Goal: Task Accomplishment & Management: Manage account settings

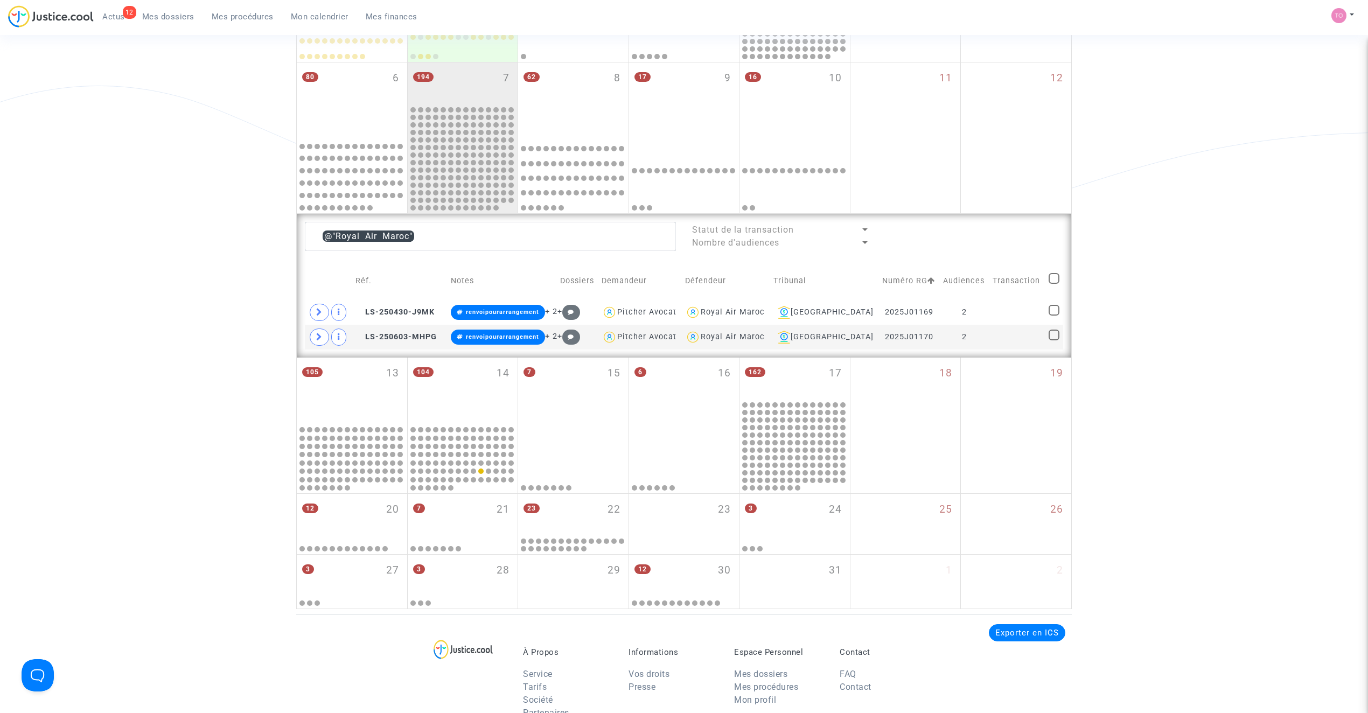
scroll to position [271, 0]
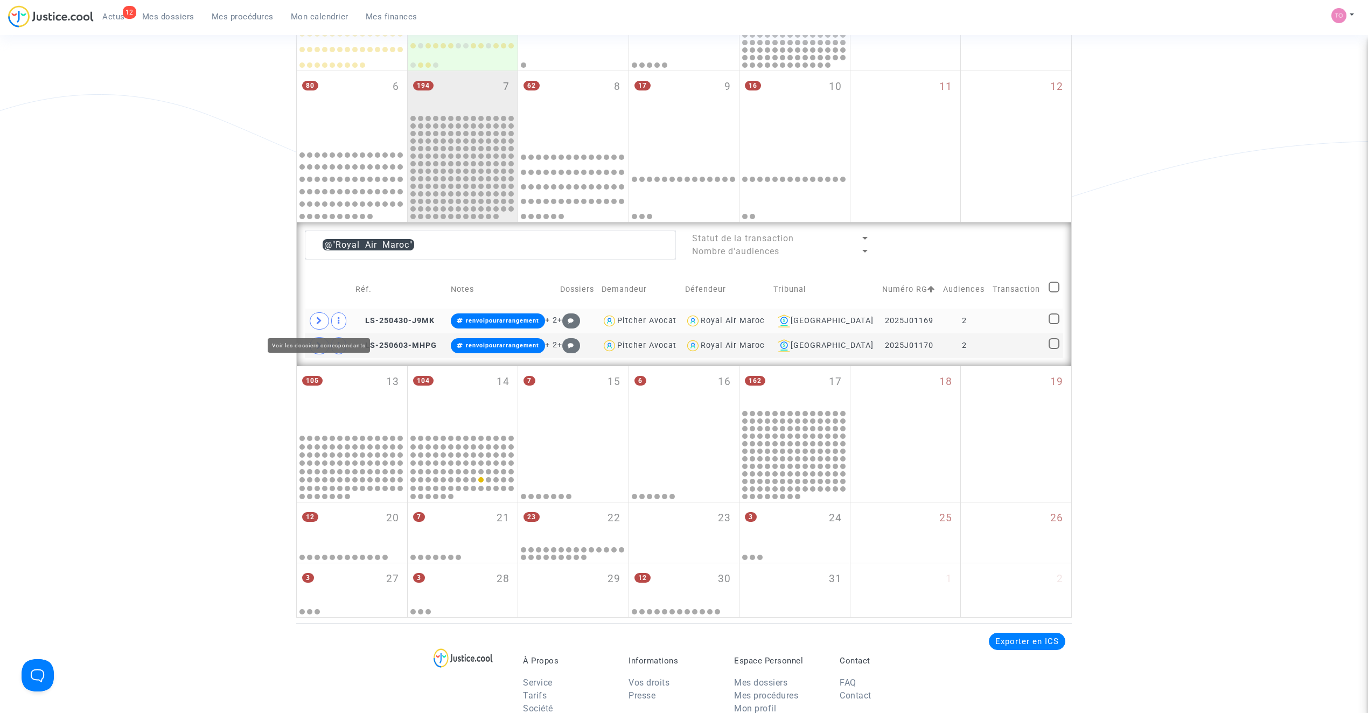
click at [313, 322] on span at bounding box center [319, 320] width 19 height 17
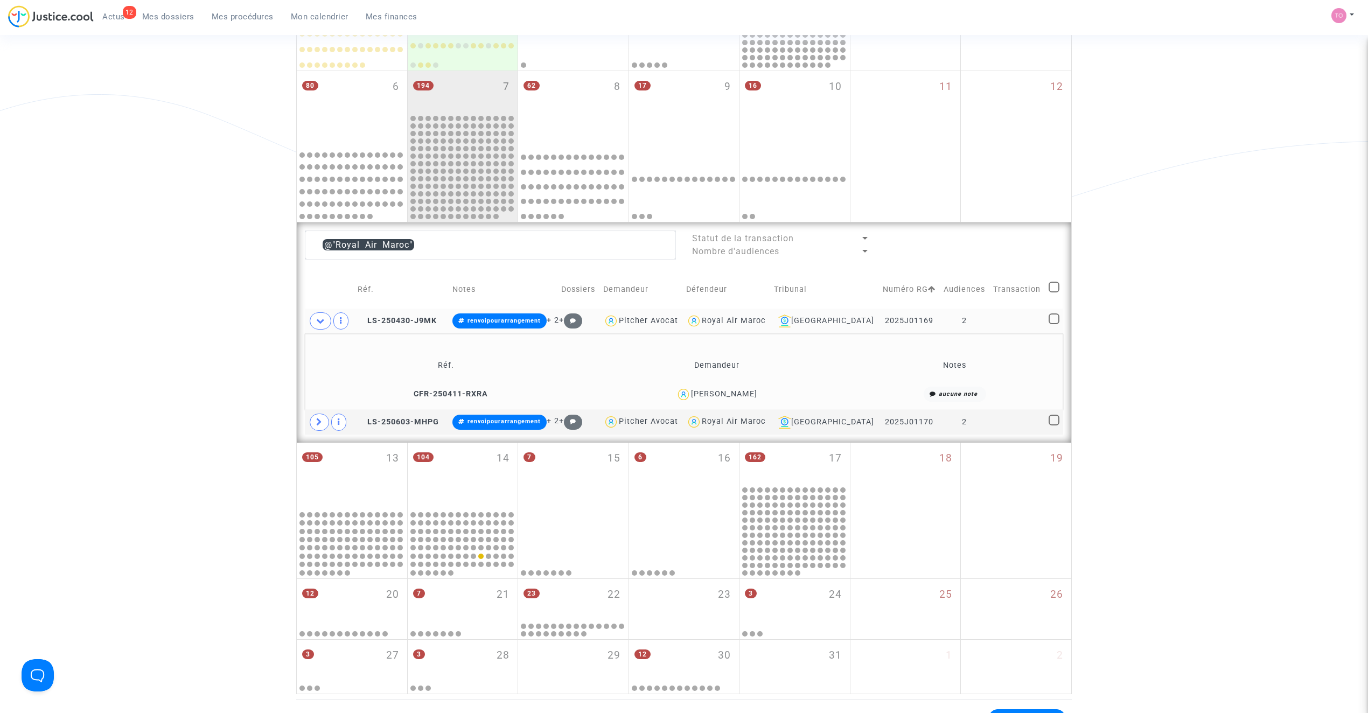
click at [738, 392] on div "[PERSON_NAME]" at bounding box center [724, 393] width 66 height 9
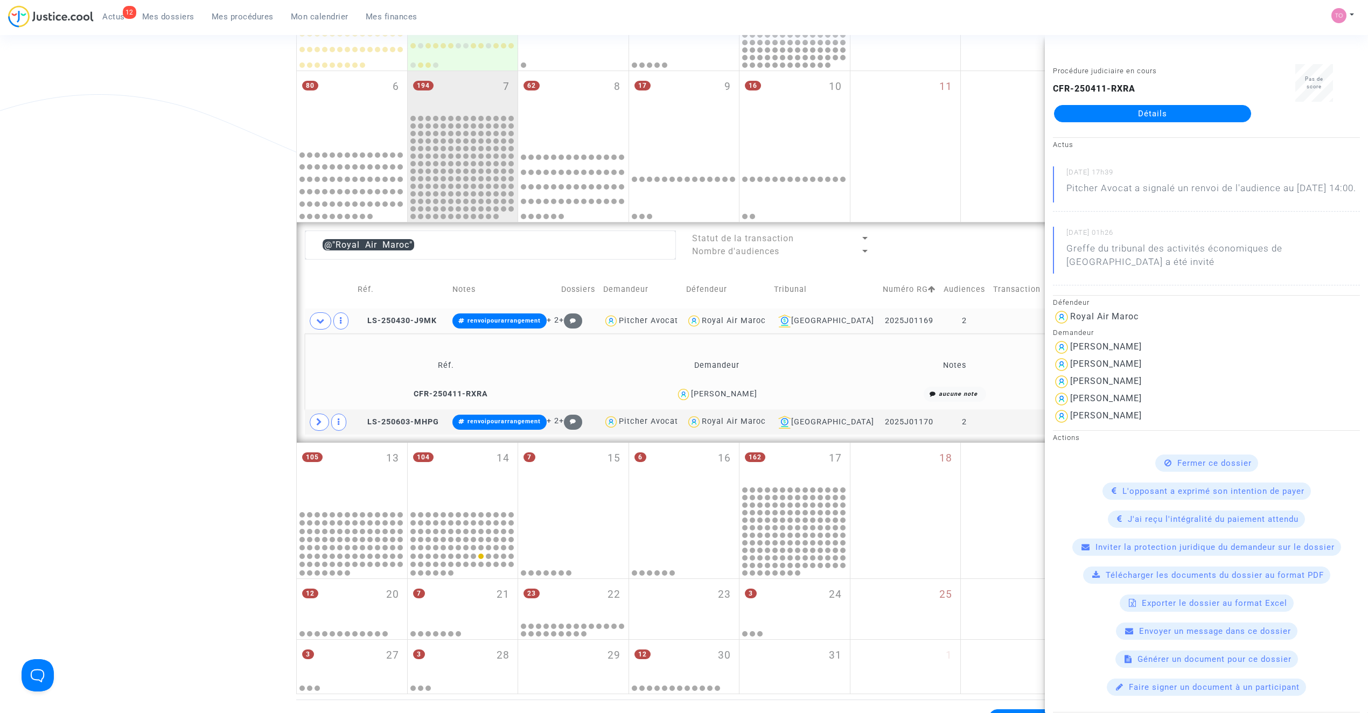
copy div "Harakat"
click at [221, 338] on div "Date de clôture d'instruction Date de conciliation Date d'audience Date de juge…" at bounding box center [684, 243] width 1368 height 904
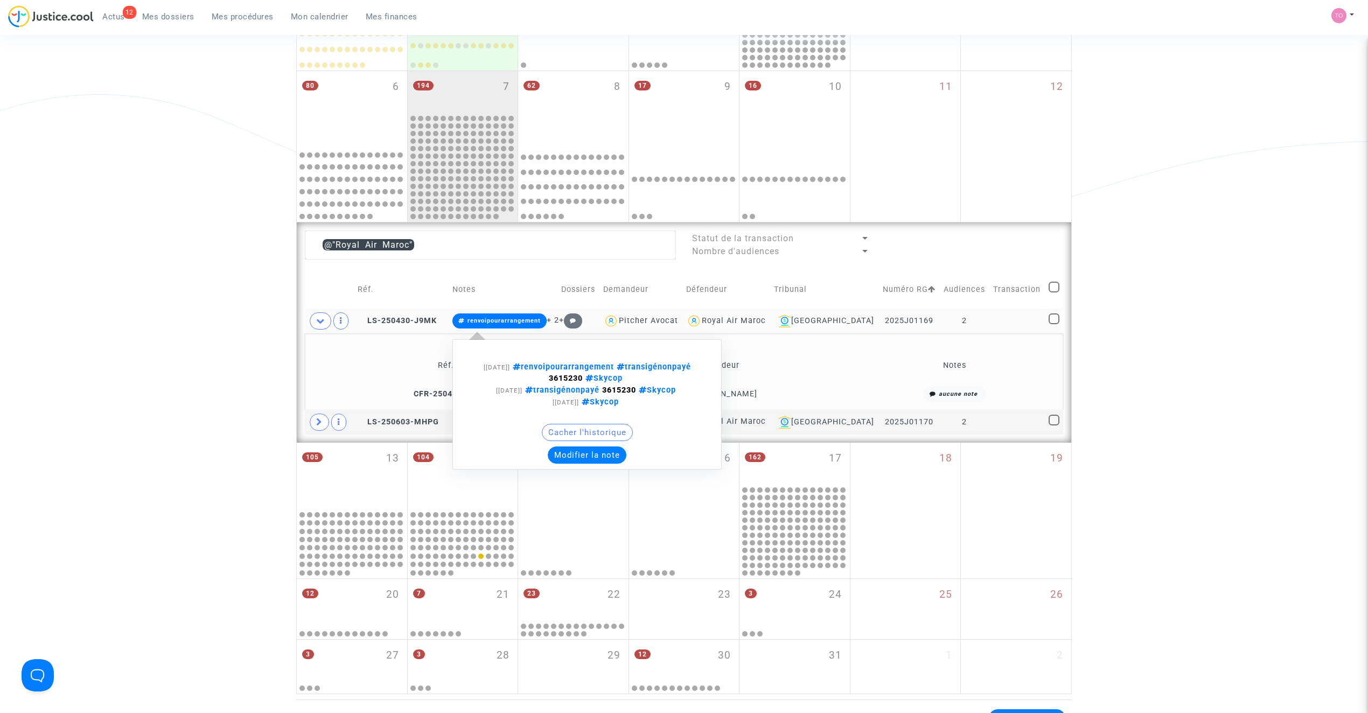
click at [583, 377] on strong "3615230" at bounding box center [566, 378] width 34 height 9
copy strong "3615230"
click at [606, 462] on button "Modifier la note" at bounding box center [587, 454] width 79 height 17
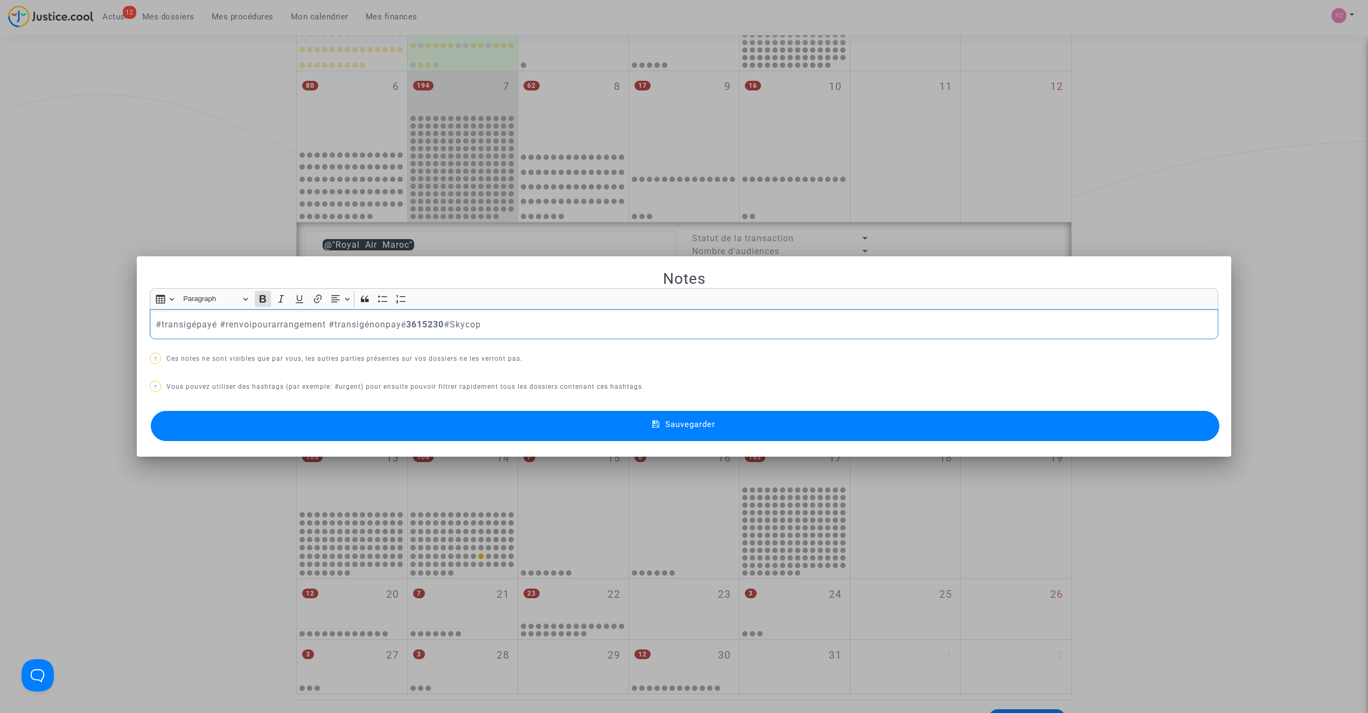
click at [422, 324] on strong "3615230" at bounding box center [425, 324] width 38 height 10
copy strong "3615230"
click at [214, 323] on p "#transigépayé #renvoipourarrangement #transigénonpayé 3615230 #Skycop" at bounding box center [684, 324] width 1057 height 13
click at [207, 321] on p "#transigépayé 3615230 #renvoipourarrangement #transigénonpayé 3615230 #Skycop" at bounding box center [684, 324] width 1057 height 13
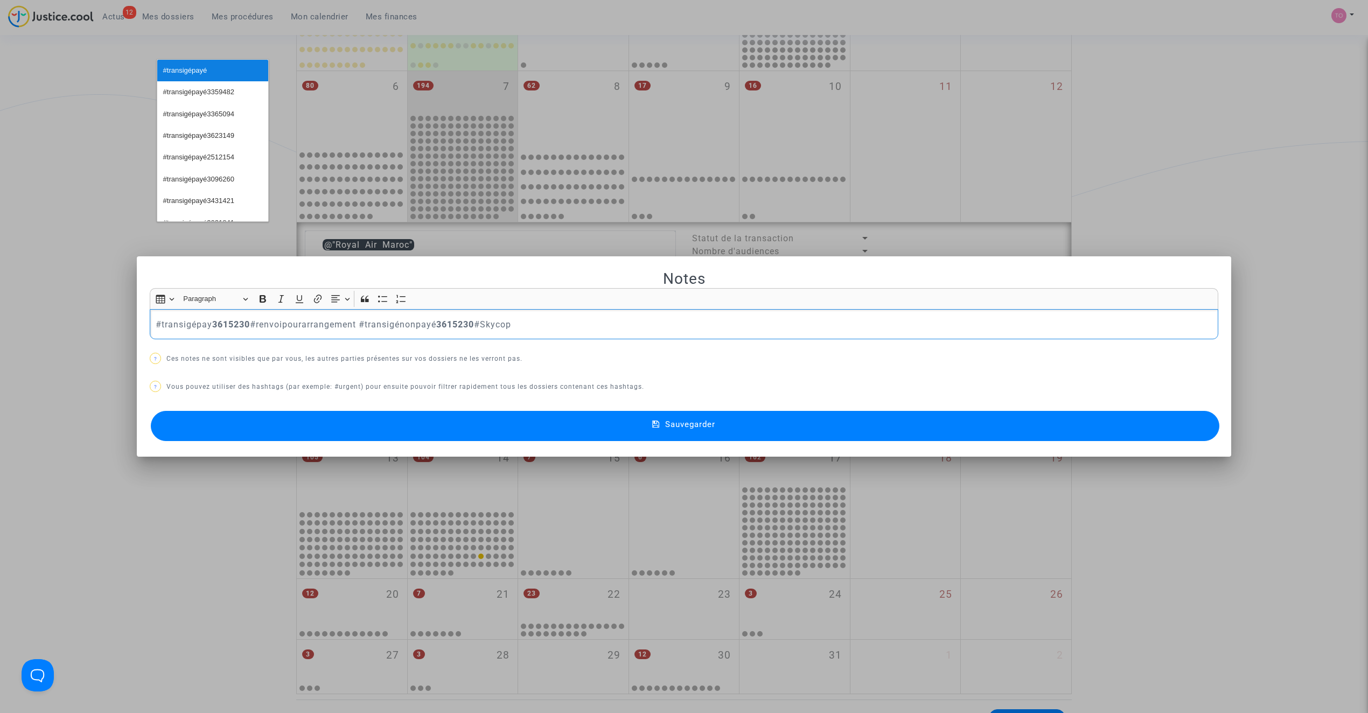
click at [182, 71] on span "#transigépayé" at bounding box center [185, 71] width 44 height 16
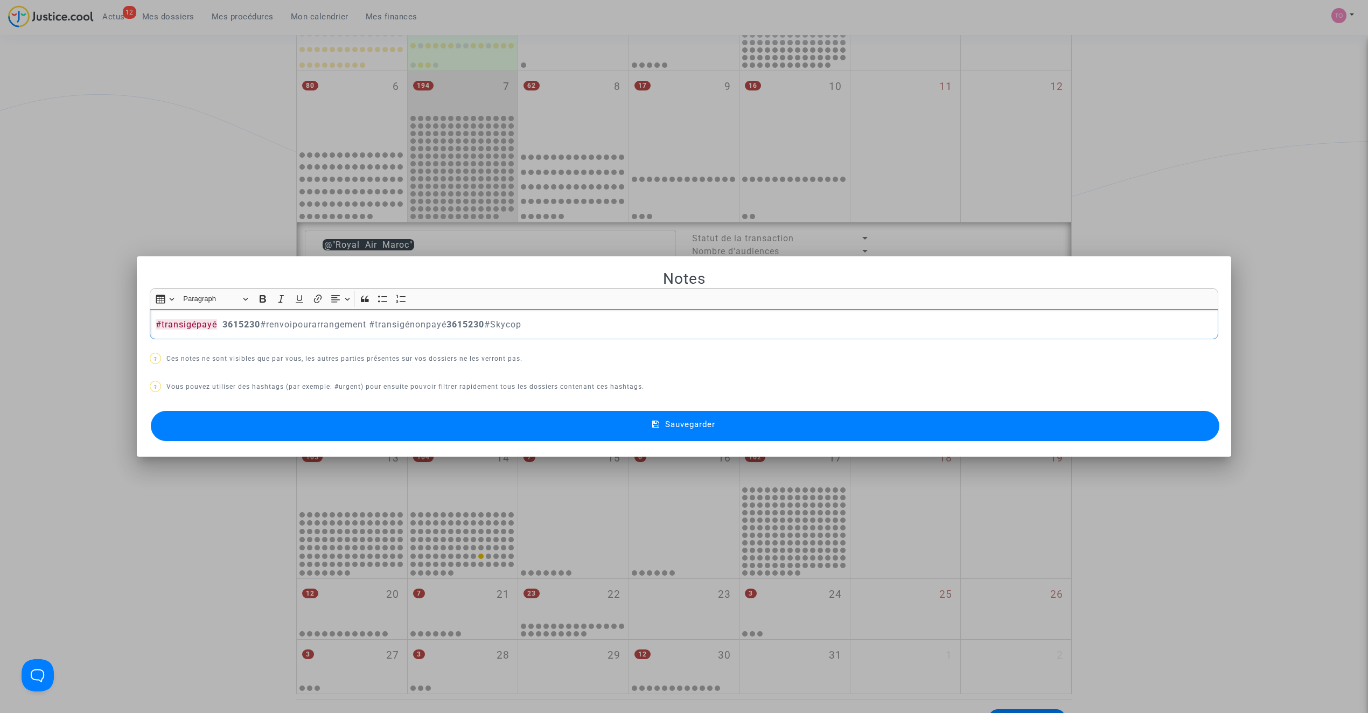
click at [304, 323] on p "#transigépayé 3615230 #renvoipourarrangement #transigénonpayé 3615230 #Skycop" at bounding box center [684, 324] width 1057 height 13
click at [304, 322] on p "#transigépayé 3615230 #renvoipourarrangement #transigénonpayé 3615230 #Skycop" at bounding box center [684, 324] width 1057 height 13
click at [373, 420] on button "Sauvegarder" at bounding box center [685, 426] width 1068 height 30
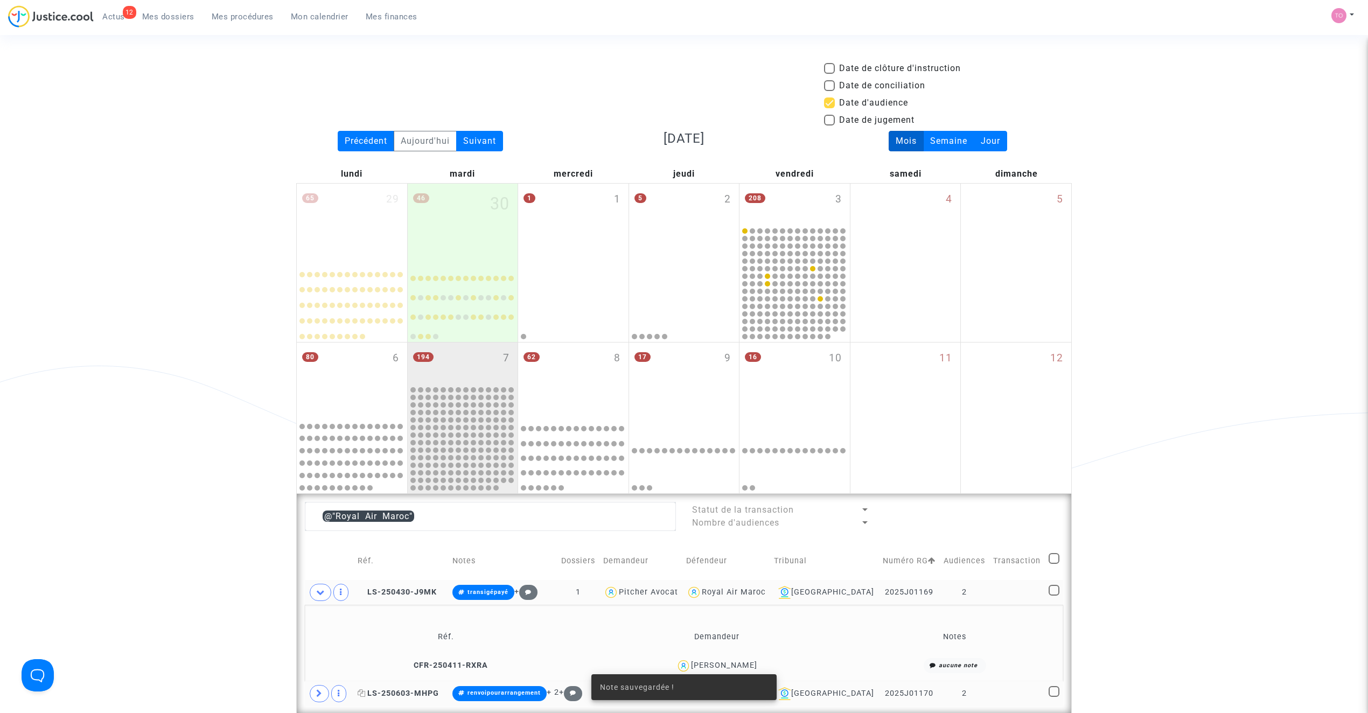
scroll to position [271, 0]
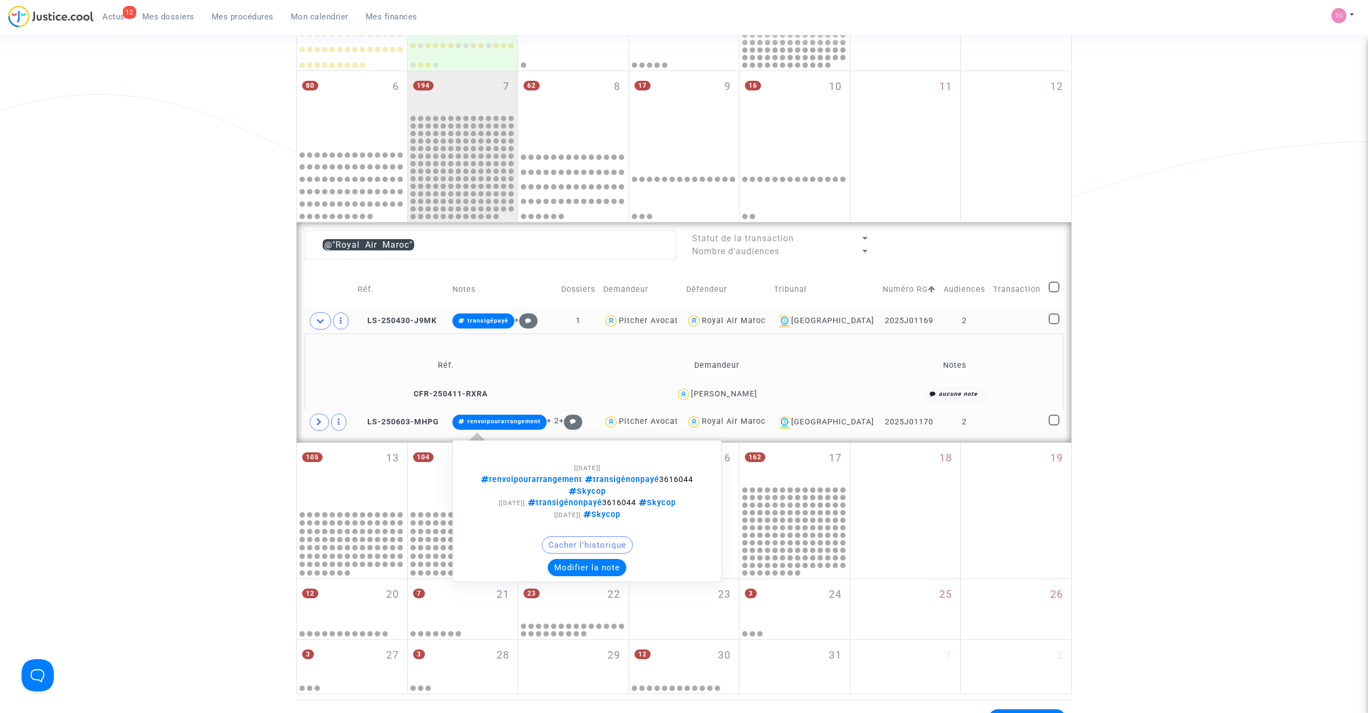
drag, startPoint x: 558, startPoint y: 489, endPoint x: 597, endPoint y: 491, distance: 38.8
click at [597, 491] on div "[08/09/2025] renvoipourarrangement transigénonpayé 3616044 Skycop" at bounding box center [586, 479] width 225 height 35
copy span "3616044"
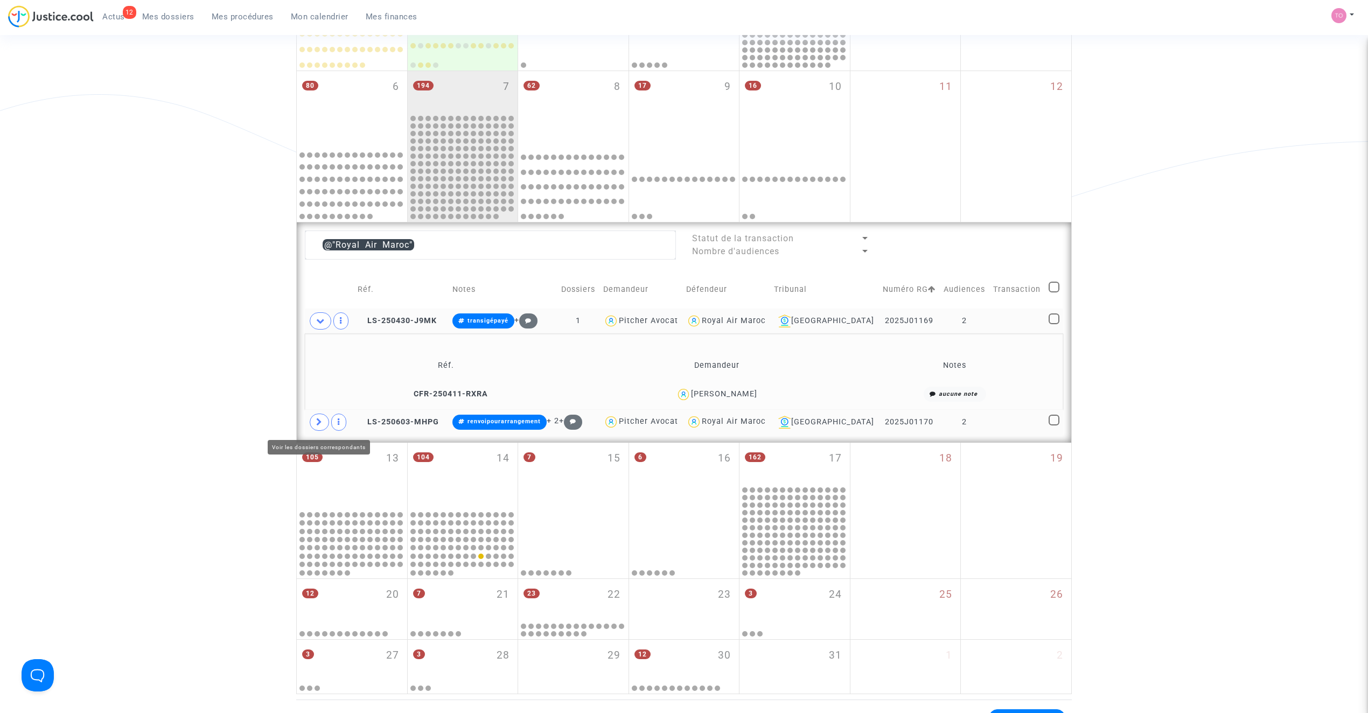
click at [319, 416] on span at bounding box center [319, 422] width 19 height 17
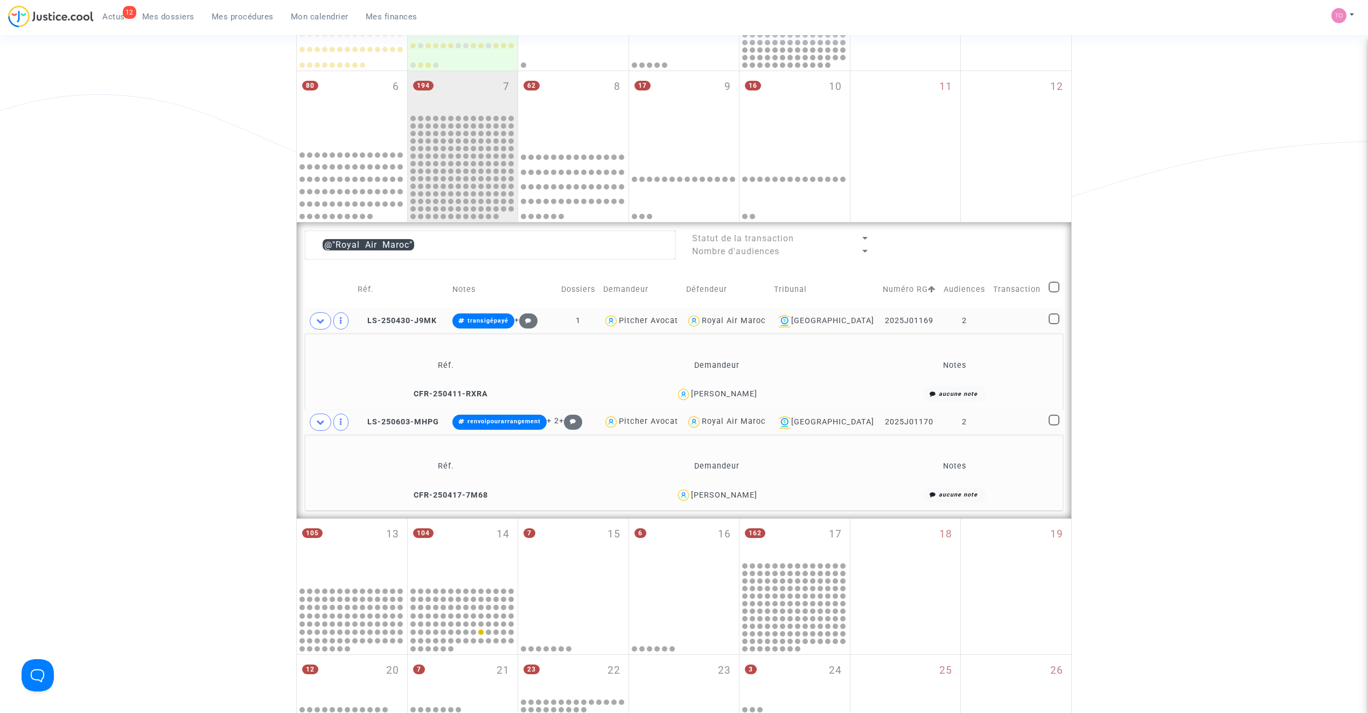
click at [748, 494] on div "Salma Fanharra" at bounding box center [724, 495] width 66 height 9
copy div "Fanharra"
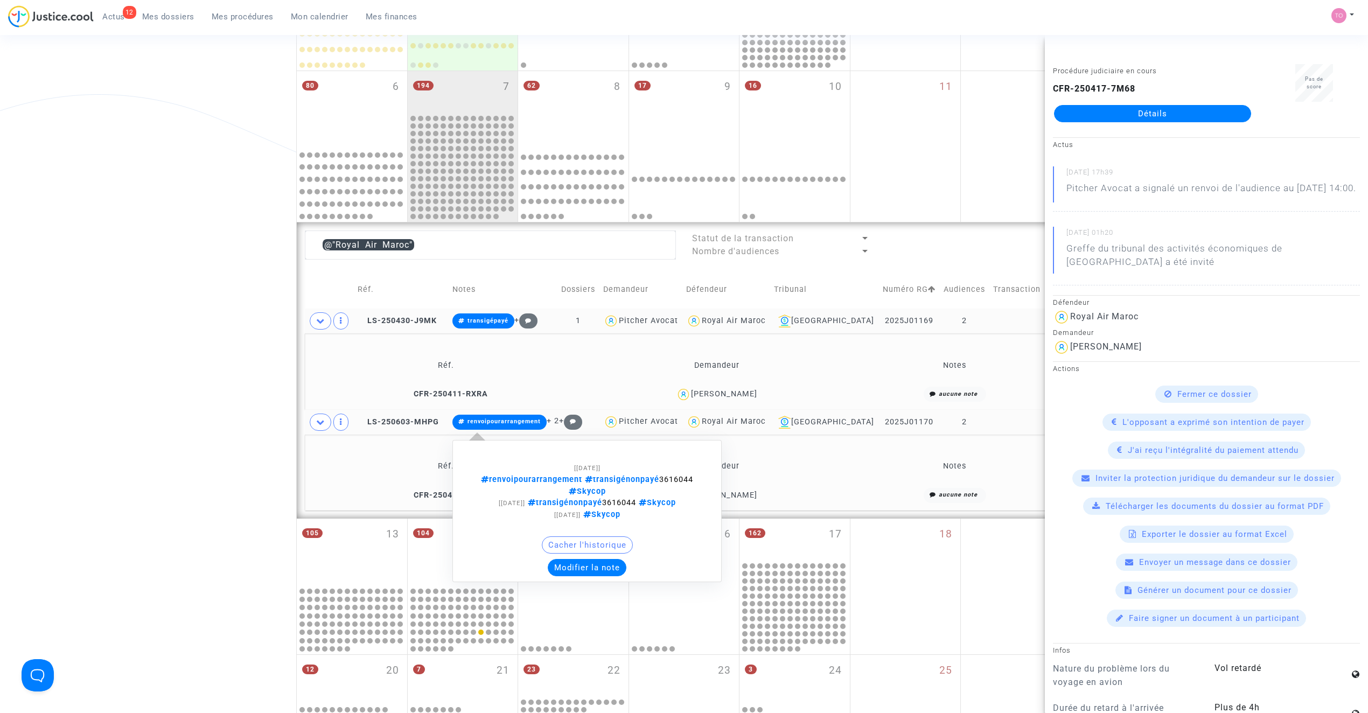
click at [583, 561] on button "Modifier la note" at bounding box center [587, 567] width 79 height 17
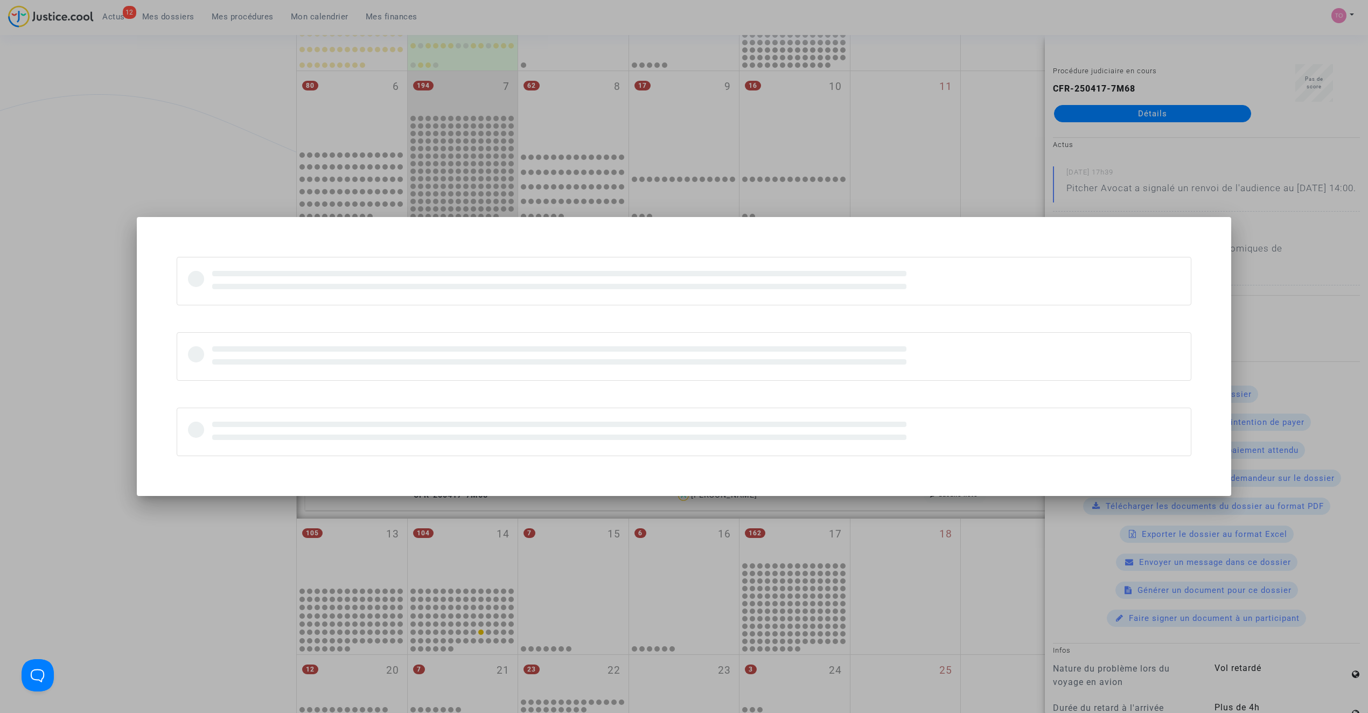
scroll to position [0, 0]
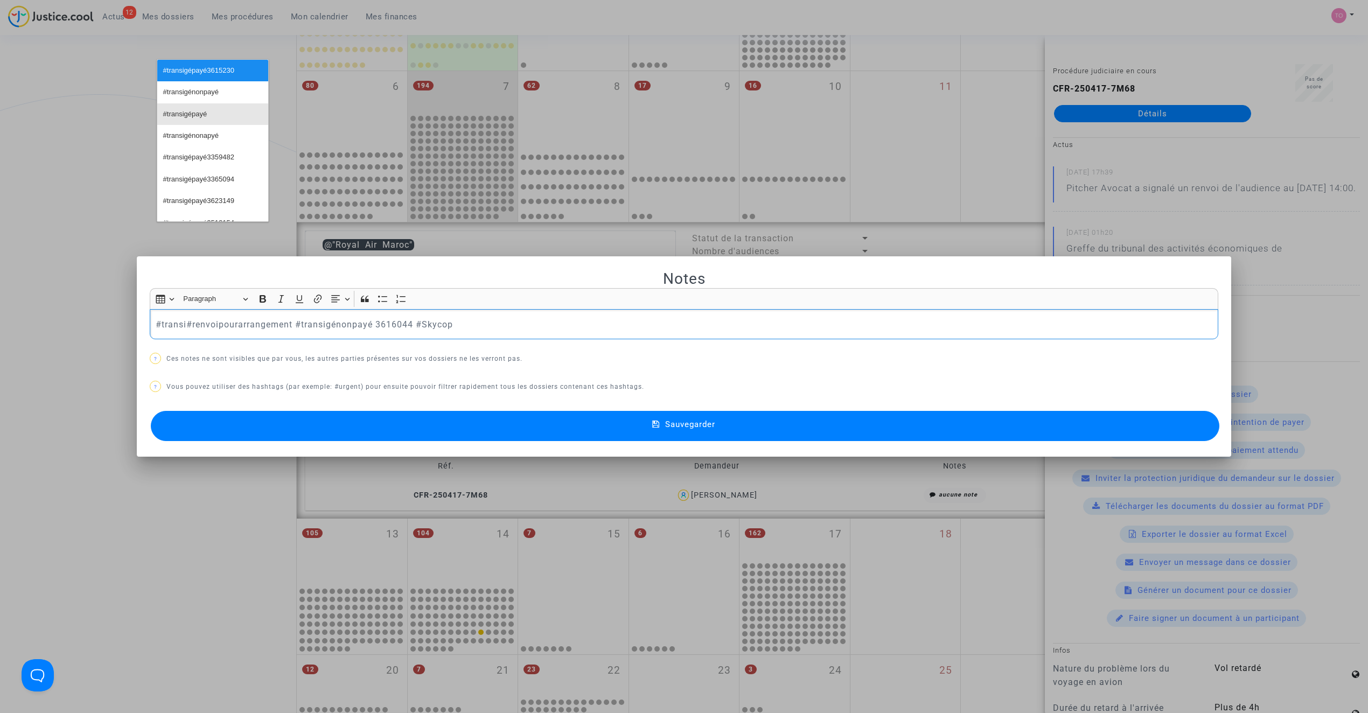
click at [214, 114] on button "#transigépayé" at bounding box center [212, 114] width 111 height 22
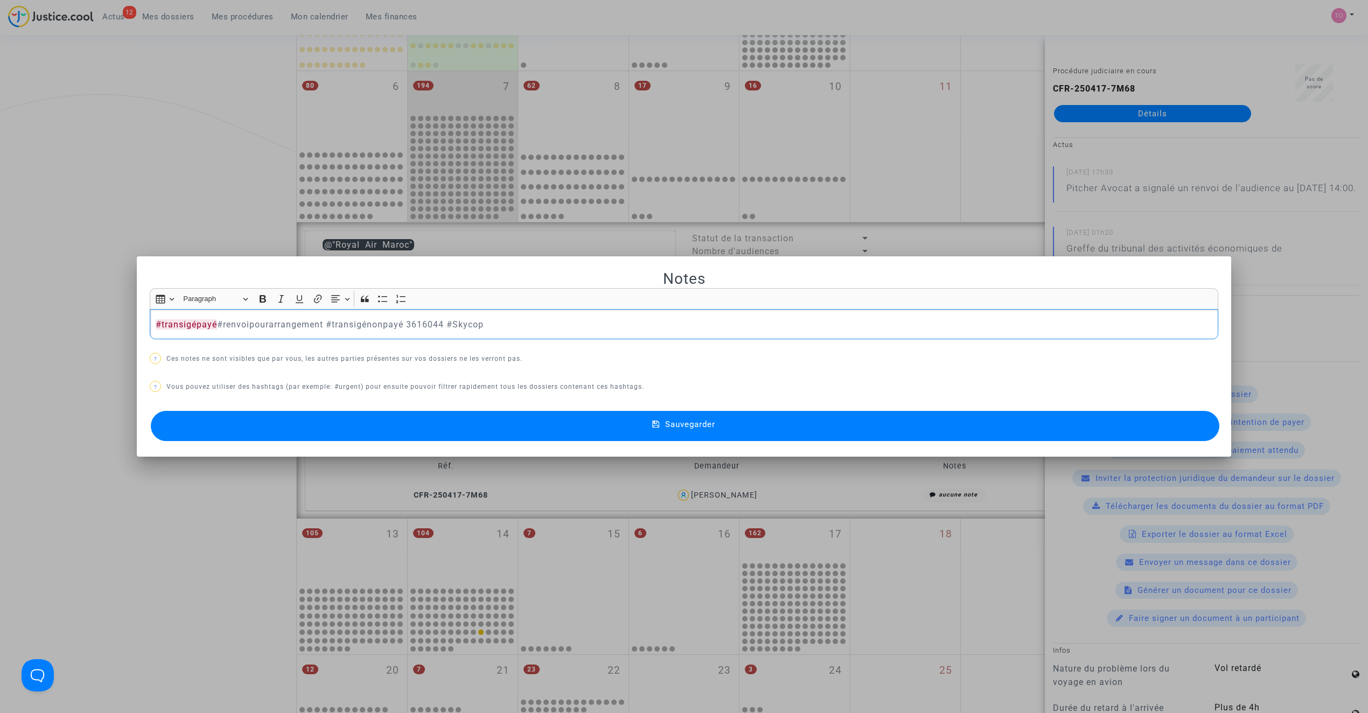
click at [412, 321] on p "#transigépayé #renvoipourarrangement #transigénonpayé 3616044 #Skycop" at bounding box center [684, 324] width 1057 height 13
copy p "3616044"
click at [213, 321] on p "#transigépayé #renvoipourarrangement #transigénonpayé 3616044 #Skycop" at bounding box center [684, 324] width 1057 height 13
click at [212, 322] on p "#transigépayé 3616044 #renvoipourarrangement #transigénonpayé 3616044 #Skycop" at bounding box center [684, 324] width 1057 height 13
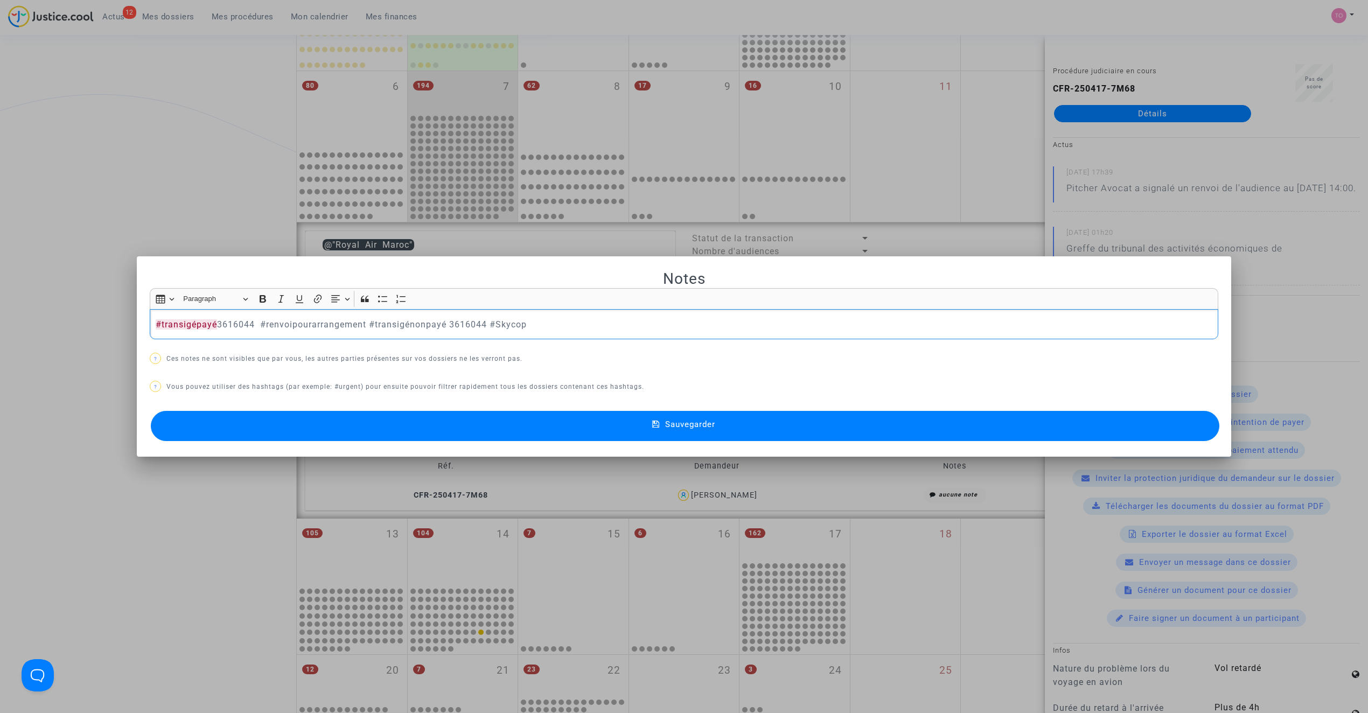
click at [300, 322] on p "#transigépayé 3616044 #renvoipourarrangement #transigénonpayé 3616044 #Skycop" at bounding box center [684, 324] width 1057 height 13
drag, startPoint x: 373, startPoint y: 322, endPoint x: 254, endPoint y: 326, distance: 118.5
click at [254, 326] on p "#transigépayé 3616044 #transigénonpayé 3616044 #Skycop" at bounding box center [684, 324] width 1057 height 13
click at [410, 422] on button "Sauvegarder" at bounding box center [685, 426] width 1068 height 30
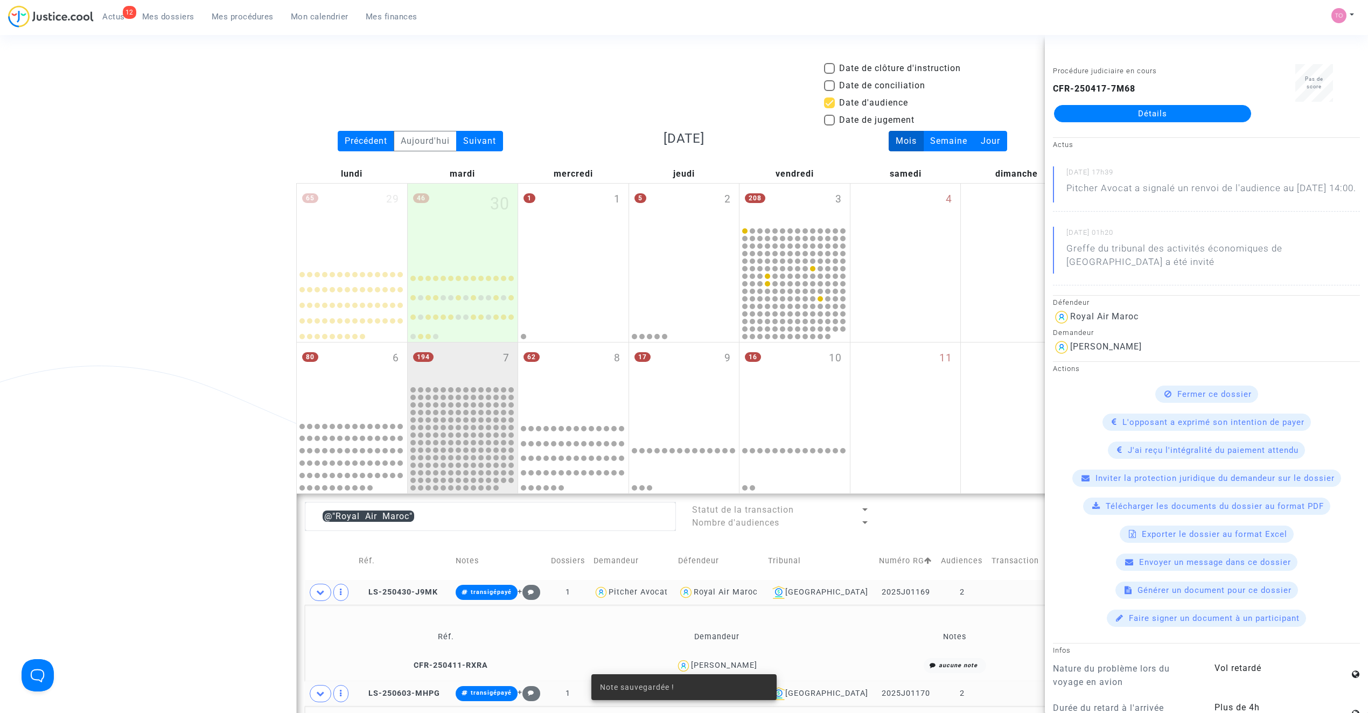
scroll to position [271, 0]
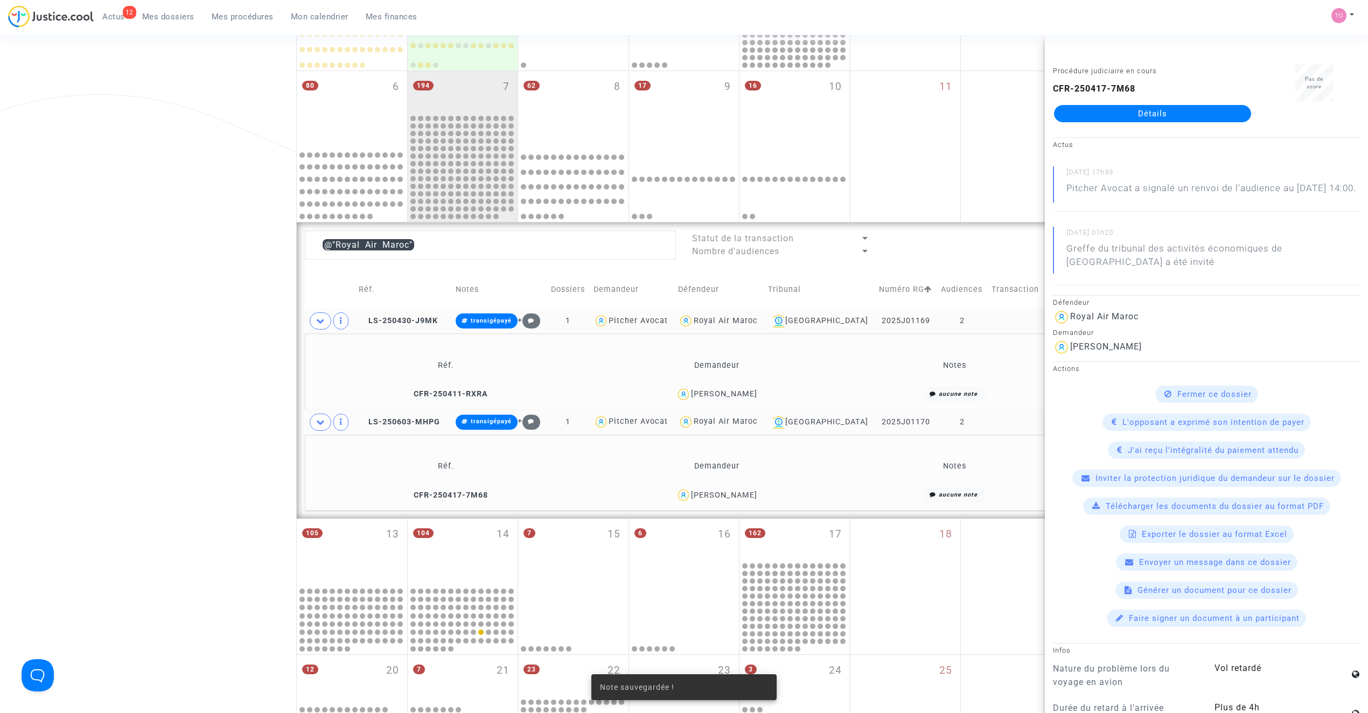
click at [162, 352] on div "Date de clôture d'instruction Date de conciliation Date d'audience Date de juge…" at bounding box center [684, 281] width 1368 height 980
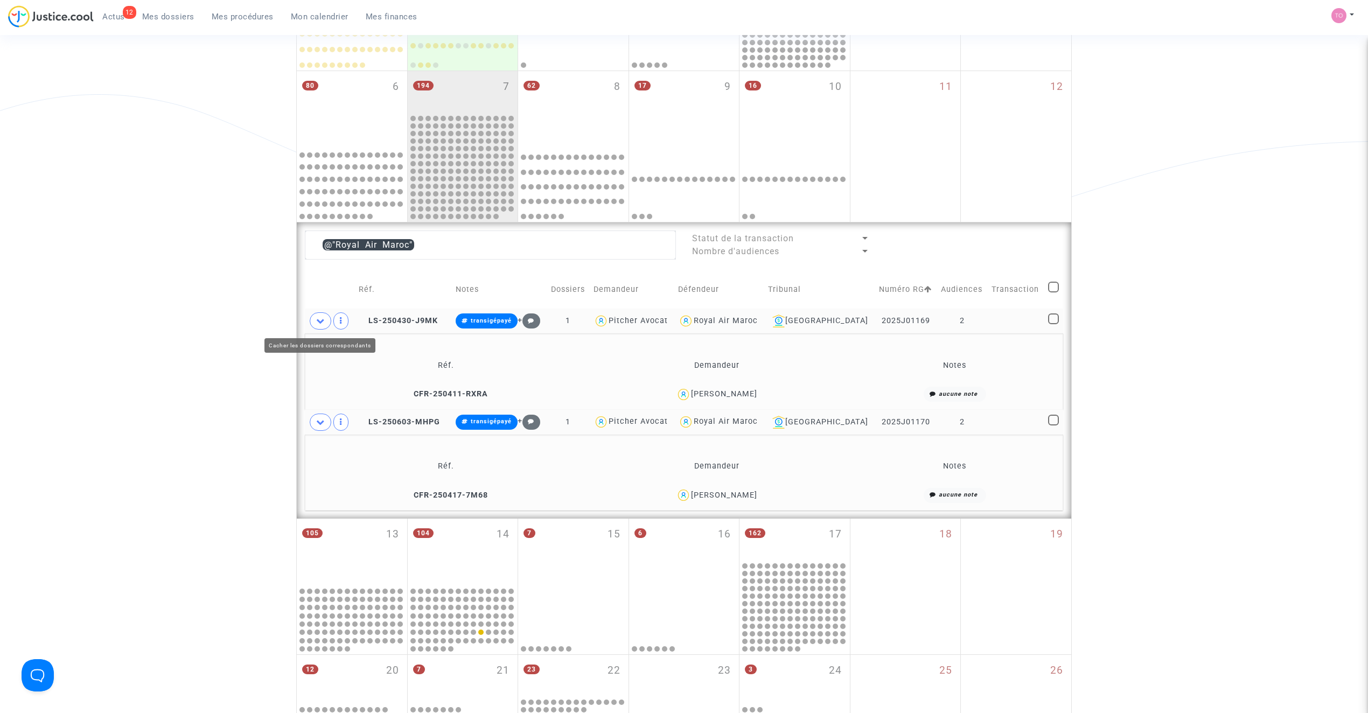
click at [321, 321] on icon at bounding box center [320, 321] width 9 height 8
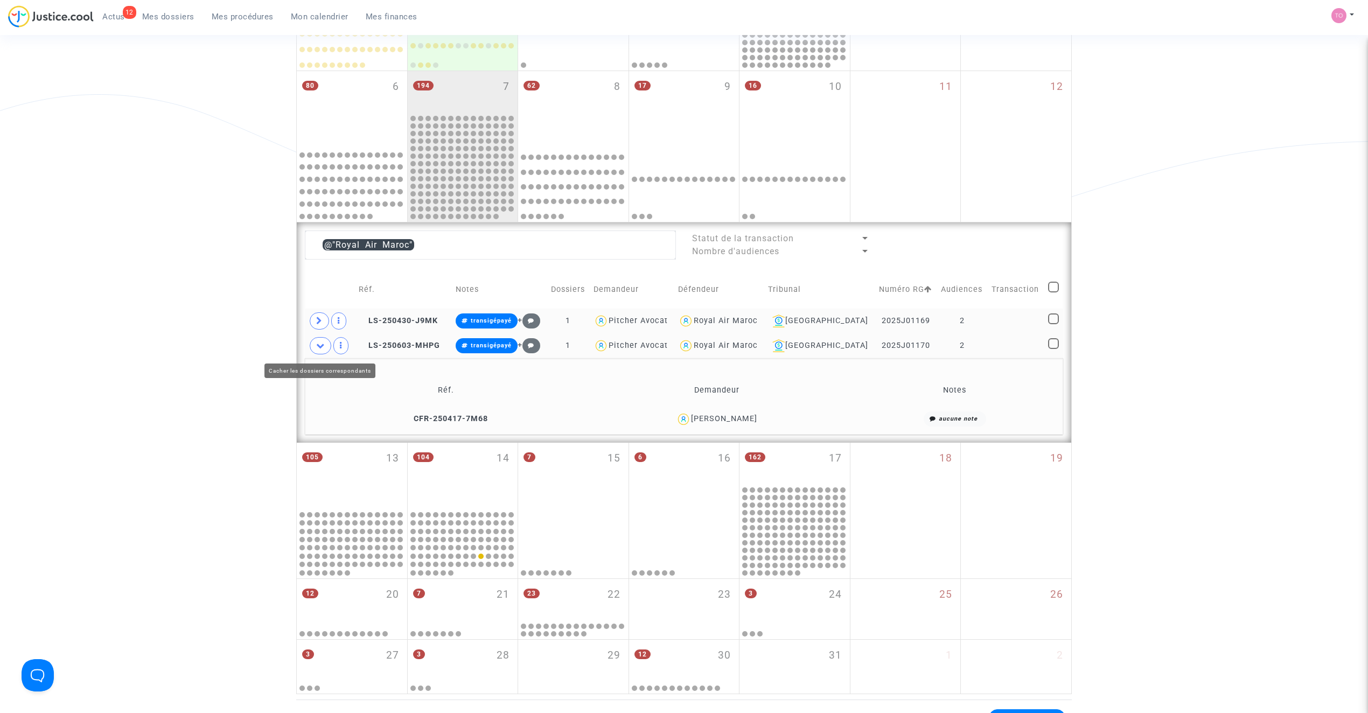
click at [321, 349] on icon at bounding box center [320, 345] width 9 height 8
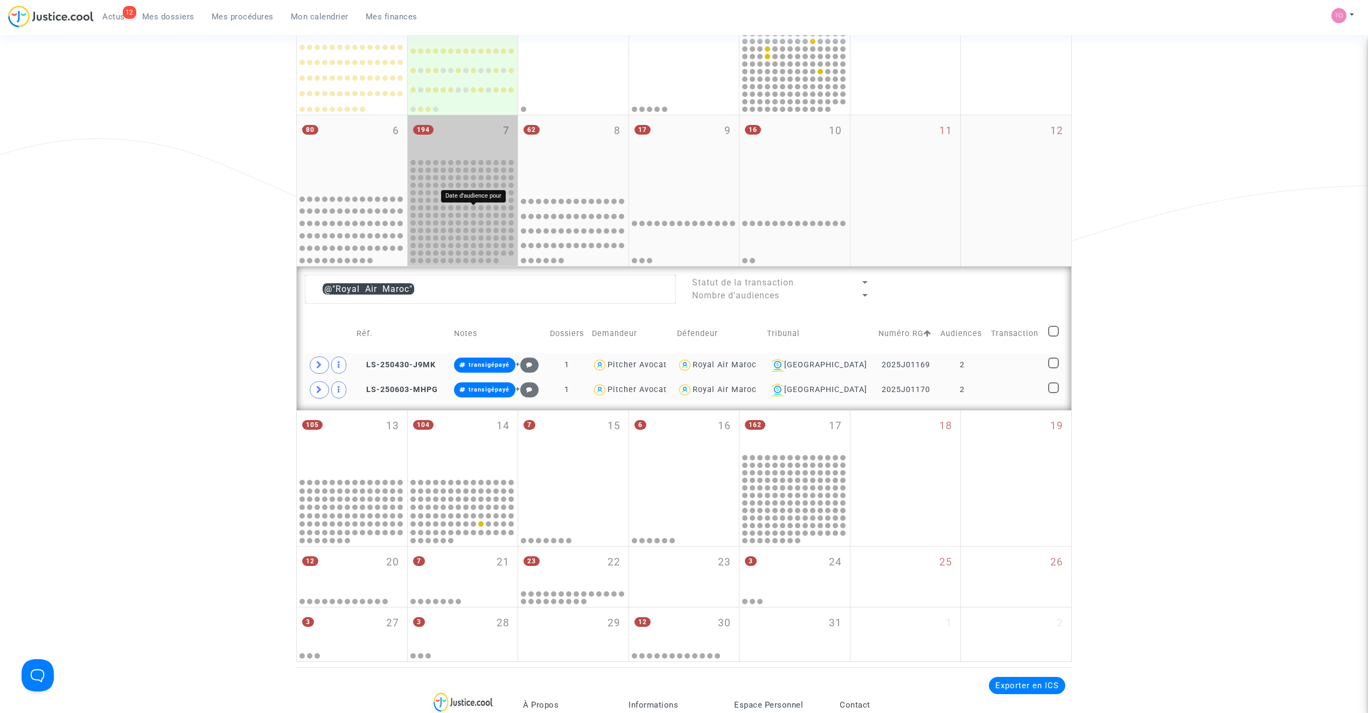
scroll to position [223, 0]
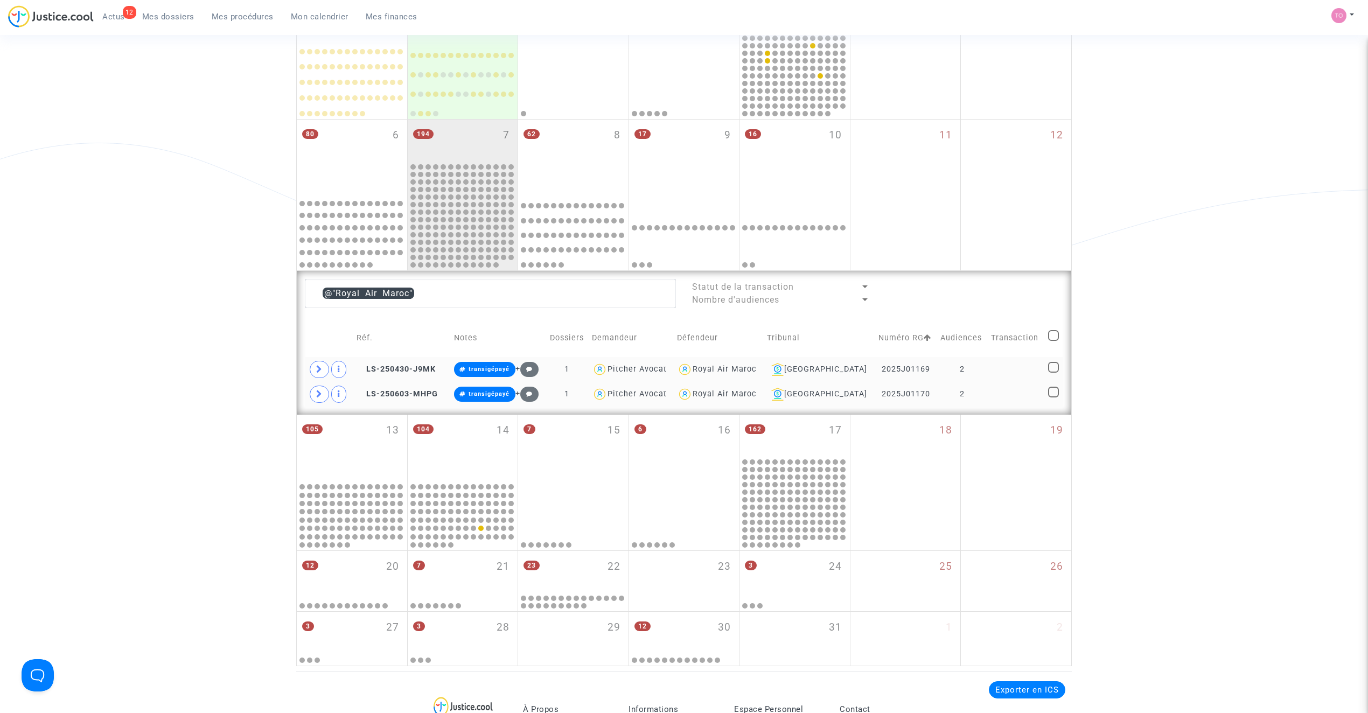
click at [746, 371] on div "Royal Air Maroc" at bounding box center [724, 369] width 64 height 9
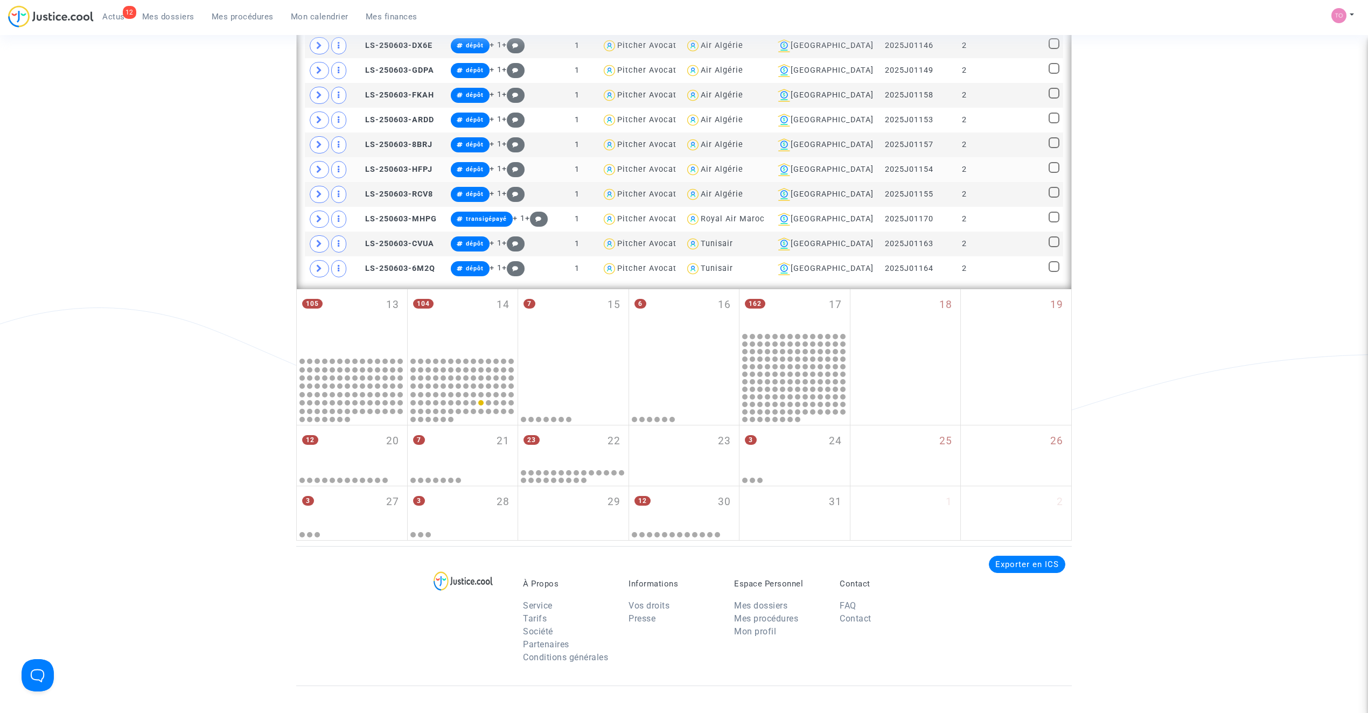
scroll to position [845, 0]
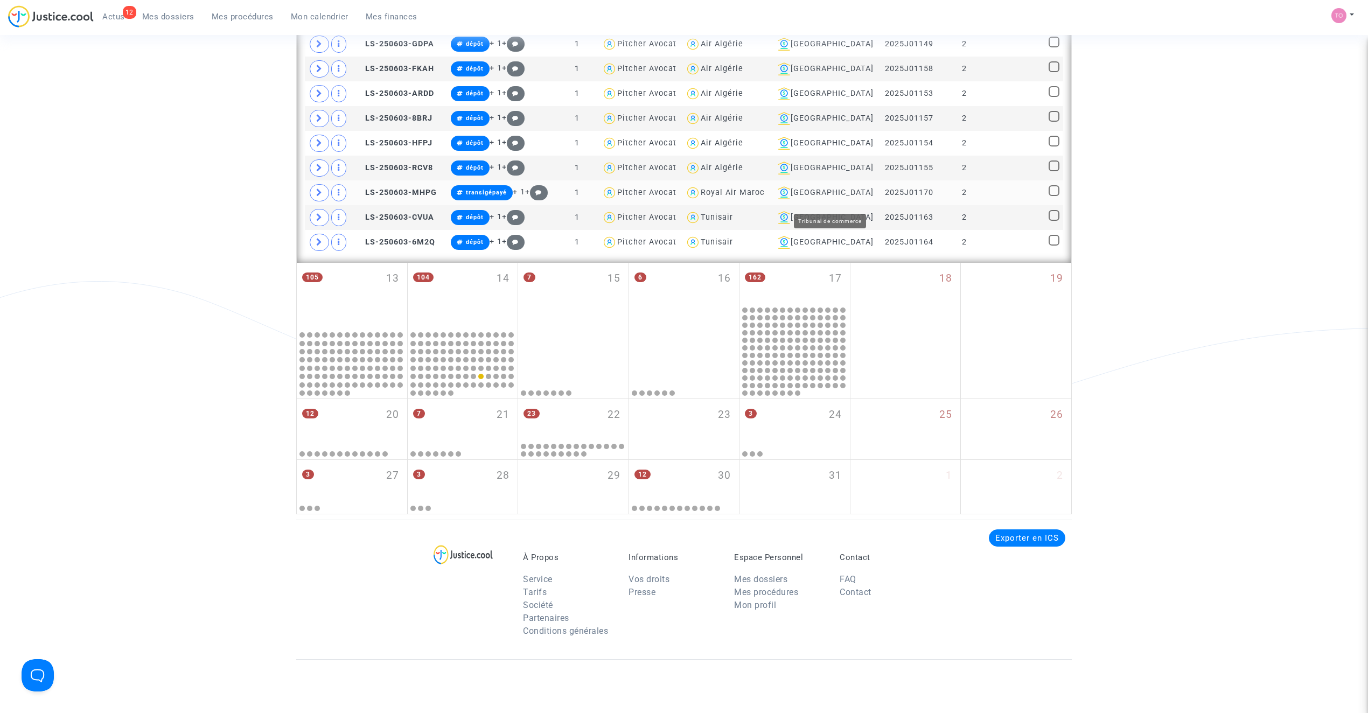
click at [843, 199] on div "Lyon" at bounding box center [823, 192] width 101 height 13
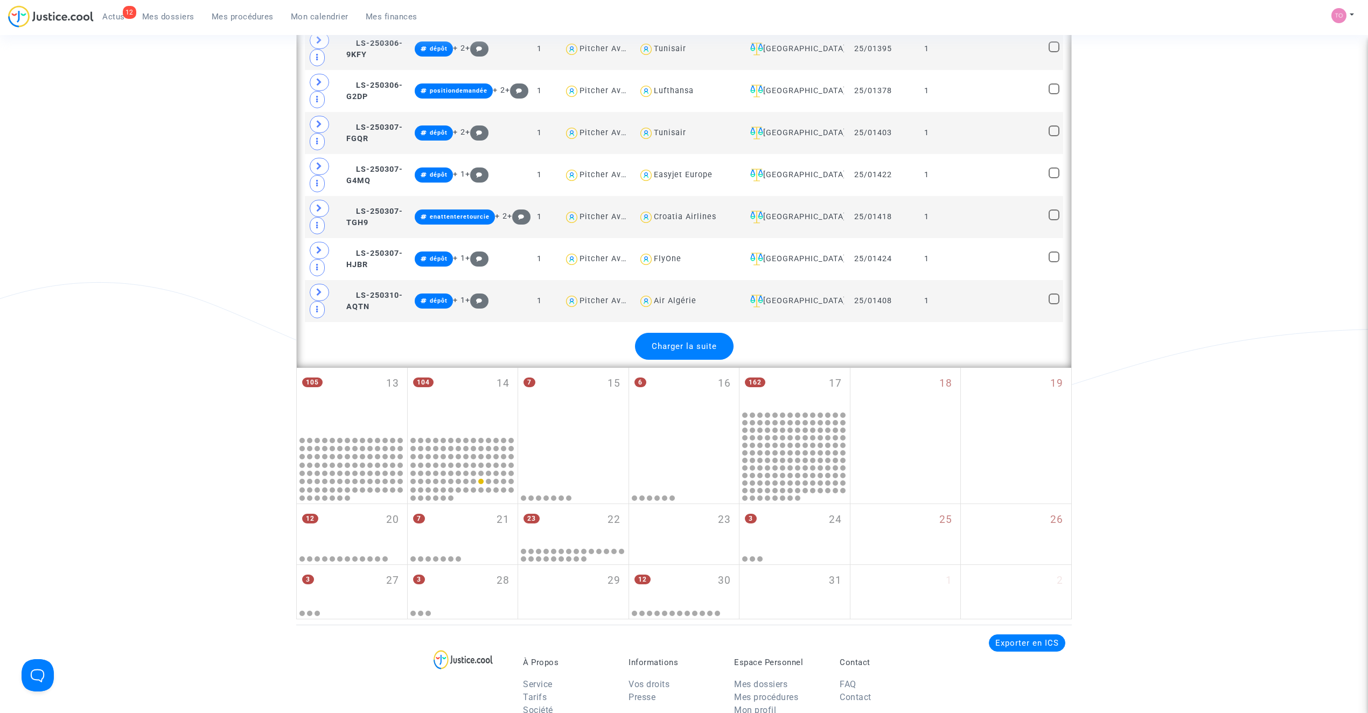
scroll to position [2402, 0]
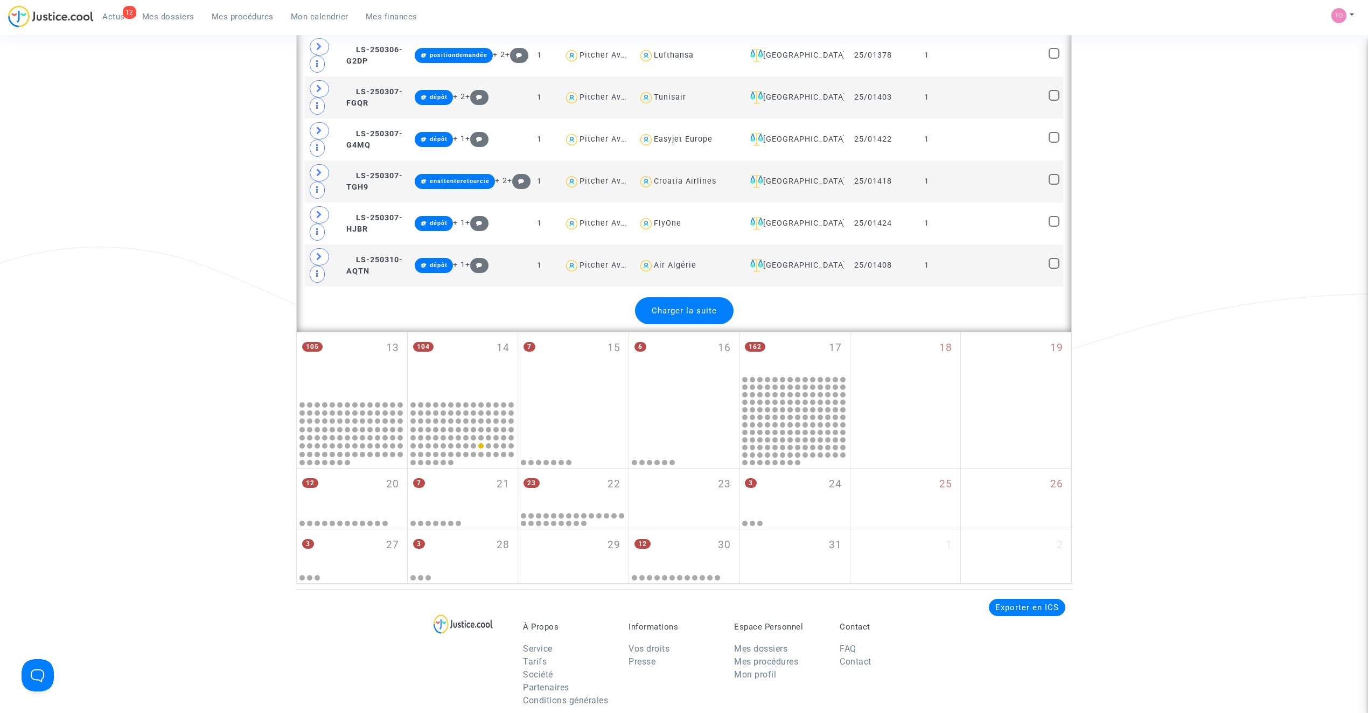
click at [703, 316] on span "Charger la suite" at bounding box center [684, 311] width 65 height 10
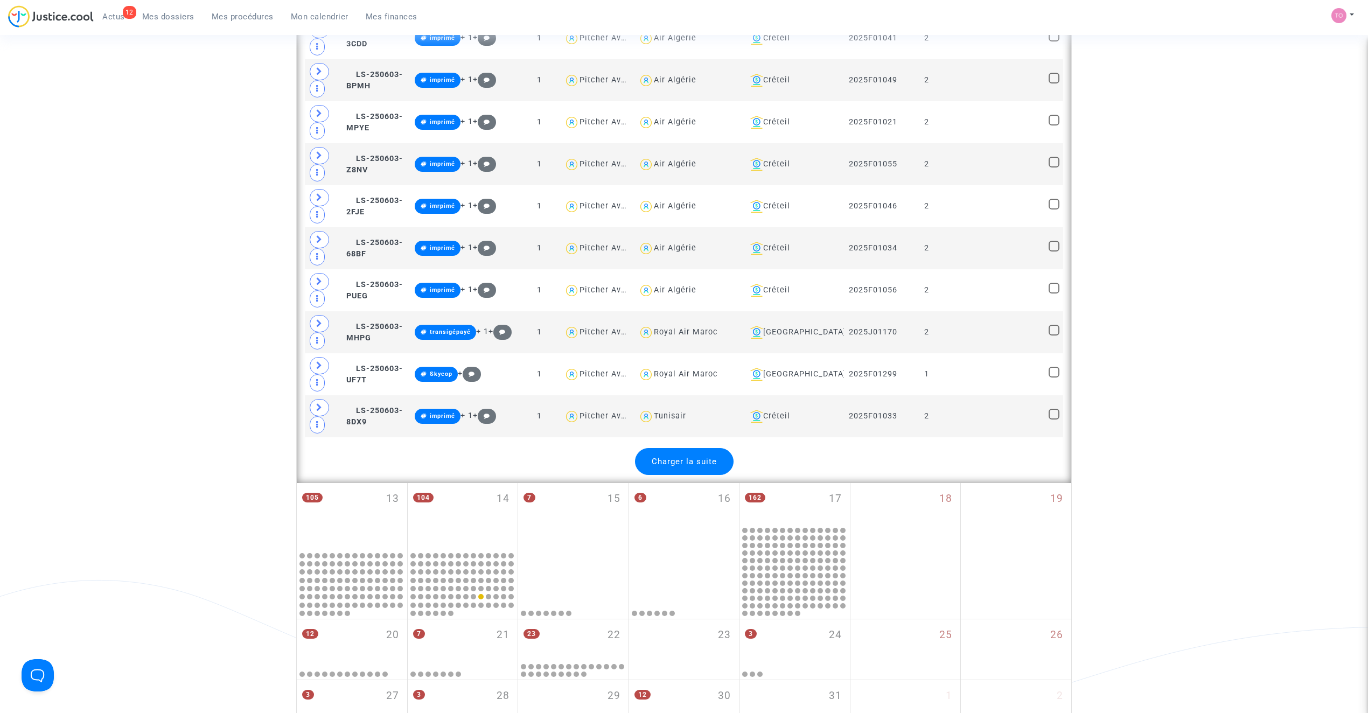
scroll to position [4531, 0]
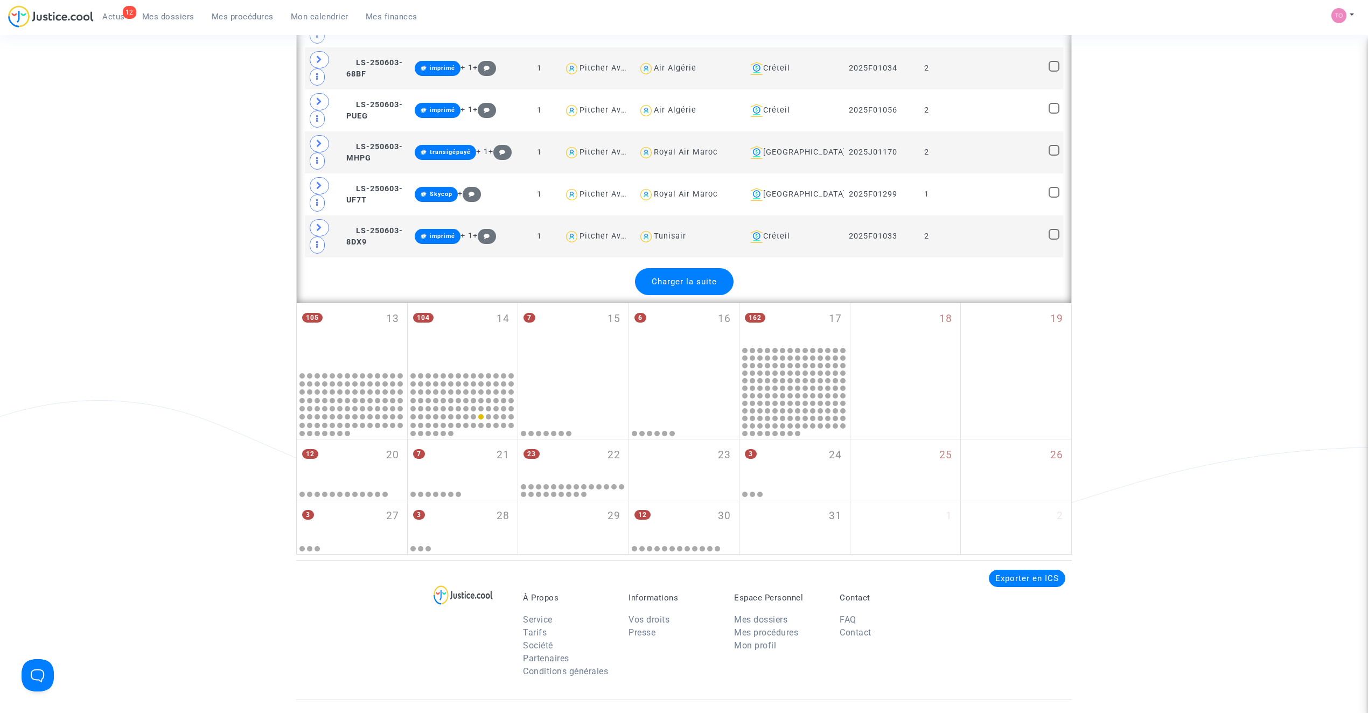
click at [690, 286] on span "Charger la suite" at bounding box center [684, 282] width 65 height 10
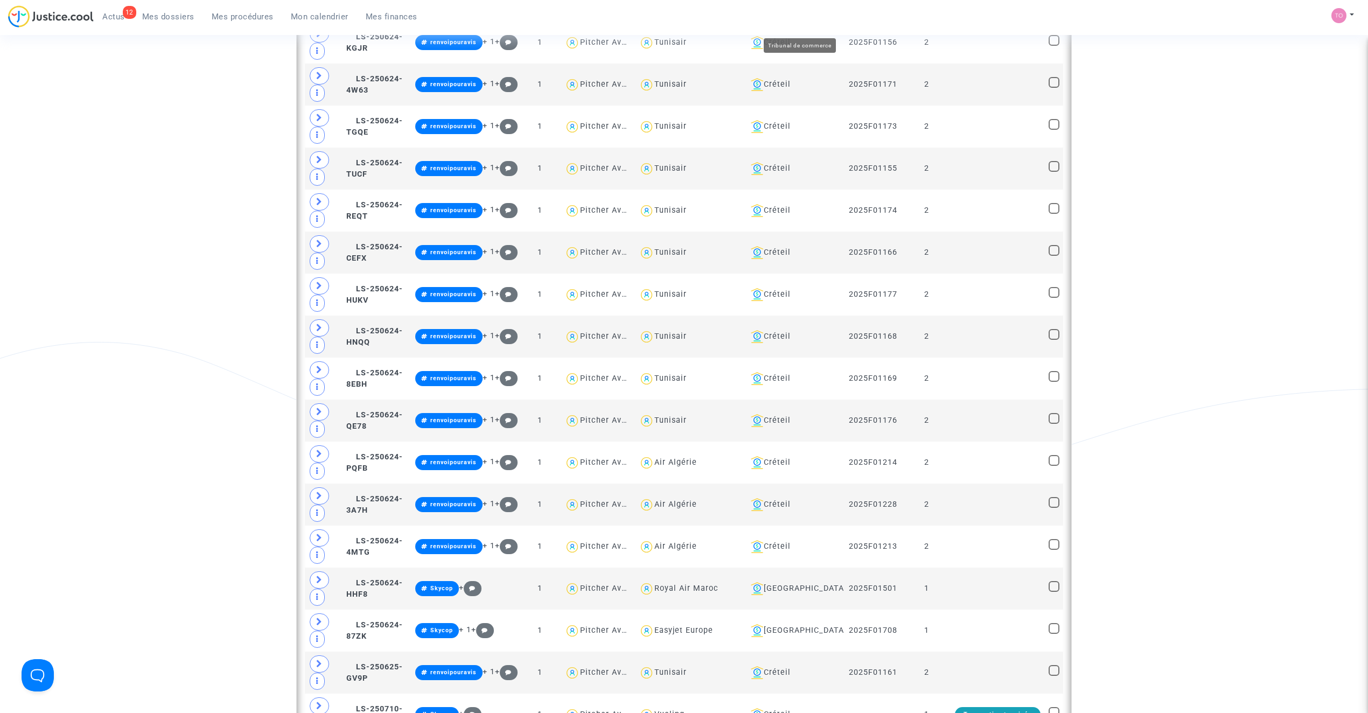
scroll to position [6613, 0]
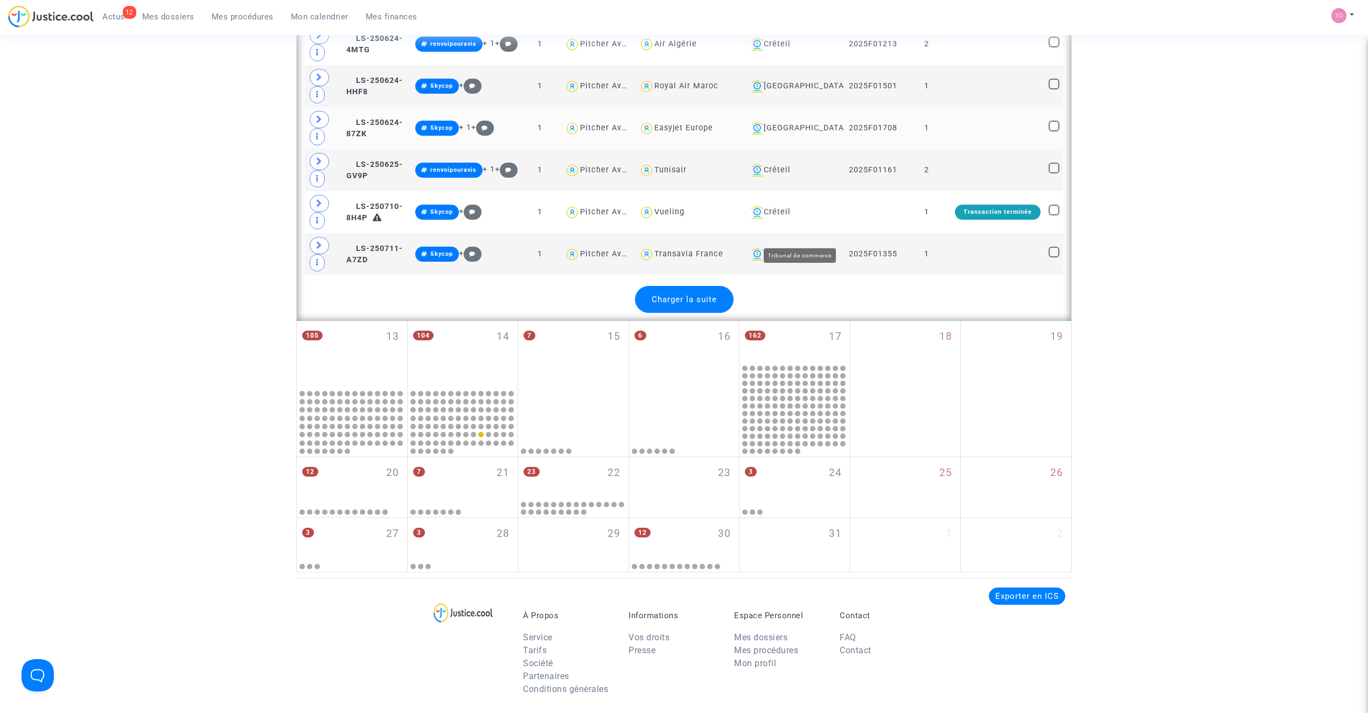
click at [806, 135] on div "Bordeaux" at bounding box center [793, 128] width 94 height 13
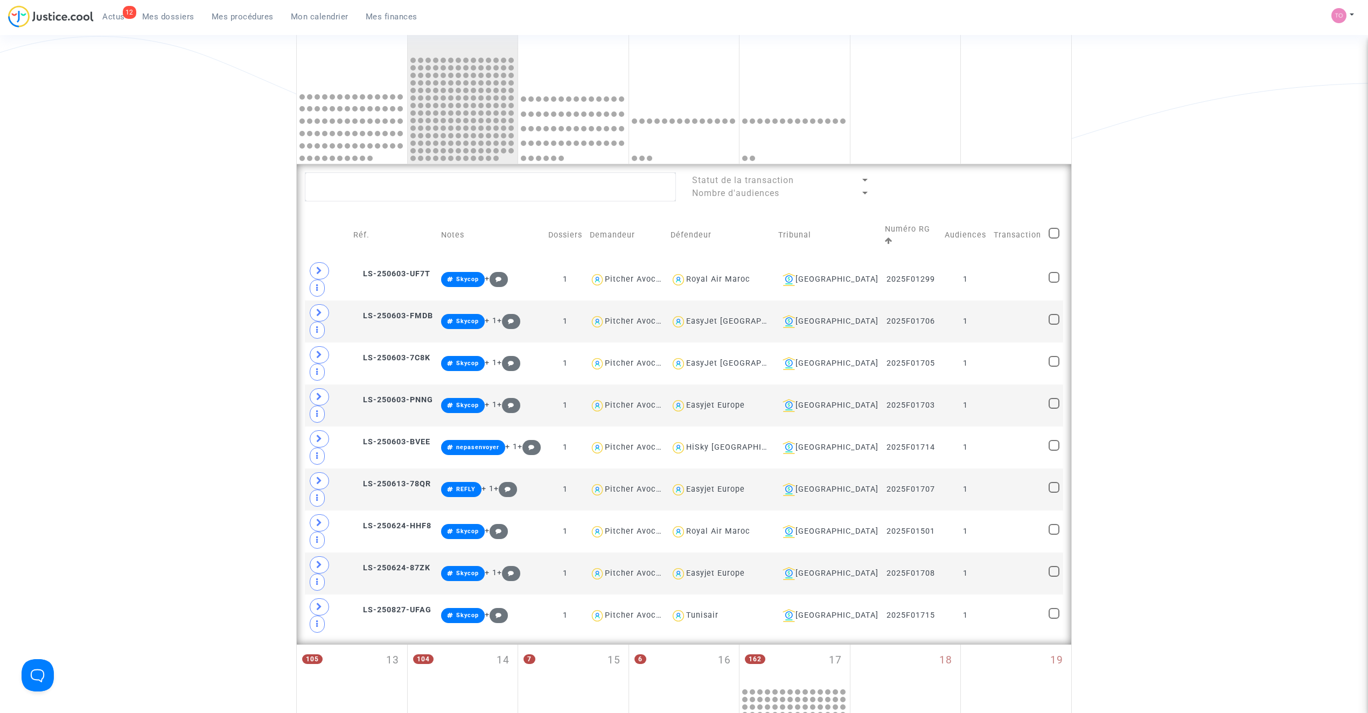
scroll to position [328, 0]
click at [1051, 231] on span at bounding box center [1053, 234] width 11 height 11
click at [1053, 240] on input "checkbox" at bounding box center [1053, 240] width 1 height 1
checkbox input "true"
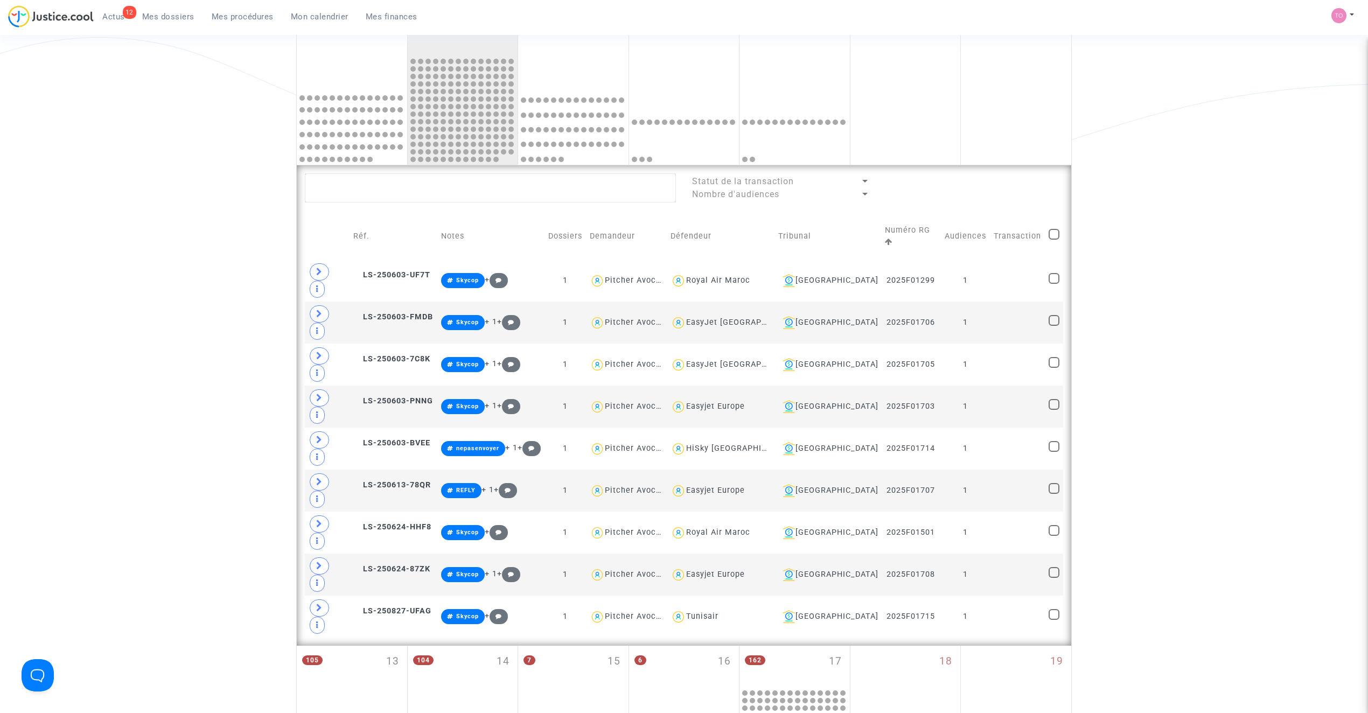
checkbox input "true"
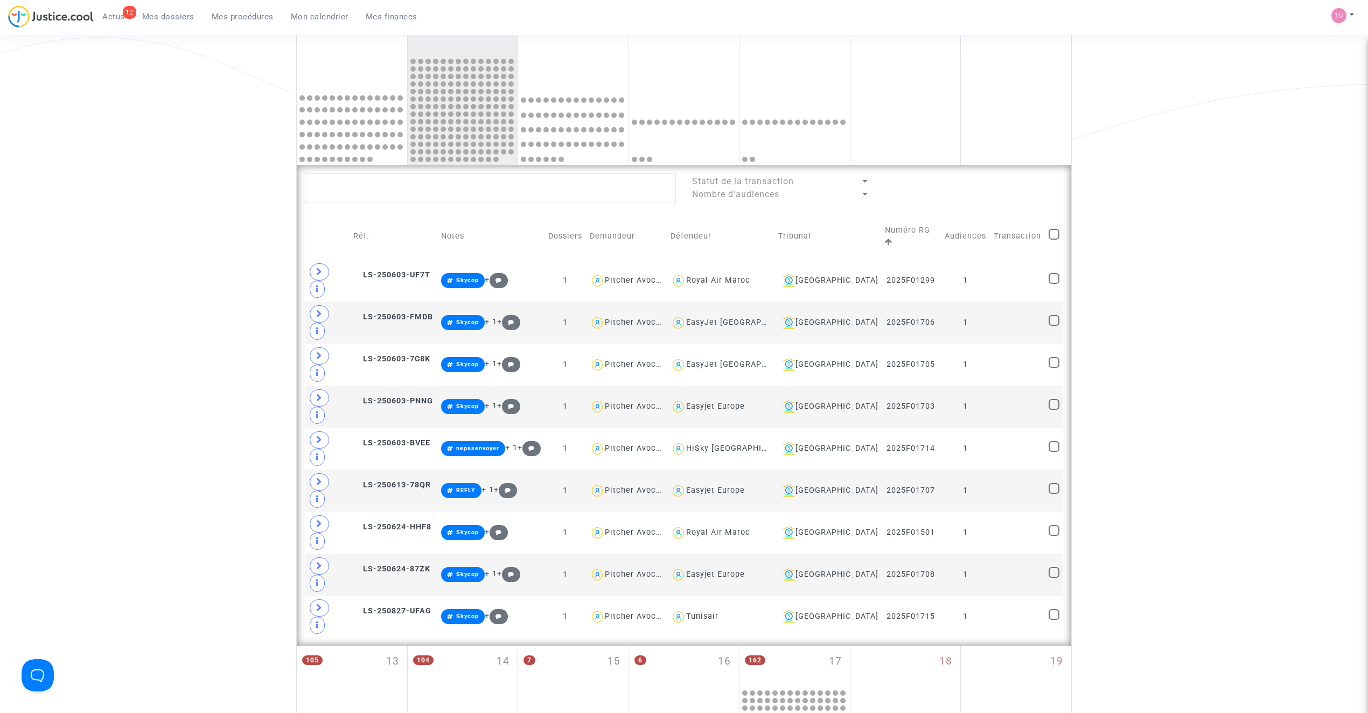
checkbox input "true"
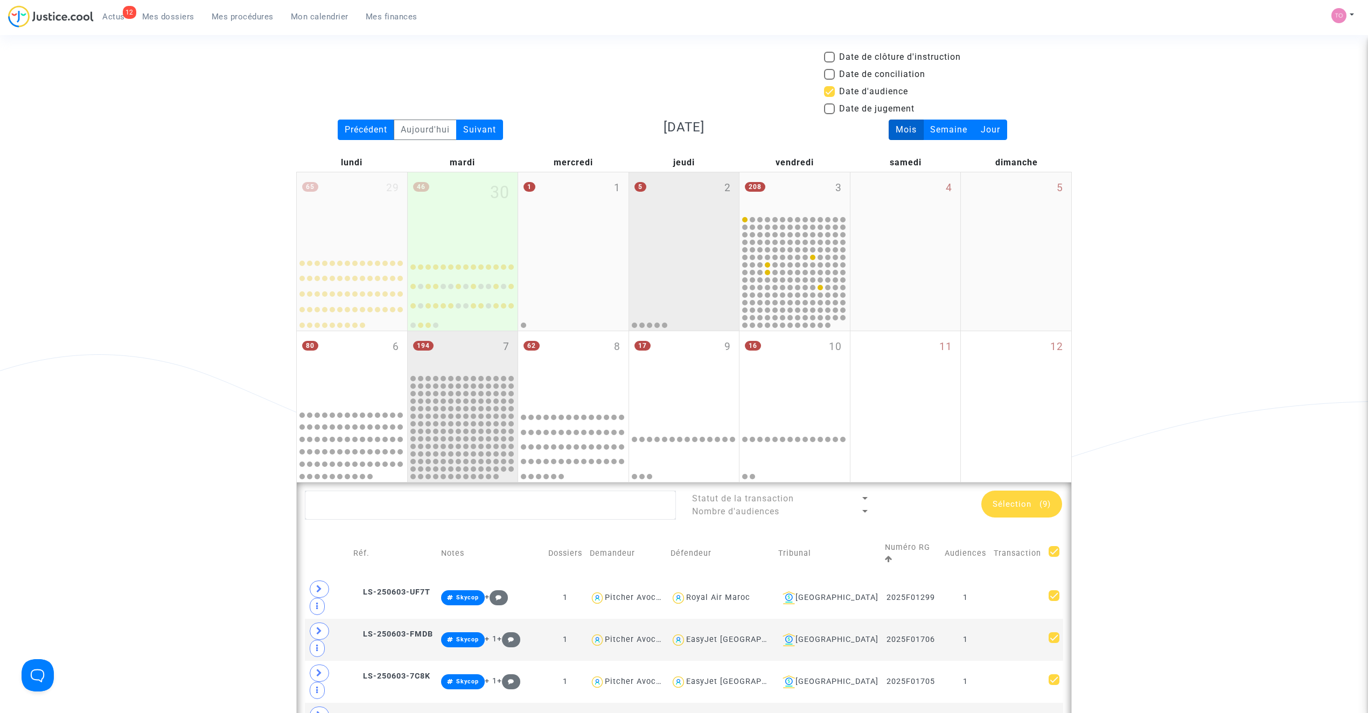
scroll to position [0, 0]
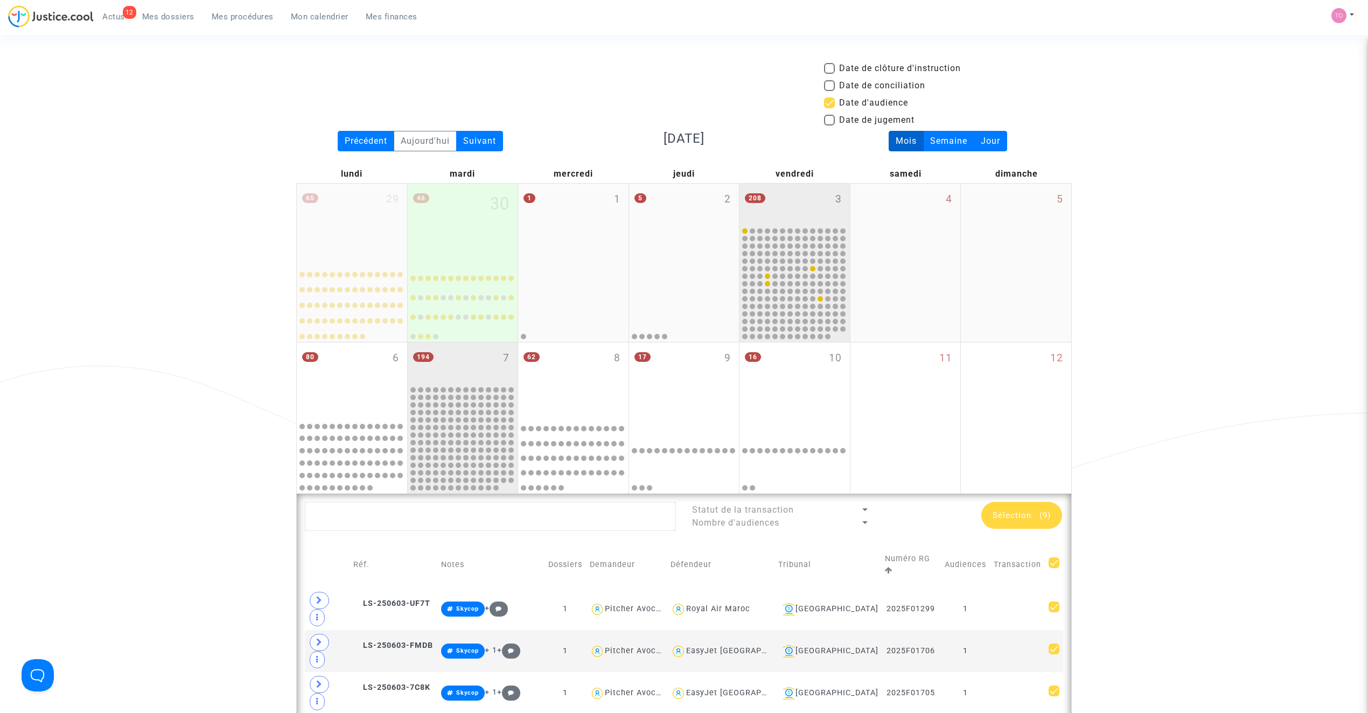
click at [774, 206] on div "208 3" at bounding box center [794, 205] width 110 height 42
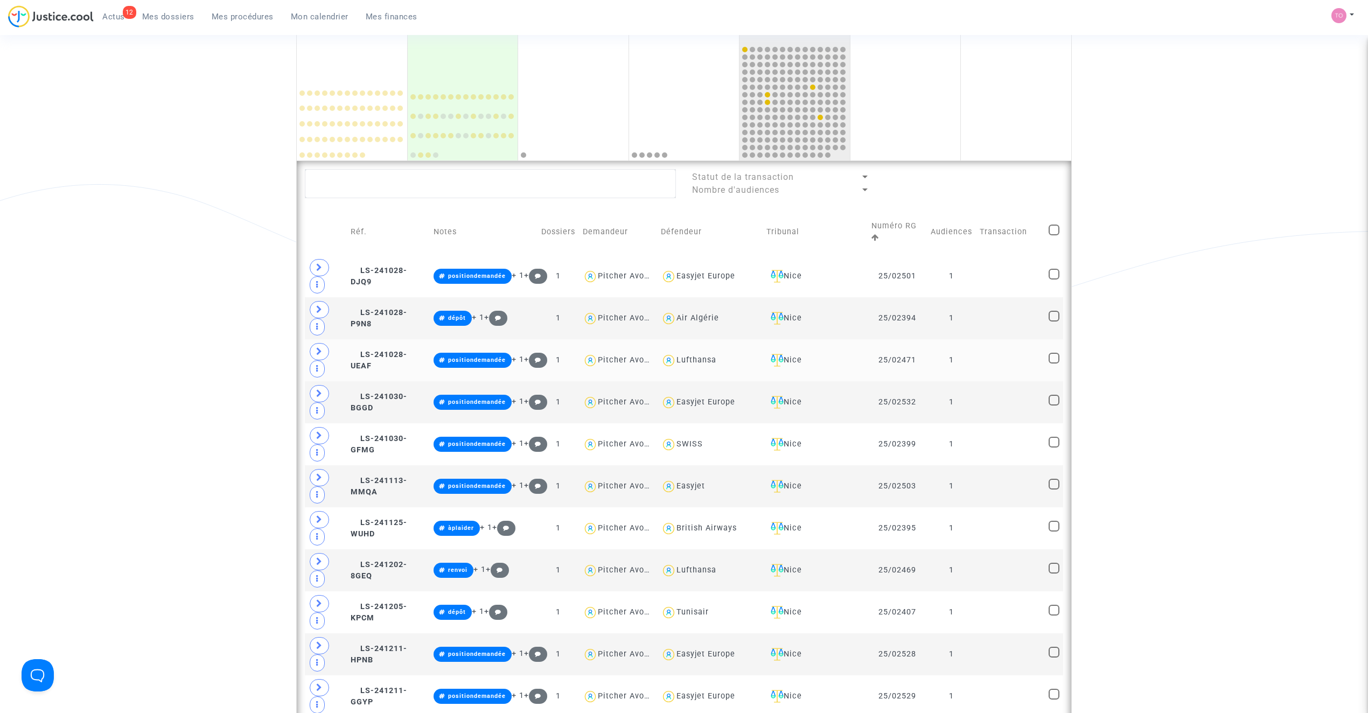
scroll to position [215, 0]
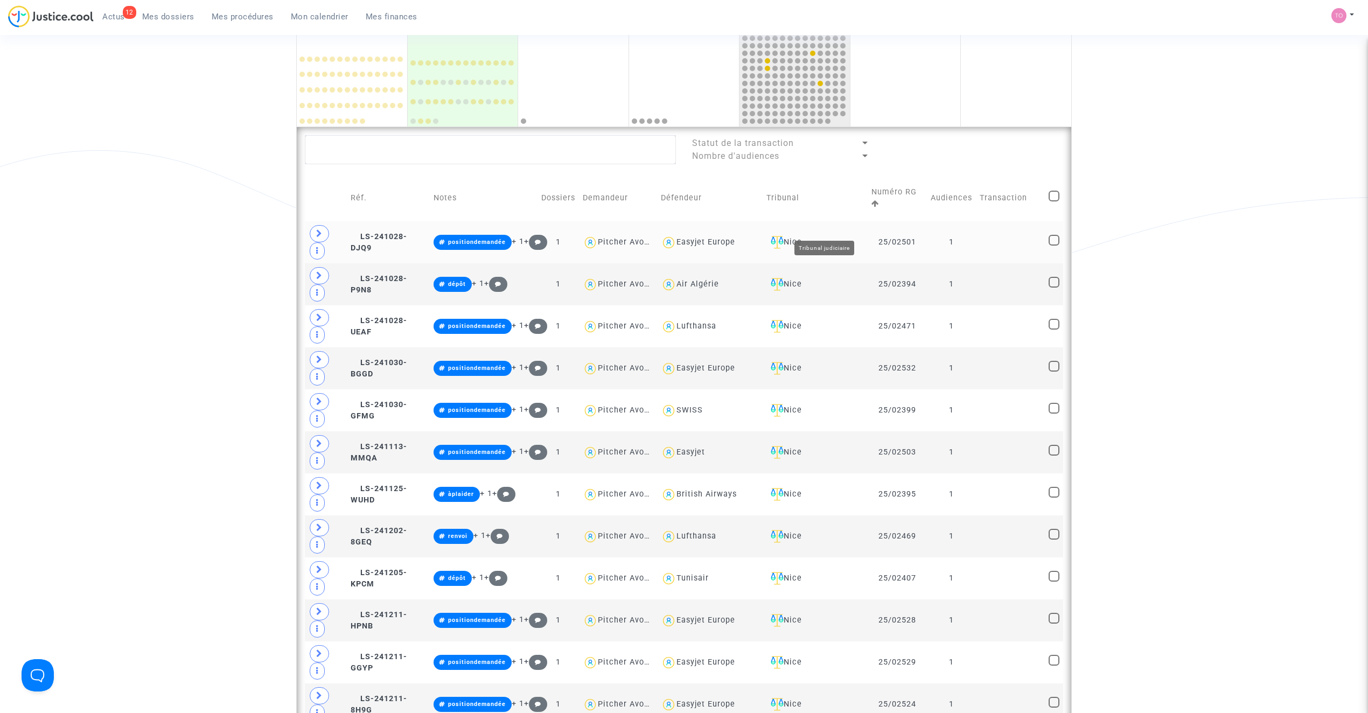
click at [832, 236] on div "Nice" at bounding box center [814, 242] width 97 height 13
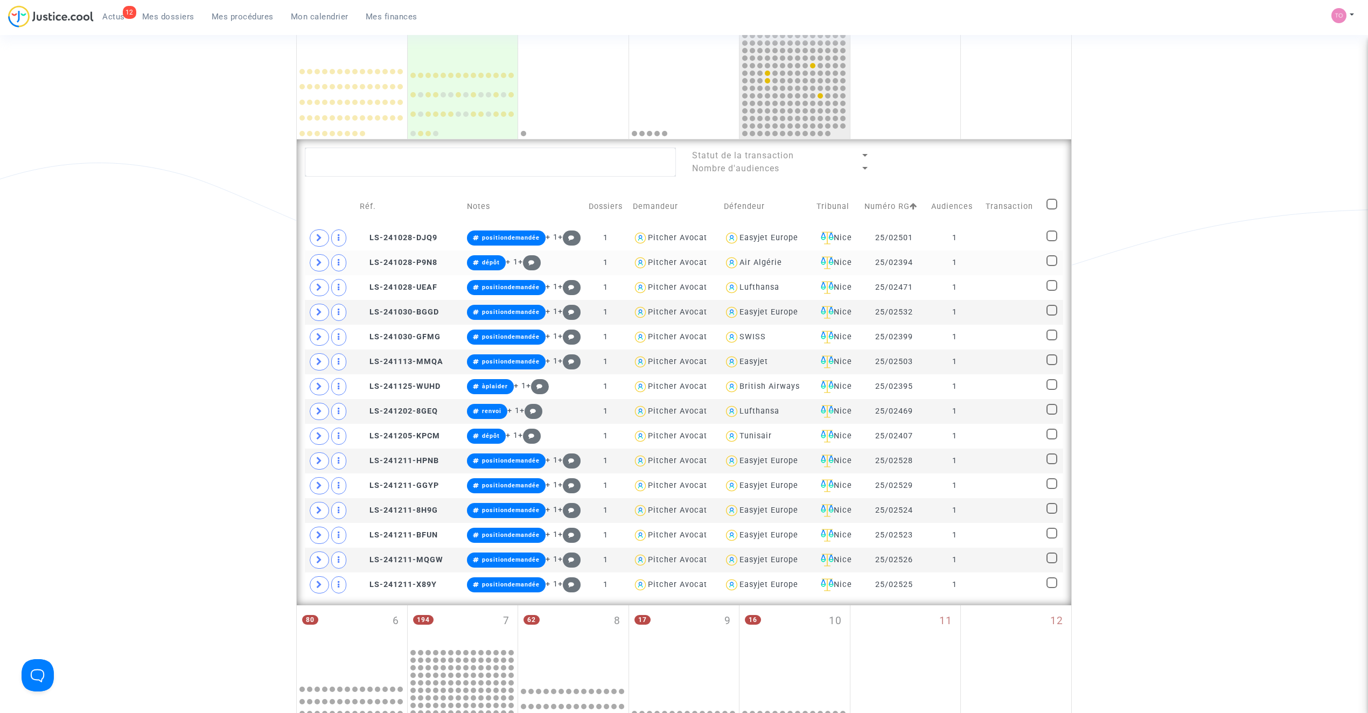
scroll to position [192, 0]
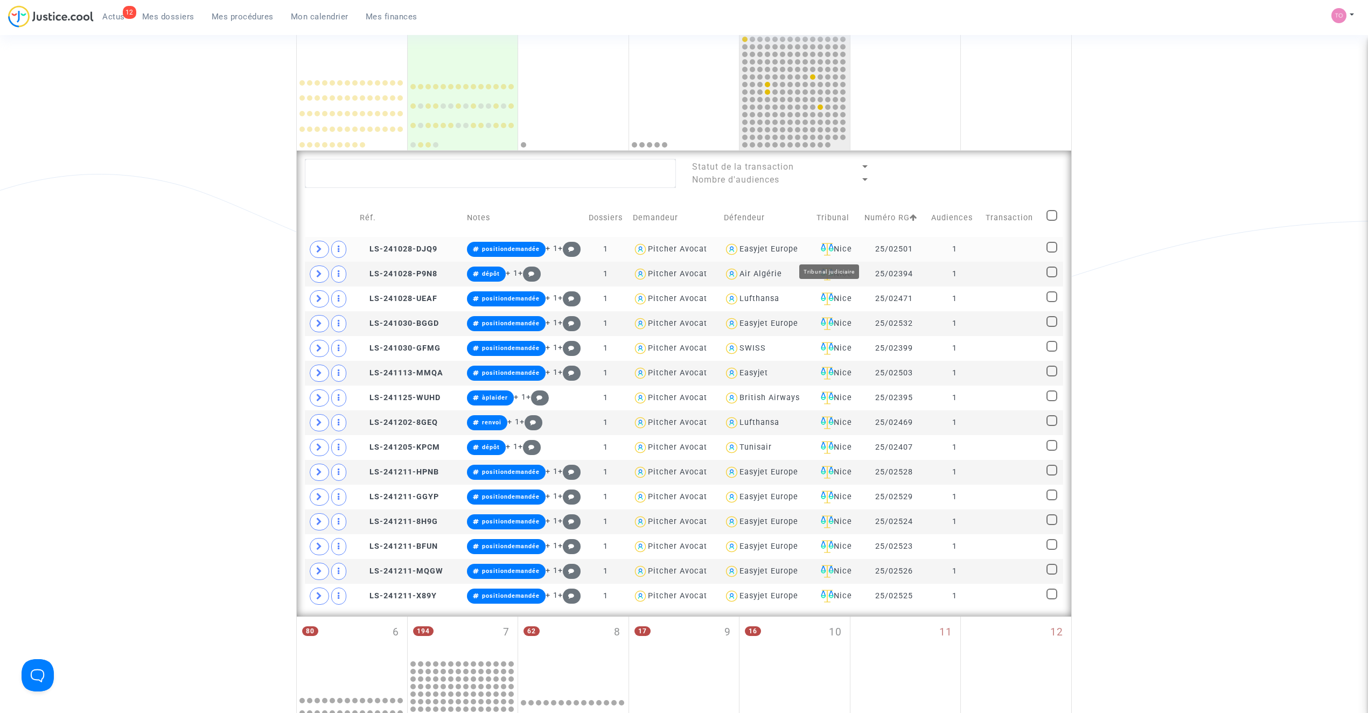
click at [842, 248] on div "Nice" at bounding box center [836, 249] width 40 height 13
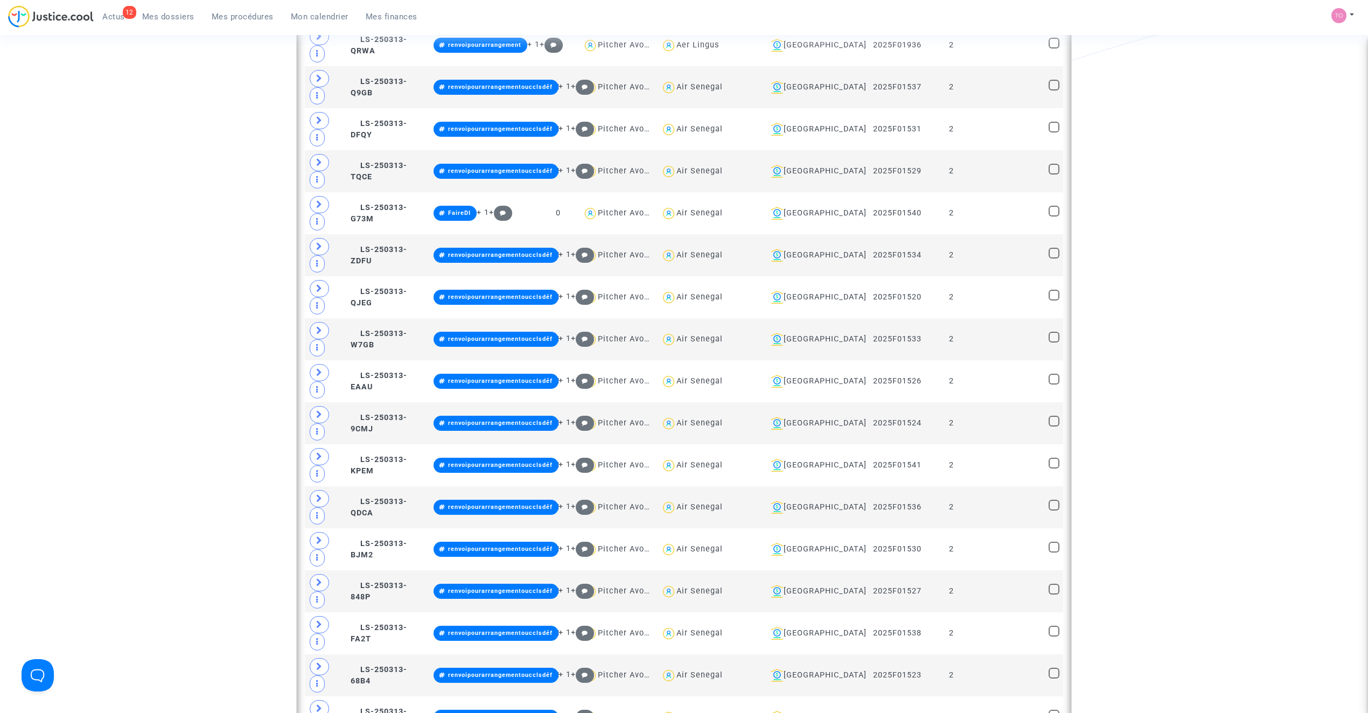
scroll to position [1364, 0]
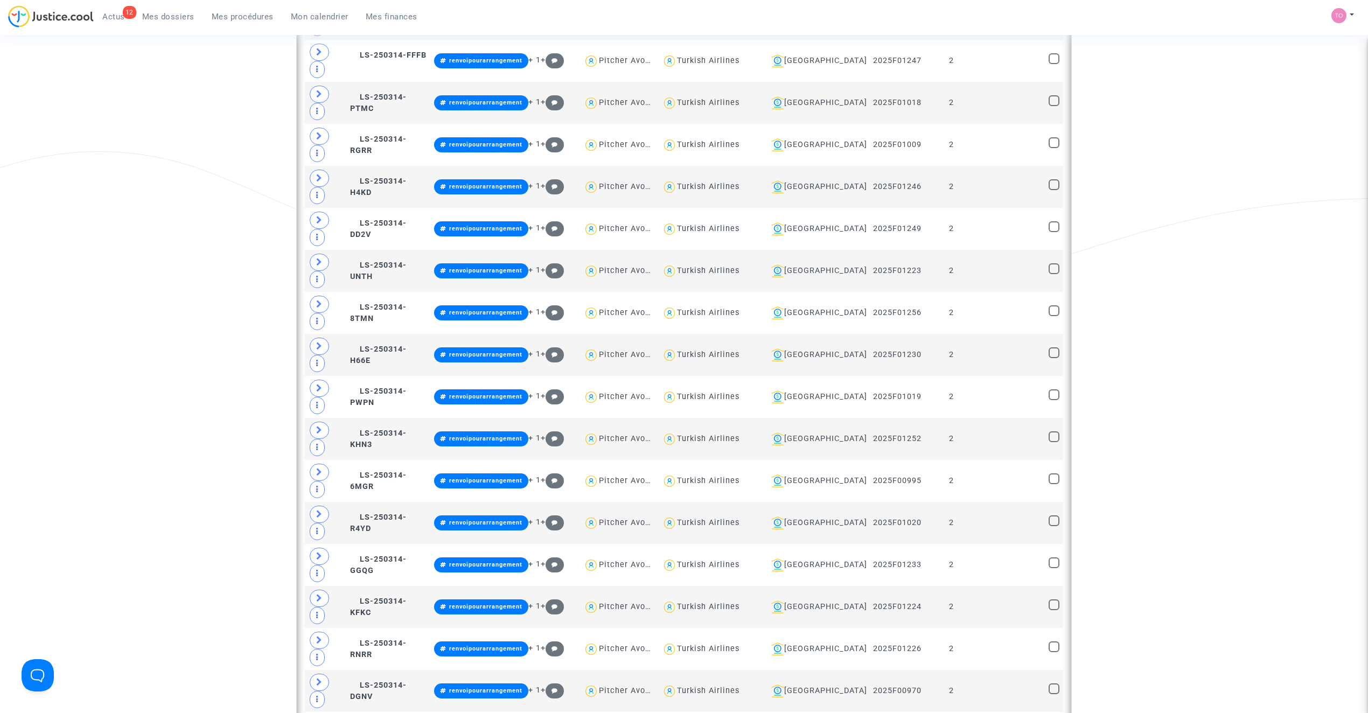
scroll to position [2513, 0]
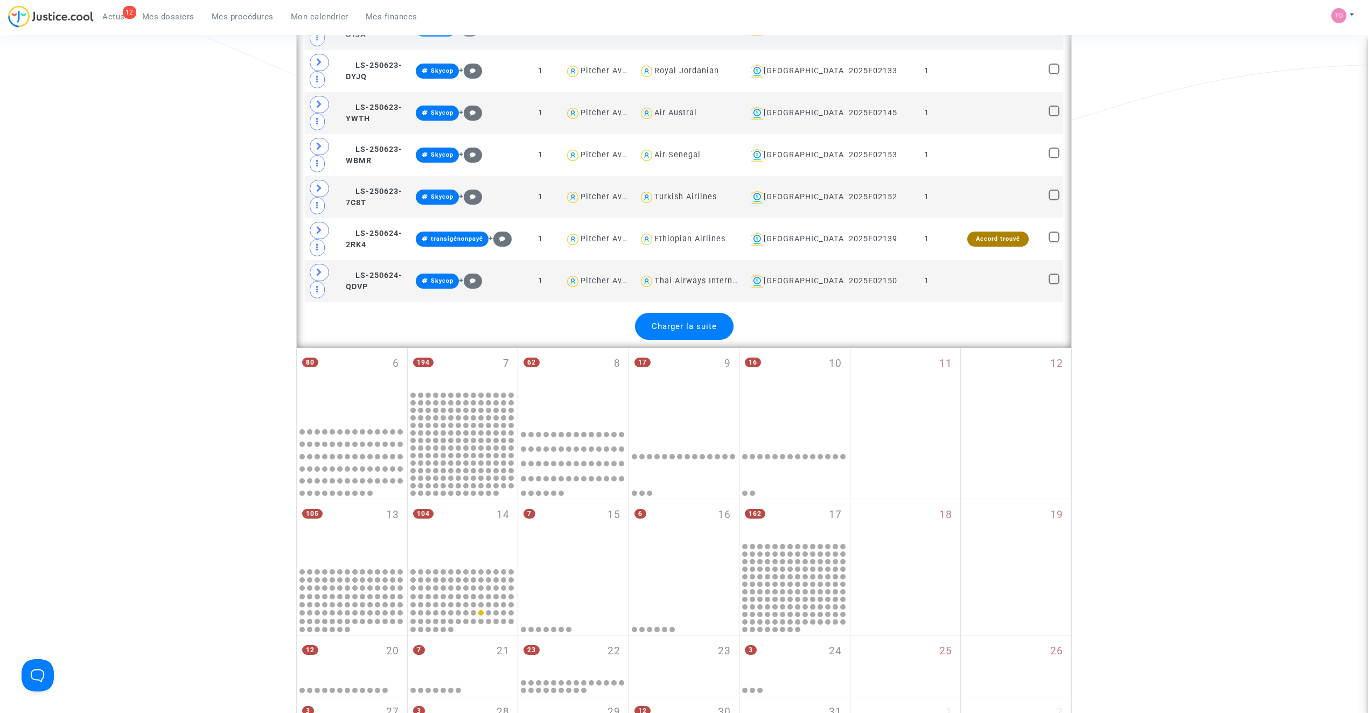
scroll to position [6438, 0]
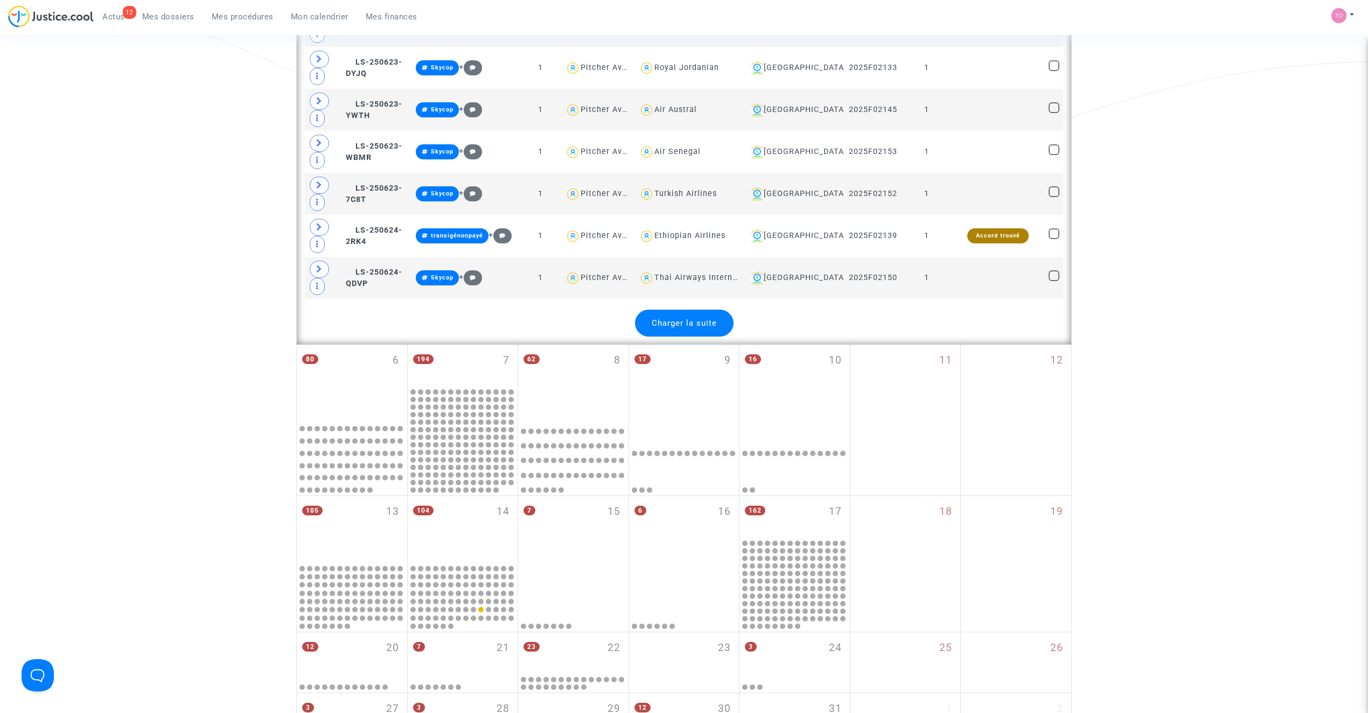
click at [703, 328] on span "Charger la suite" at bounding box center [684, 323] width 65 height 10
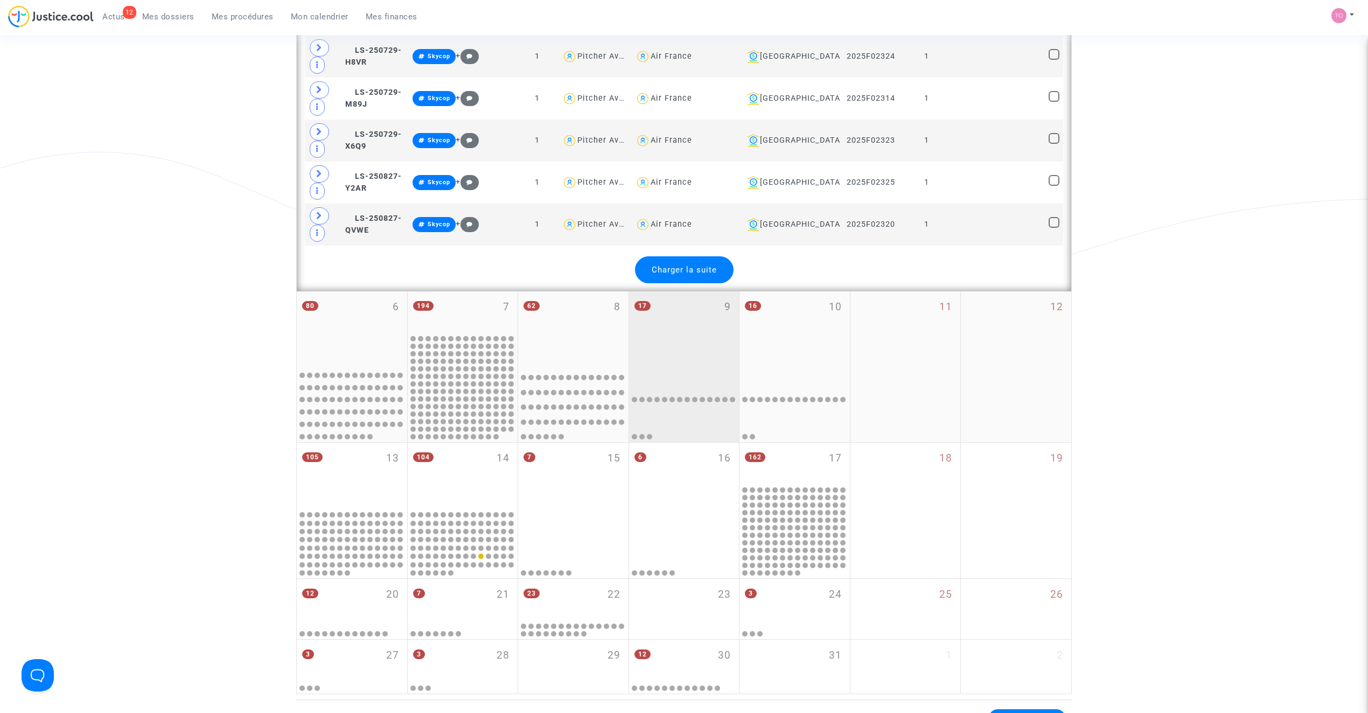
scroll to position [8592, 0]
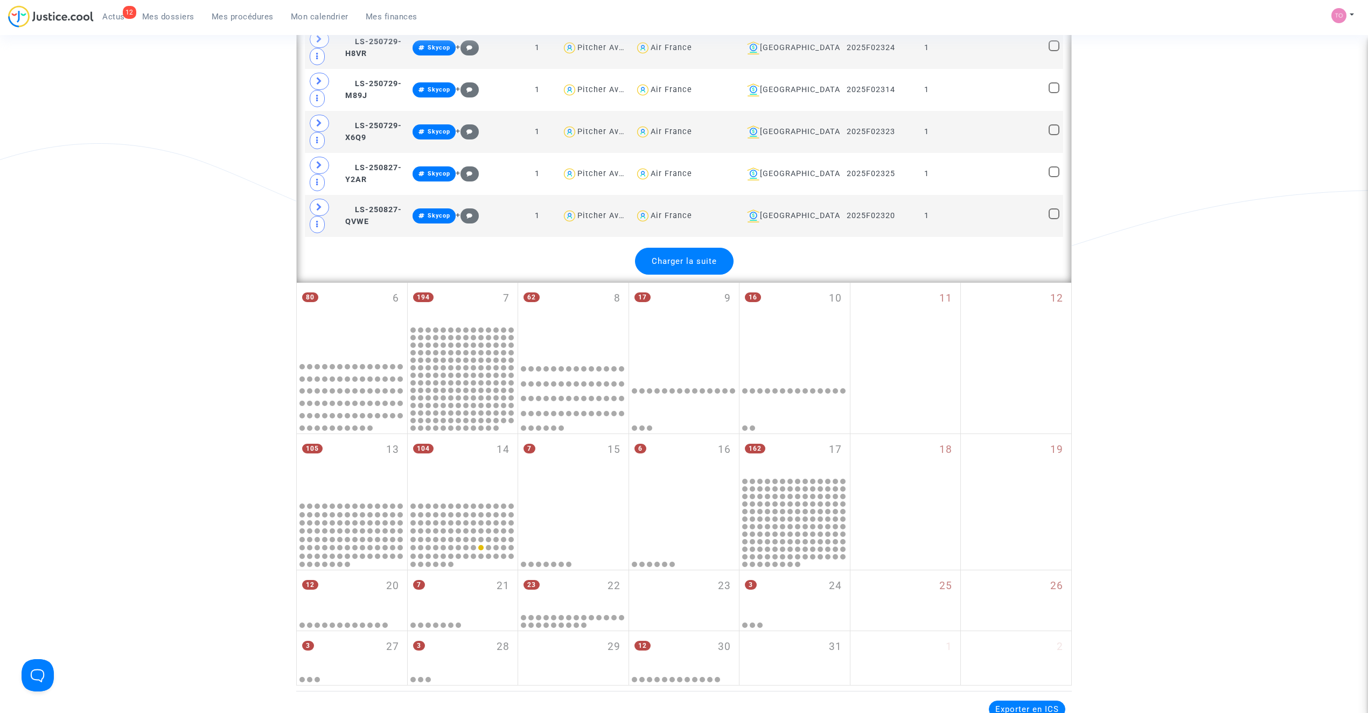
click at [681, 275] on div "Charger la suite" at bounding box center [684, 261] width 99 height 27
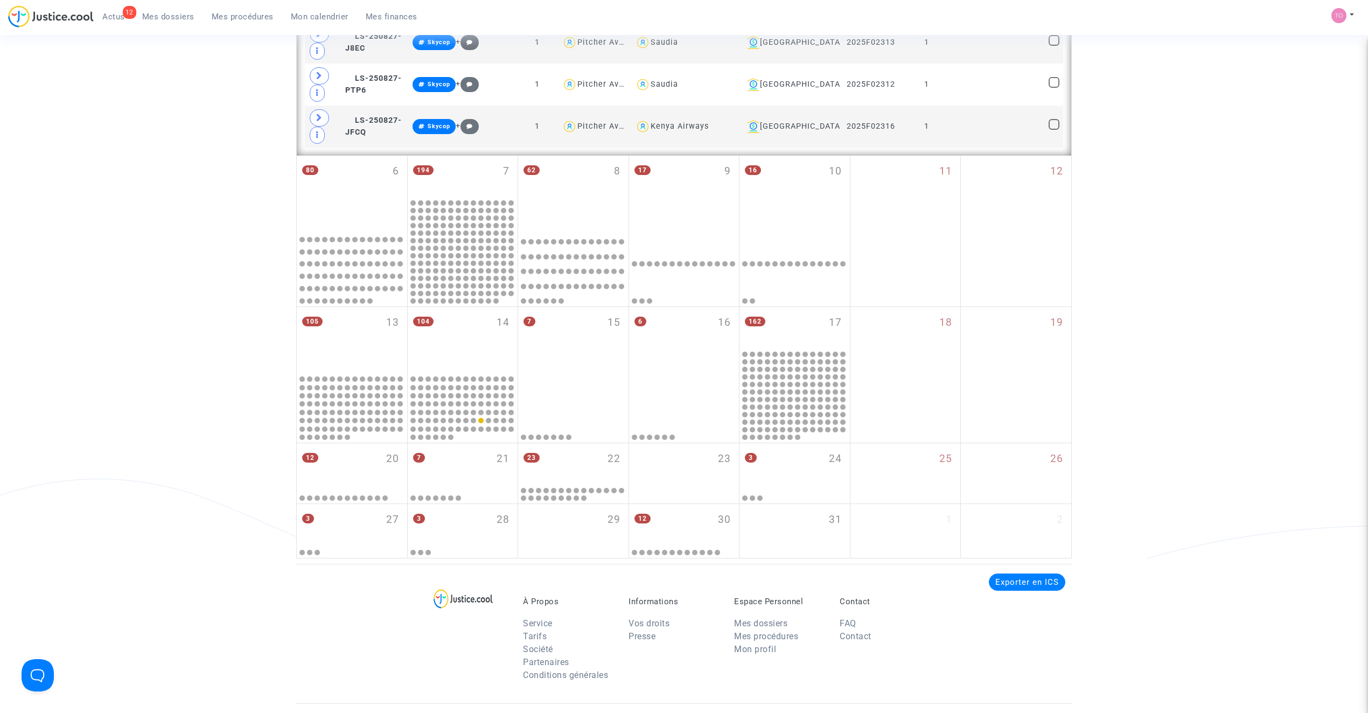
scroll to position [9023, 0]
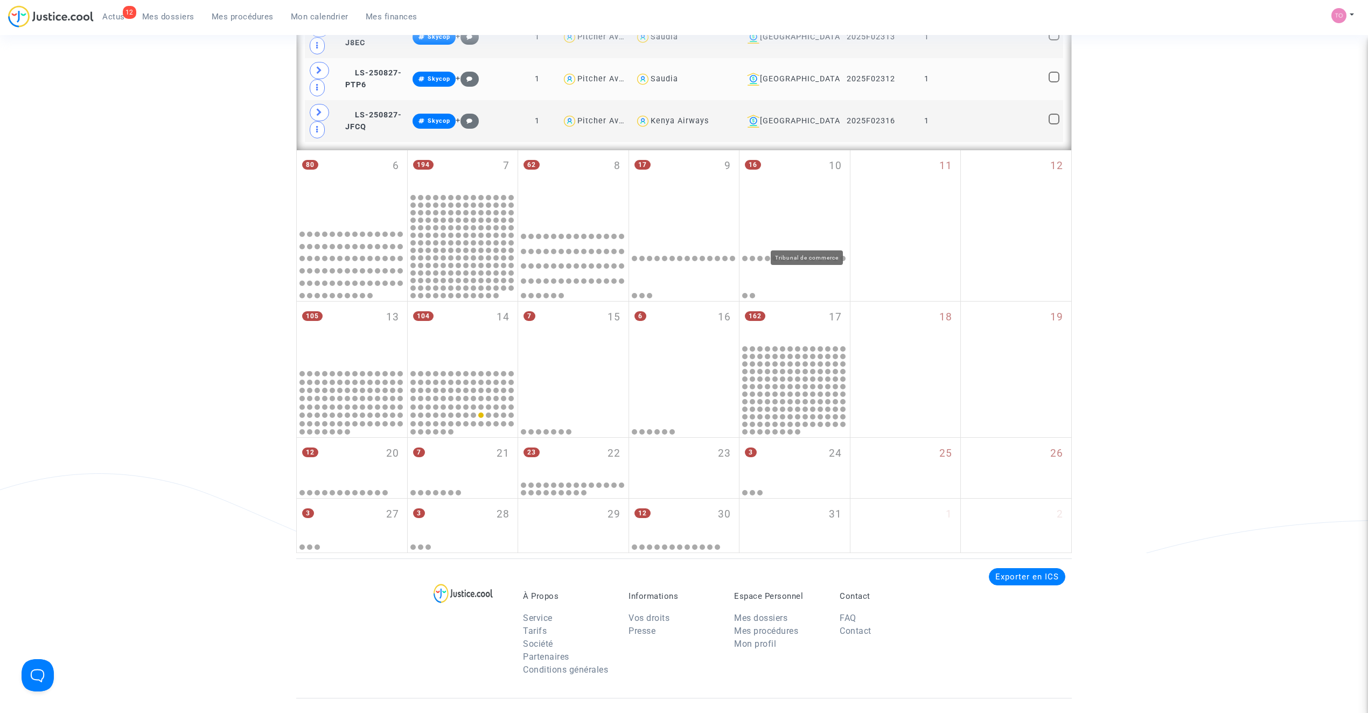
click at [825, 86] on div "Bobigny" at bounding box center [789, 79] width 93 height 13
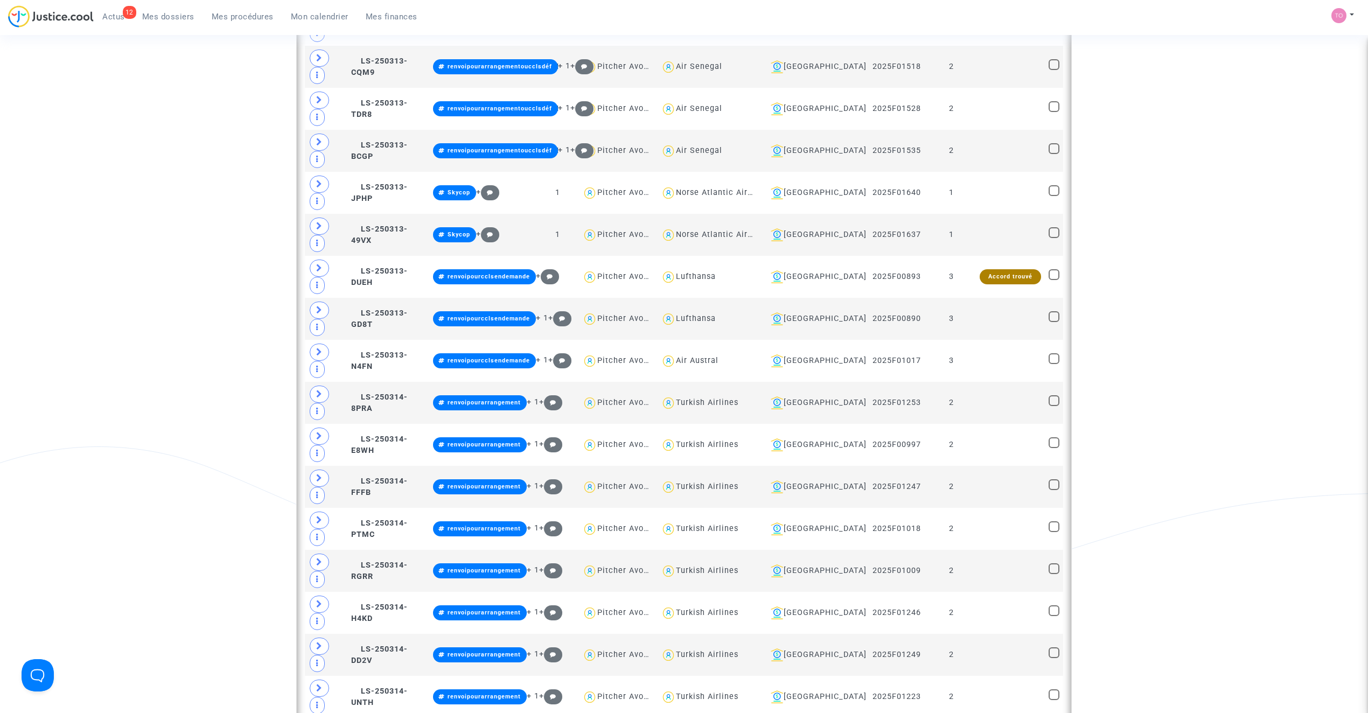
scroll to position [1444, 0]
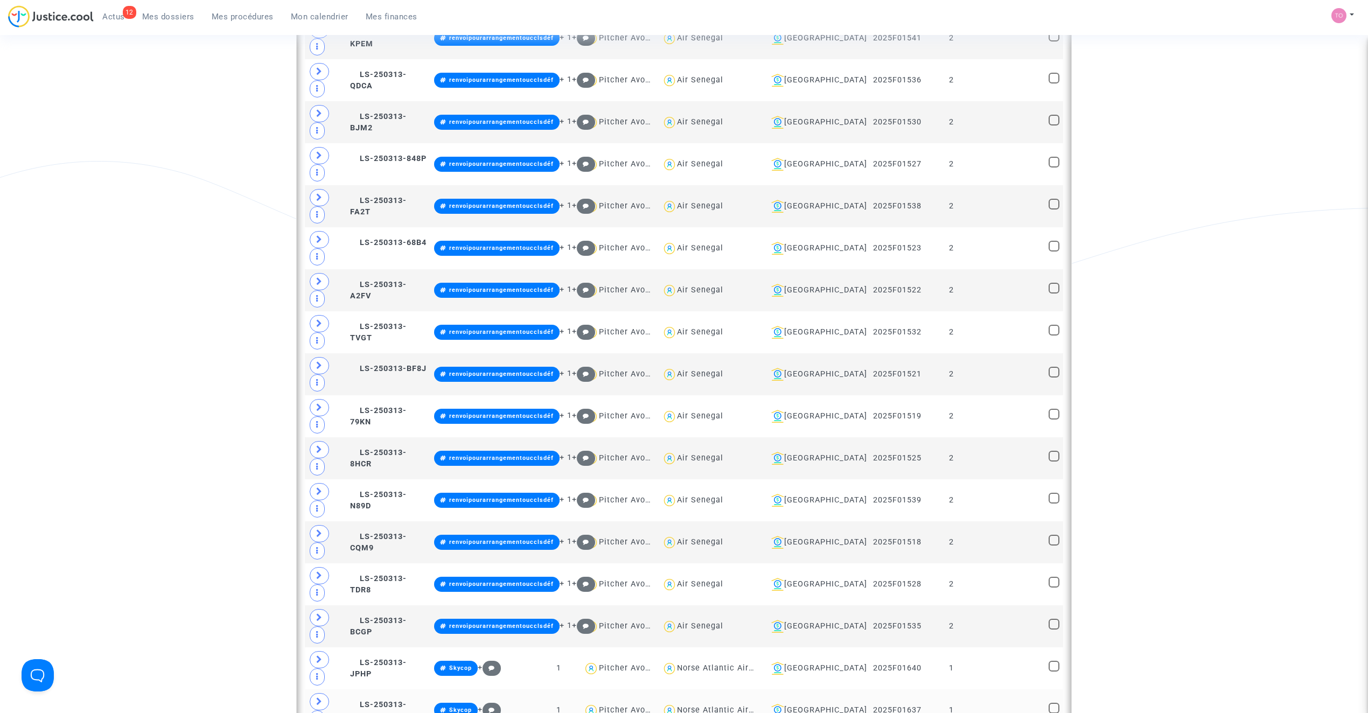
scroll to position [966, 0]
type textarea "@"Air Austral""
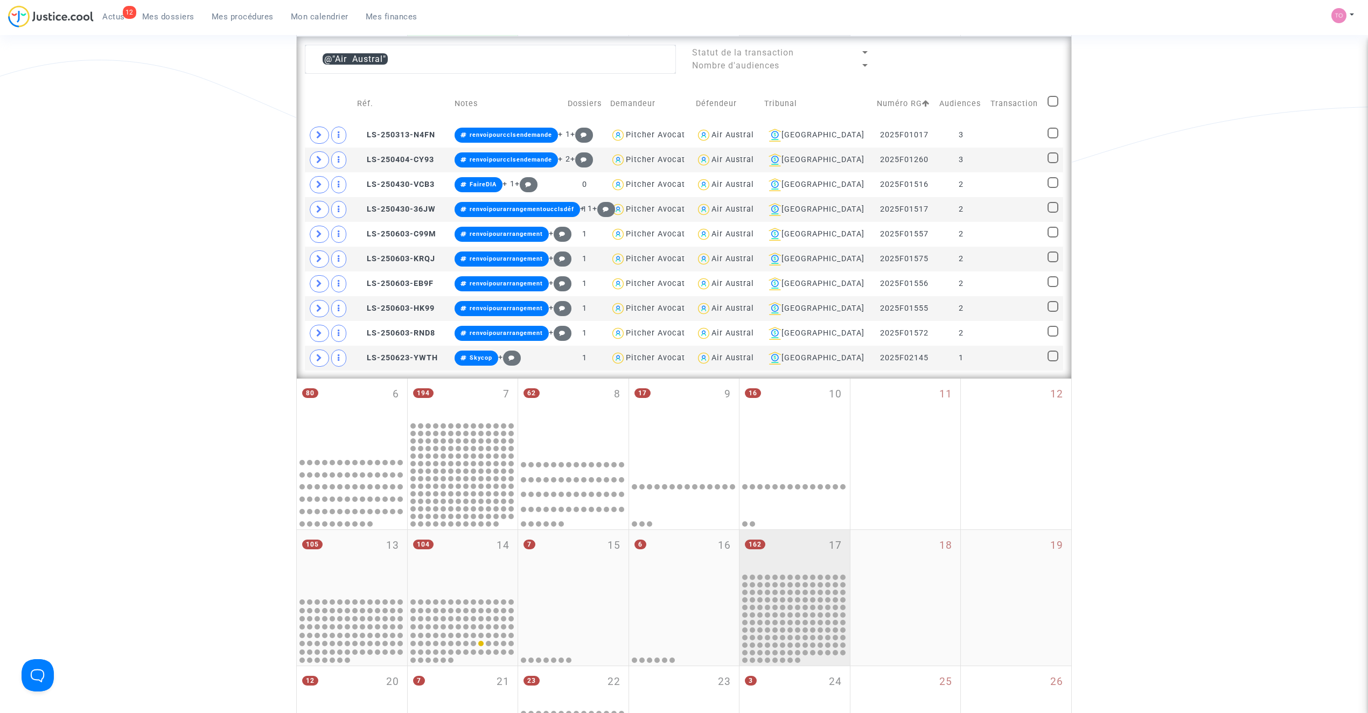
scroll to position [282, 0]
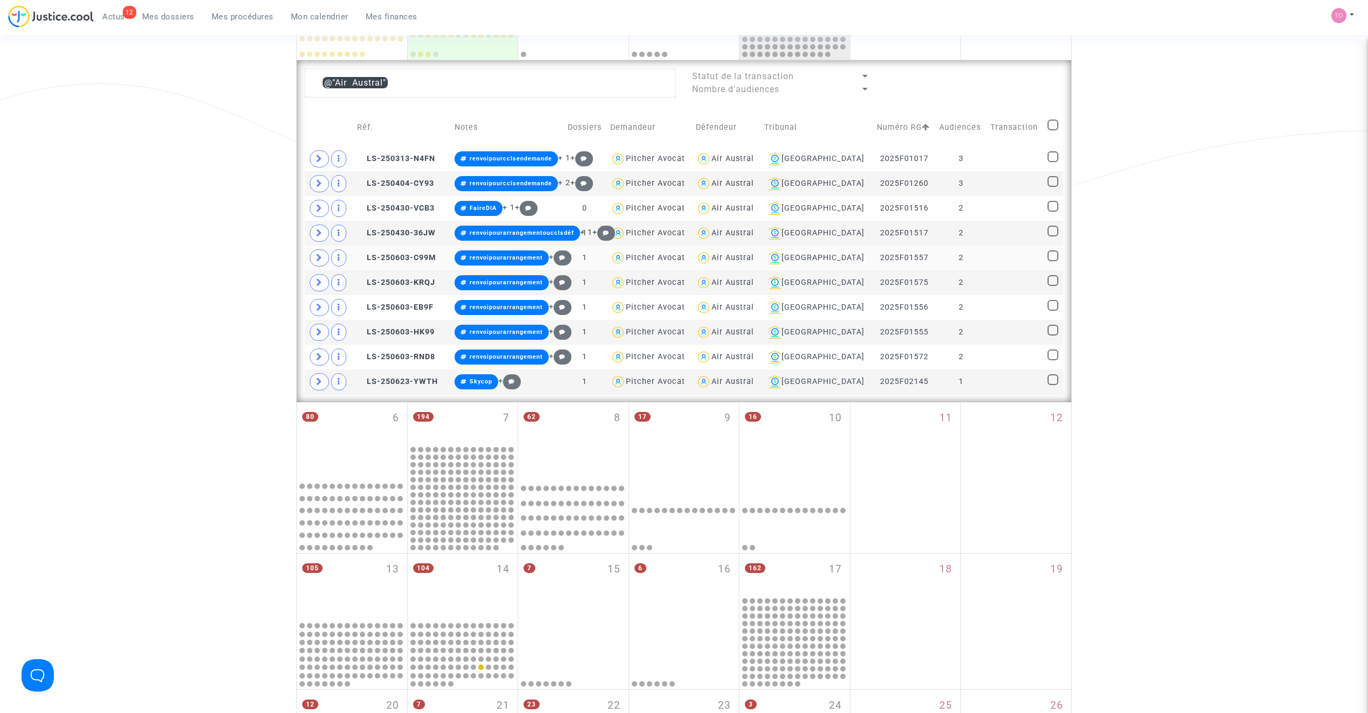
click at [754, 259] on div "Air Austral" at bounding box center [732, 257] width 43 height 9
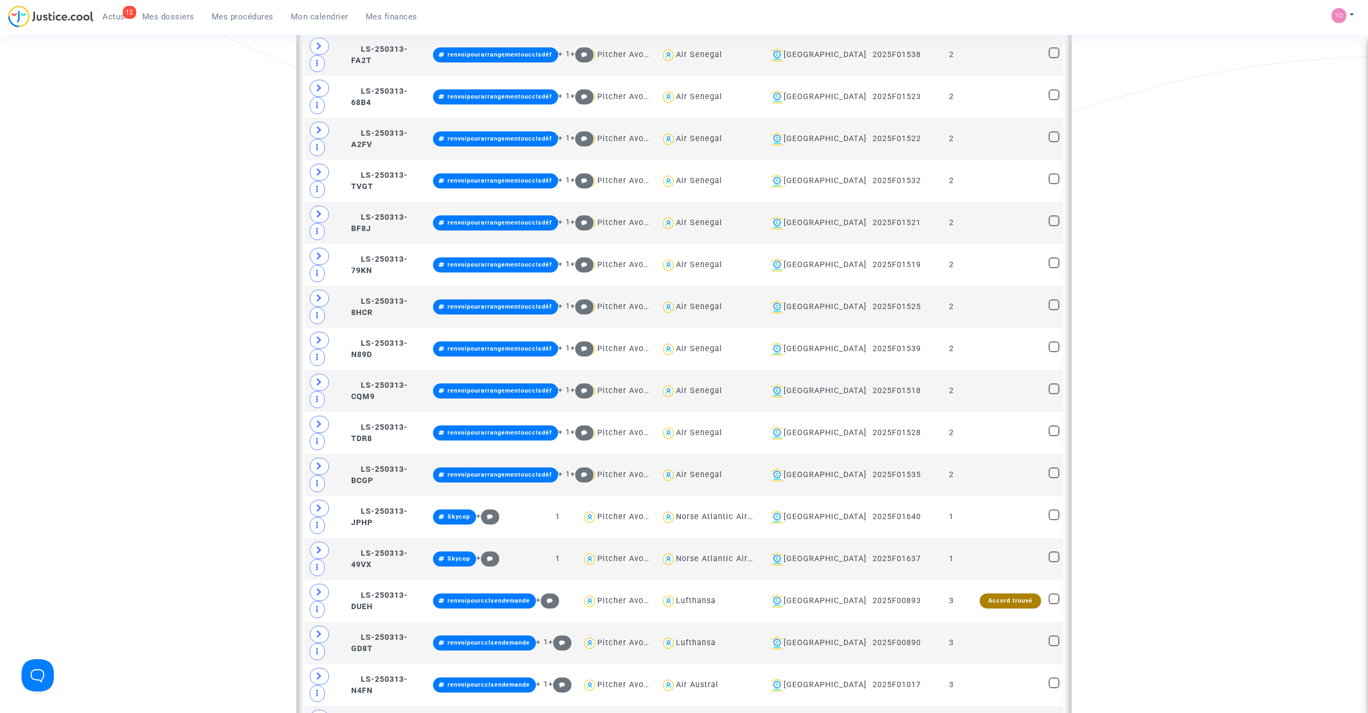
scroll to position [1119, 0]
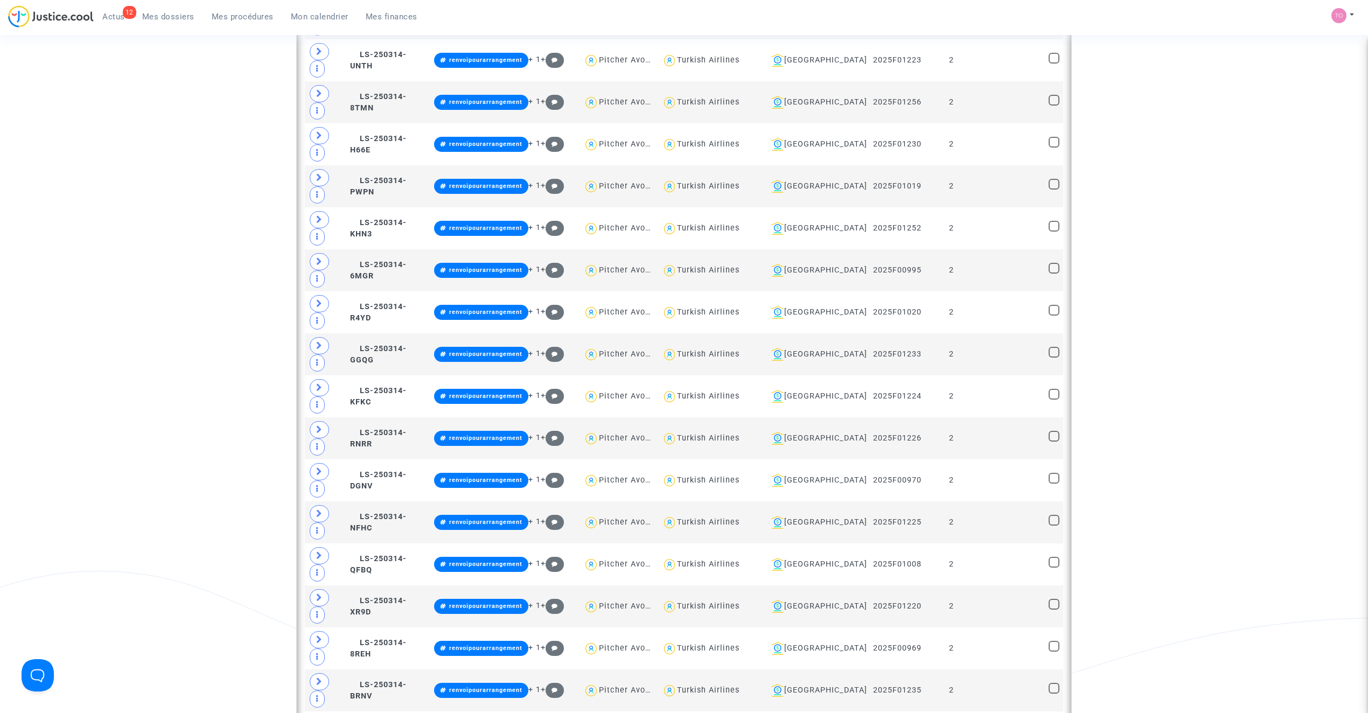
scroll to position [2077, 0]
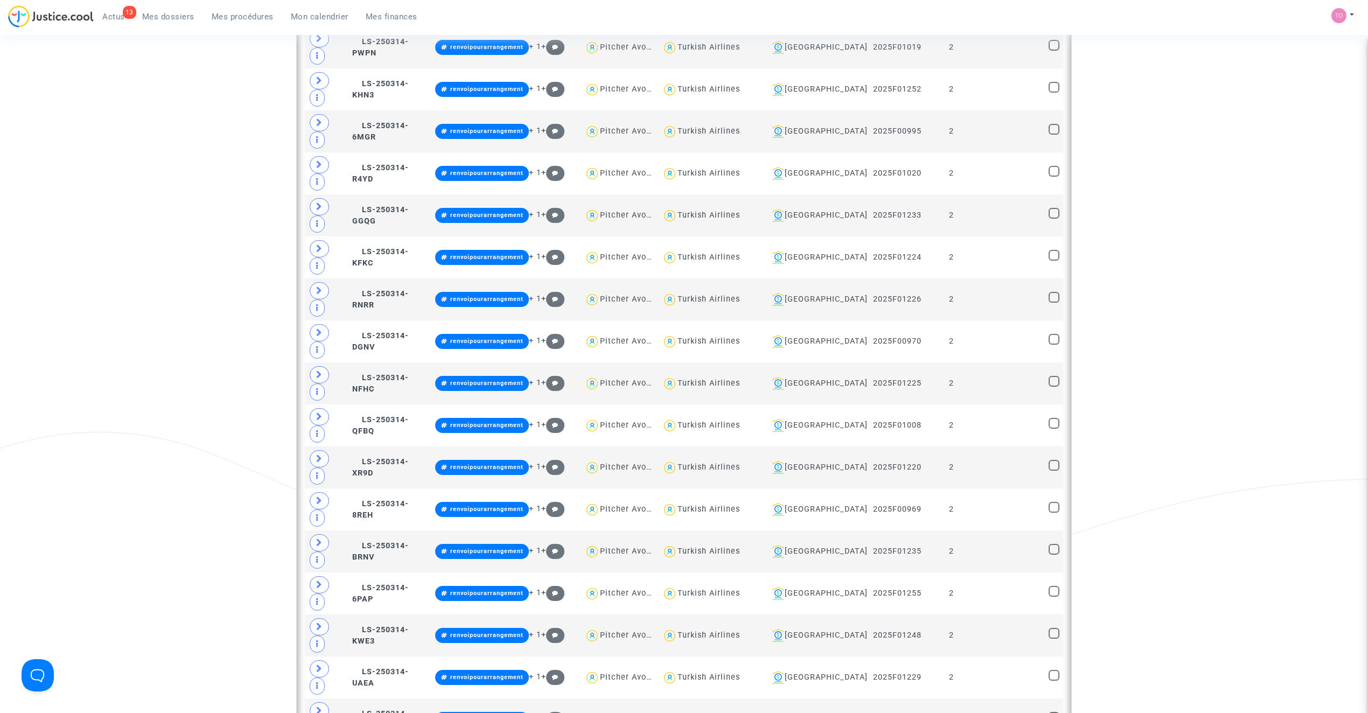
scroll to position [2244, 0]
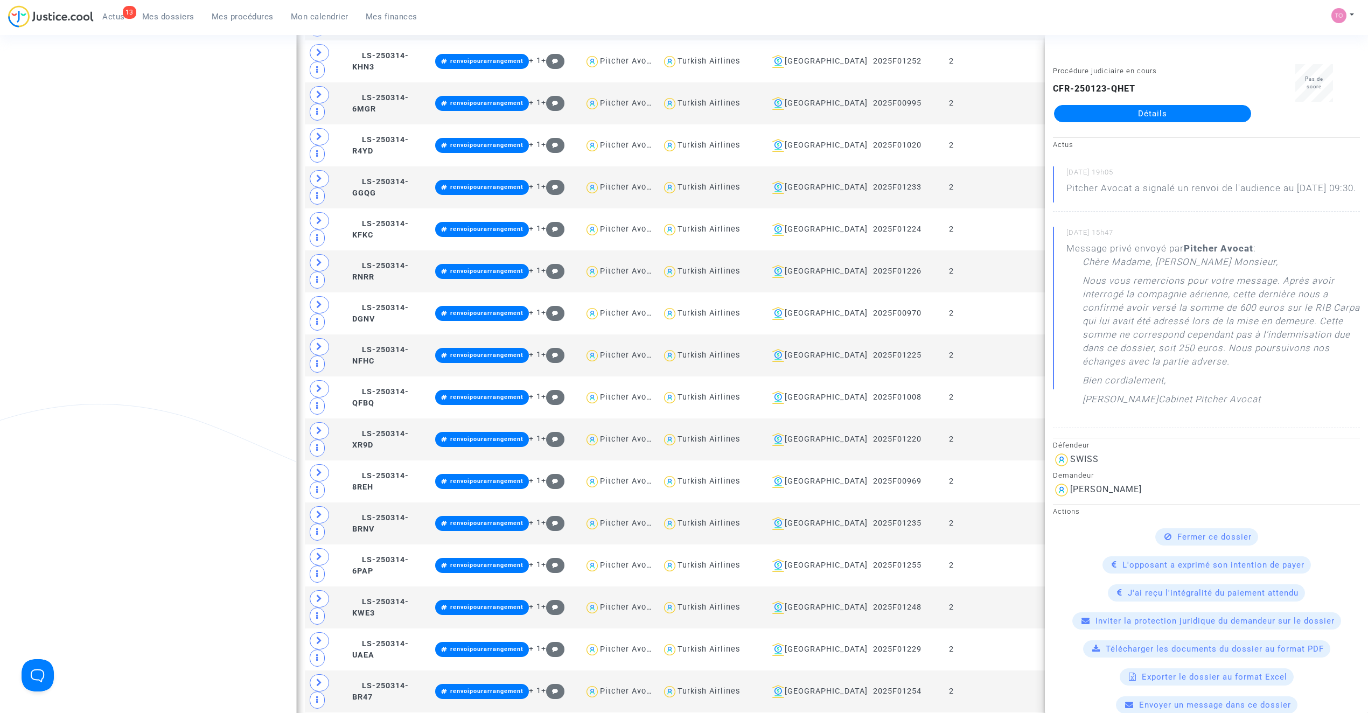
copy div "Piewe"
click at [239, 266] on div "Date de clôture d'instruction Date de conciliation Date d'audience Date de juge…" at bounding box center [684, 368] width 1368 height 5100
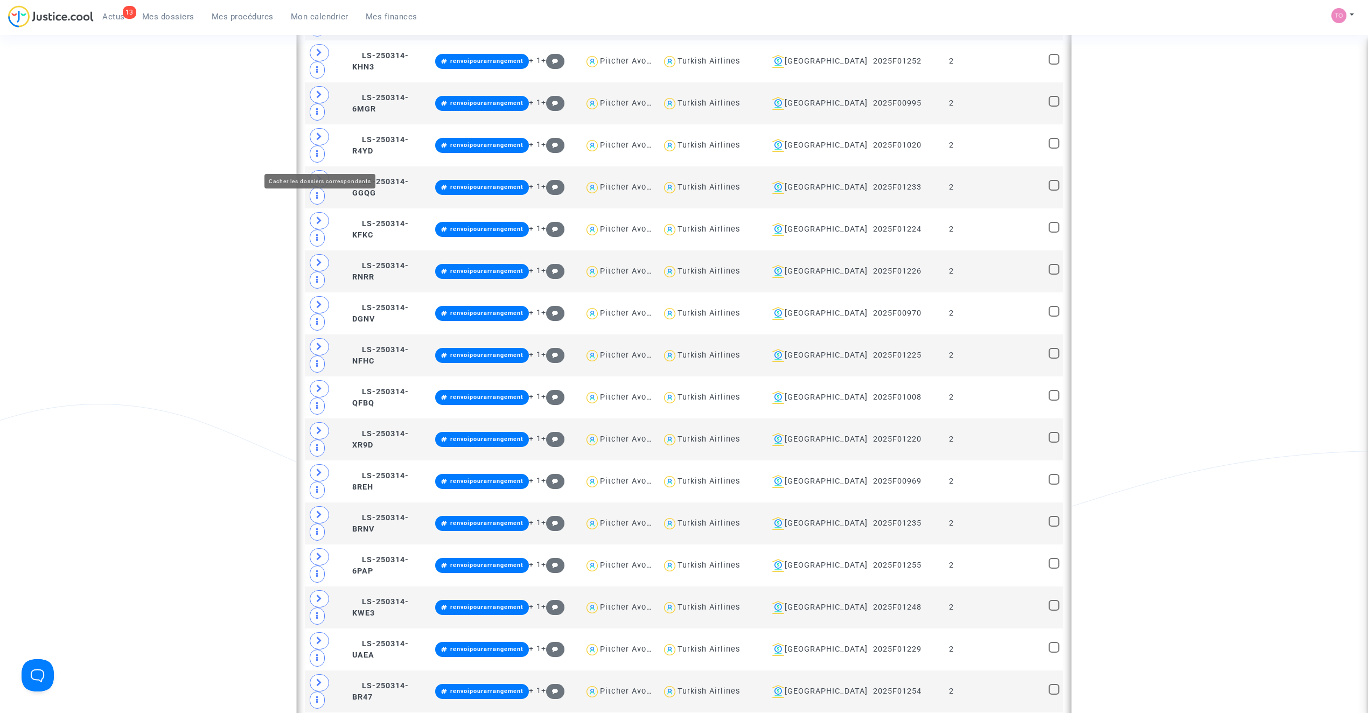
type textarea "@"Aer Lingus""
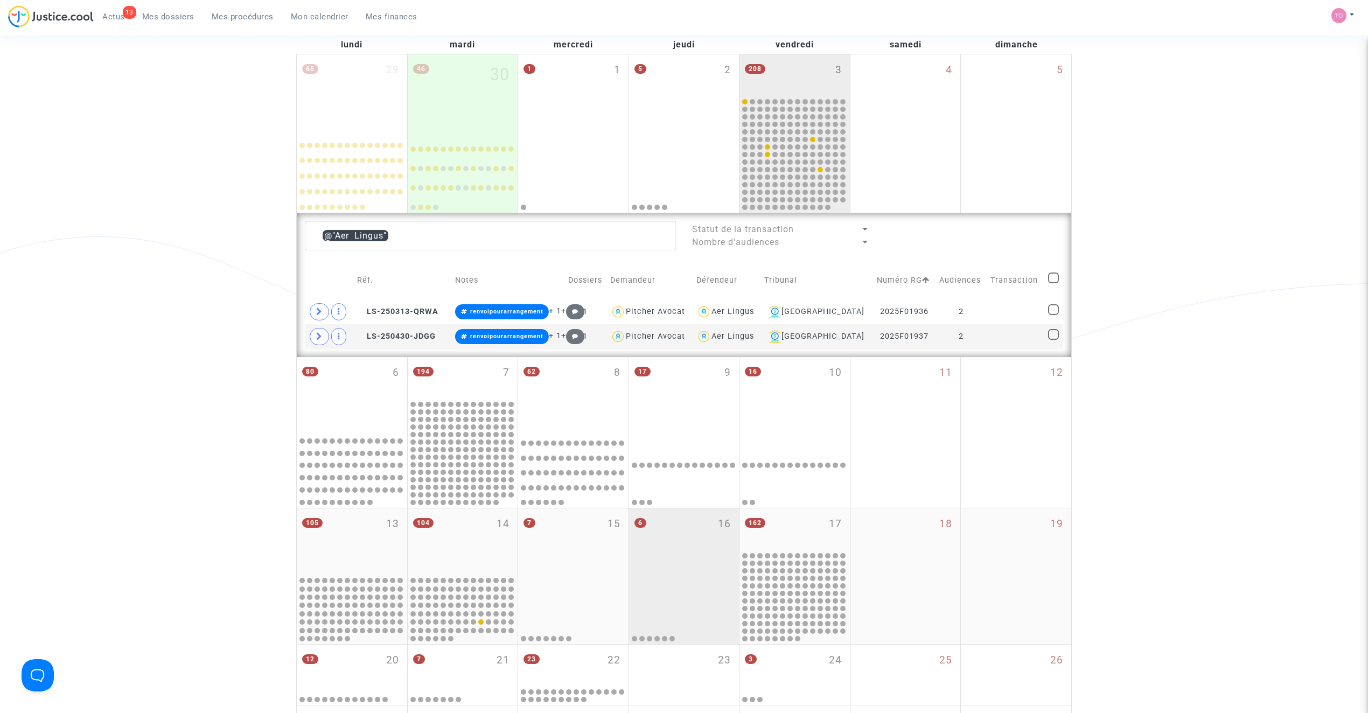
scroll to position [81, 0]
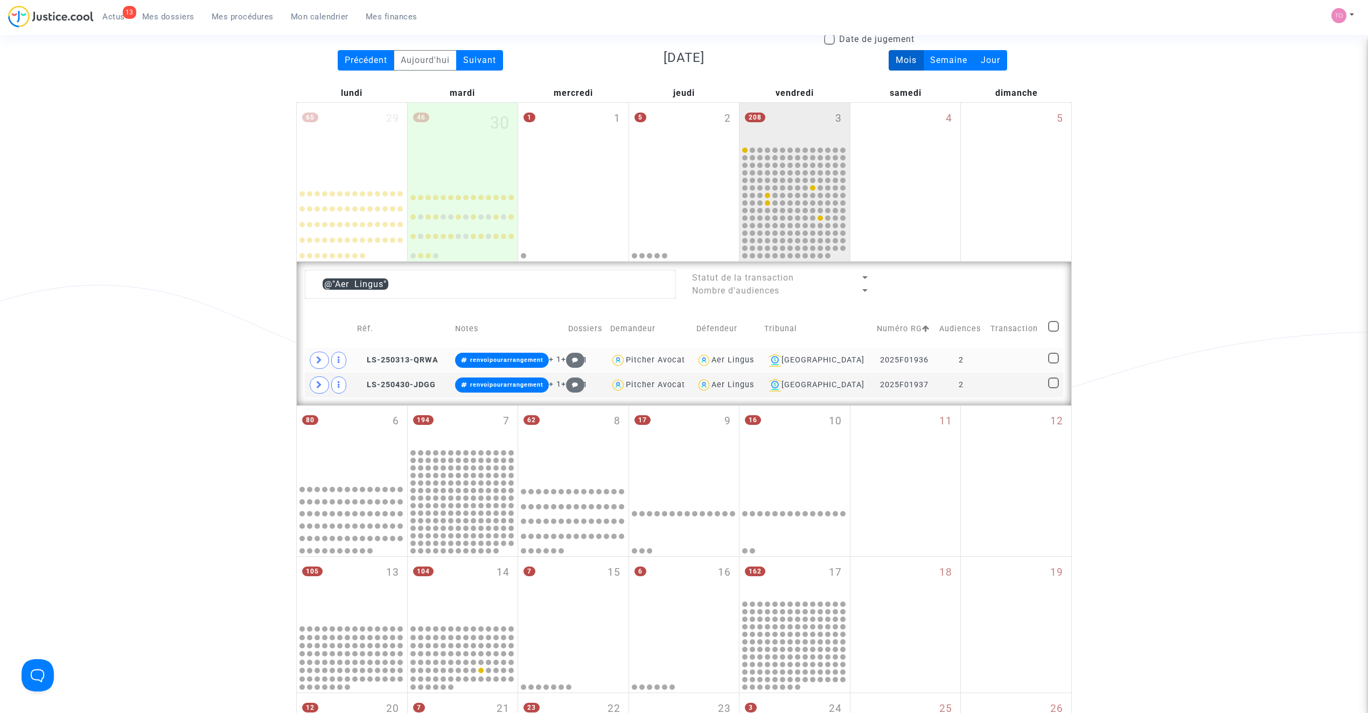
click at [747, 360] on div "Aer Lingus" at bounding box center [732, 359] width 43 height 9
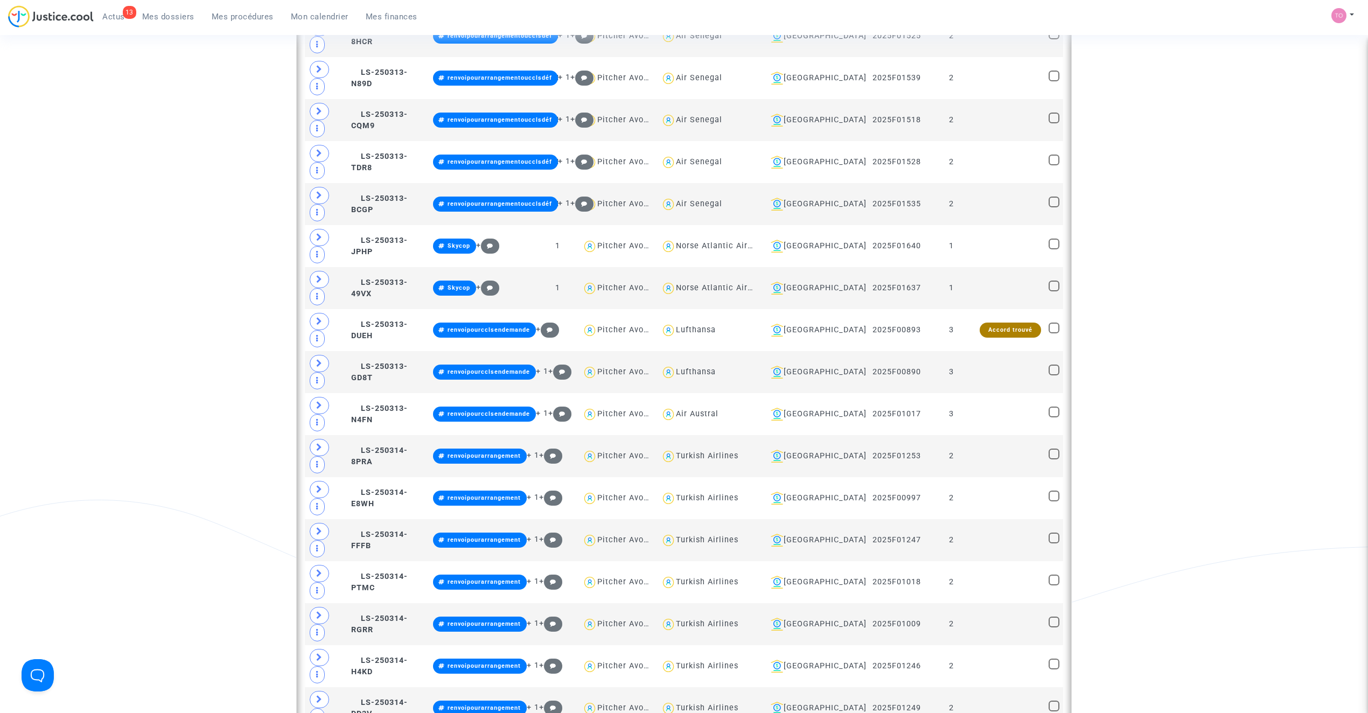
scroll to position [1373, 0]
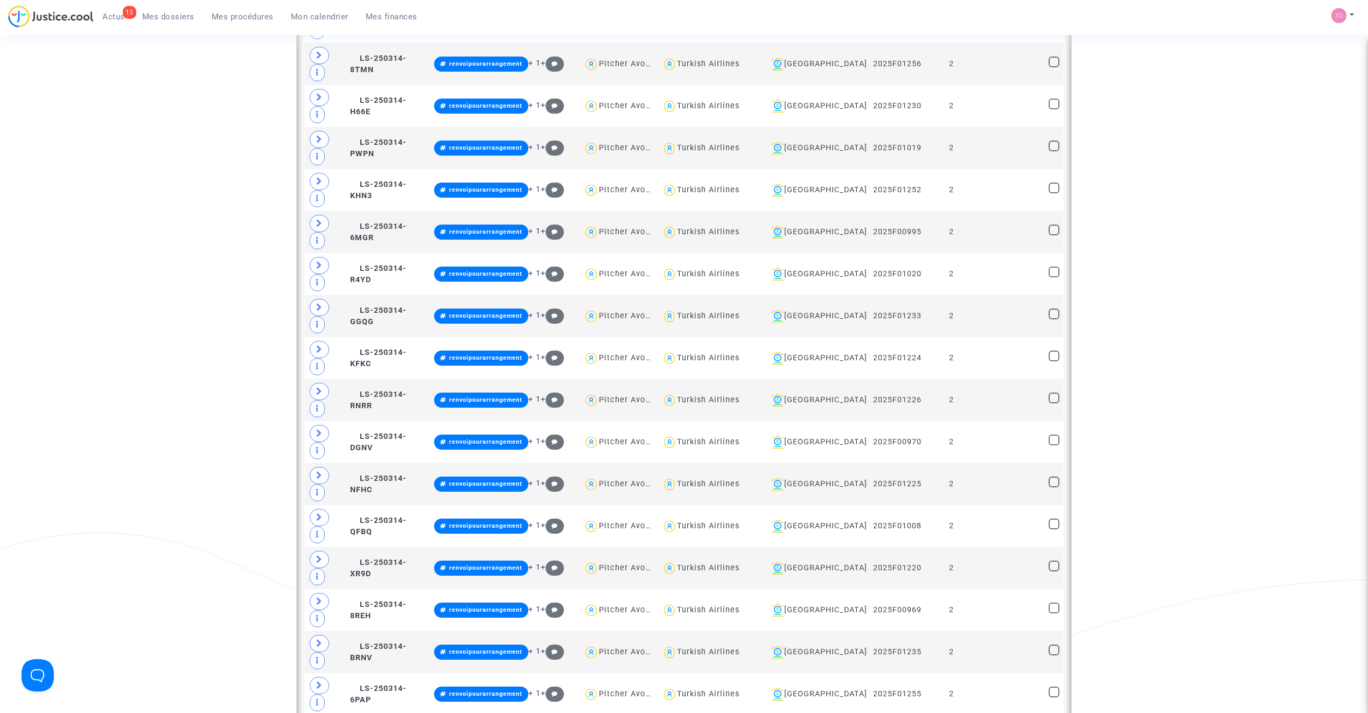
scroll to position [2115, 0]
type textarea "@Saudia"
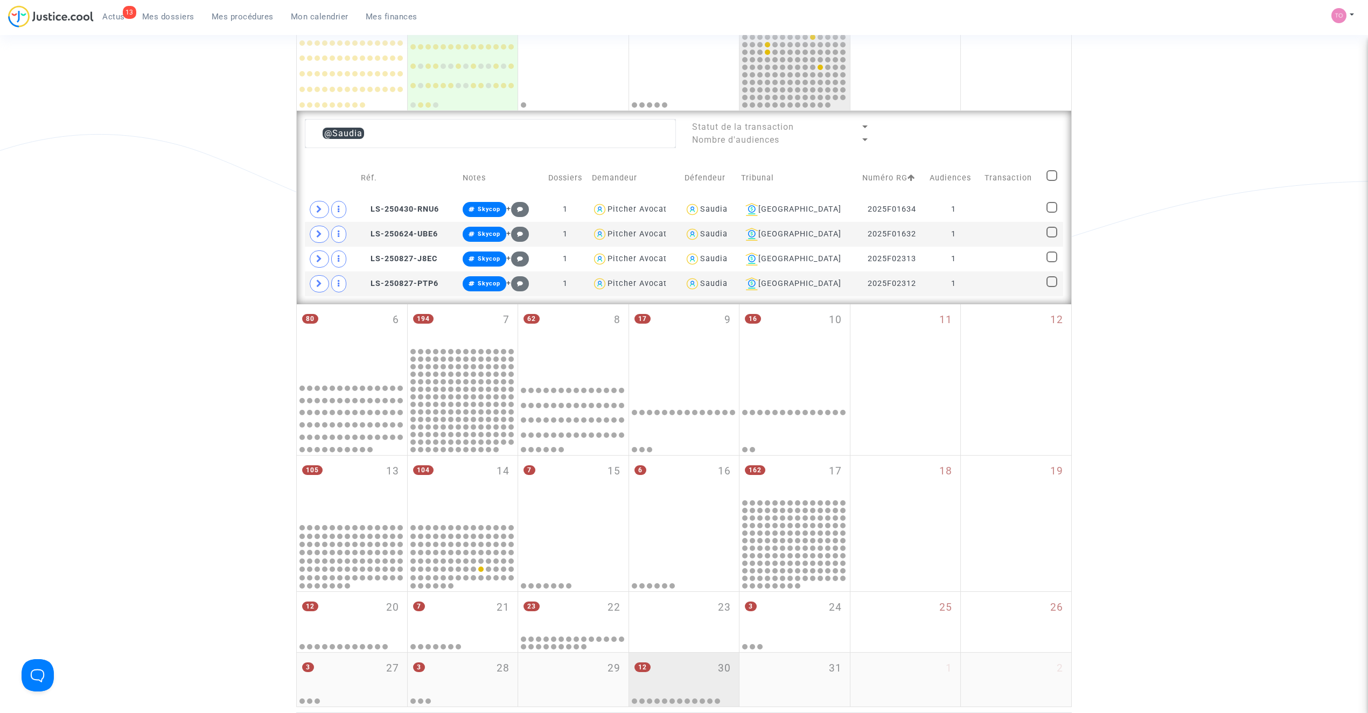
scroll to position [227, 0]
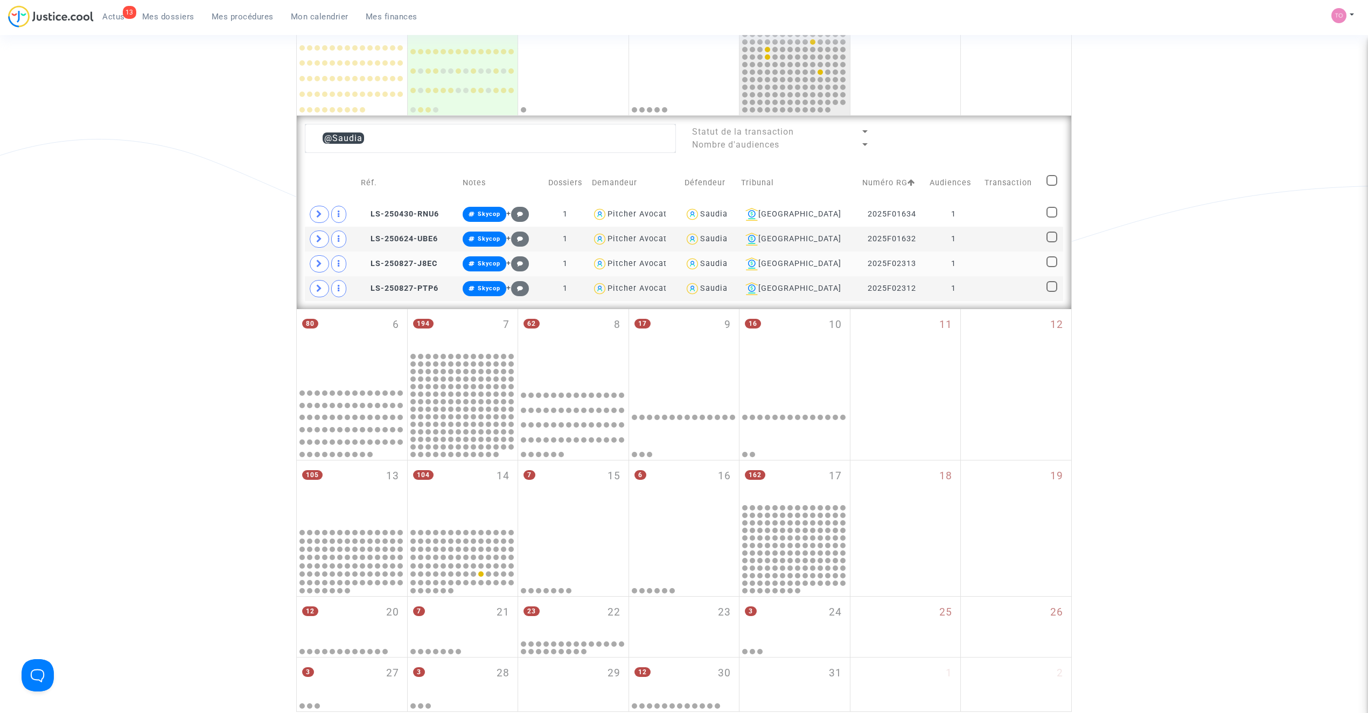
click at [727, 267] on div "Saudia" at bounding box center [713, 263] width 27 height 9
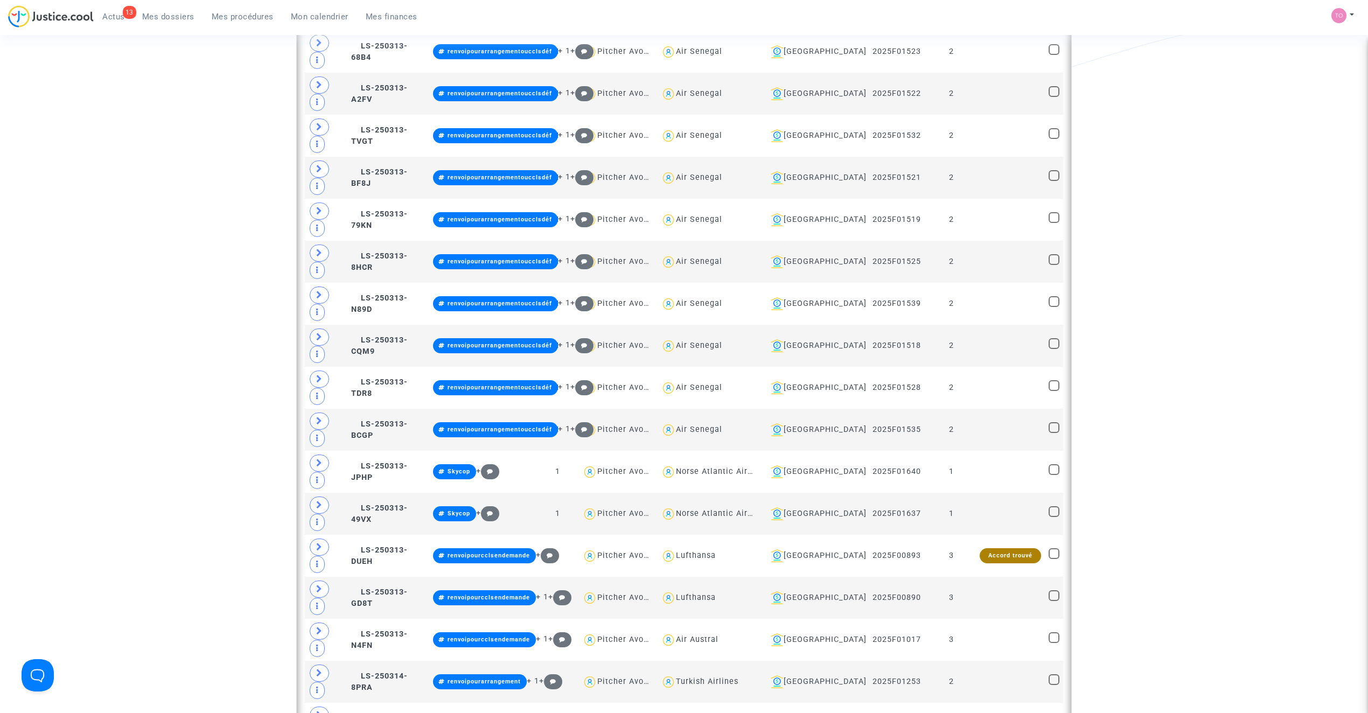
scroll to position [1185, 0]
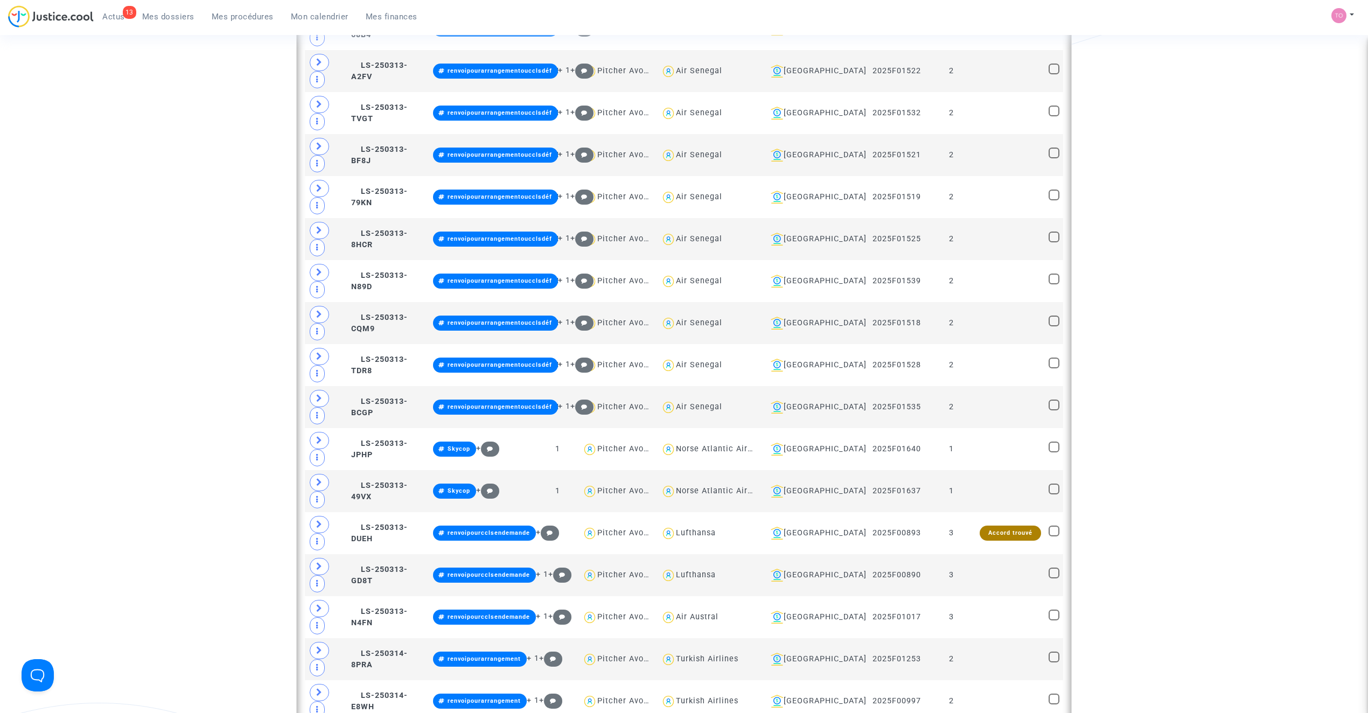
type textarea "@"Turkish Airlines""
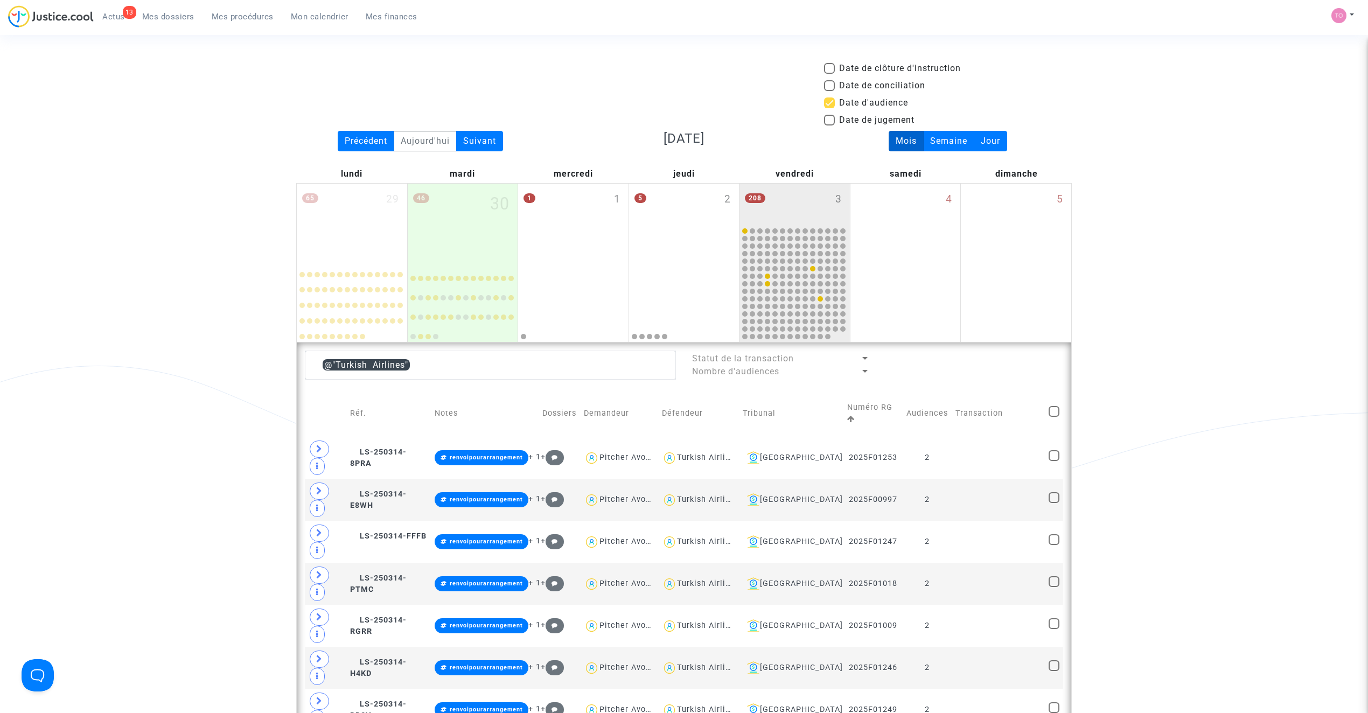
click at [1052, 407] on span at bounding box center [1053, 411] width 11 height 11
click at [1053, 417] on input "checkbox" at bounding box center [1053, 417] width 1 height 1
checkbox input "true"
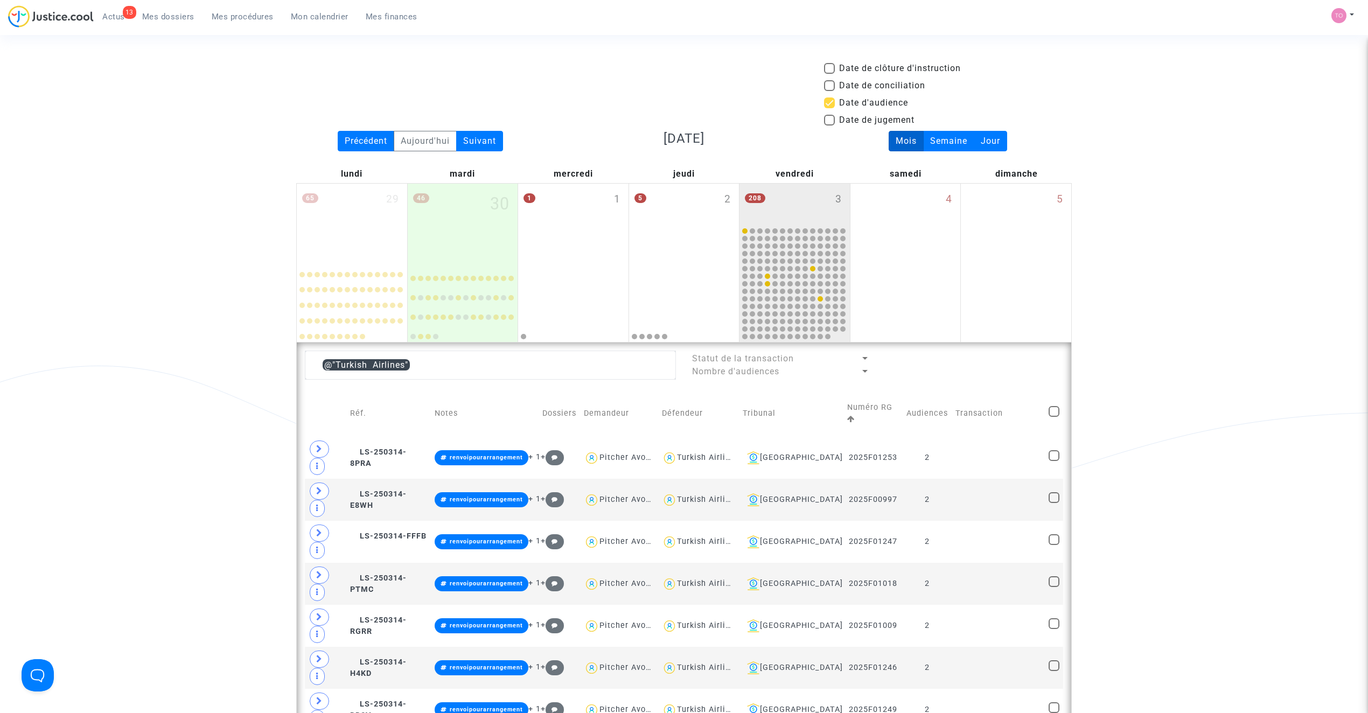
checkbox input "true"
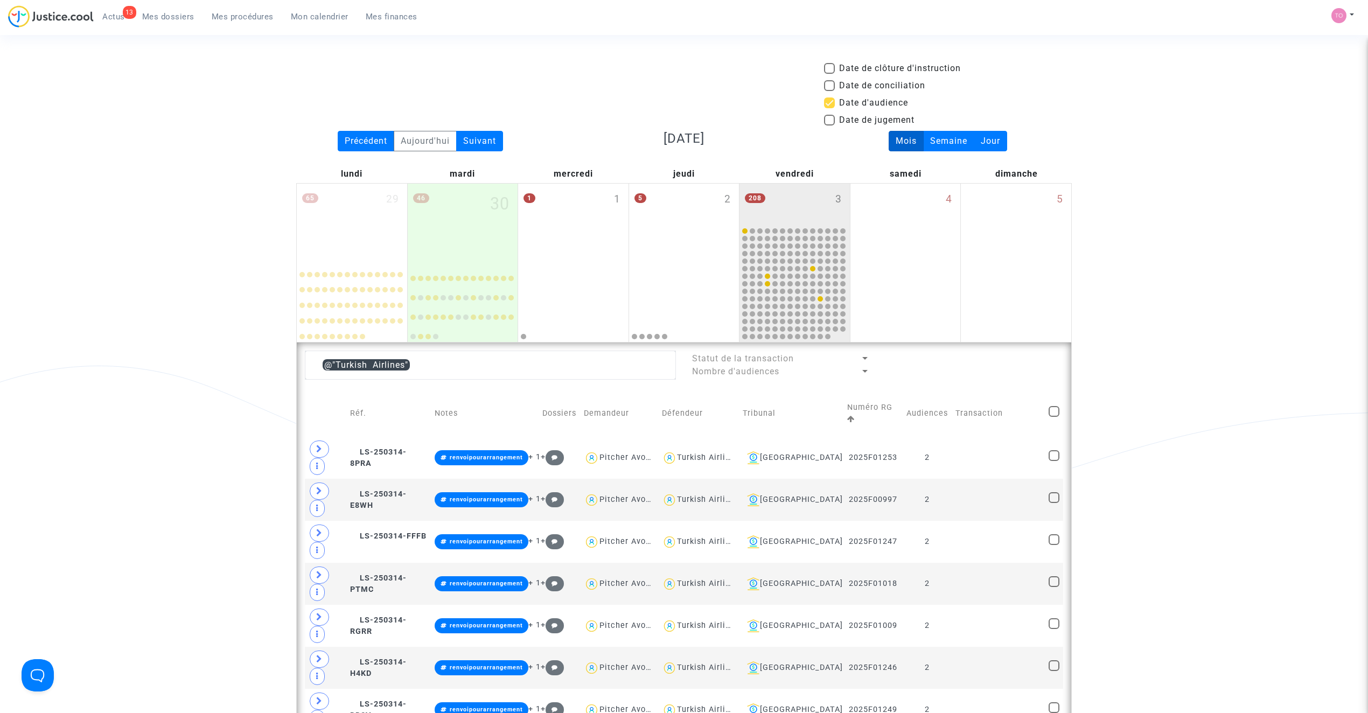
checkbox input "true"
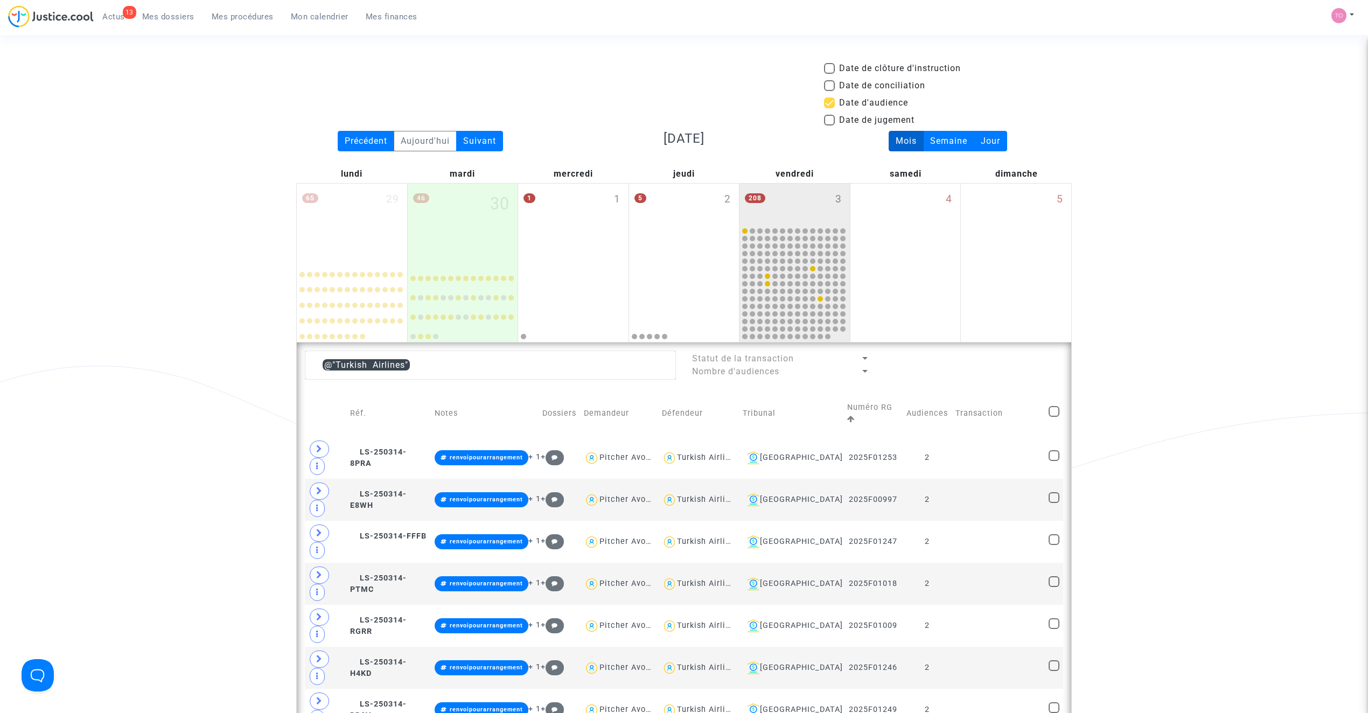
checkbox input "true"
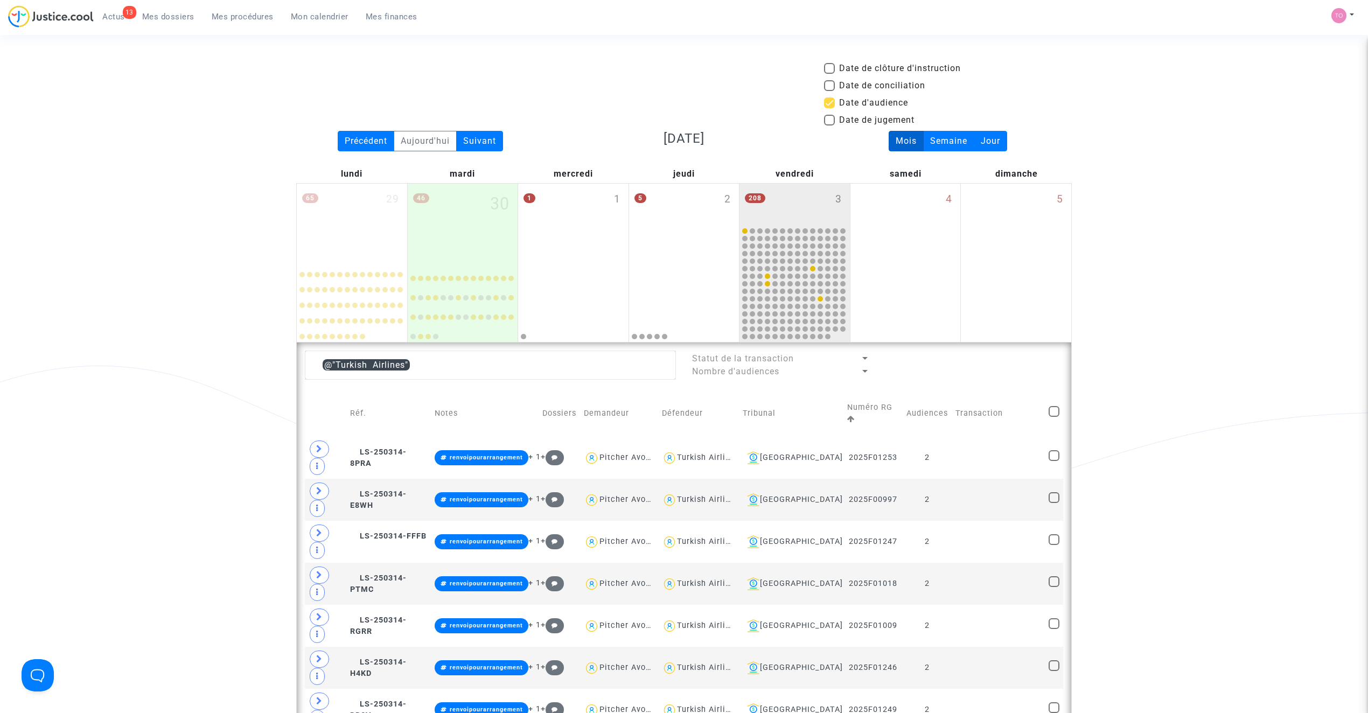
checkbox input "true"
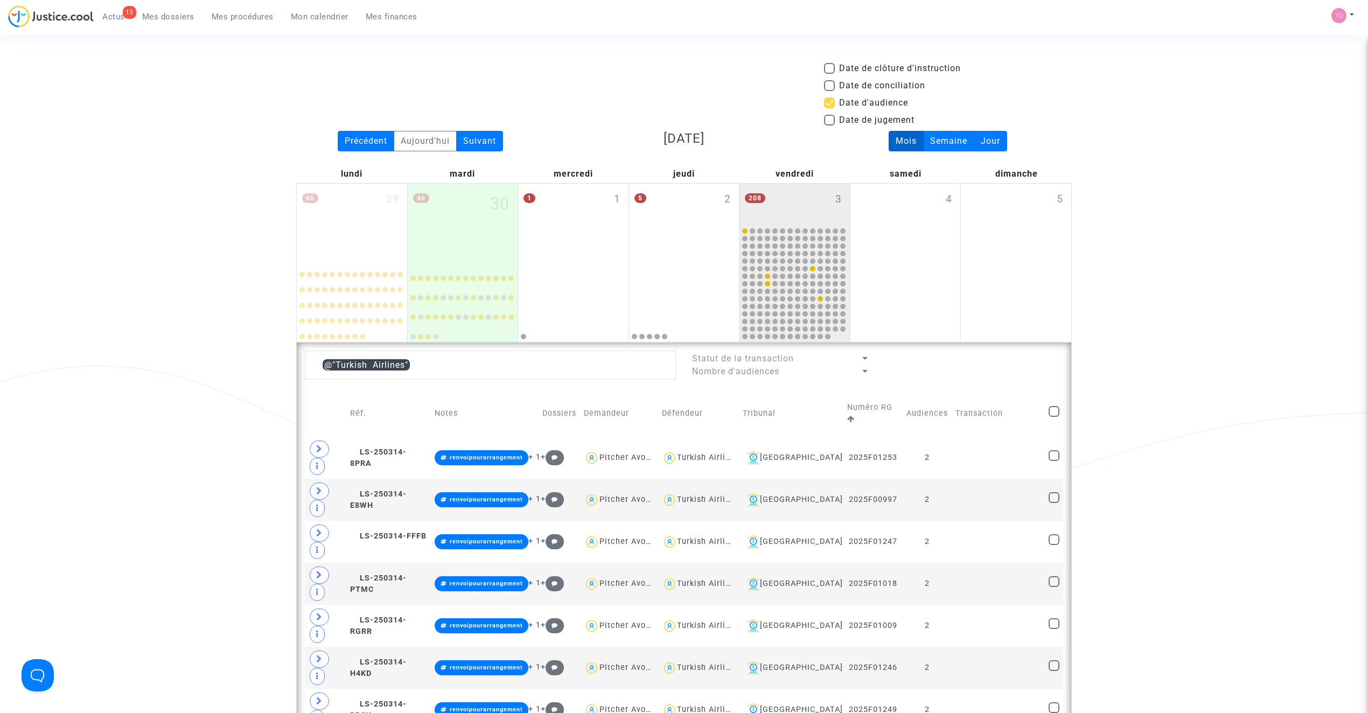
checkbox input "true"
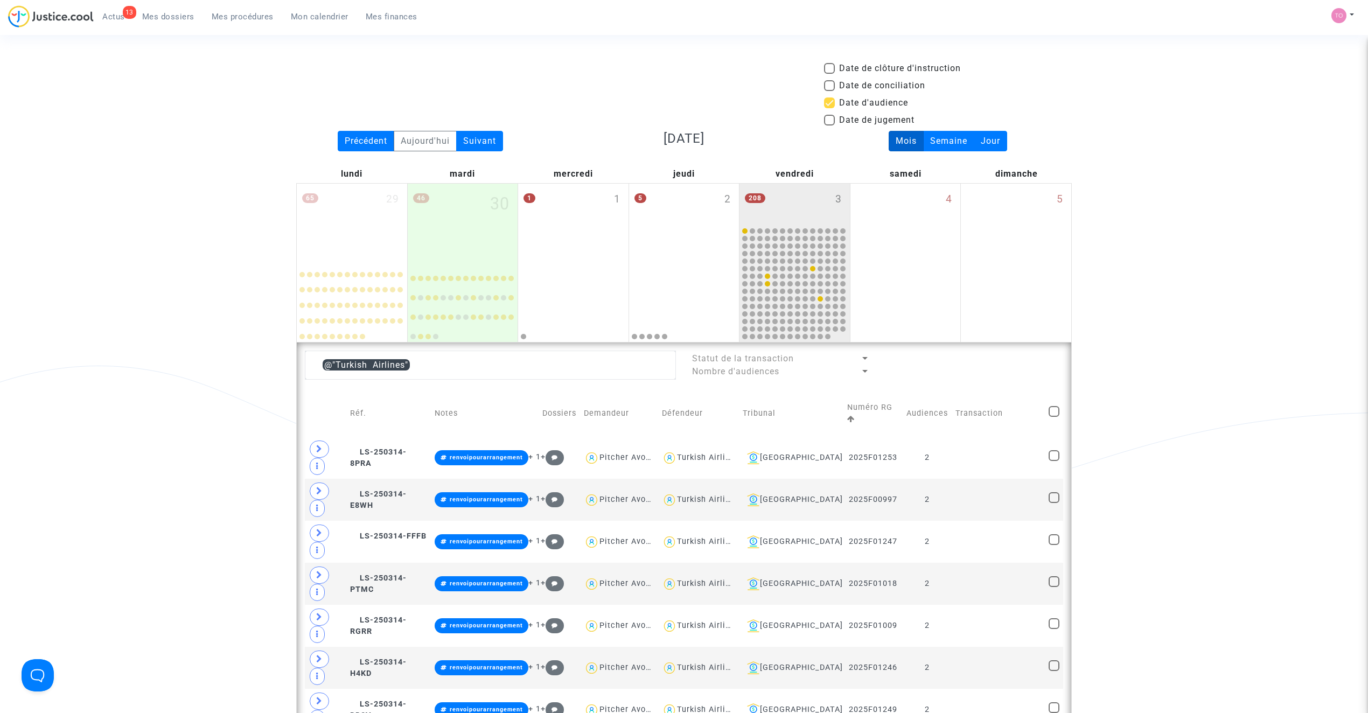
checkbox input "true"
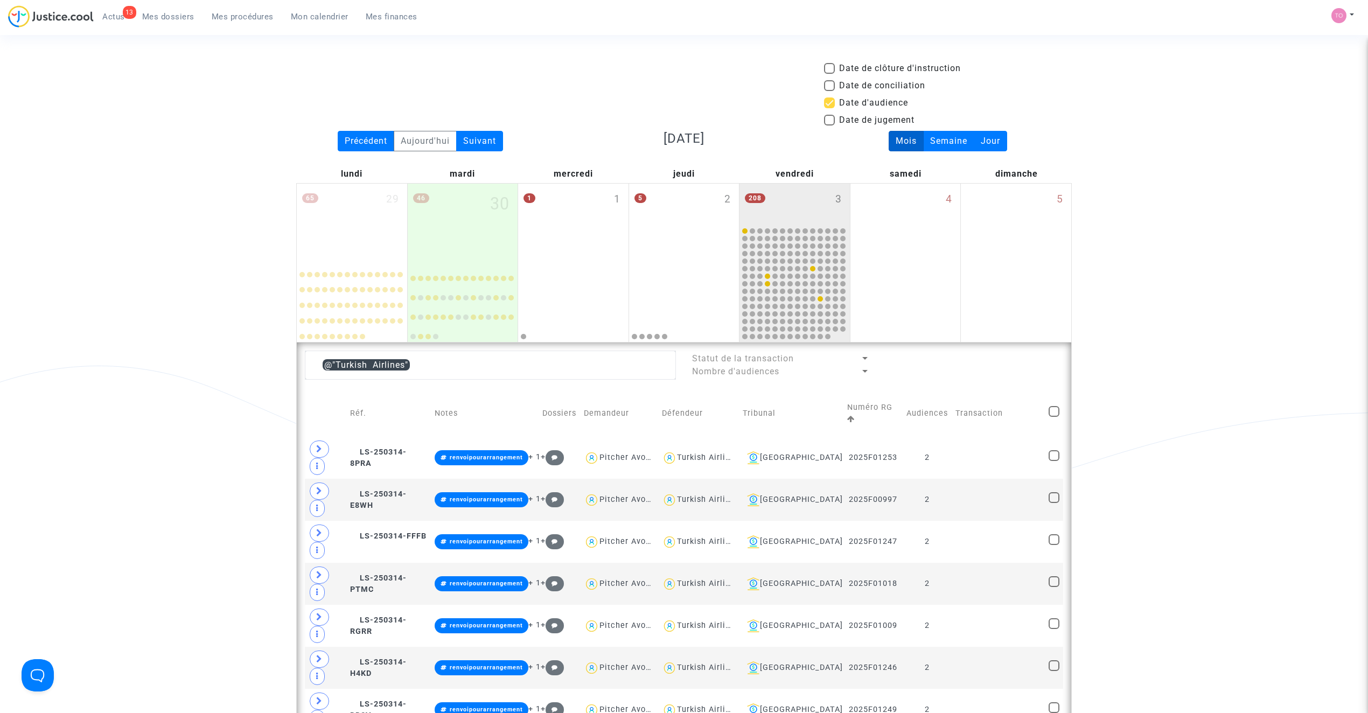
checkbox input "true"
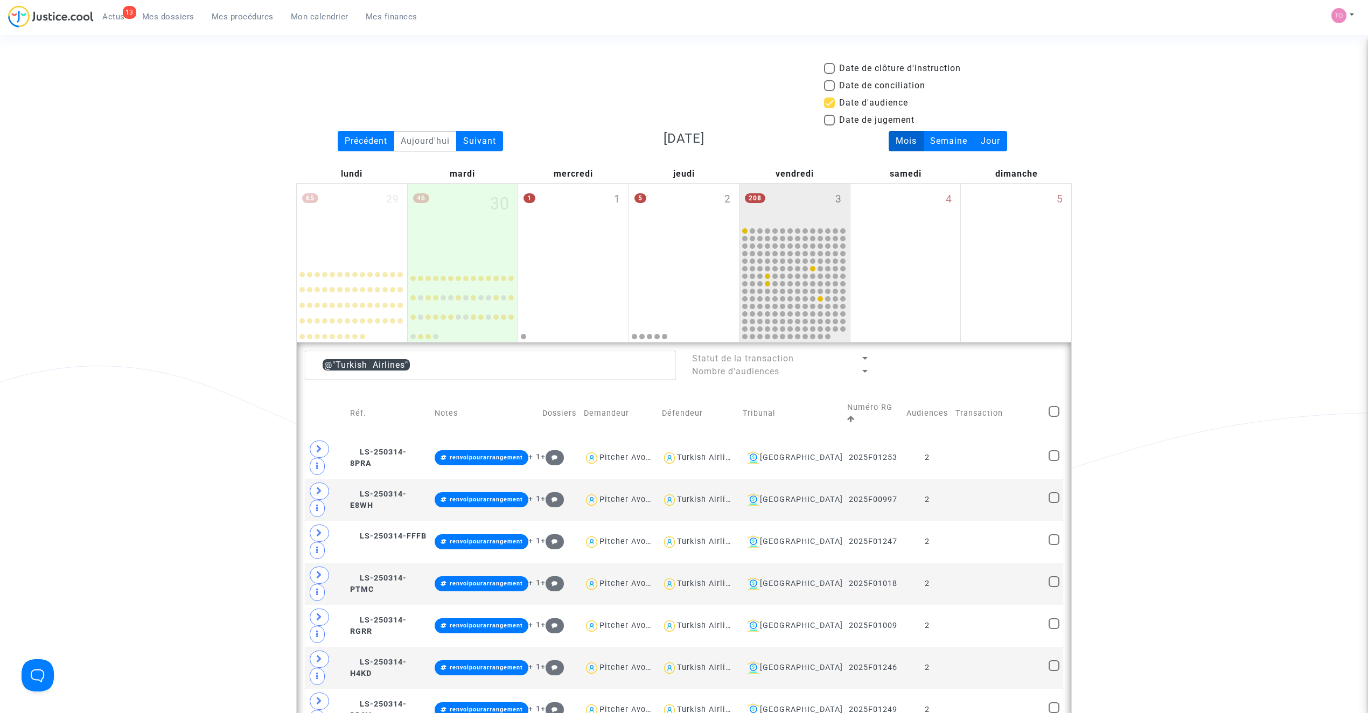
checkbox input "true"
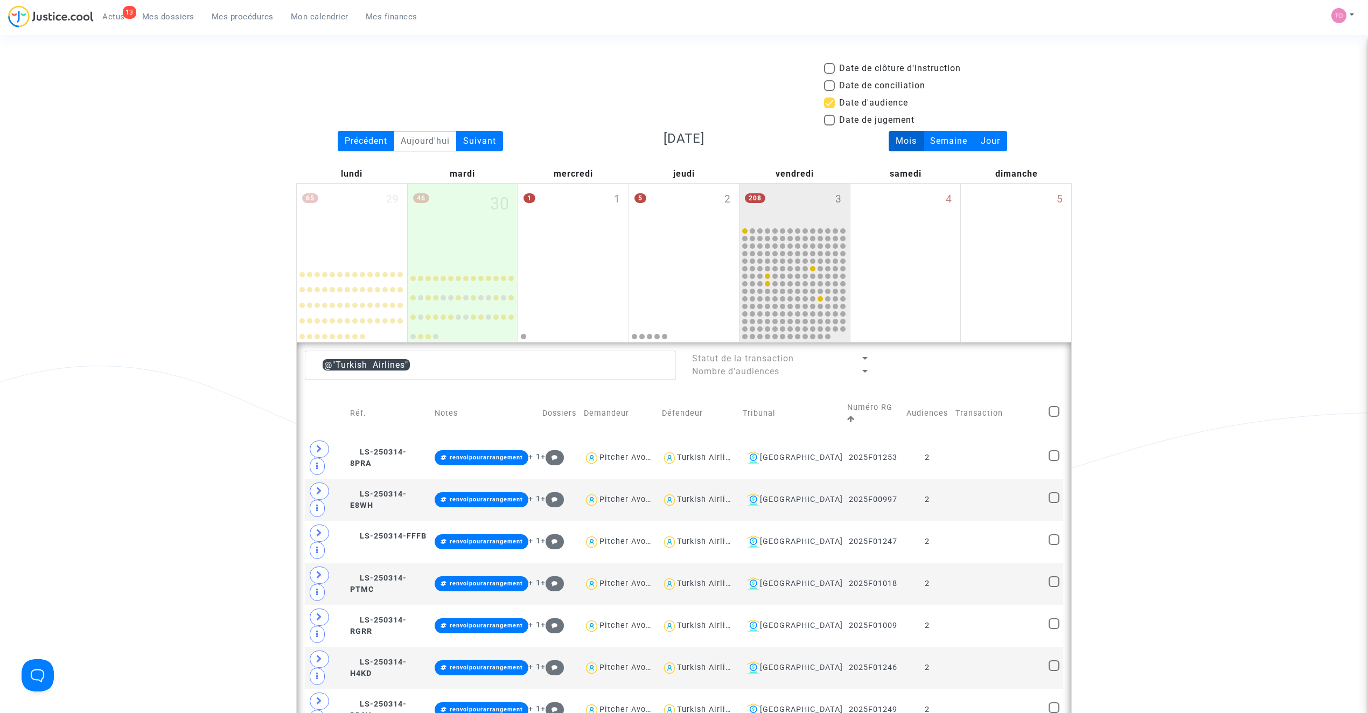
checkbox input "true"
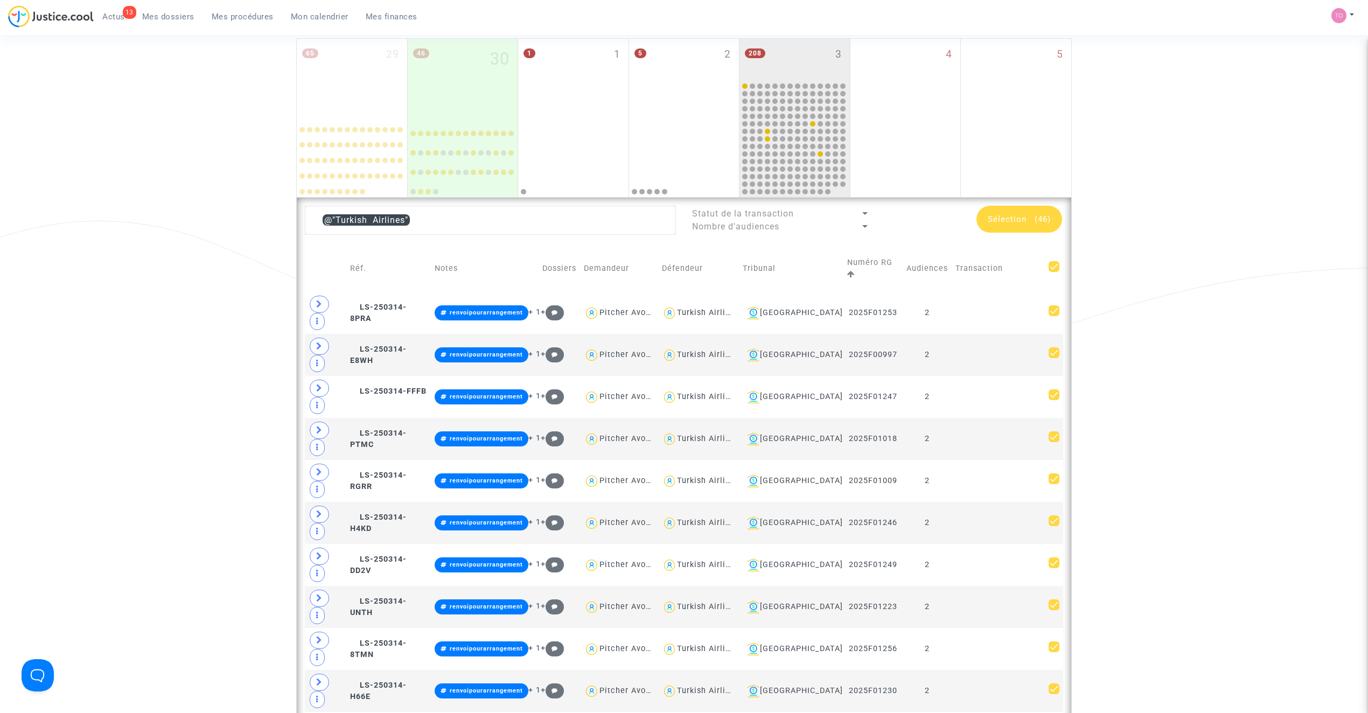
scroll to position [143, 0]
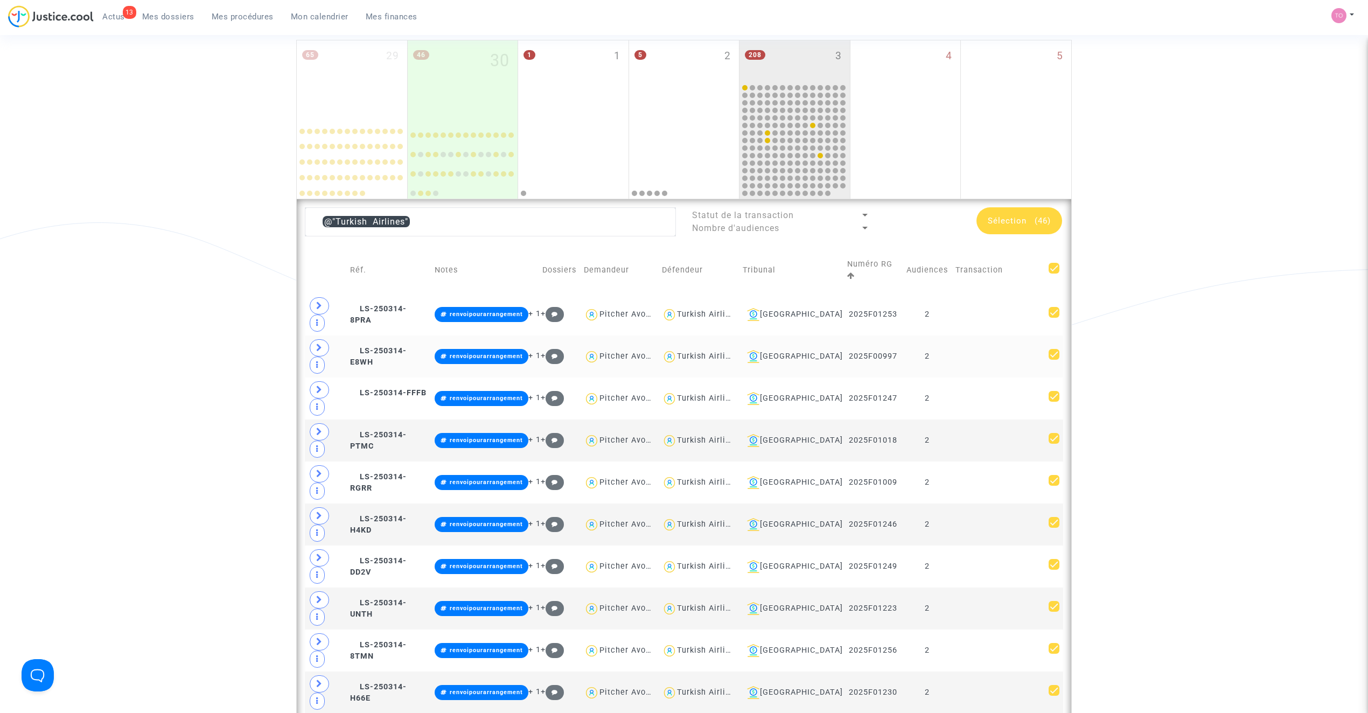
click at [739, 352] on div "Turkish Airlines" at bounding box center [708, 356] width 62 height 9
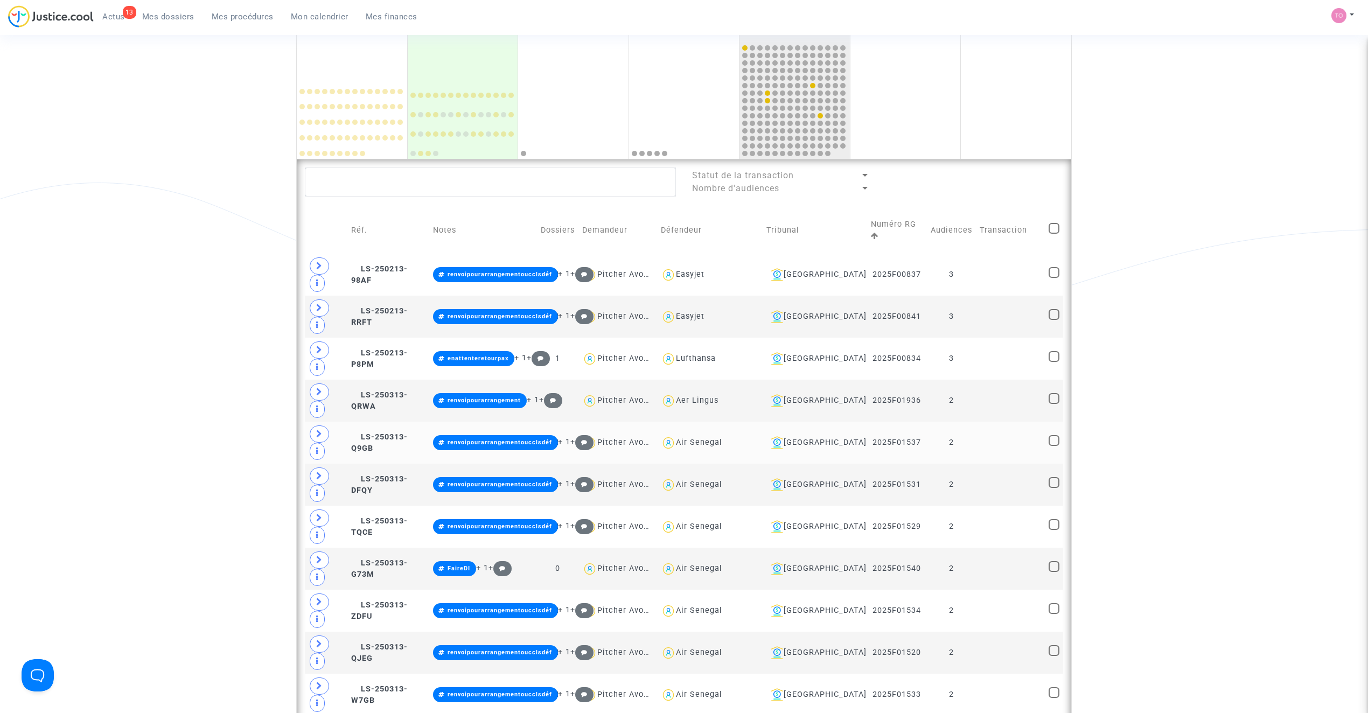
scroll to position [192, 0]
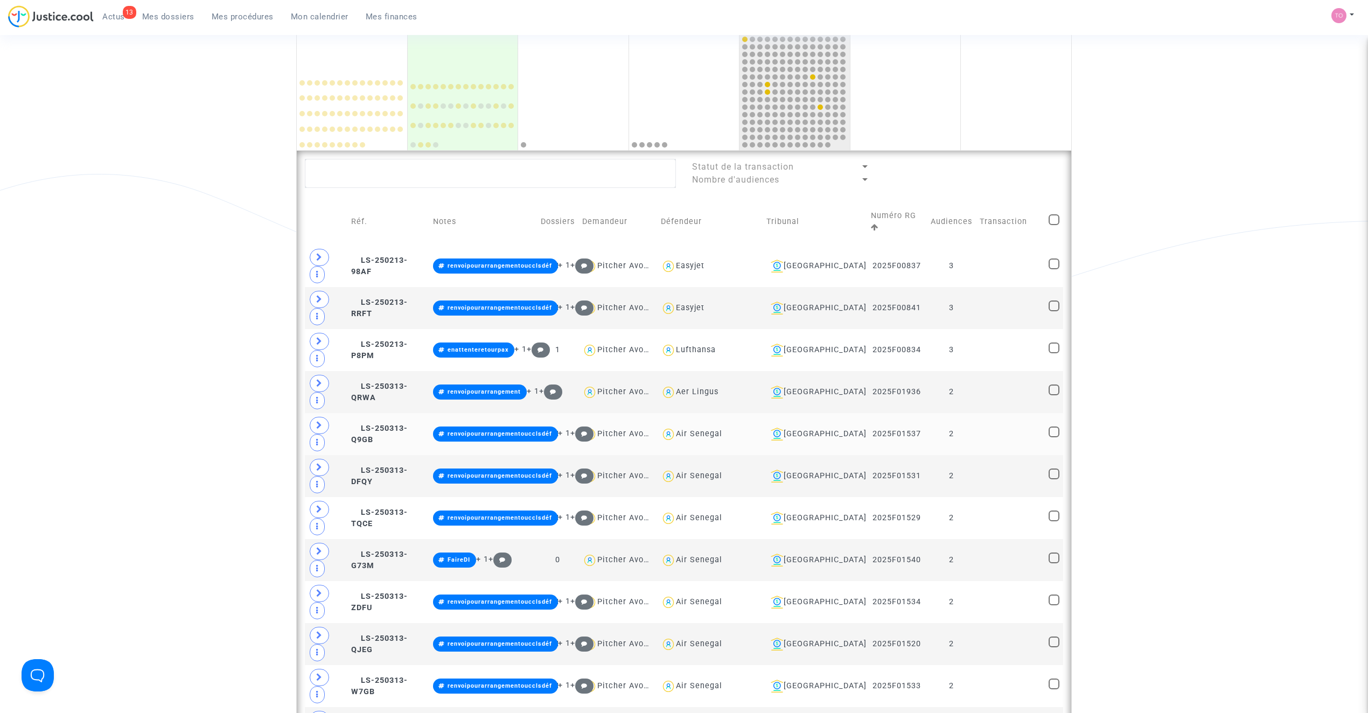
click at [722, 429] on div "Air Senegal" at bounding box center [699, 433] width 46 height 9
type textarea "@"Air Senegal""
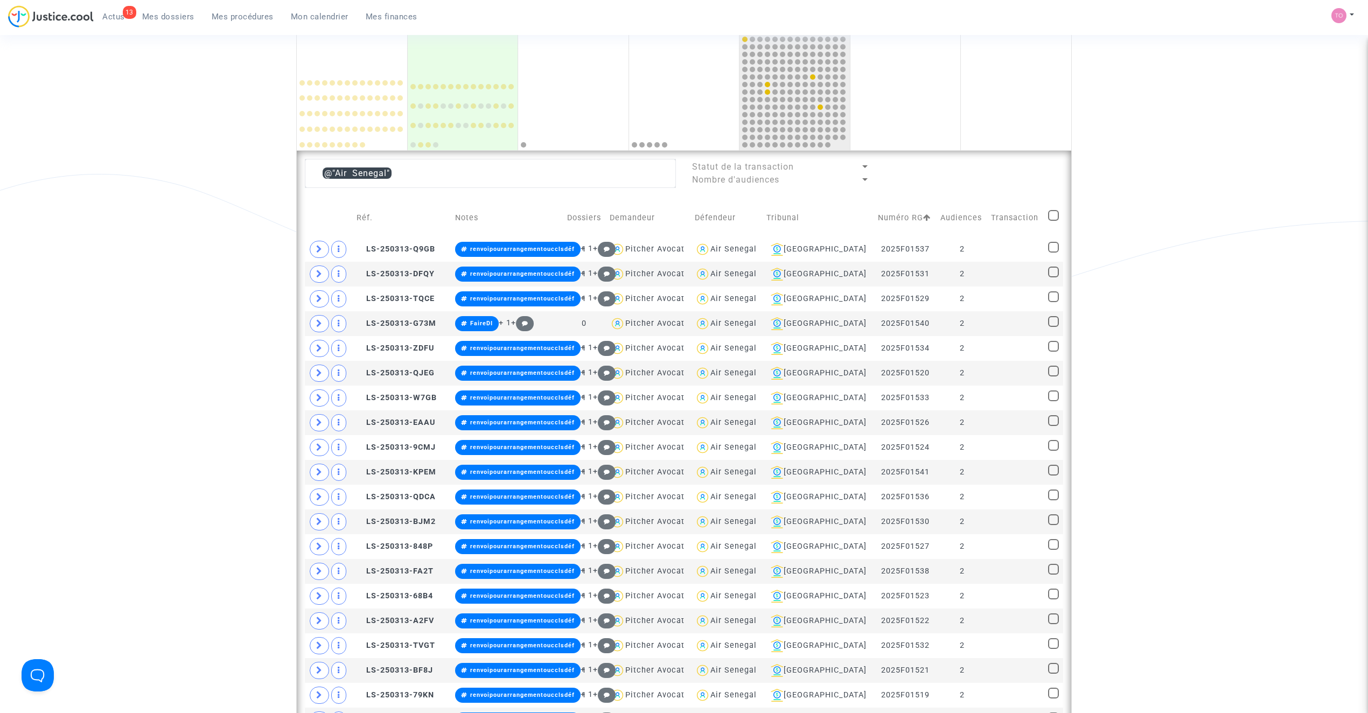
click at [1050, 218] on span at bounding box center [1053, 215] width 11 height 11
click at [1053, 221] on input "checkbox" at bounding box center [1053, 221] width 1 height 1
checkbox input "true"
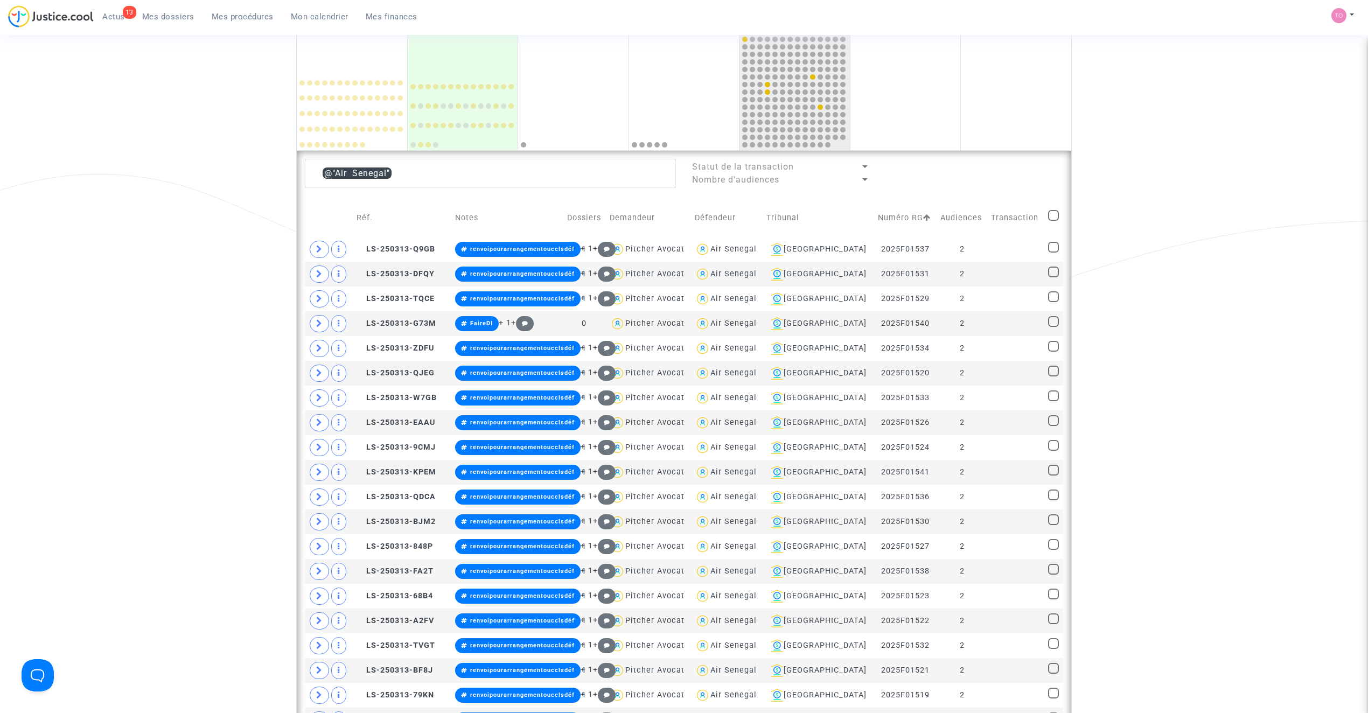
checkbox input "true"
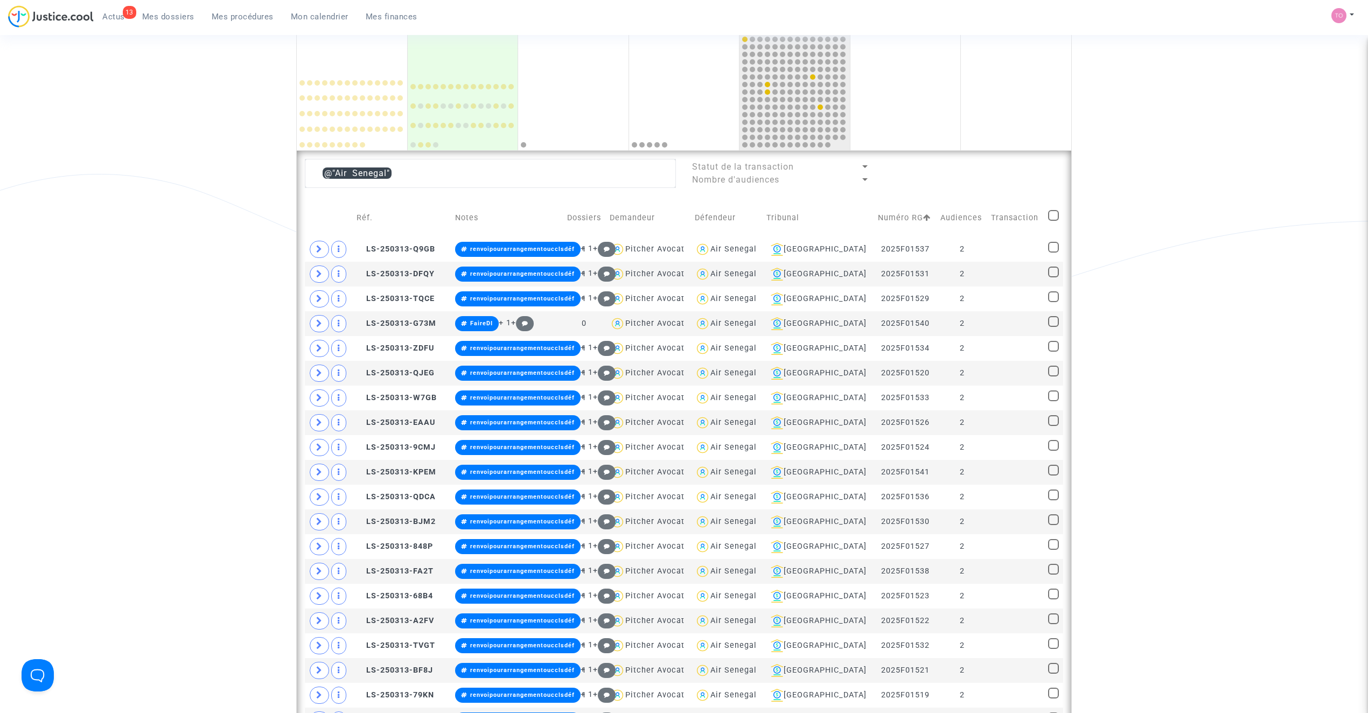
checkbox input "true"
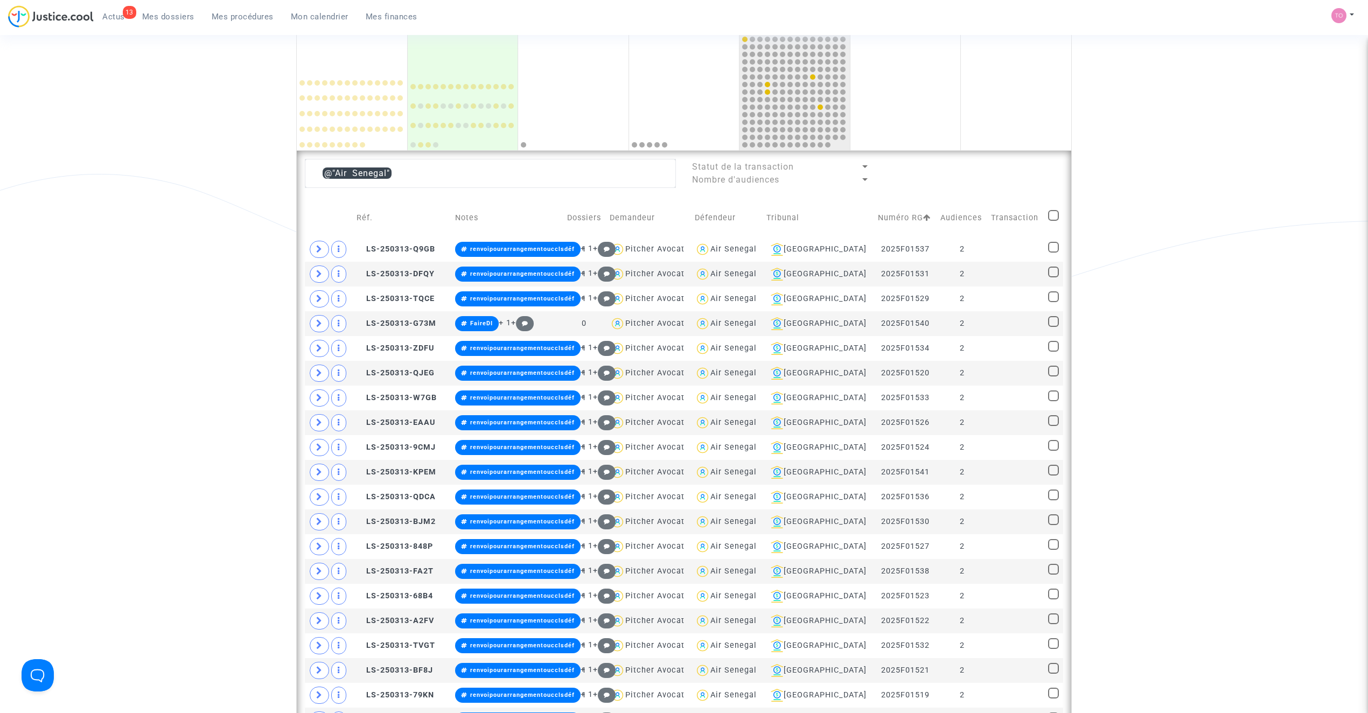
checkbox input "true"
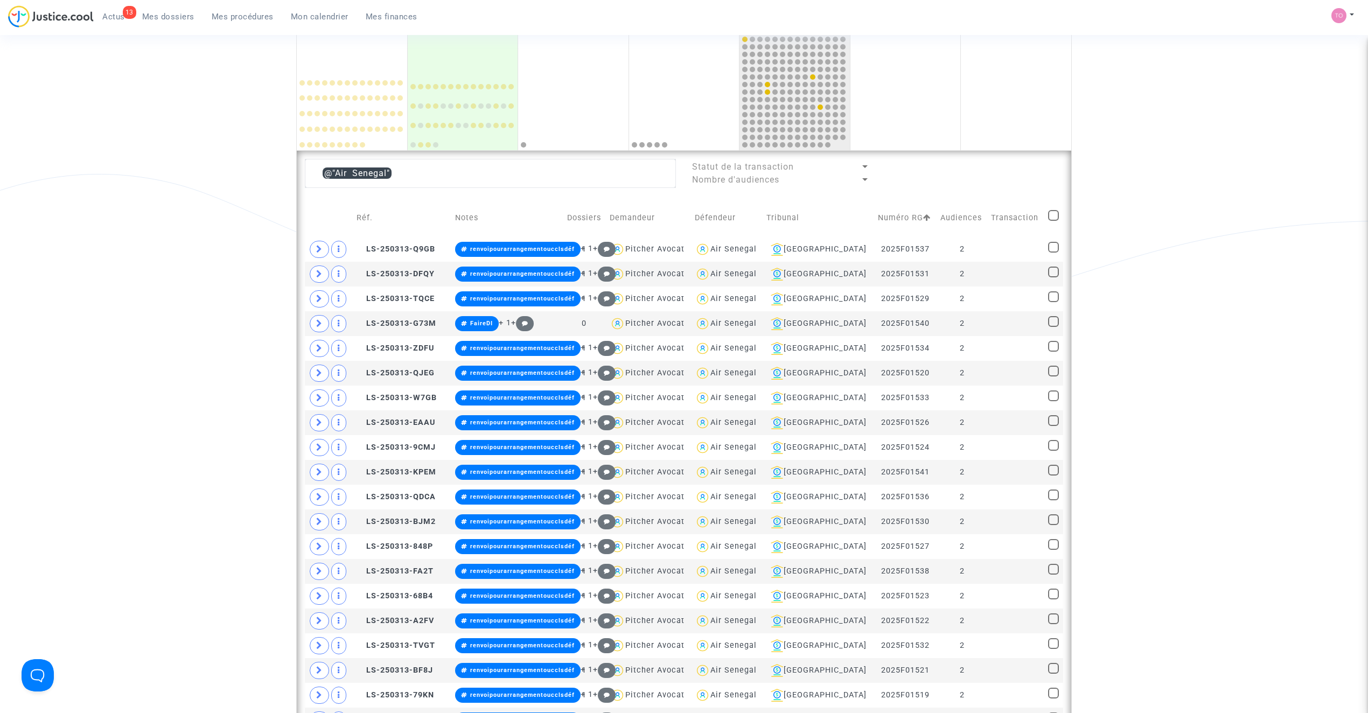
checkbox input "true"
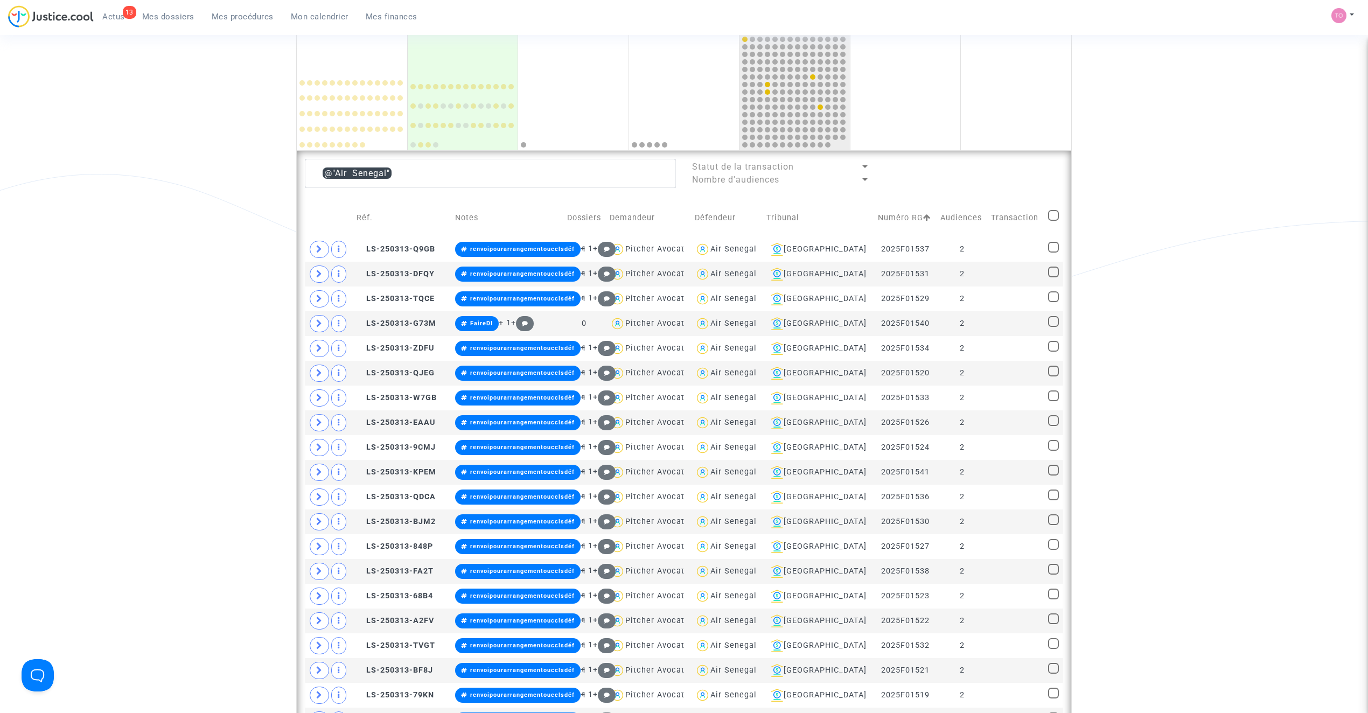
checkbox input "true"
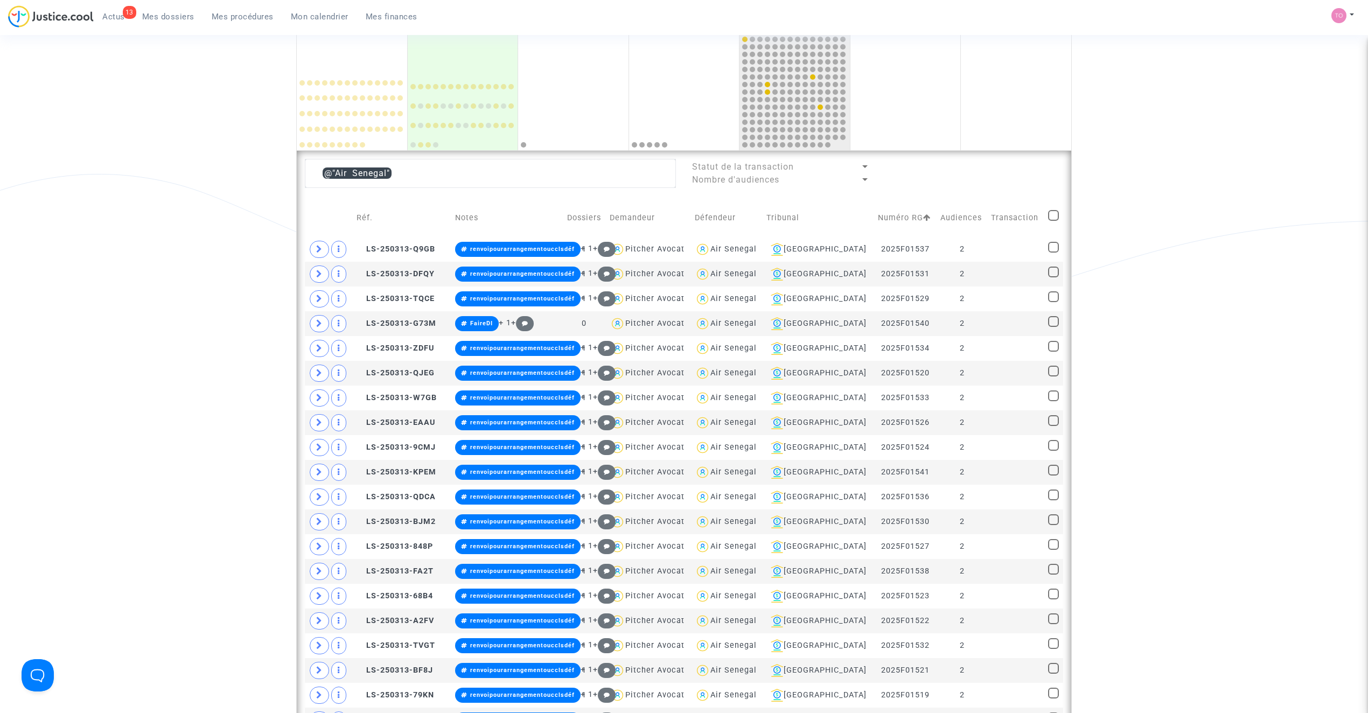
checkbox input "true"
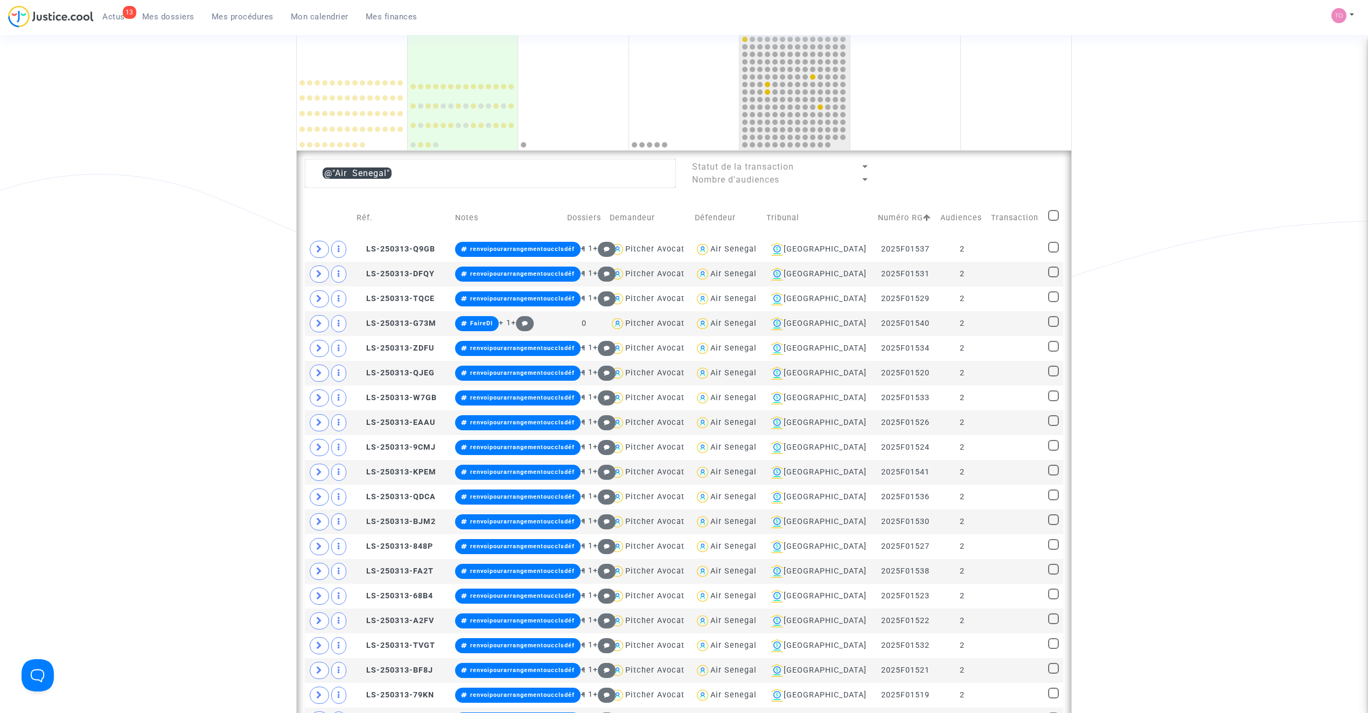
checkbox input "true"
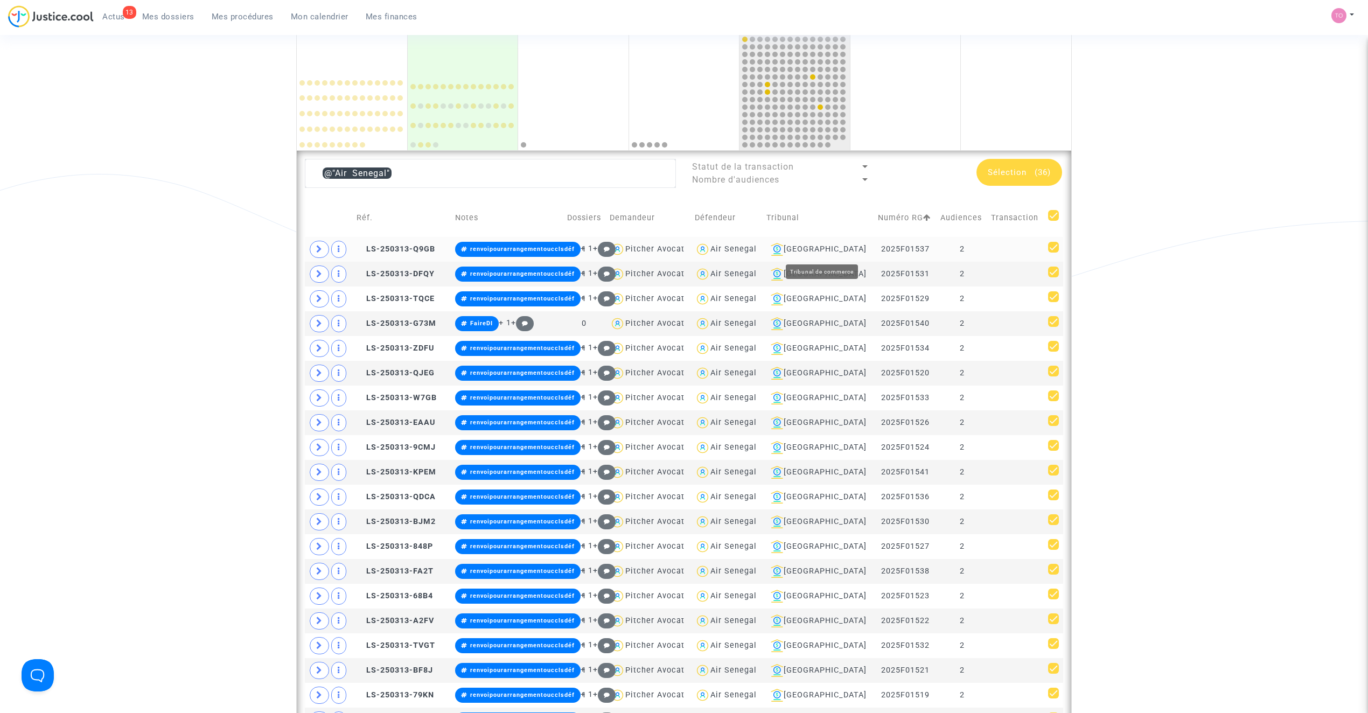
click at [757, 247] on div "Air Senegal" at bounding box center [733, 248] width 46 height 9
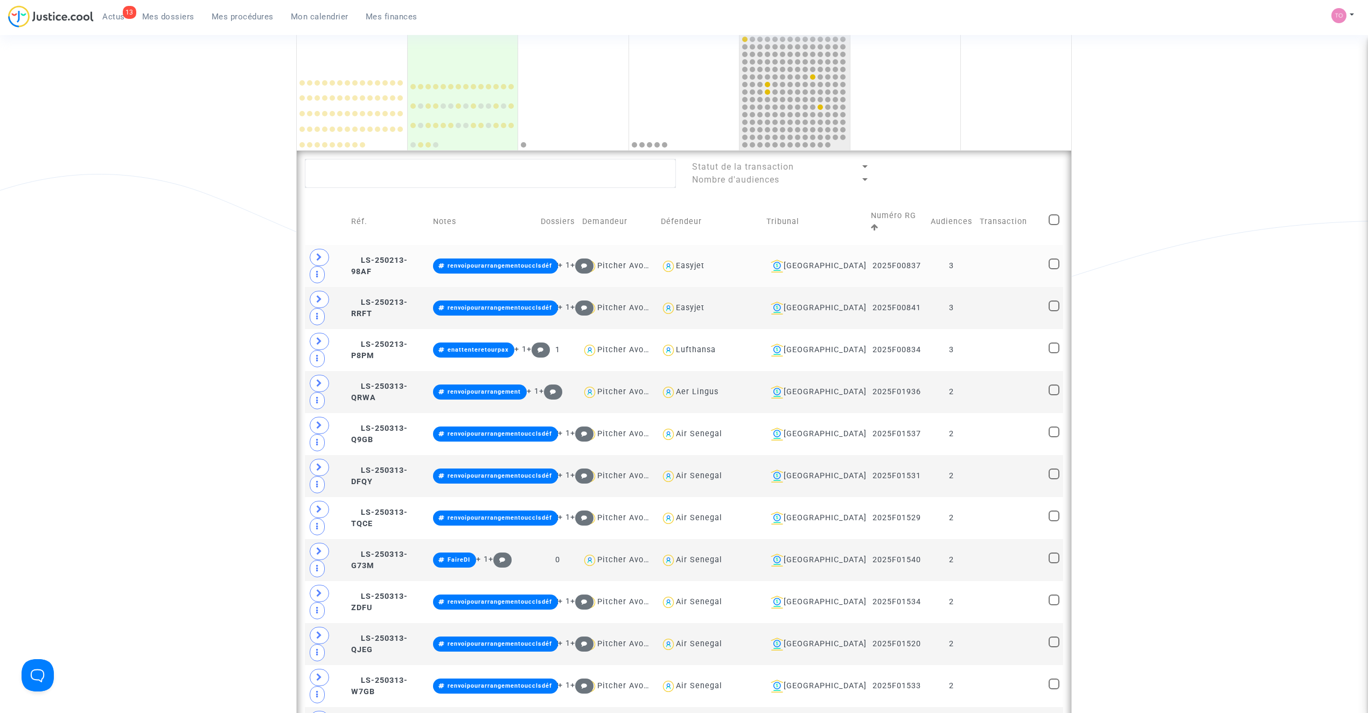
click at [704, 261] on div "Easyjet" at bounding box center [690, 265] width 29 height 9
type textarea "@Easyjet"
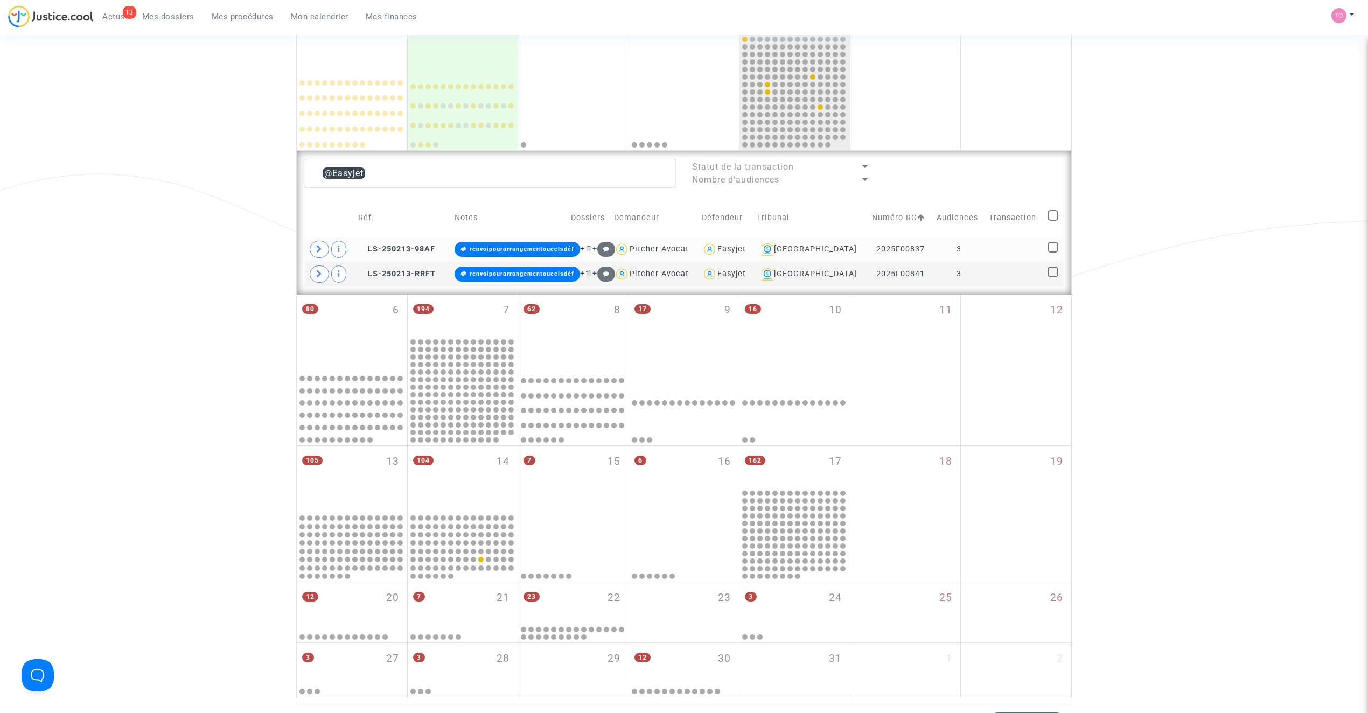
click at [746, 248] on div "Easyjet" at bounding box center [731, 248] width 29 height 9
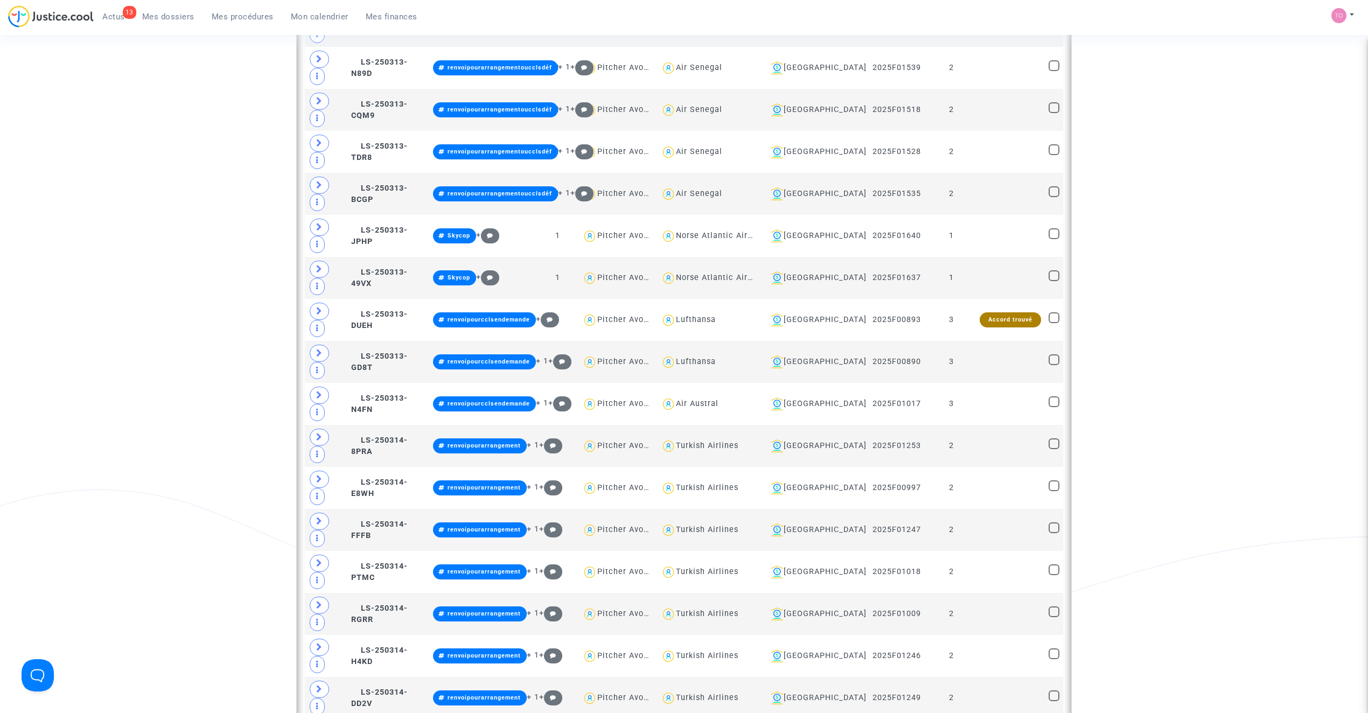
scroll to position [1397, 0]
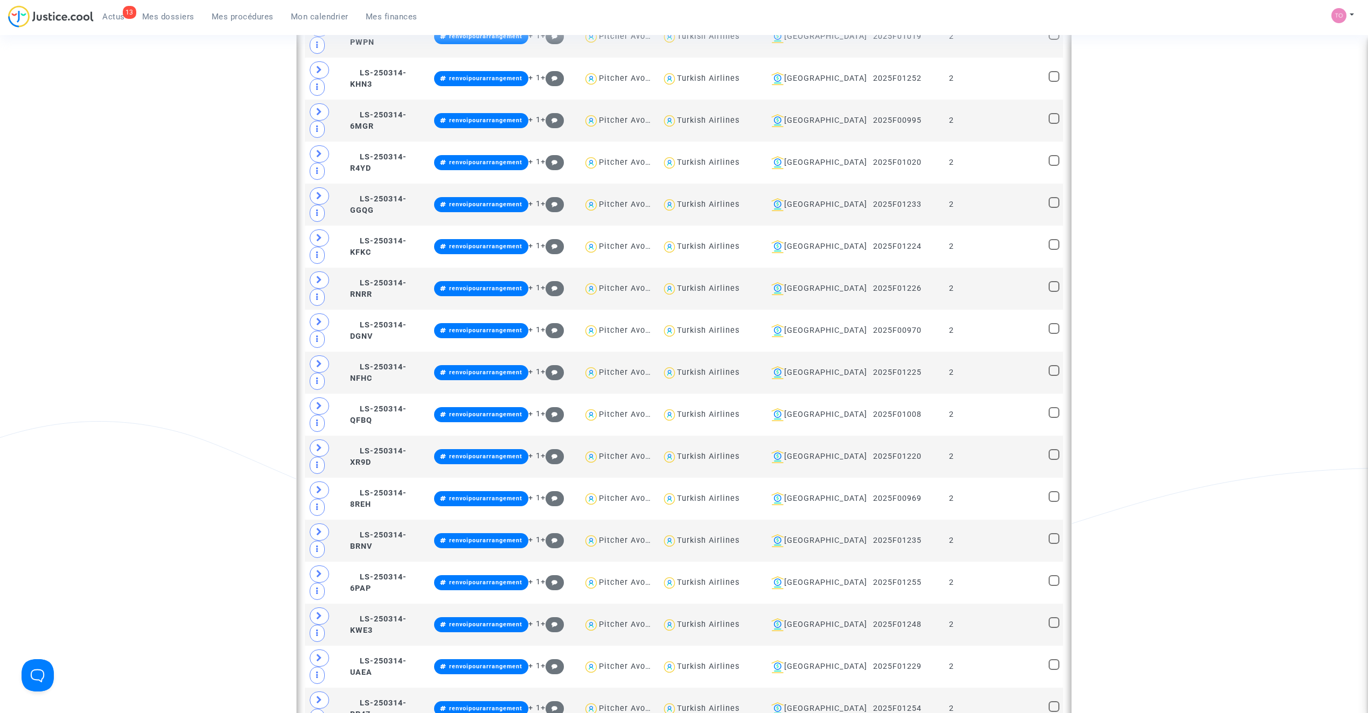
scroll to position [2235, 0]
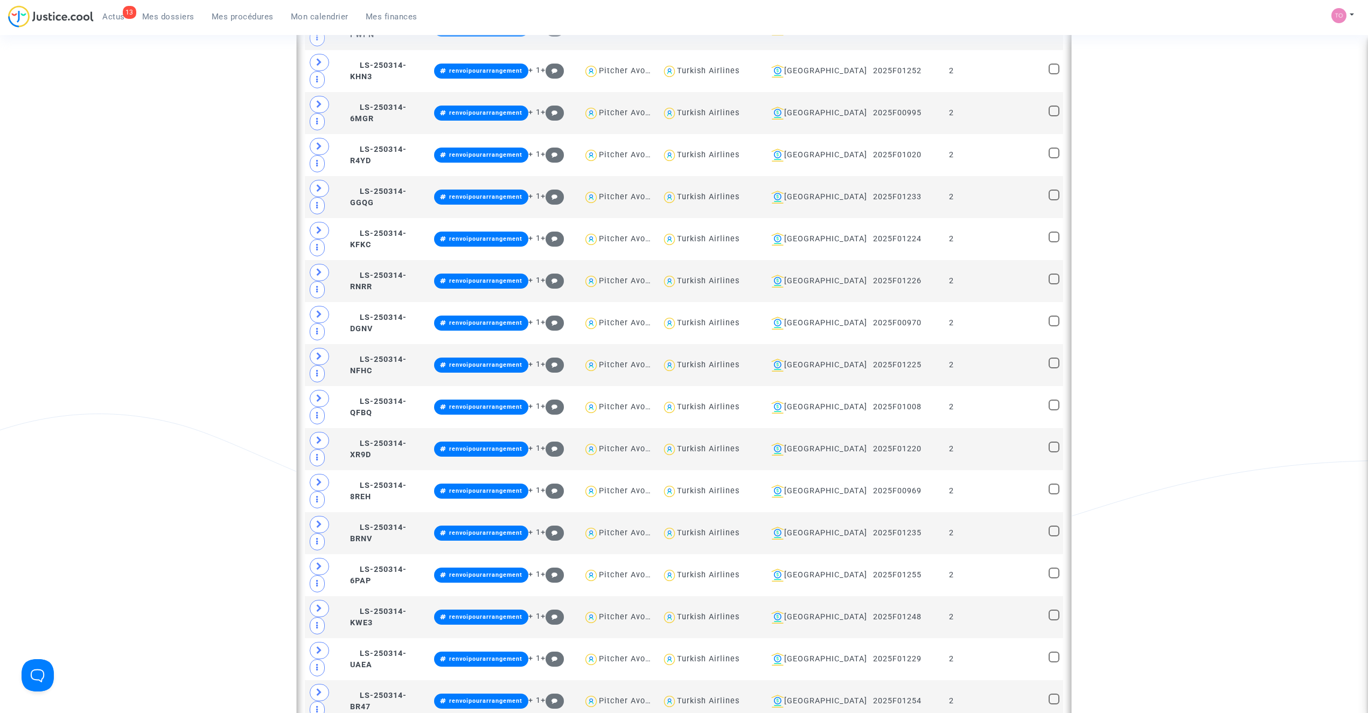
type textarea "@"Air Algérie""
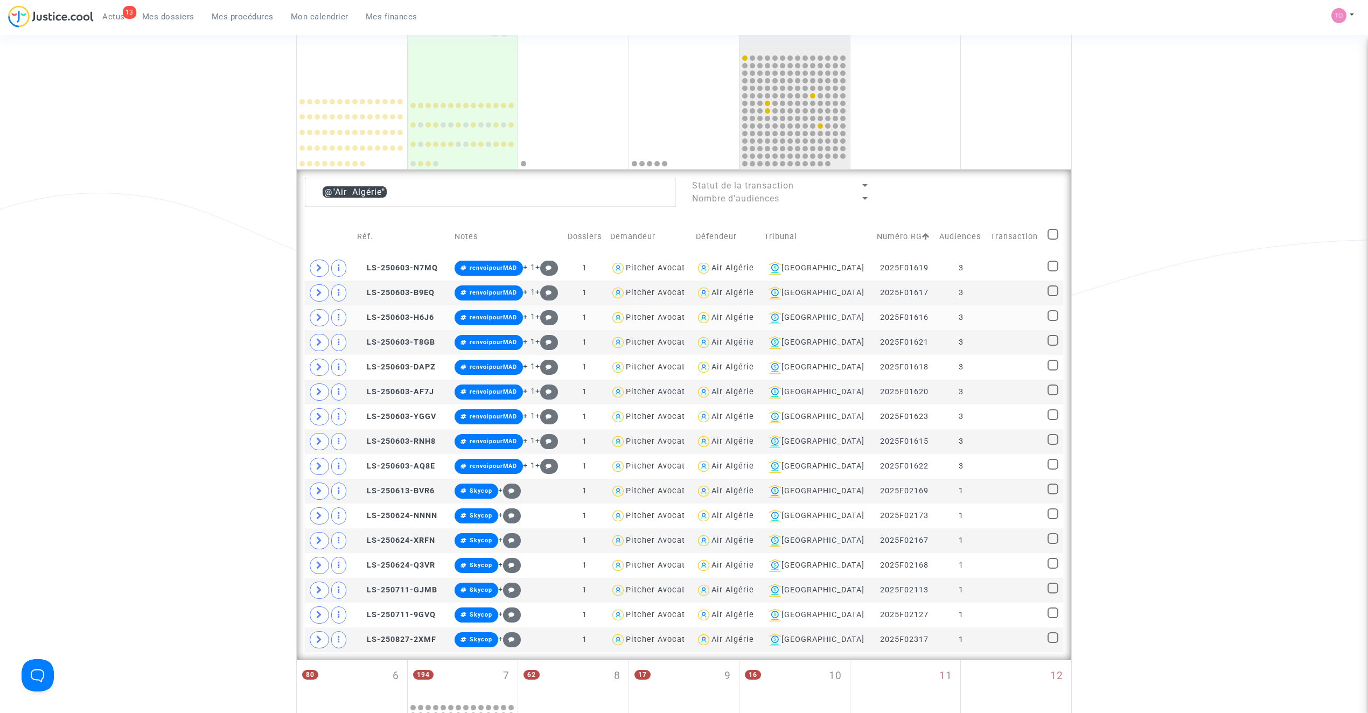
scroll to position [169, 0]
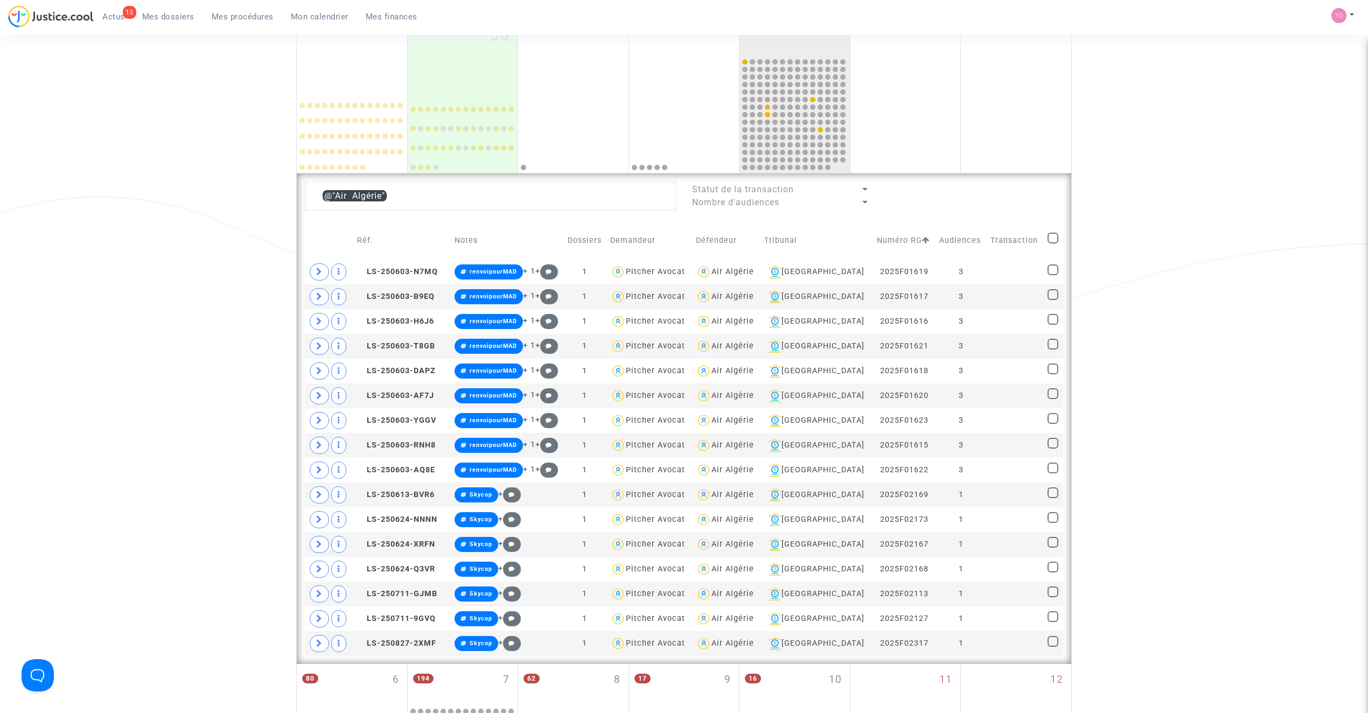
click at [1054, 240] on span at bounding box center [1052, 238] width 11 height 11
click at [1053, 243] on input "checkbox" at bounding box center [1052, 243] width 1 height 1
checkbox input "true"
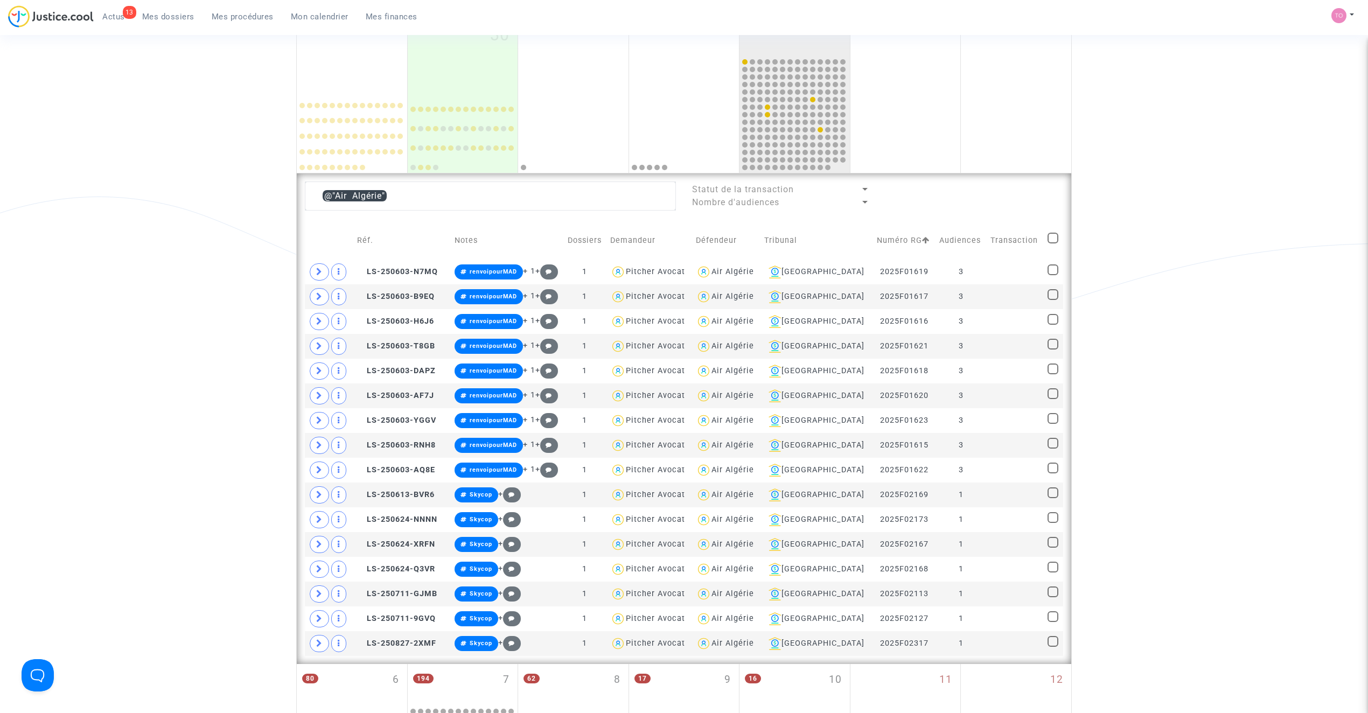
checkbox input "true"
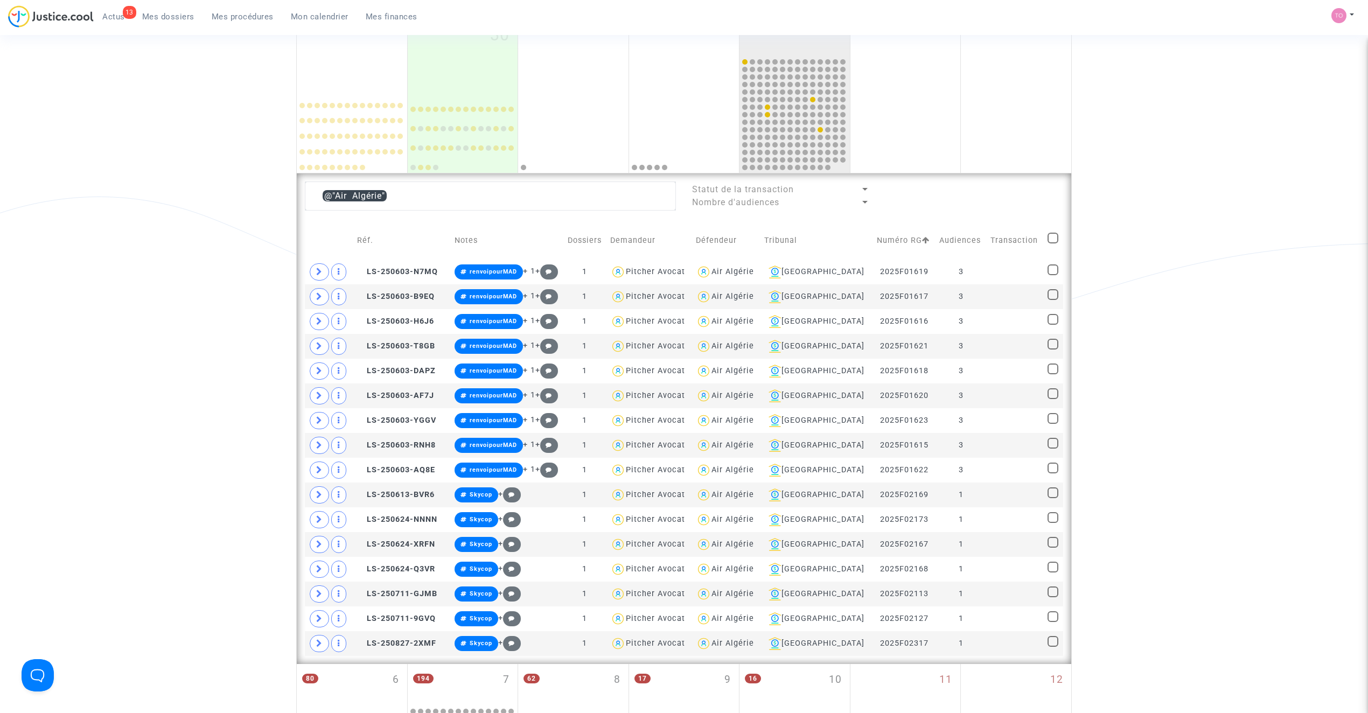
checkbox input "true"
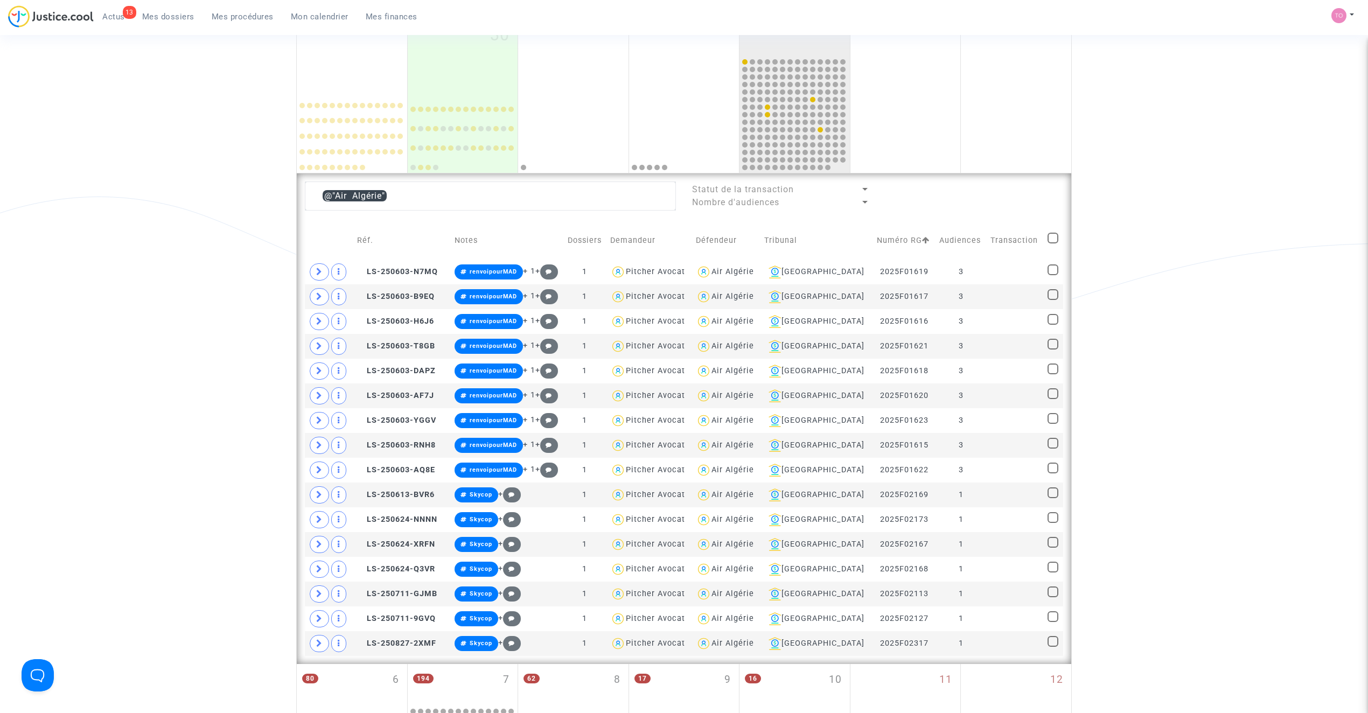
checkbox input "true"
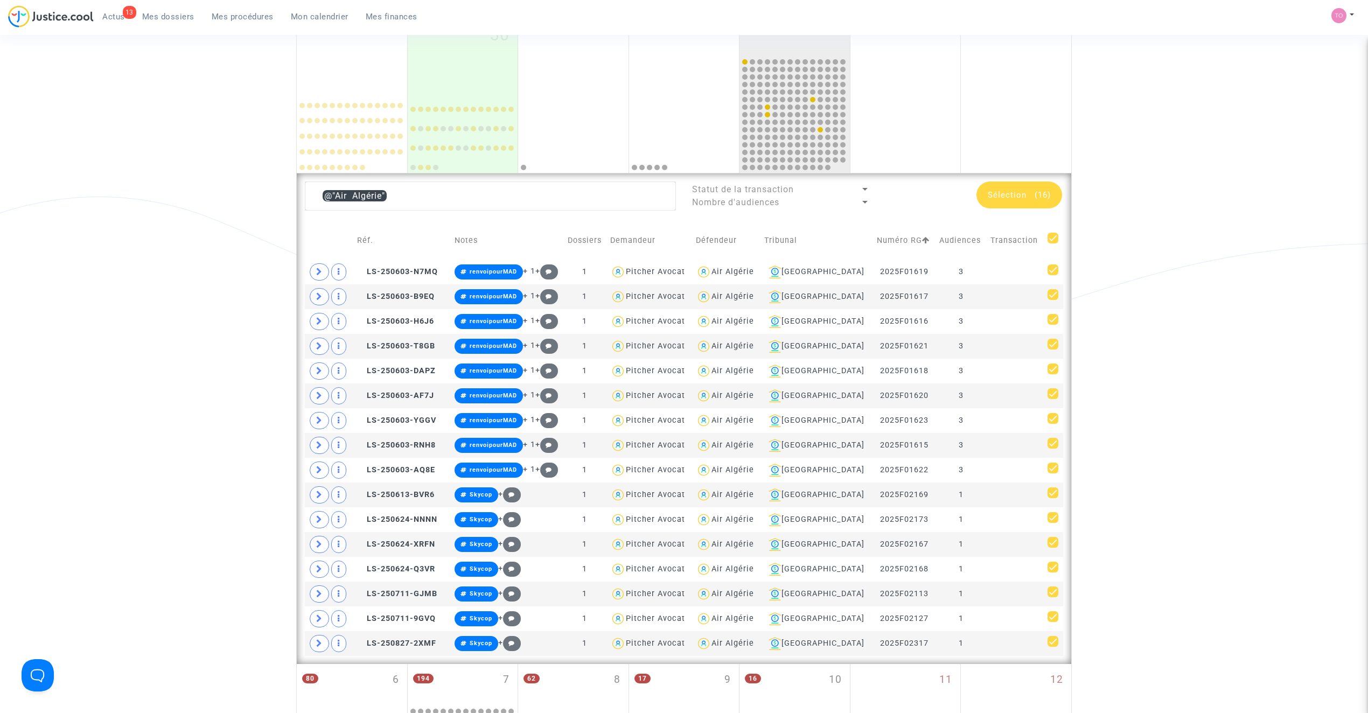
click at [1053, 240] on span at bounding box center [1052, 238] width 11 height 11
click at [1053, 243] on input "checkbox" at bounding box center [1052, 243] width 1 height 1
checkbox input "false"
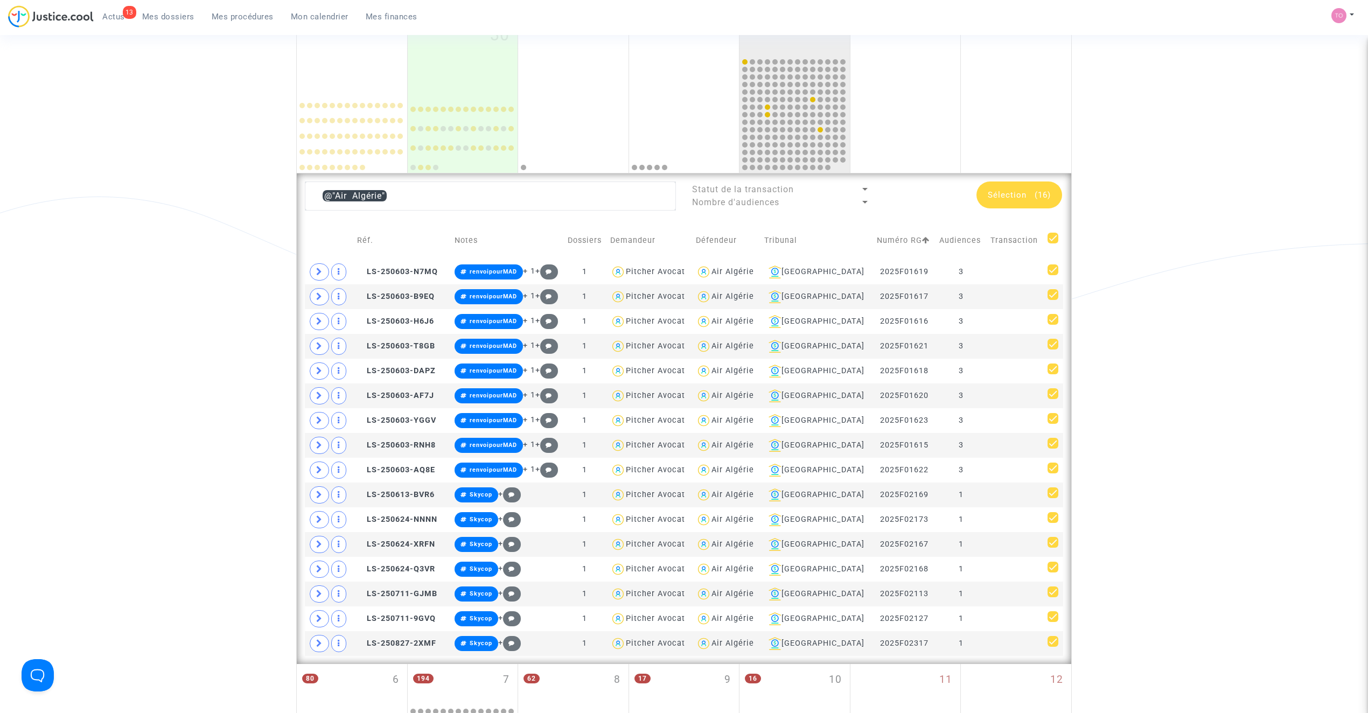
checkbox input "false"
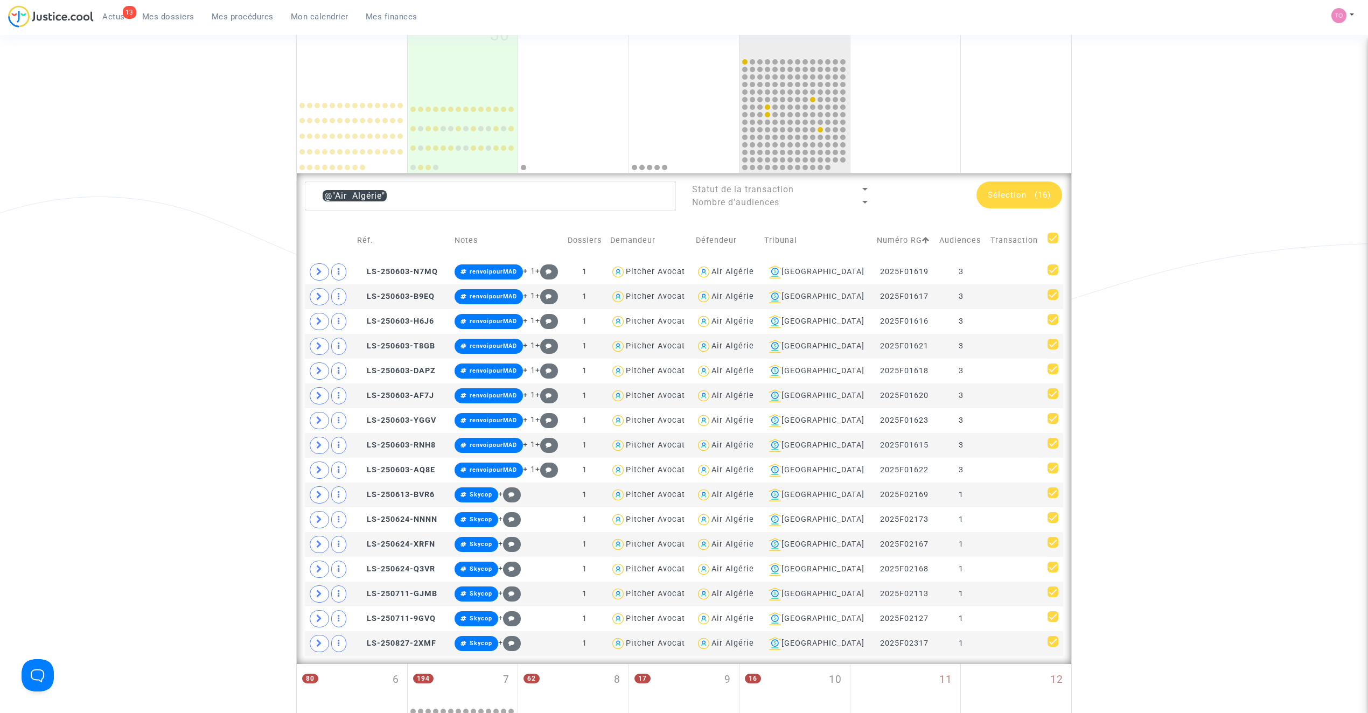
checkbox input "false"
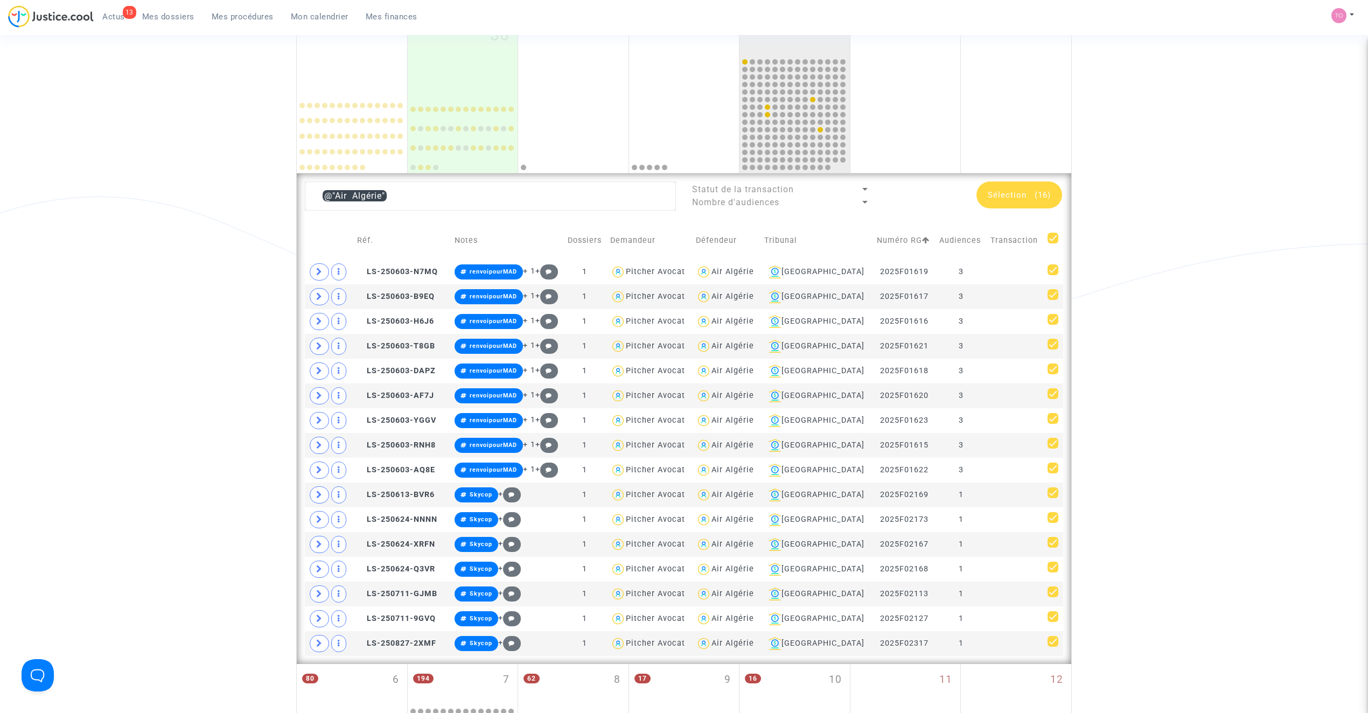
checkbox input "false"
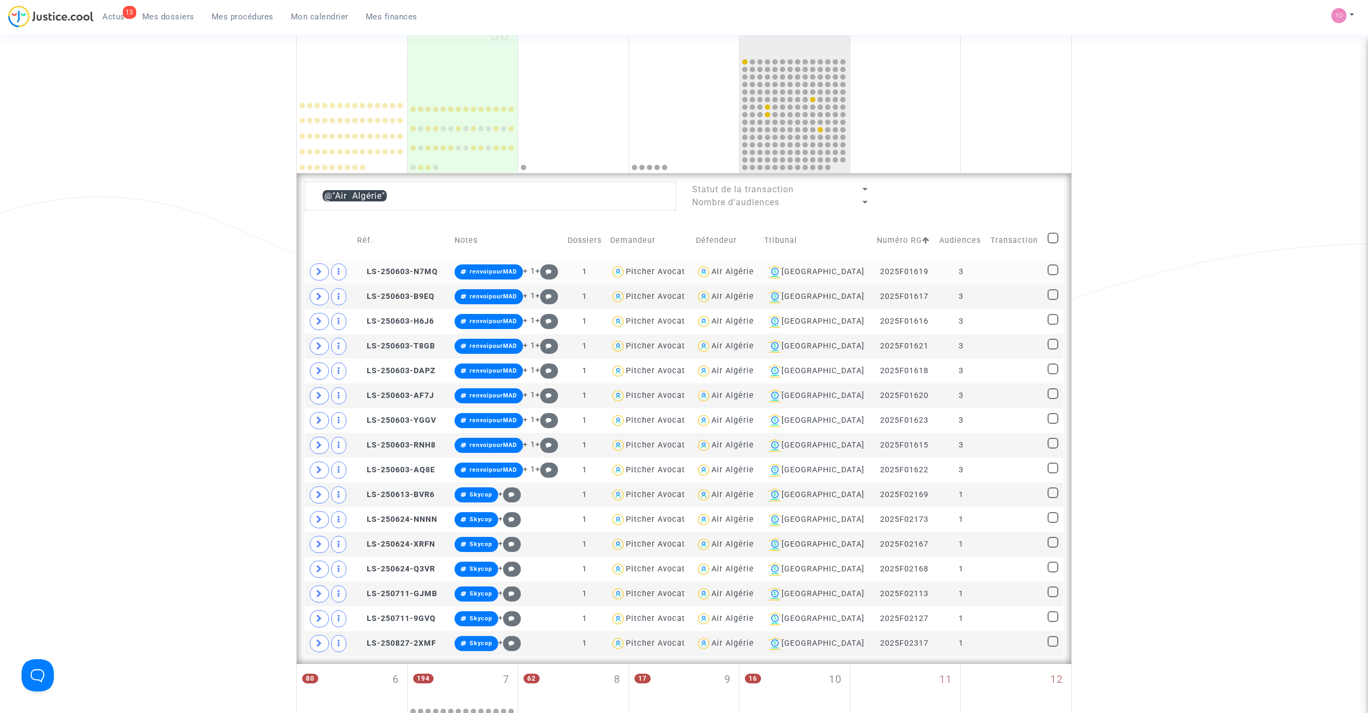
click at [741, 272] on div "Air Algérie" at bounding box center [732, 271] width 43 height 9
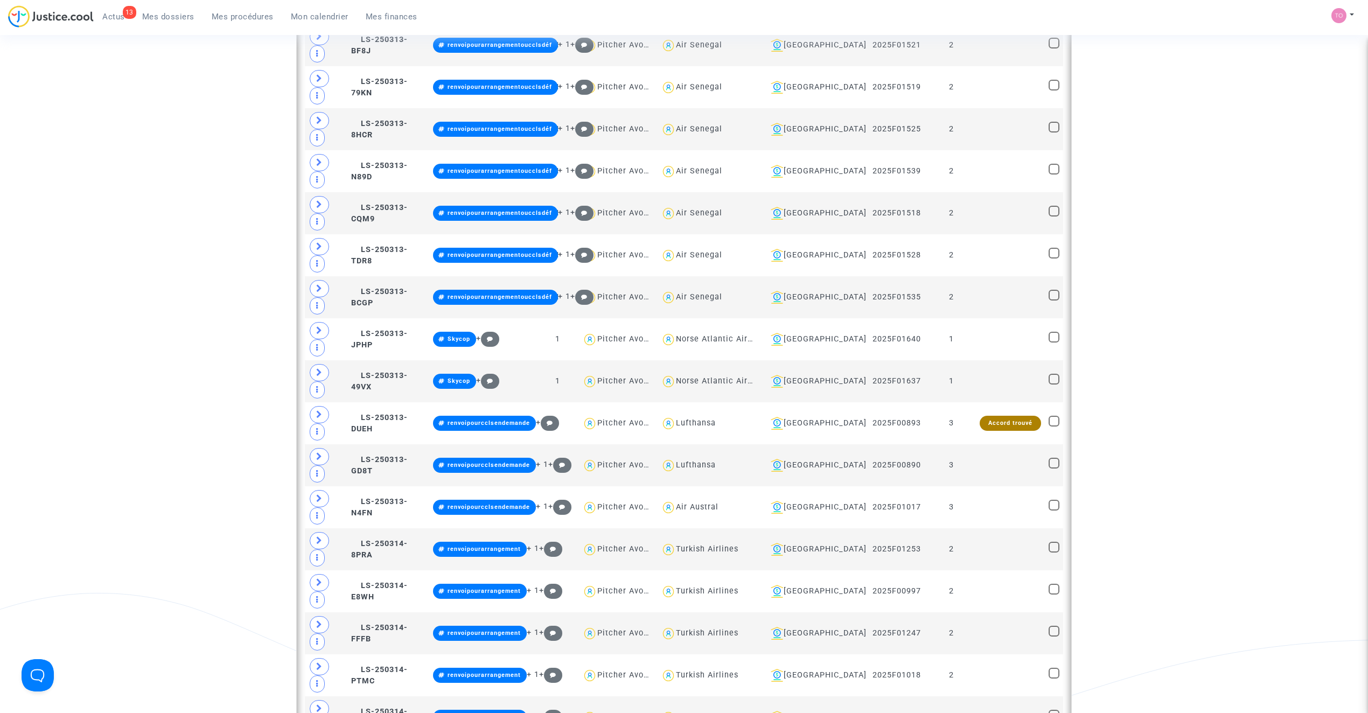
type textarea "@"Turkish Airlines""
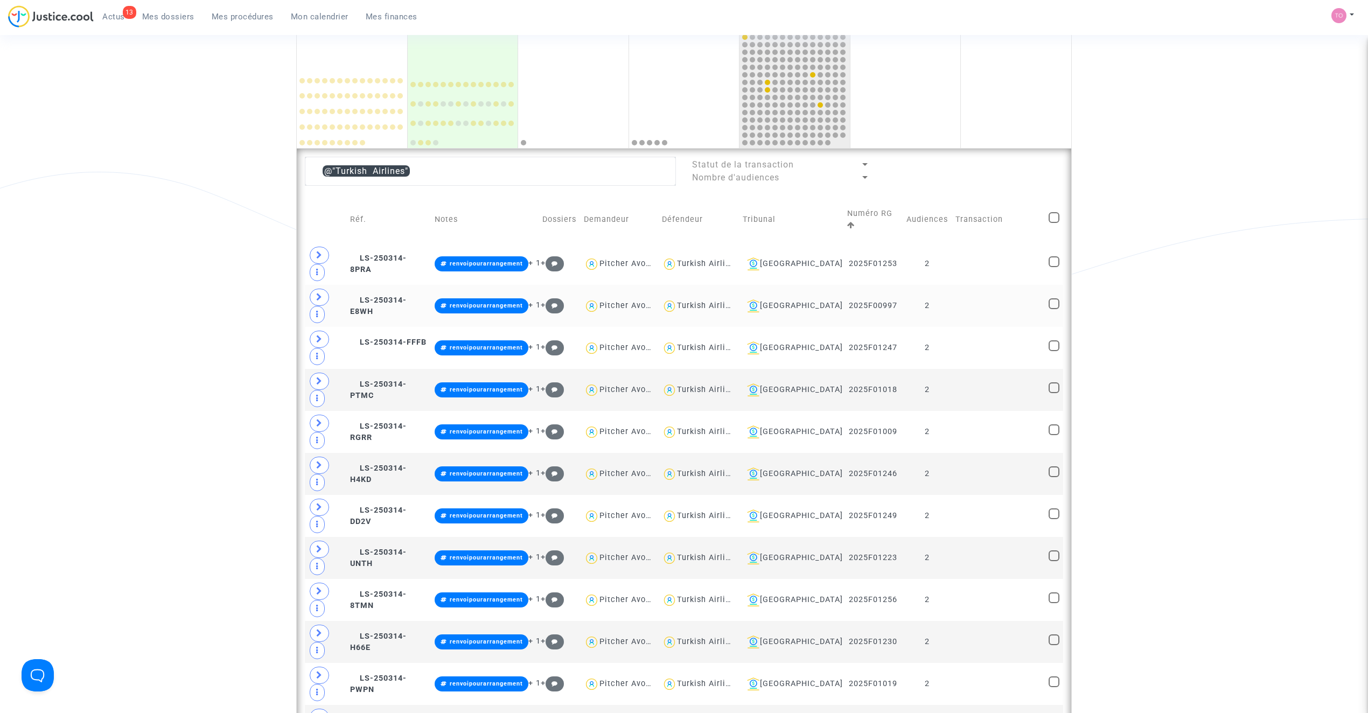
scroll to position [193, 0]
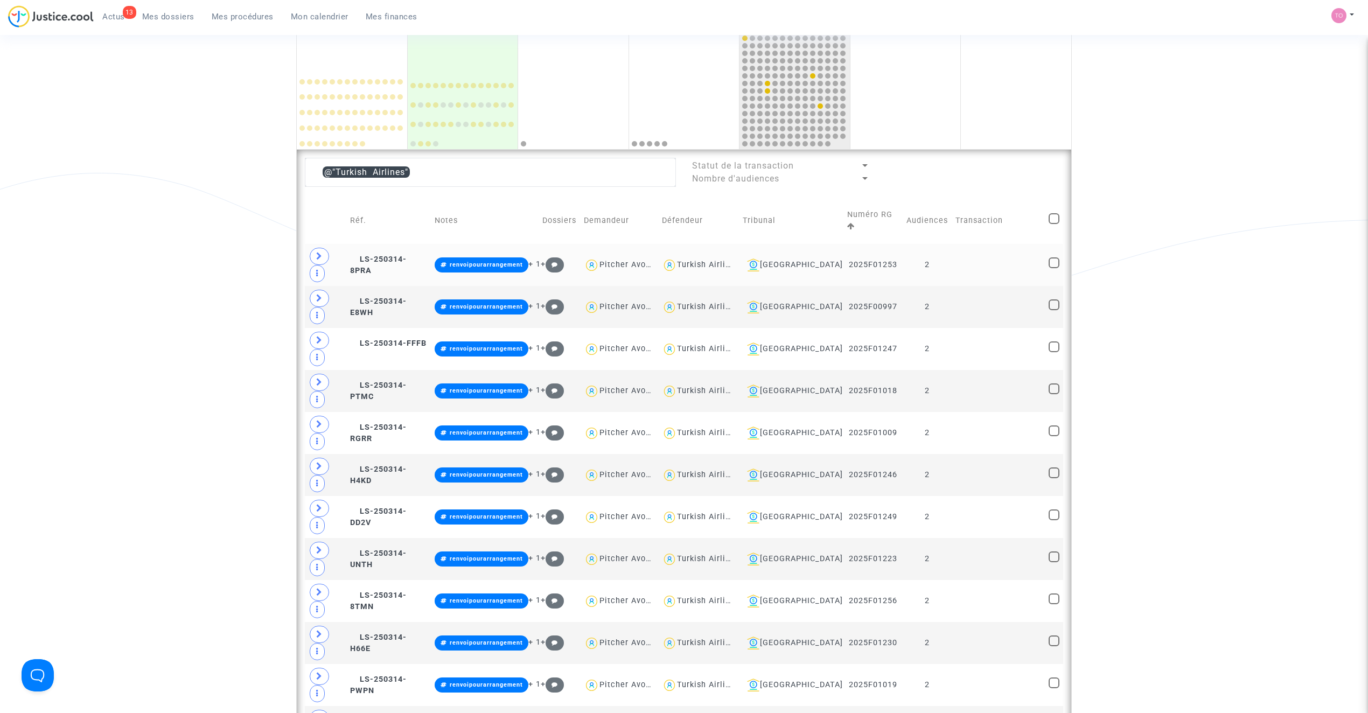
click at [738, 260] on div "Turkish Airlines" at bounding box center [708, 264] width 62 height 9
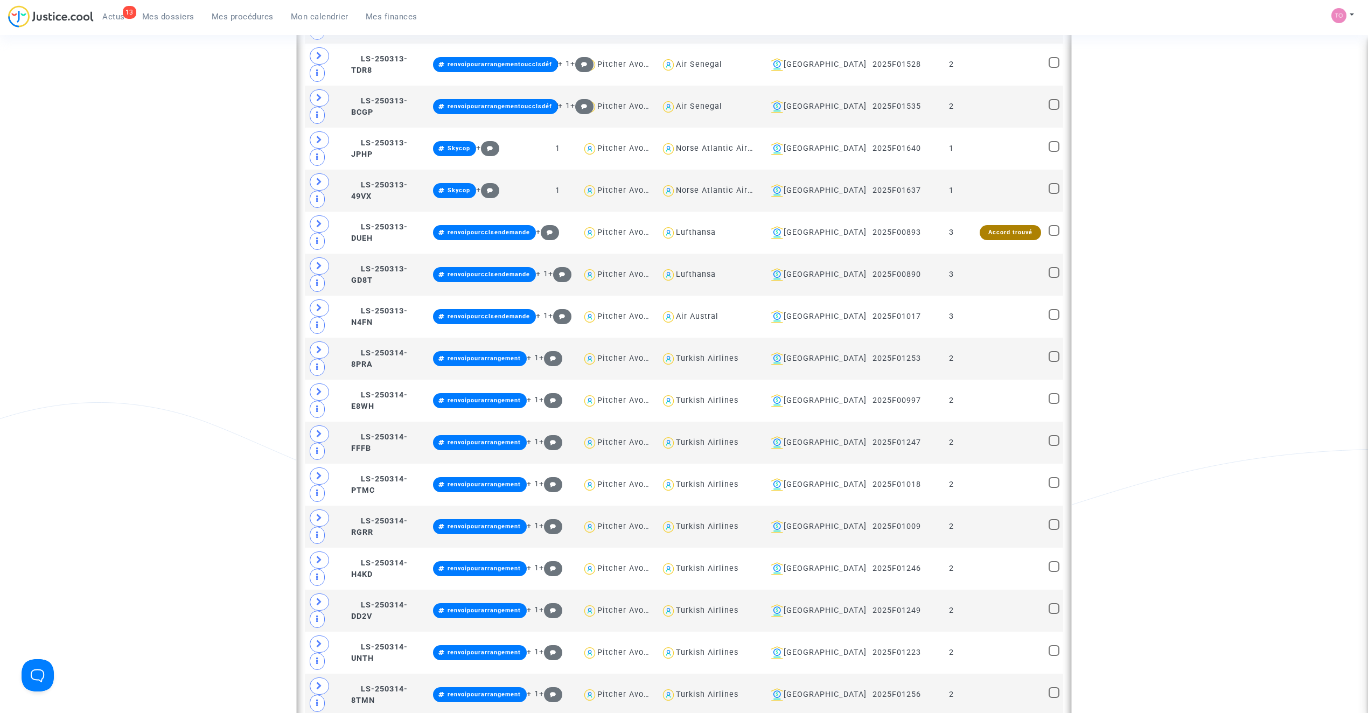
scroll to position [1480, 0]
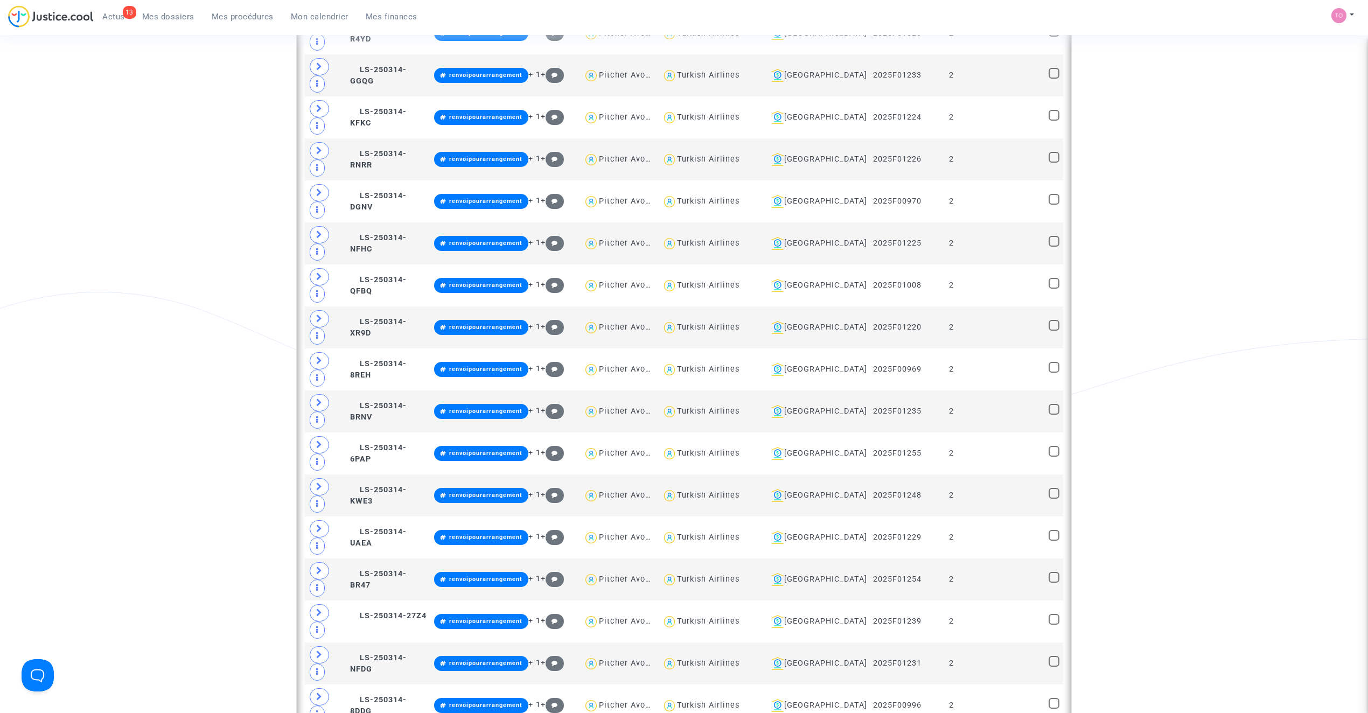
scroll to position [2366, 0]
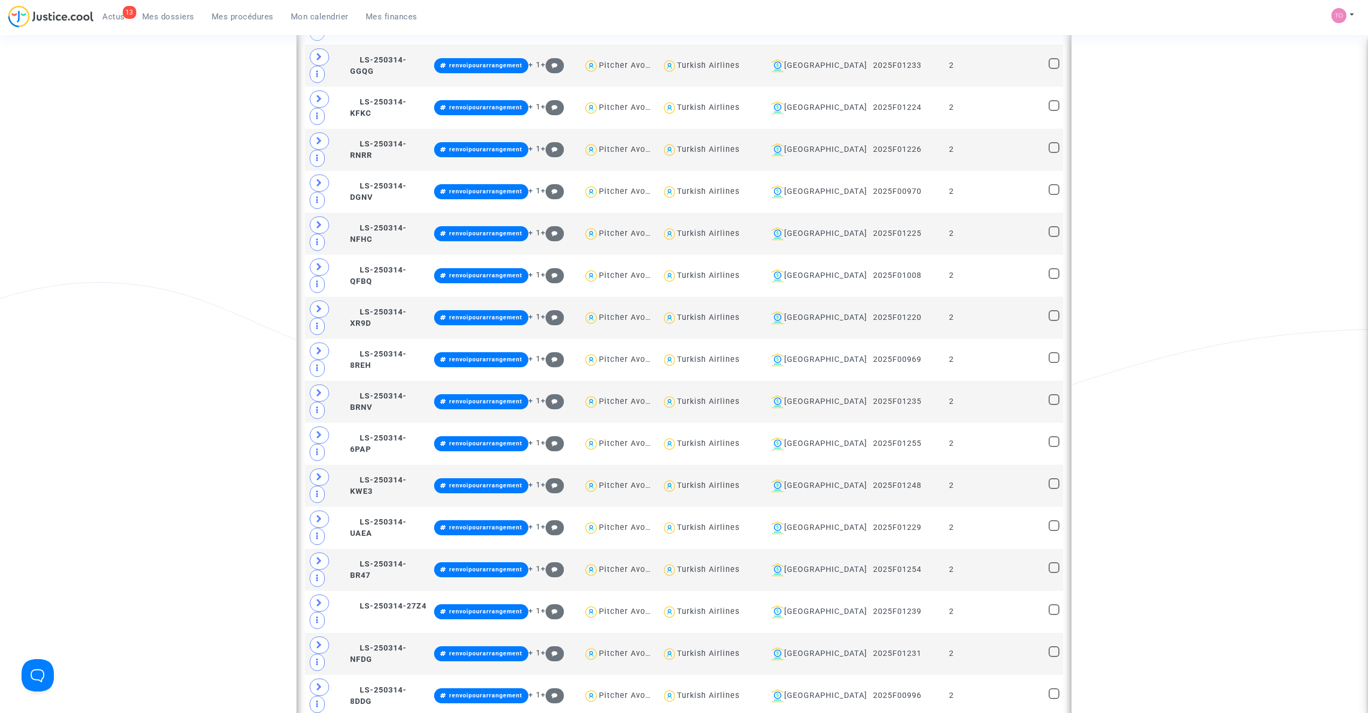
type textarea "@hop!"
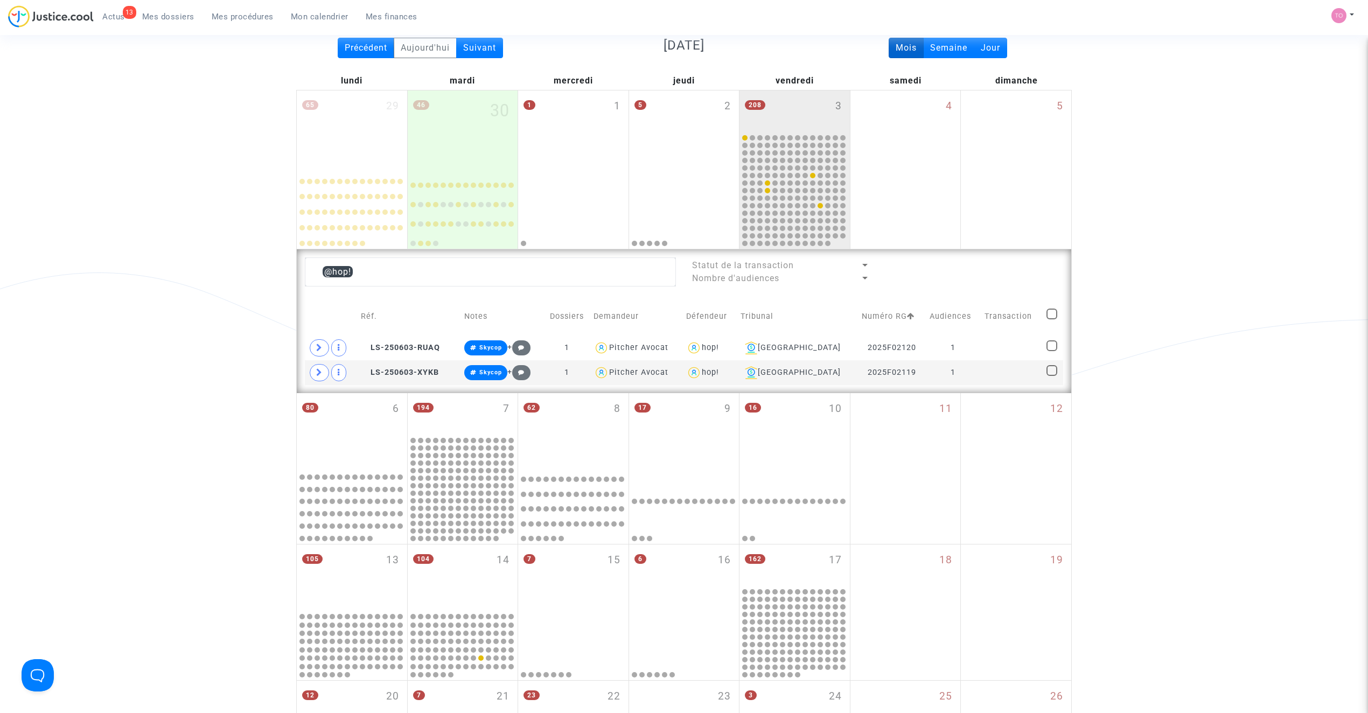
scroll to position [57, 0]
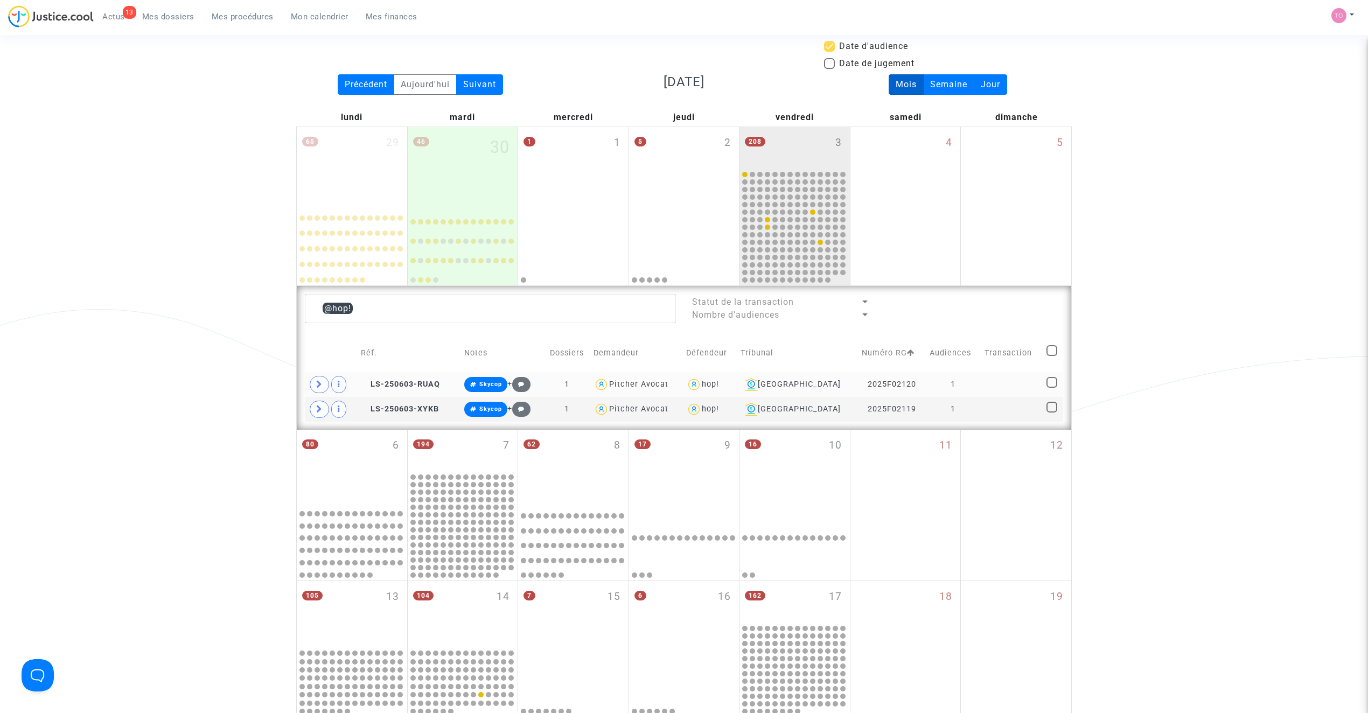
click at [719, 386] on div "hop!" at bounding box center [710, 384] width 17 height 9
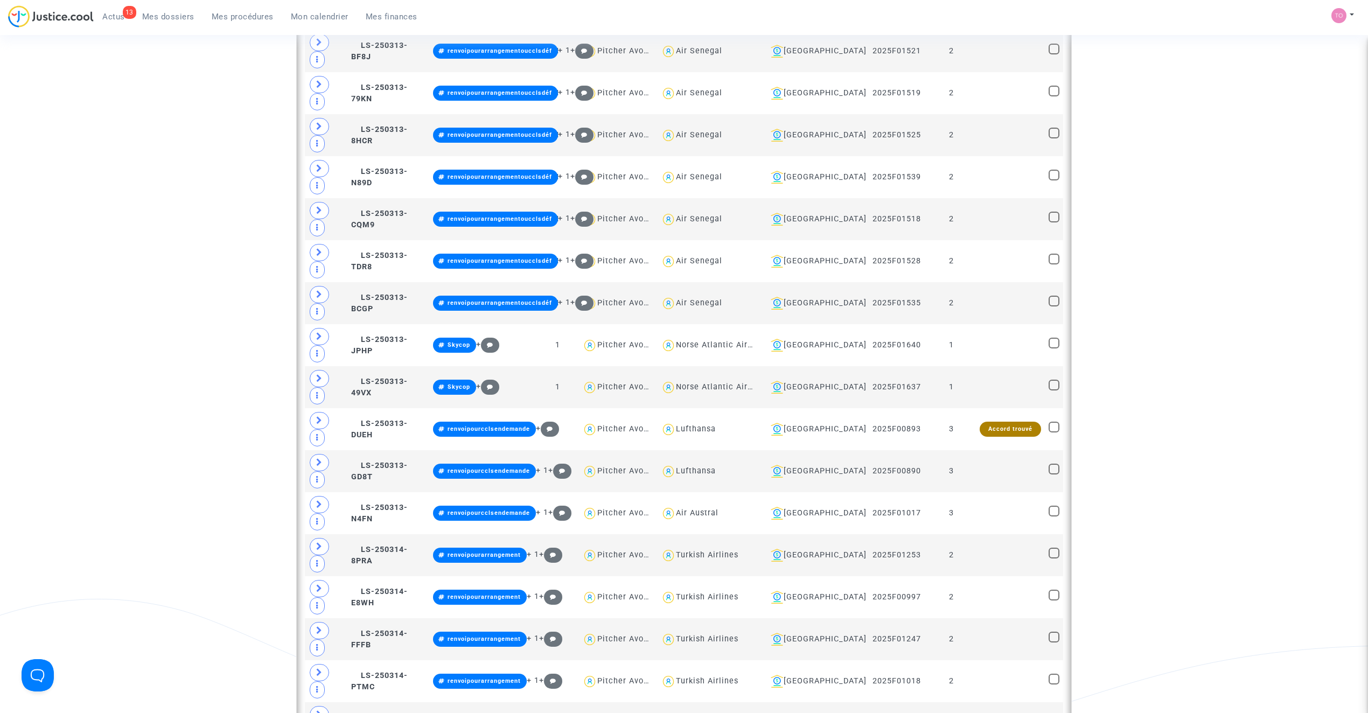
scroll to position [1230, 0]
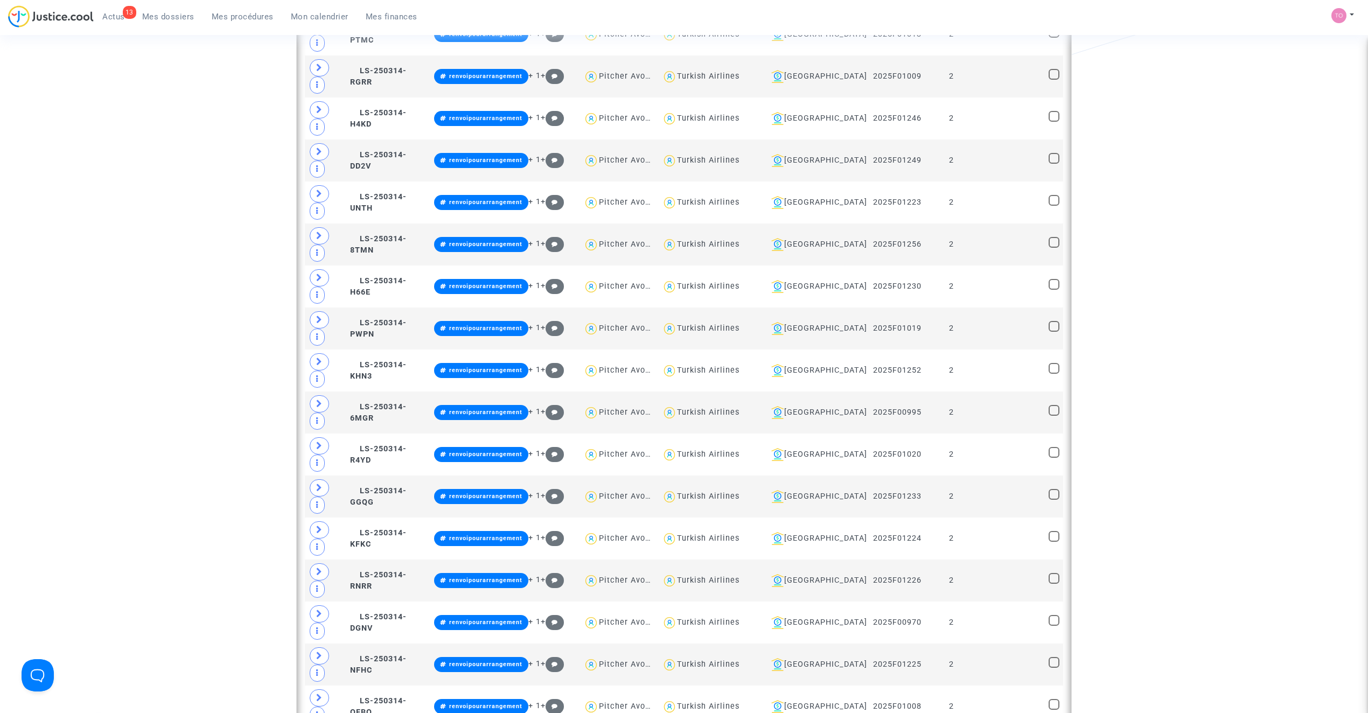
scroll to position [1948, 0]
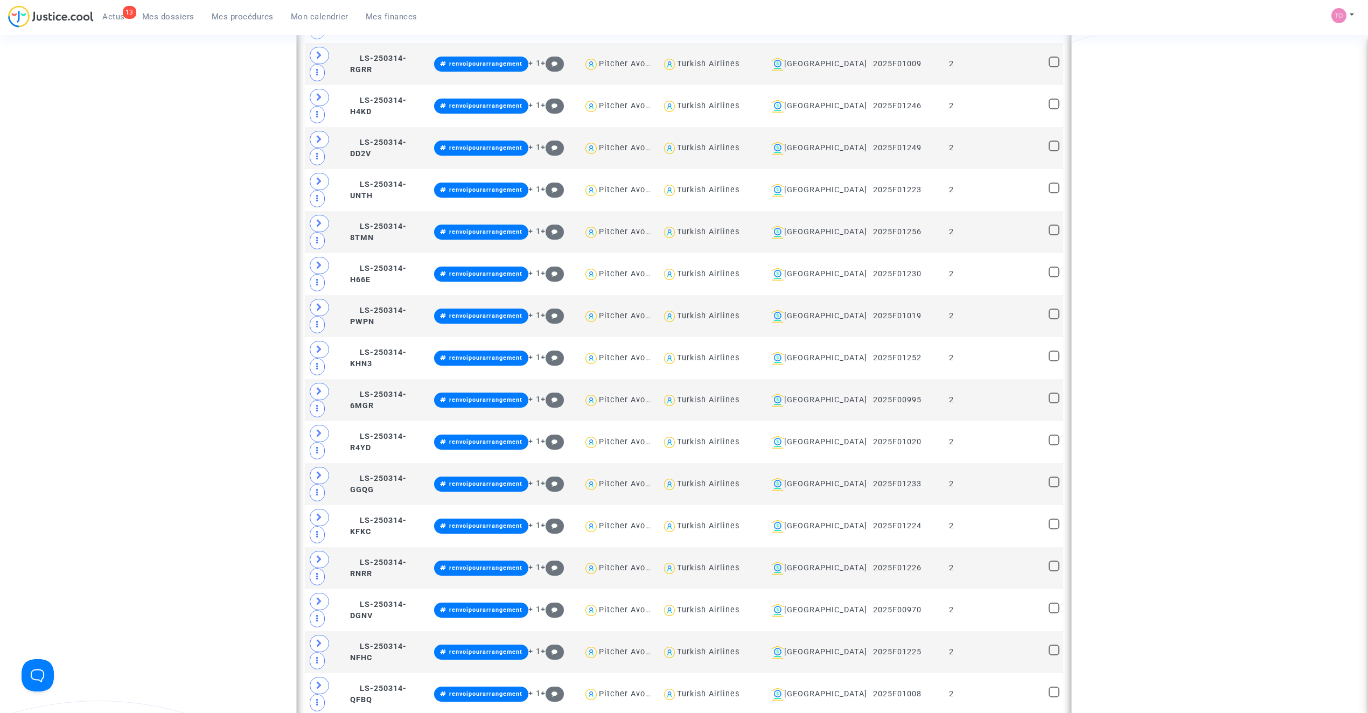
type textarea "@"Air Austral""
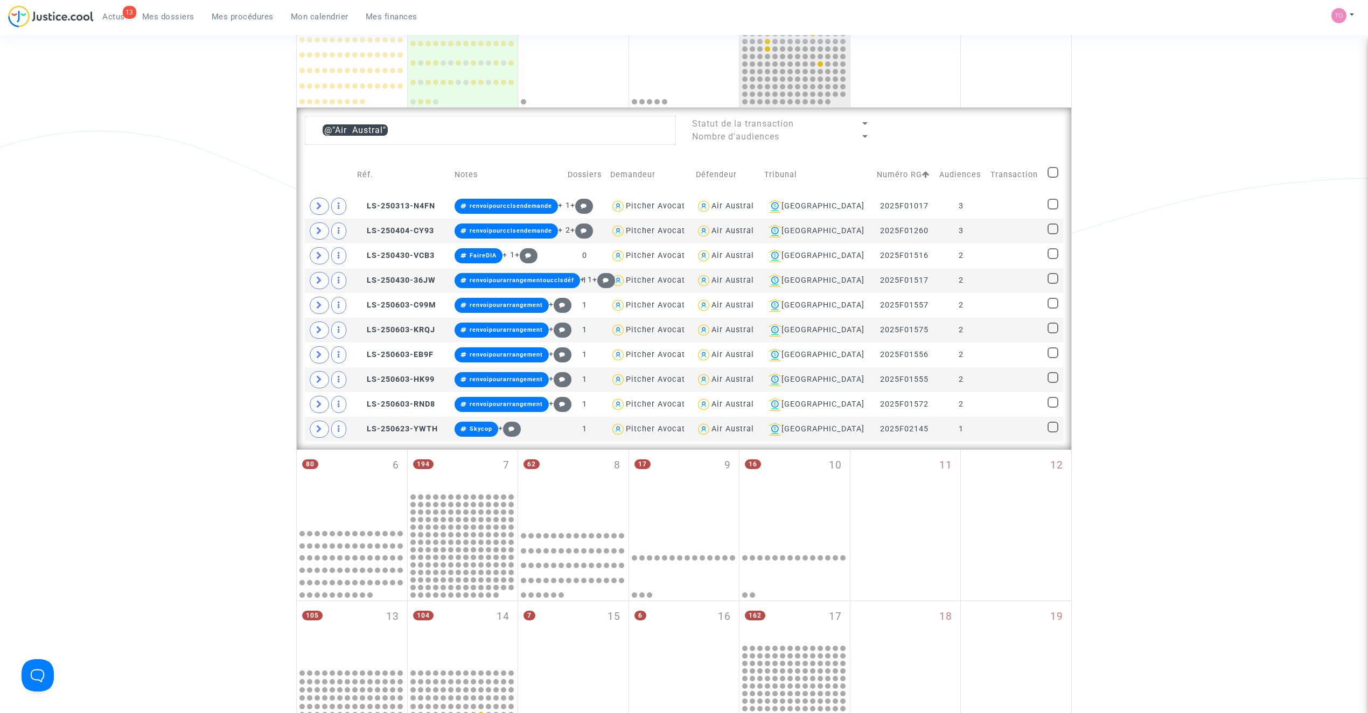
scroll to position [234, 0]
click at [1053, 173] on span at bounding box center [1052, 173] width 11 height 11
click at [1053, 179] on input "checkbox" at bounding box center [1052, 179] width 1 height 1
checkbox input "true"
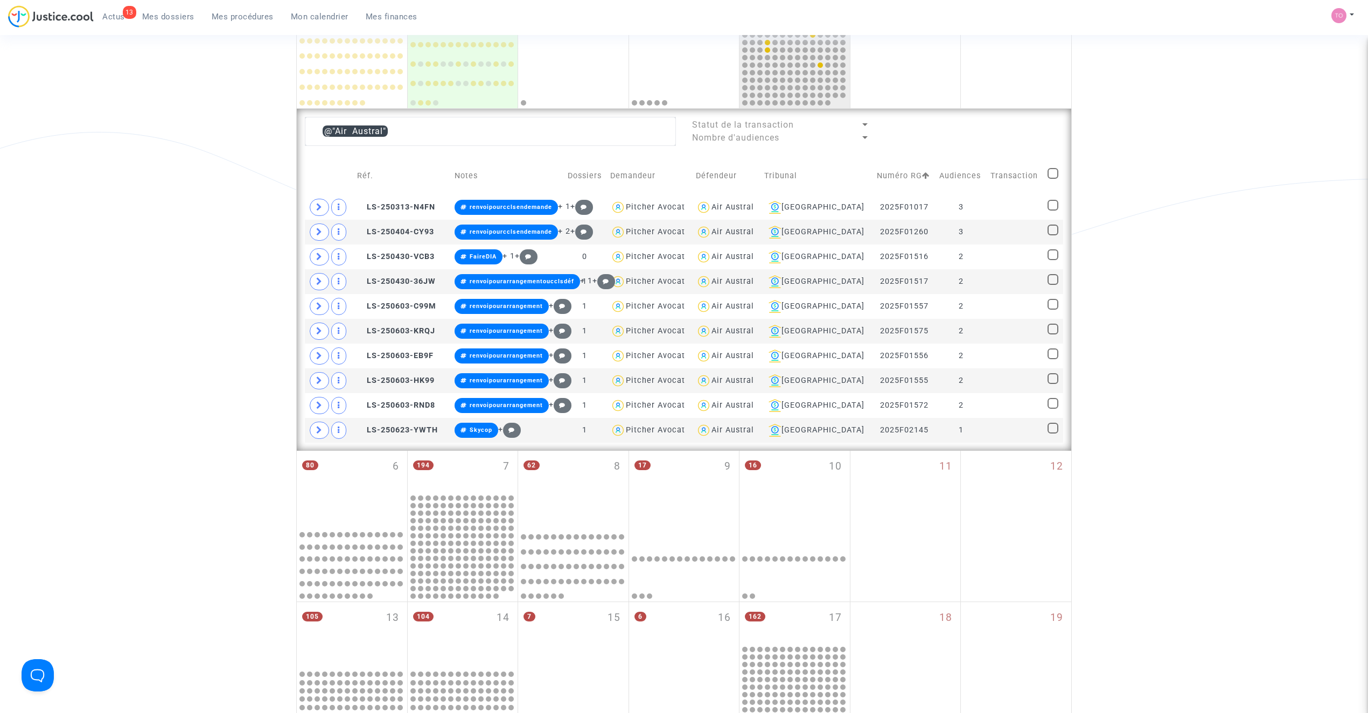
checkbox input "true"
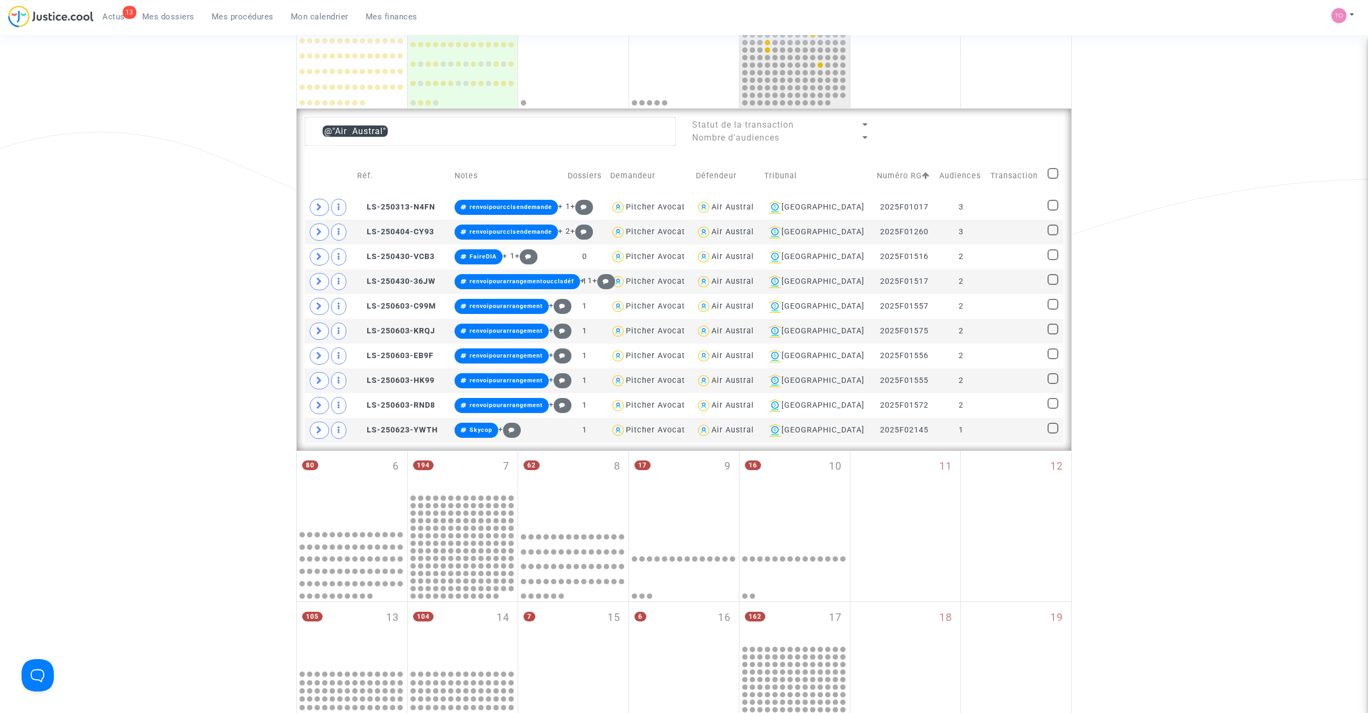
checkbox input "true"
click at [744, 207] on div "Air Austral" at bounding box center [732, 206] width 43 height 9
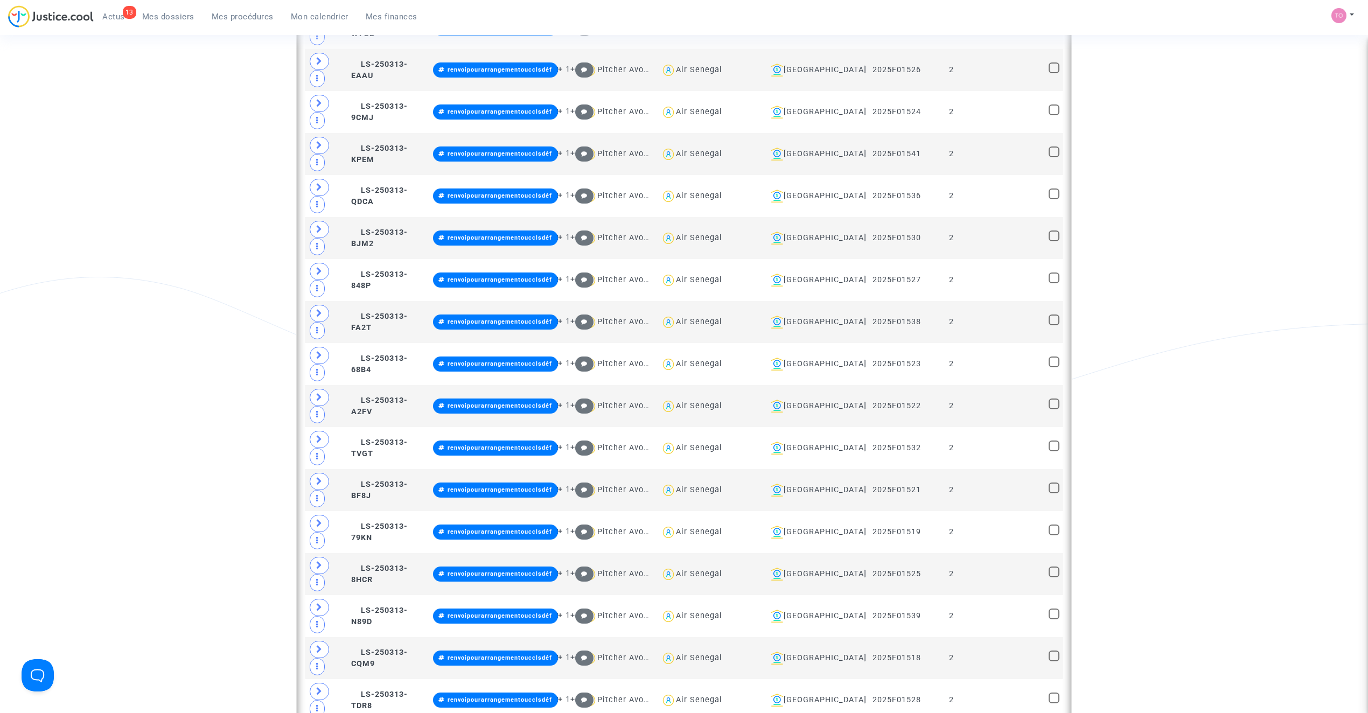
scroll to position [856, 0]
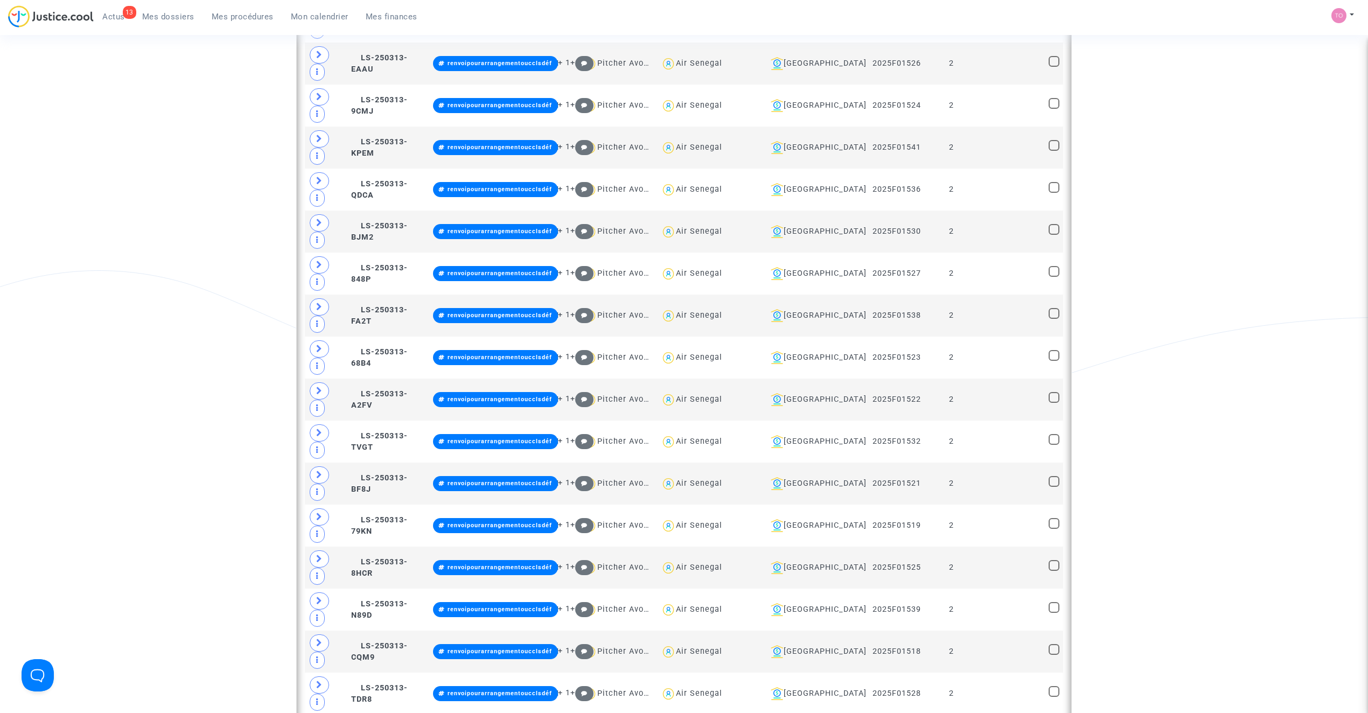
type textarea "@"Norse Atlantic Airways""
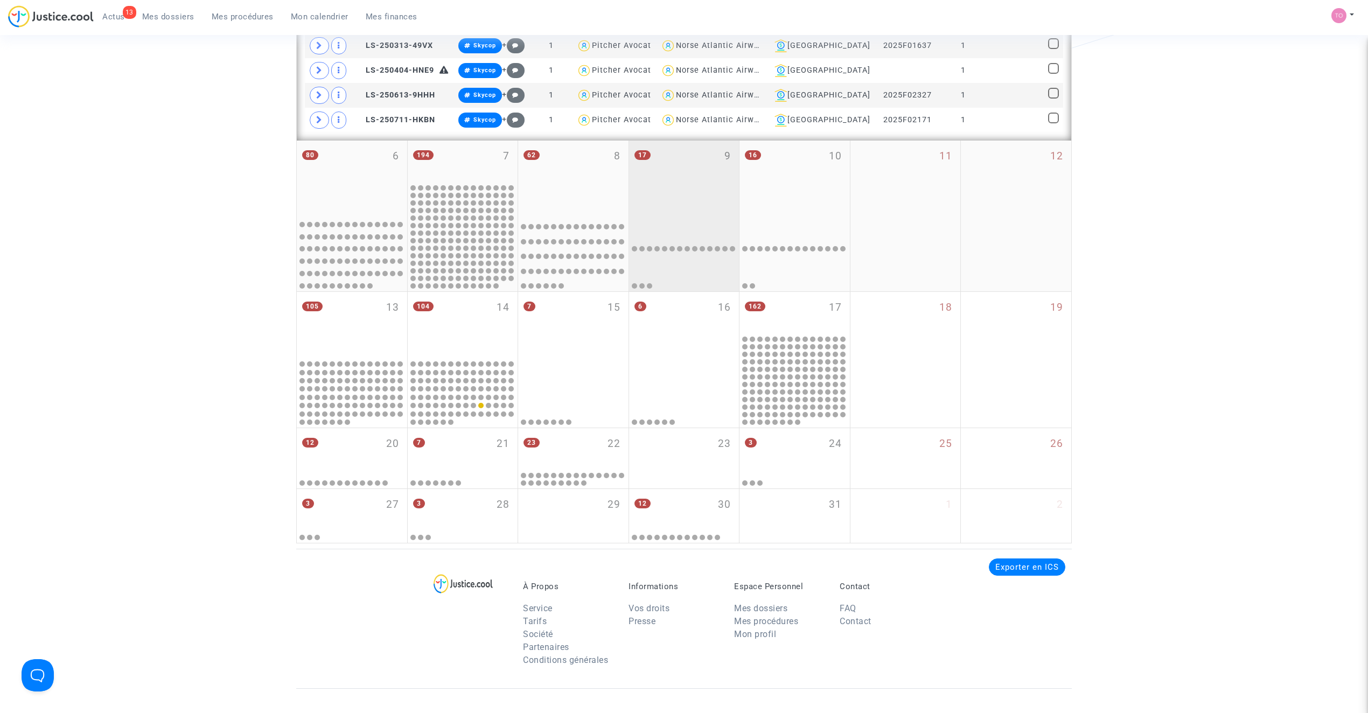
scroll to position [419, 0]
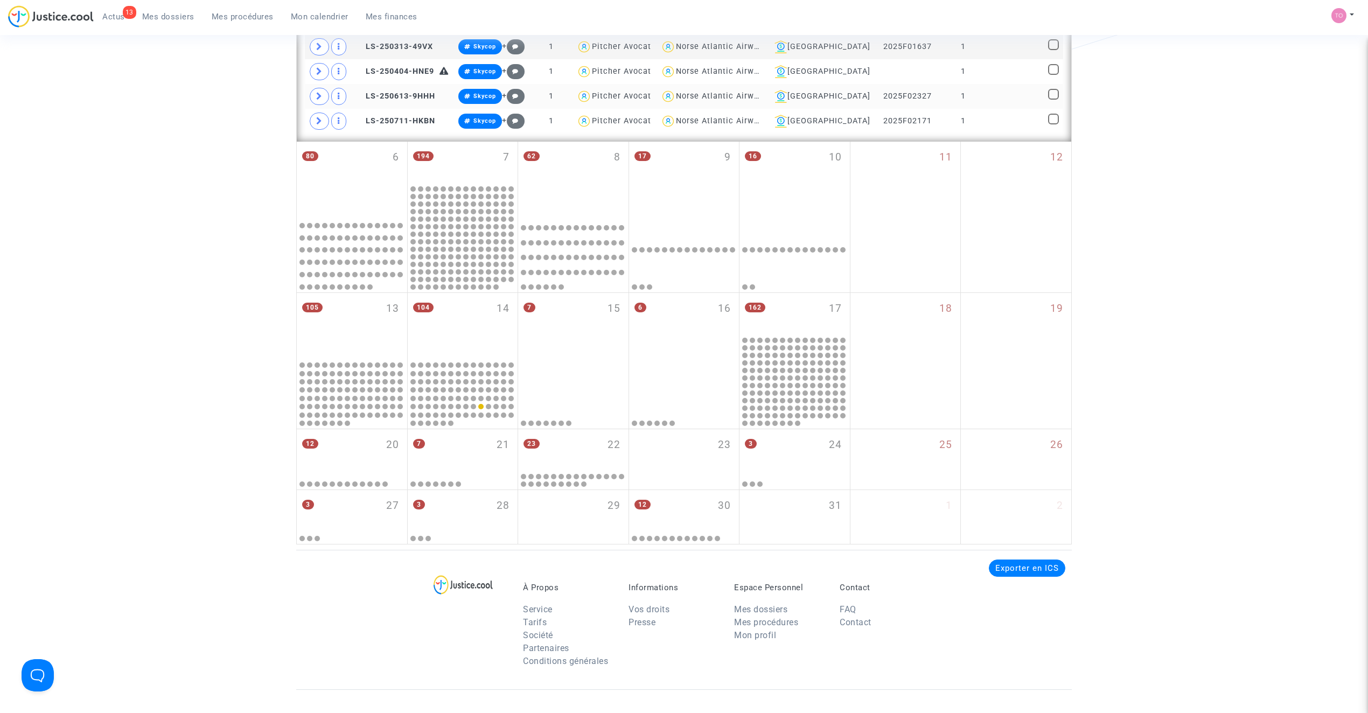
click at [739, 97] on div "Norse Atlantic Airways" at bounding box center [722, 96] width 92 height 9
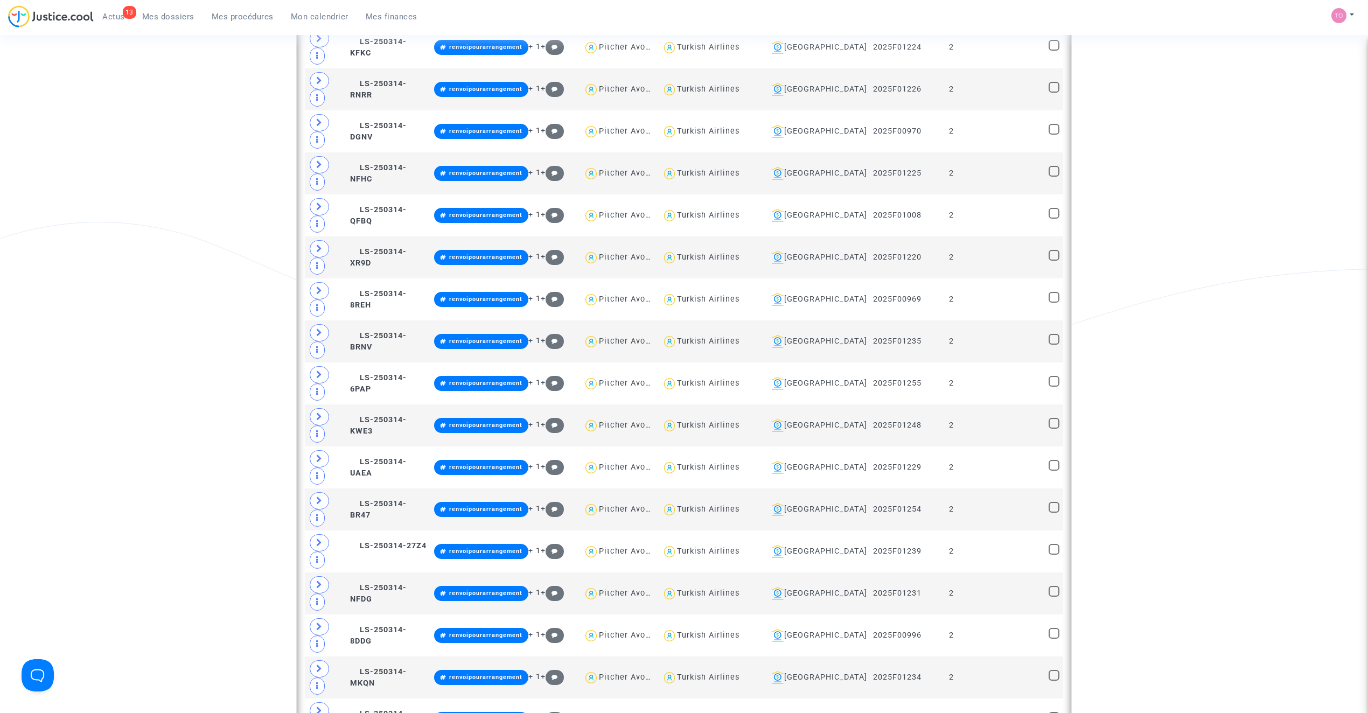
scroll to position [2426, 0]
type textarea "@"Air Algérie""
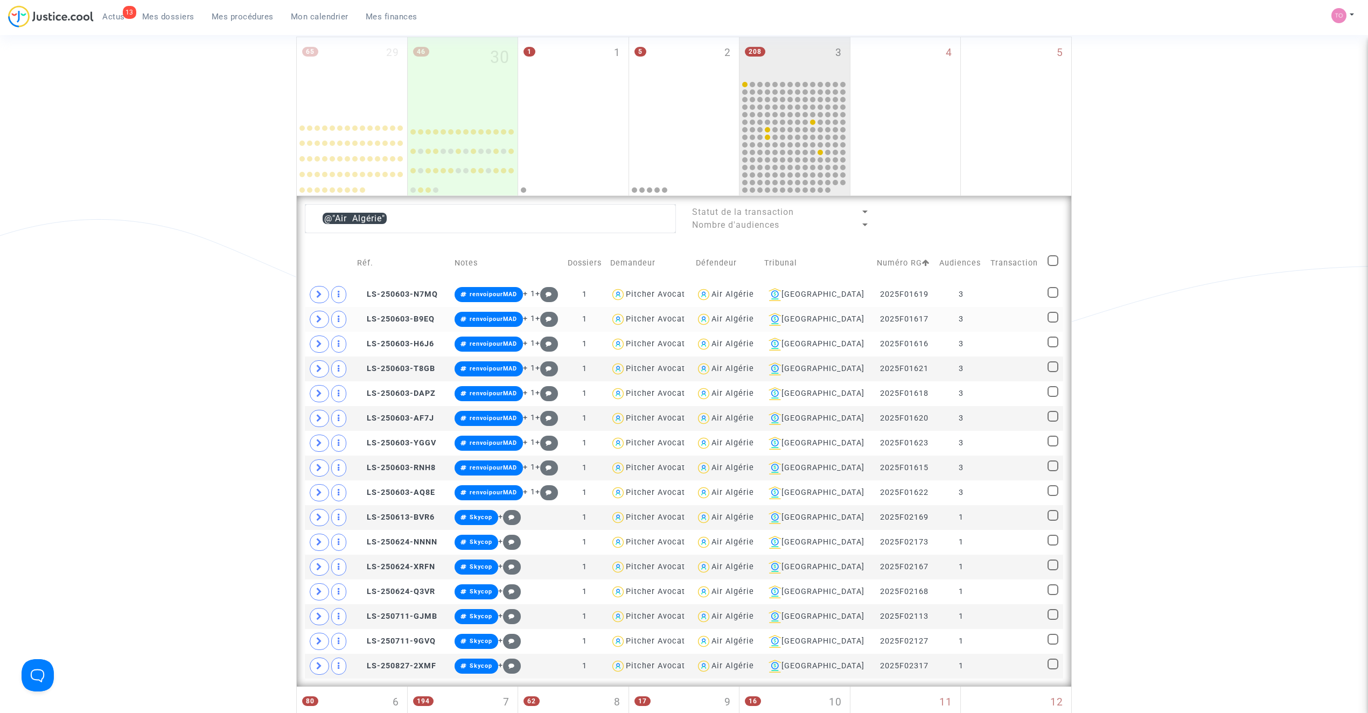
scroll to position [145, 0]
click at [1052, 263] on span at bounding box center [1052, 261] width 11 height 11
click at [1052, 267] on input "checkbox" at bounding box center [1052, 267] width 1 height 1
checkbox input "true"
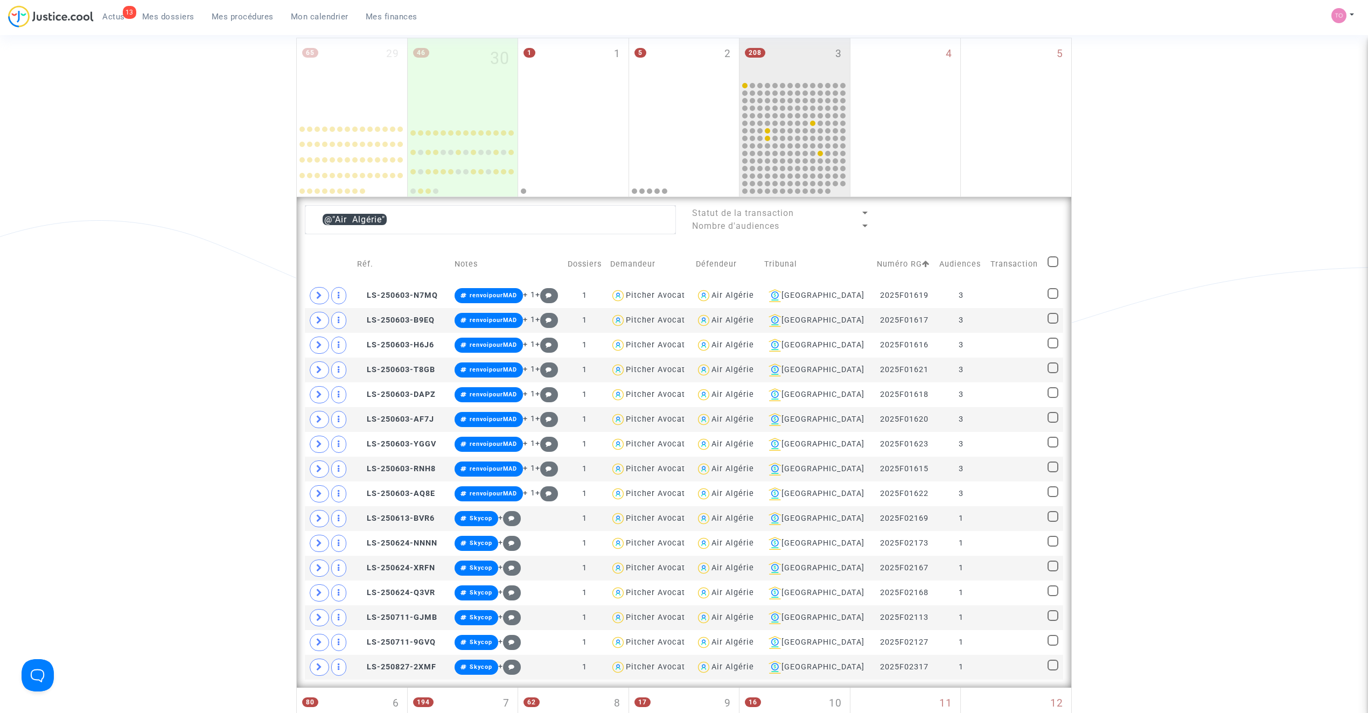
checkbox input "true"
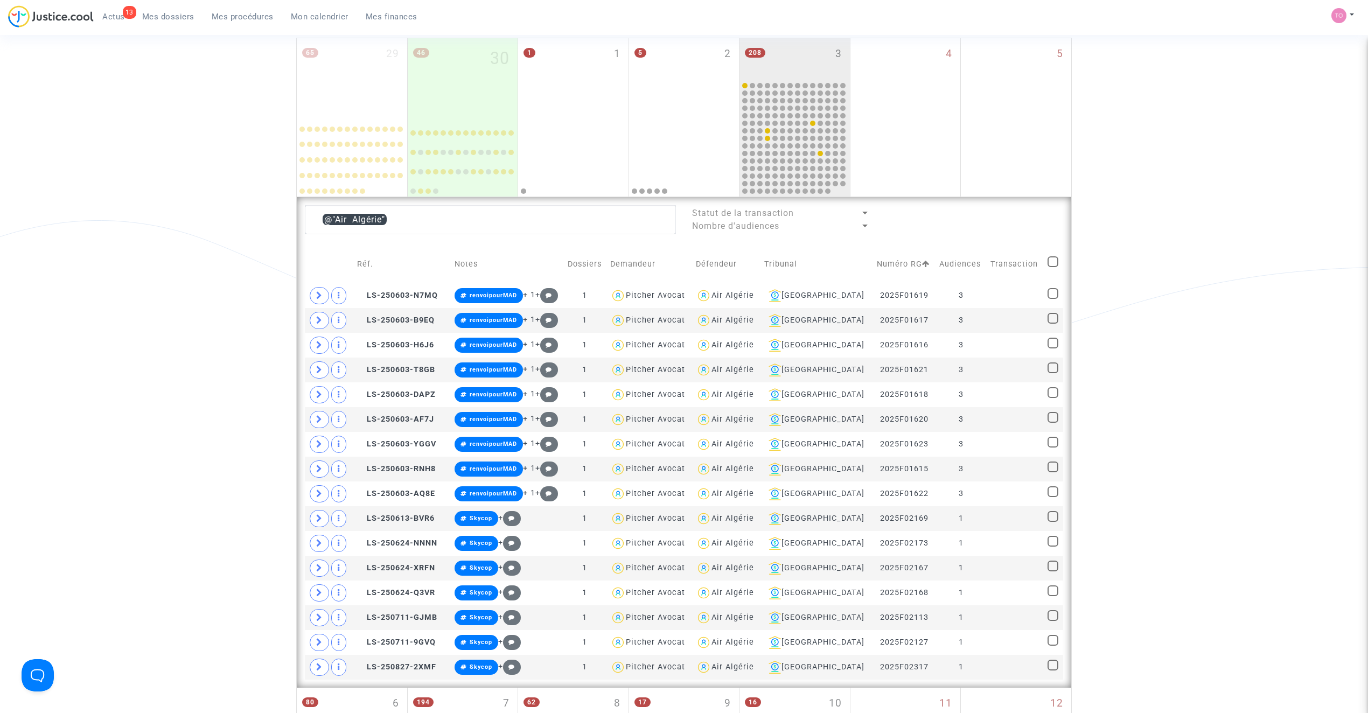
checkbox input "true"
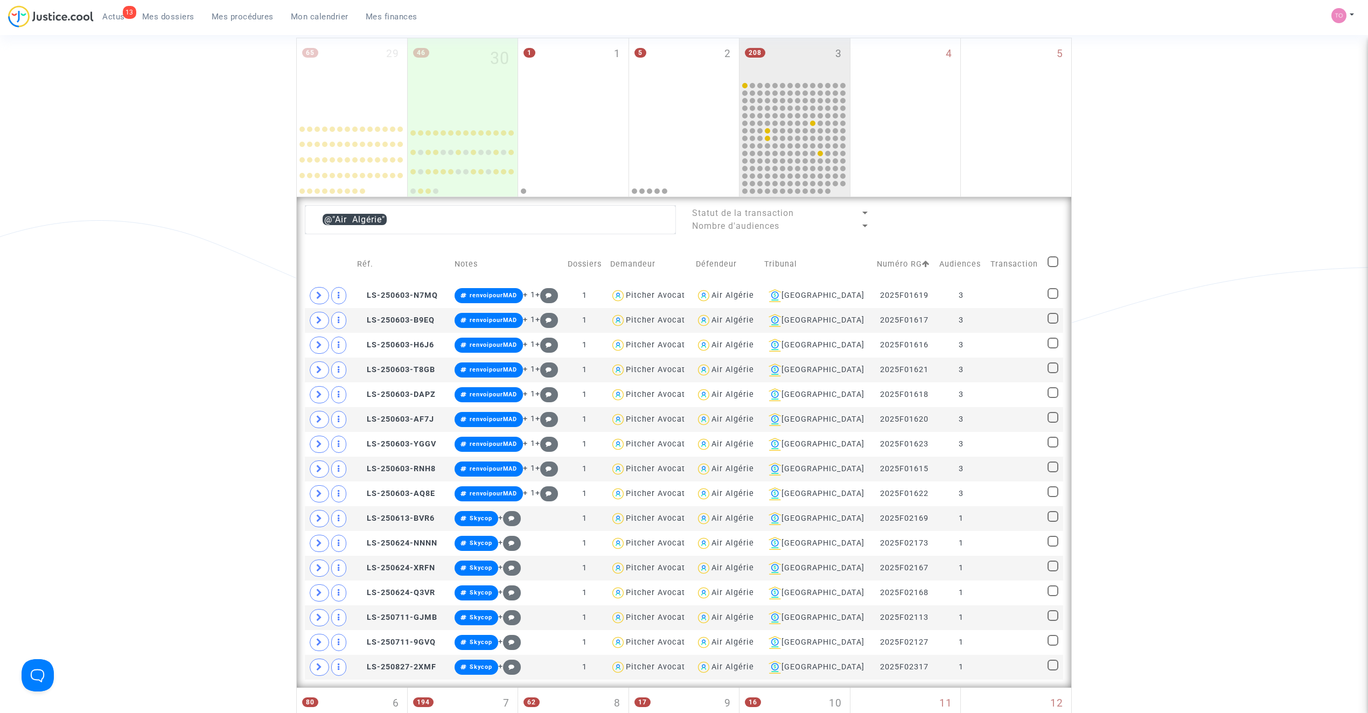
checkbox input "true"
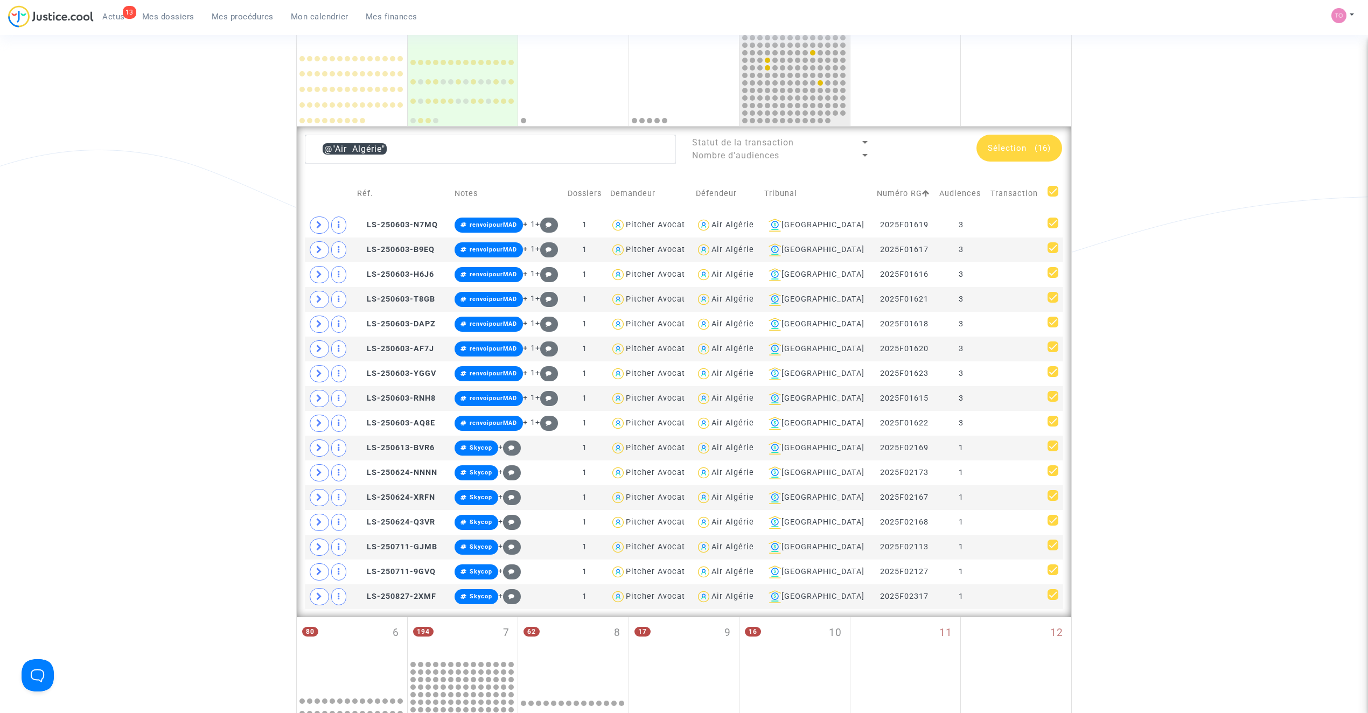
scroll to position [218, 0]
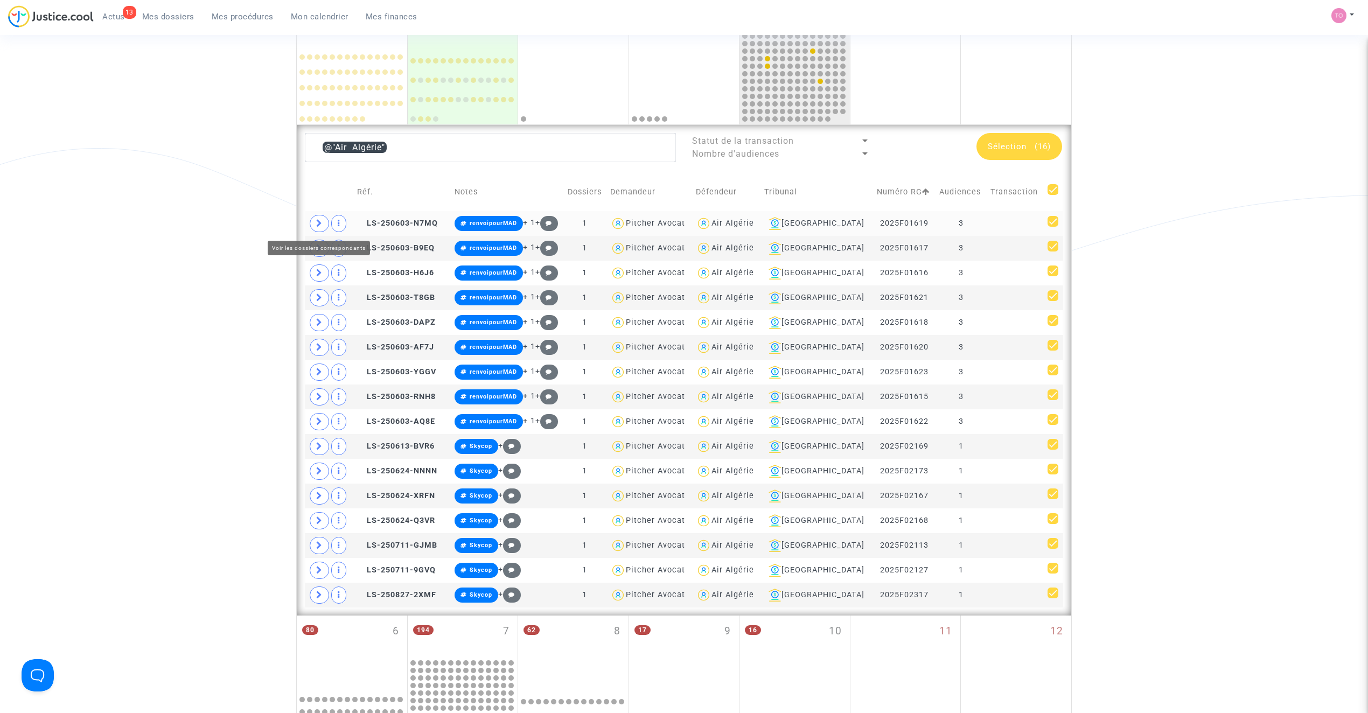
click at [319, 219] on span at bounding box center [319, 223] width 19 height 17
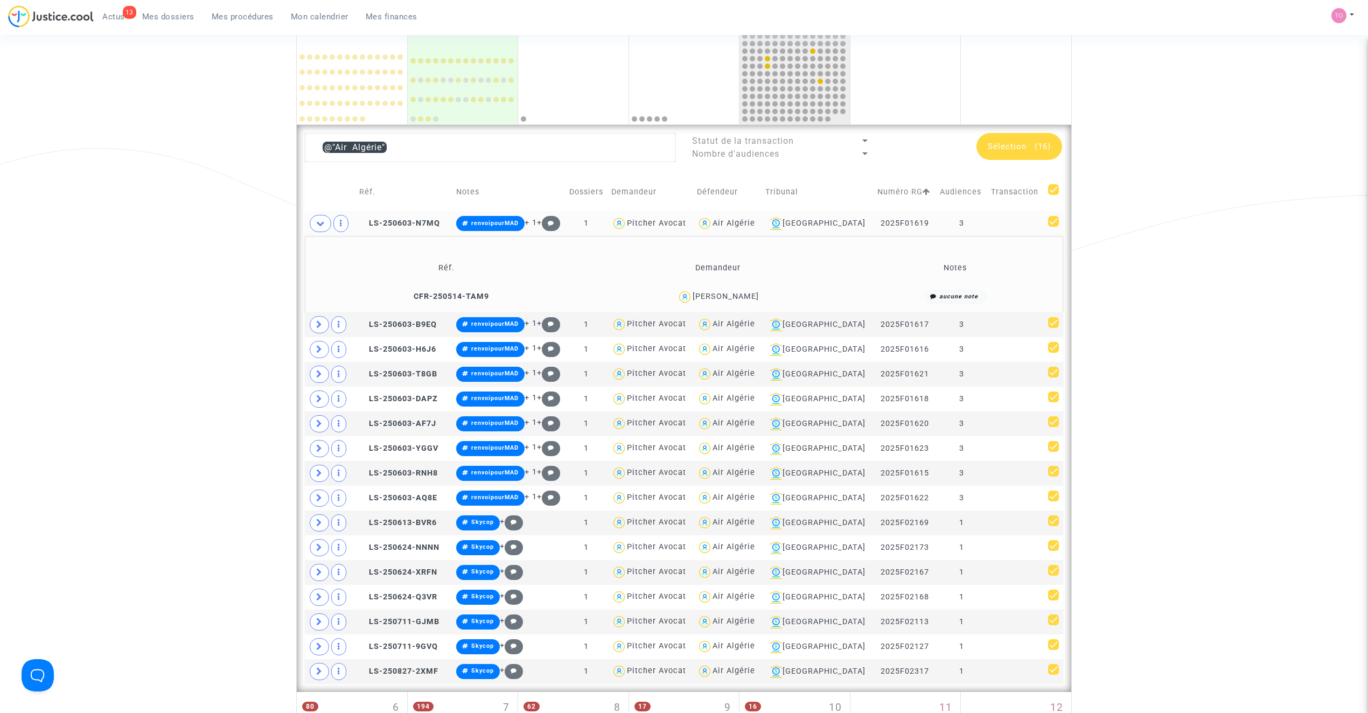
click at [735, 298] on div "Mamou Coulibaly" at bounding box center [725, 296] width 66 height 9
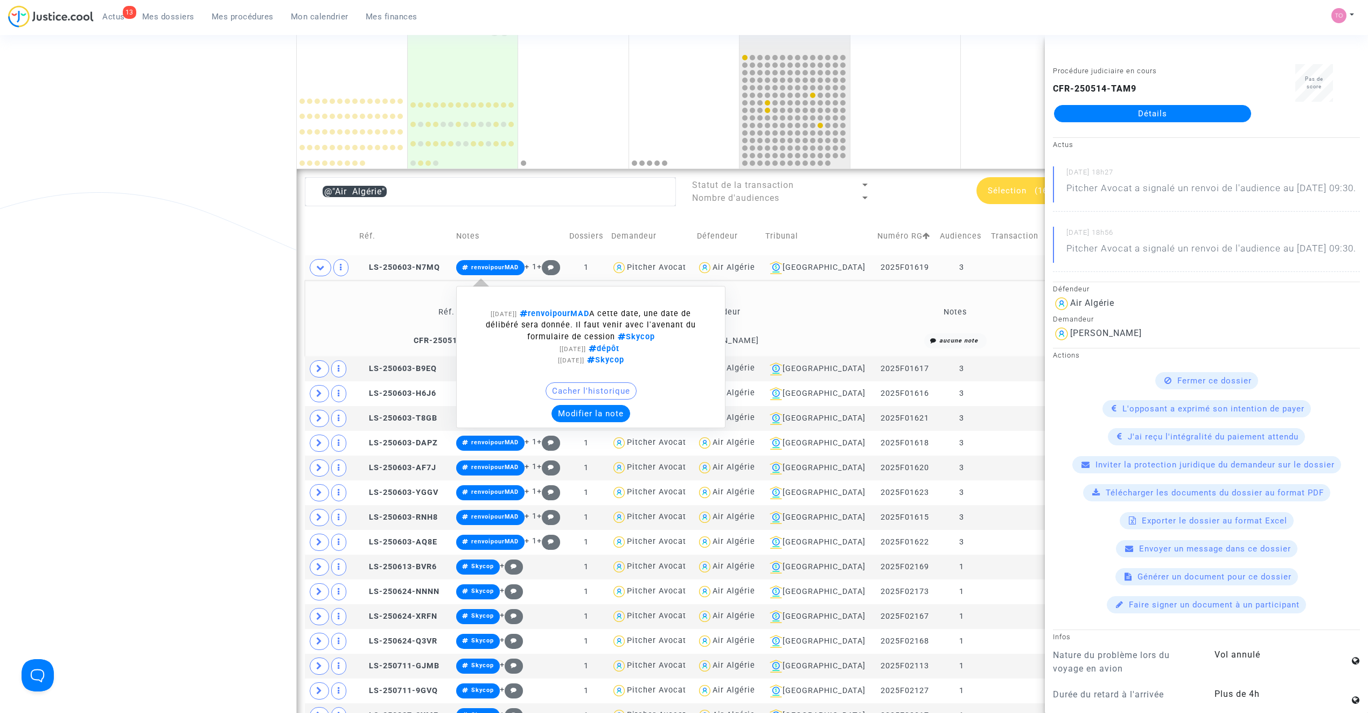
scroll to position [169, 0]
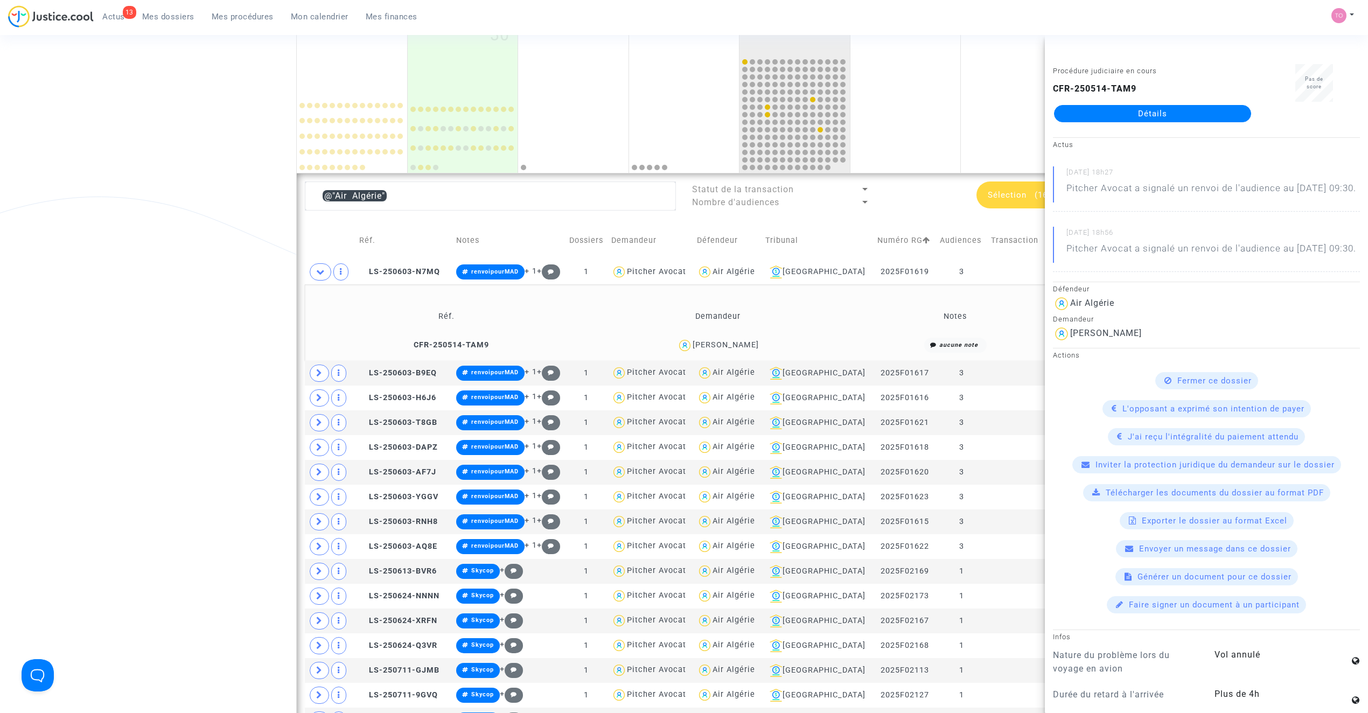
click at [181, 363] on div "Date de clôture d'instruction Date de conciliation Date d'audience Date de juge…" at bounding box center [684, 518] width 1368 height 1250
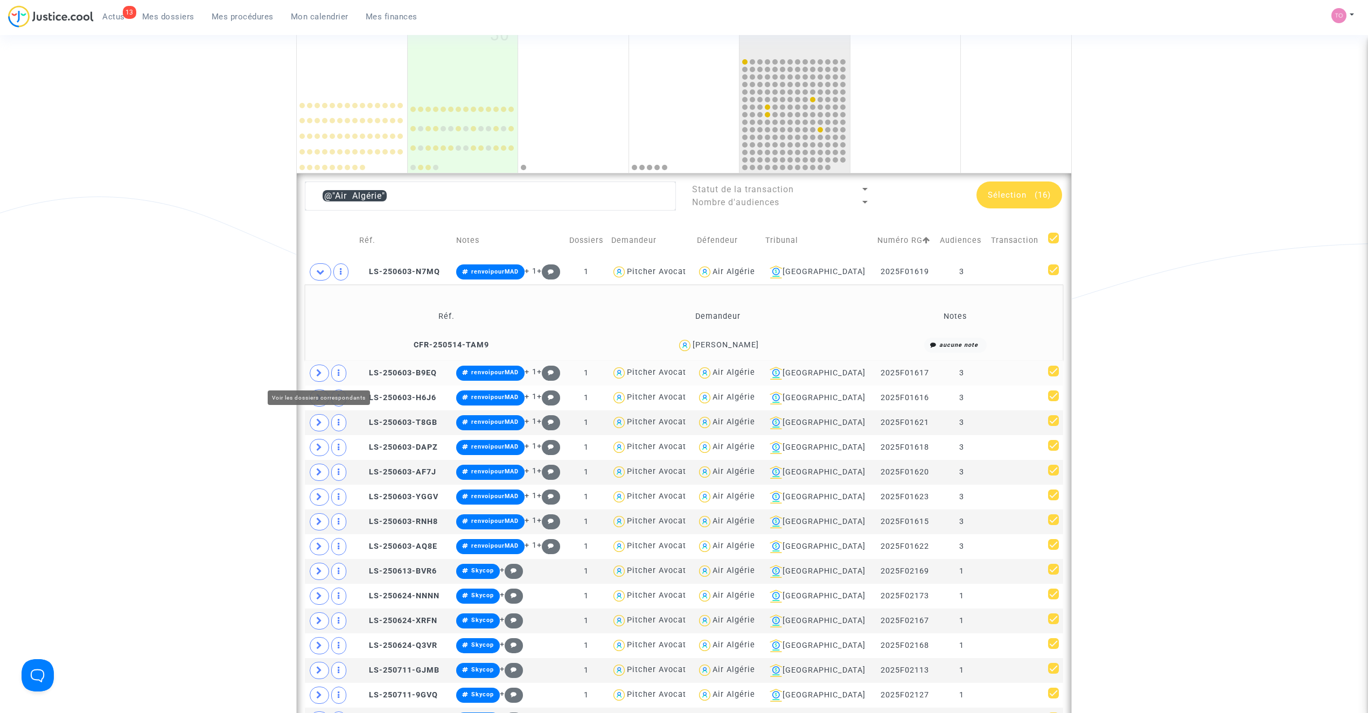
click at [314, 373] on span at bounding box center [319, 373] width 19 height 17
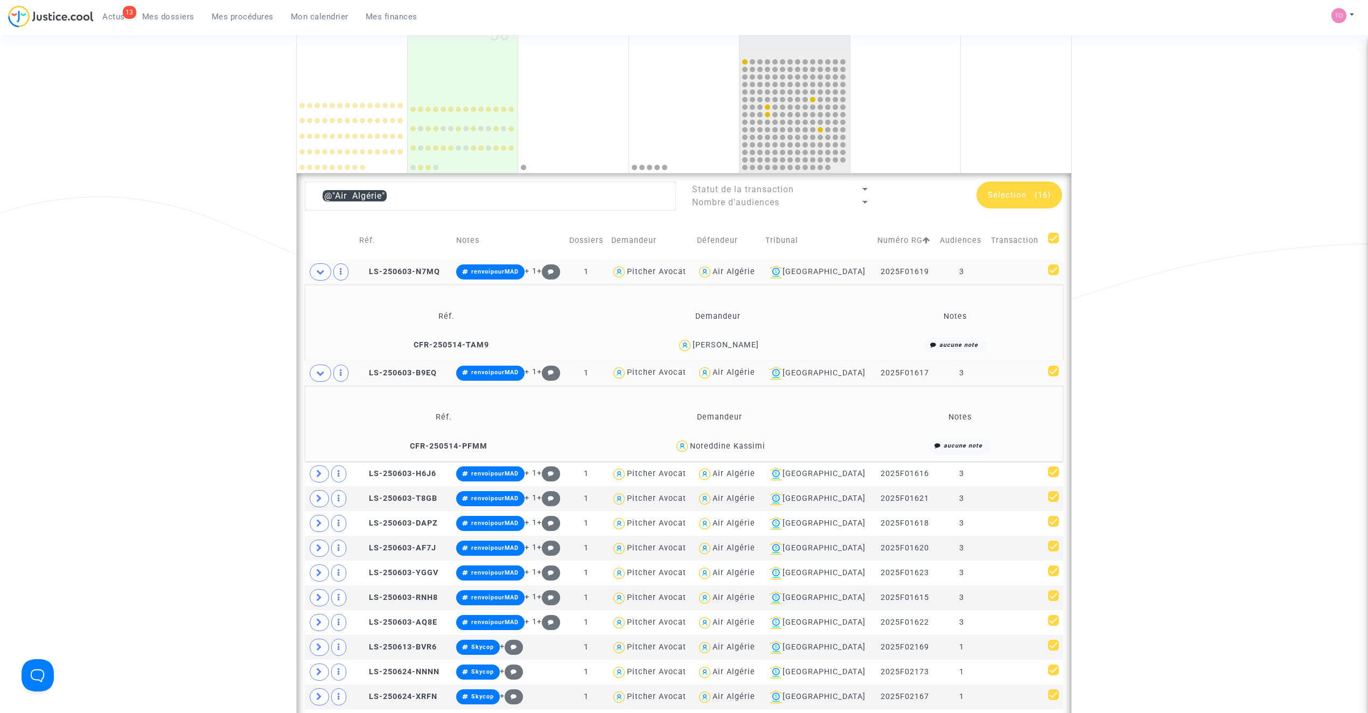
drag, startPoint x: 451, startPoint y: 274, endPoint x: 375, endPoint y: 276, distance: 76.0
click at [375, 276] on td "LS-250603-N7MQ" at bounding box center [403, 272] width 97 height 25
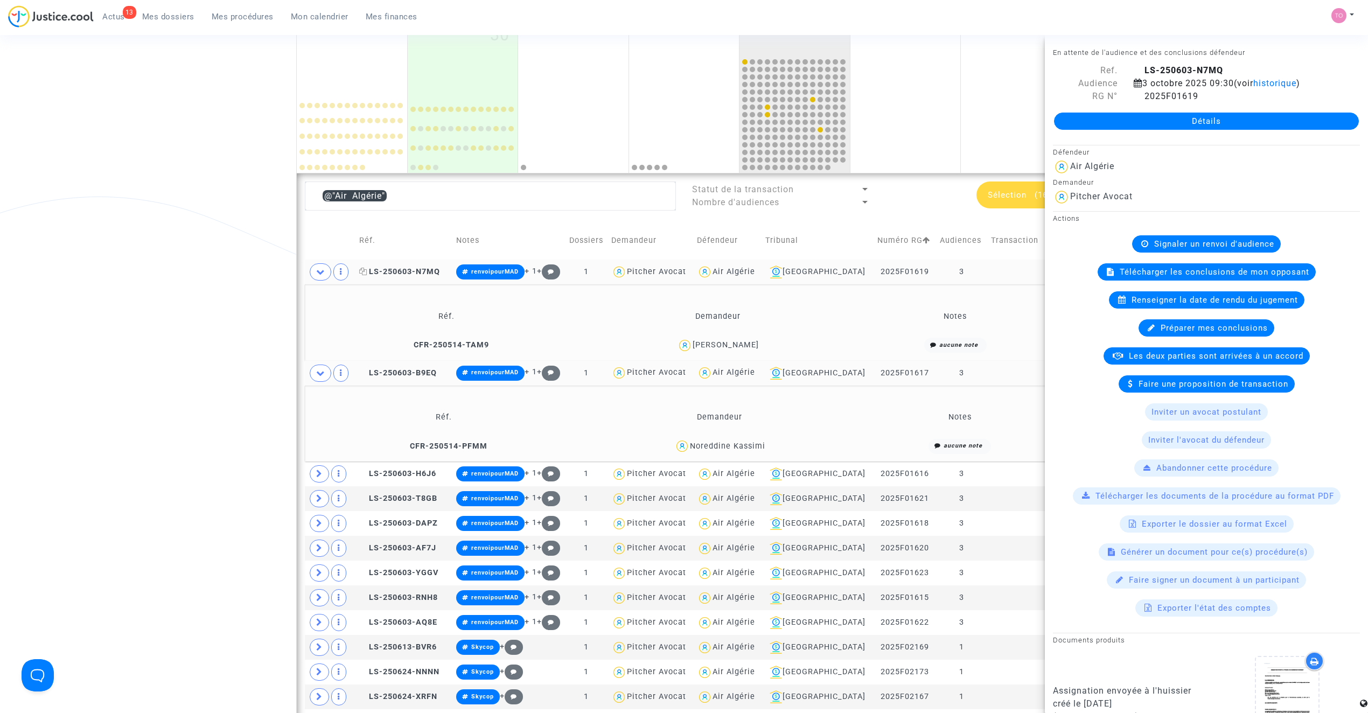
click at [367, 271] on icon at bounding box center [363, 272] width 8 height 8
drag, startPoint x: 752, startPoint y: 344, endPoint x: 692, endPoint y: 347, distance: 59.3
click at [692, 347] on div "Mamou Coulibaly" at bounding box center [718, 346] width 258 height 16
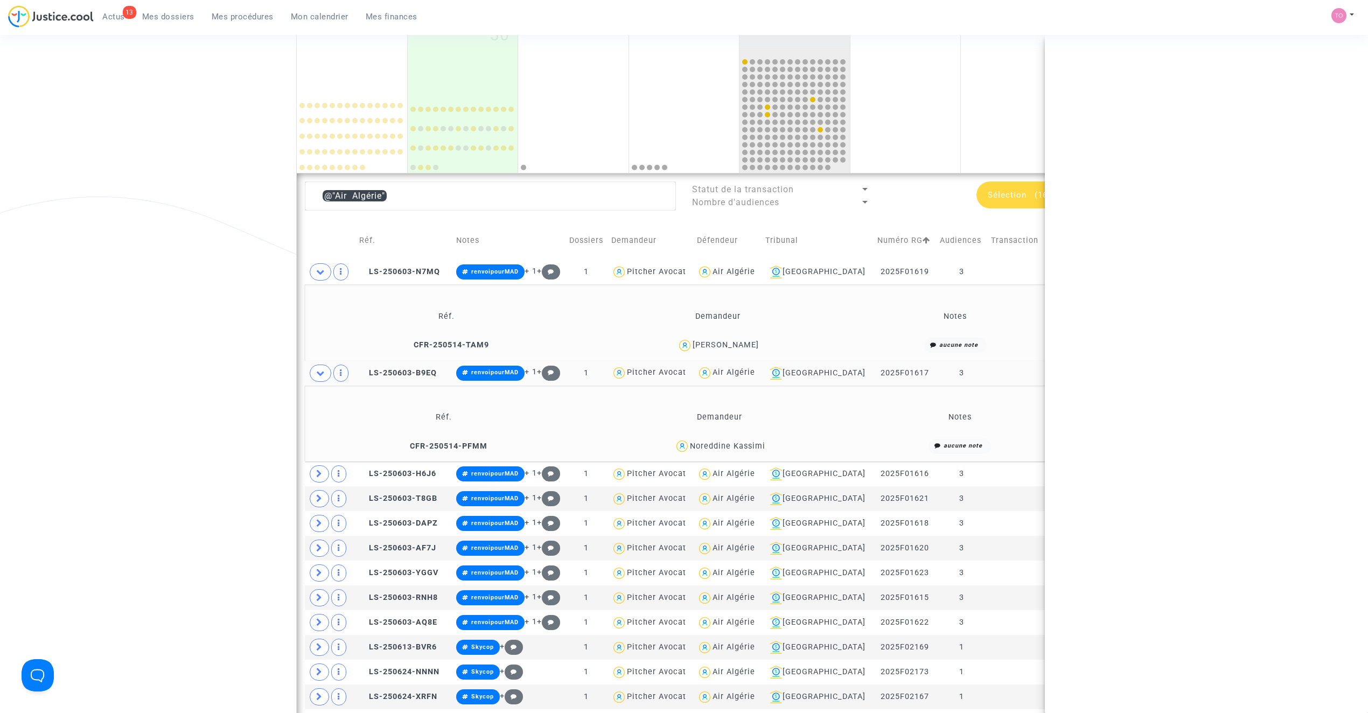
copy div "Mamou Coulibaly"
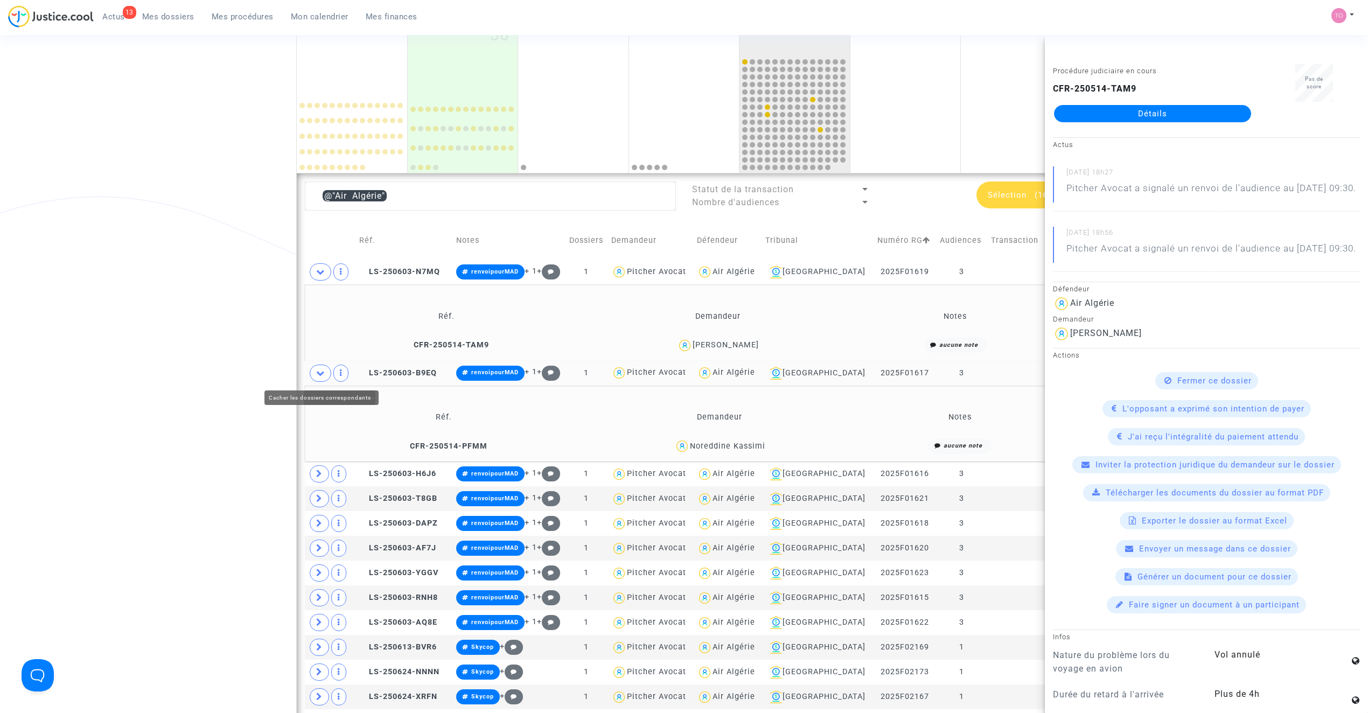
drag, startPoint x: 241, startPoint y: 386, endPoint x: 262, endPoint y: 387, distance: 20.5
click at [257, 382] on div "Date de clôture d'instruction Date de conciliation Date d'audience Date de juge…" at bounding box center [684, 556] width 1368 height 1326
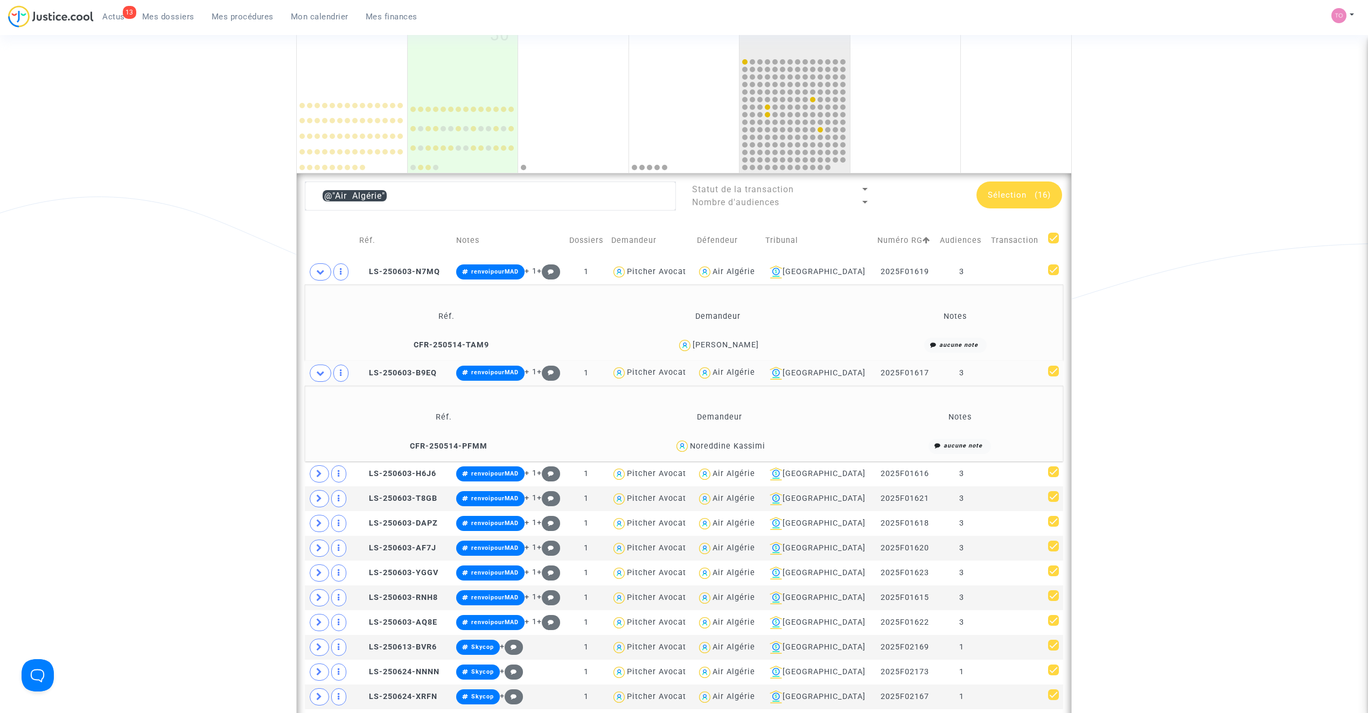
click at [728, 444] on div "Noreddine Kassimi" at bounding box center [727, 446] width 75 height 9
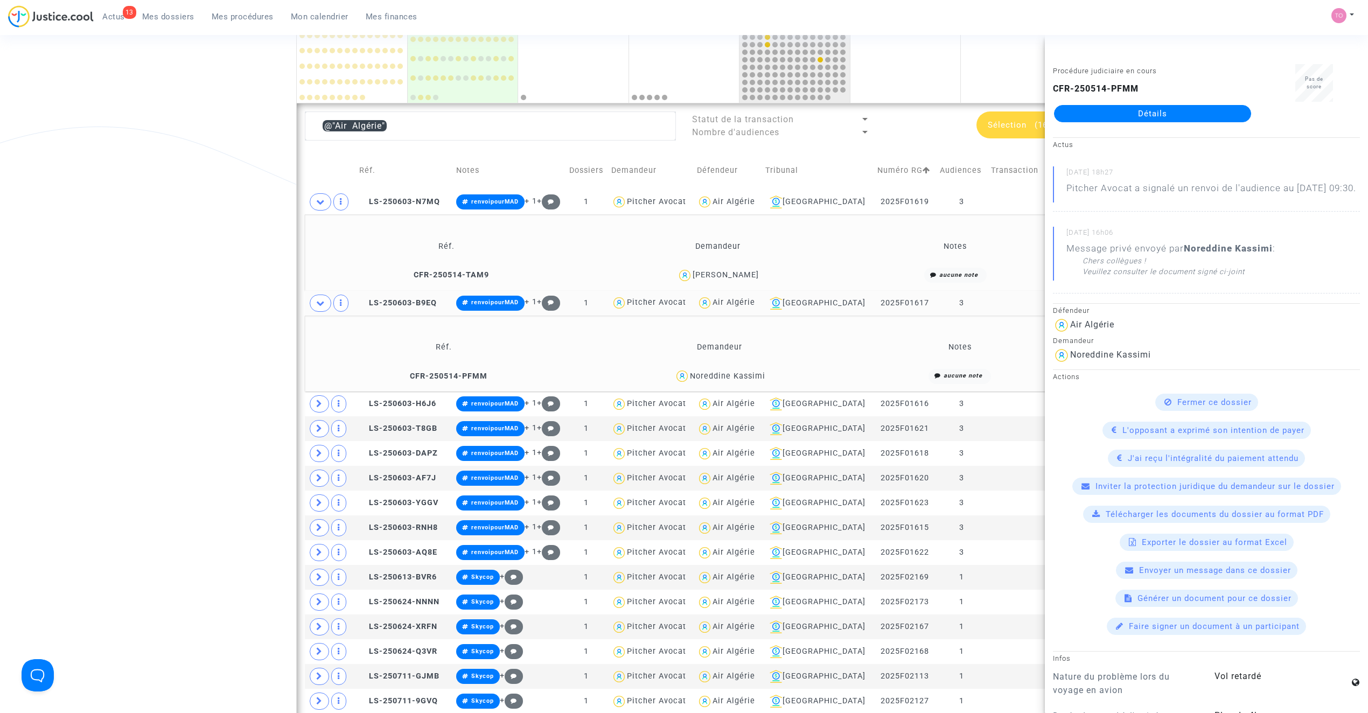
scroll to position [241, 0]
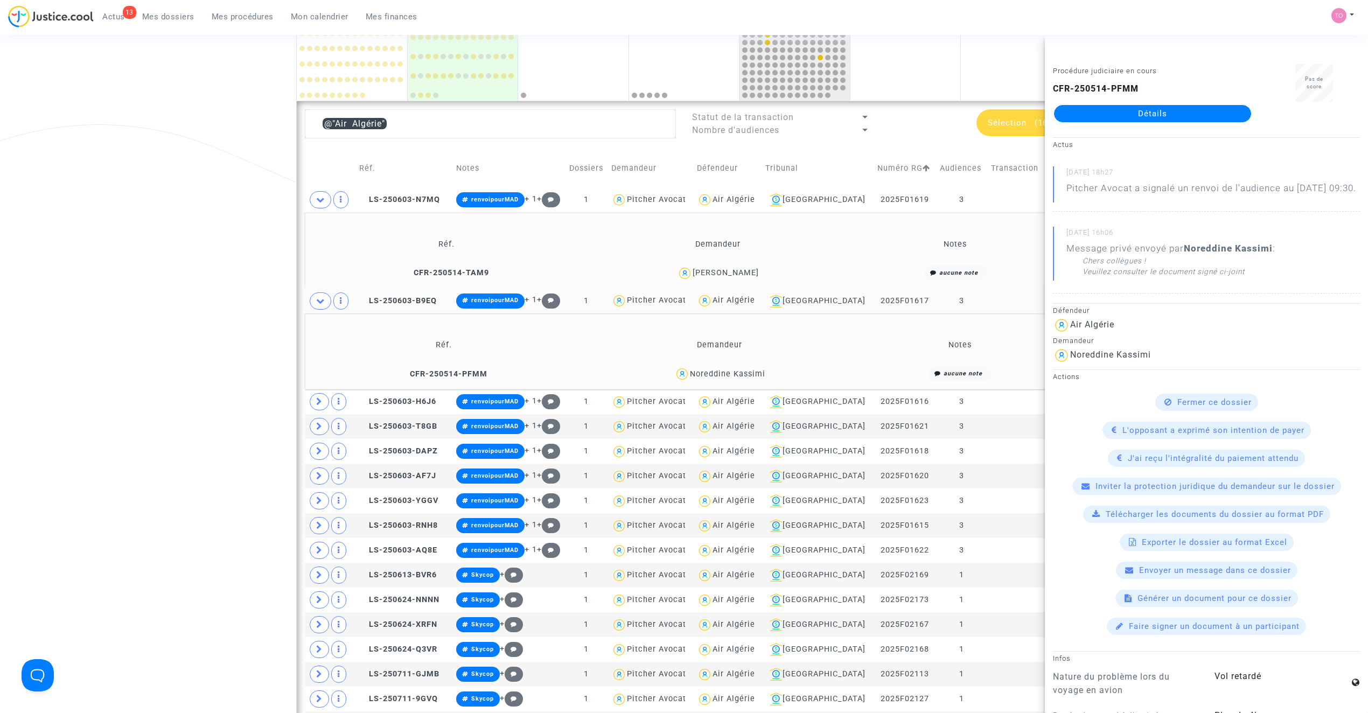
drag, startPoint x: 772, startPoint y: 373, endPoint x: 653, endPoint y: 388, distance: 120.0
click at [691, 379] on div "Noreddine Kassimi" at bounding box center [720, 374] width 274 height 16
click at [226, 348] on div "Date de clôture d'instruction Date de conciliation Date d'audience Date de juge…" at bounding box center [684, 484] width 1368 height 1326
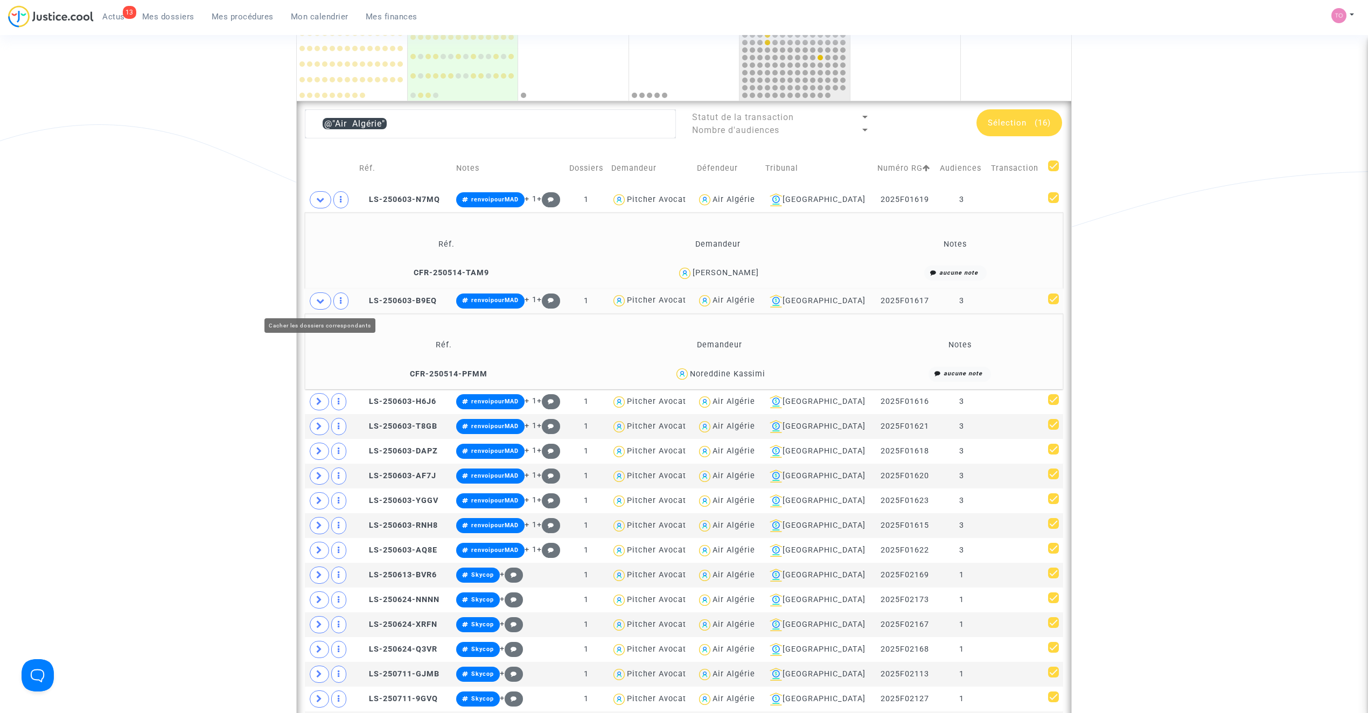
click at [321, 302] on icon at bounding box center [320, 301] width 9 height 8
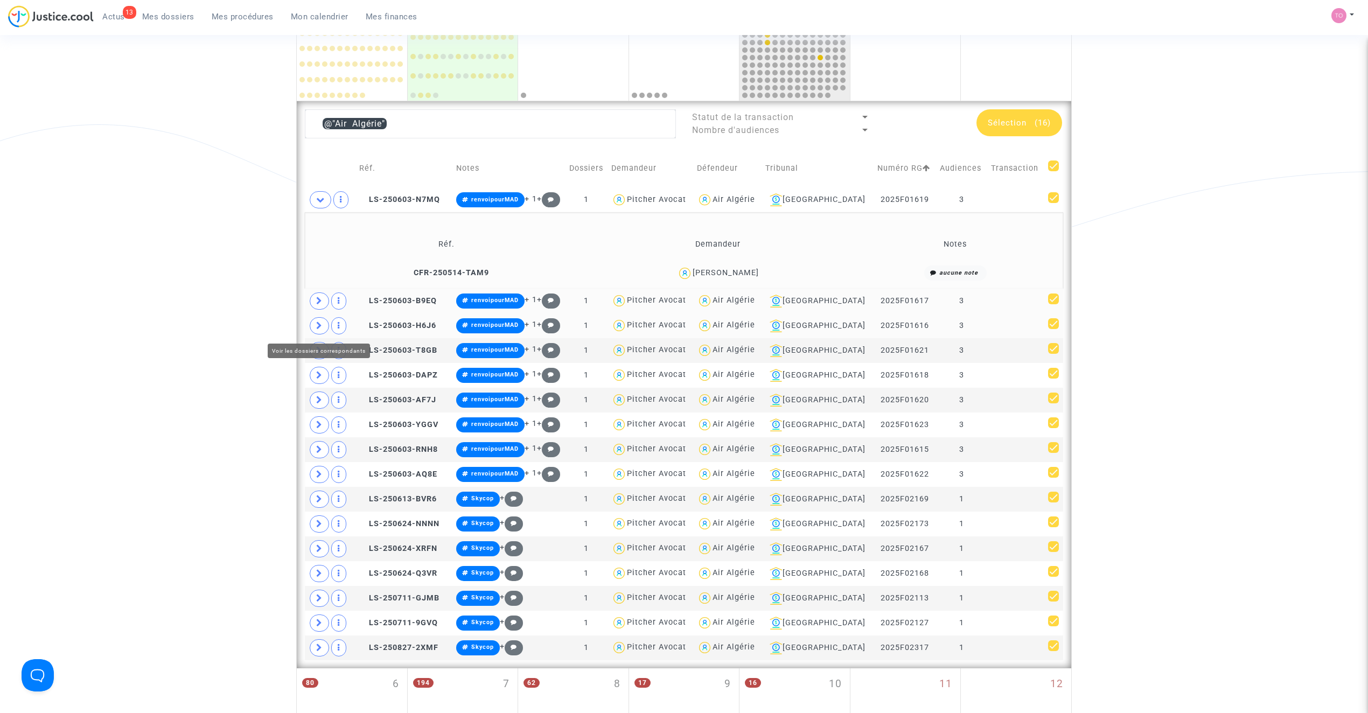
click at [319, 325] on icon at bounding box center [319, 325] width 6 height 8
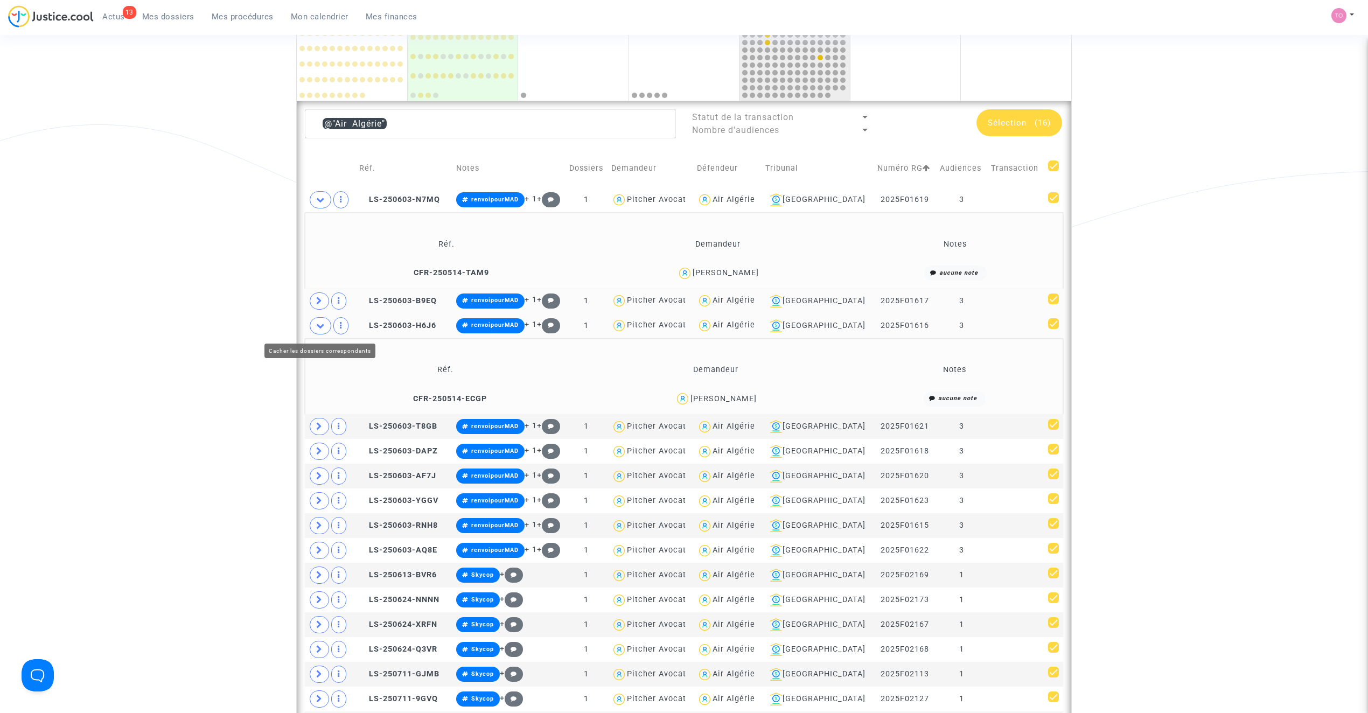
click at [237, 321] on div "Date de clôture d'instruction Date de conciliation Date d'audience Date de juge…" at bounding box center [684, 484] width 1368 height 1326
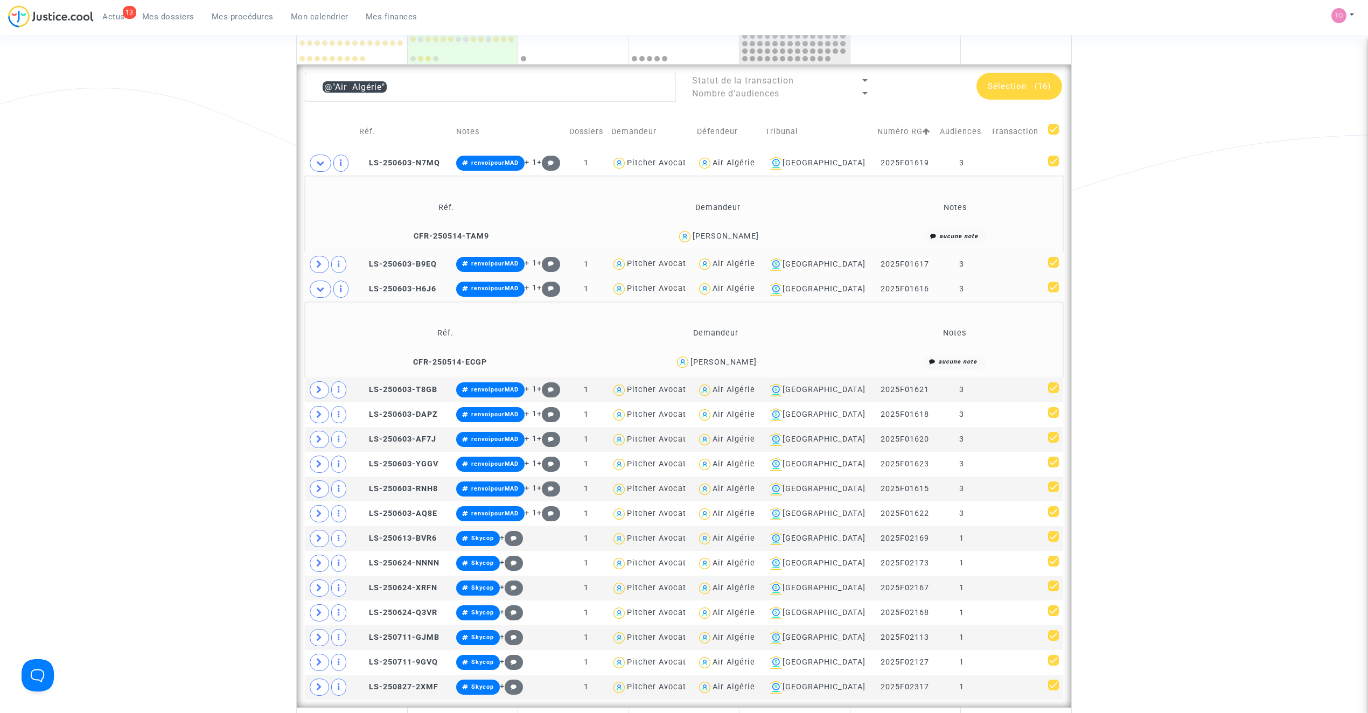
scroll to position [289, 0]
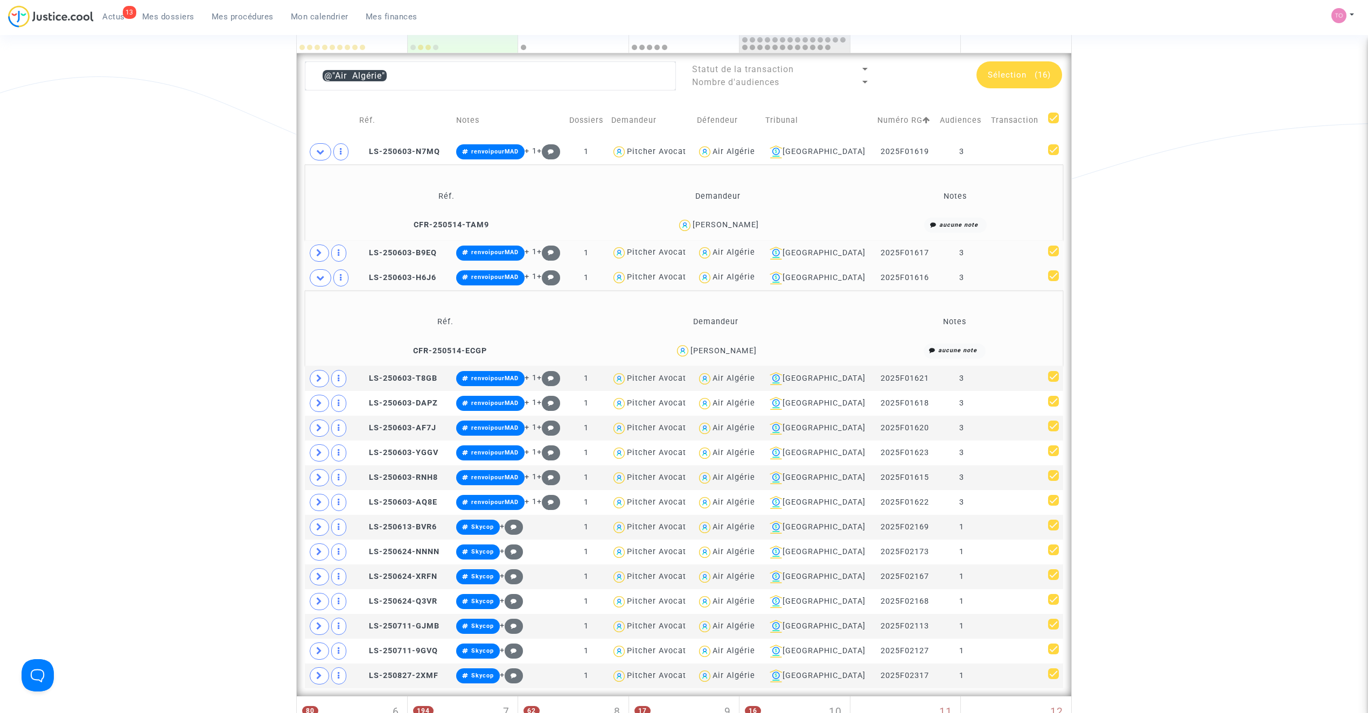
click at [723, 349] on div "KAMAL ABBES" at bounding box center [723, 350] width 66 height 9
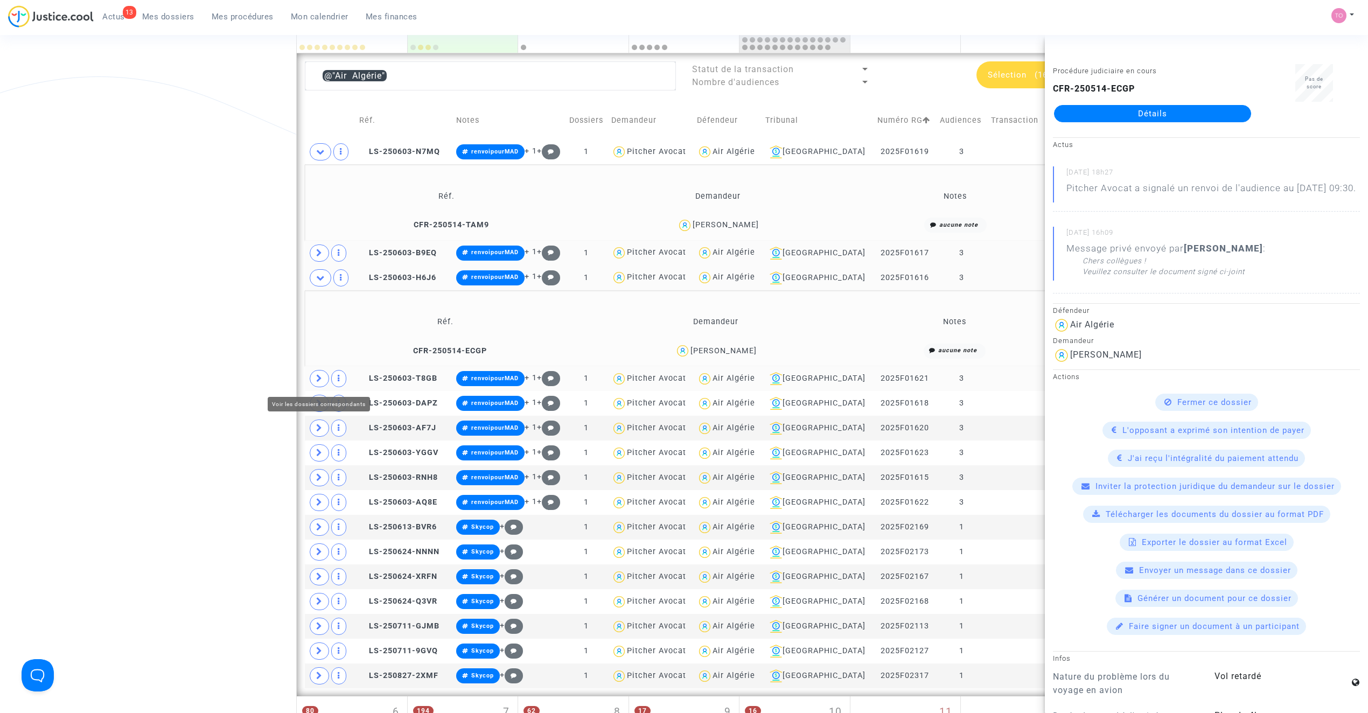
click at [319, 376] on icon at bounding box center [319, 378] width 6 height 8
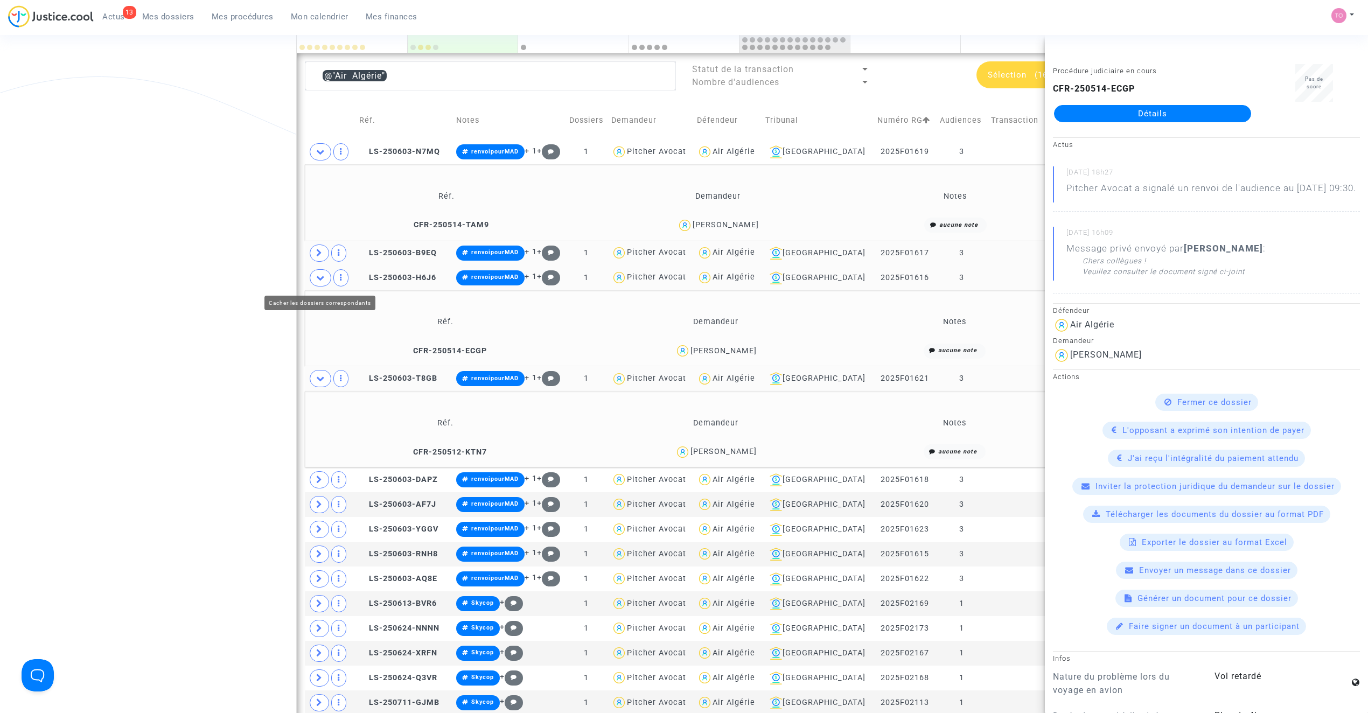
click at [322, 281] on icon at bounding box center [320, 278] width 9 height 8
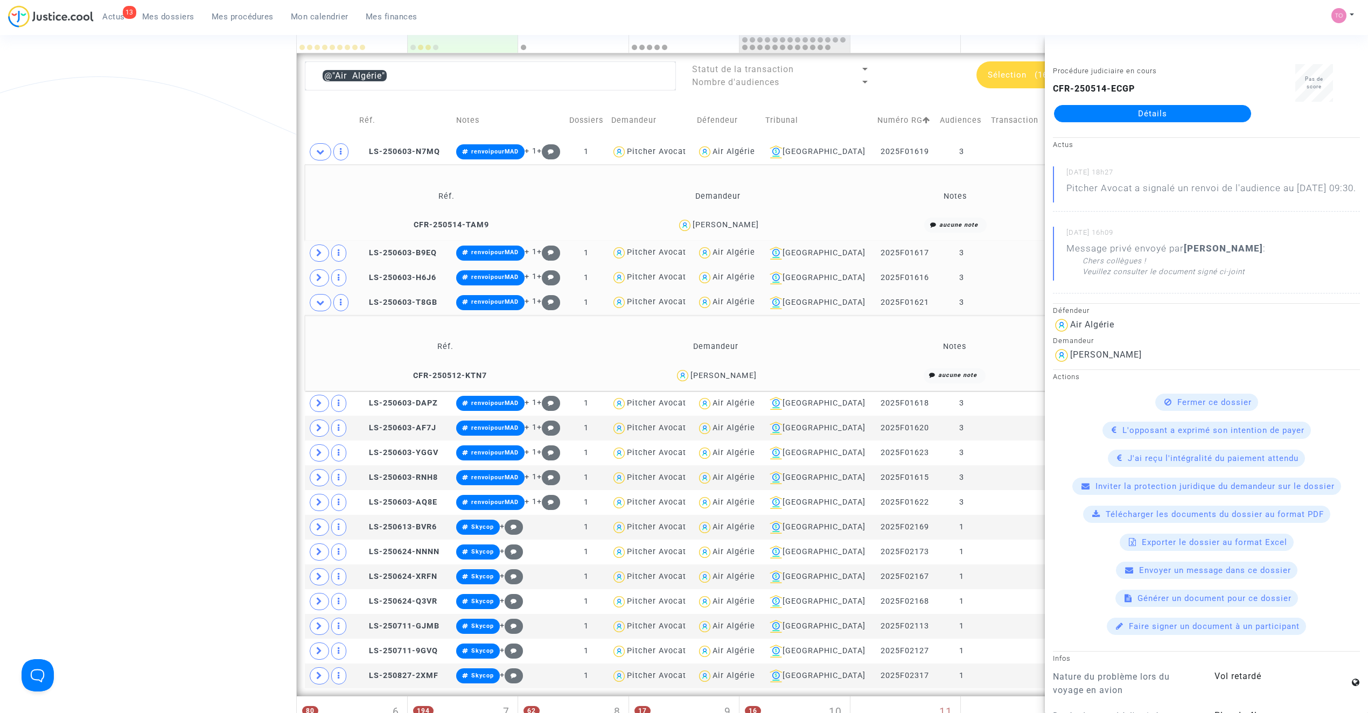
click at [741, 375] on div "Amine Amrous" at bounding box center [723, 375] width 66 height 9
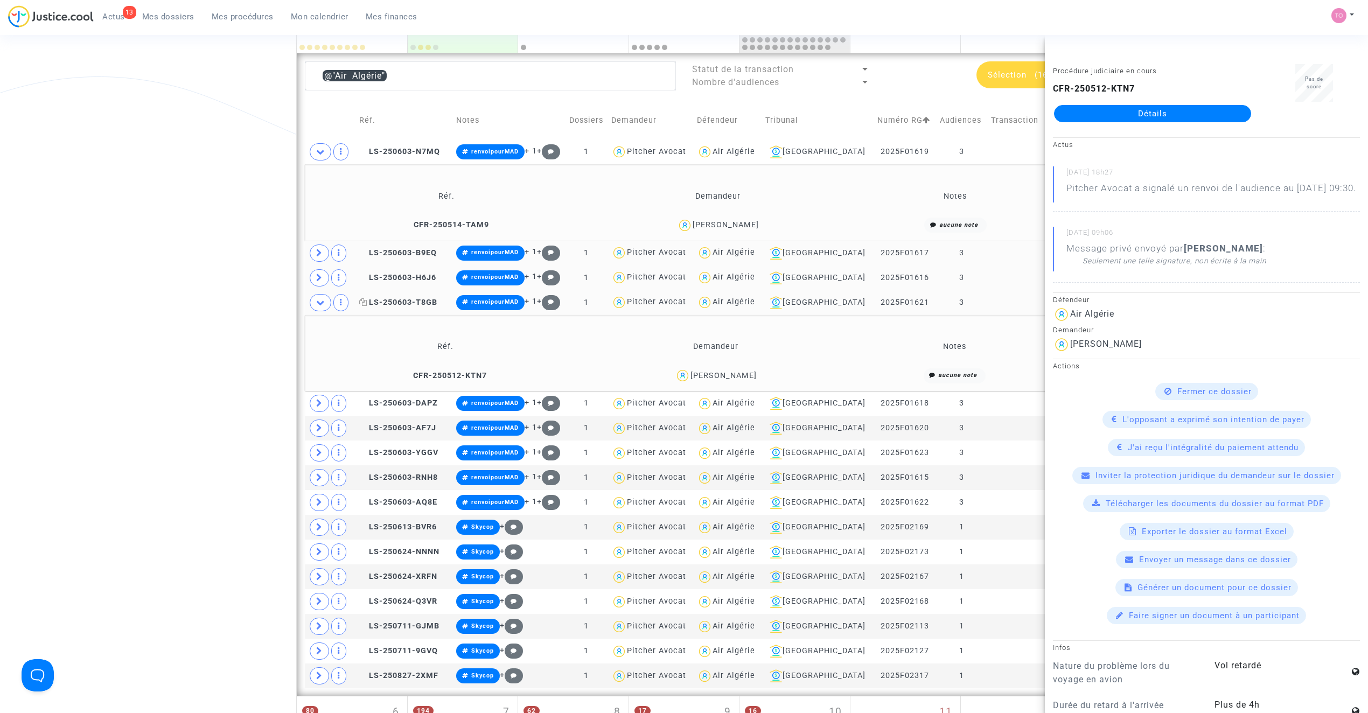
click at [367, 304] on icon at bounding box center [363, 302] width 8 height 8
drag, startPoint x: 763, startPoint y: 377, endPoint x: 696, endPoint y: 384, distance: 67.2
click at [696, 383] on div "Amine Amrous" at bounding box center [715, 376] width 261 height 16
copy div "Amine Amrous"
click at [316, 306] on icon at bounding box center [320, 302] width 9 height 8
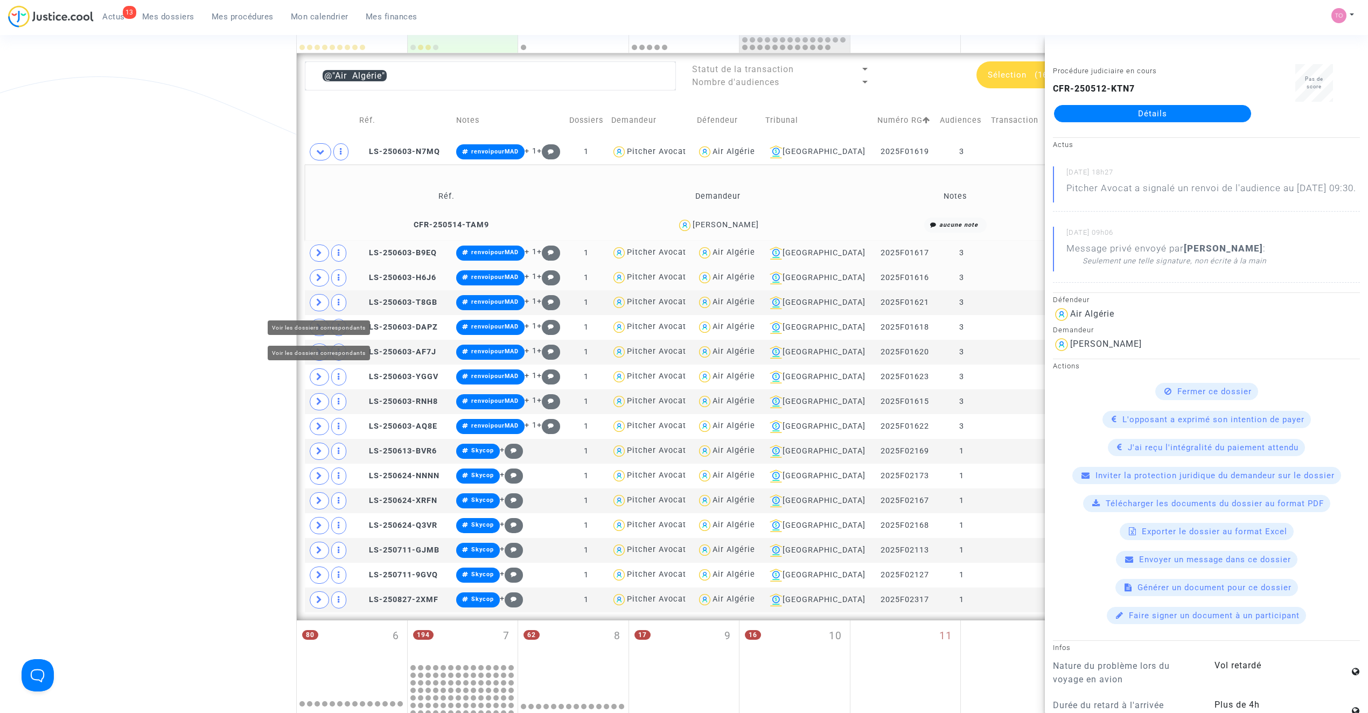
click at [313, 300] on span at bounding box center [319, 302] width 19 height 17
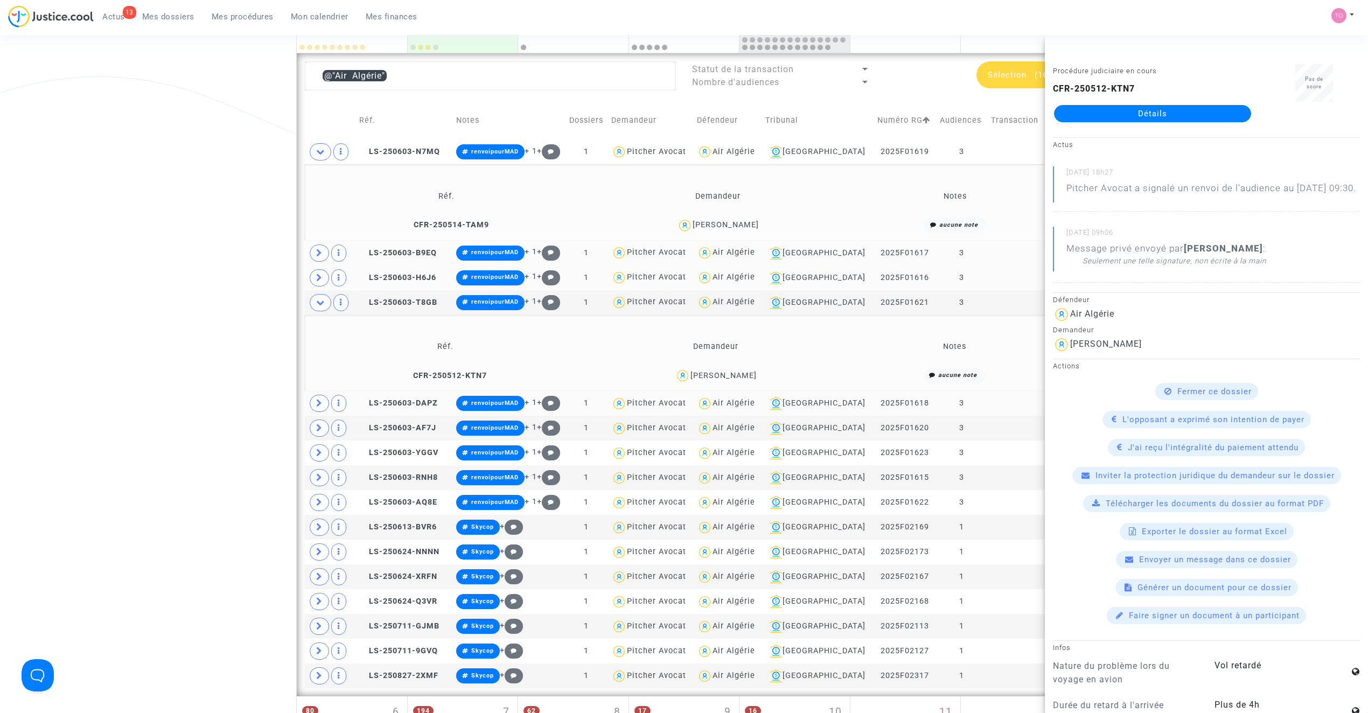
click at [322, 404] on icon at bounding box center [319, 403] width 6 height 8
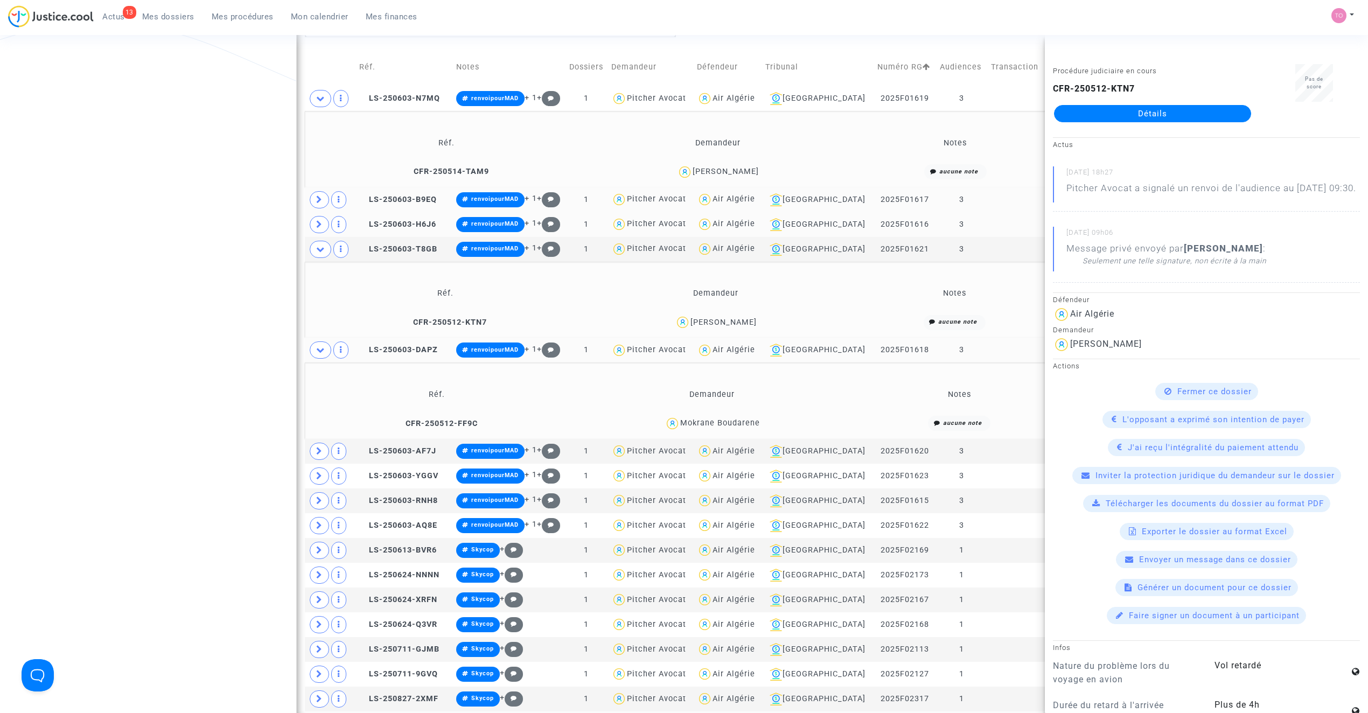
scroll to position [361, 0]
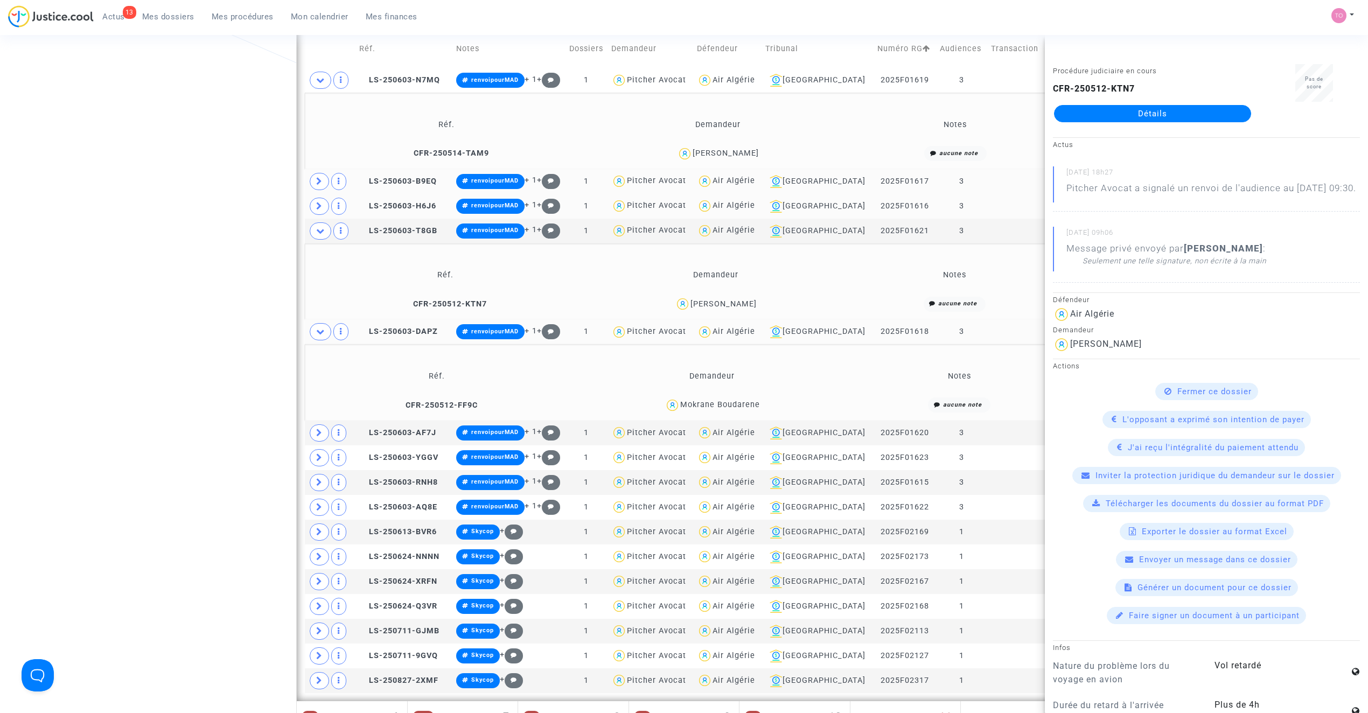
click at [265, 378] on div "Date de clôture d'instruction Date de conciliation Date d'audience Date de juge…" at bounding box center [684, 402] width 1368 height 1403
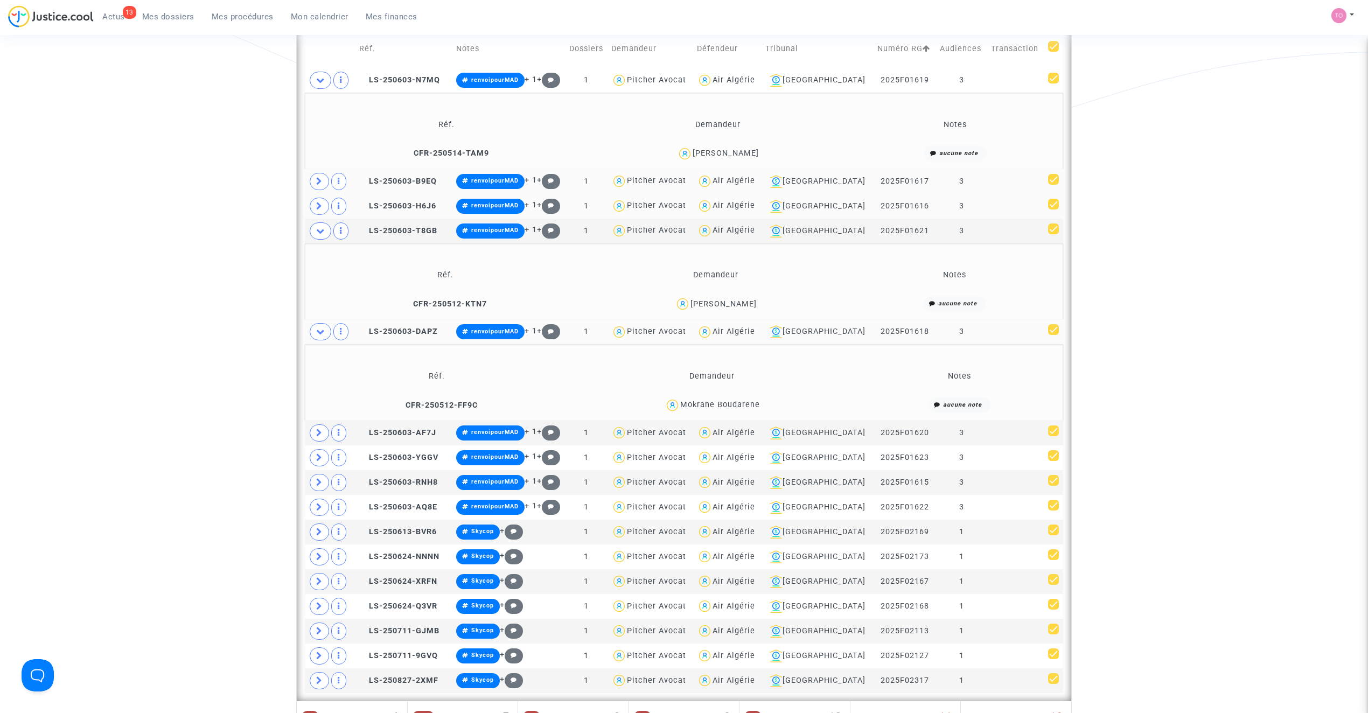
click at [715, 405] on div "Mokrane Boudarene" at bounding box center [720, 404] width 80 height 9
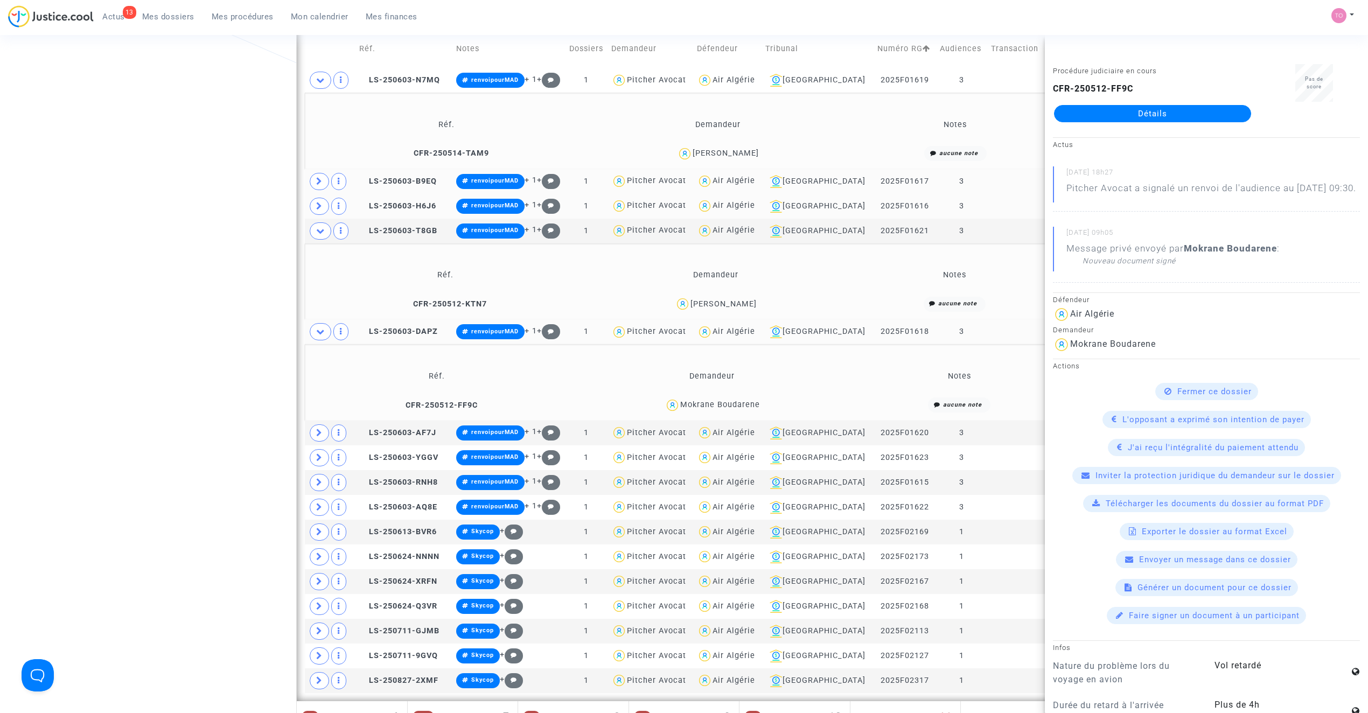
drag, startPoint x: 771, startPoint y: 405, endPoint x: 678, endPoint y: 406, distance: 92.6
click at [678, 406] on div "Mokrane Boudarene" at bounding box center [712, 405] width 287 height 16
copy div "Mokrane Boudarene"
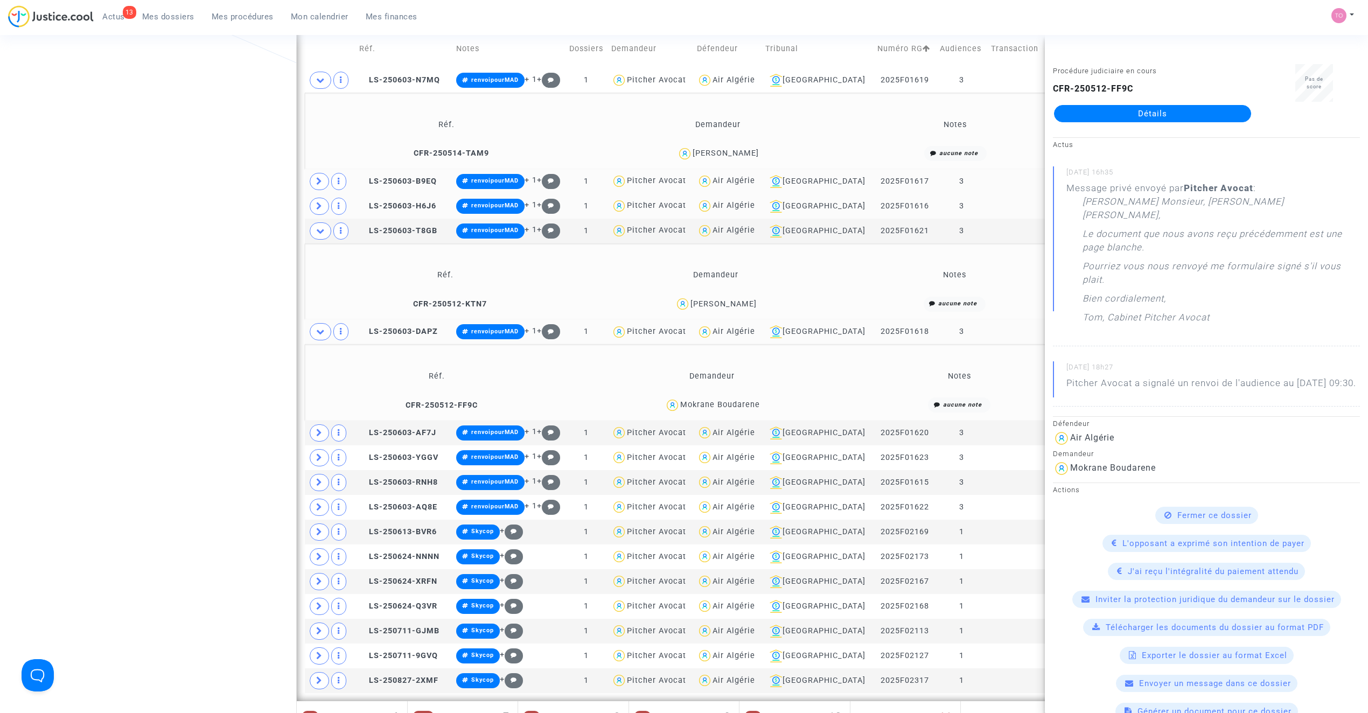
drag, startPoint x: 367, startPoint y: 332, endPoint x: 361, endPoint y: 339, distance: 8.8
click at [367, 332] on icon at bounding box center [363, 331] width 8 height 8
drag, startPoint x: 774, startPoint y: 403, endPoint x: 678, endPoint y: 408, distance: 95.4
click at [678, 408] on div "Mokrane Boudarene" at bounding box center [712, 405] width 287 height 16
click at [236, 339] on div "Date de clôture d'instruction Date de conciliation Date d'audience Date de juge…" at bounding box center [684, 402] width 1368 height 1403
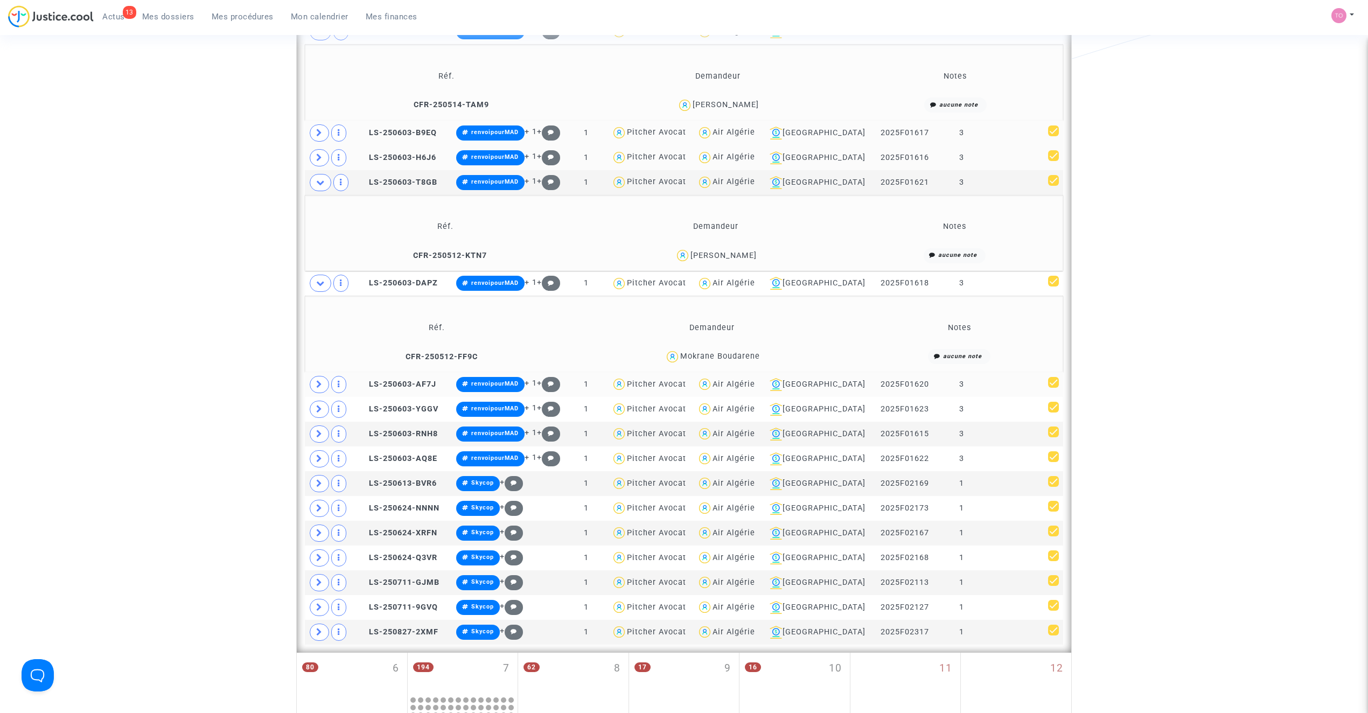
click at [319, 386] on icon at bounding box center [319, 384] width 6 height 8
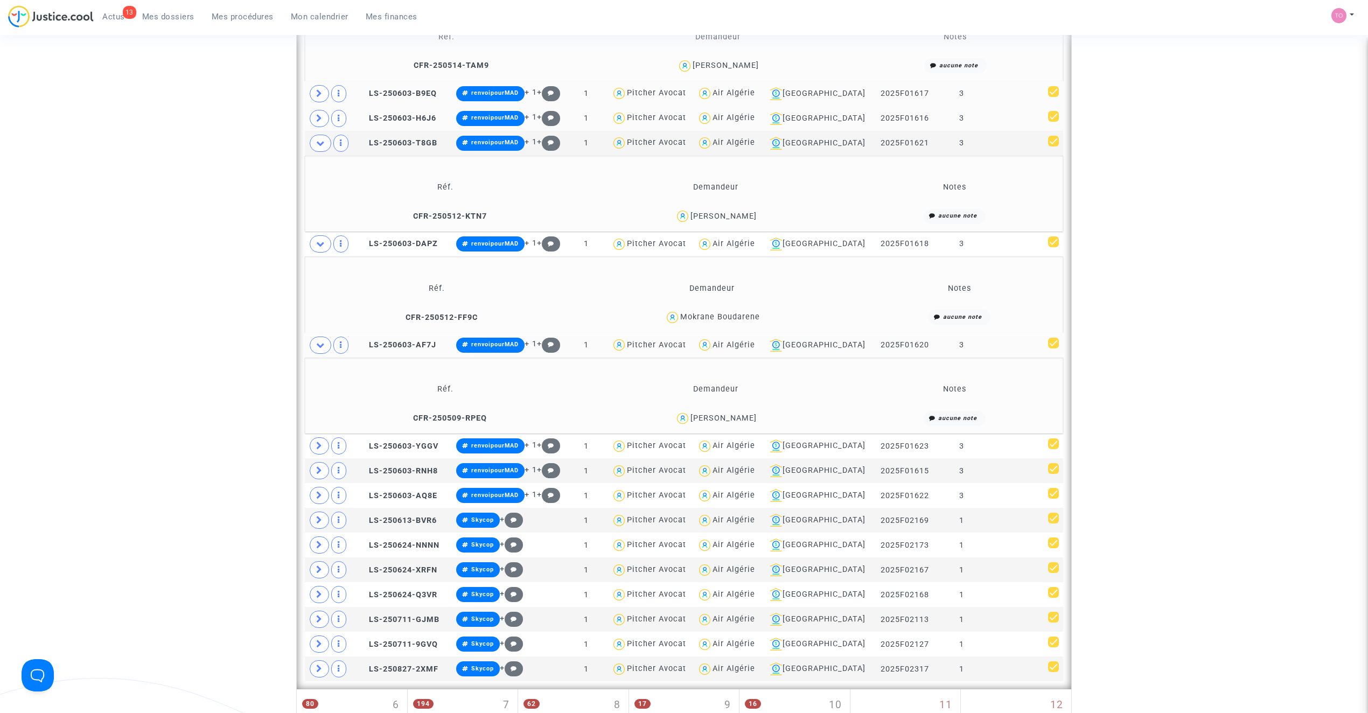
scroll to position [457, 0]
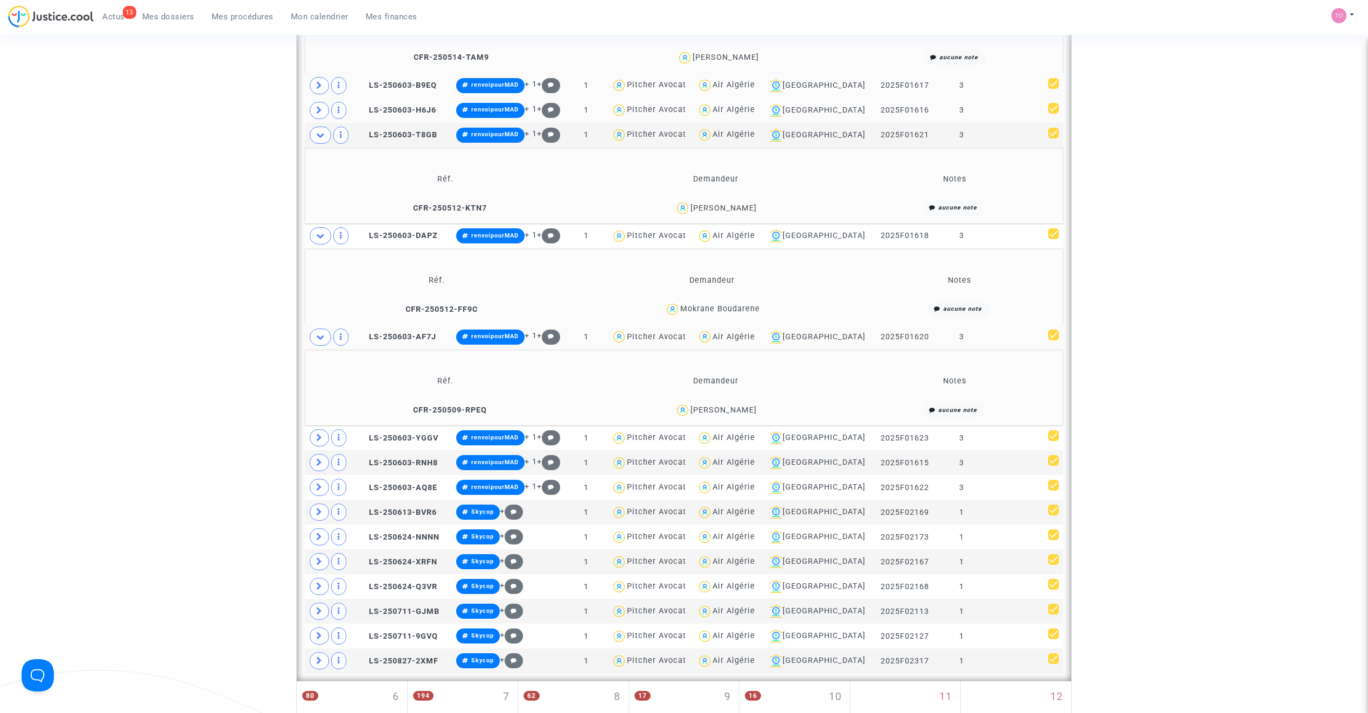
click at [746, 410] on div "Marouane Rezzik" at bounding box center [723, 409] width 66 height 9
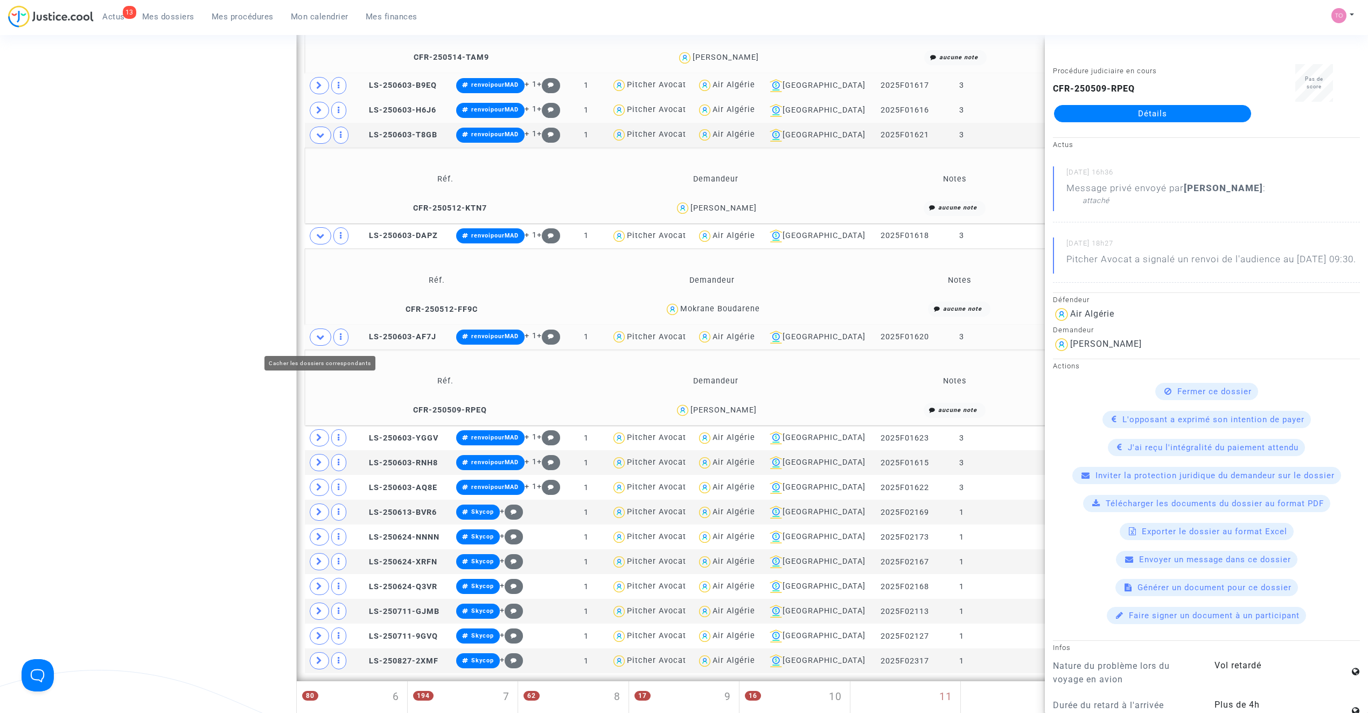
click at [323, 339] on icon at bounding box center [320, 337] width 9 height 8
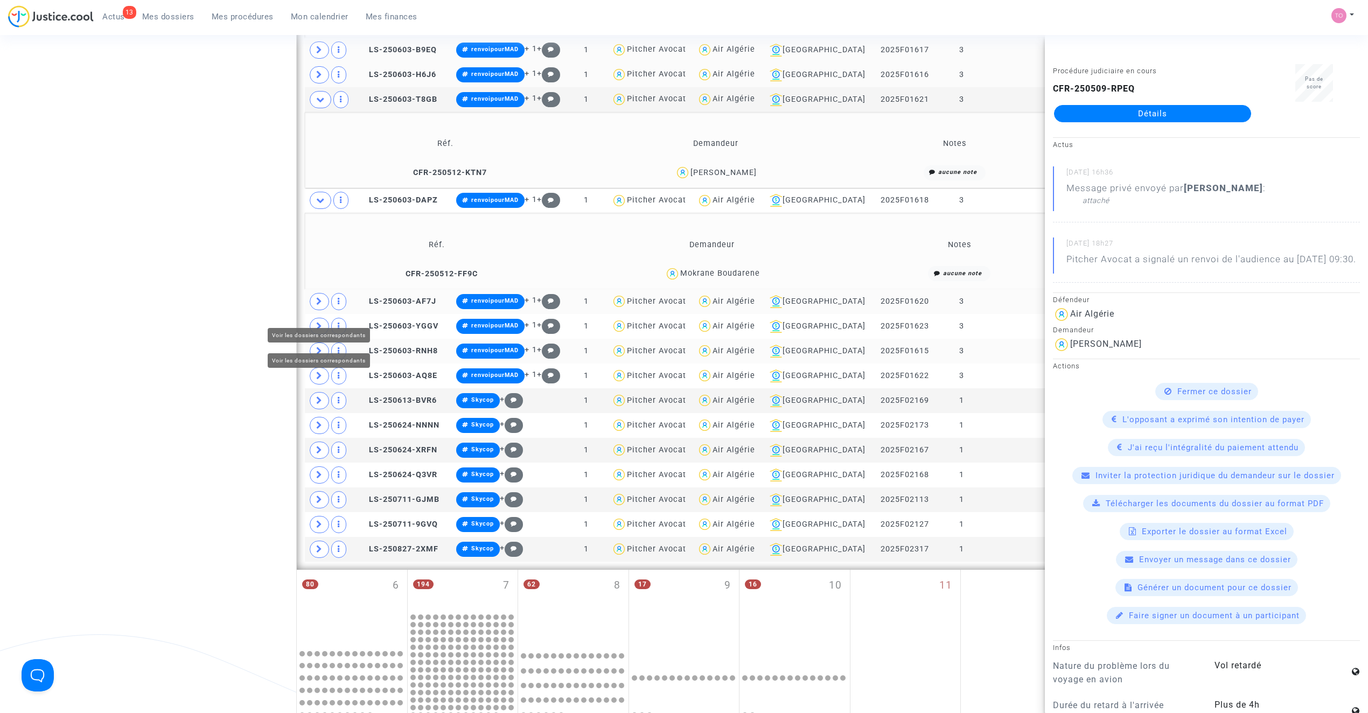
scroll to position [505, 0]
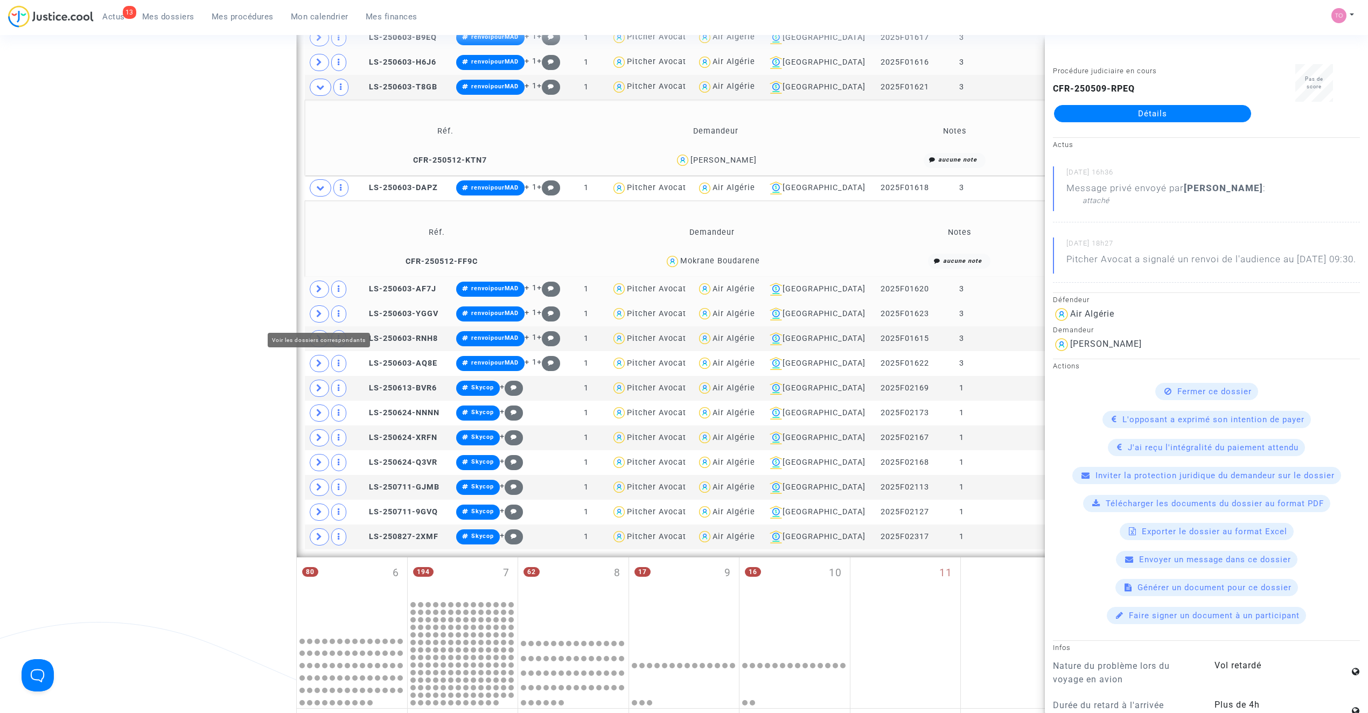
click at [321, 318] on icon at bounding box center [319, 314] width 6 height 8
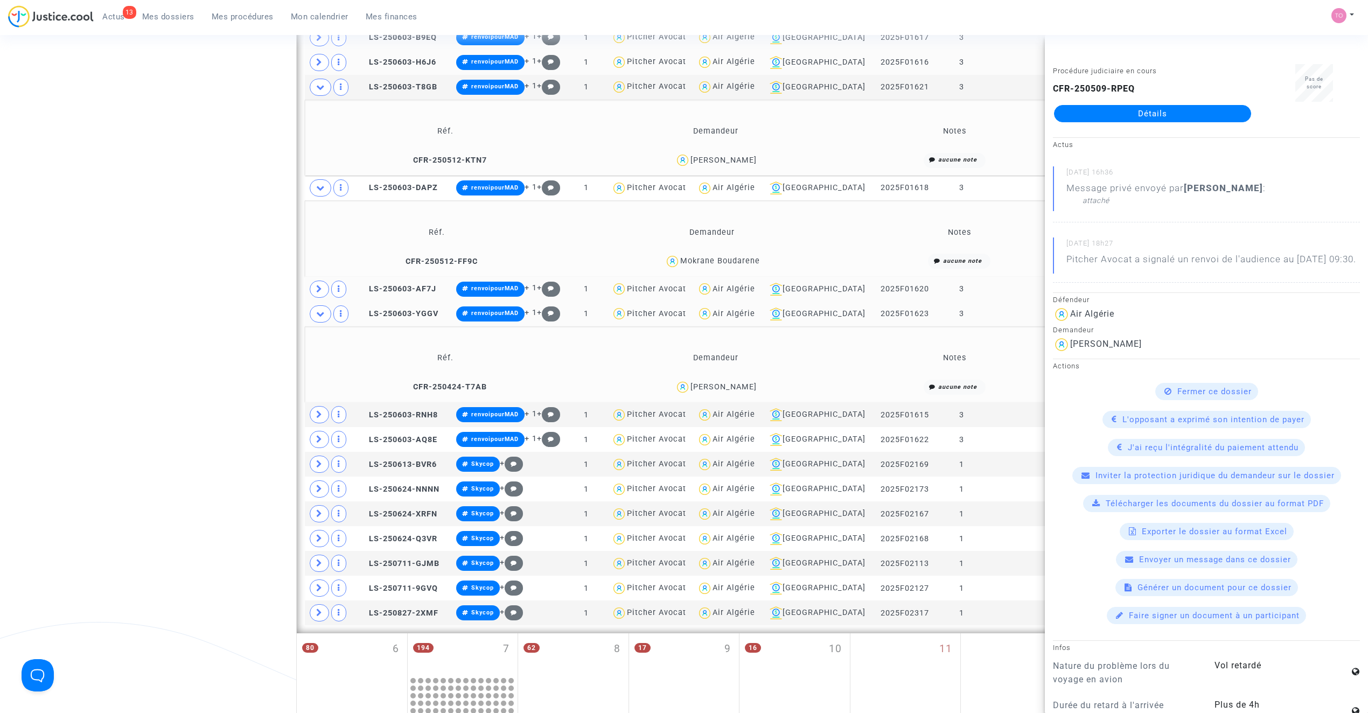
click at [737, 389] on div "Karima Hakem" at bounding box center [723, 386] width 66 height 9
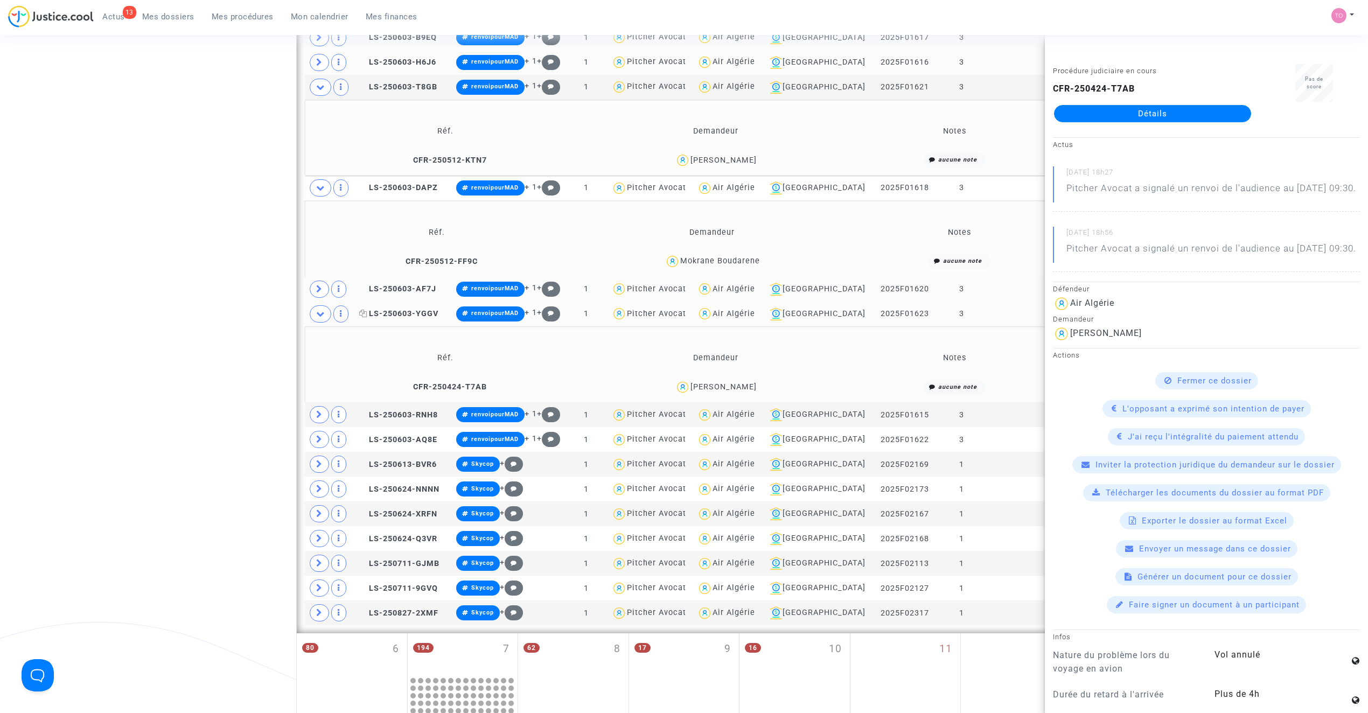
click at [367, 315] on icon at bounding box center [363, 314] width 8 height 8
drag, startPoint x: 758, startPoint y: 386, endPoint x: 695, endPoint y: 390, distance: 63.7
click at [695, 390] on div "Karima Hakem" at bounding box center [715, 388] width 261 height 16
click at [324, 416] on span at bounding box center [319, 414] width 19 height 17
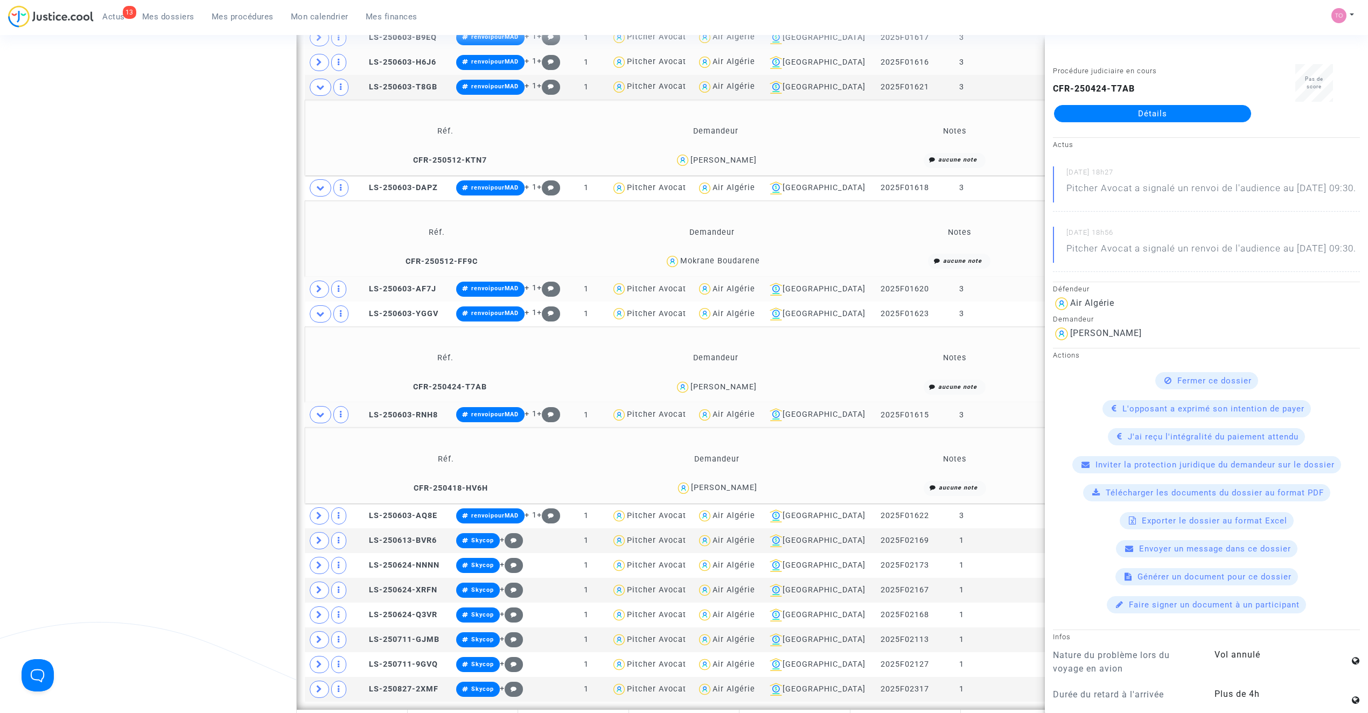
click at [251, 387] on div "Date de clôture d'instruction Date de conciliation Date d'audience Date de juge…" at bounding box center [684, 334] width 1368 height 1555
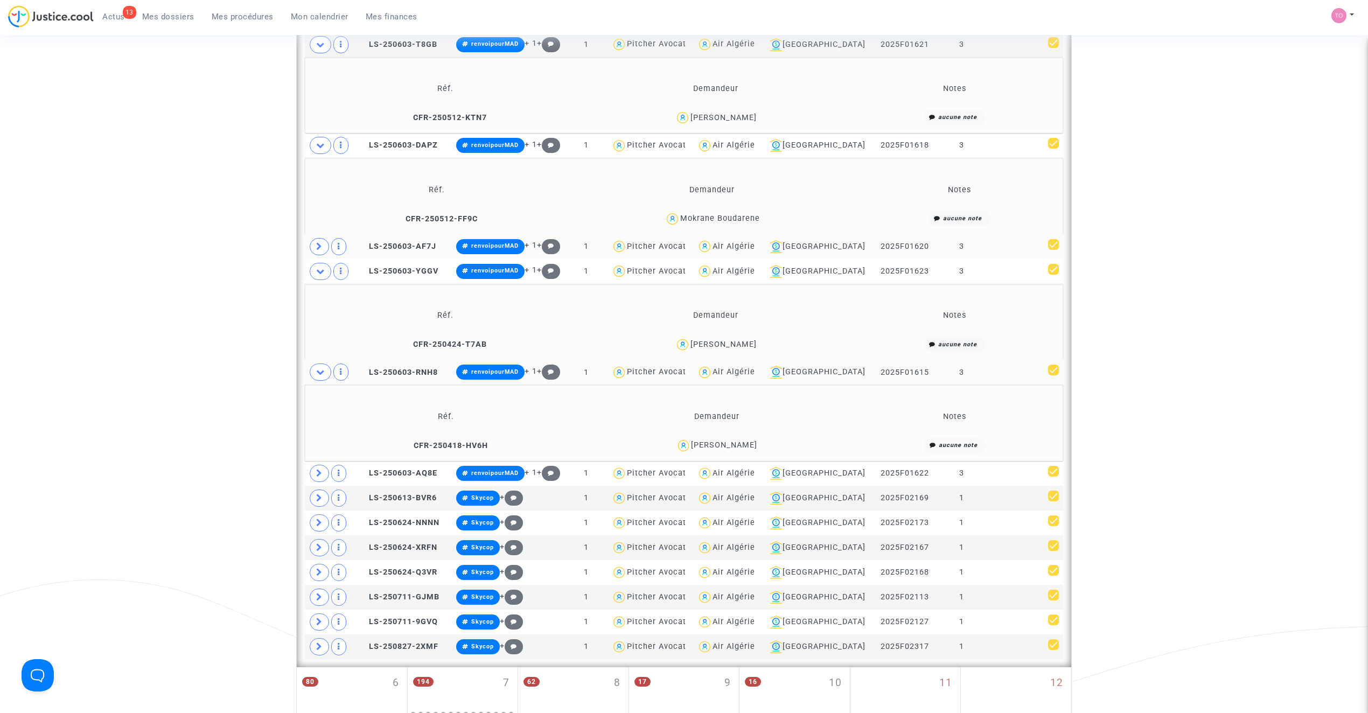
scroll to position [552, 0]
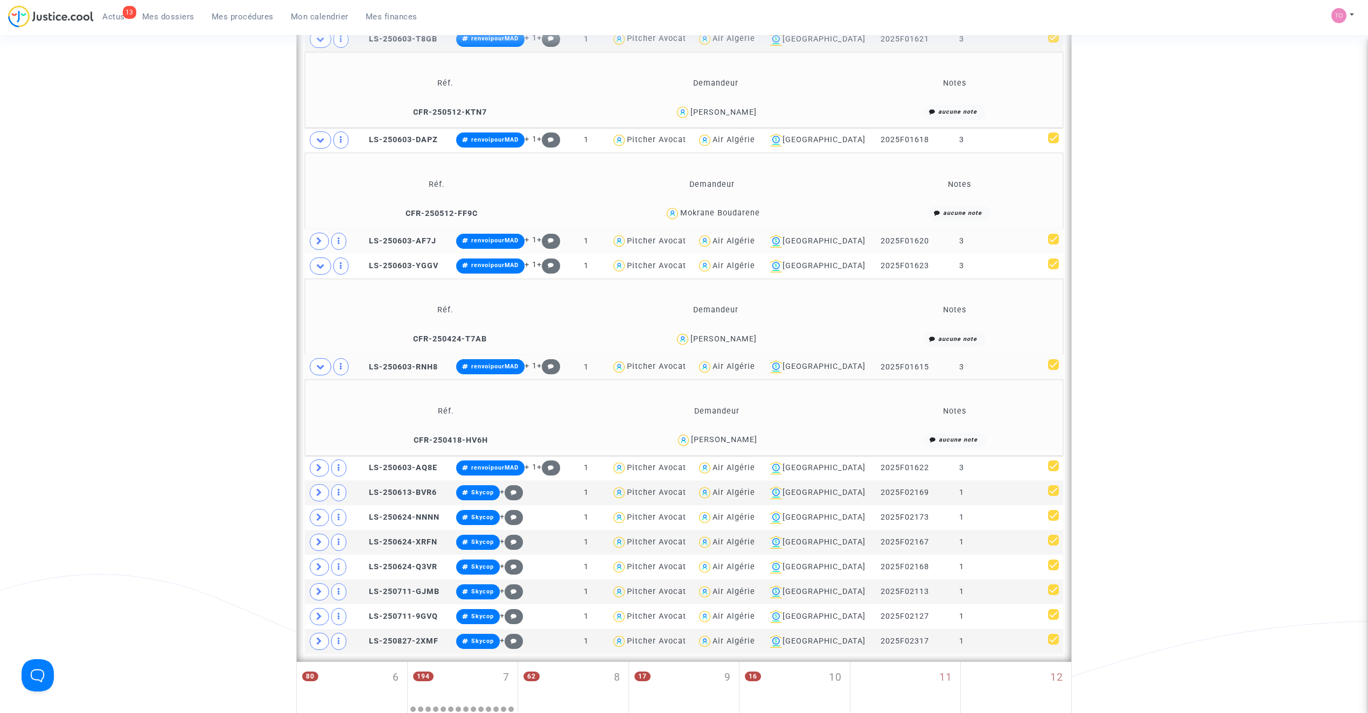
click at [743, 444] on div "Djamel Benabdelmoumene" at bounding box center [724, 439] width 66 height 9
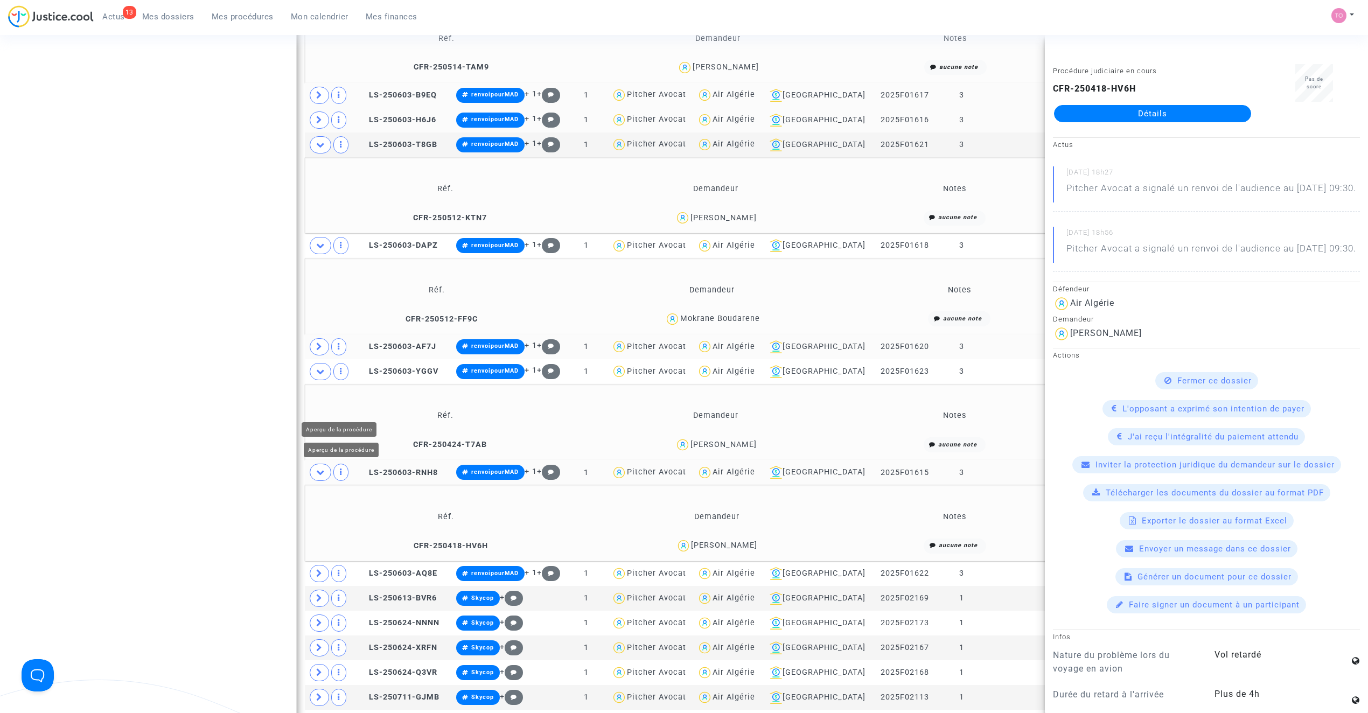
scroll to position [457, 0]
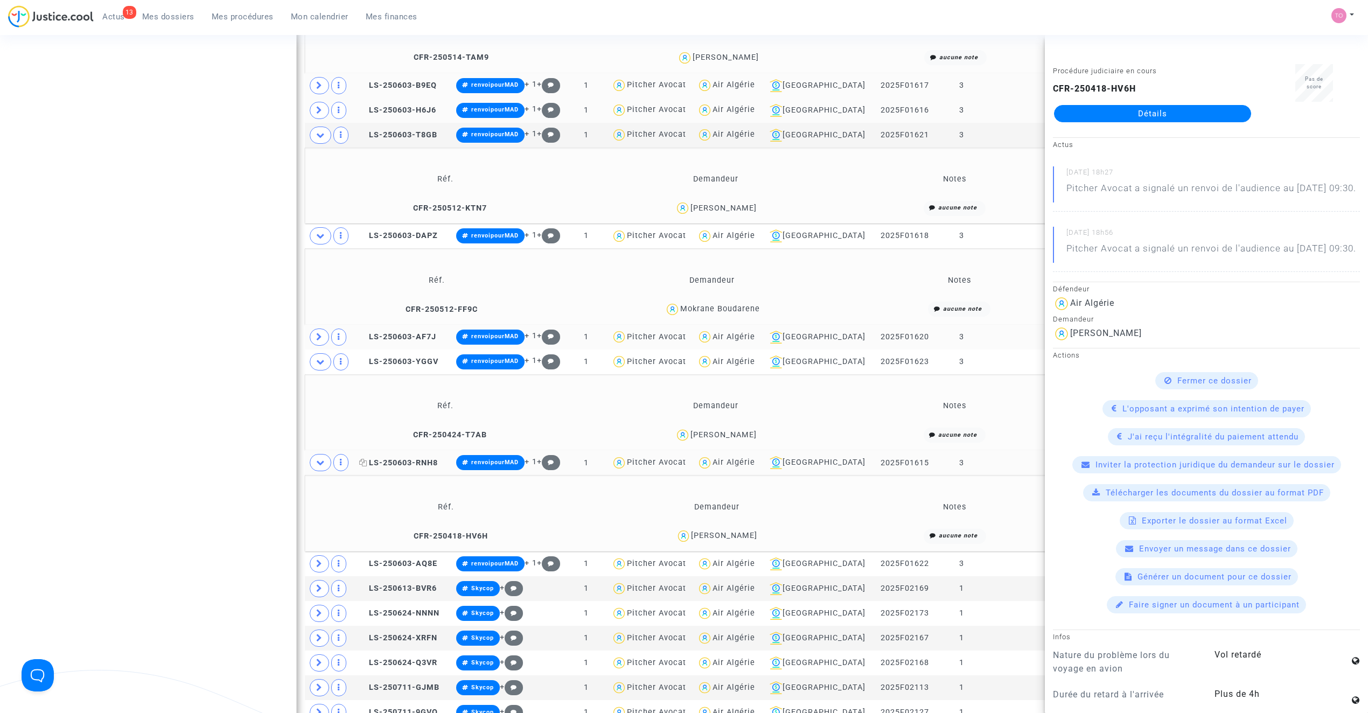
click at [367, 465] on icon at bounding box center [363, 463] width 8 height 8
drag, startPoint x: 784, startPoint y: 537, endPoint x: 668, endPoint y: 542, distance: 116.4
click at [668, 542] on div "Djamel Benabdelmoumene" at bounding box center [716, 536] width 260 height 16
click at [323, 565] on span at bounding box center [319, 563] width 19 height 17
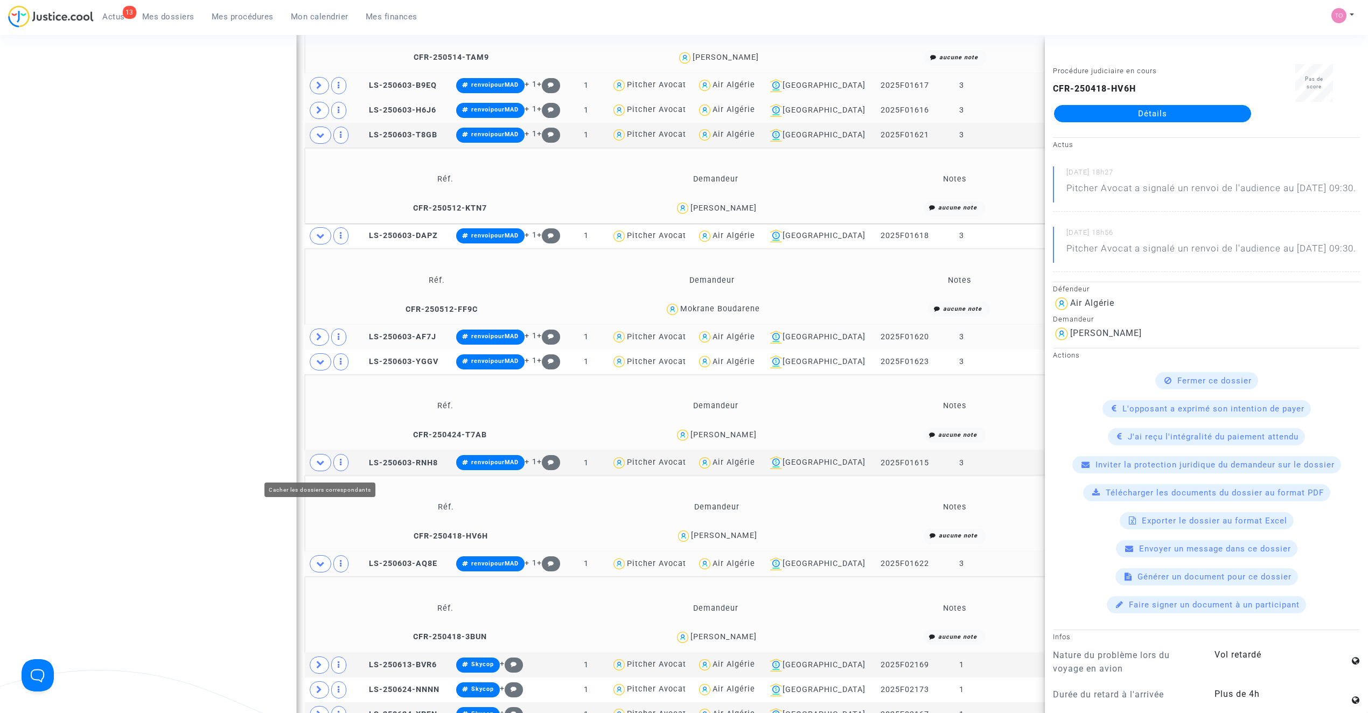
click at [313, 462] on span at bounding box center [321, 462] width 22 height 17
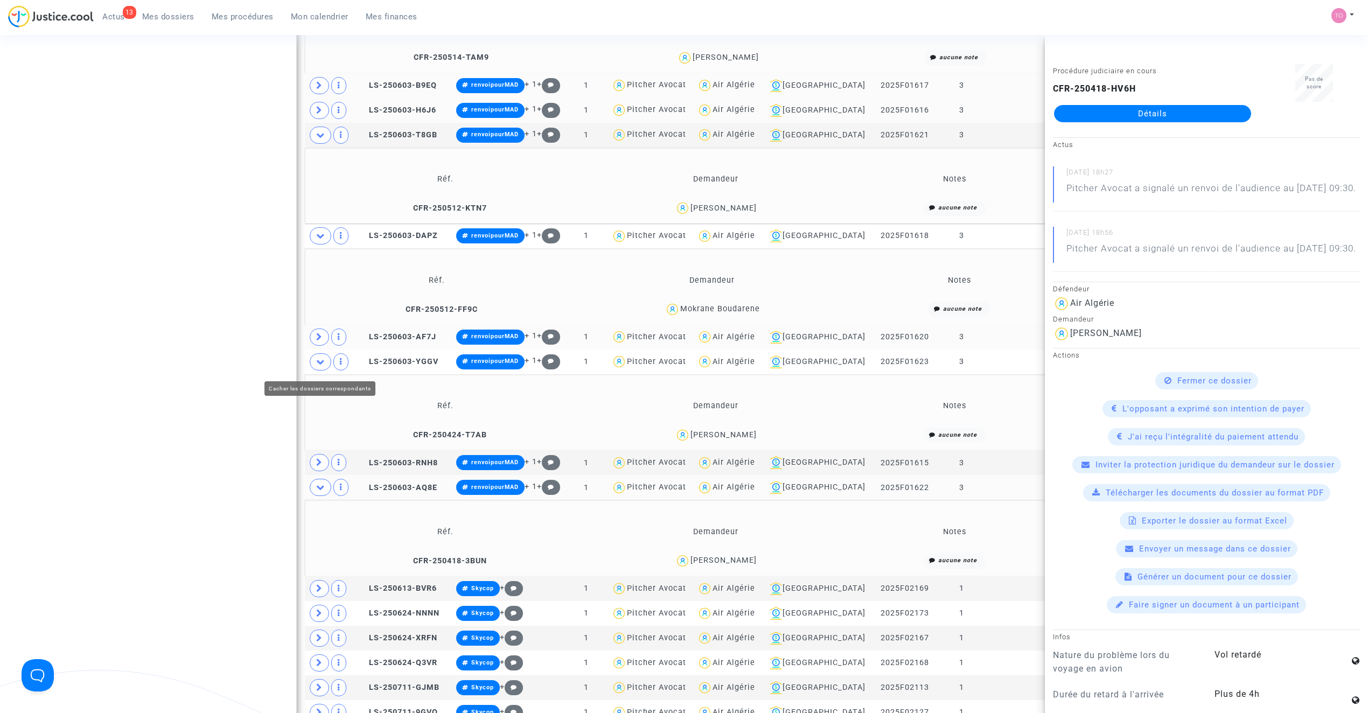
click at [319, 362] on icon at bounding box center [320, 362] width 9 height 8
click at [315, 465] on span at bounding box center [319, 462] width 19 height 17
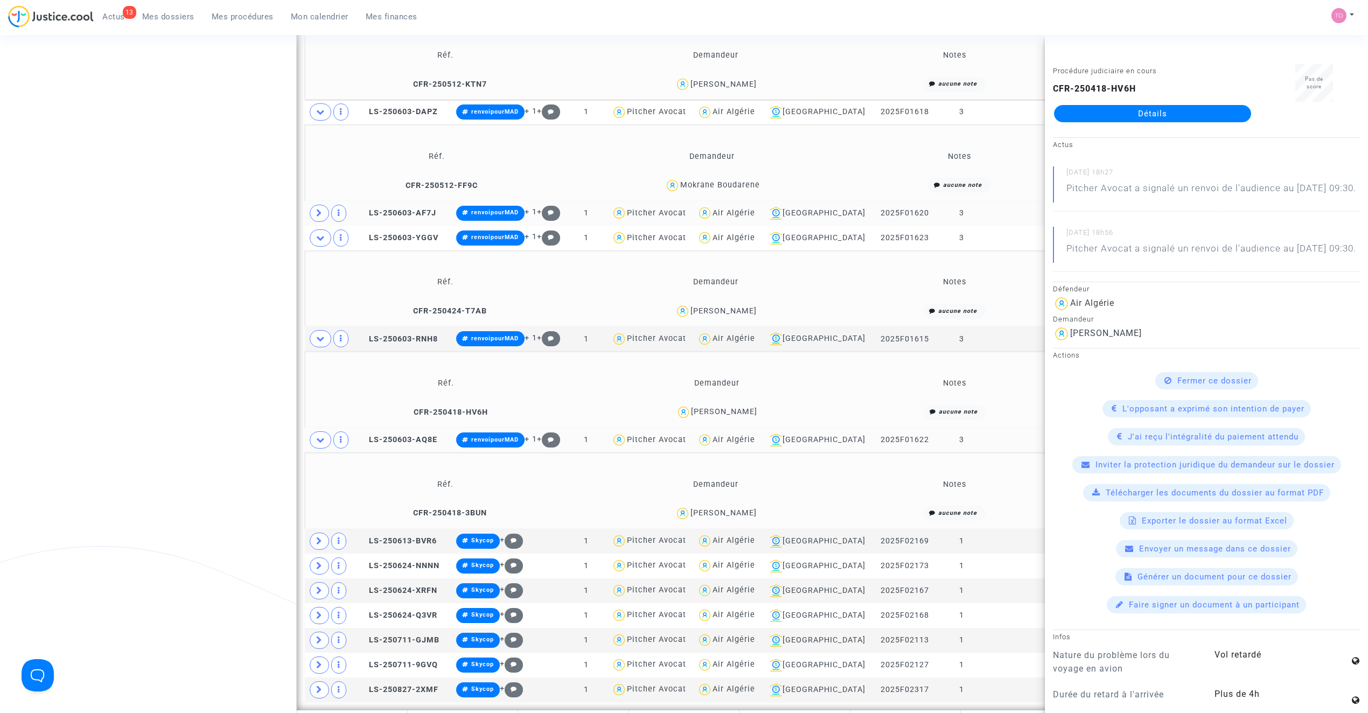
scroll to position [600, 0]
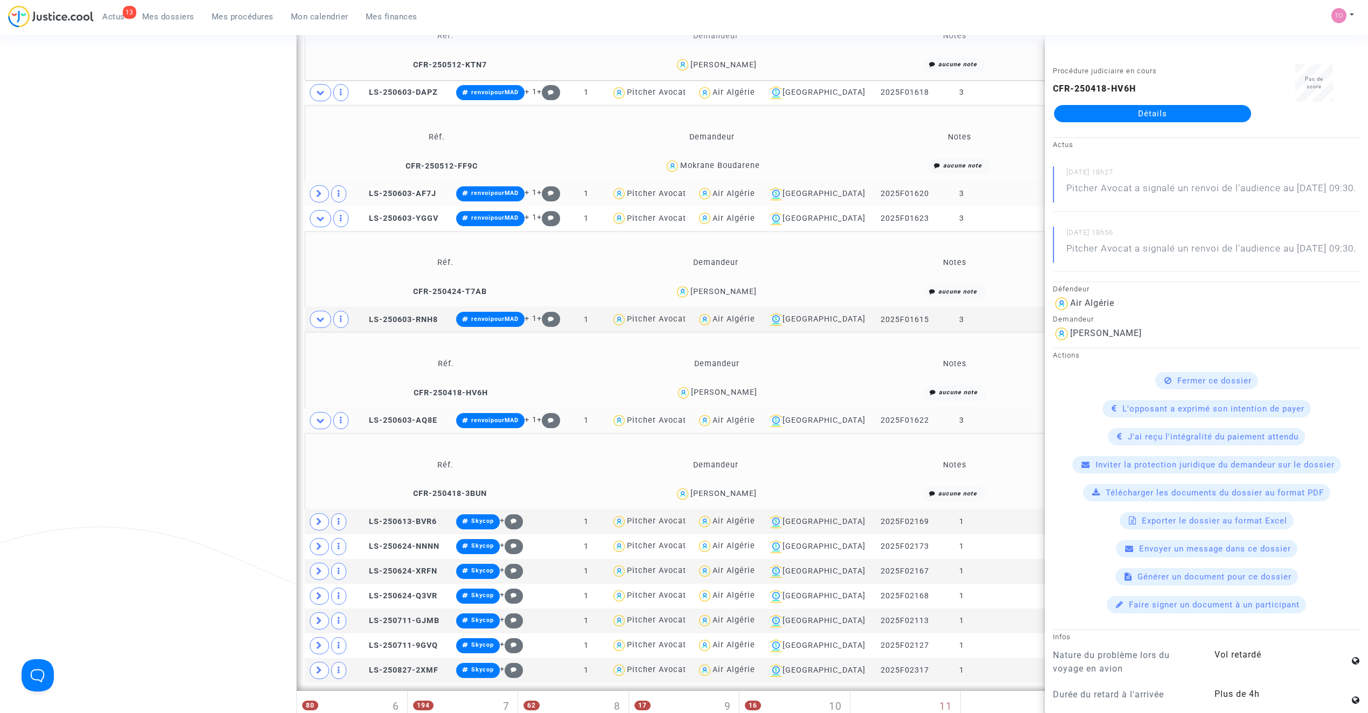
click at [733, 494] on div "Walid Khellas" at bounding box center [723, 493] width 66 height 9
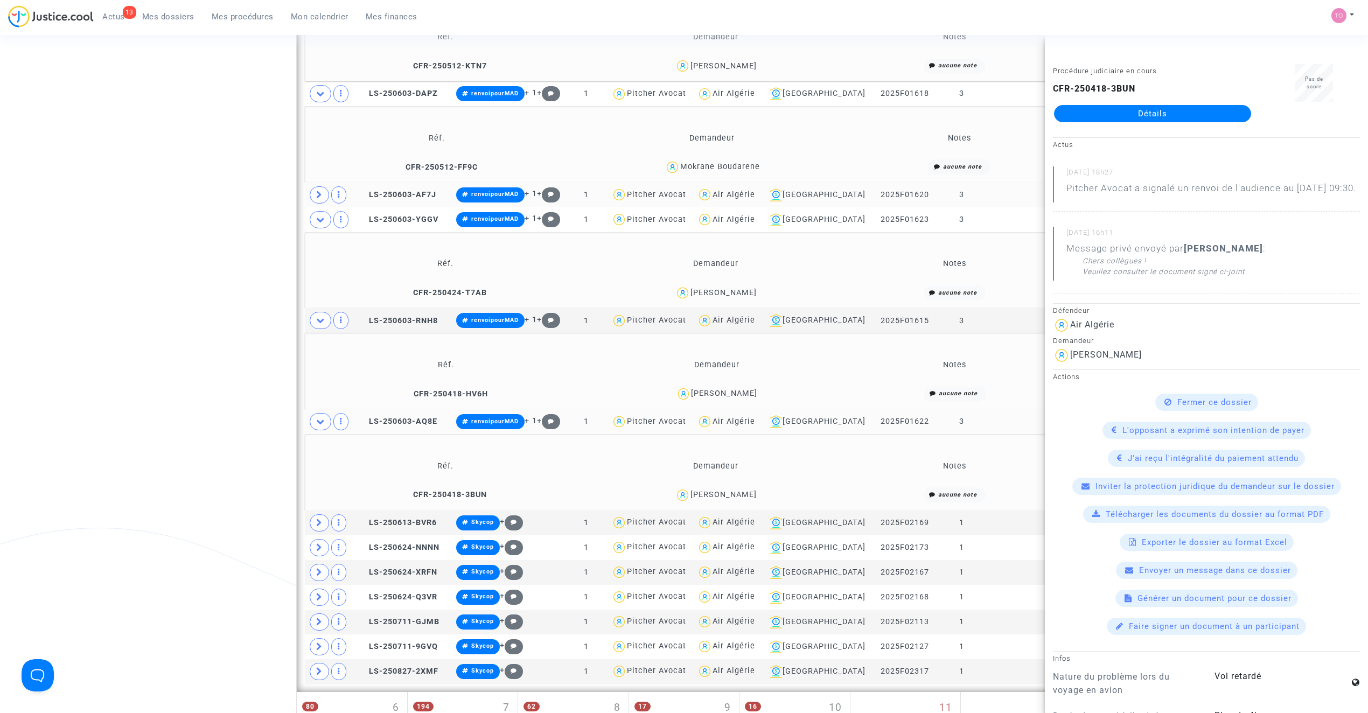
scroll to position [648, 0]
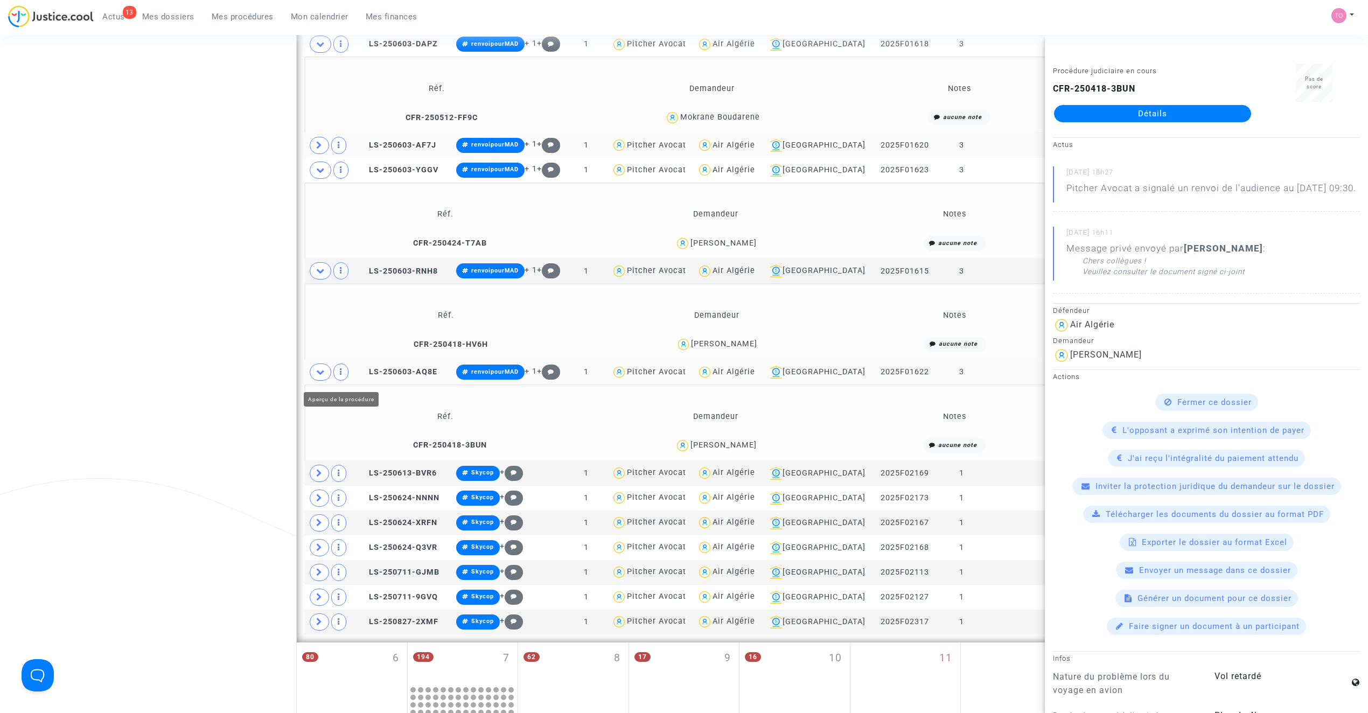
click at [330, 375] on span at bounding box center [321, 371] width 22 height 17
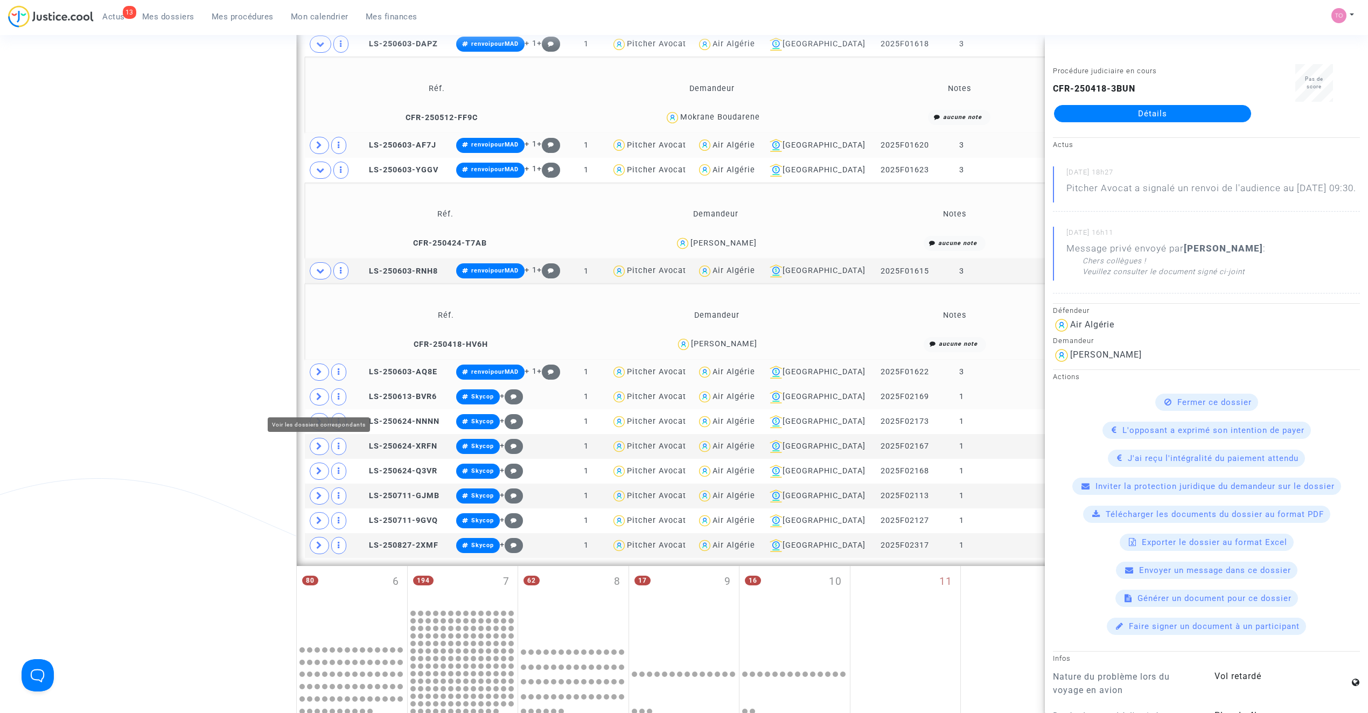
click at [319, 401] on icon at bounding box center [319, 397] width 6 height 8
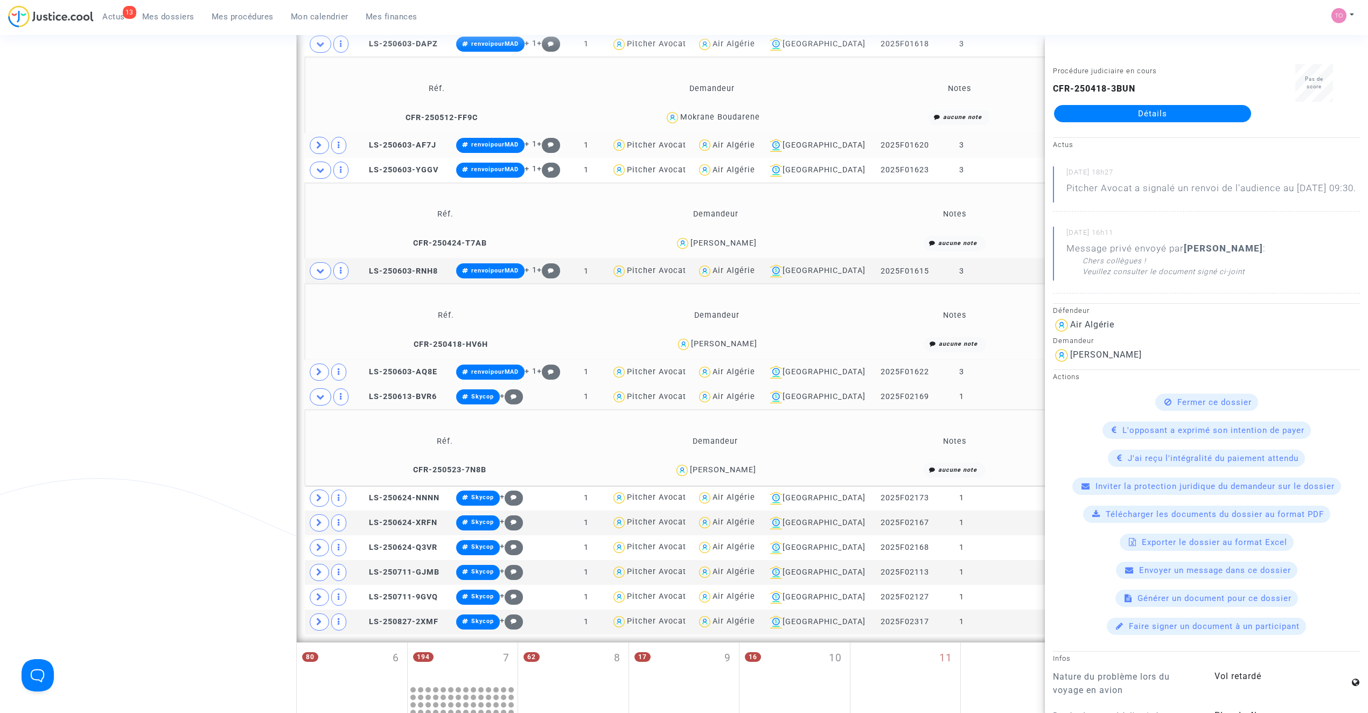
click at [732, 470] on div "MAISSA LARABI" at bounding box center [723, 469] width 66 height 9
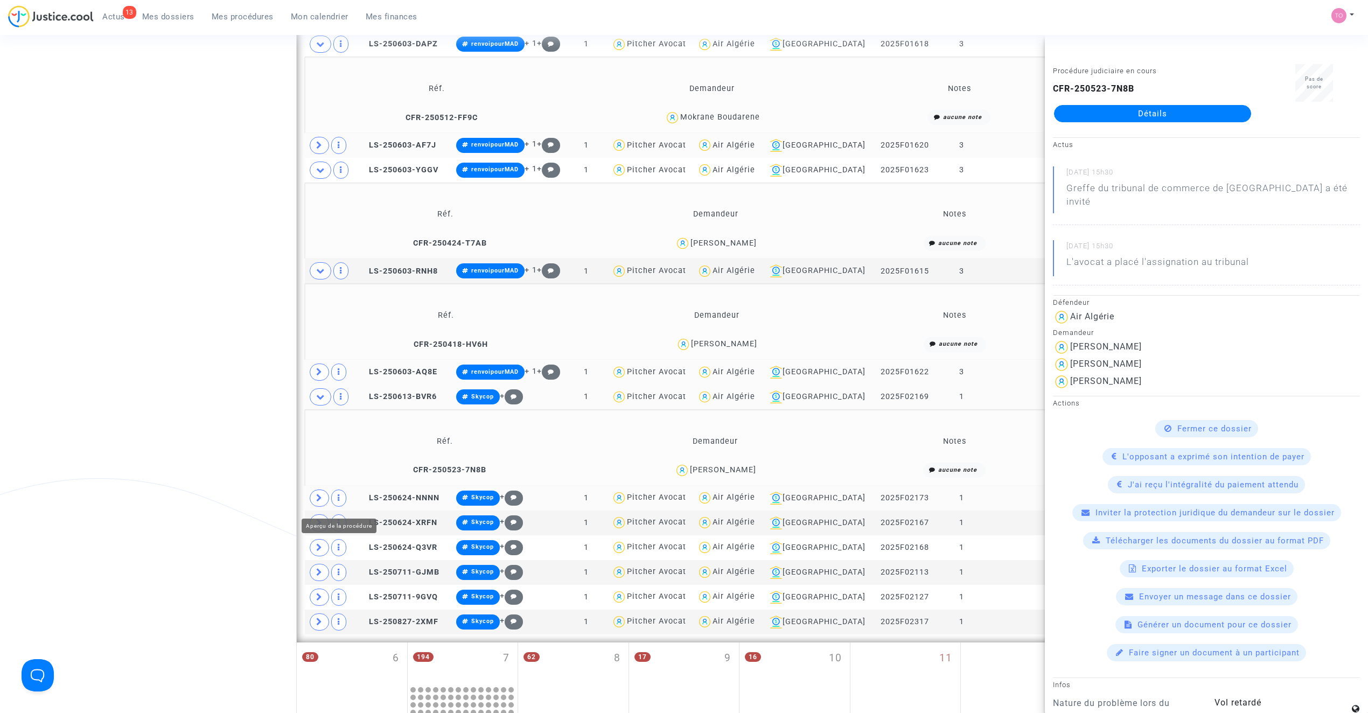
click at [320, 501] on icon at bounding box center [319, 498] width 6 height 8
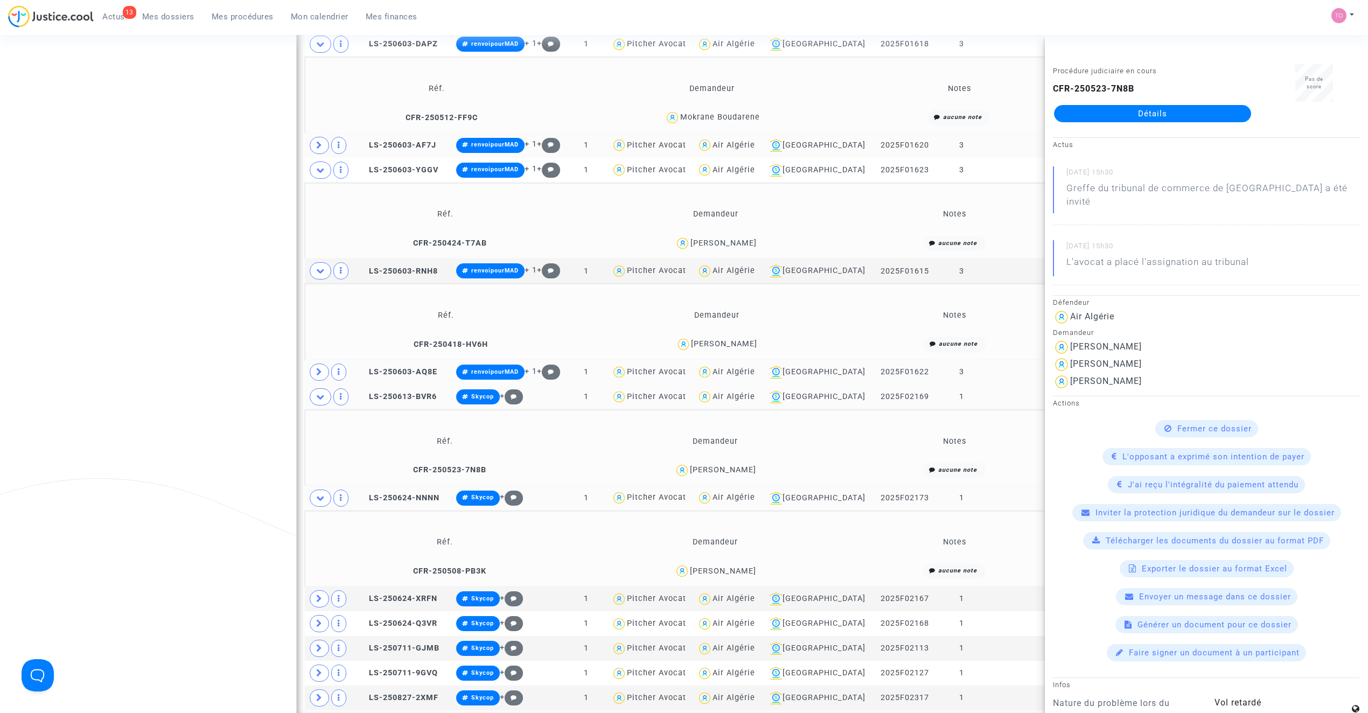
click at [724, 576] on div "BELLAL SALIMA" at bounding box center [723, 570] width 66 height 9
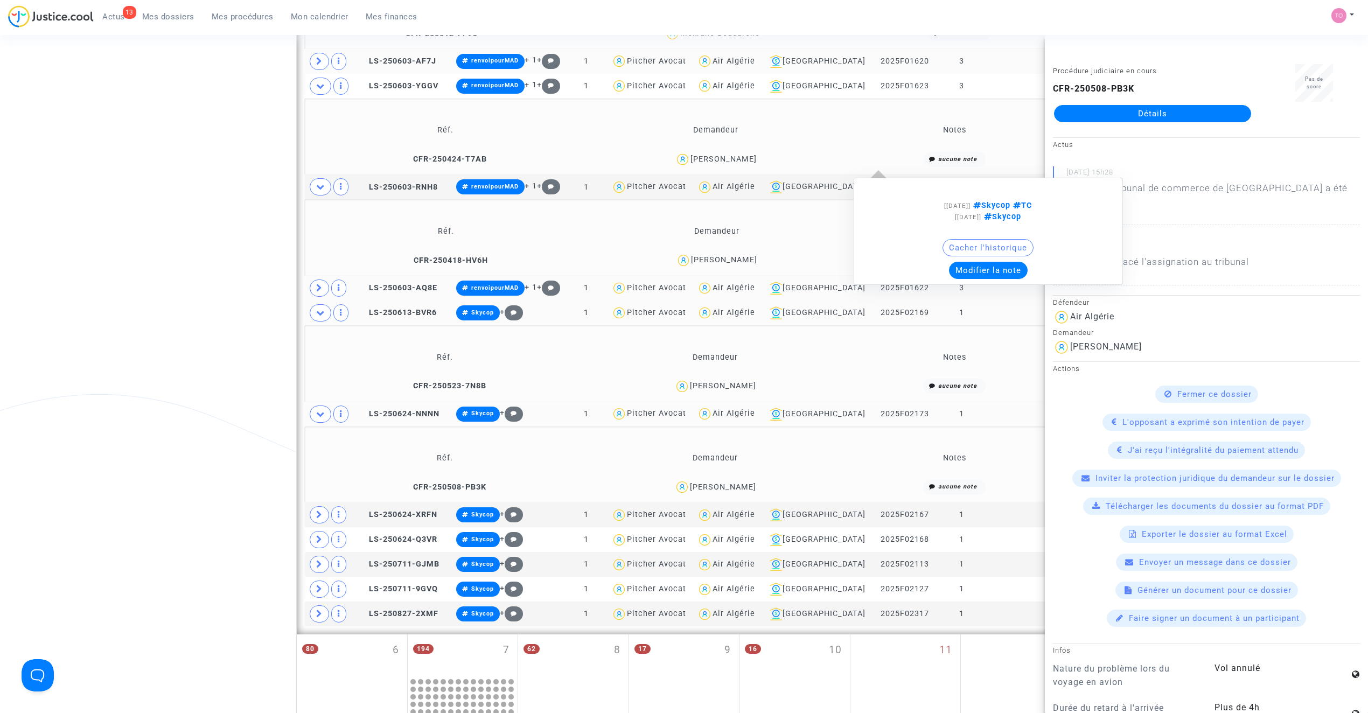
scroll to position [744, 0]
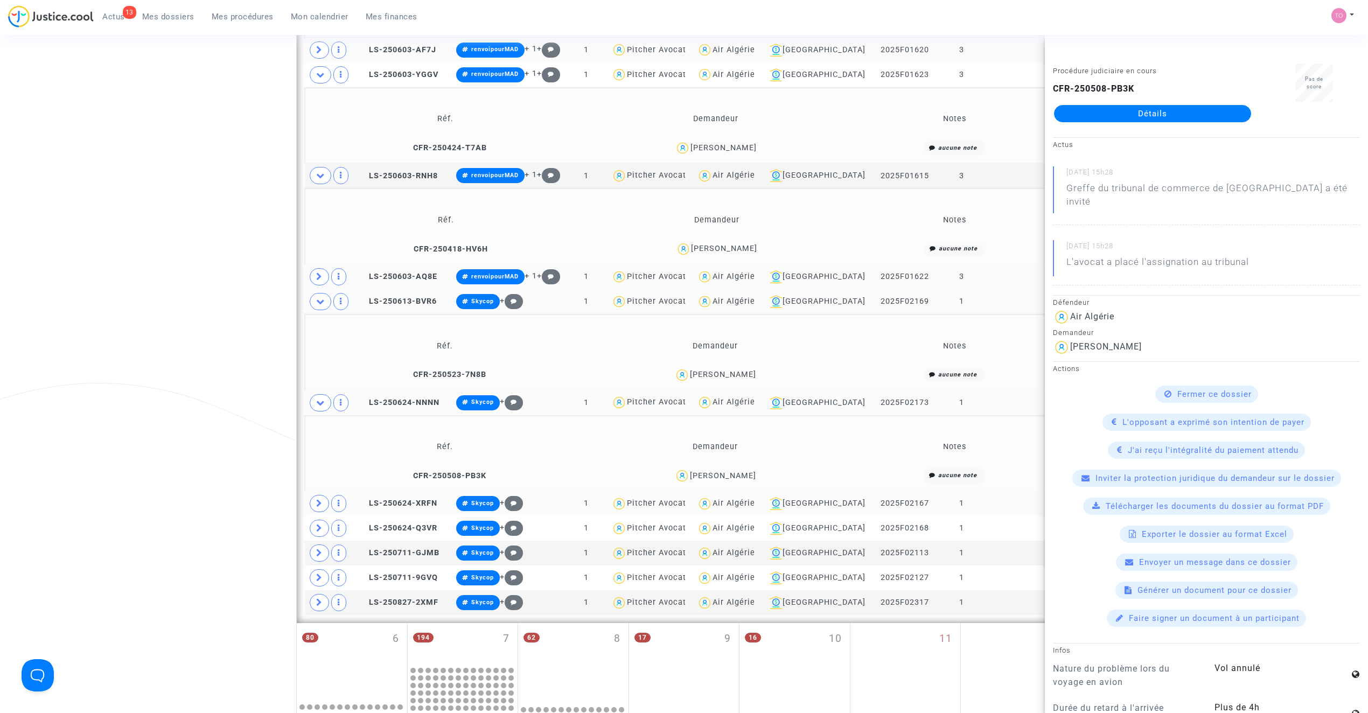
click at [319, 500] on span at bounding box center [319, 503] width 19 height 17
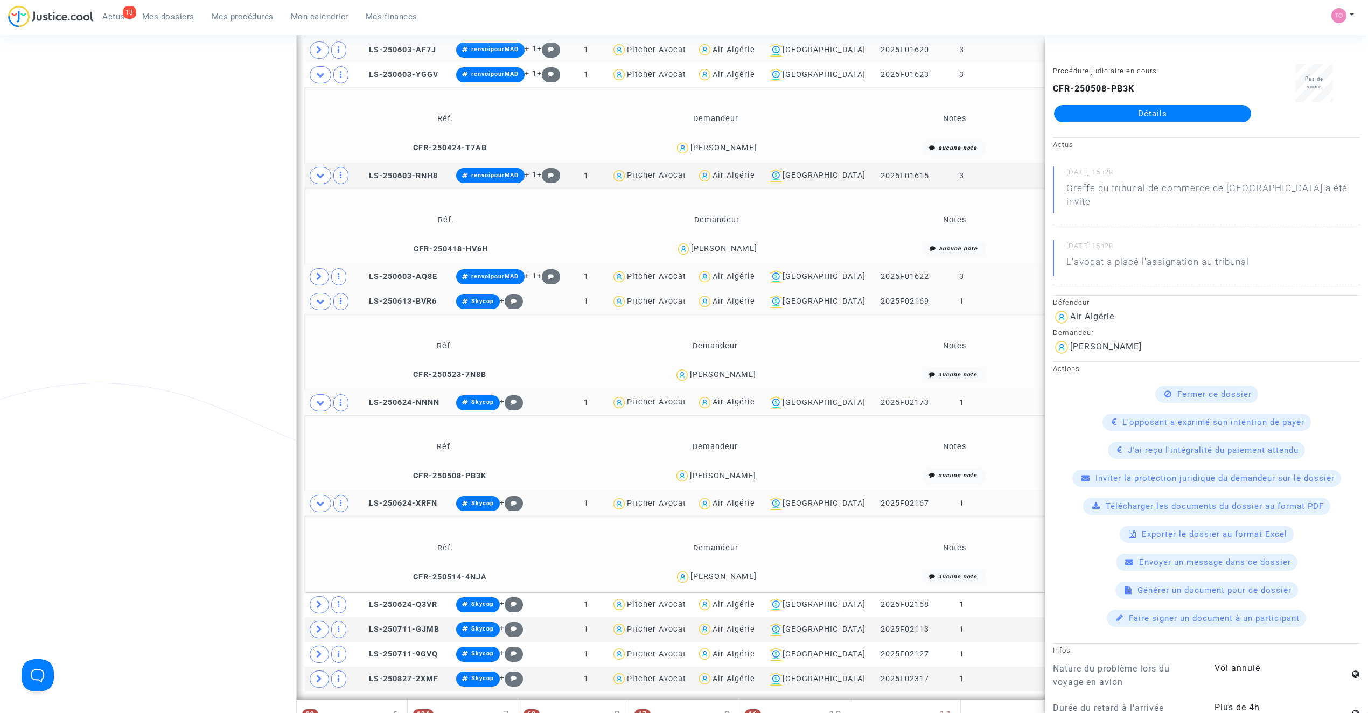
drag, startPoint x: 729, startPoint y: 578, endPoint x: 698, endPoint y: 583, distance: 31.0
click at [698, 581] on div "Abdeldjalil Yahiaoui" at bounding box center [723, 576] width 66 height 9
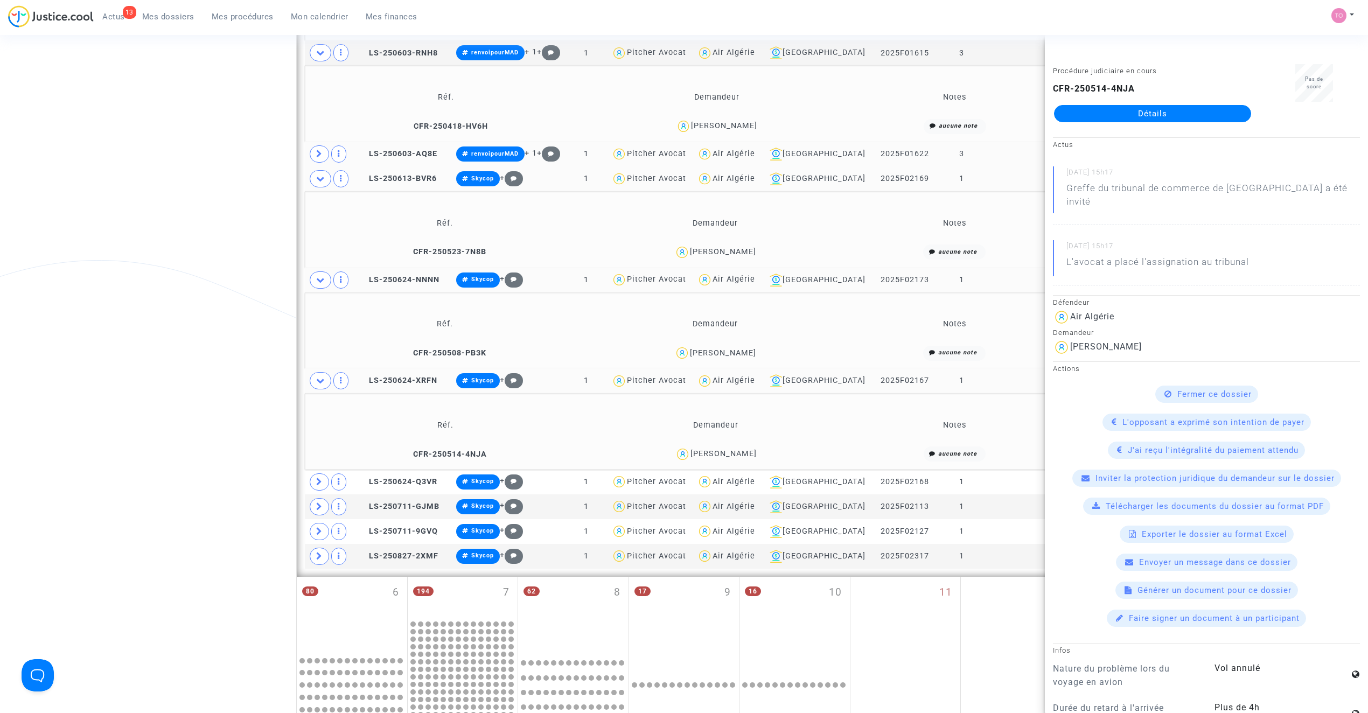
scroll to position [864, 0]
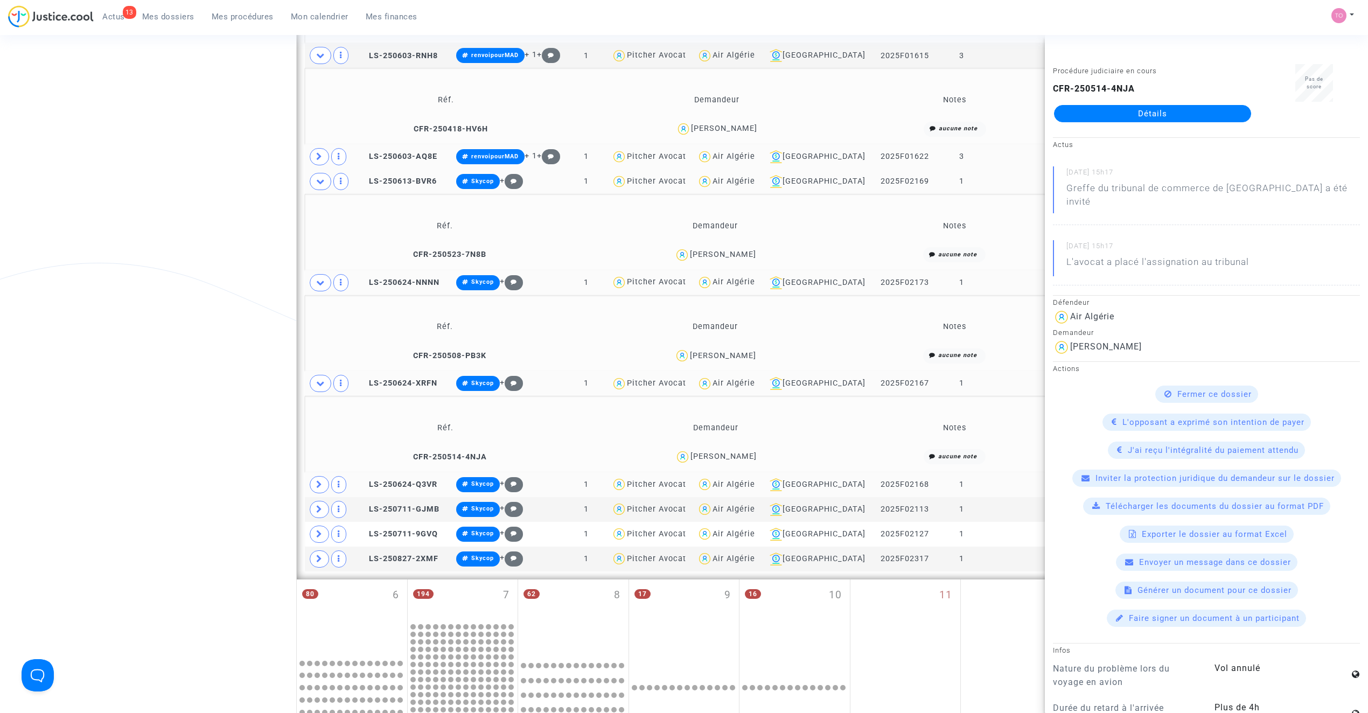
click at [318, 488] on icon at bounding box center [319, 484] width 6 height 8
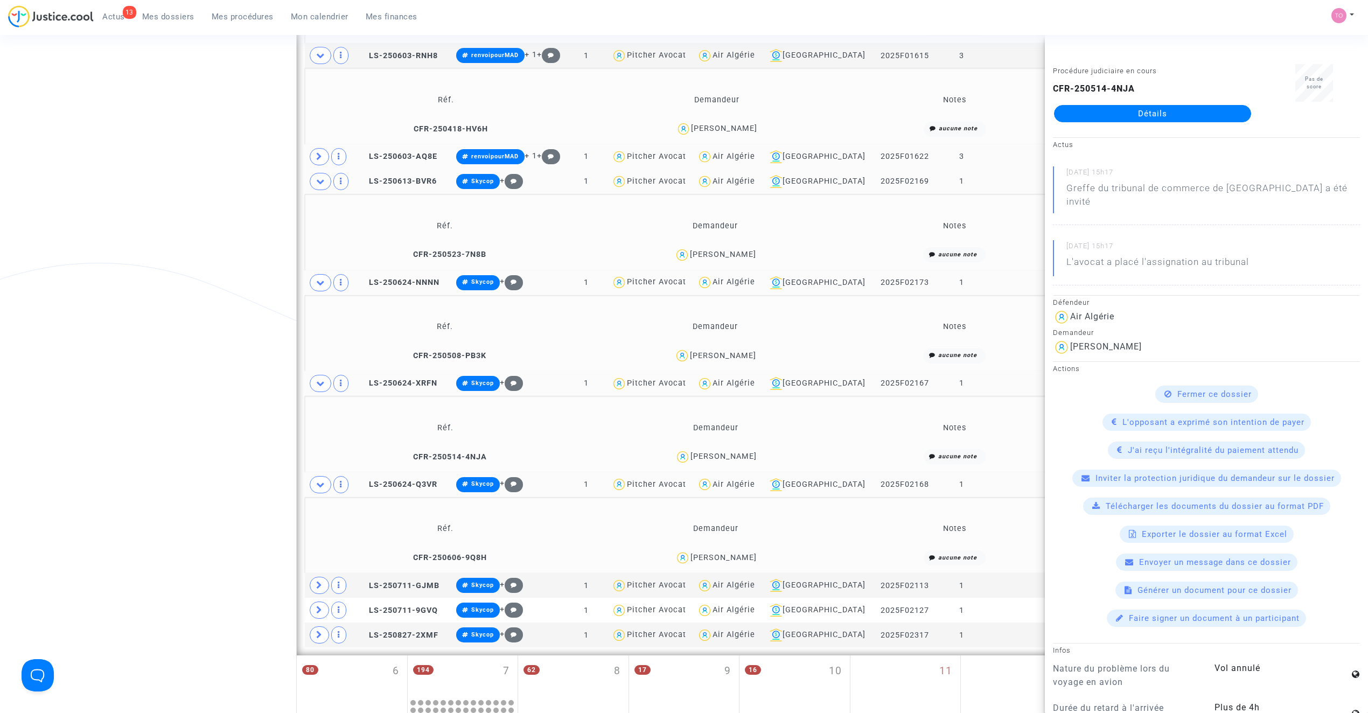
click at [744, 562] on div "Samy Ait Ouadda" at bounding box center [723, 557] width 66 height 9
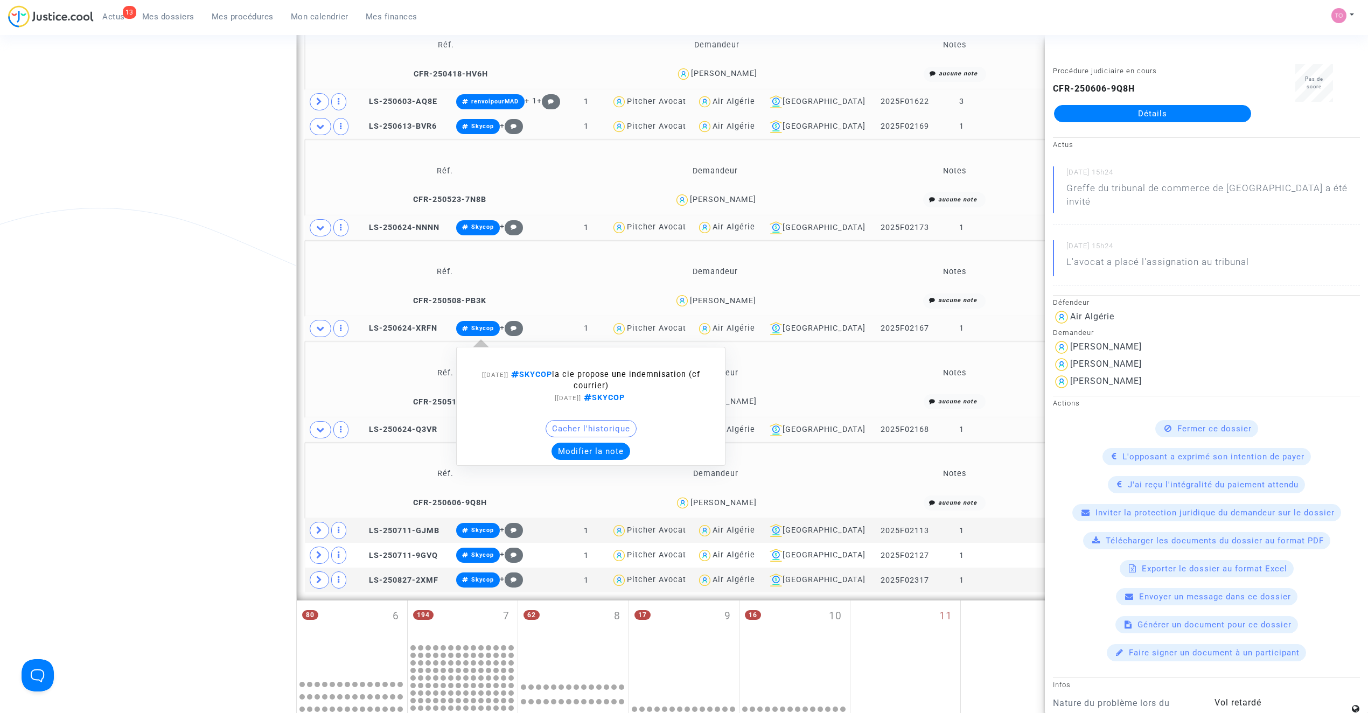
scroll to position [959, 0]
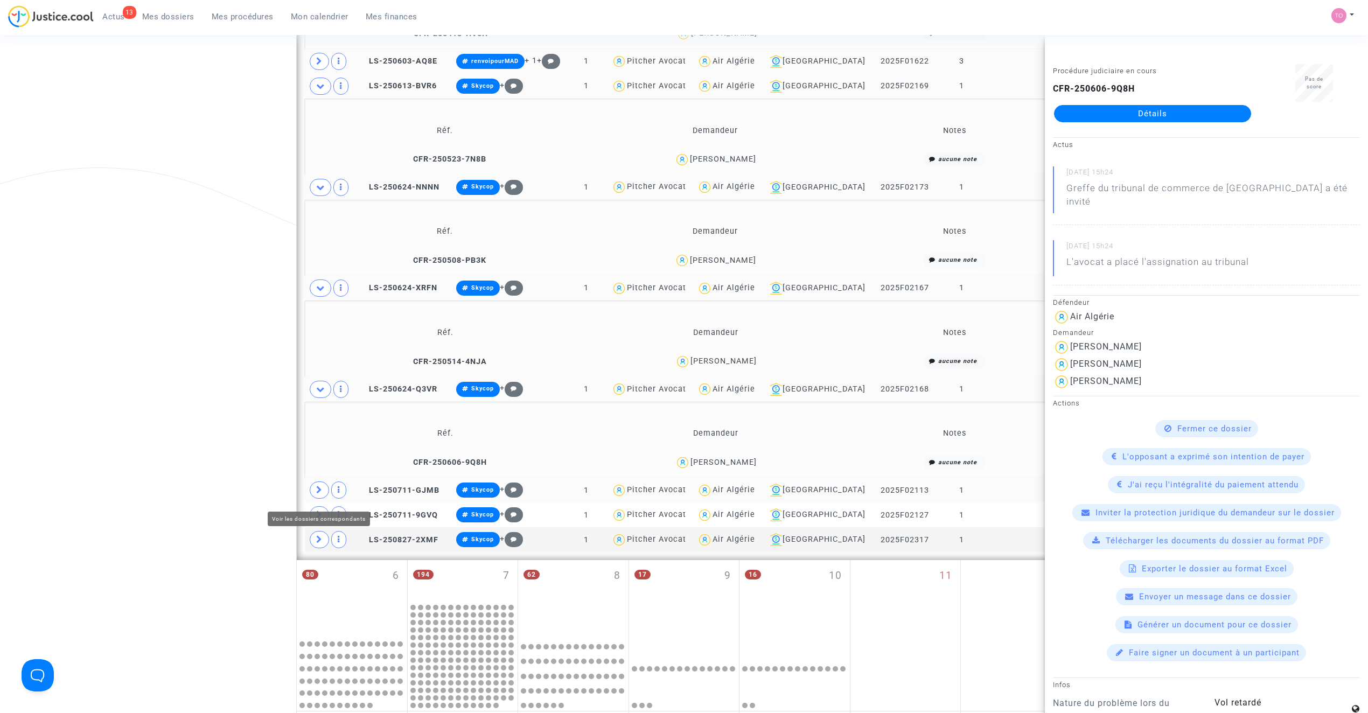
click at [318, 494] on icon at bounding box center [319, 490] width 6 height 8
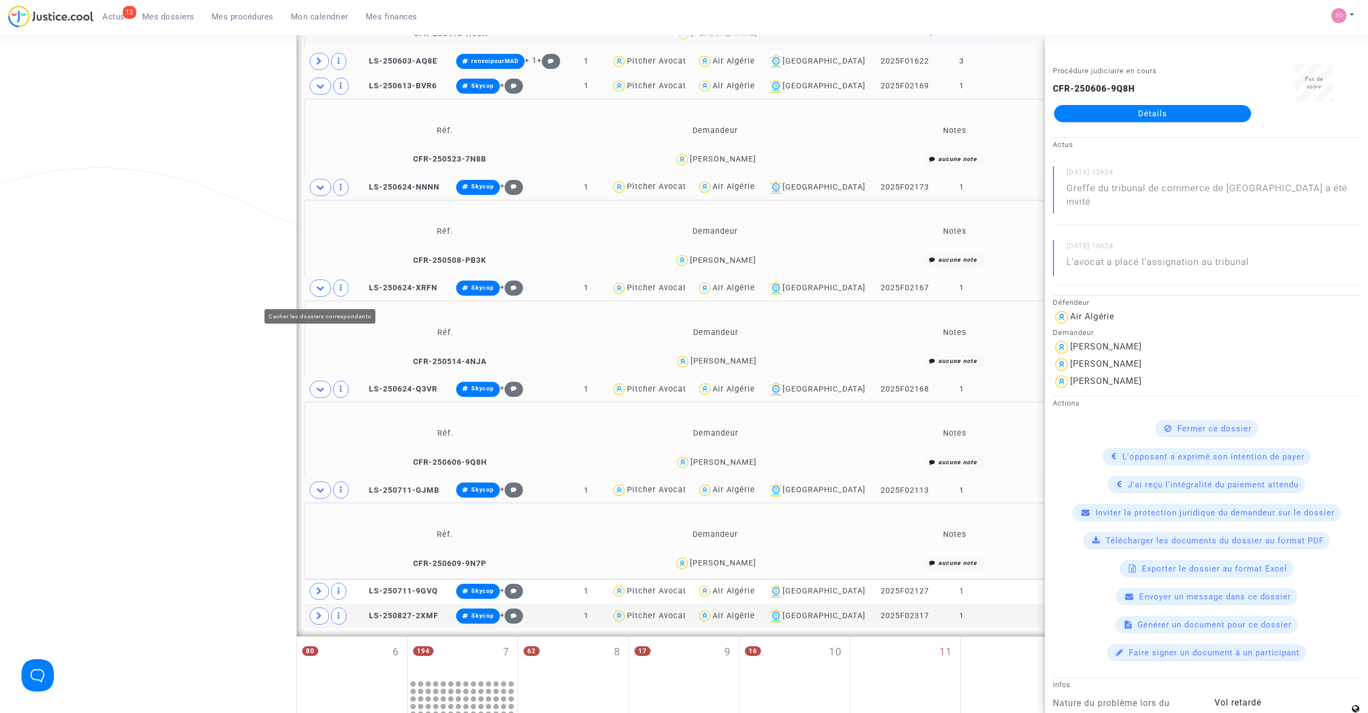
click at [317, 289] on icon at bounding box center [320, 288] width 9 height 8
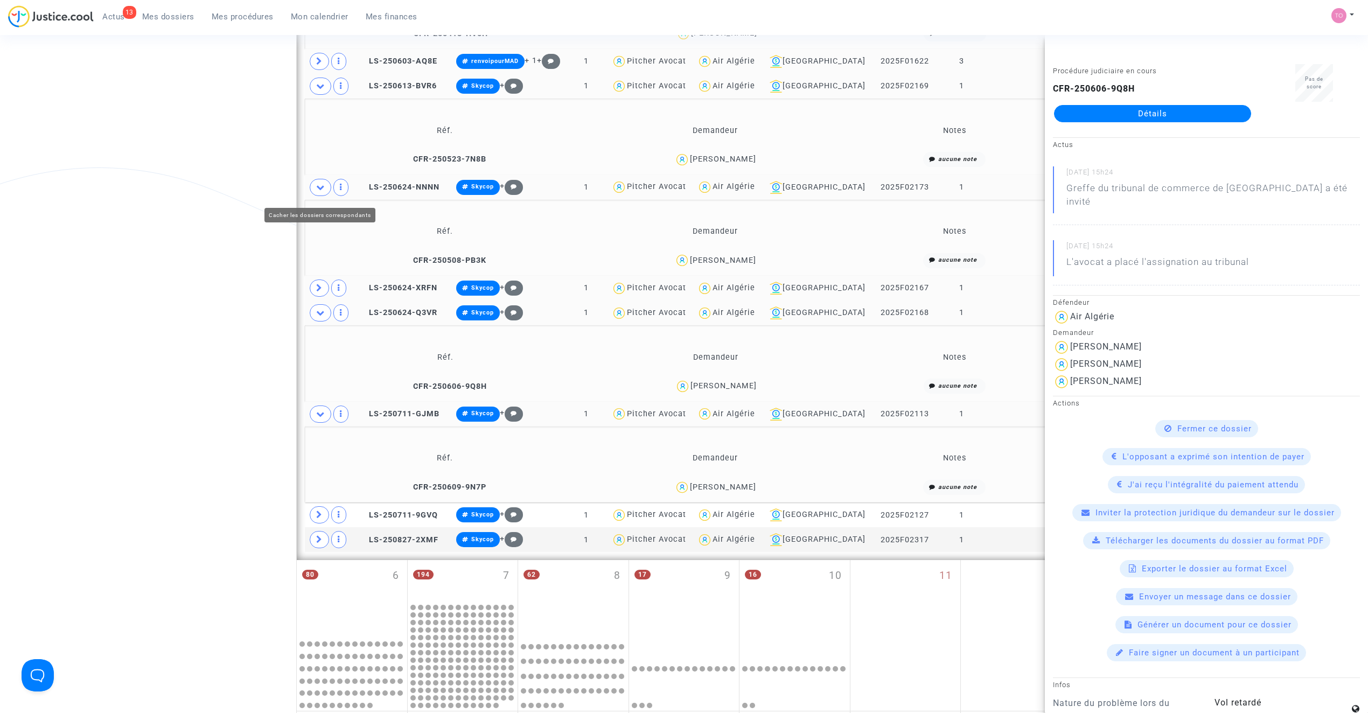
click at [314, 196] on span at bounding box center [321, 187] width 22 height 17
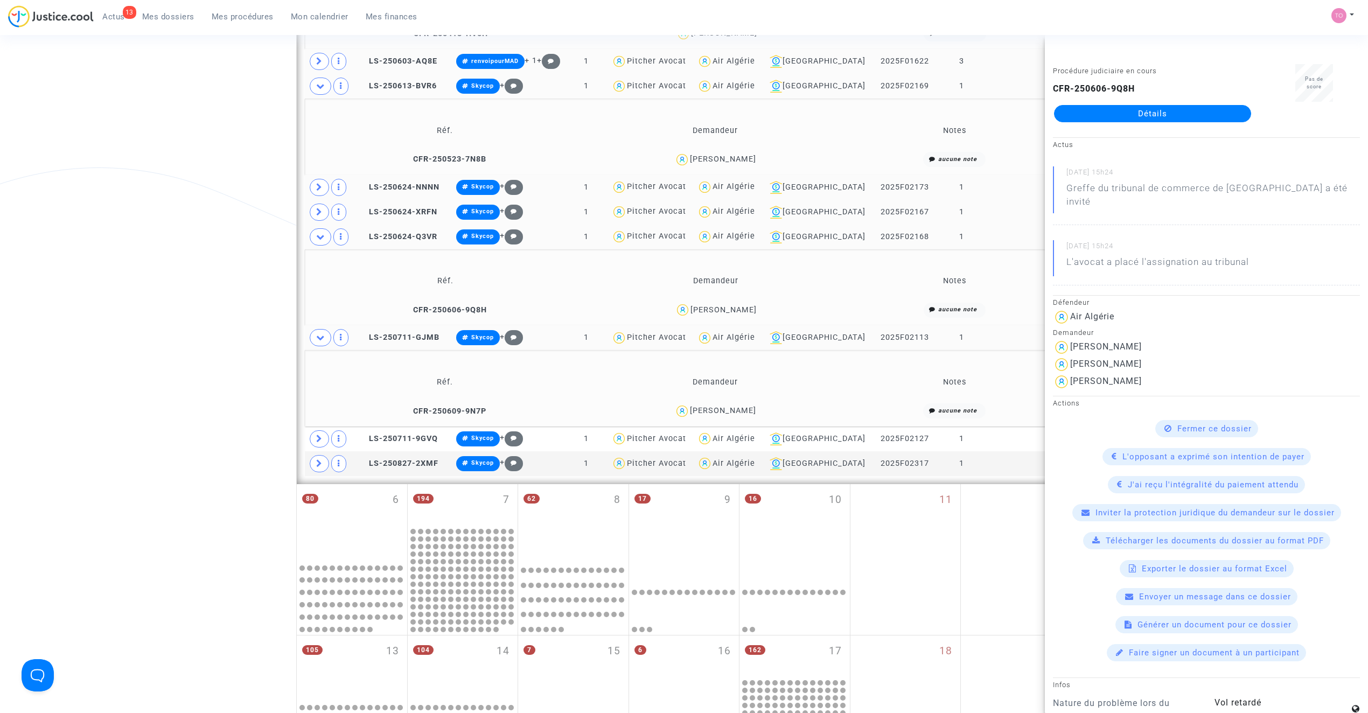
click at [320, 81] on span at bounding box center [321, 86] width 22 height 17
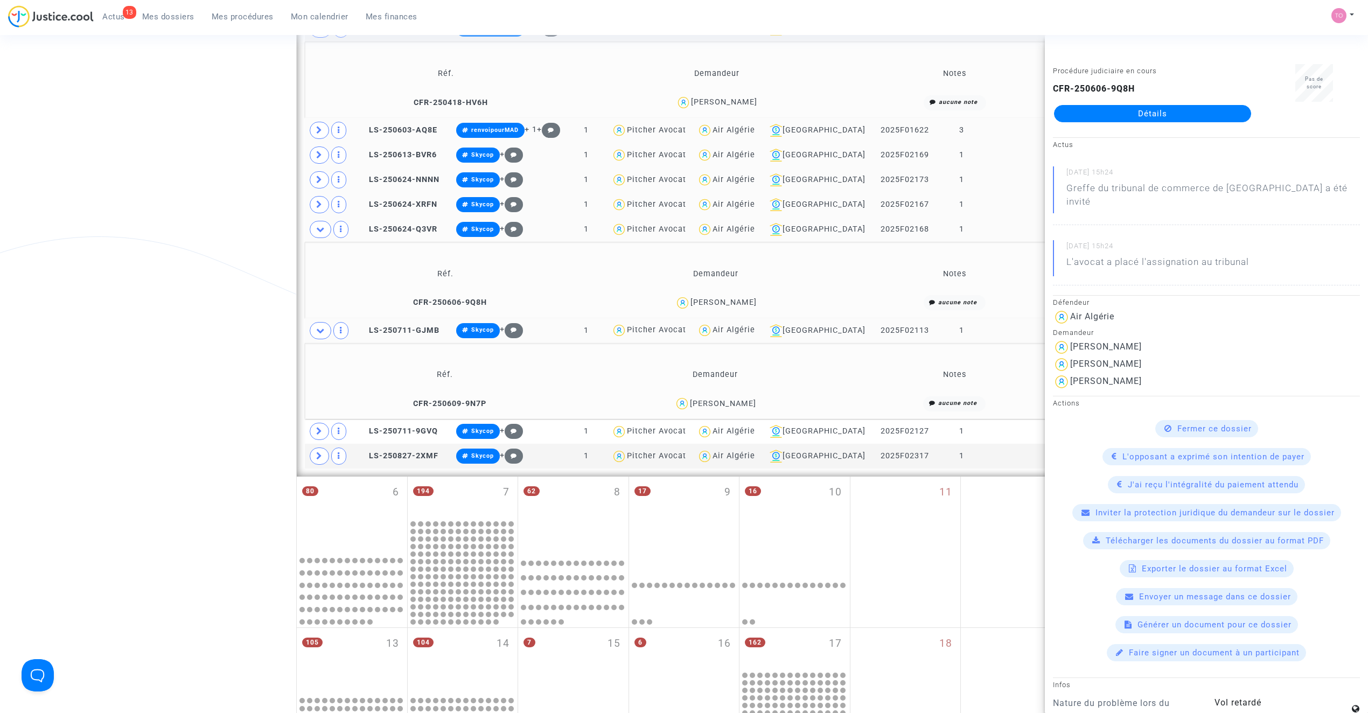
scroll to position [887, 0]
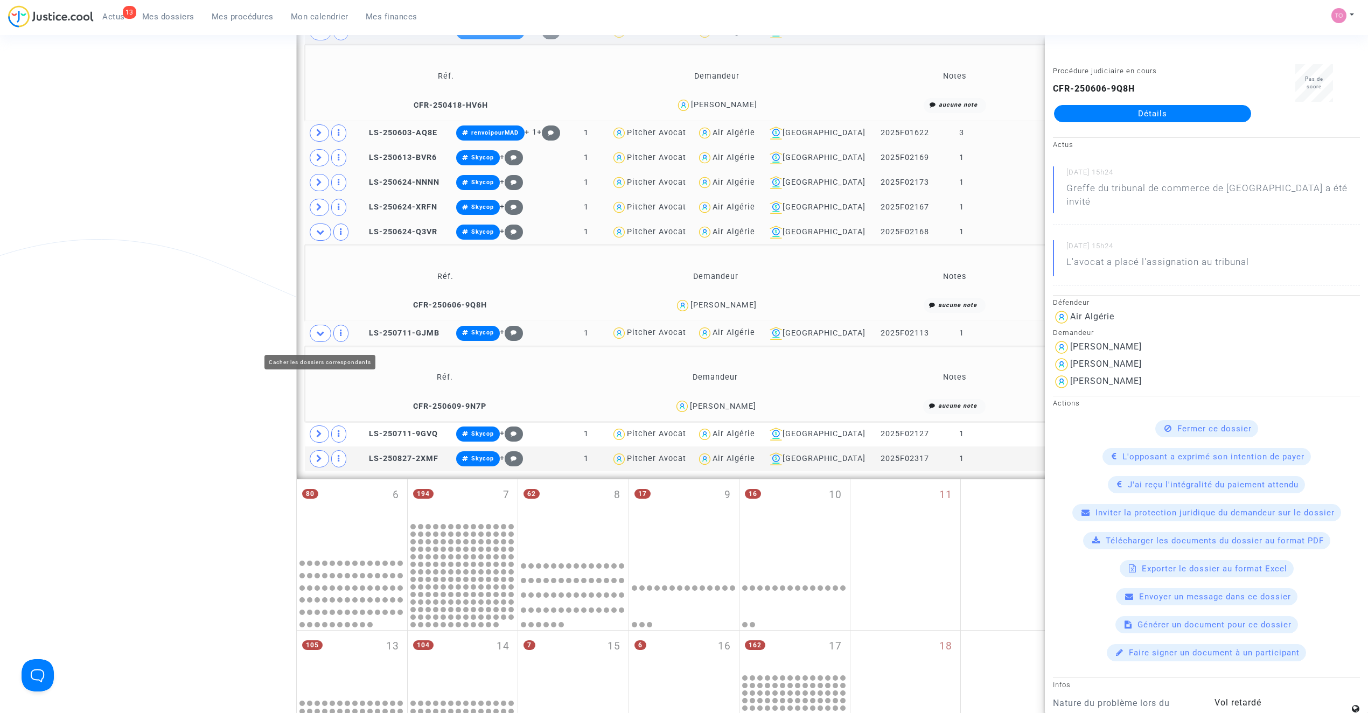
click at [324, 337] on icon at bounding box center [320, 333] width 9 height 8
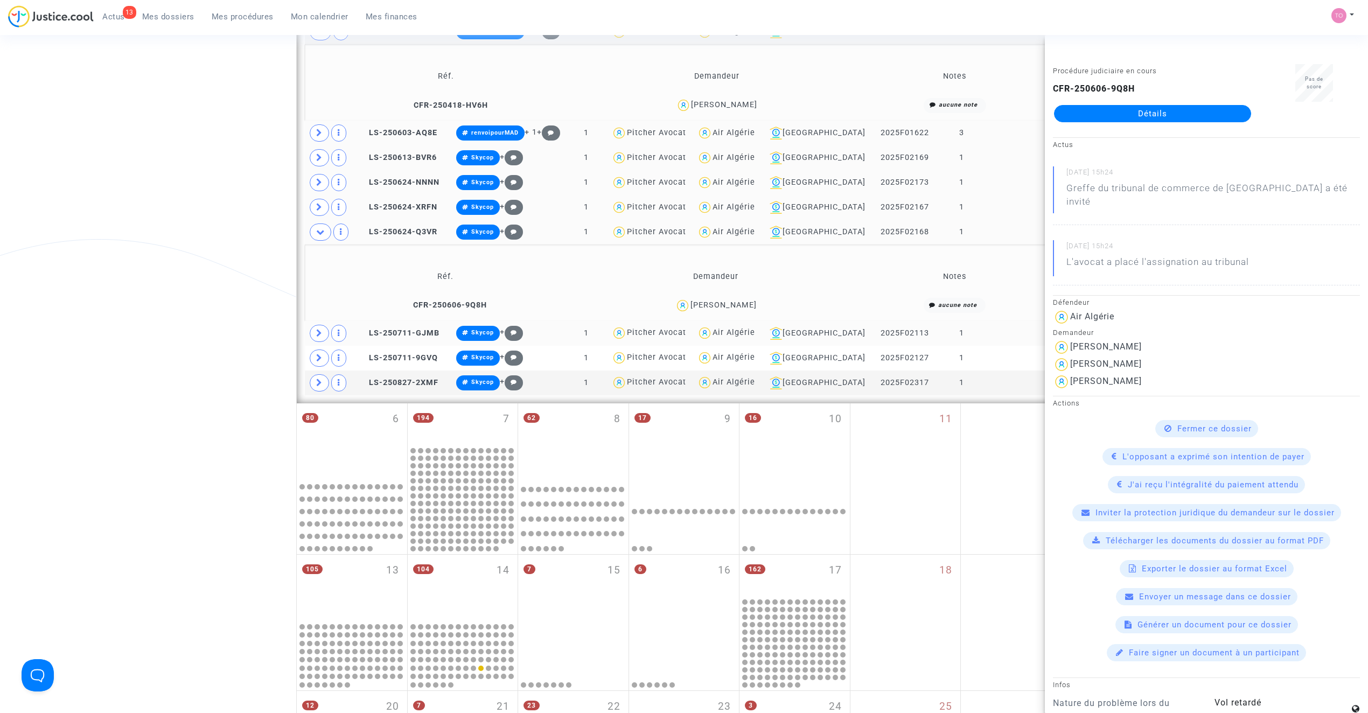
click at [319, 236] on icon at bounding box center [320, 232] width 9 height 8
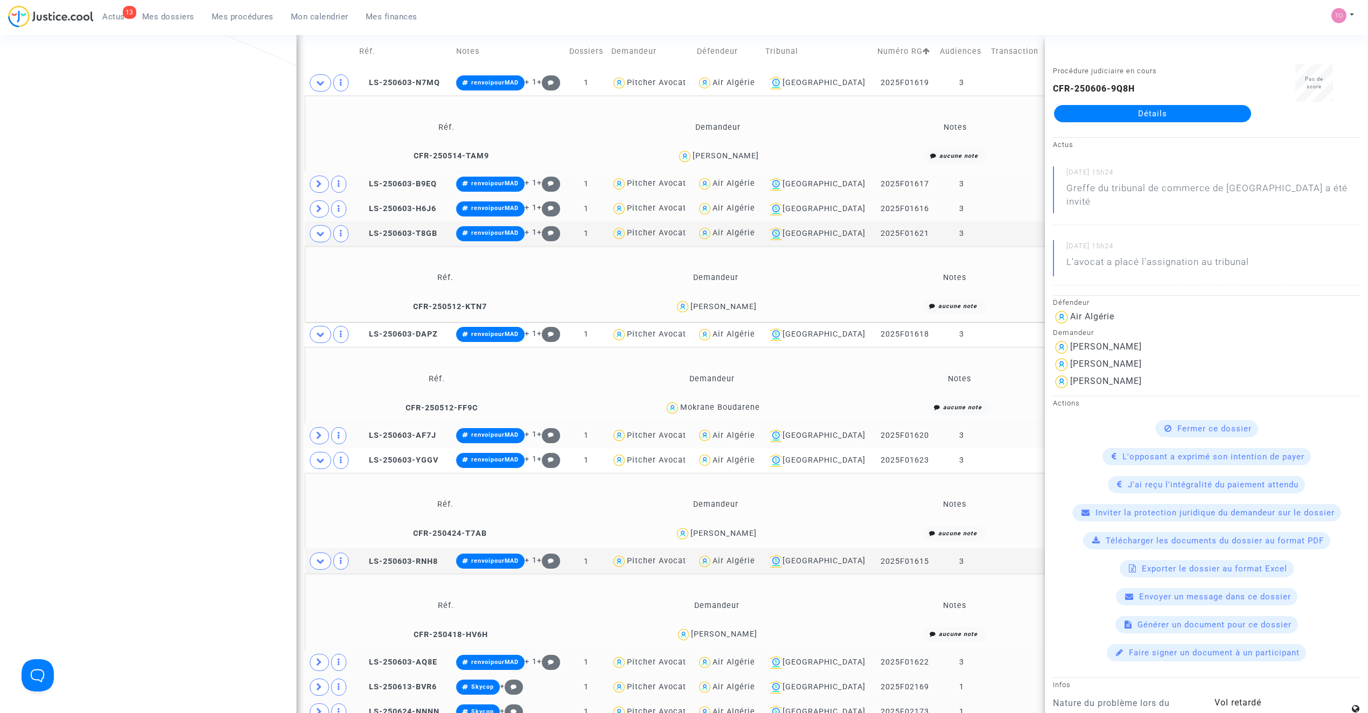
scroll to position [289, 0]
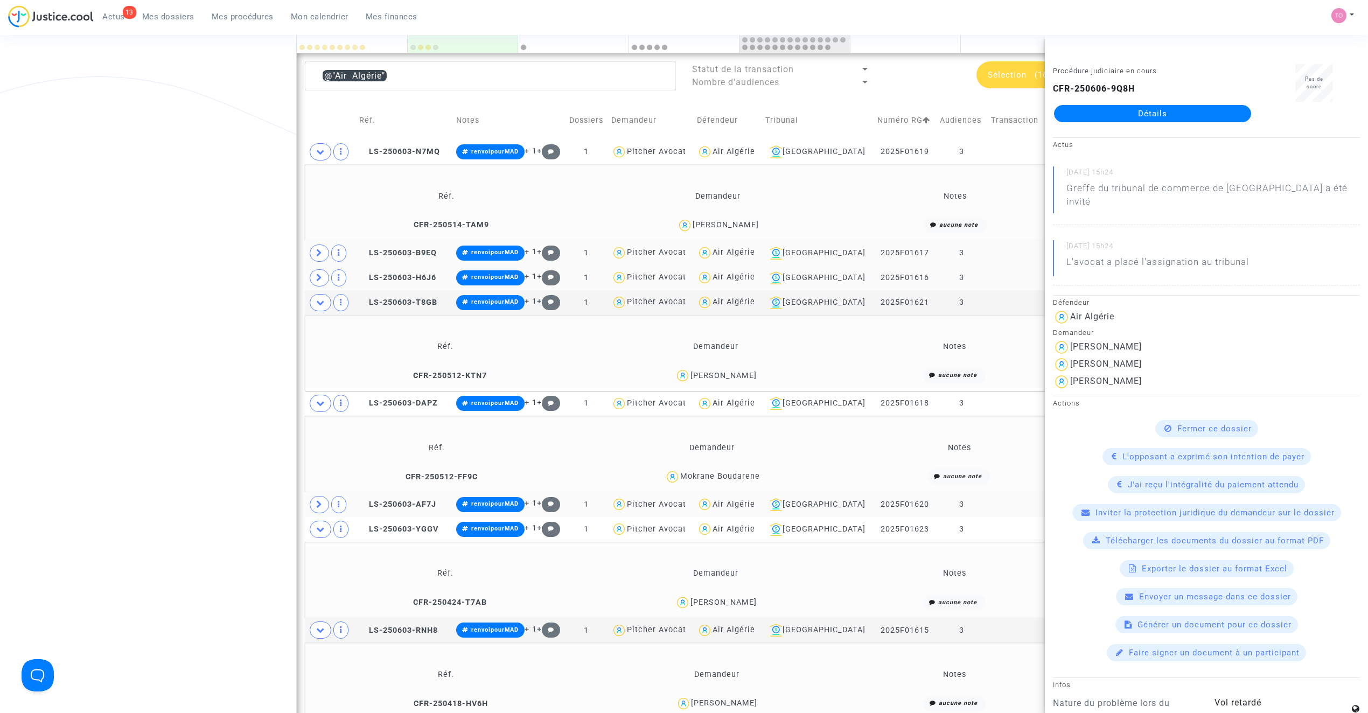
click at [754, 256] on div "Air Algérie" at bounding box center [733, 252] width 43 height 9
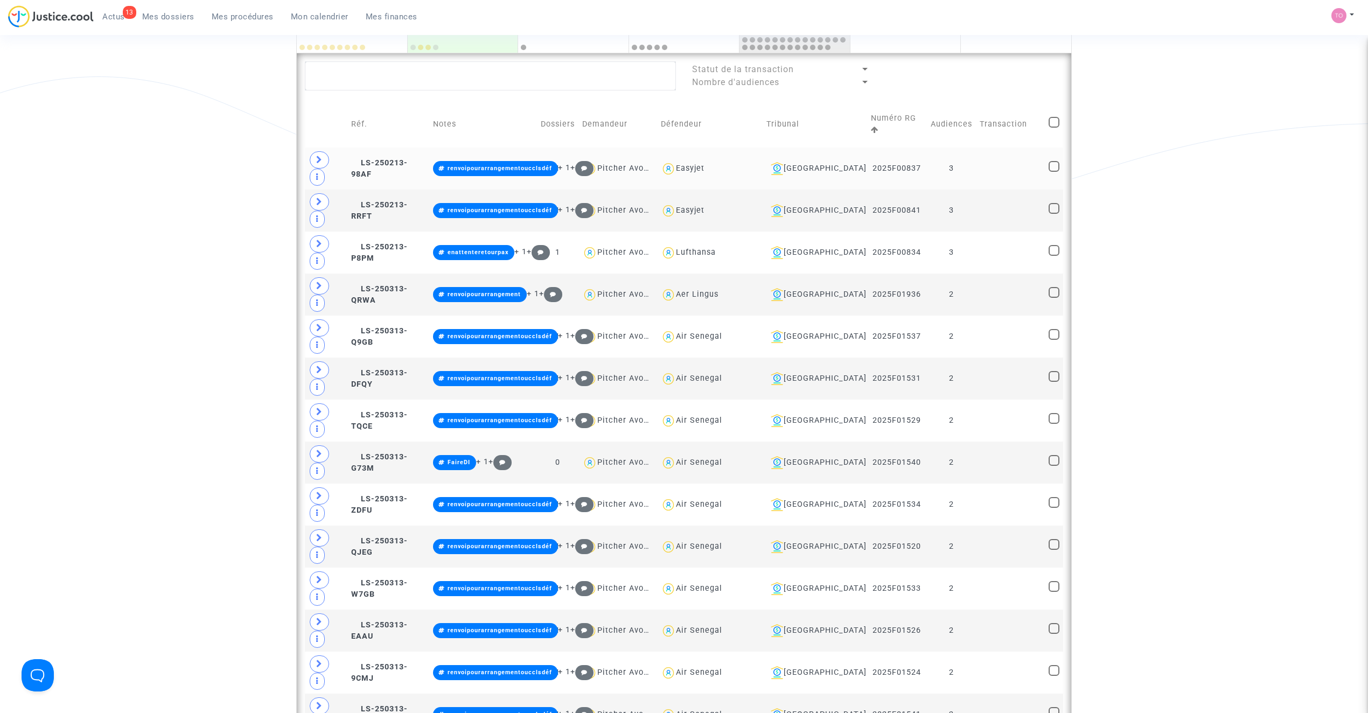
click at [704, 164] on div "Easyjet" at bounding box center [690, 168] width 29 height 9
type textarea "@Easyjet"
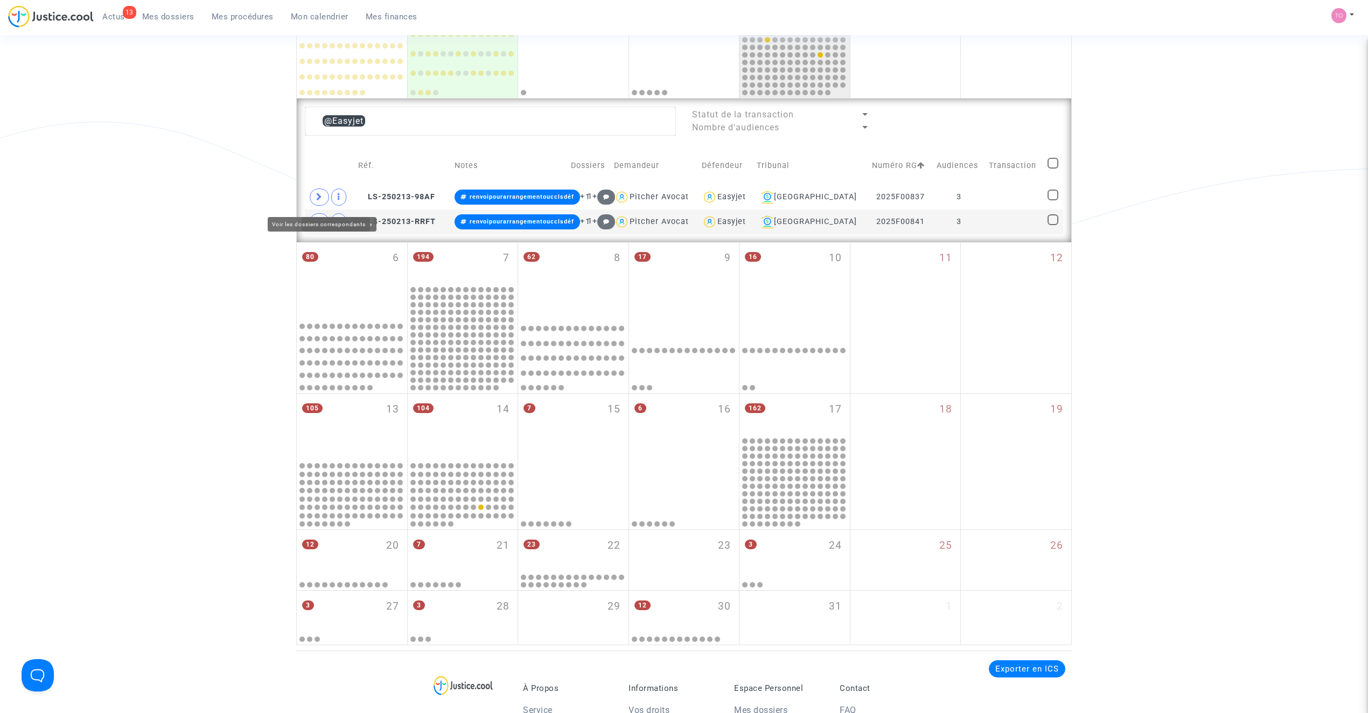
scroll to position [241, 0]
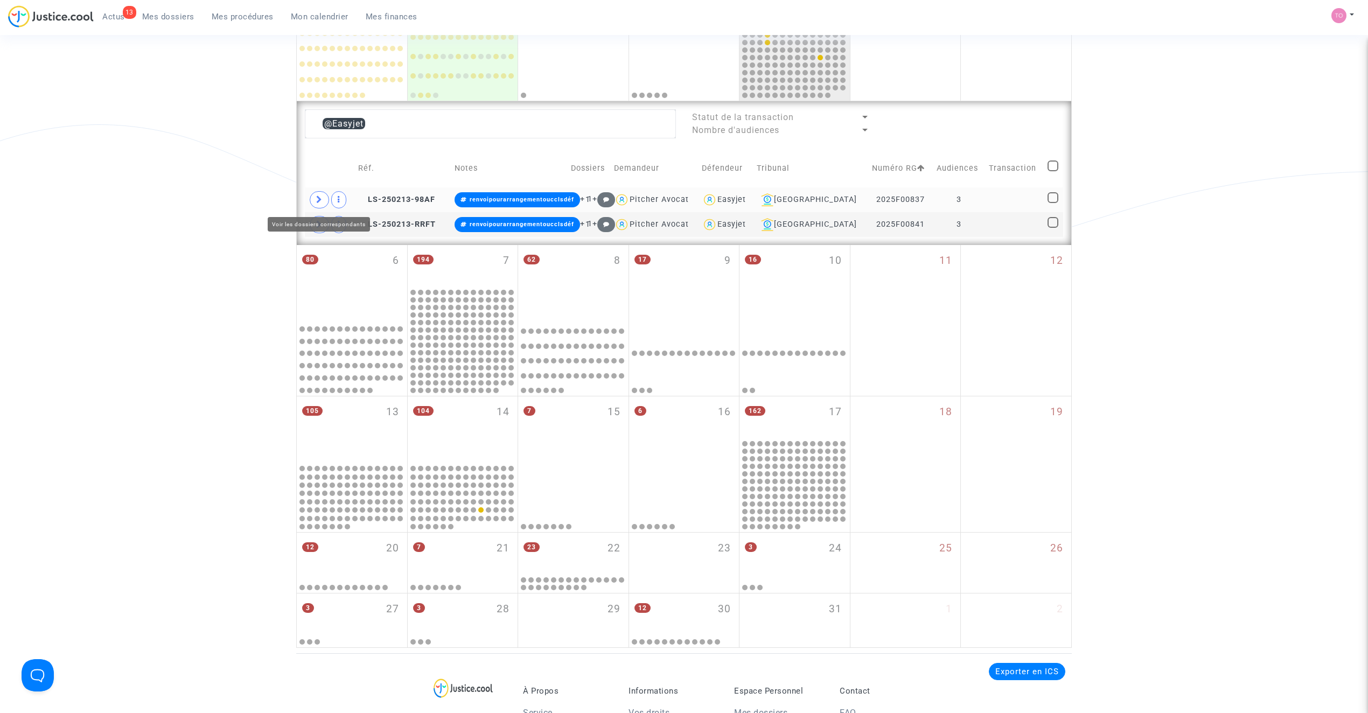
click at [316, 197] on icon at bounding box center [319, 199] width 6 height 8
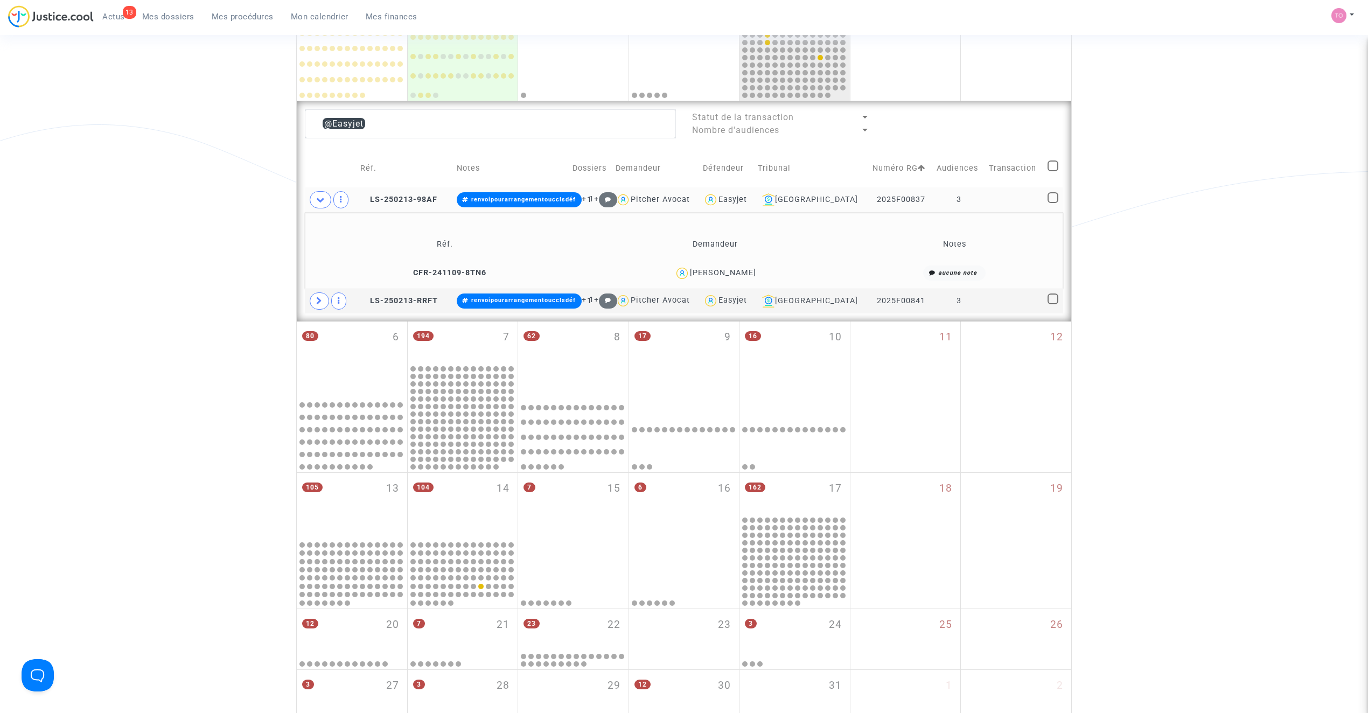
click at [744, 271] on div "Oleksandr Kozlovskyi" at bounding box center [723, 272] width 66 height 9
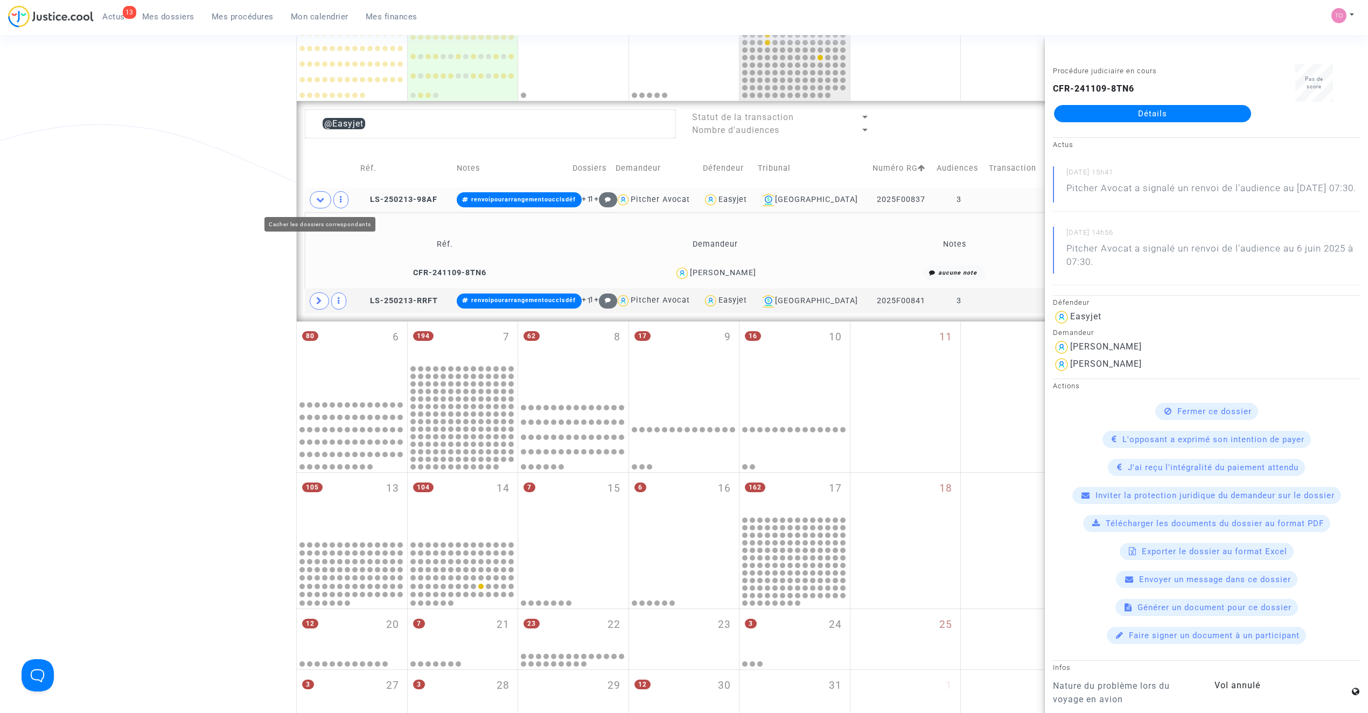
click at [322, 199] on icon at bounding box center [320, 199] width 9 height 8
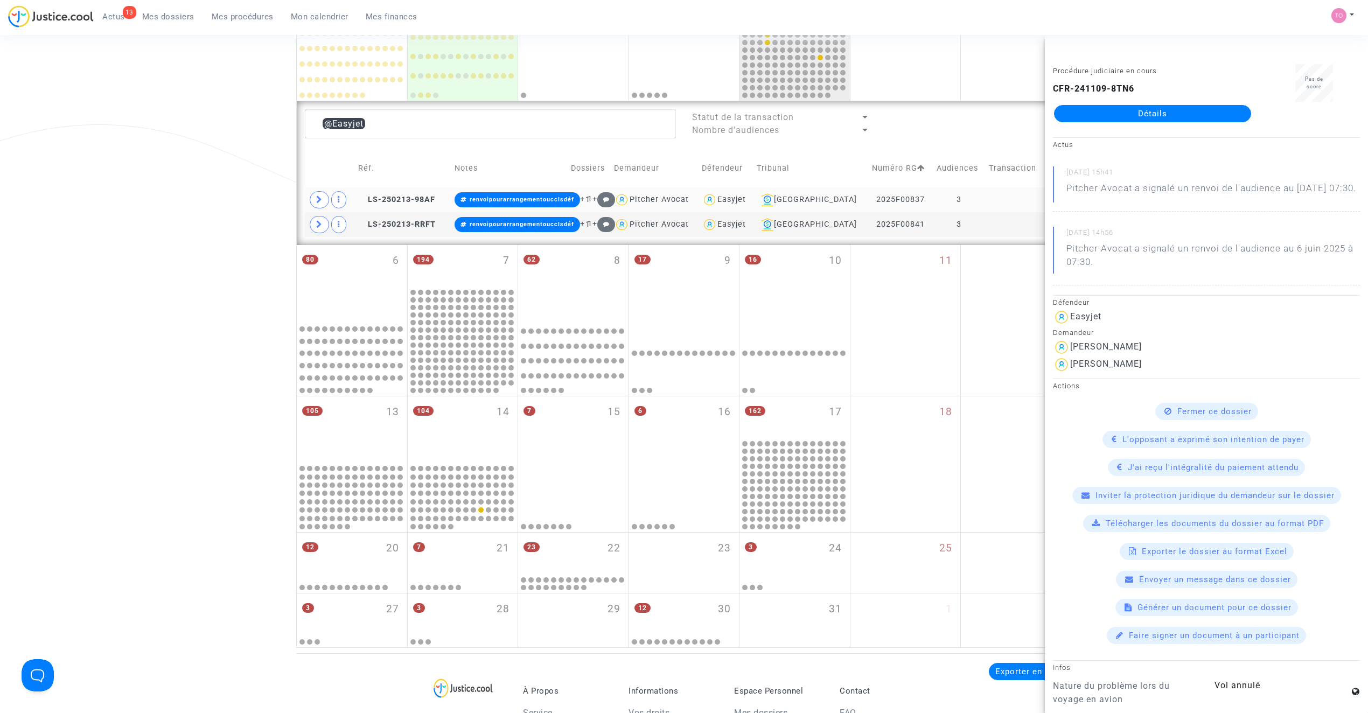
click at [746, 199] on div "Easyjet" at bounding box center [731, 199] width 29 height 9
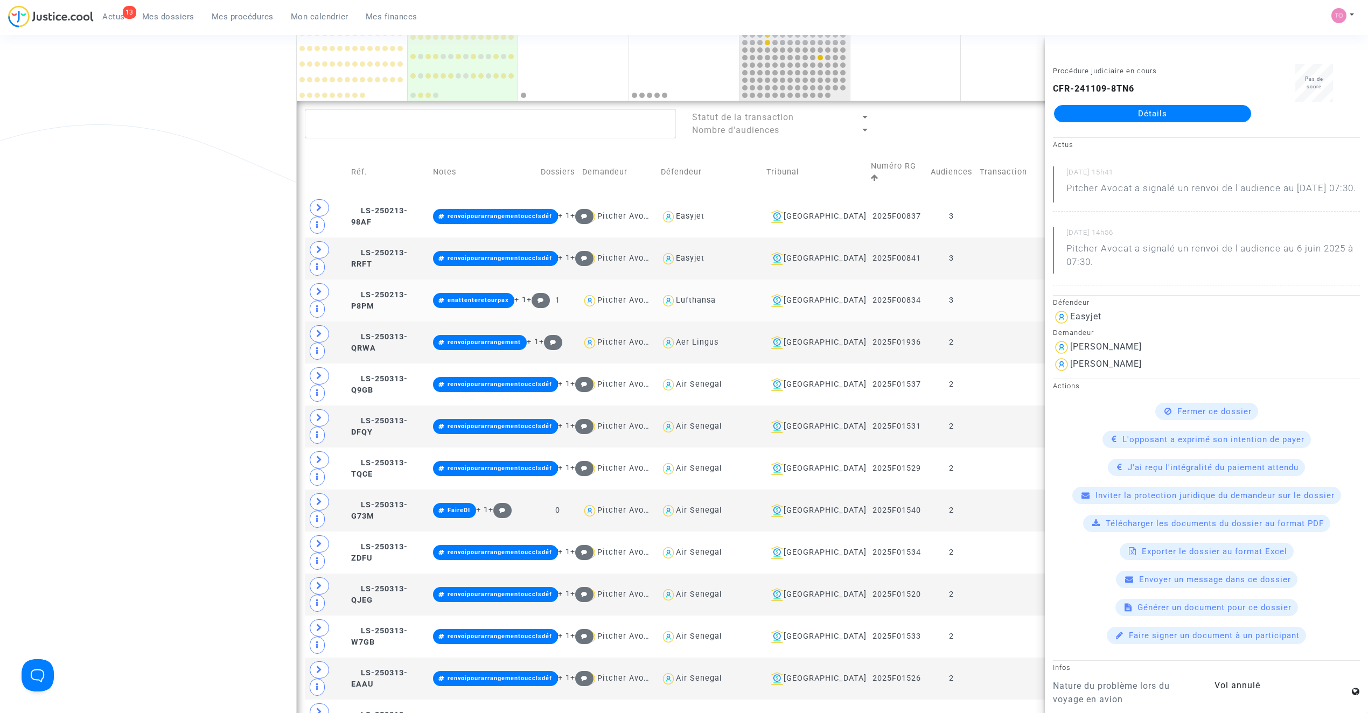
scroll to position [265, 0]
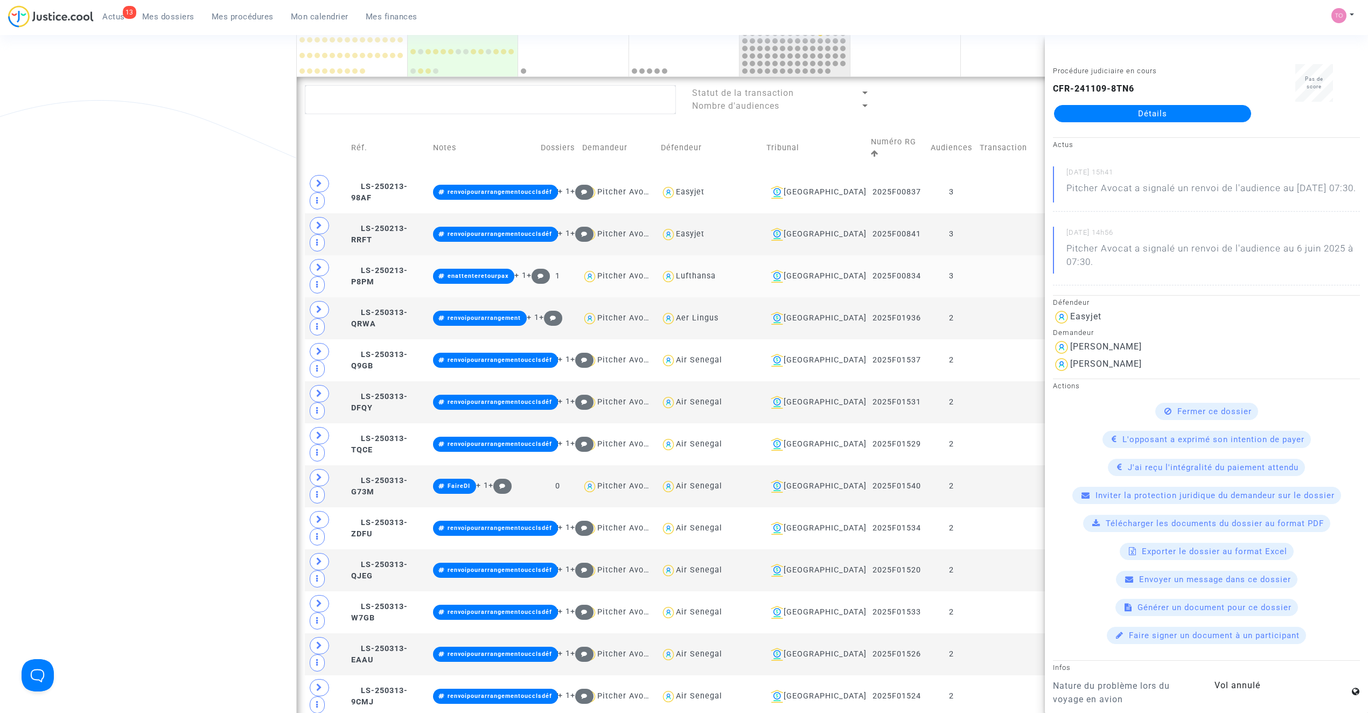
click at [716, 271] on div "Lufthansa" at bounding box center [696, 275] width 40 height 9
type textarea "@Lufthansa"
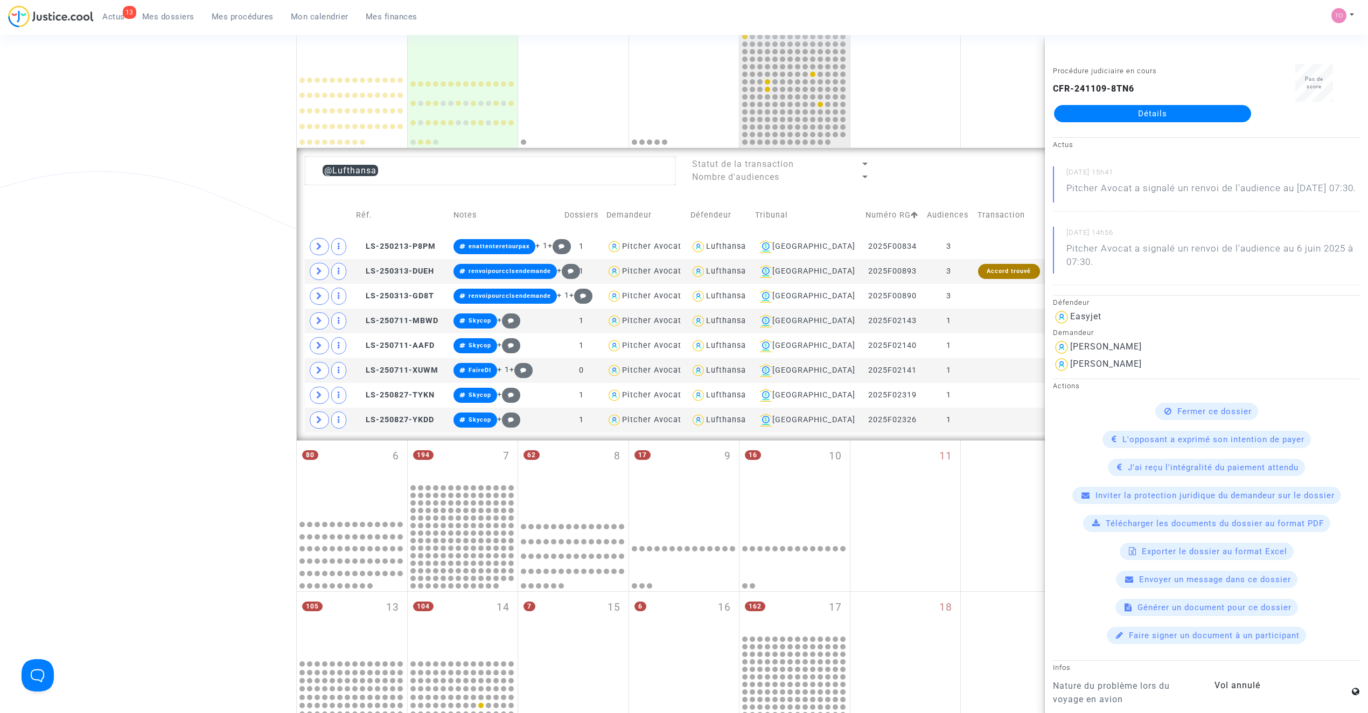
scroll to position [194, 0]
click at [198, 250] on div "Date de clôture d'instruction Date de conciliation Date d'audience Date de juge…" at bounding box center [684, 356] width 1368 height 976
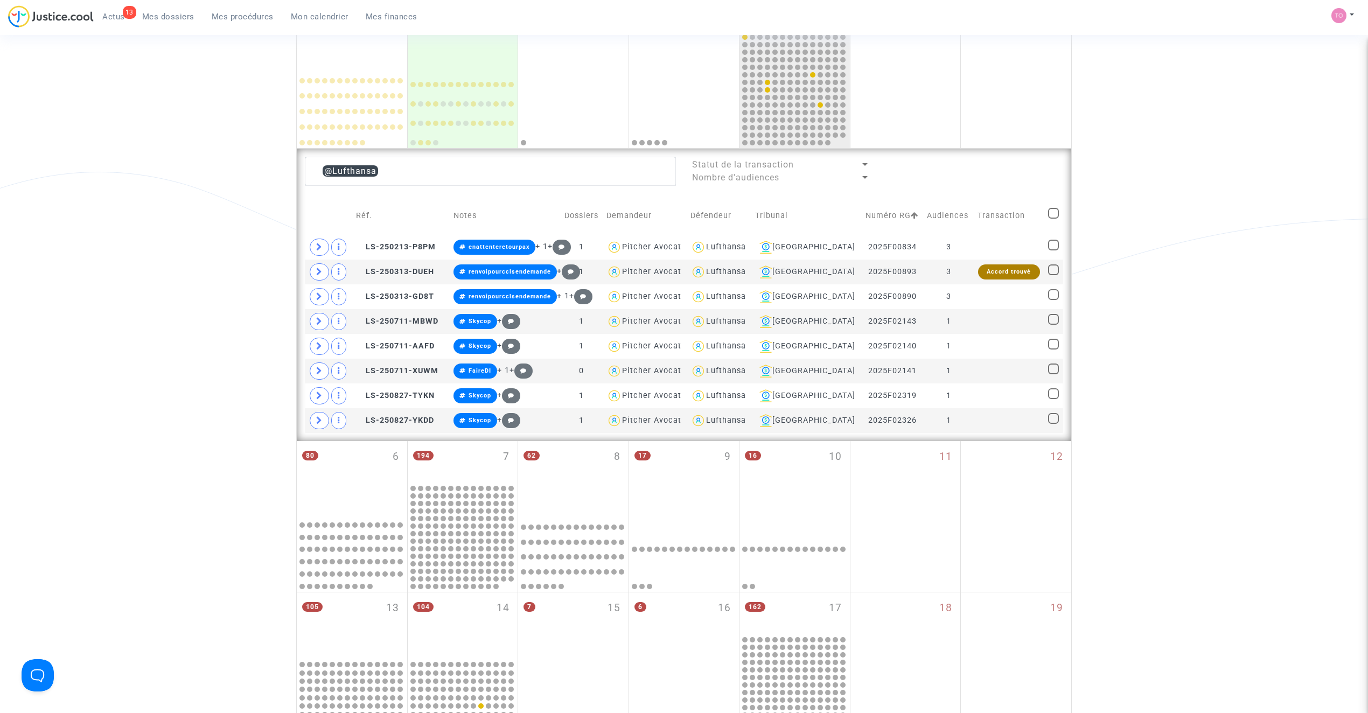
click at [1048, 214] on span at bounding box center [1053, 213] width 11 height 11
click at [1053, 219] on input "checkbox" at bounding box center [1053, 219] width 1 height 1
checkbox input "true"
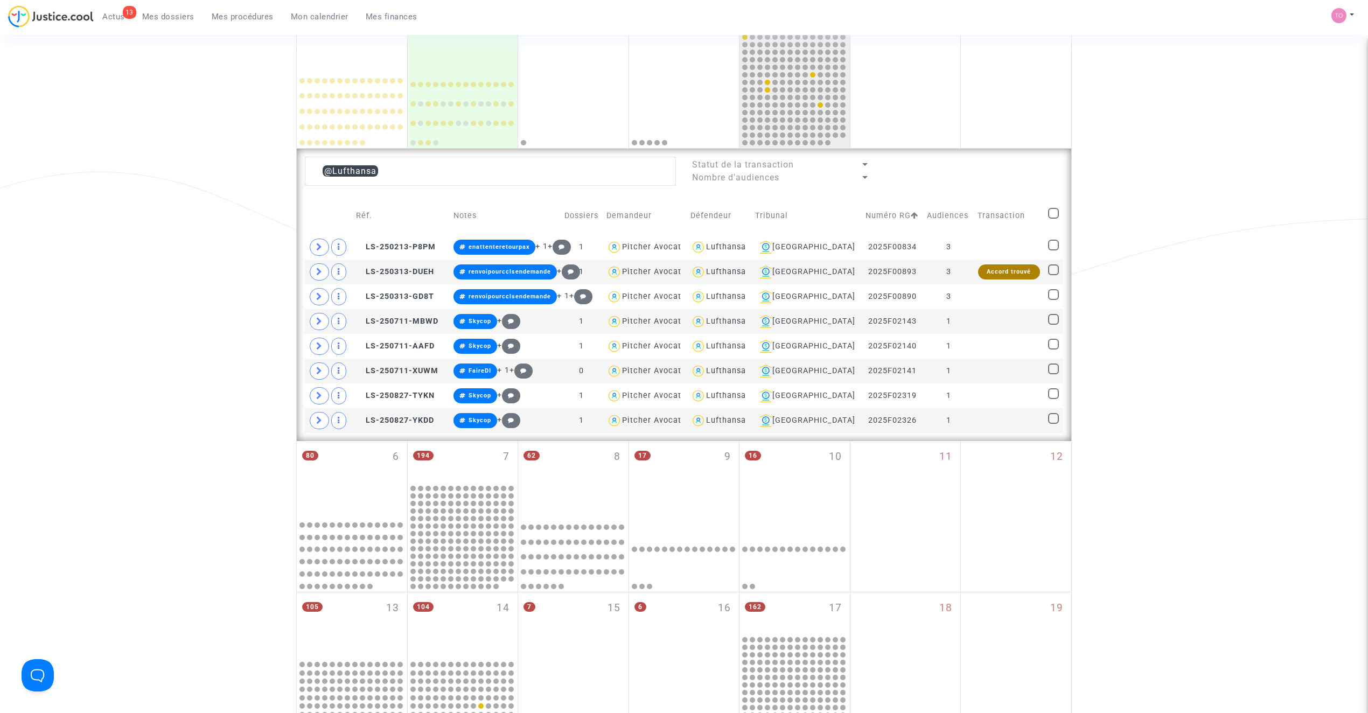
checkbox input "true"
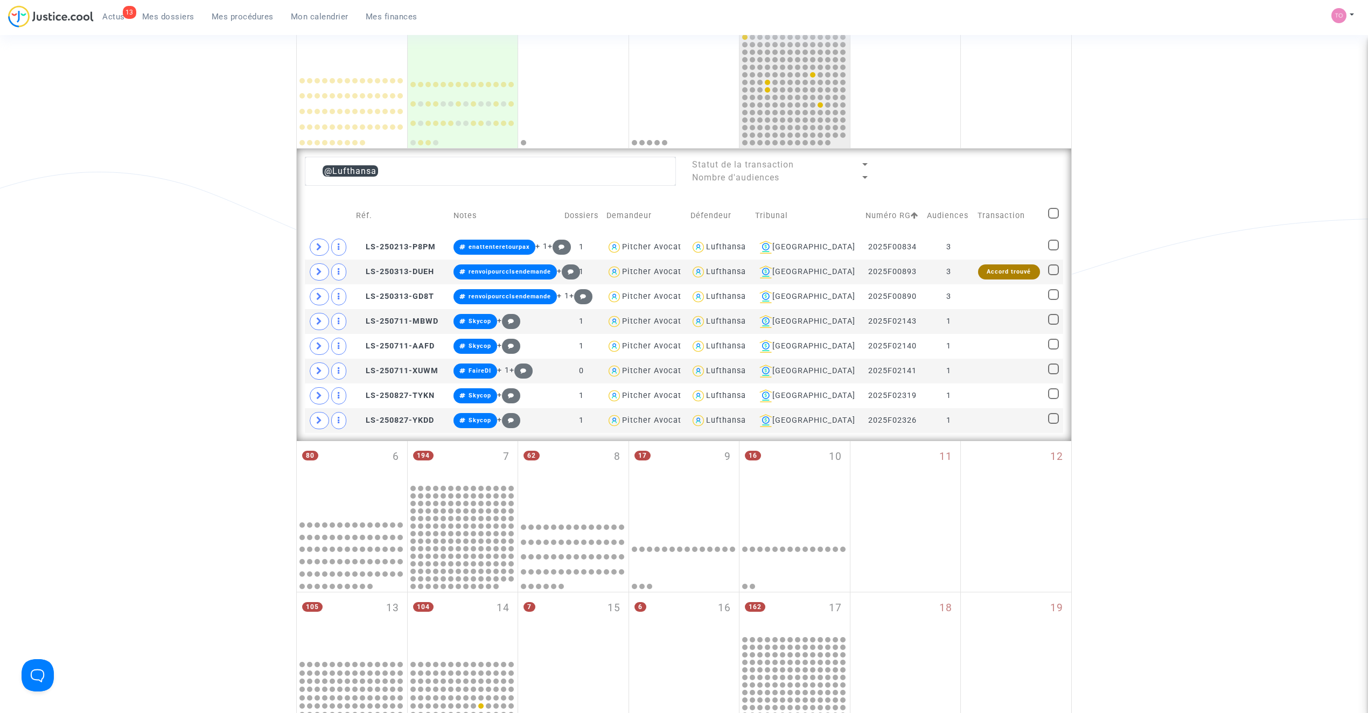
checkbox input "true"
click at [322, 251] on icon at bounding box center [319, 247] width 6 height 8
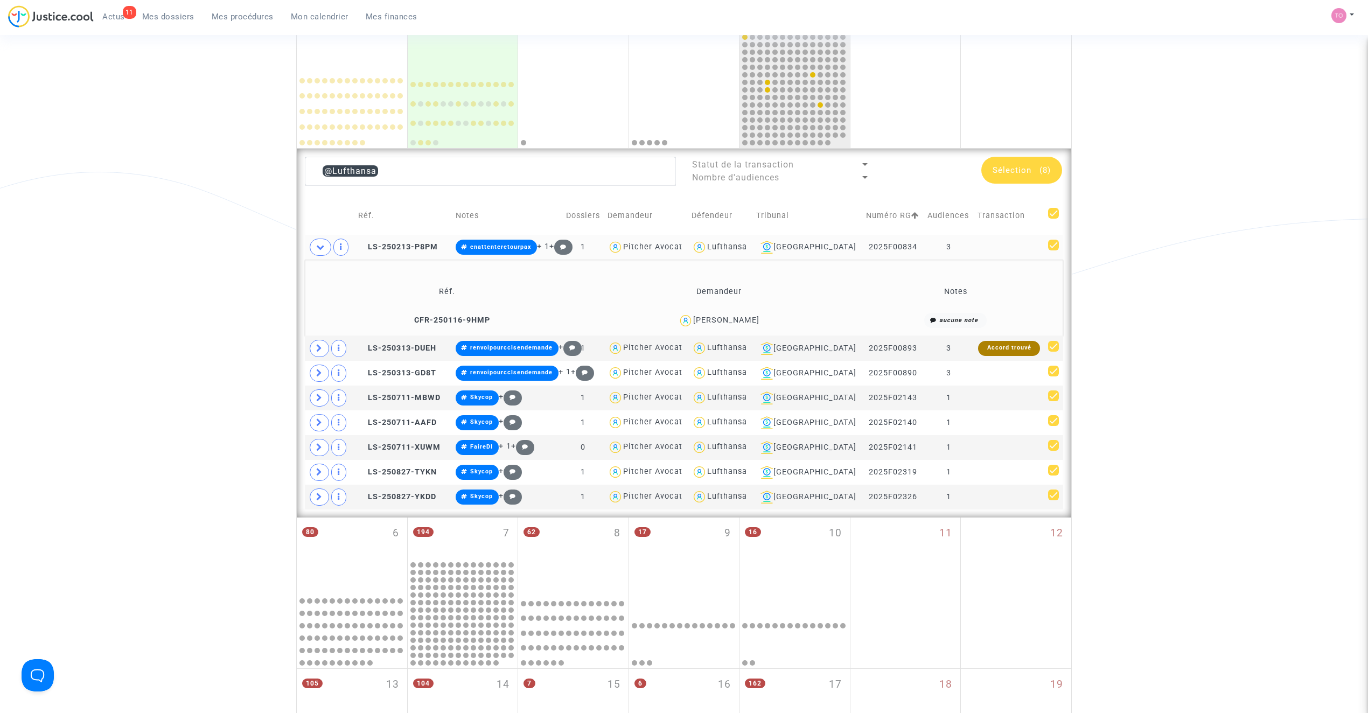
click at [737, 318] on div "Sailey Jeng" at bounding box center [726, 320] width 66 height 9
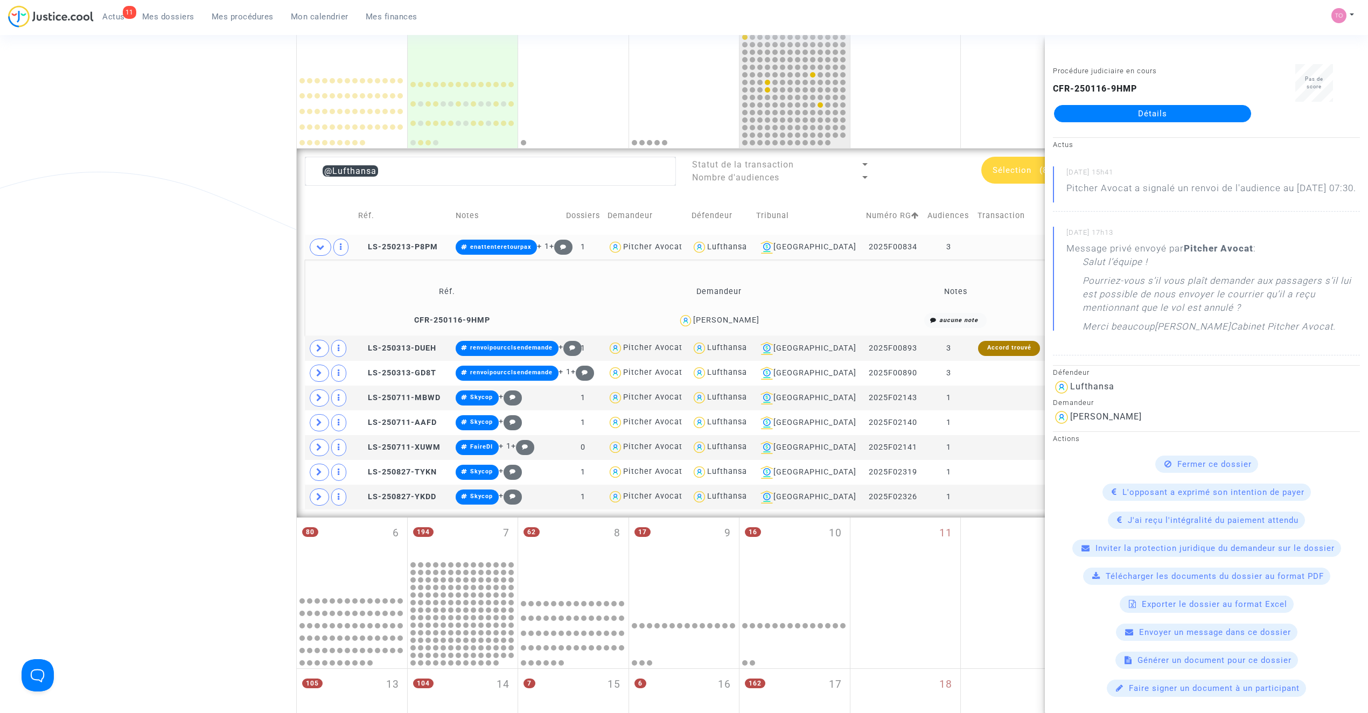
drag, startPoint x: 1106, startPoint y: 311, endPoint x: 1278, endPoint y: 306, distance: 171.8
click at [1278, 306] on p "Pourriez-vous s’il vous plaît demander aux passagers s’il lui est possible de n…" at bounding box center [1220, 297] width 277 height 46
drag, startPoint x: 1131, startPoint y: 323, endPoint x: 1190, endPoint y: 320, distance: 58.8
click at [1190, 320] on p "Pourriez-vous s’il vous plaît demander aux passagers s’il lui est possible de n…" at bounding box center [1220, 297] width 277 height 46
click at [1149, 242] on small "02/06/2025 - 17h13" at bounding box center [1212, 235] width 293 height 14
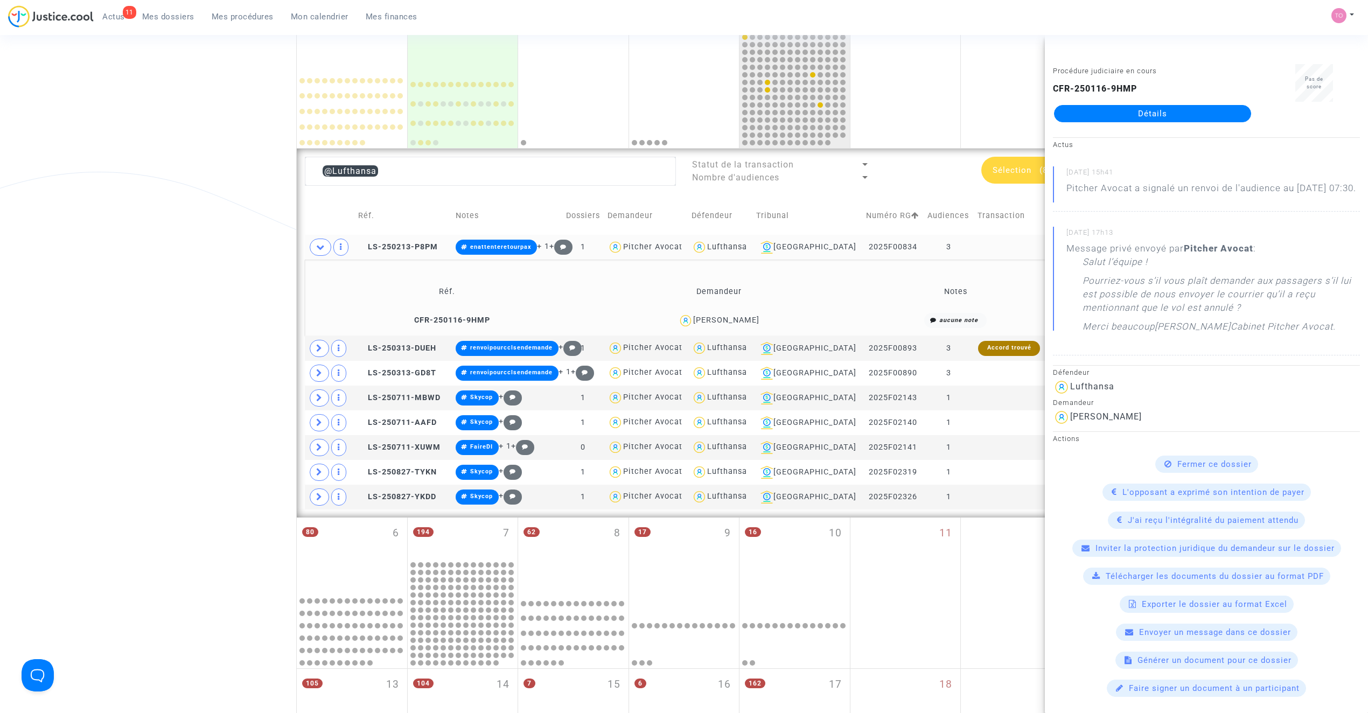
click at [737, 319] on div "Sailey Jeng" at bounding box center [726, 320] width 66 height 9
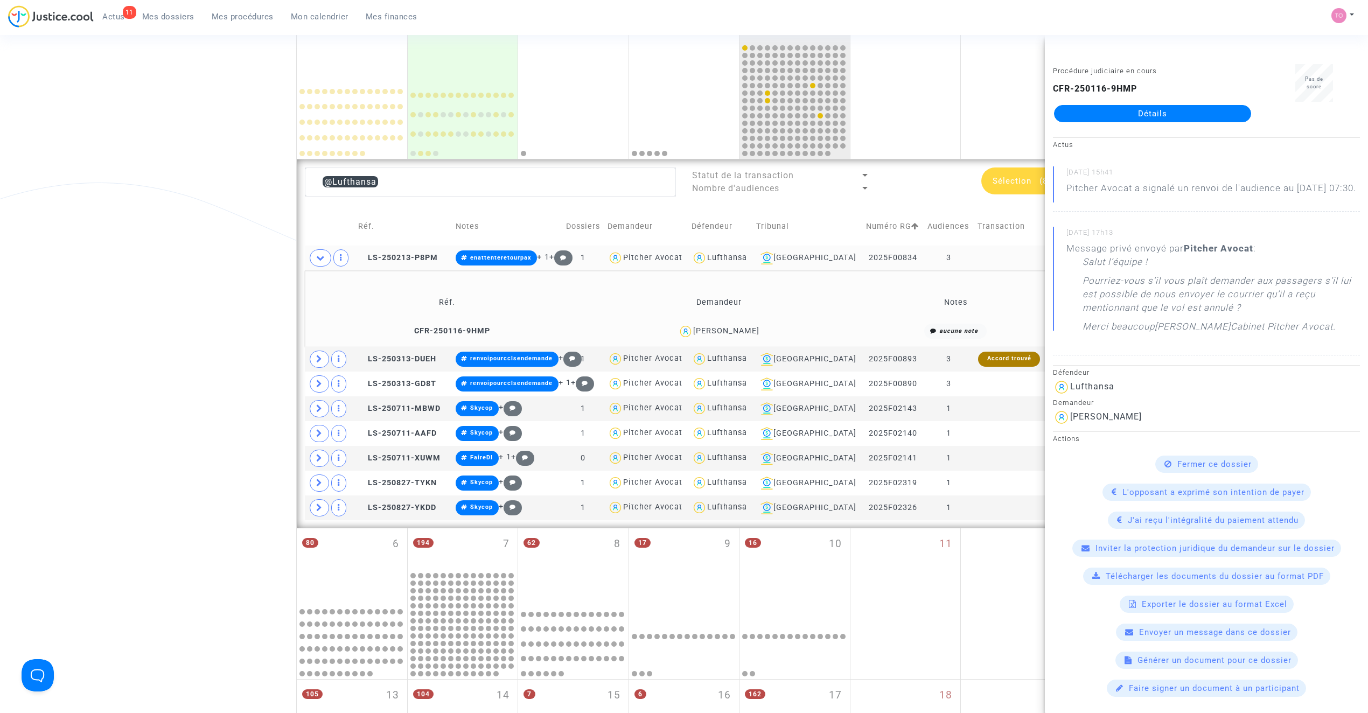
scroll to position [169, 0]
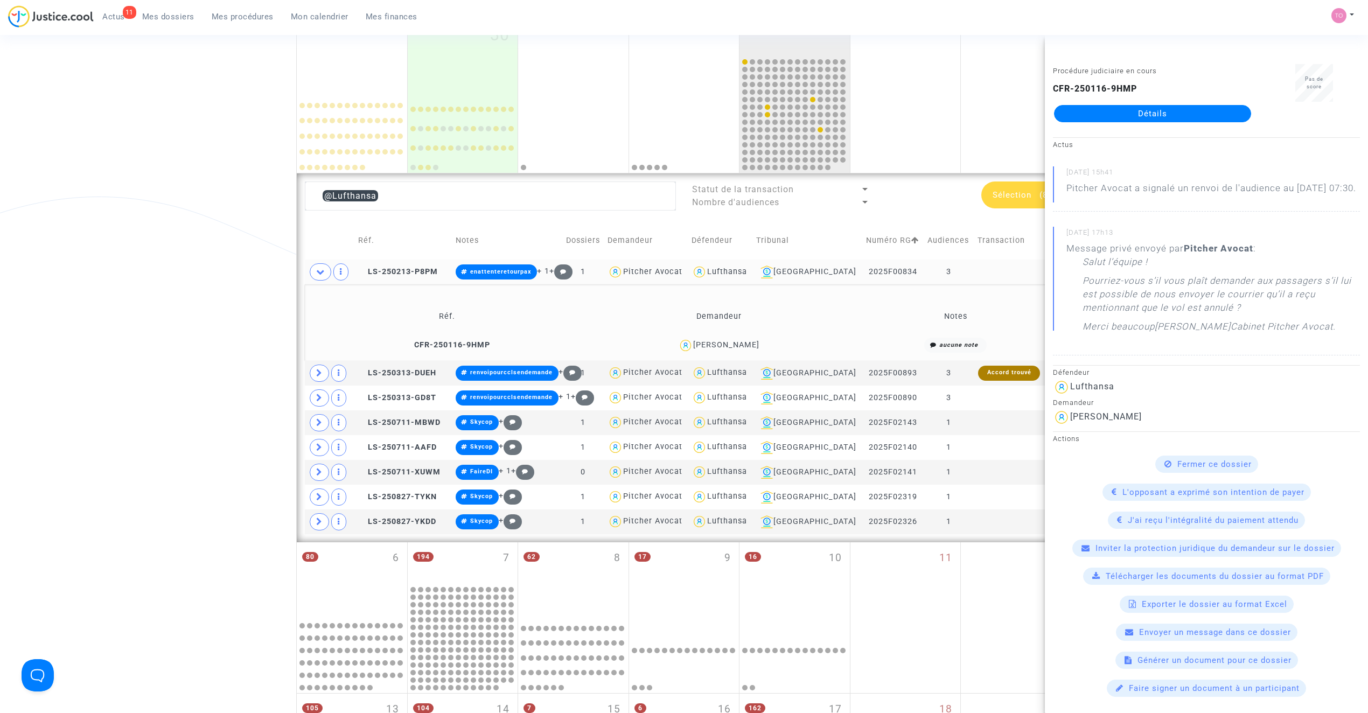
click at [169, 306] on div "Date de clôture d'instruction Date de conciliation Date d'audience Date de juge…" at bounding box center [684, 419] width 1368 height 1052
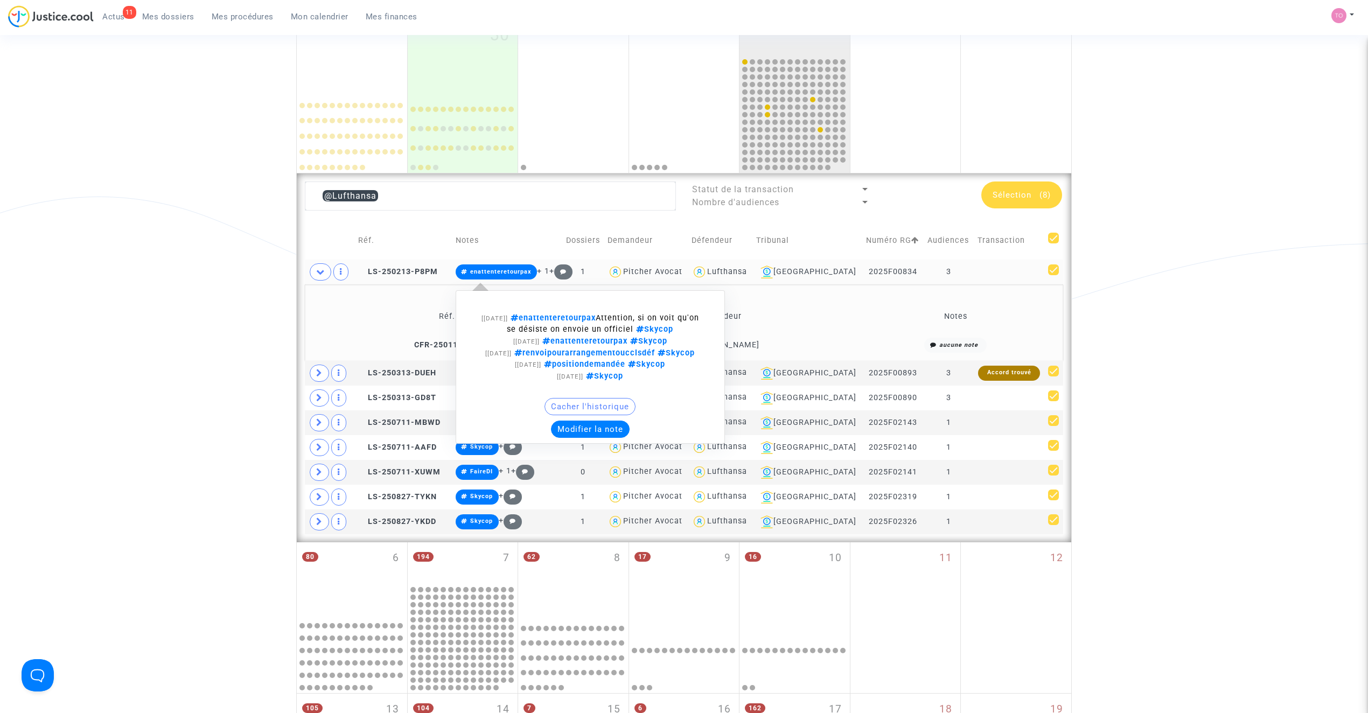
click at [601, 437] on button "Modifier la note" at bounding box center [590, 429] width 79 height 17
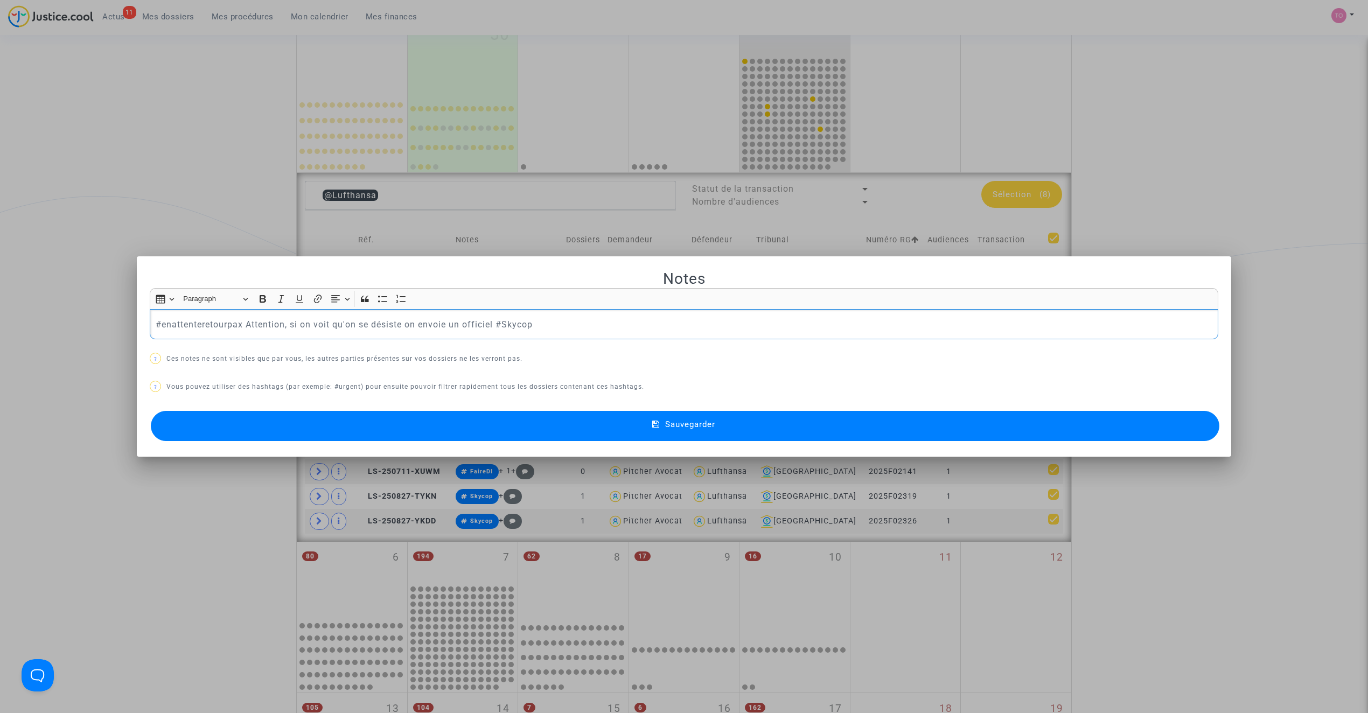
drag, startPoint x: 535, startPoint y: 331, endPoint x: 243, endPoint y: 326, distance: 291.4
click at [243, 326] on p "#enattenteretourpax Attention, si on voit qu'on se désiste on envoie un officie…" at bounding box center [684, 324] width 1057 height 13
click at [416, 395] on div "Notes Rich Text Editor Insert table Insert table Heading Paragraph Paragraph He…" at bounding box center [684, 356] width 1068 height 175
drag, startPoint x: 437, startPoint y: 371, endPoint x: 415, endPoint y: 367, distance: 22.9
click at [436, 371] on div "Notes Rich Text Editor Insert table Insert table Heading Paragraph Paragraph He…" at bounding box center [684, 356] width 1068 height 175
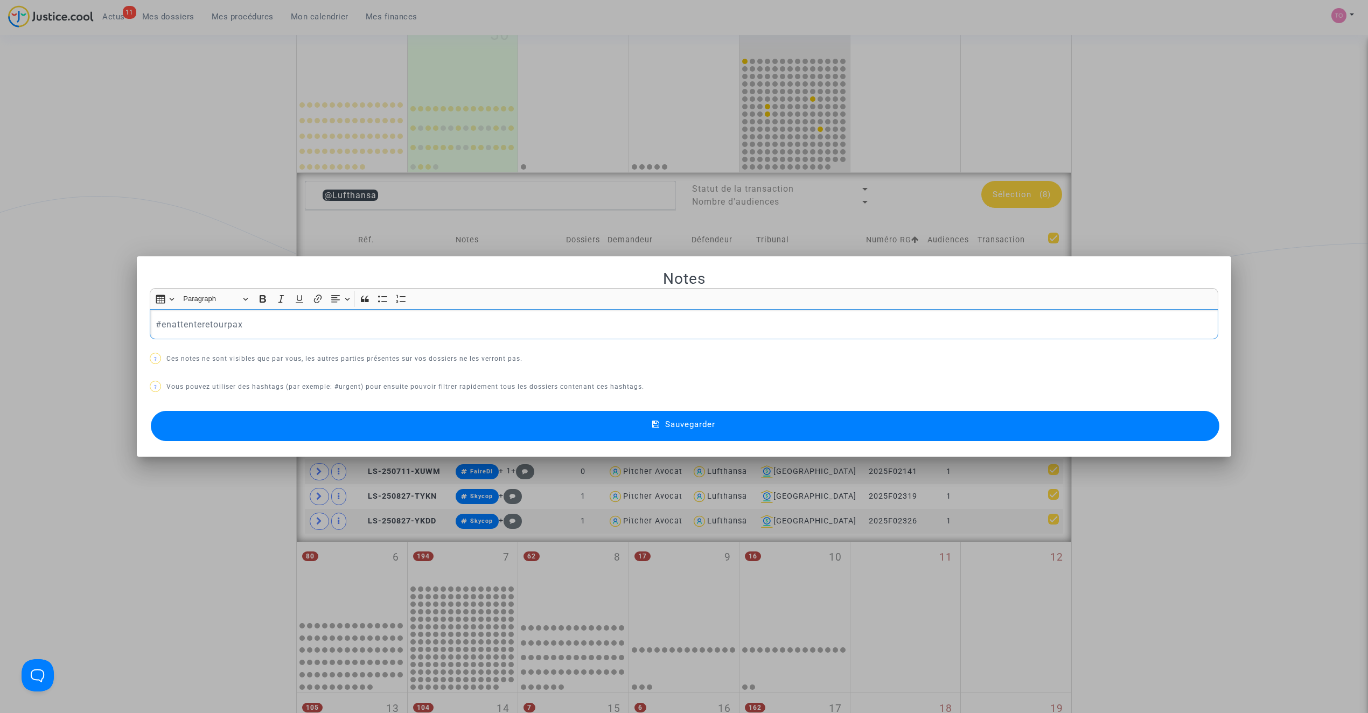
click at [292, 326] on p "#enattenteretourpax" at bounding box center [684, 324] width 1057 height 13
click at [272, 323] on p "#enattenteretourpax Attention, si on voit qu'on se désiste on envoie un officie…" at bounding box center [684, 324] width 1057 height 13
click at [247, 324] on p "#enattenteretourpax Attention, si on voit qu'on se désiste on envoie un officie…" at bounding box center [684, 324] width 1057 height 13
drag, startPoint x: 242, startPoint y: 323, endPoint x: 491, endPoint y: 326, distance: 249.3
click at [491, 326] on p "#enattenteretourpax Attention, si on voit qu'on se désiste on envoie un officie…" at bounding box center [684, 324] width 1057 height 13
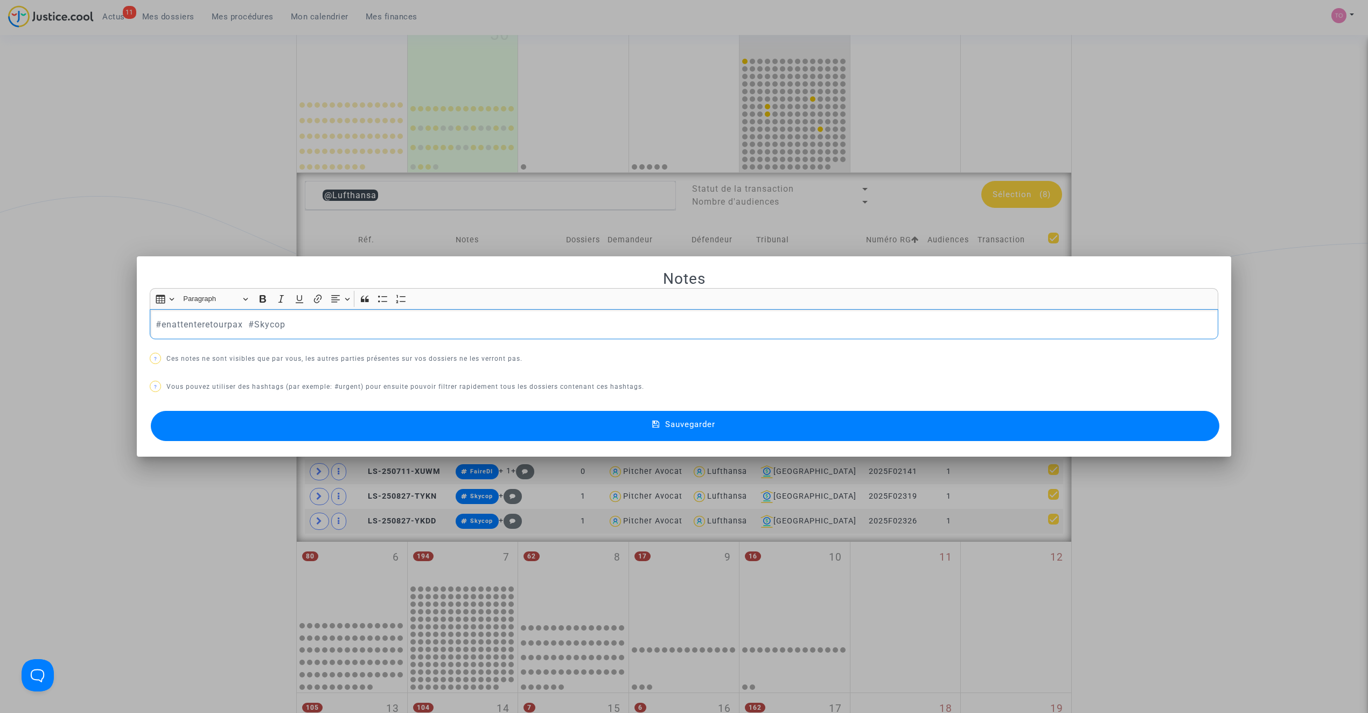
click at [427, 424] on button "Sauvegarder" at bounding box center [685, 426] width 1068 height 30
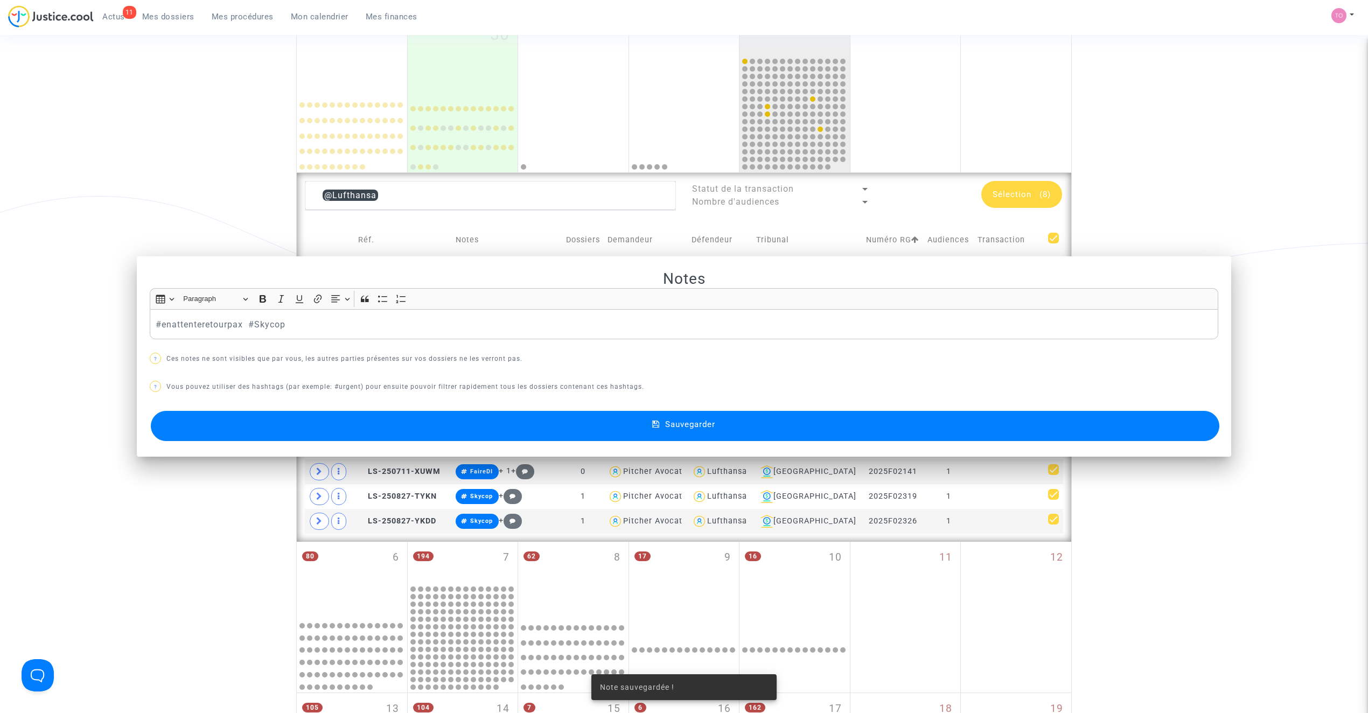
scroll to position [169, 0]
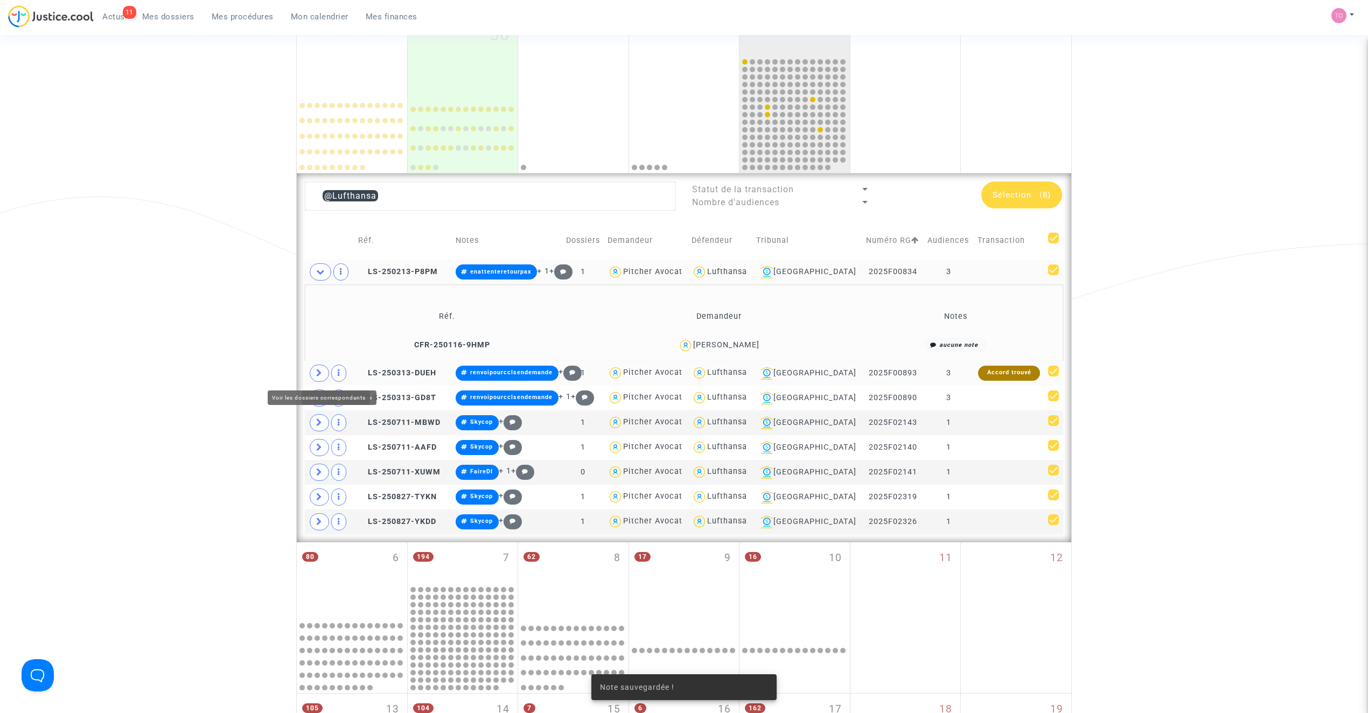
click at [321, 374] on icon at bounding box center [319, 373] width 6 height 8
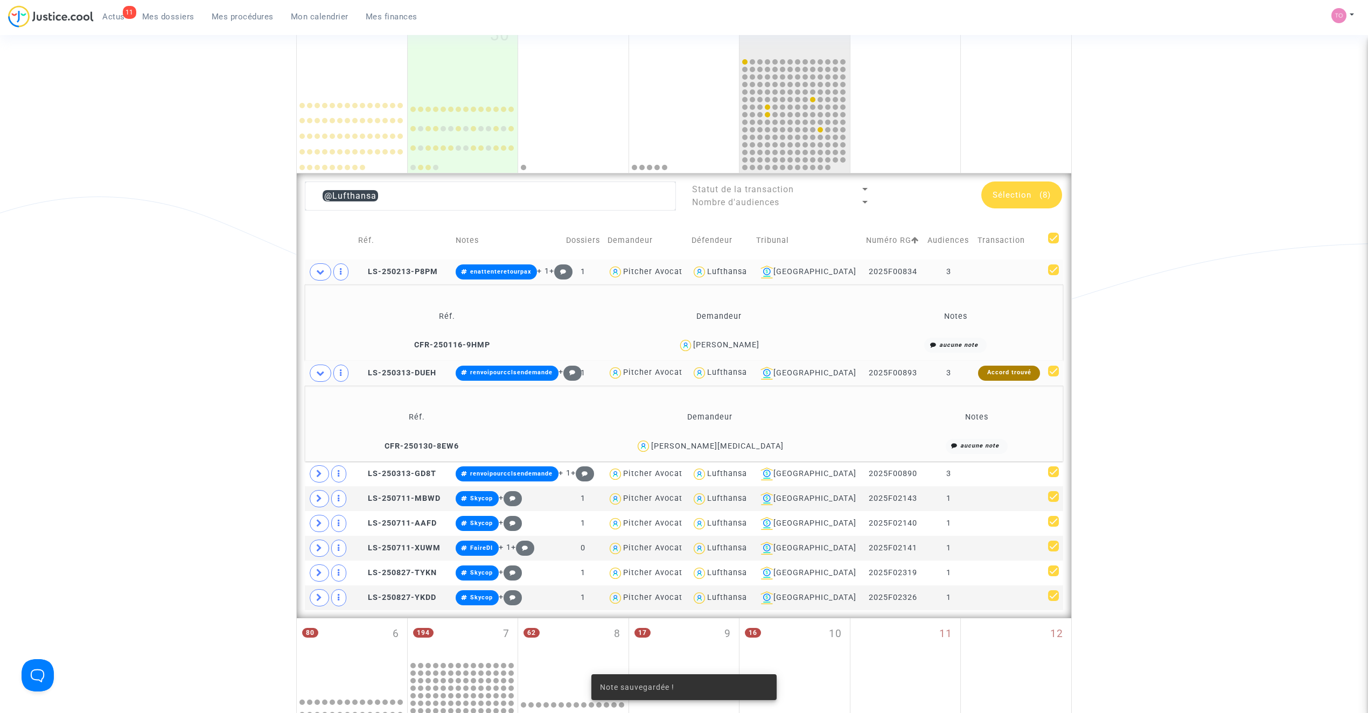
click at [735, 445] on div "Mia Holler" at bounding box center [717, 446] width 132 height 9
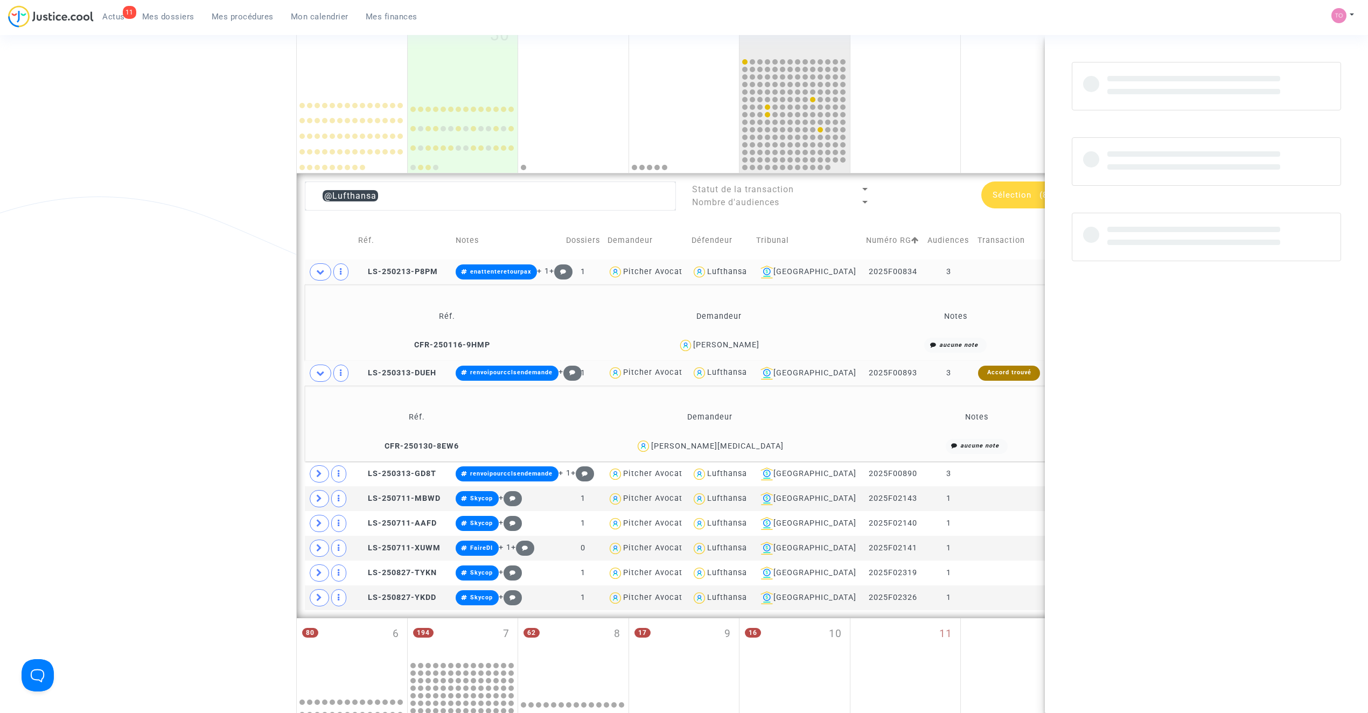
click at [735, 445] on div "Mia Holler" at bounding box center [717, 446] width 132 height 9
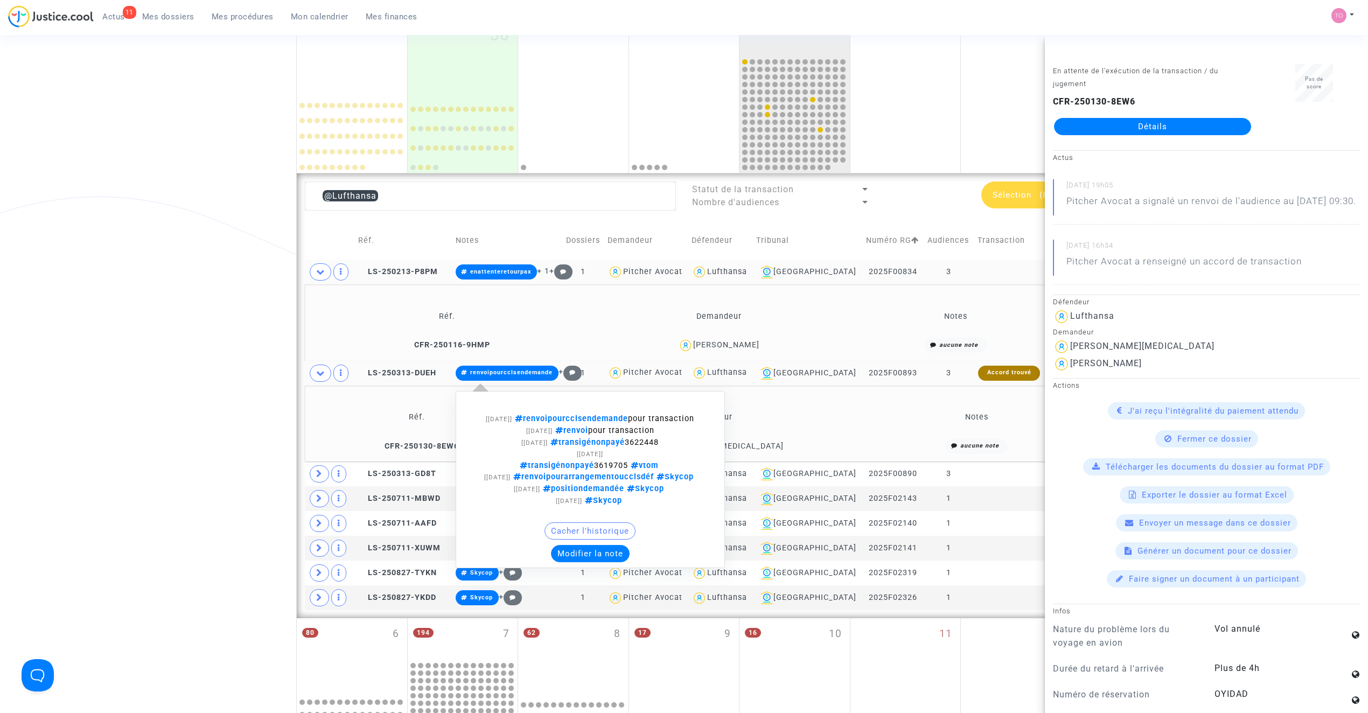
click at [658, 447] on span "transigénonpayé 3622448" at bounding box center [603, 442] width 111 height 9
drag, startPoint x: 678, startPoint y: 452, endPoint x: 643, endPoint y: 453, distance: 35.5
click at [643, 449] on div "[25/08/2025] transigénonpayé 3622448" at bounding box center [590, 443] width 225 height 12
drag, startPoint x: 636, startPoint y: 477, endPoint x: 602, endPoint y: 480, distance: 34.7
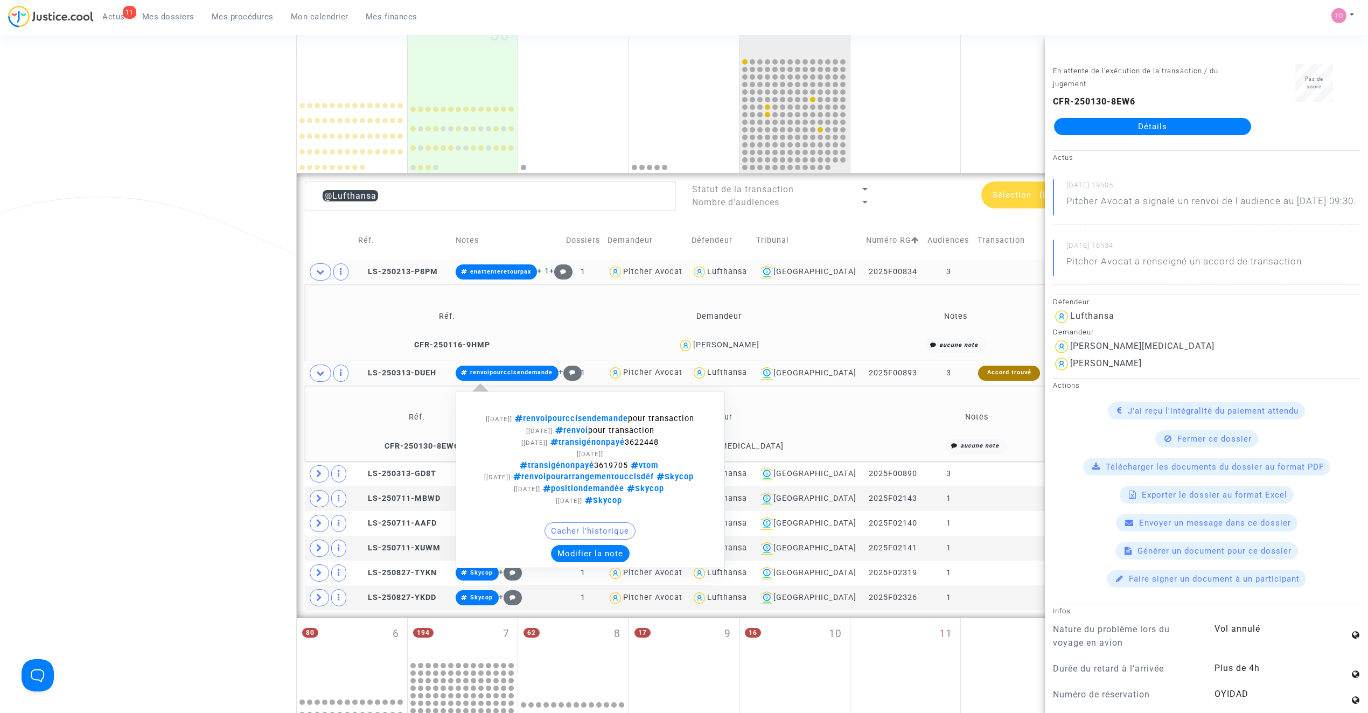
click at [602, 470] on span "transigénonpayé 3619705 vtom" at bounding box center [590, 465] width 141 height 9
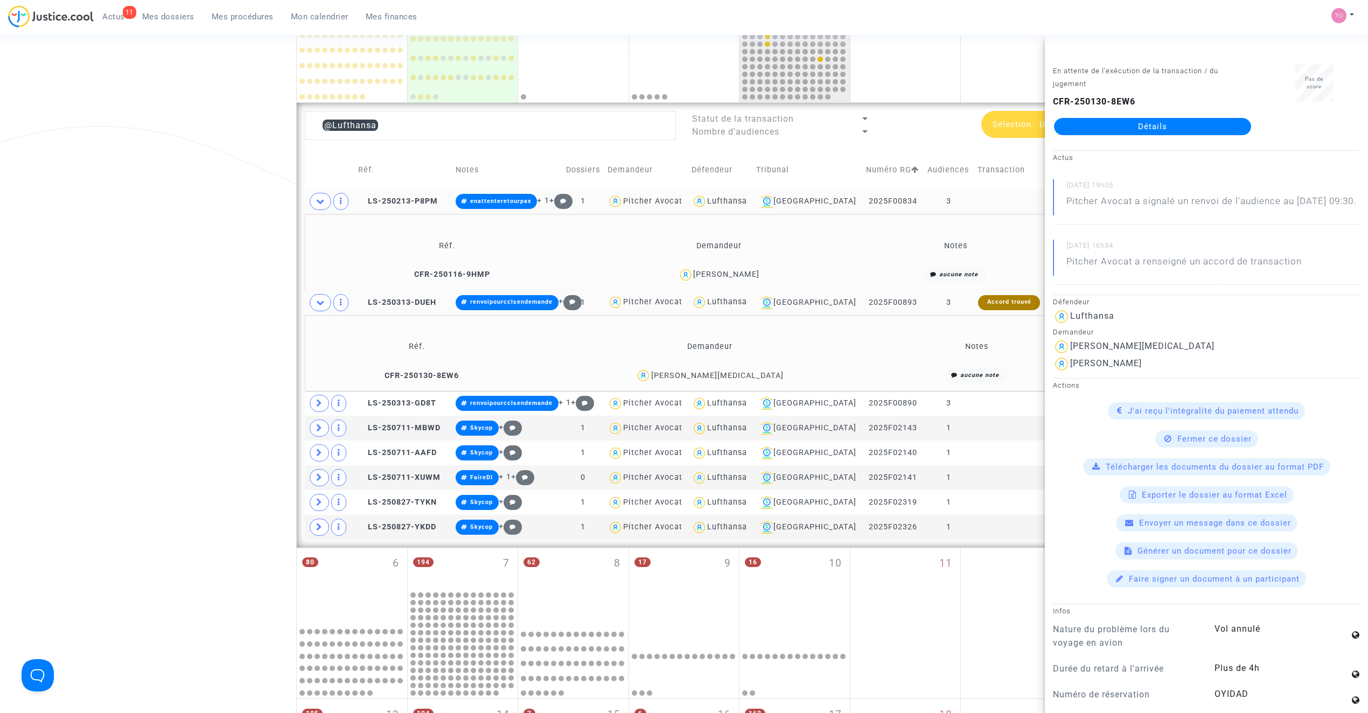
scroll to position [241, 0]
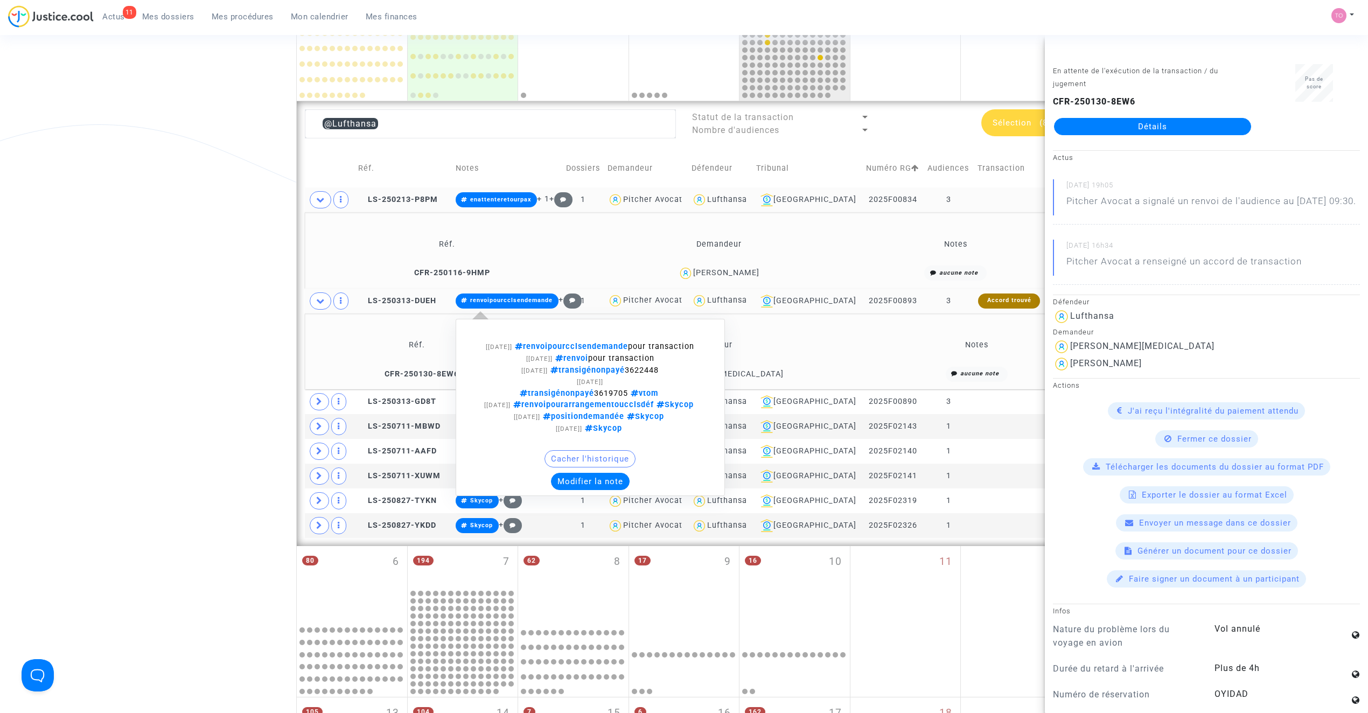
click at [600, 490] on button "Modifier la note" at bounding box center [590, 481] width 79 height 17
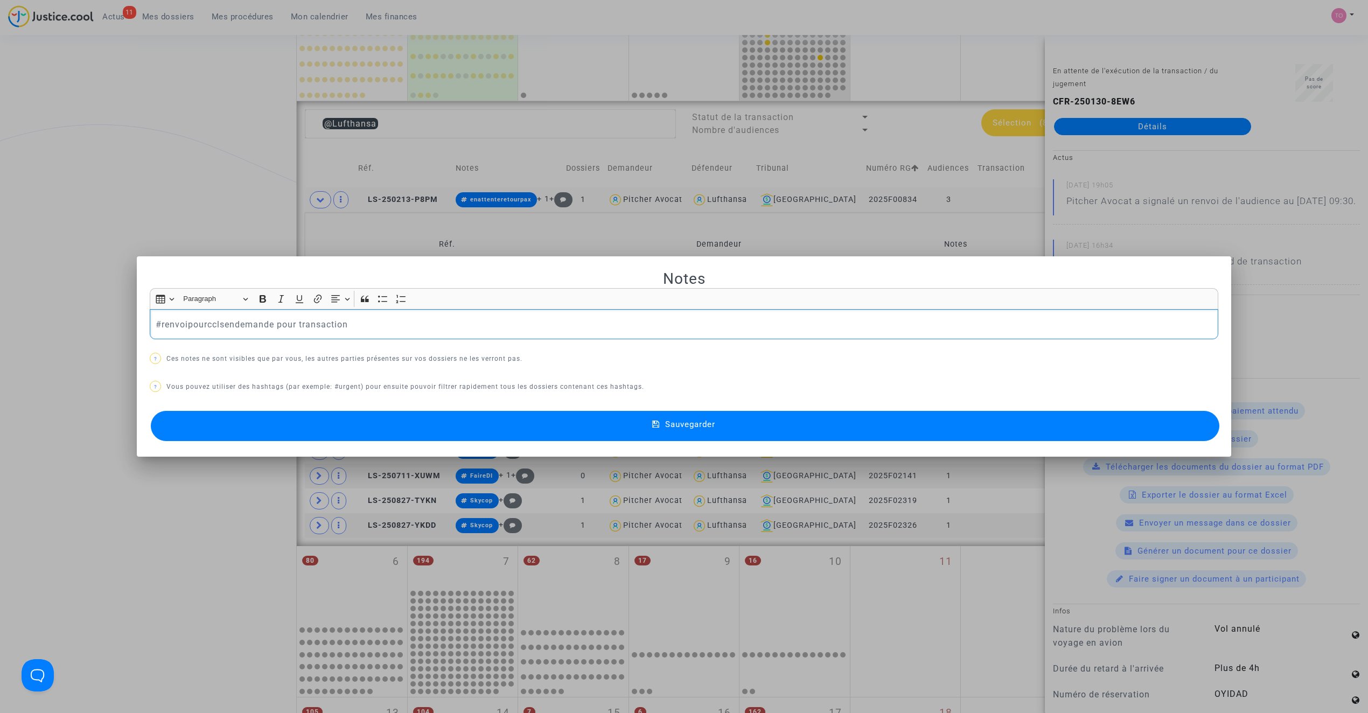
scroll to position [0, 0]
drag, startPoint x: 270, startPoint y: 322, endPoint x: 183, endPoint y: 324, distance: 86.7
click at [183, 324] on p "#renvoipourcclsendemande pour transaction" at bounding box center [684, 324] width 1057 height 13
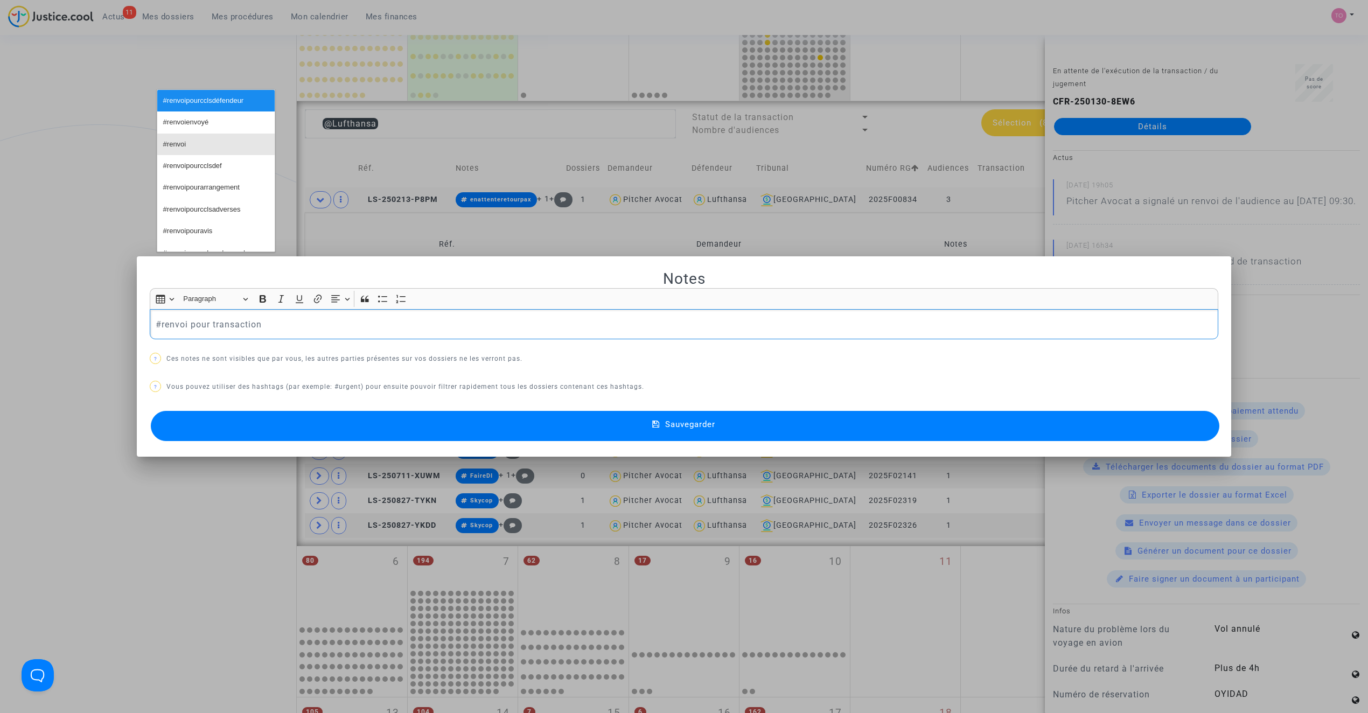
click at [188, 148] on button "#renvoi" at bounding box center [215, 145] width 117 height 22
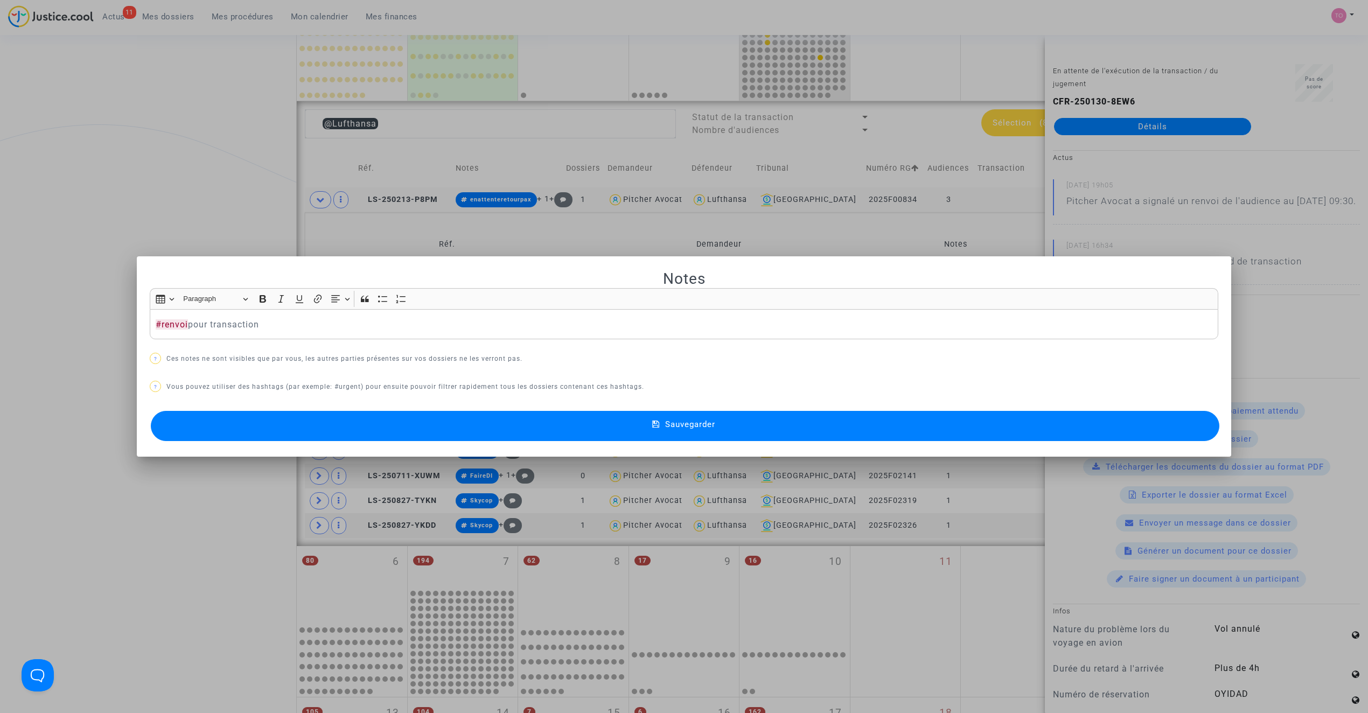
click at [309, 437] on button "Sauvegarder" at bounding box center [685, 426] width 1068 height 30
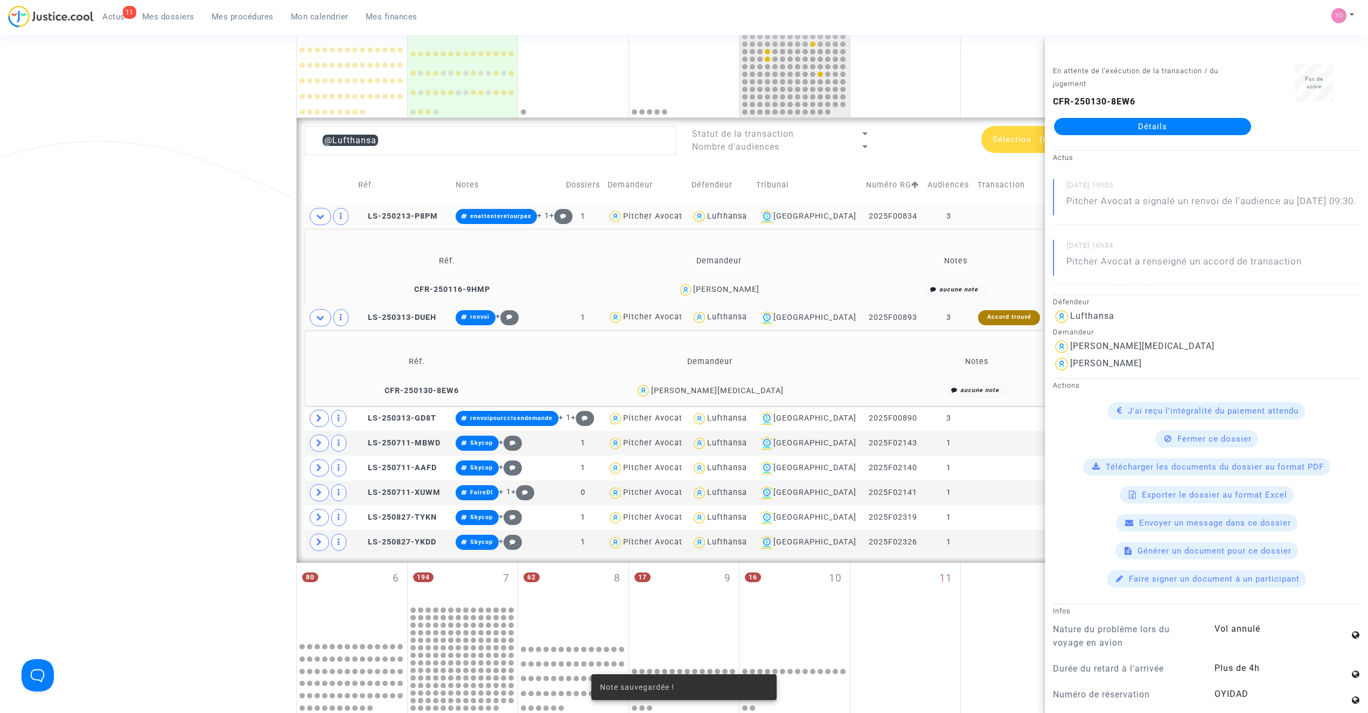
scroll to position [193, 0]
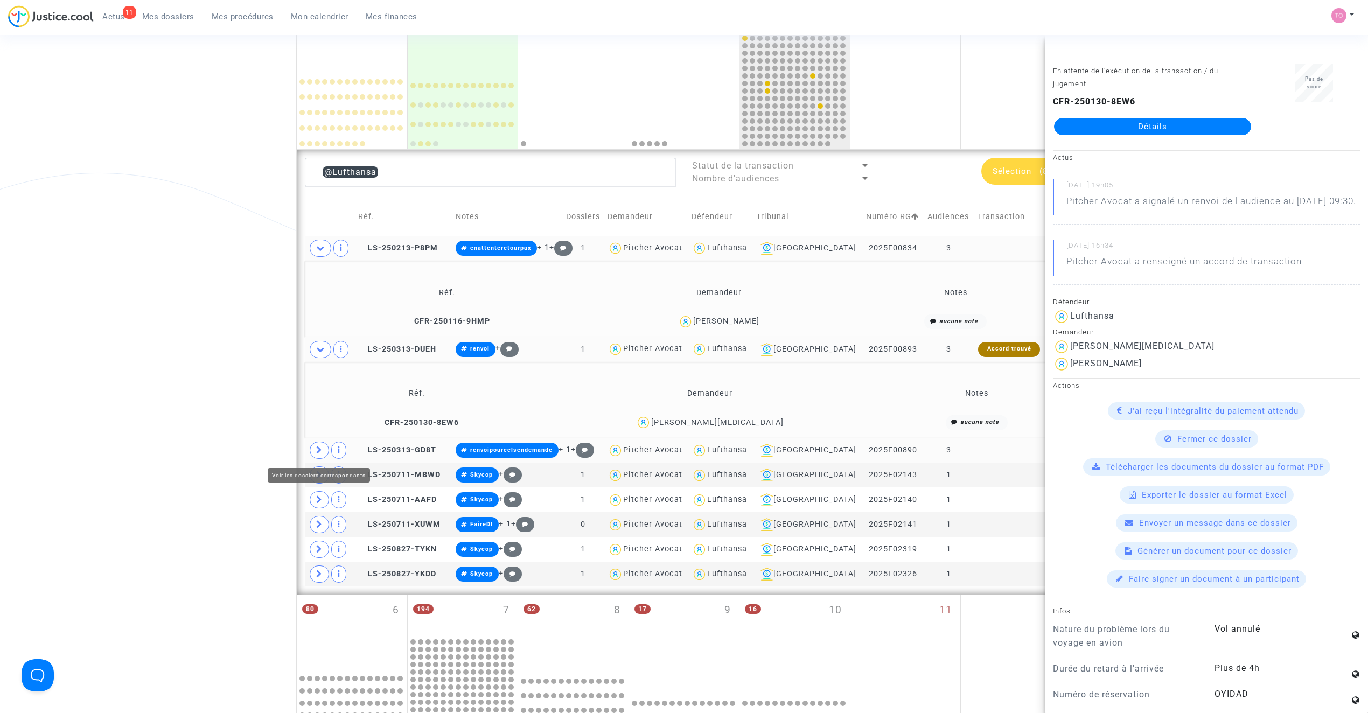
click at [319, 449] on icon at bounding box center [319, 450] width 6 height 8
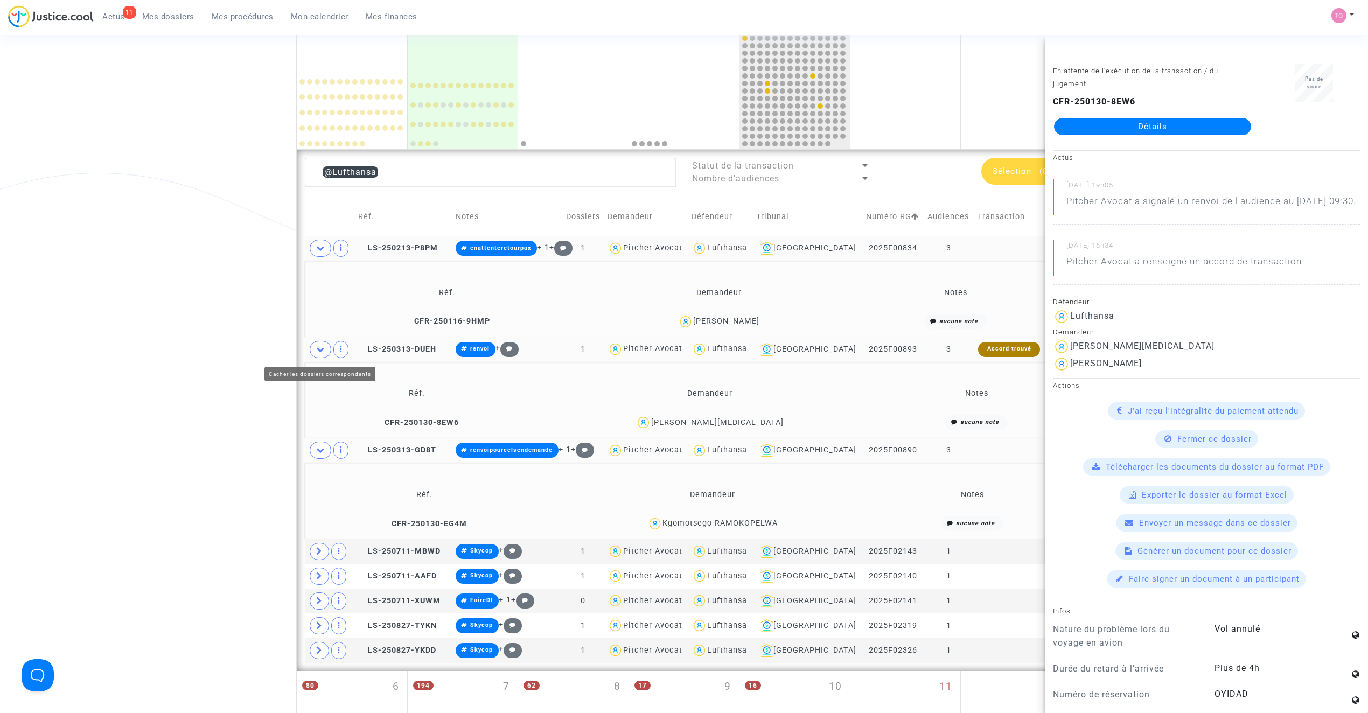
click at [321, 352] on icon at bounding box center [320, 349] width 9 height 8
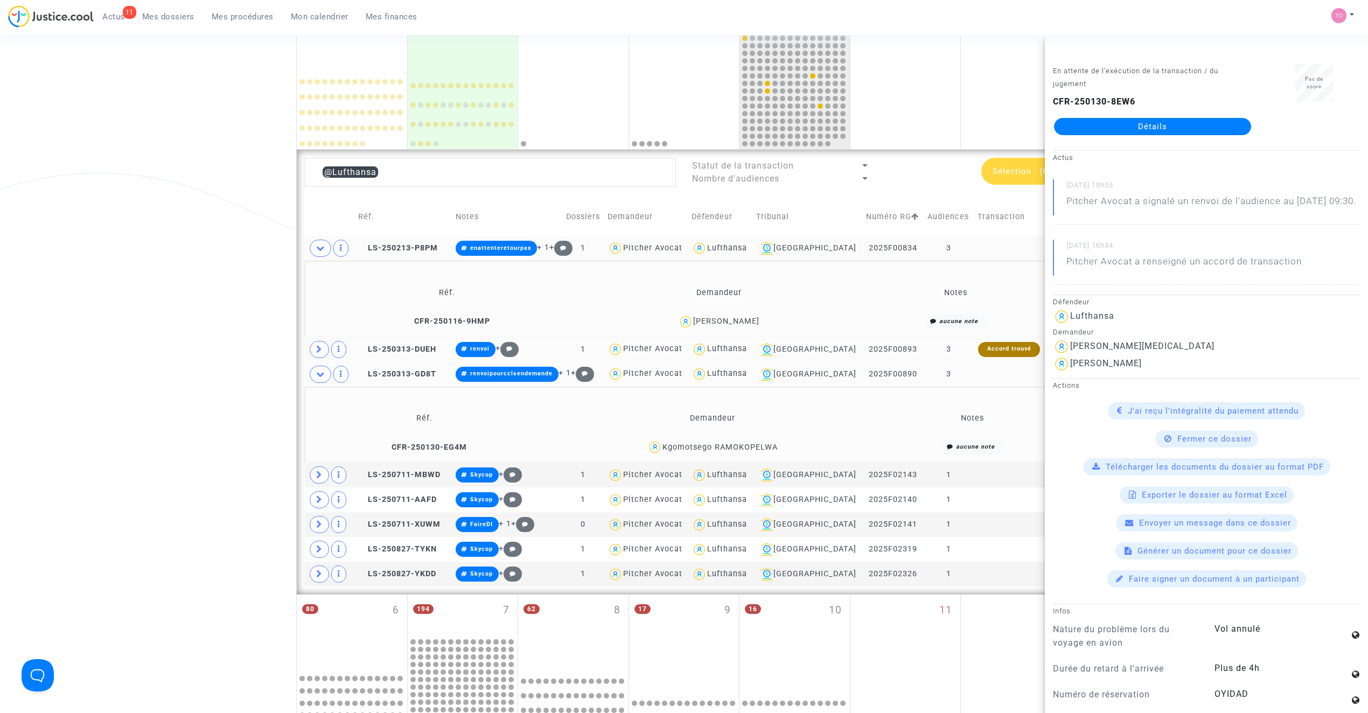
click at [713, 449] on div "Kgomotsego RAMOKOPELWA" at bounding box center [719, 447] width 115 height 9
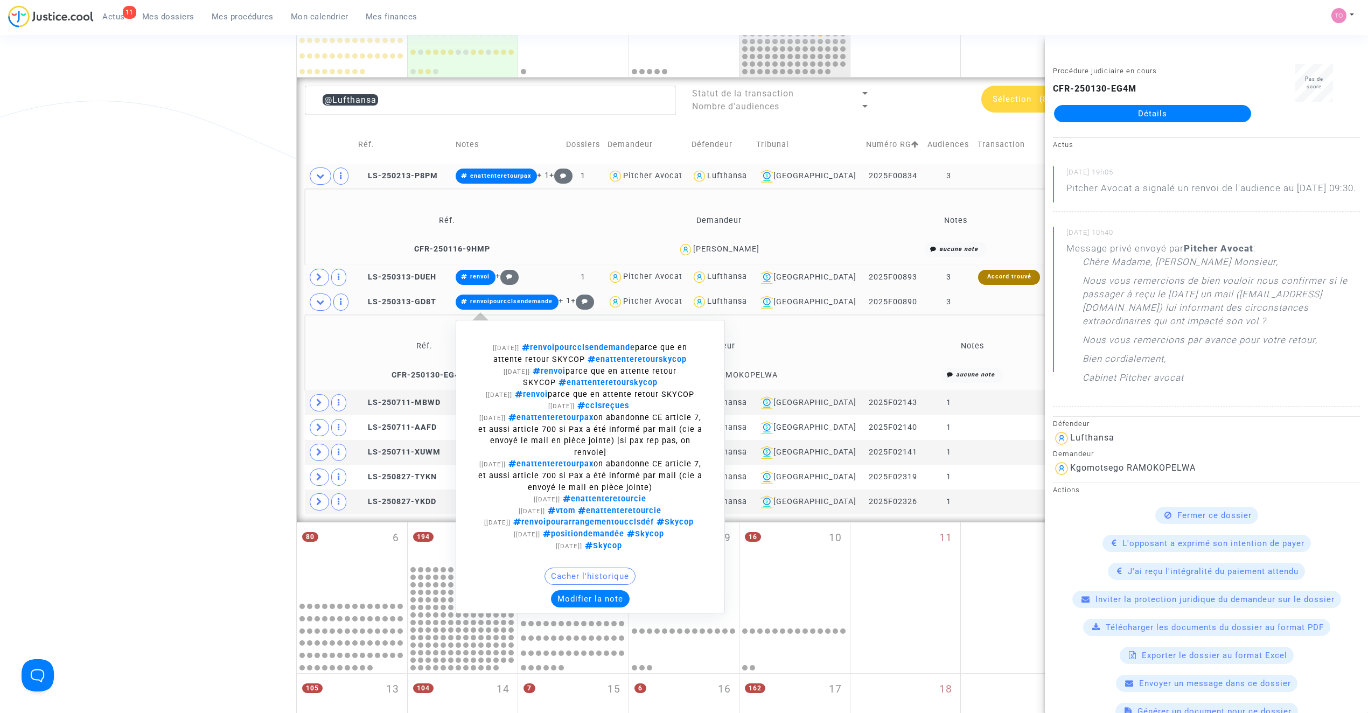
scroll to position [313, 0]
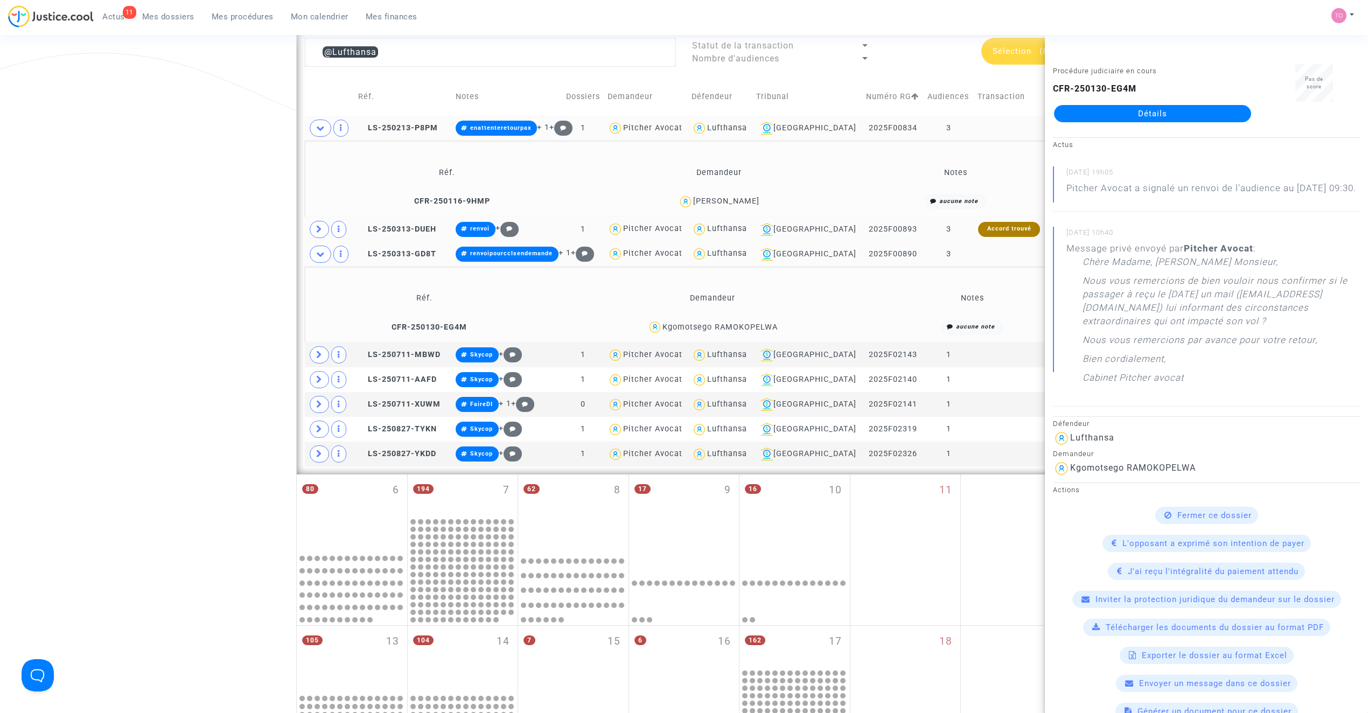
click at [746, 328] on div "Kgomotsego RAMOKOPELWA" at bounding box center [719, 327] width 115 height 9
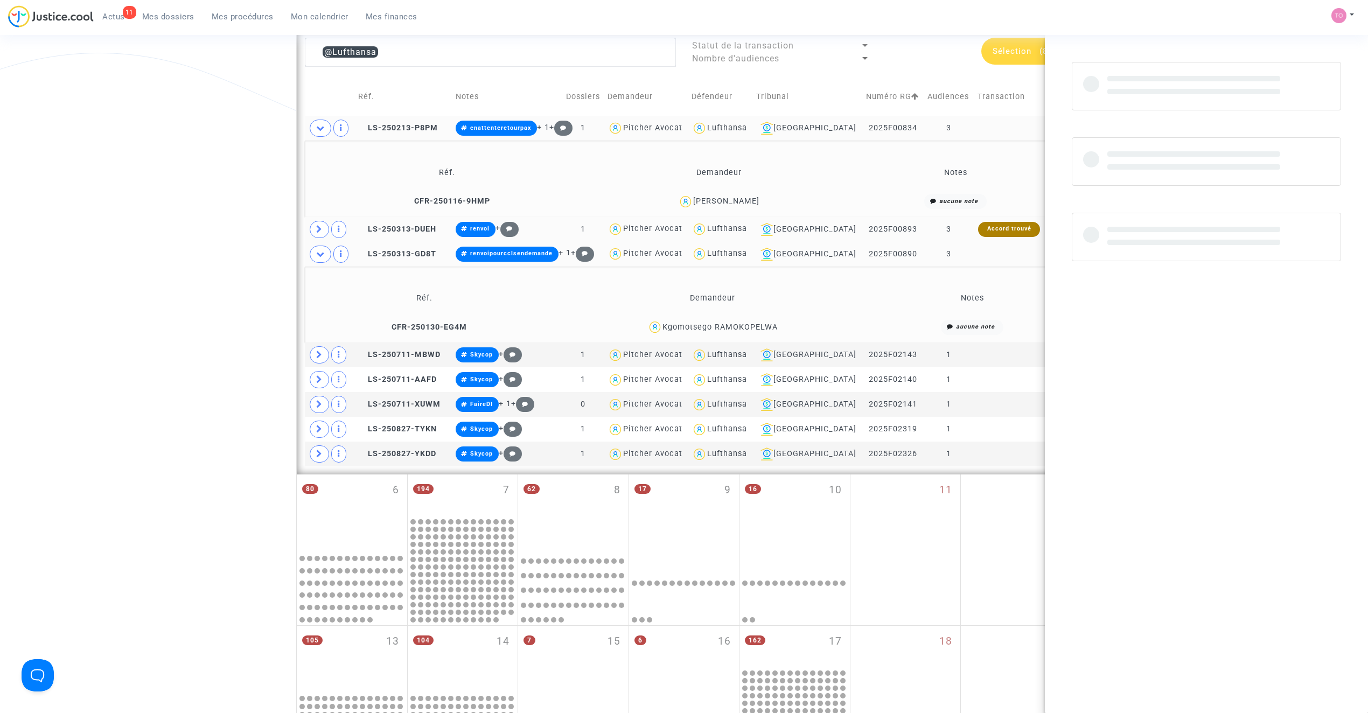
click at [746, 328] on div "Kgomotsego RAMOKOPELWA" at bounding box center [719, 327] width 115 height 9
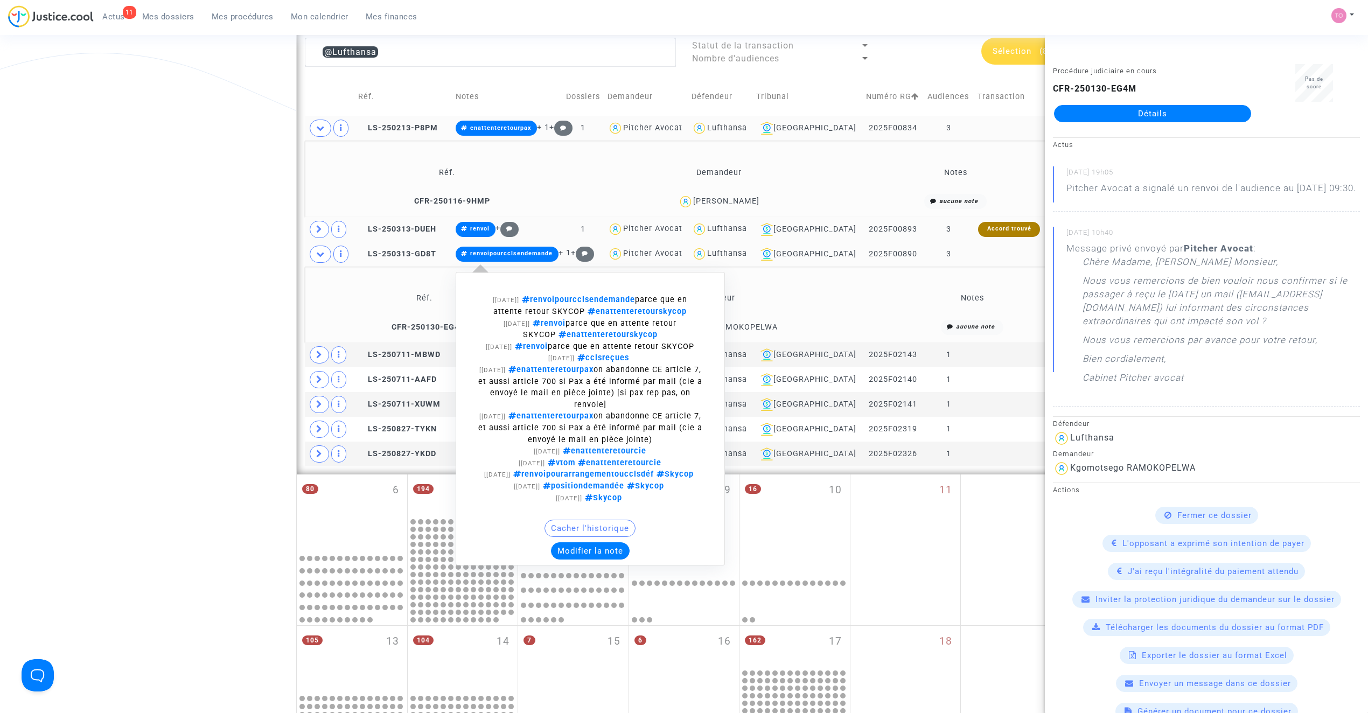
click at [594, 559] on button "Modifier la note" at bounding box center [590, 550] width 79 height 17
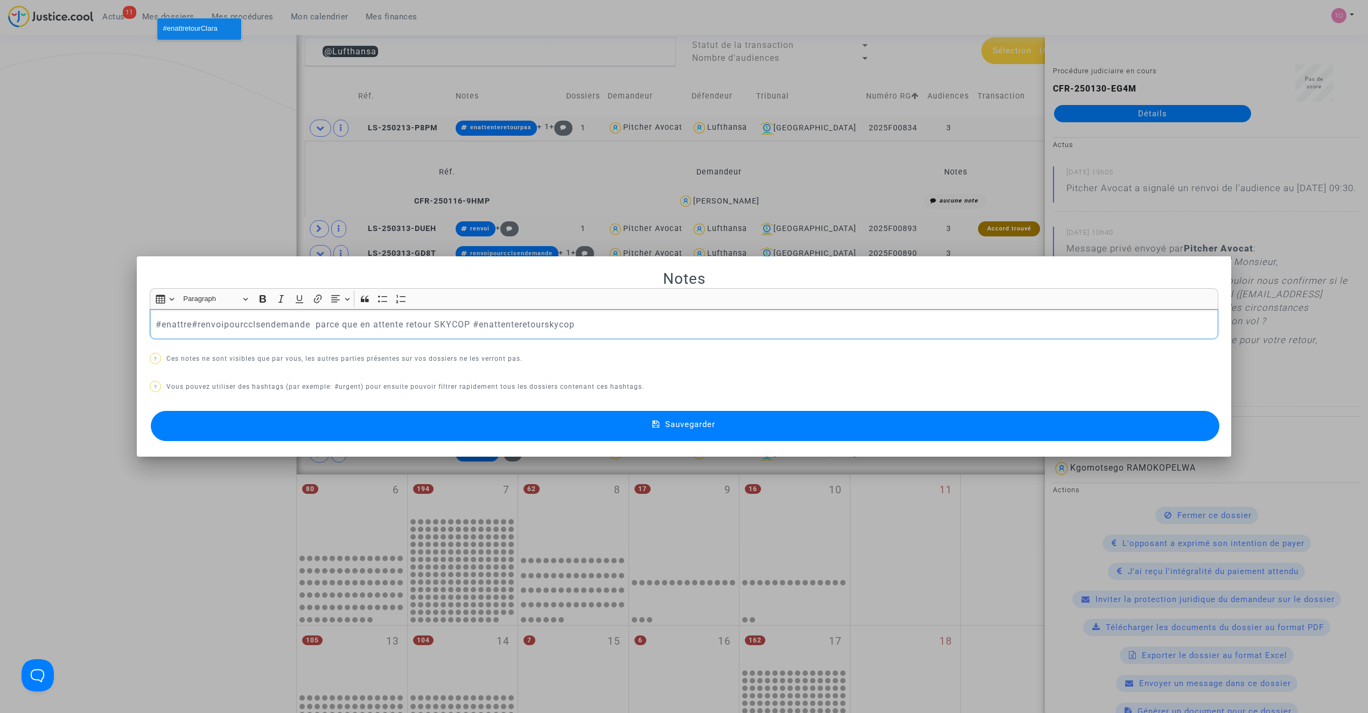
click at [194, 30] on span "#enattretourClara" at bounding box center [190, 29] width 54 height 16
click at [464, 412] on button "Sauvegarder" at bounding box center [685, 426] width 1068 height 30
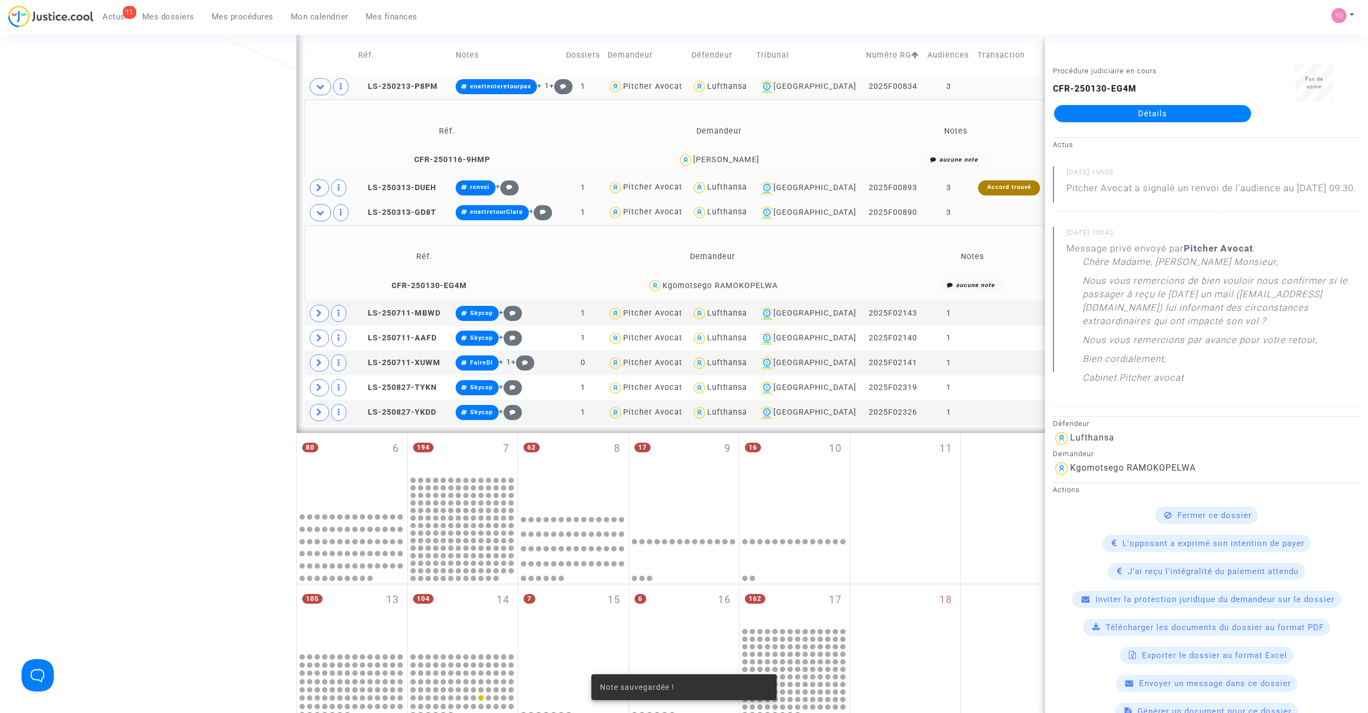
scroll to position [361, 0]
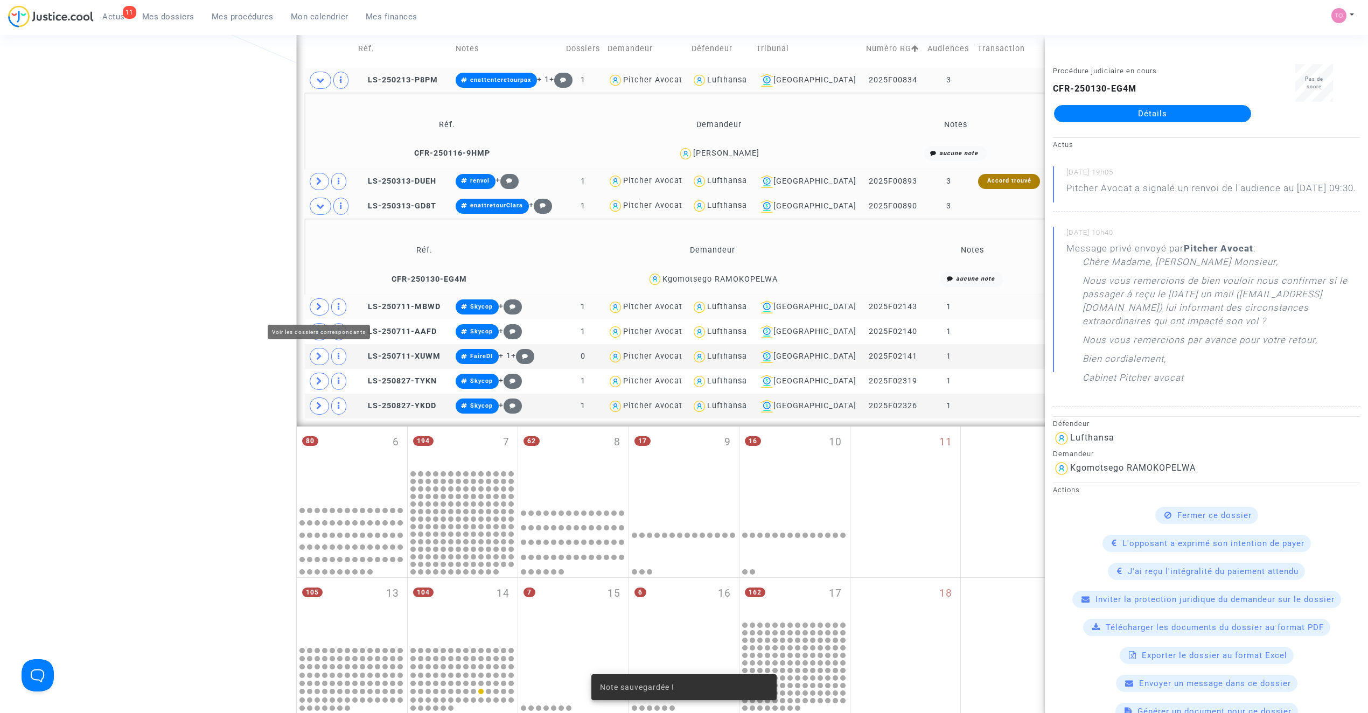
click at [316, 309] on icon at bounding box center [319, 307] width 6 height 8
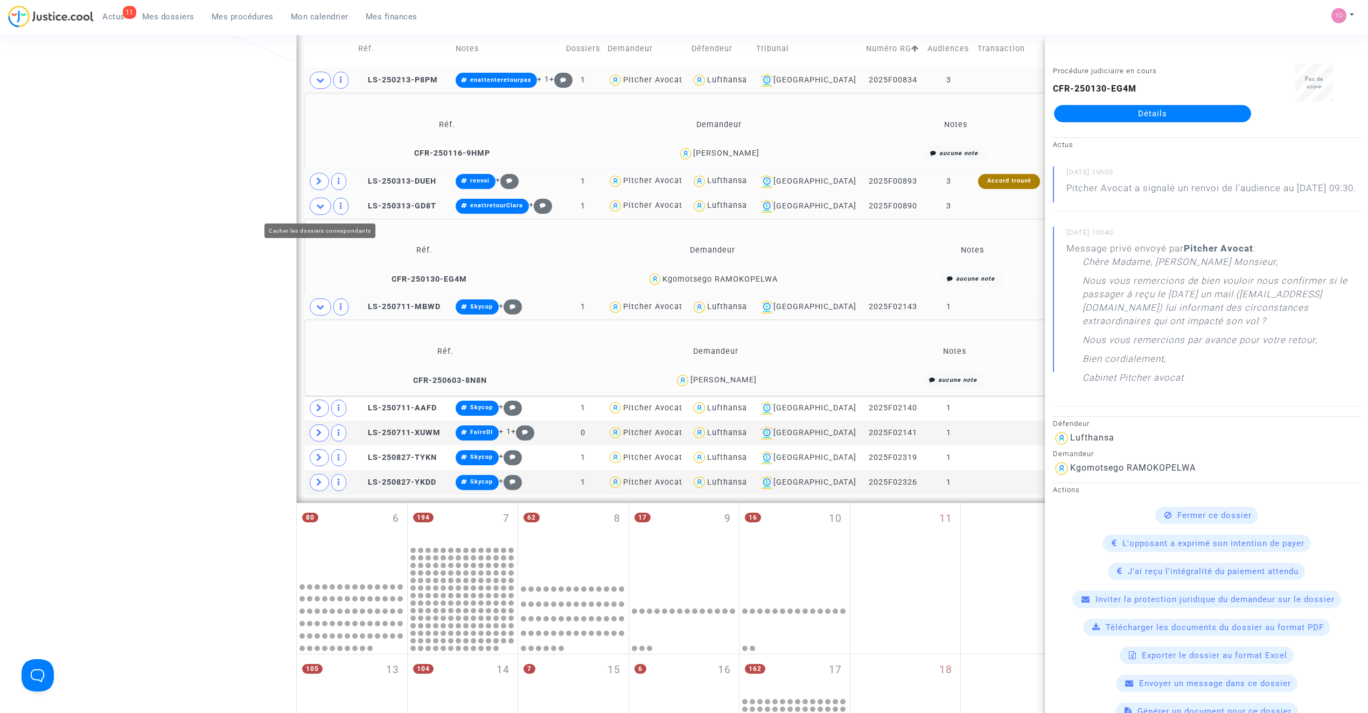
click at [324, 212] on span at bounding box center [321, 206] width 22 height 17
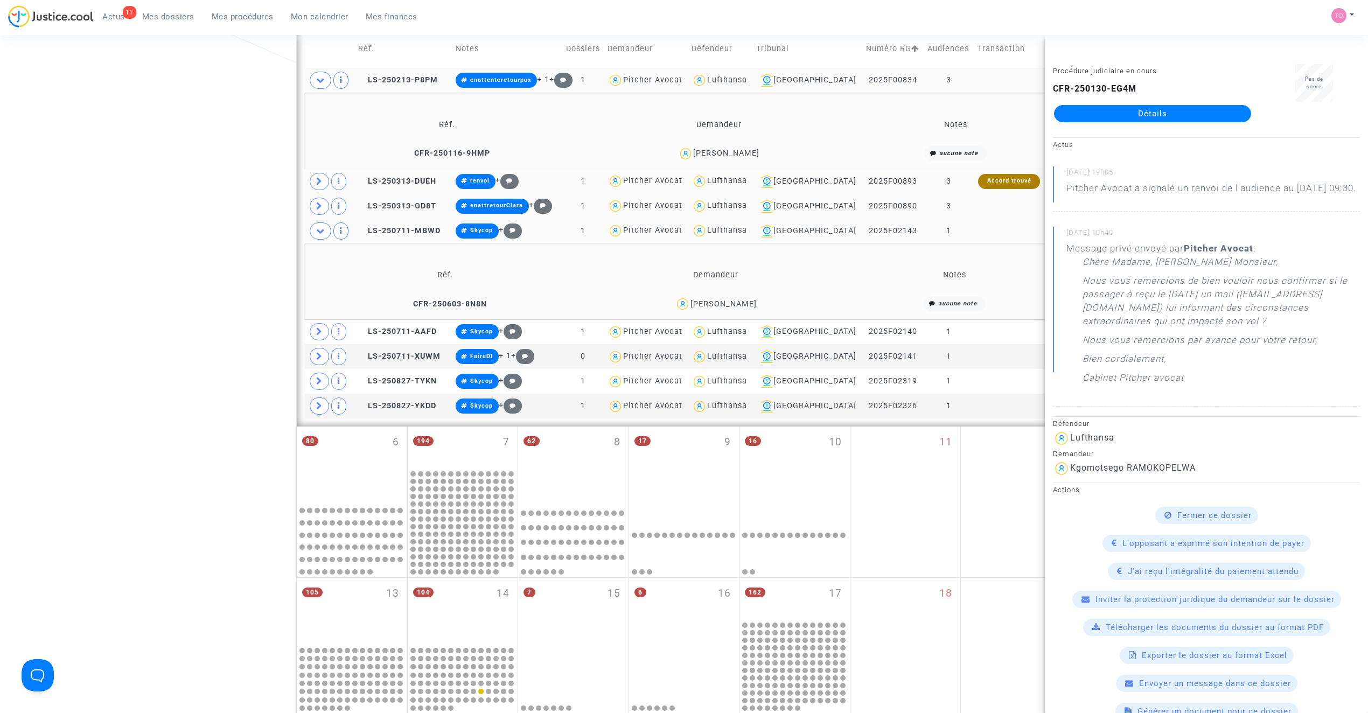
click at [247, 233] on div "Date de clôture d'instruction Date de conciliation Date d'audience Date de juge…" at bounding box center [684, 265] width 1368 height 1128
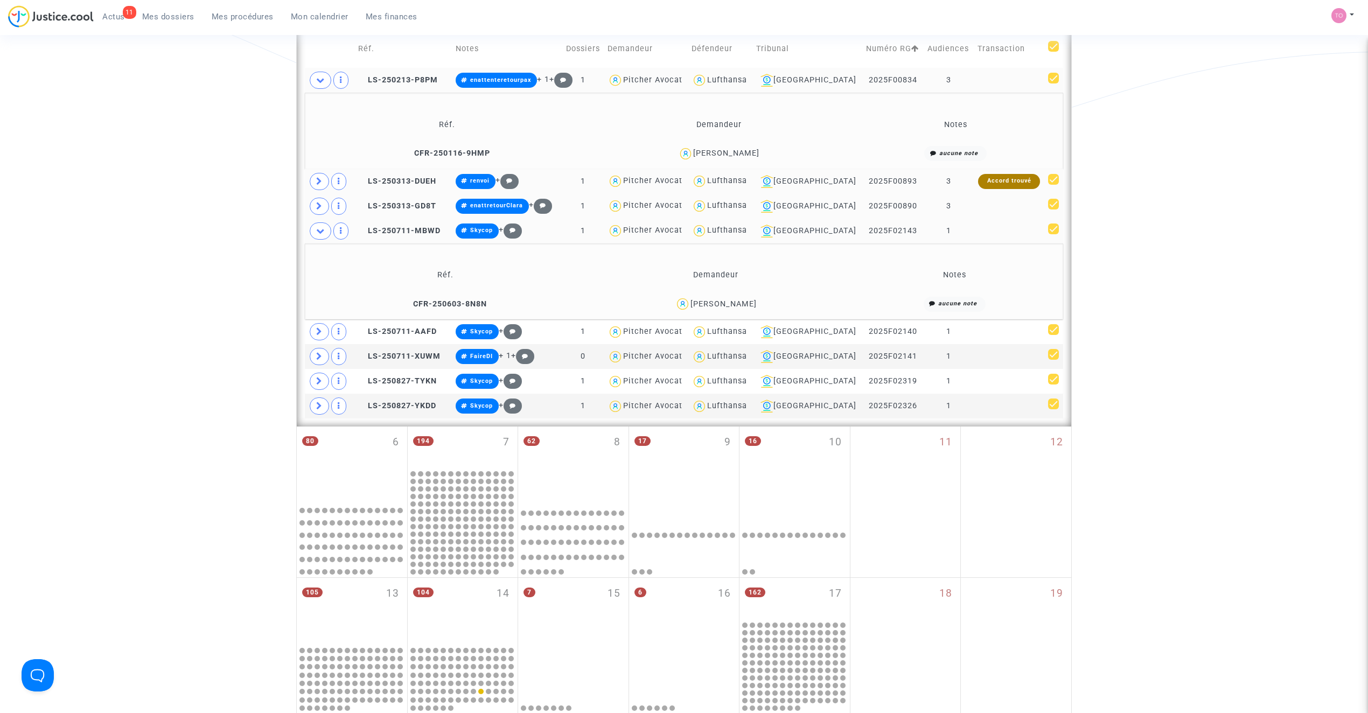
click at [757, 303] on div "Brenda Matamoros Araya" at bounding box center [723, 303] width 66 height 9
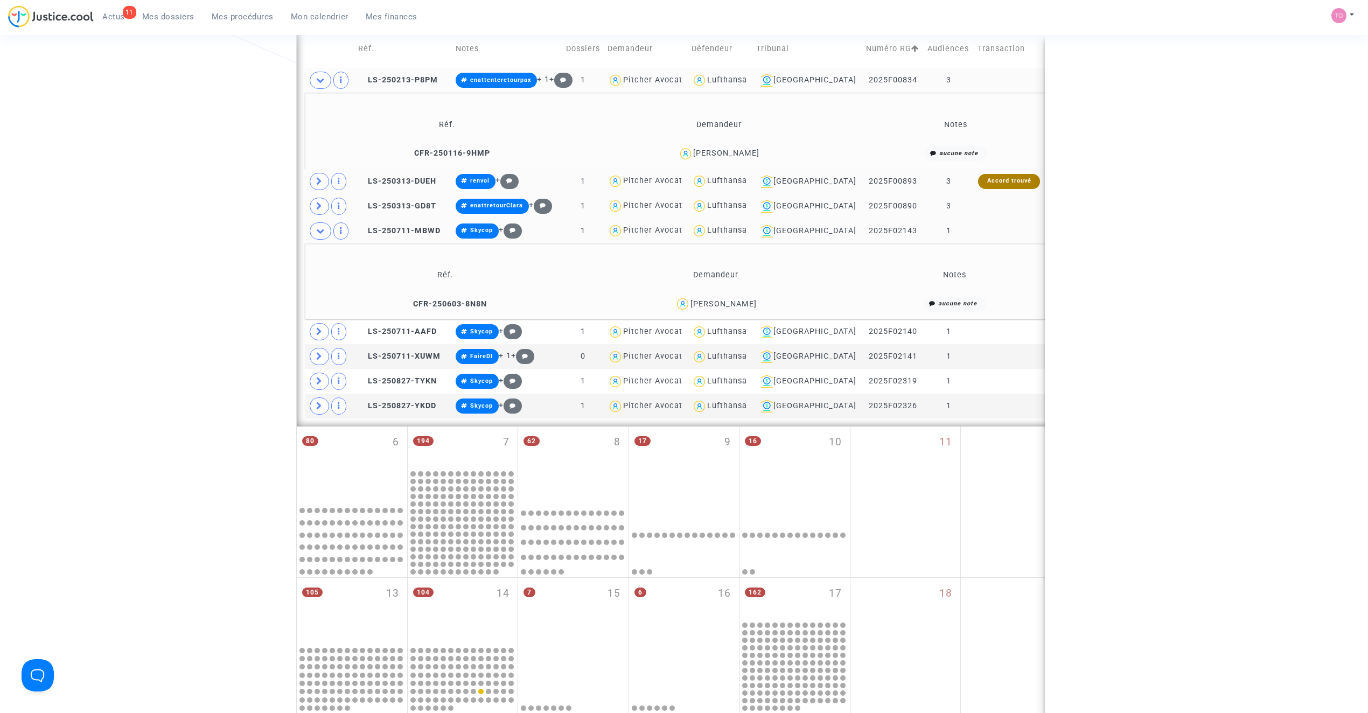
click at [757, 304] on div "Brenda Matamoros Araya" at bounding box center [723, 303] width 66 height 9
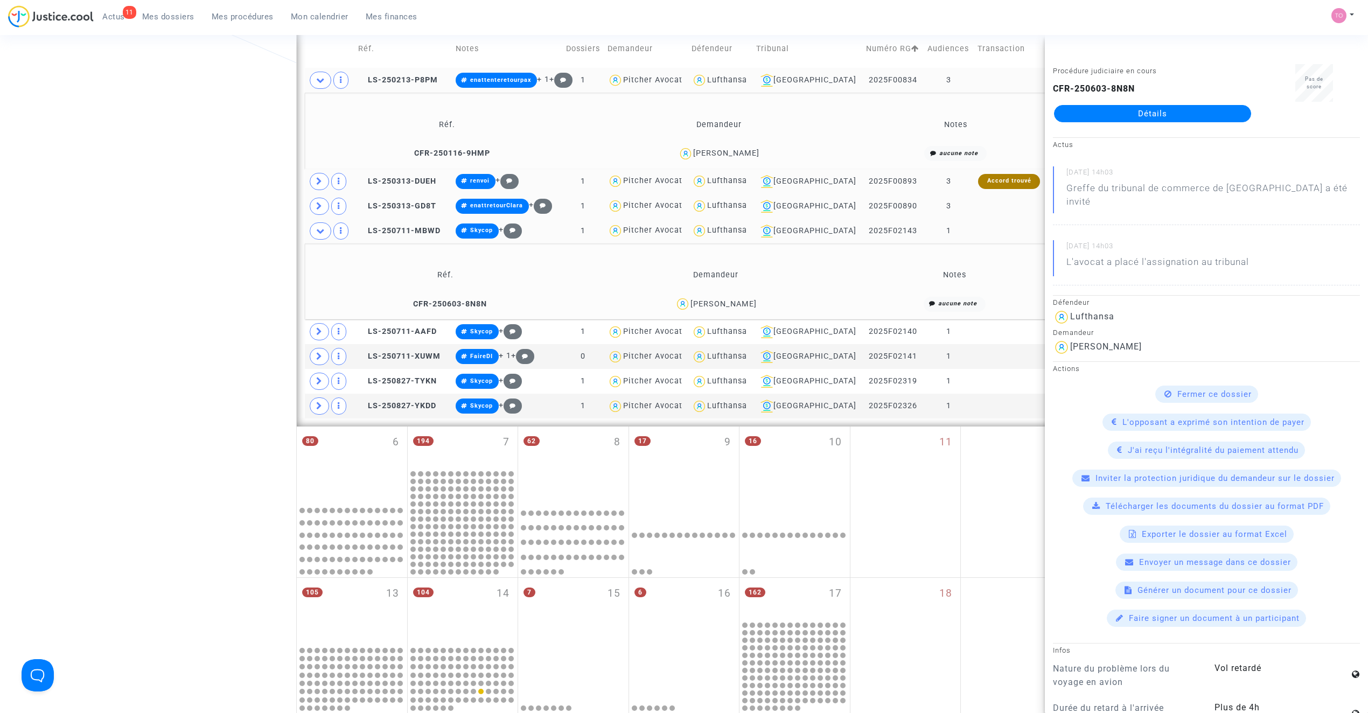
drag, startPoint x: 240, startPoint y: 278, endPoint x: 257, endPoint y: 274, distance: 17.8
click at [240, 278] on div "Date de clôture d'instruction Date de conciliation Date d'audience Date de juge…" at bounding box center [684, 265] width 1368 height 1128
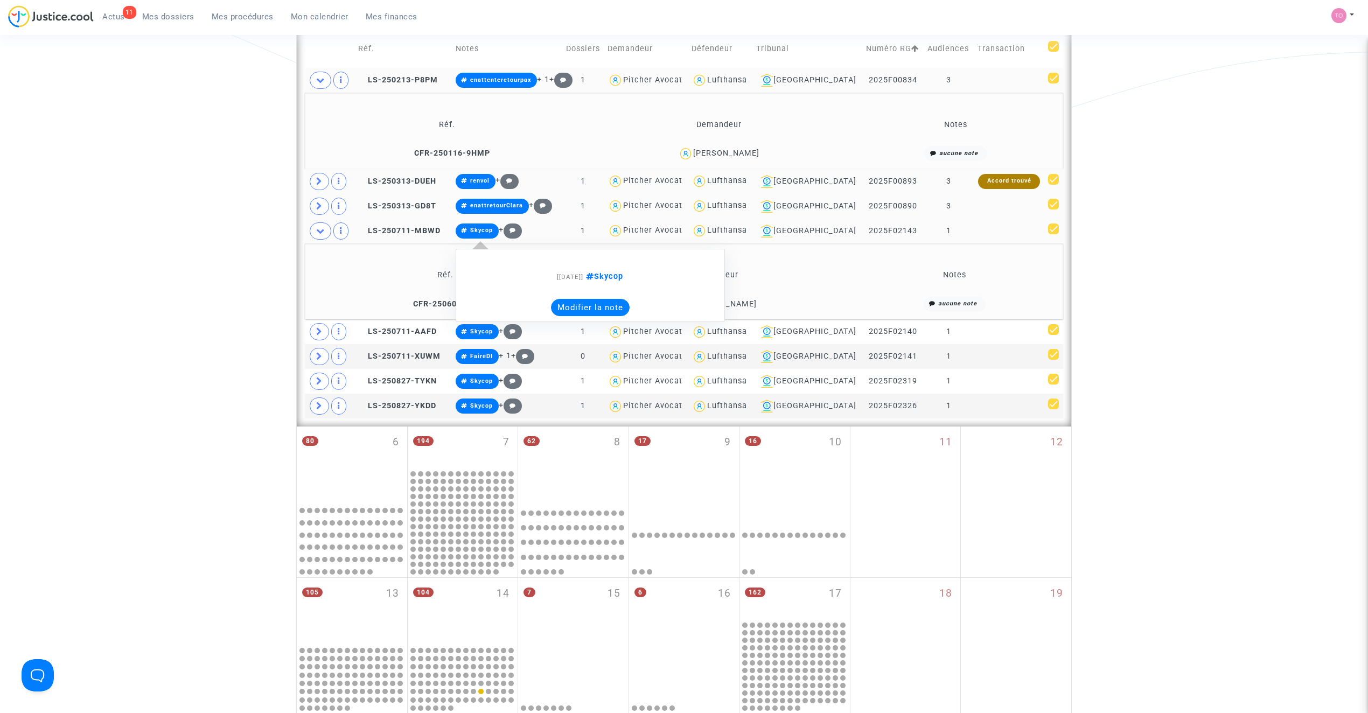
click at [597, 306] on button "Modifier la note" at bounding box center [590, 307] width 79 height 17
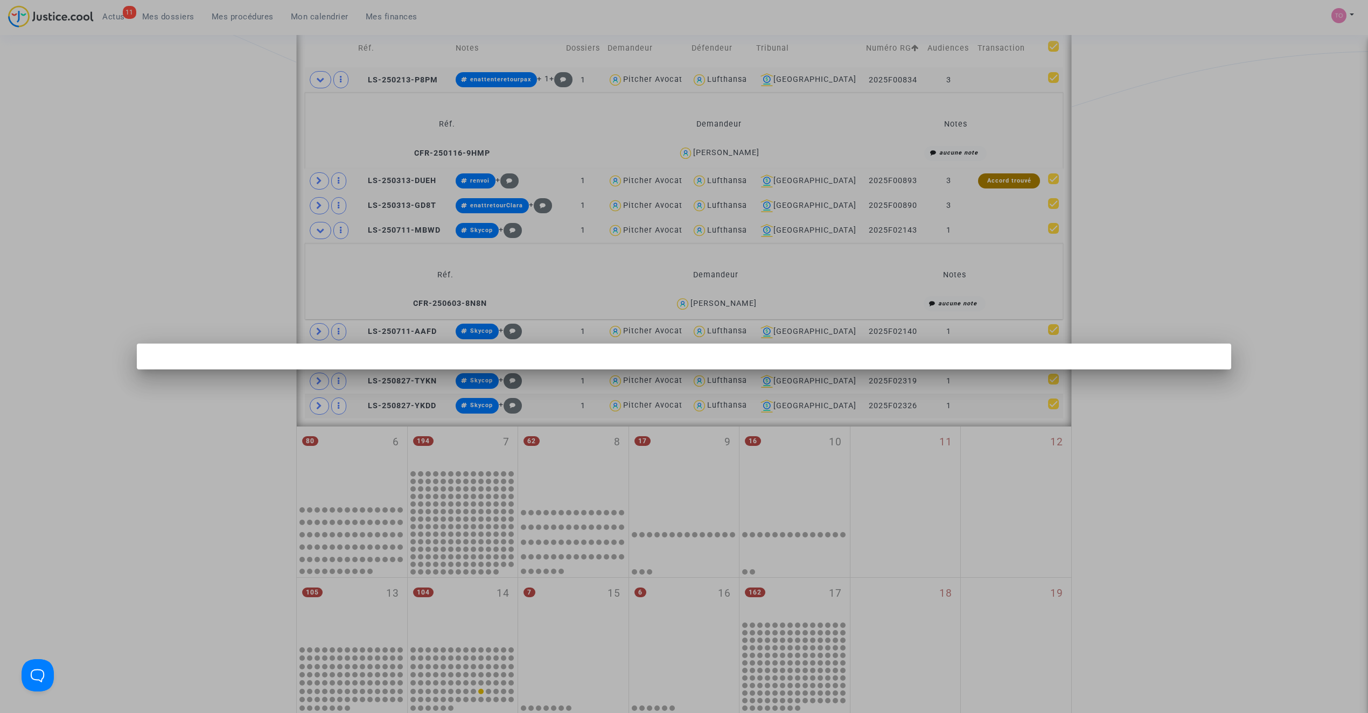
scroll to position [0, 0]
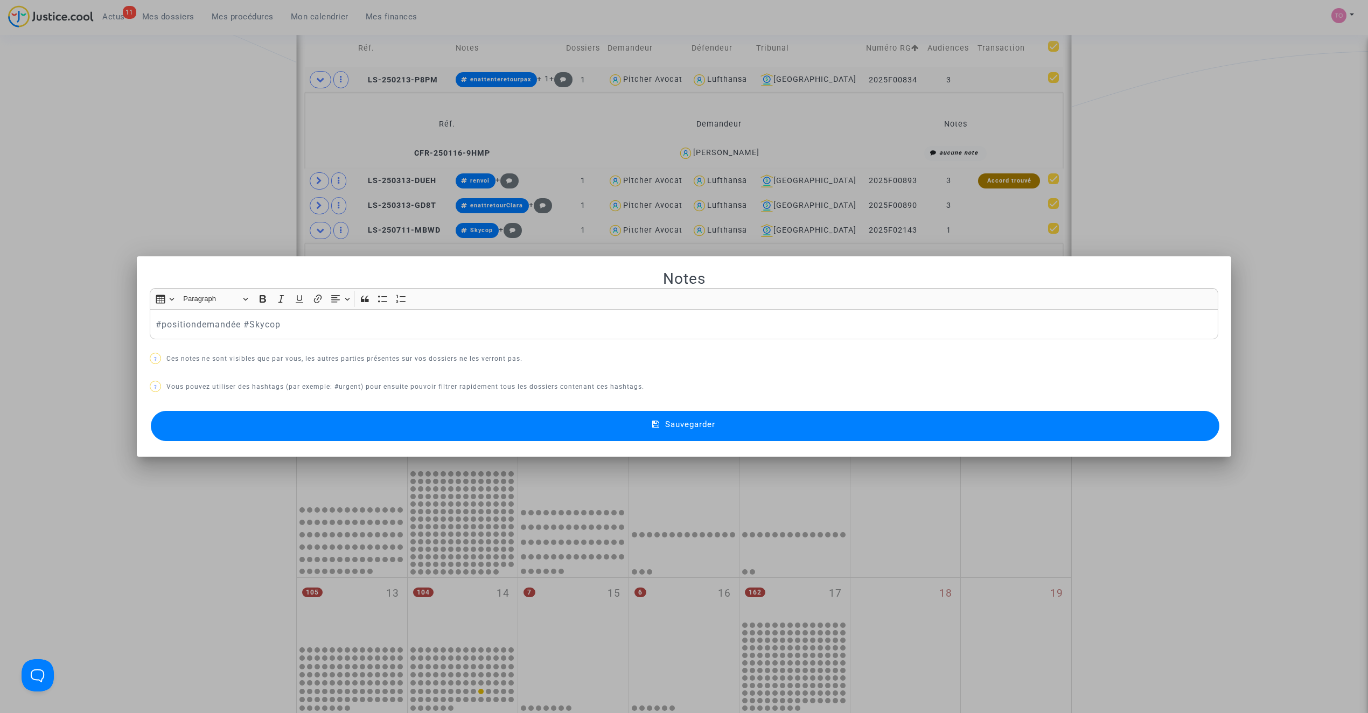
click at [498, 428] on button "Sauvegarder" at bounding box center [685, 426] width 1068 height 30
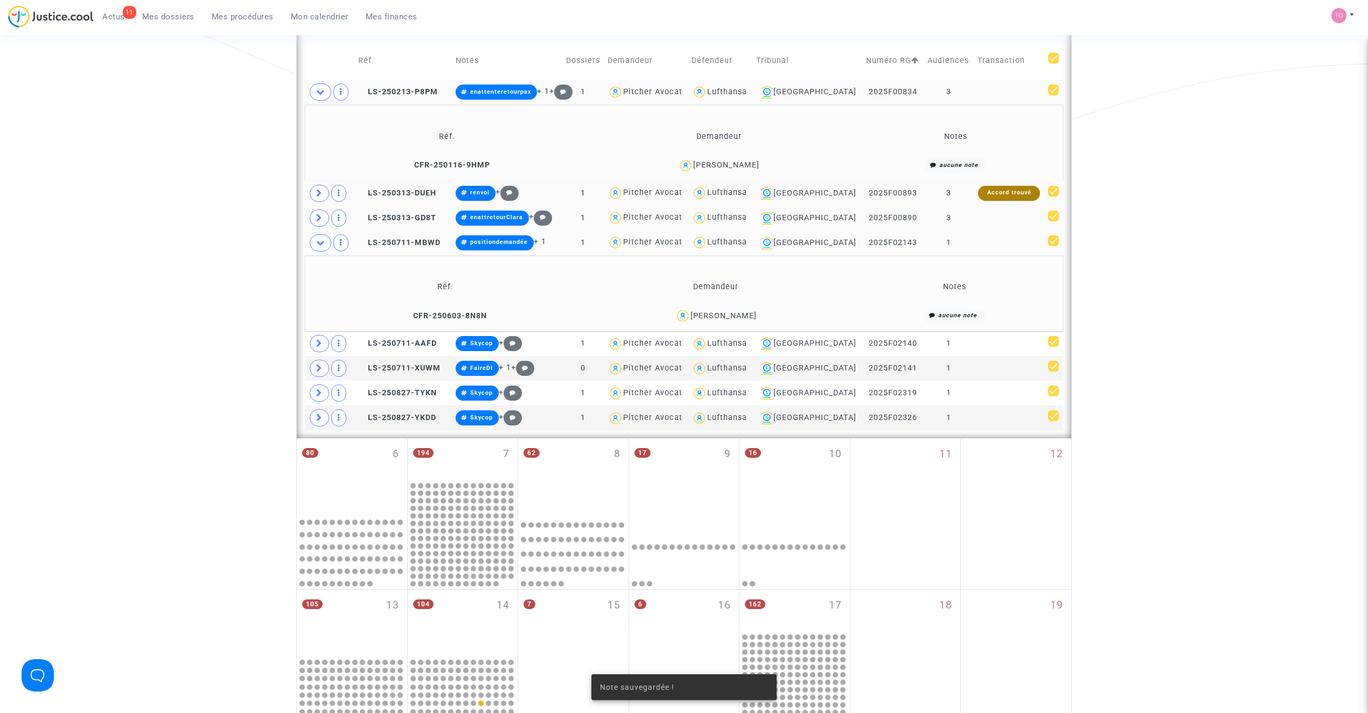
scroll to position [337, 0]
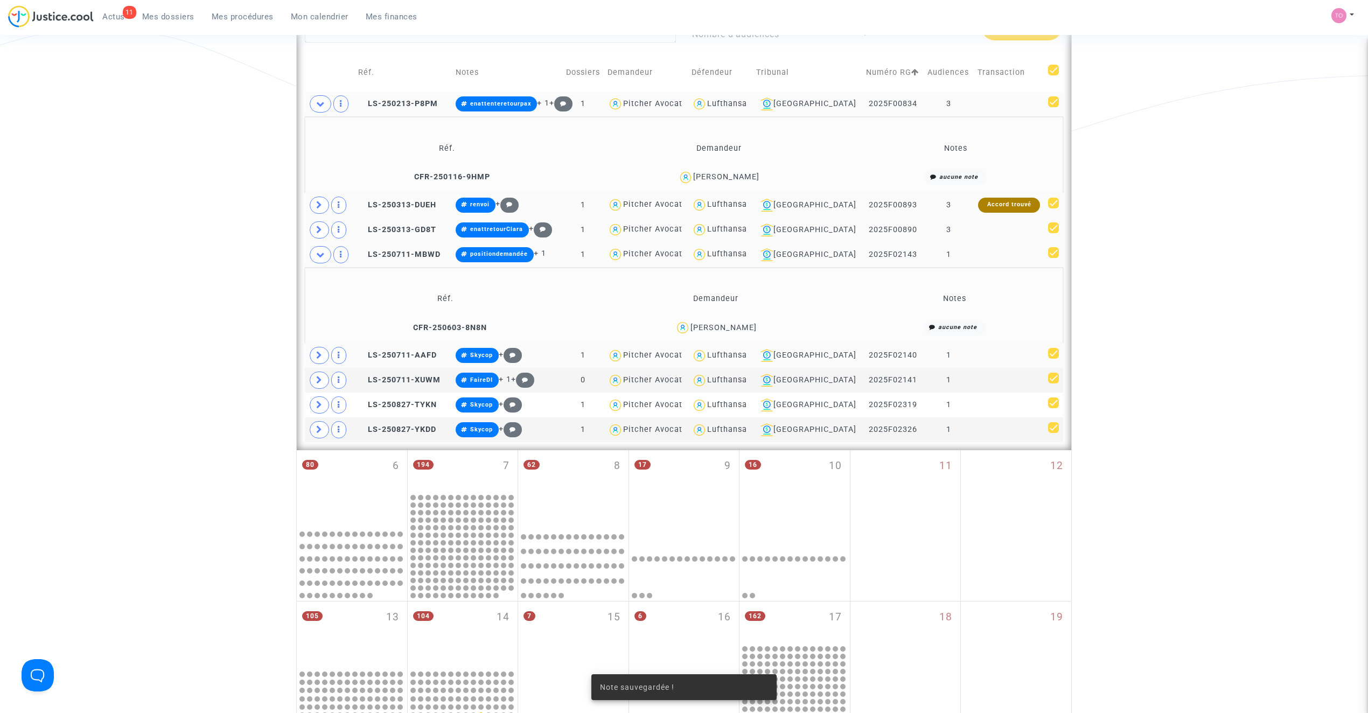
click at [317, 353] on icon at bounding box center [319, 355] width 6 height 8
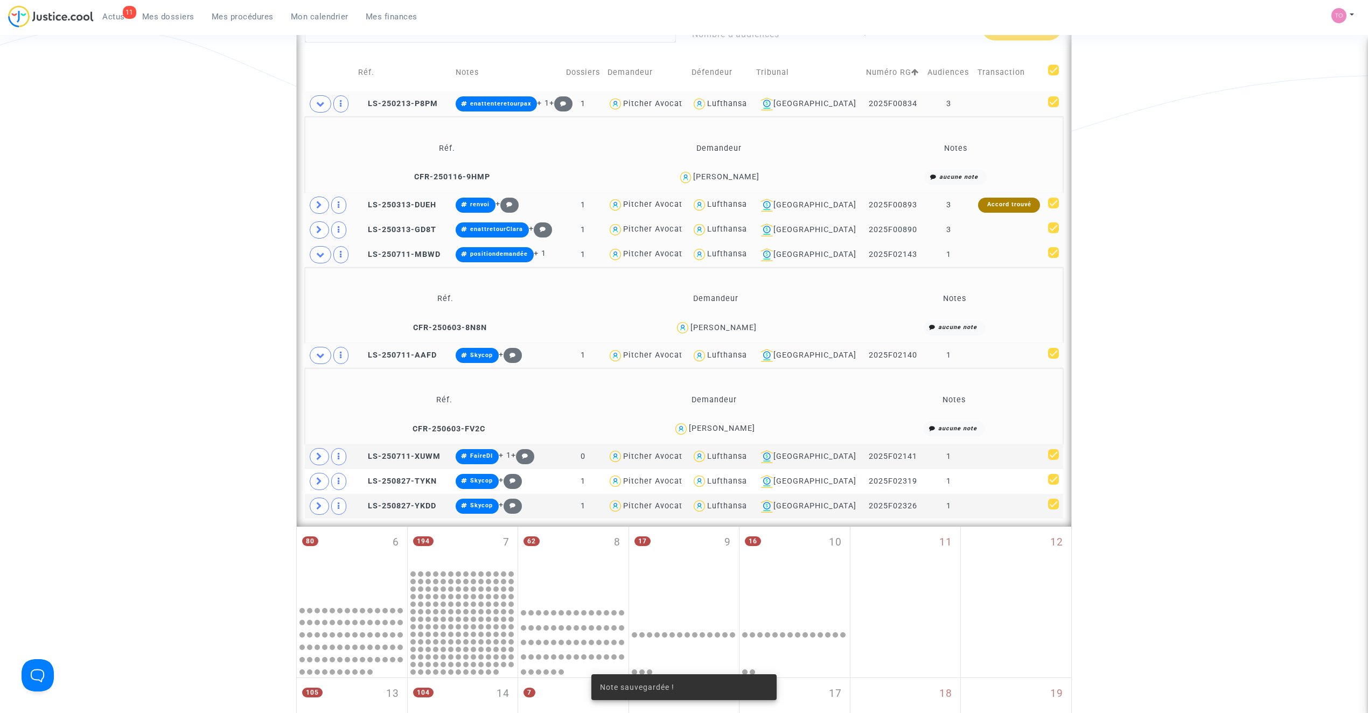
click at [744, 425] on div "Roxana Dicu" at bounding box center [722, 428] width 66 height 9
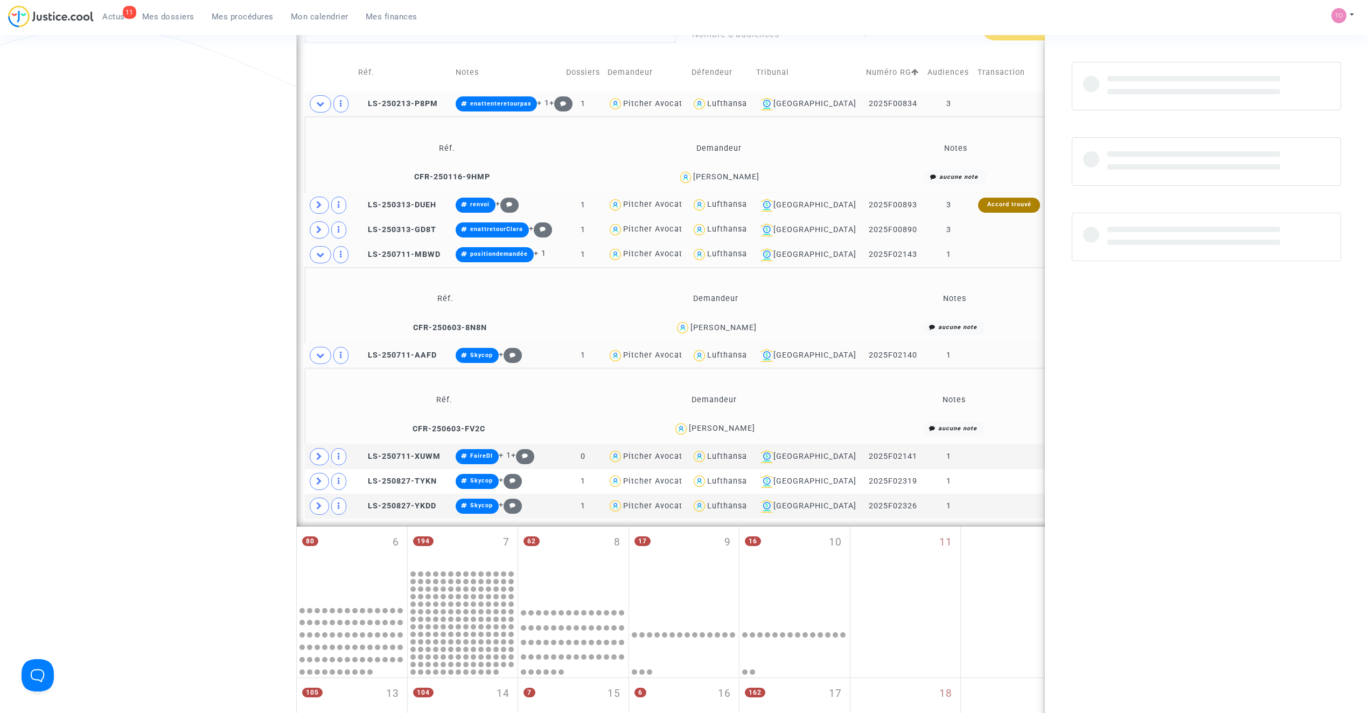
click at [744, 425] on div "Roxana Dicu" at bounding box center [722, 428] width 66 height 9
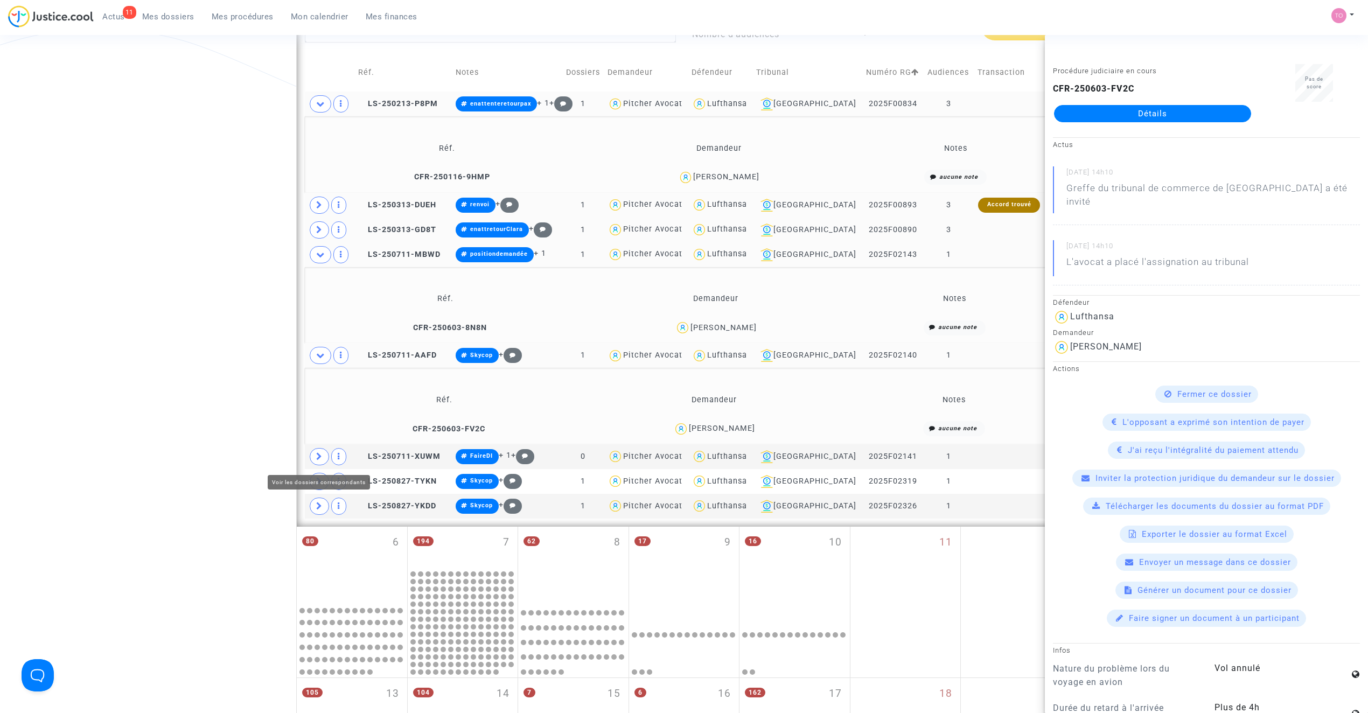
drag, startPoint x: 321, startPoint y: 452, endPoint x: 304, endPoint y: 438, distance: 22.2
click at [321, 452] on span at bounding box center [319, 456] width 19 height 17
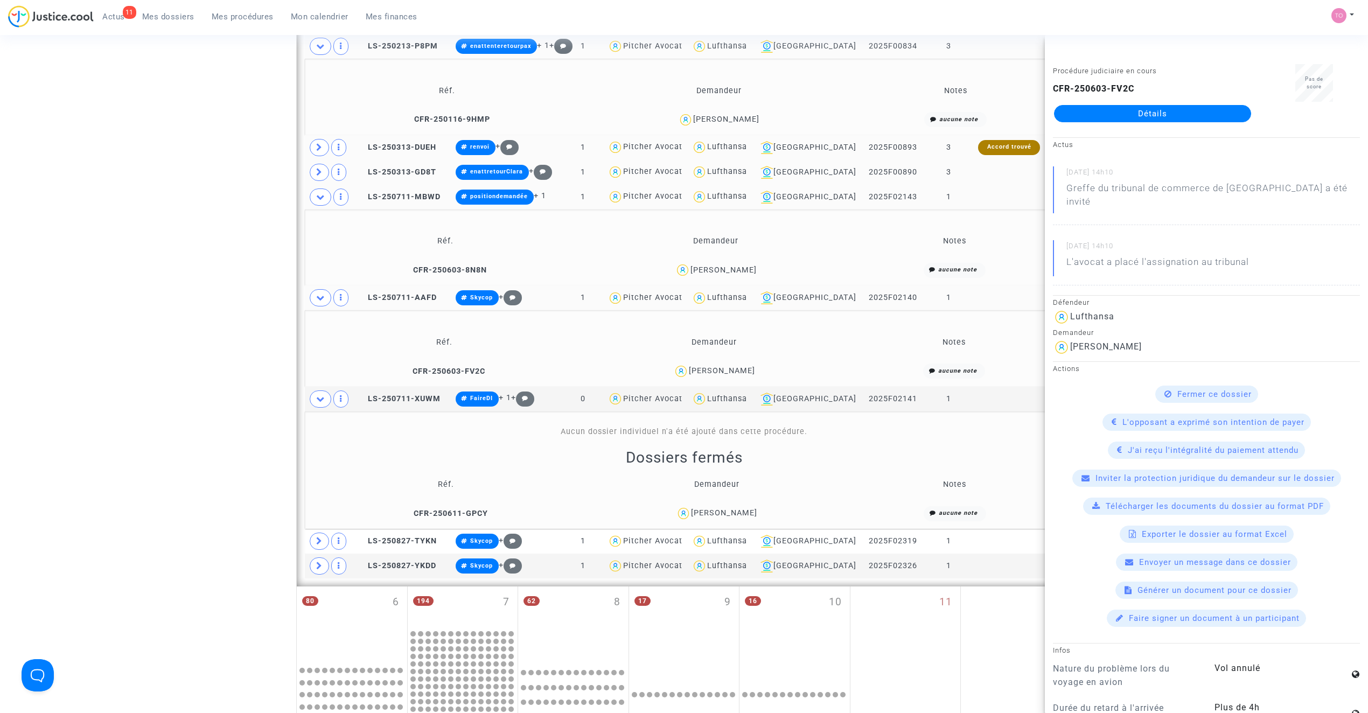
scroll to position [409, 0]
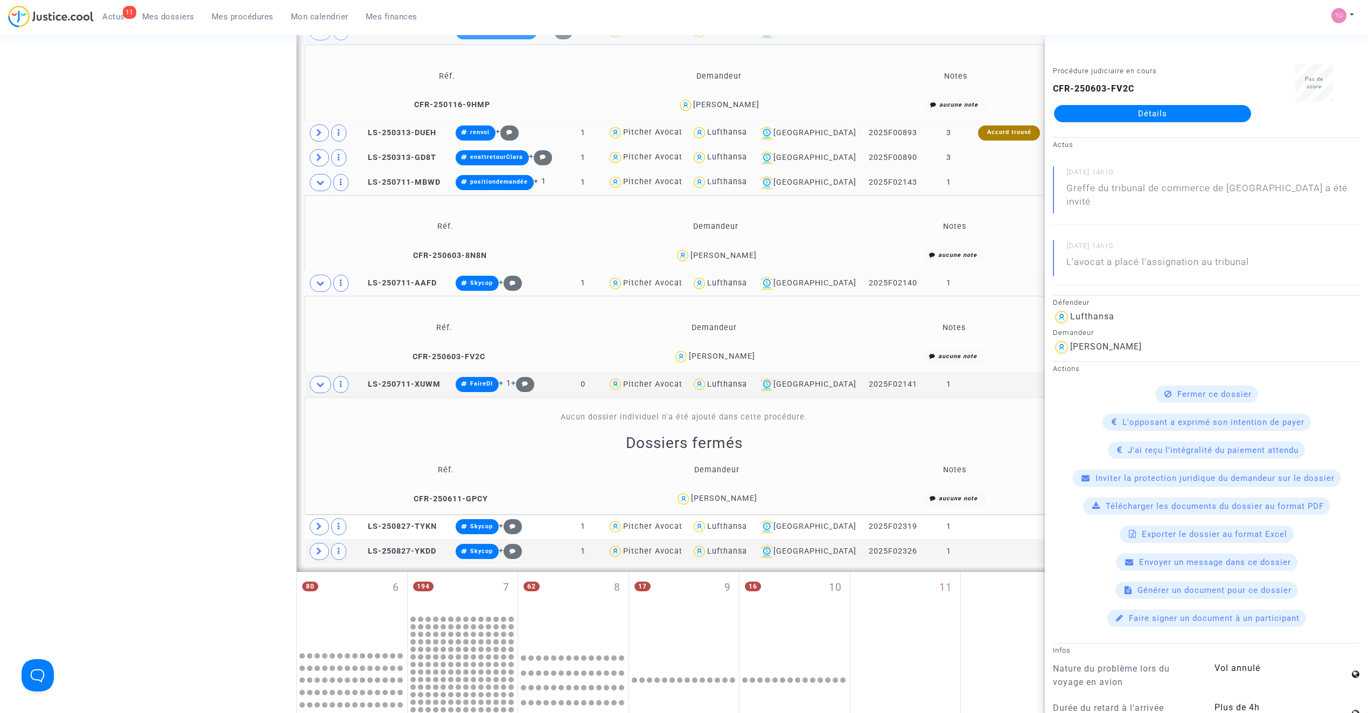
click at [736, 498] on div "Selena Pepic" at bounding box center [724, 498] width 66 height 9
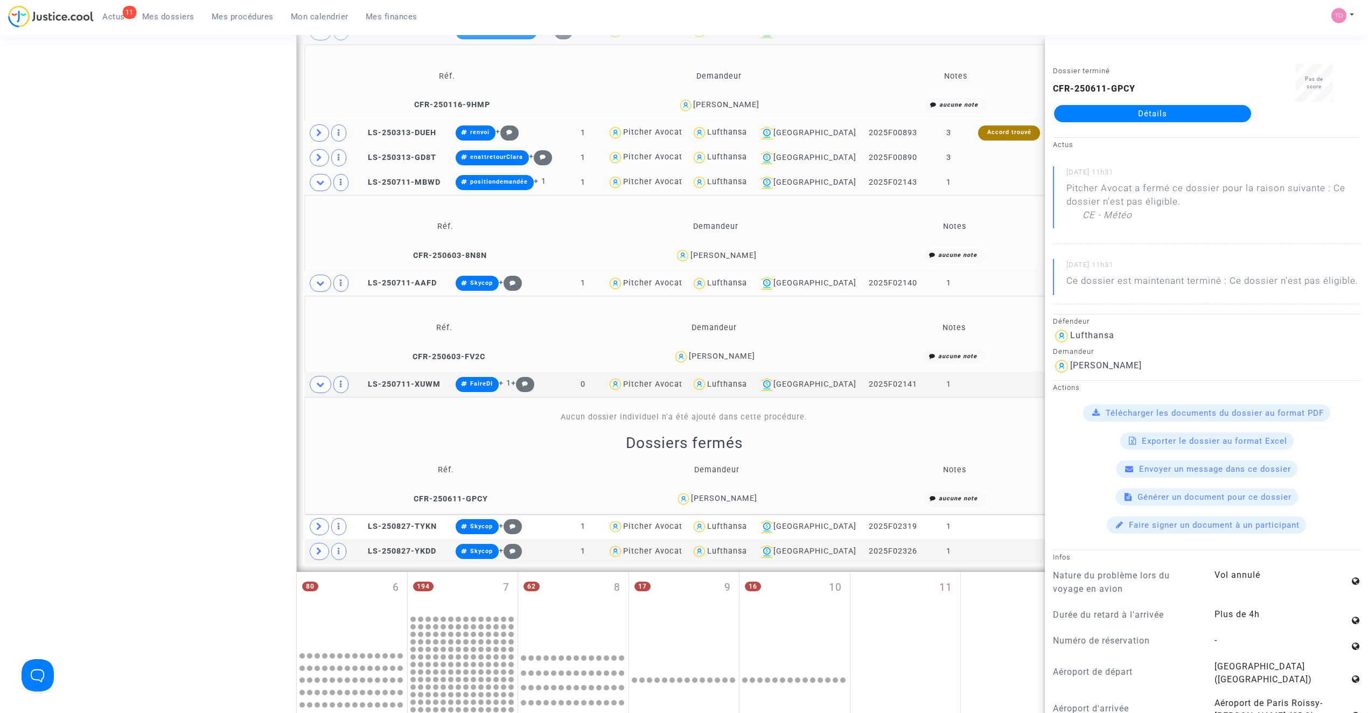
click at [198, 190] on div "Date de clôture d'instruction Date de conciliation Date d'audience Date de juge…" at bounding box center [684, 314] width 1368 height 1322
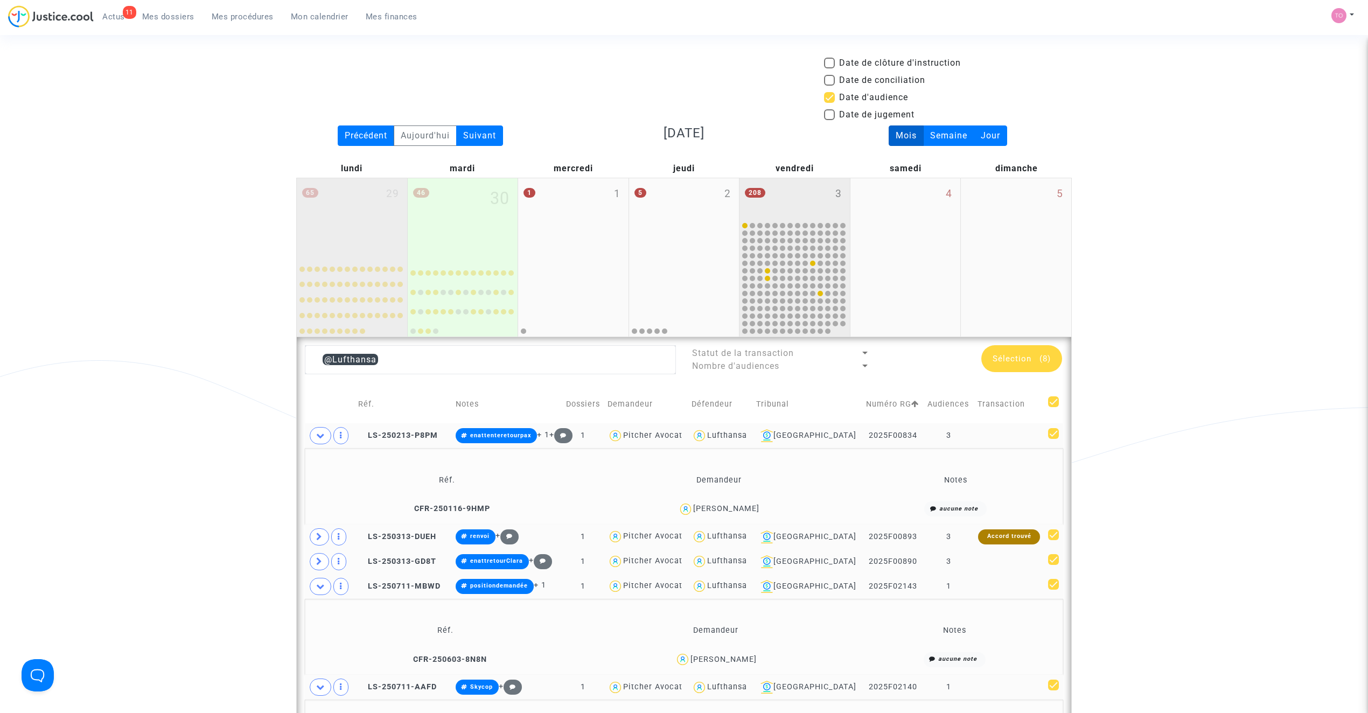
scroll to position [0, 0]
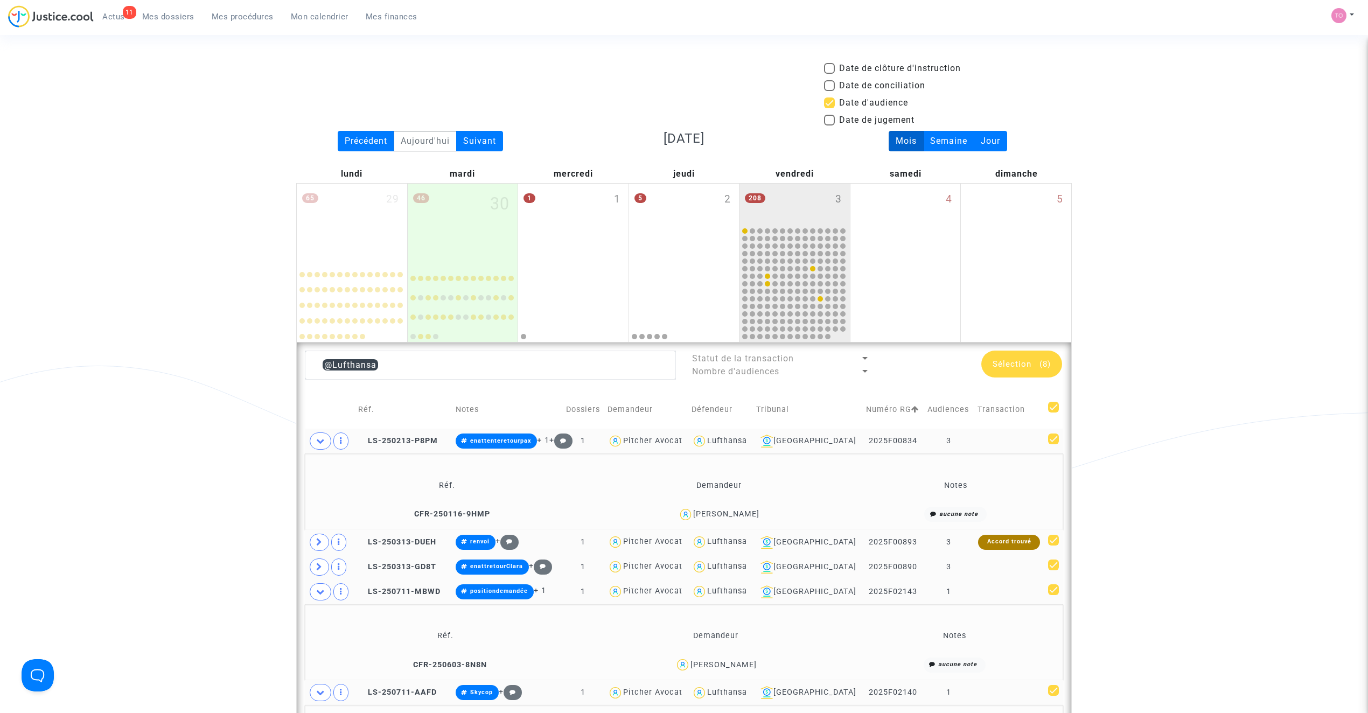
click at [216, 207] on div "Date de clôture d'instruction Date de conciliation Date d'audience Date de juge…" at bounding box center [684, 723] width 1368 height 1322
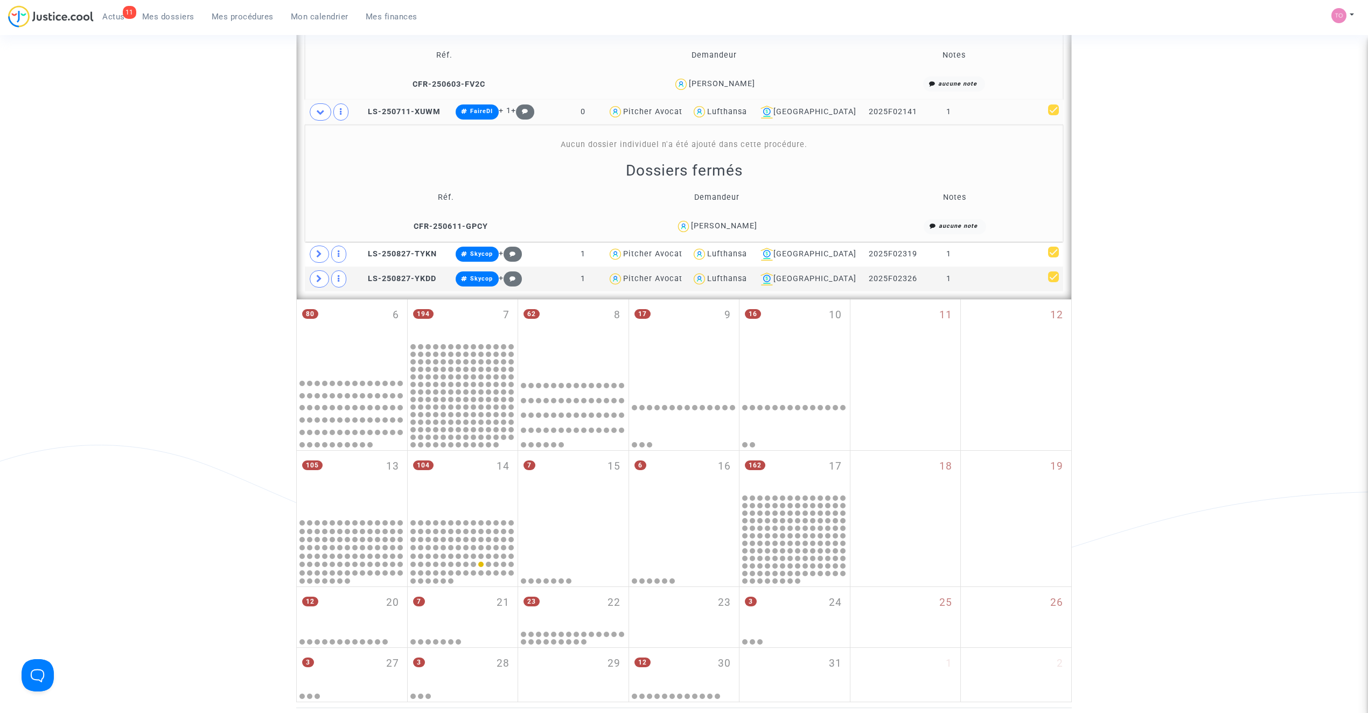
scroll to position [646, 0]
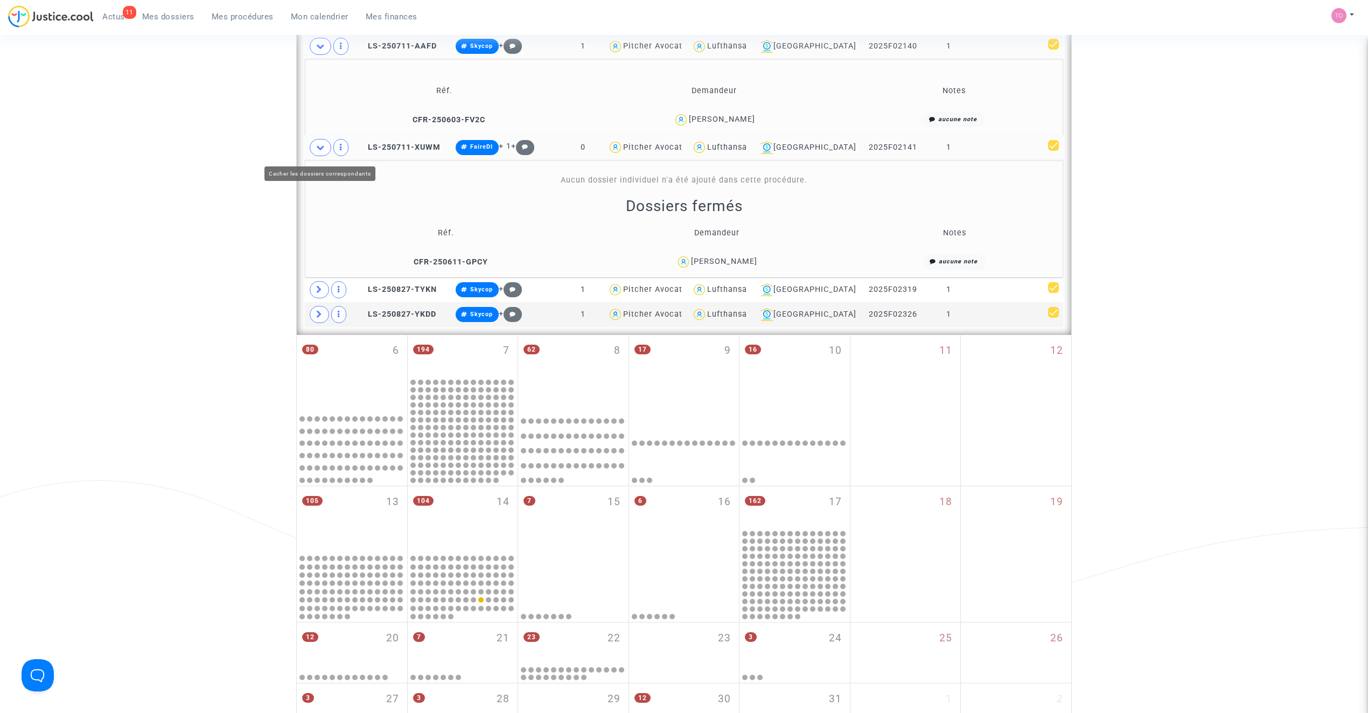
click at [323, 147] on icon at bounding box center [320, 147] width 9 height 8
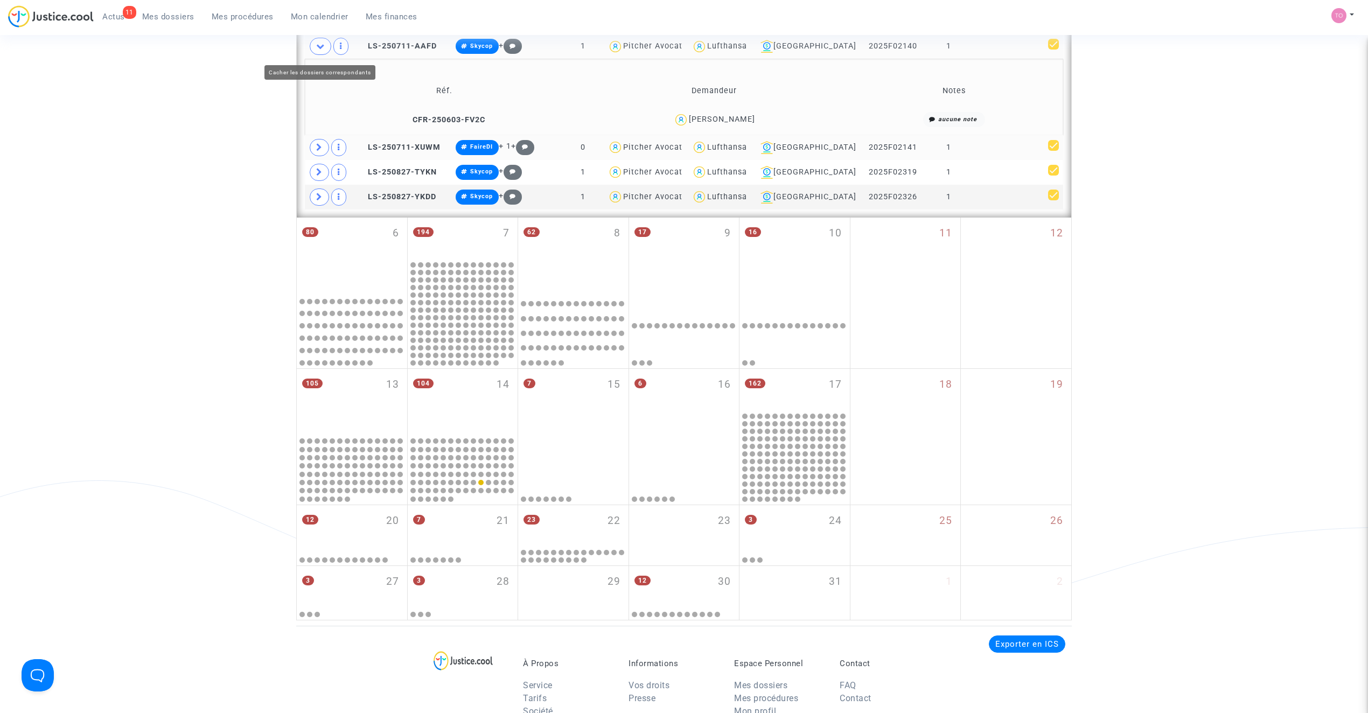
click at [319, 54] on span at bounding box center [321, 46] width 22 height 17
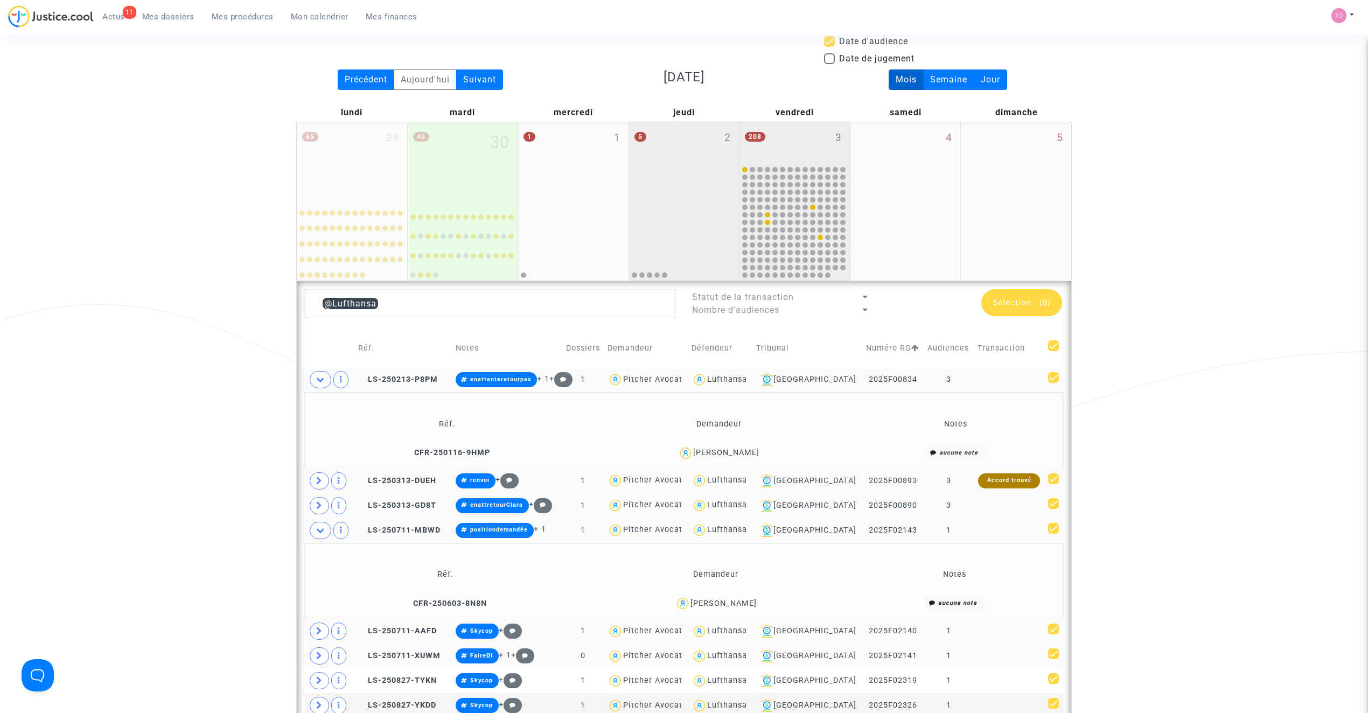
scroll to position [48, 0]
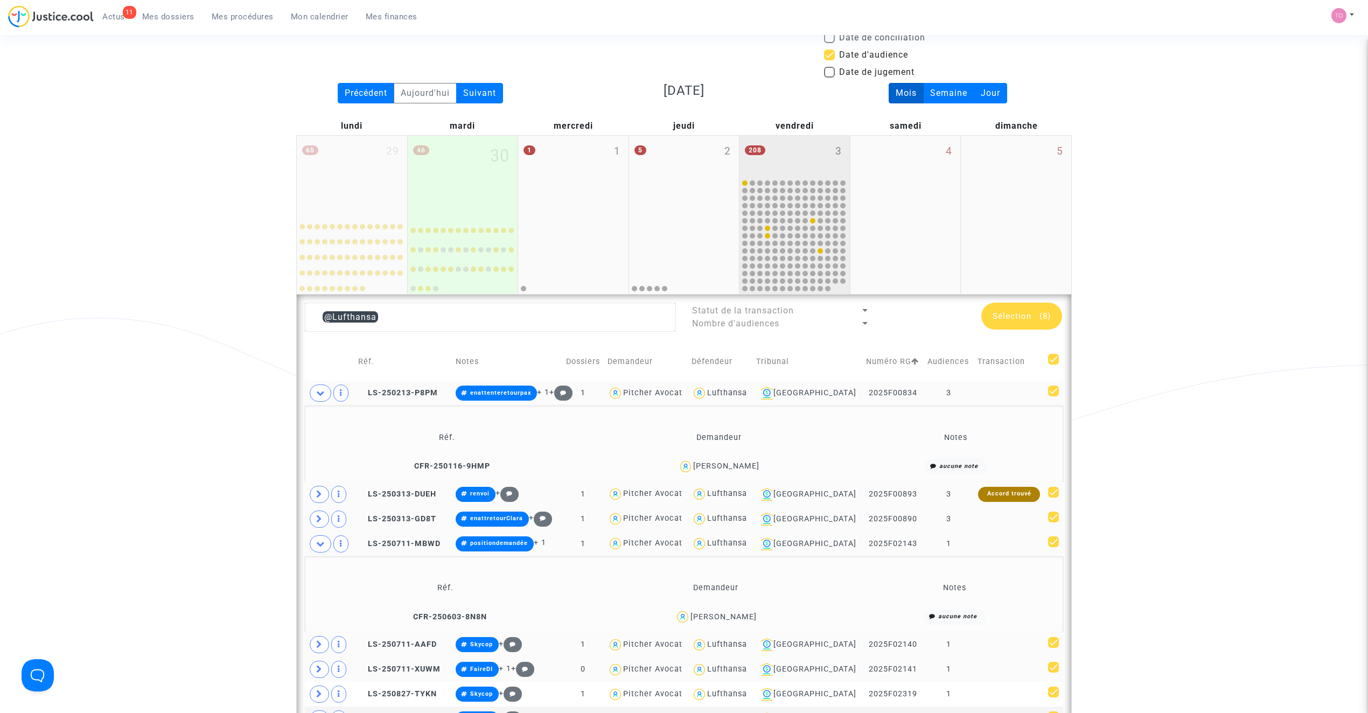
click at [800, 149] on div "208 3" at bounding box center [794, 157] width 110 height 42
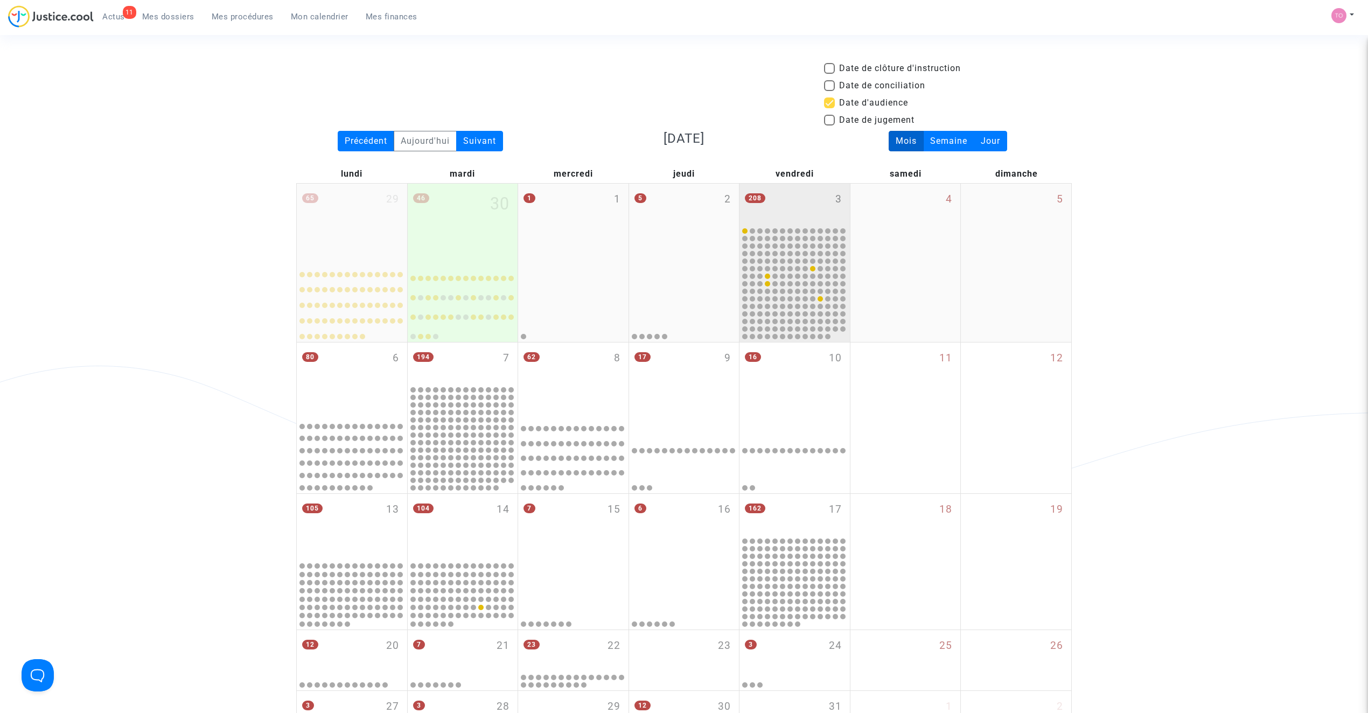
click at [783, 220] on div "208 3" at bounding box center [794, 205] width 110 height 42
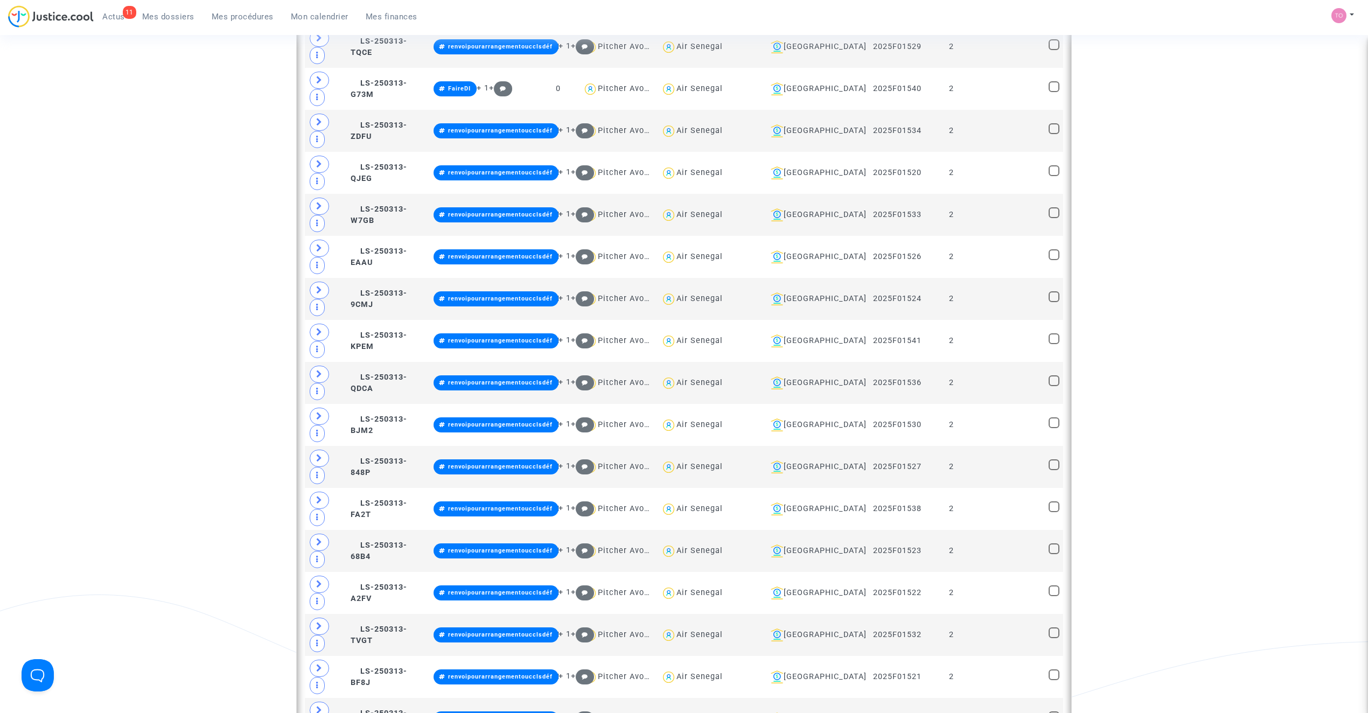
scroll to position [1302, 0]
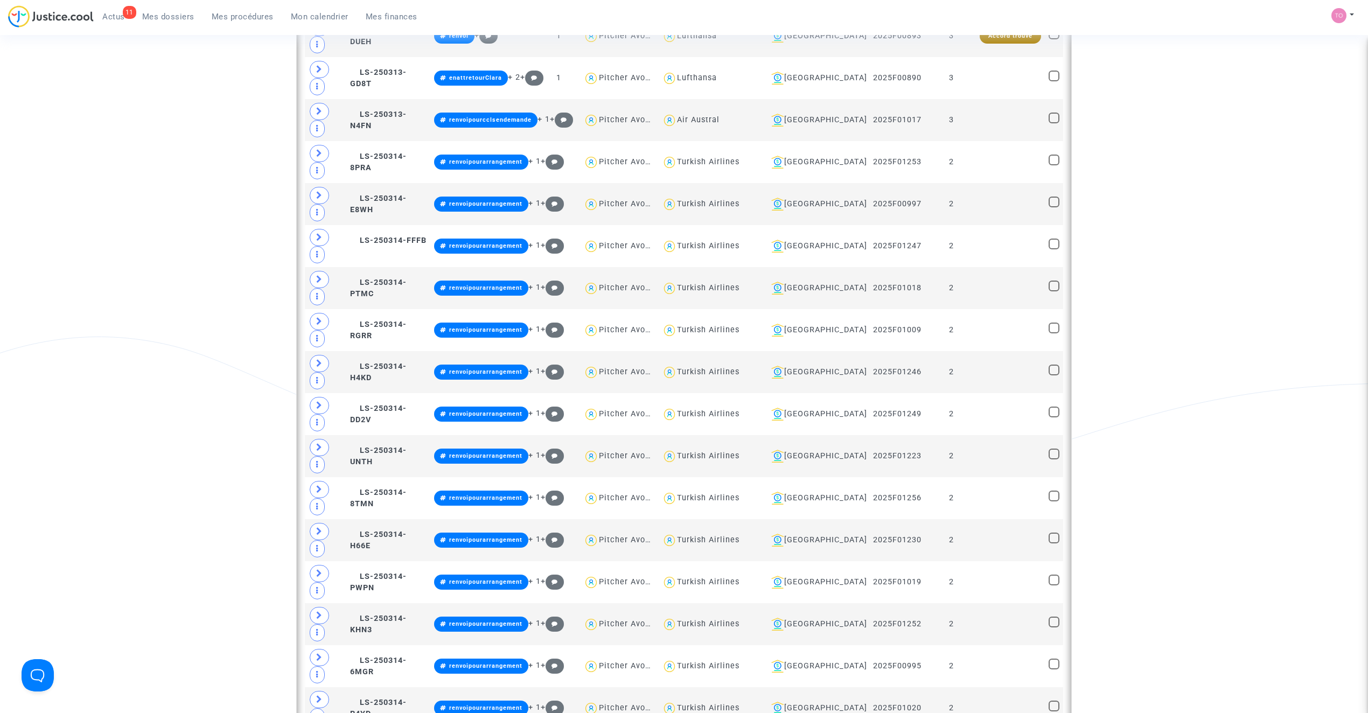
scroll to position [2307, 0]
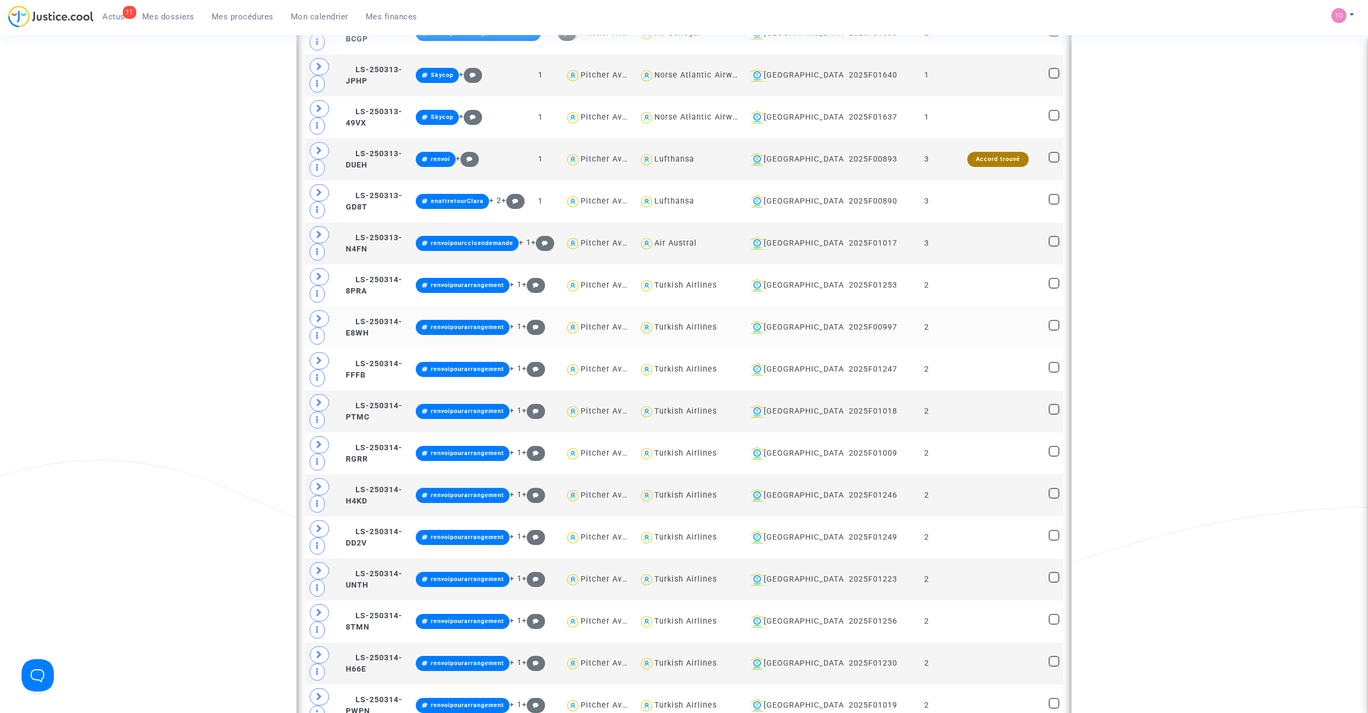
scroll to position [2187, 0]
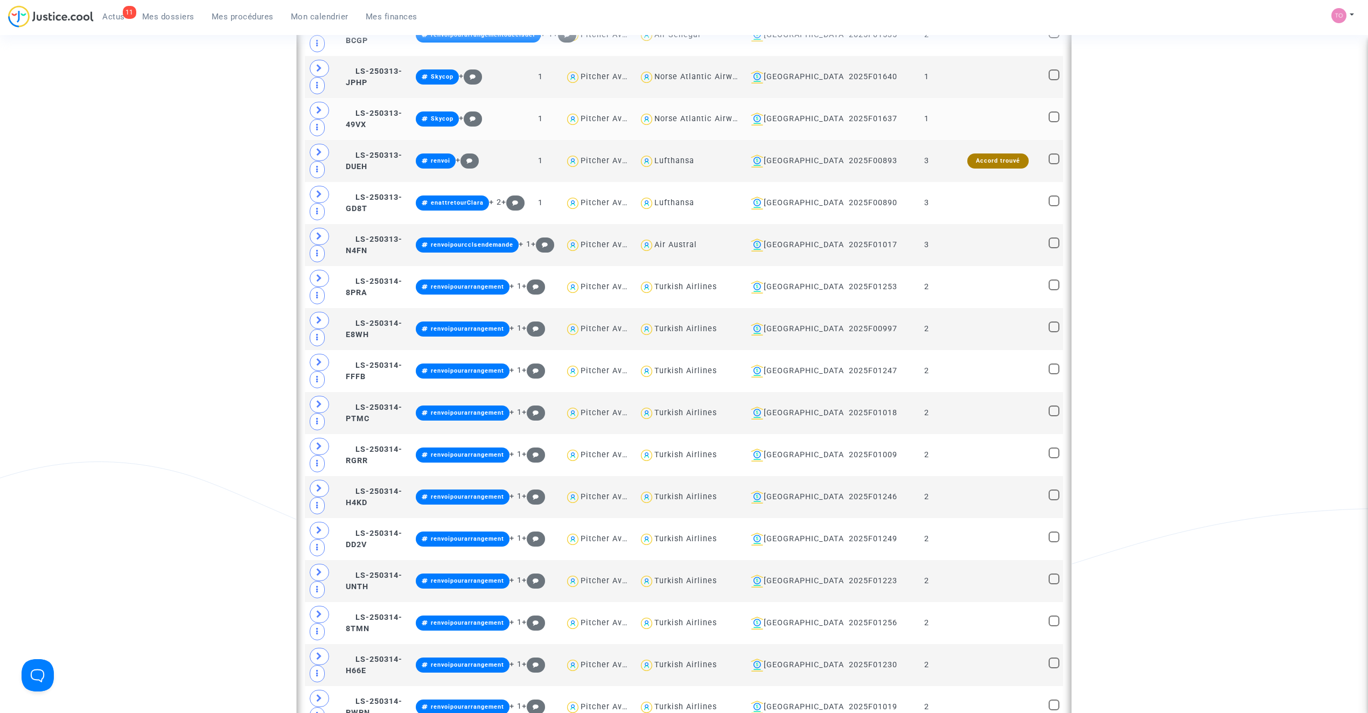
click at [729, 123] on div "Norse Atlantic Airways" at bounding box center [700, 118] width 92 height 9
type textarea "@"Norse Atlantic Airways""
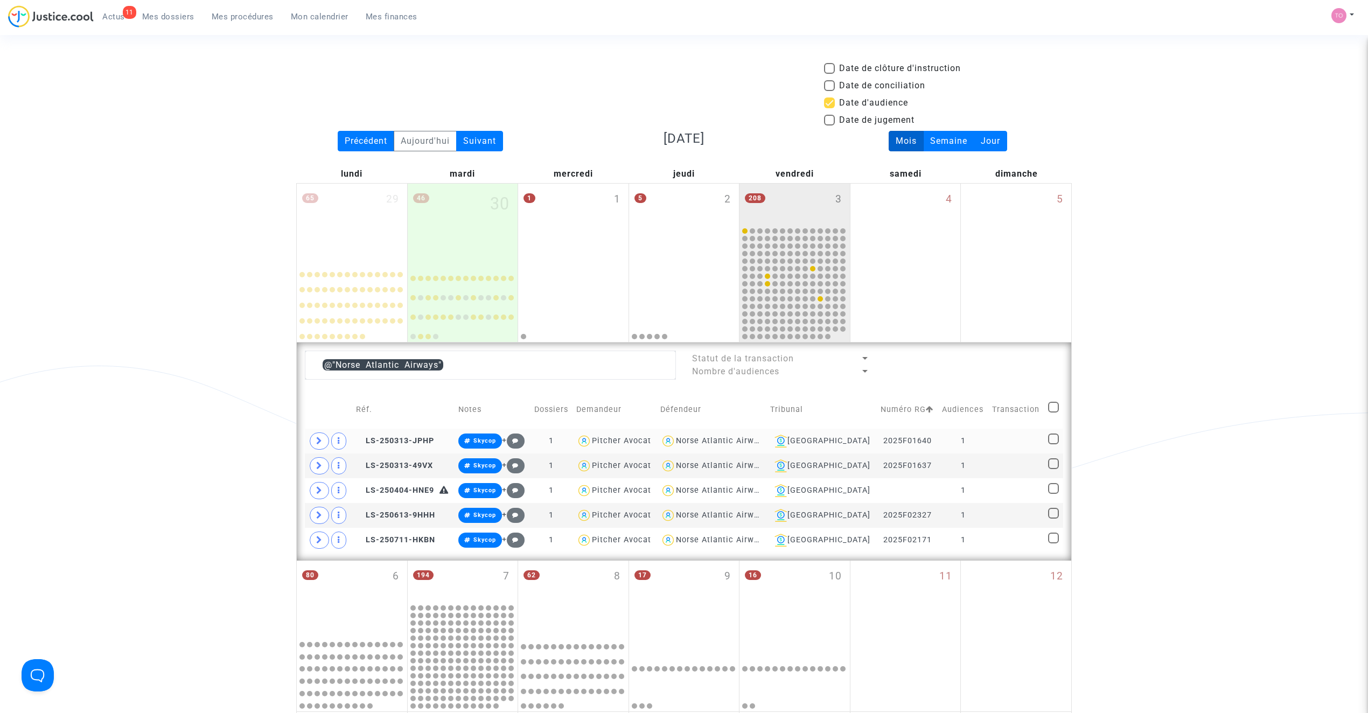
click at [741, 442] on div "Norse Atlantic Airways" at bounding box center [722, 440] width 92 height 9
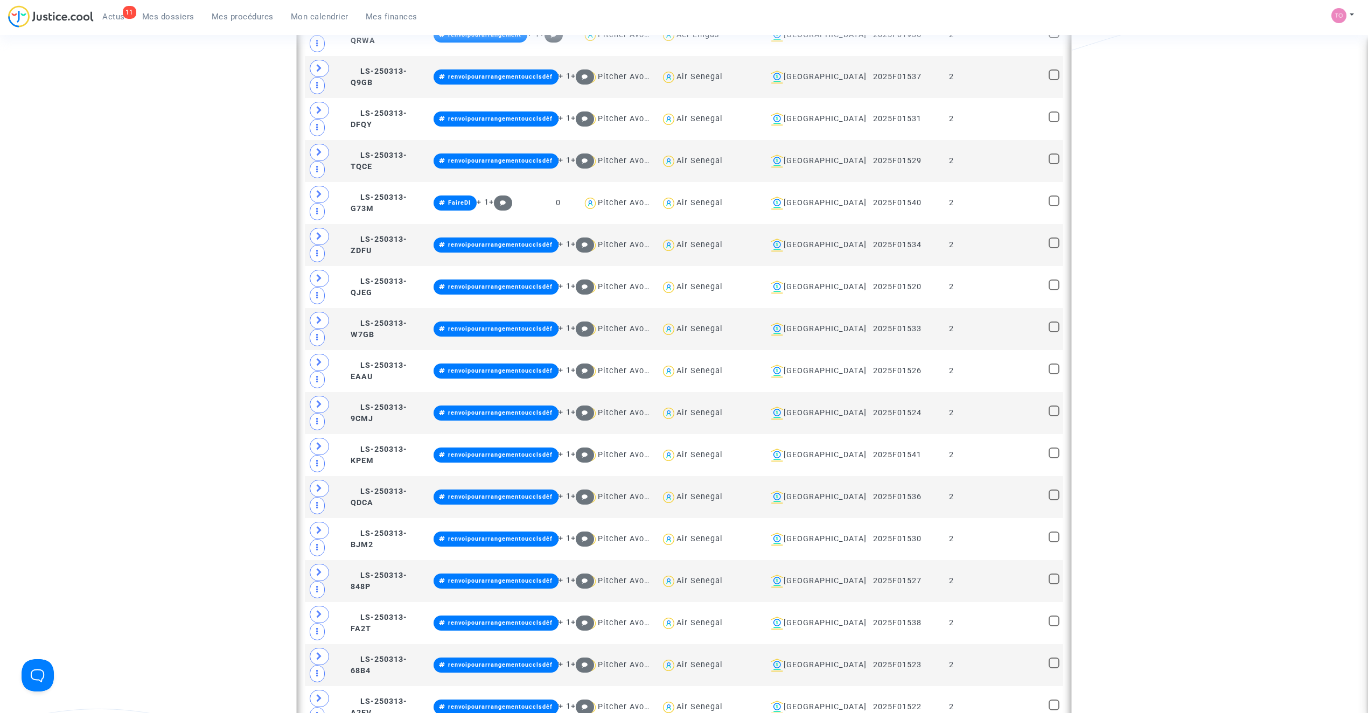
scroll to position [1172, 0]
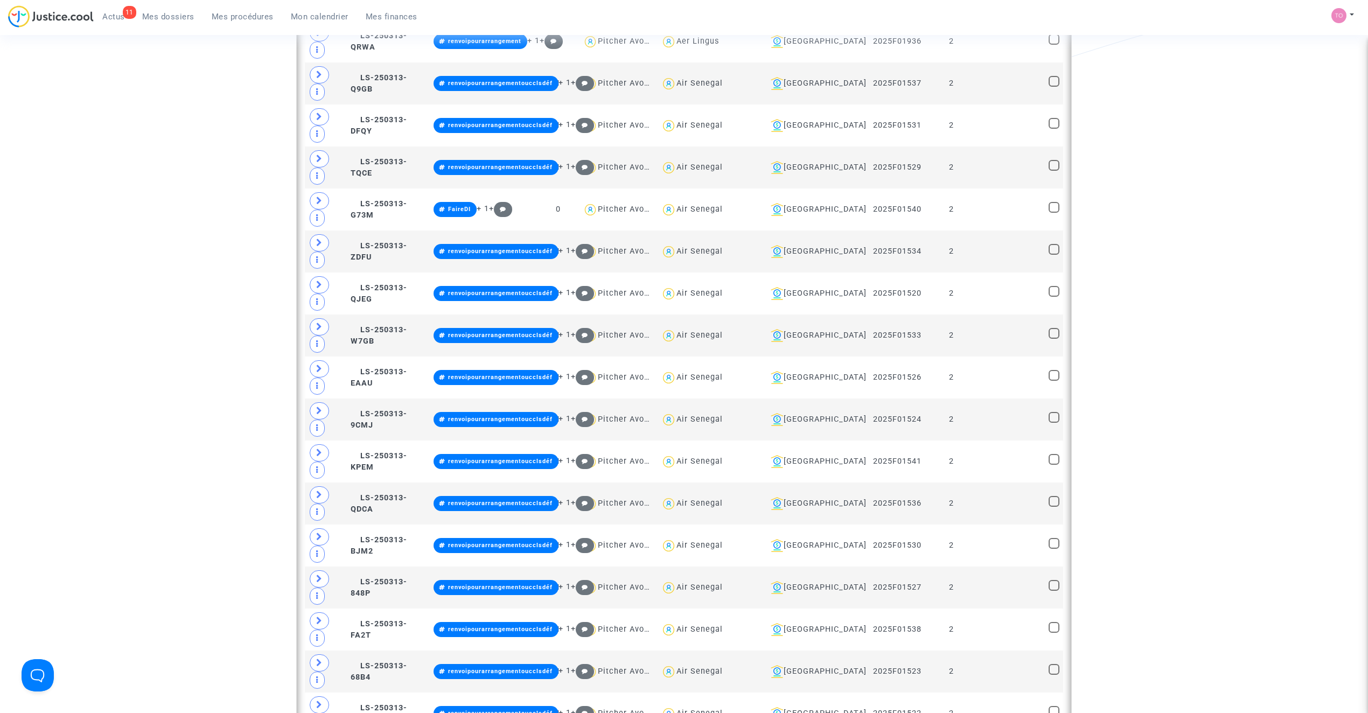
type textarea "@"Norse Atlantic Airways""
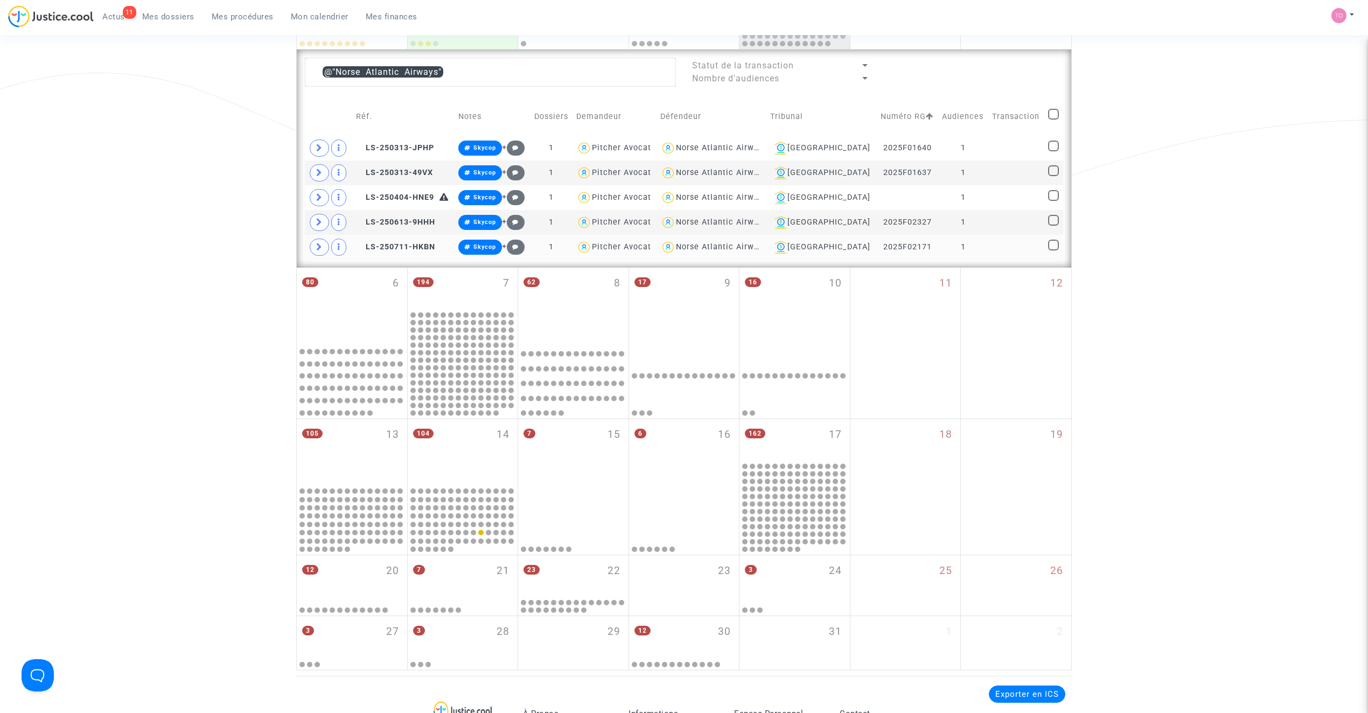
scroll to position [205, 0]
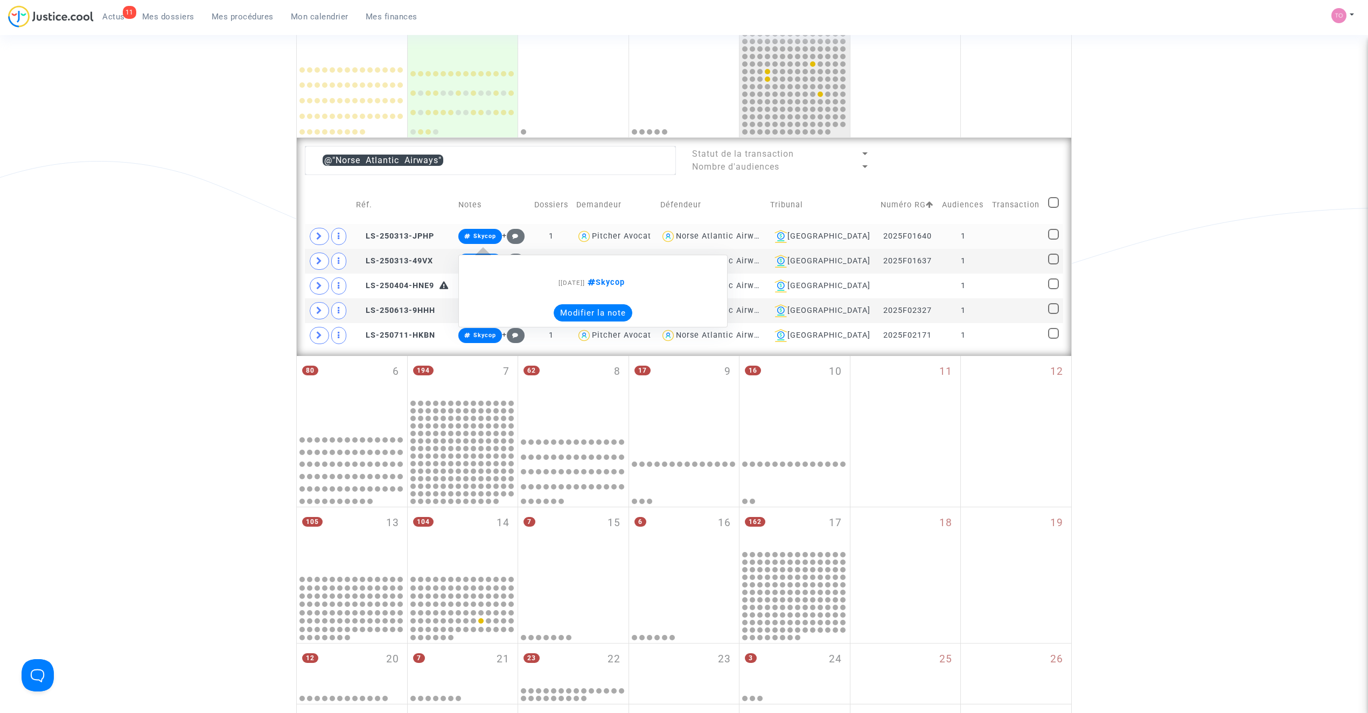
click at [593, 310] on button "Modifier la note" at bounding box center [593, 312] width 79 height 17
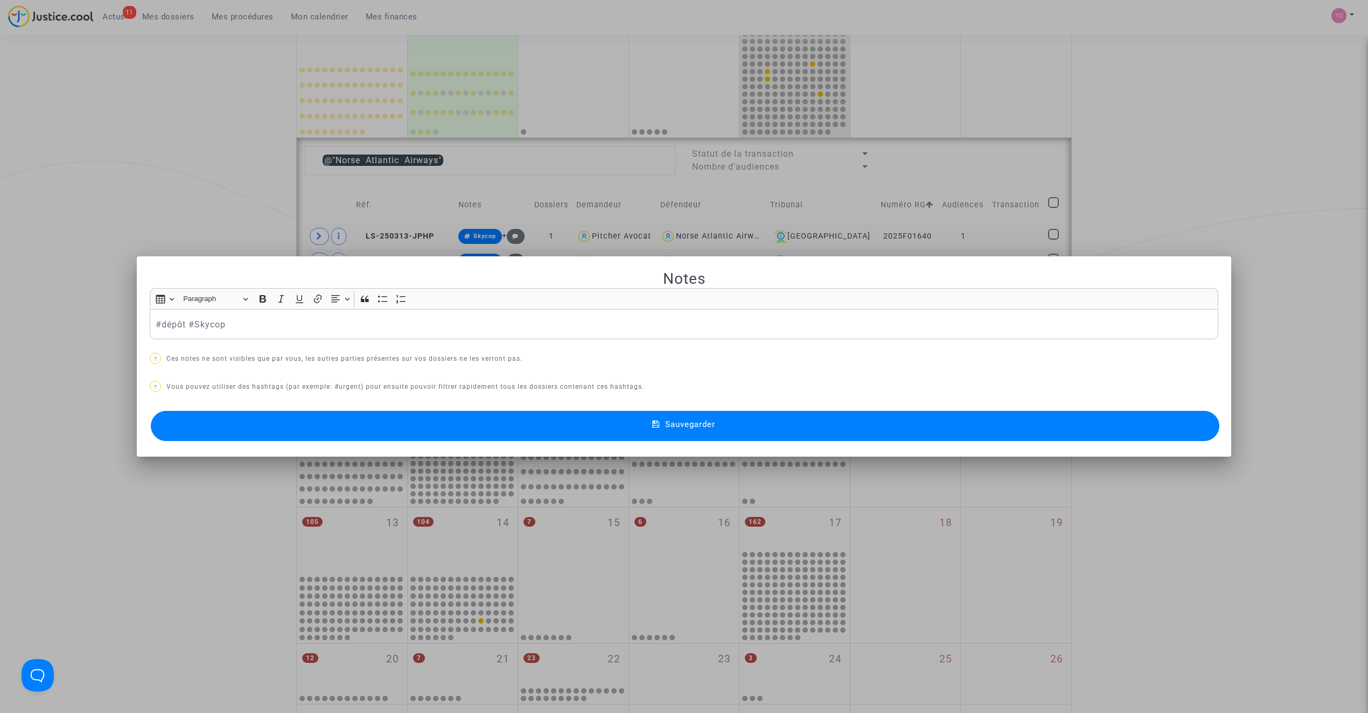
click at [512, 430] on button "Sauvegarder" at bounding box center [685, 426] width 1068 height 30
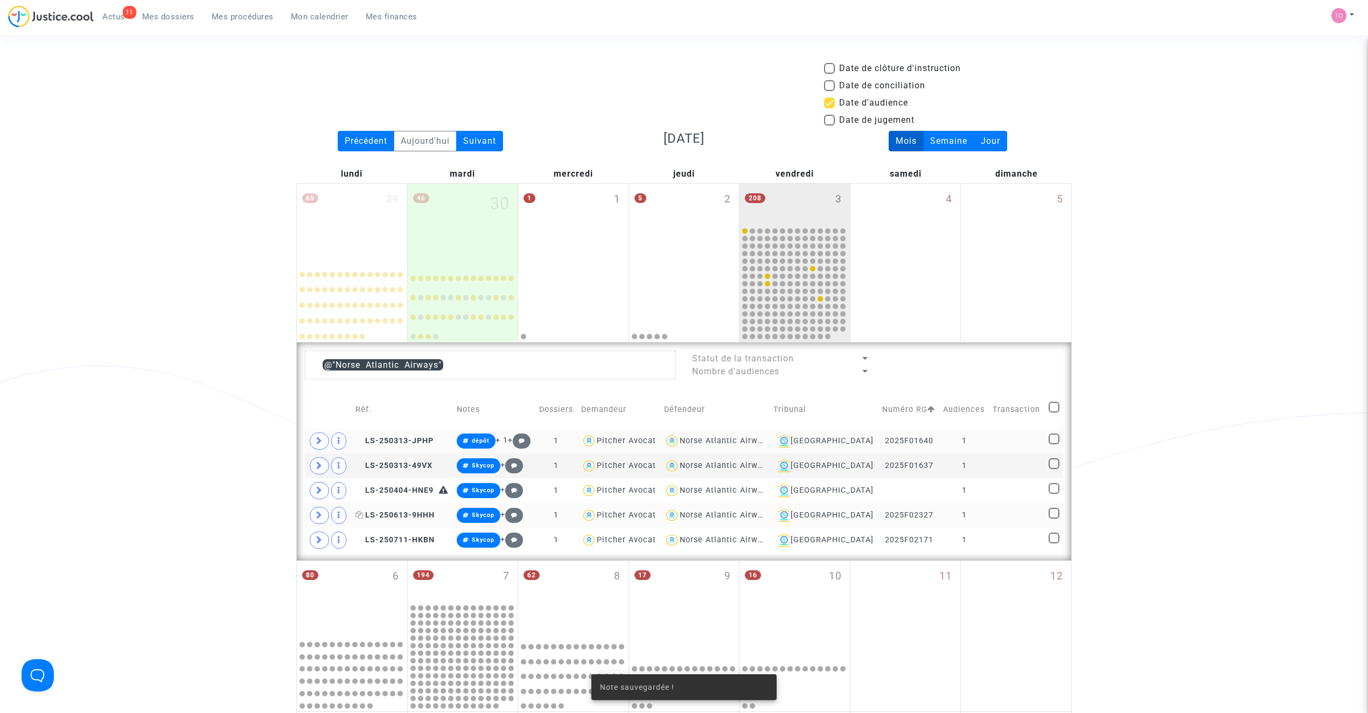
scroll to position [205, 0]
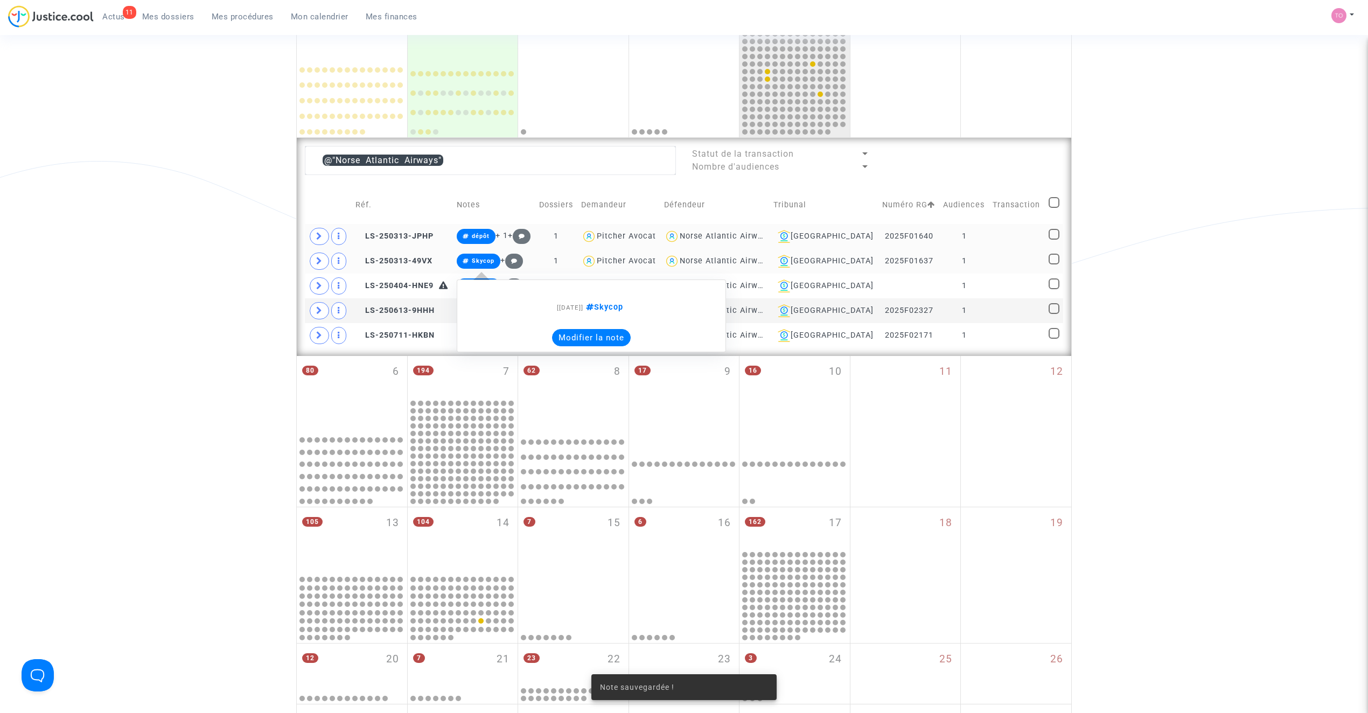
click at [586, 339] on button "Modifier la note" at bounding box center [591, 337] width 79 height 17
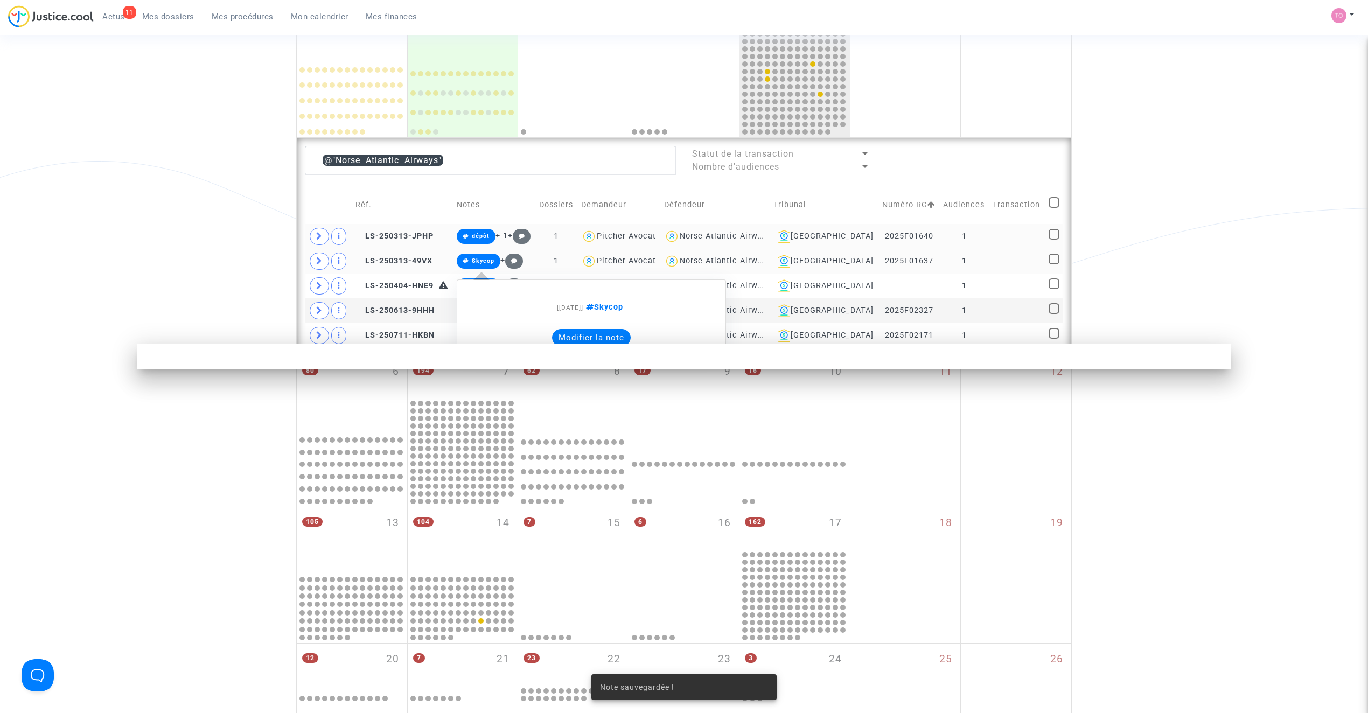
scroll to position [0, 0]
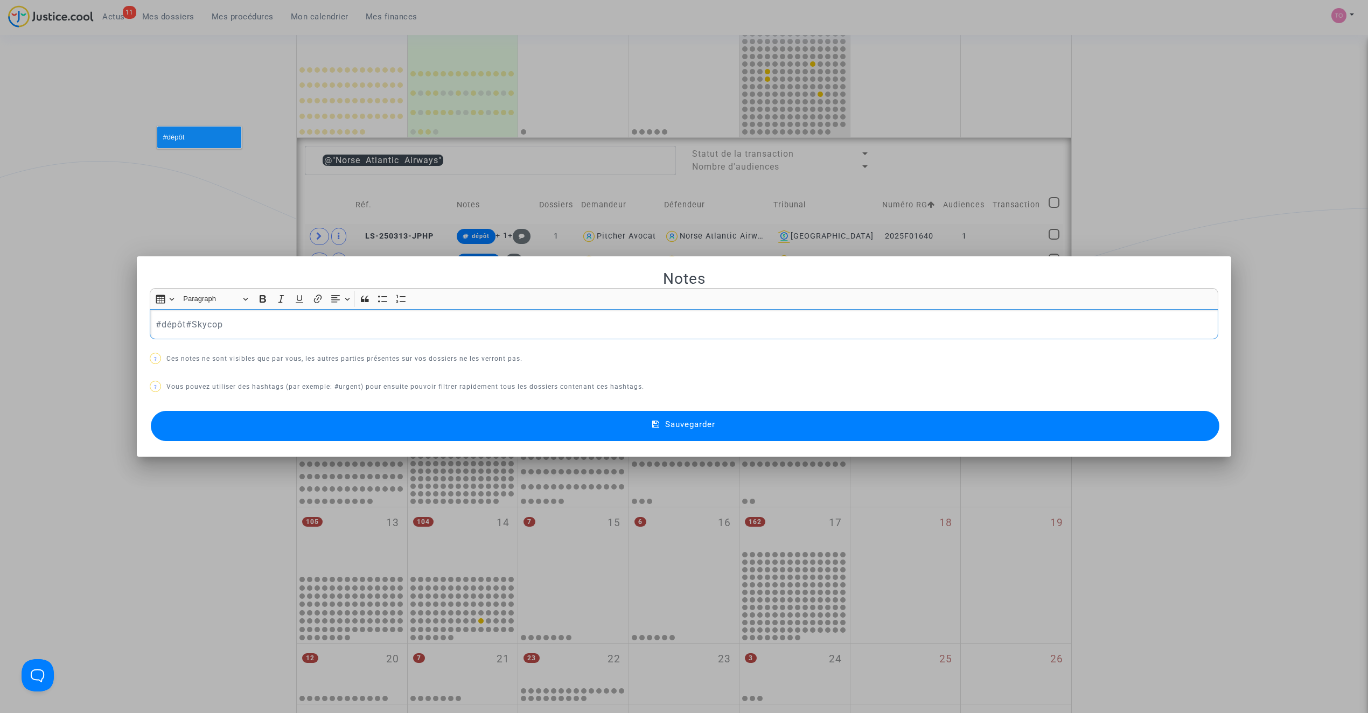
click at [199, 132] on button "#dépôt" at bounding box center [199, 138] width 84 height 22
click at [429, 433] on button "Sauvegarder" at bounding box center [685, 426] width 1068 height 30
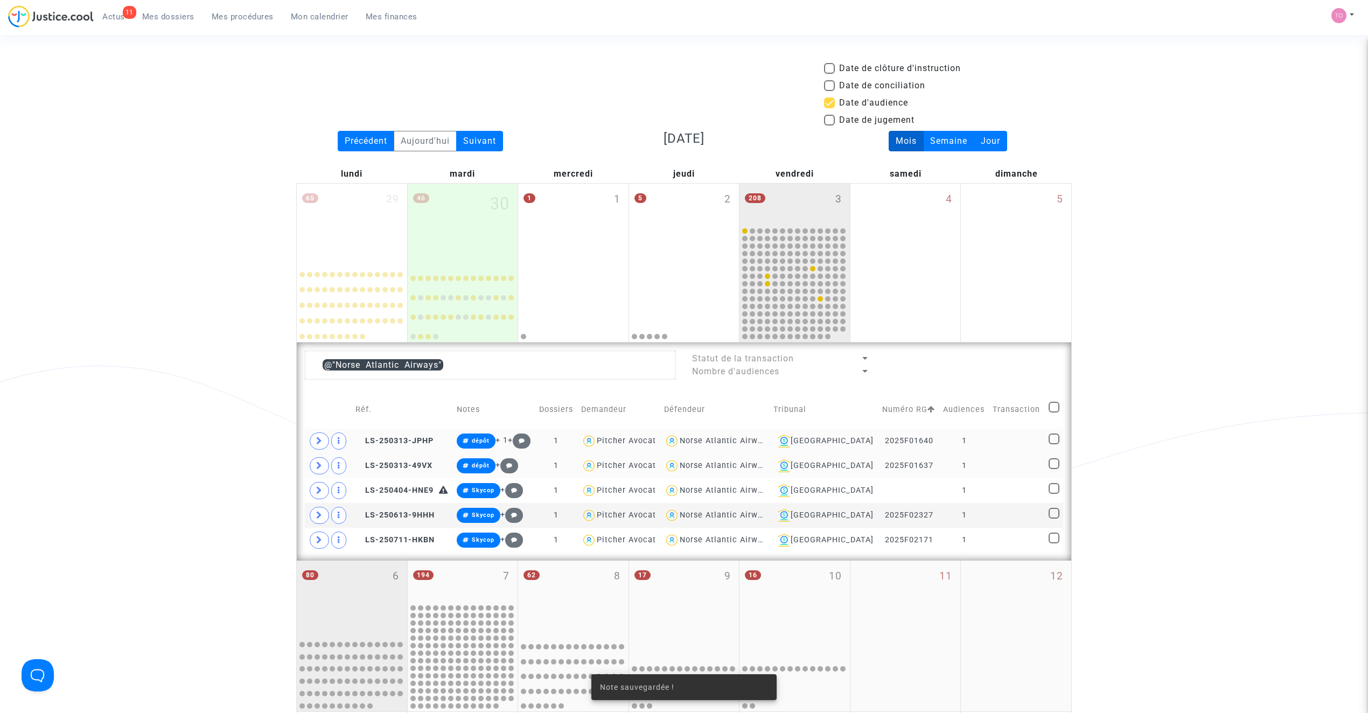
scroll to position [205, 0]
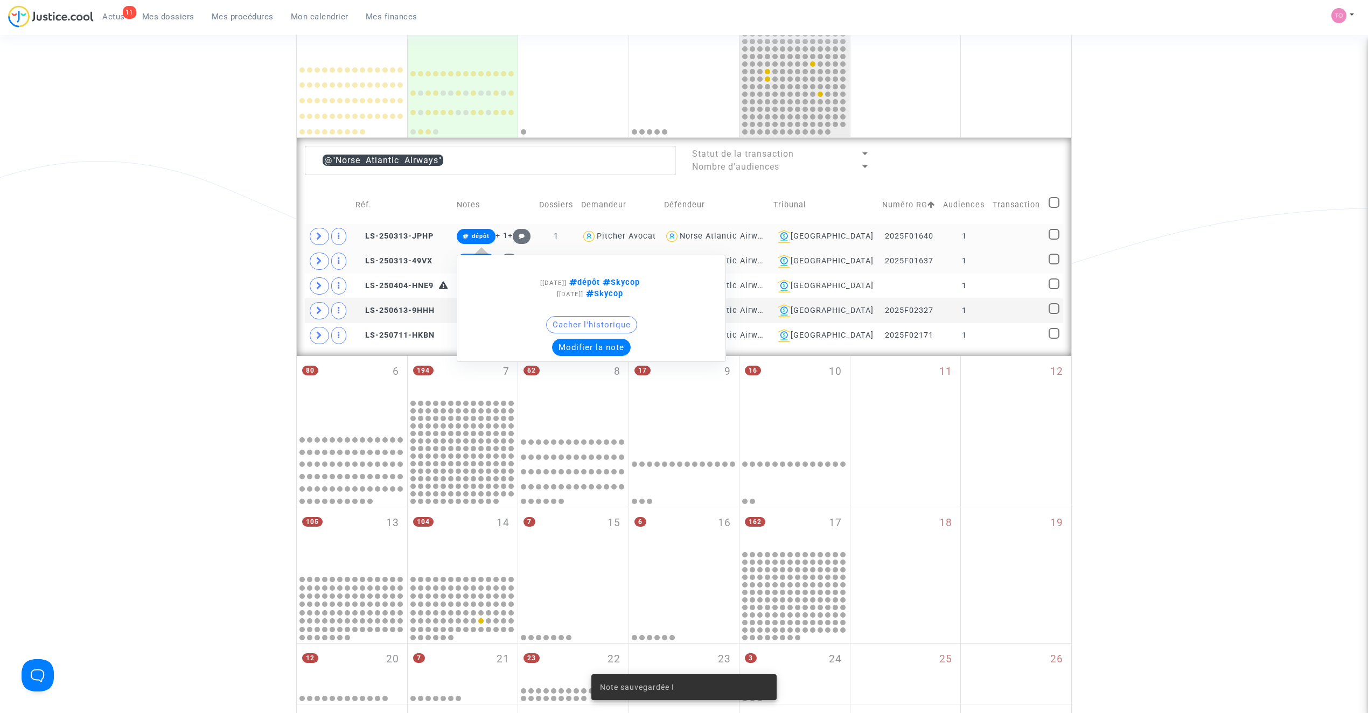
click at [578, 348] on button "Modifier la note" at bounding box center [591, 347] width 79 height 17
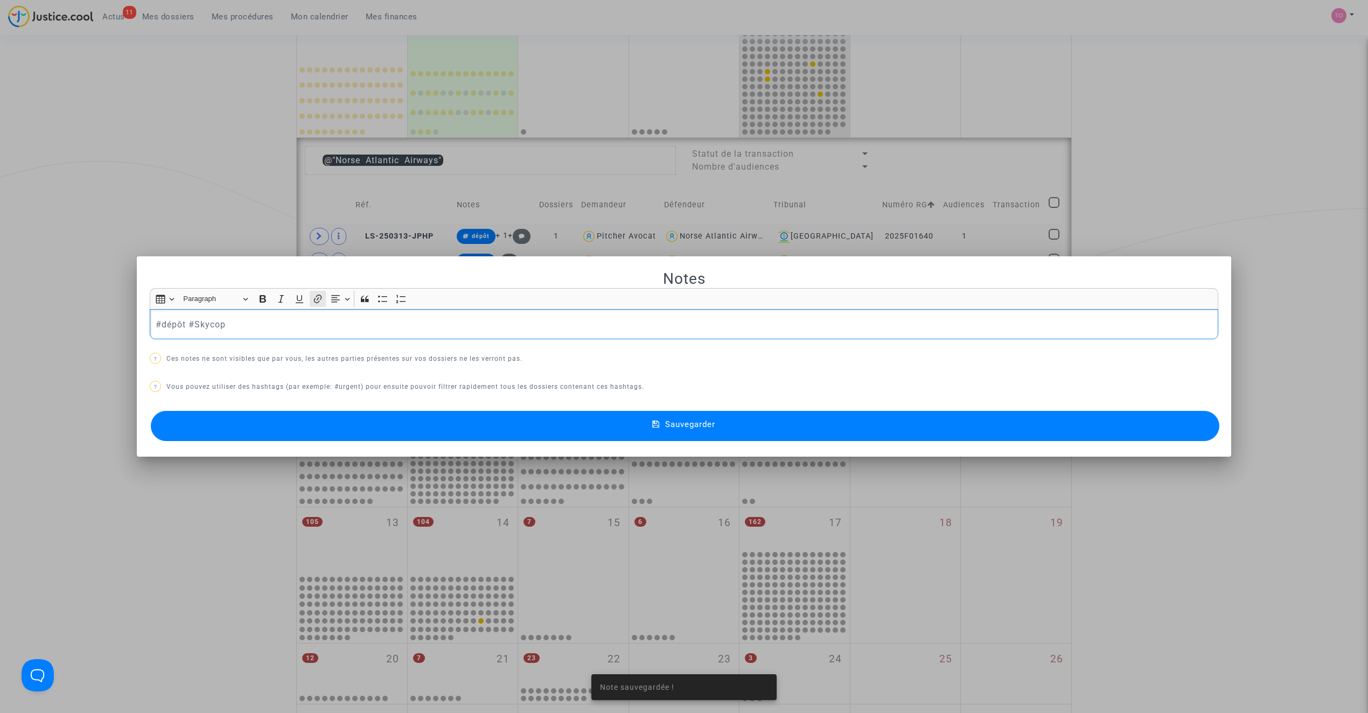
scroll to position [0, 0]
drag, startPoint x: 184, startPoint y: 323, endPoint x: 97, endPoint y: 322, distance: 86.7
click at [97, 322] on div "Notes Rich Text Editor Insert table Insert table Heading Paragraph Paragraph He…" at bounding box center [684, 356] width 1368 height 713
click at [44, 306] on div at bounding box center [684, 356] width 1368 height 713
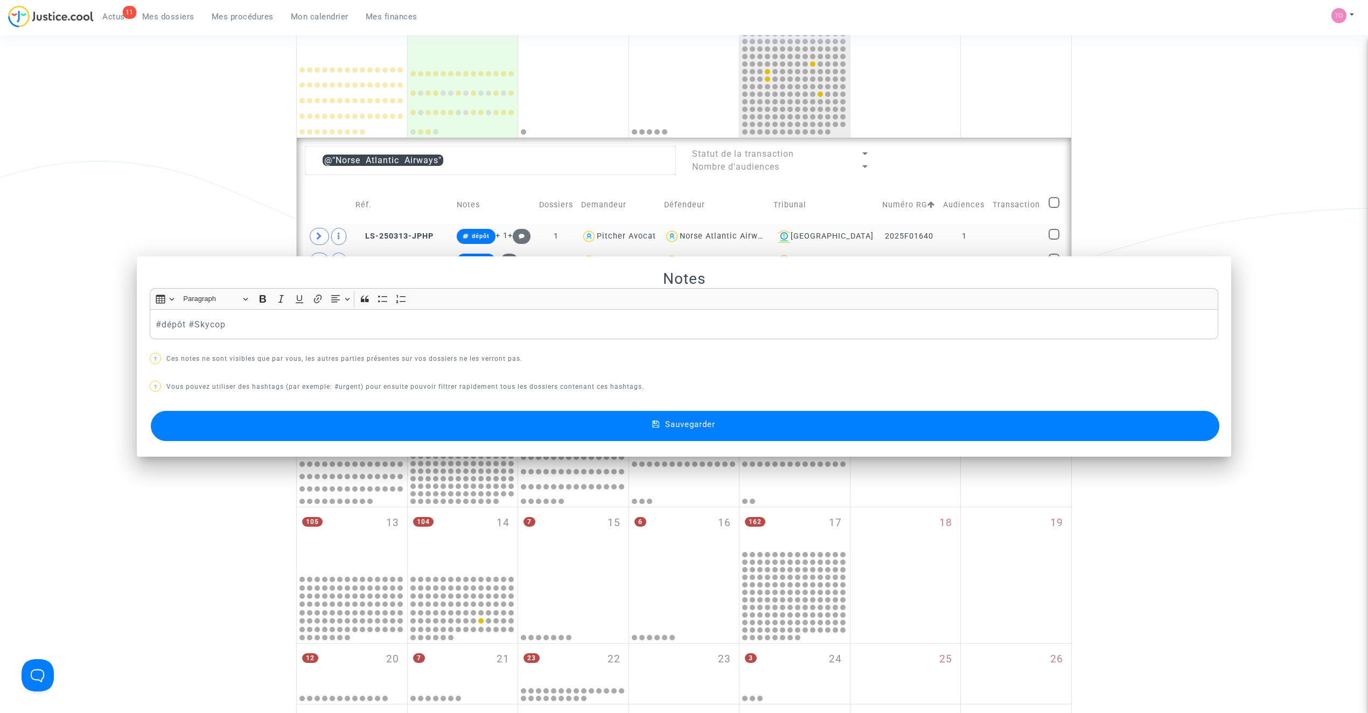
scroll to position [205, 0]
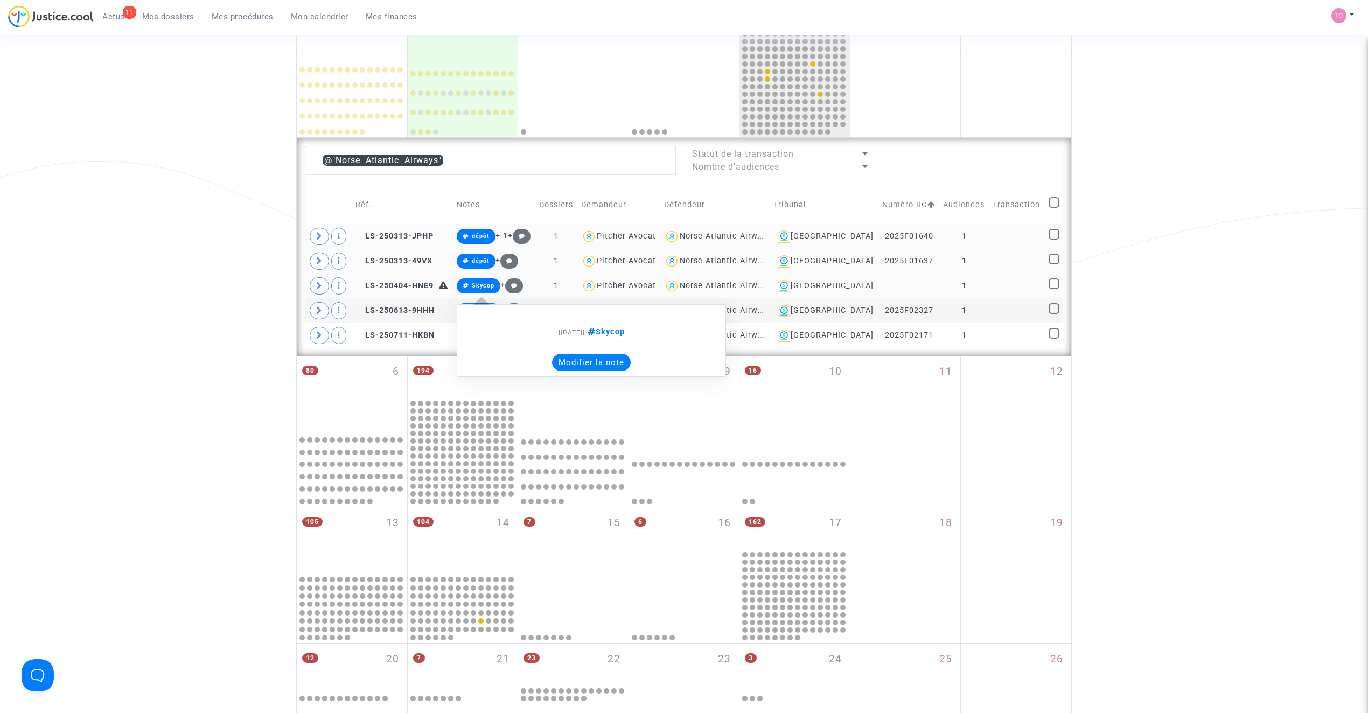
click at [580, 356] on button "Modifier la note" at bounding box center [591, 362] width 79 height 17
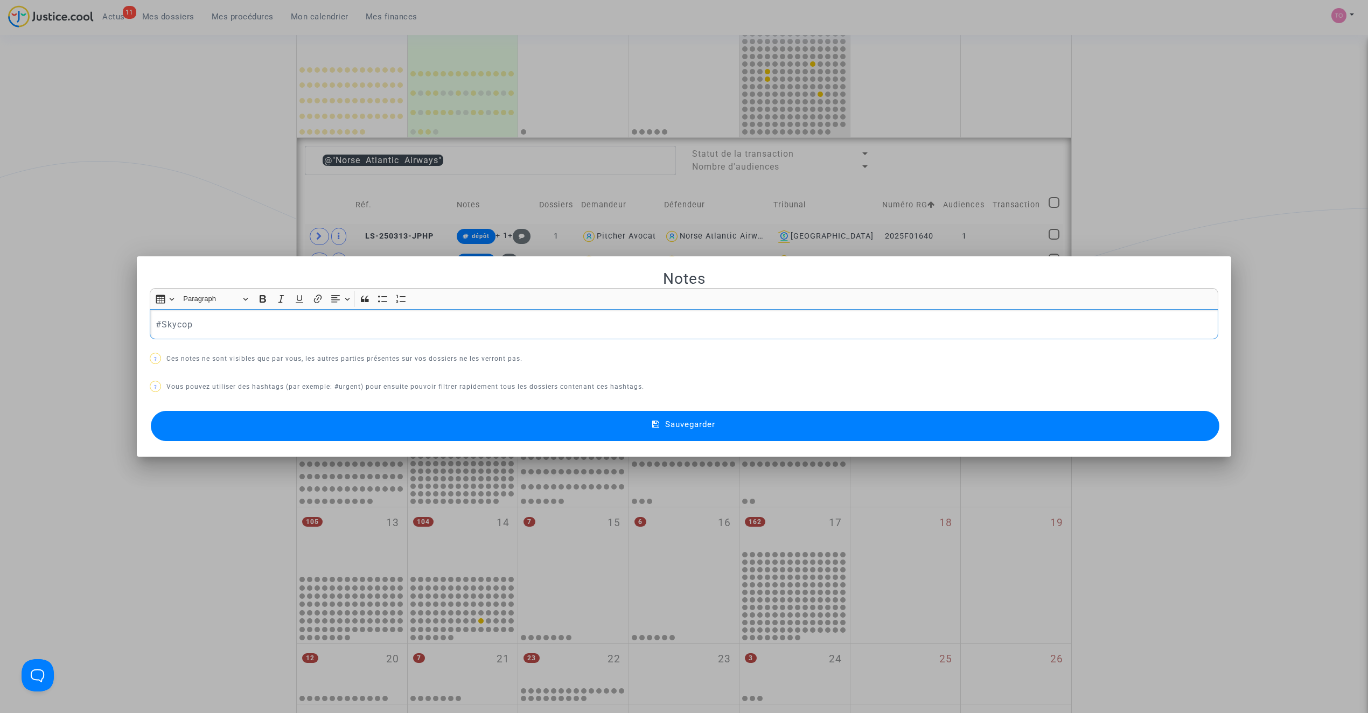
scroll to position [0, 0]
click at [360, 411] on button "Sauvegarder" at bounding box center [685, 426] width 1068 height 30
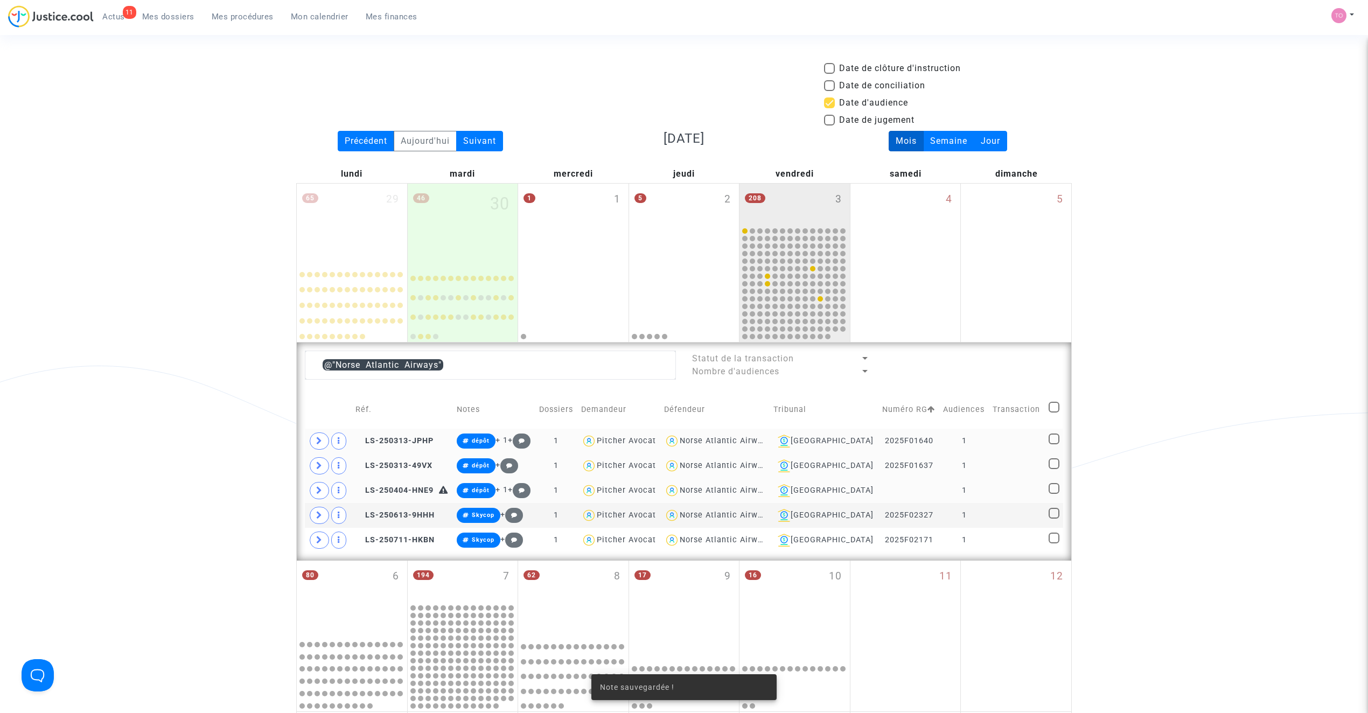
scroll to position [205, 0]
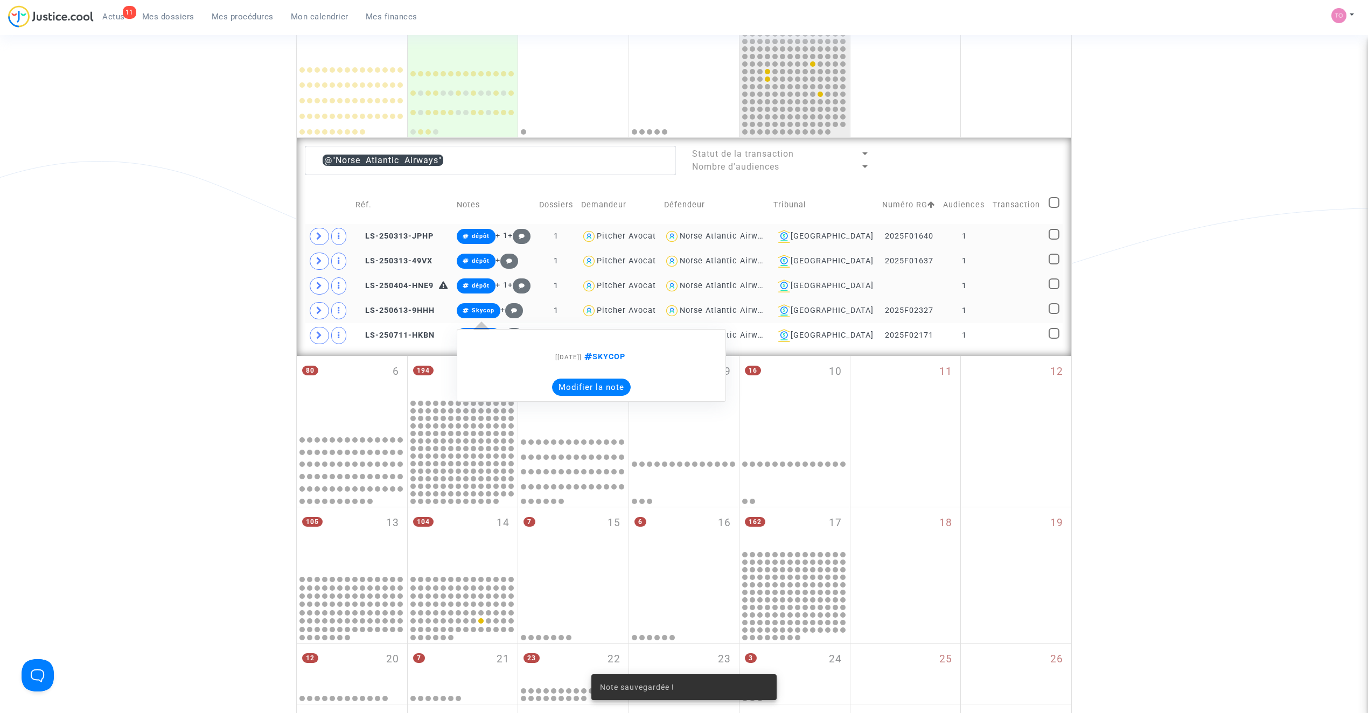
click at [584, 393] on button "Modifier la note" at bounding box center [591, 387] width 79 height 17
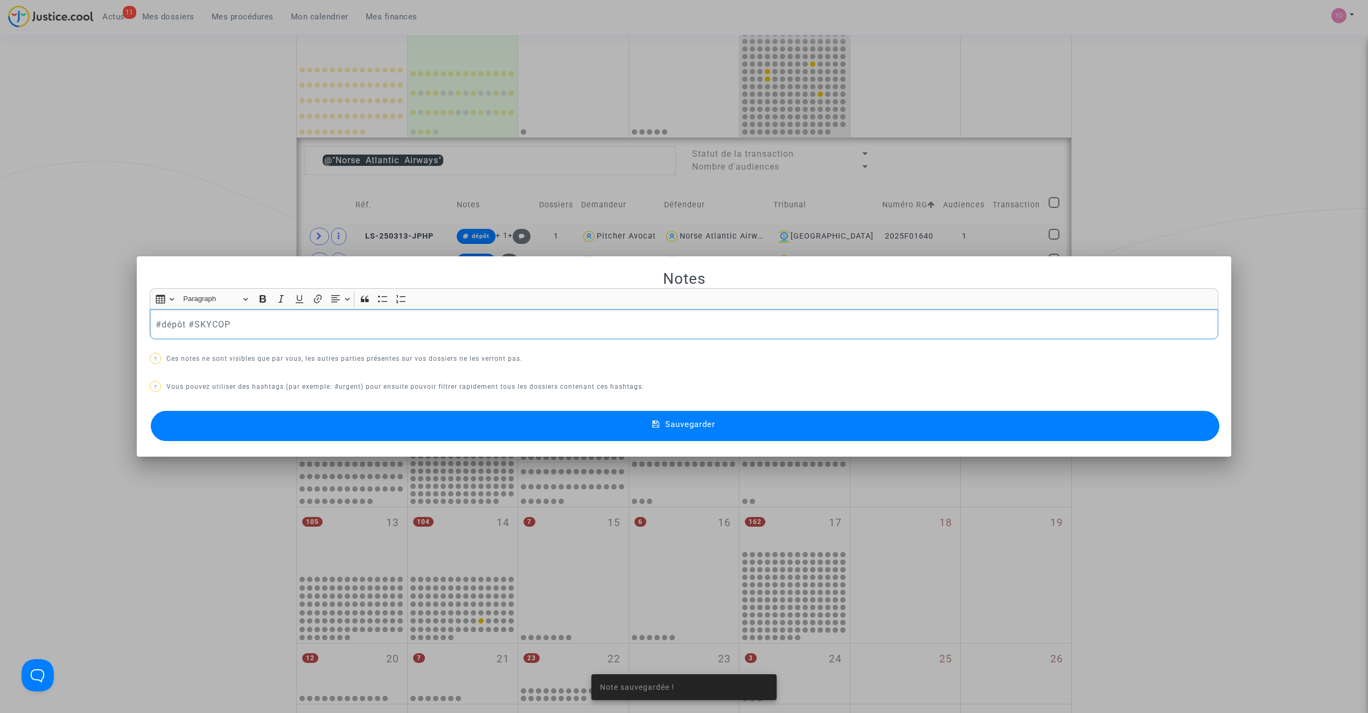
scroll to position [0, 0]
drag, startPoint x: 489, startPoint y: 425, endPoint x: 478, endPoint y: 425, distance: 11.3
click at [489, 425] on button "Sauvegarder" at bounding box center [685, 426] width 1068 height 30
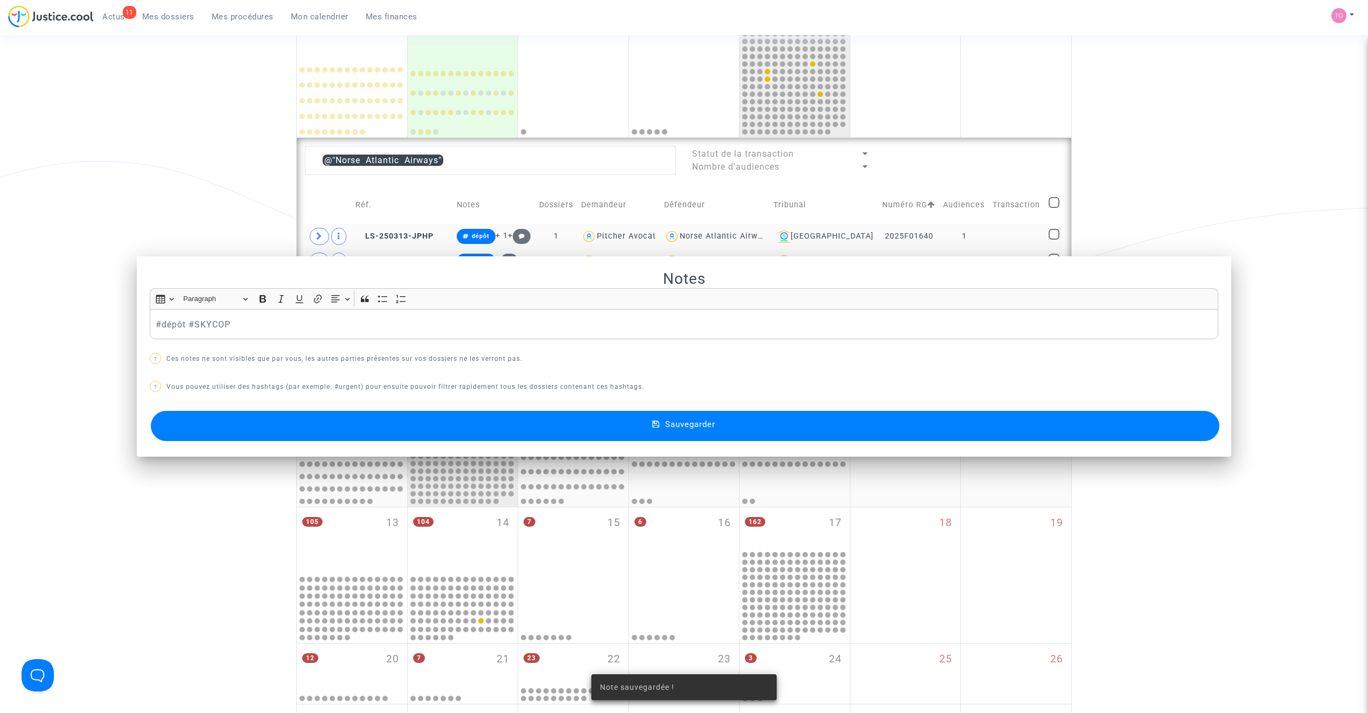
scroll to position [205, 0]
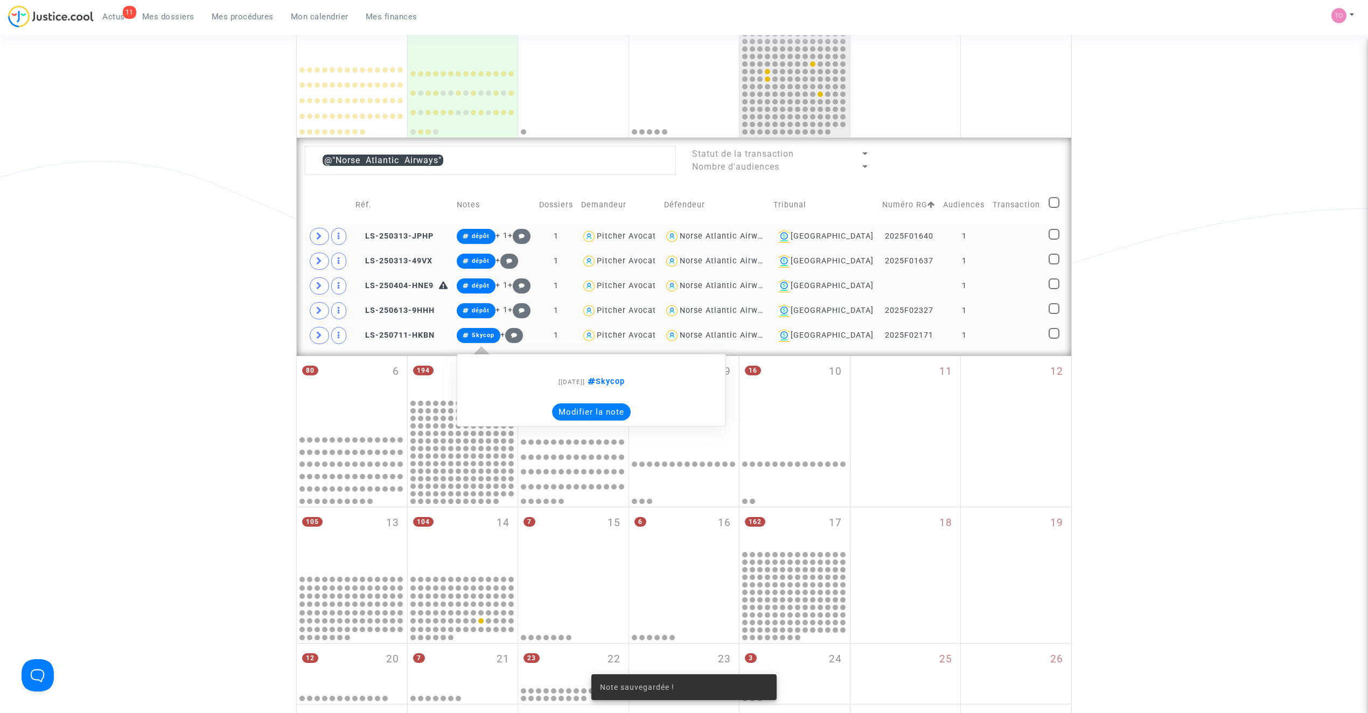
click at [603, 416] on button "Modifier la note" at bounding box center [591, 411] width 79 height 17
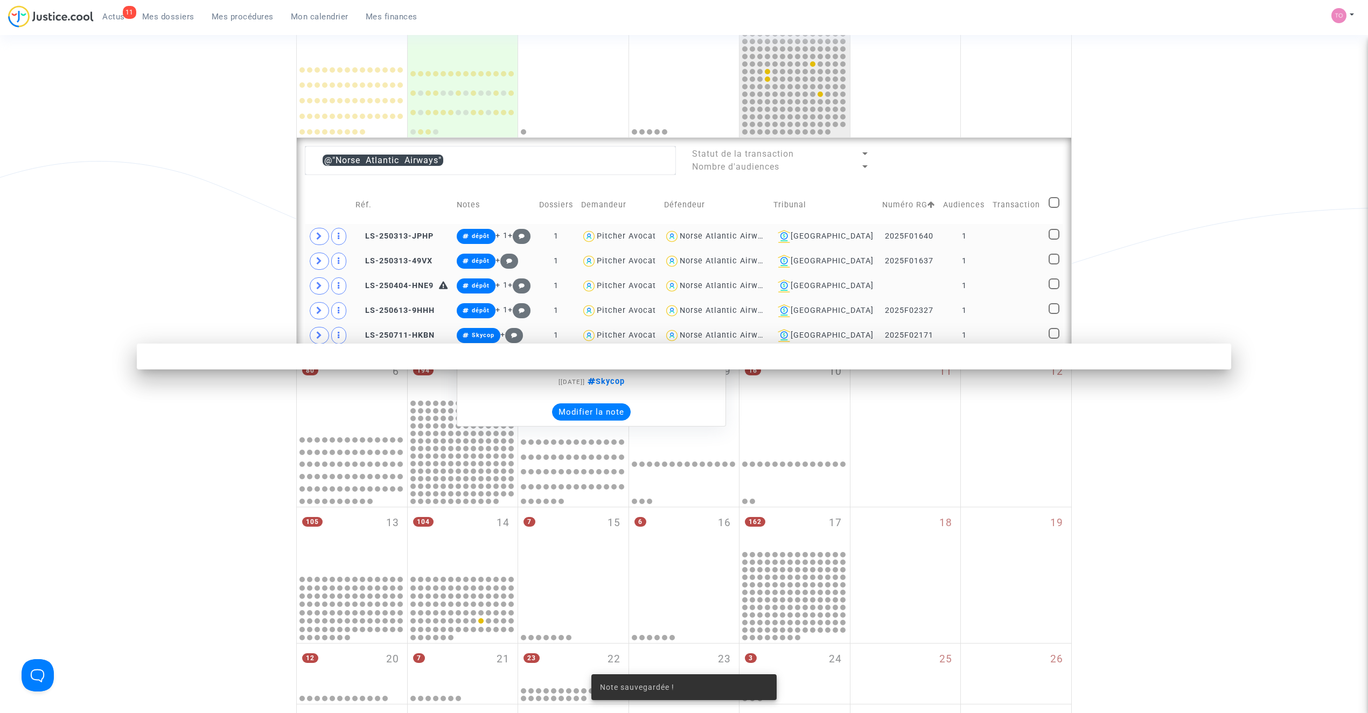
scroll to position [0, 0]
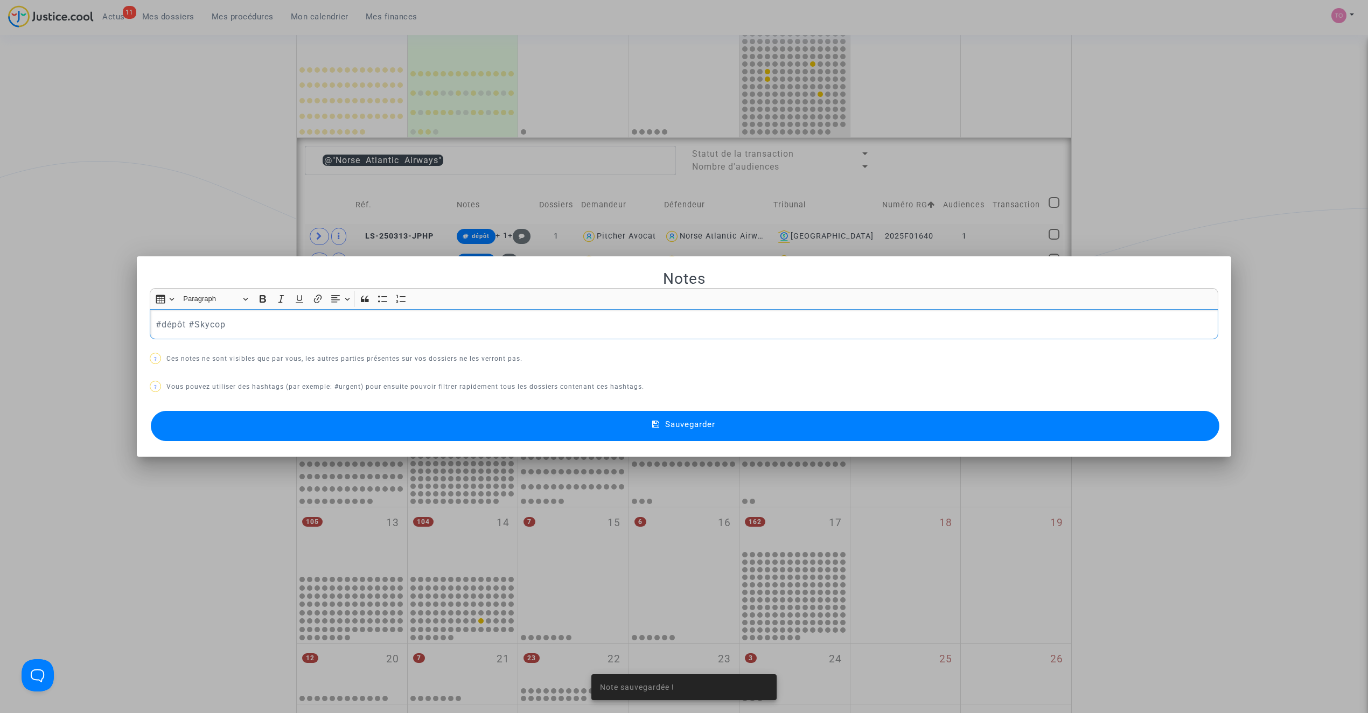
click at [495, 412] on button "Sauvegarder" at bounding box center [685, 426] width 1068 height 30
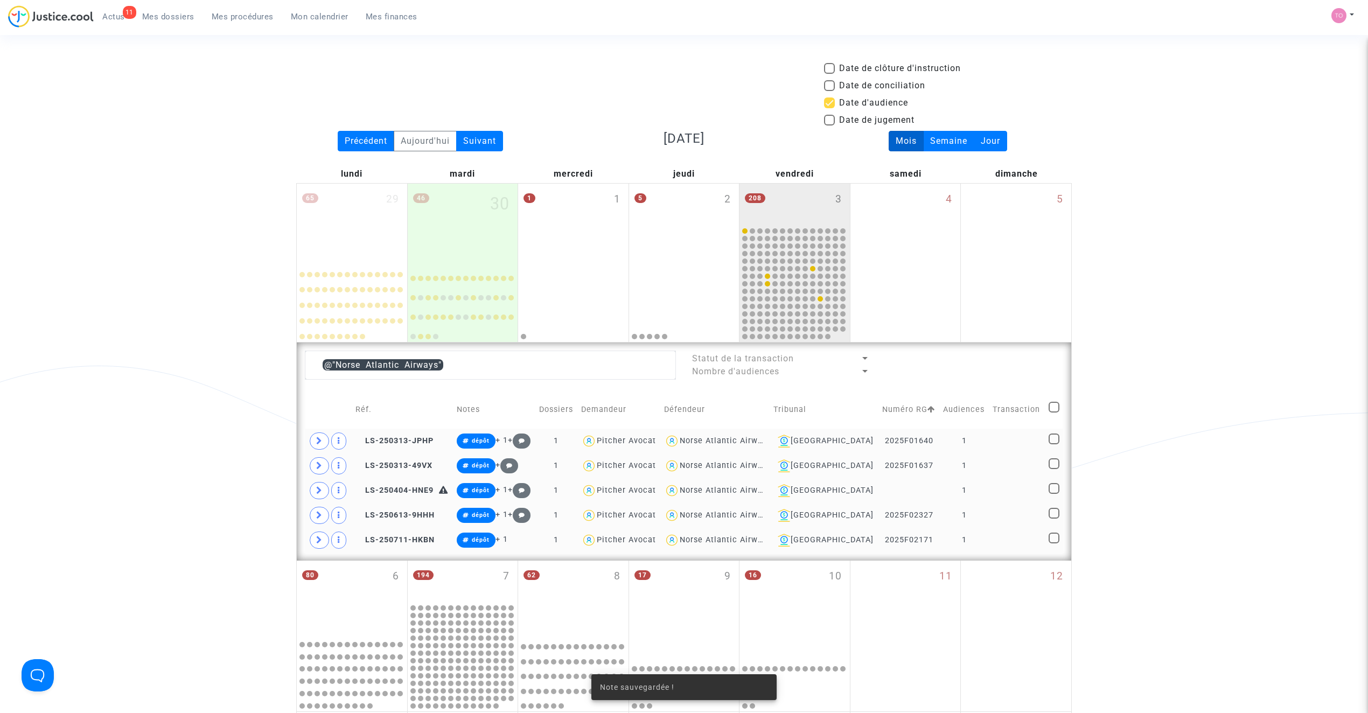
scroll to position [205, 0]
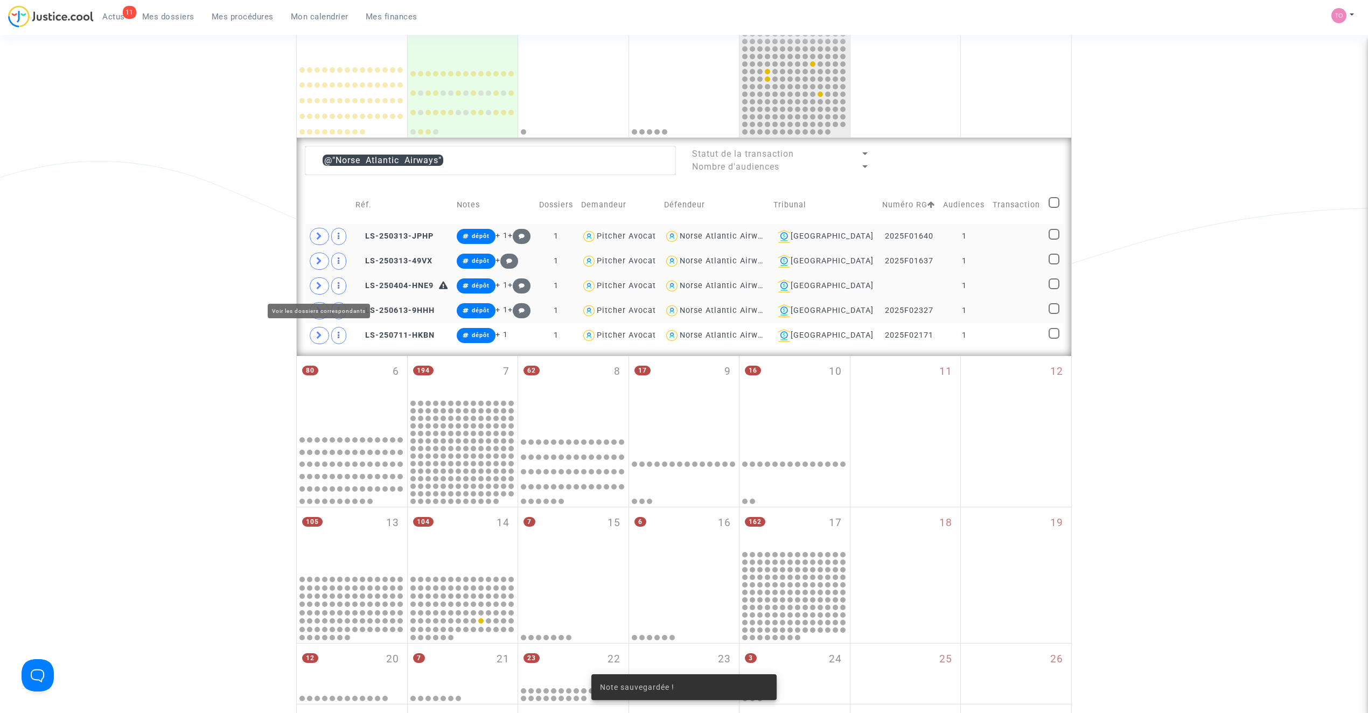
click at [324, 287] on span at bounding box center [319, 285] width 19 height 17
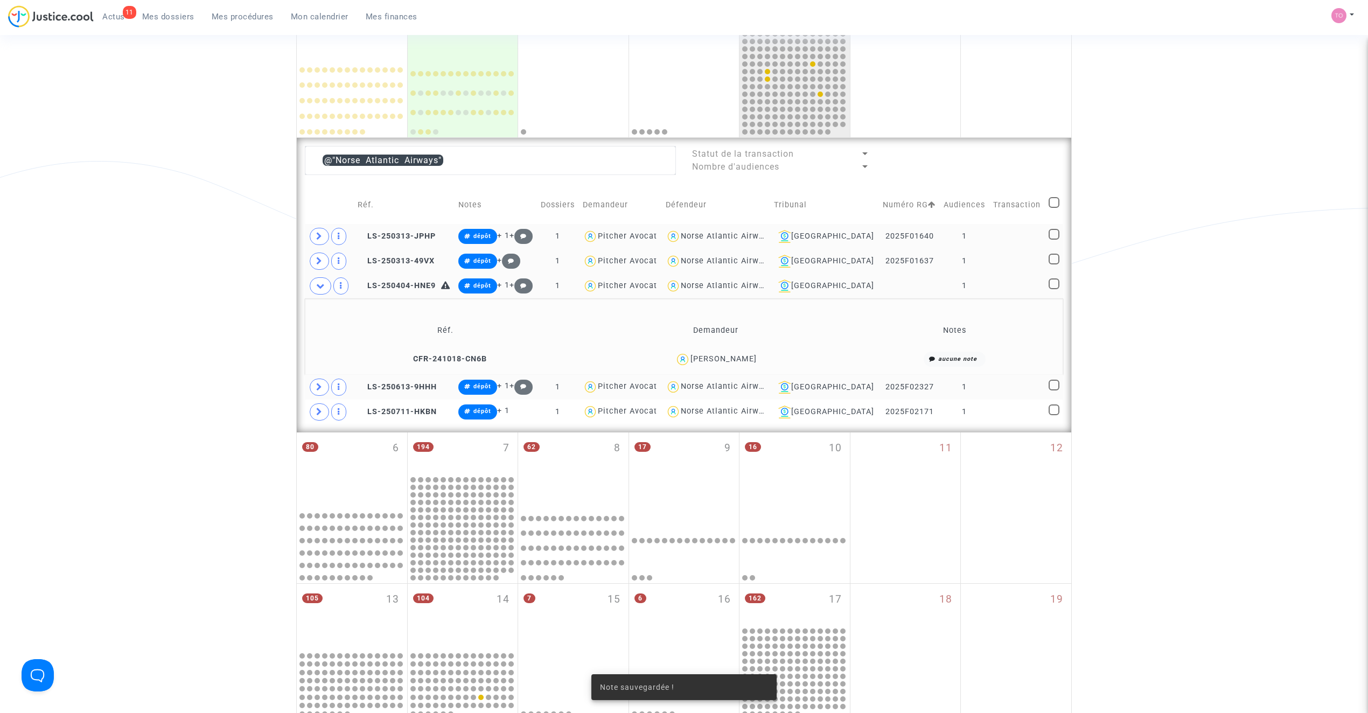
click at [725, 360] on div "Vivien Laurent" at bounding box center [723, 358] width 66 height 9
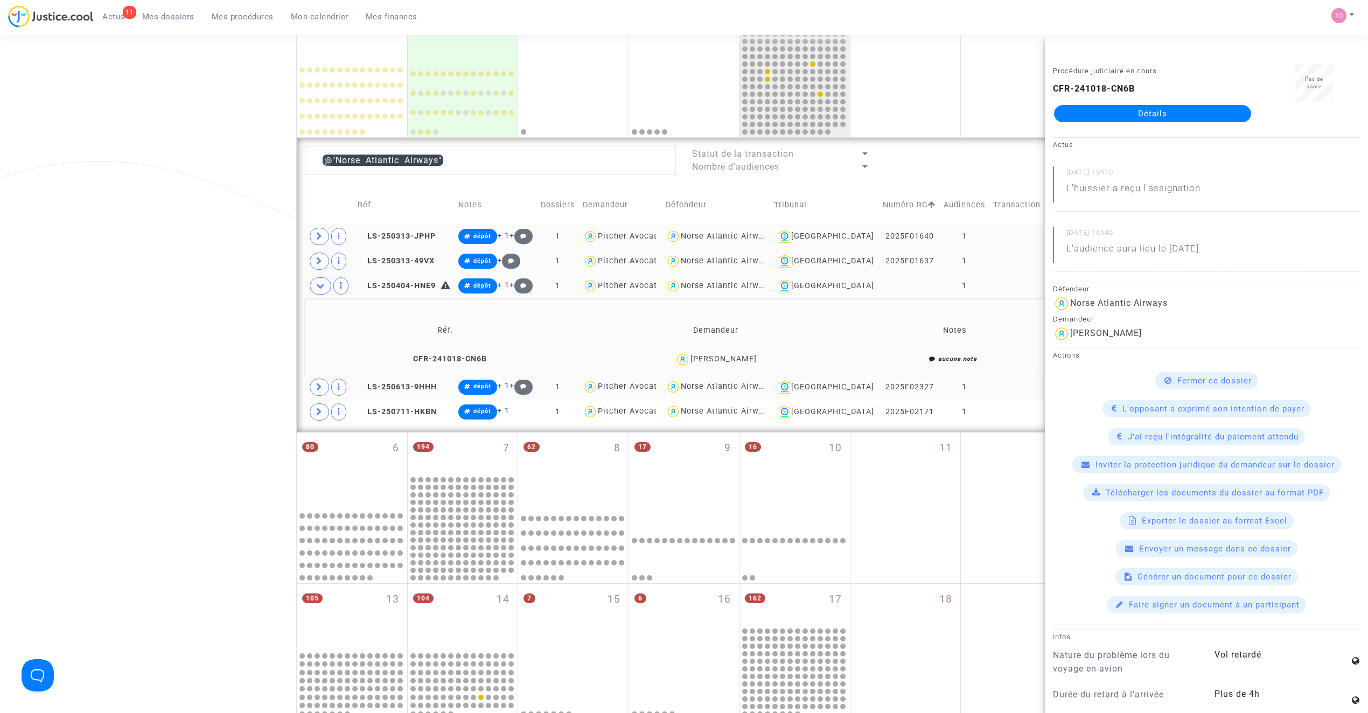
click at [173, 17] on span "Mes dossiers" at bounding box center [168, 17] width 52 height 10
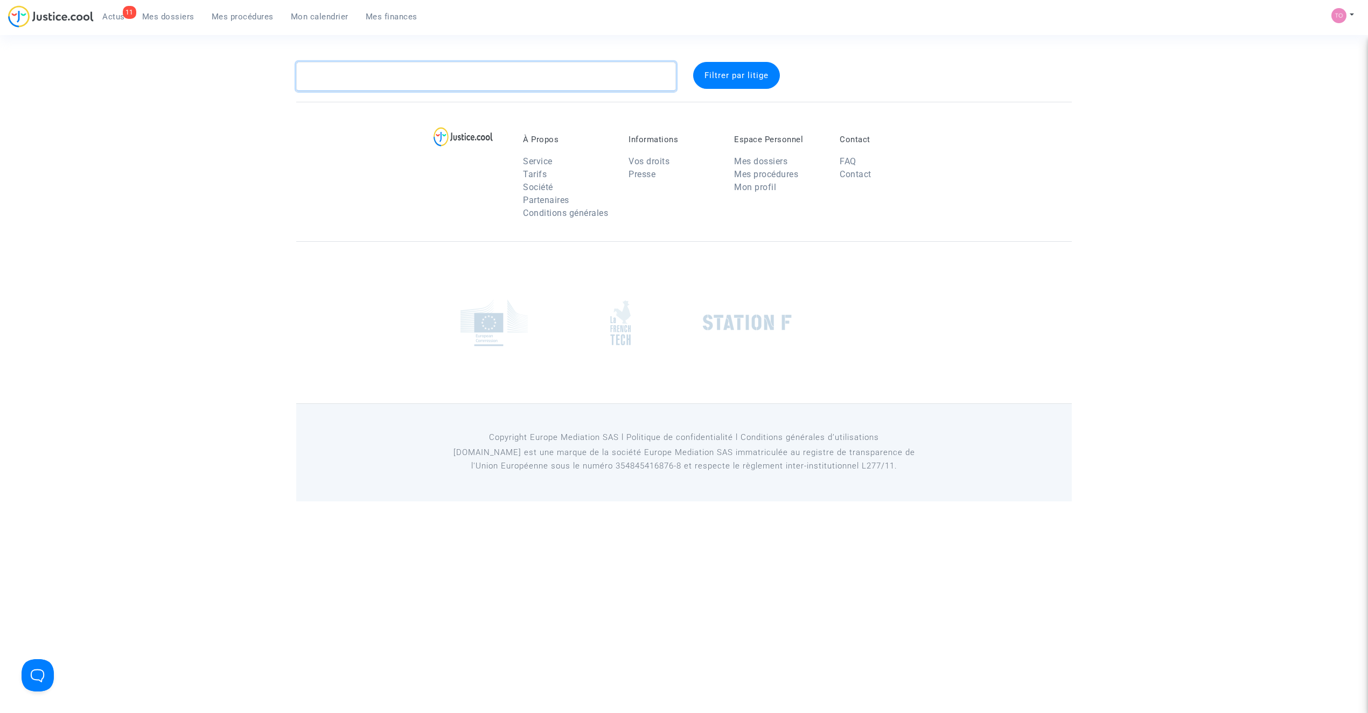
click at [354, 85] on textarea at bounding box center [486, 76] width 380 height 29
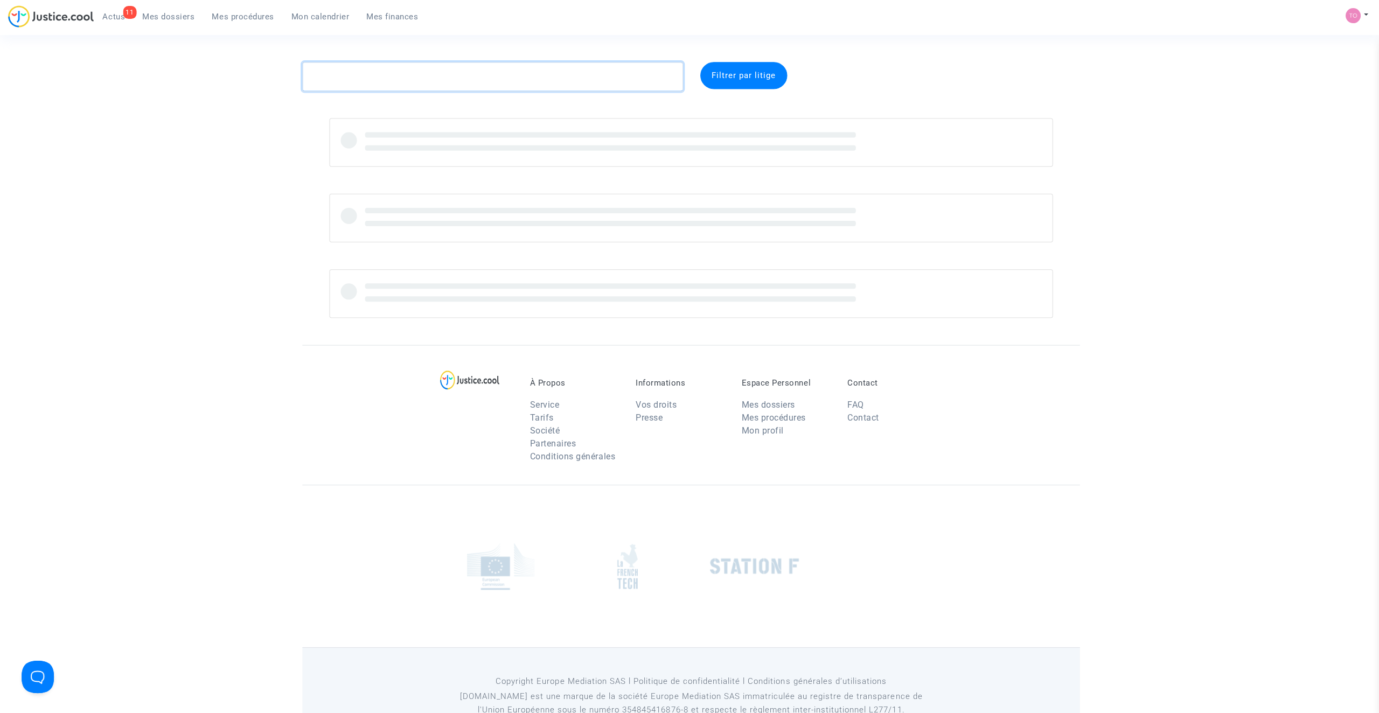
paste textarea "RAMOKOPELWA"
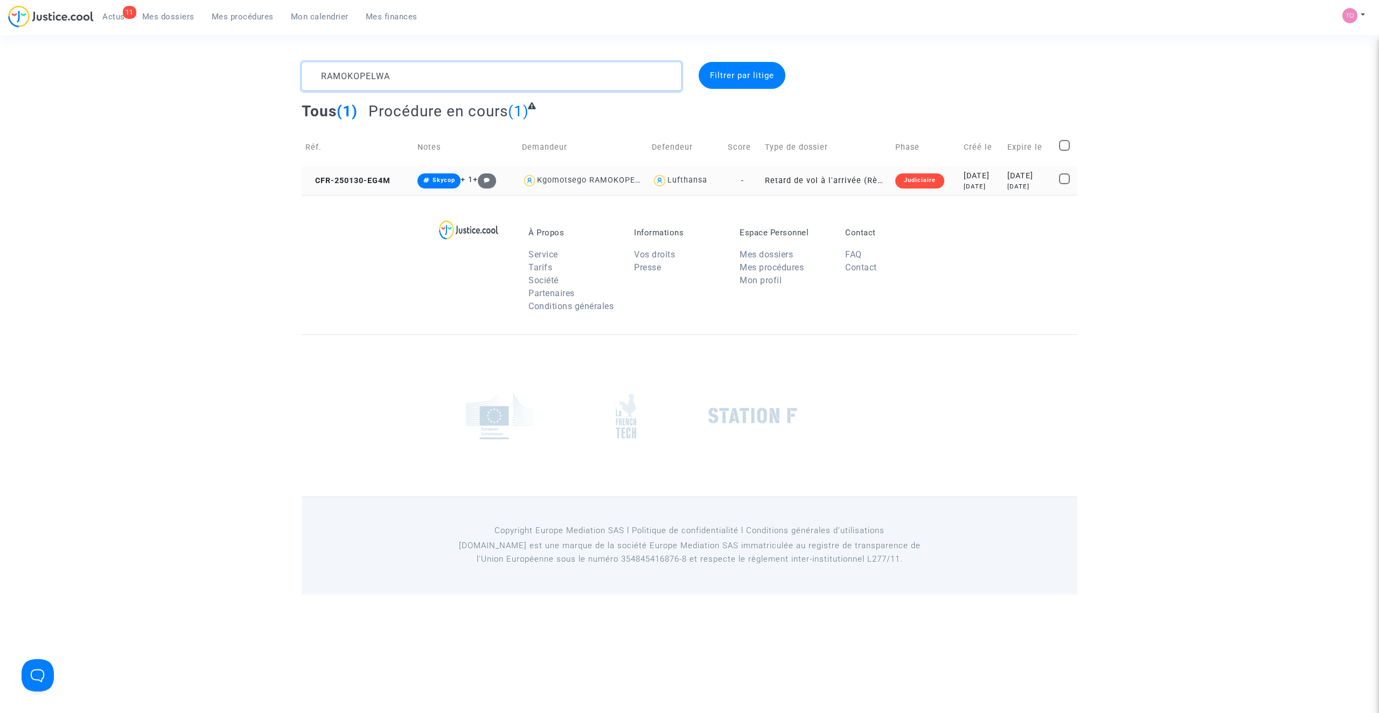
type textarea "RAMOKOPELWA"
click at [963, 186] on div "8 months ago" at bounding box center [981, 186] width 36 height 9
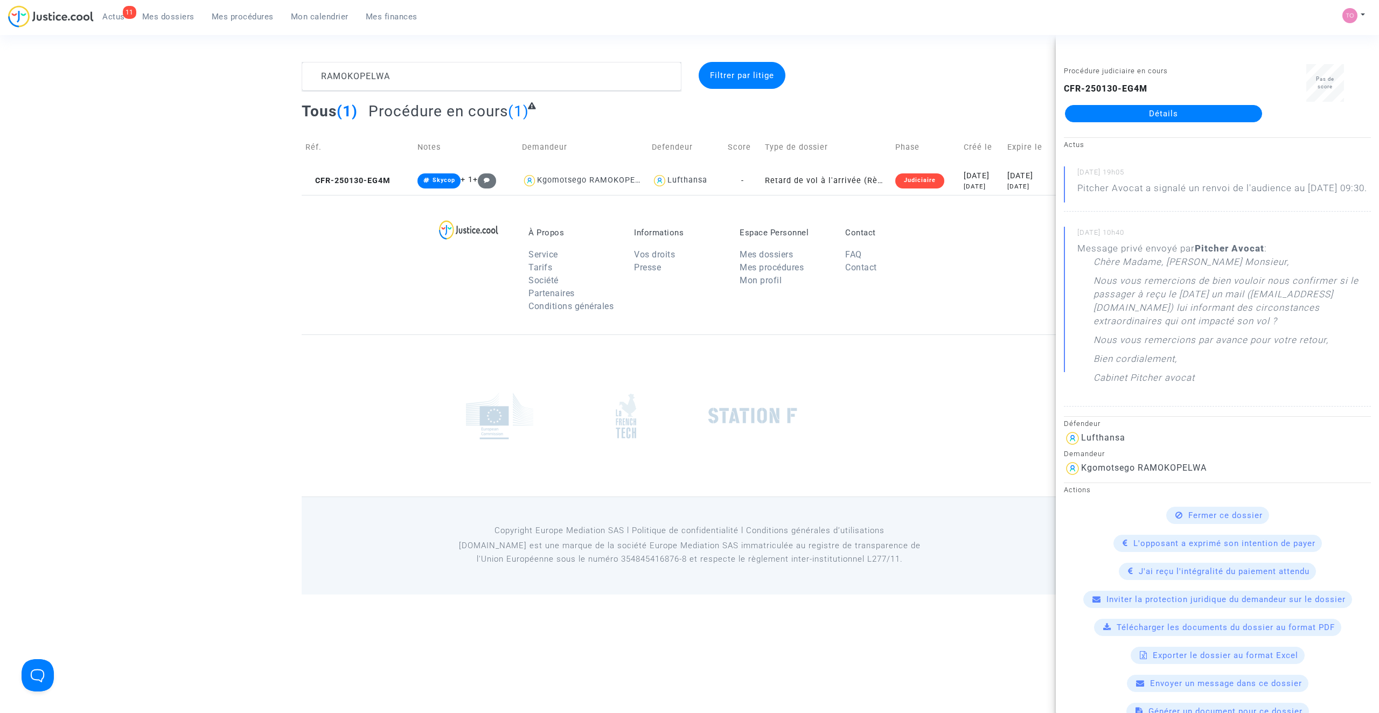
click at [1118, 111] on link "Détails" at bounding box center [1163, 113] width 197 height 17
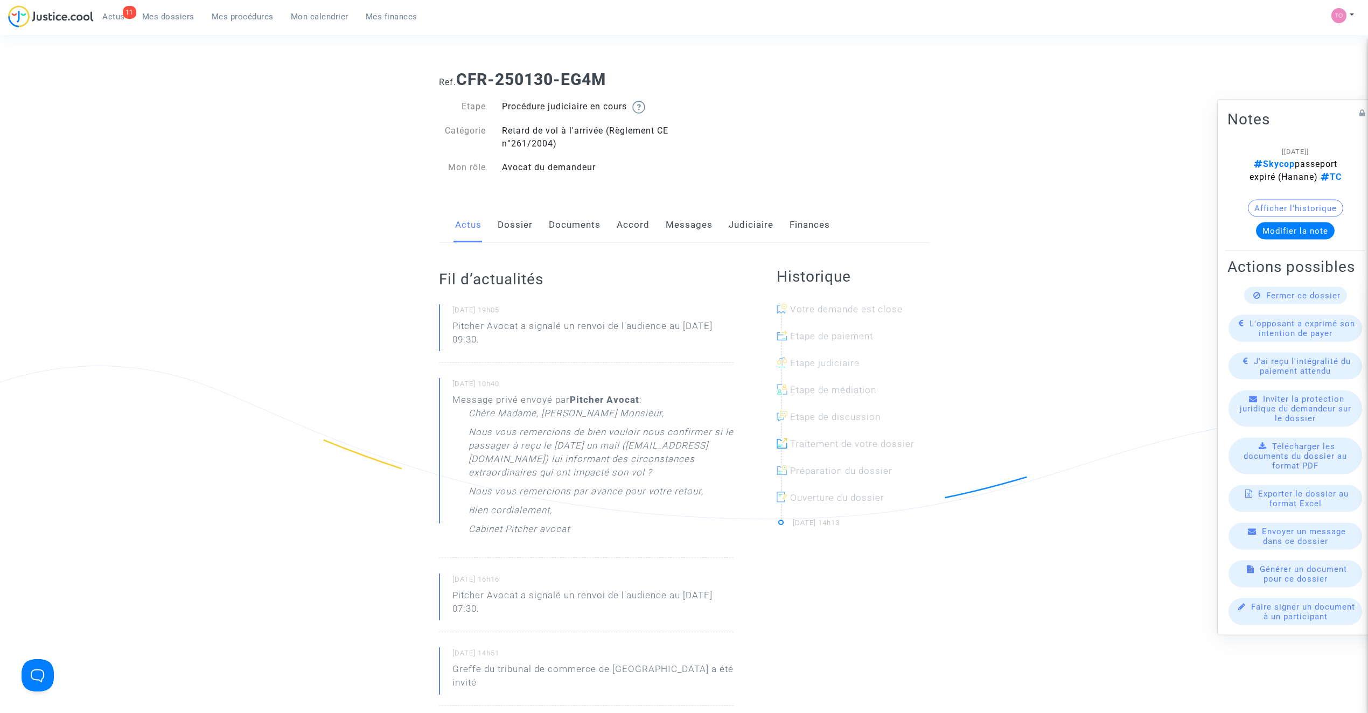
drag, startPoint x: 724, startPoint y: 230, endPoint x: 708, endPoint y: 227, distance: 16.6
click at [720, 229] on div "Actus Dossier Documents Accord Messages Judiciaire Finances" at bounding box center [684, 225] width 491 height 36
click at [705, 226] on link "Messages" at bounding box center [689, 225] width 47 height 36
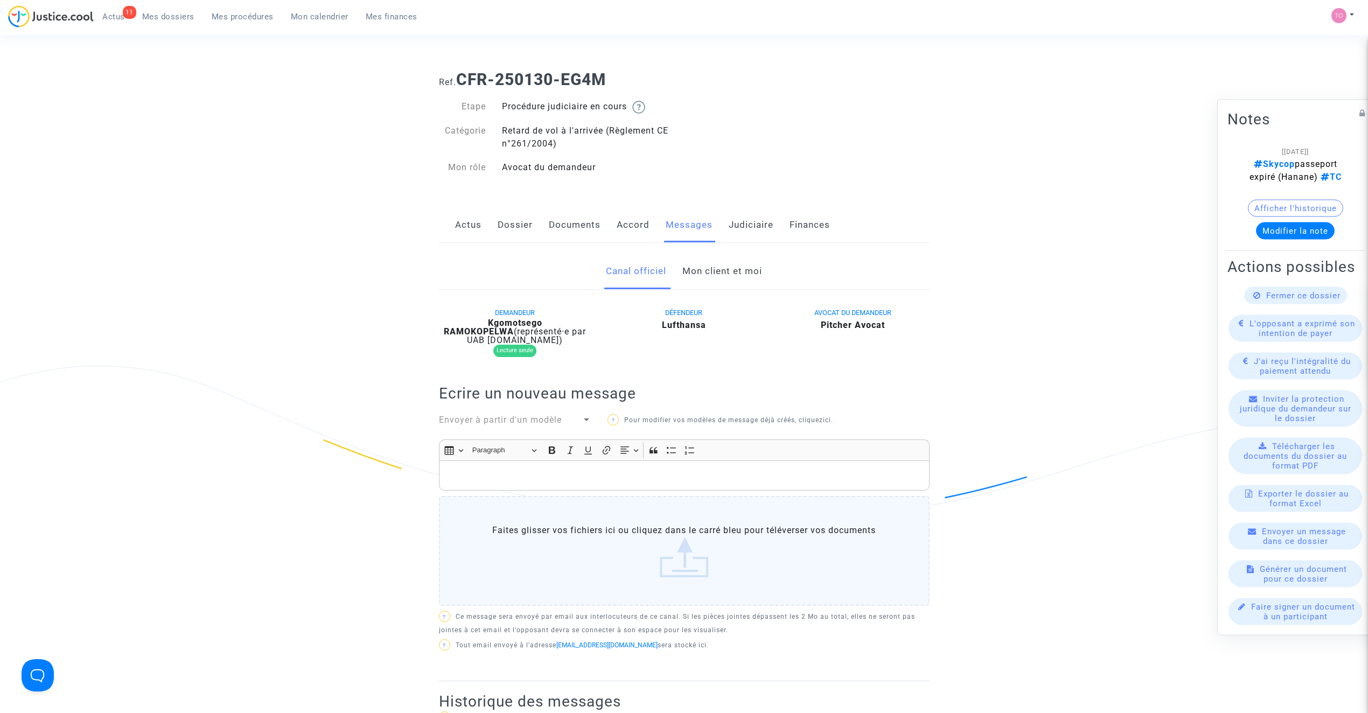
click at [701, 274] on link "Mon client et moi" at bounding box center [722, 272] width 80 height 36
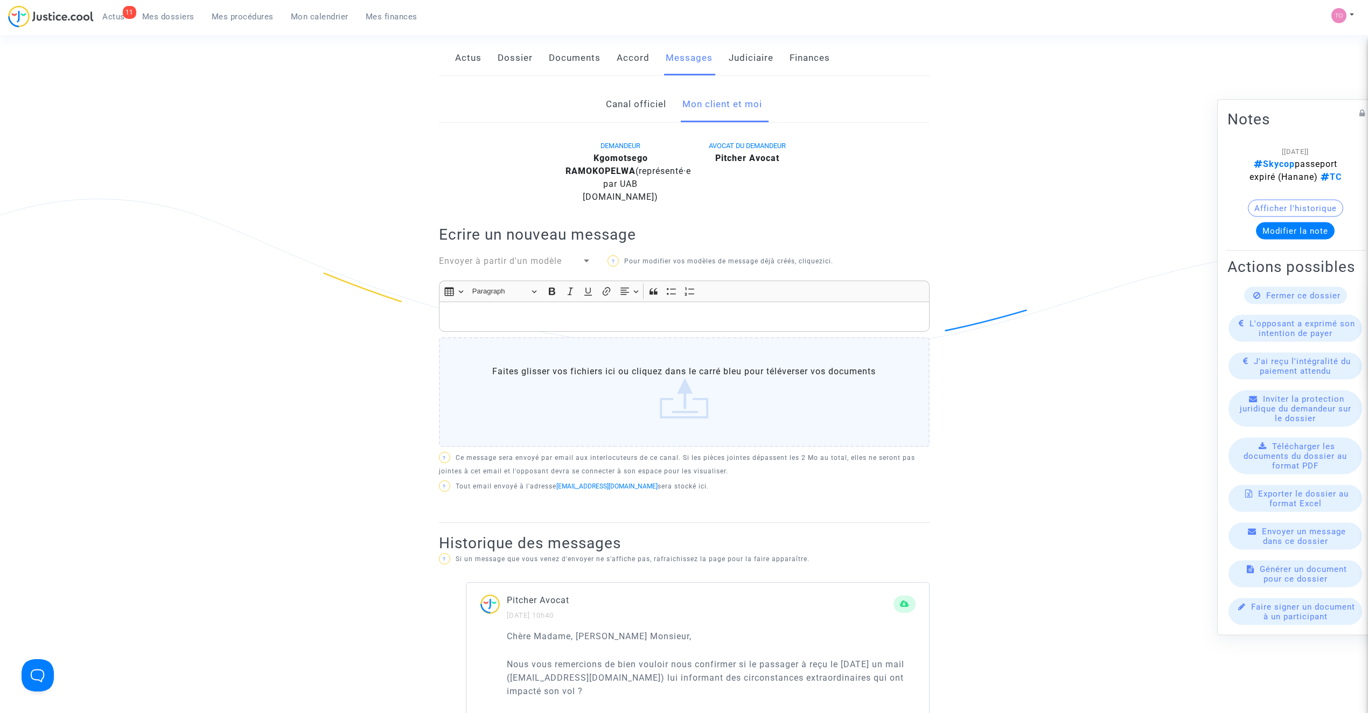
click at [486, 323] on p "Rich Text Editor, main" at bounding box center [683, 316] width 479 height 13
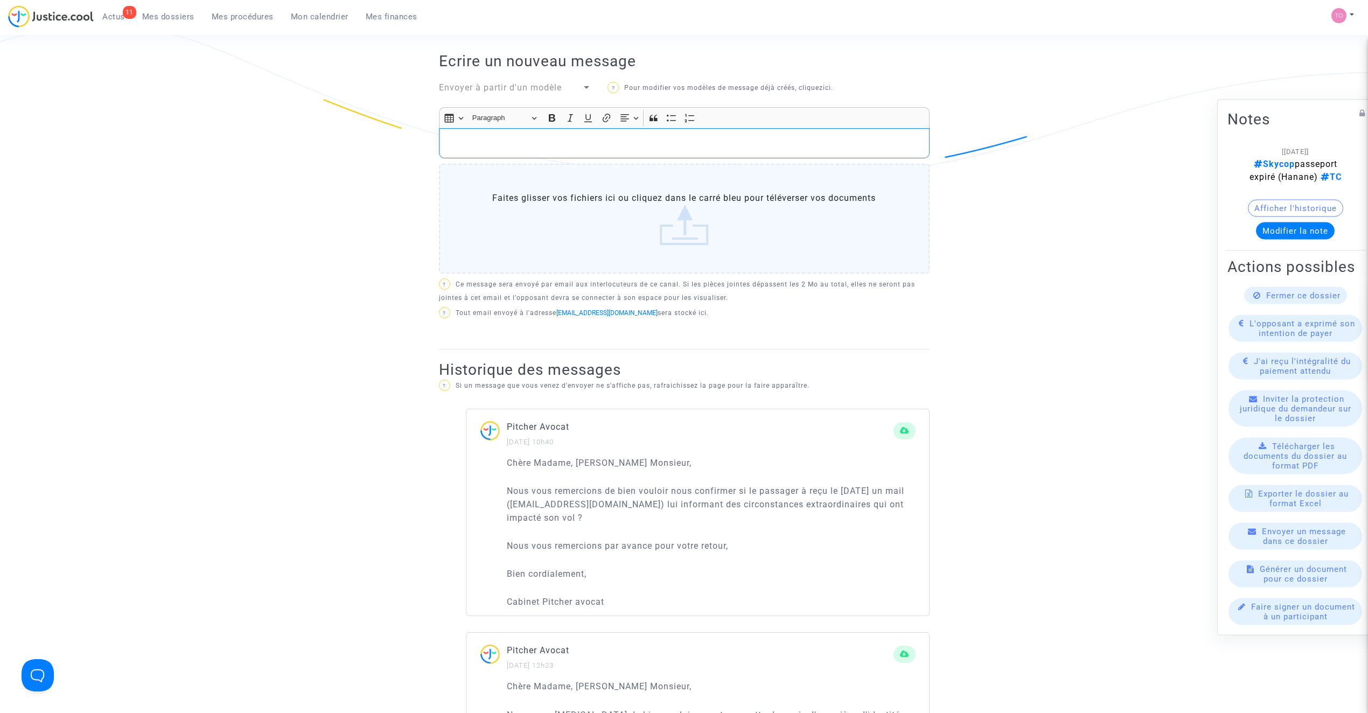
scroll to position [335, 0]
drag, startPoint x: 506, startPoint y: 461, endPoint x: 644, endPoint y: 608, distance: 201.5
click at [644, 608] on div "Chère Madame, Cher Monsieur, Nous vous remercions de bien vouloir nous confirme…" at bounding box center [711, 537] width 409 height 153
click at [490, 148] on p "Rich Text Editor, main" at bounding box center [683, 148] width 479 height 13
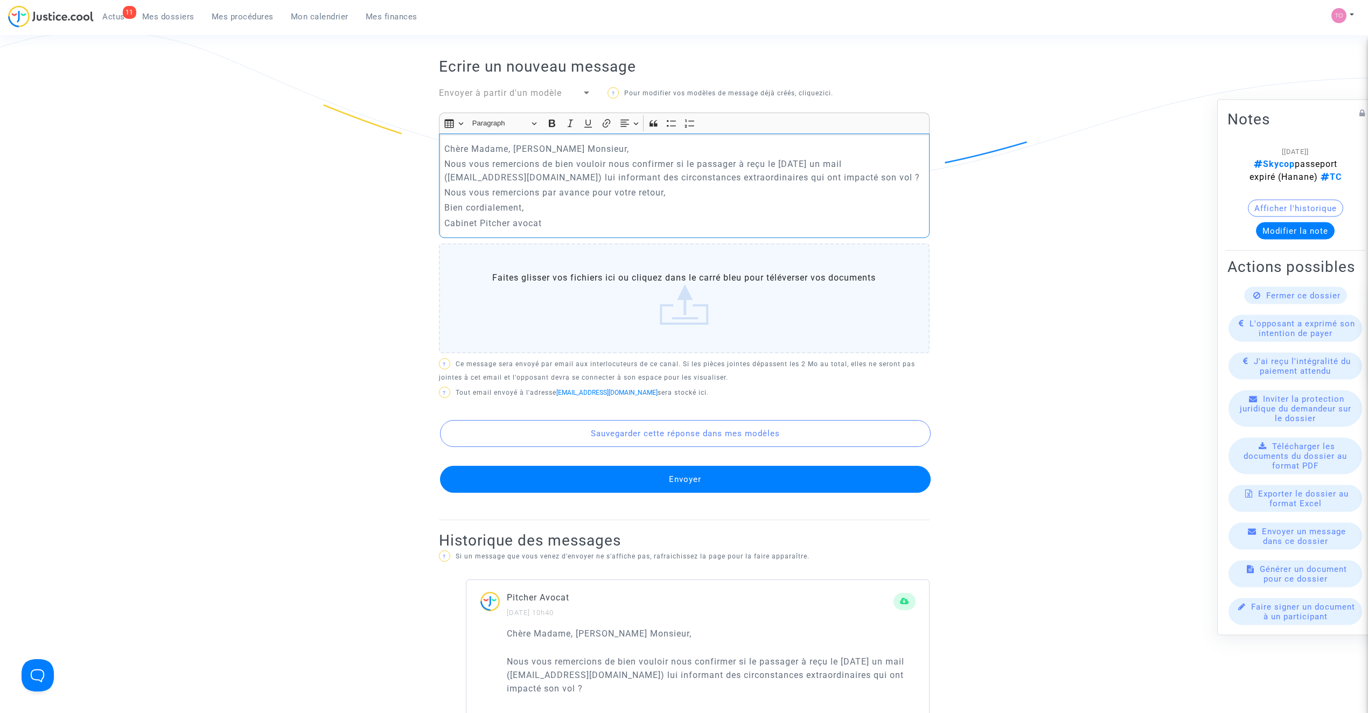
click at [589, 155] on p "Chère Madame, Cher Monsieur," at bounding box center [683, 148] width 479 height 13
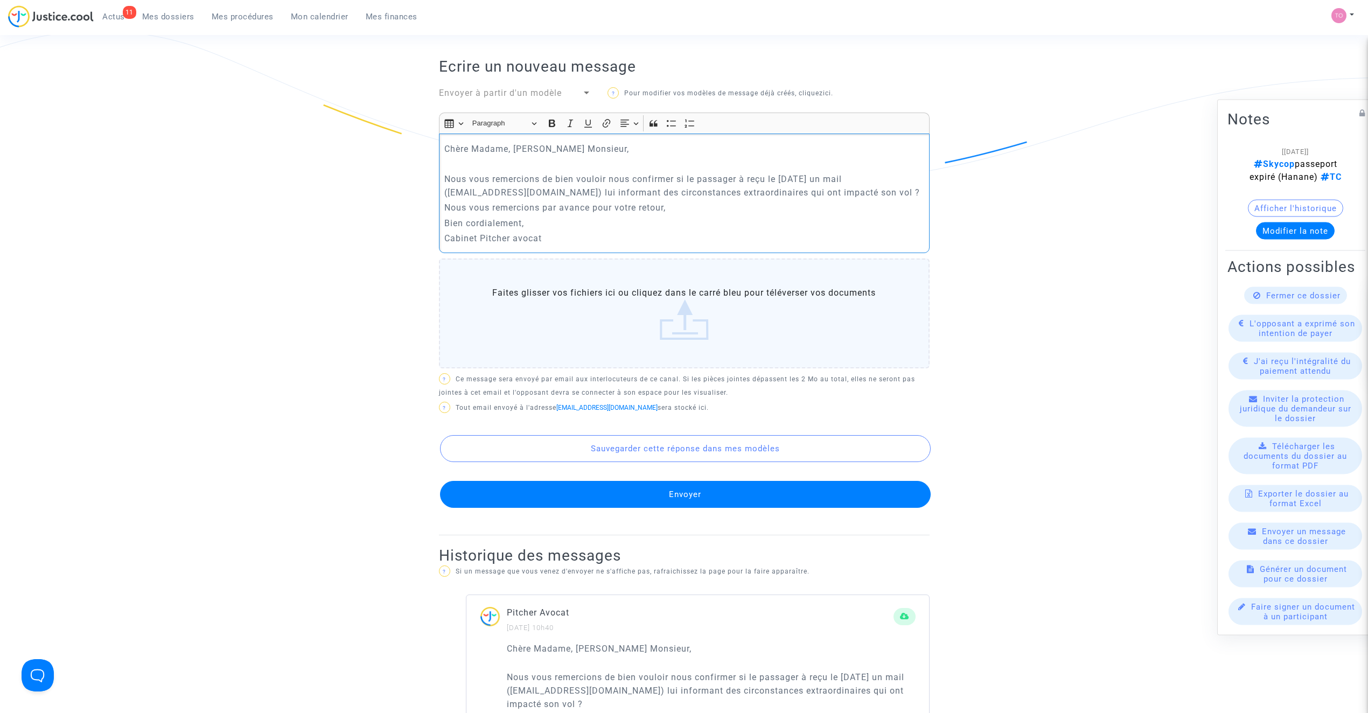
click at [684, 206] on p "Nous vous remercions par avance pour votre retour," at bounding box center [683, 207] width 479 height 13
click at [918, 190] on p "Nous vous remercions de bien vouloir nous confirmer si le passager à reçu le 16…" at bounding box center [683, 185] width 479 height 27
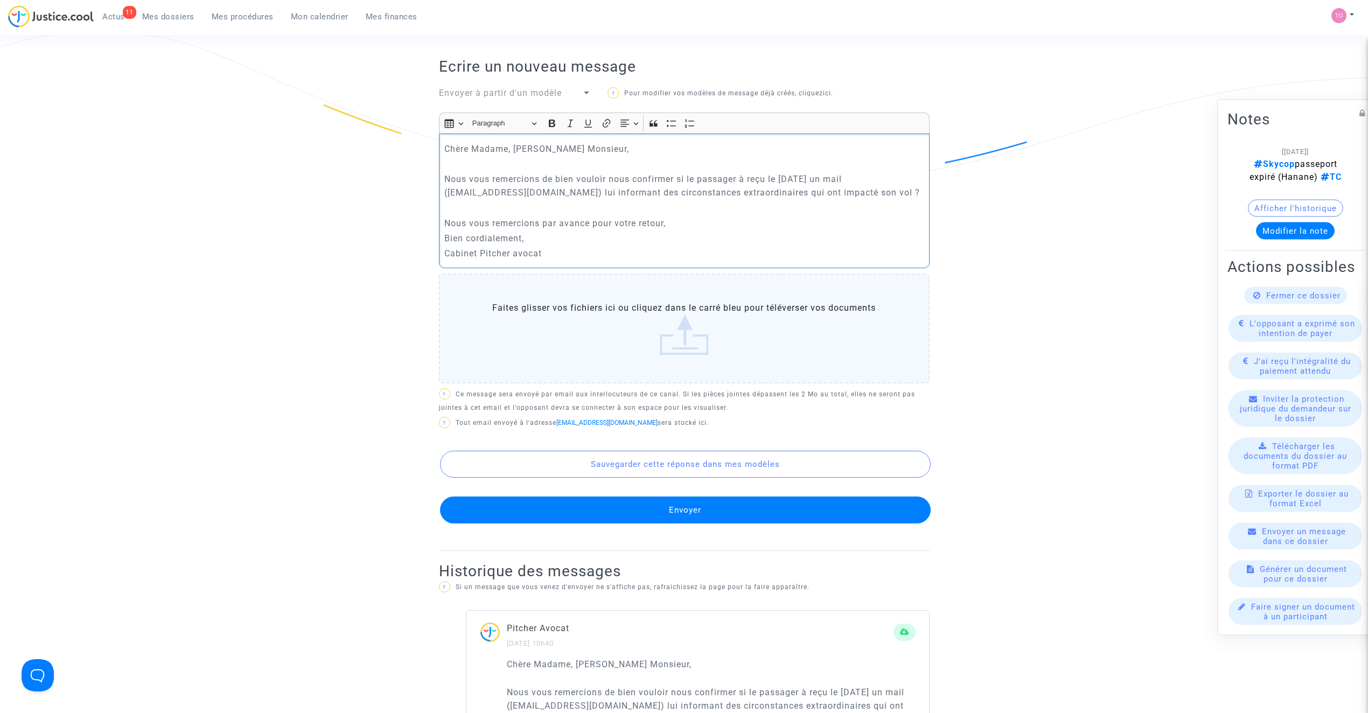
click at [701, 220] on p "Nous vous remercions par avance pour votre retour," at bounding box center [683, 222] width 479 height 13
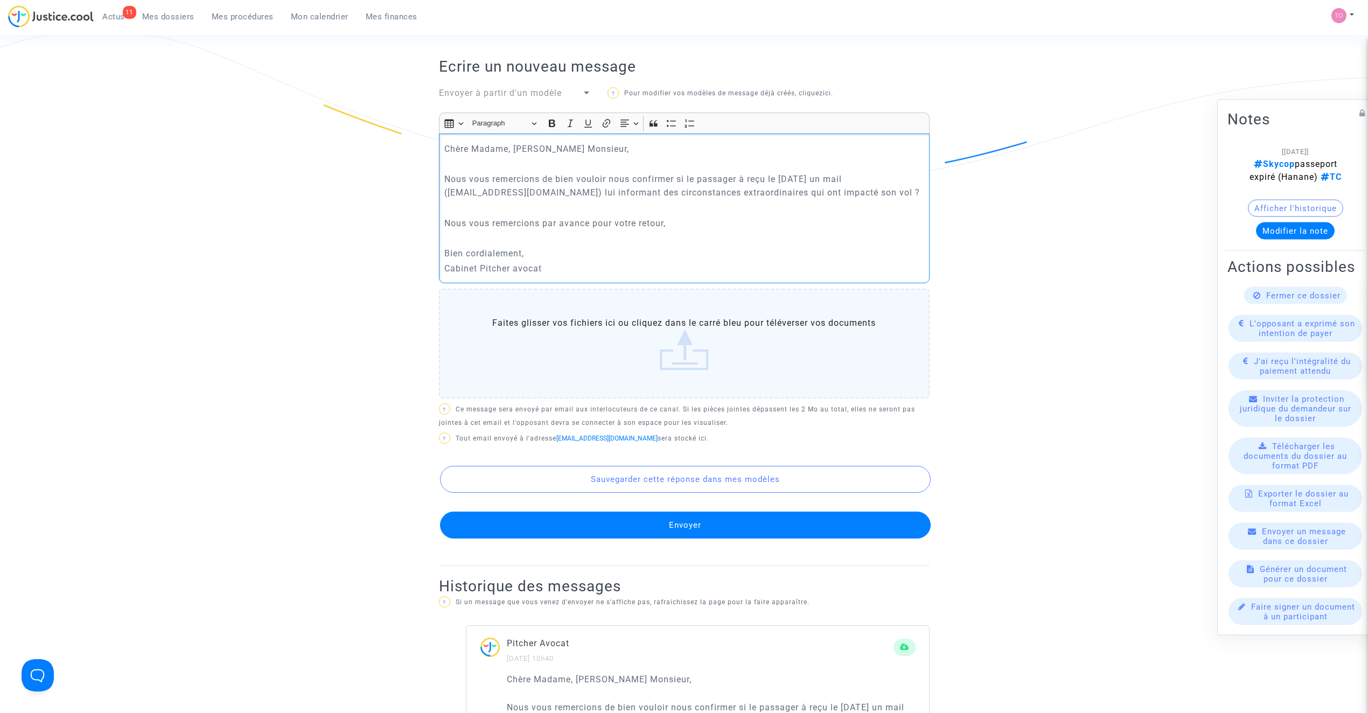
click at [544, 256] on p "Bien cordialement," at bounding box center [683, 253] width 479 height 13
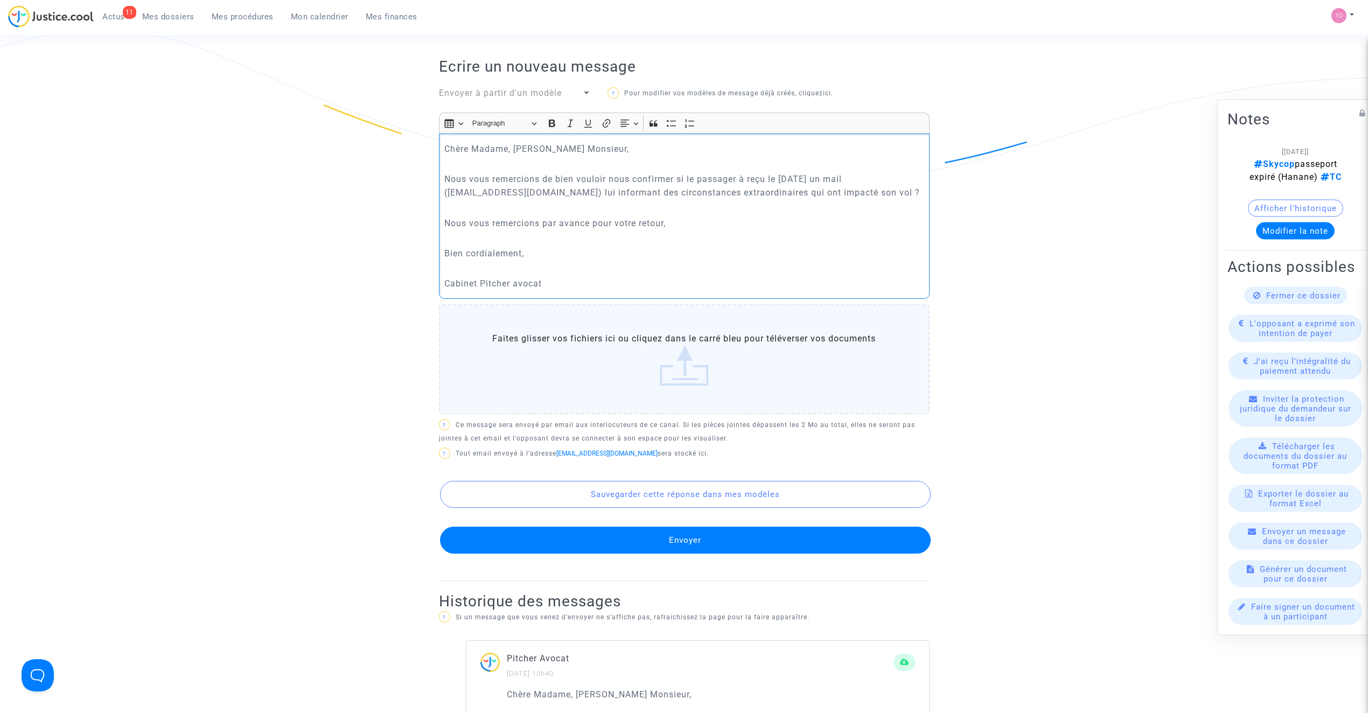
click at [709, 539] on button "Envoyer" at bounding box center [685, 540] width 491 height 27
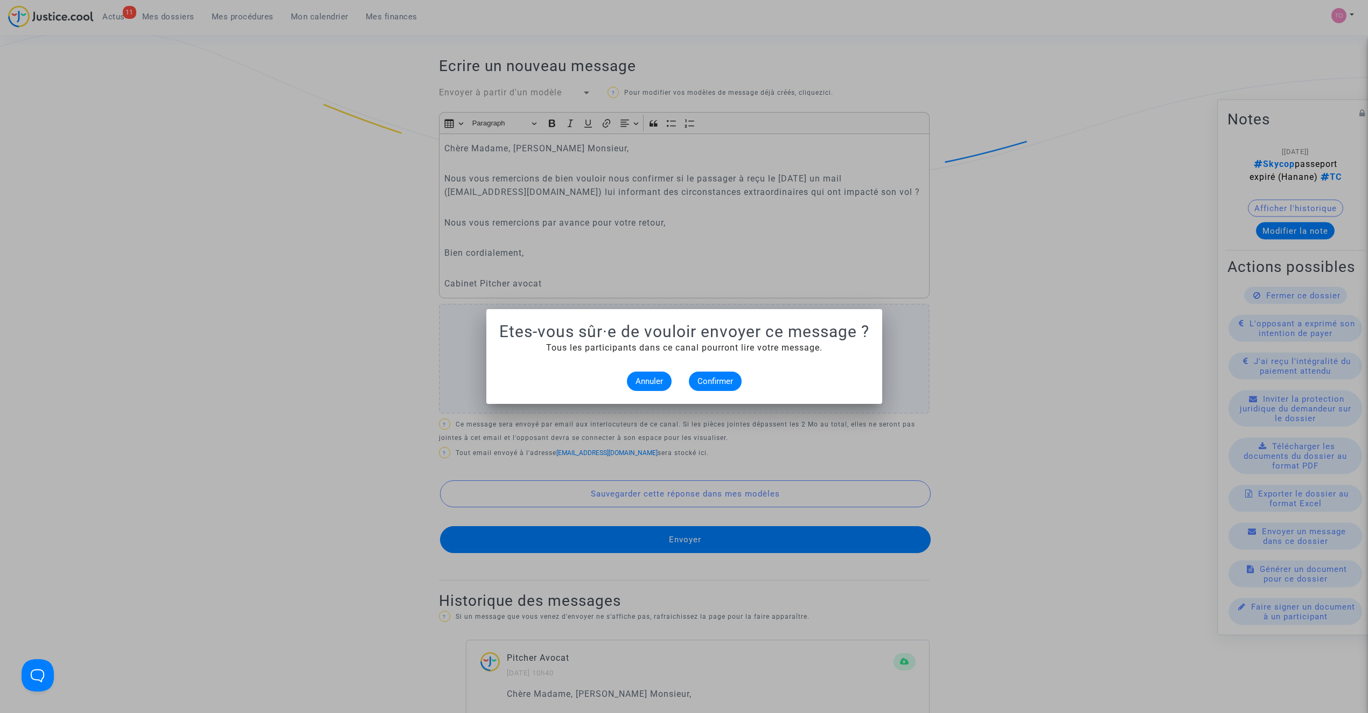
scroll to position [0, 0]
click at [731, 377] on span "Confirmer" at bounding box center [715, 381] width 36 height 10
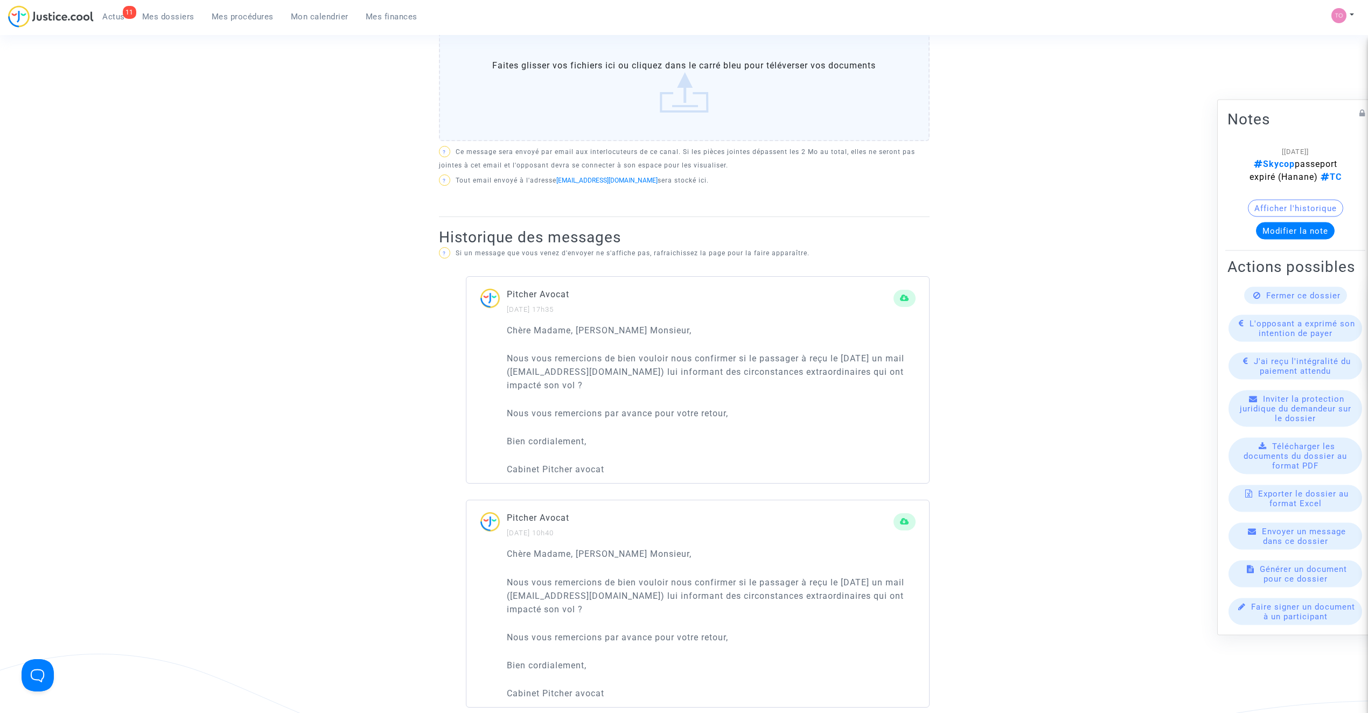
scroll to position [479, 0]
click at [1282, 222] on button "Modifier la note" at bounding box center [1295, 230] width 79 height 17
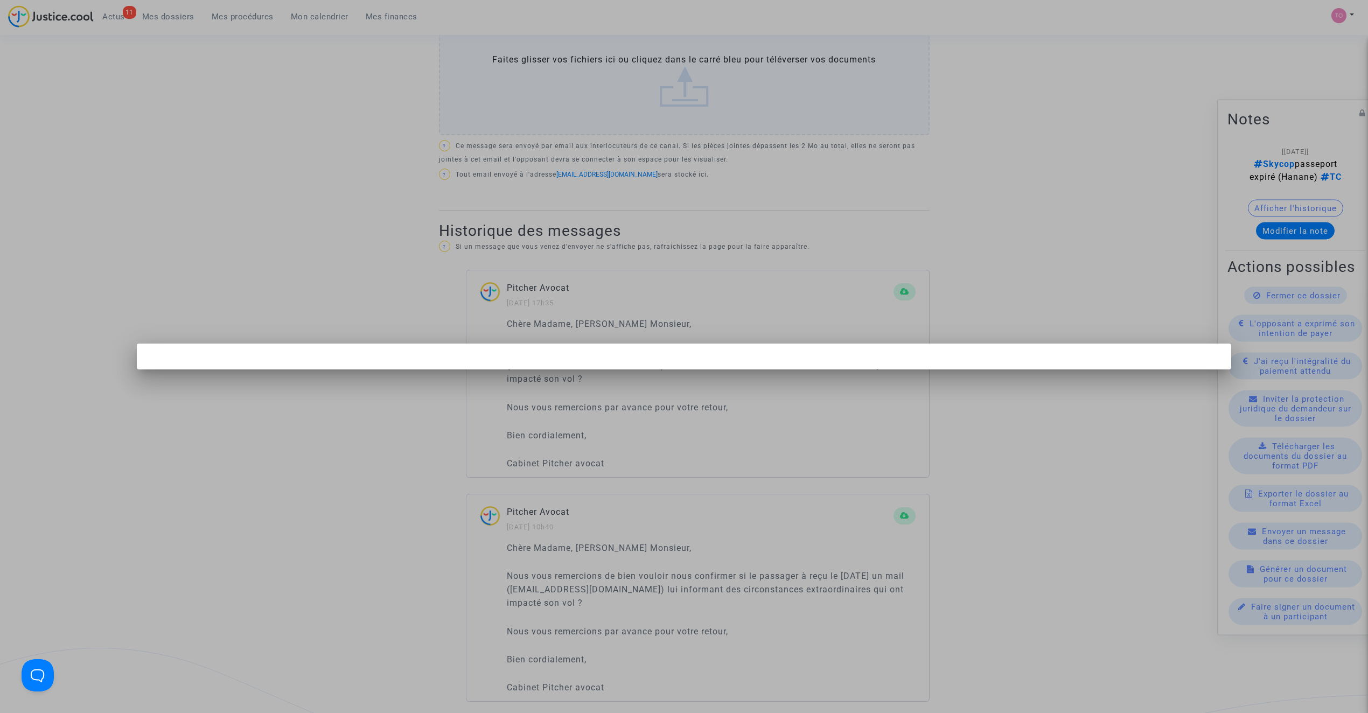
scroll to position [0, 0]
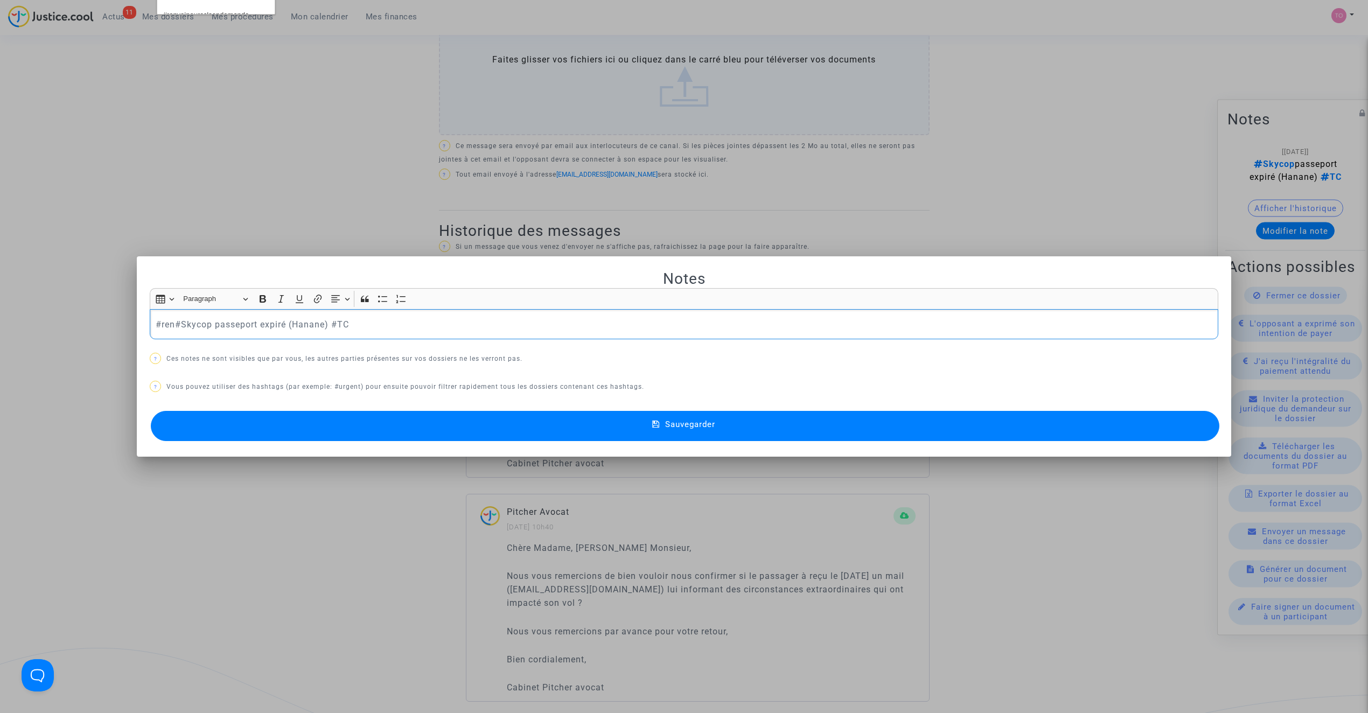
click at [371, 166] on div at bounding box center [684, 356] width 1368 height 713
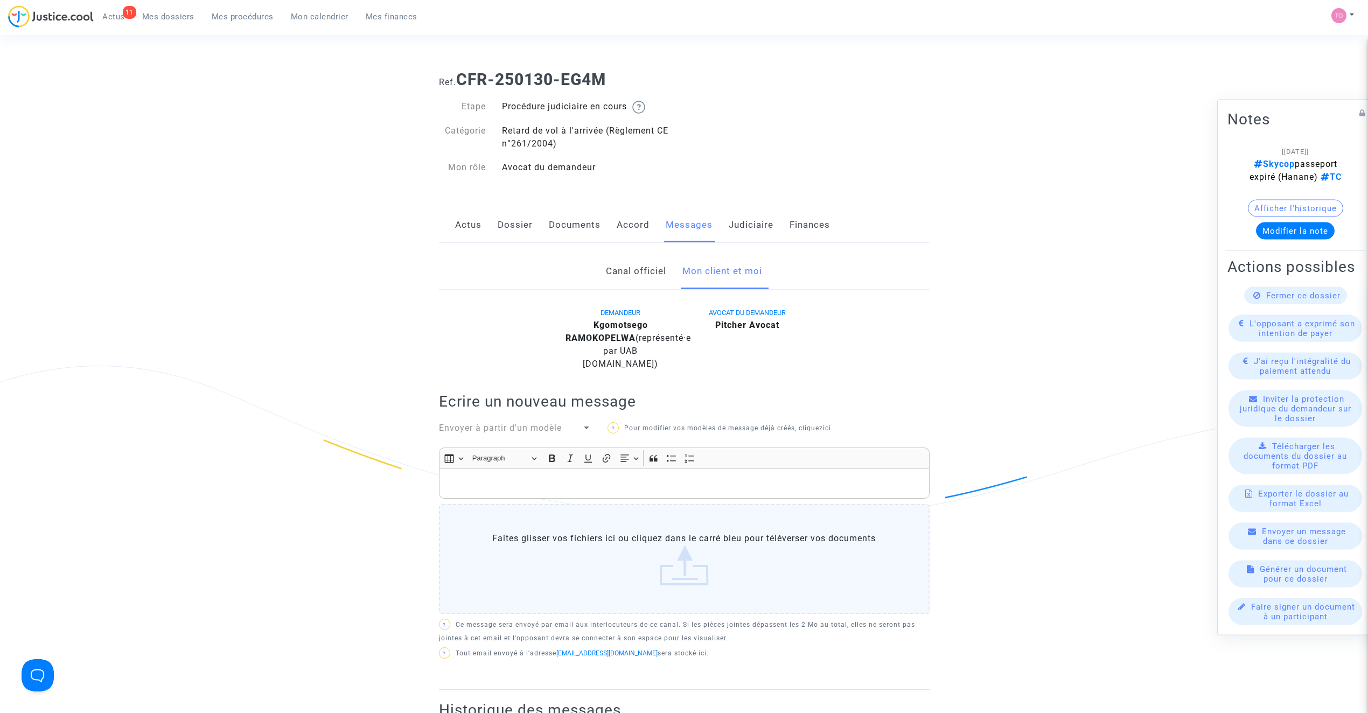
click at [733, 216] on link "Judiciaire" at bounding box center [751, 225] width 45 height 36
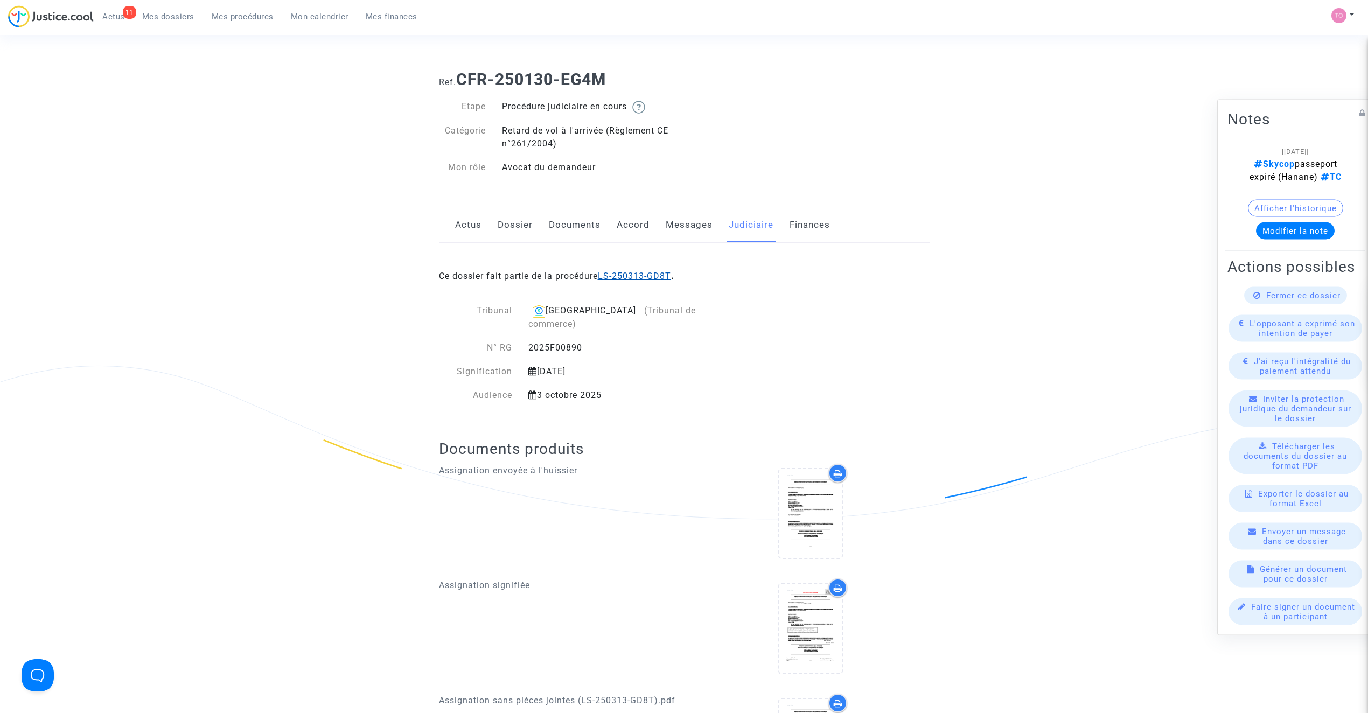
click at [630, 277] on link "LS-250313-GD8T" at bounding box center [634, 276] width 73 height 10
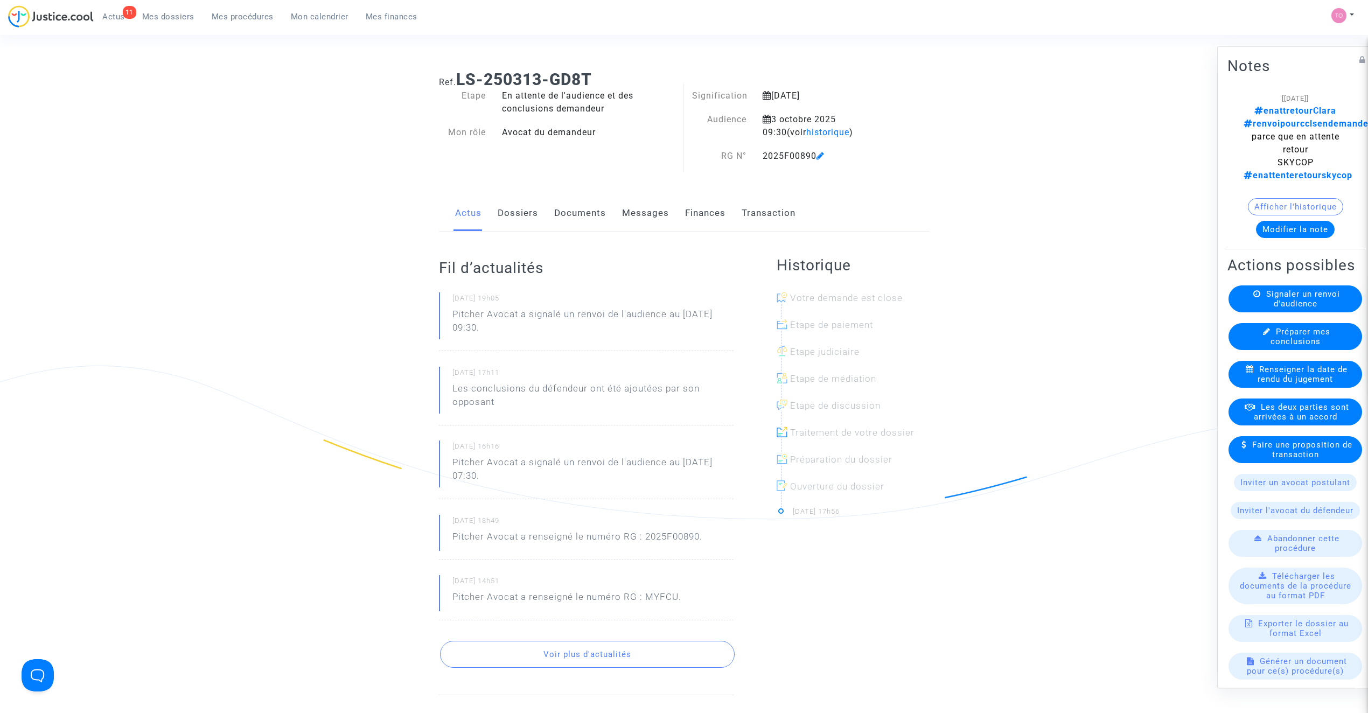
click at [1287, 222] on button "Modifier la note" at bounding box center [1295, 229] width 79 height 17
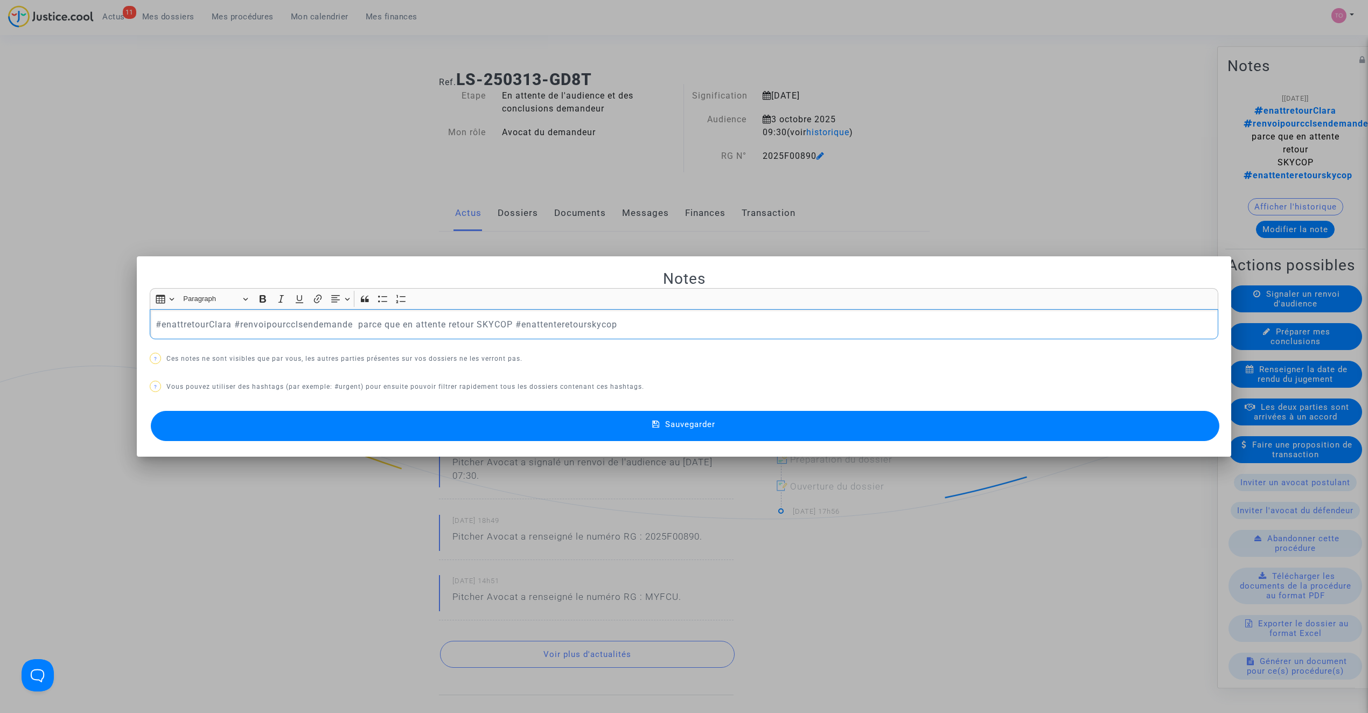
drag, startPoint x: 228, startPoint y: 324, endPoint x: 235, endPoint y: 324, distance: 7.0
click at [200, 324] on p "#enattretourClara #renvoipourcclsendemande parce que en attente retour SKYCOP #…" at bounding box center [684, 324] width 1057 height 13
drag, startPoint x: 349, startPoint y: 320, endPoint x: 74, endPoint y: 326, distance: 275.2
click at [74, 326] on div "Notes Rich Text Editor Insert table Insert table Heading Paragraph Paragraph He…" at bounding box center [684, 356] width 1368 height 713
click at [420, 427] on button "Sauvegarder" at bounding box center [685, 426] width 1068 height 30
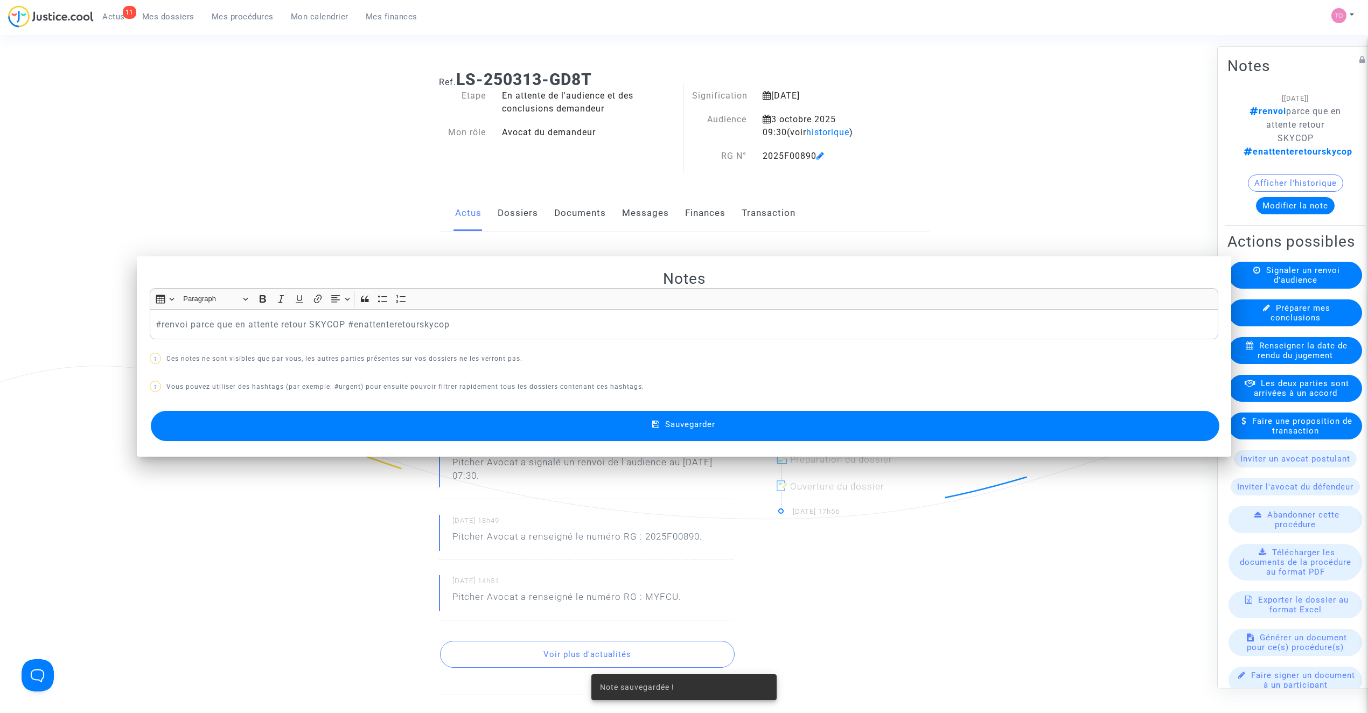
drag, startPoint x: 237, startPoint y: 127, endPoint x: 268, endPoint y: 95, distance: 44.2
click at [239, 123] on div "Ref. LS-250313-GD8T Etape En attente de l'audience et des conclusions demandeur…" at bounding box center [684, 477] width 1368 height 830
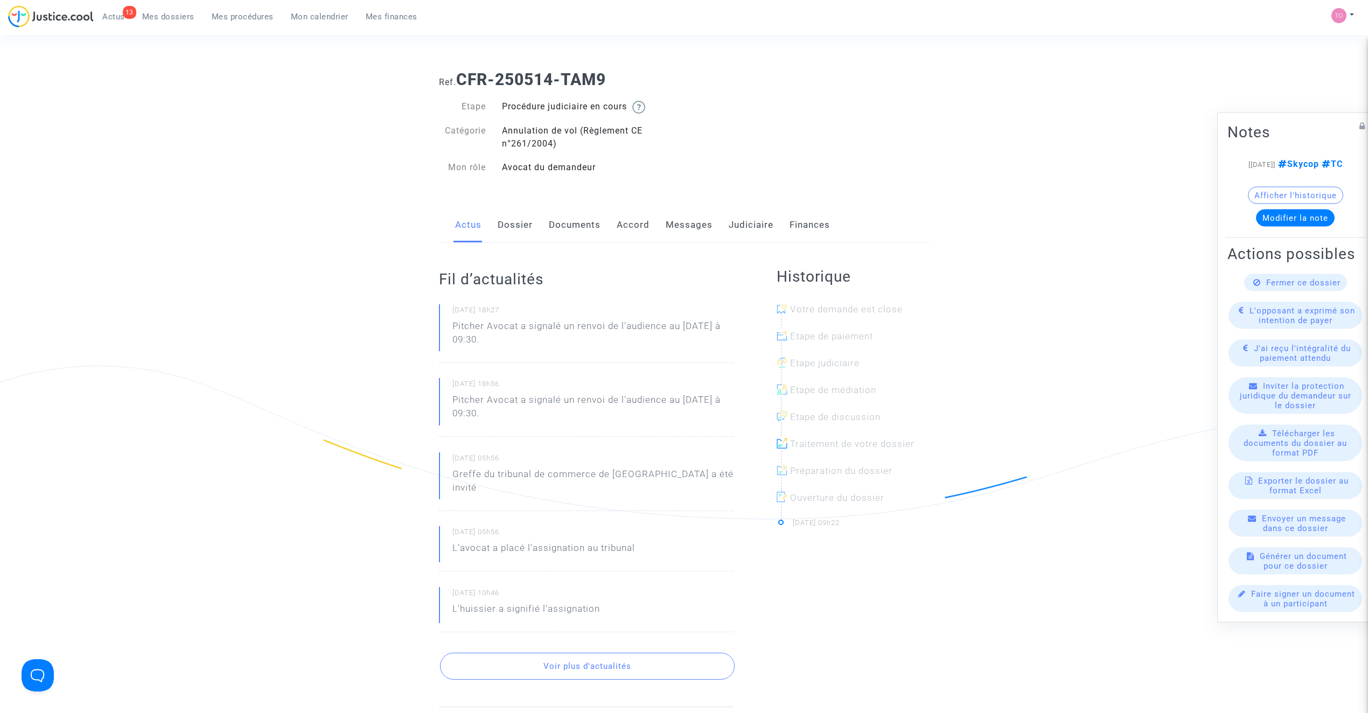
click at [575, 223] on link "Documents" at bounding box center [575, 225] width 52 height 36
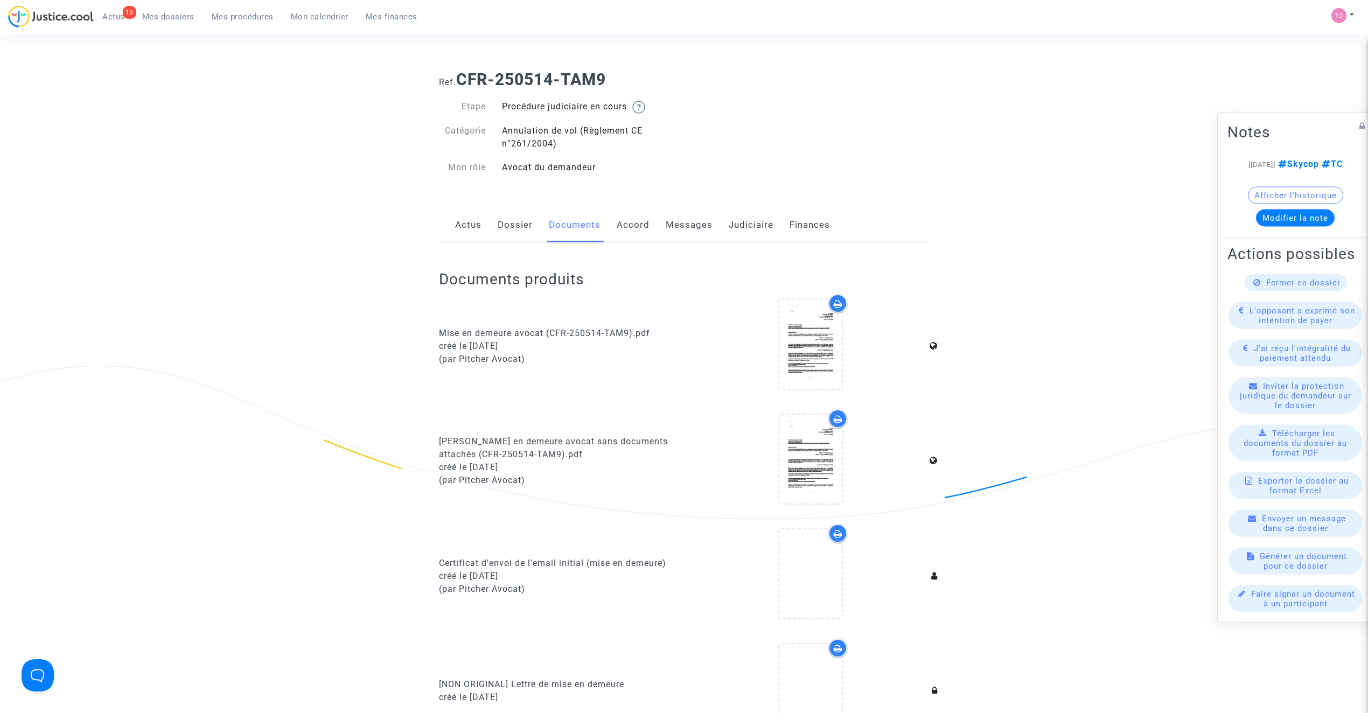
click at [673, 219] on link "Messages" at bounding box center [689, 225] width 47 height 36
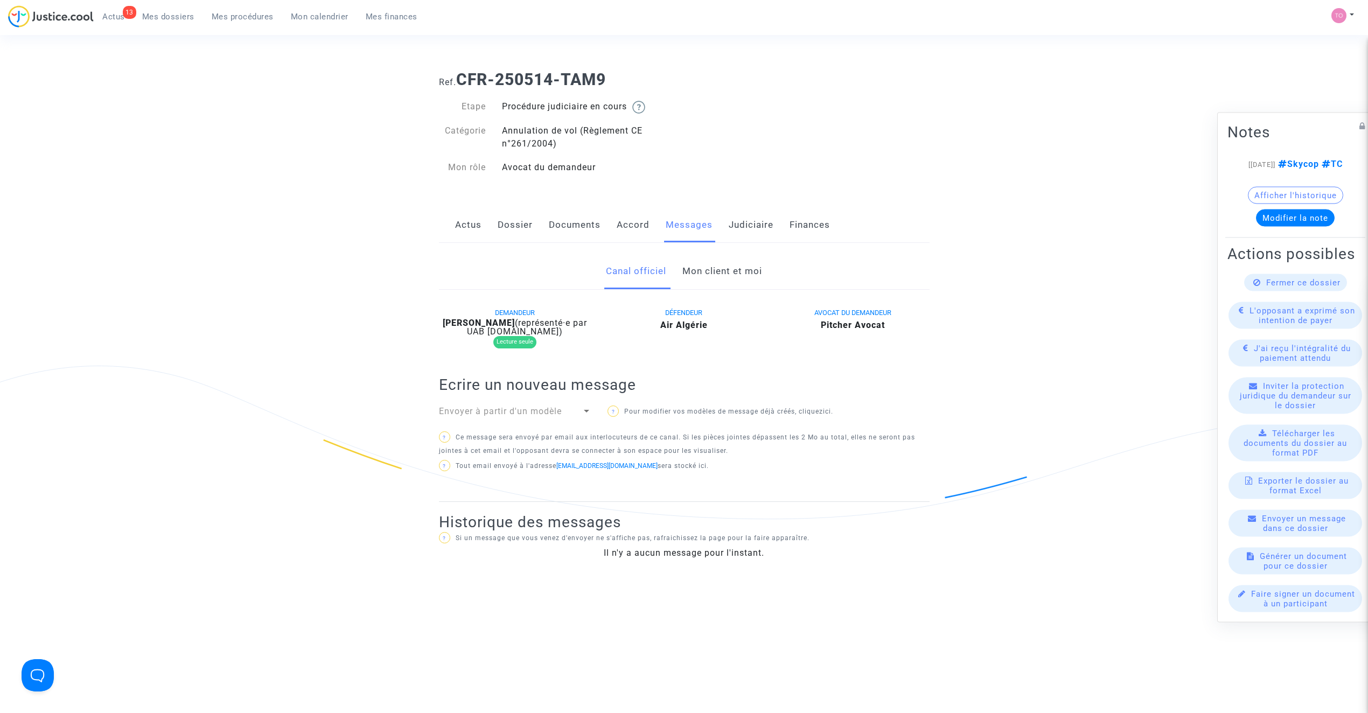
click at [720, 274] on link "Mon client et moi" at bounding box center [722, 272] width 80 height 36
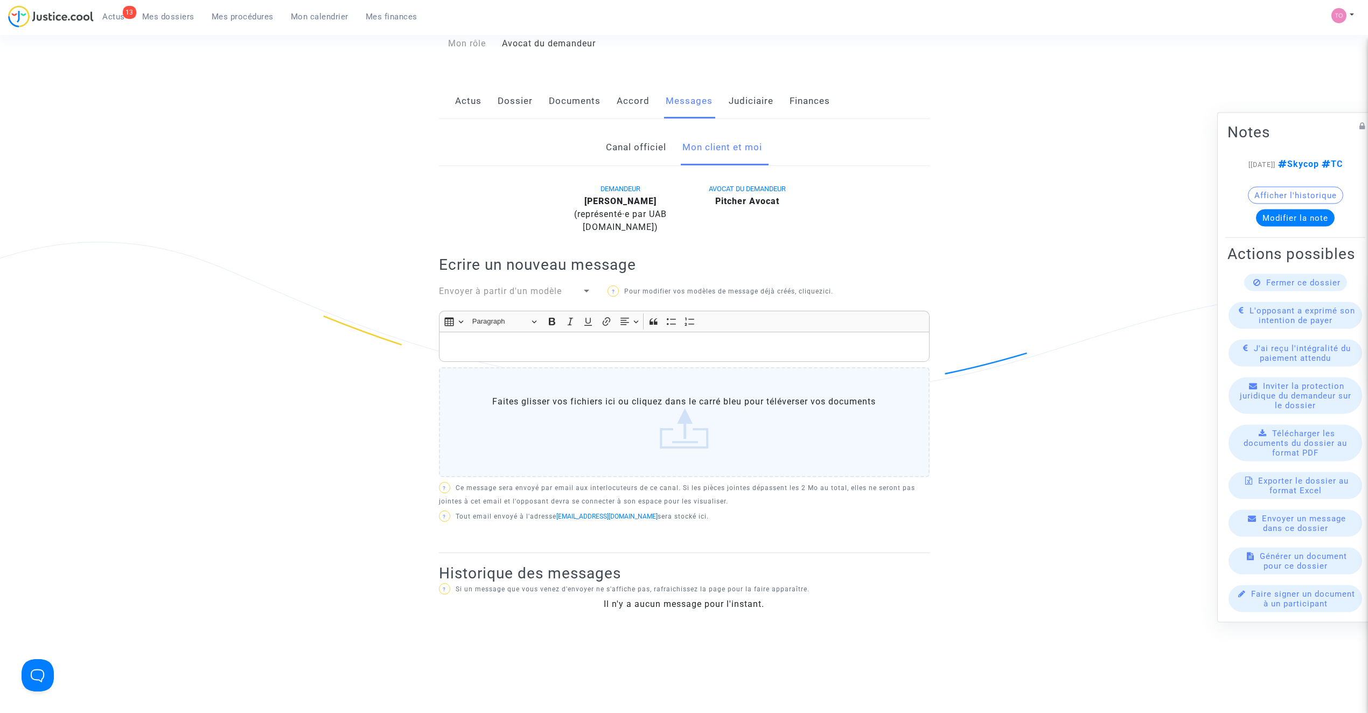
scroll to position [95, 0]
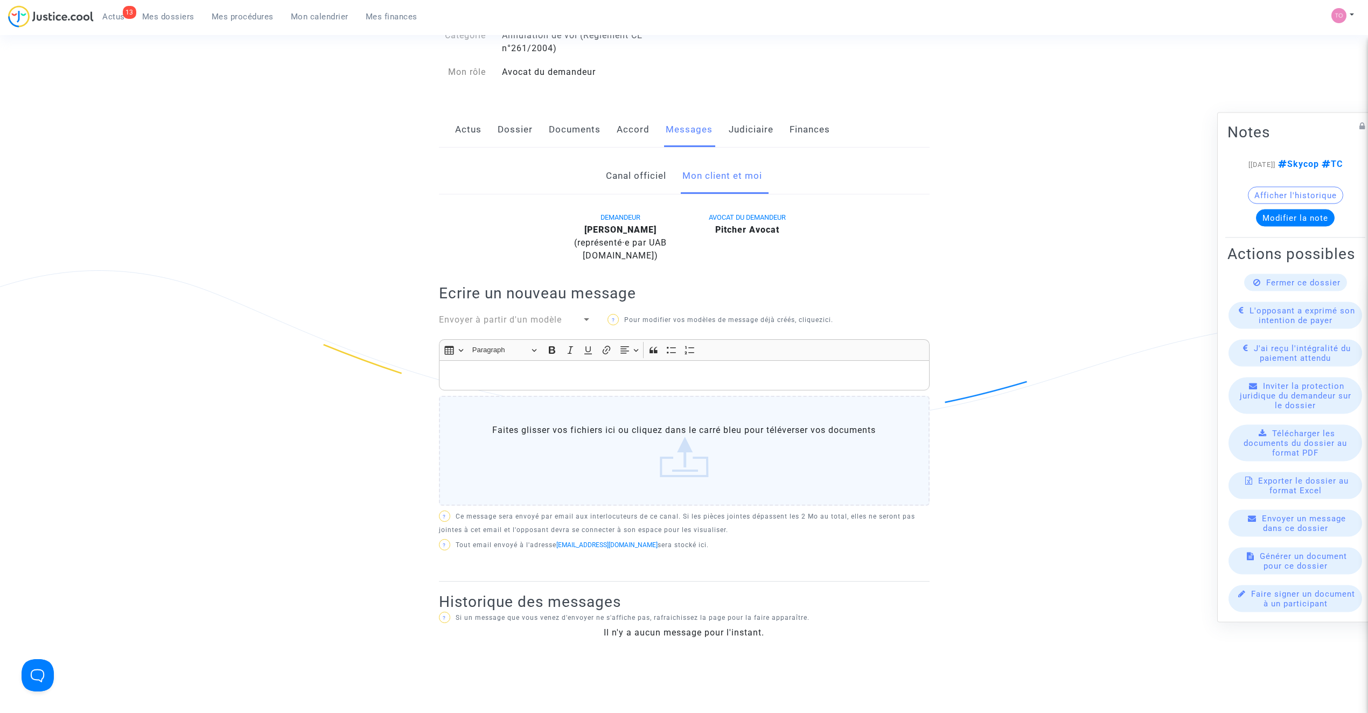
click at [641, 188] on link "Canal officiel" at bounding box center [636, 176] width 60 height 36
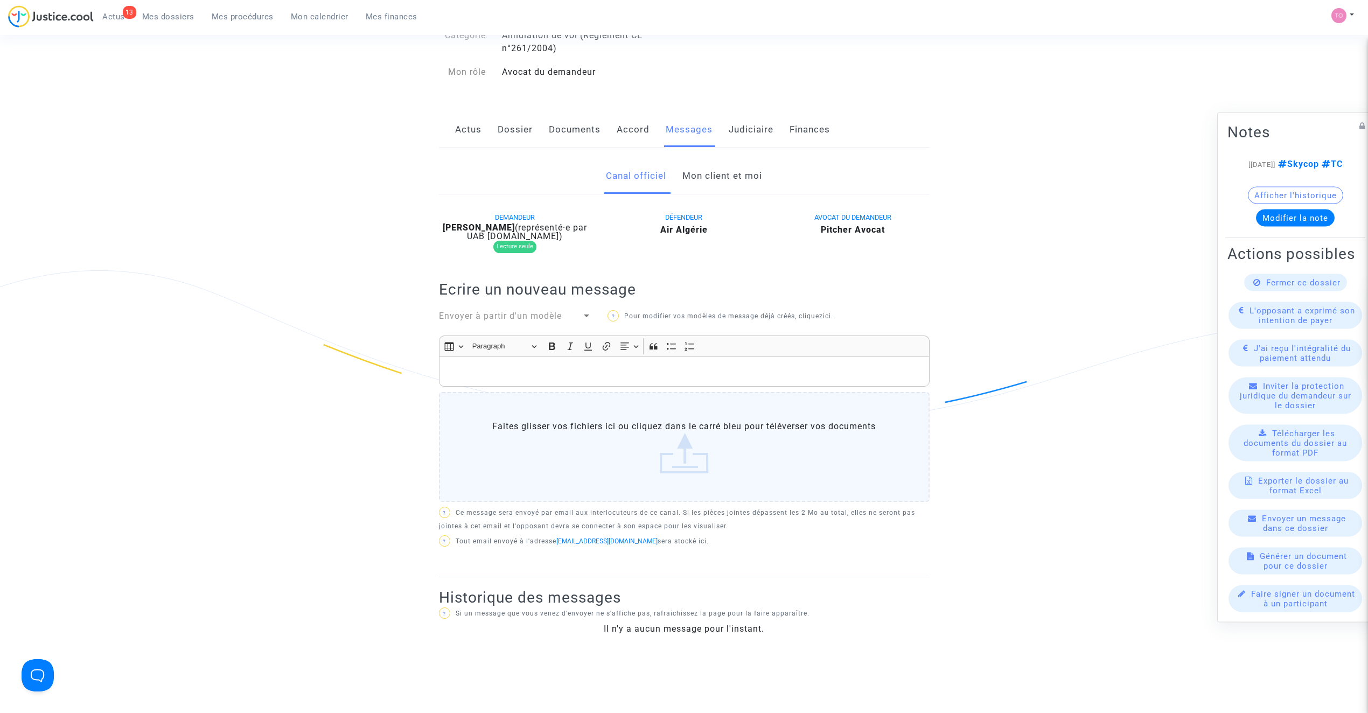
click at [718, 179] on link "Mon client et moi" at bounding box center [722, 176] width 80 height 36
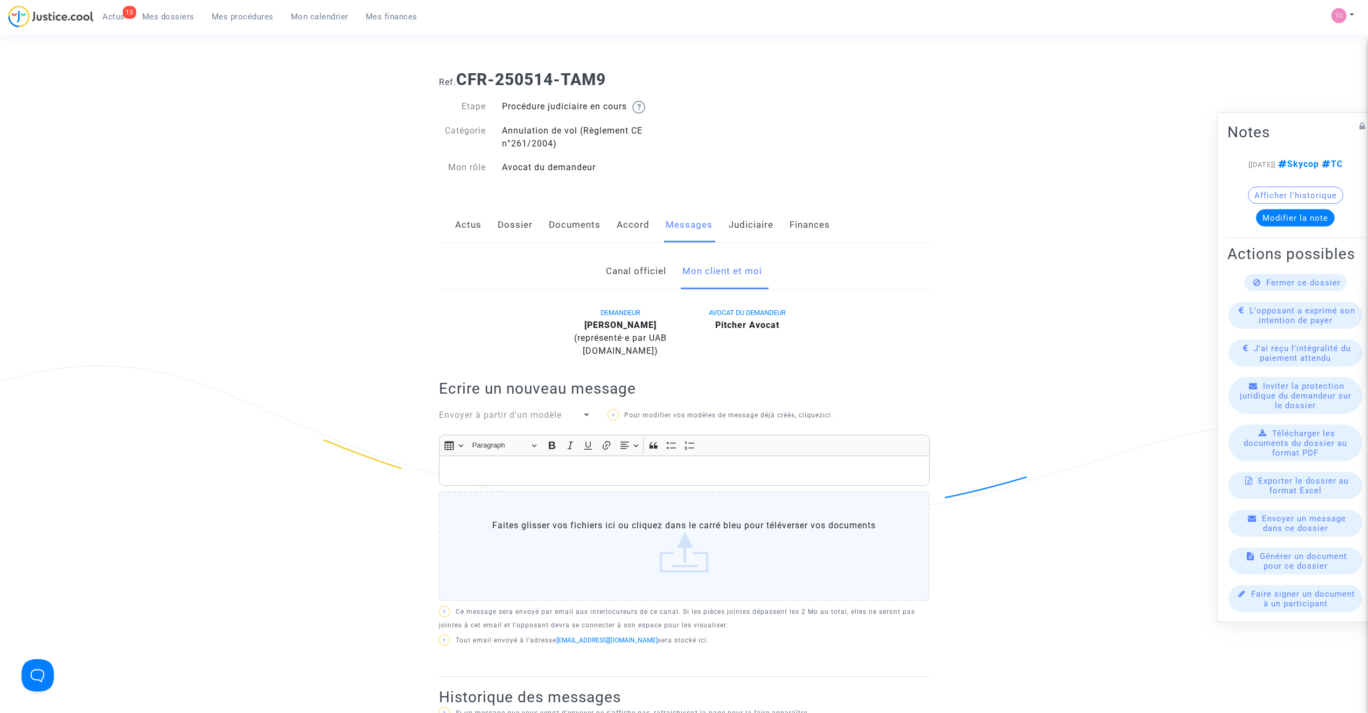
click at [573, 218] on link "Documents" at bounding box center [575, 225] width 52 height 36
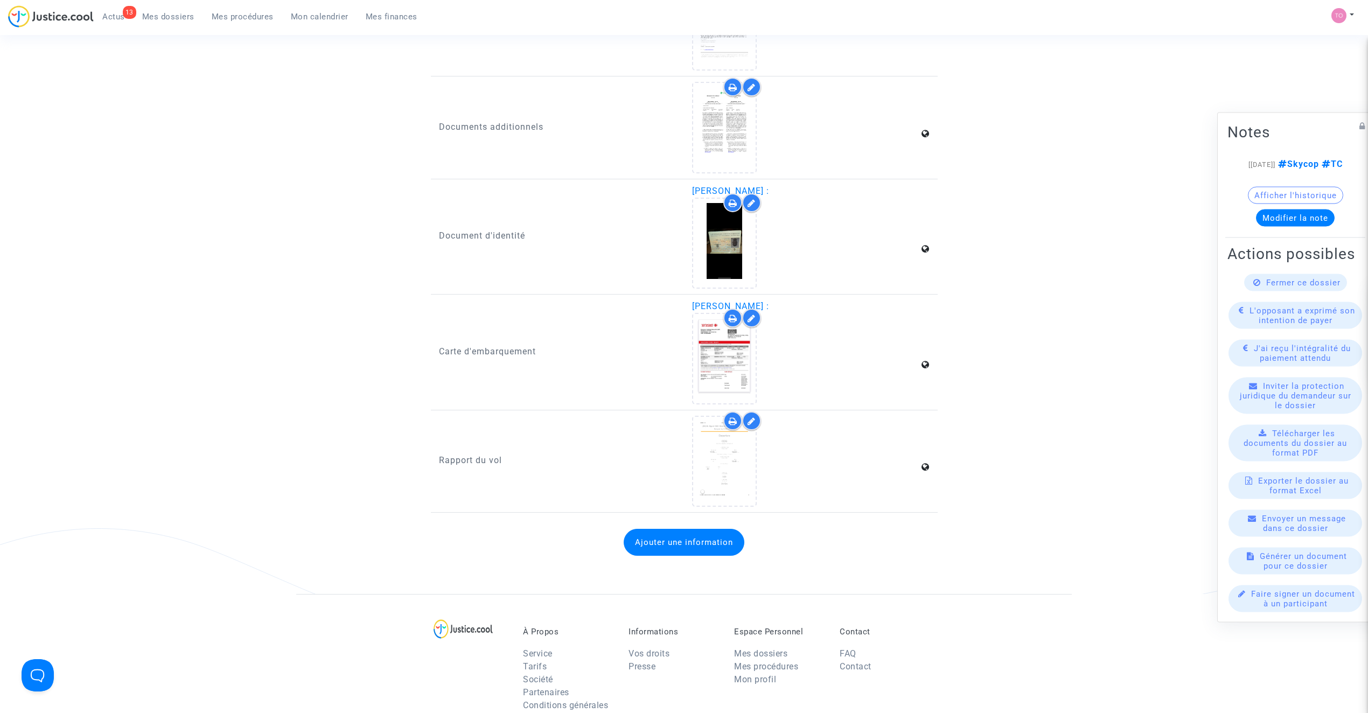
scroll to position [1364, 0]
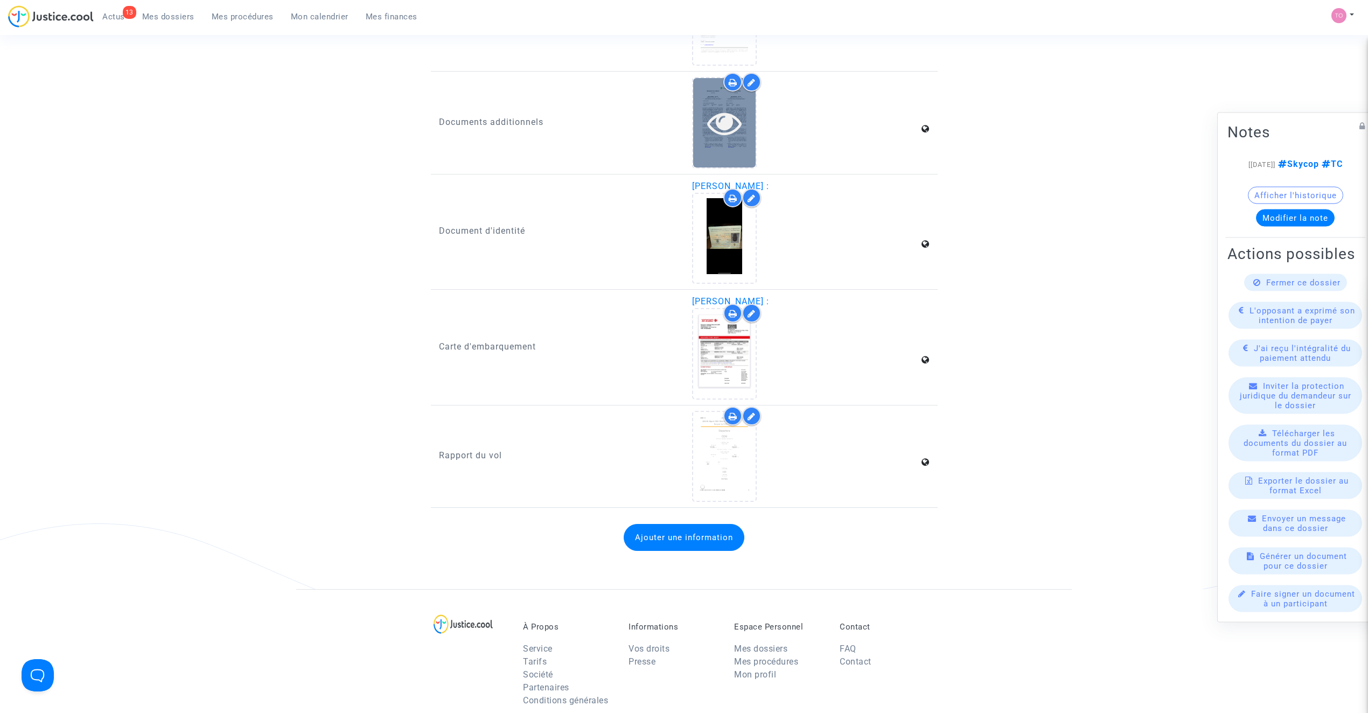
click at [726, 128] on icon at bounding box center [724, 123] width 35 height 34
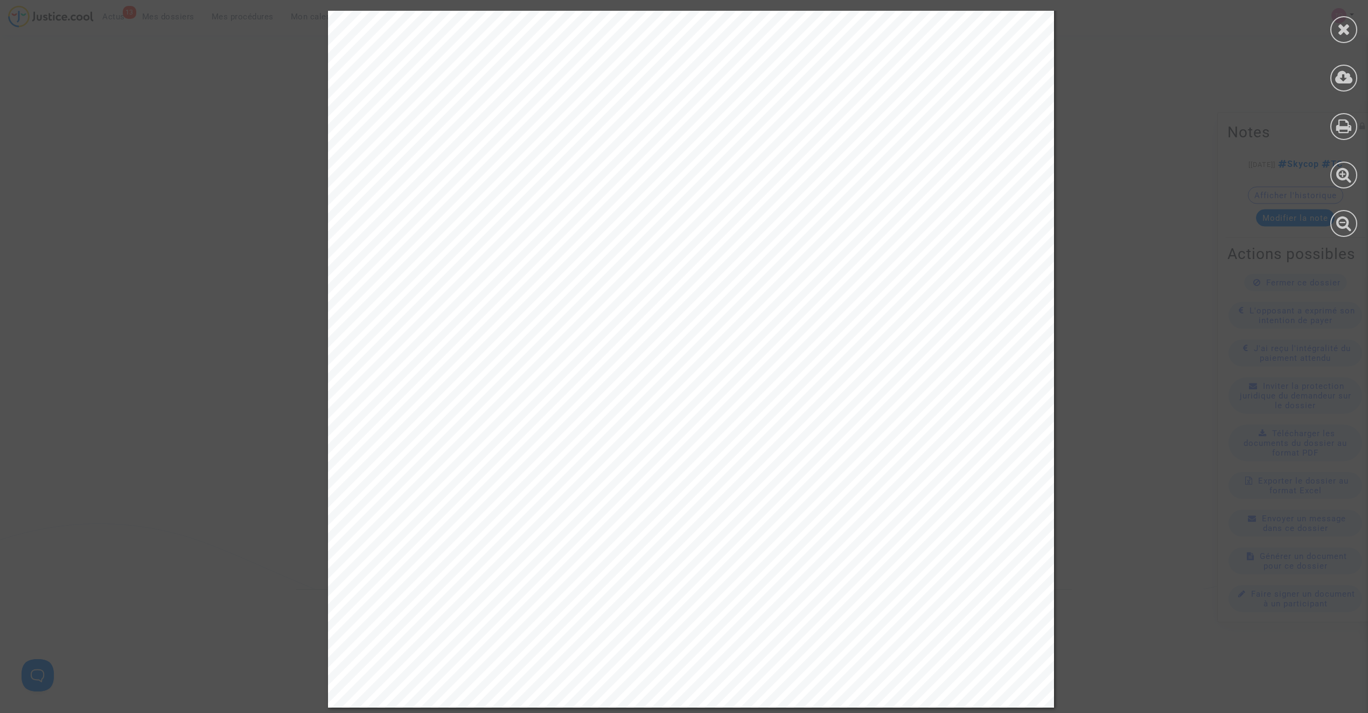
scroll to position [1374, 0]
click at [1341, 25] on icon at bounding box center [1343, 29] width 13 height 16
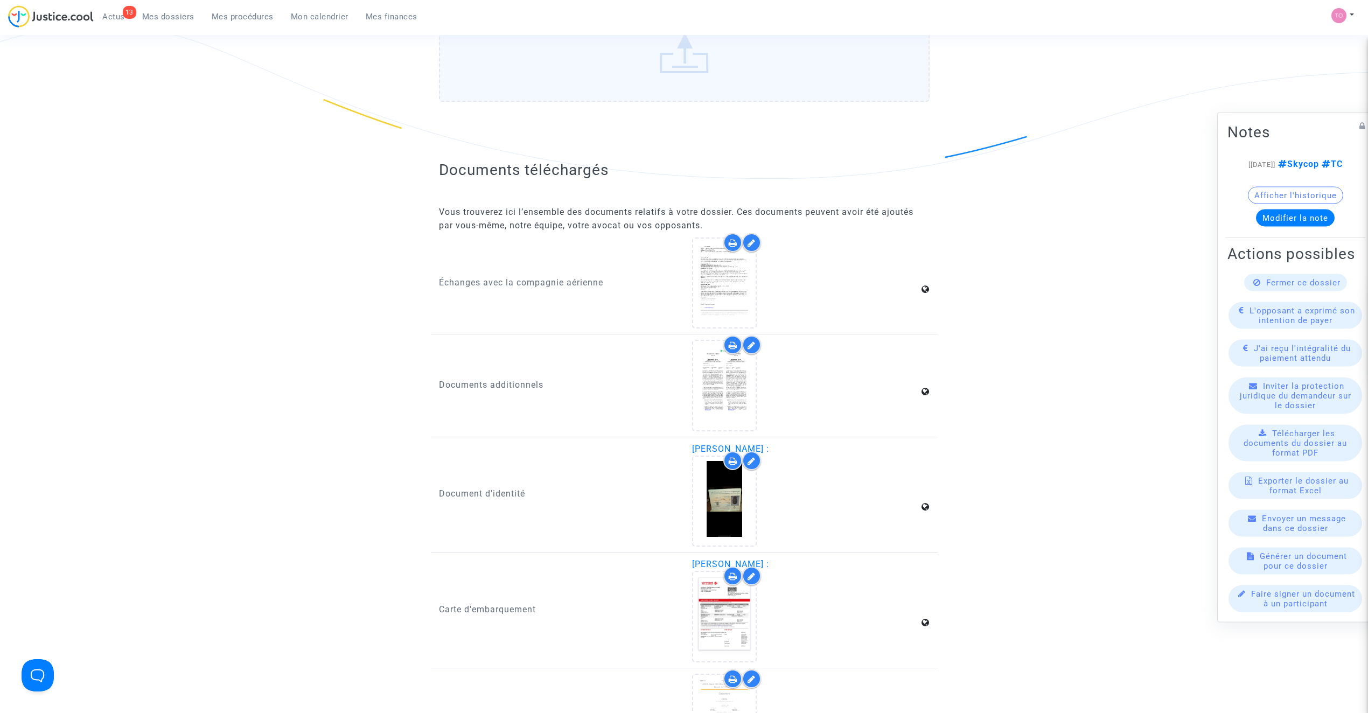
scroll to position [1101, 0]
click at [730, 270] on icon at bounding box center [724, 284] width 35 height 34
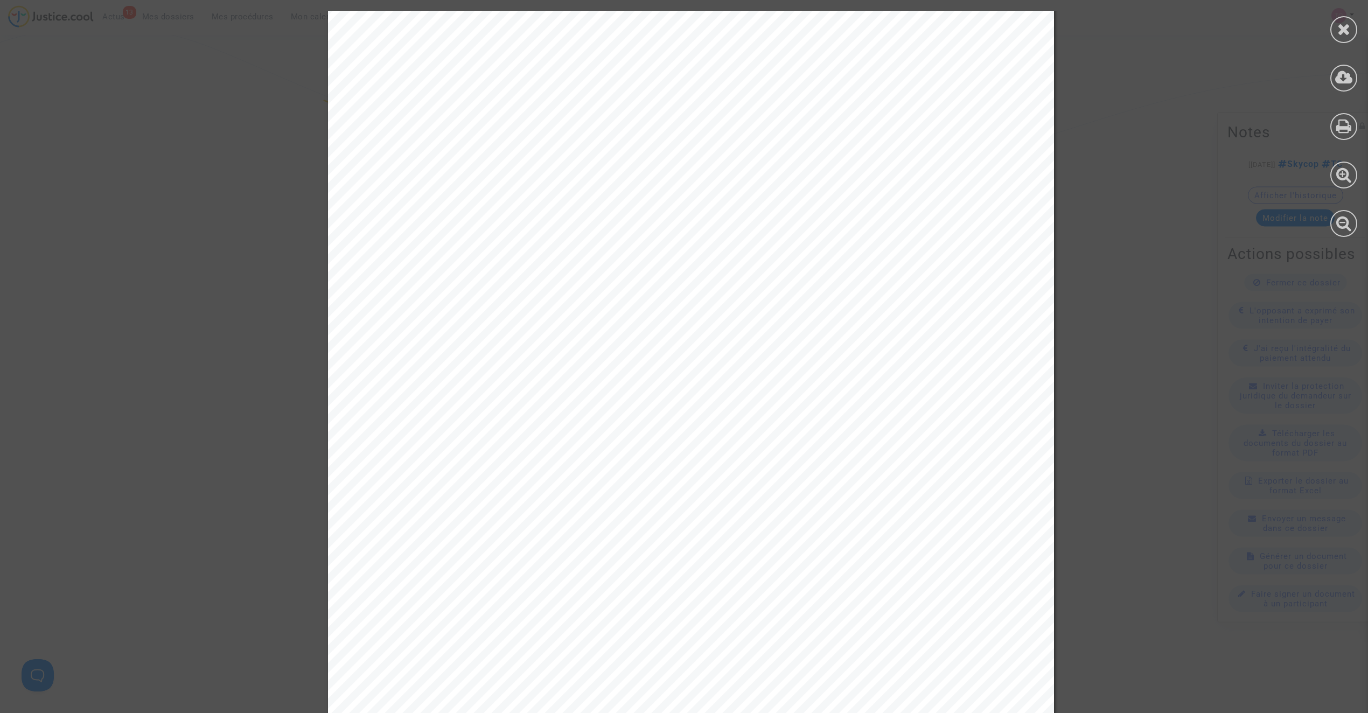
scroll to position [1374, 0]
click at [1335, 26] on div at bounding box center [1343, 29] width 27 height 27
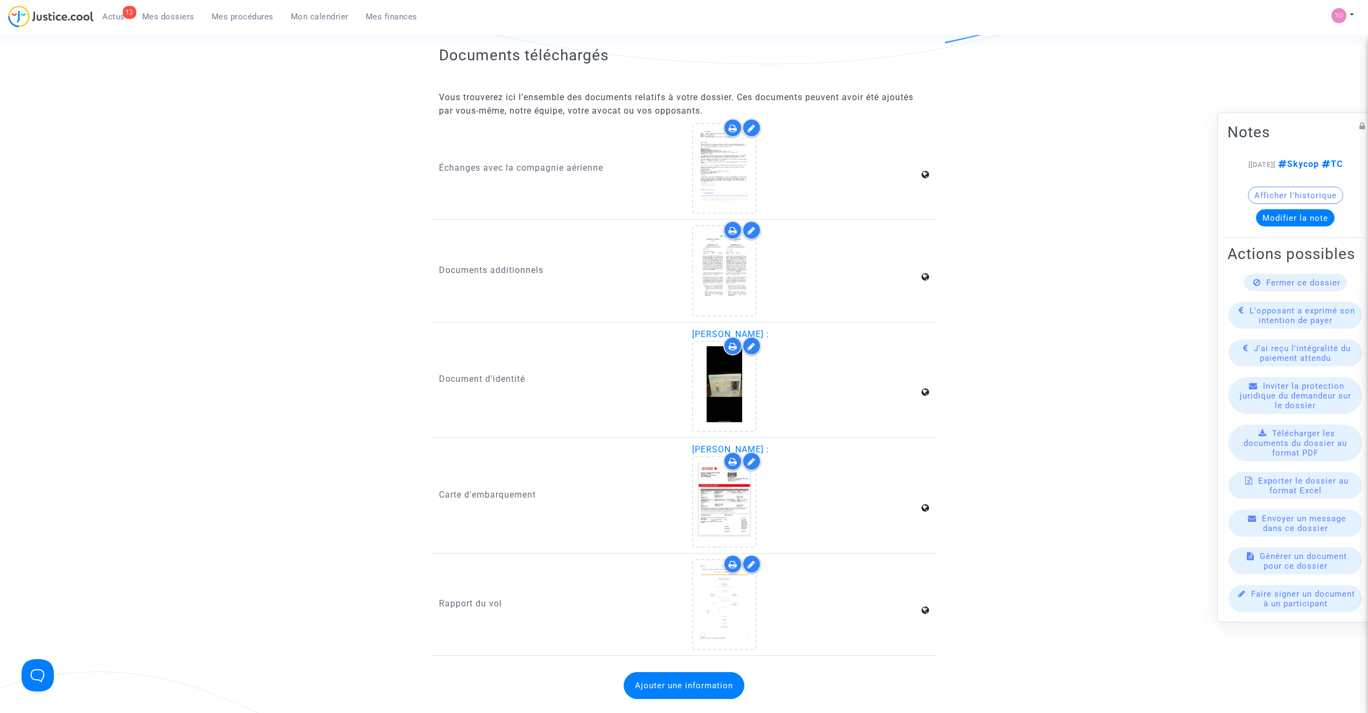
scroll to position [1269, 0]
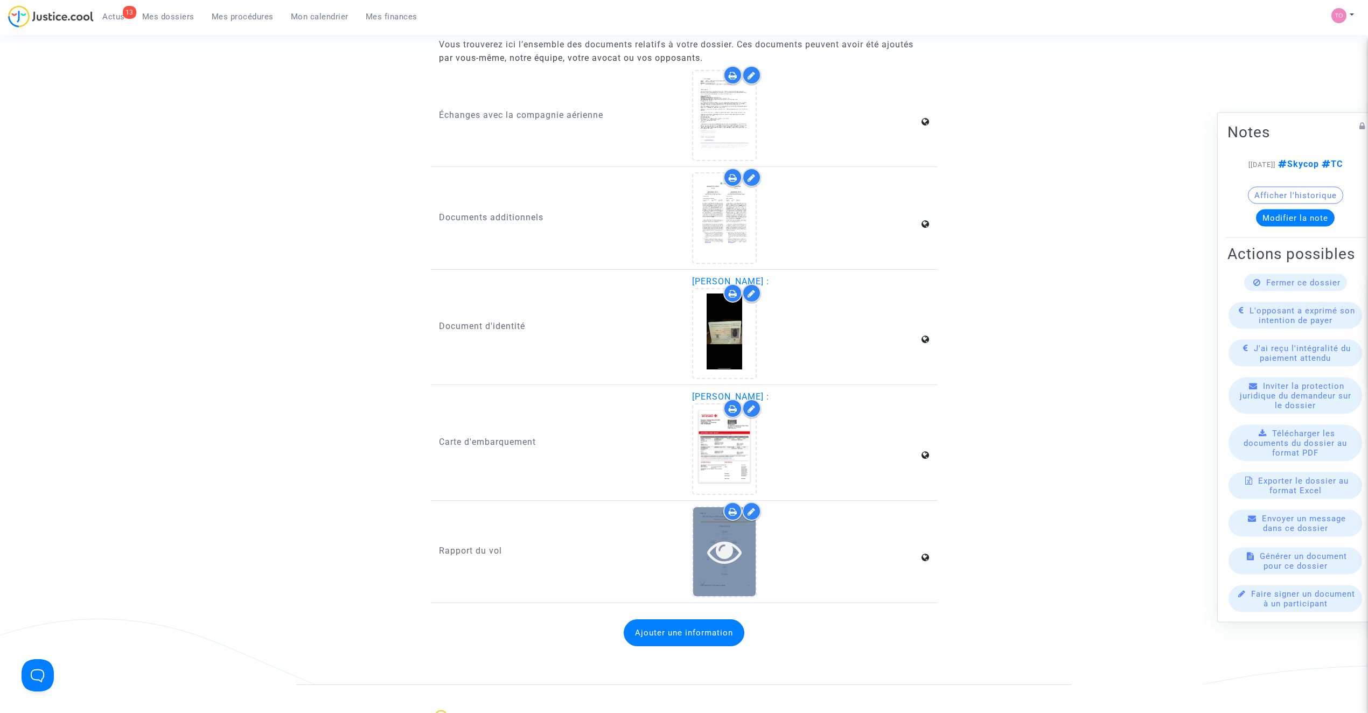
click at [727, 534] on icon at bounding box center [724, 551] width 35 height 34
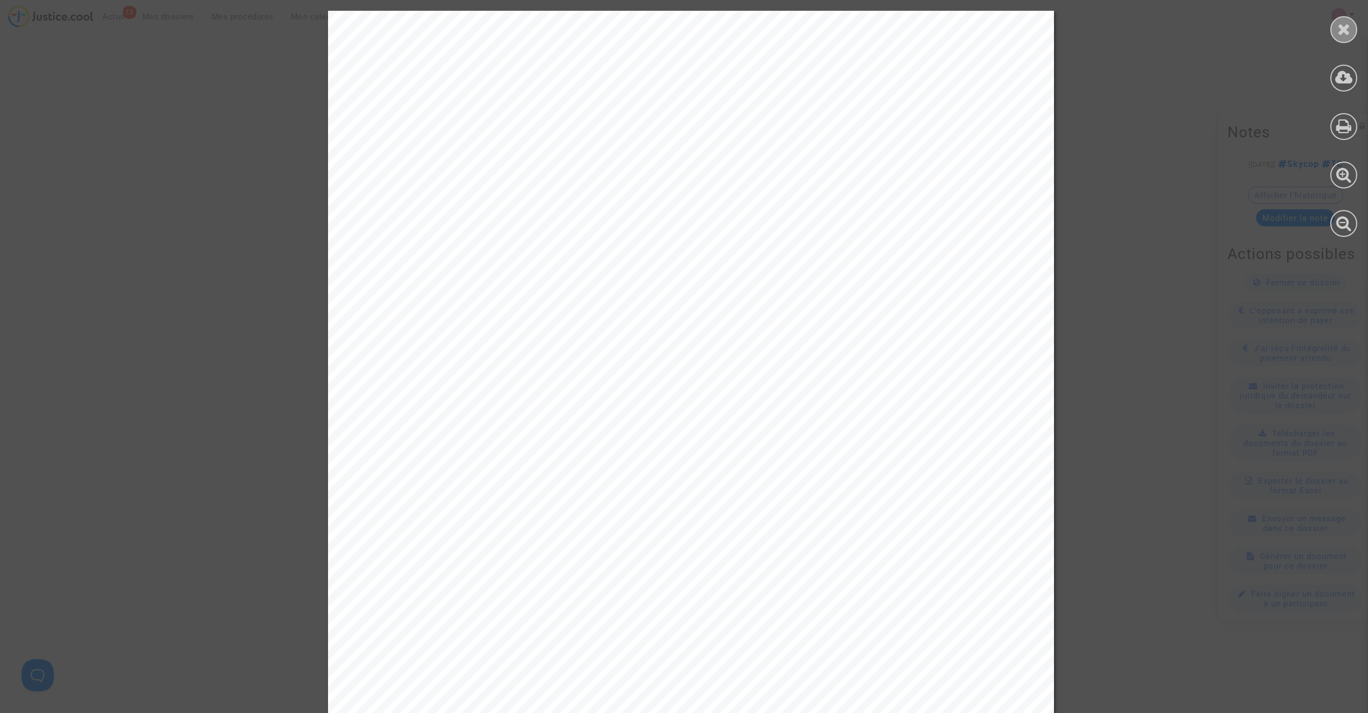
click at [1342, 27] on icon at bounding box center [1343, 29] width 13 height 16
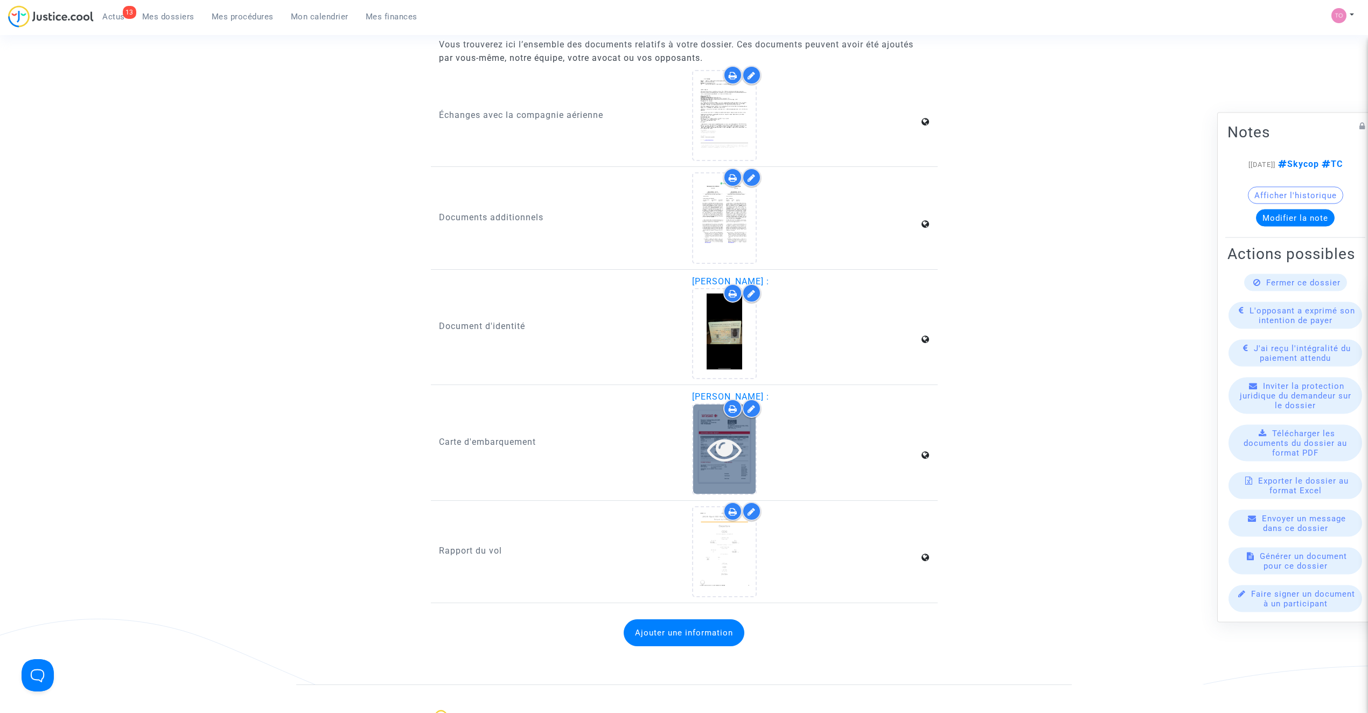
click at [708, 464] on div at bounding box center [724, 448] width 62 height 89
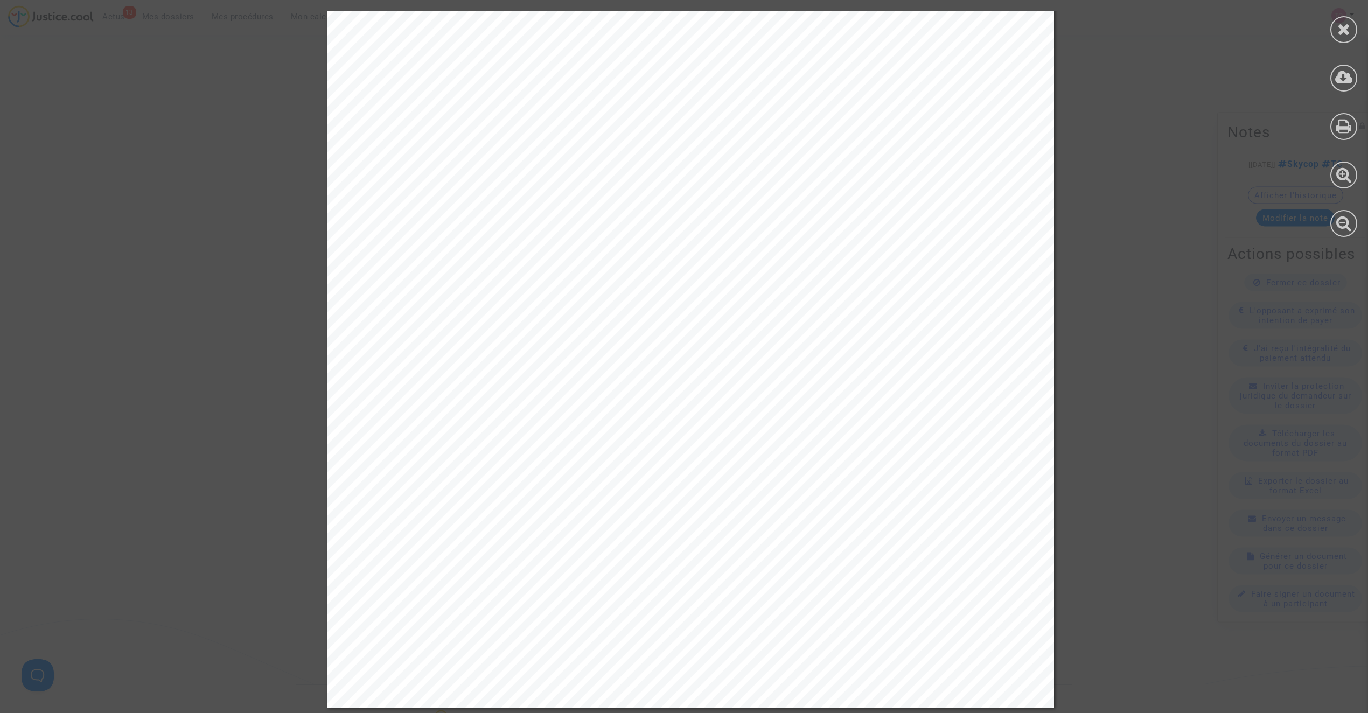
scroll to position [341, 0]
click at [1345, 24] on icon at bounding box center [1343, 29] width 13 height 16
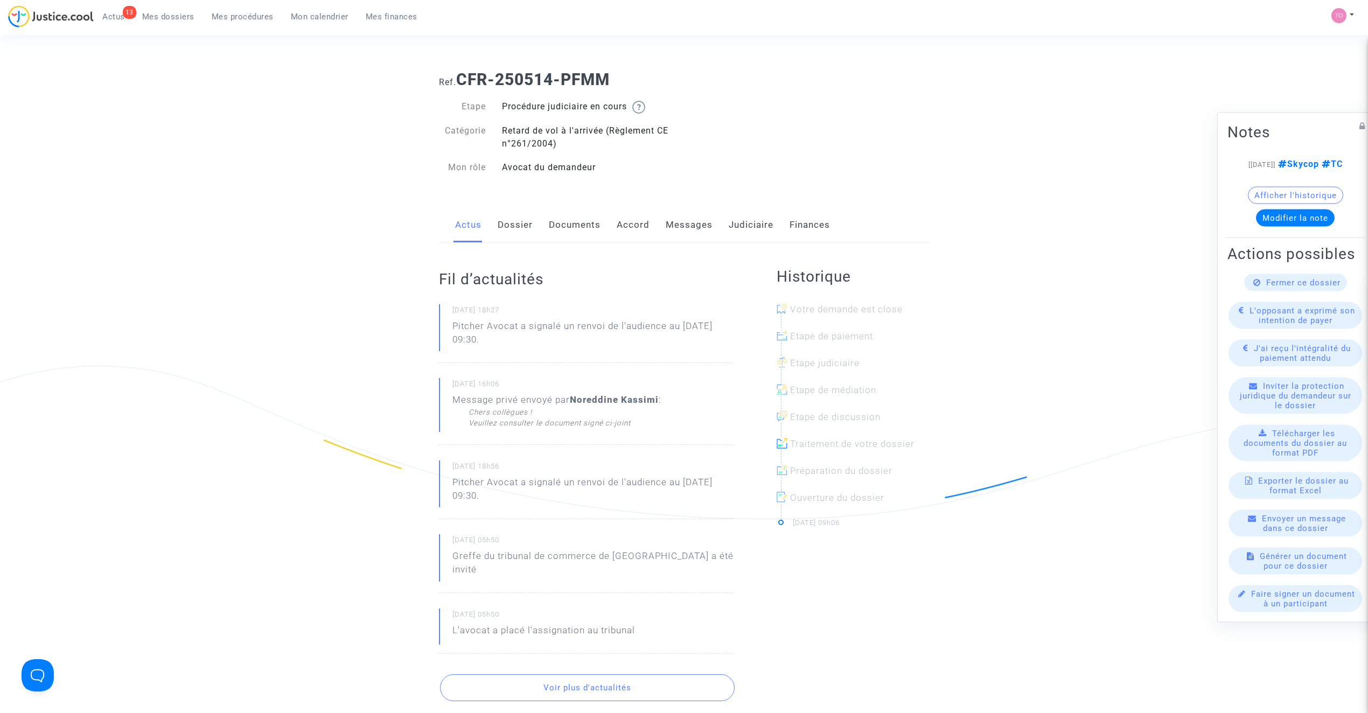
click at [671, 221] on link "Messages" at bounding box center [689, 225] width 47 height 36
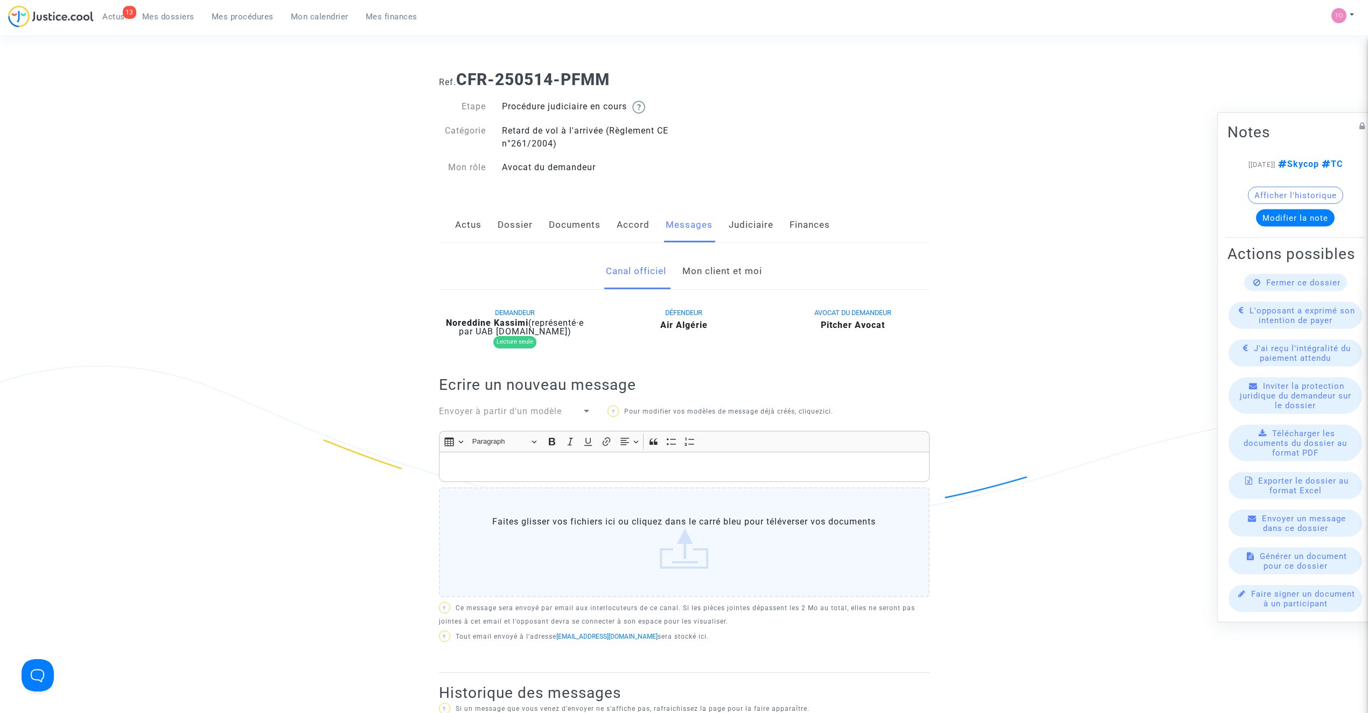
click at [701, 269] on link "Mon client et moi" at bounding box center [722, 272] width 80 height 36
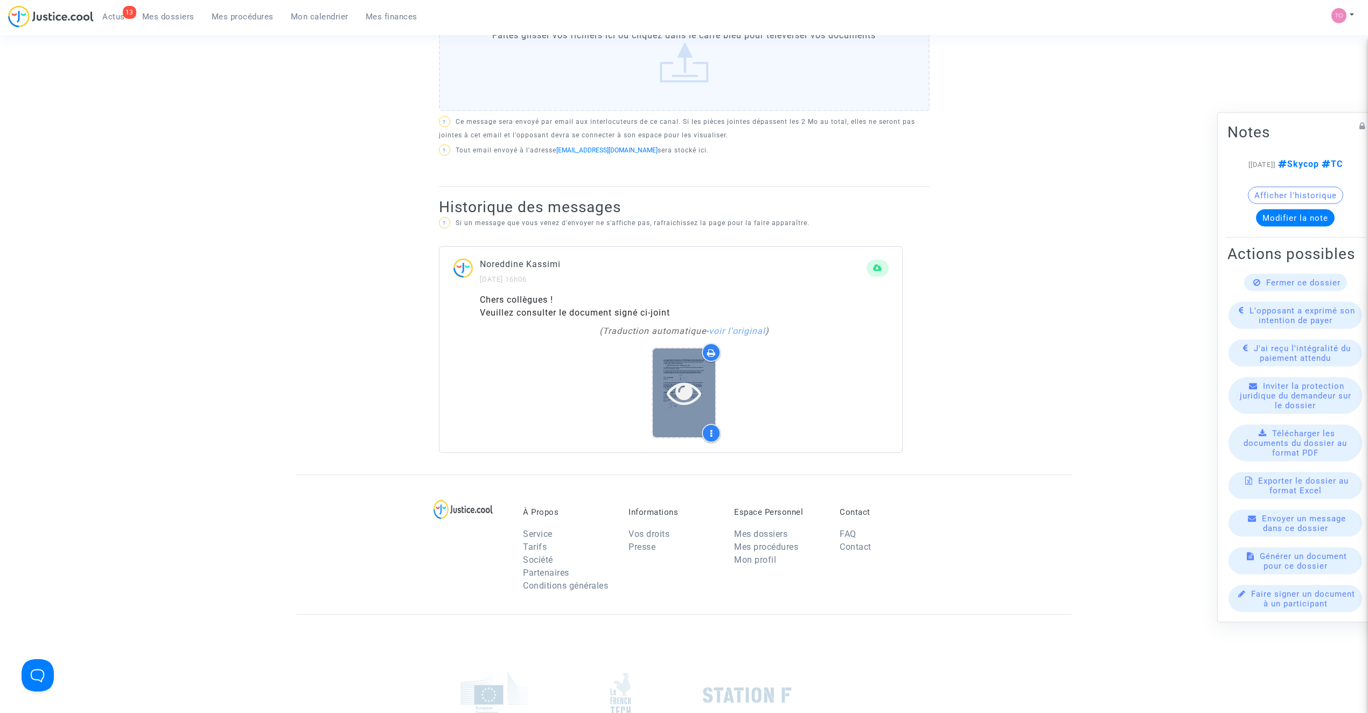
scroll to position [479, 0]
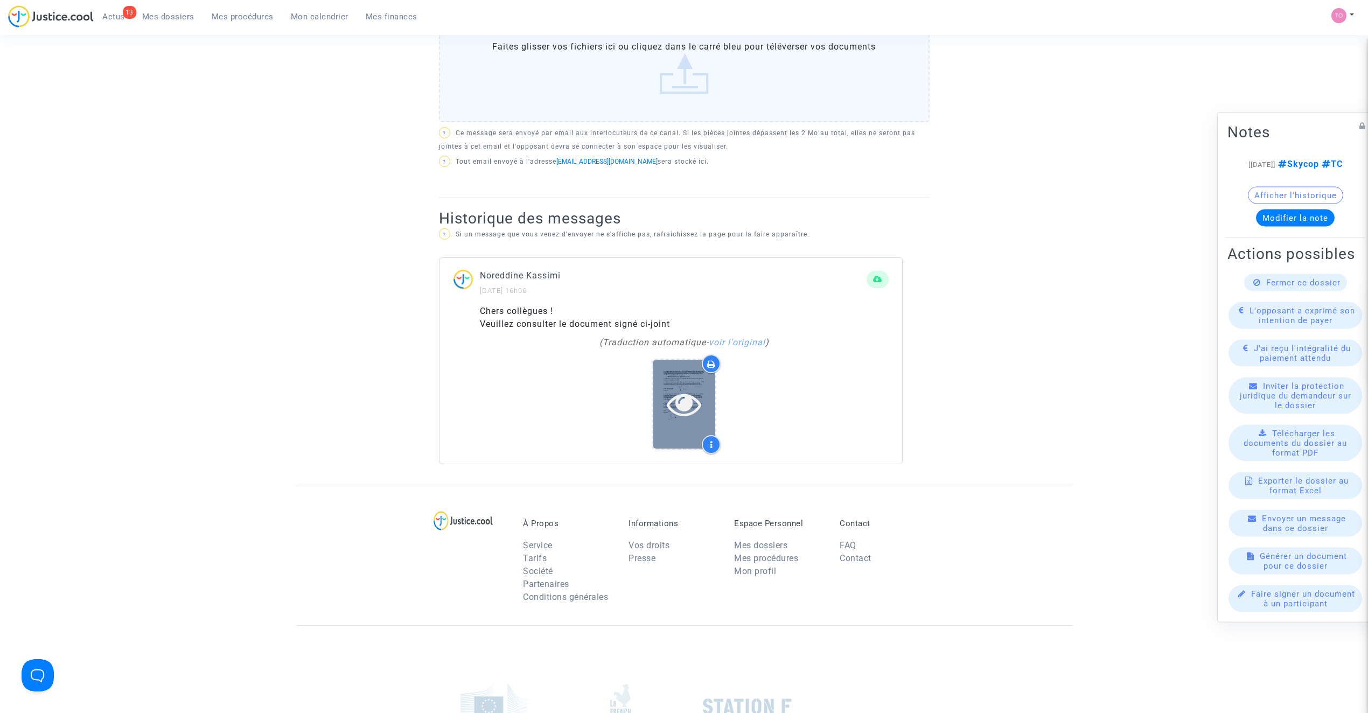
click at [682, 404] on icon at bounding box center [684, 404] width 35 height 34
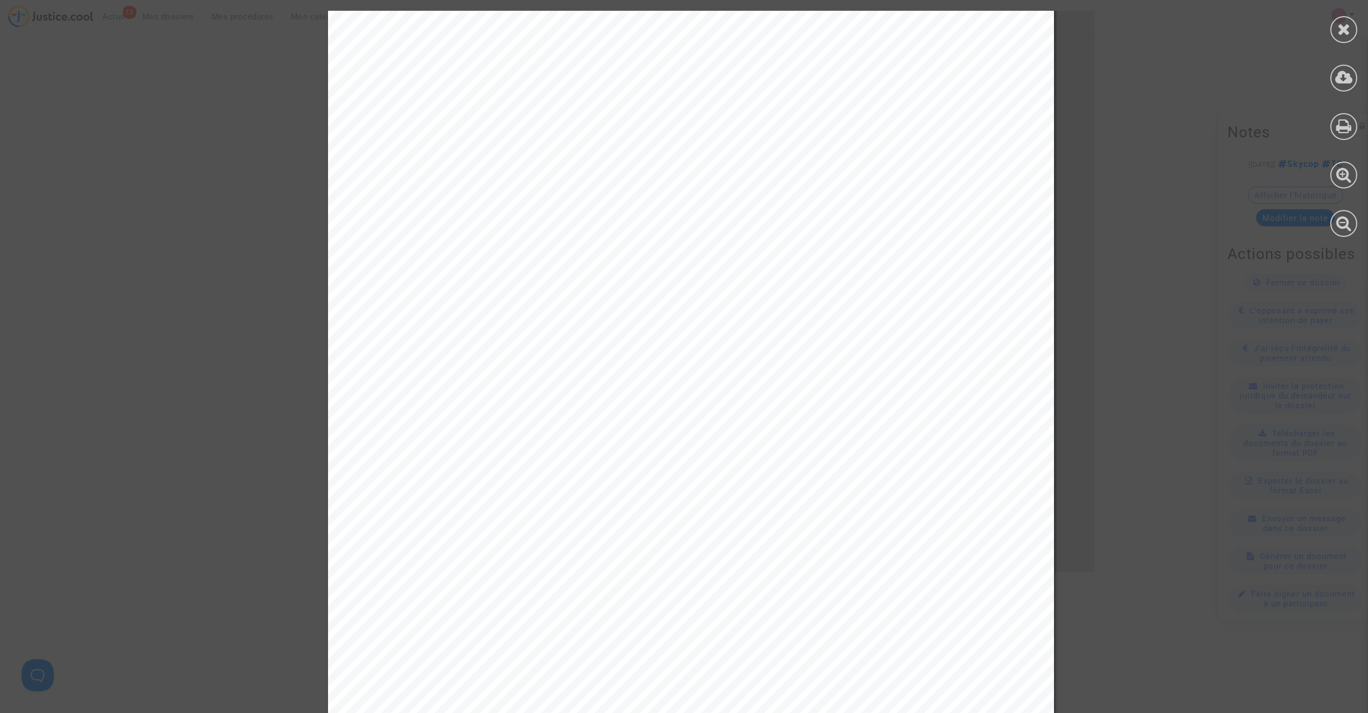
scroll to position [143, 0]
click at [1352, 24] on div at bounding box center [1343, 29] width 27 height 27
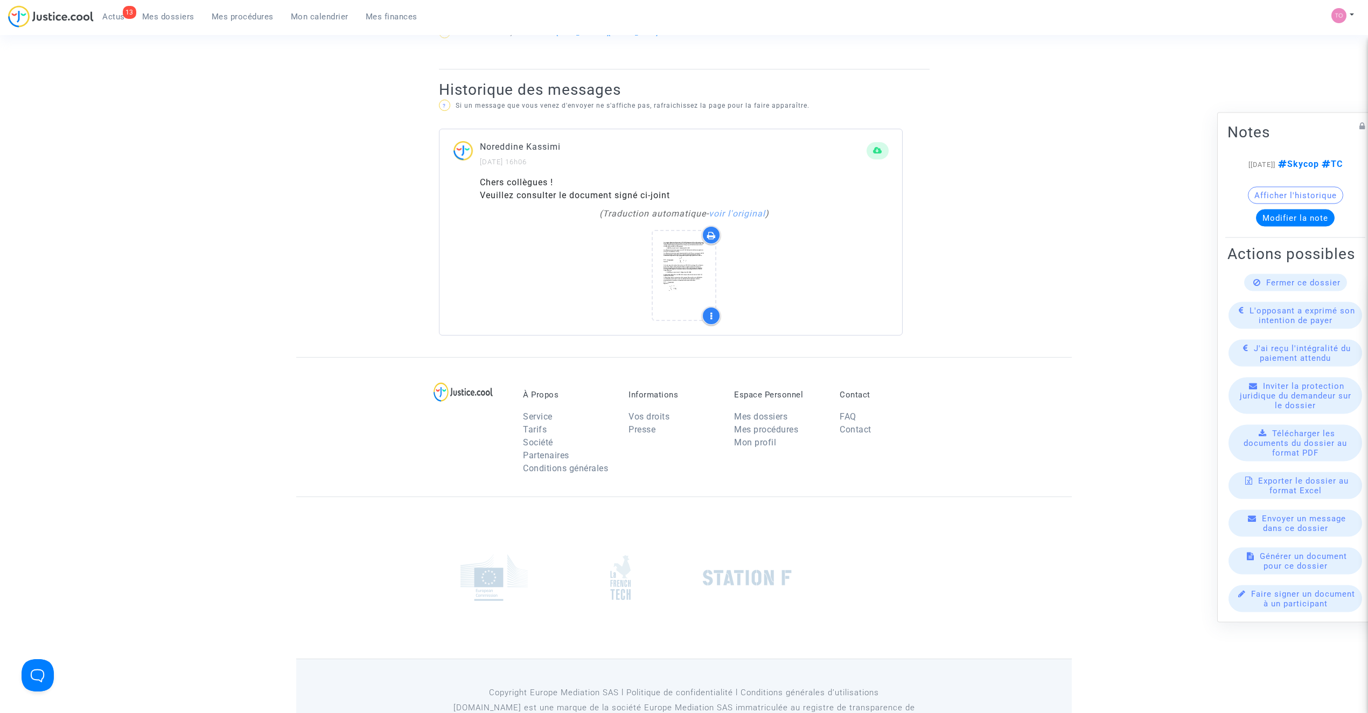
scroll to position [653, 0]
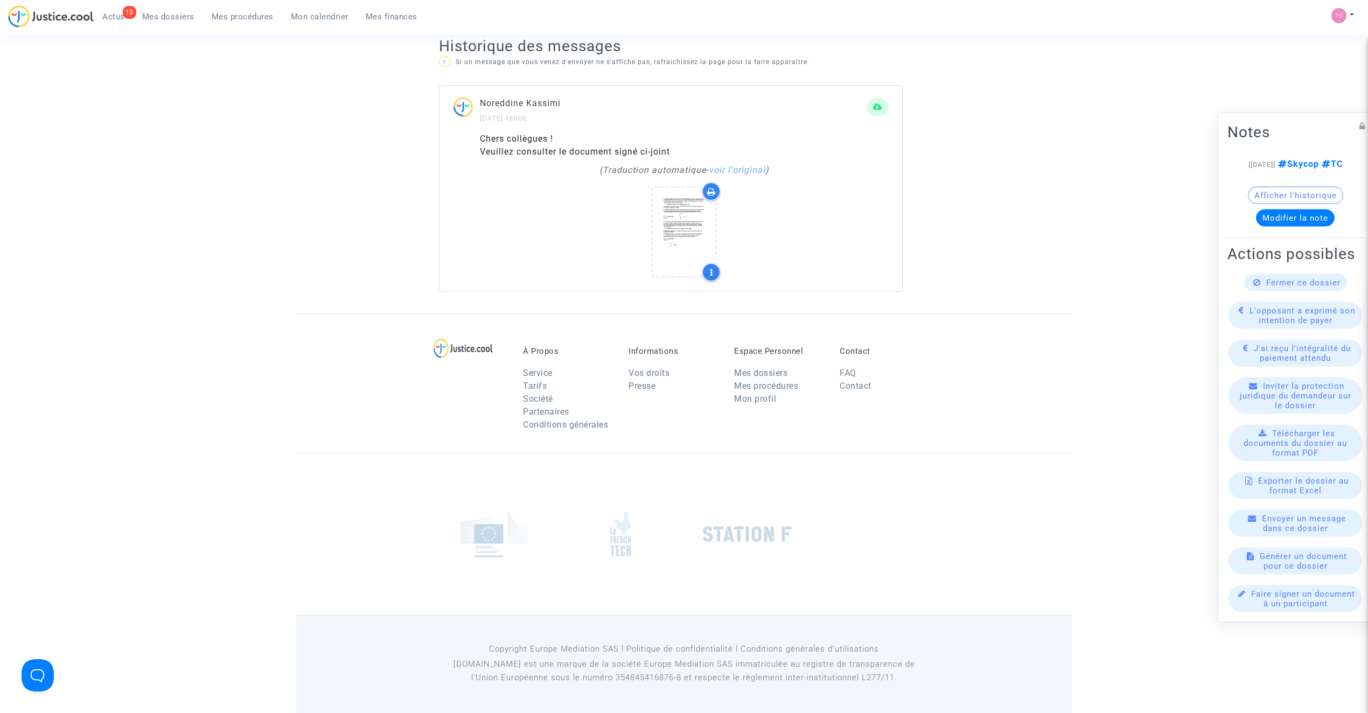
click at [709, 187] on icon at bounding box center [711, 191] width 9 height 9
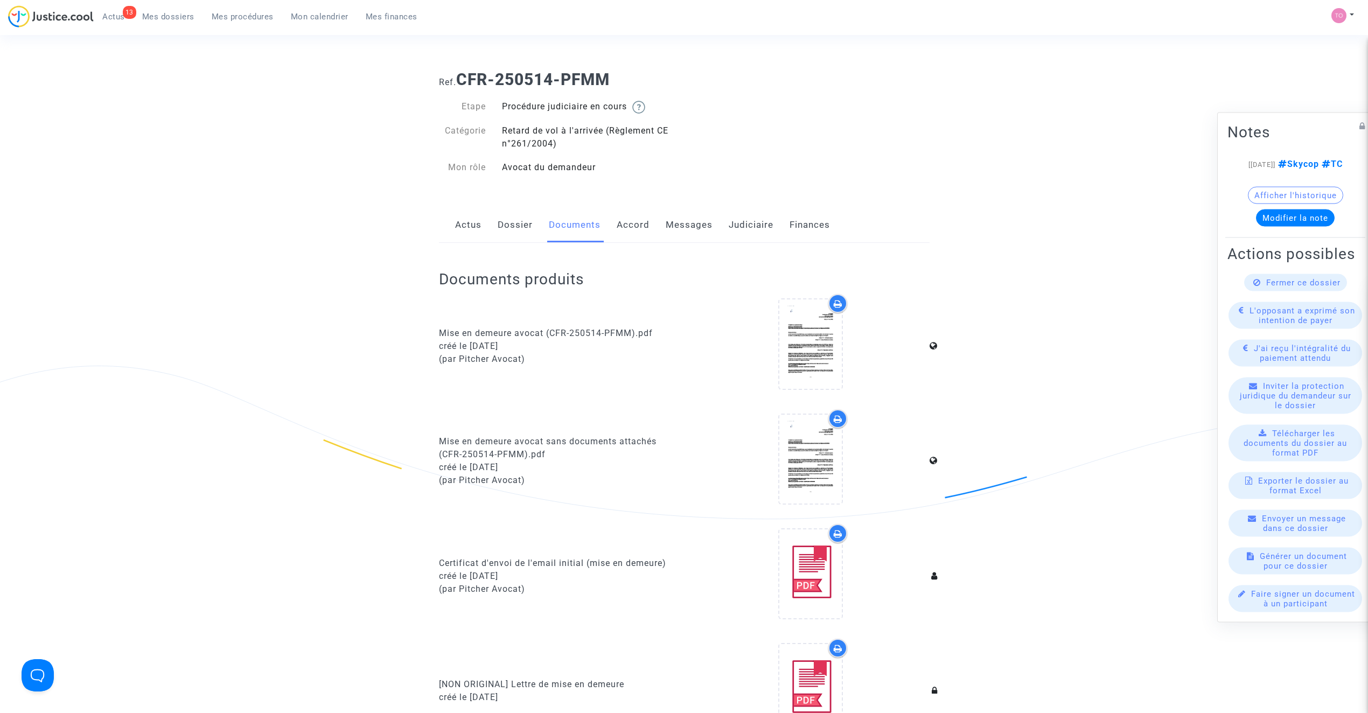
click at [515, 229] on link "Dossier" at bounding box center [515, 225] width 35 height 36
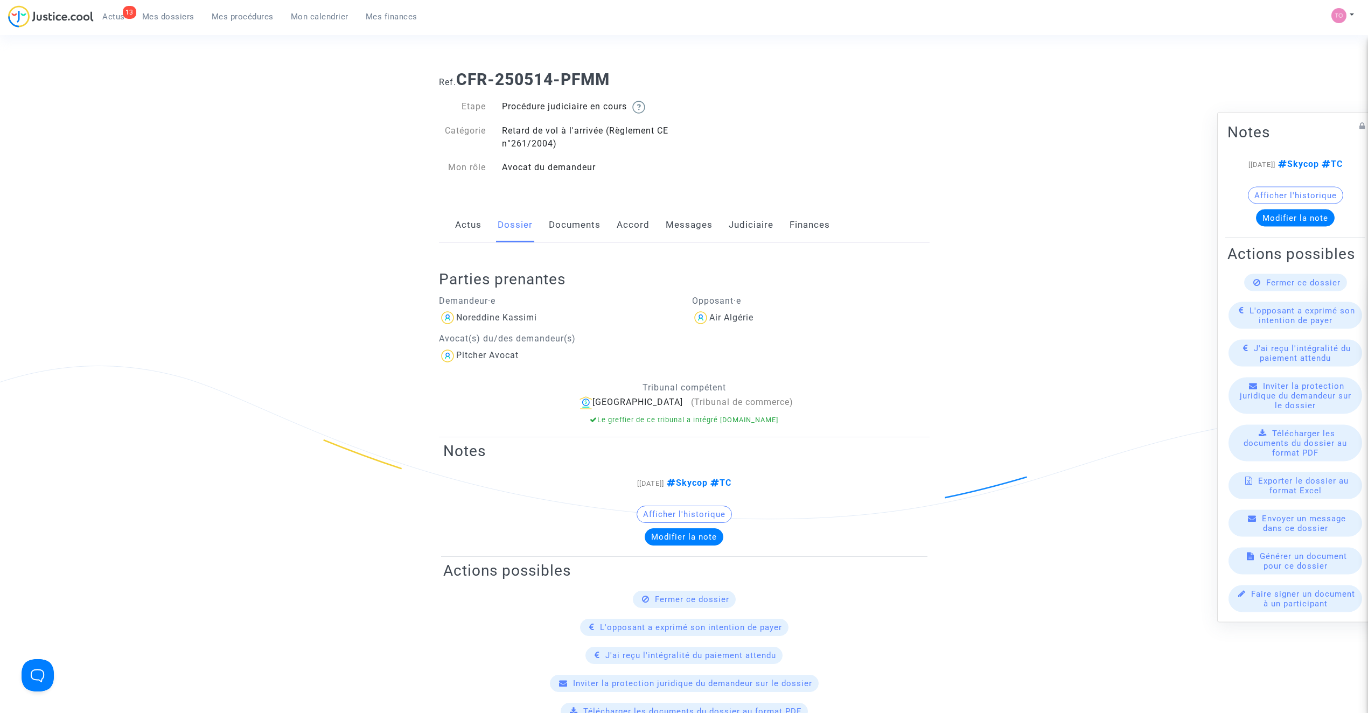
click at [566, 226] on link "Documents" at bounding box center [575, 225] width 52 height 36
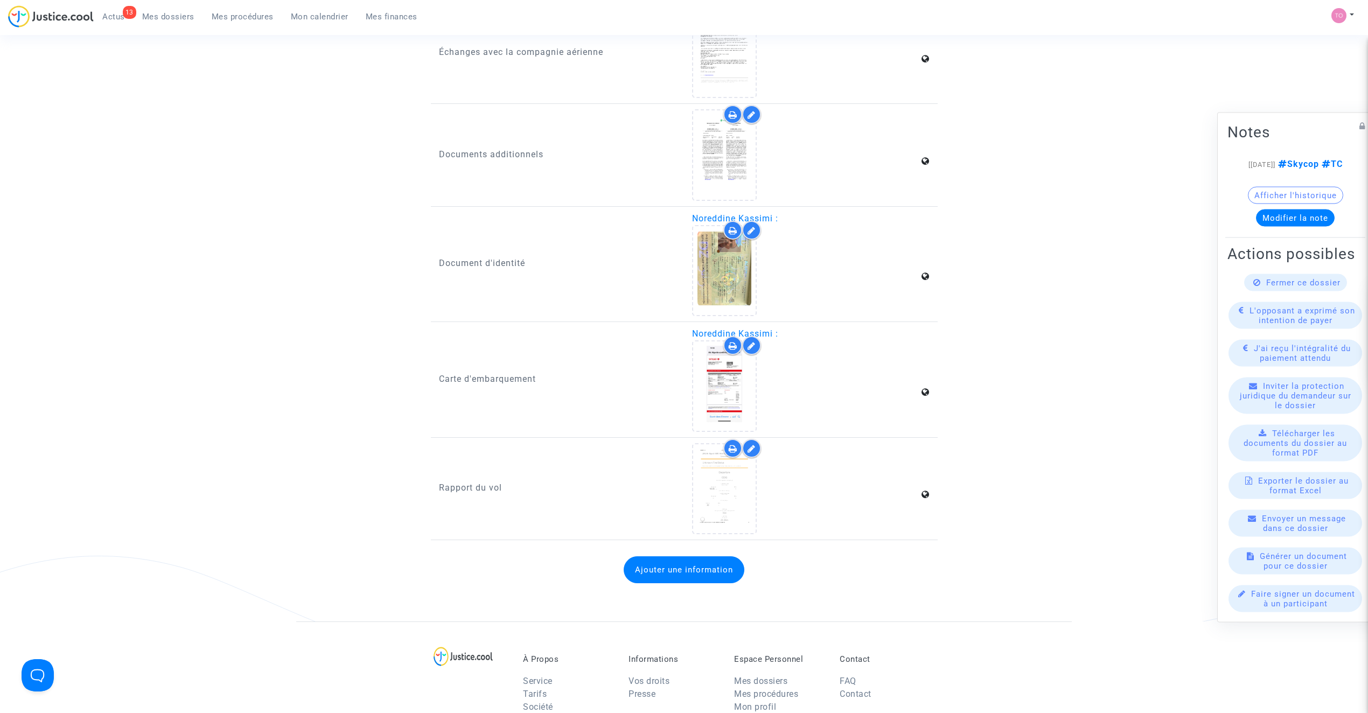
scroll to position [1340, 0]
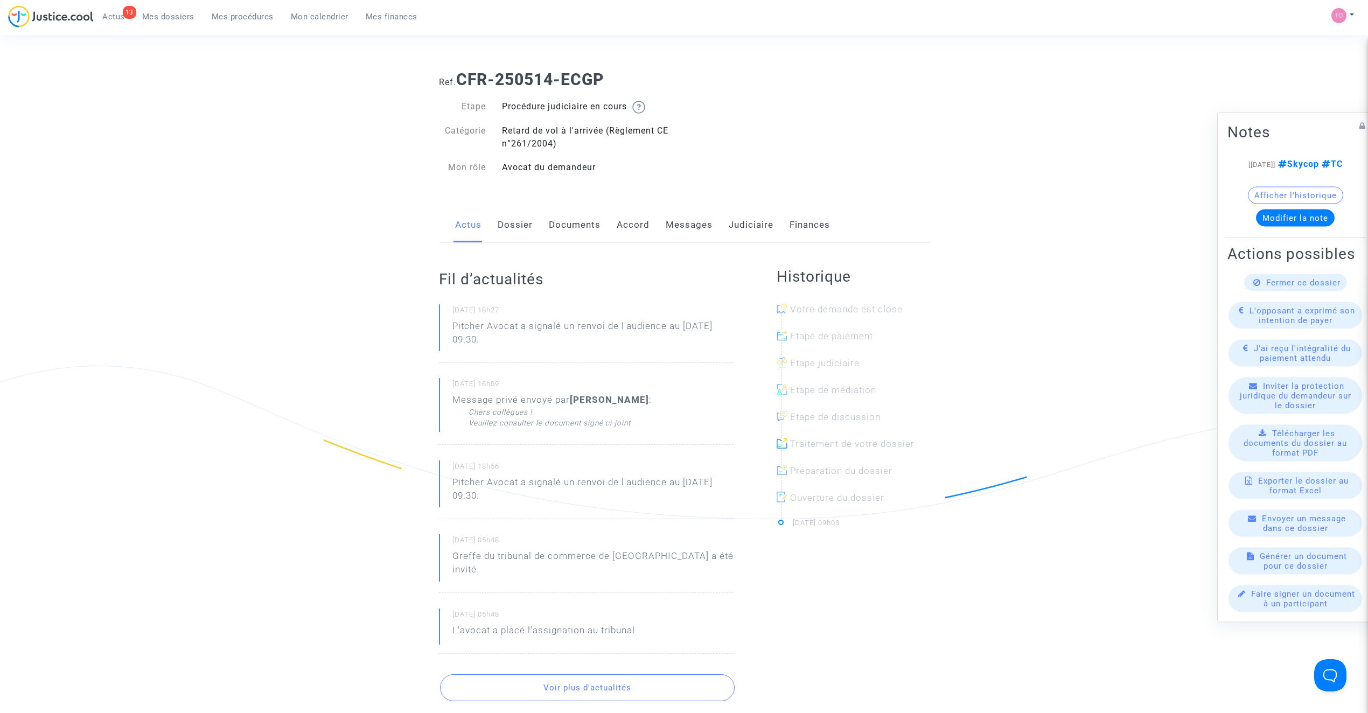
click at [629, 225] on link "Accord" at bounding box center [633, 225] width 33 height 36
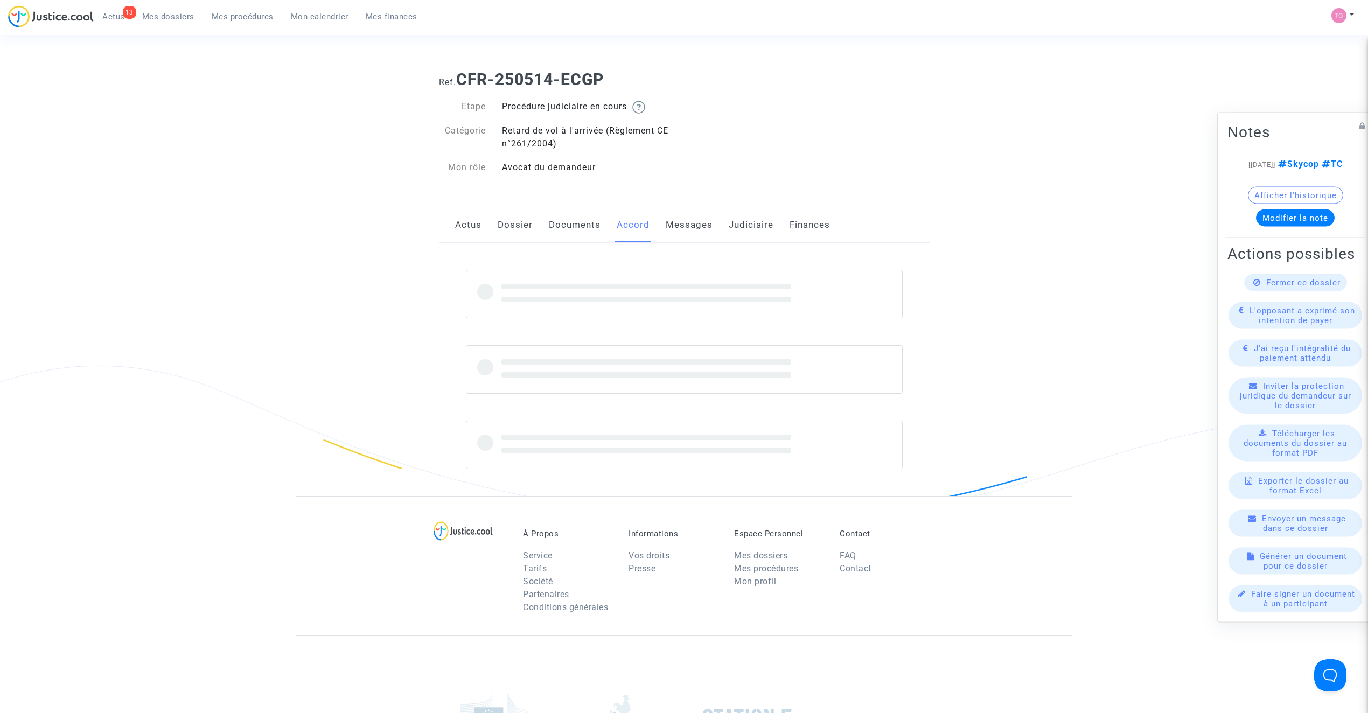
click at [683, 220] on link "Messages" at bounding box center [689, 225] width 47 height 36
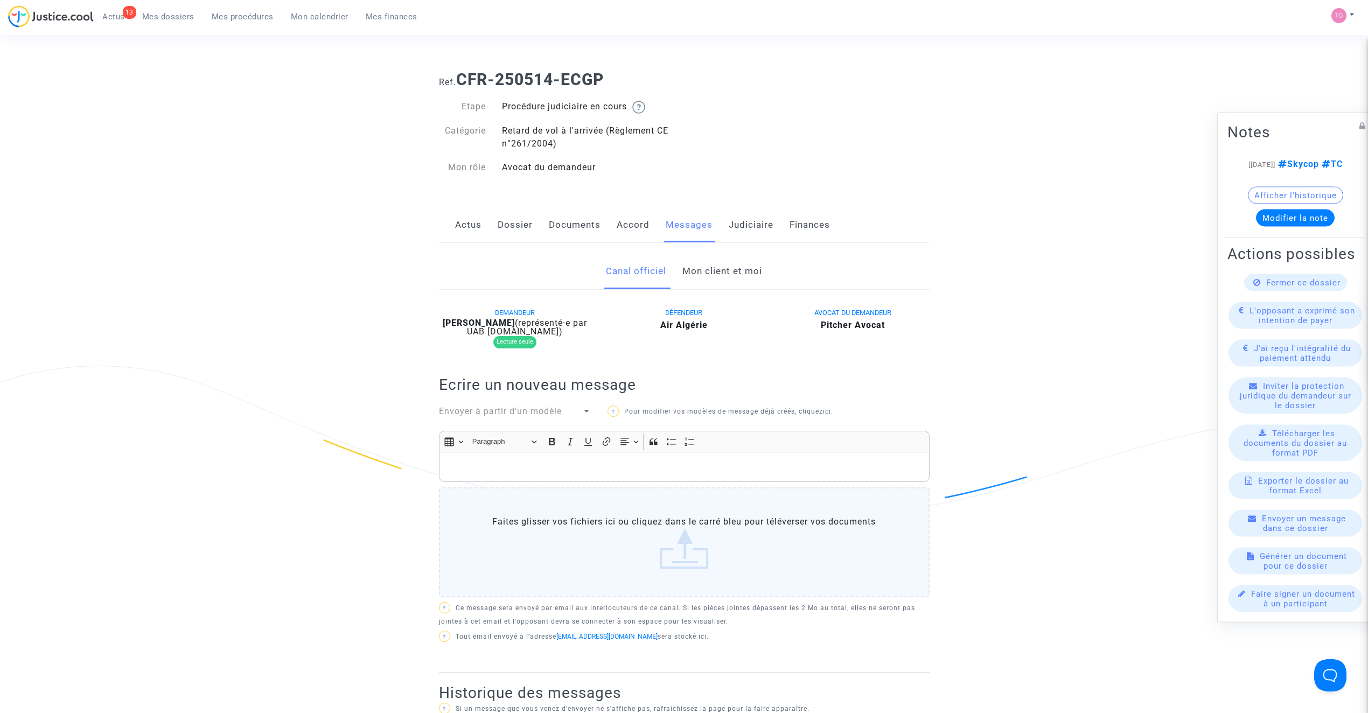
click at [710, 276] on link "Mon client et moi" at bounding box center [722, 272] width 80 height 36
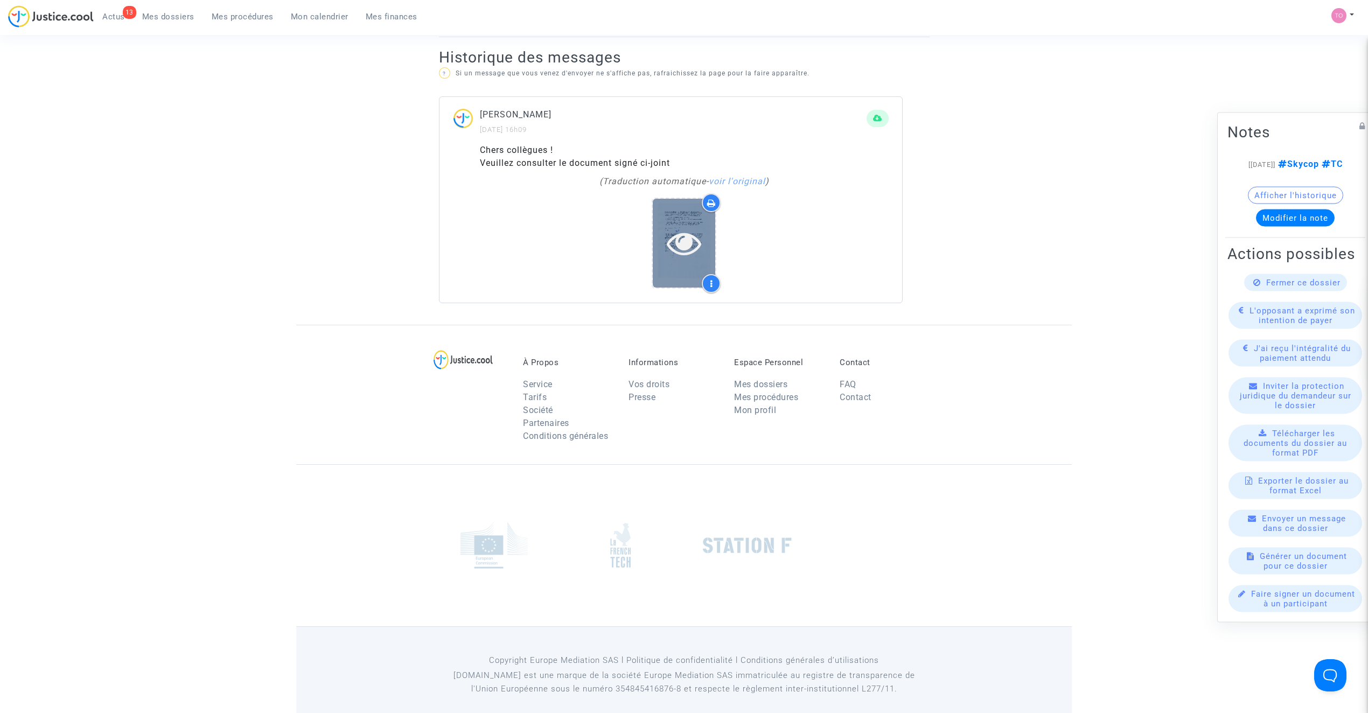
scroll to position [629, 0]
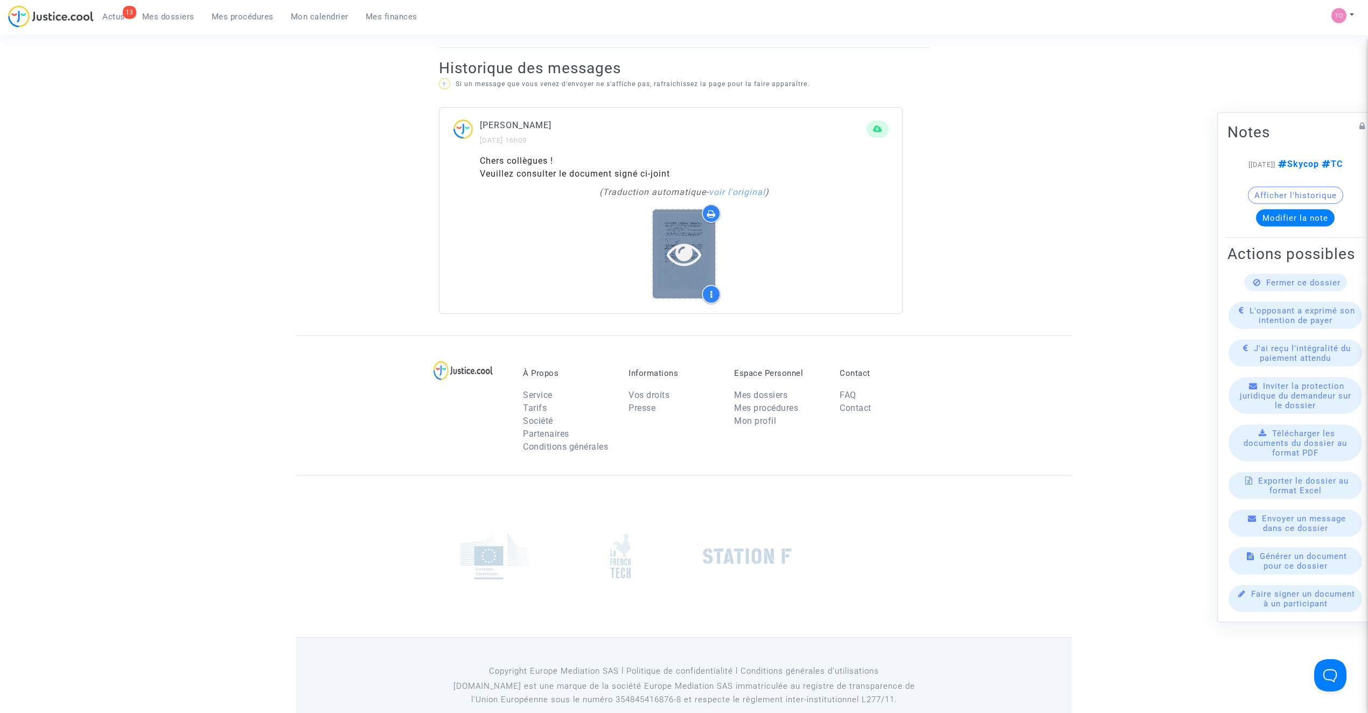
click at [674, 268] on icon at bounding box center [684, 253] width 35 height 34
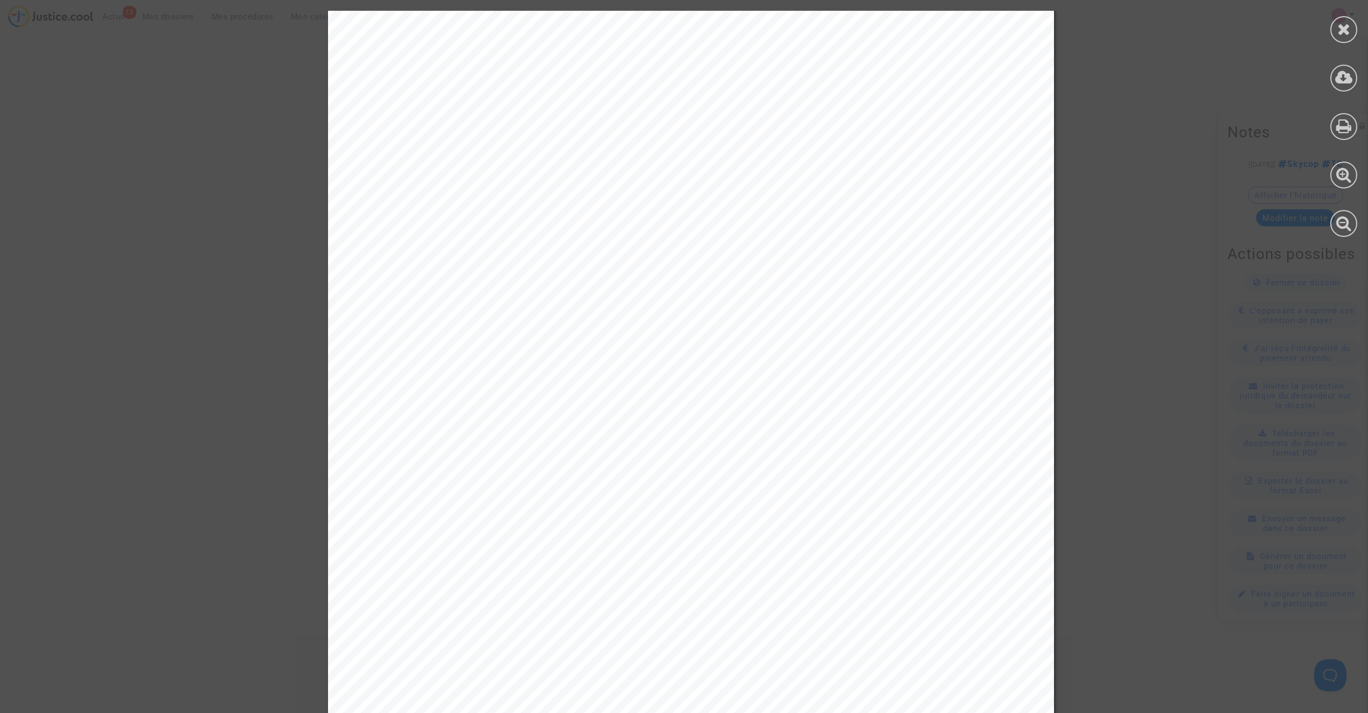
scroll to position [48, 0]
click at [1355, 24] on div at bounding box center [1343, 29] width 27 height 27
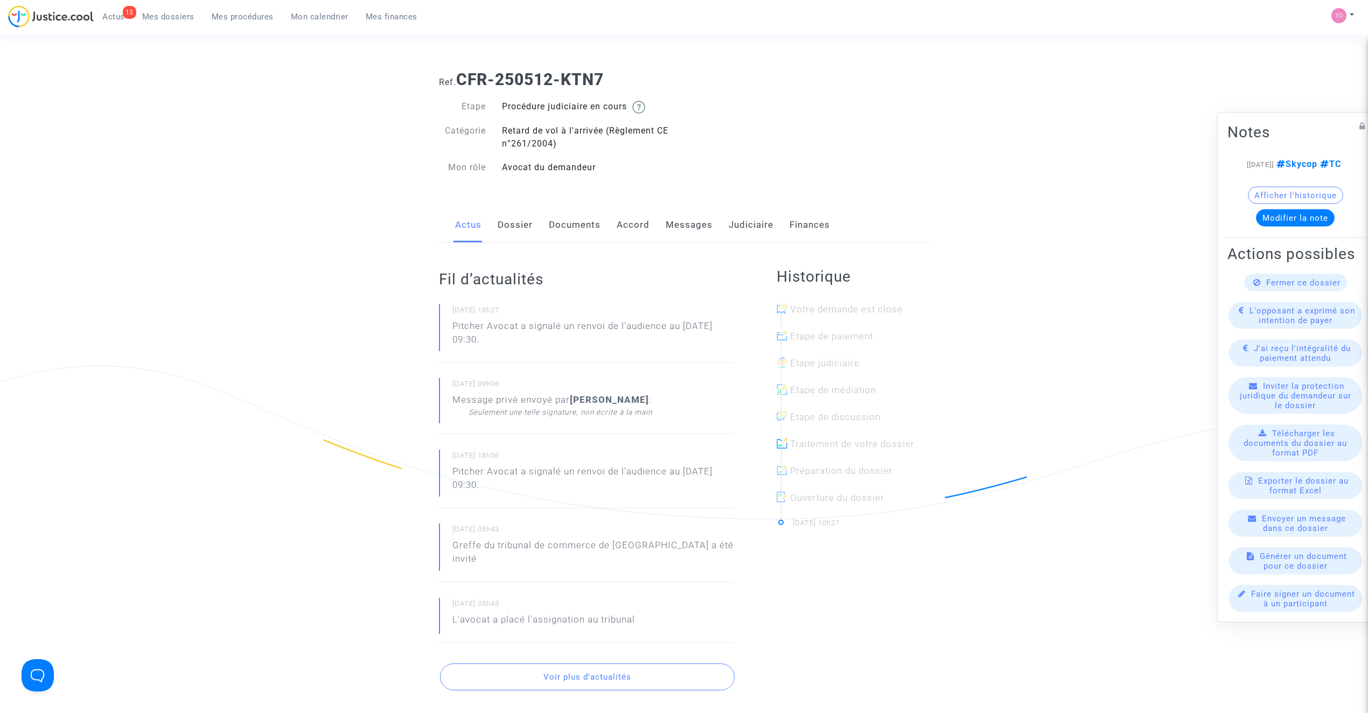
click at [678, 221] on link "Messages" at bounding box center [689, 225] width 47 height 36
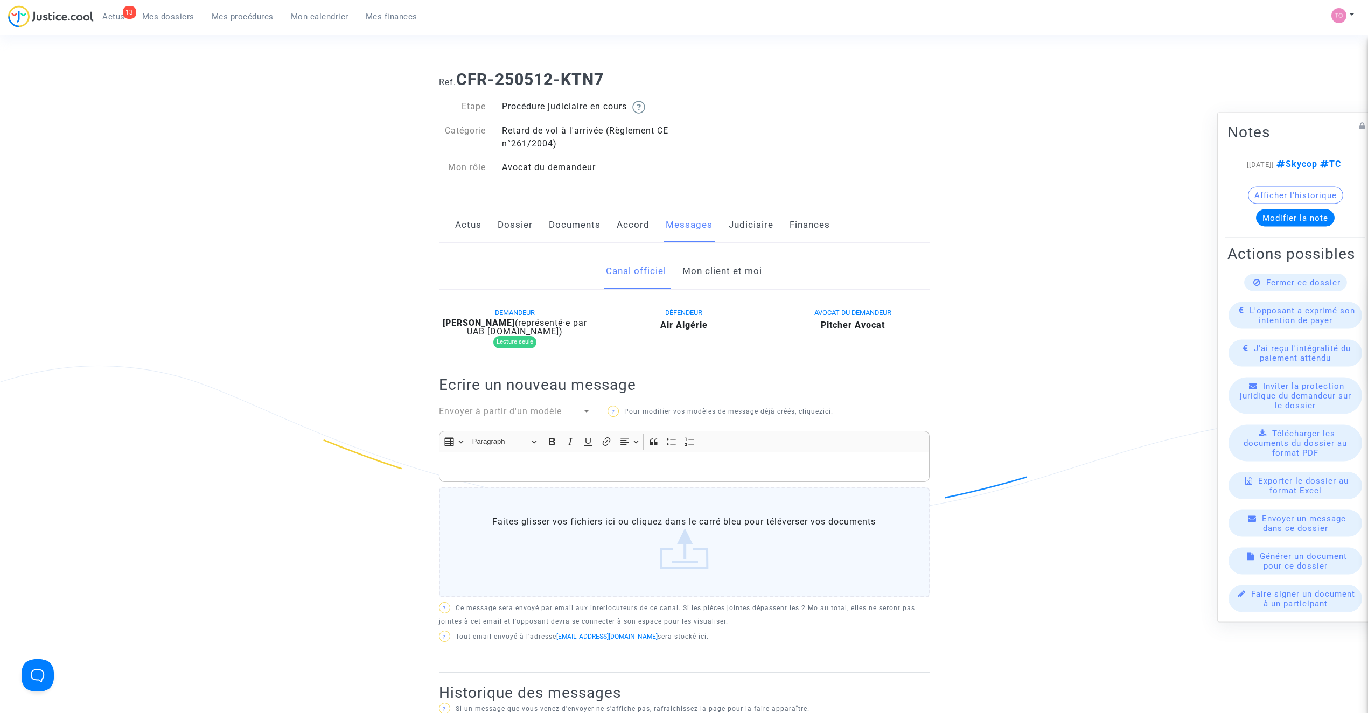
click at [709, 267] on link "Mon client et moi" at bounding box center [722, 272] width 80 height 36
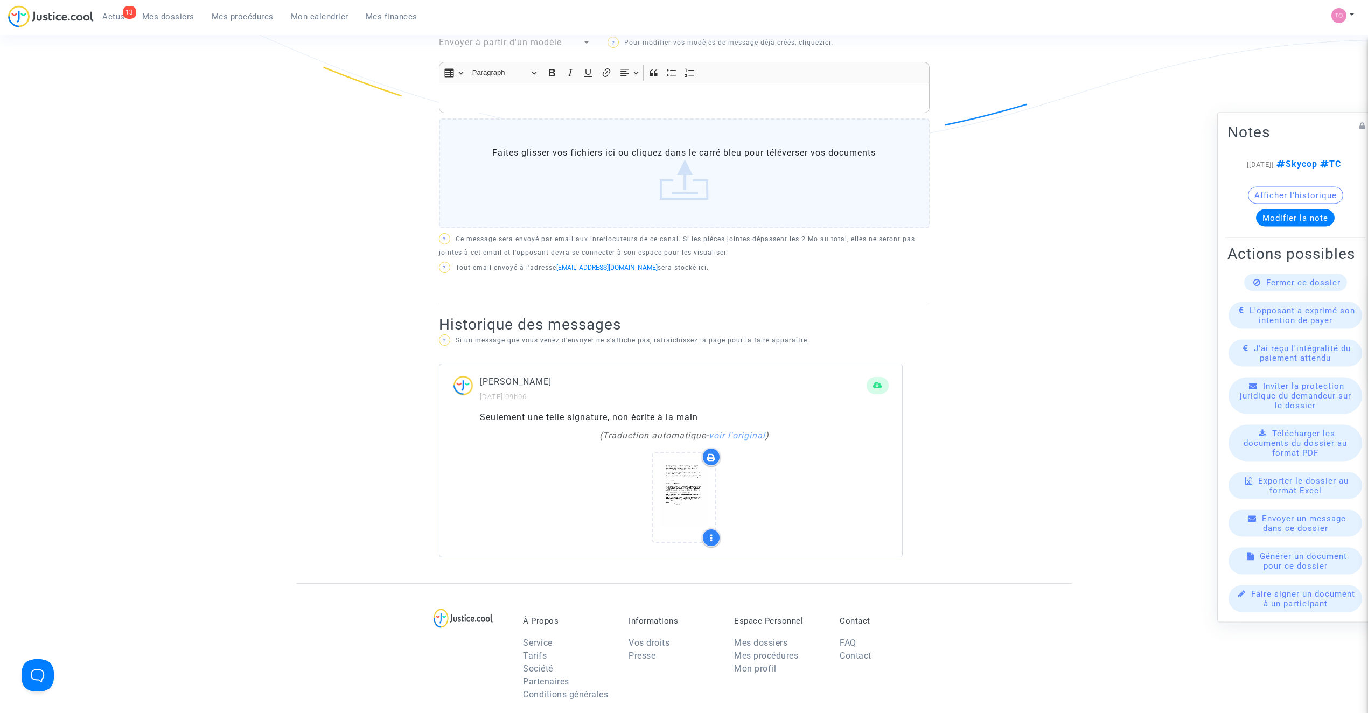
scroll to position [382, 0]
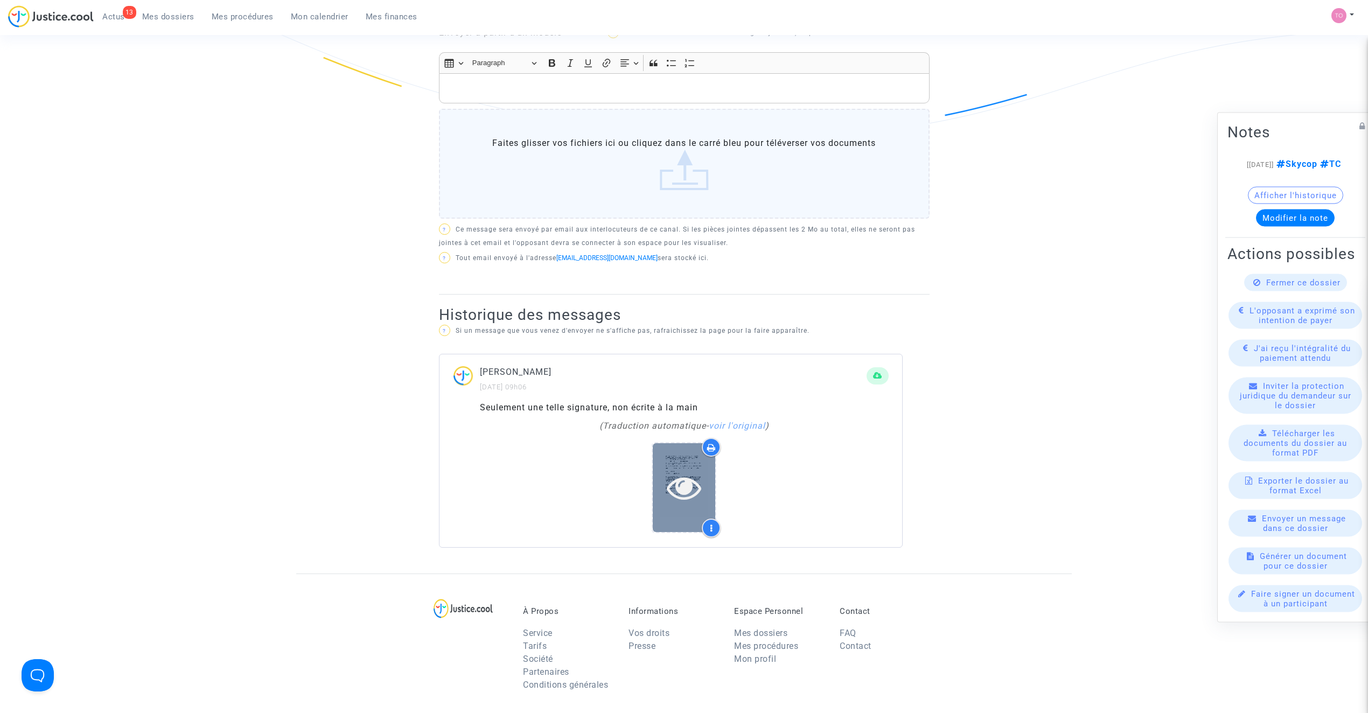
click at [687, 479] on icon at bounding box center [684, 487] width 35 height 34
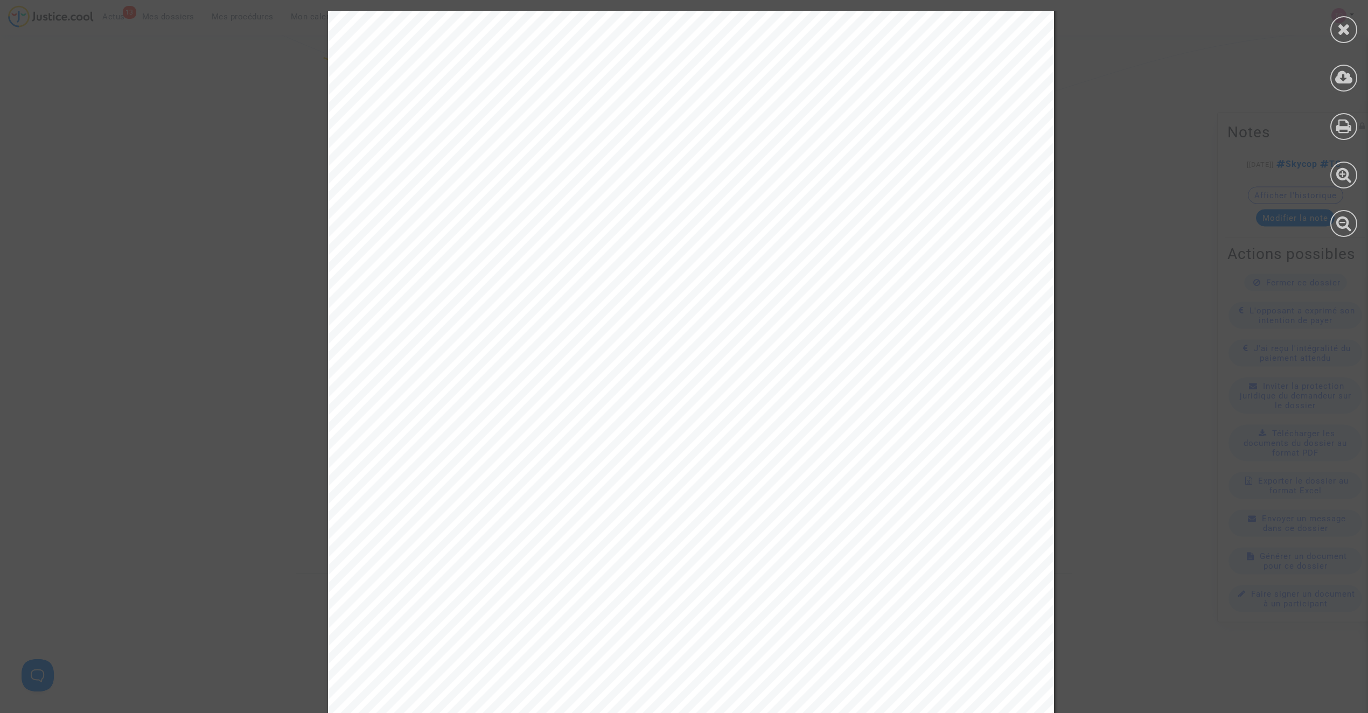
scroll to position [72, 0]
click at [1353, 26] on div at bounding box center [1343, 29] width 27 height 27
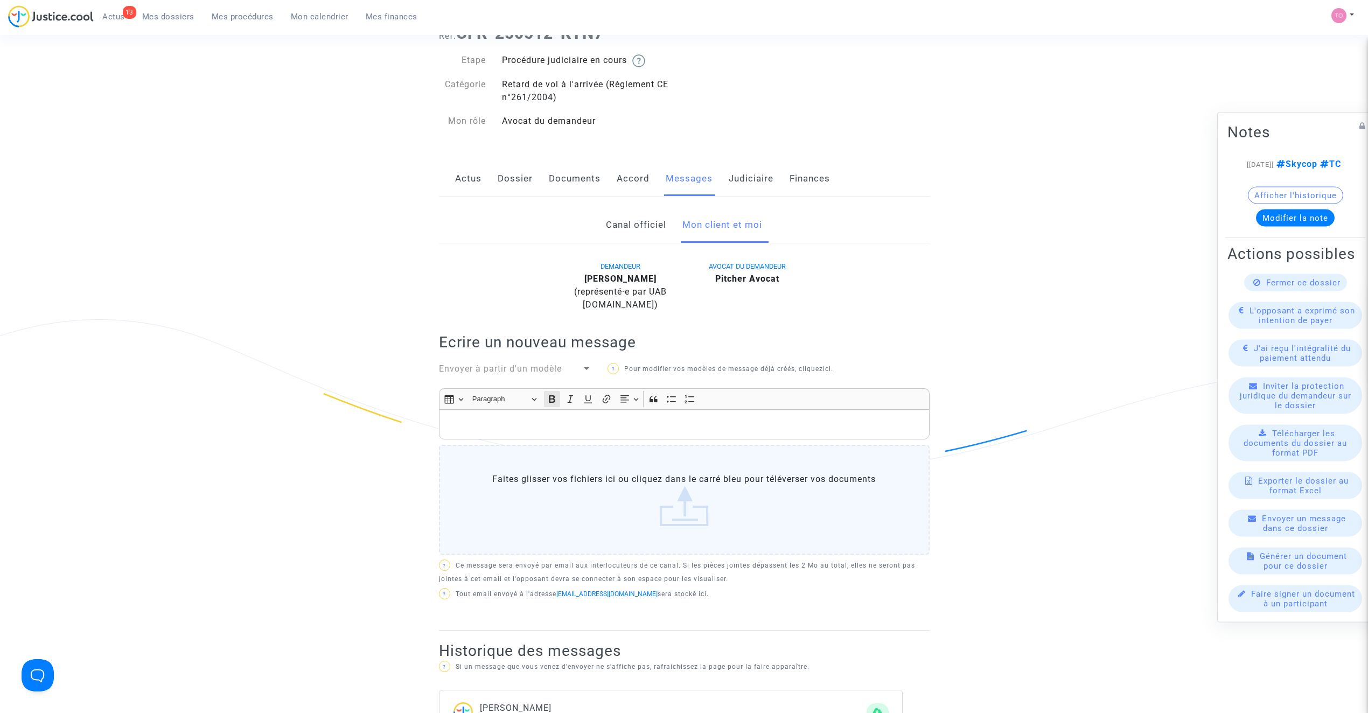
scroll to position [0, 0]
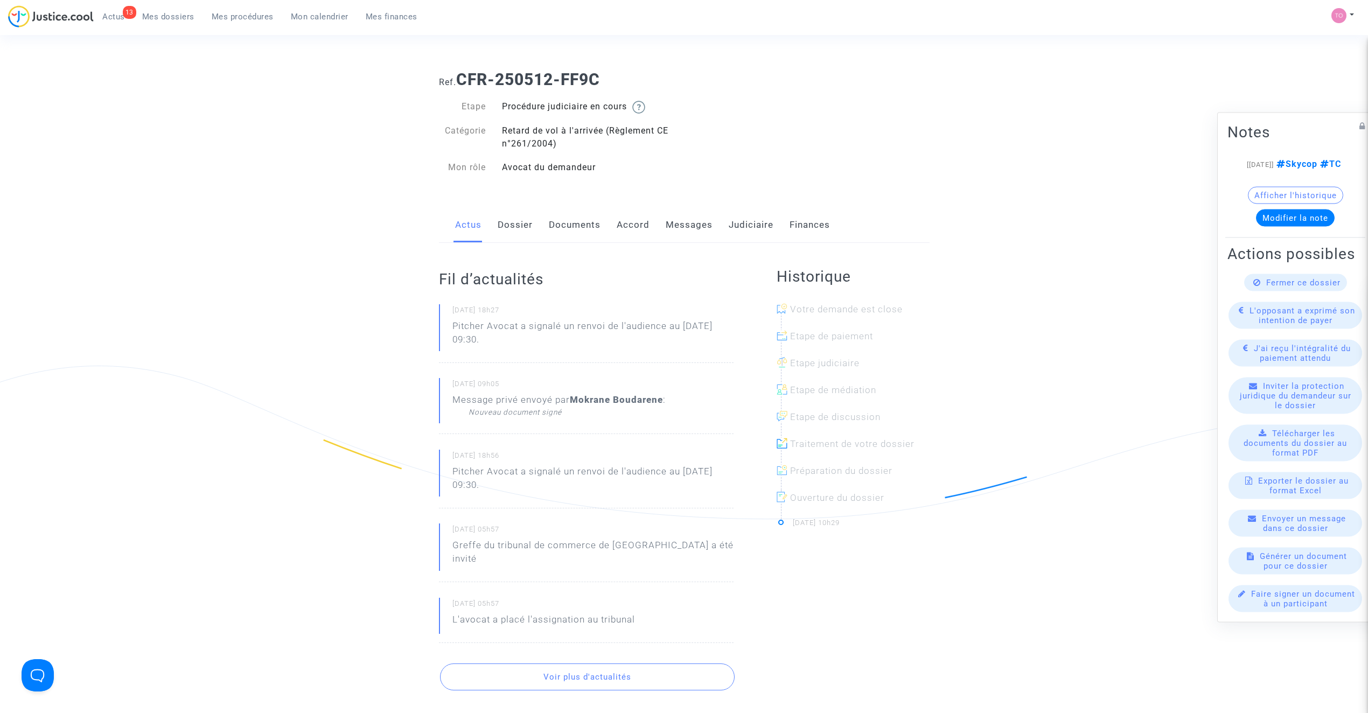
click at [673, 216] on link "Messages" at bounding box center [689, 225] width 47 height 36
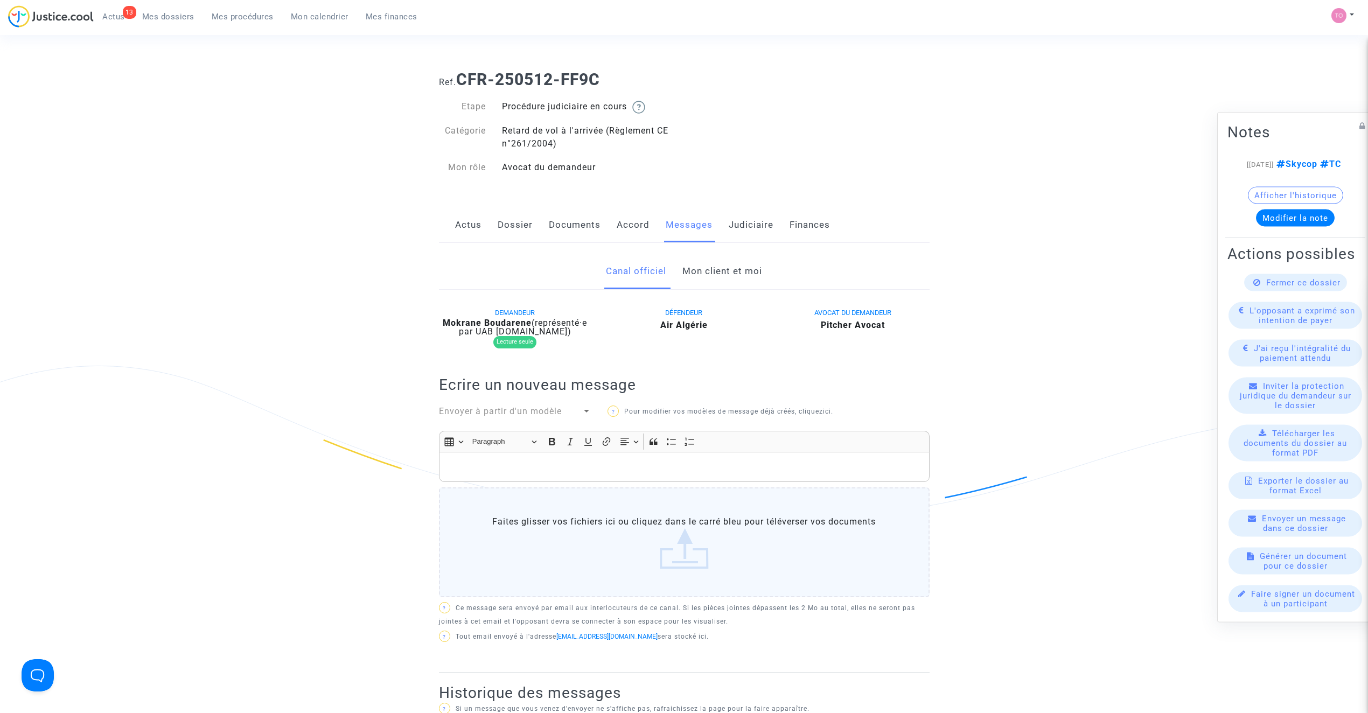
click at [688, 260] on link "Mon client et moi" at bounding box center [722, 272] width 80 height 36
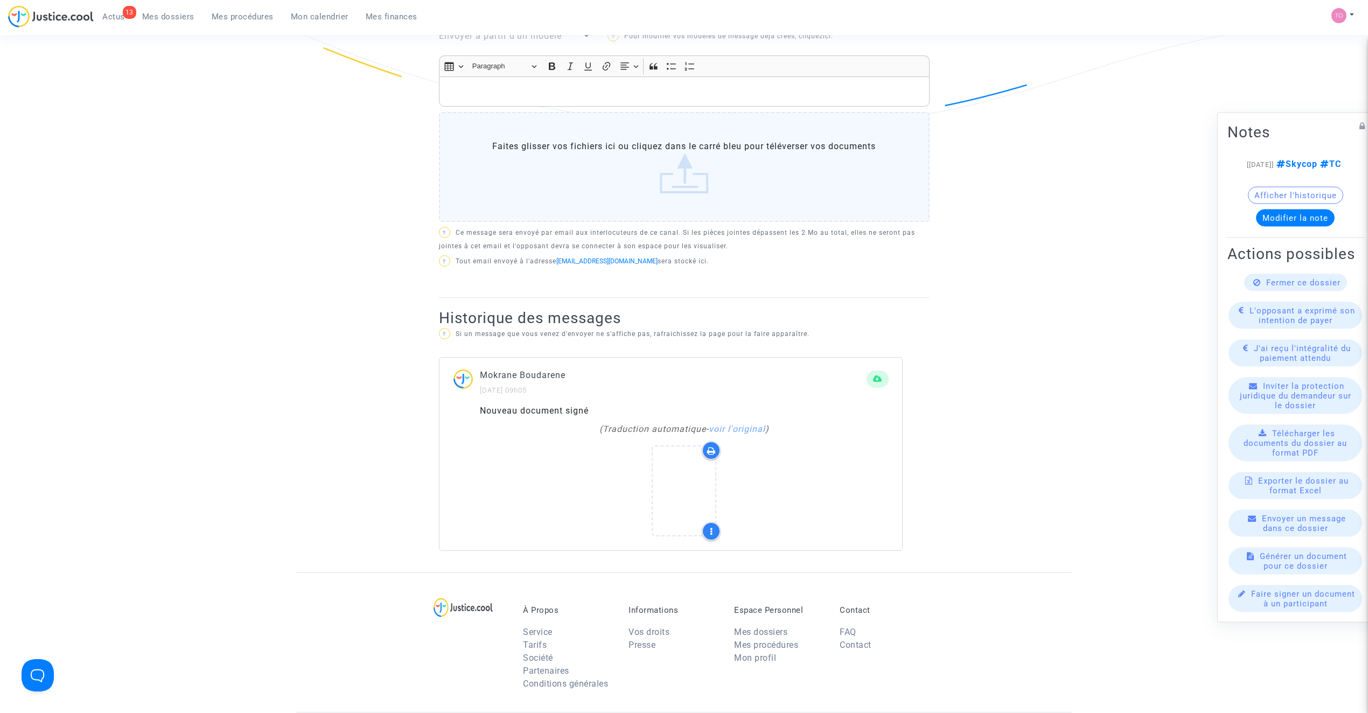
scroll to position [407, 0]
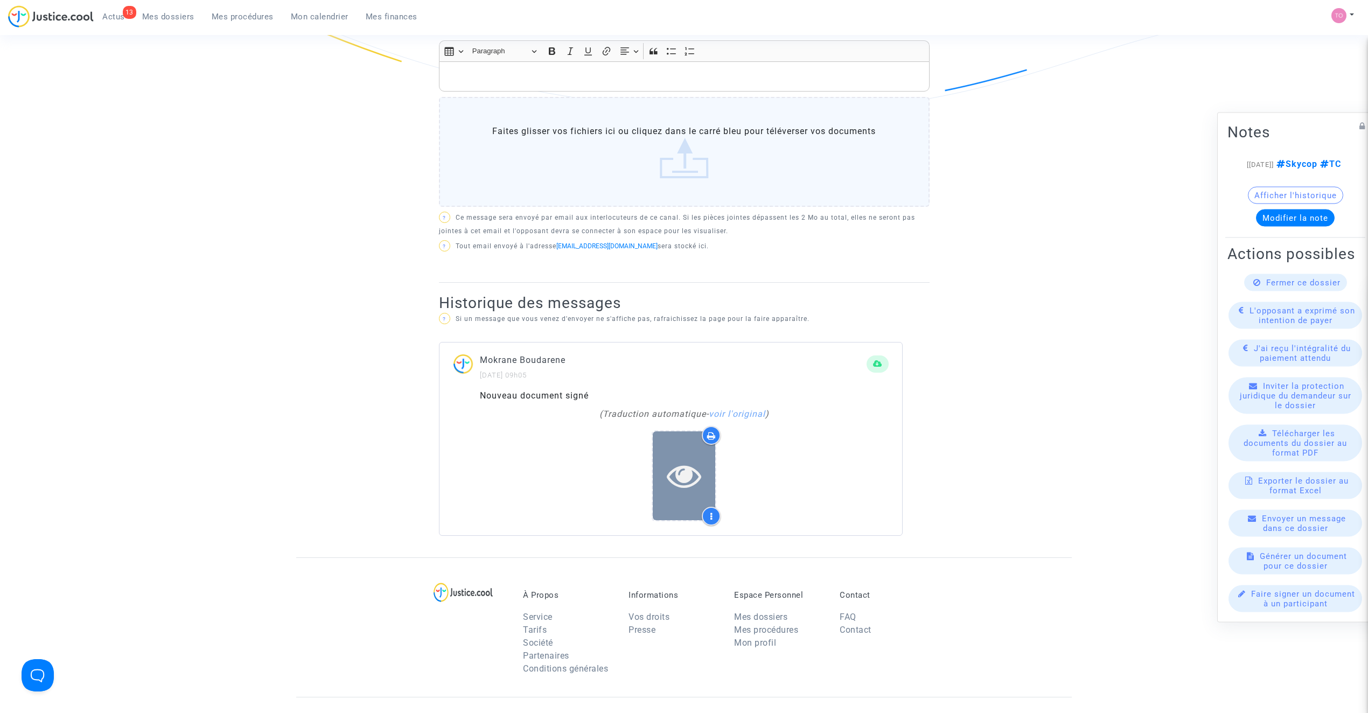
click at [675, 461] on icon at bounding box center [684, 475] width 35 height 34
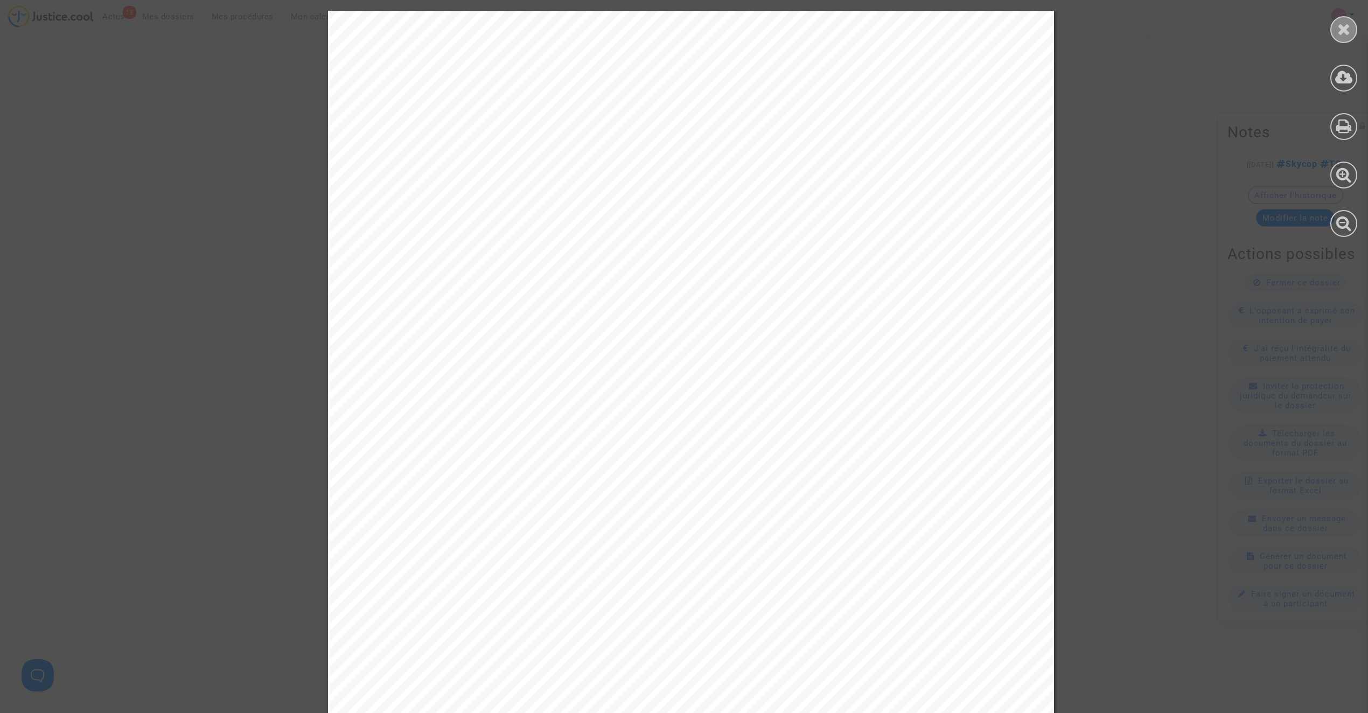
click at [1341, 25] on icon at bounding box center [1343, 29] width 13 height 16
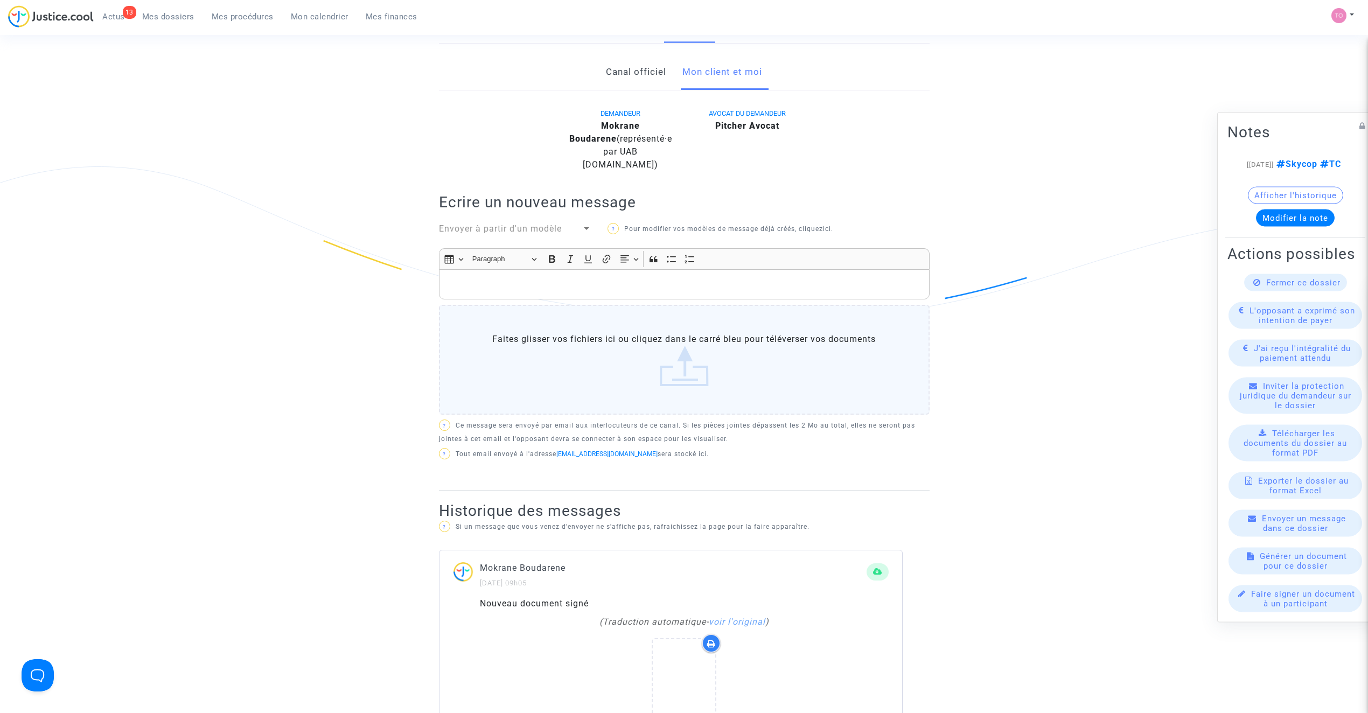
scroll to position [192, 0]
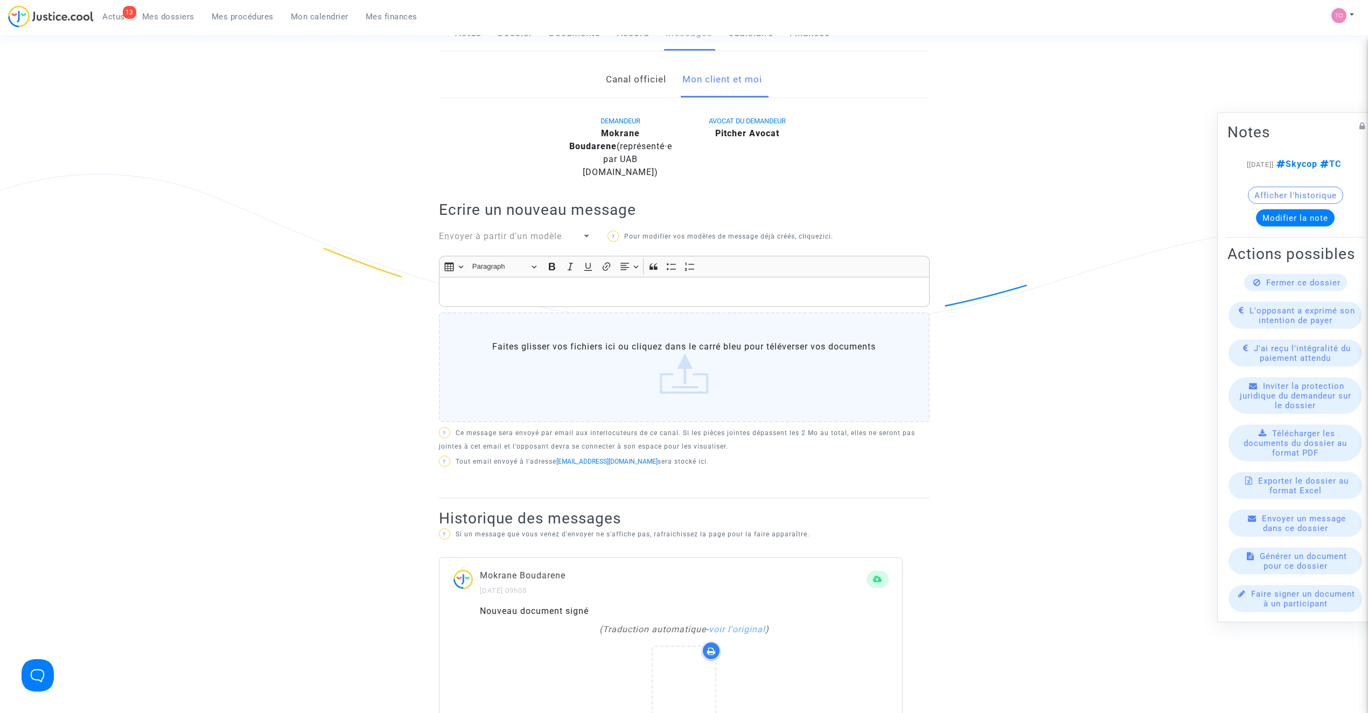
click at [604, 285] on p "Rich Text Editor, main" at bounding box center [683, 291] width 479 height 13
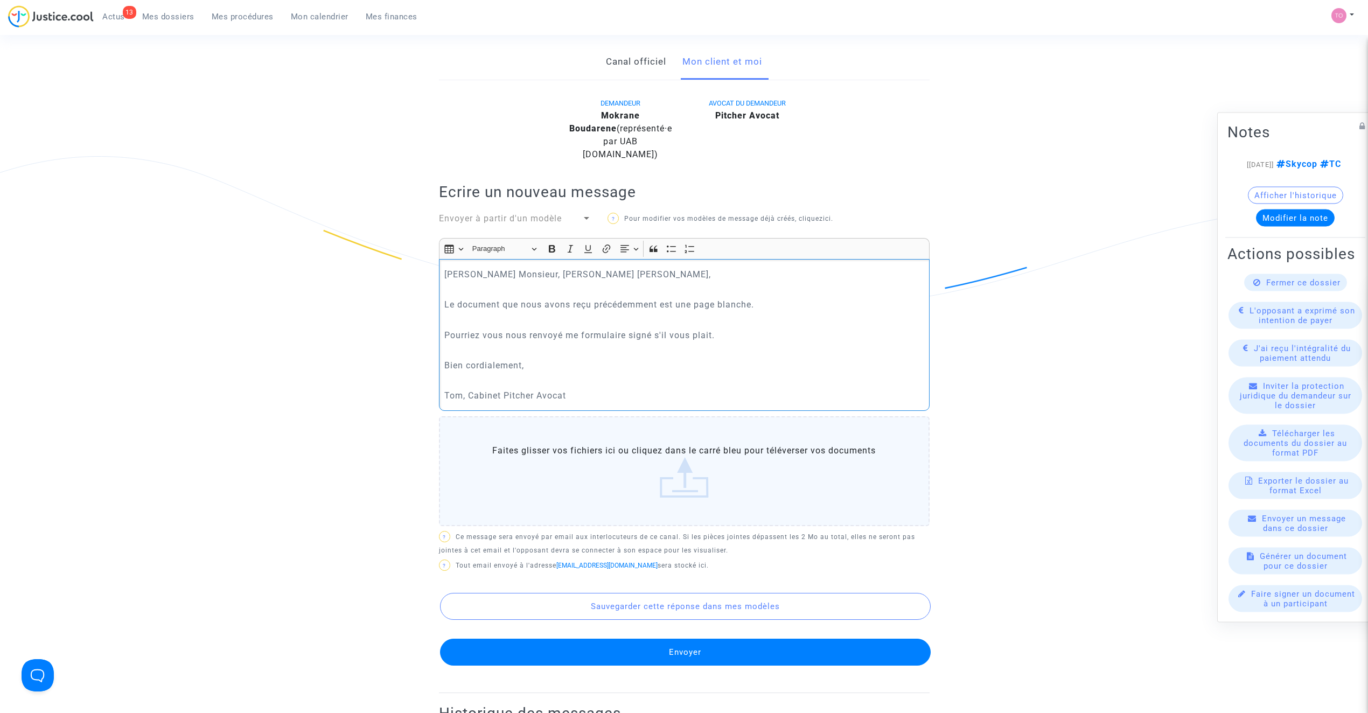
scroll to position [263, 0]
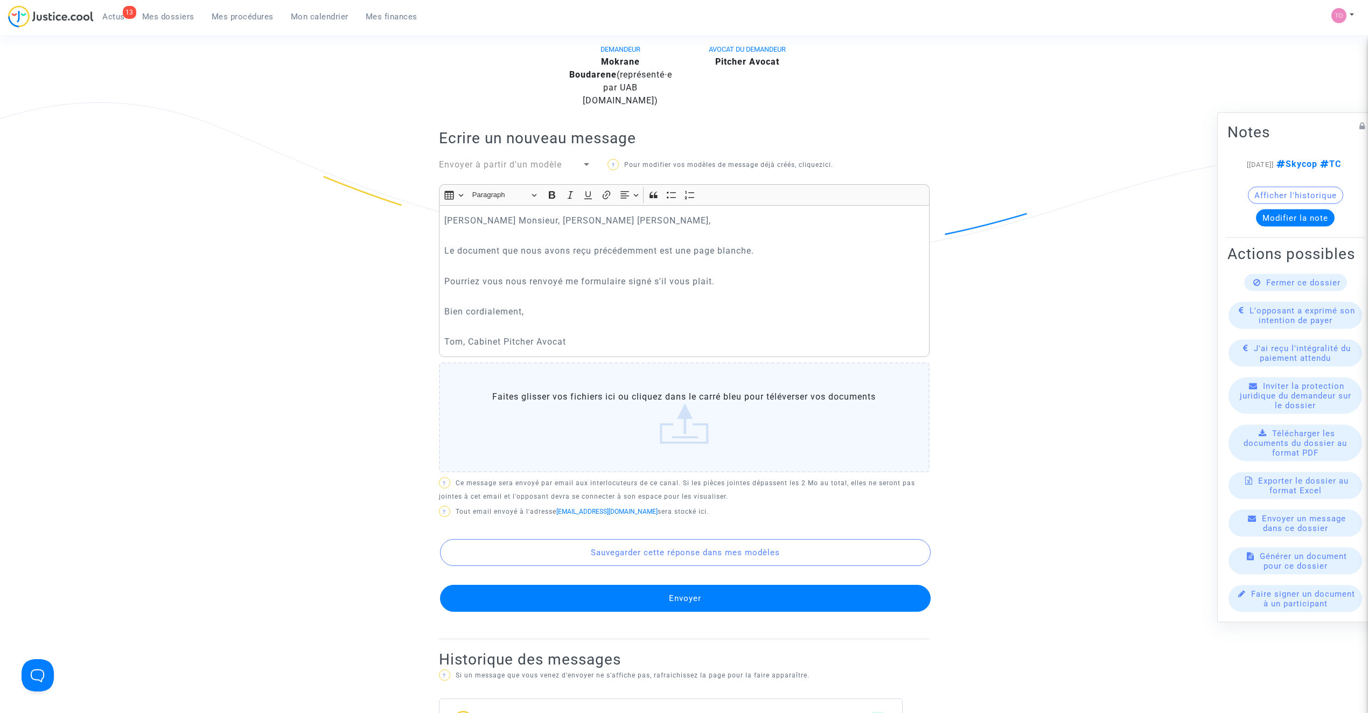
click at [692, 585] on button "Envoyer" at bounding box center [685, 598] width 491 height 27
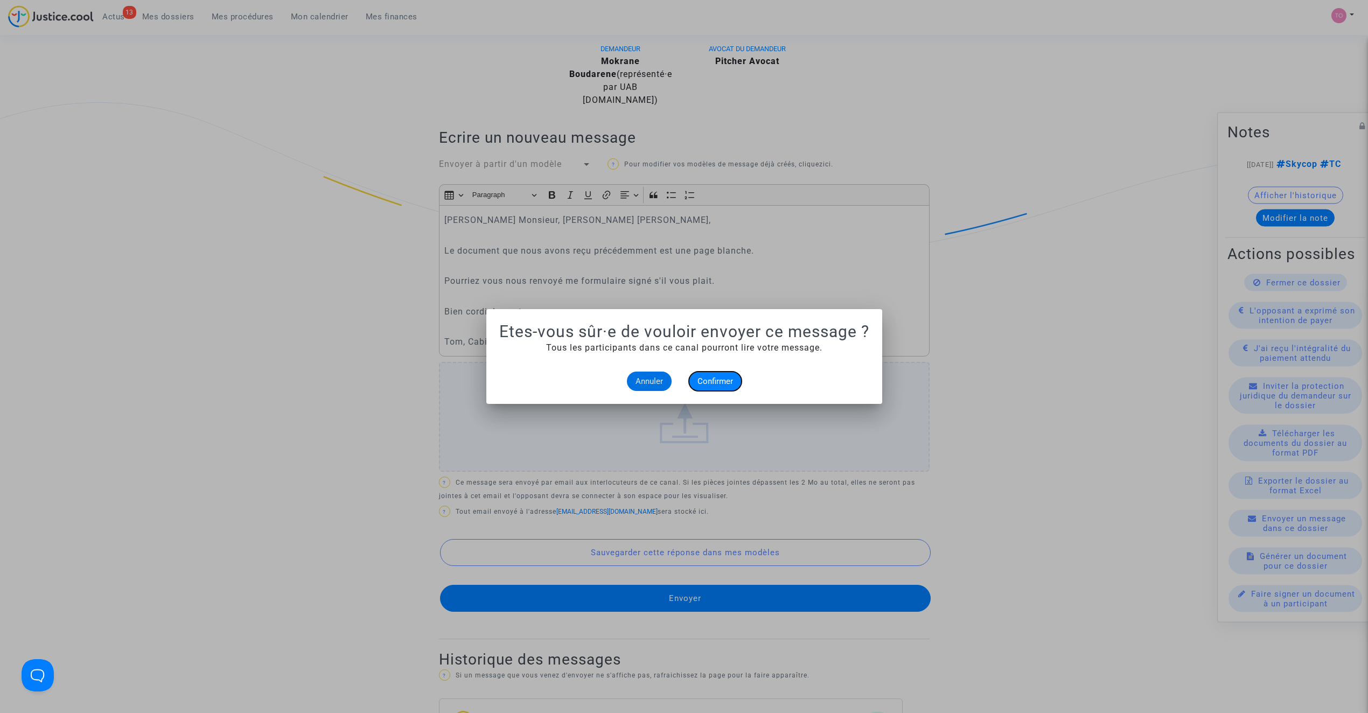
click at [726, 374] on button "Confirmer" at bounding box center [715, 381] width 53 height 19
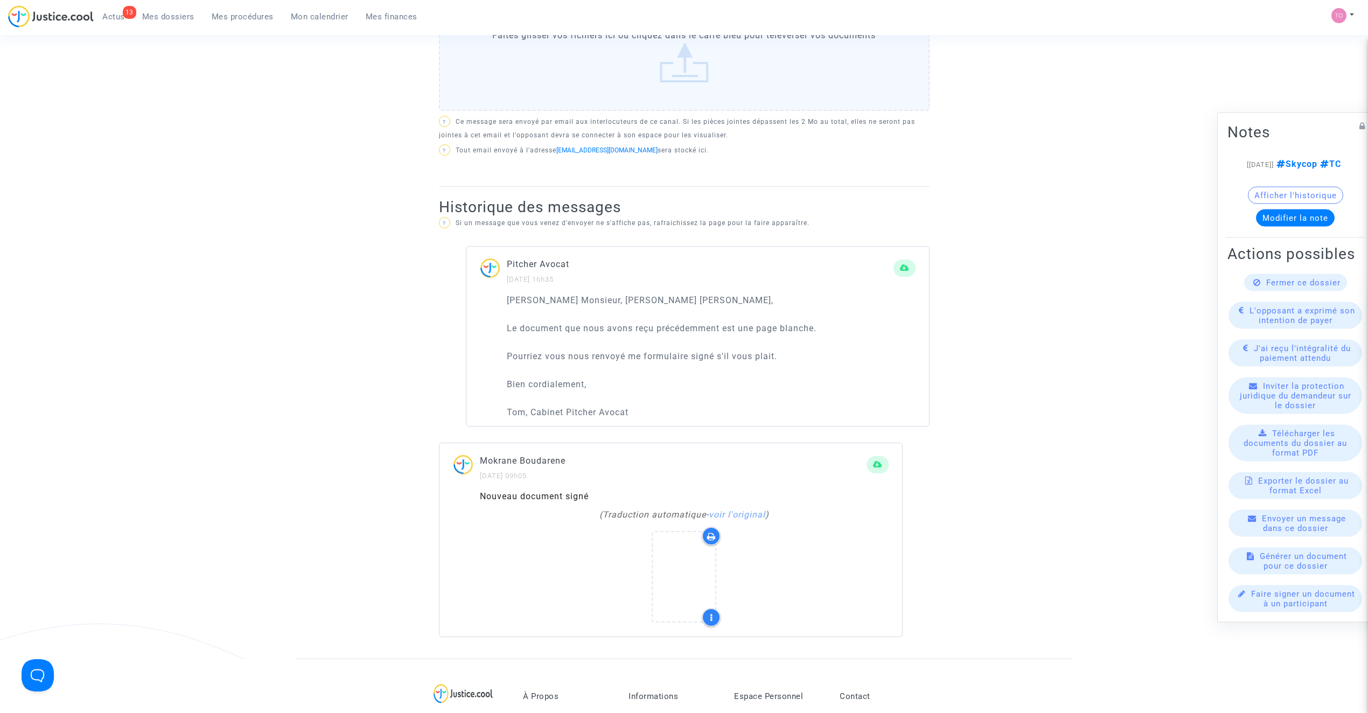
scroll to position [502, 0]
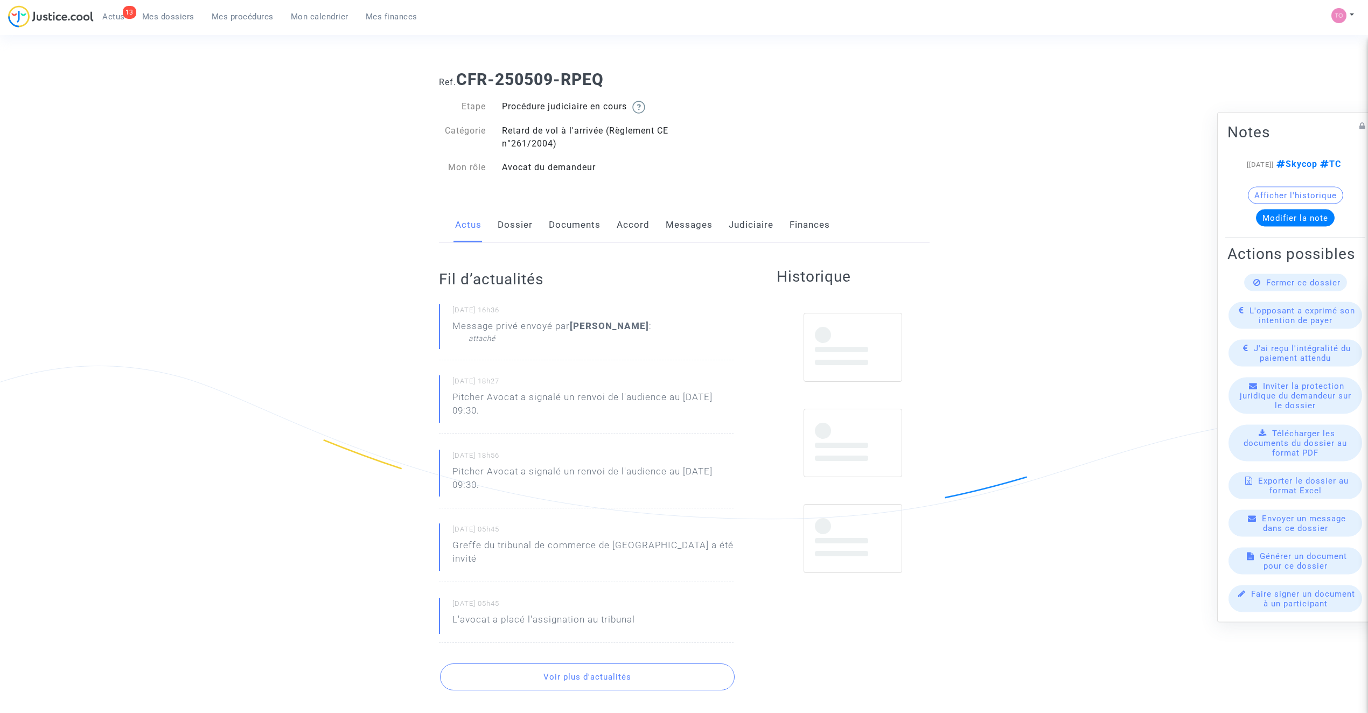
drag, startPoint x: 0, startPoint y: 0, endPoint x: 681, endPoint y: 231, distance: 719.3
click at [681, 230] on link "Messages" at bounding box center [689, 225] width 47 height 36
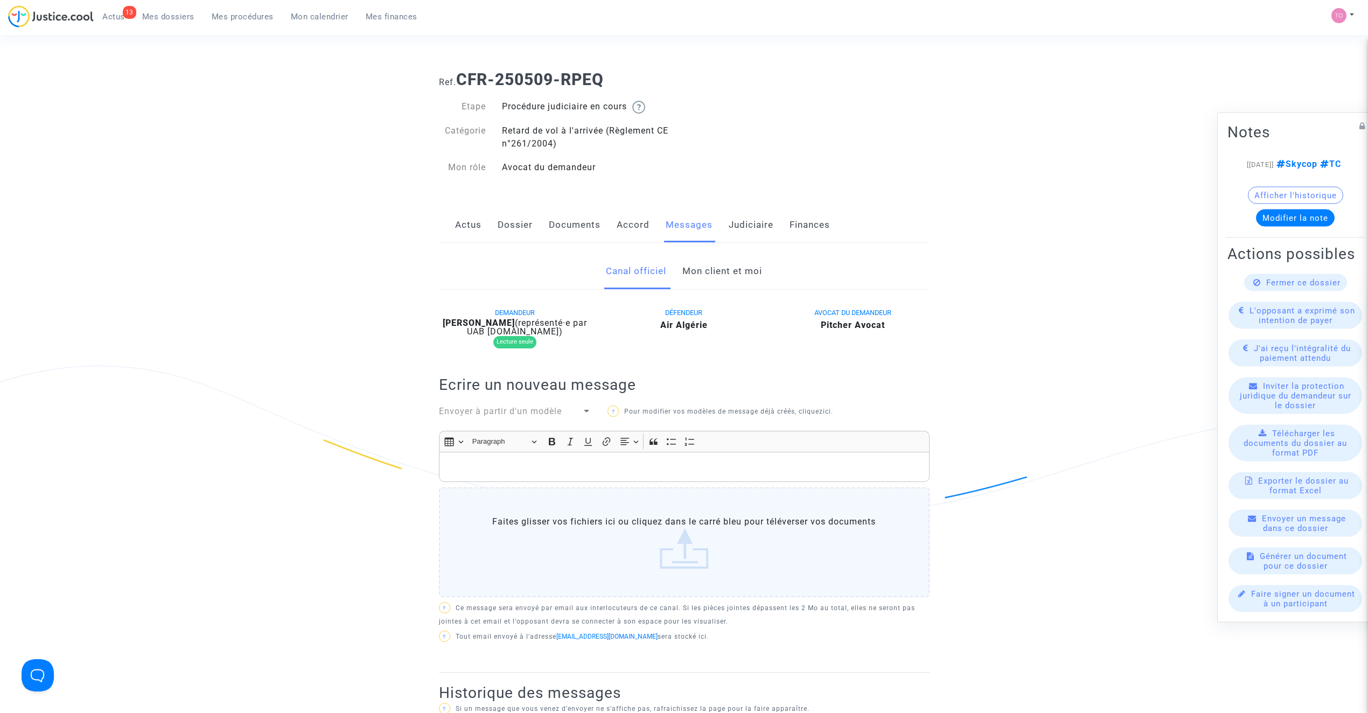
click at [712, 278] on link "Mon client et moi" at bounding box center [722, 272] width 80 height 36
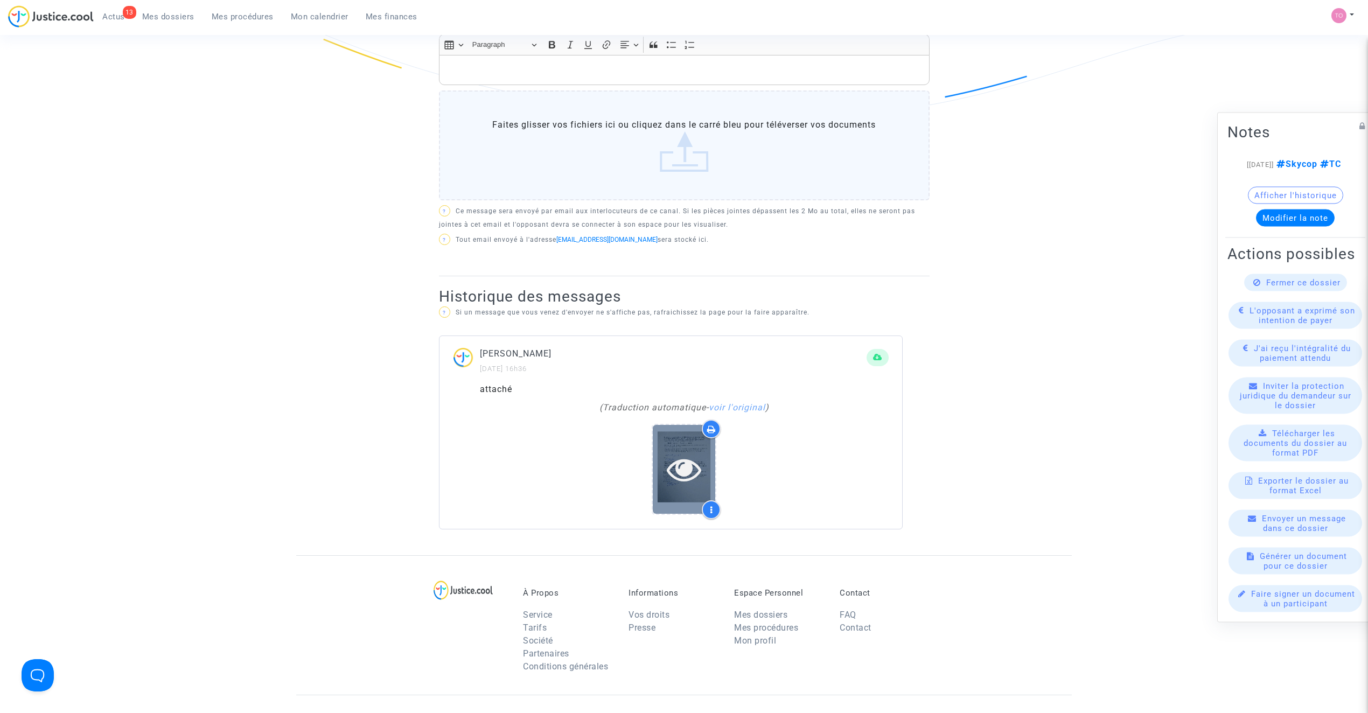
scroll to position [407, 0]
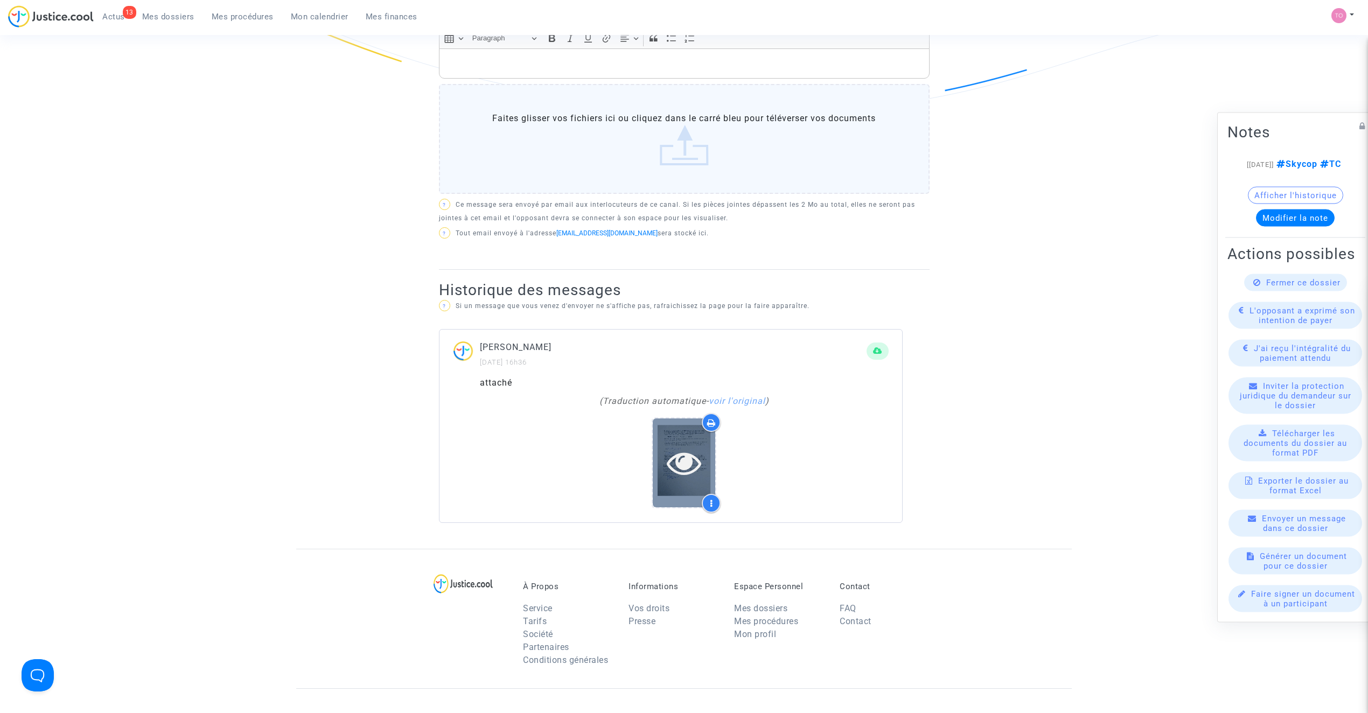
click at [670, 461] on icon at bounding box center [684, 462] width 35 height 34
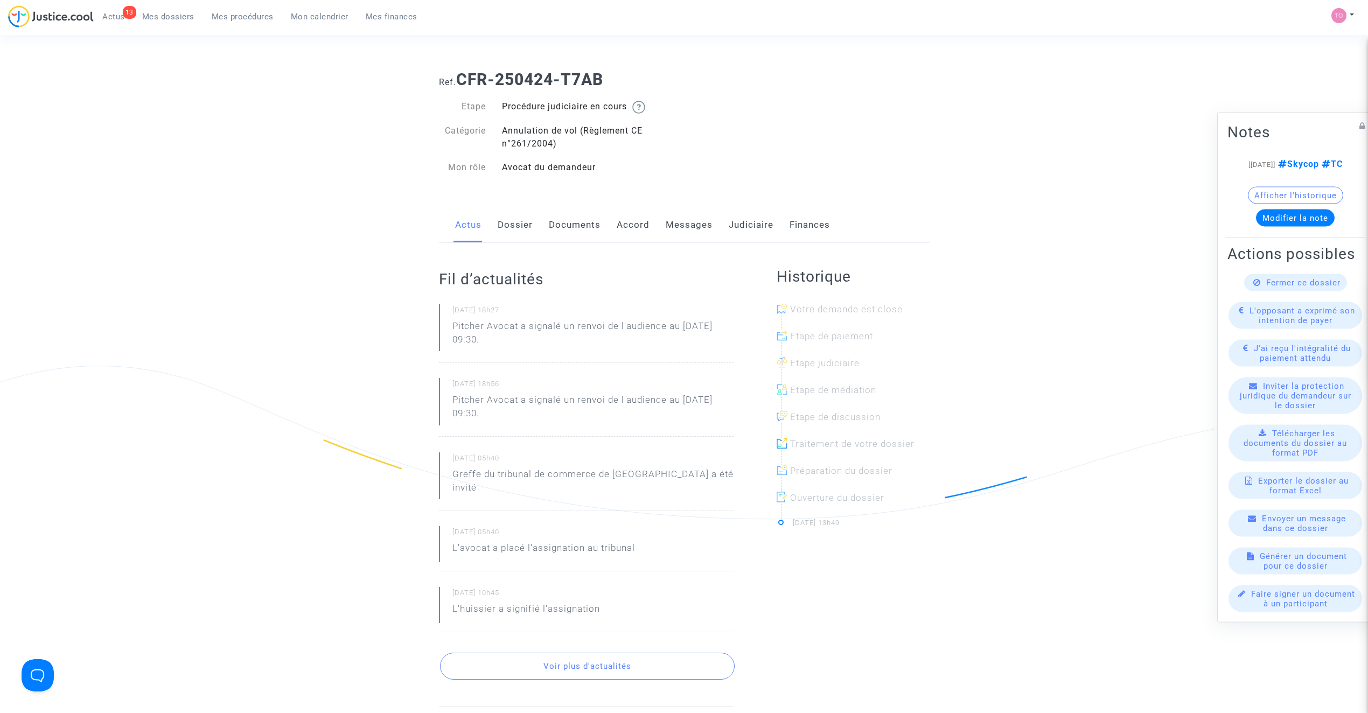
click at [684, 218] on link "Messages" at bounding box center [689, 225] width 47 height 36
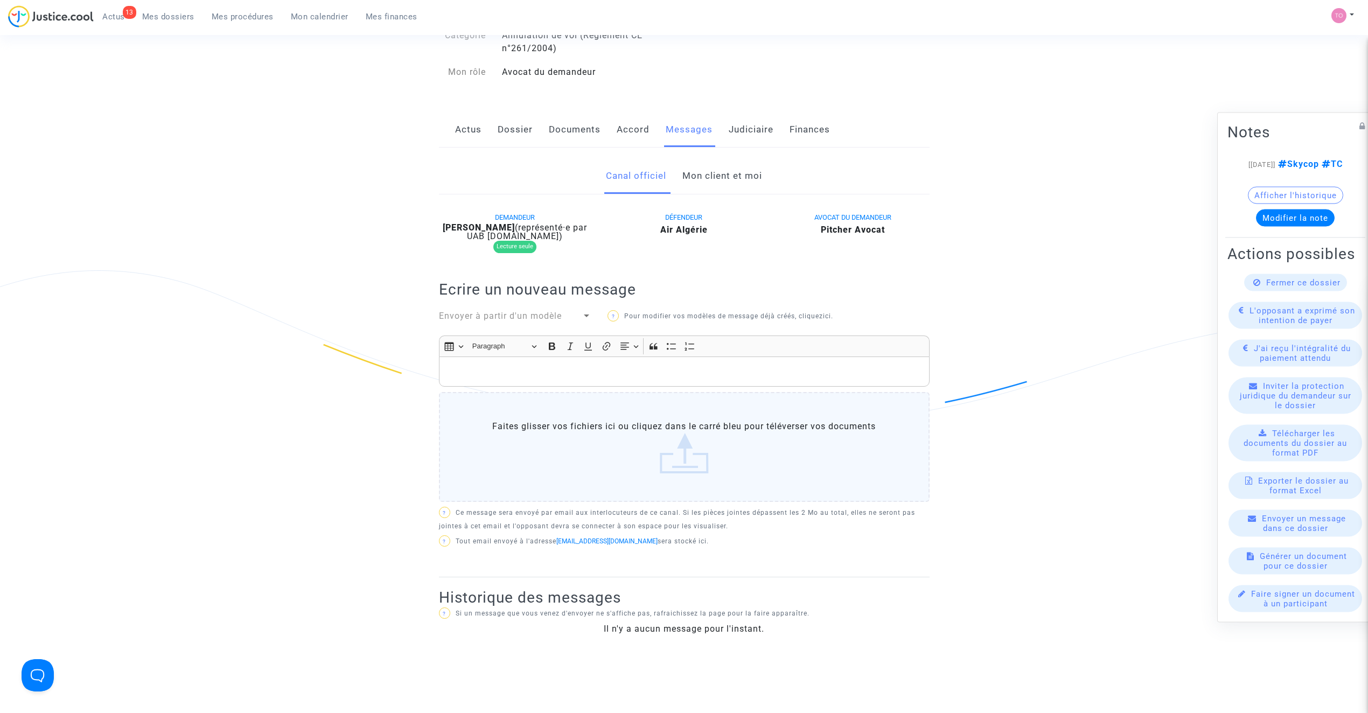
click at [705, 172] on link "Mon client et moi" at bounding box center [722, 176] width 80 height 36
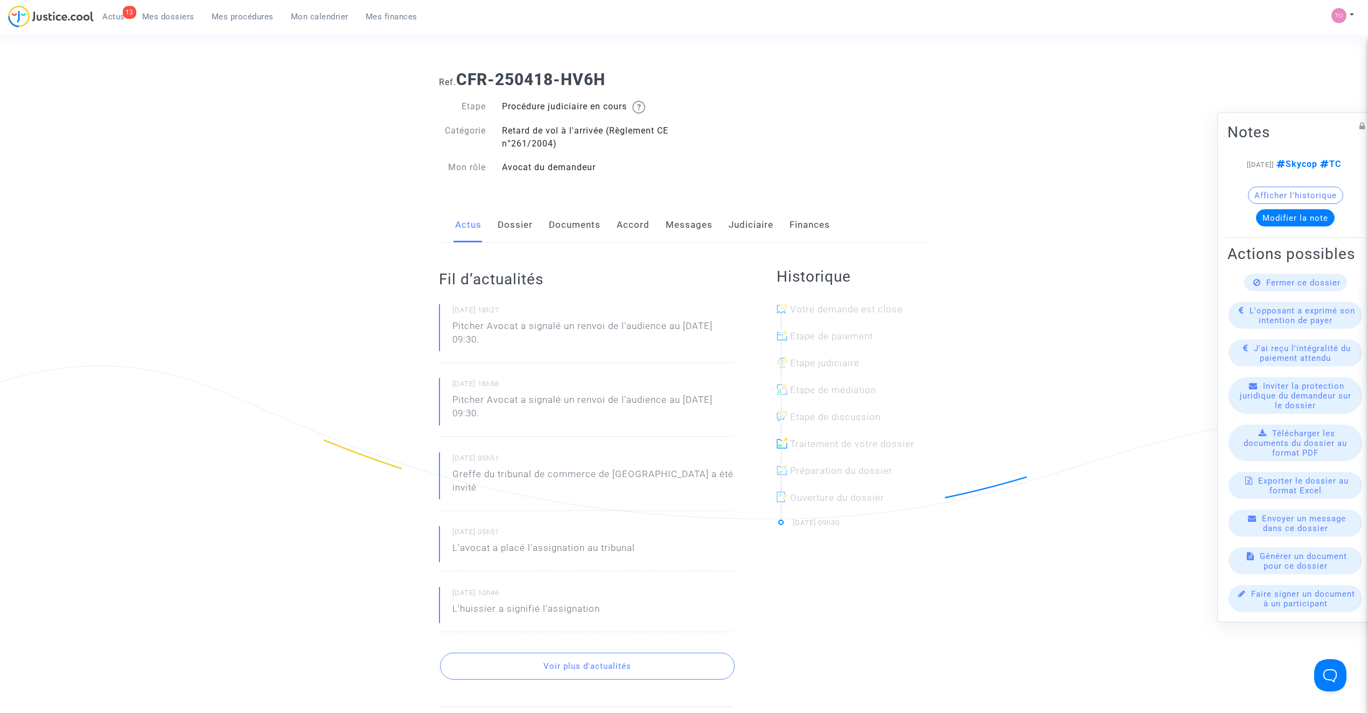
click at [573, 225] on link "Documents" at bounding box center [575, 225] width 52 height 36
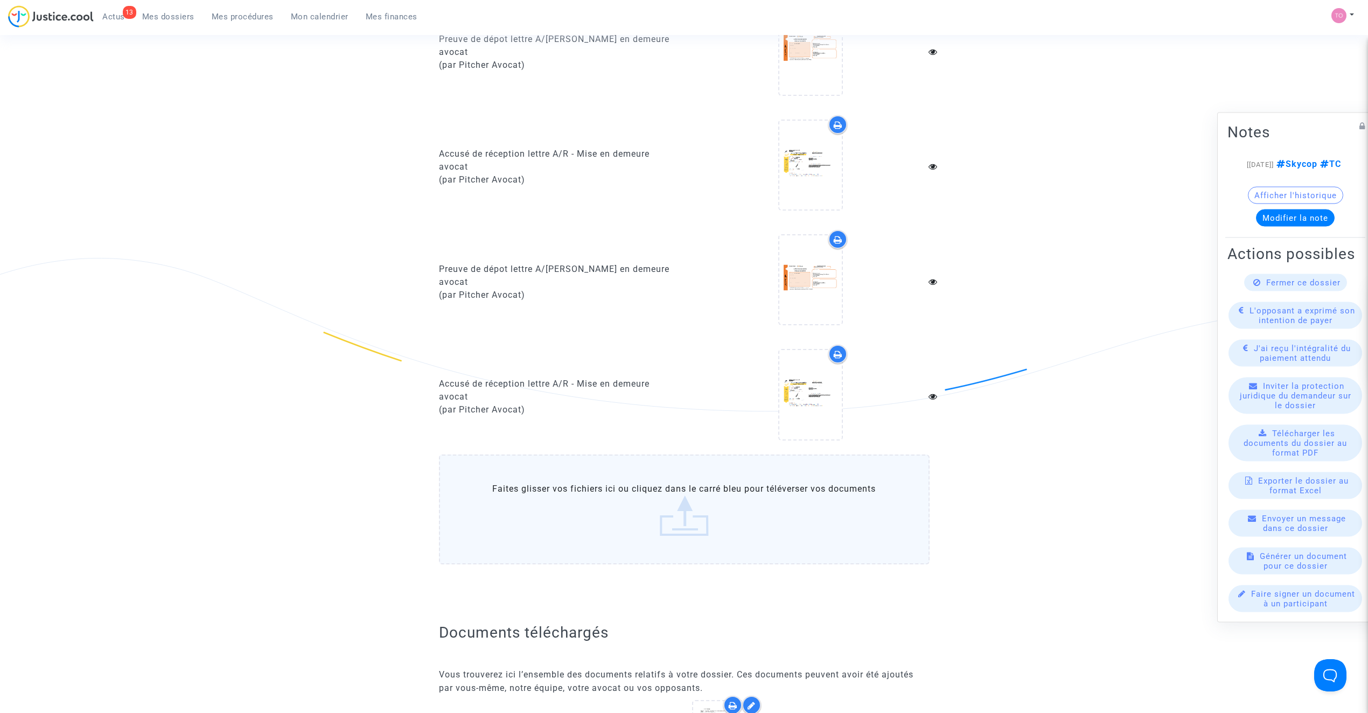
click at [578, 244] on div "Preuve de dépot lettre A/[PERSON_NAME] en demeure avocat (par [PERSON_NAME])" at bounding box center [558, 282] width 254 height 104
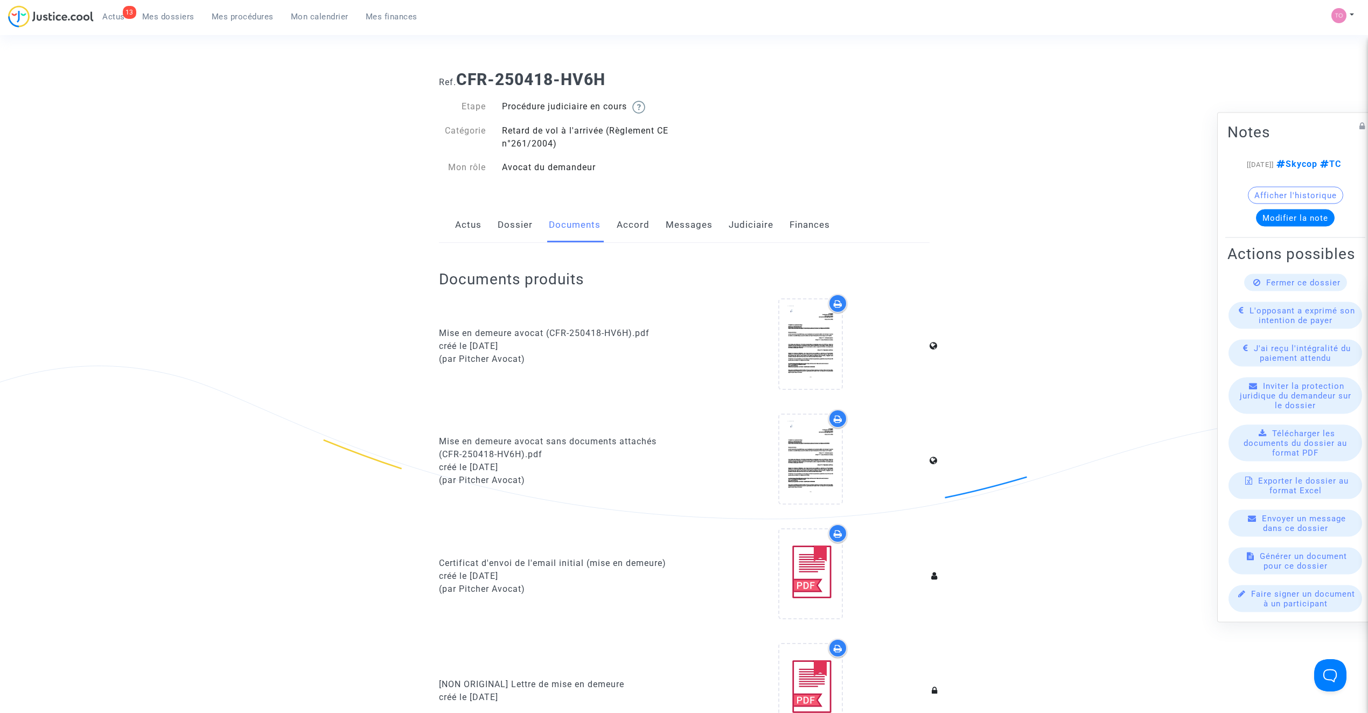
click at [694, 220] on link "Messages" at bounding box center [689, 225] width 47 height 36
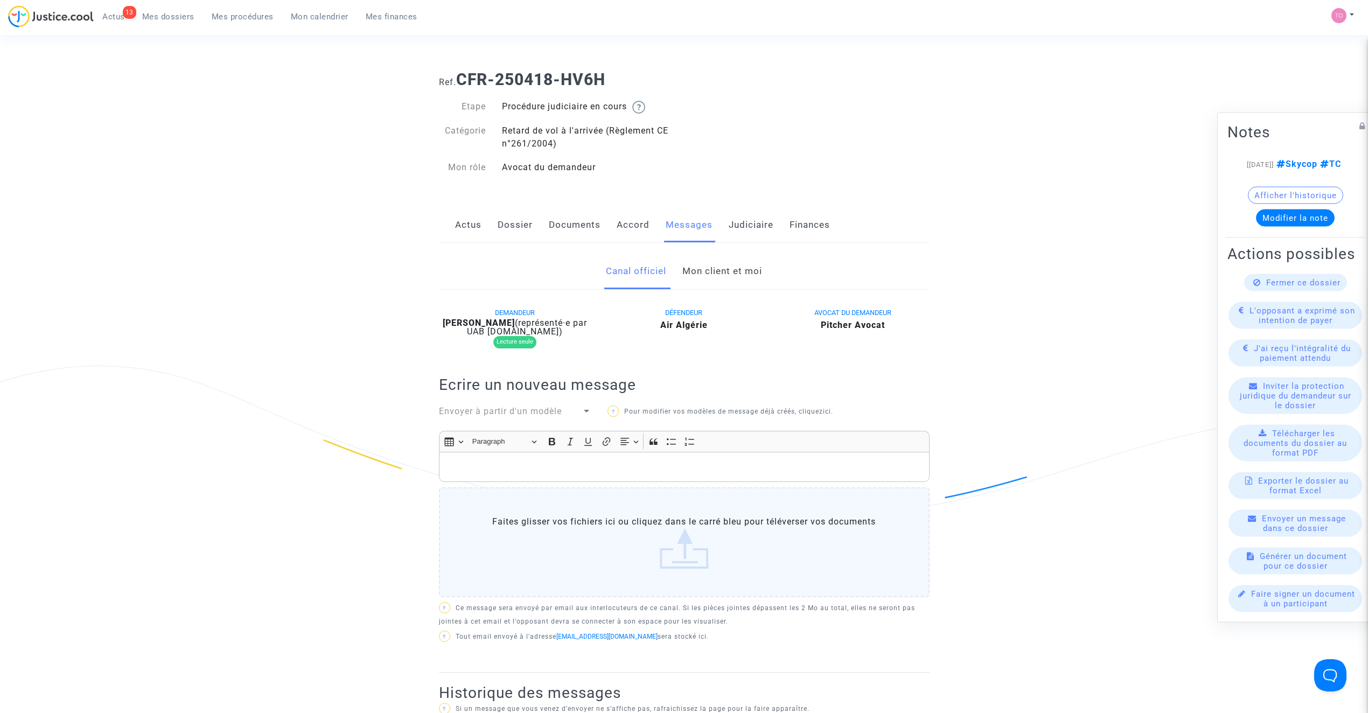
click at [715, 276] on link "Mon client et moi" at bounding box center [722, 272] width 80 height 36
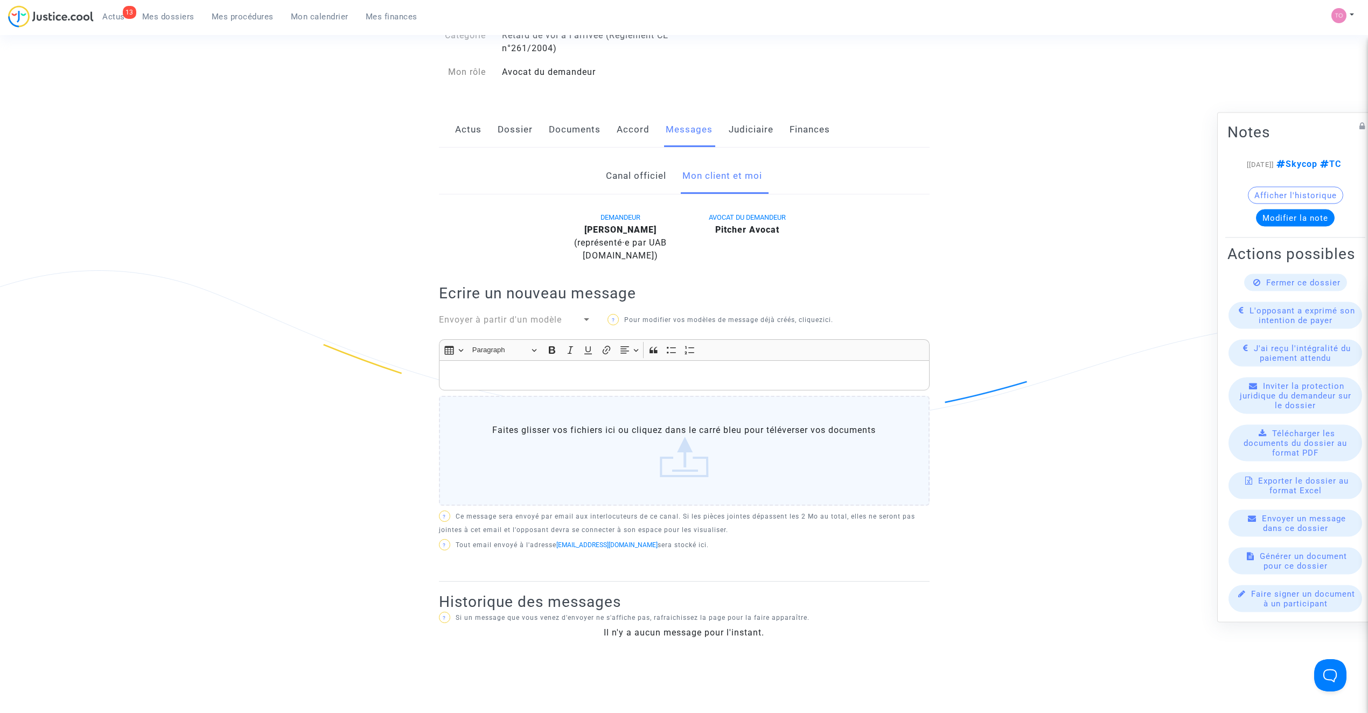
click at [622, 184] on link "Canal officiel" at bounding box center [636, 176] width 60 height 36
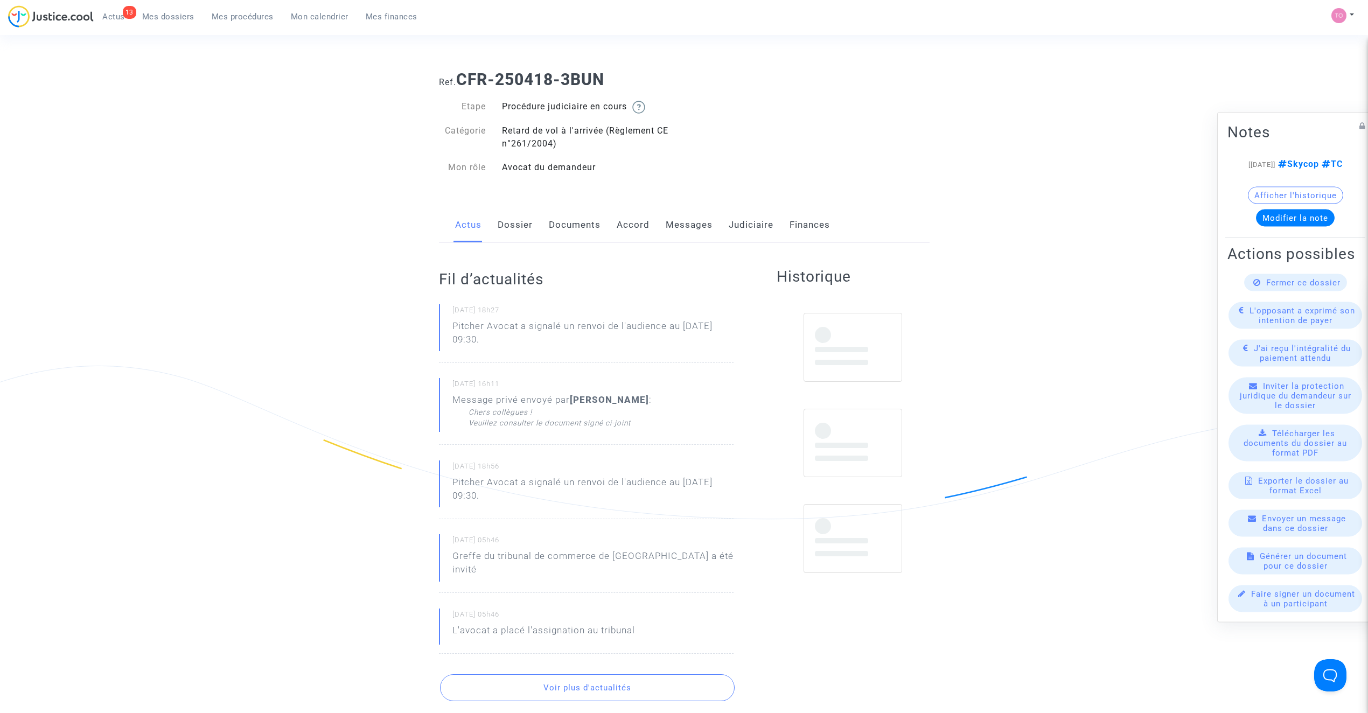
click at [687, 222] on link "Messages" at bounding box center [689, 225] width 47 height 36
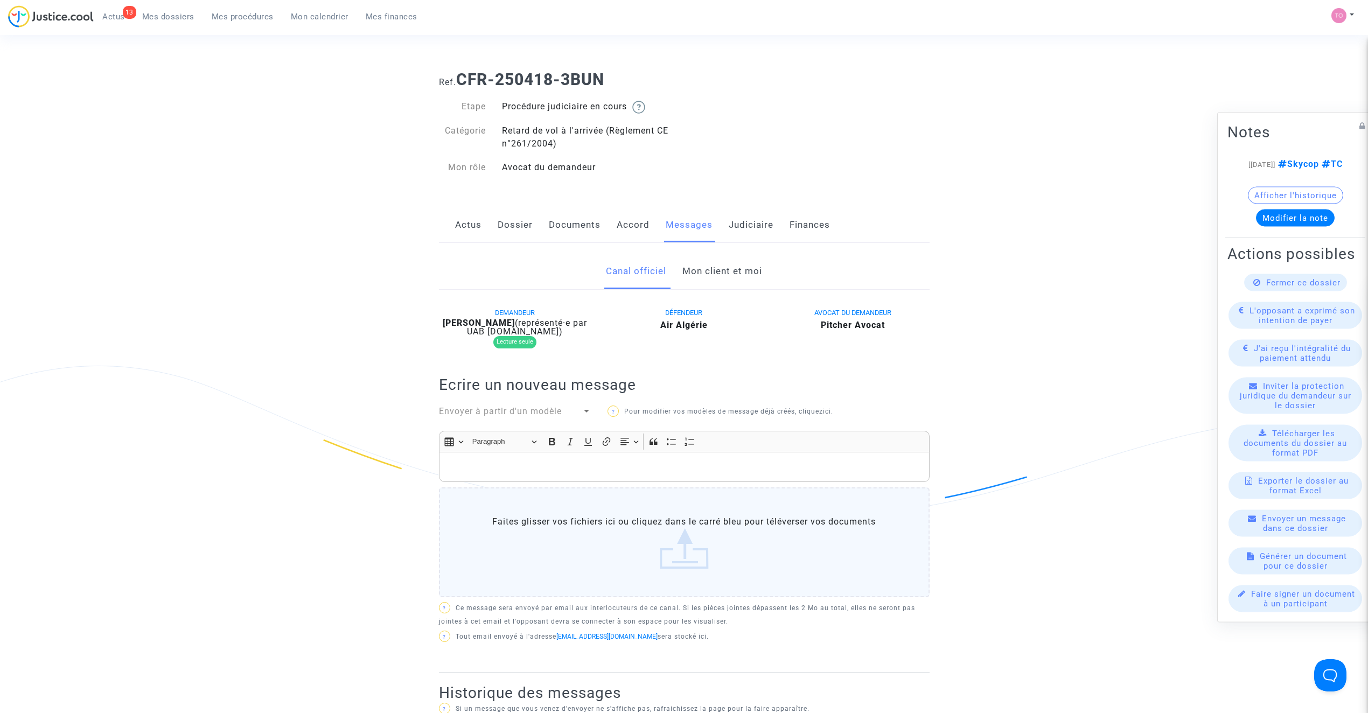
click at [724, 286] on link "Mon client et moi" at bounding box center [722, 272] width 80 height 36
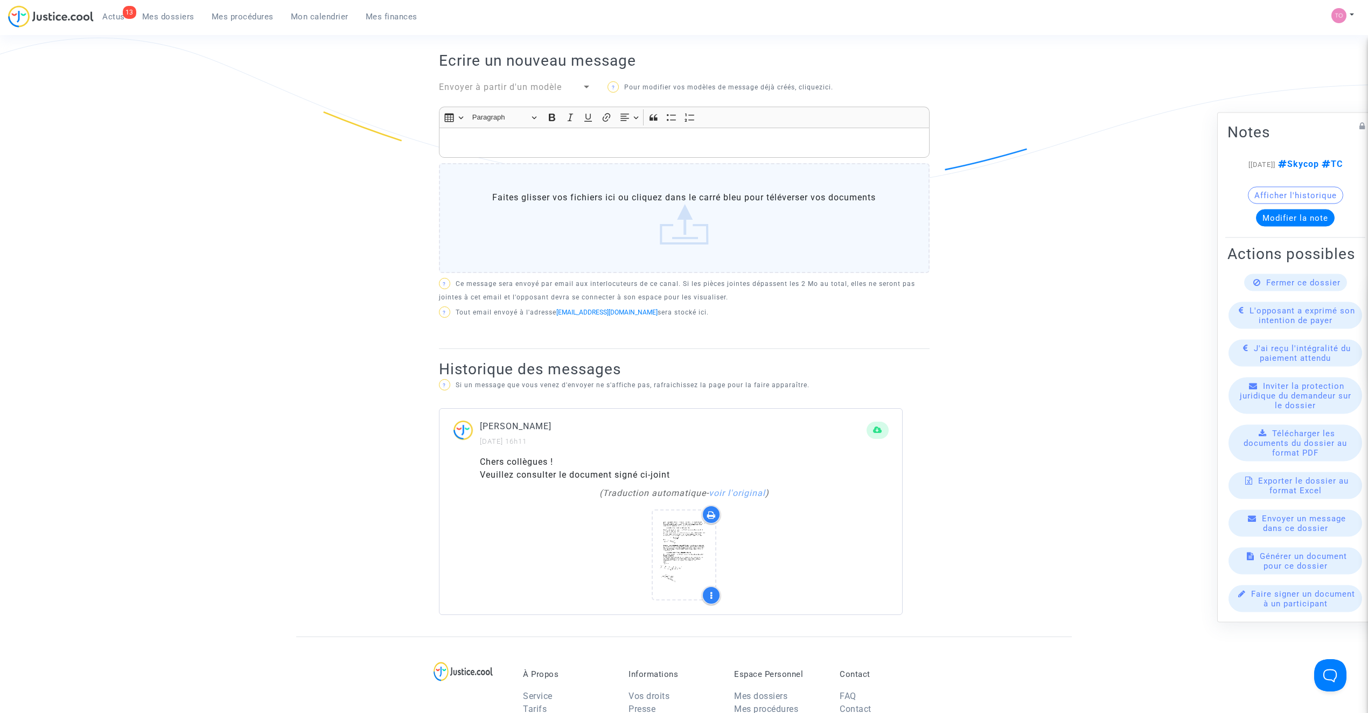
scroll to position [335, 0]
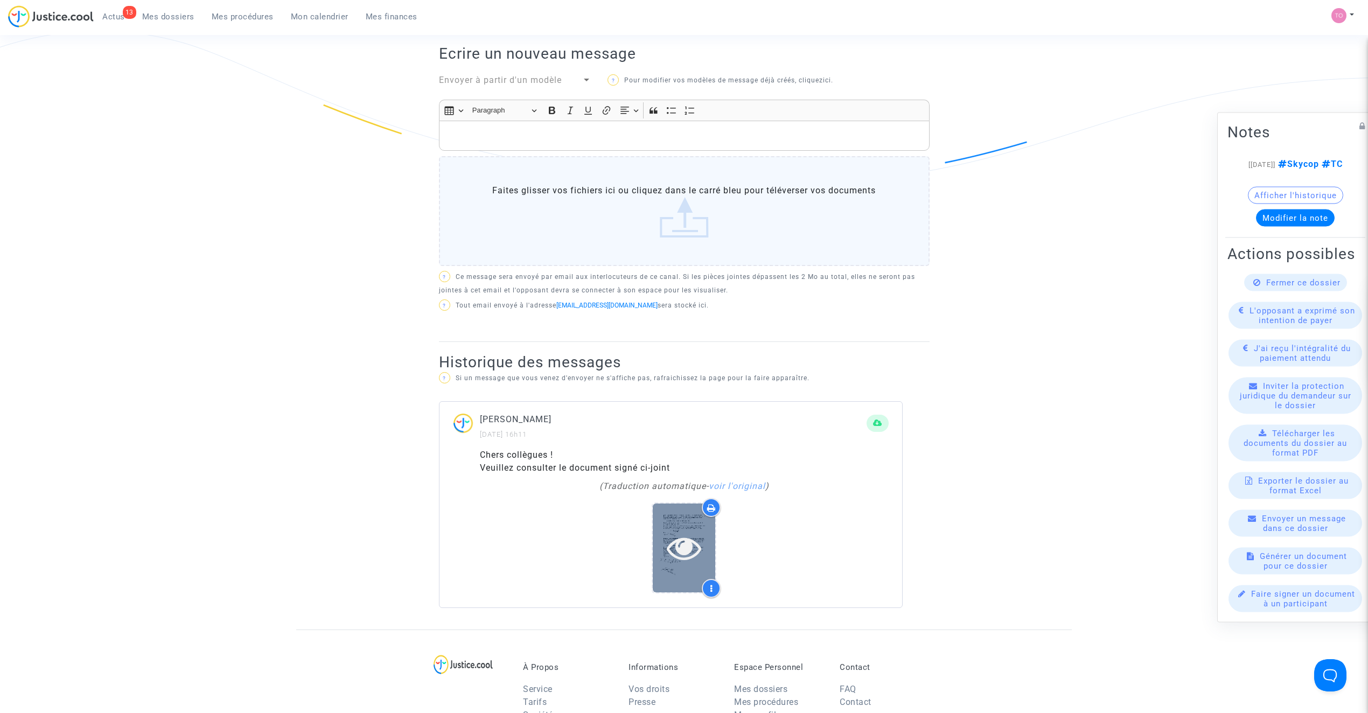
click at [669, 558] on icon at bounding box center [684, 547] width 35 height 34
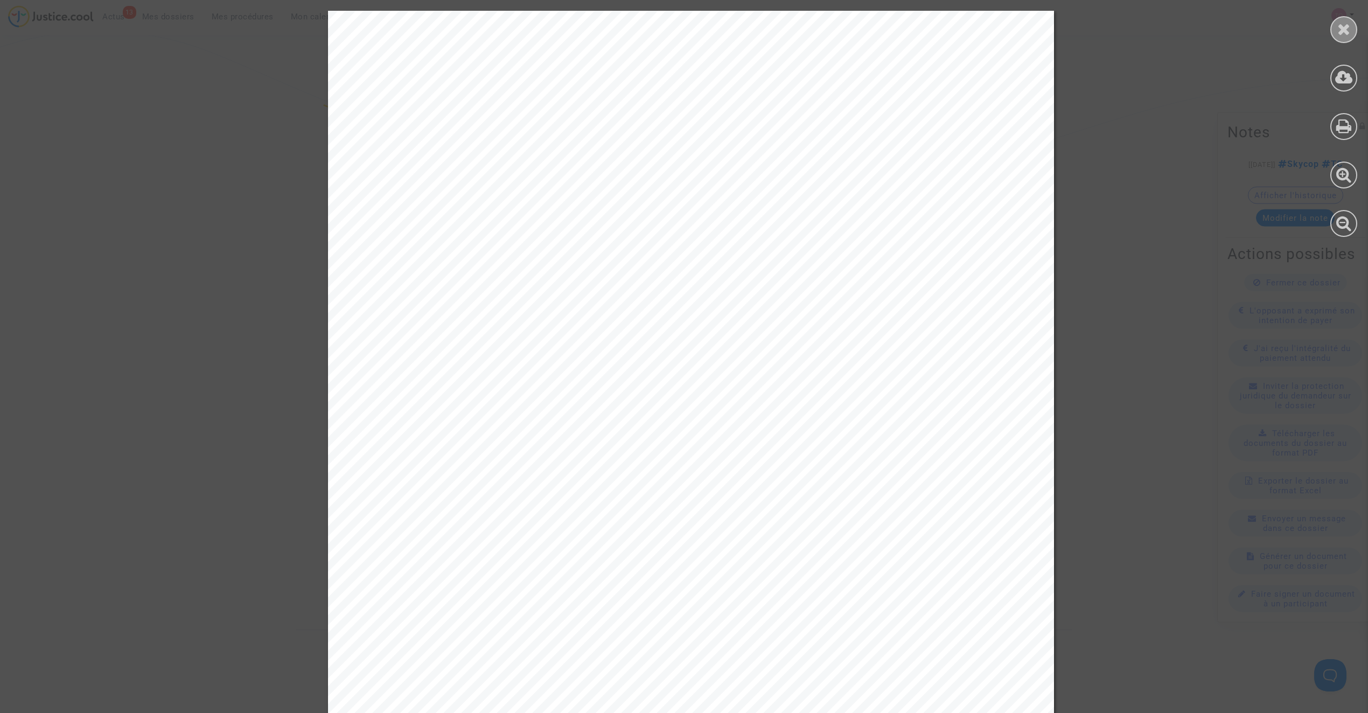
click at [1339, 27] on icon at bounding box center [1343, 29] width 13 height 16
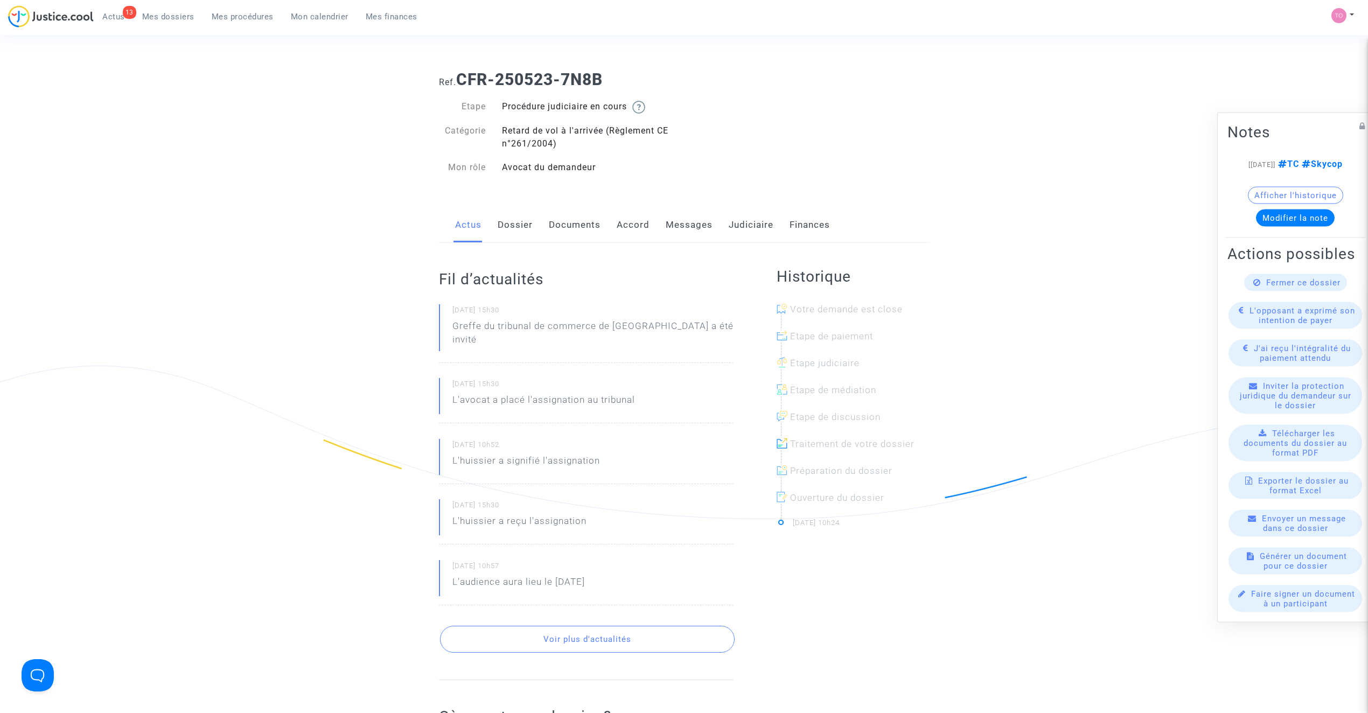
click at [692, 226] on link "Messages" at bounding box center [689, 225] width 47 height 36
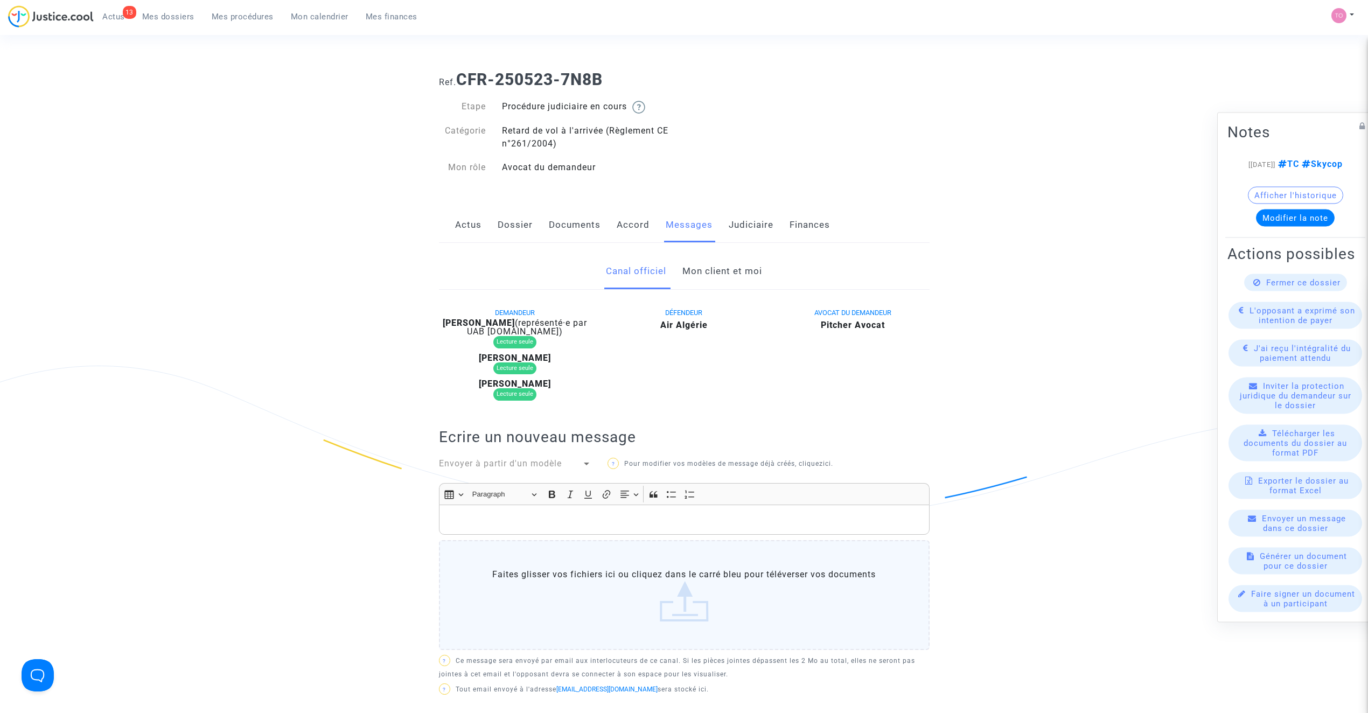
click at [711, 263] on link "Mon client et moi" at bounding box center [722, 272] width 80 height 36
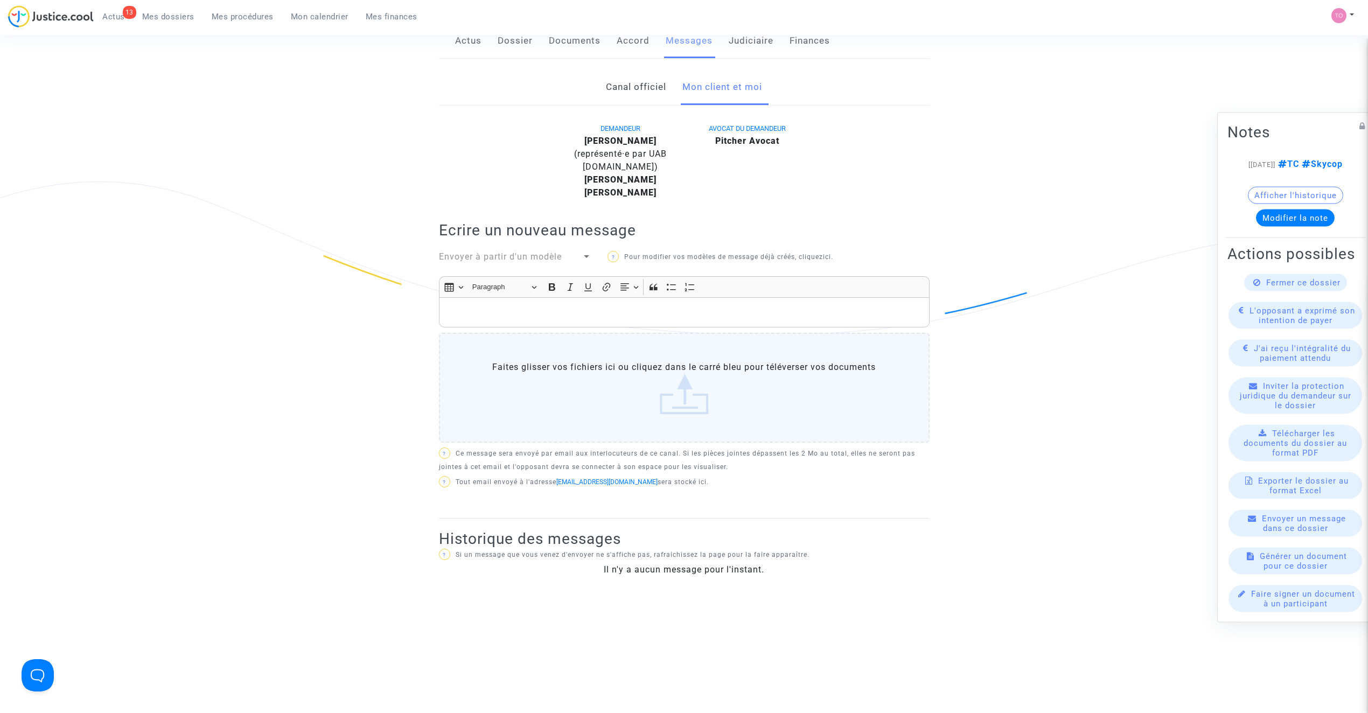
scroll to position [167, 0]
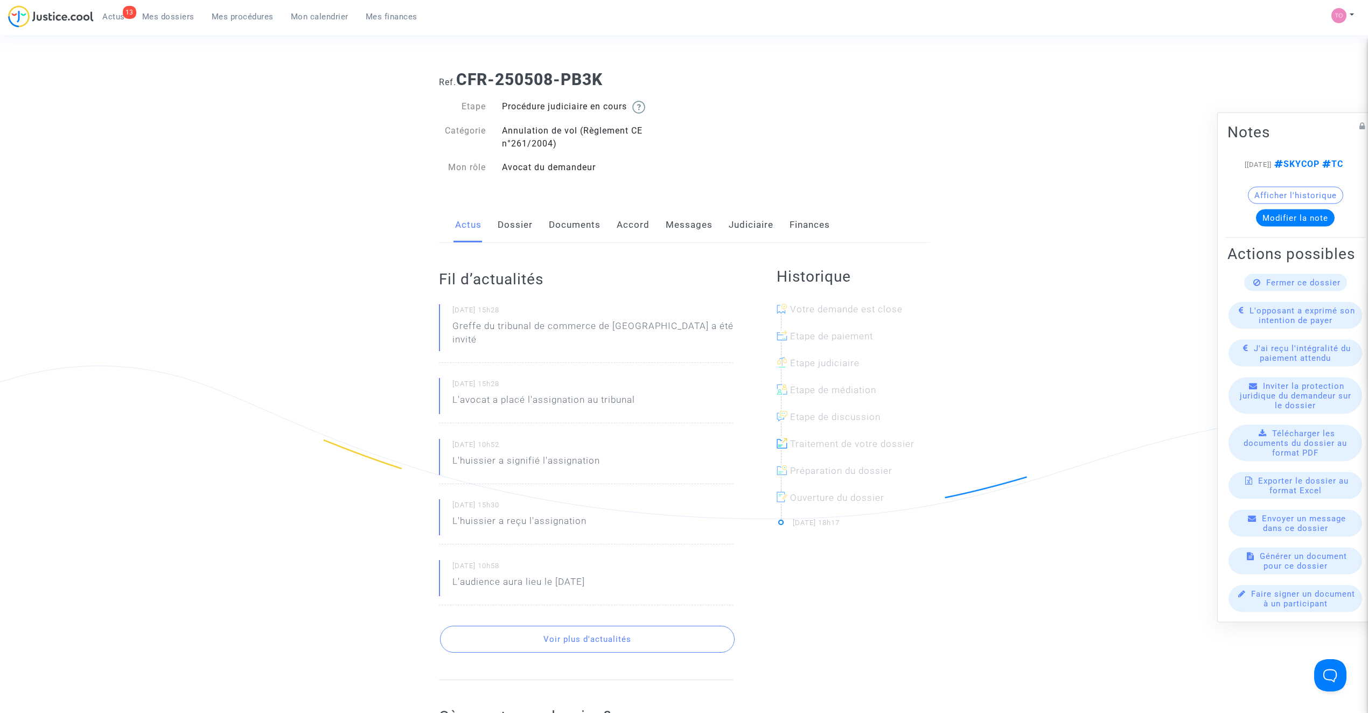
click at [675, 220] on link "Messages" at bounding box center [689, 225] width 47 height 36
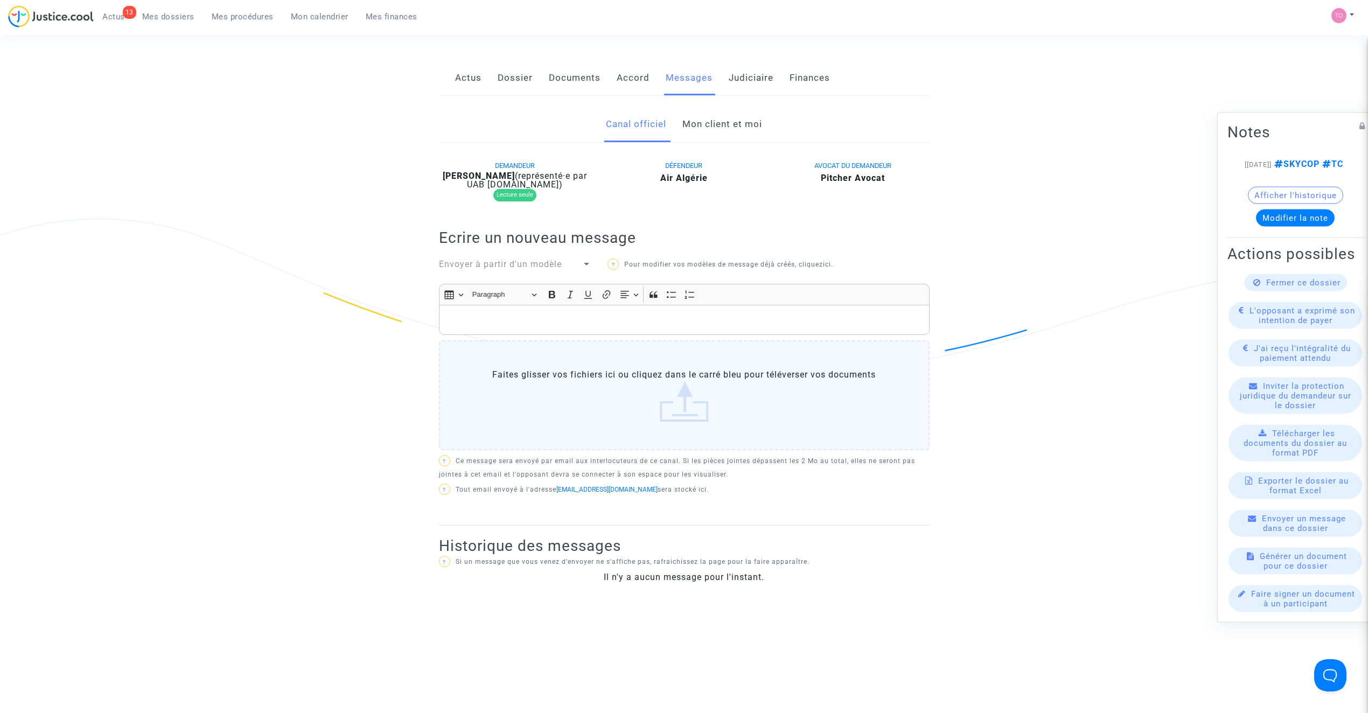
scroll to position [143, 0]
click at [712, 132] on link "Mon client et moi" at bounding box center [722, 128] width 80 height 36
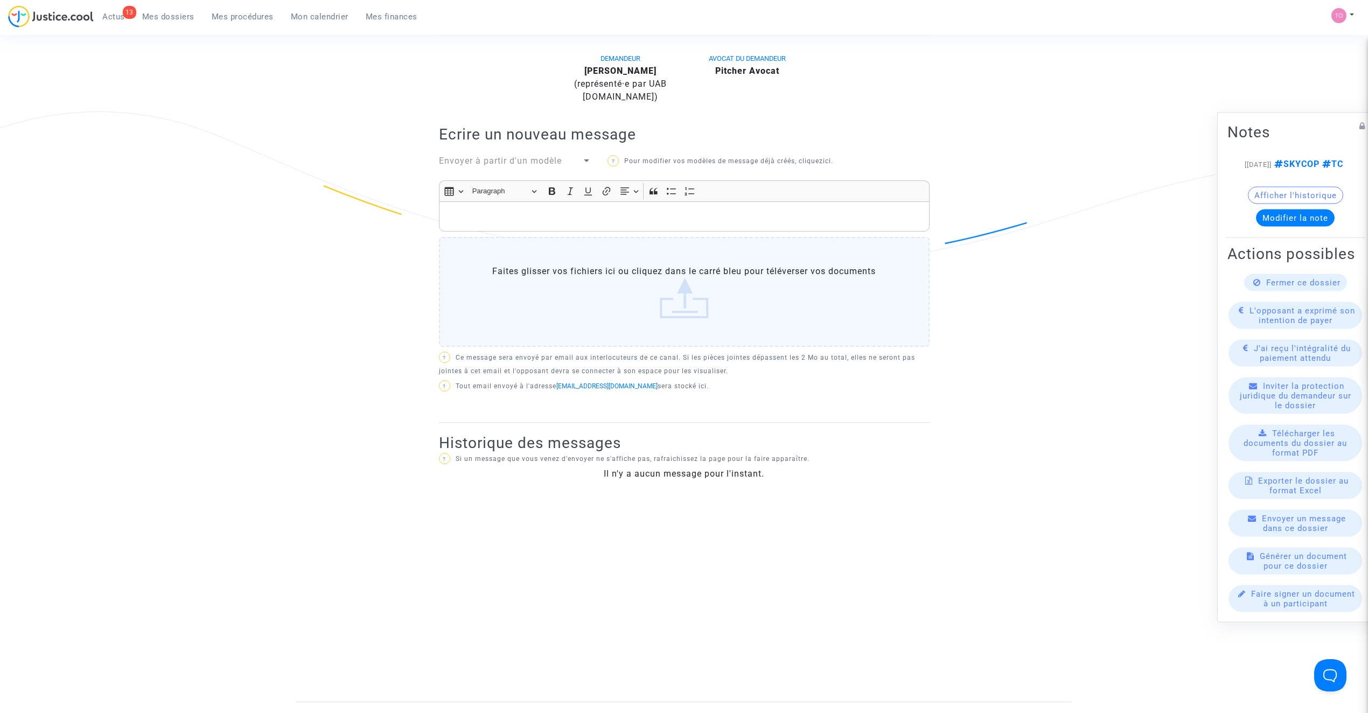
scroll to position [239, 0]
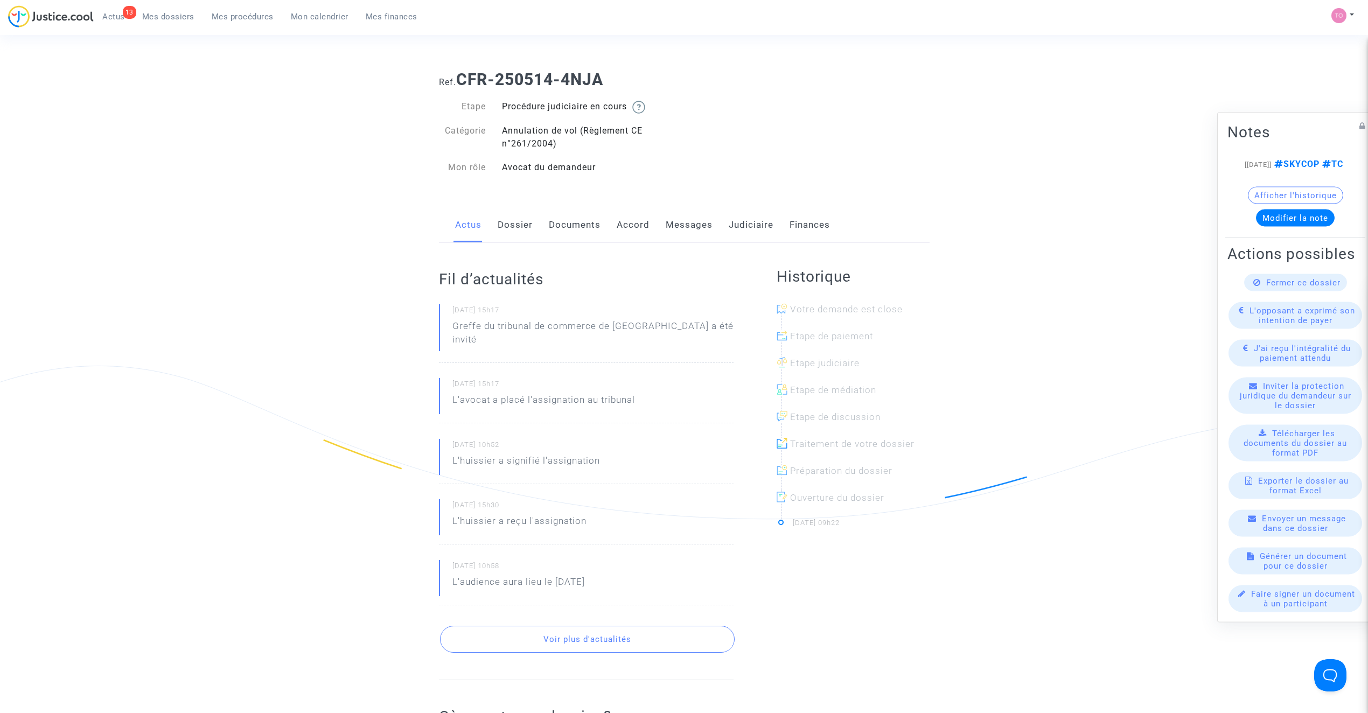
click at [675, 220] on link "Messages" at bounding box center [689, 225] width 47 height 36
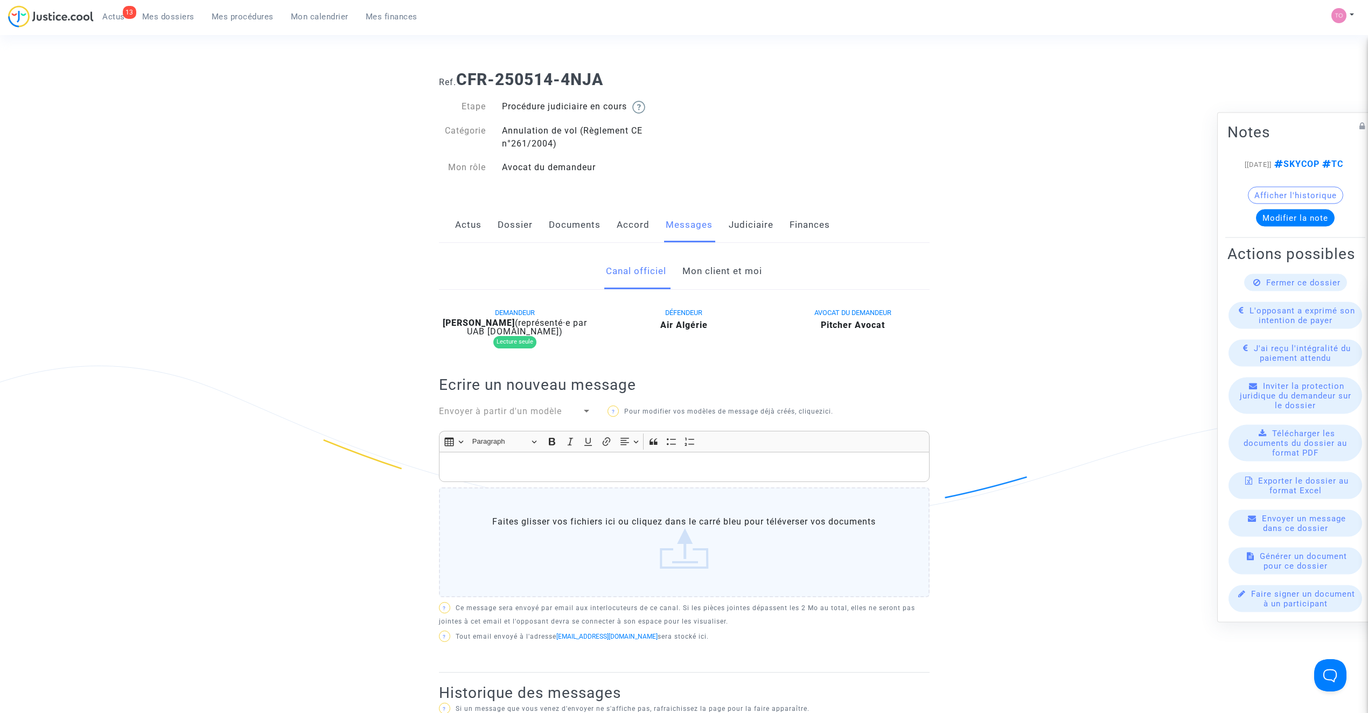
click at [703, 274] on link "Mon client et moi" at bounding box center [722, 272] width 80 height 36
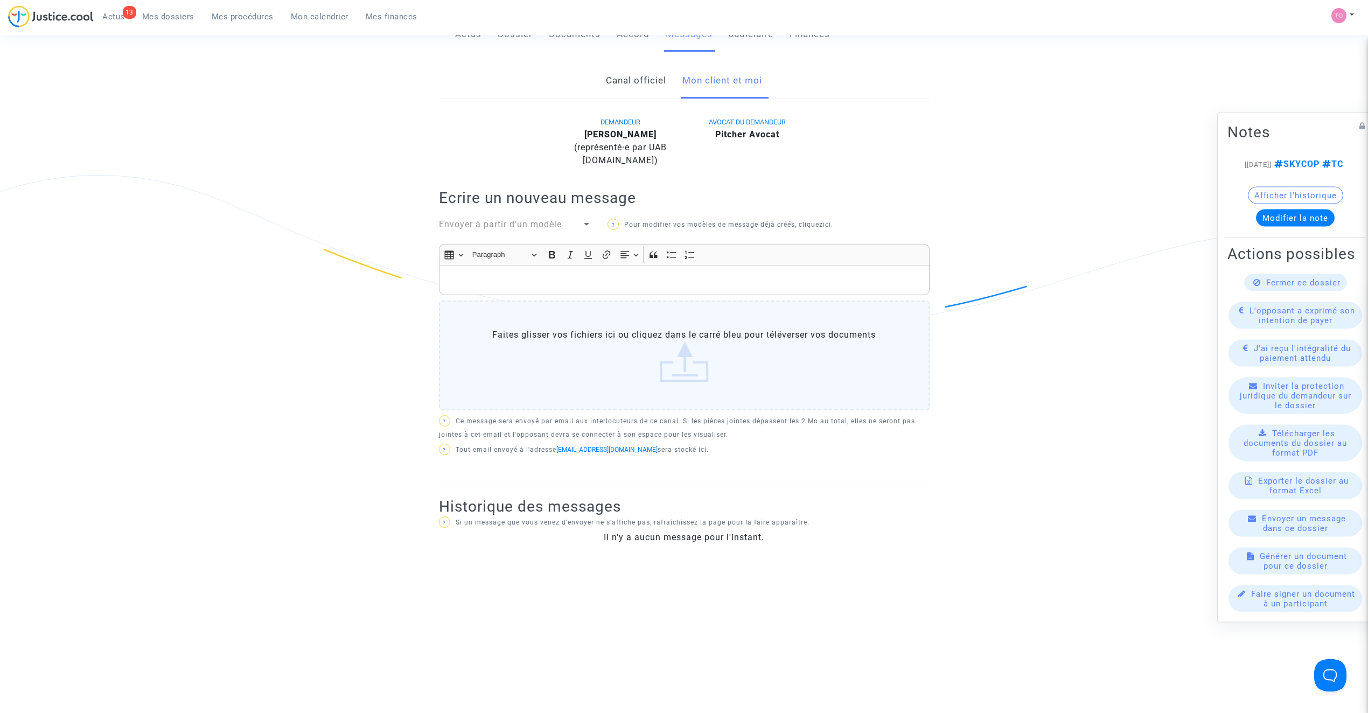
scroll to position [192, 0]
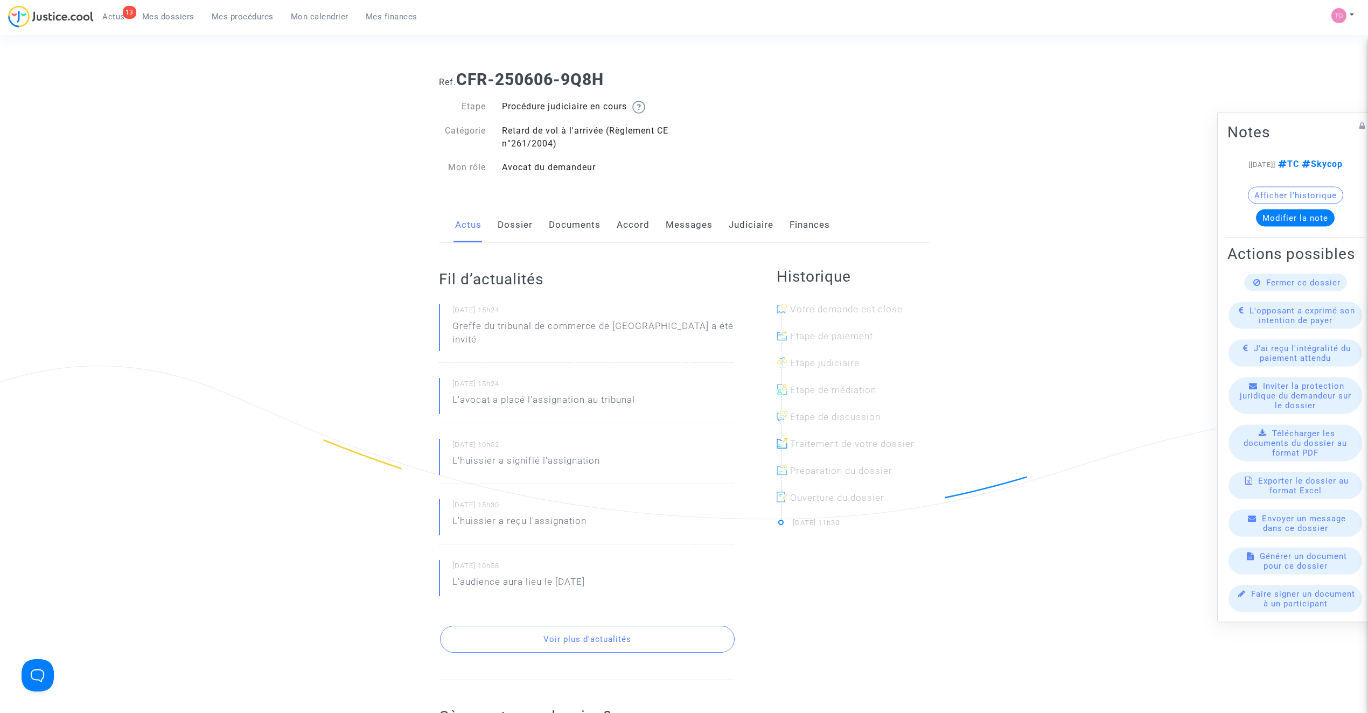
click at [690, 224] on link "Messages" at bounding box center [689, 225] width 47 height 36
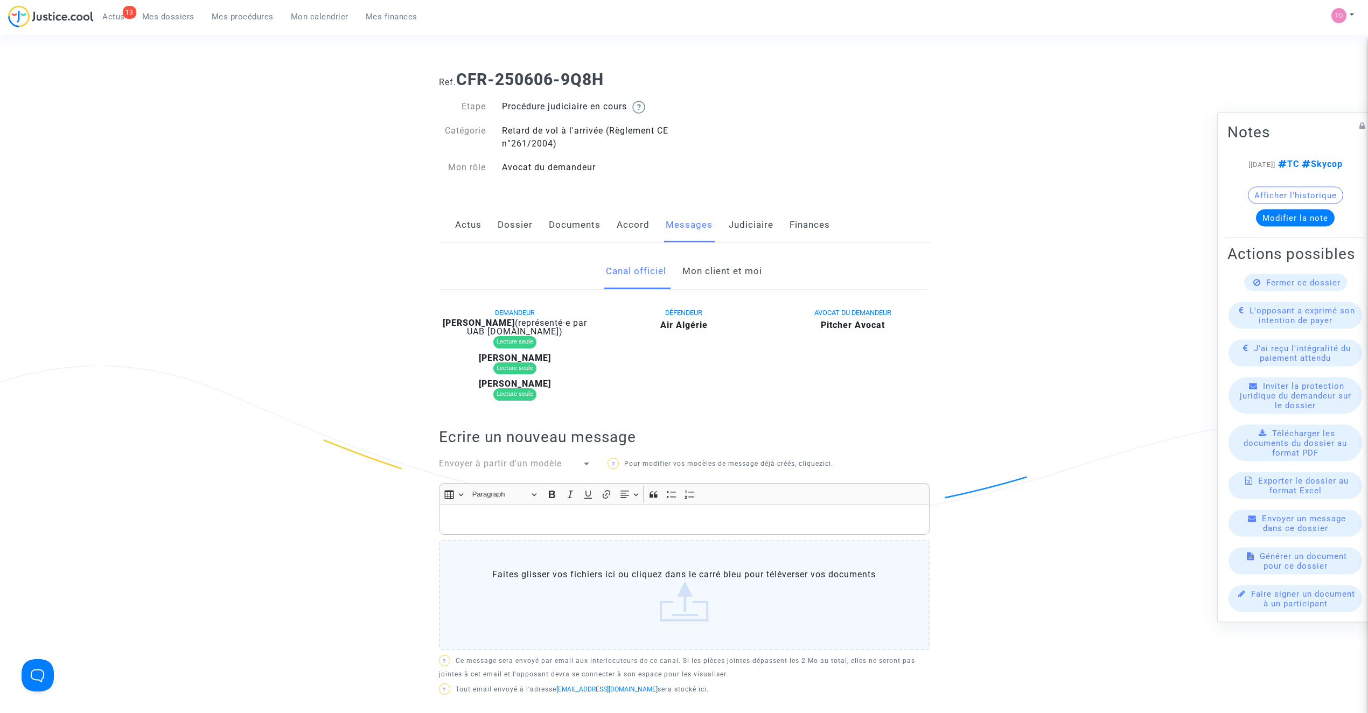
click at [701, 283] on link "Mon client et moi" at bounding box center [722, 272] width 80 height 36
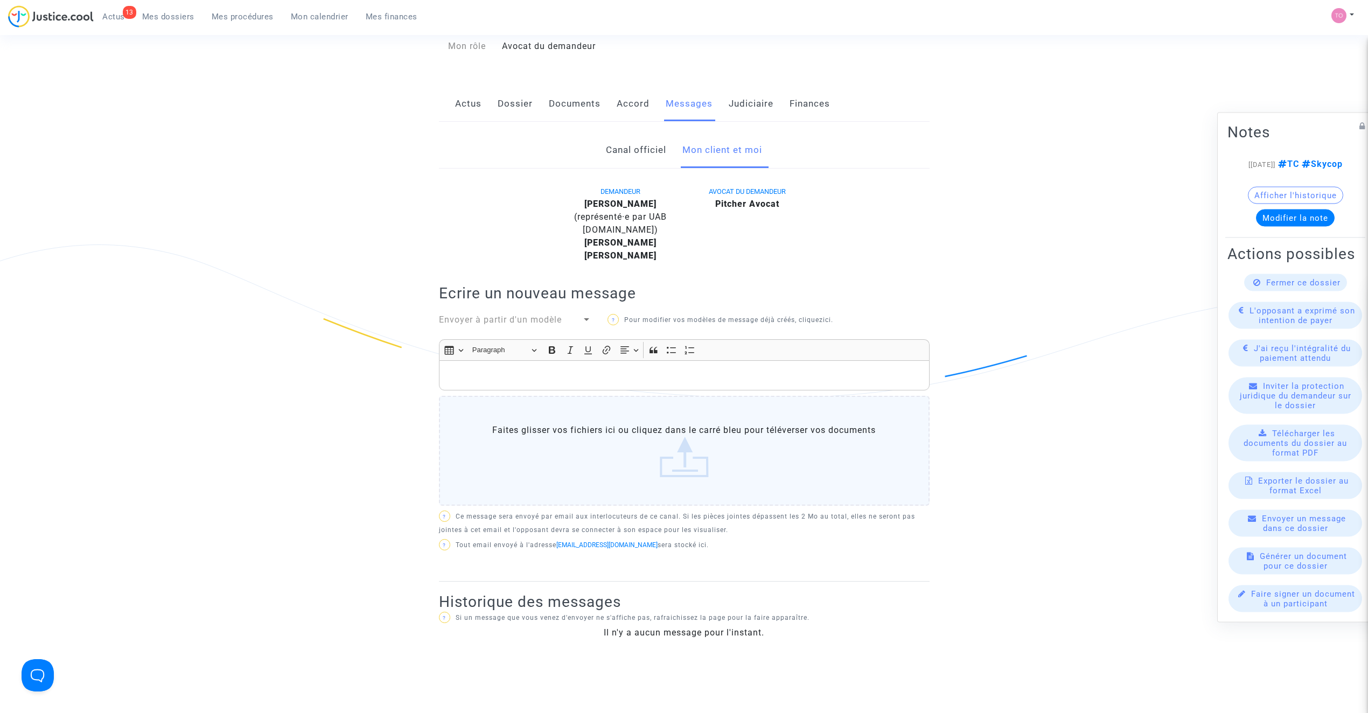
scroll to position [143, 0]
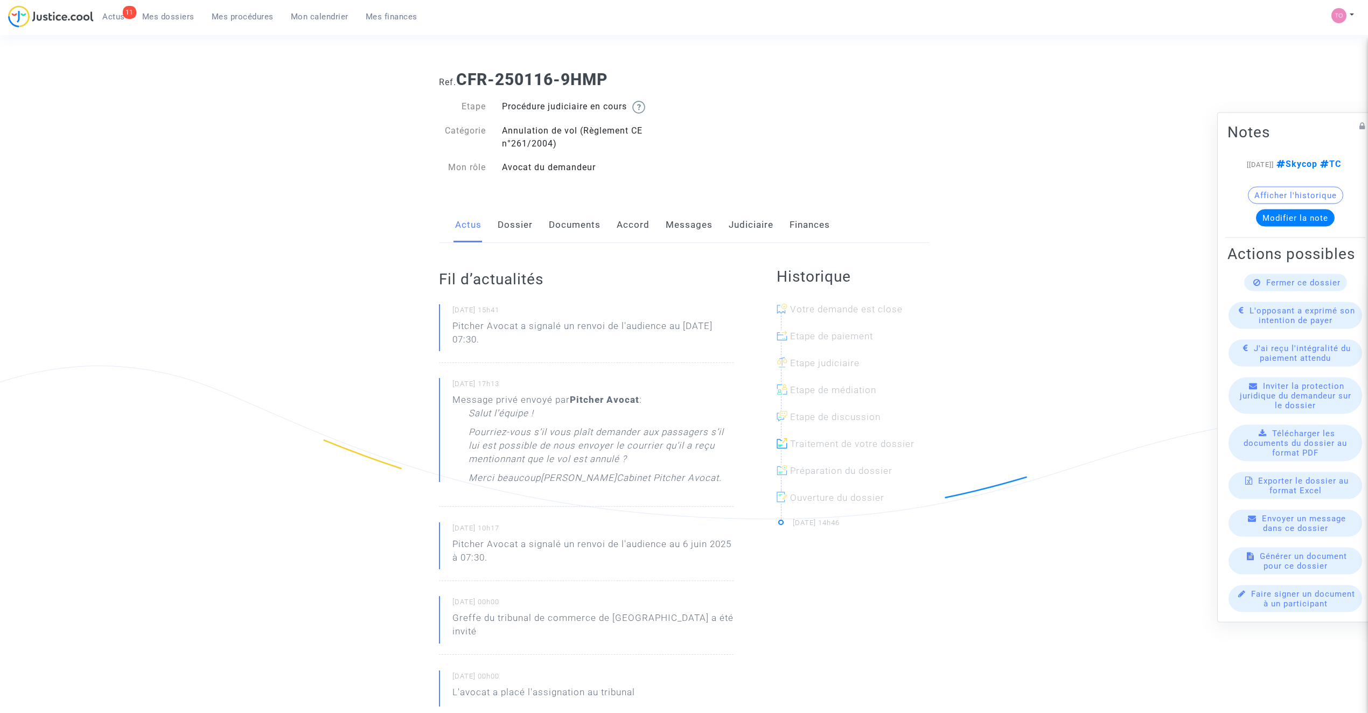
click at [682, 223] on link "Messages" at bounding box center [689, 225] width 47 height 36
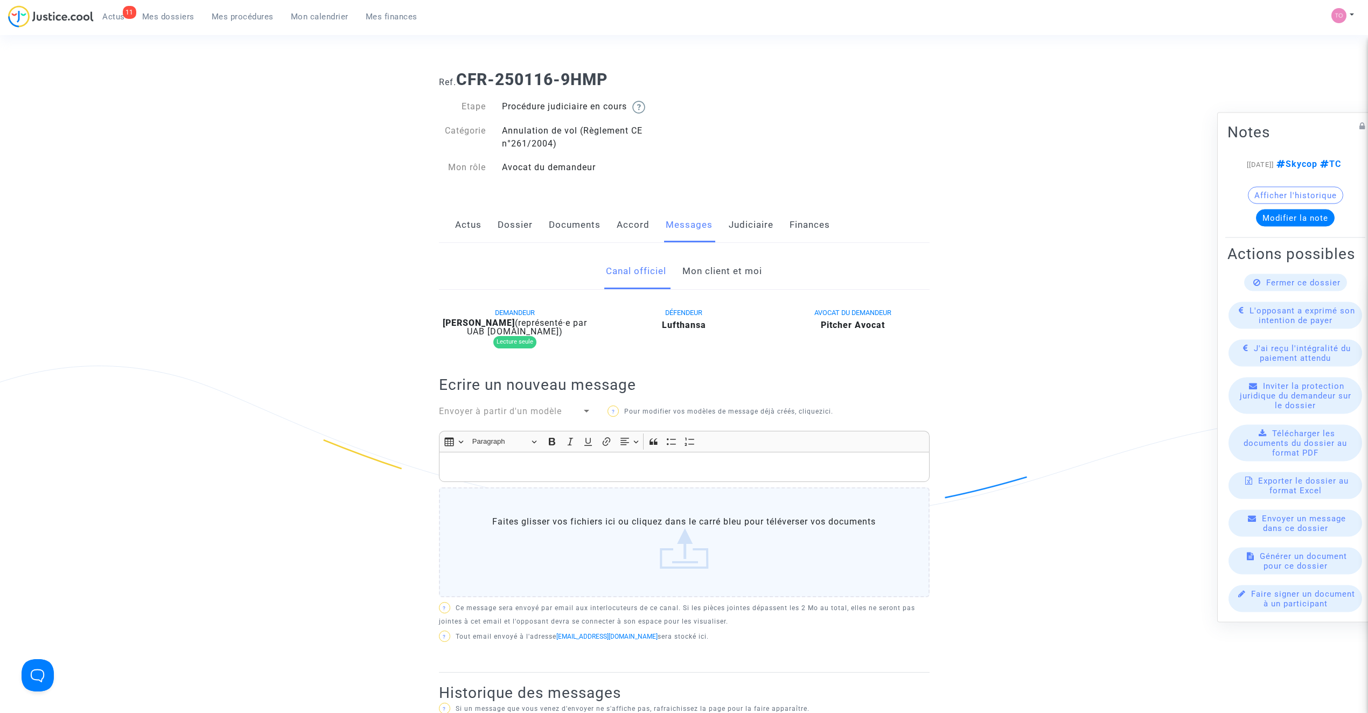
click at [694, 268] on link "Mon client et moi" at bounding box center [722, 272] width 80 height 36
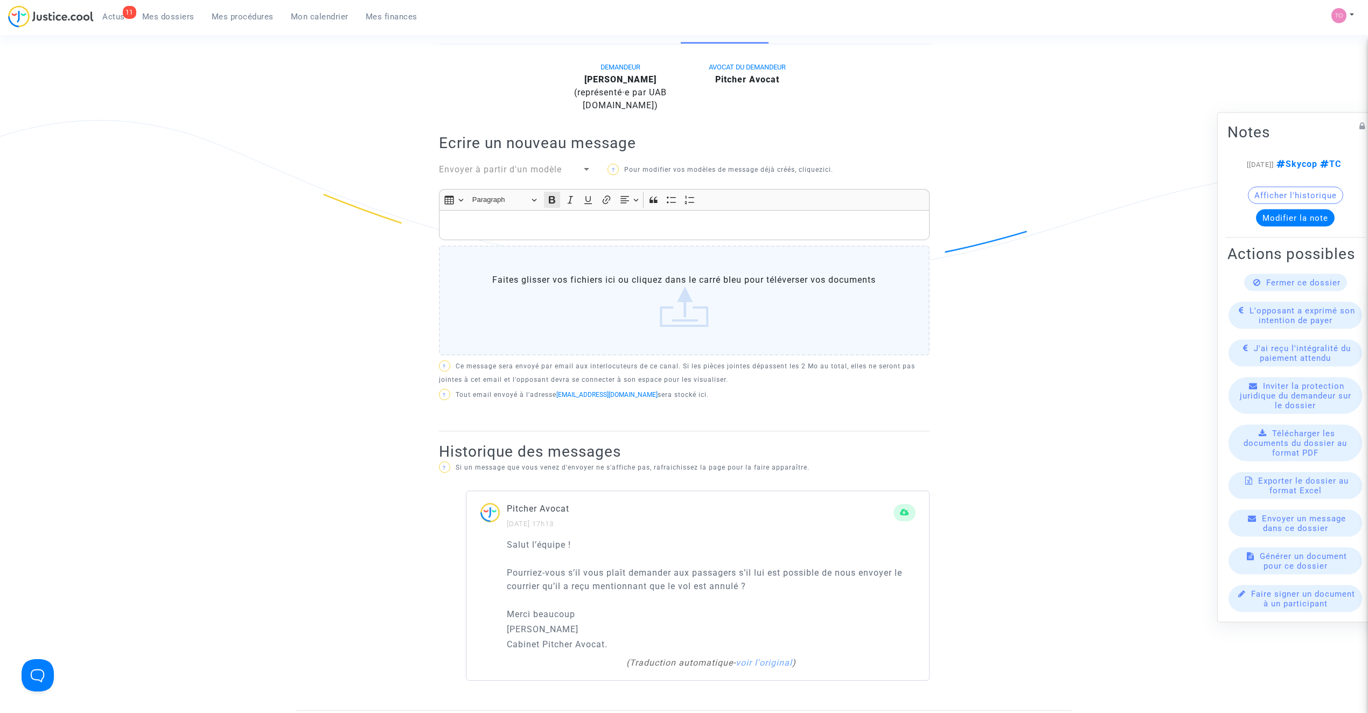
scroll to position [167, 0]
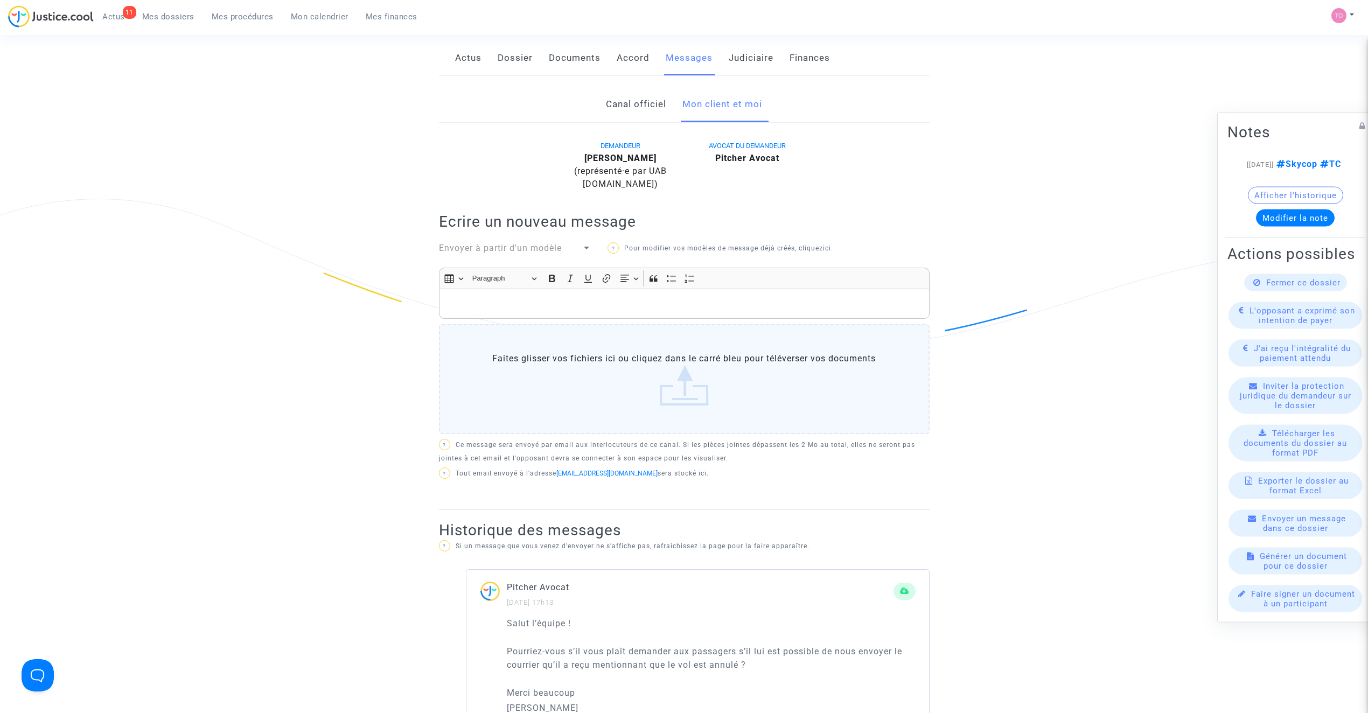
click at [503, 296] on div "Rich Text Editor, main" at bounding box center [684, 304] width 491 height 30
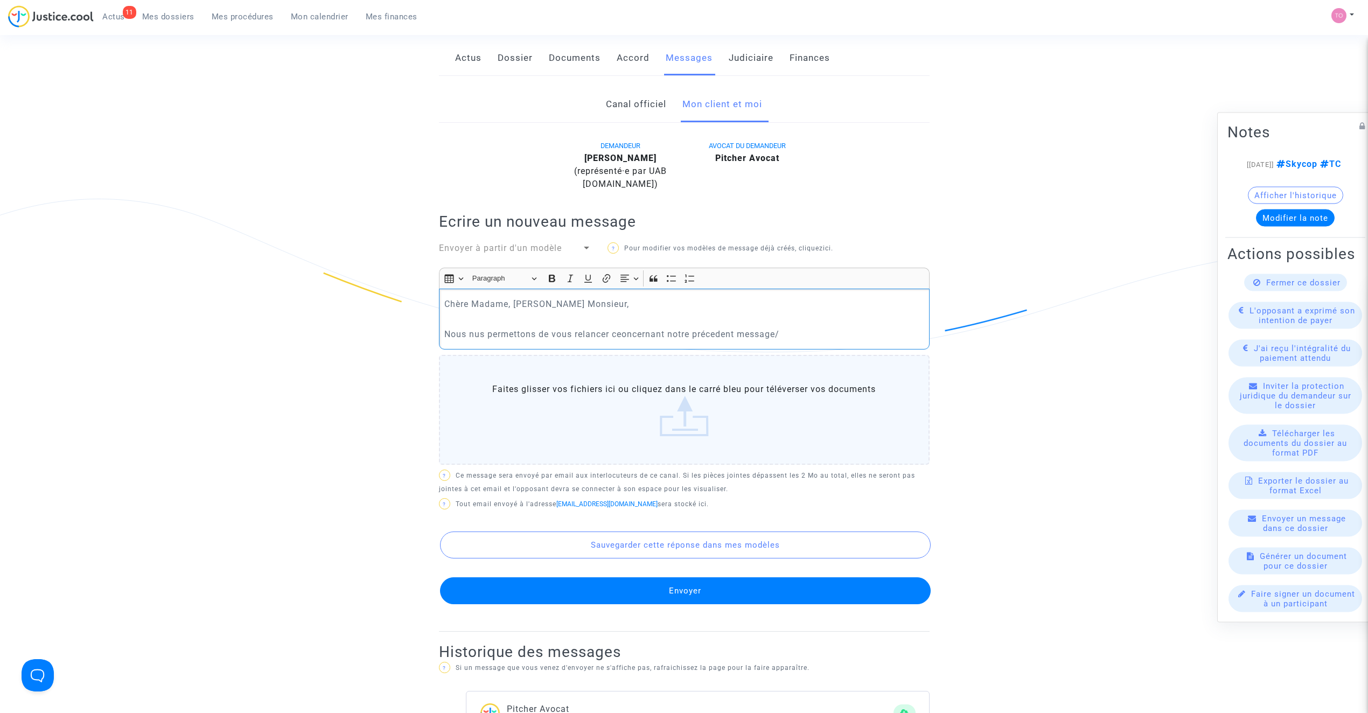
click at [795, 330] on p "Nous nus permettons de vous relancer ceoncernant notre précedent message/" at bounding box center [683, 333] width 479 height 13
click at [630, 333] on p "Nous nus permettons de vous relancer ceoncernant notre précedent message." at bounding box center [683, 333] width 479 height 13
drag, startPoint x: 682, startPoint y: 334, endPoint x: 765, endPoint y: 332, distance: 83.5
click at [765, 332] on p "Nous nus permettons de vous relancer concernant notre précedent message." at bounding box center [683, 333] width 479 height 13
click at [802, 332] on p "Nous nus permettons de vous relancer concernant notre précedent message." at bounding box center [683, 333] width 479 height 13
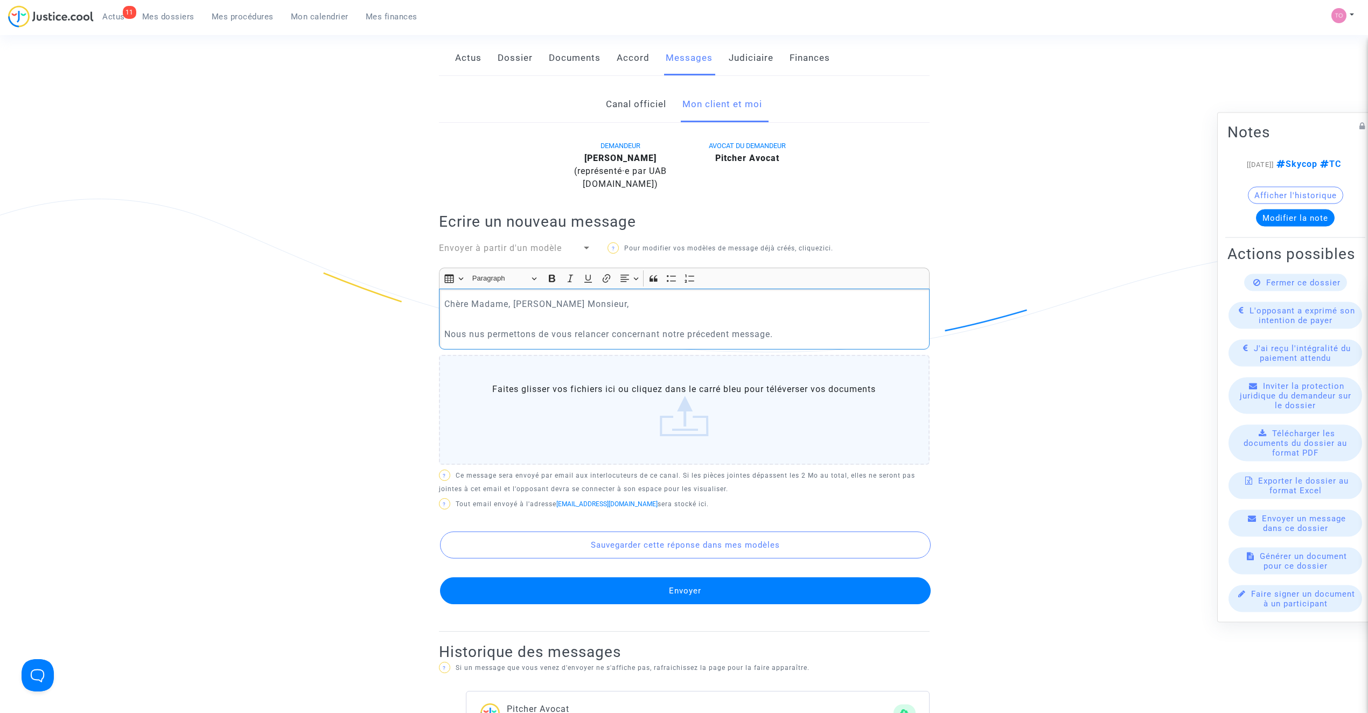
click at [478, 334] on p "Nous nus permettons de vous relancer concernant notre précedent message." at bounding box center [683, 333] width 479 height 13
click at [474, 334] on p "Nous nus permettons de vous relancer concernant notre précedent message." at bounding box center [683, 333] width 479 height 13
click at [798, 332] on p "Nous nous permettons de vous relancer concernant notre précedent message." at bounding box center [683, 333] width 479 height 13
click at [719, 333] on p "Nous nous permettons de vous relancer concernant notre précedent message." at bounding box center [683, 333] width 479 height 13
click at [800, 332] on p "Nous nous permettons de vous relancer concernant notre précédent message." at bounding box center [683, 333] width 479 height 13
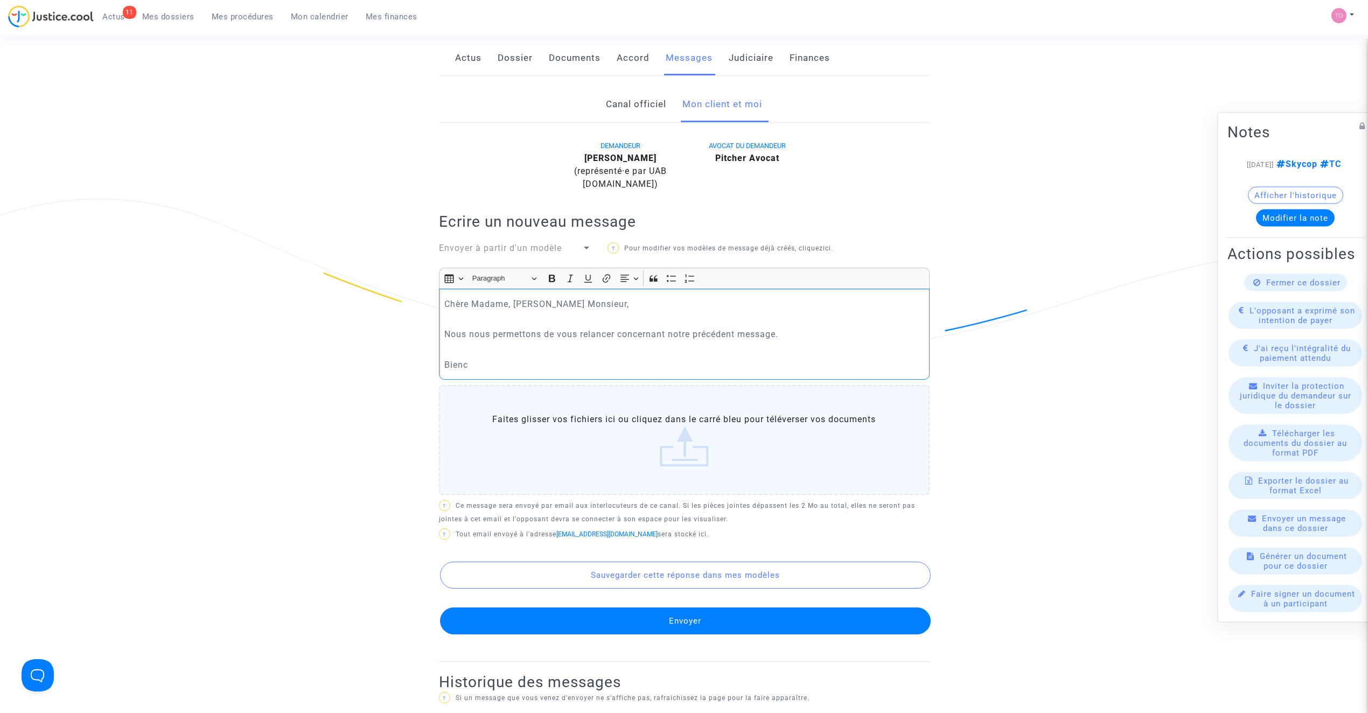
click at [518, 361] on p "Bienc" at bounding box center [683, 364] width 479 height 13
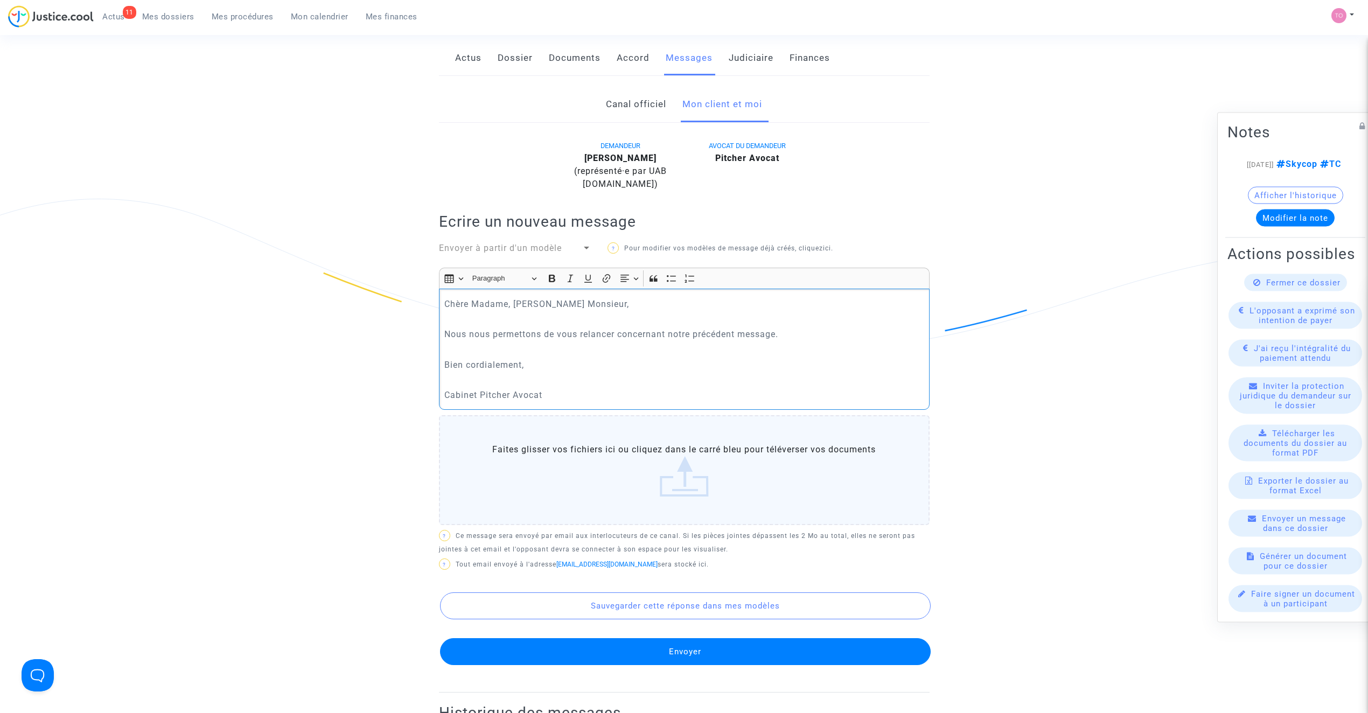
click at [436, 391] on div "Canal officiel Mon client et moi DEMANDEUR Sailey Jeng (représenté·e par UAB Sk…" at bounding box center [684, 520] width 507 height 866
click at [445, 393] on p "Cabinet Pitcher Avocat" at bounding box center [683, 394] width 479 height 13
click at [696, 638] on button "Envoyer" at bounding box center [685, 651] width 491 height 27
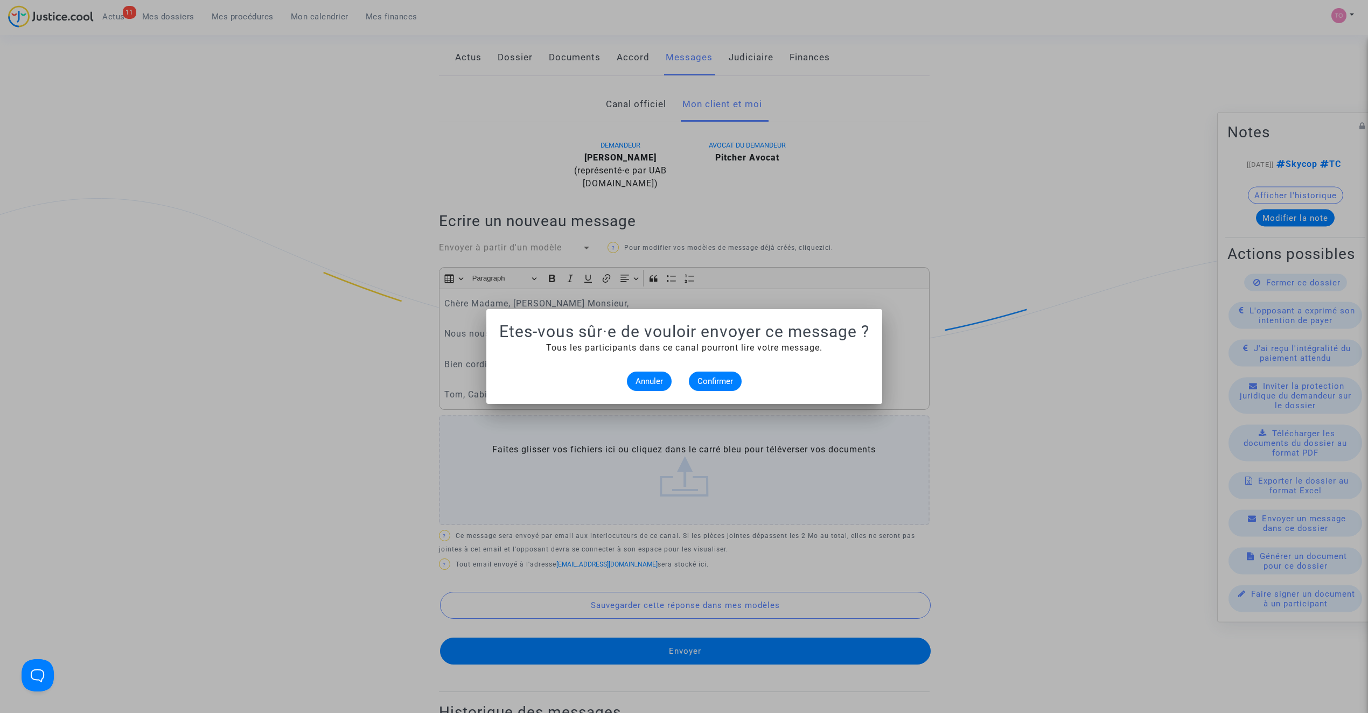
scroll to position [0, 0]
click at [711, 372] on button "Confirmer" at bounding box center [715, 381] width 53 height 19
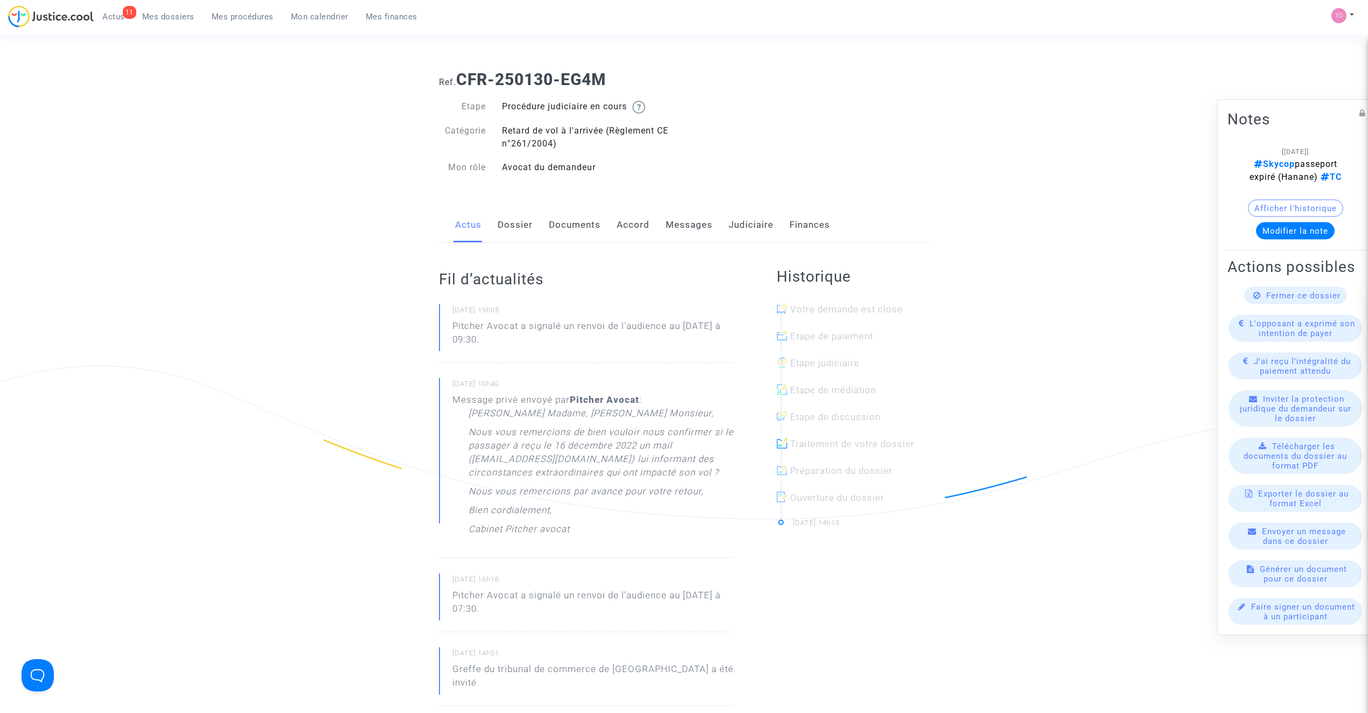
click at [516, 218] on link "Dossier" at bounding box center [515, 225] width 35 height 36
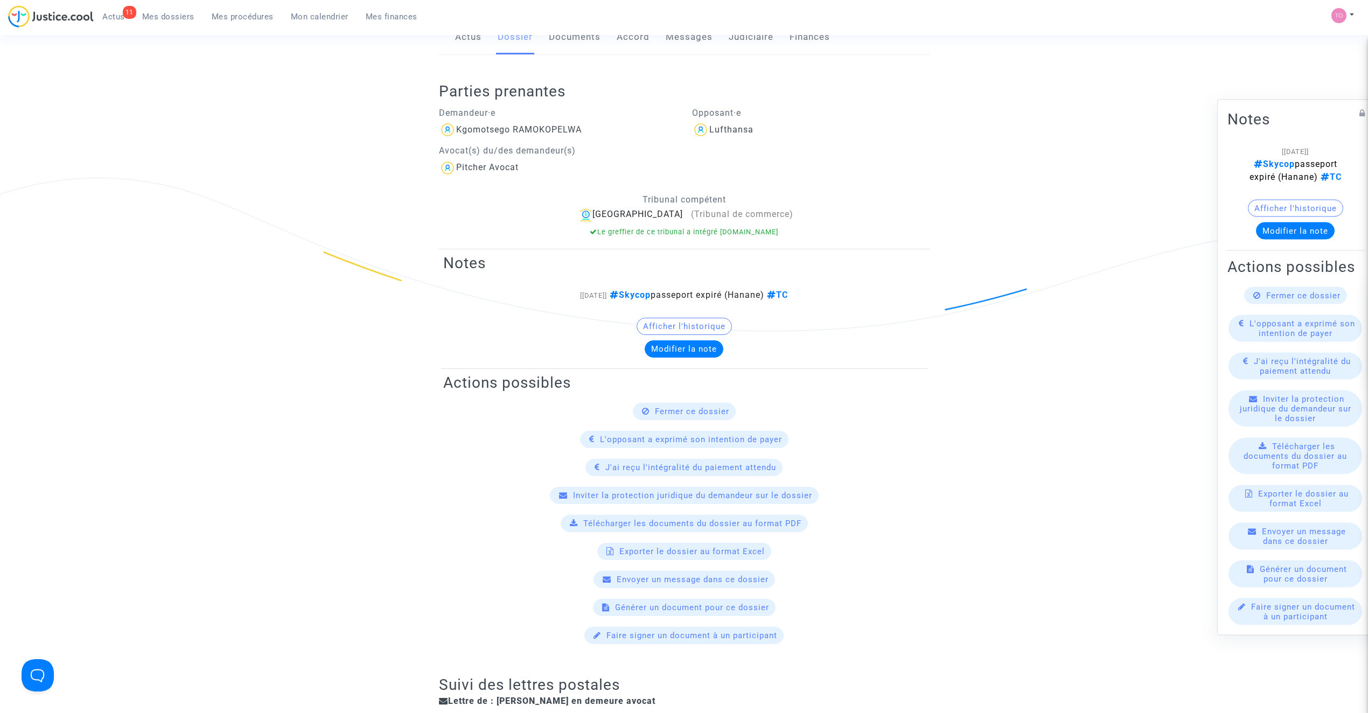
scroll to position [72, 0]
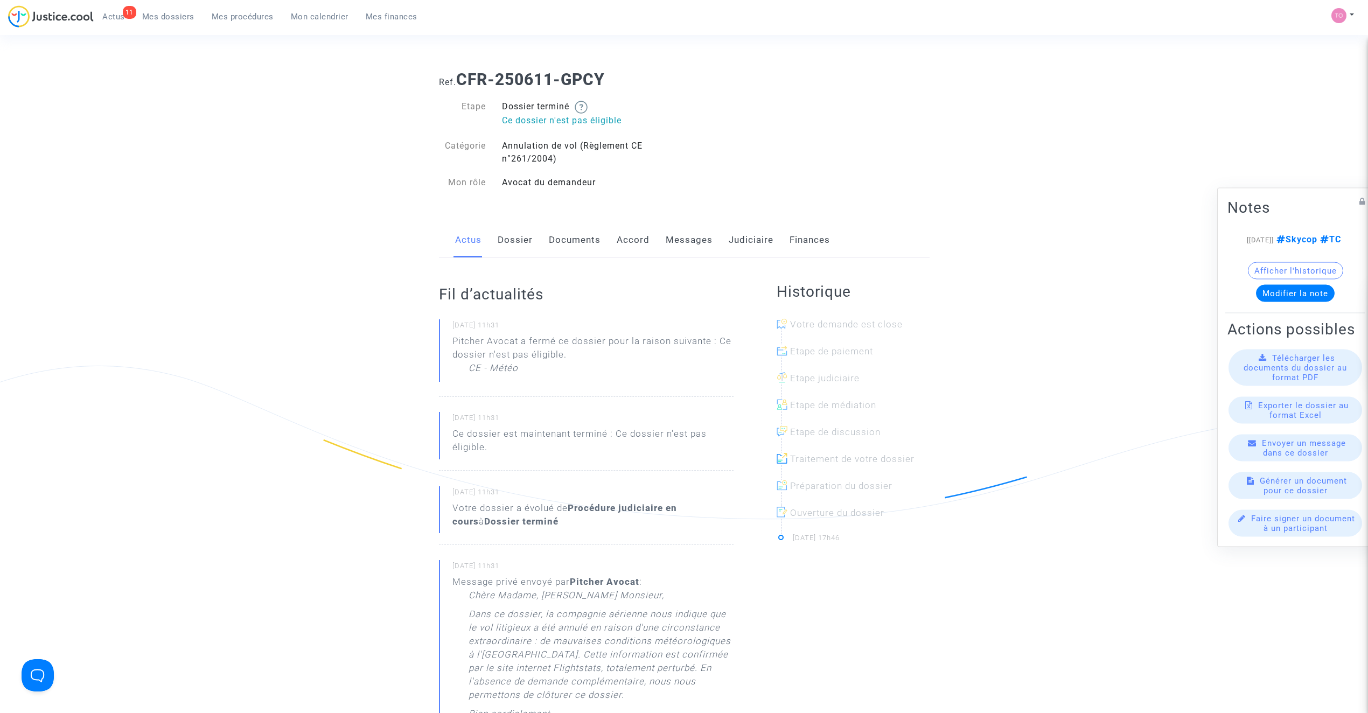
click at [630, 238] on link "Accord" at bounding box center [633, 240] width 33 height 36
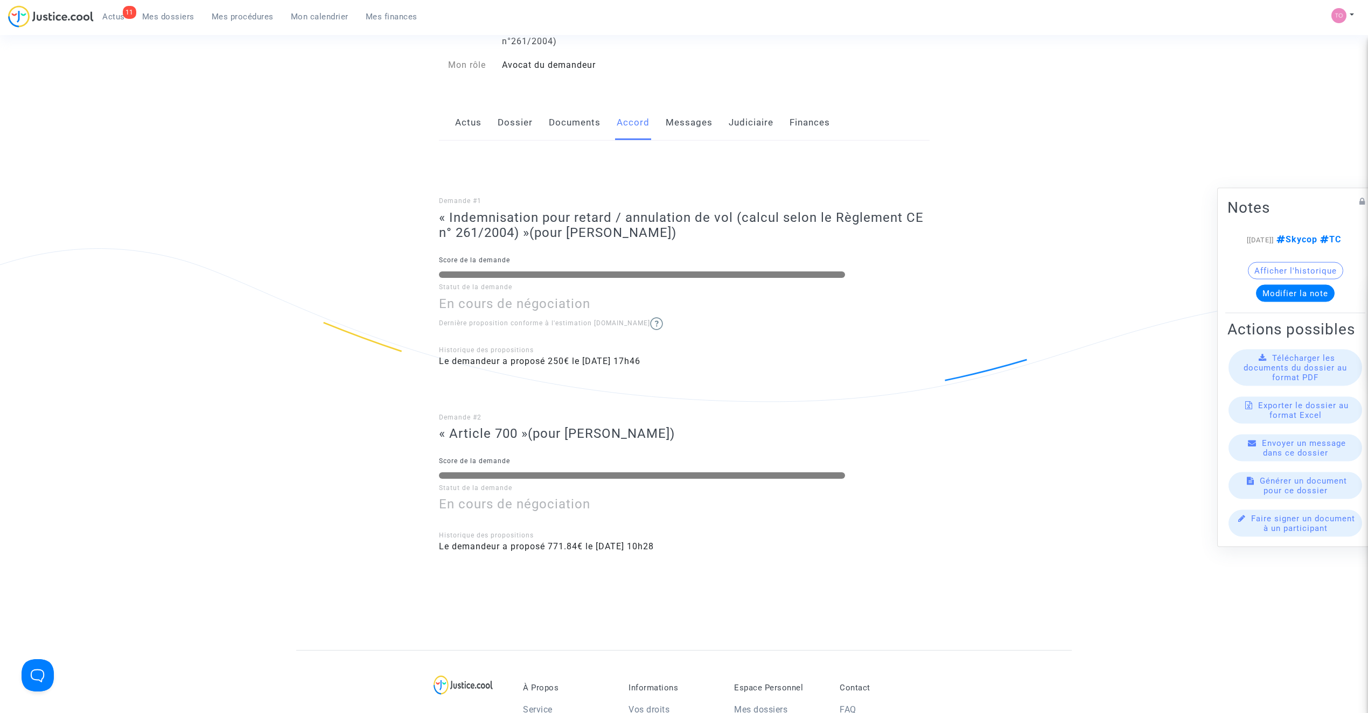
scroll to position [143, 0]
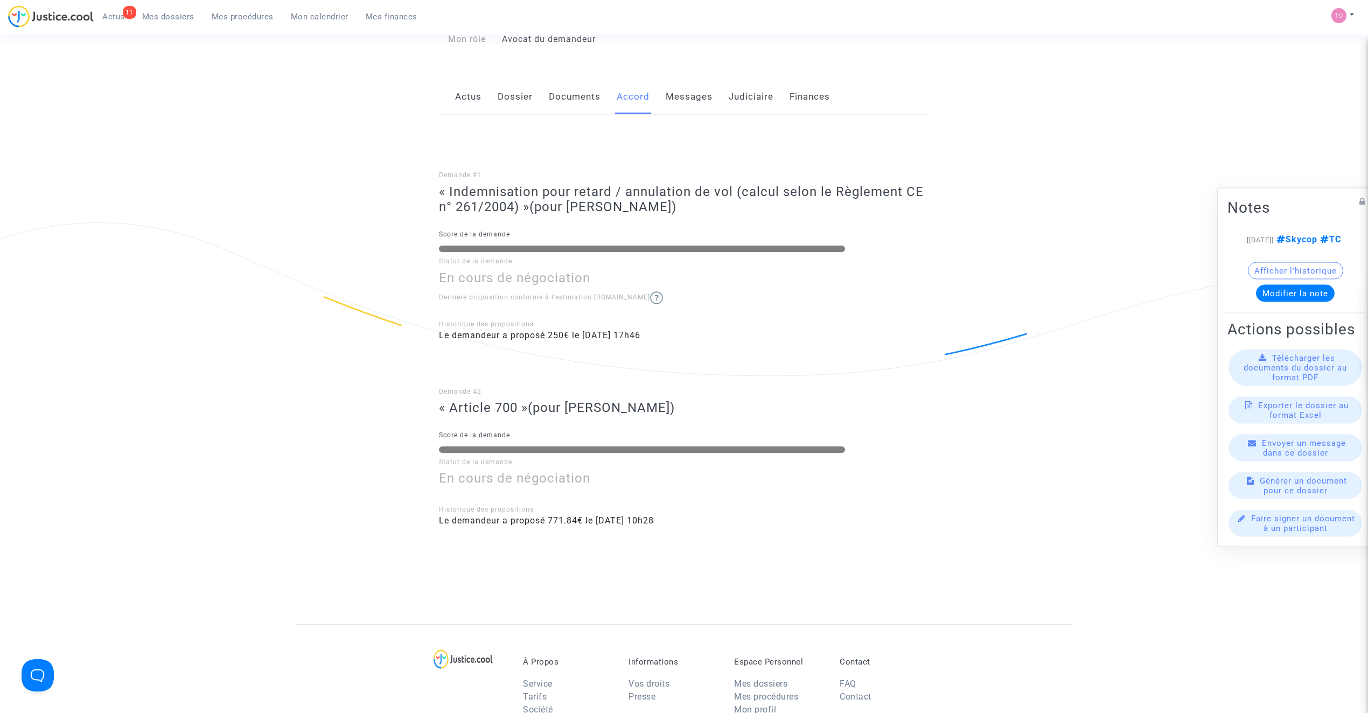
click at [578, 115] on div "Demande #1 « Indemnisation pour retard / annulation de vol (calcul selon le Règ…" at bounding box center [684, 334] width 491 height 439
click at [686, 95] on link "Messages" at bounding box center [689, 97] width 47 height 36
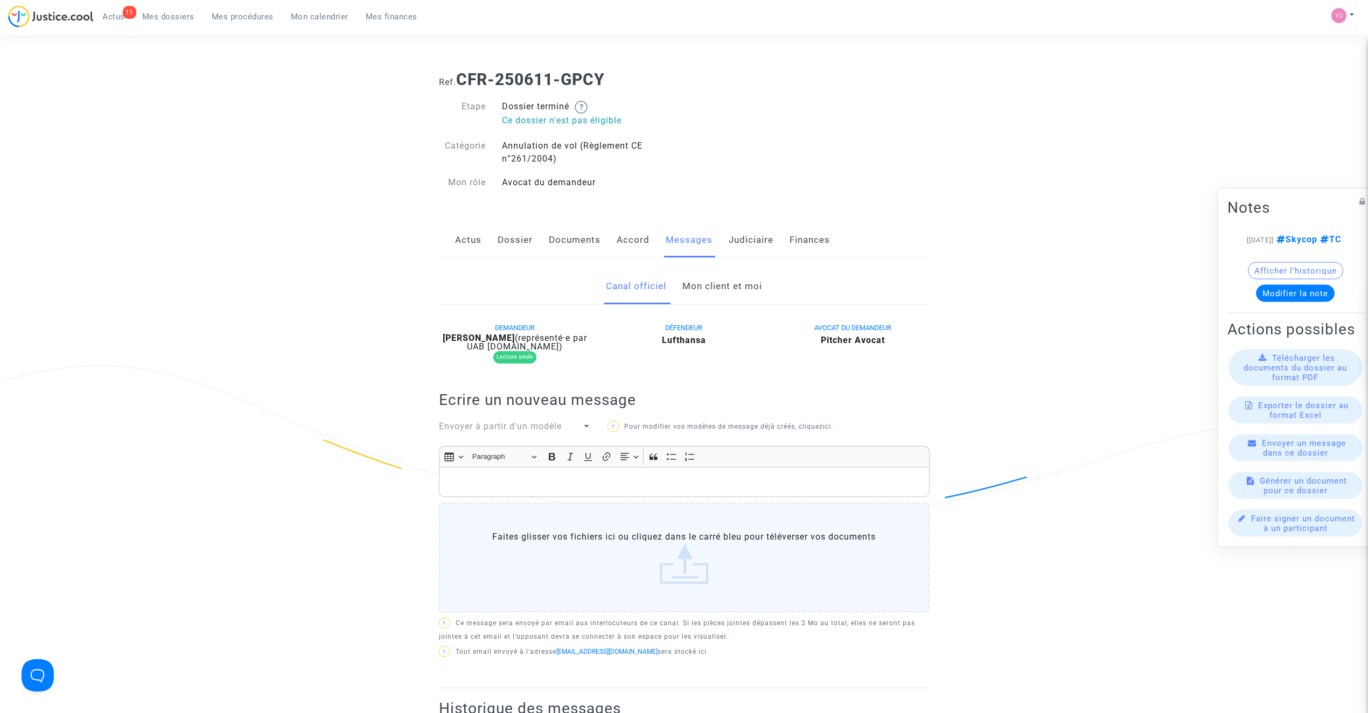
click at [629, 240] on link "Accord" at bounding box center [633, 240] width 33 height 36
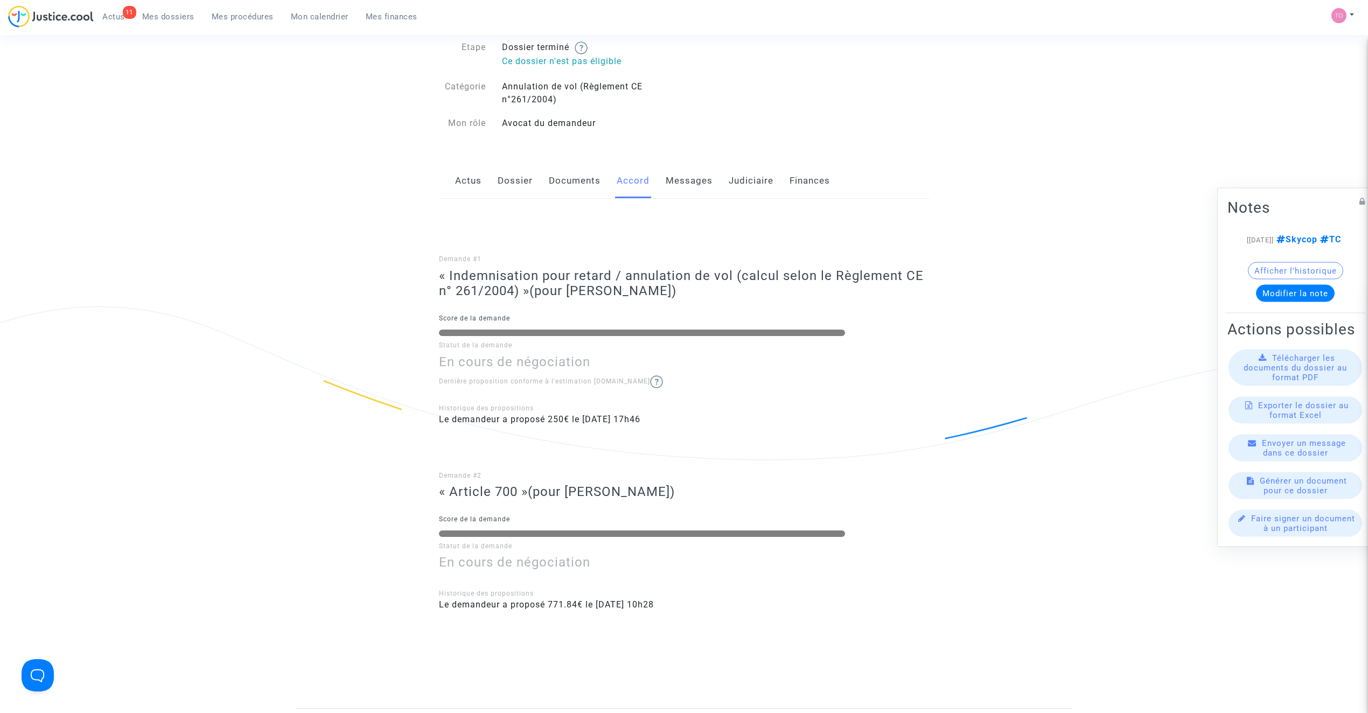
scroll to position [48, 0]
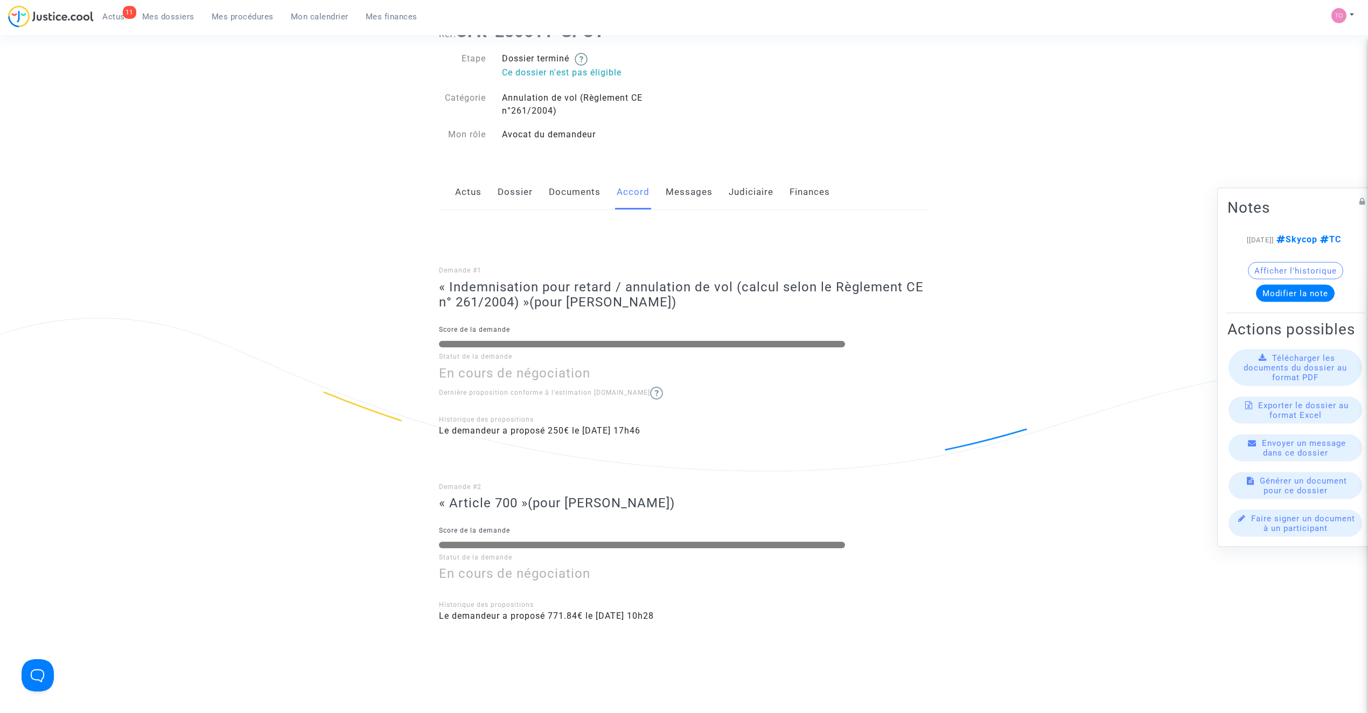
drag, startPoint x: 561, startPoint y: 194, endPoint x: 510, endPoint y: 192, distance: 50.1
click at [560, 194] on link "Documents" at bounding box center [575, 192] width 52 height 36
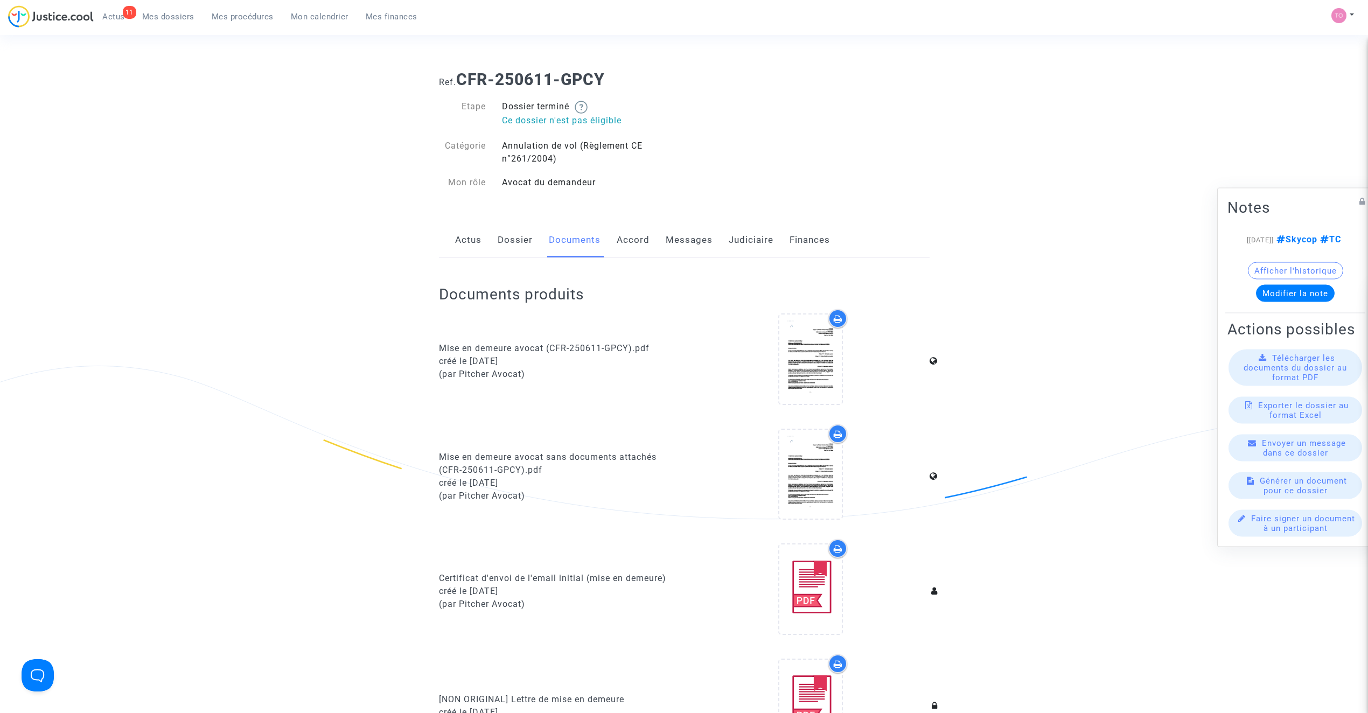
click at [522, 250] on link "Dossier" at bounding box center [515, 240] width 35 height 36
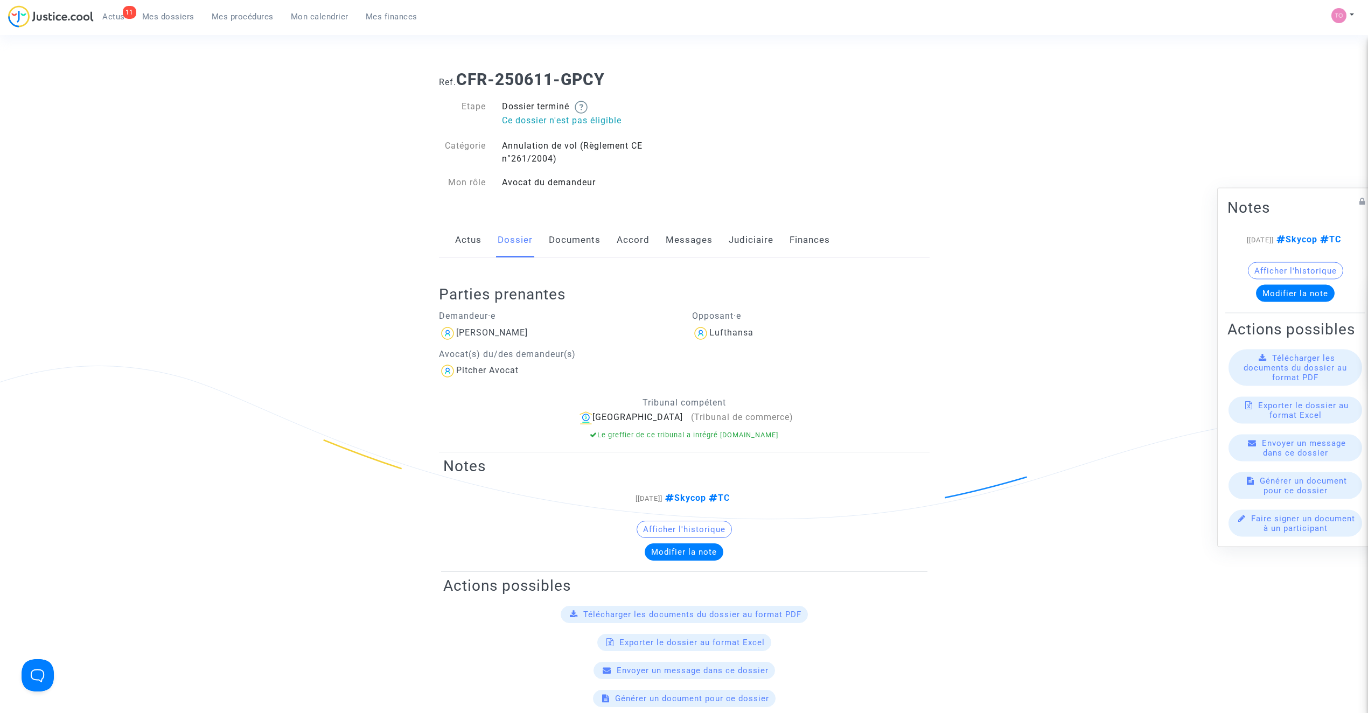
scroll to position [24, 0]
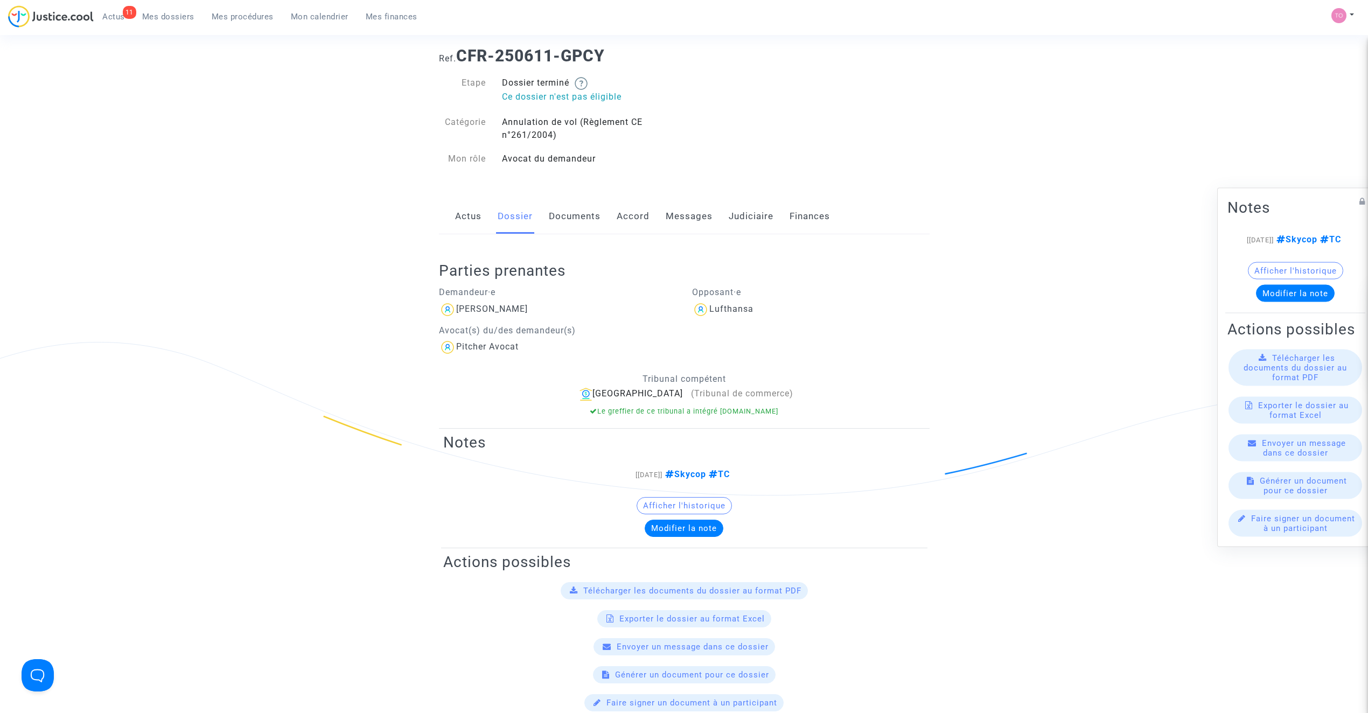
click at [625, 214] on link "Accord" at bounding box center [633, 217] width 33 height 36
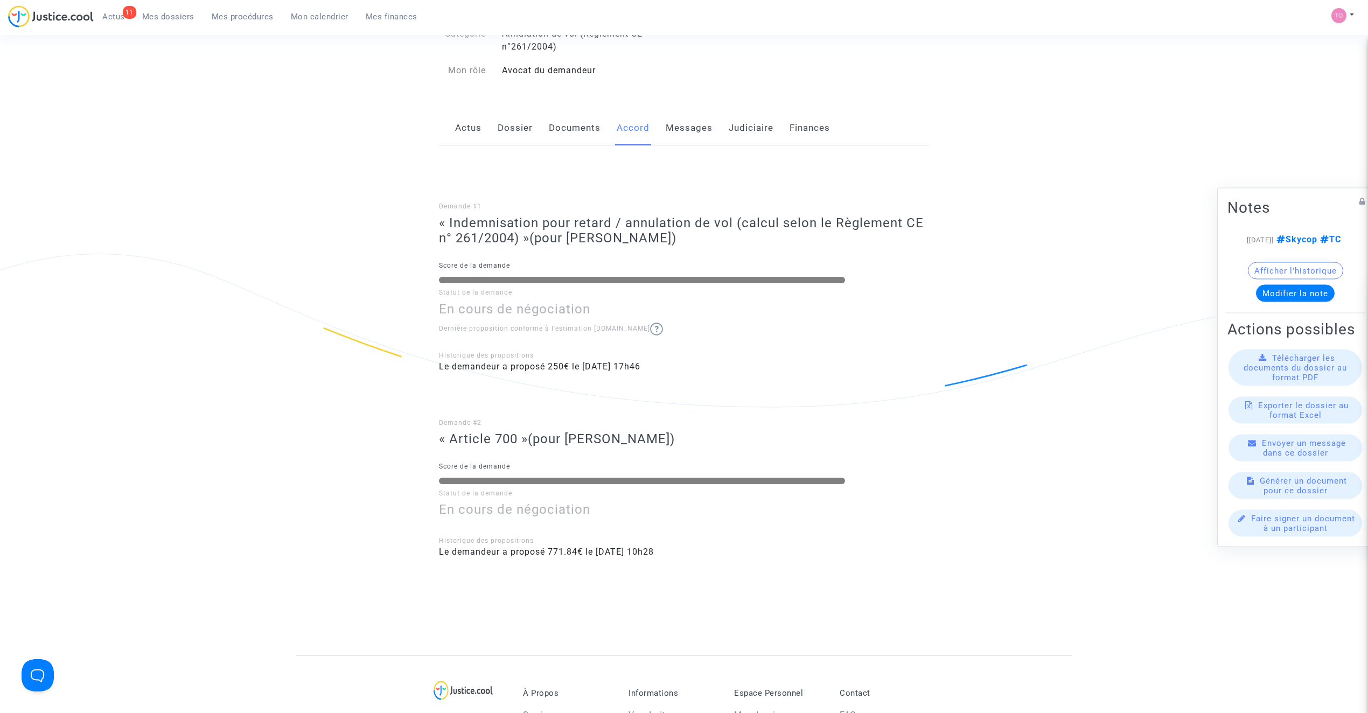
scroll to position [120, 0]
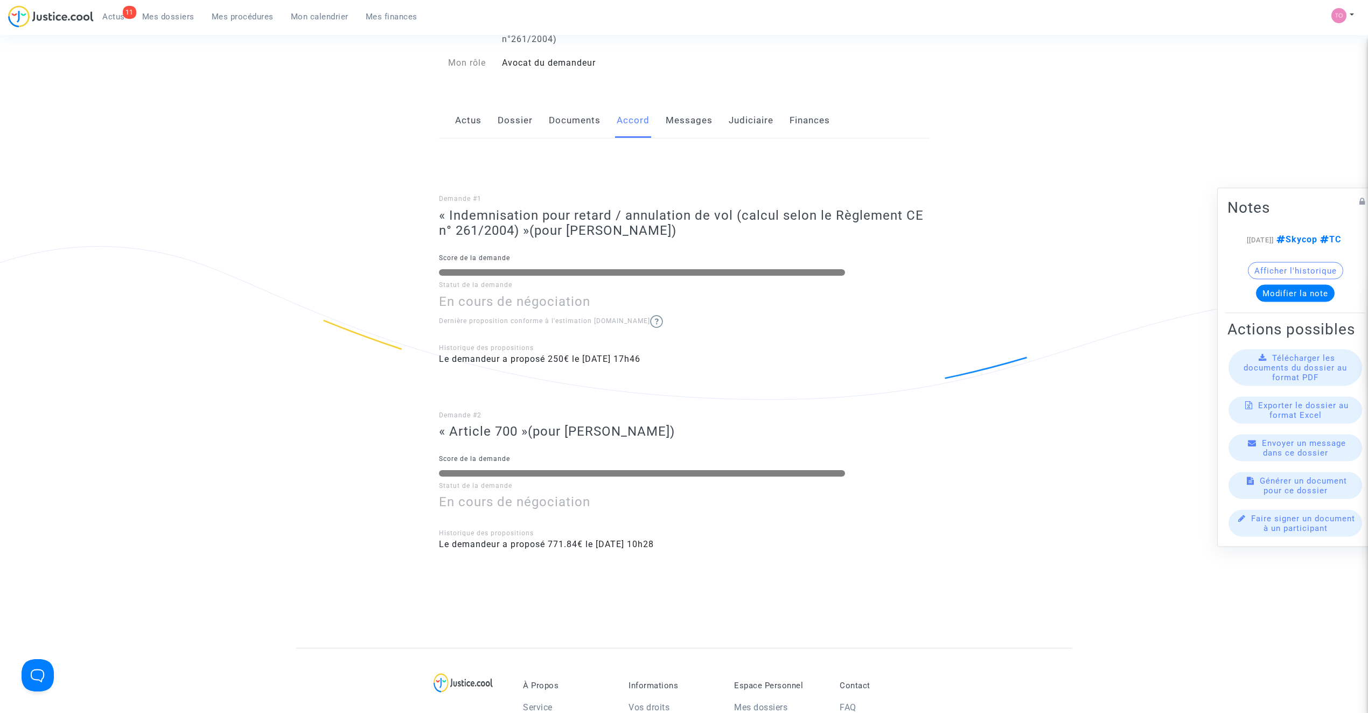
click at [517, 129] on link "Dossier" at bounding box center [515, 121] width 35 height 36
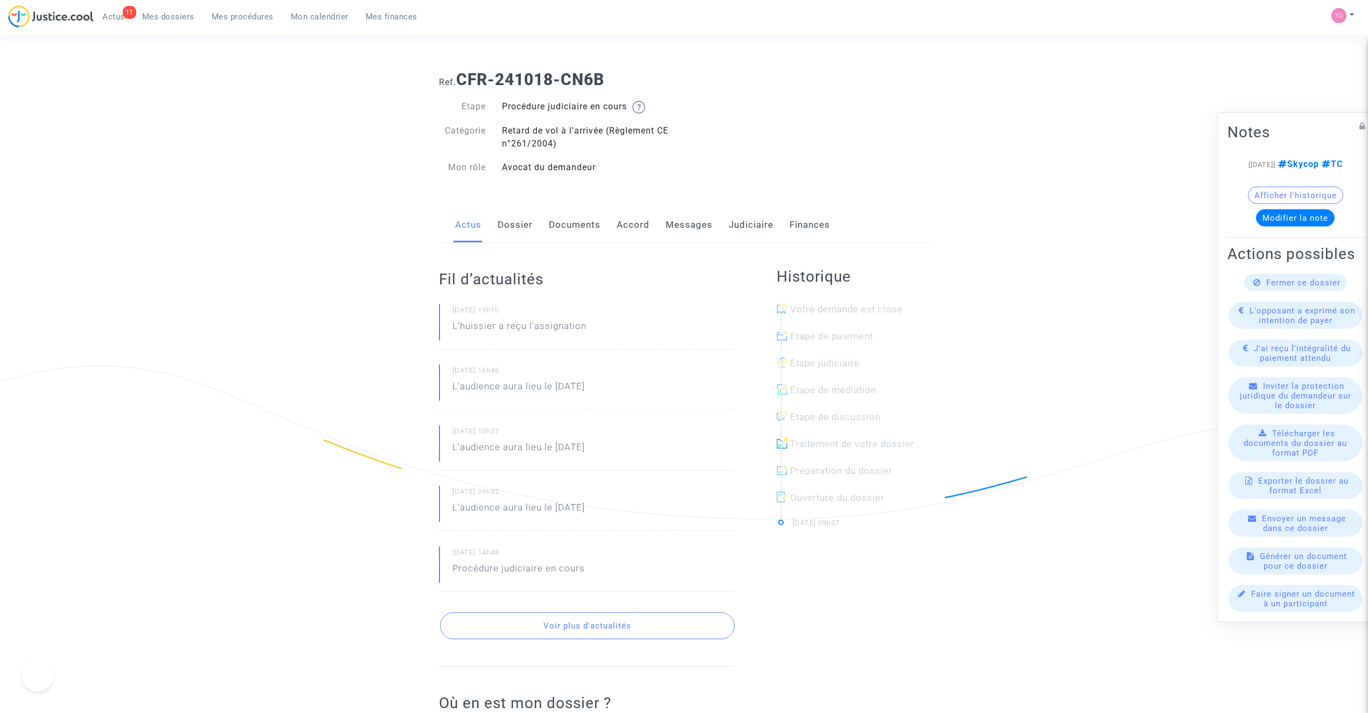
click at [741, 224] on link "Judiciaire" at bounding box center [751, 225] width 45 height 36
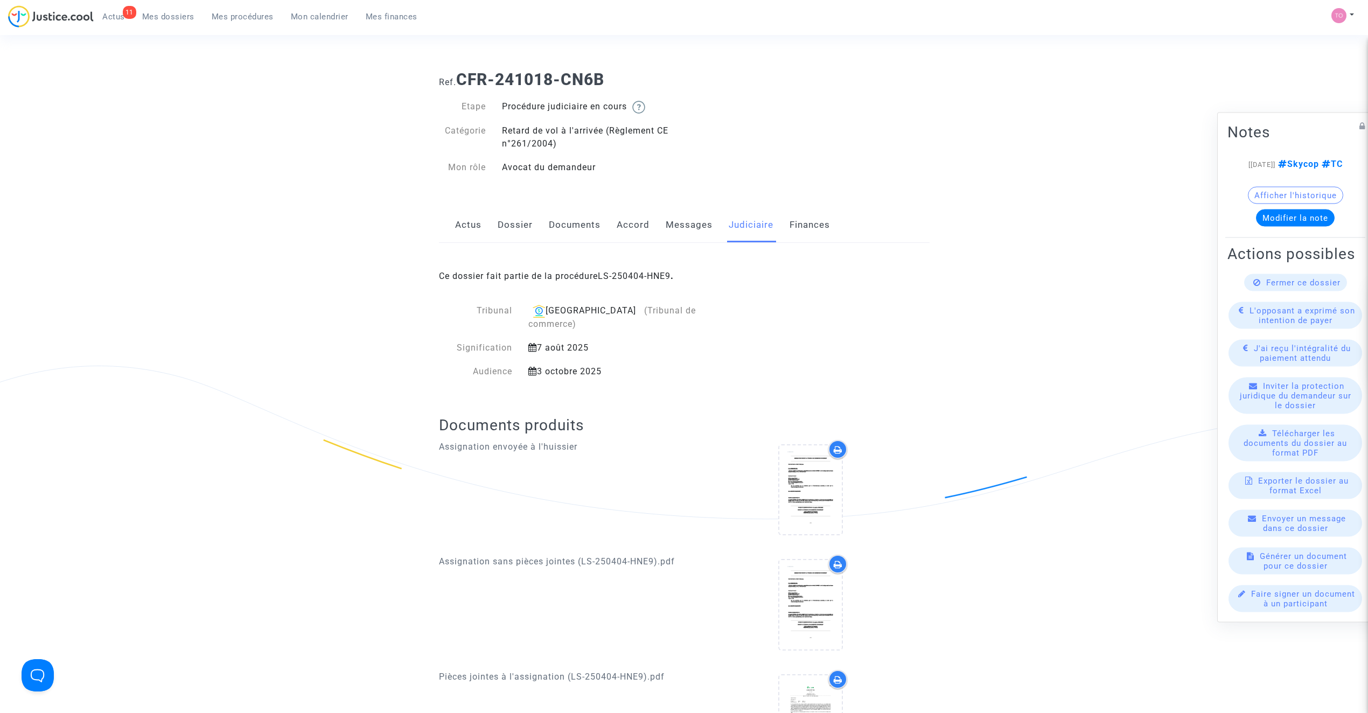
click at [636, 275] on link "LS-250404-HNE9" at bounding box center [634, 276] width 73 height 10
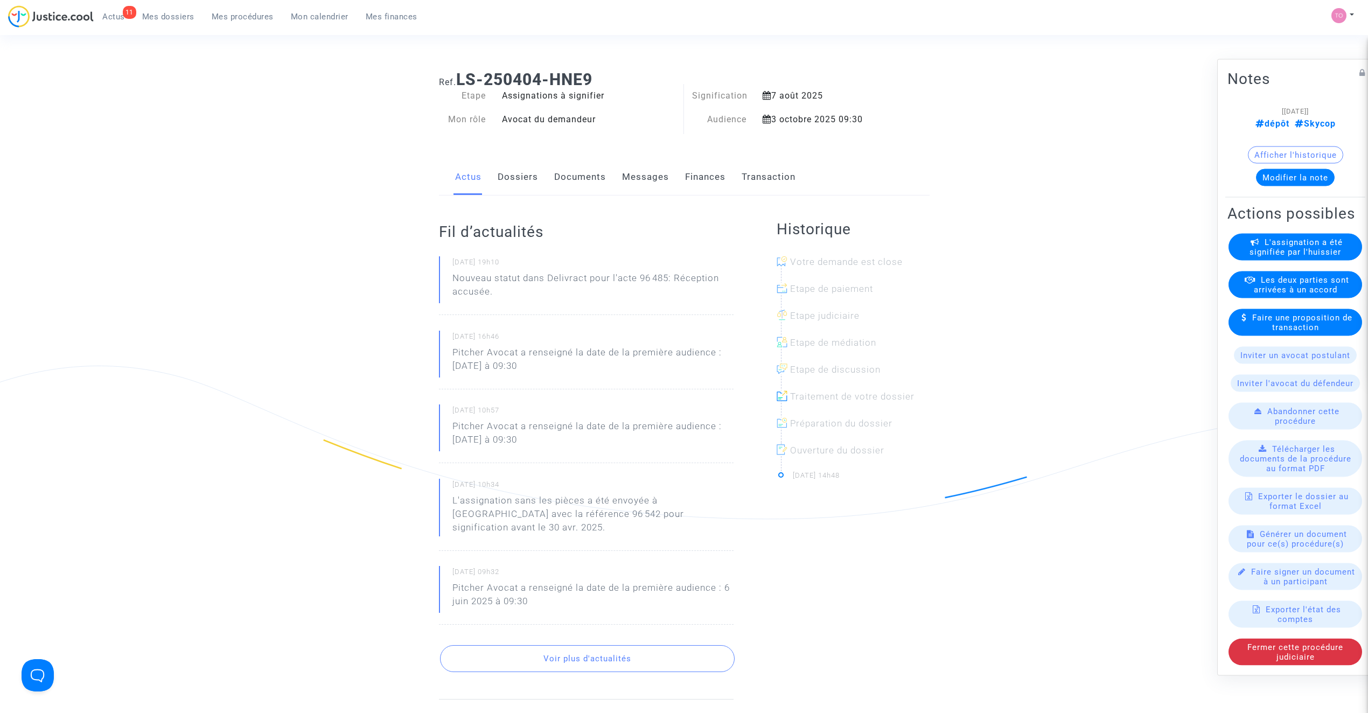
click at [516, 167] on link "Dossiers" at bounding box center [518, 177] width 40 height 36
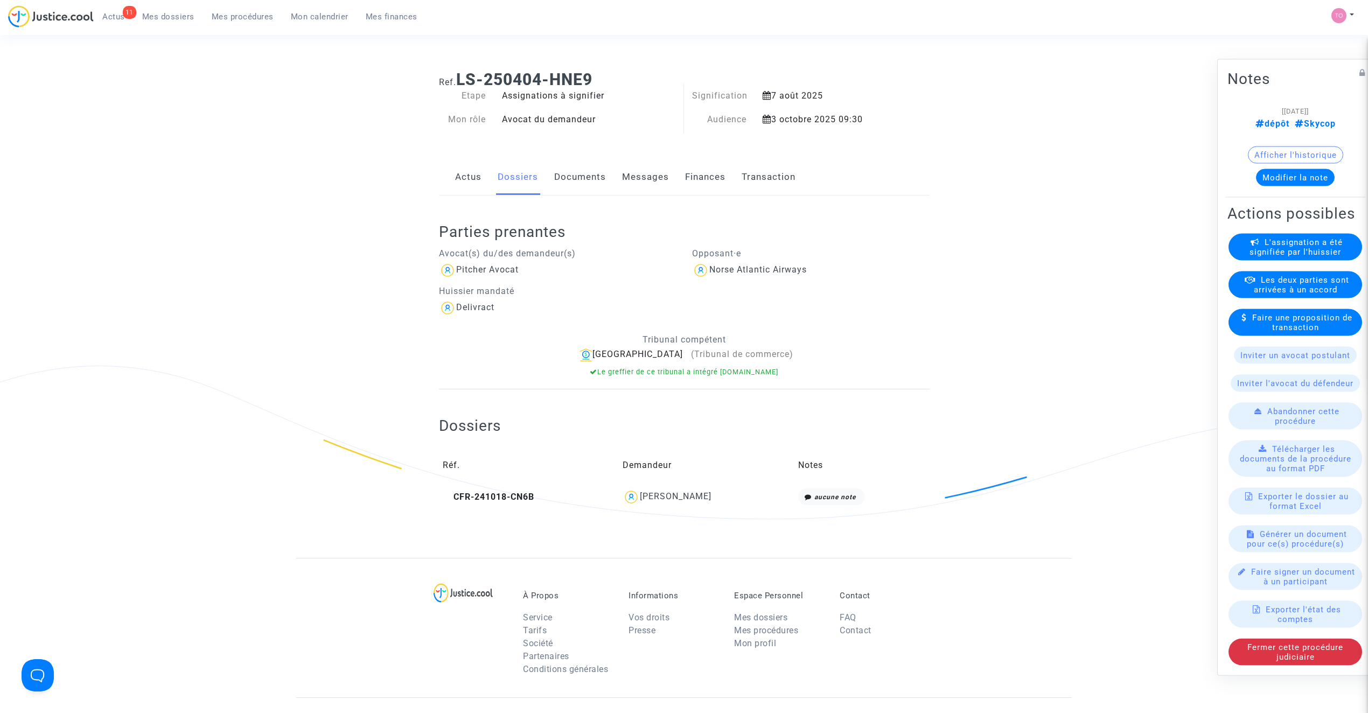
click at [571, 172] on link "Documents" at bounding box center [580, 177] width 52 height 36
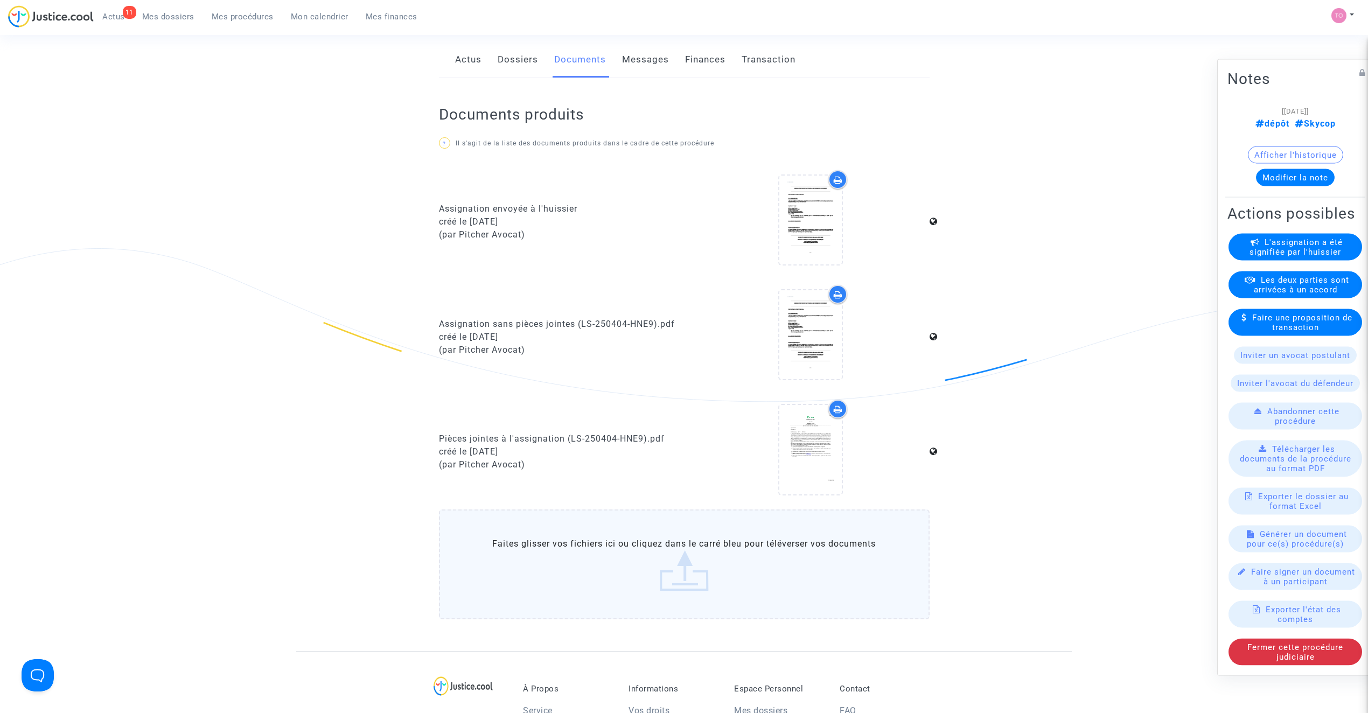
scroll to position [72, 0]
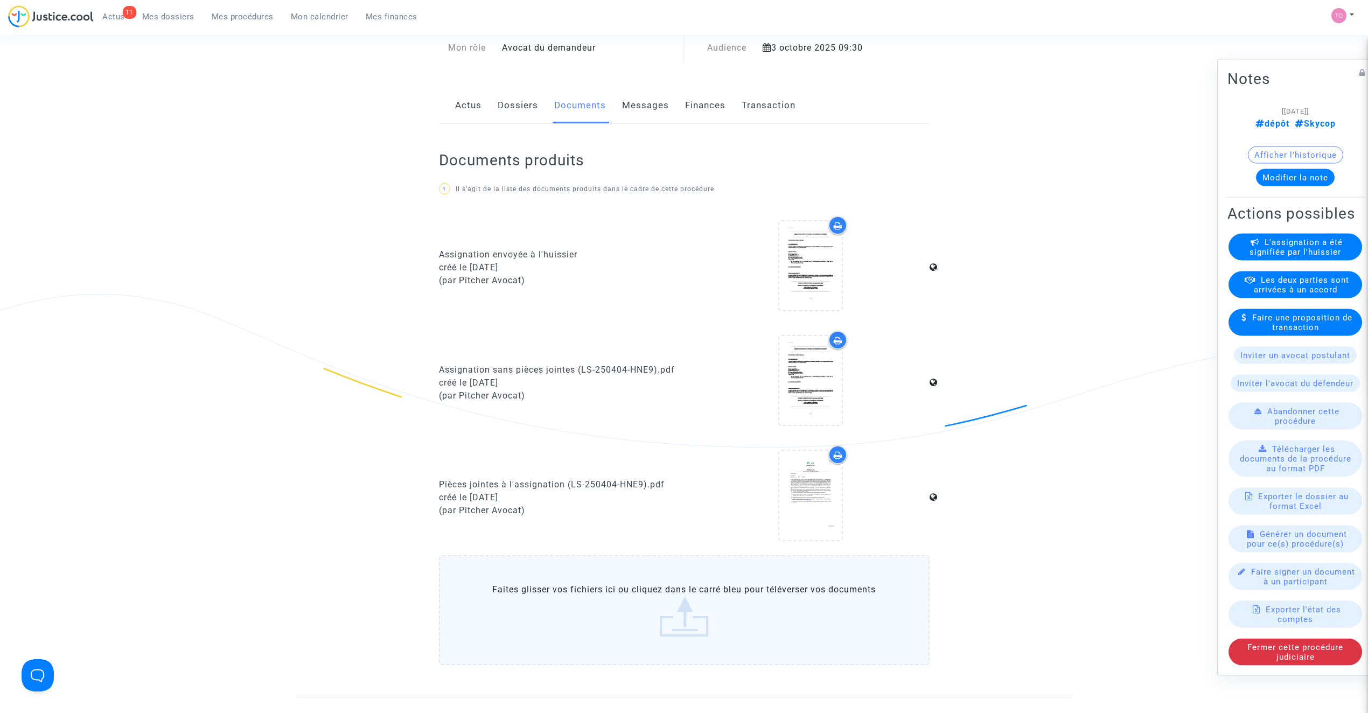
click at [178, 18] on span "Mes dossiers" at bounding box center [168, 17] width 52 height 10
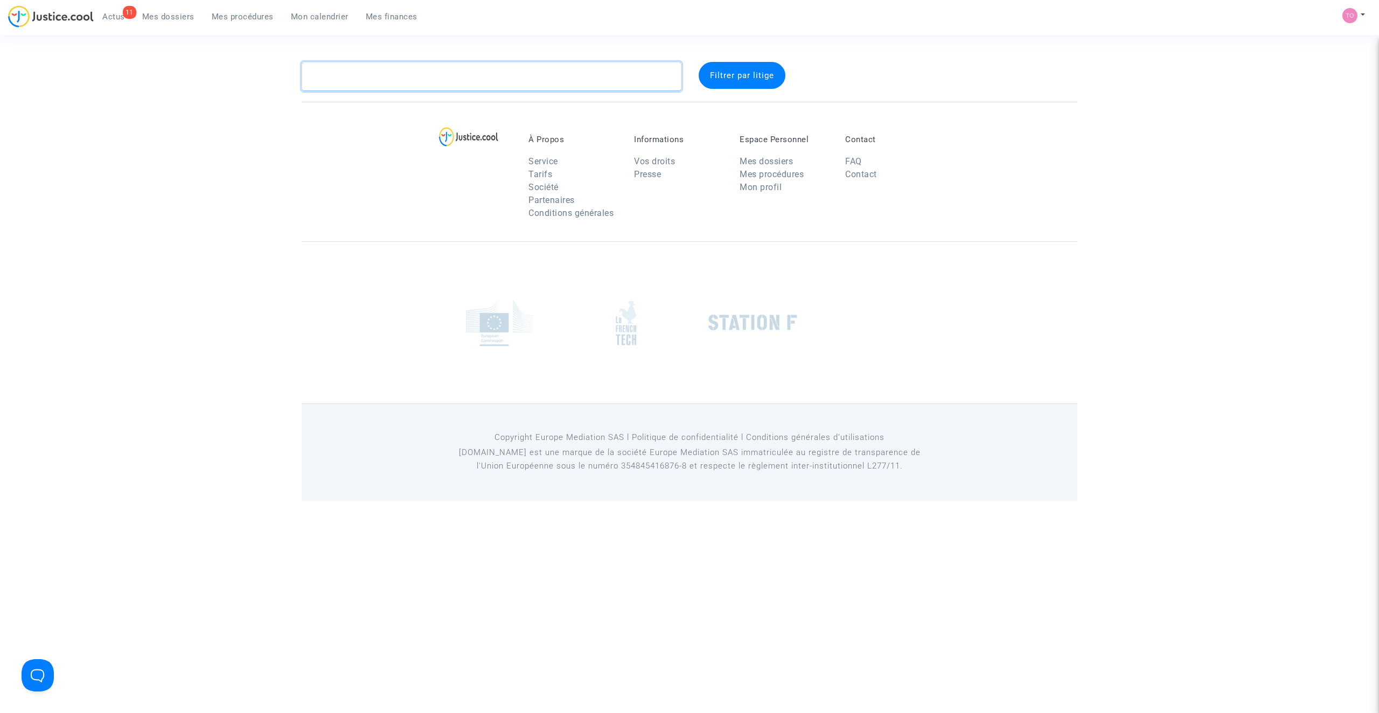
click at [328, 76] on textarea at bounding box center [492, 76] width 380 height 29
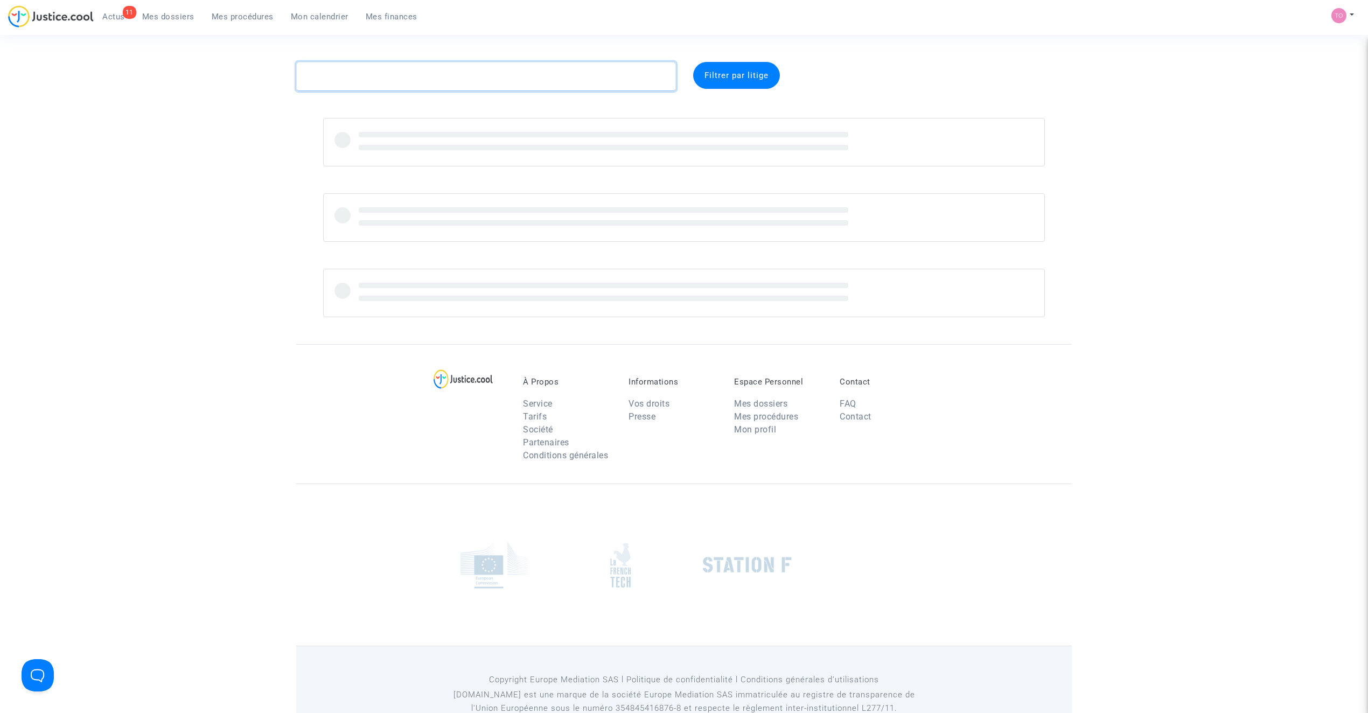
paste textarea "BONETTI"
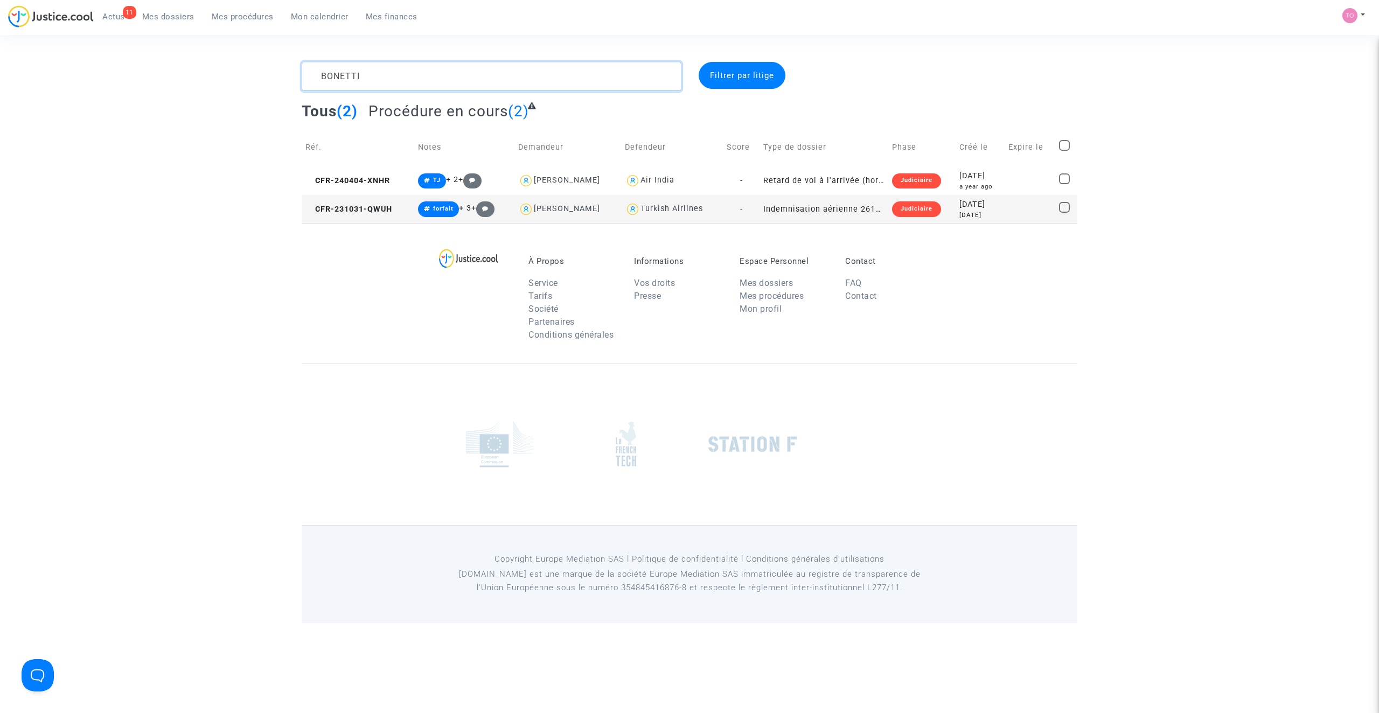
type textarea "BONETTI"
click at [984, 214] on div "[DATE]" at bounding box center [979, 215] width 41 height 9
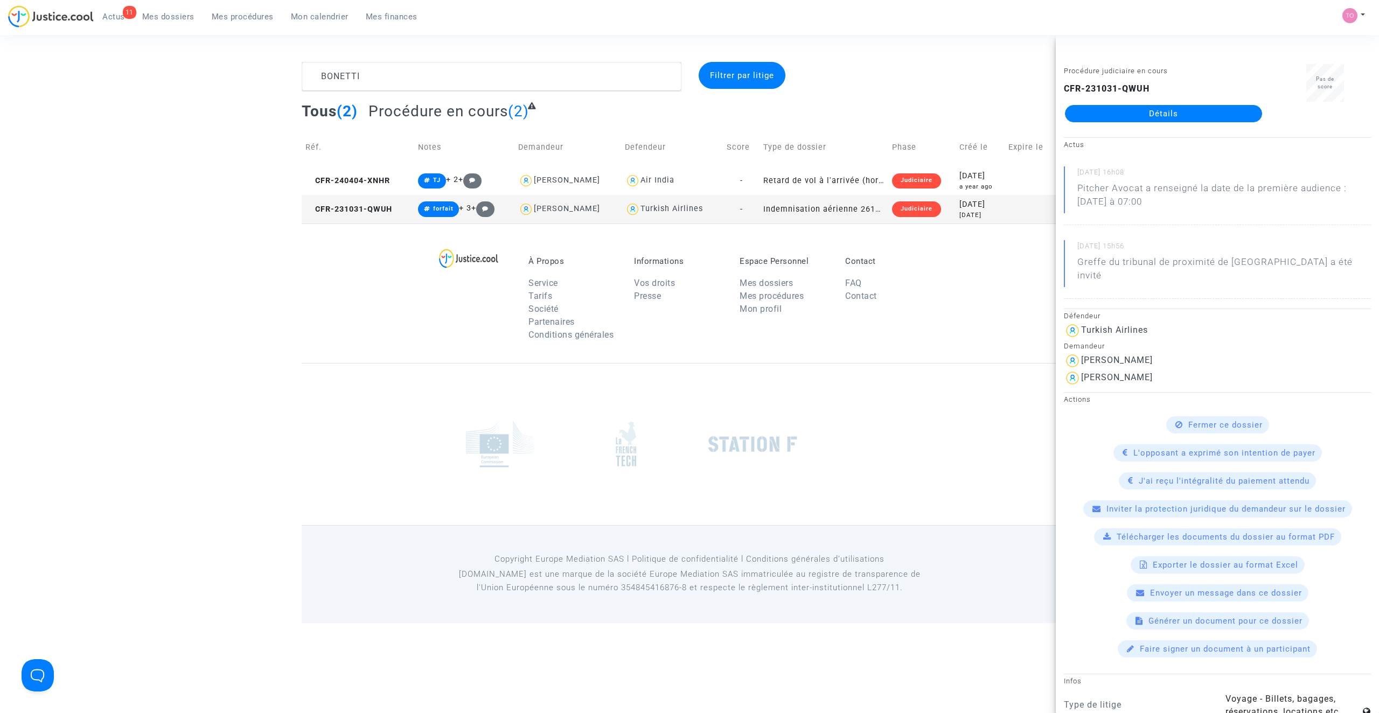
click at [1129, 119] on link "Détails" at bounding box center [1163, 113] width 197 height 17
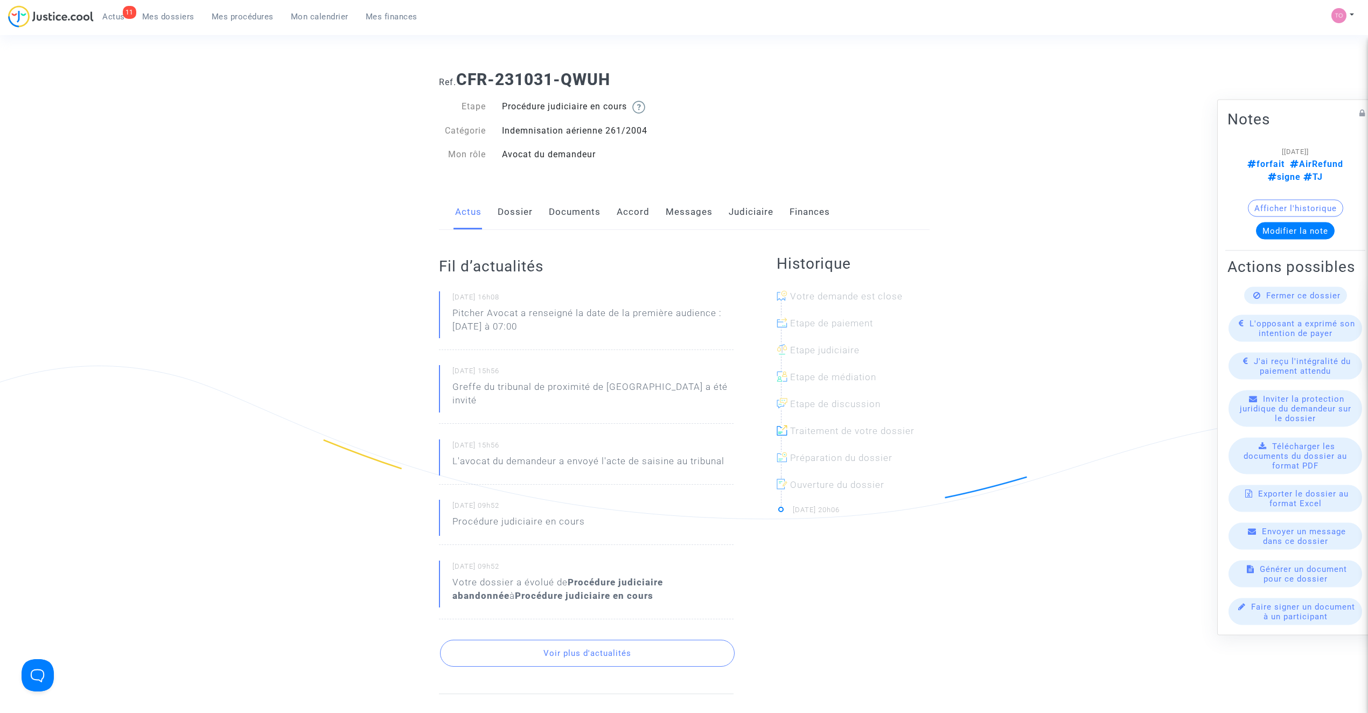
click at [517, 214] on link "Dossier" at bounding box center [515, 212] width 35 height 36
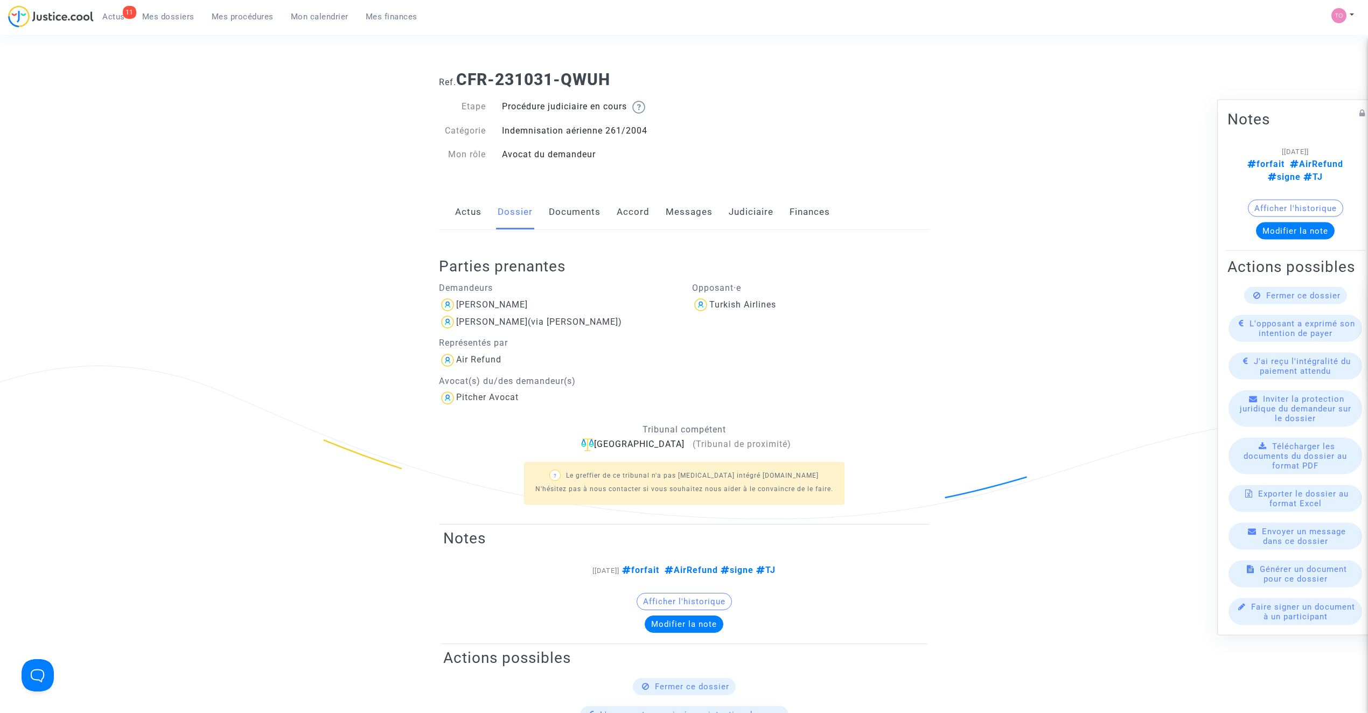
click at [735, 212] on link "Judiciaire" at bounding box center [751, 212] width 45 height 36
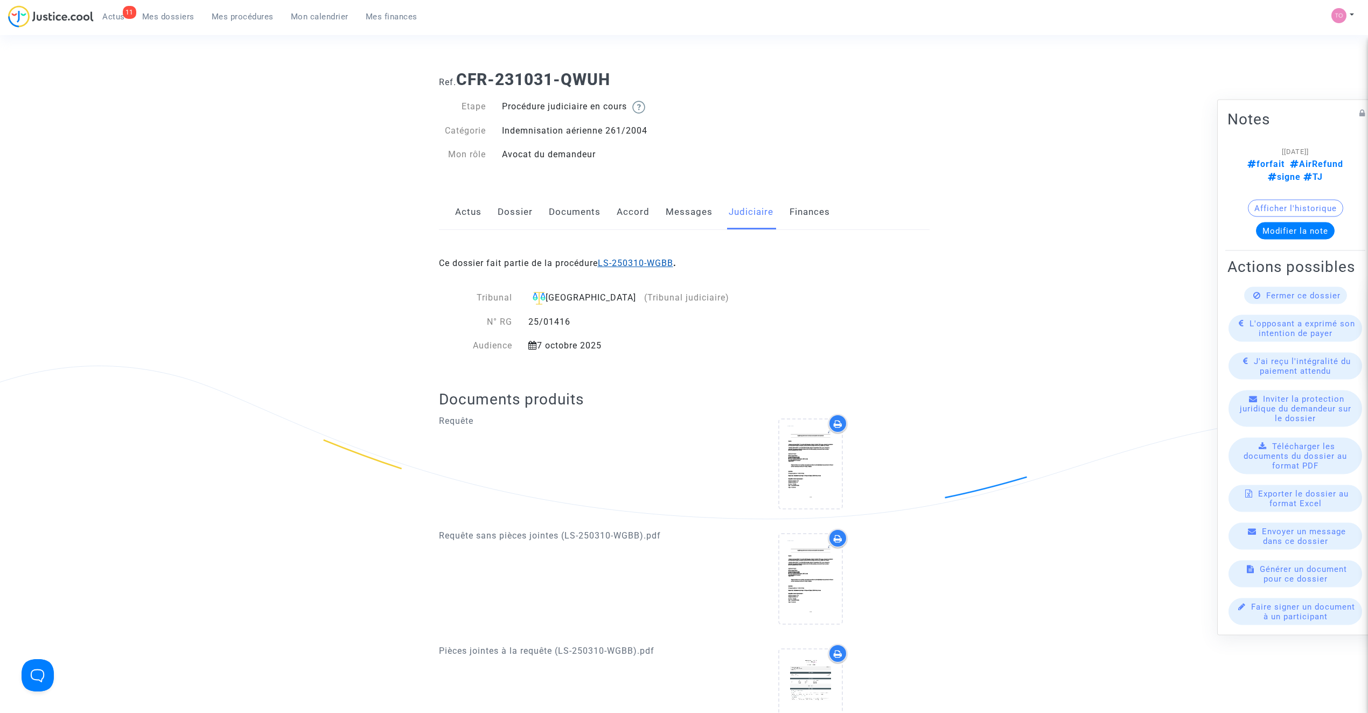
click at [652, 260] on link "LS-250310-WGBB" at bounding box center [635, 263] width 75 height 10
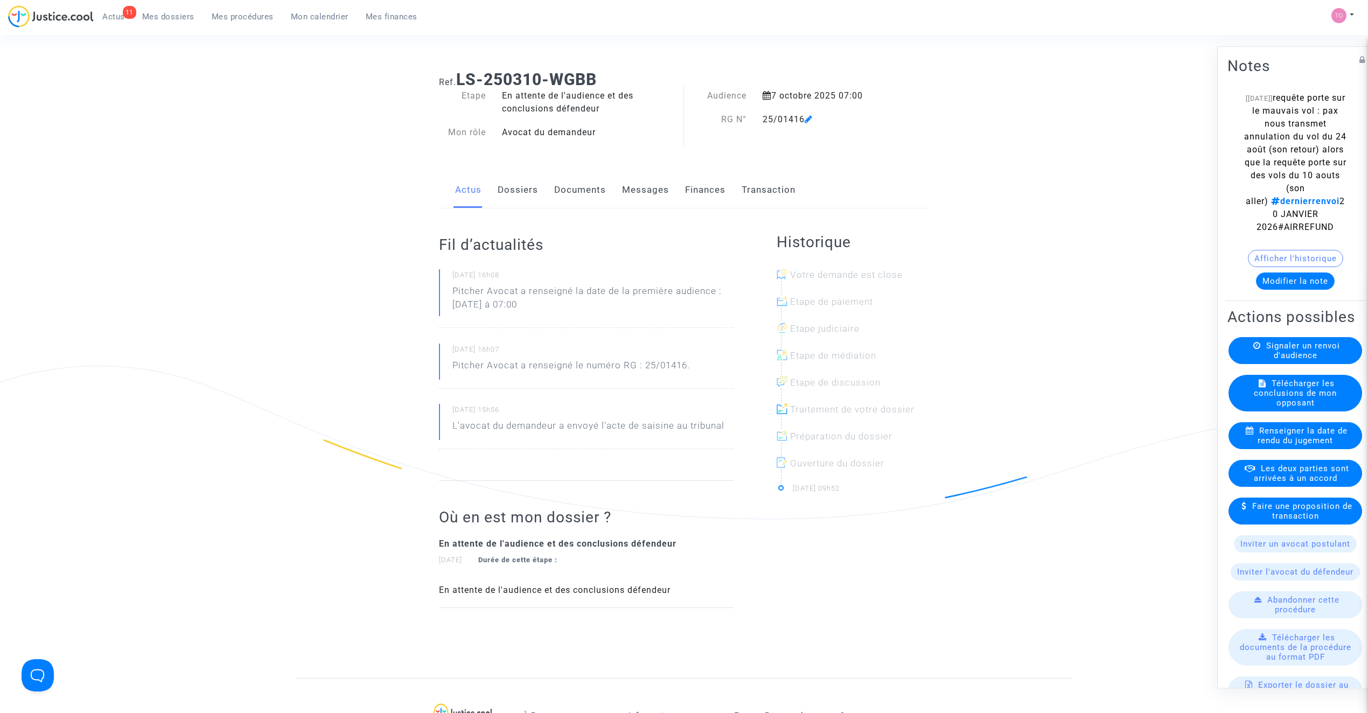
click at [1293, 290] on button "Modifier la note" at bounding box center [1295, 280] width 79 height 17
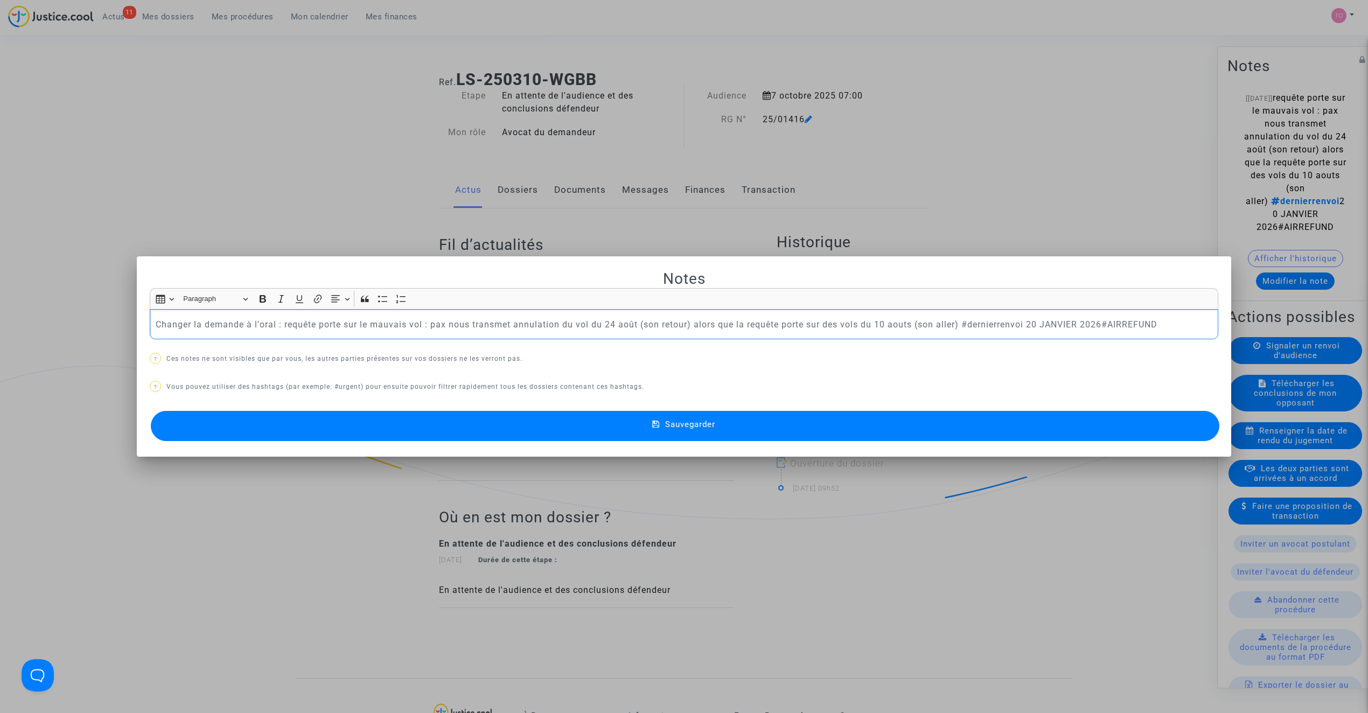
click at [415, 420] on button "Sauvegarder" at bounding box center [685, 426] width 1068 height 30
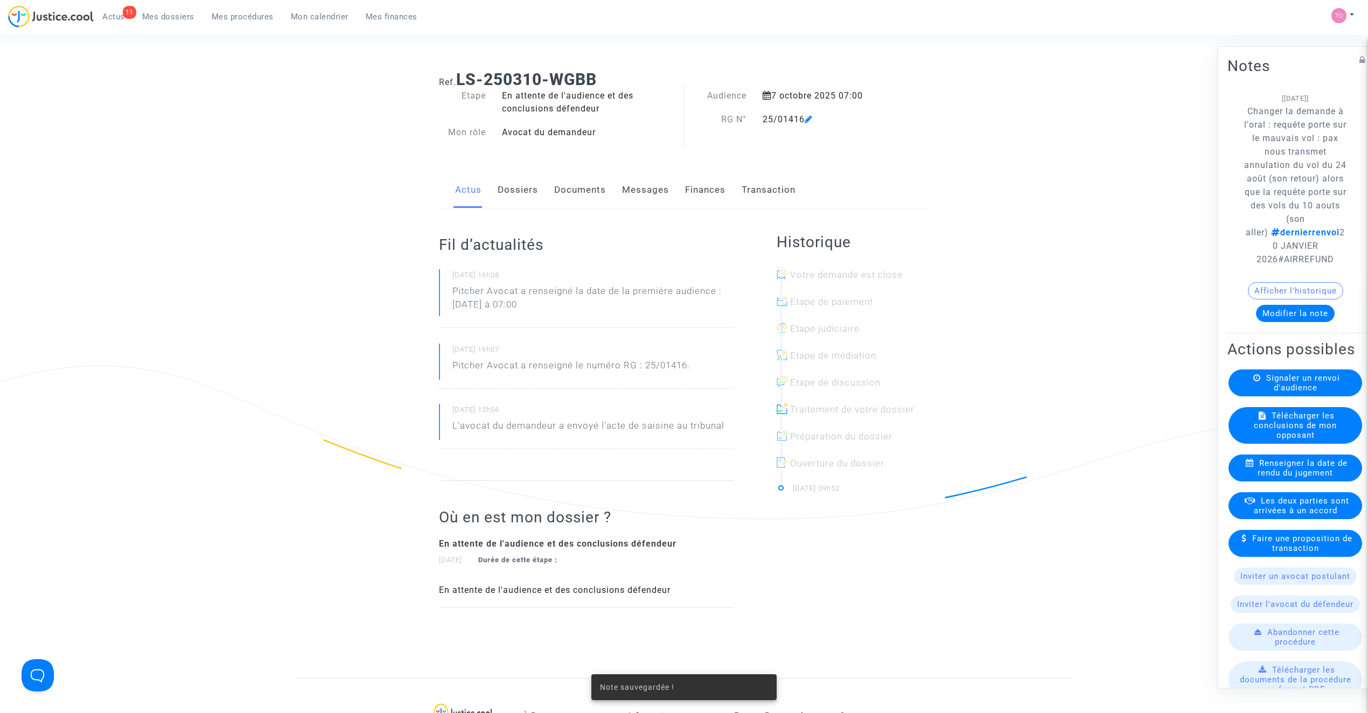
click at [1258, 299] on button "Afficher l'historique" at bounding box center [1295, 290] width 95 height 17
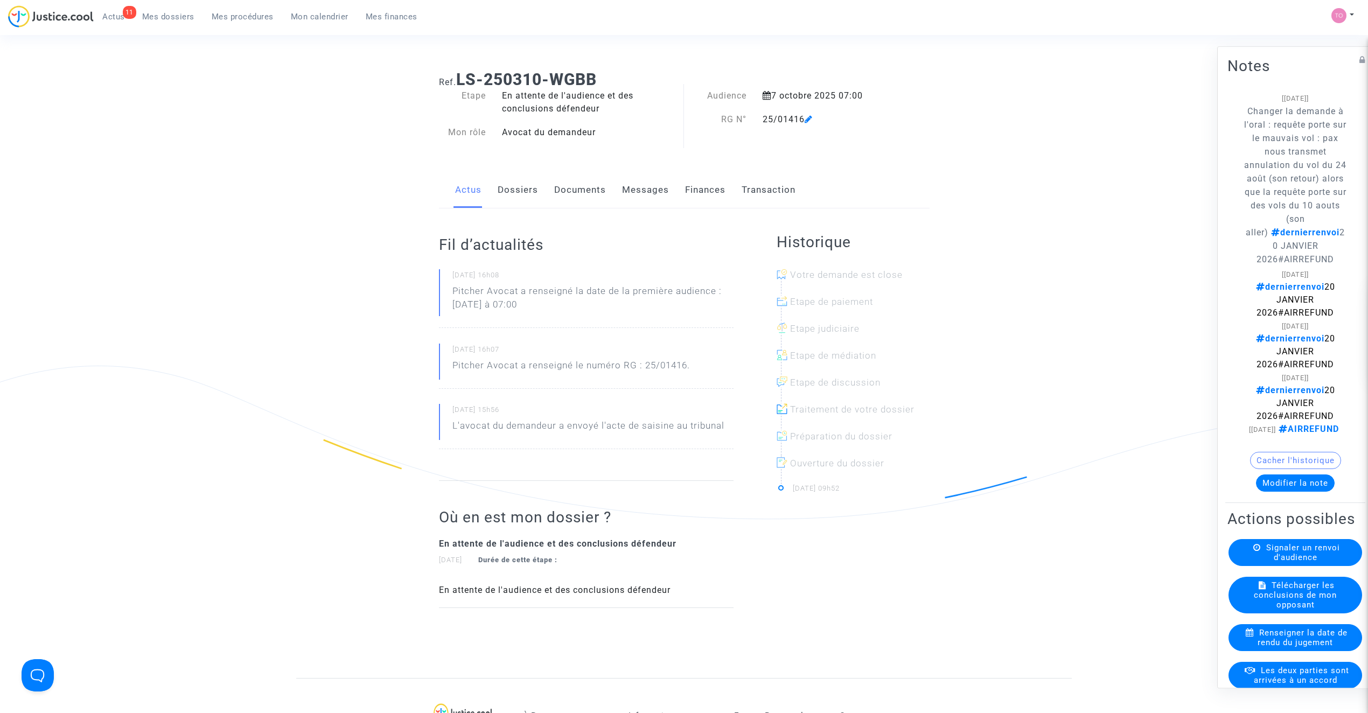
click at [1281, 469] on button "Cacher l'historique" at bounding box center [1295, 460] width 91 height 17
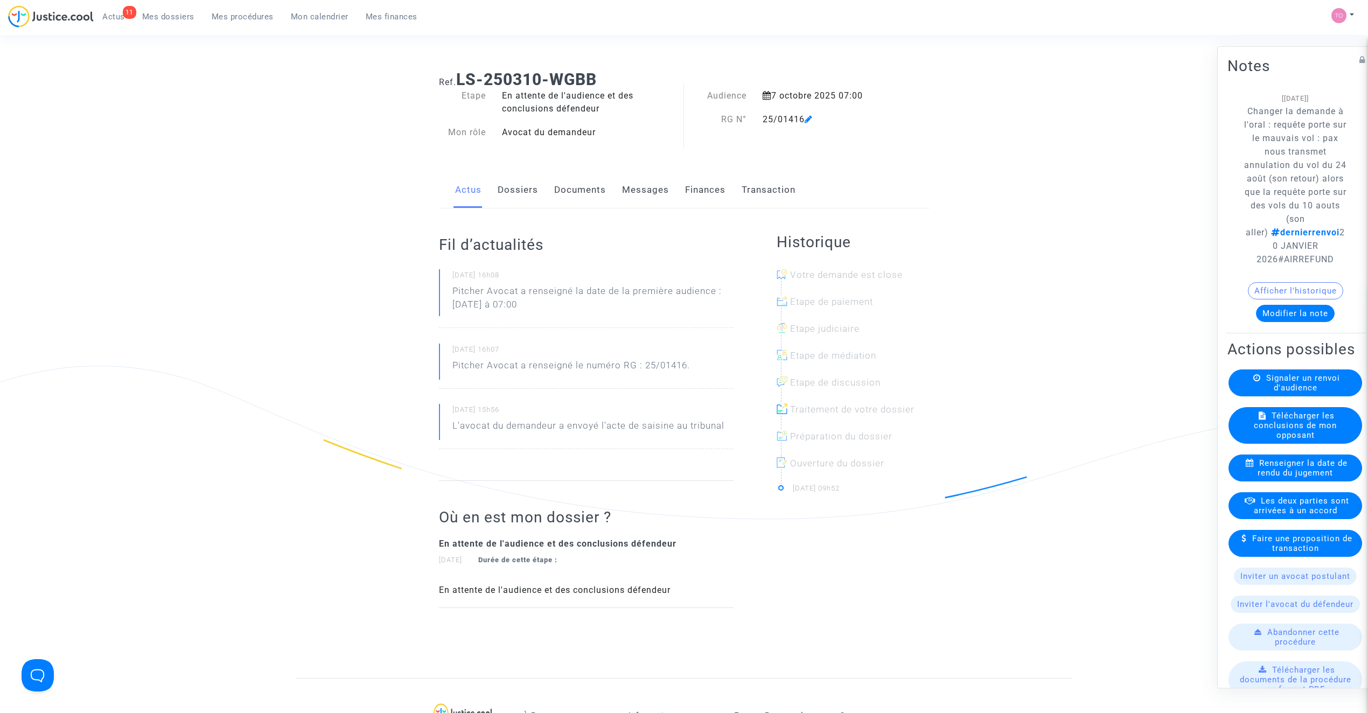
click at [173, 20] on span "Mes dossiers" at bounding box center [168, 17] width 52 height 10
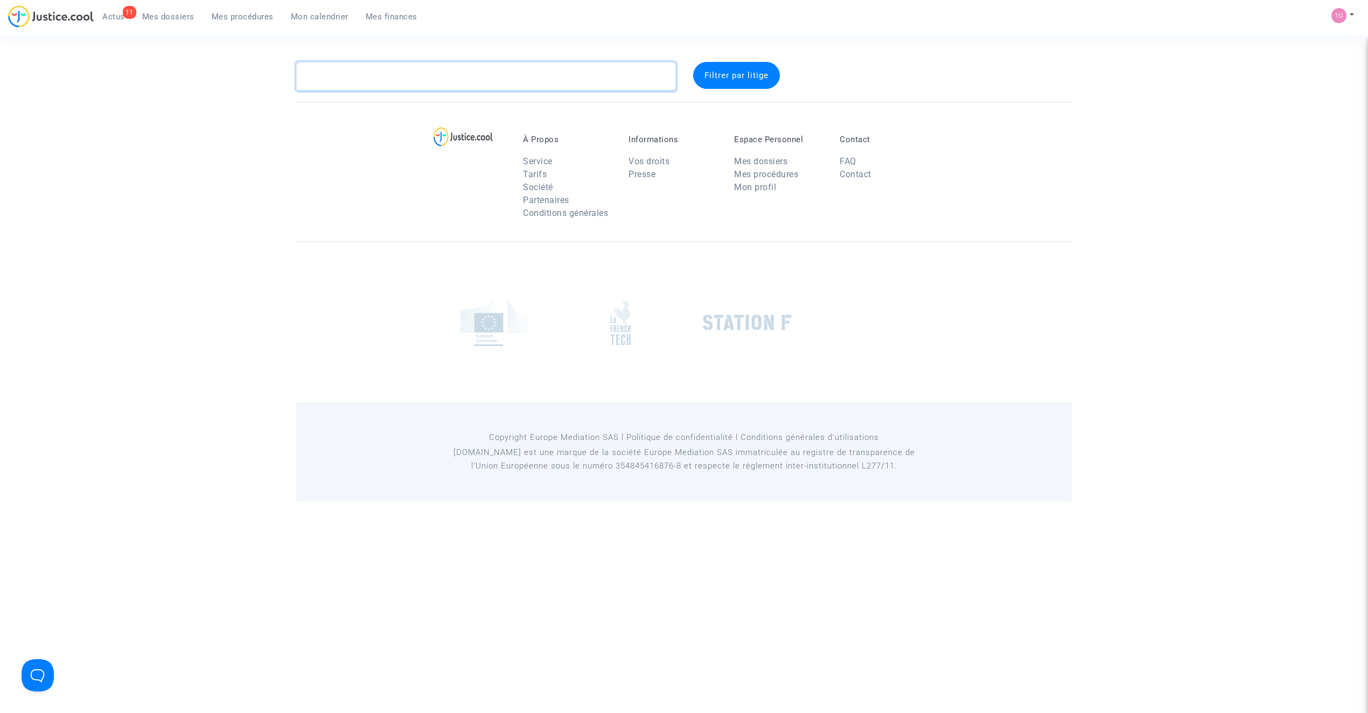
click at [378, 76] on textarea at bounding box center [486, 76] width 380 height 29
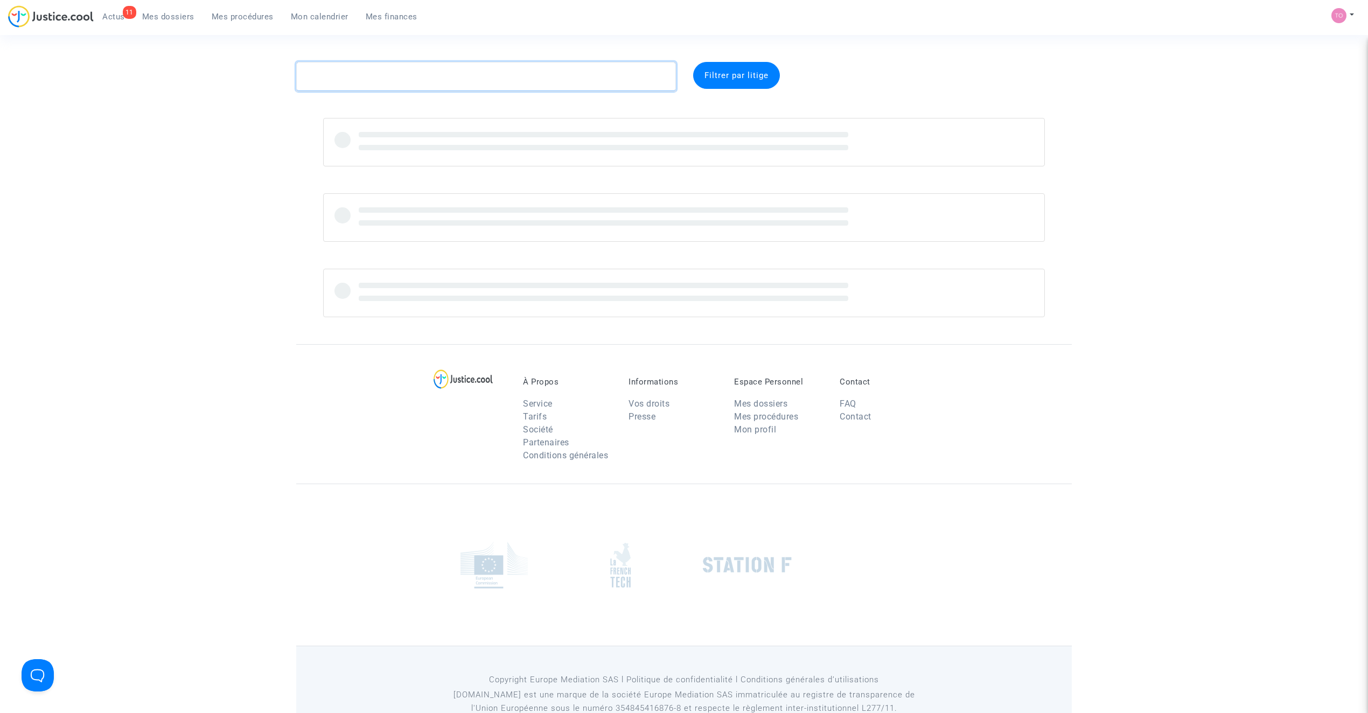
paste textarea "JENG"
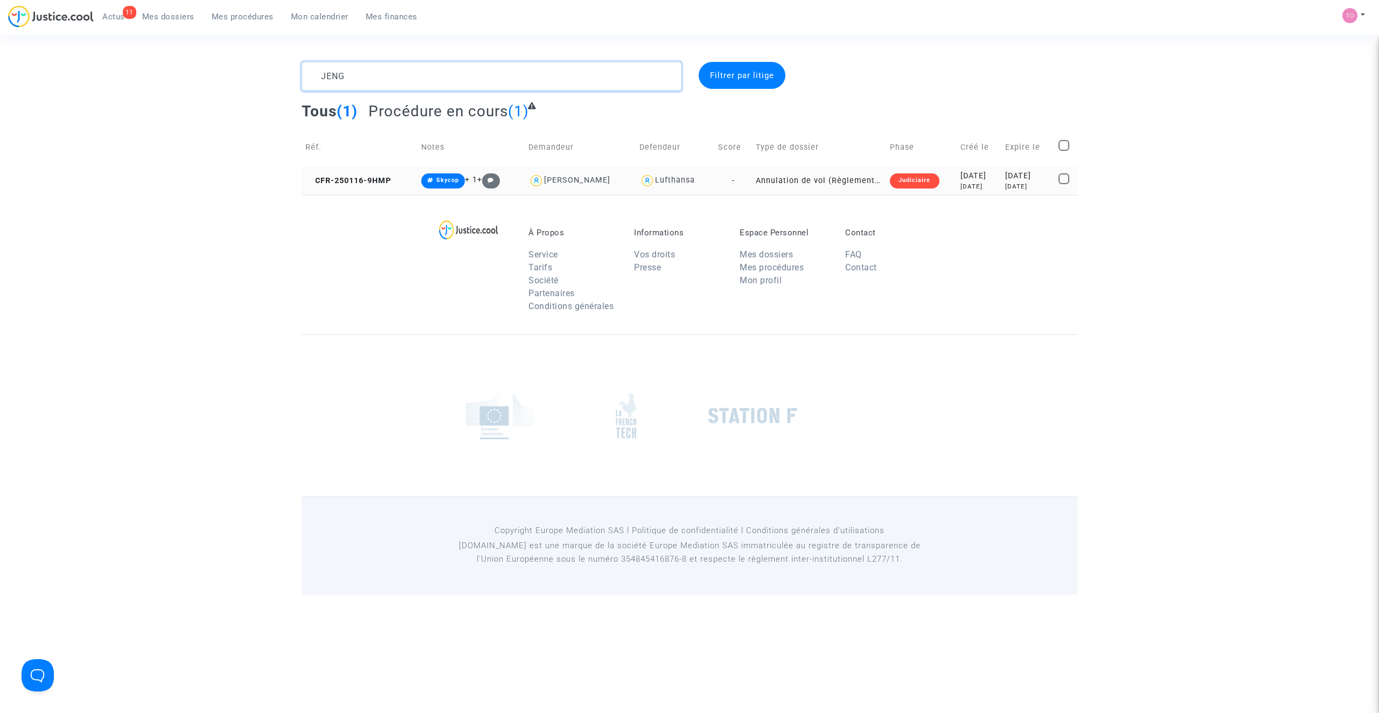
type textarea "JENG"
click at [906, 176] on div "Judiciaire" at bounding box center [914, 180] width 49 height 15
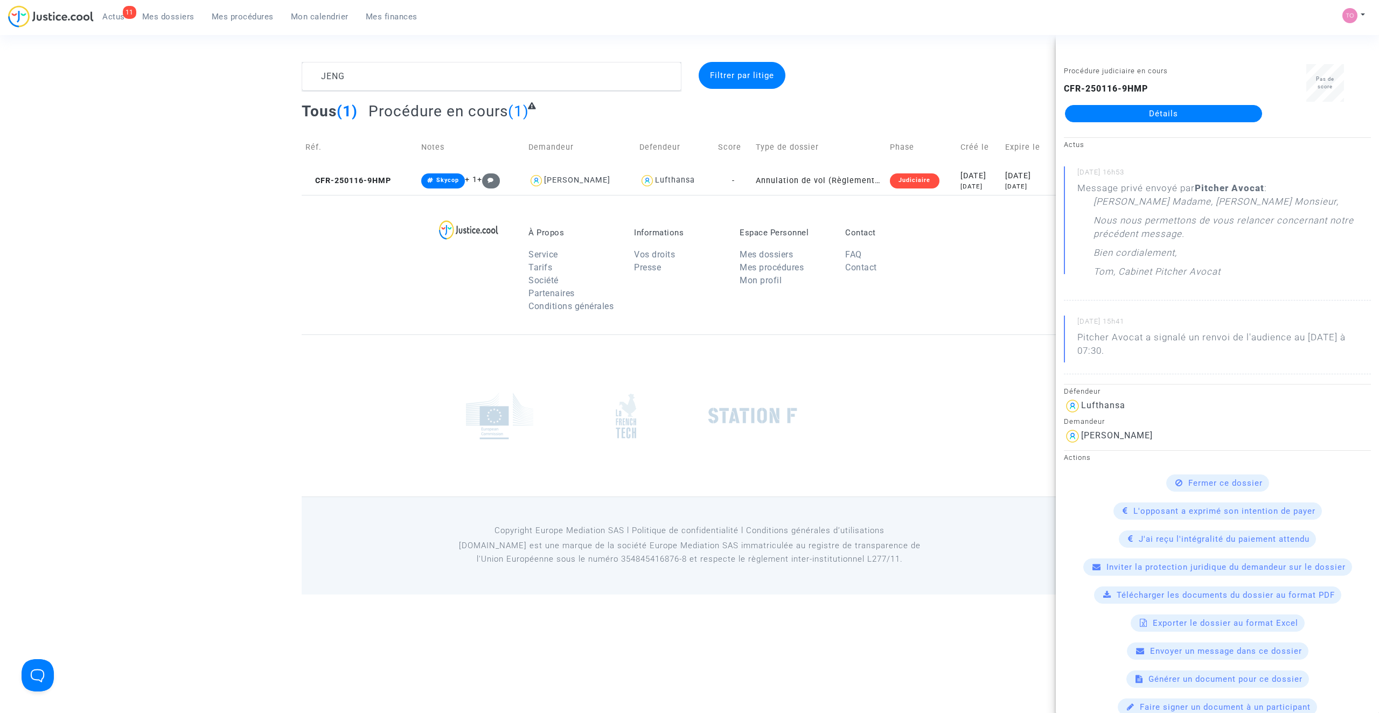
click at [1123, 113] on link "Détails" at bounding box center [1163, 113] width 197 height 17
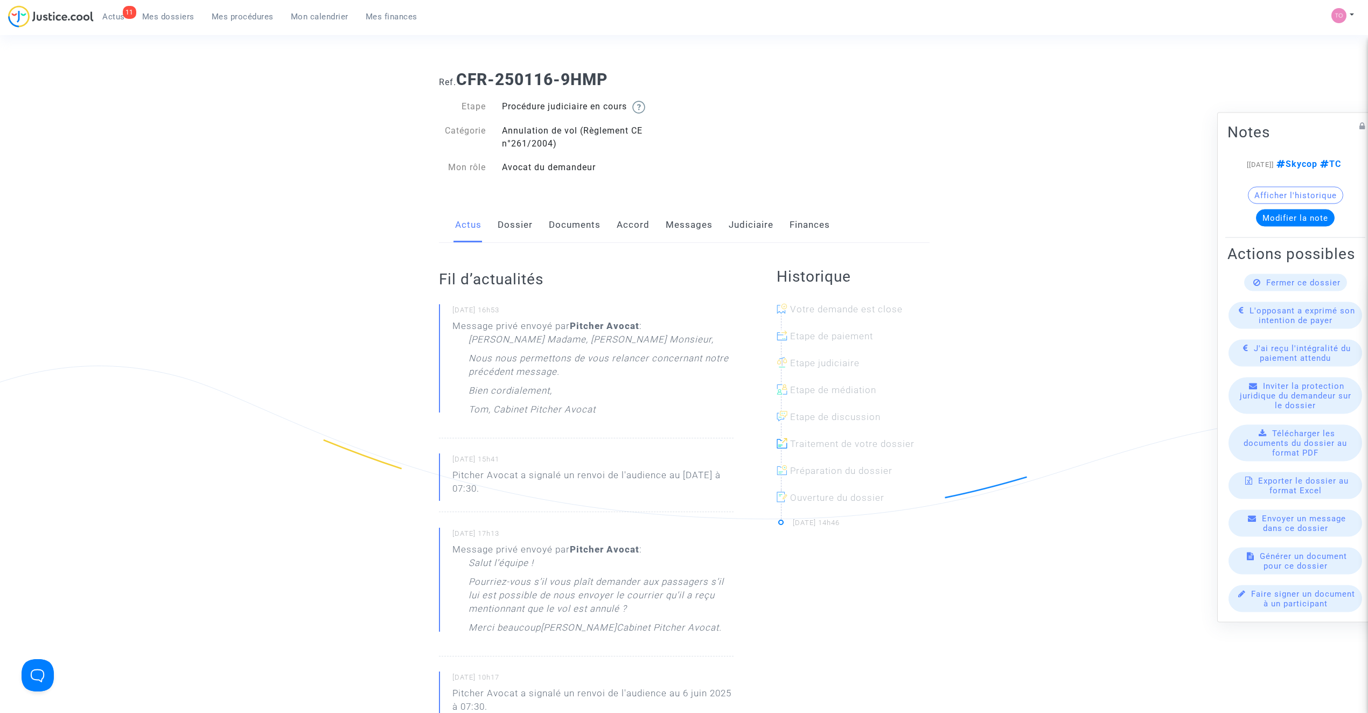
click at [733, 228] on link "Judiciaire" at bounding box center [751, 225] width 45 height 36
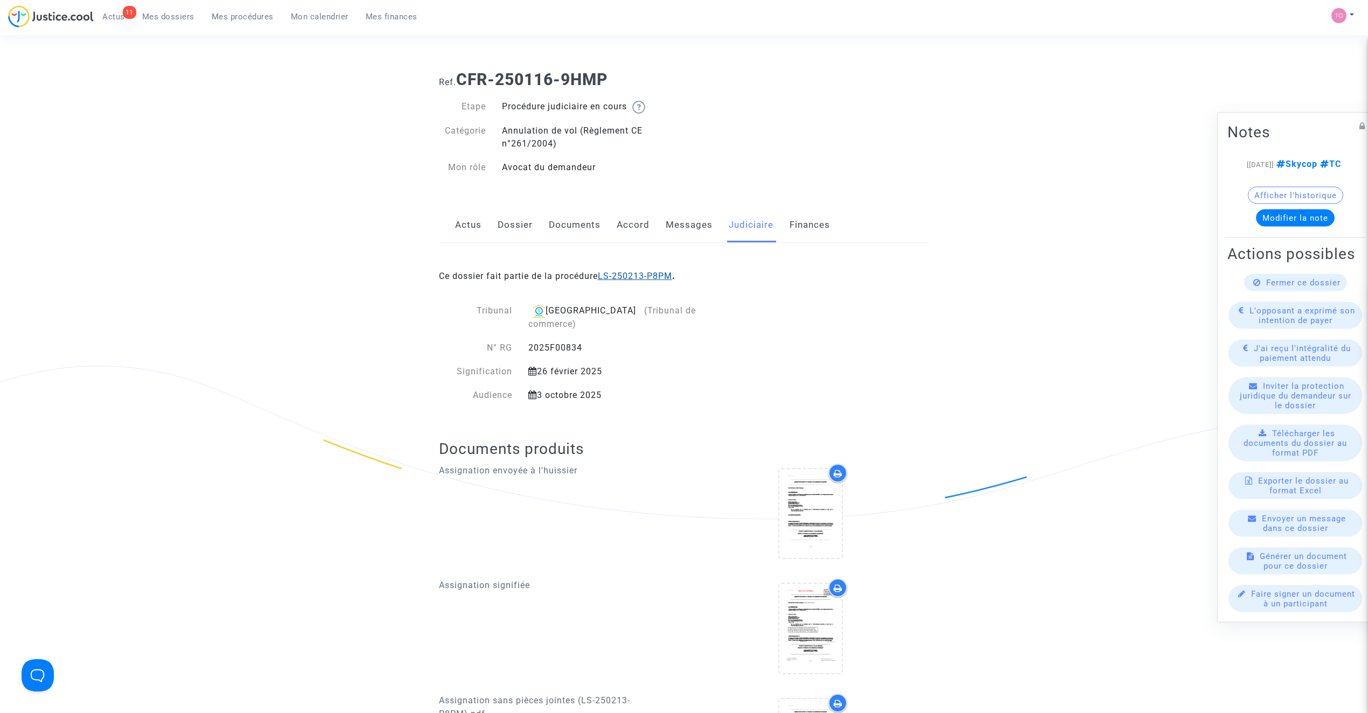
click at [621, 272] on link "LS-250213-P8PM" at bounding box center [635, 276] width 74 height 10
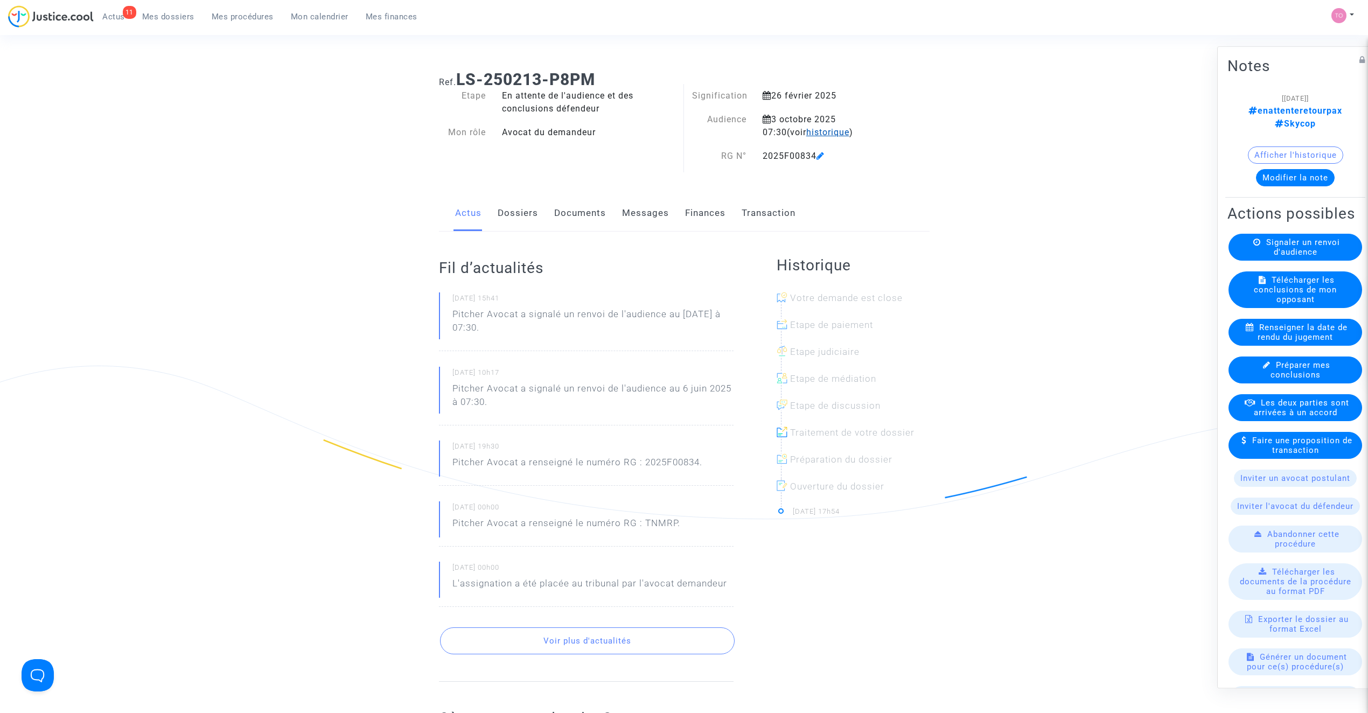
click at [806, 134] on span "historique" at bounding box center [827, 132] width 43 height 10
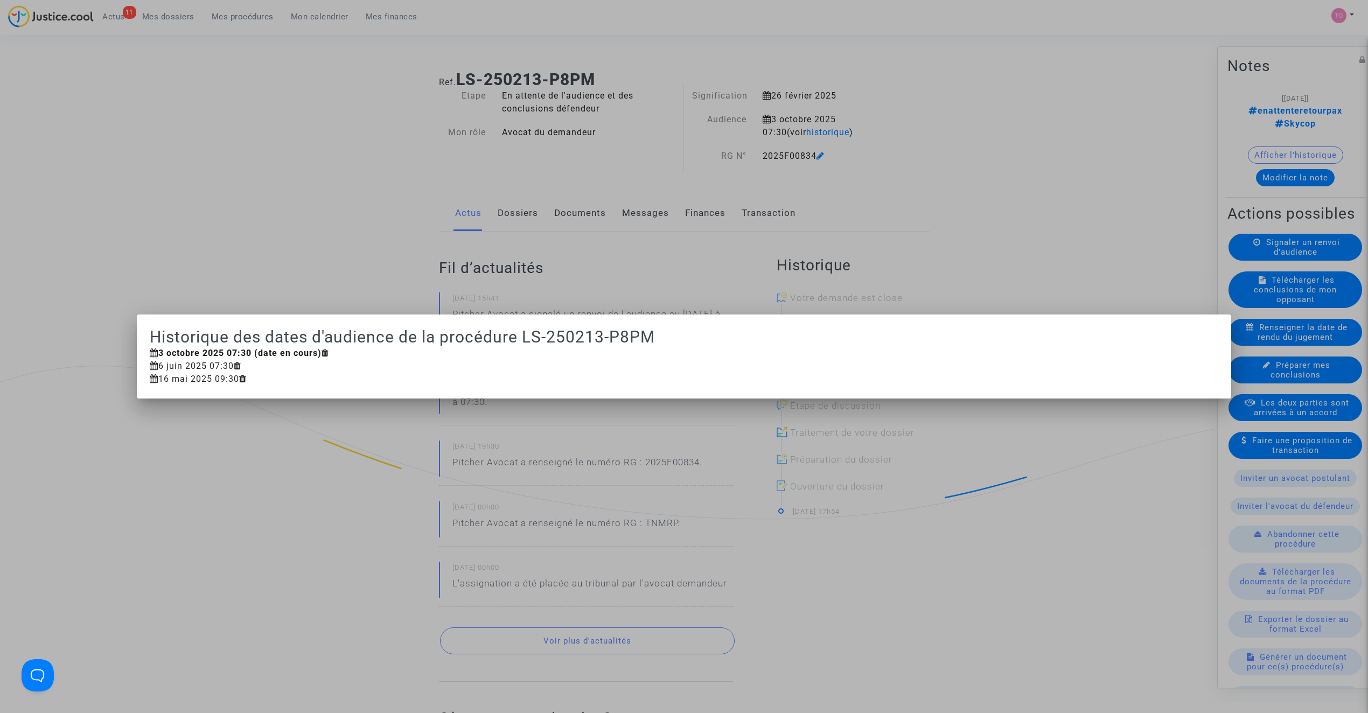
click at [432, 181] on div at bounding box center [684, 356] width 1368 height 713
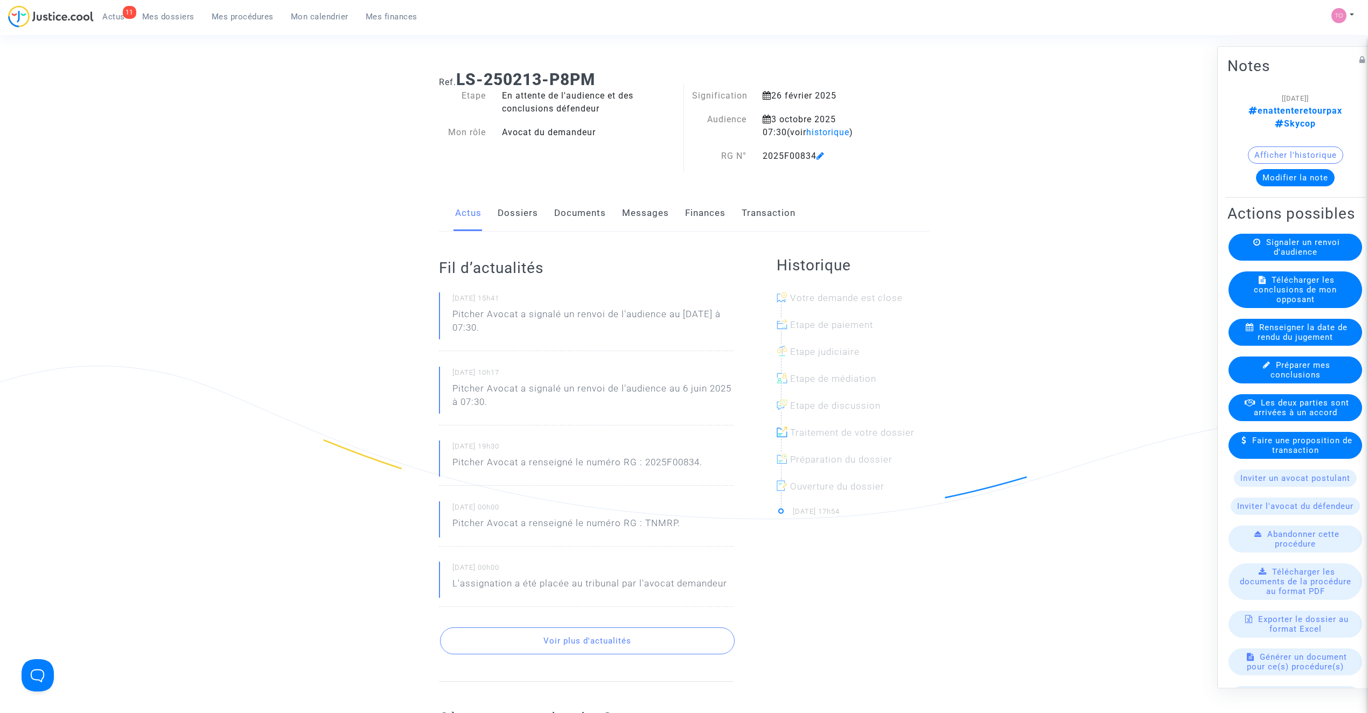
click at [650, 214] on link "Messages" at bounding box center [645, 213] width 47 height 36
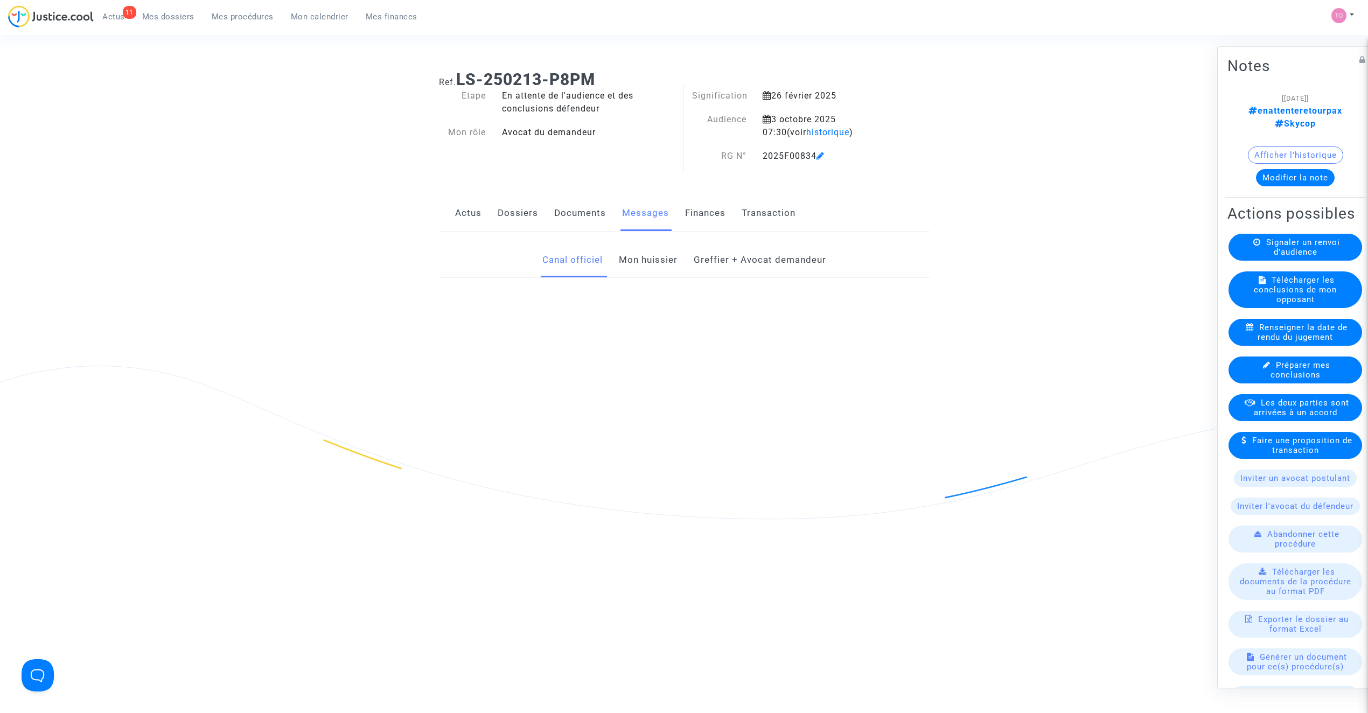
click at [561, 212] on link "Documents" at bounding box center [580, 213] width 52 height 36
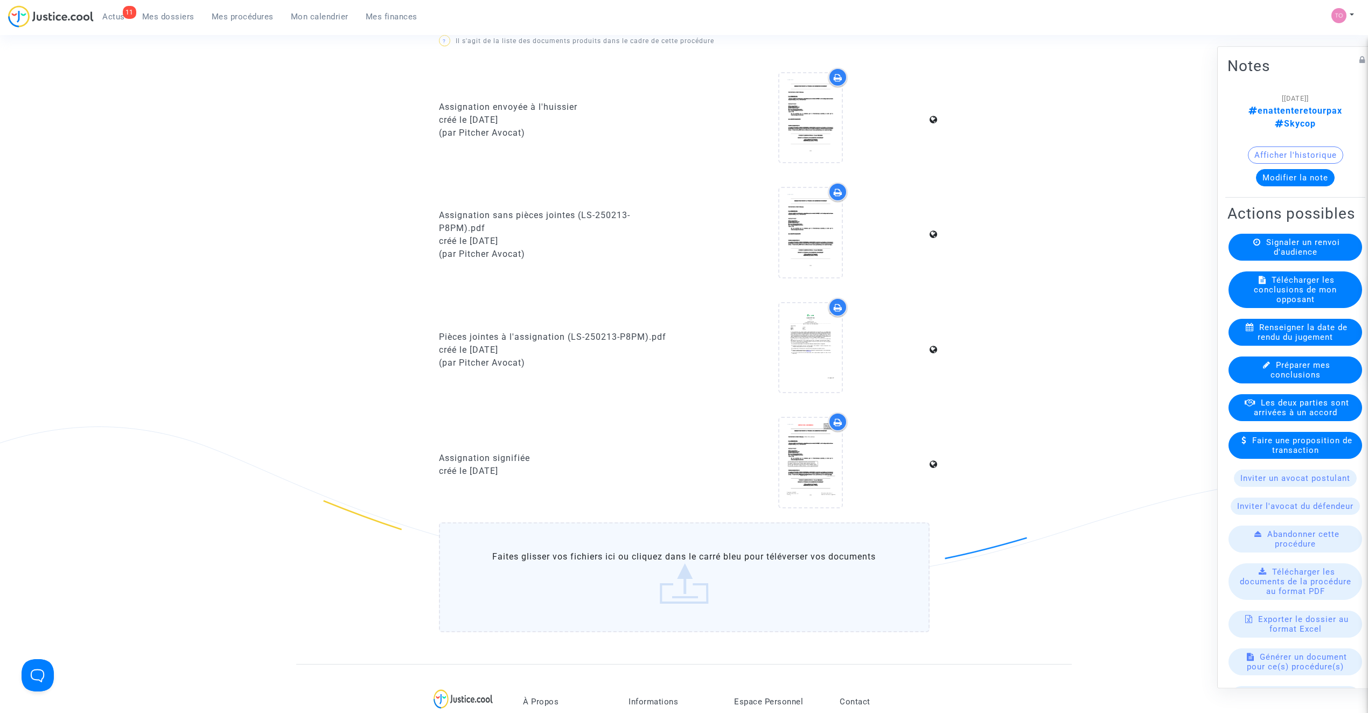
scroll to position [718, 0]
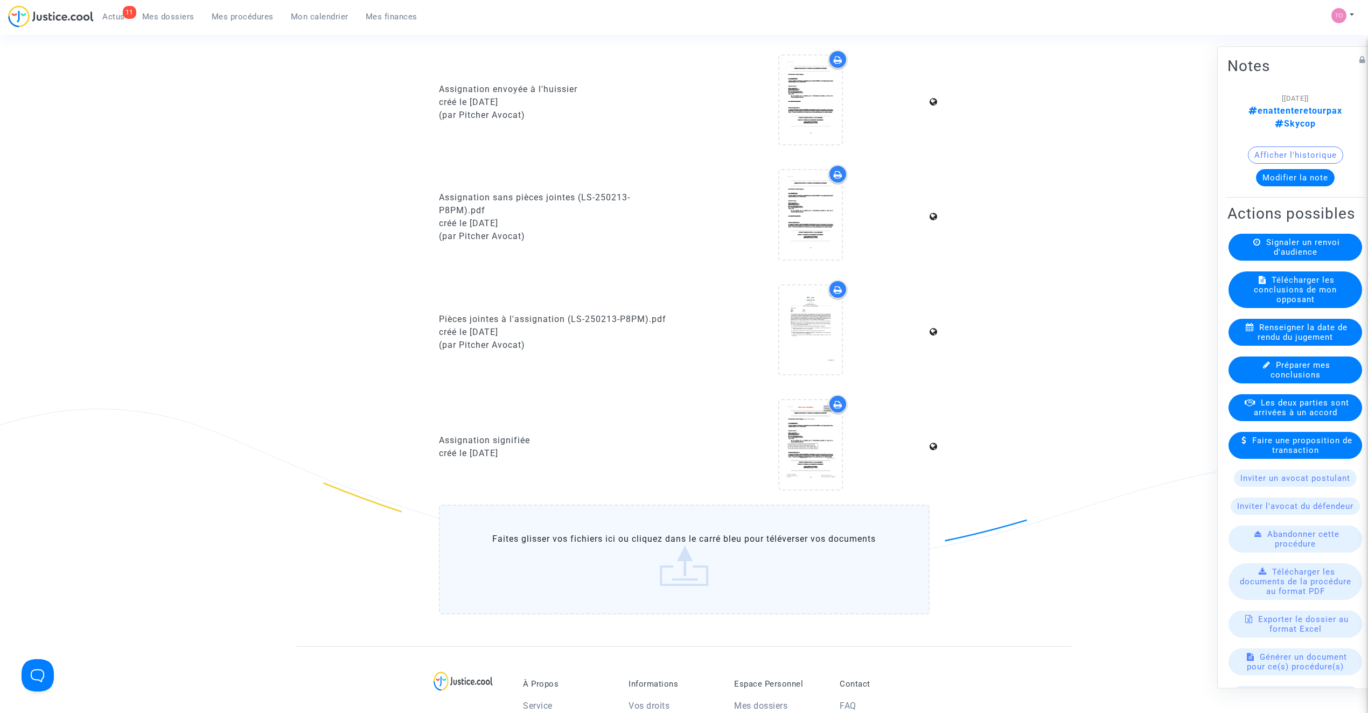
click at [1286, 153] on button "Afficher l'historique" at bounding box center [1295, 154] width 95 height 17
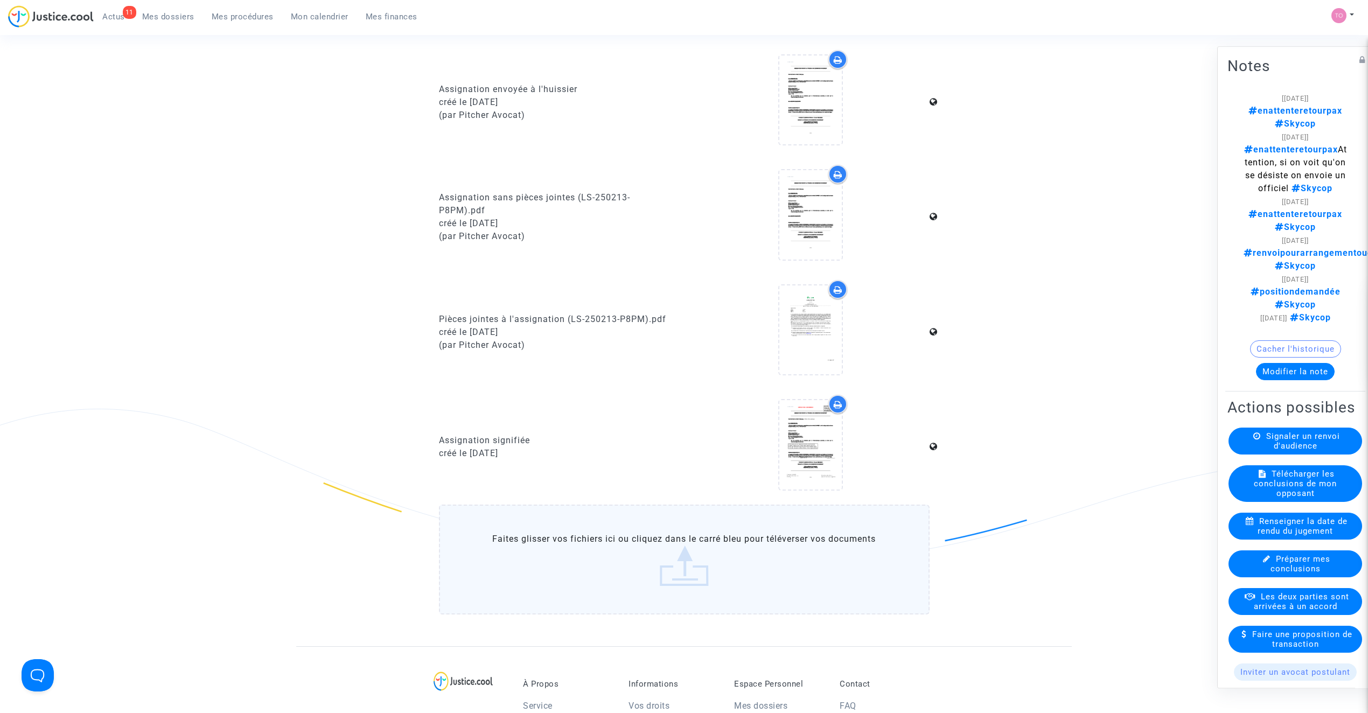
click at [180, 16] on span "Mes dossiers" at bounding box center [168, 17] width 52 height 10
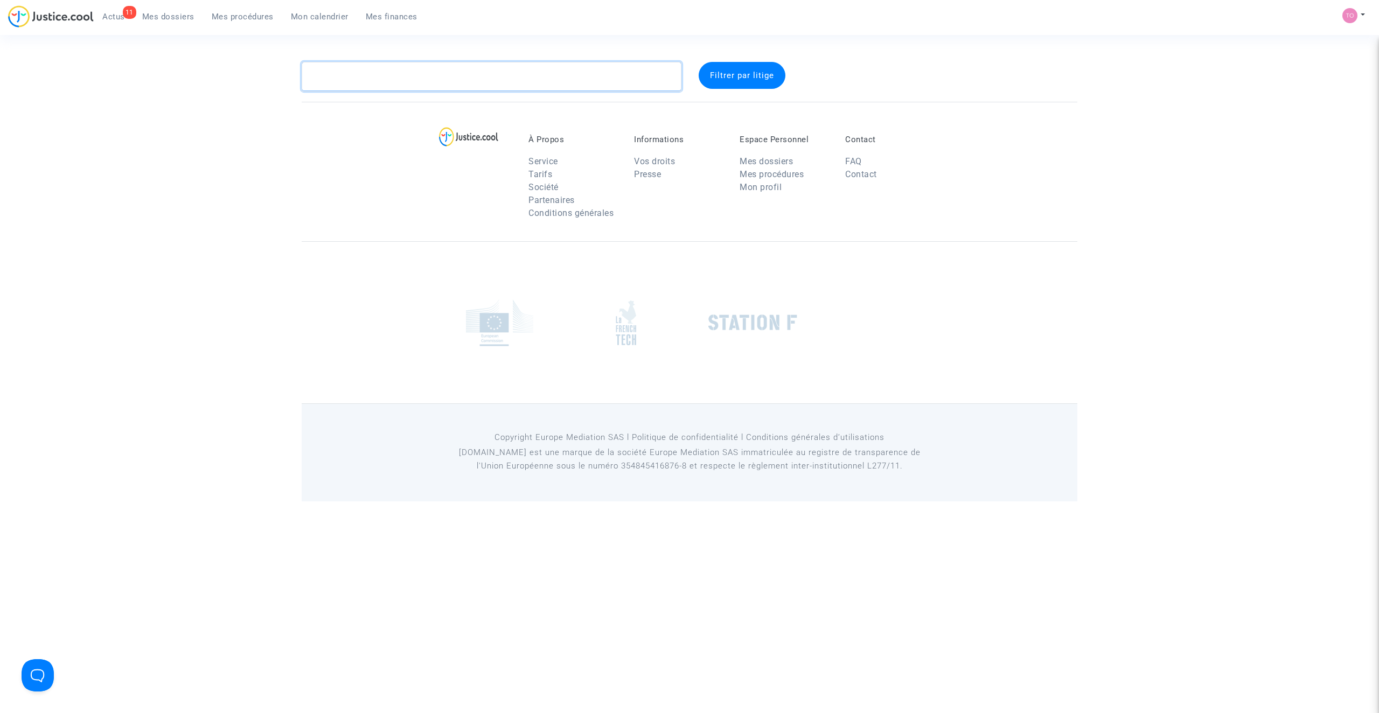
click at [384, 69] on textarea at bounding box center [492, 76] width 380 height 29
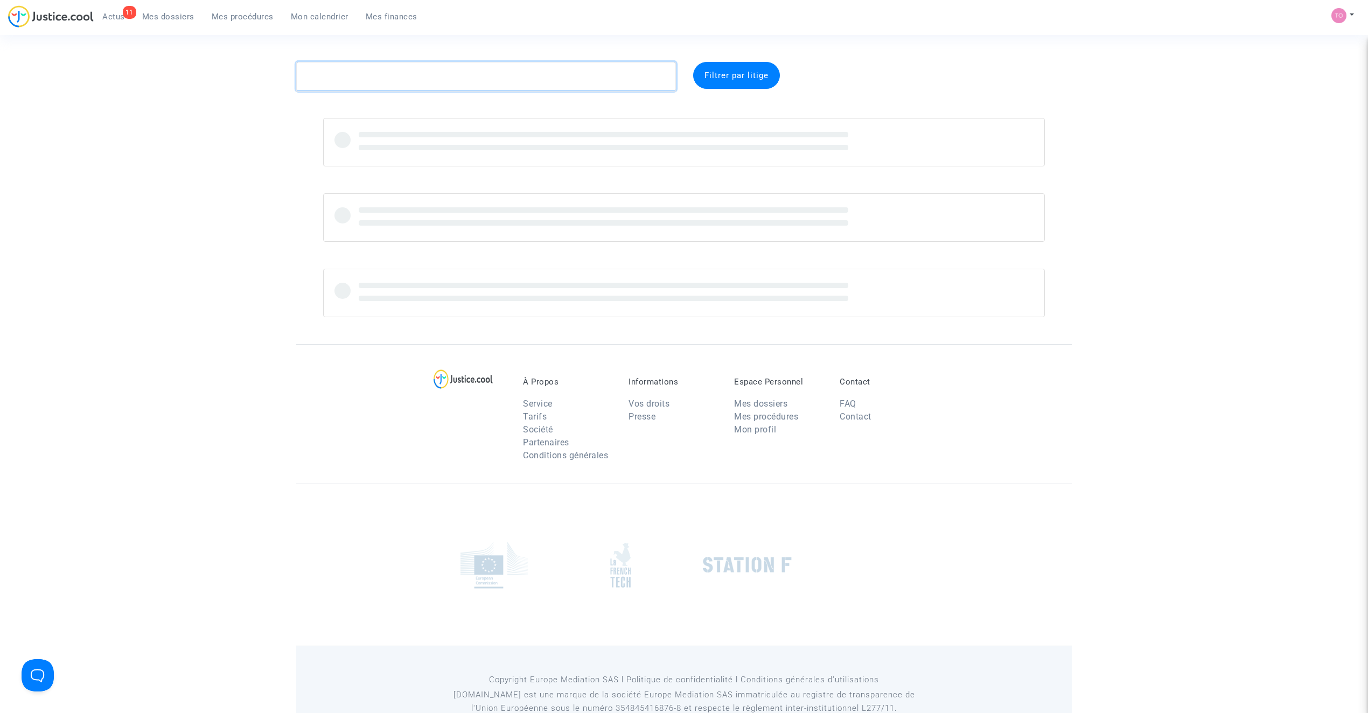
paste textarea "RAMOKOPELWA"
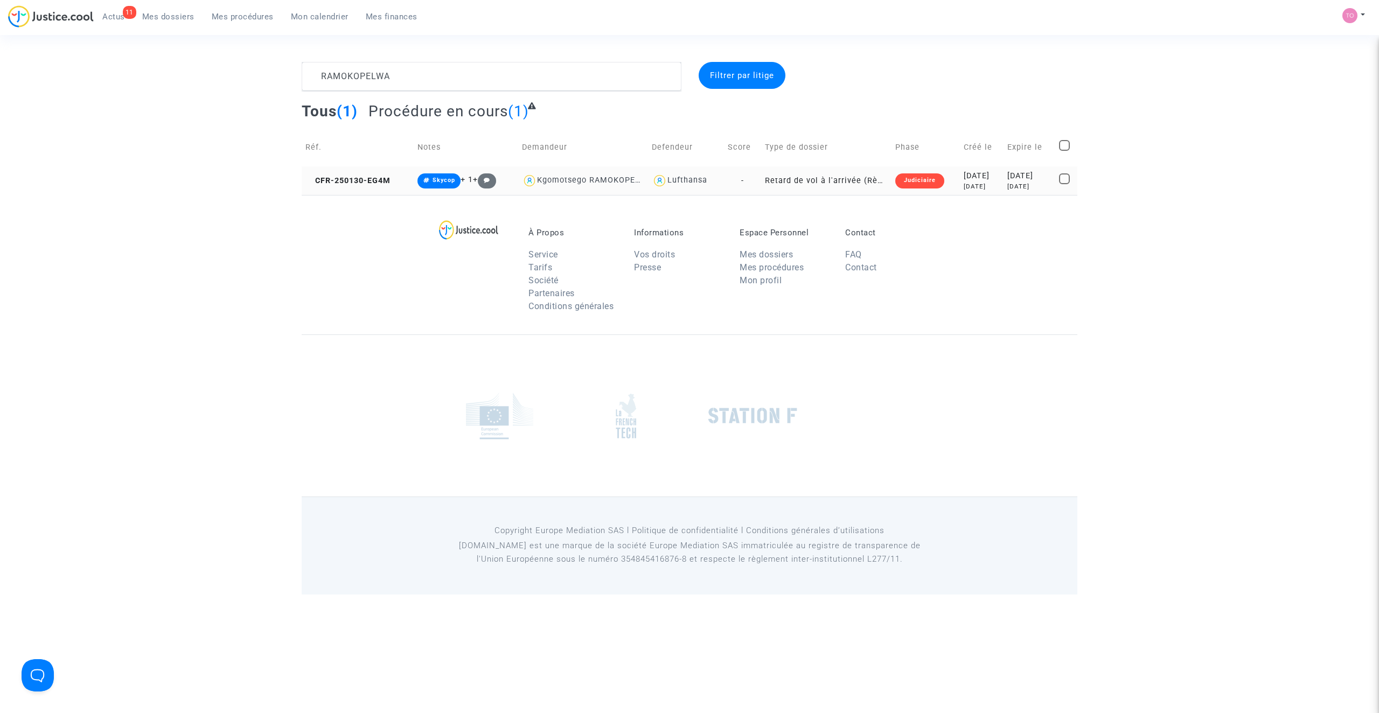
click at [931, 179] on td "Judiciaire" at bounding box center [925, 180] width 68 height 29
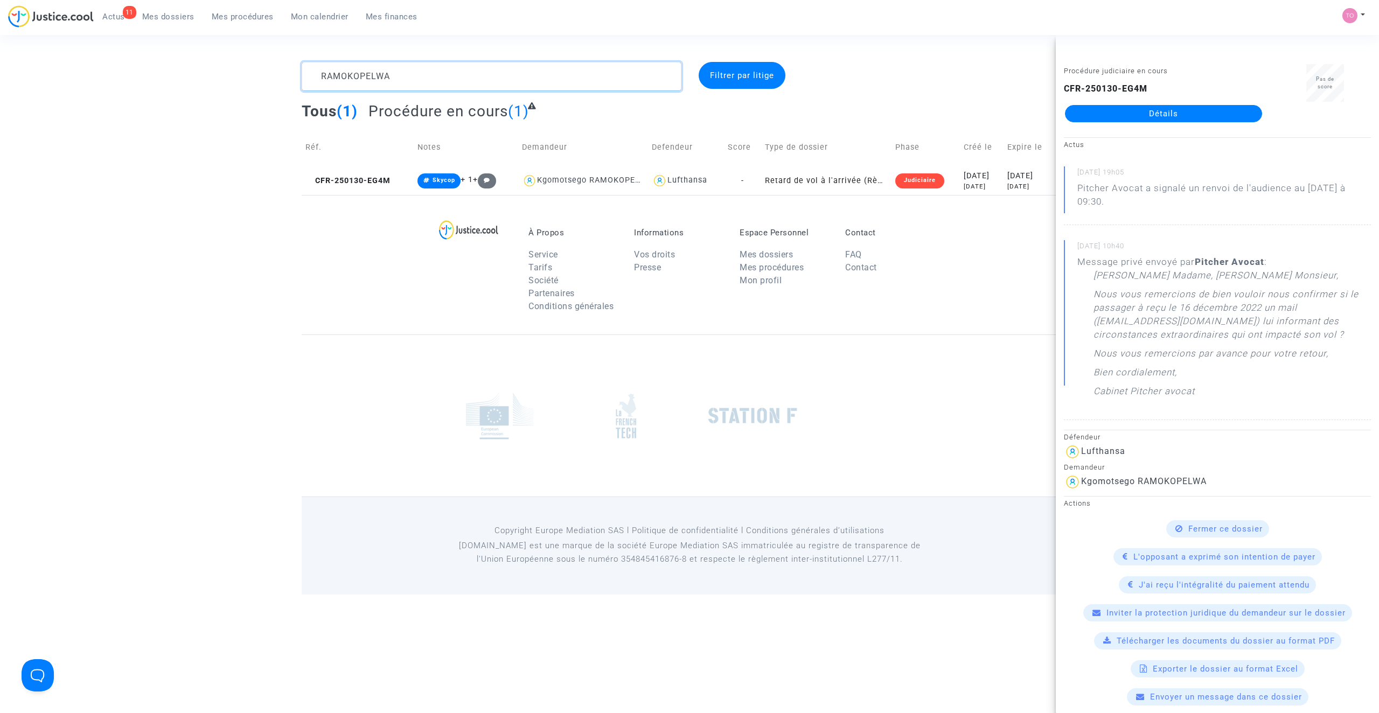
drag, startPoint x: 407, startPoint y: 76, endPoint x: 263, endPoint y: 72, distance: 144.4
click at [263, 72] on div "RAMOKOPELWA Filtrer par litige Tous (1) Procédure en cours (1) Réf. Notes Deman…" at bounding box center [689, 128] width 1379 height 133
paste textarea "Ayamparambil"
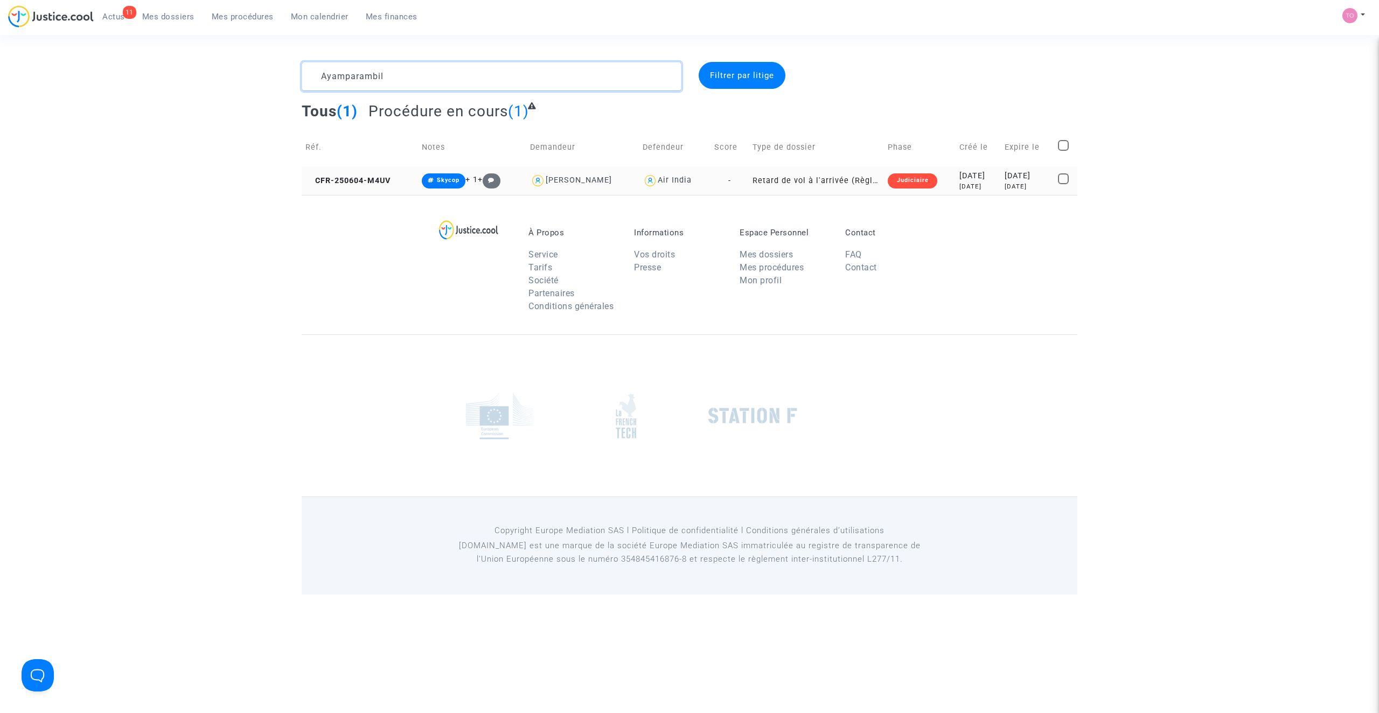
type textarea "Ayamparambil"
click at [970, 181] on div "2025-06-04" at bounding box center [978, 176] width 38 height 12
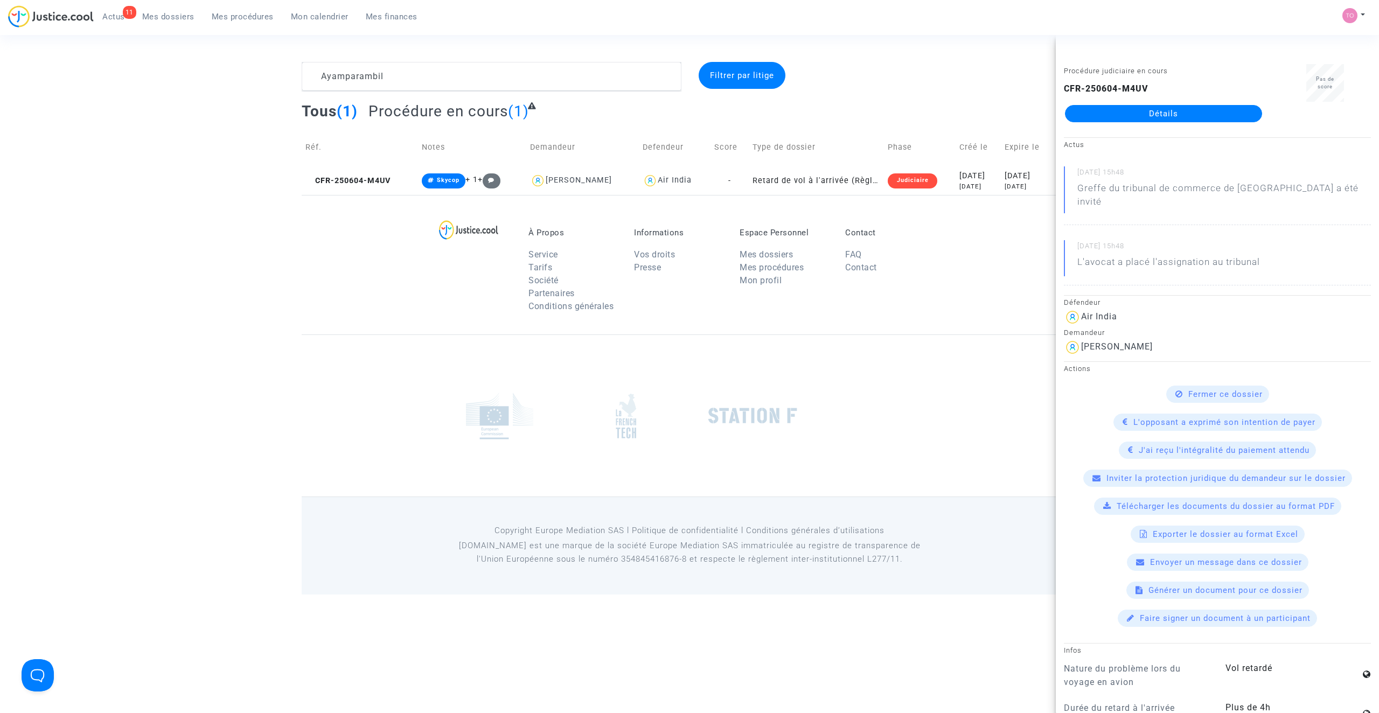
click at [1127, 114] on link "Détails" at bounding box center [1163, 113] width 197 height 17
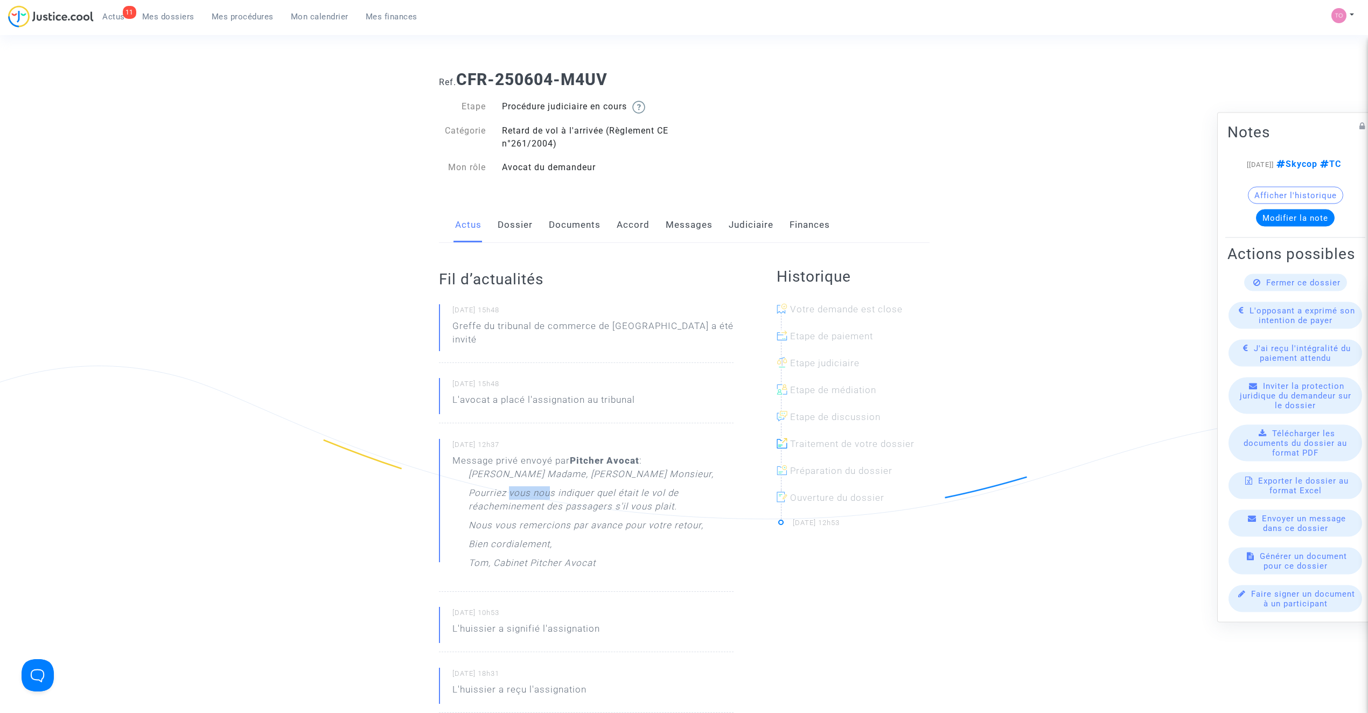
drag, startPoint x: 507, startPoint y: 478, endPoint x: 548, endPoint y: 481, distance: 40.5
click at [549, 486] on p "Pourriez vous nous indiquer quel était le vol de réacheminement des passagers s…" at bounding box center [600, 502] width 265 height 32
click at [507, 496] on p "Pourriez vous nous indiquer quel était le vol de réacheminement des passagers s…" at bounding box center [600, 502] width 265 height 32
drag, startPoint x: 579, startPoint y: 477, endPoint x: 626, endPoint y: 476, distance: 46.3
click at [626, 486] on p "Pourriez vous nous indiquer quel était le vol de réacheminement des passagers s…" at bounding box center [600, 502] width 265 height 32
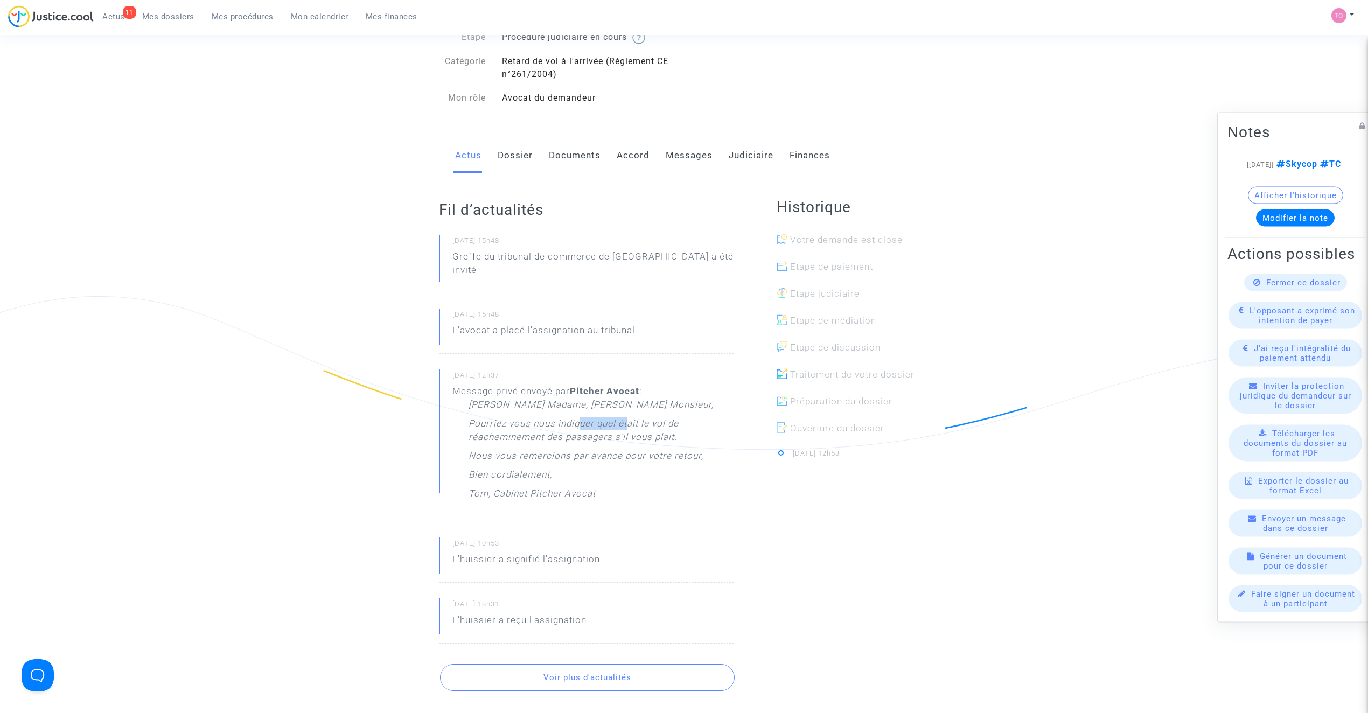
scroll to position [72, 0]
click at [673, 154] on link "Messages" at bounding box center [689, 154] width 47 height 36
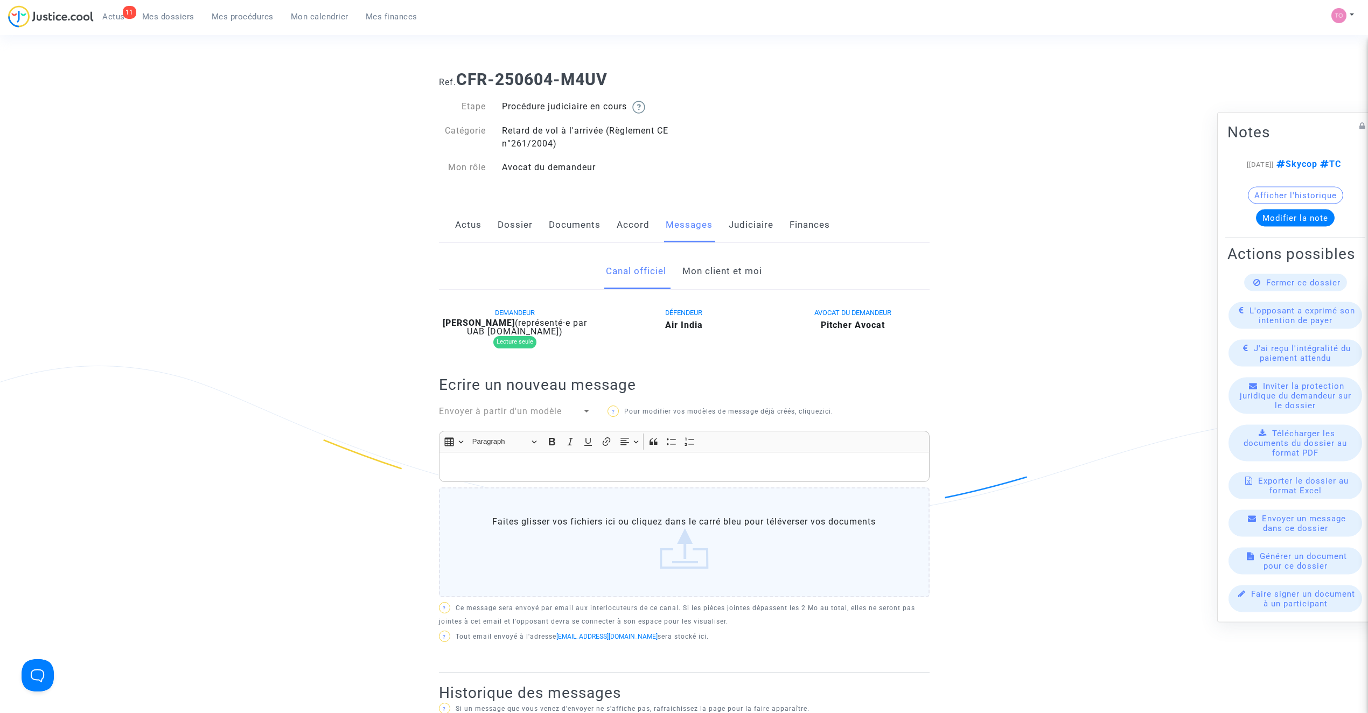
click at [718, 269] on link "Mon client et moi" at bounding box center [722, 272] width 80 height 36
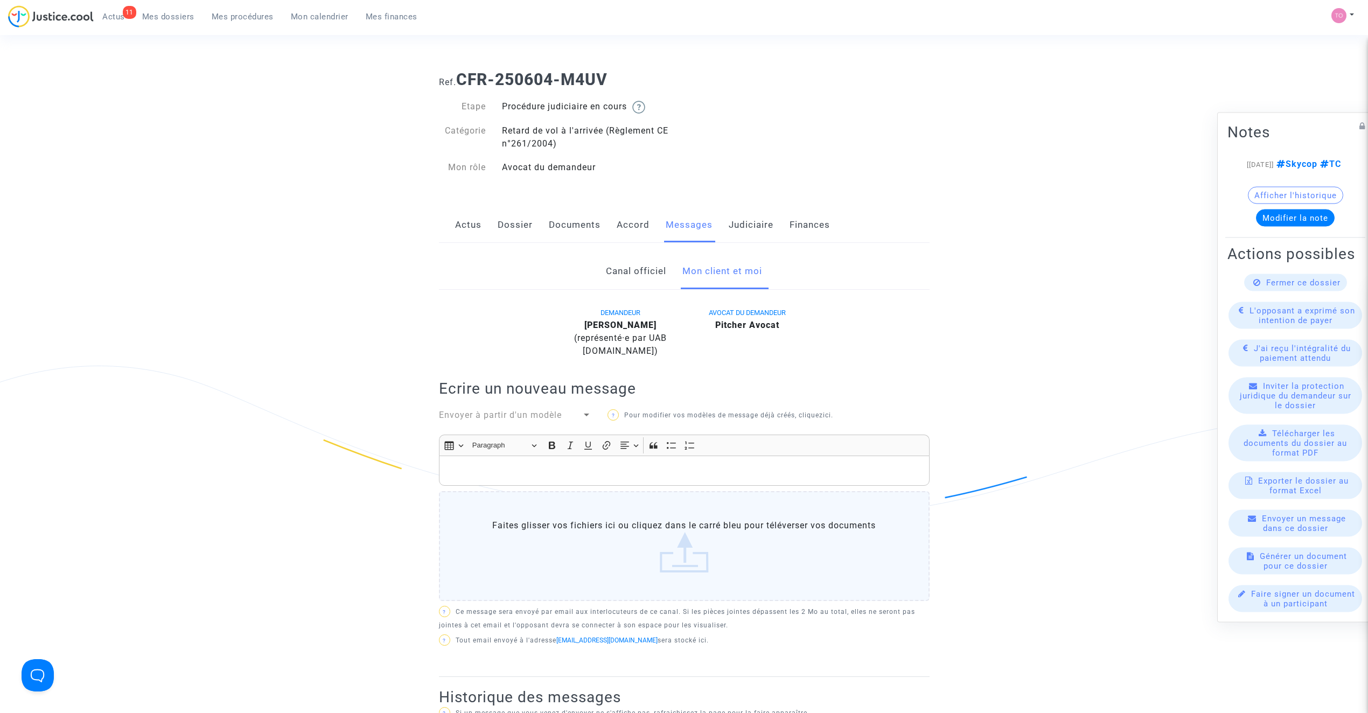
click at [476, 222] on link "Actus" at bounding box center [468, 225] width 26 height 36
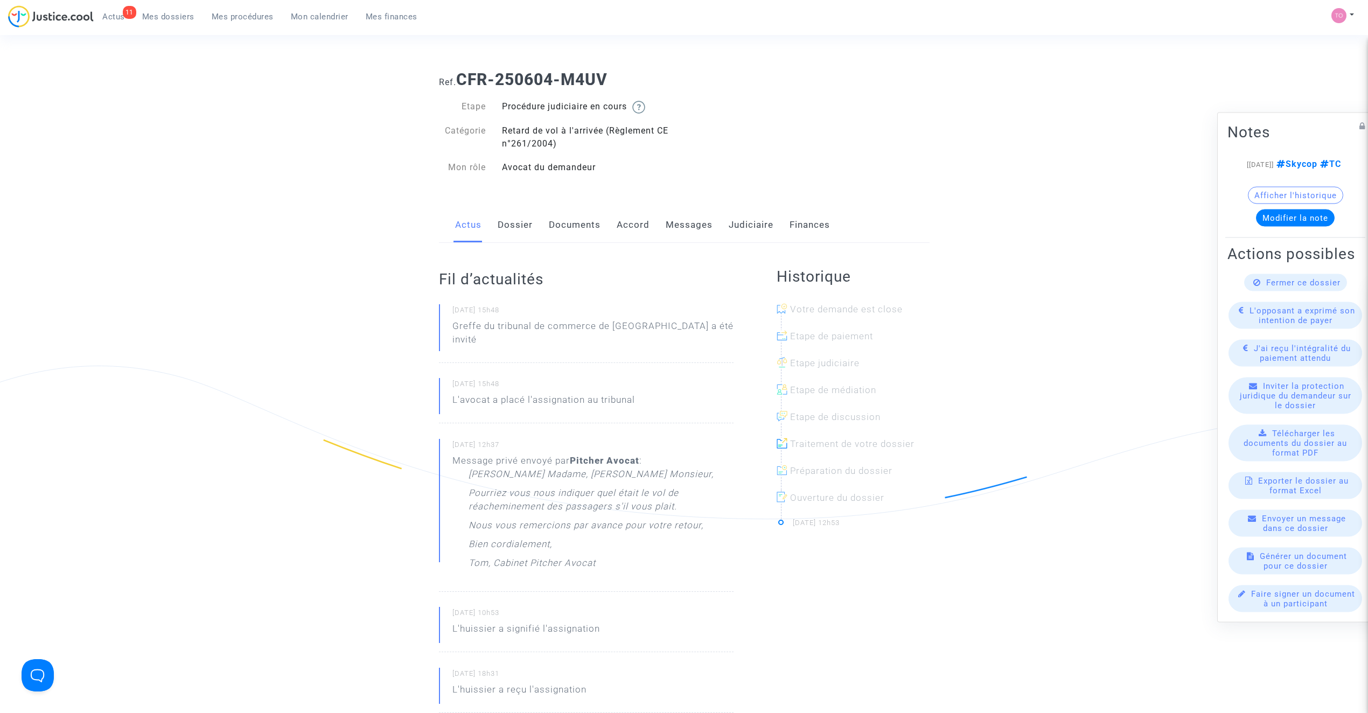
scroll to position [24, 0]
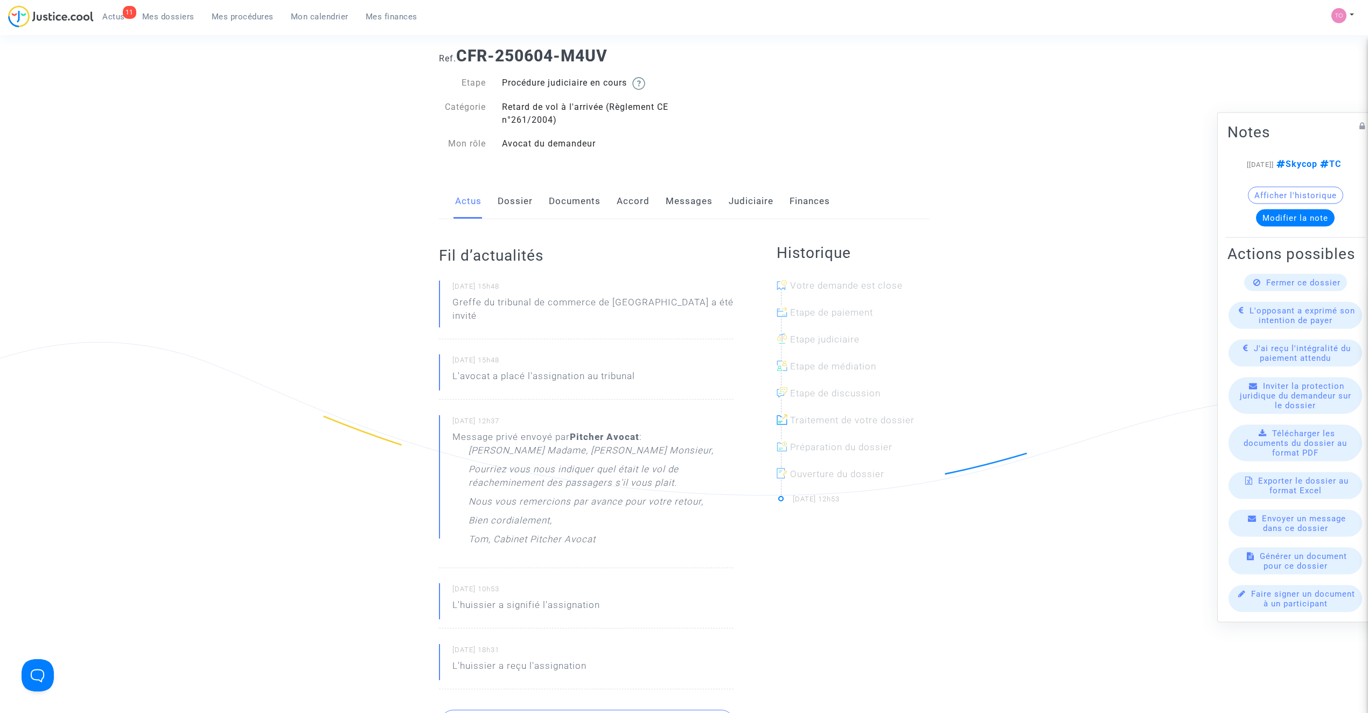
click at [514, 202] on link "Dossier" at bounding box center [515, 202] width 35 height 36
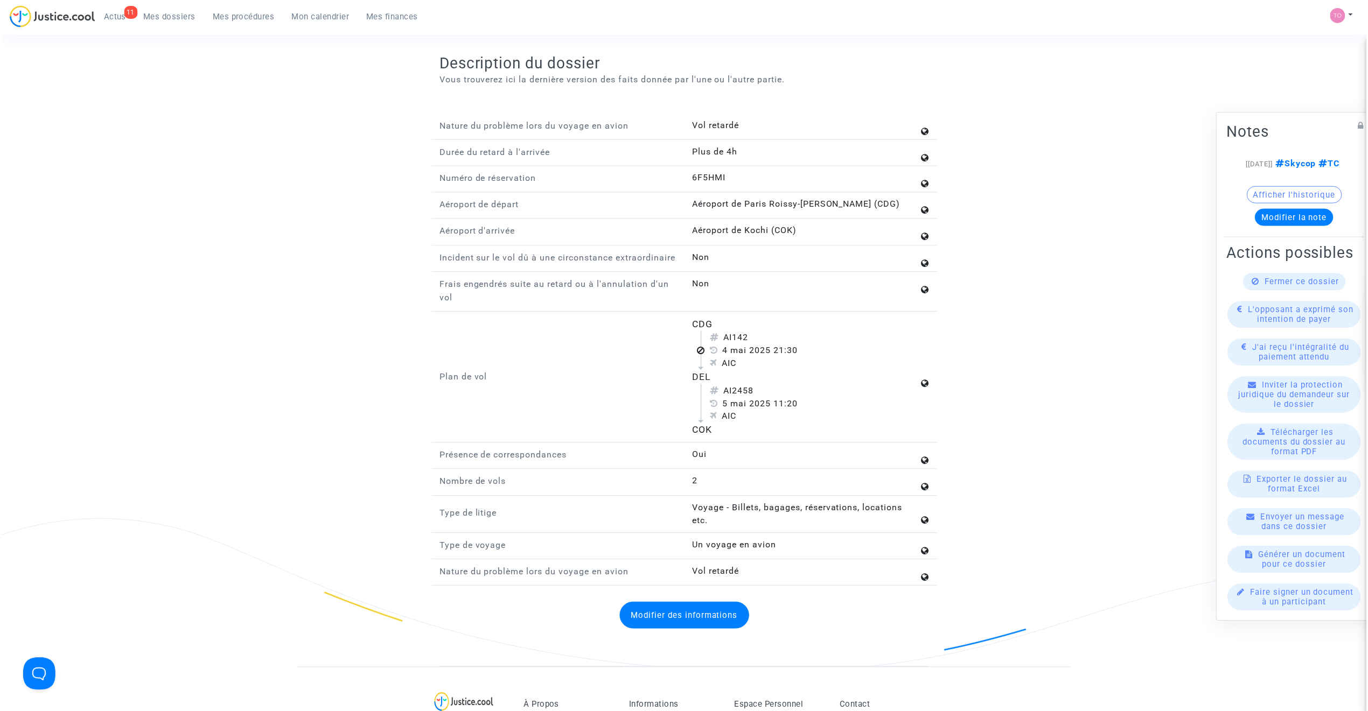
scroll to position [1388, 0]
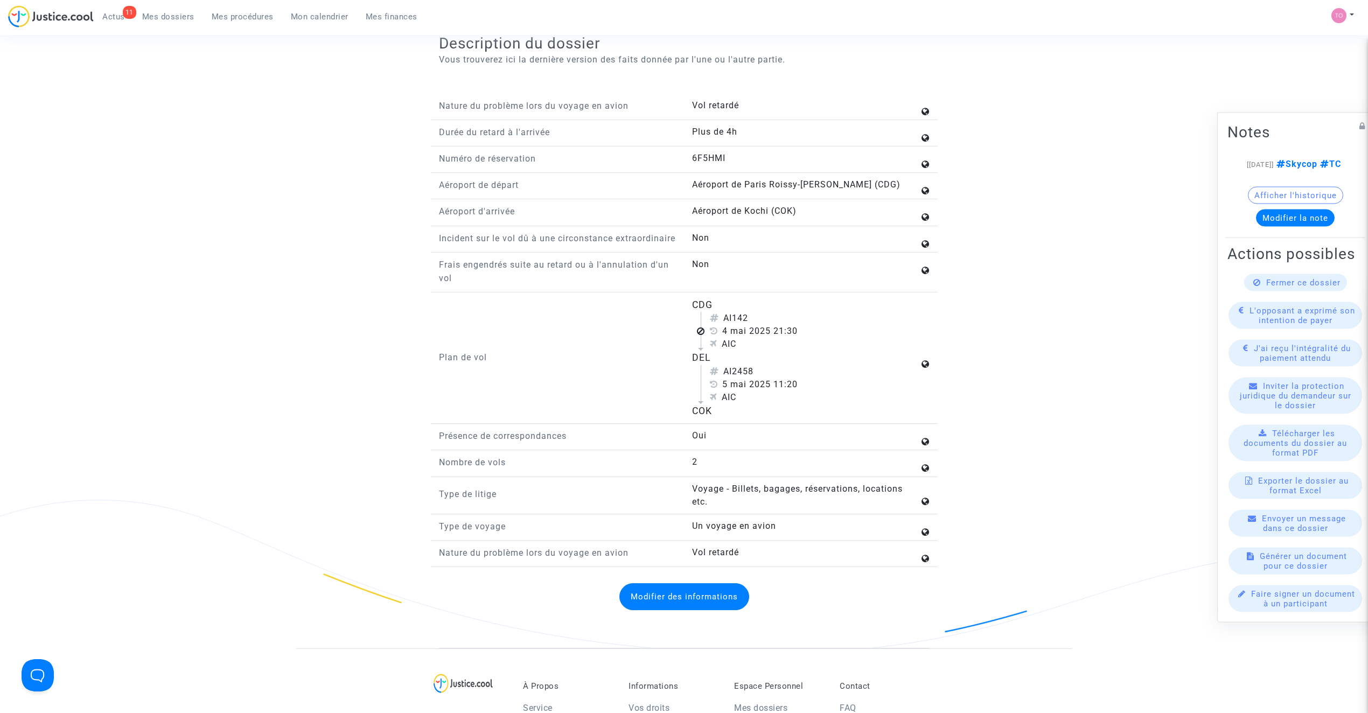
drag, startPoint x: 703, startPoint y: 332, endPoint x: 754, endPoint y: 428, distance: 108.6
click at [754, 424] on div "Plan de vol CDG AI142 4 mai 2025 21:30 AIC DEL AI2458 5 mai 2025 11:20 AIC COK" at bounding box center [684, 361] width 507 height 126
copy div "CDG AI142 4 mai 2025 21:30 AIC DEL AI2458 5 mai 2025 11:20 AIC COK"
click at [865, 351] on div "AIC" at bounding box center [814, 344] width 209 height 13
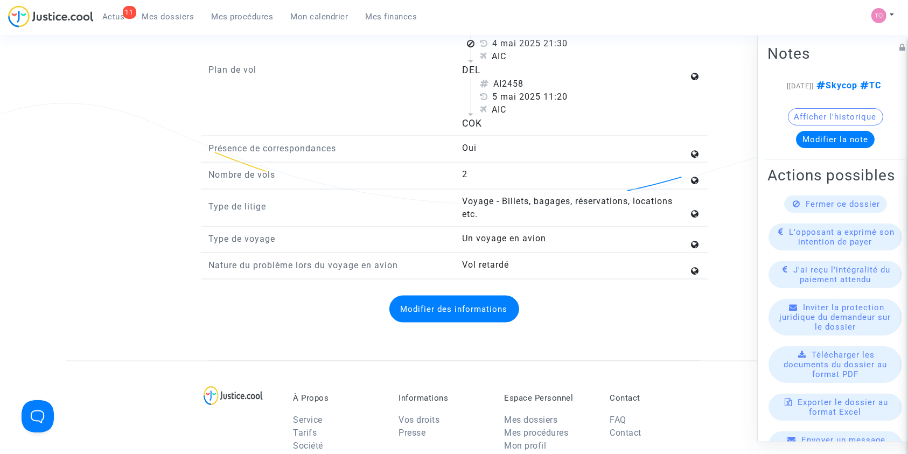
scroll to position [1699, 0]
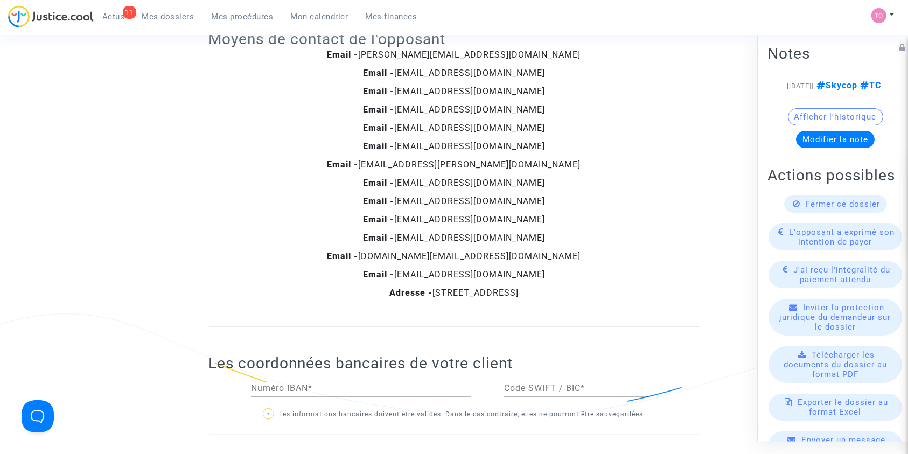
click at [802, 125] on button "Afficher l'historique" at bounding box center [835, 116] width 95 height 17
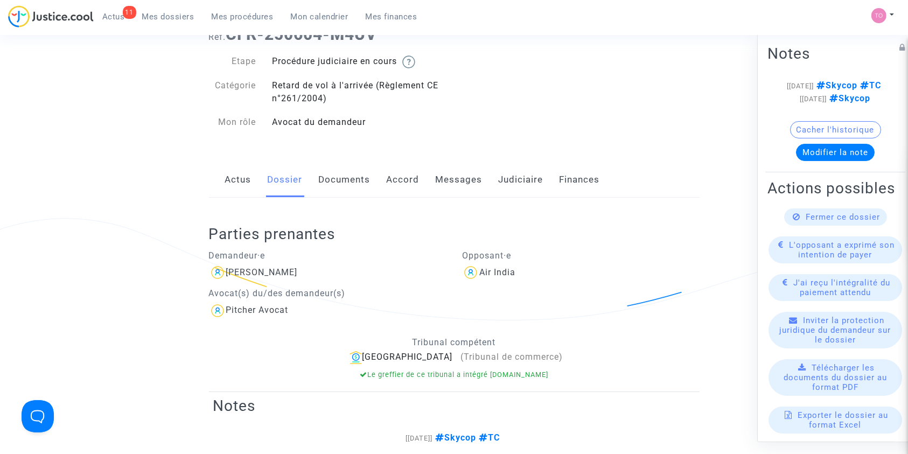
scroll to position [0, 0]
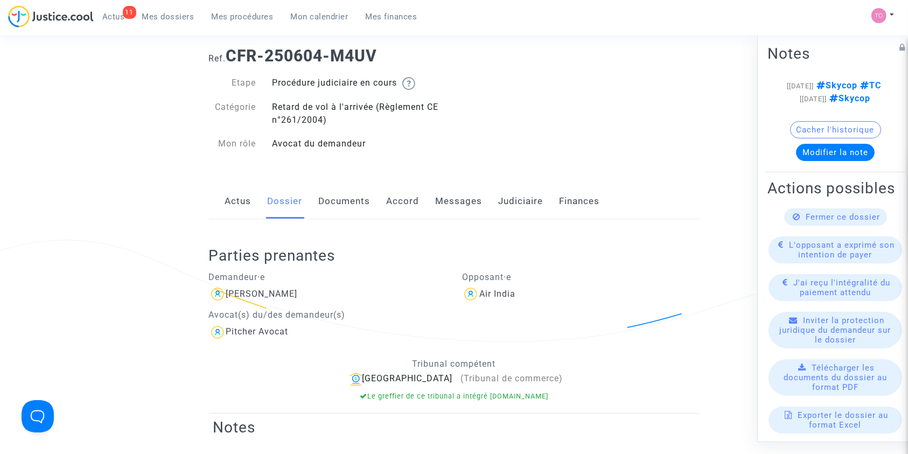
click at [336, 197] on link "Documents" at bounding box center [345, 202] width 52 height 36
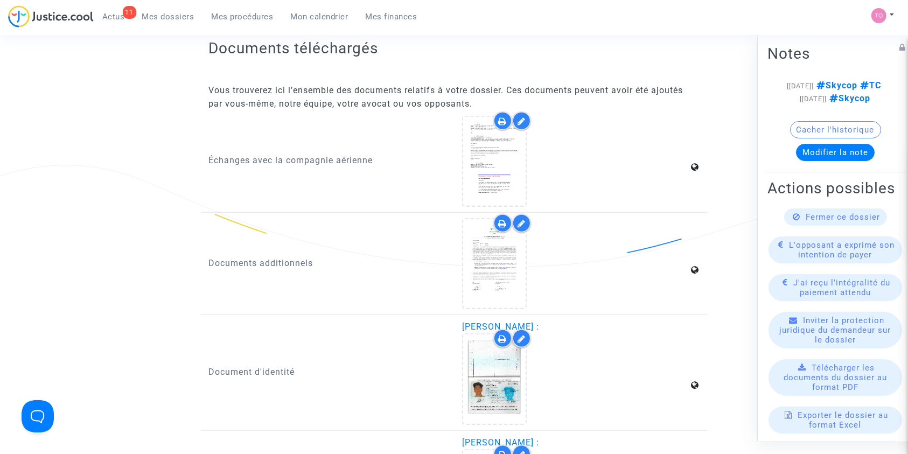
scroll to position [1101, 0]
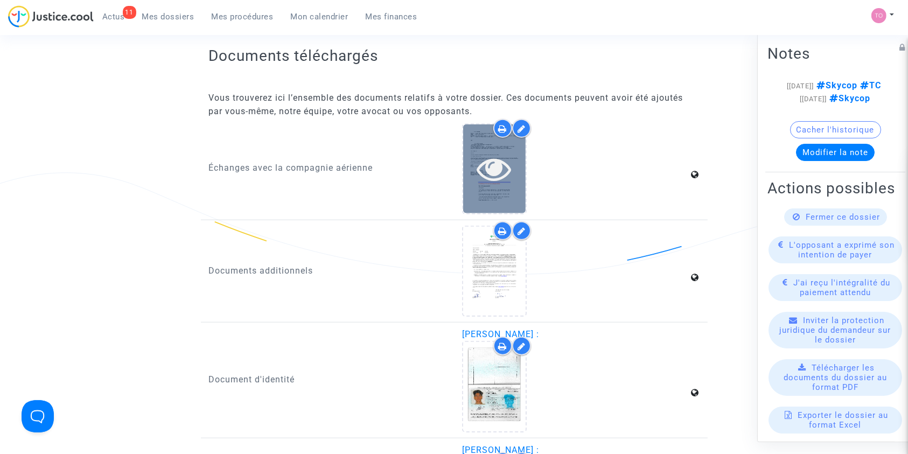
click at [494, 185] on div at bounding box center [494, 168] width 62 height 89
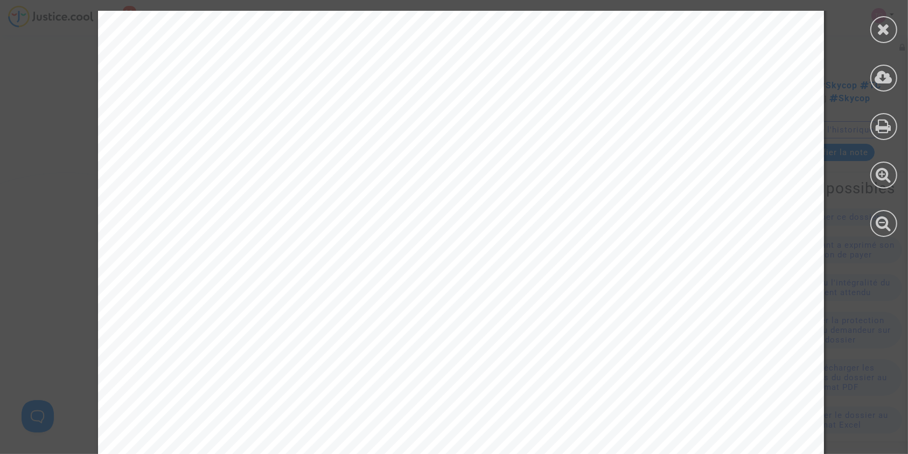
scroll to position [383, 0]
click at [880, 29] on icon at bounding box center [883, 29] width 13 height 16
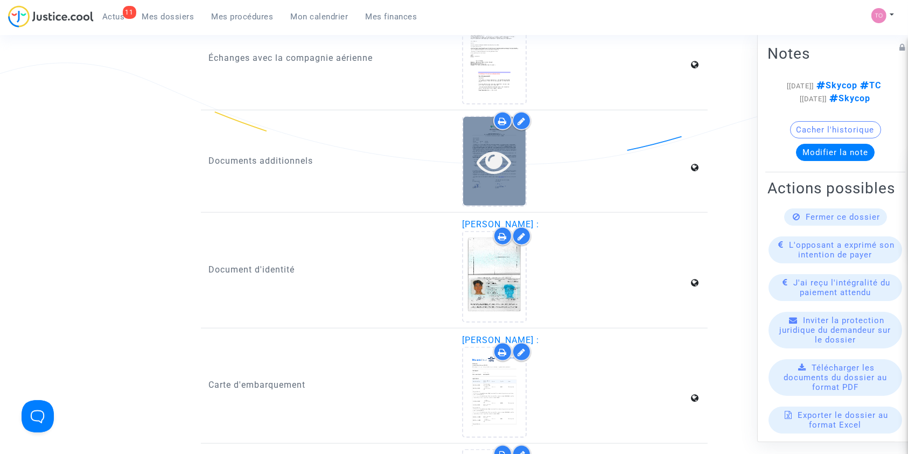
scroll to position [1220, 0]
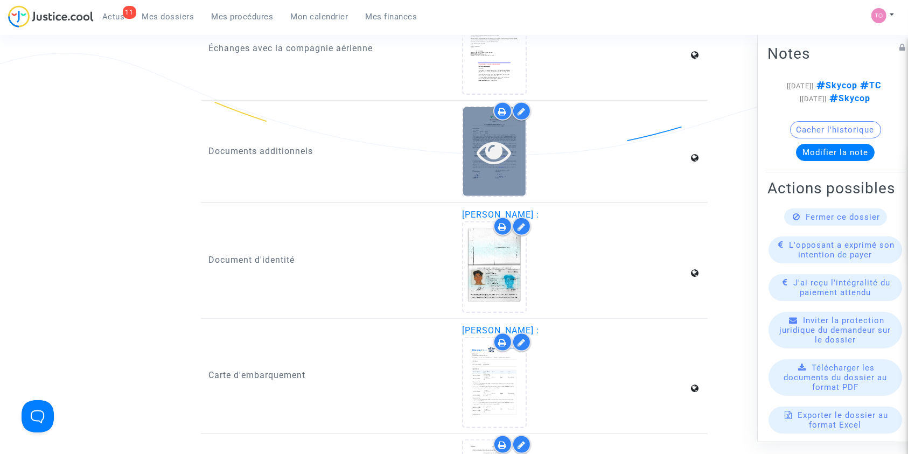
click at [496, 157] on icon at bounding box center [494, 152] width 35 height 34
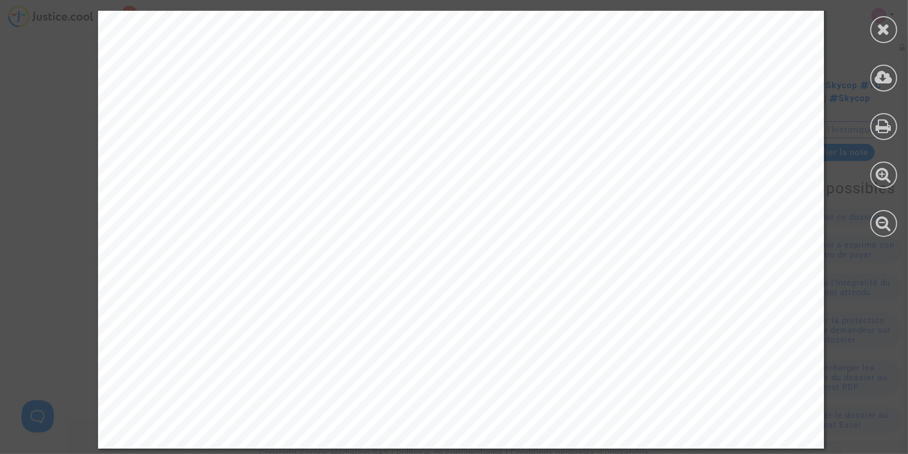
scroll to position [1779, 0]
drag, startPoint x: 886, startPoint y: 26, endPoint x: 879, endPoint y: 28, distance: 7.2
click at [886, 26] on icon at bounding box center [883, 29] width 13 height 16
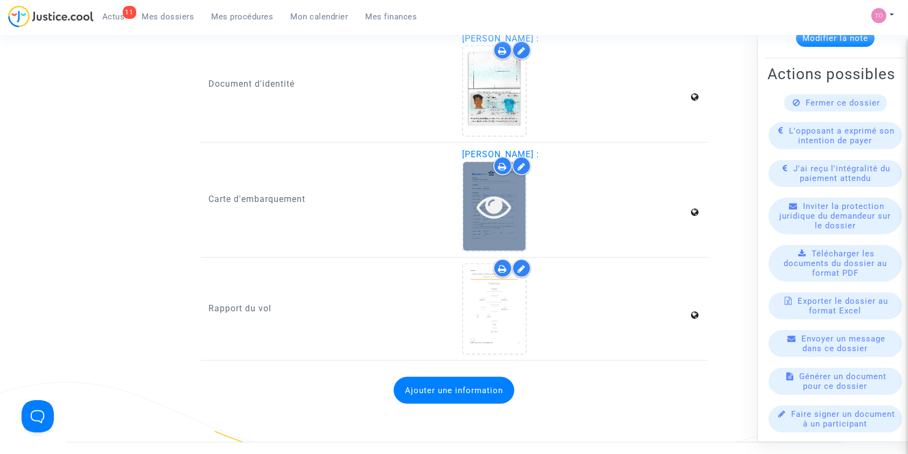
scroll to position [1396, 0]
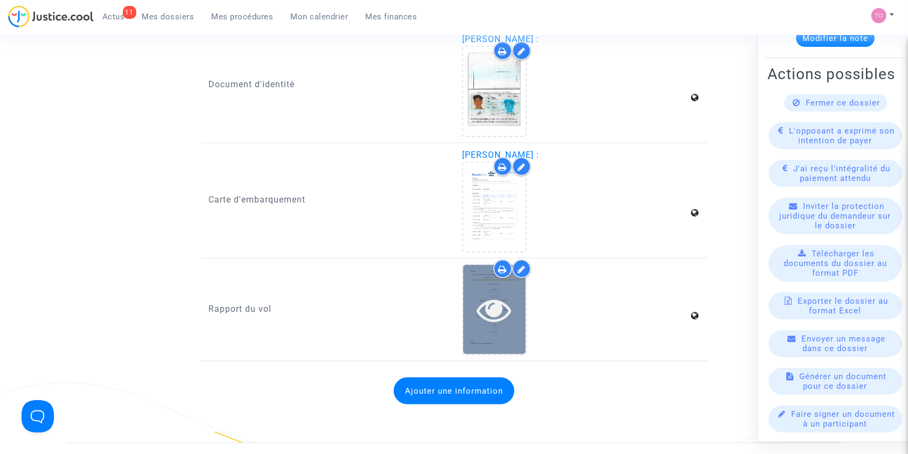
click at [502, 334] on div at bounding box center [494, 309] width 62 height 89
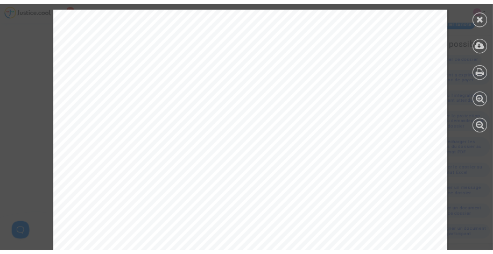
scroll to position [0, 0]
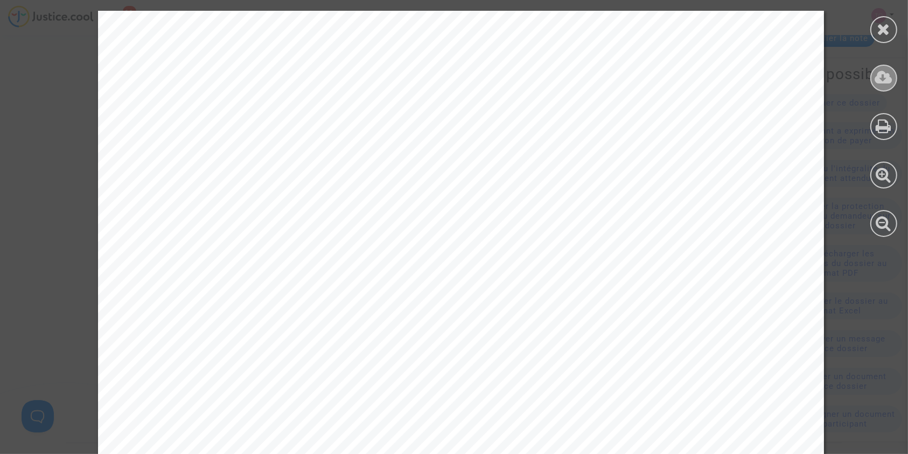
click at [889, 87] on div at bounding box center [883, 78] width 27 height 27
drag, startPoint x: 883, startPoint y: 25, endPoint x: 806, endPoint y: 115, distance: 118.4
click at [883, 25] on icon at bounding box center [883, 29] width 13 height 16
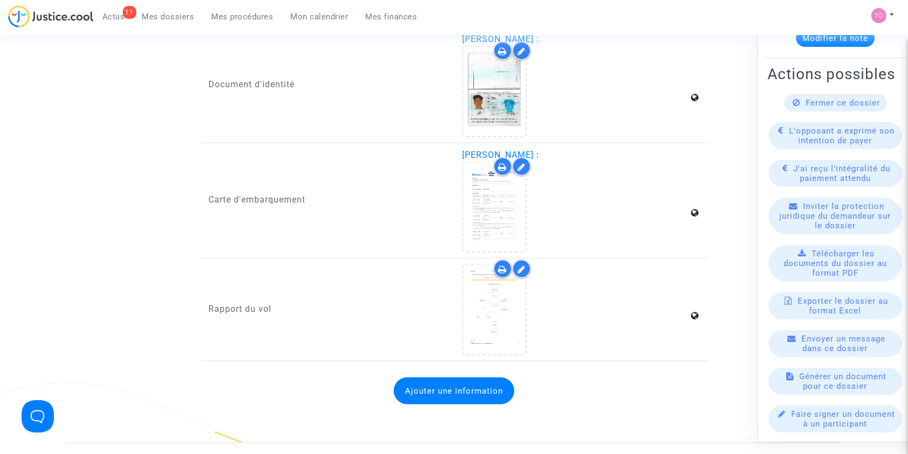
drag, startPoint x: 494, startPoint y: 307, endPoint x: 1486, endPoint y: 337, distance: 992.3
click at [509, 265] on div at bounding box center [502, 269] width 19 height 19
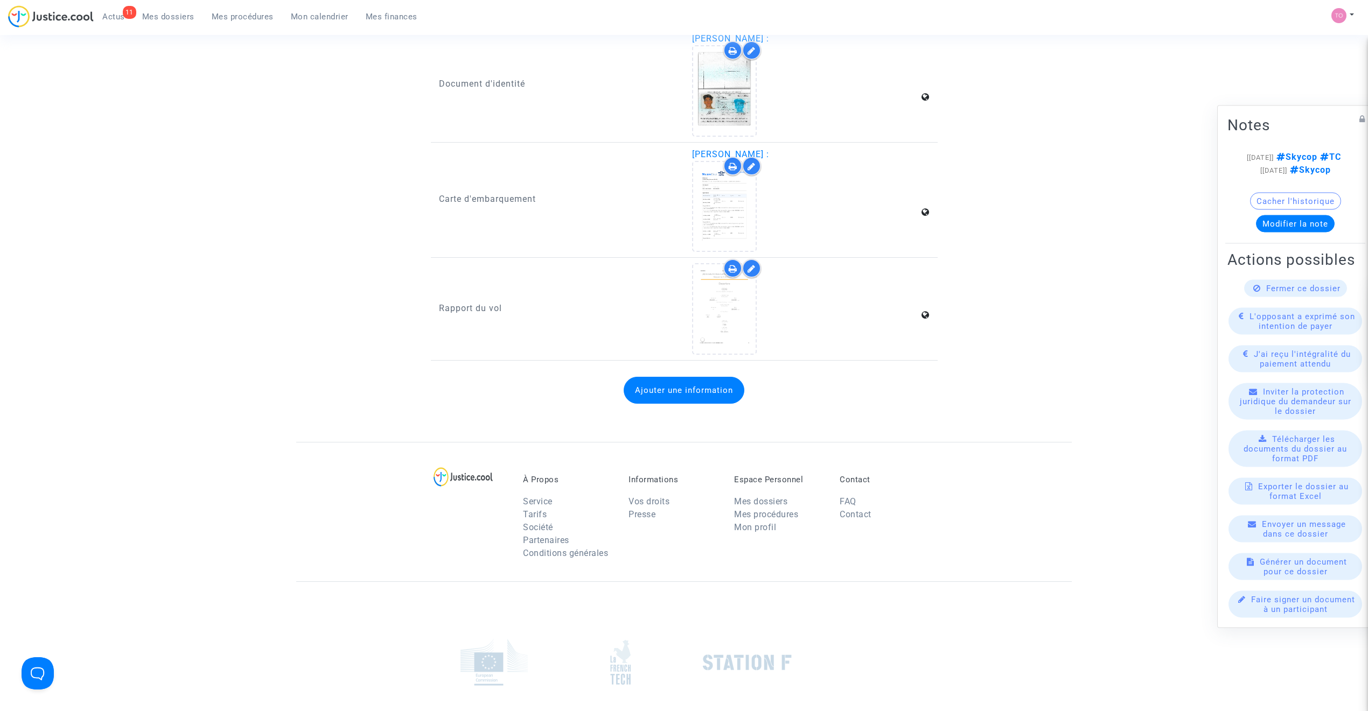
click at [174, 16] on span "Mes dossiers" at bounding box center [168, 17] width 52 height 10
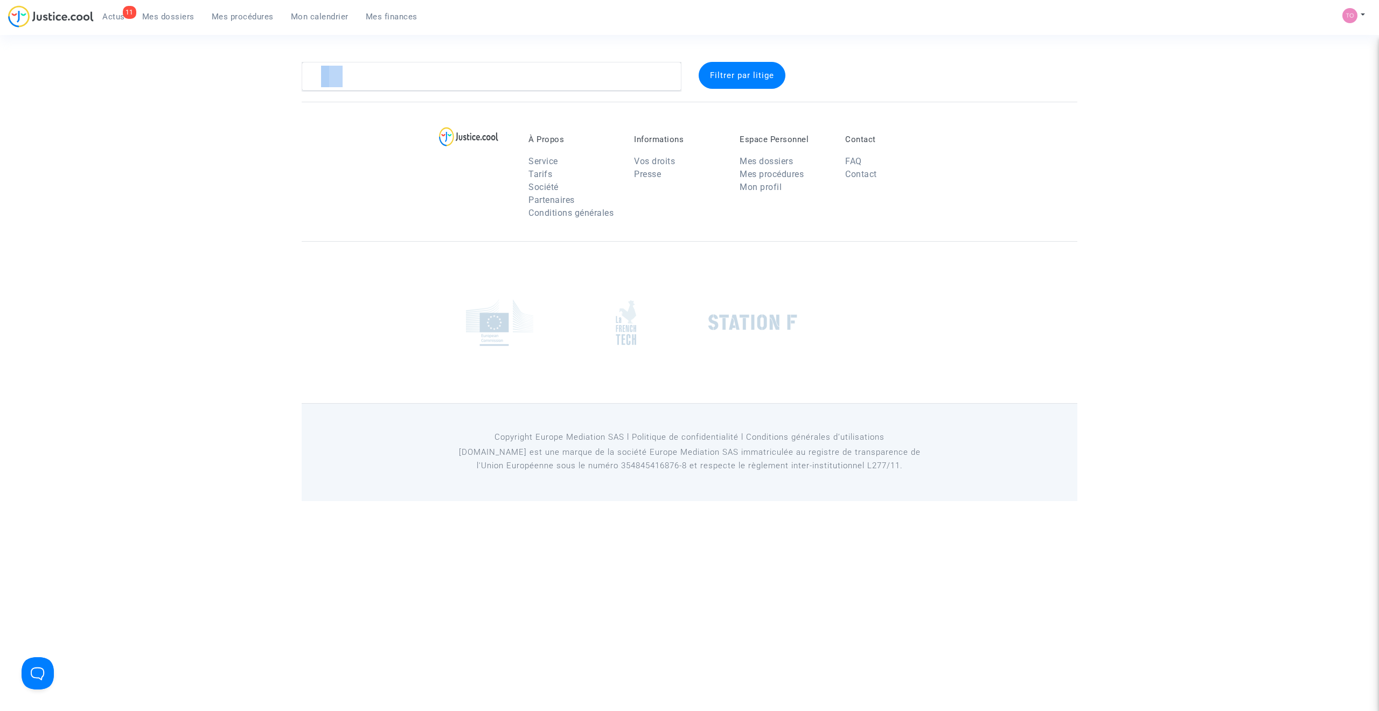
click at [360, 91] on section "Filtrer par litige À Propos Service Tarifs Société Partenaires Conditions génér…" at bounding box center [689, 250] width 1379 height 501
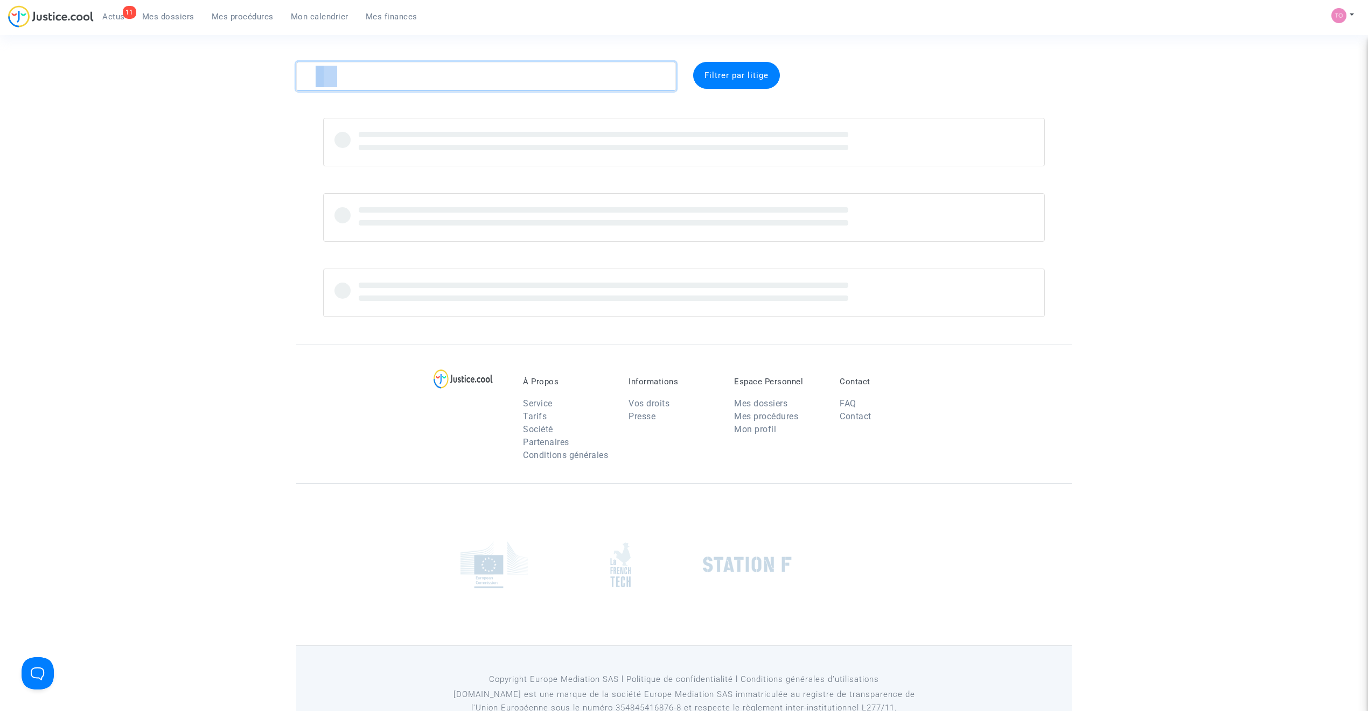
click at [399, 78] on textarea at bounding box center [486, 76] width 380 height 29
paste textarea "Consorts"
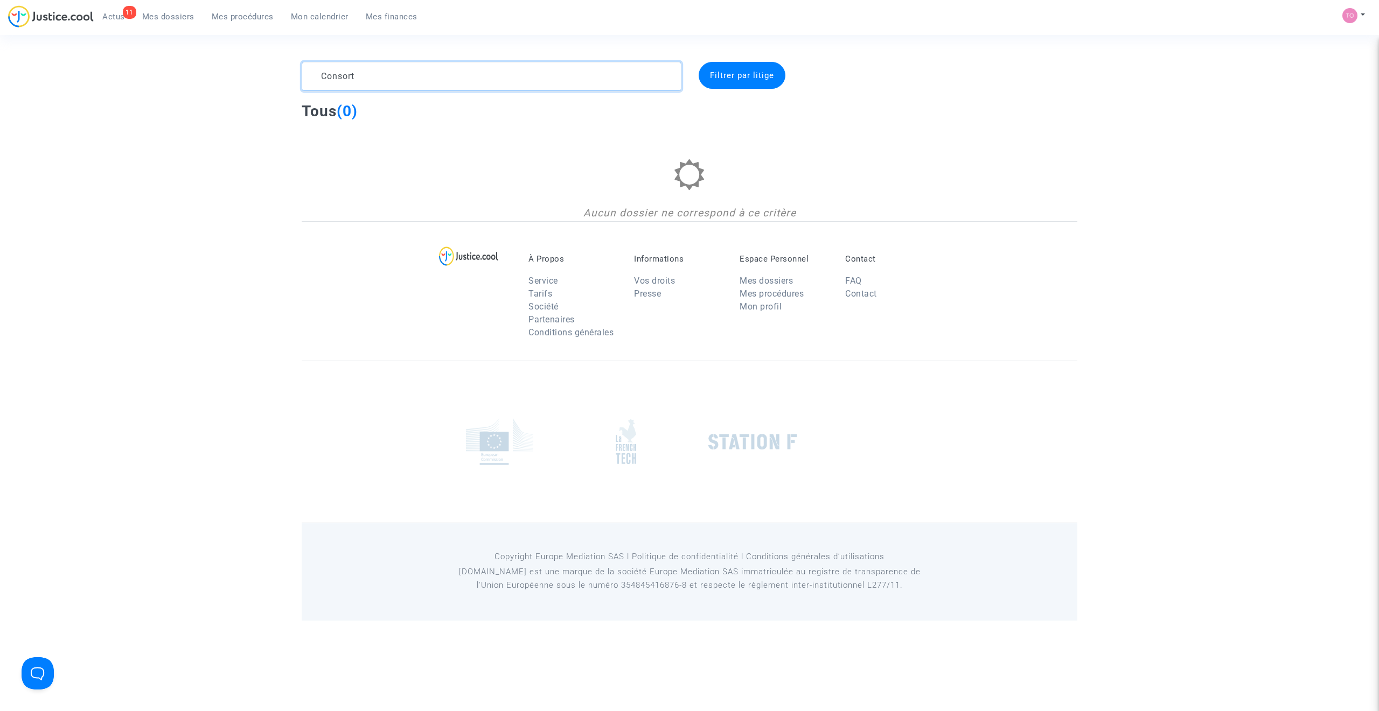
drag, startPoint x: 360, startPoint y: 76, endPoint x: 246, endPoint y: 87, distance: 114.1
click at [246, 87] on div "Consort Filtrer par litige Tous (0) Aucun dossier ne correspond à ce critère" at bounding box center [689, 141] width 1379 height 159
paste textarea "Thilagar"
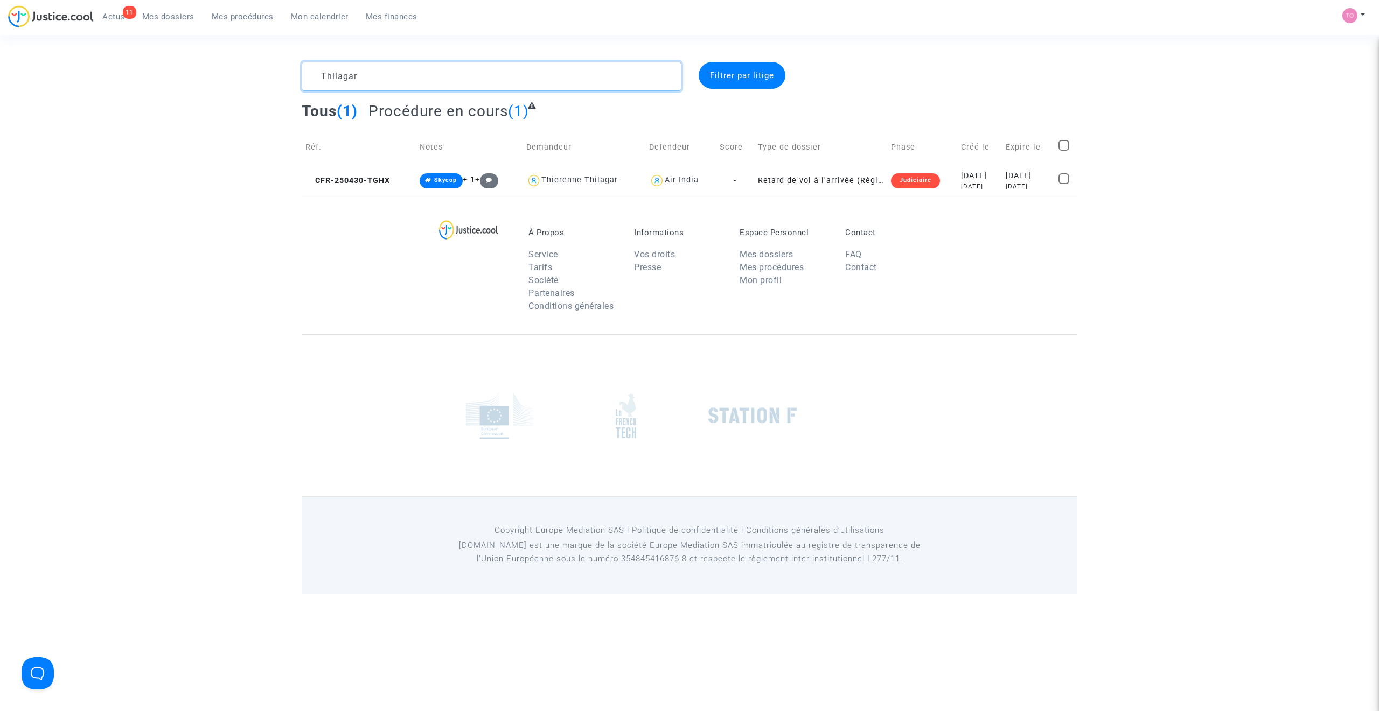
type textarea "Thilagar"
click at [957, 165] on td "Créé le" at bounding box center [979, 147] width 45 height 38
click at [961, 175] on div "2025-05-01" at bounding box center [979, 176] width 37 height 12
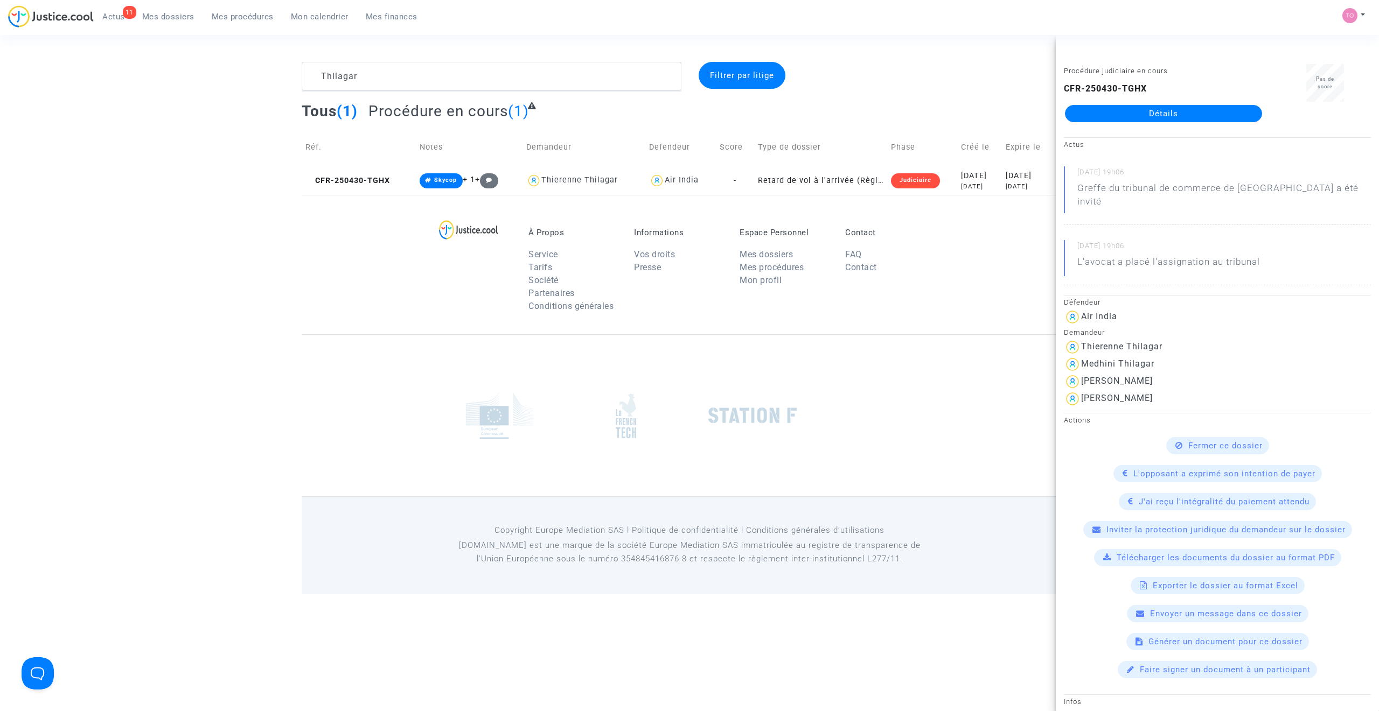
click at [1104, 118] on link "Détails" at bounding box center [1163, 113] width 197 height 17
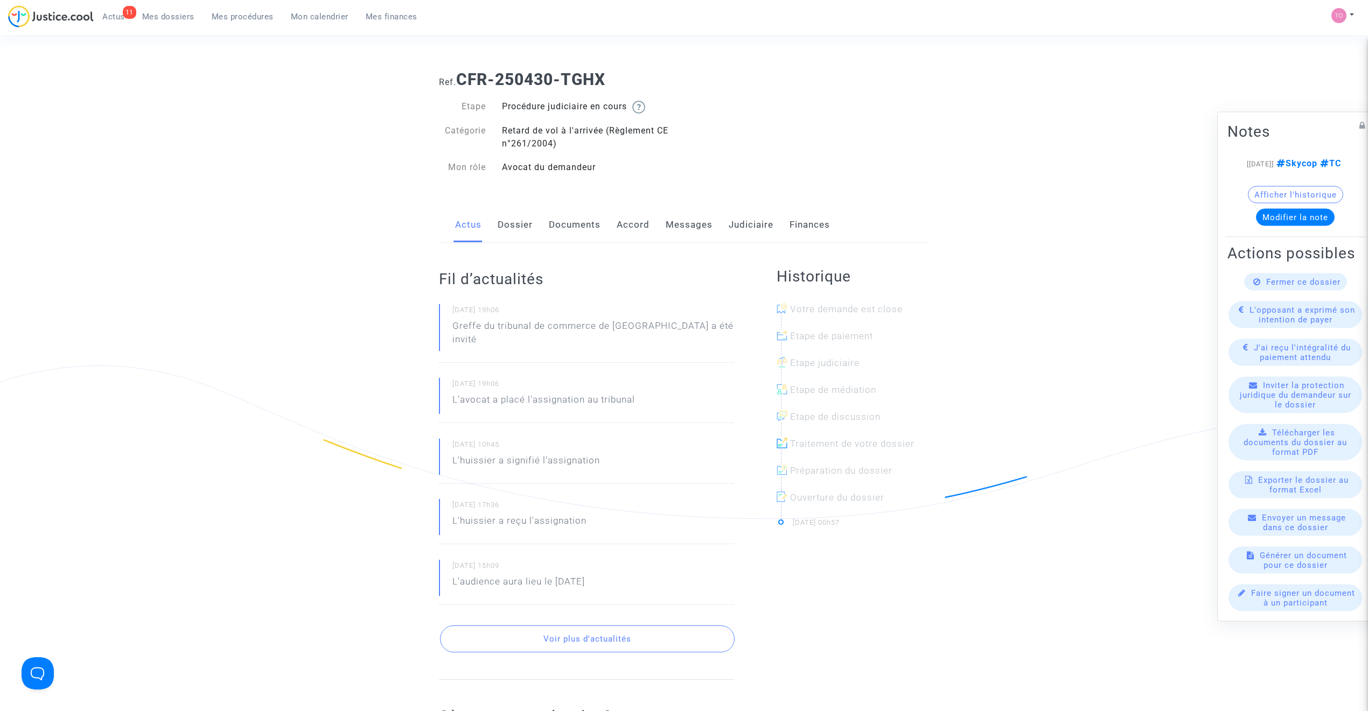
click at [521, 221] on link "Dossier" at bounding box center [515, 225] width 35 height 36
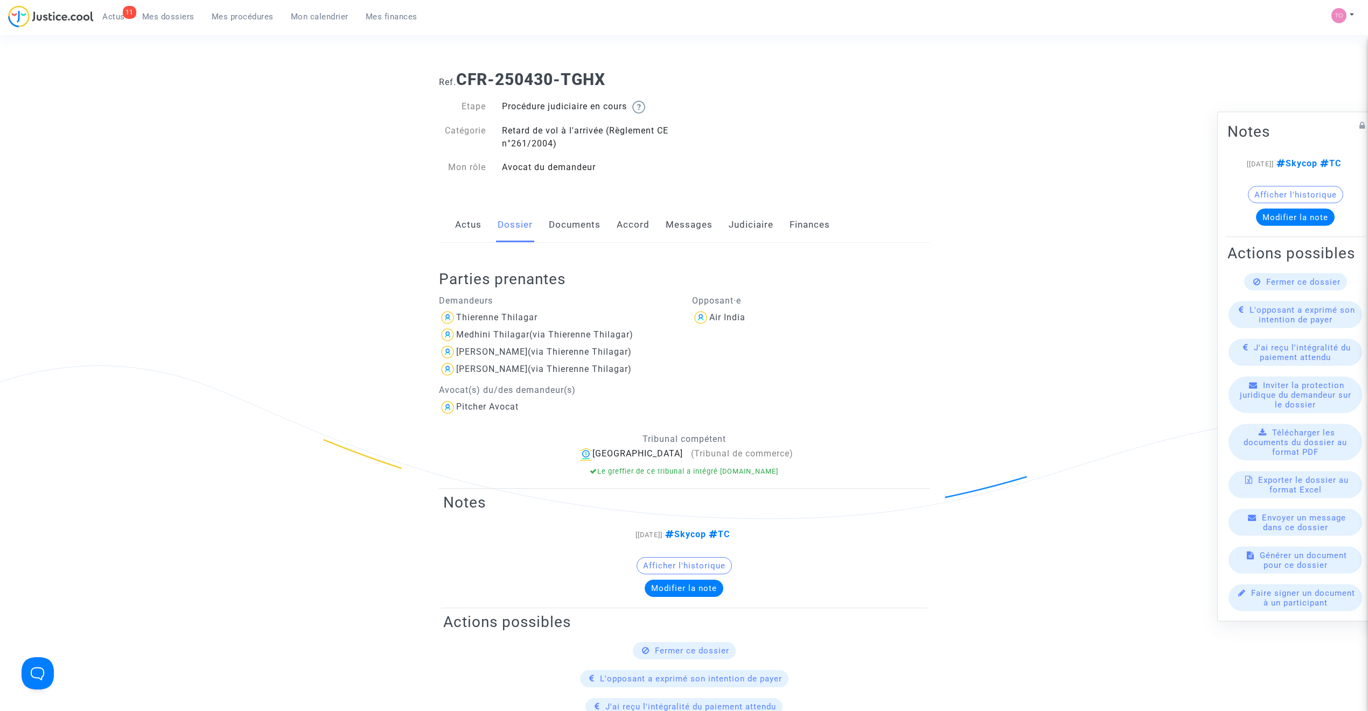
click at [1290, 186] on button "Afficher l'historique" at bounding box center [1295, 194] width 95 height 17
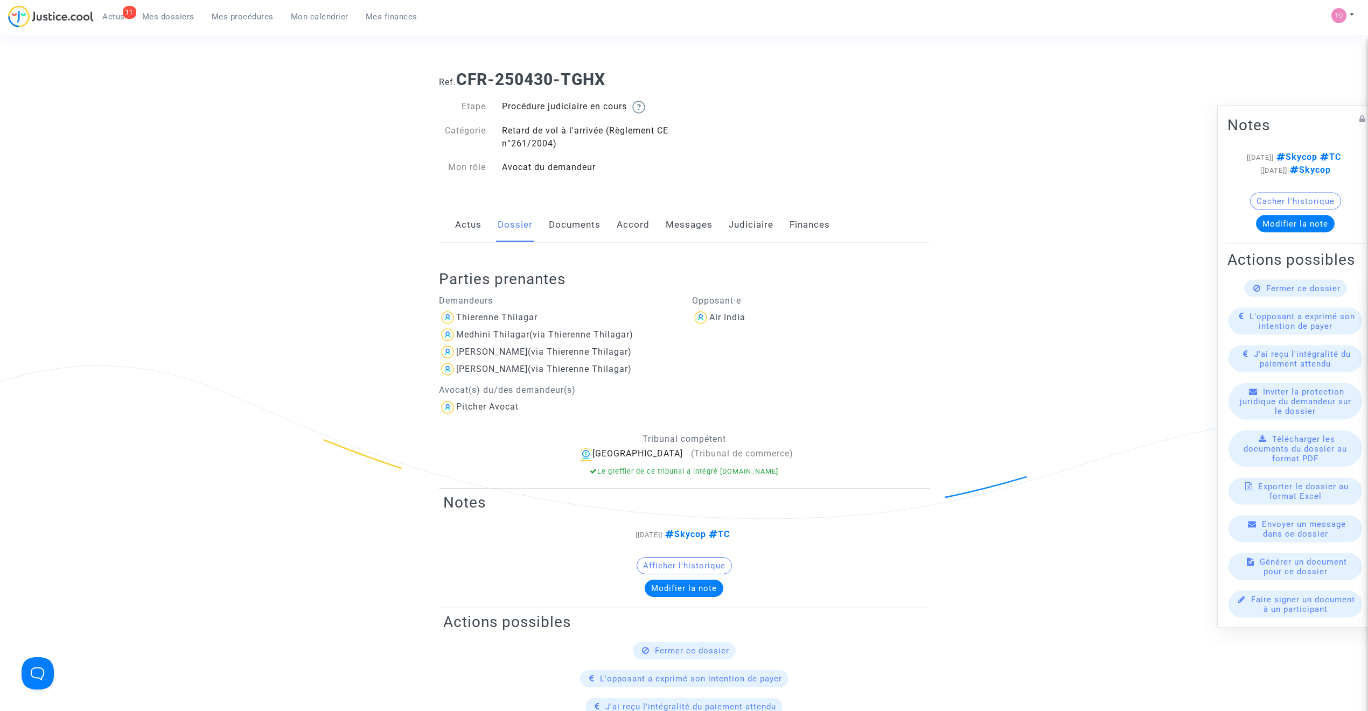
click at [760, 216] on link "Judiciaire" at bounding box center [751, 225] width 45 height 36
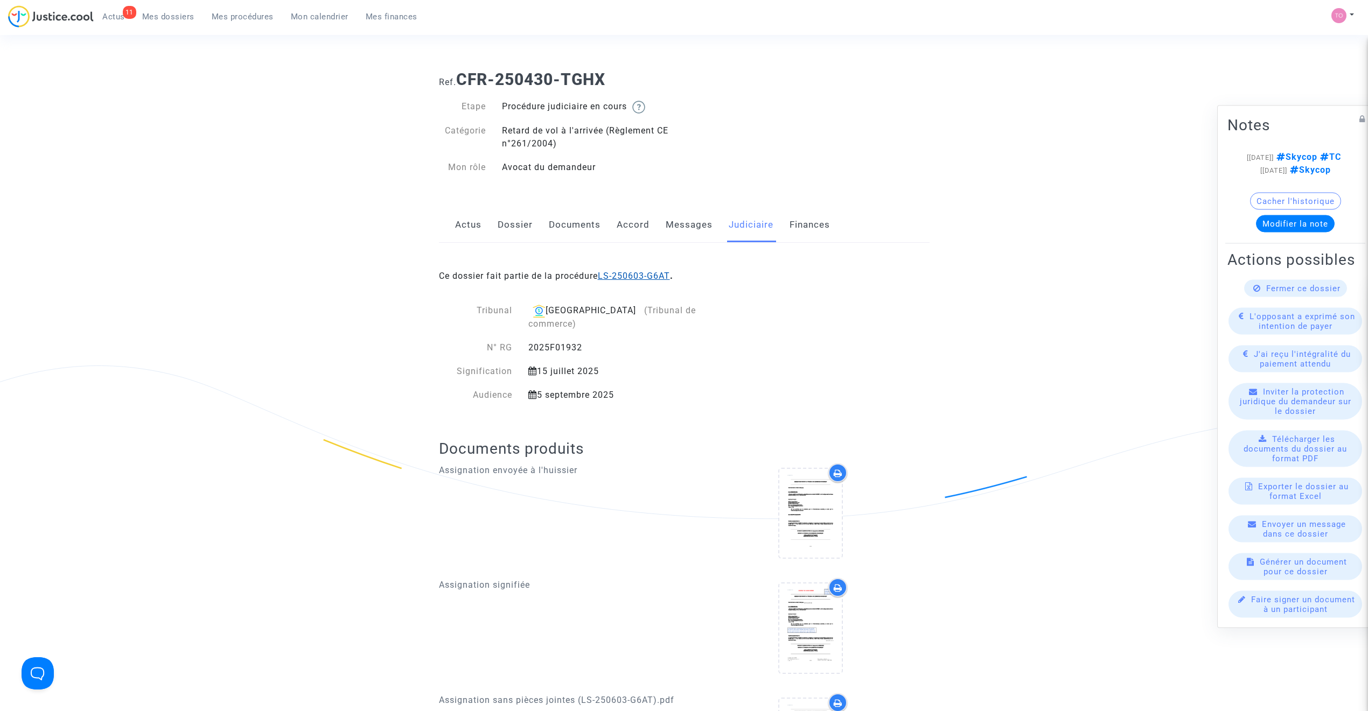
click at [634, 272] on link "LS-250603-G6AT" at bounding box center [634, 276] width 72 height 10
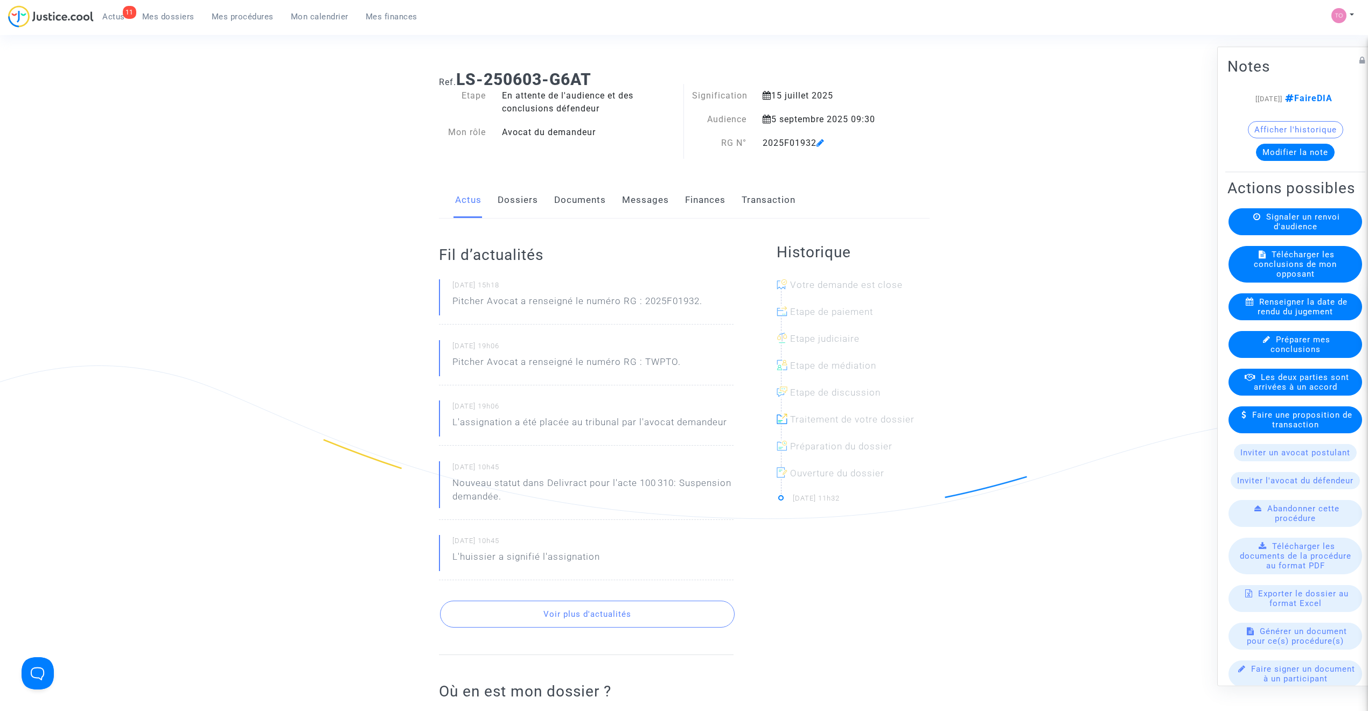
click at [1305, 135] on button "Afficher l'historique" at bounding box center [1295, 129] width 95 height 17
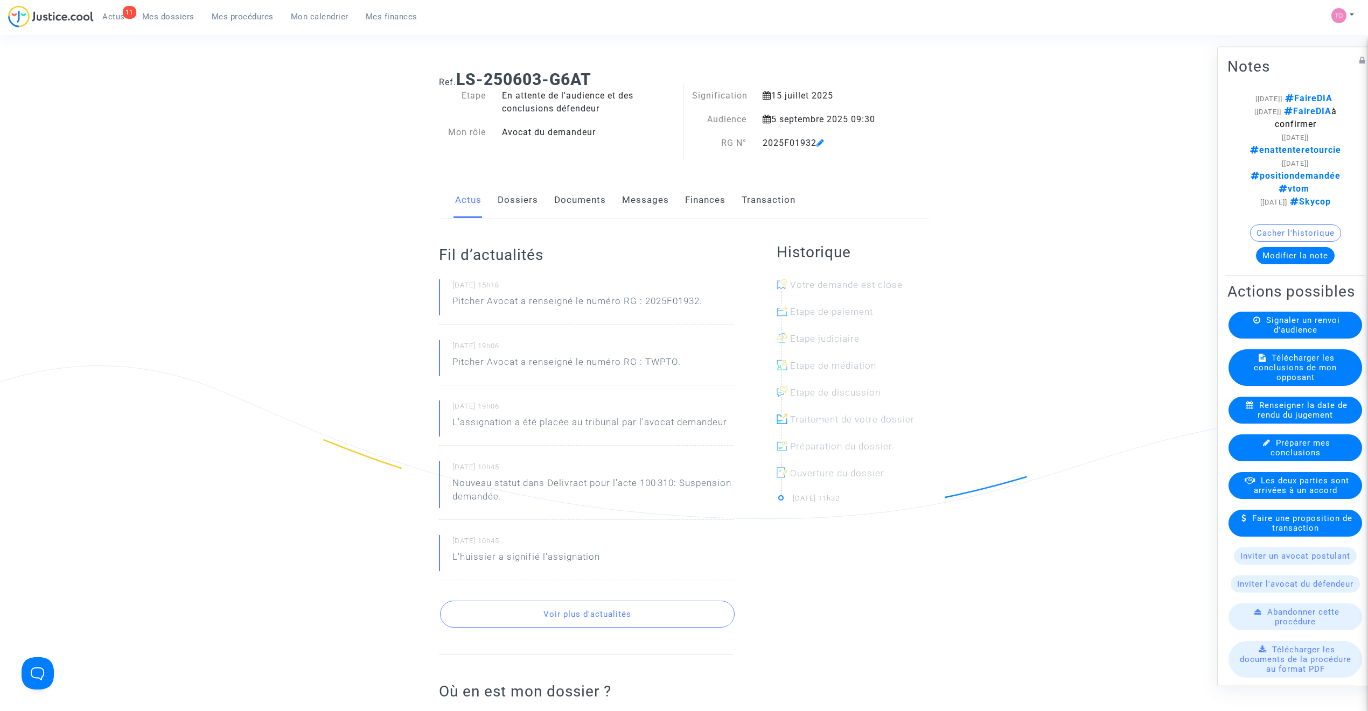
click at [795, 117] on div "5 septembre 2025 09:30" at bounding box center [824, 119] width 141 height 13
drag, startPoint x: 761, startPoint y: 144, endPoint x: 819, endPoint y: 145, distance: 57.6
click at [819, 145] on div "2025F01932" at bounding box center [824, 143] width 141 height 13
copy div "2025F01932"
click at [517, 202] on link "Dossiers" at bounding box center [518, 201] width 40 height 36
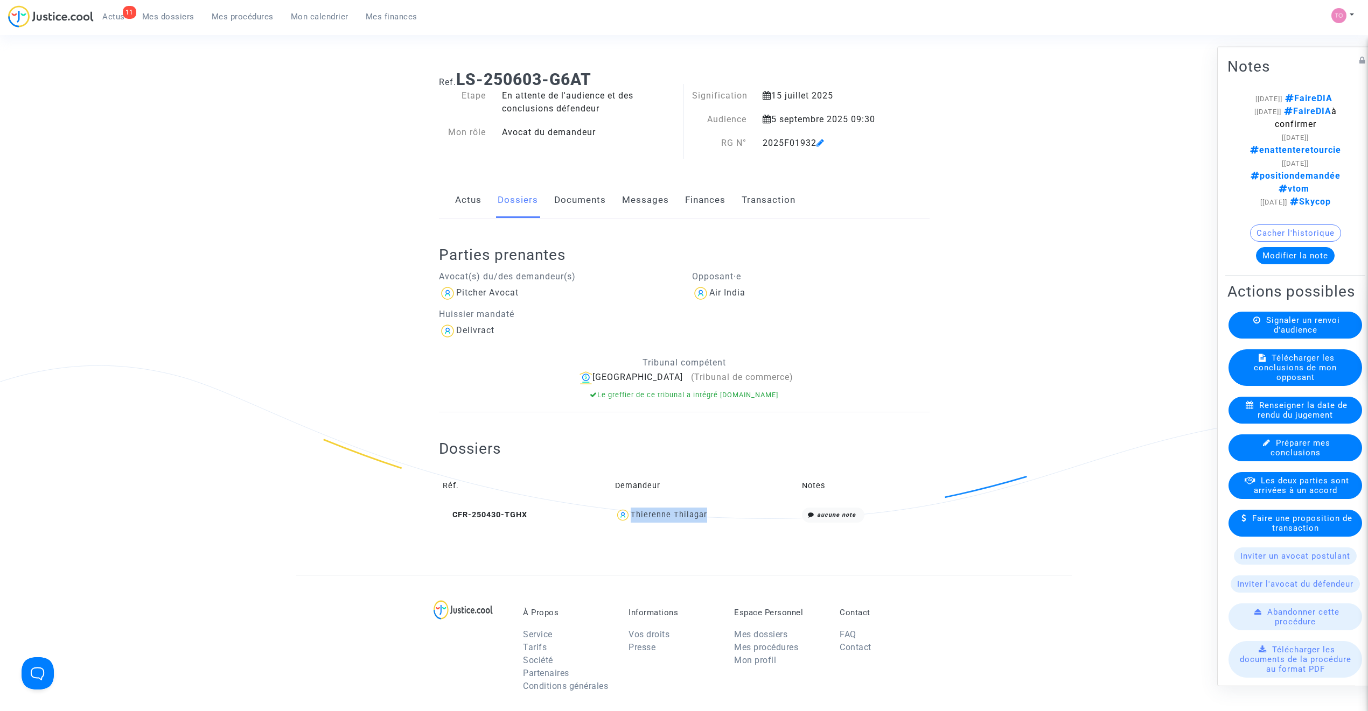
drag, startPoint x: 714, startPoint y: 514, endPoint x: 634, endPoint y: 520, distance: 79.9
click at [634, 520] on div "Thierenne Thilagar" at bounding box center [704, 516] width 179 height 16
copy div "Thierenne Thilagar"
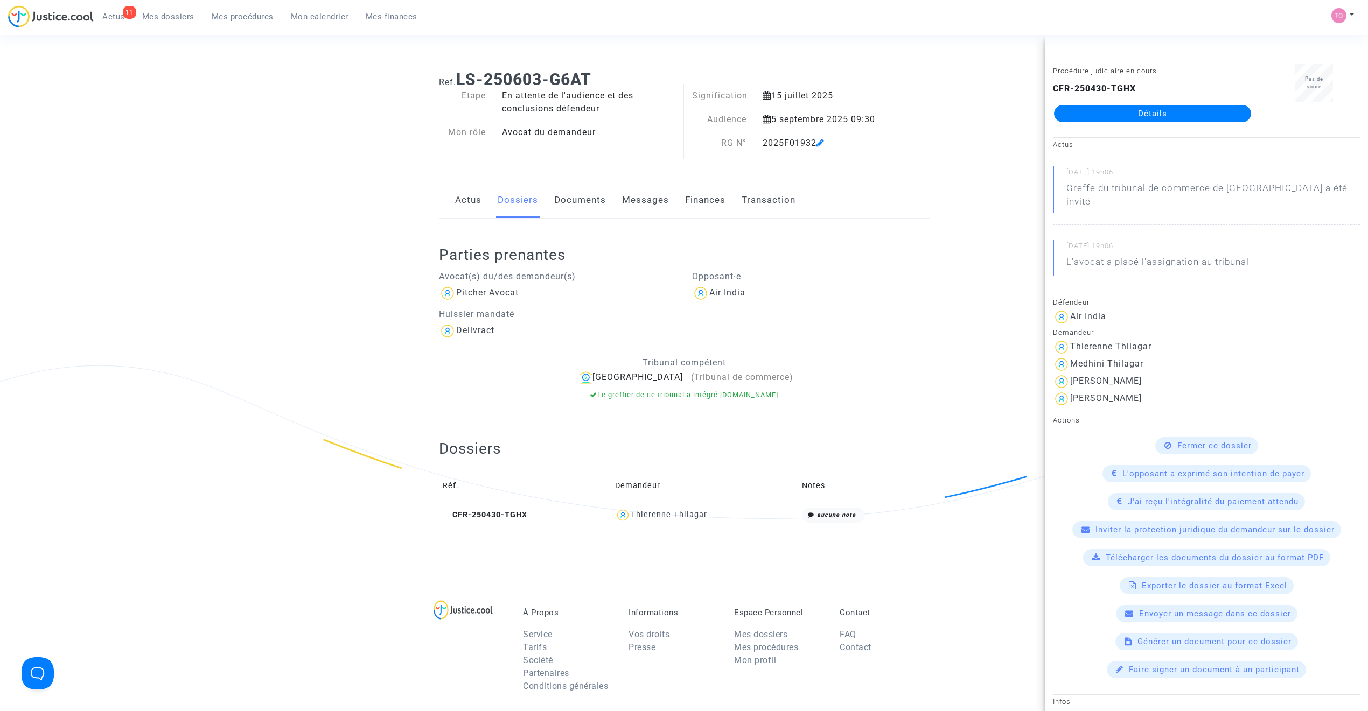
click at [341, 341] on ng-component "Ref. LS-250603-G6AT Etape En attente de l'audience et des conclusions défendeur…" at bounding box center [683, 318] width 775 height 513
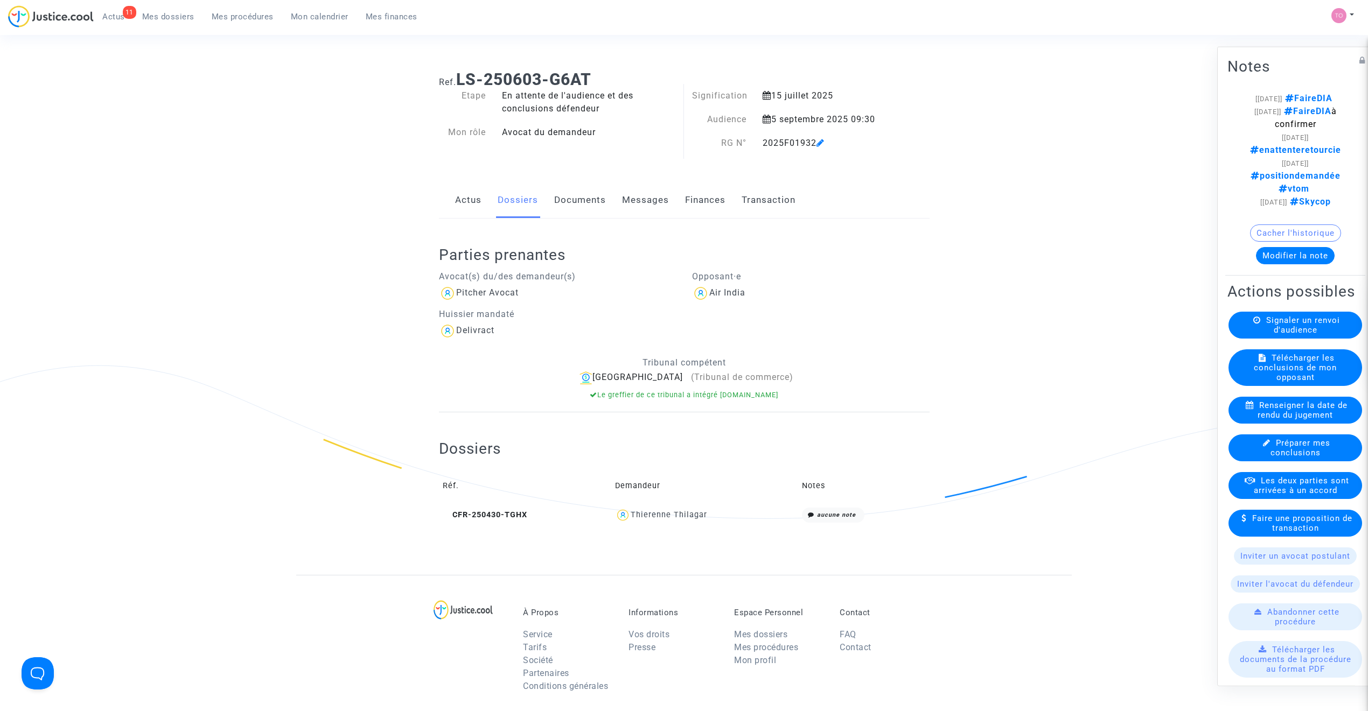
click at [698, 516] on div "Thierenne Thilagar" at bounding box center [669, 514] width 76 height 9
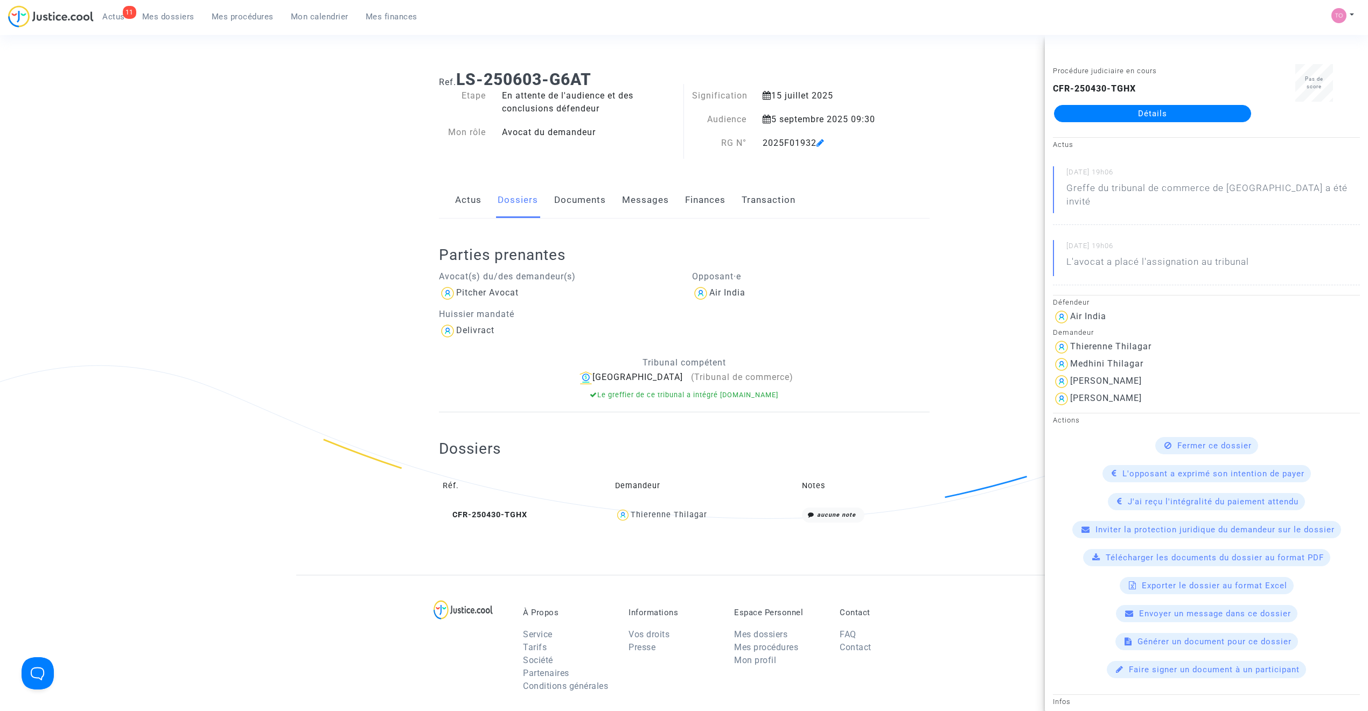
click at [338, 339] on ng-component "Ref. LS-250603-G6AT Etape En attente de l'audience et des conclusions défendeur…" at bounding box center [683, 318] width 775 height 513
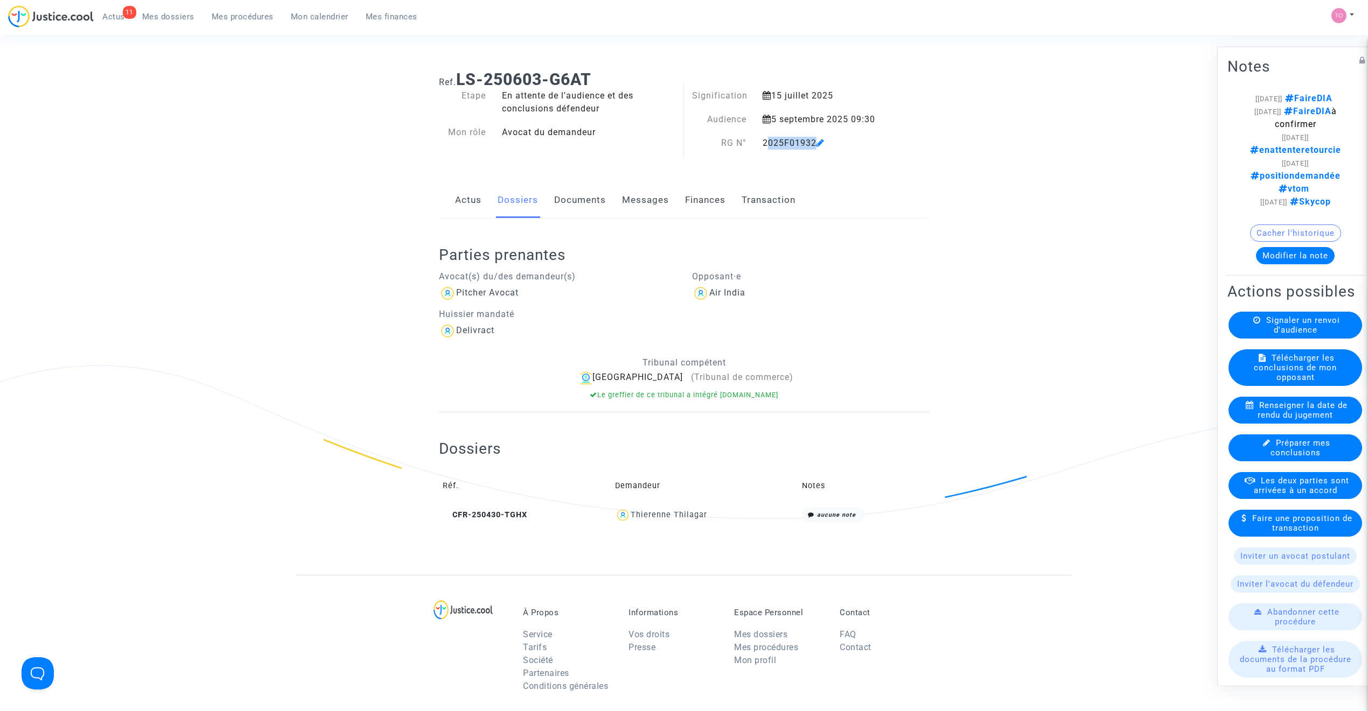
drag, startPoint x: 756, startPoint y: 143, endPoint x: 819, endPoint y: 142, distance: 63.0
click at [819, 142] on div "2025F01932" at bounding box center [824, 143] width 141 height 13
copy div "2025F01932"
click at [186, 20] on span "Mes dossiers" at bounding box center [168, 17] width 52 height 10
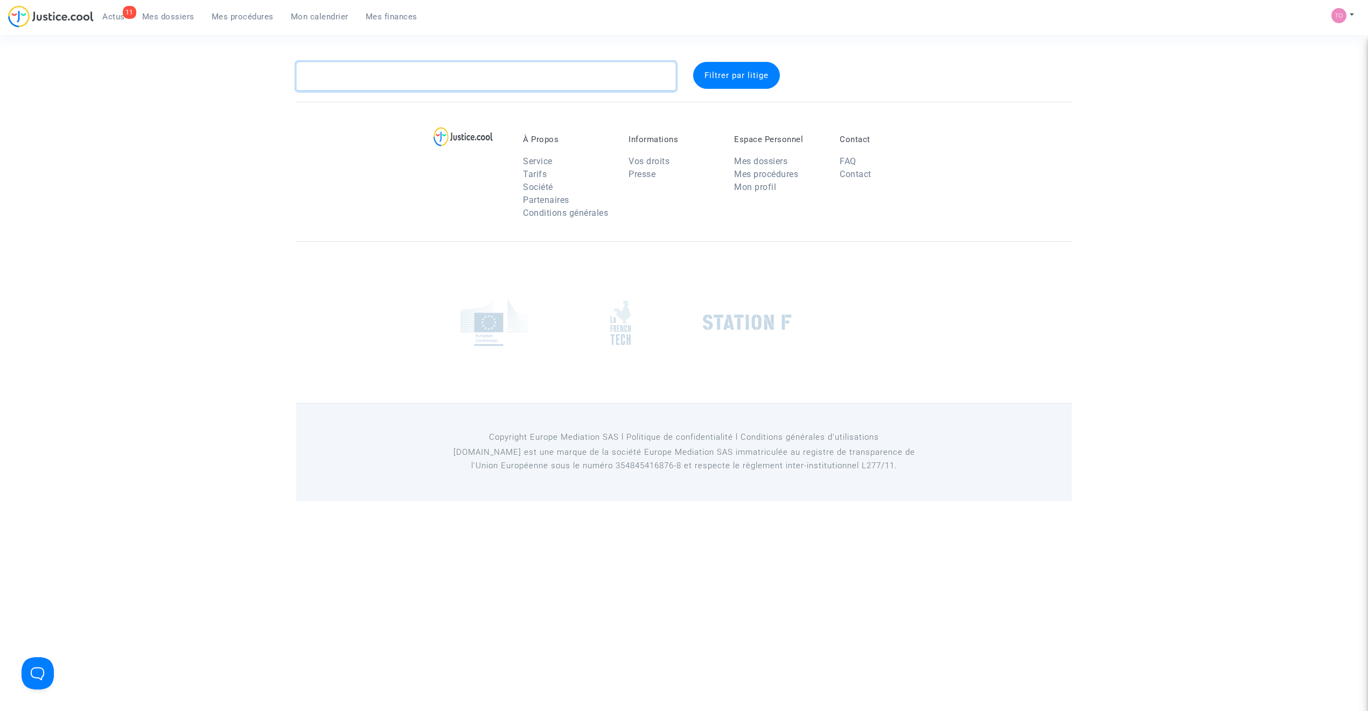
click at [365, 75] on textarea at bounding box center [486, 76] width 380 height 29
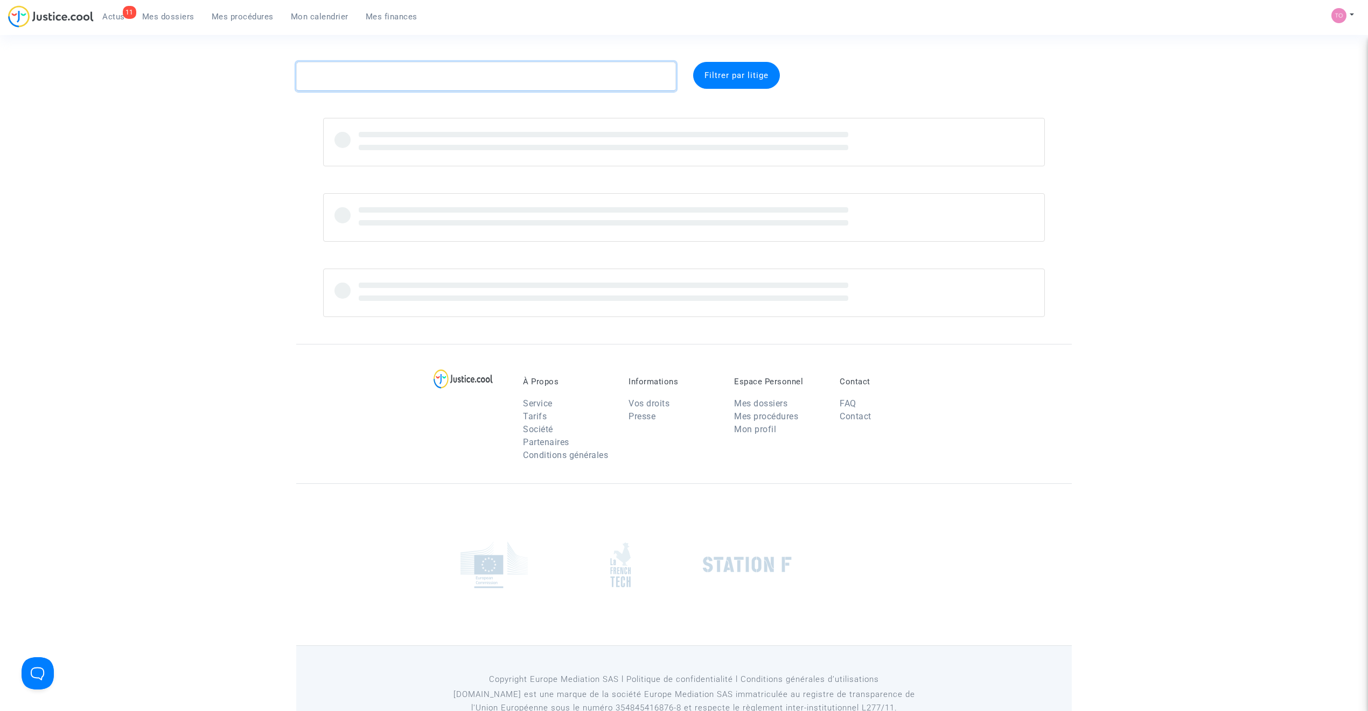
paste textarea "Cave"
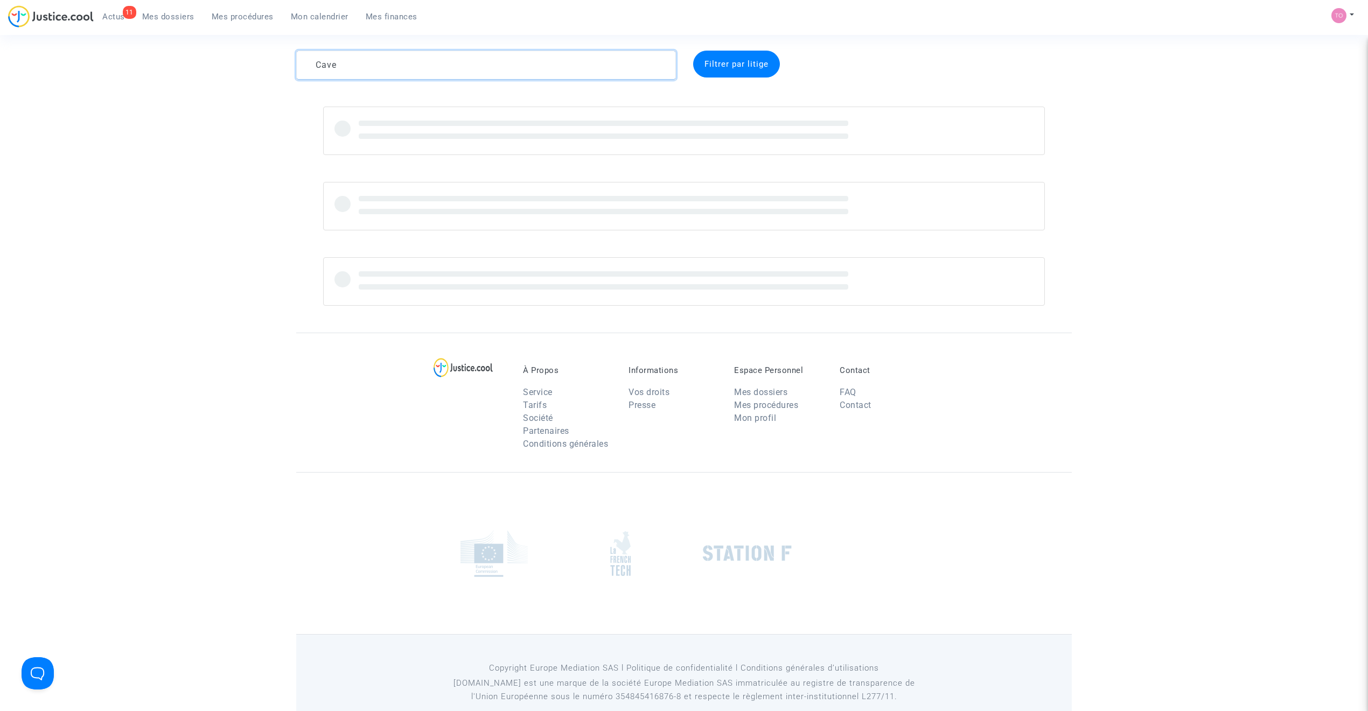
scroll to position [34, 0]
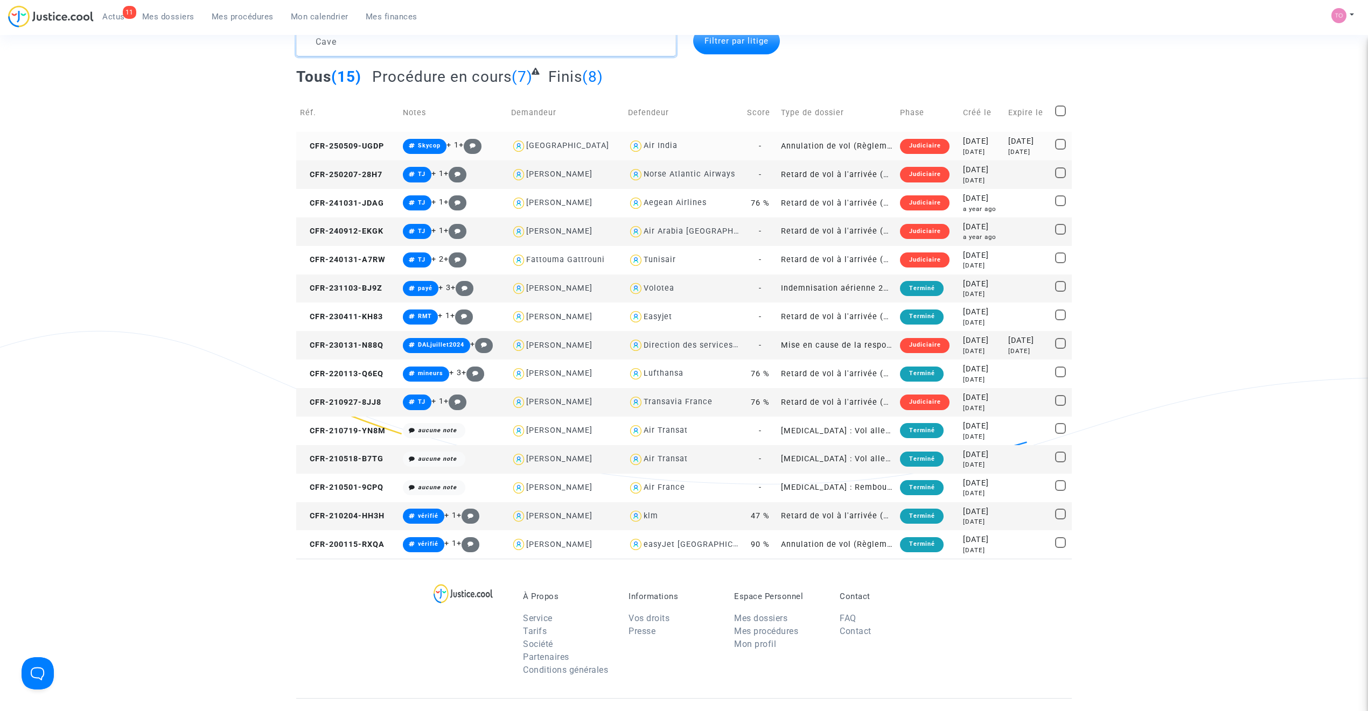
type textarea "Cave"
click at [968, 151] on div "5 months ago" at bounding box center [982, 152] width 38 height 9
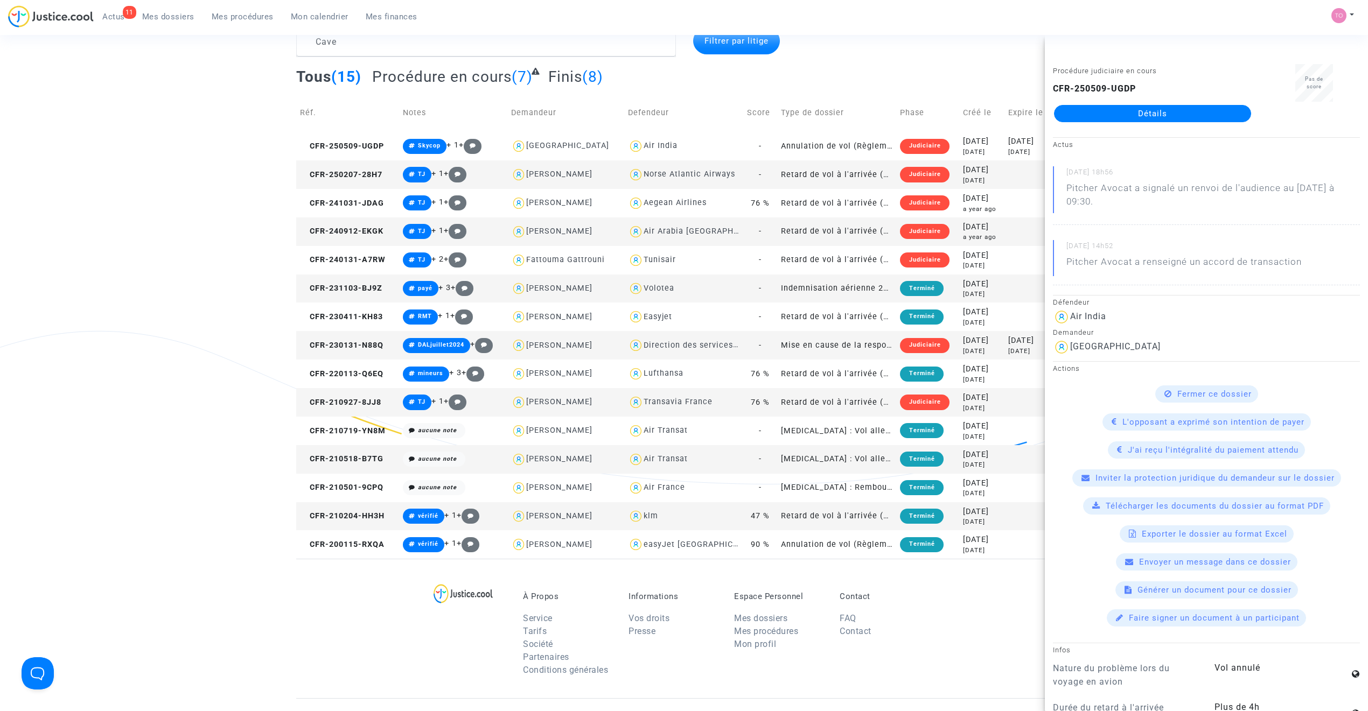
click at [1124, 114] on link "Détails" at bounding box center [1152, 113] width 197 height 17
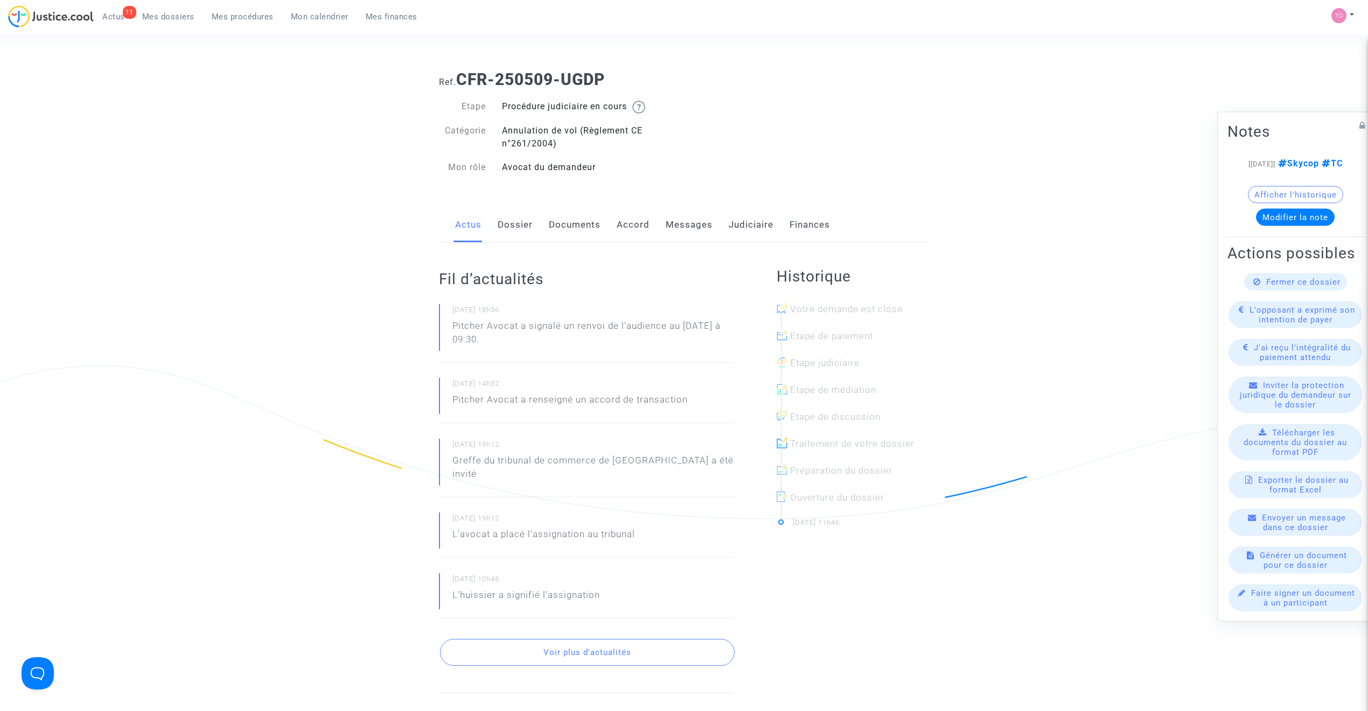
click at [522, 234] on link "Dossier" at bounding box center [515, 225] width 35 height 36
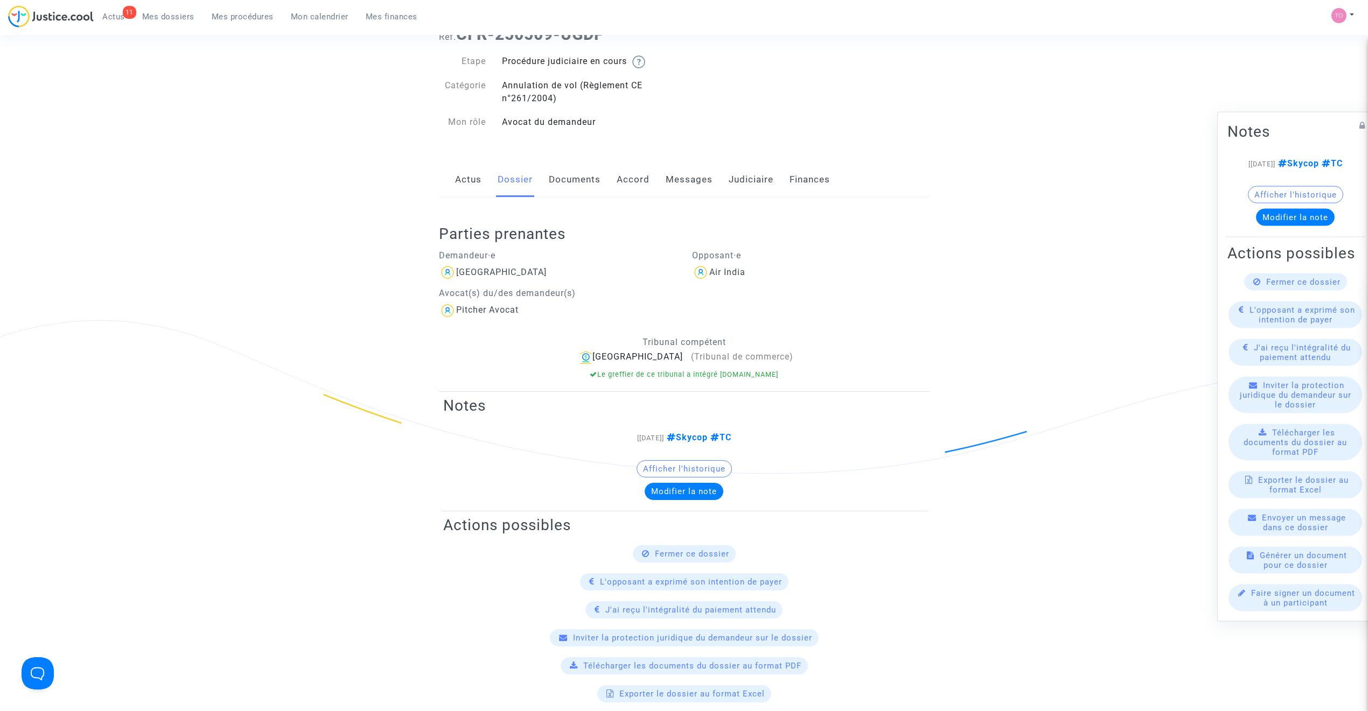
scroll to position [48, 0]
click at [576, 188] on link "Documents" at bounding box center [575, 177] width 52 height 36
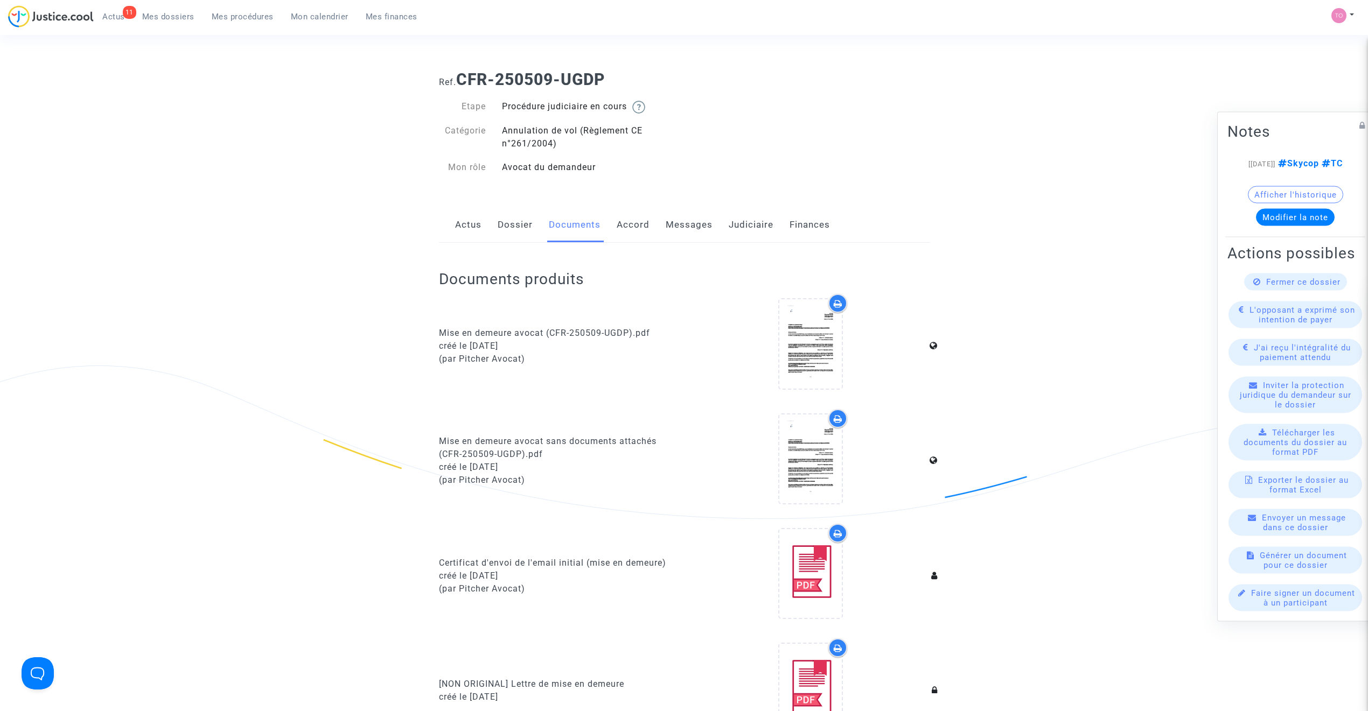
click at [623, 225] on link "Accord" at bounding box center [633, 225] width 33 height 36
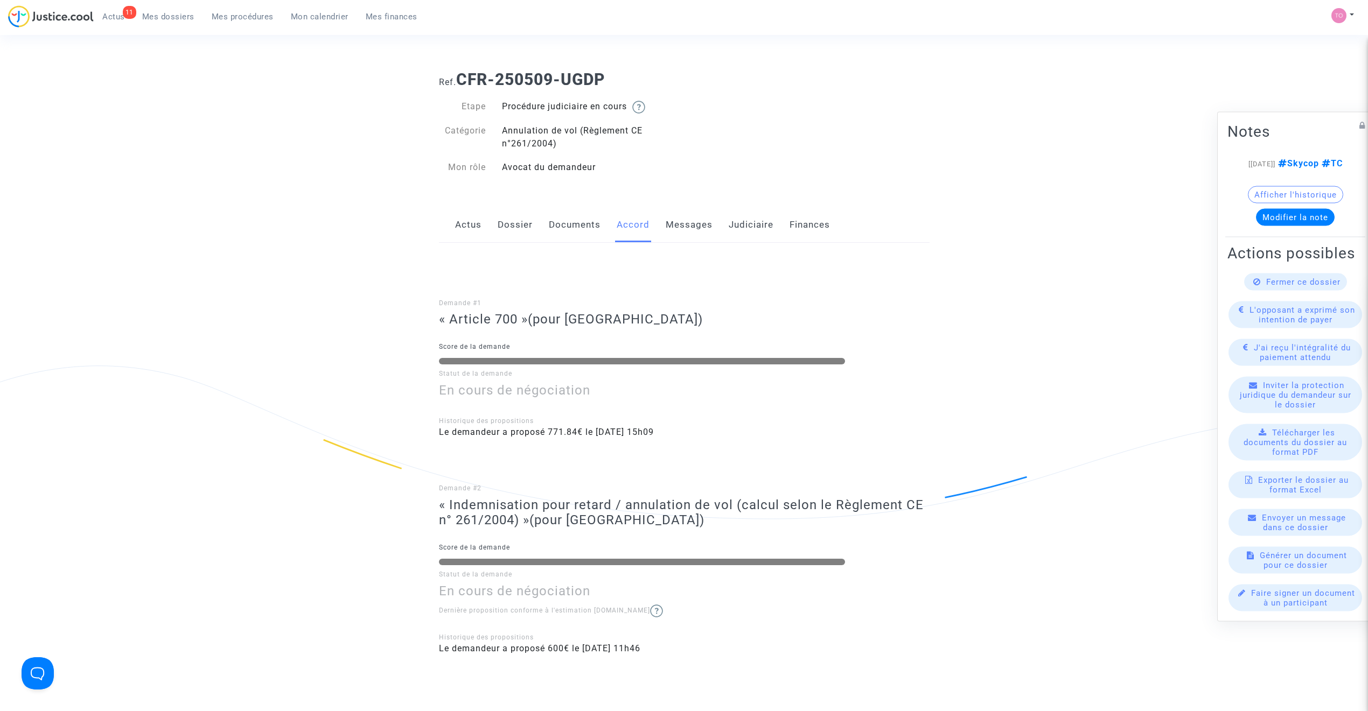
click at [685, 227] on link "Messages" at bounding box center [689, 225] width 47 height 36
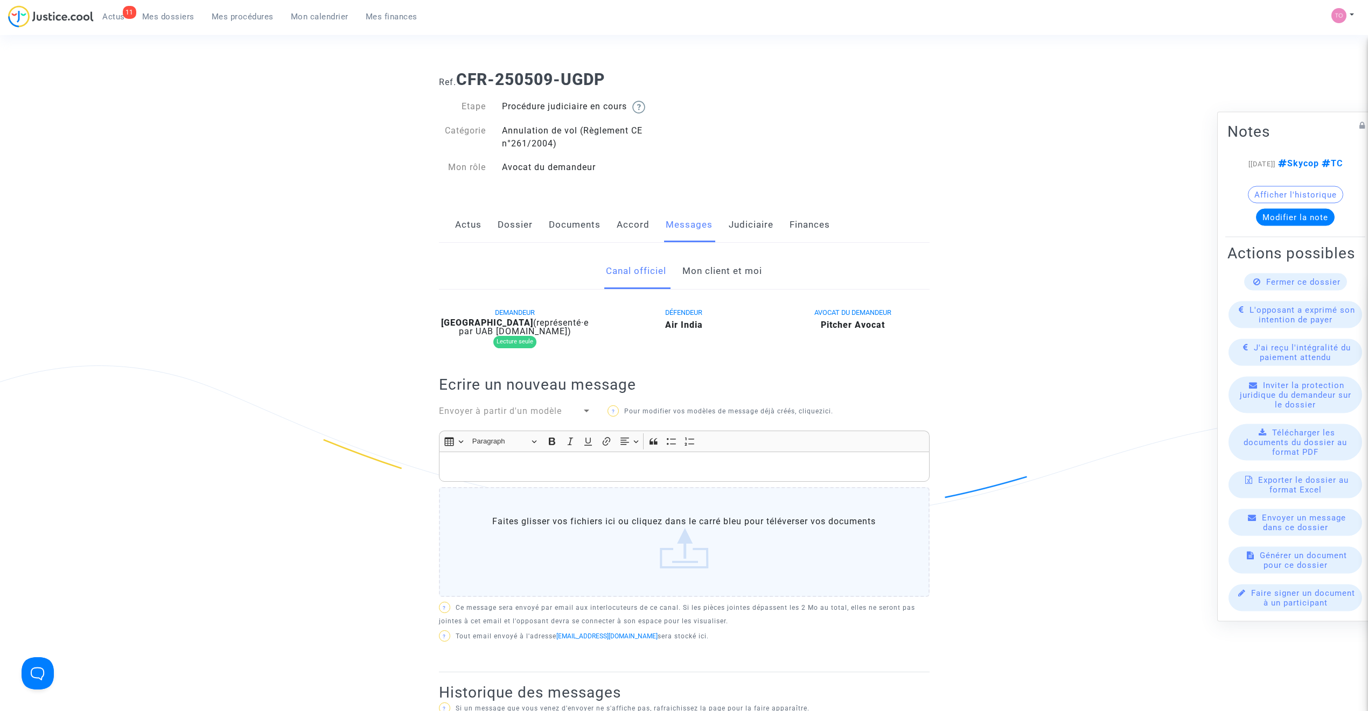
click at [718, 276] on link "Mon client et moi" at bounding box center [722, 272] width 80 height 36
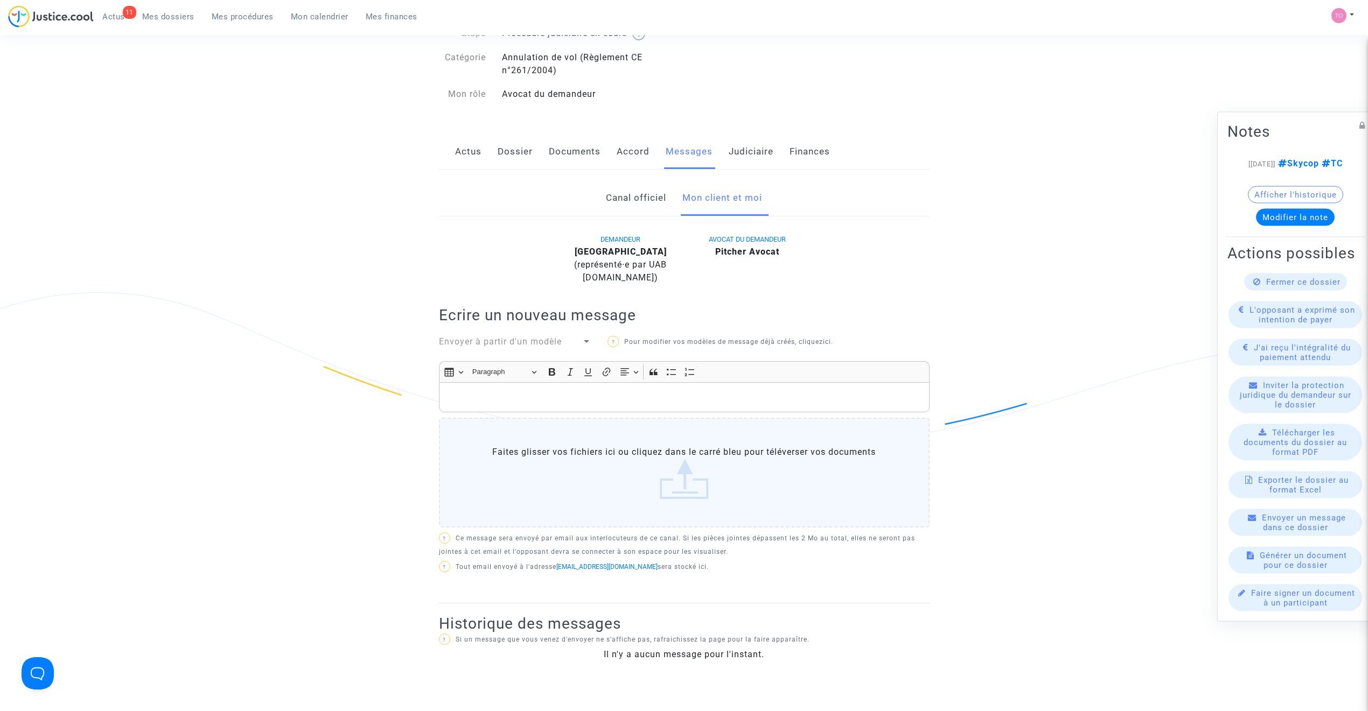
scroll to position [72, 0]
click at [513, 164] on link "Dossier" at bounding box center [515, 154] width 35 height 36
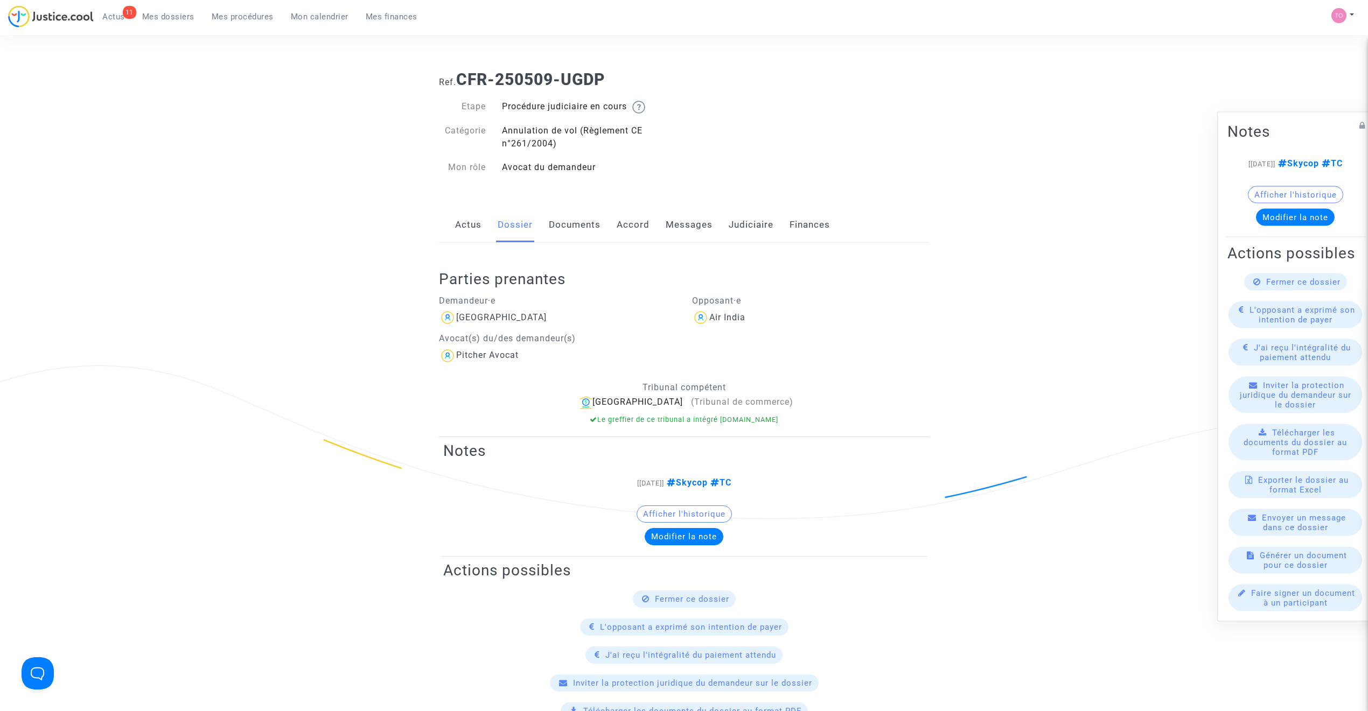
scroll to position [24, 0]
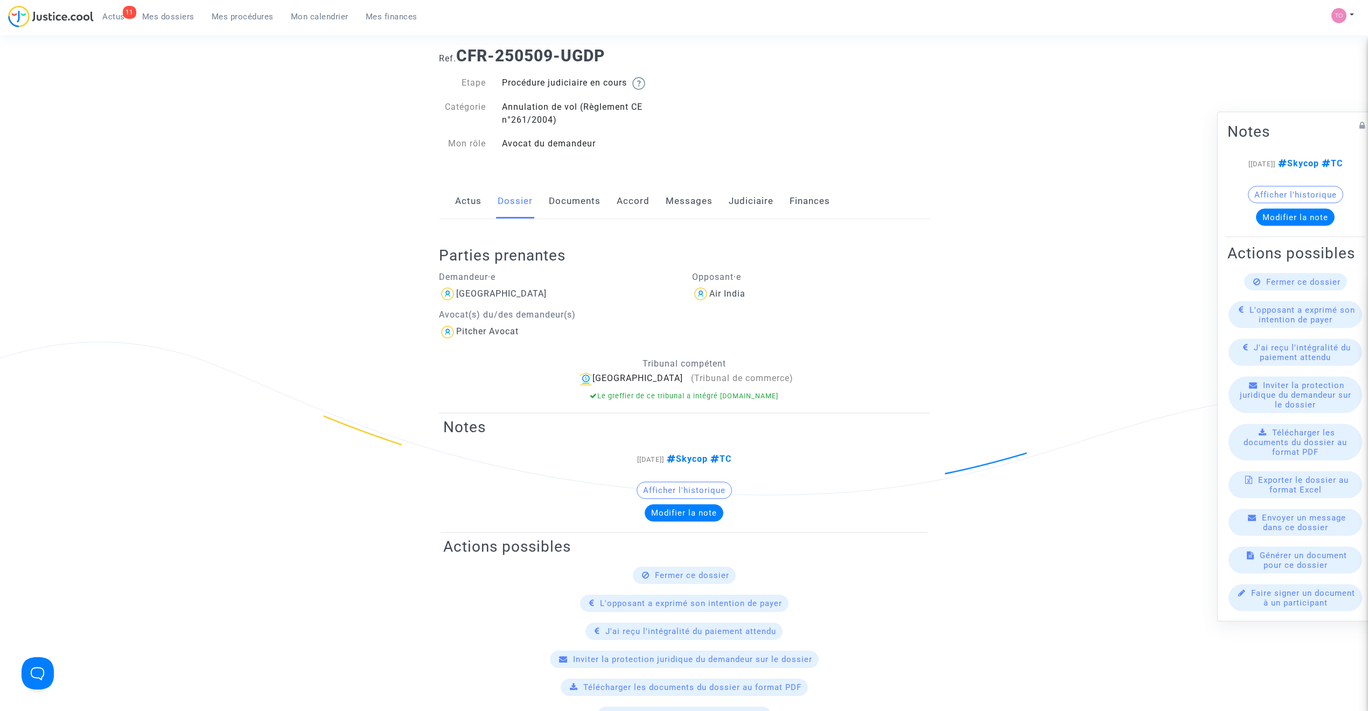
click at [752, 218] on link "Judiciaire" at bounding box center [751, 202] width 45 height 36
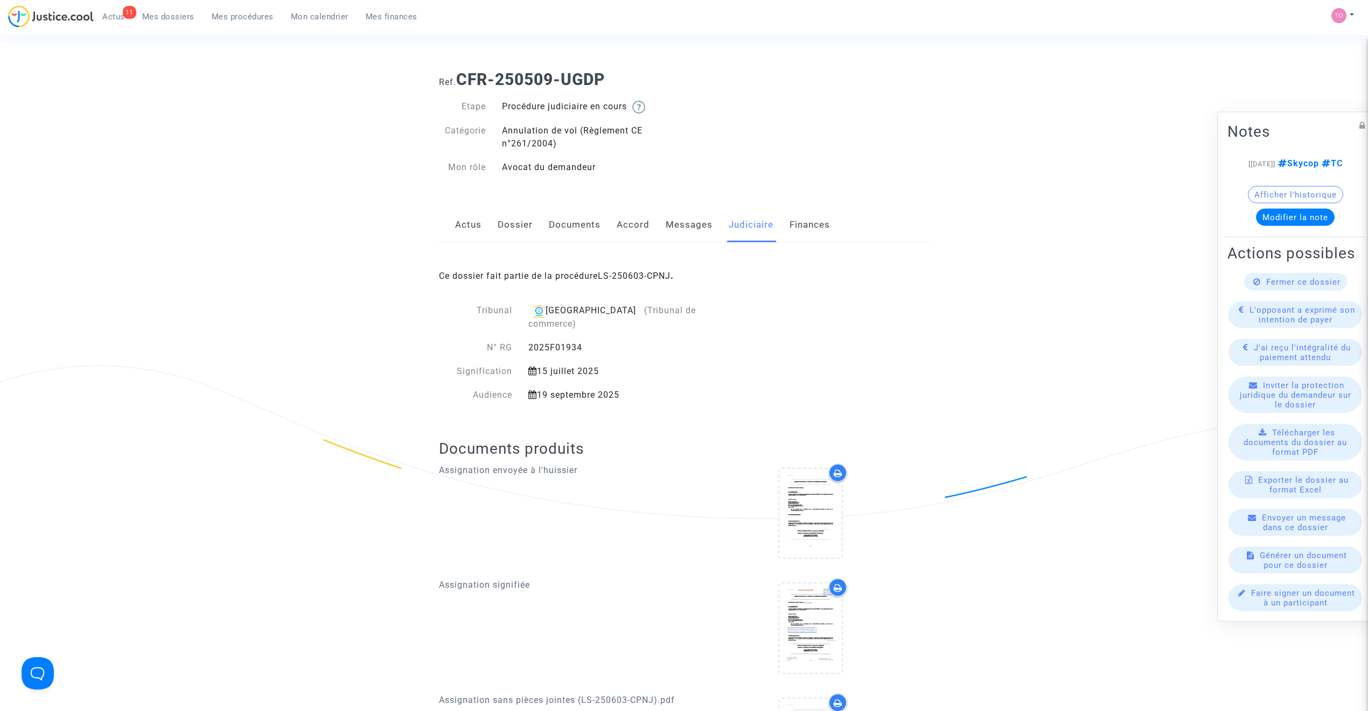
click at [620, 270] on div "Ce dossier fait partie de la procédure LS-250603-CPNJ ." at bounding box center [684, 268] width 491 height 51
click at [620, 275] on link "LS-250603-CPNJ" at bounding box center [634, 276] width 73 height 10
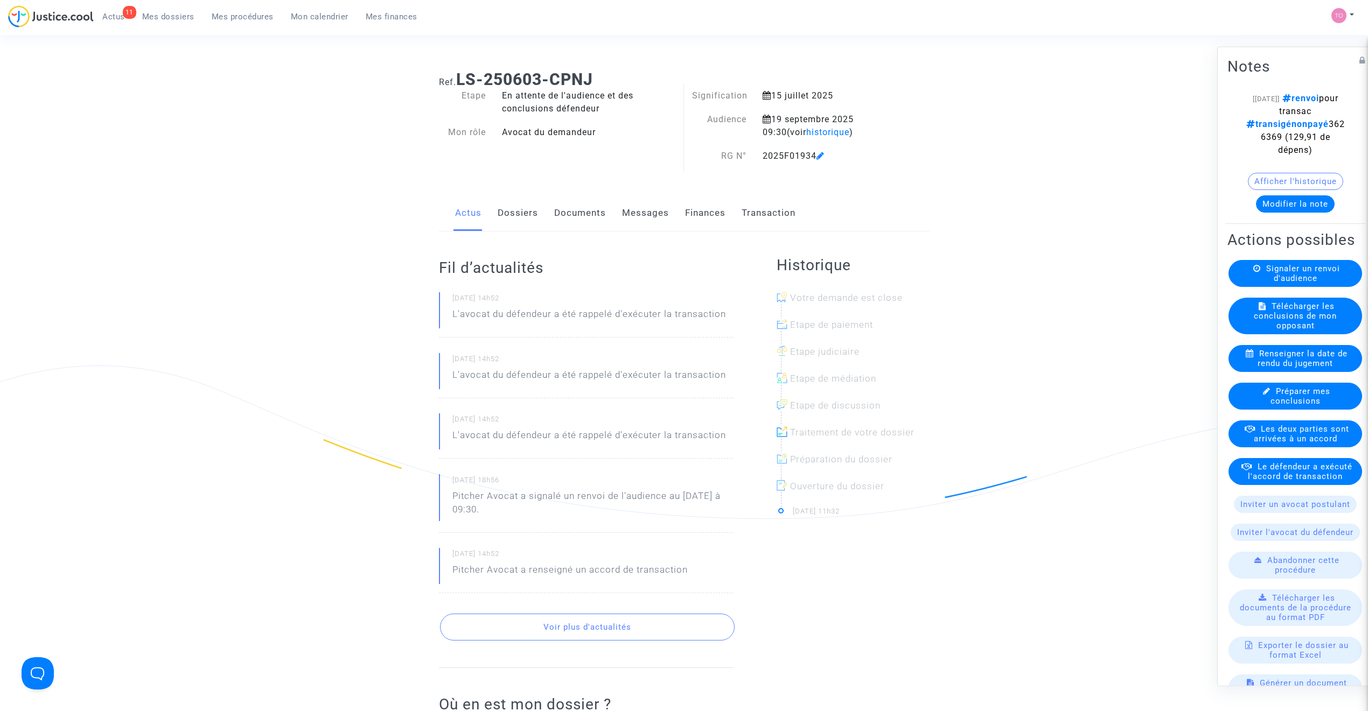
click at [1274, 190] on button "Afficher l'historique" at bounding box center [1295, 180] width 95 height 17
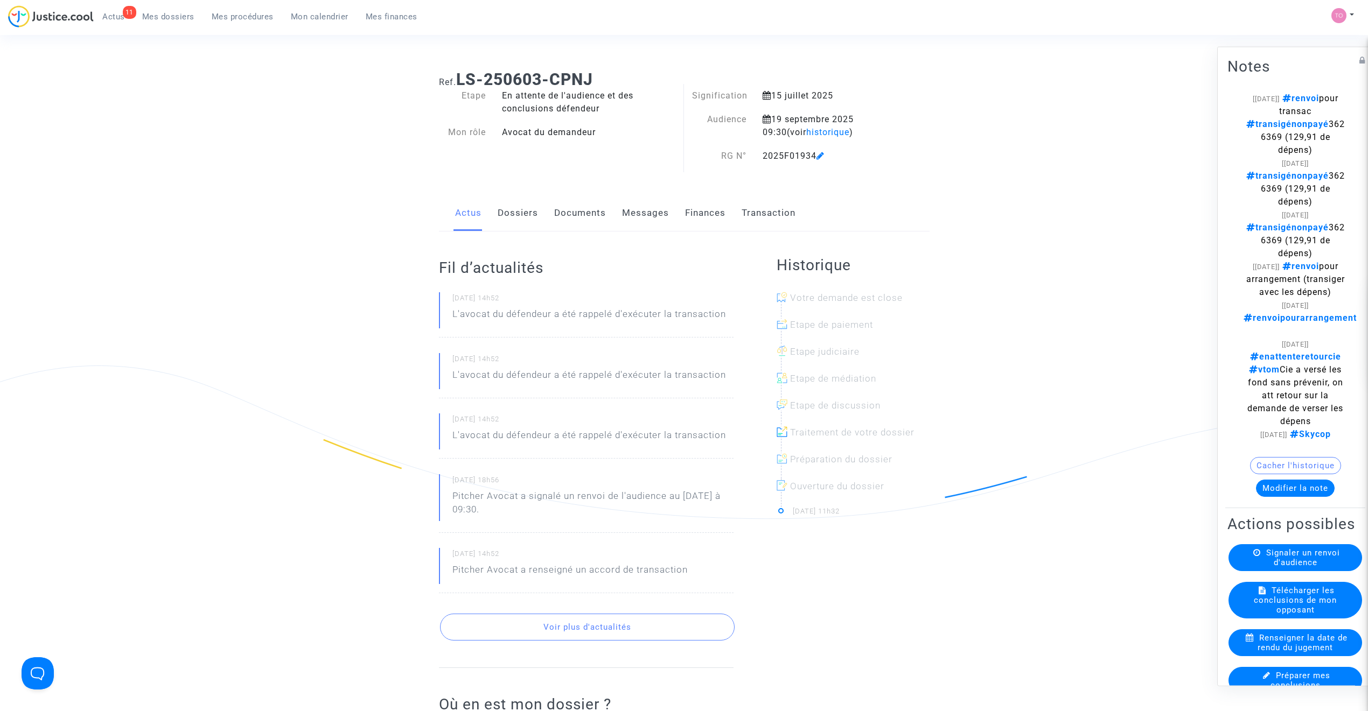
click at [1264, 148] on span "renvoi pour transac transigénonpayé 3626369 (129,91 de dépens)" at bounding box center [1295, 124] width 99 height 62
copy span "3626369"
click at [171, 14] on span "Mes dossiers" at bounding box center [168, 17] width 52 height 10
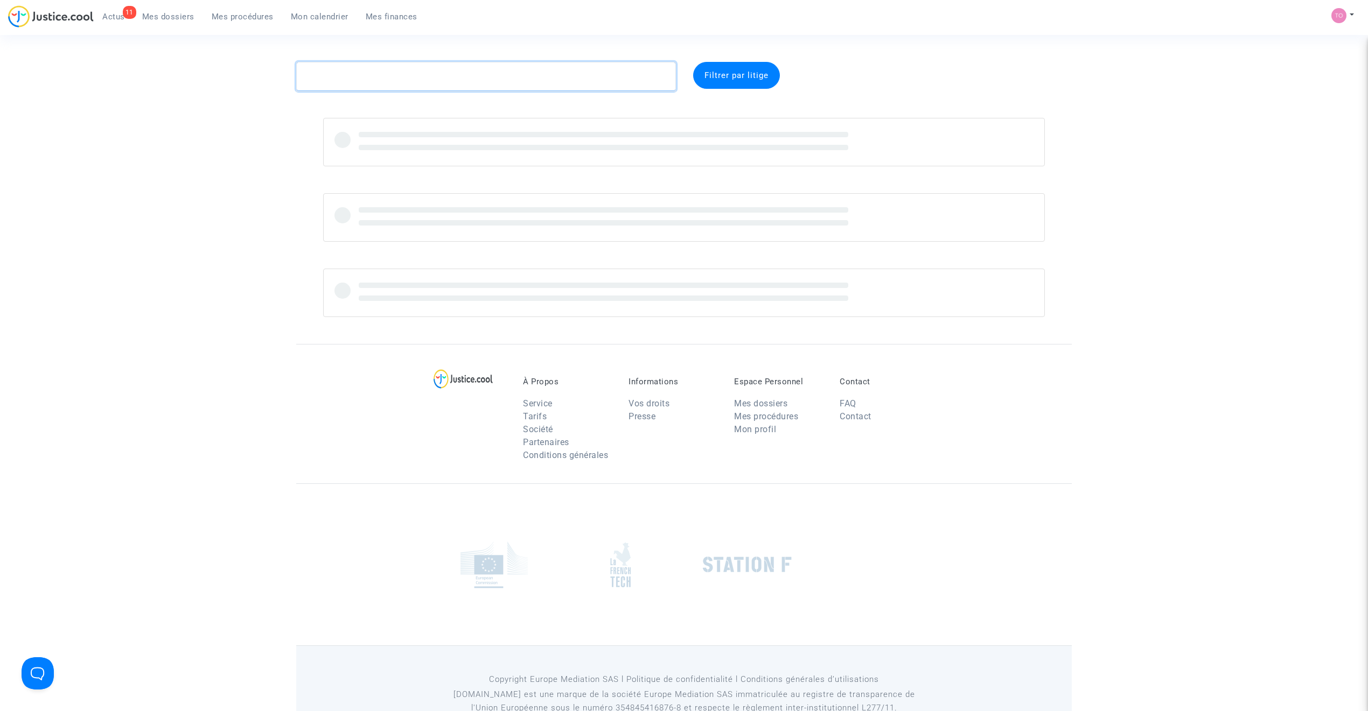
click at [352, 74] on textarea at bounding box center [486, 76] width 380 height 29
paste textarea "Cadirvele"
type textarea "Cadirvele"
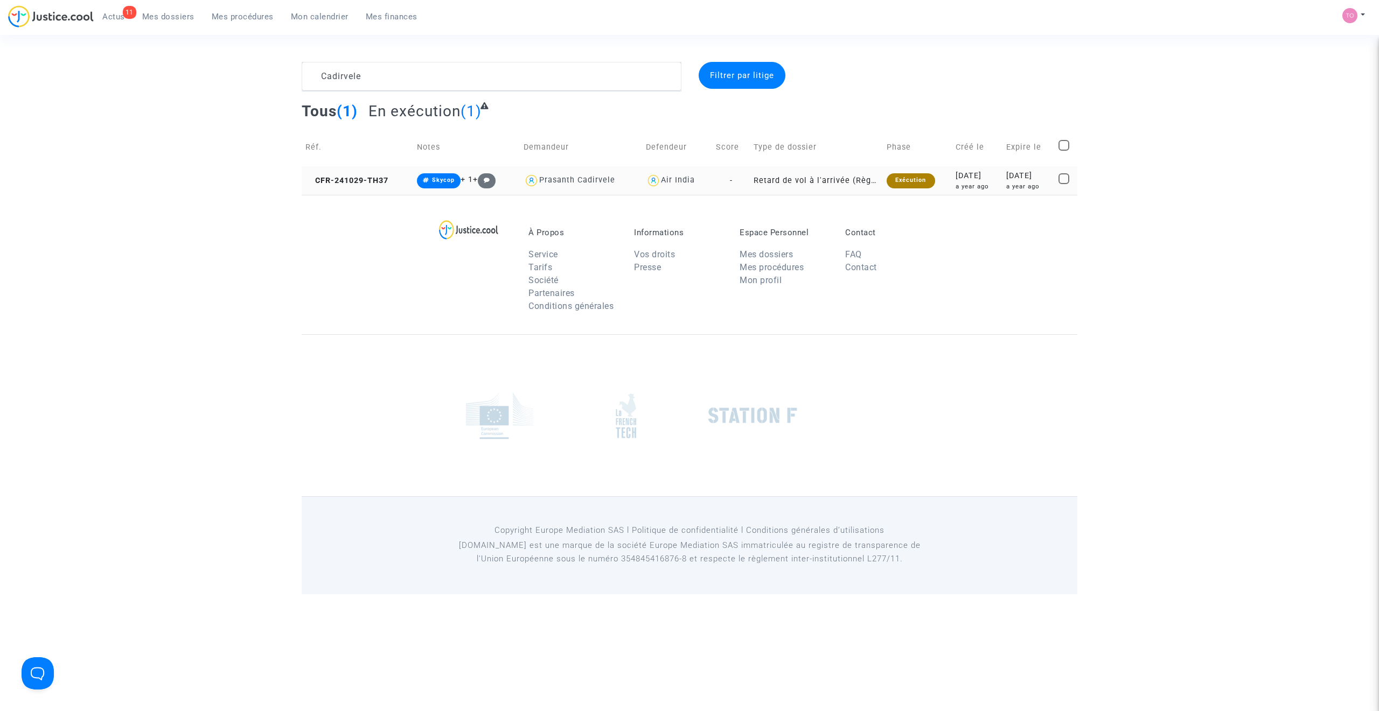
click at [955, 187] on div "a year ago" at bounding box center [976, 186] width 43 height 9
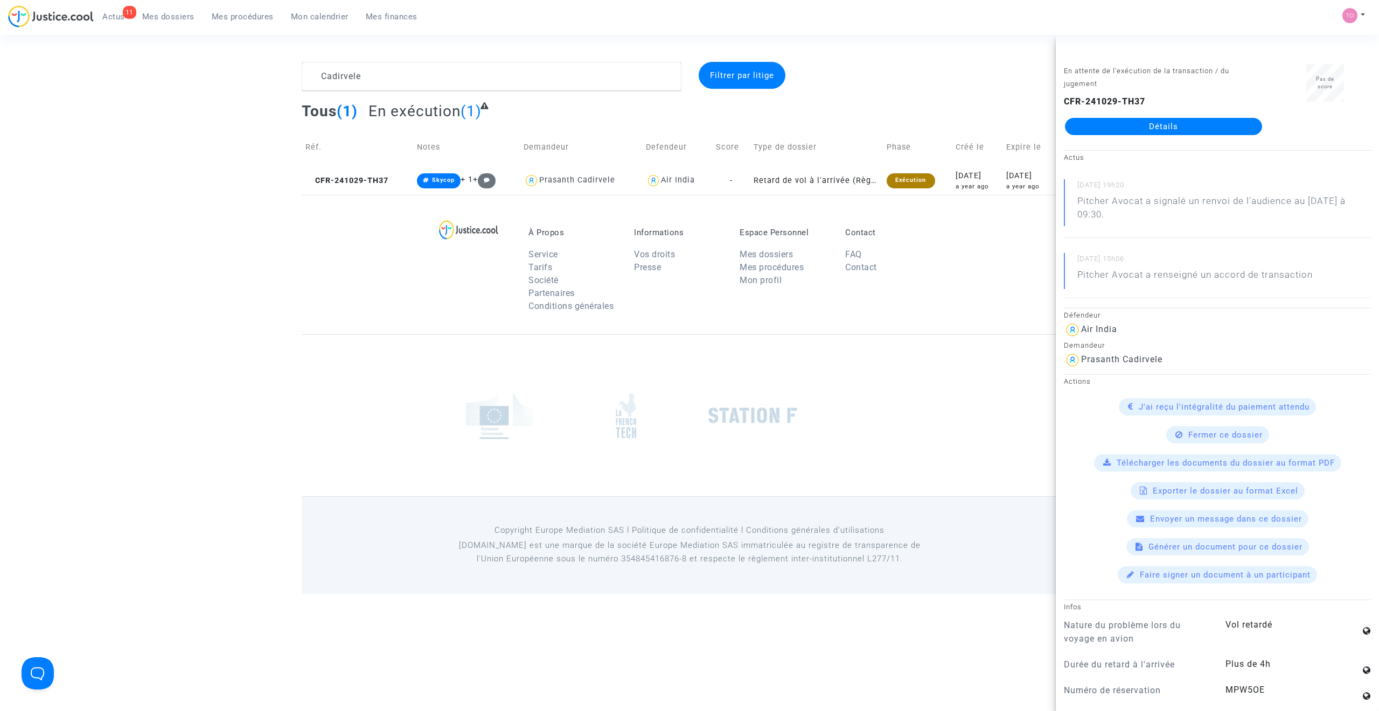
click at [1113, 132] on link "Détails" at bounding box center [1163, 126] width 197 height 17
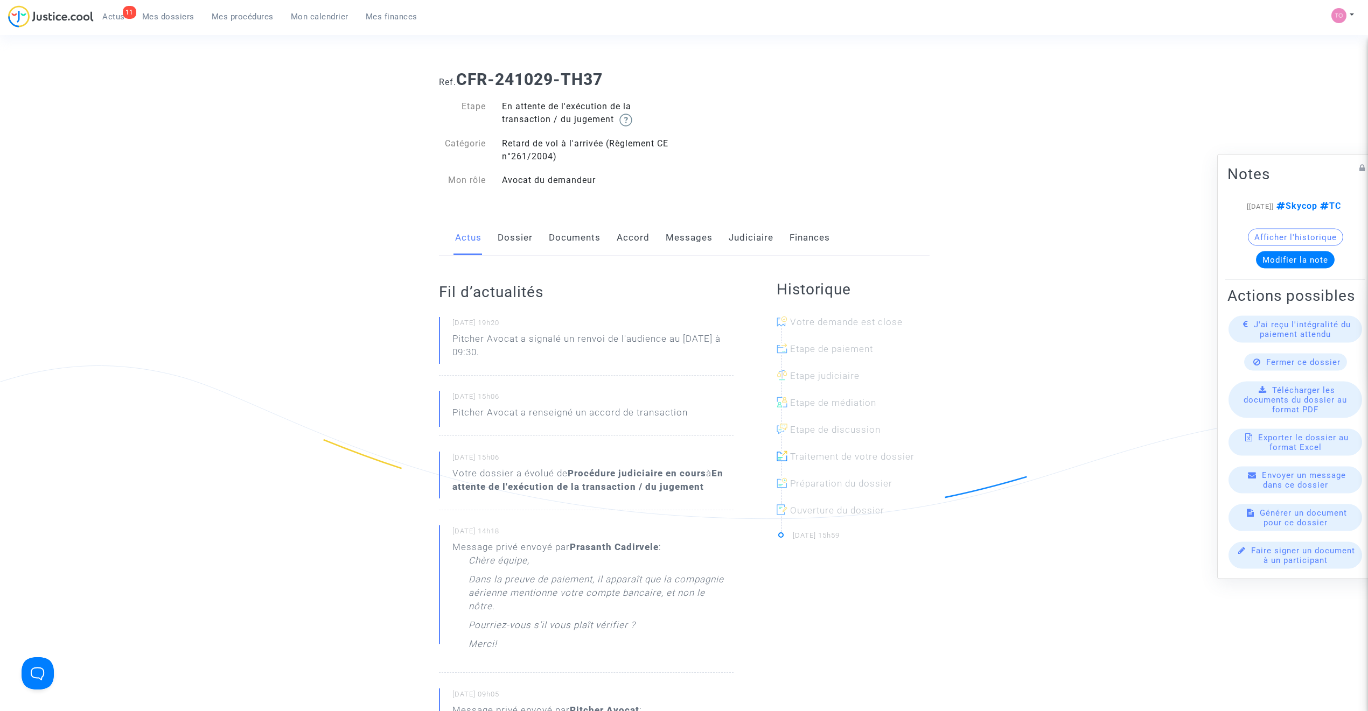
click at [526, 237] on link "Dossier" at bounding box center [515, 238] width 35 height 36
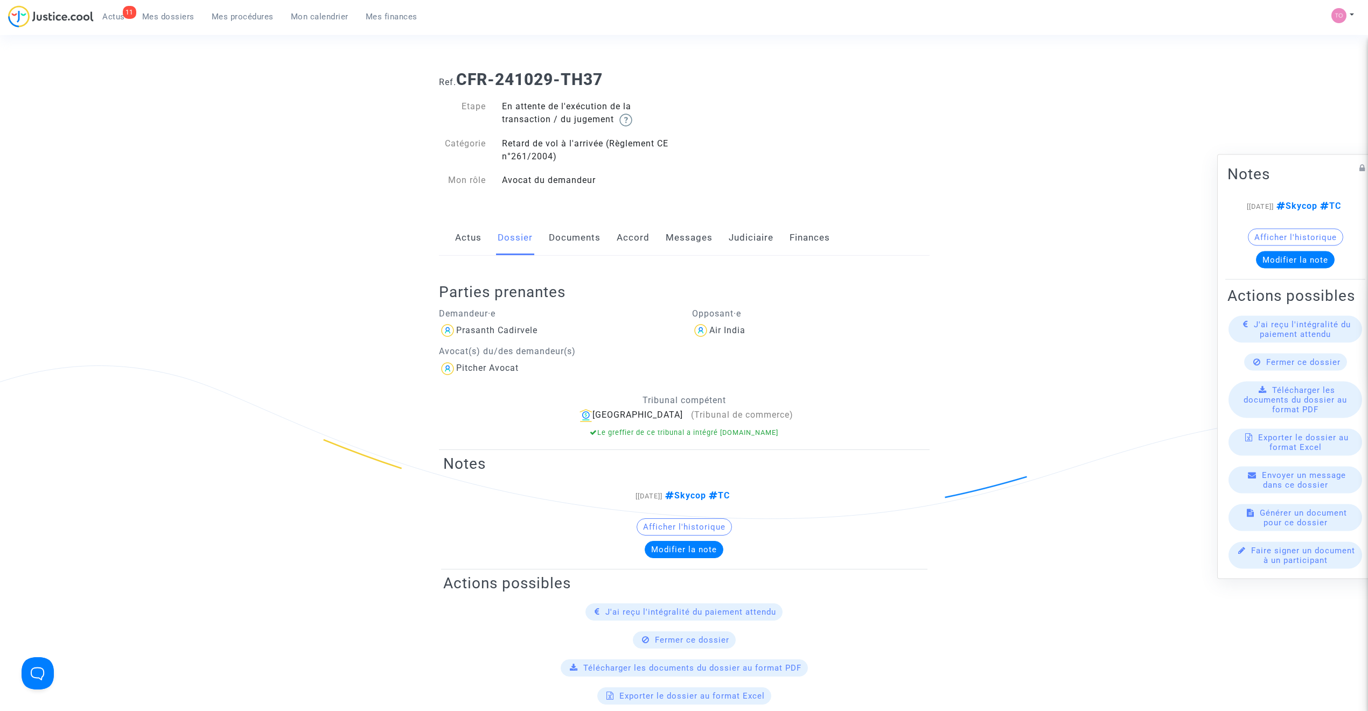
click at [678, 242] on link "Messages" at bounding box center [689, 238] width 47 height 36
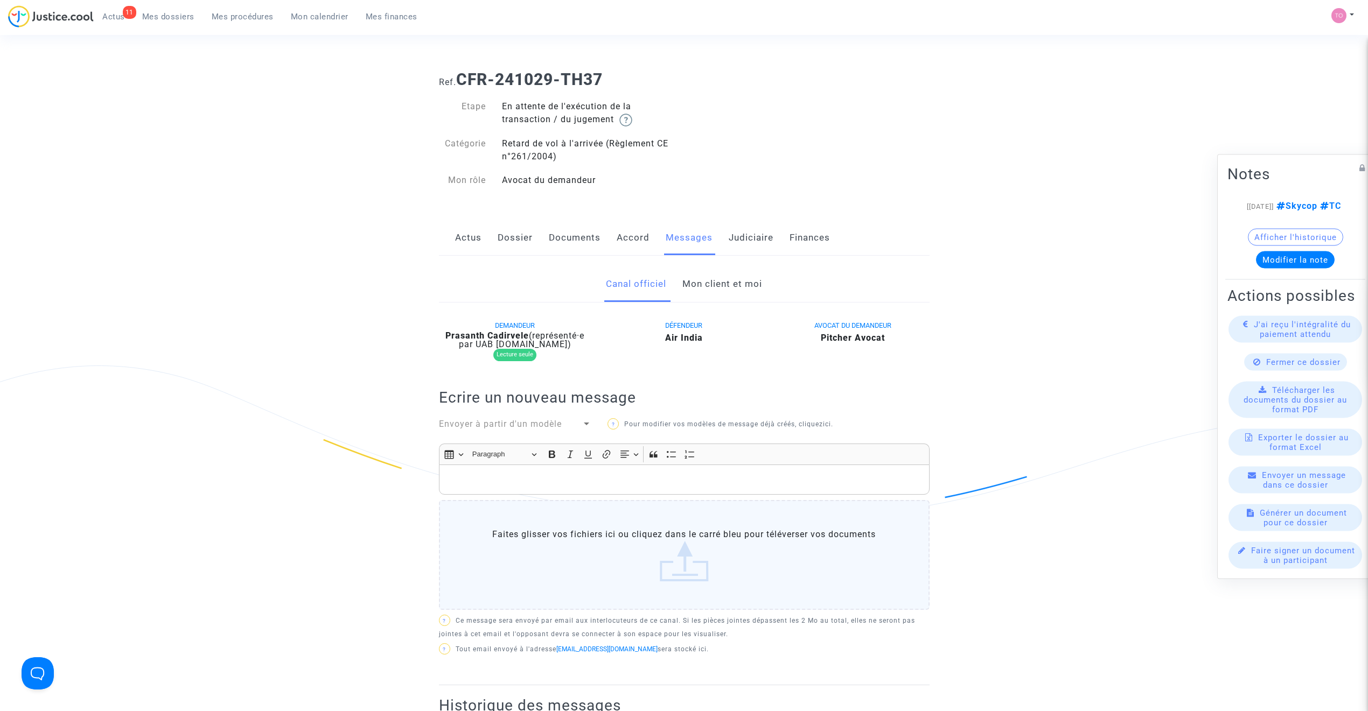
click at [530, 248] on link "Dossier" at bounding box center [515, 238] width 35 height 36
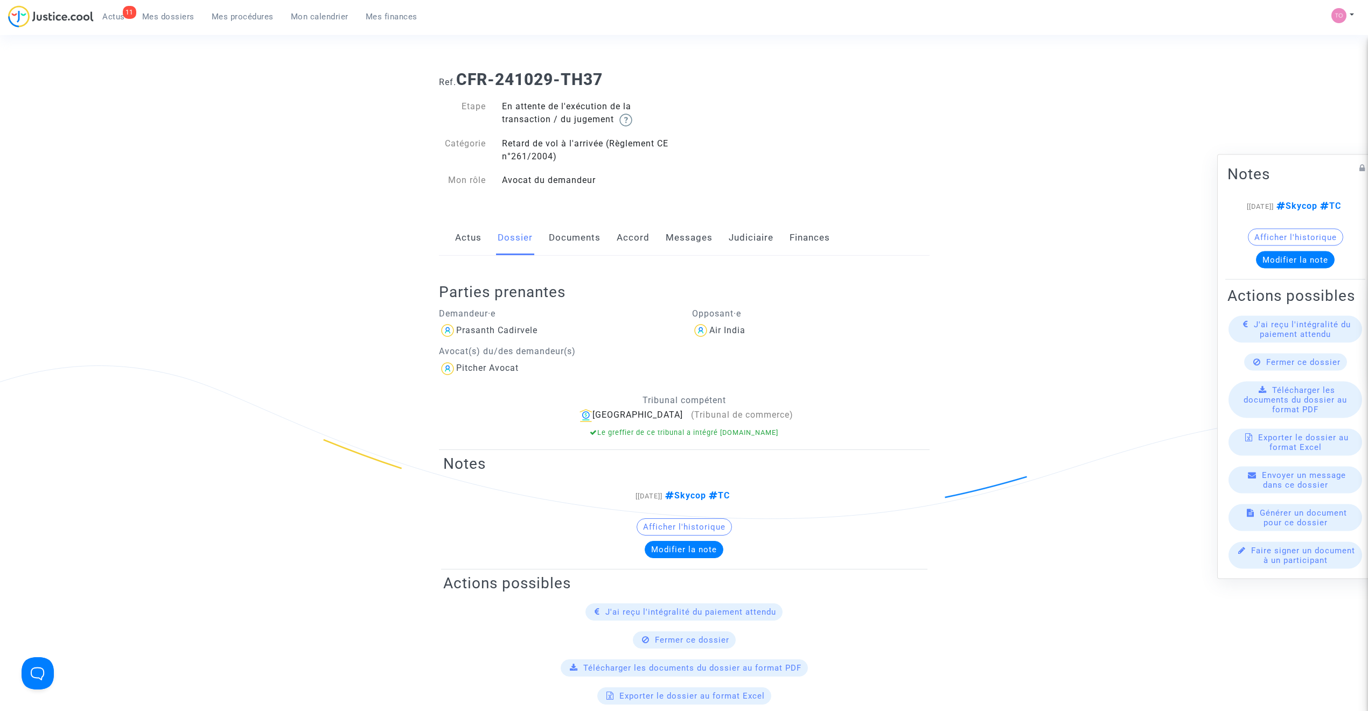
click at [569, 238] on link "Documents" at bounding box center [575, 238] width 52 height 36
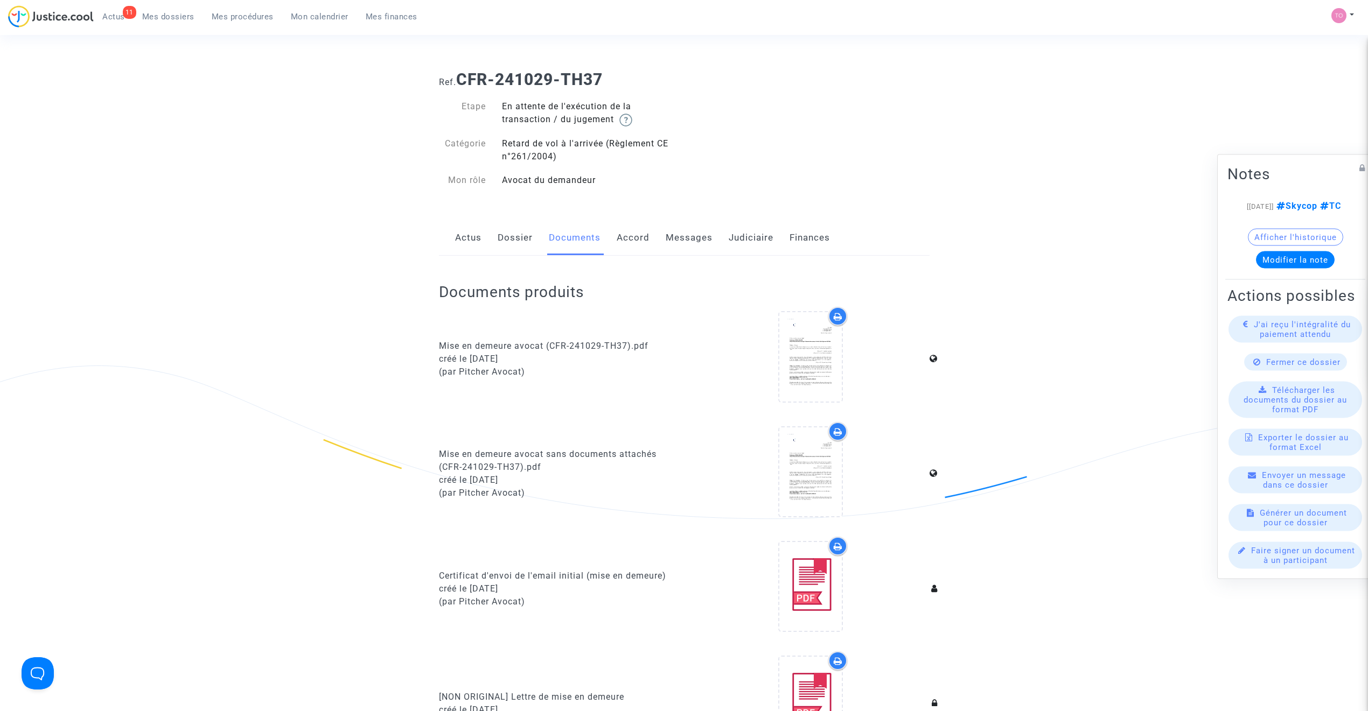
click at [643, 247] on link "Accord" at bounding box center [633, 238] width 33 height 36
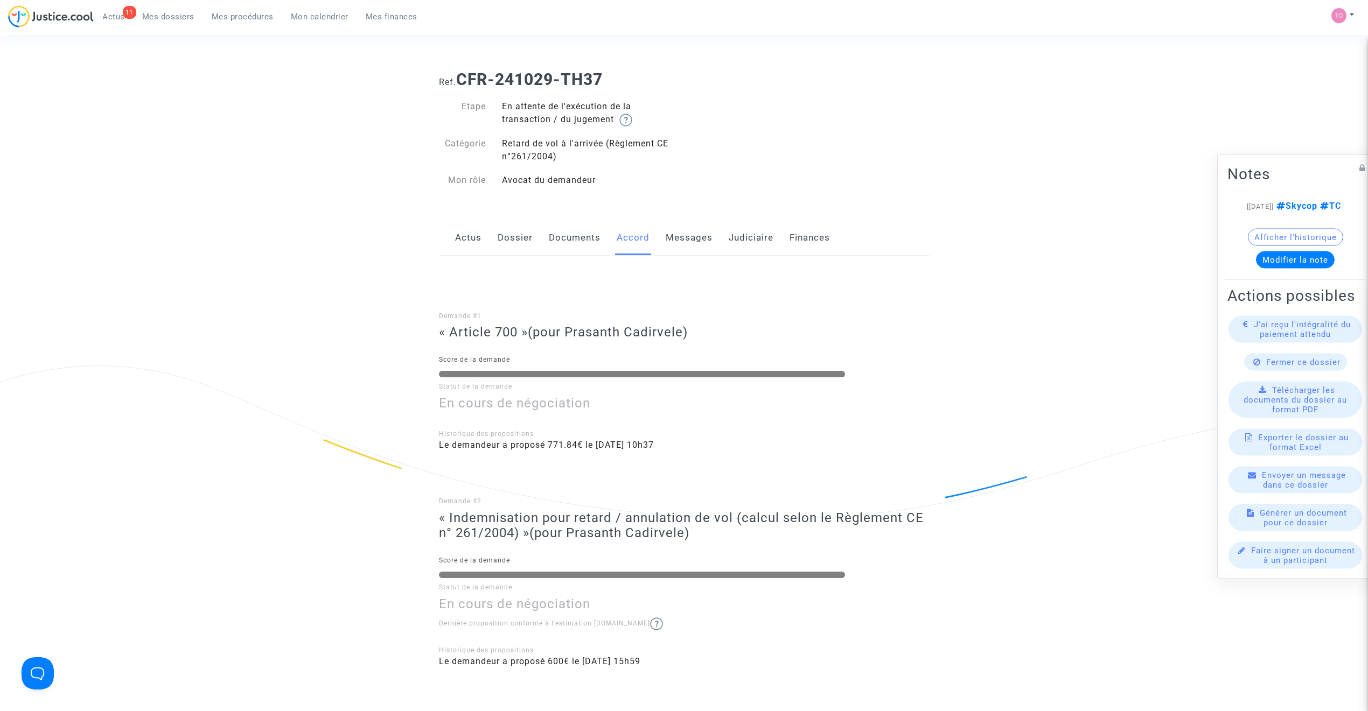
click at [516, 230] on link "Dossier" at bounding box center [515, 238] width 35 height 36
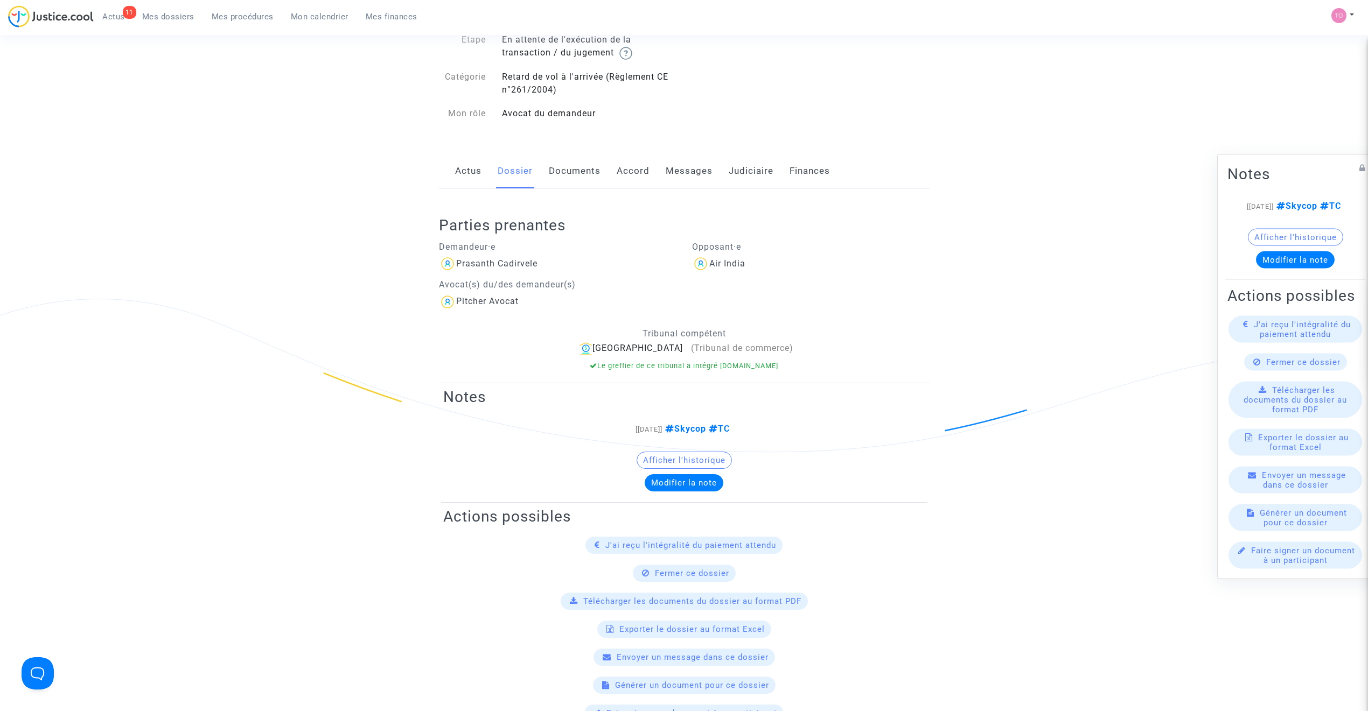
scroll to position [95, 0]
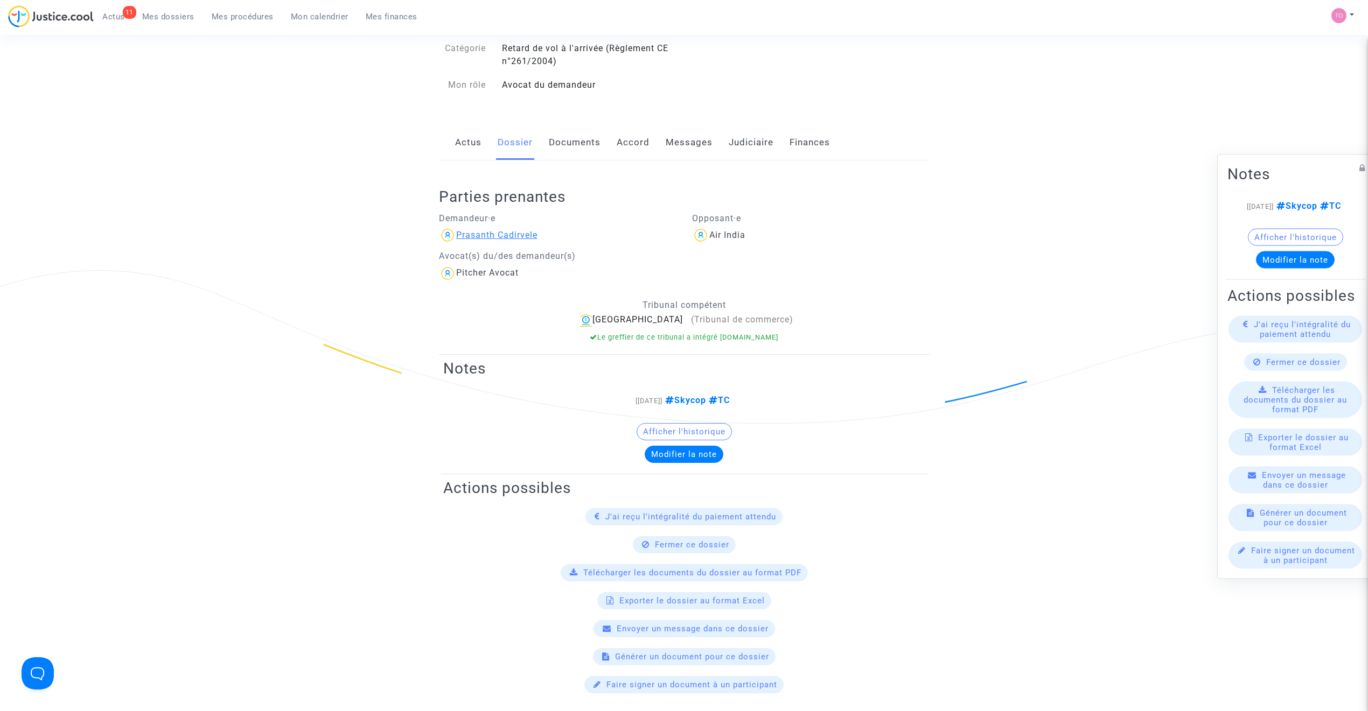
drag, startPoint x: 523, startPoint y: 236, endPoint x: 456, endPoint y: 236, distance: 67.8
click at [456, 236] on div "Prasanth Cadirvele" at bounding box center [557, 235] width 237 height 17
copy div "Prasanth Cadirvele"
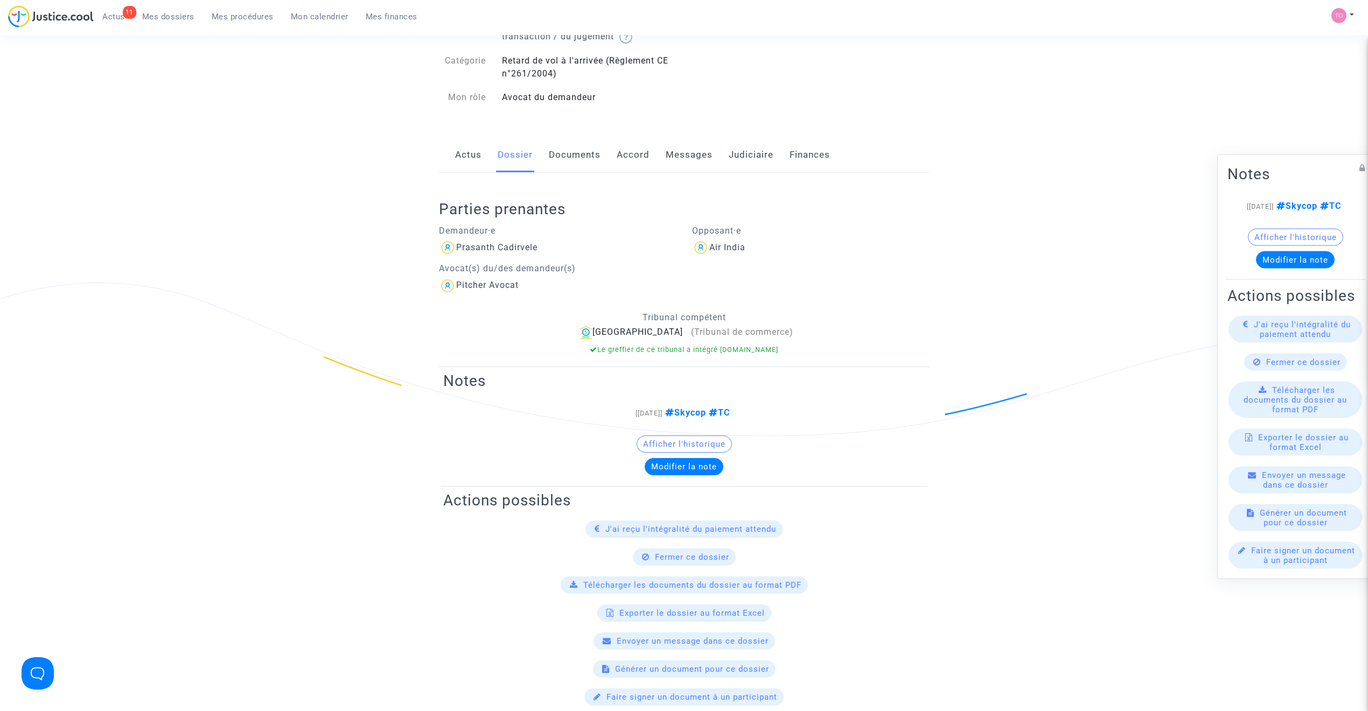
scroll to position [0, 0]
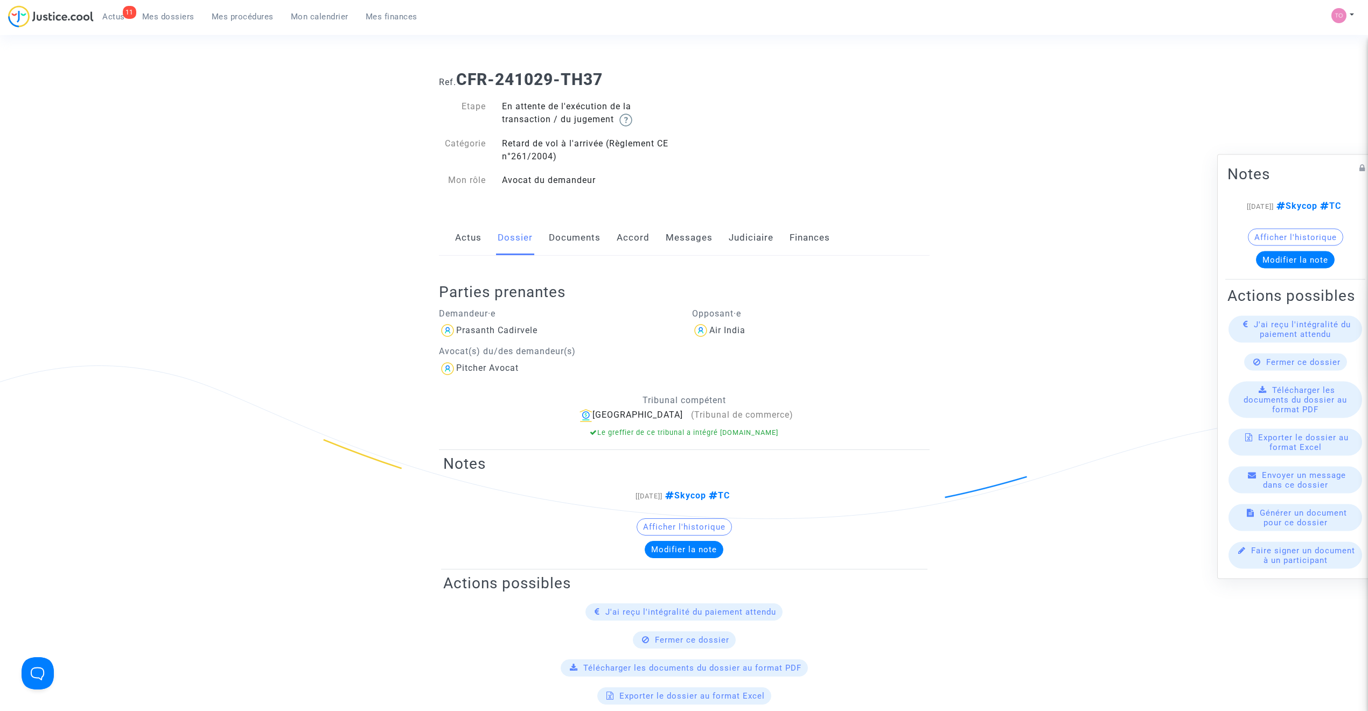
drag, startPoint x: 608, startPoint y: 86, endPoint x: 461, endPoint y: 85, distance: 147.5
click at [461, 85] on h1 "Ref. CFR-241029-TH37" at bounding box center [684, 79] width 491 height 19
copy b "CFR-241029-TH37"
drag, startPoint x: 527, startPoint y: 326, endPoint x: 458, endPoint y: 324, distance: 68.9
click at [458, 324] on div "Prasanth Cadirvele" at bounding box center [557, 330] width 237 height 17
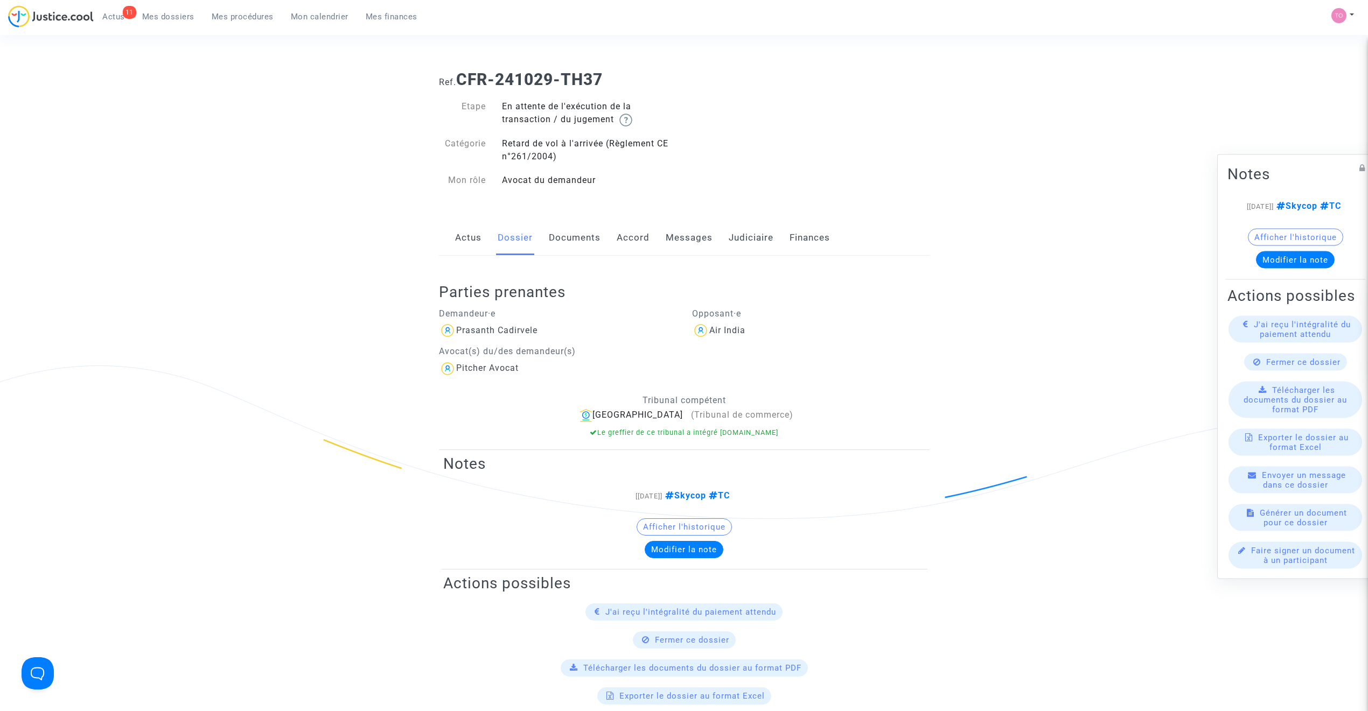
copy div "Prasanth Cadirvele"
click at [737, 240] on link "Judiciaire" at bounding box center [751, 238] width 45 height 36
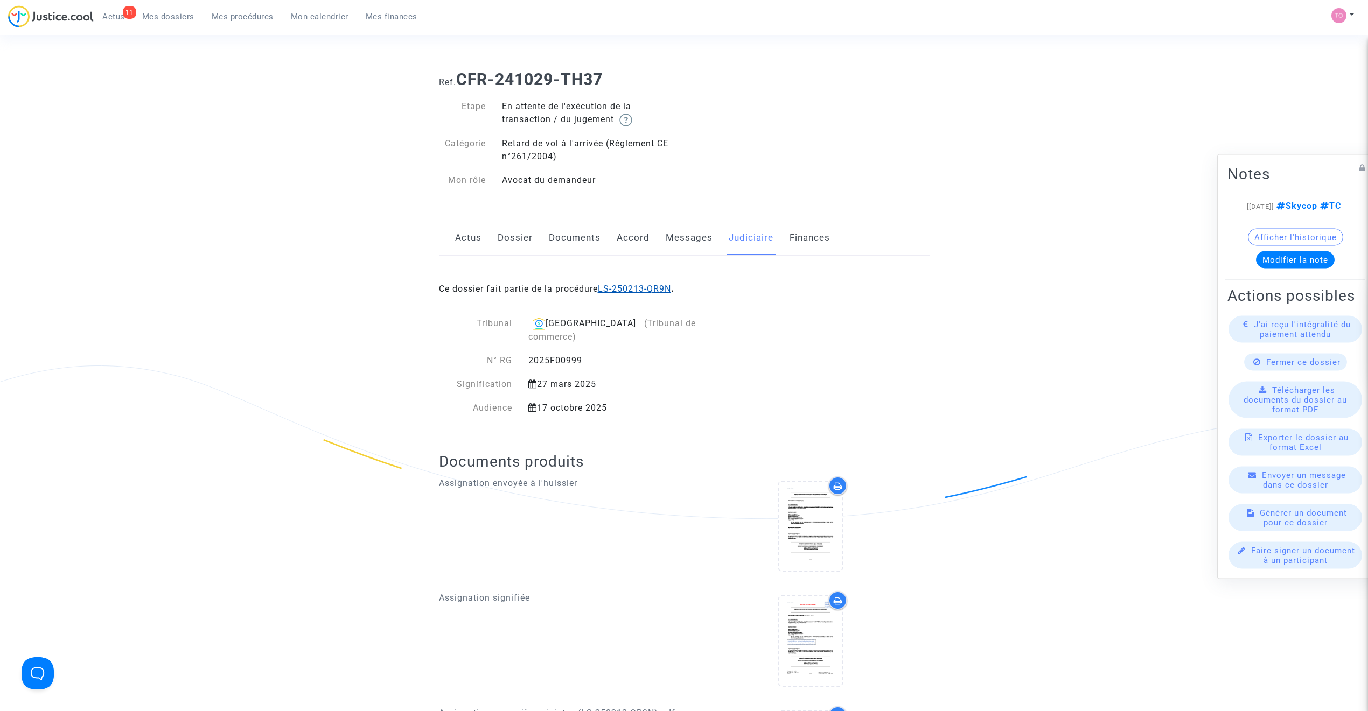
click at [649, 285] on link "LS-250213-QR9N" at bounding box center [634, 289] width 73 height 10
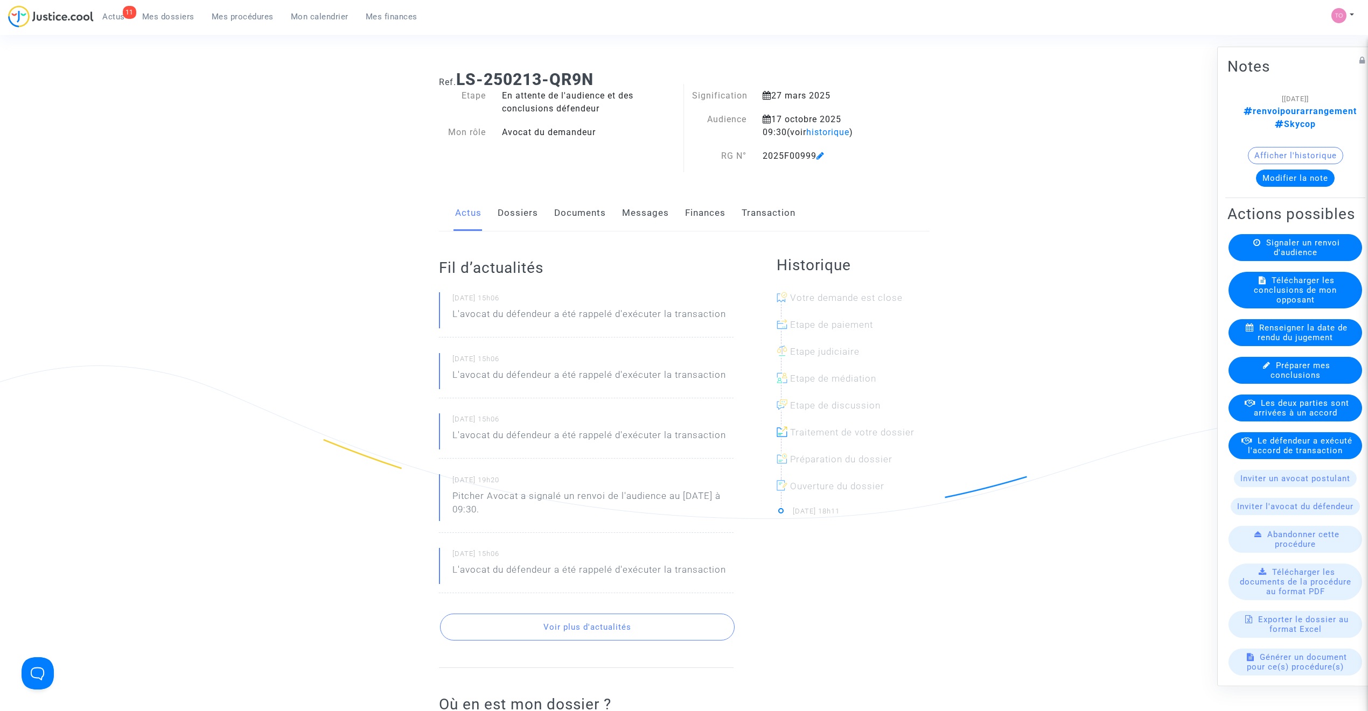
click at [1273, 169] on button "Modifier la note" at bounding box center [1295, 177] width 79 height 17
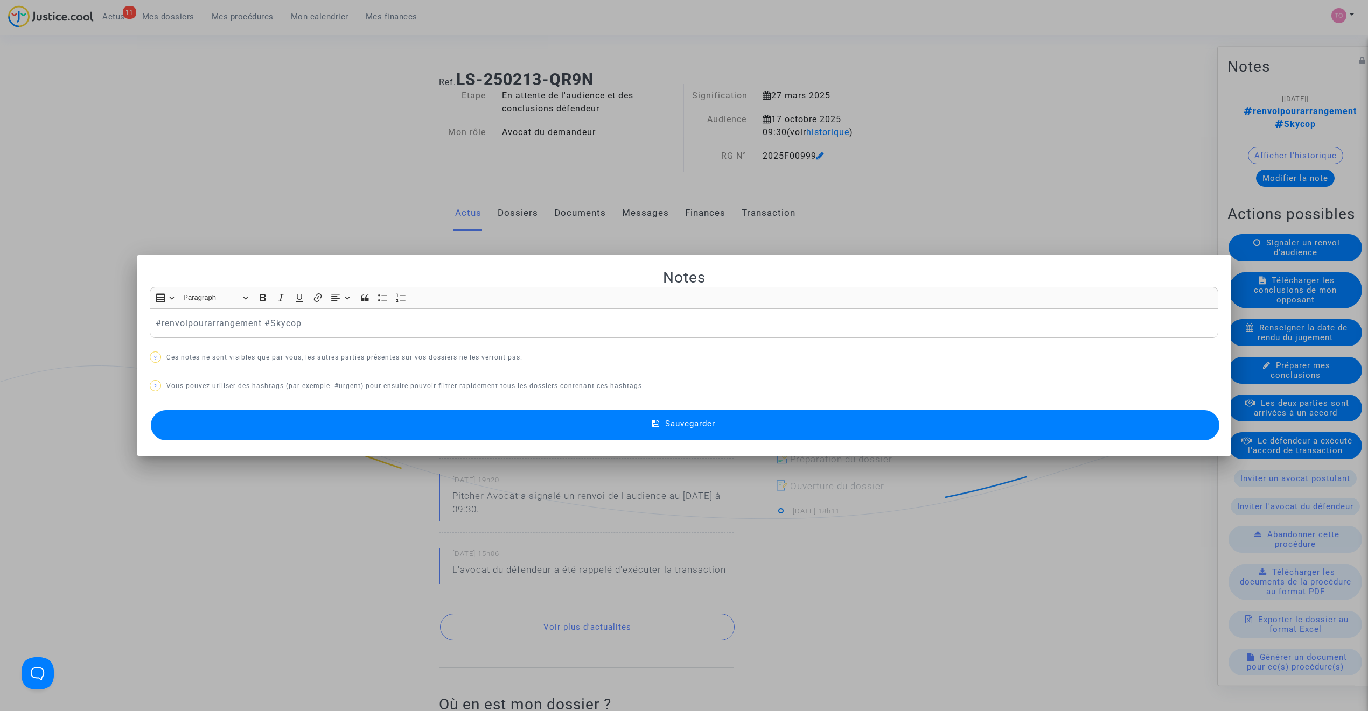
drag, startPoint x: 718, startPoint y: 186, endPoint x: 1017, endPoint y: 173, distance: 299.7
click at [719, 186] on div at bounding box center [684, 355] width 1368 height 711
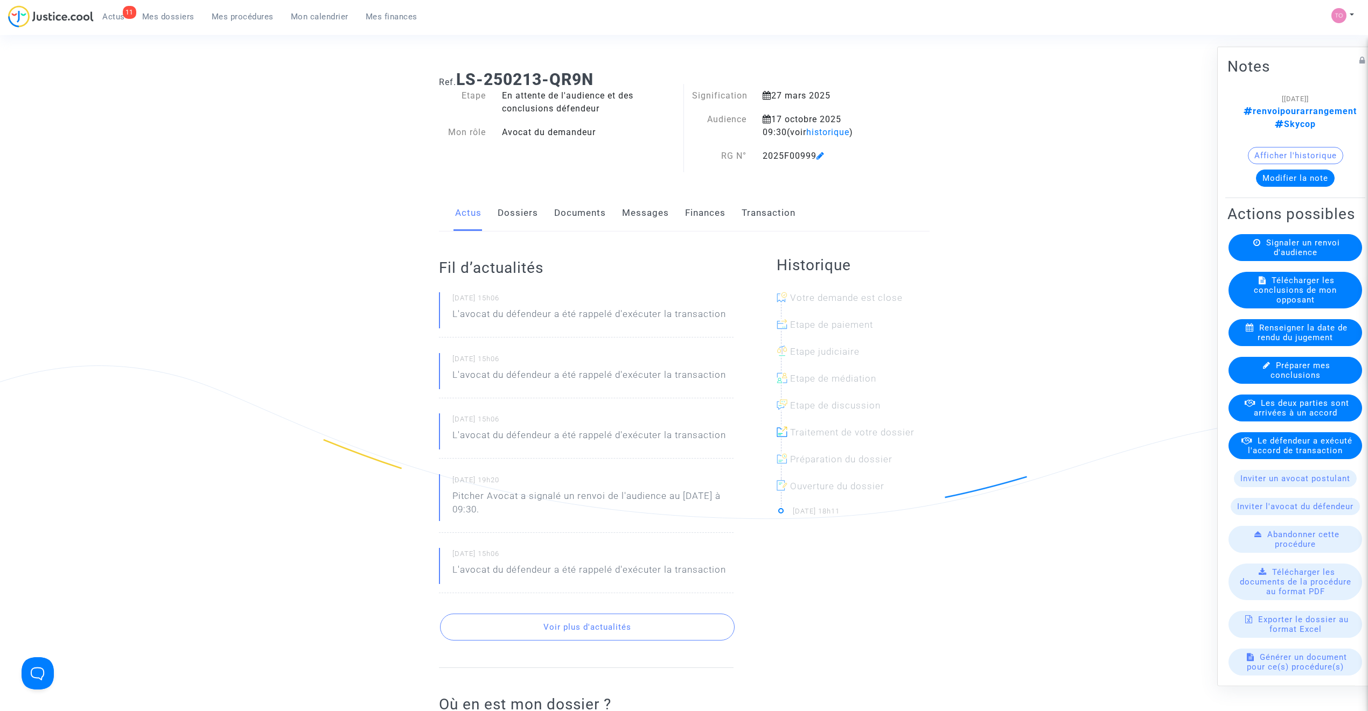
click at [1271, 146] on button "Afficher l'historique" at bounding box center [1295, 154] width 95 height 17
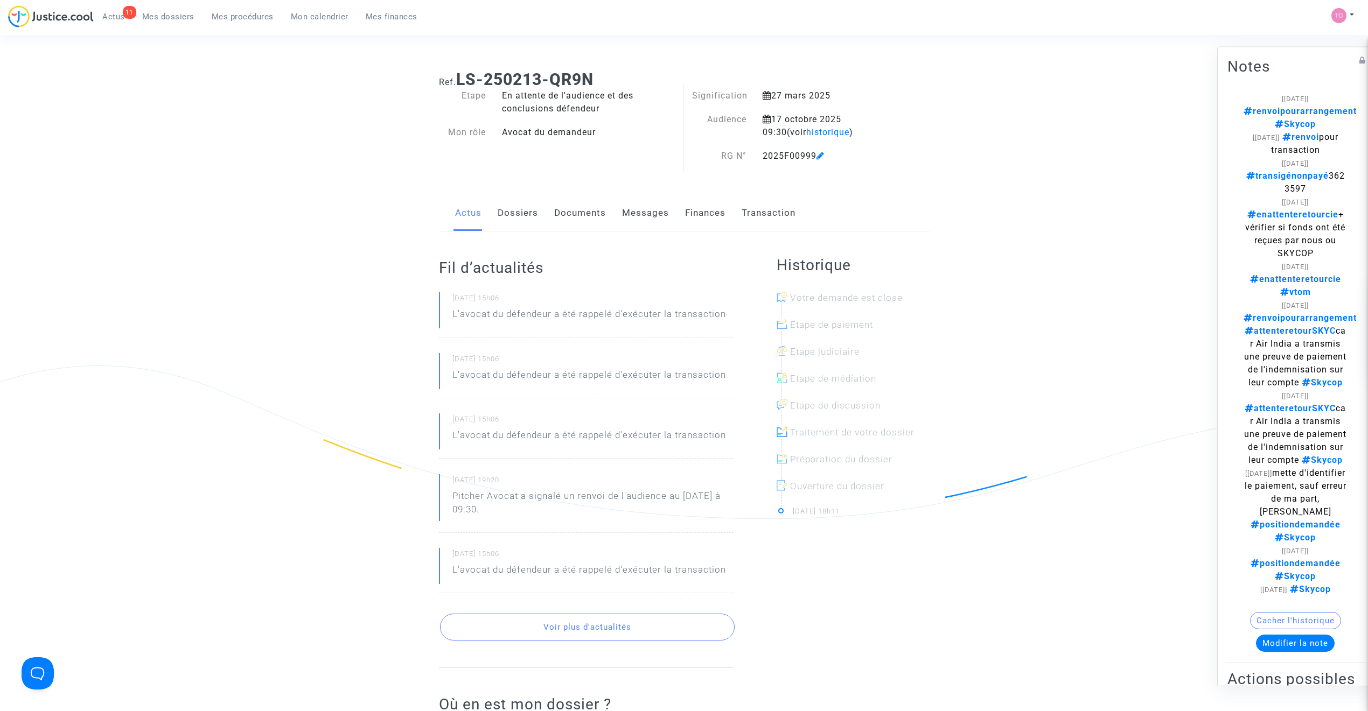
click at [991, 158] on ng-component "Ref. LS-250213-QR9N Etape En attente de l'audience et des conclusions défendeur…" at bounding box center [683, 463] width 775 height 803
click at [1125, 182] on div "Ref. LS-250213-QR9N Etape En attente de l'audience et des conclusions défendeur…" at bounding box center [684, 463] width 1368 height 803
click at [1286, 639] on button "Modifier la note" at bounding box center [1295, 642] width 79 height 17
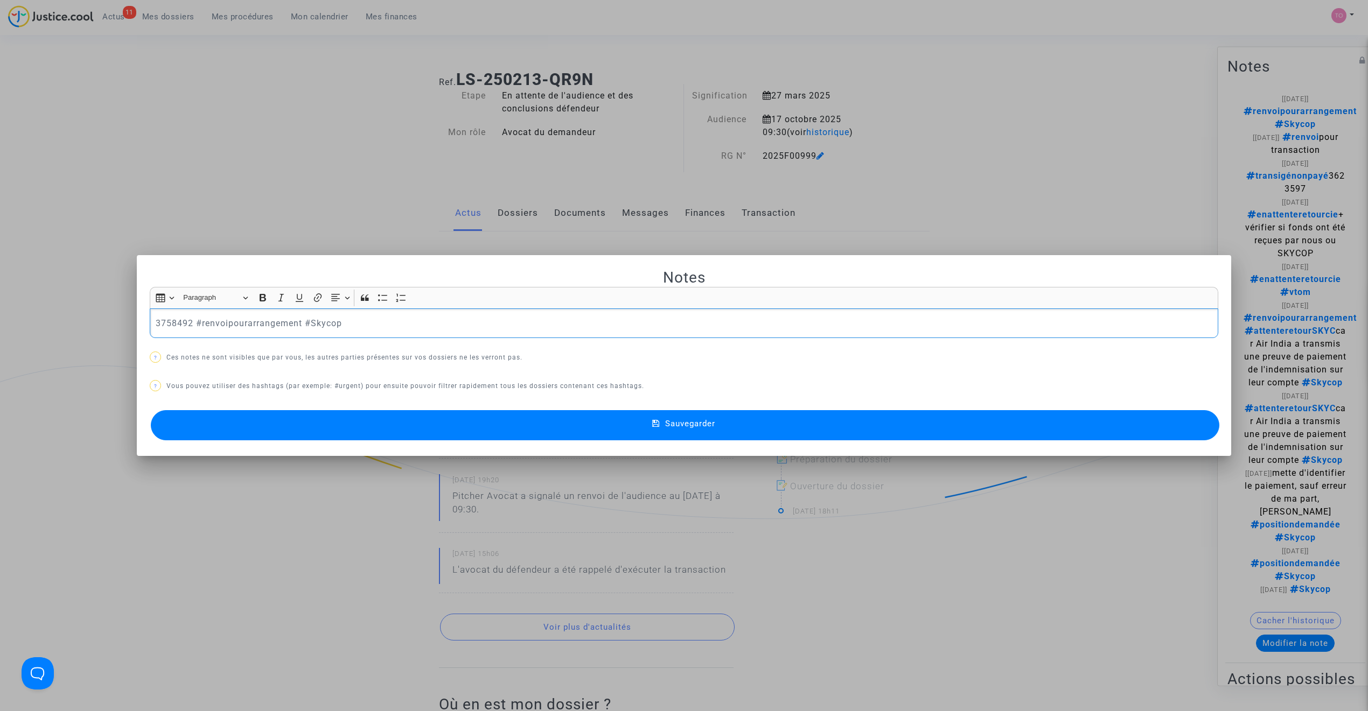
click at [272, 322] on p "3758492 #renvoipourarrangement #Skycop" at bounding box center [684, 323] width 1057 height 13
click at [156, 323] on p "3758492 #Skycop" at bounding box center [684, 323] width 1057 height 13
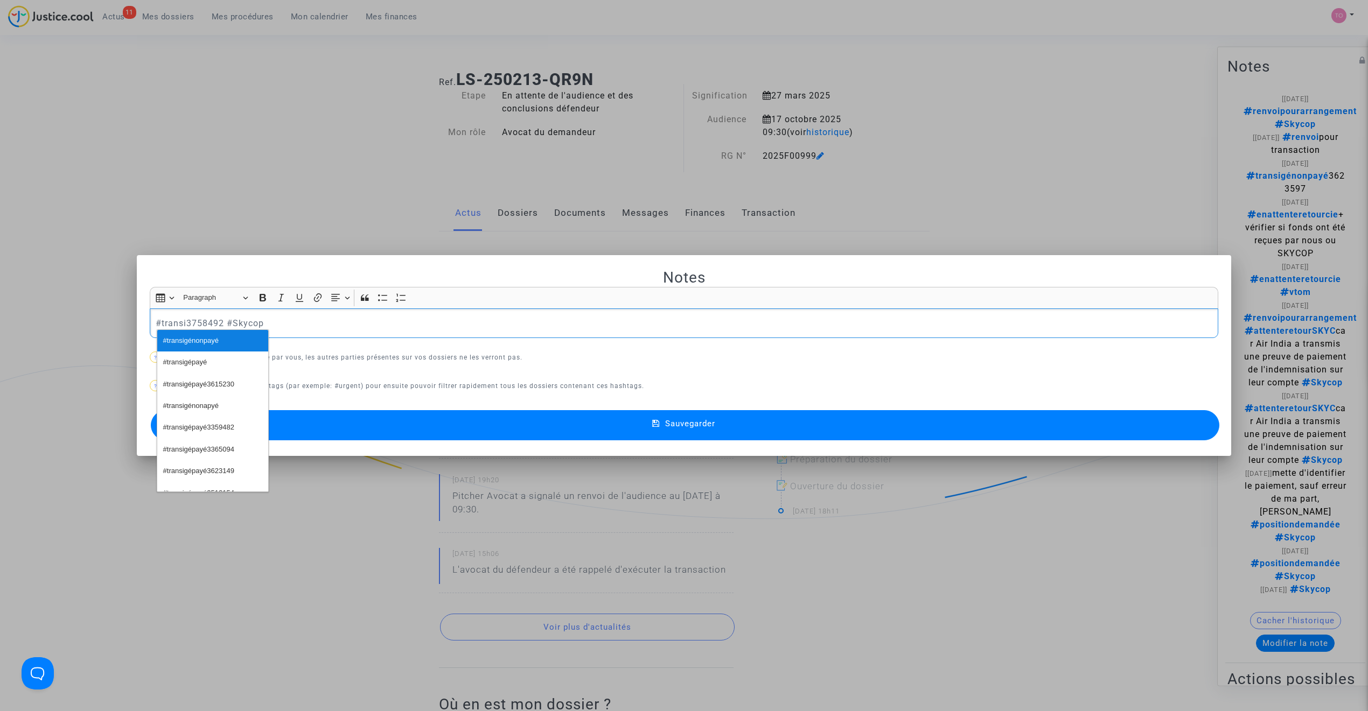
click at [182, 340] on span "#transigénonpayé" at bounding box center [190, 341] width 55 height 16
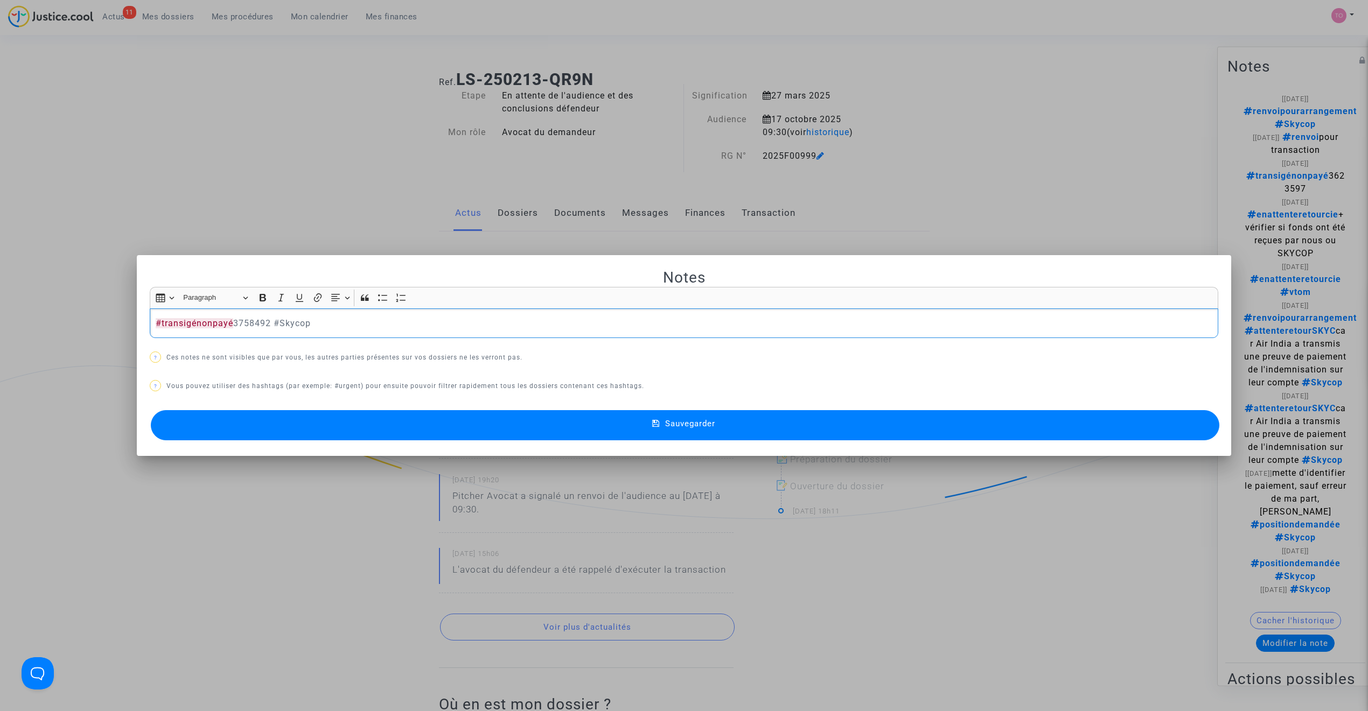
click at [272, 321] on p "#transigénonpayé 3758492 #Skycop" at bounding box center [684, 323] width 1057 height 13
click at [554, 421] on button "Sauvegarder" at bounding box center [685, 425] width 1068 height 30
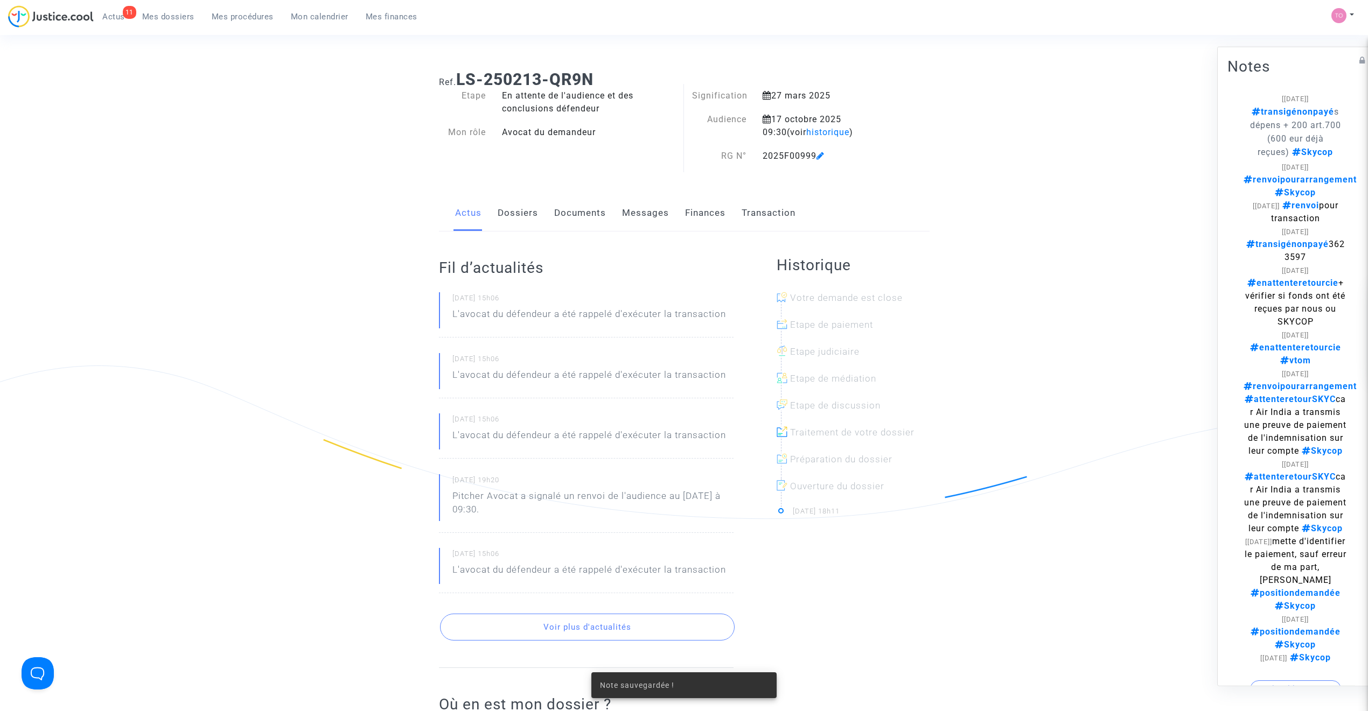
scroll to position [351, 0]
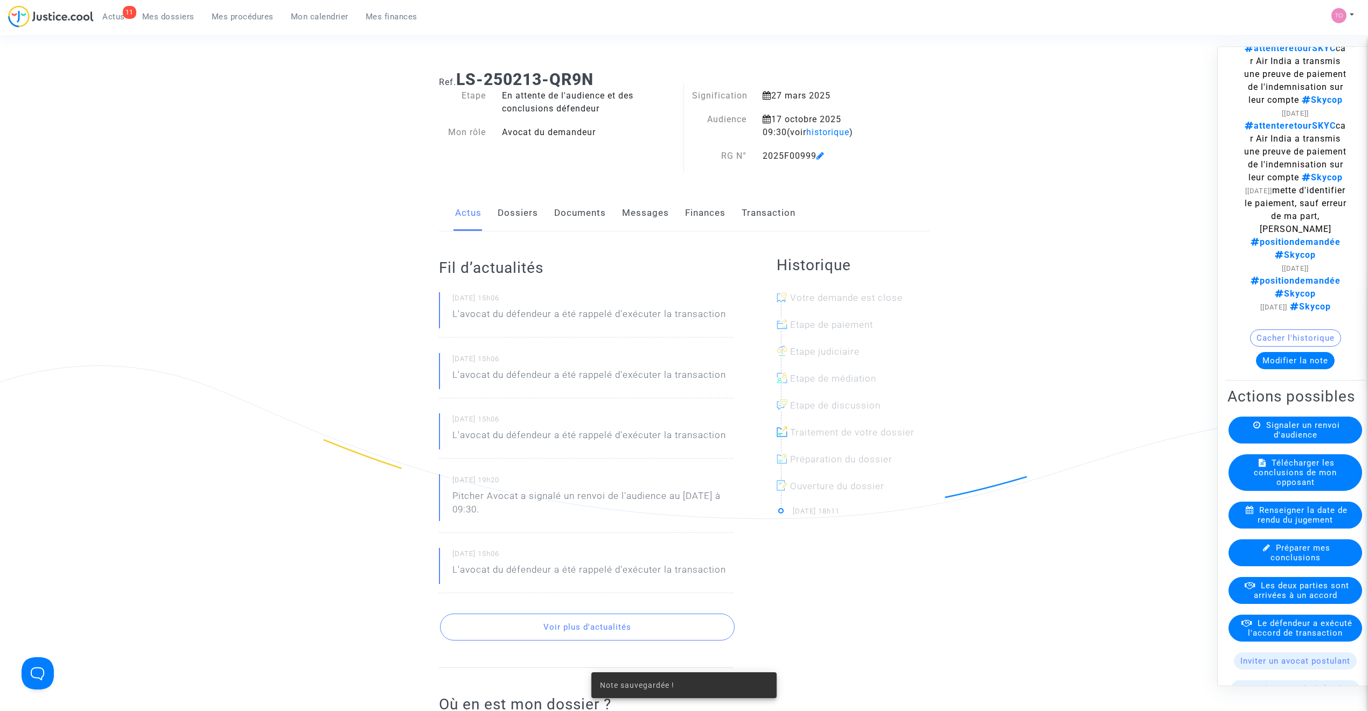
click at [349, 264] on ng-component "Ref. LS-250213-QR9N Etape En attente de l'audience et des conclusions défendeur…" at bounding box center [683, 463] width 775 height 803
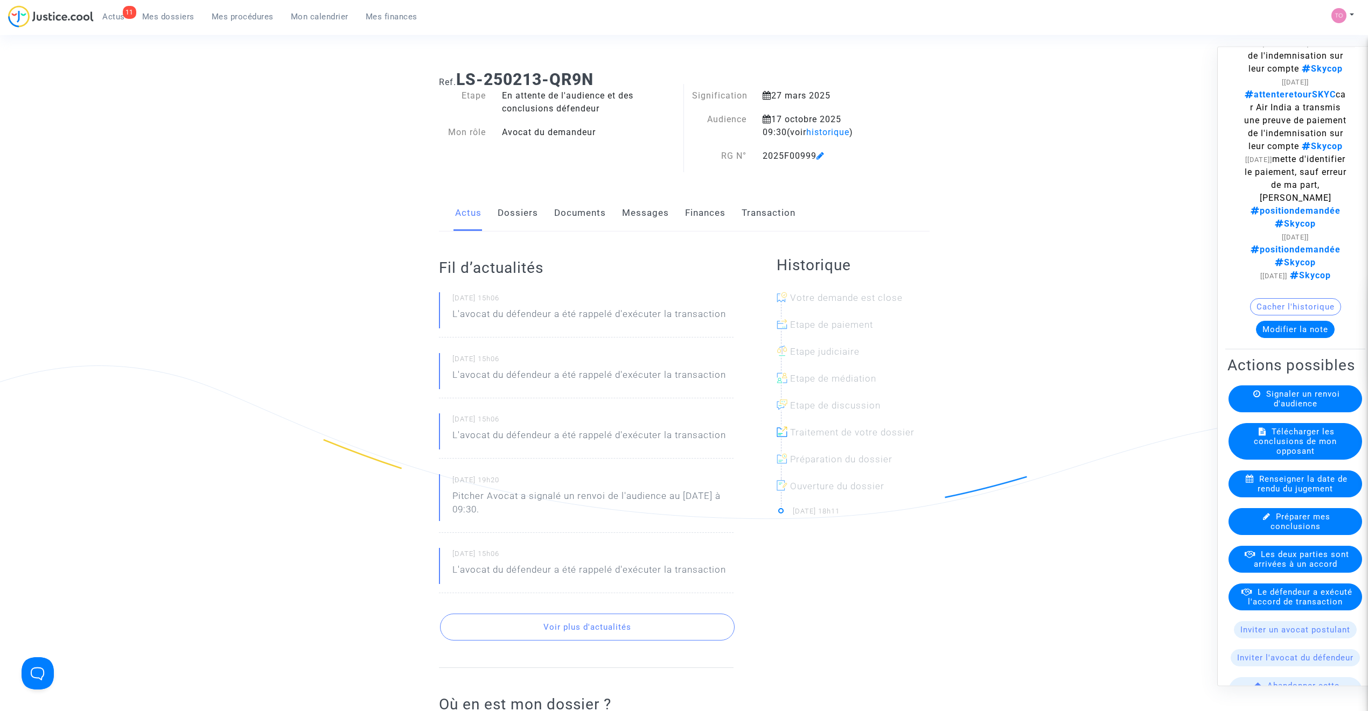
scroll to position [407, 0]
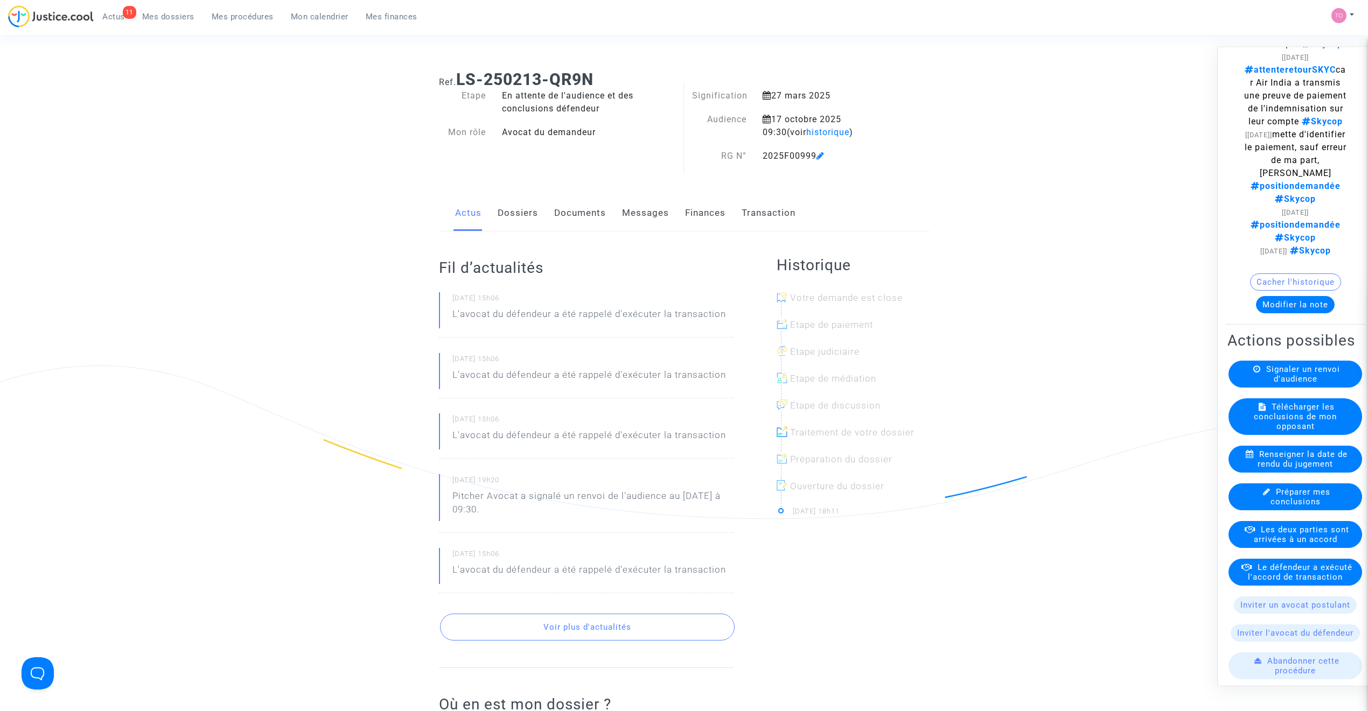
click at [1267, 544] on span "Les deux parties sont arrivées à un accord" at bounding box center [1301, 533] width 95 height 19
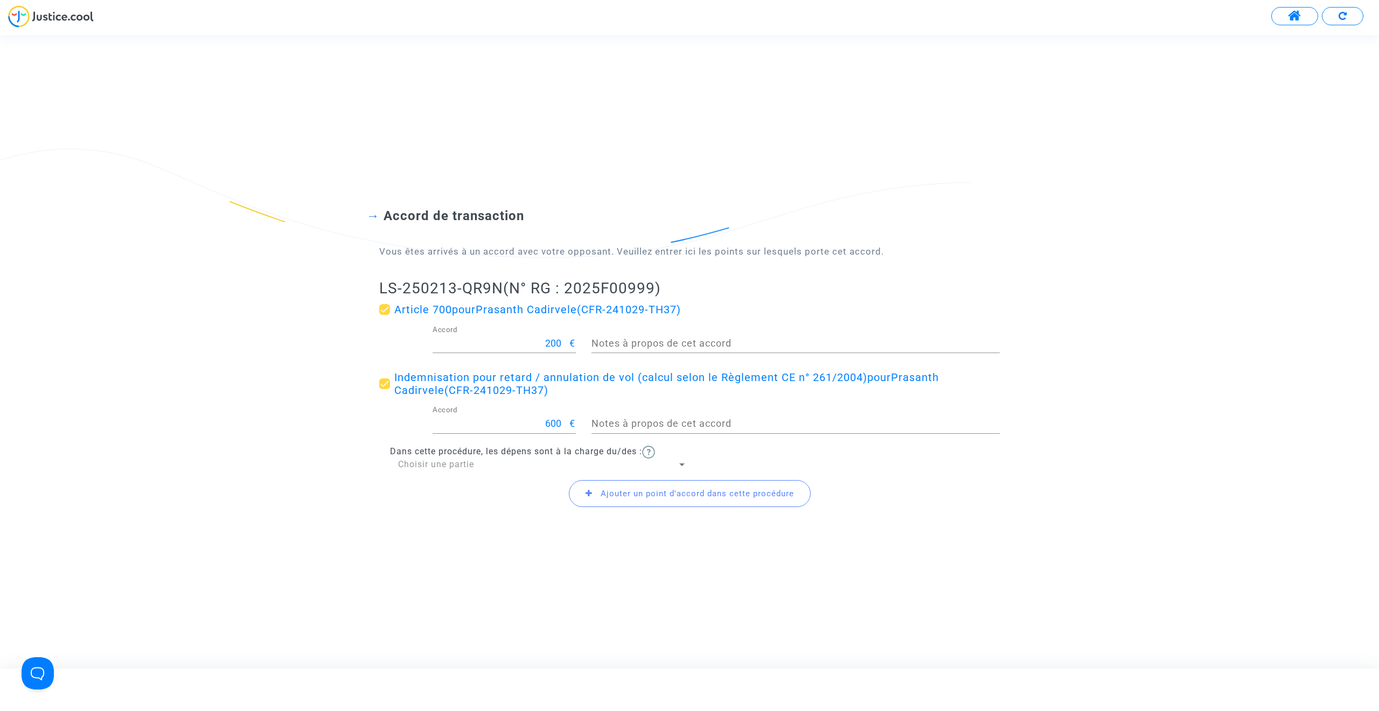
click at [384, 383] on span at bounding box center [384, 384] width 11 height 11
click at [384, 389] on input "Indemnisation pour retard / annulation de vol (calcul selon le Règlement CE n° …" at bounding box center [384, 389] width 1 height 1
checkbox input "false"
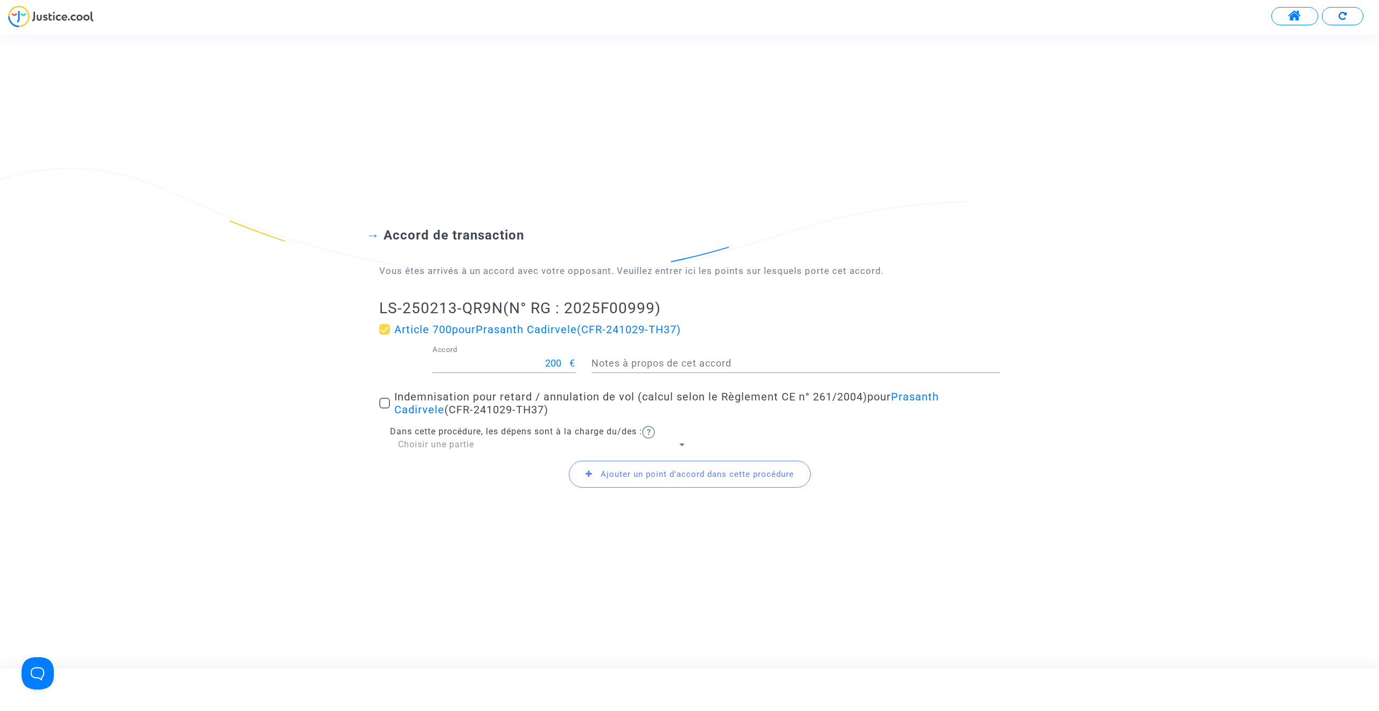
click at [446, 445] on span "Choisir une partie" at bounding box center [436, 444] width 76 height 10
click at [334, 403] on div at bounding box center [689, 355] width 1379 height 711
click at [420, 446] on span "Choisir une partie" at bounding box center [436, 444] width 76 height 10
click at [456, 473] on span "Défendeur(s)" at bounding box center [542, 471] width 289 height 26
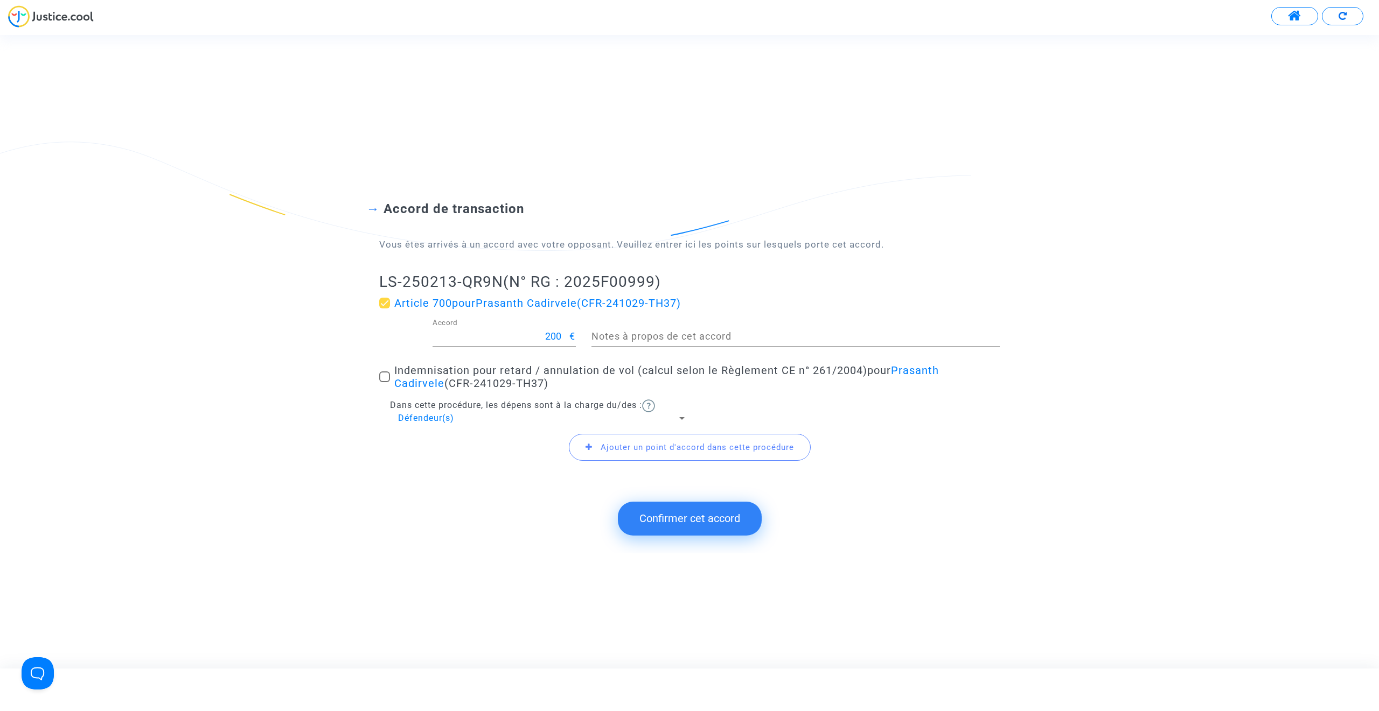
click at [685, 521] on button "Confirmer cet accord" at bounding box center [690, 518] width 144 height 33
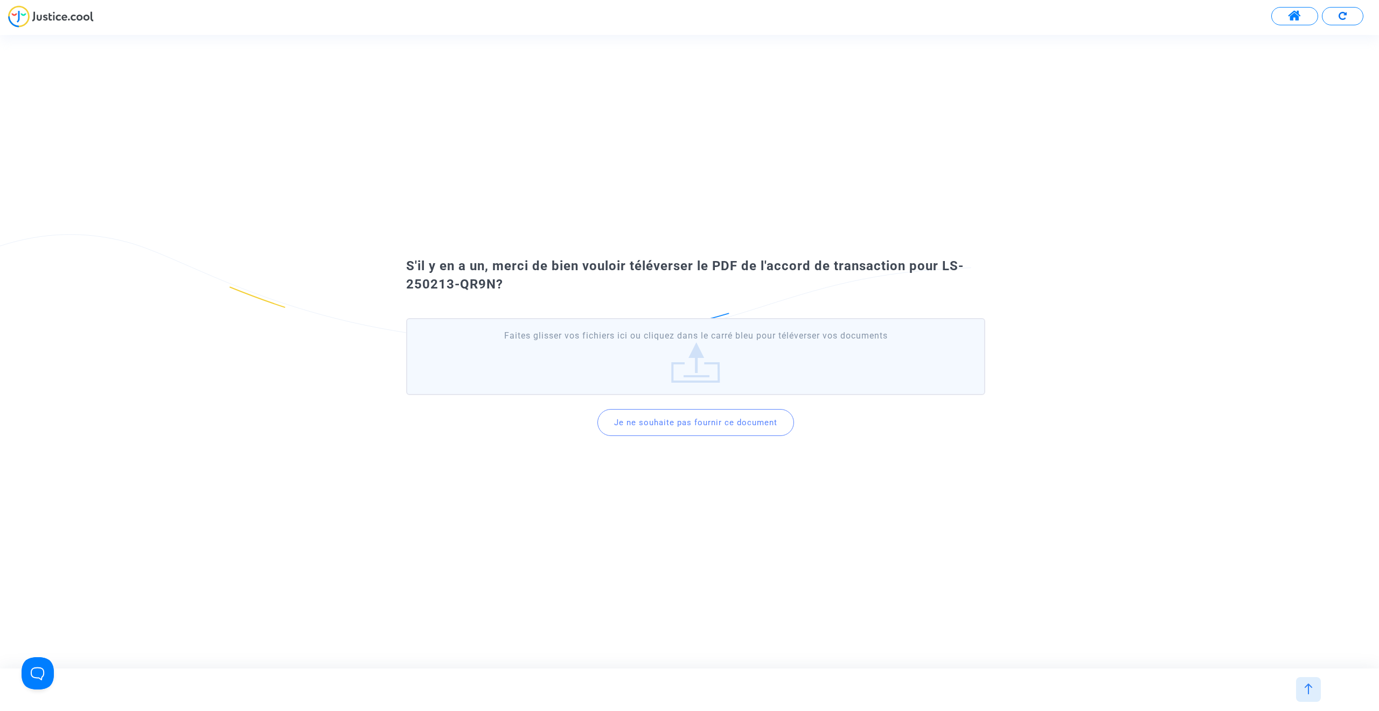
click at [686, 425] on button "Je ne souhaite pas fournir ce document" at bounding box center [695, 422] width 197 height 27
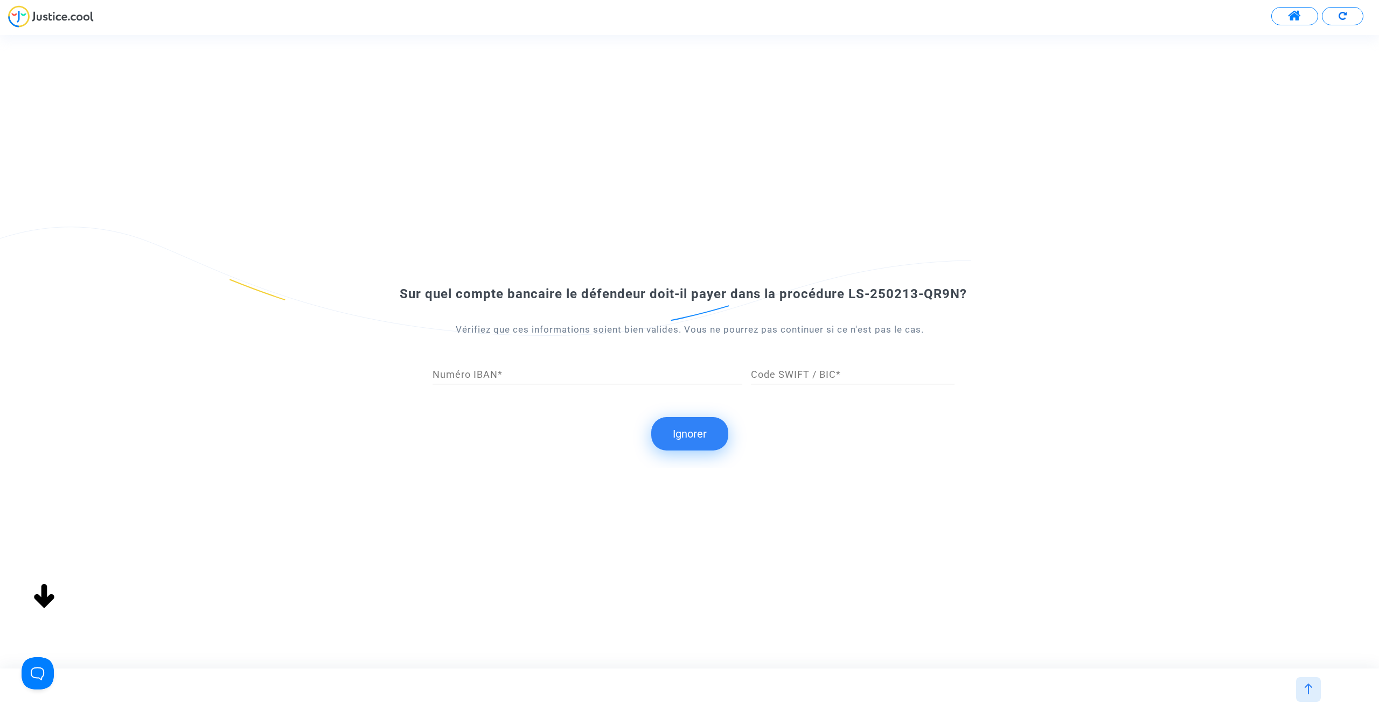
click at [681, 436] on button "Ignorer" at bounding box center [689, 433] width 77 height 33
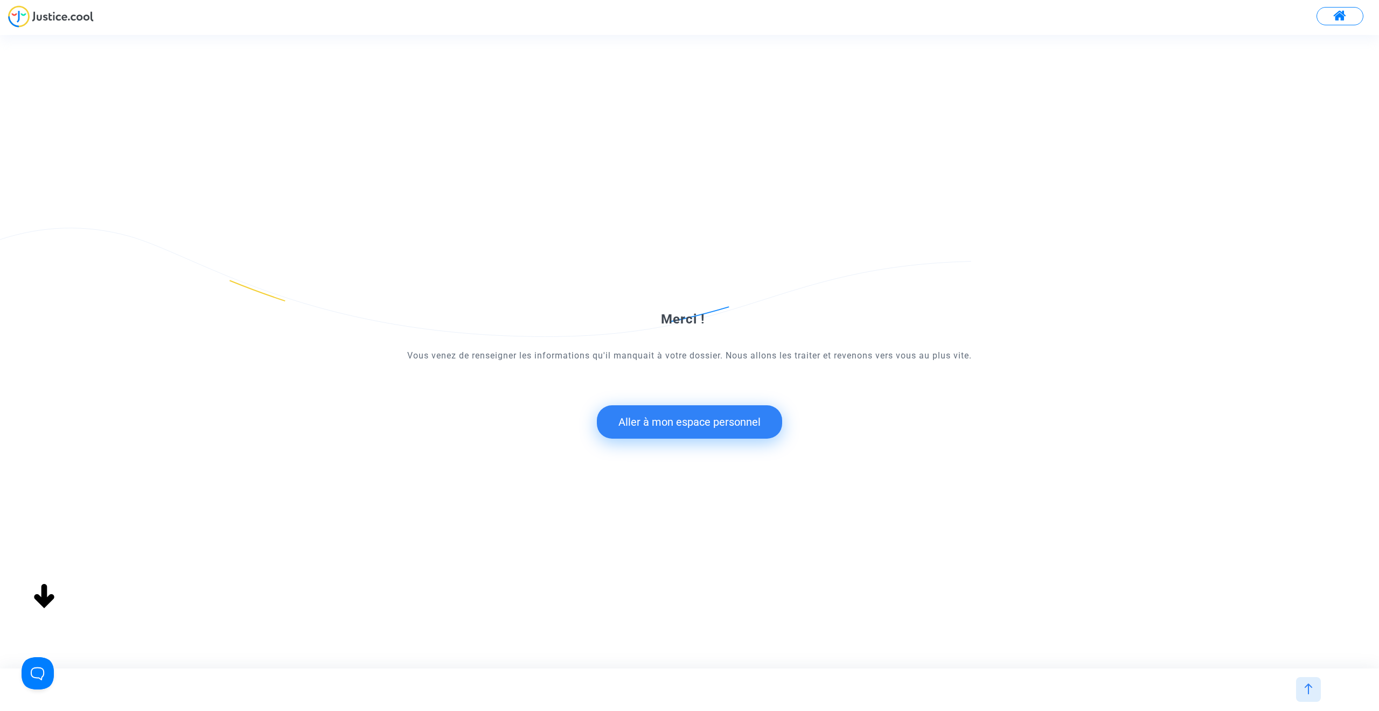
click at [675, 423] on button "Aller à mon espace personnel" at bounding box center [689, 421] width 185 height 33
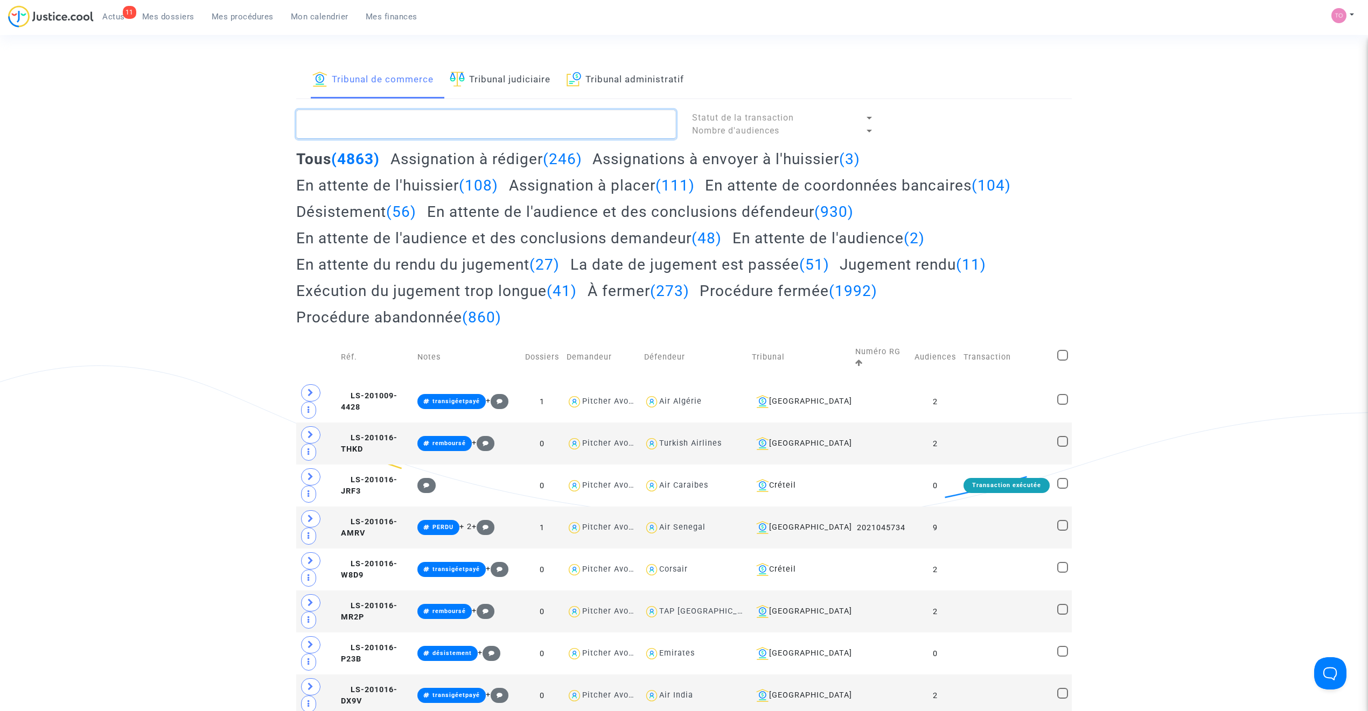
click at [370, 122] on textarea at bounding box center [486, 124] width 380 height 29
paste textarea "NZUZI"
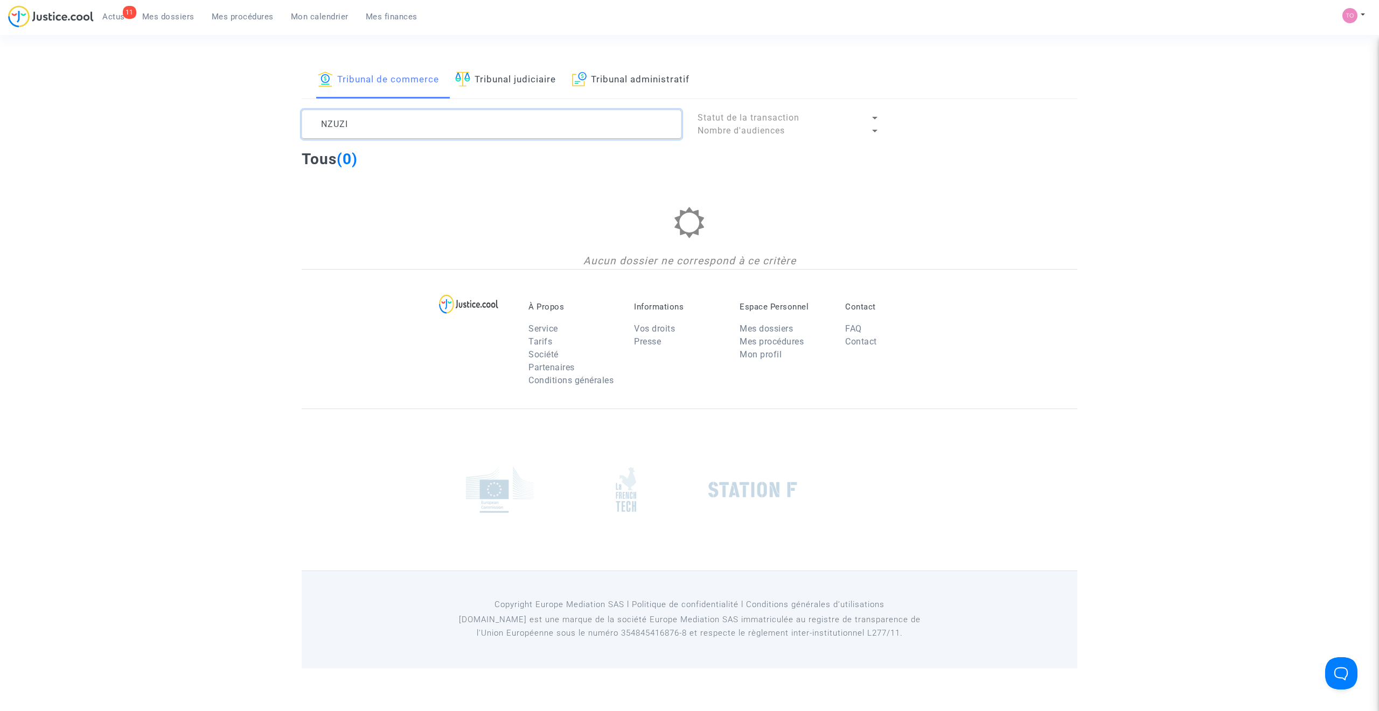
type textarea "NZUZI"
click at [487, 80] on link "Tribunal judiciaire" at bounding box center [505, 80] width 101 height 37
click at [399, 120] on textarea at bounding box center [492, 124] width 380 height 29
paste textarea "NZUZI"
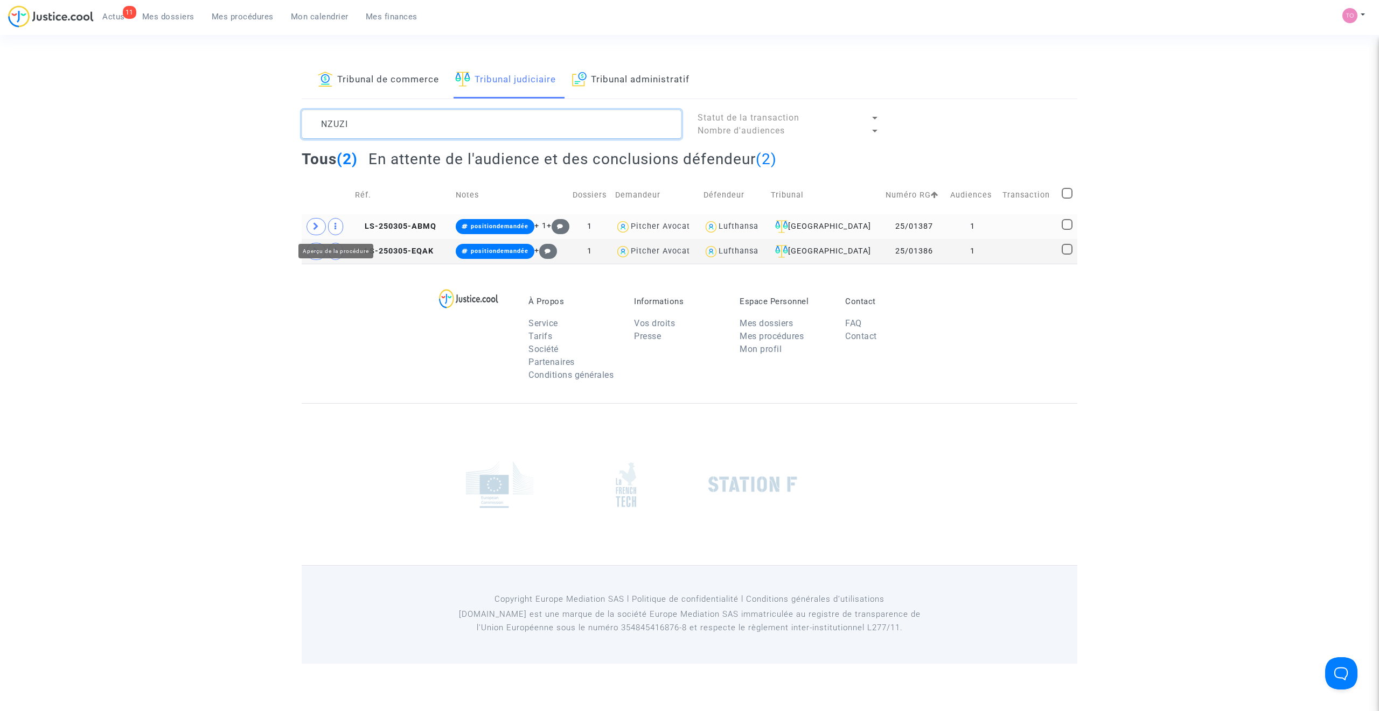
type textarea "NZUZI"
click at [324, 228] on span at bounding box center [315, 226] width 19 height 17
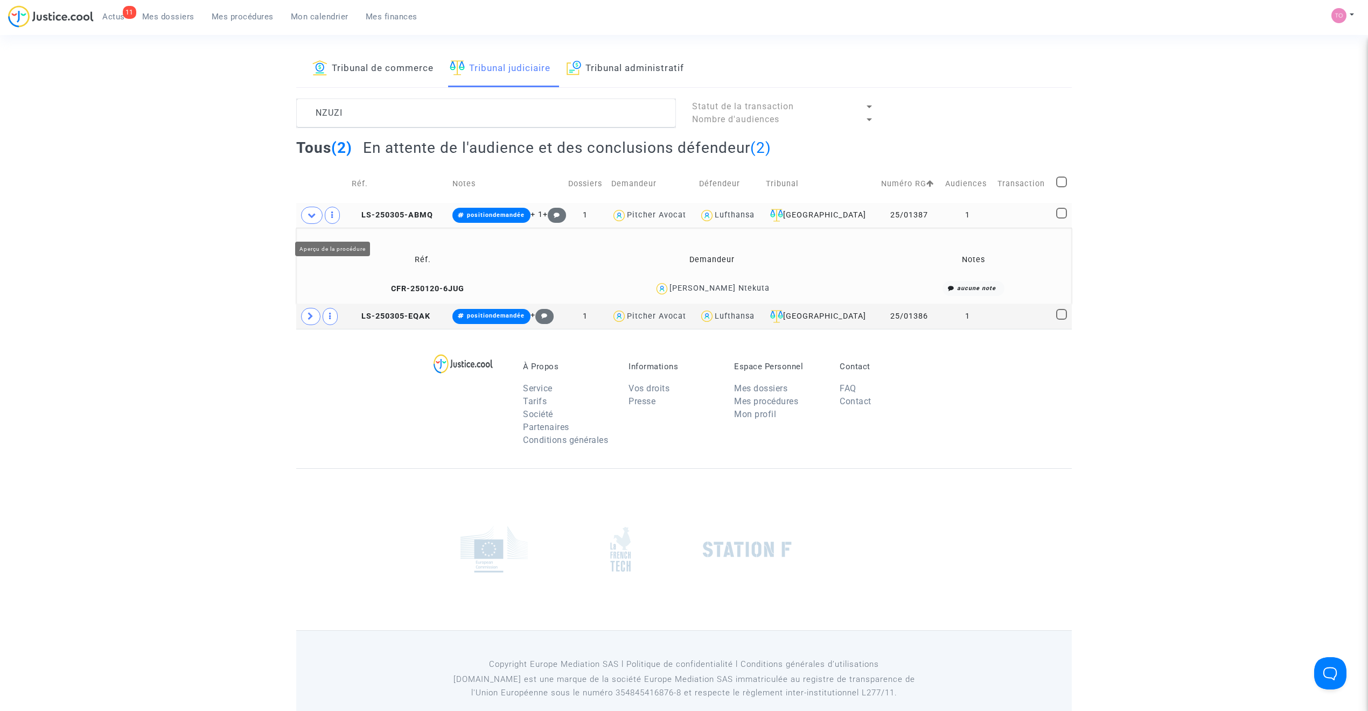
scroll to position [30, 0]
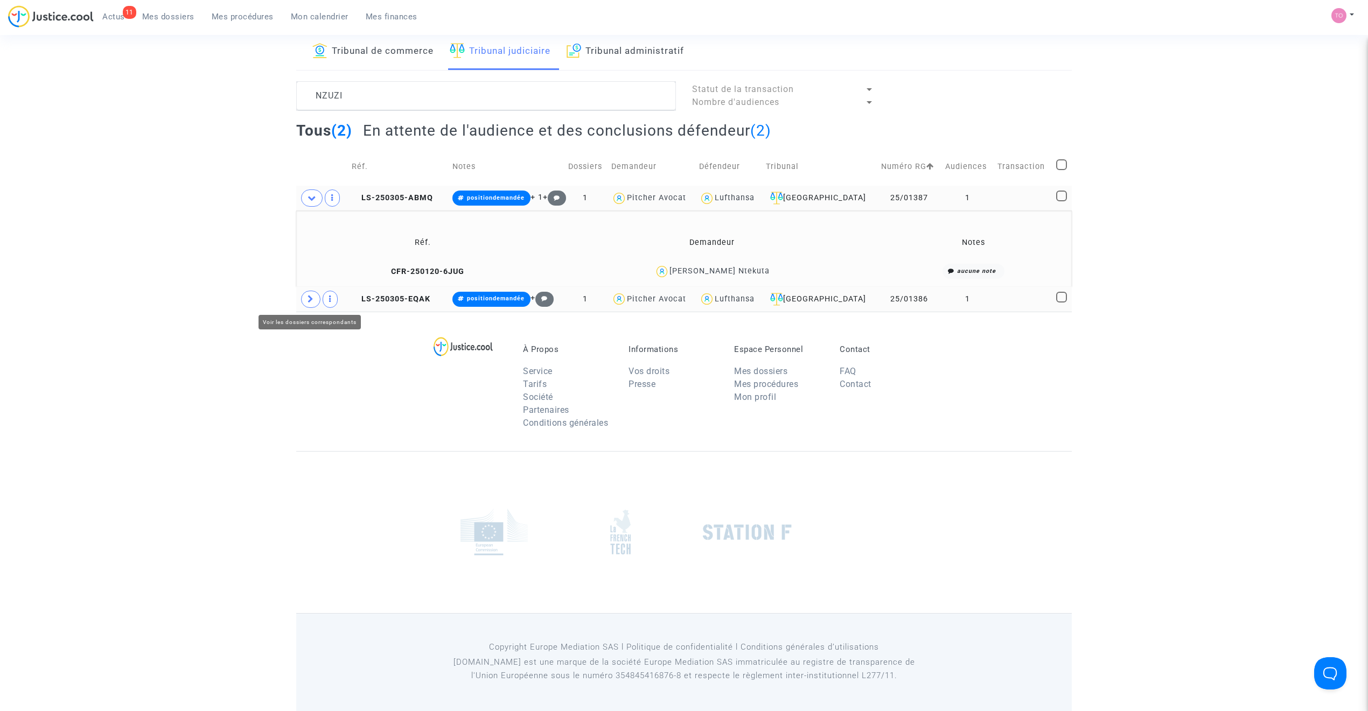
click at [314, 297] on span at bounding box center [310, 299] width 19 height 17
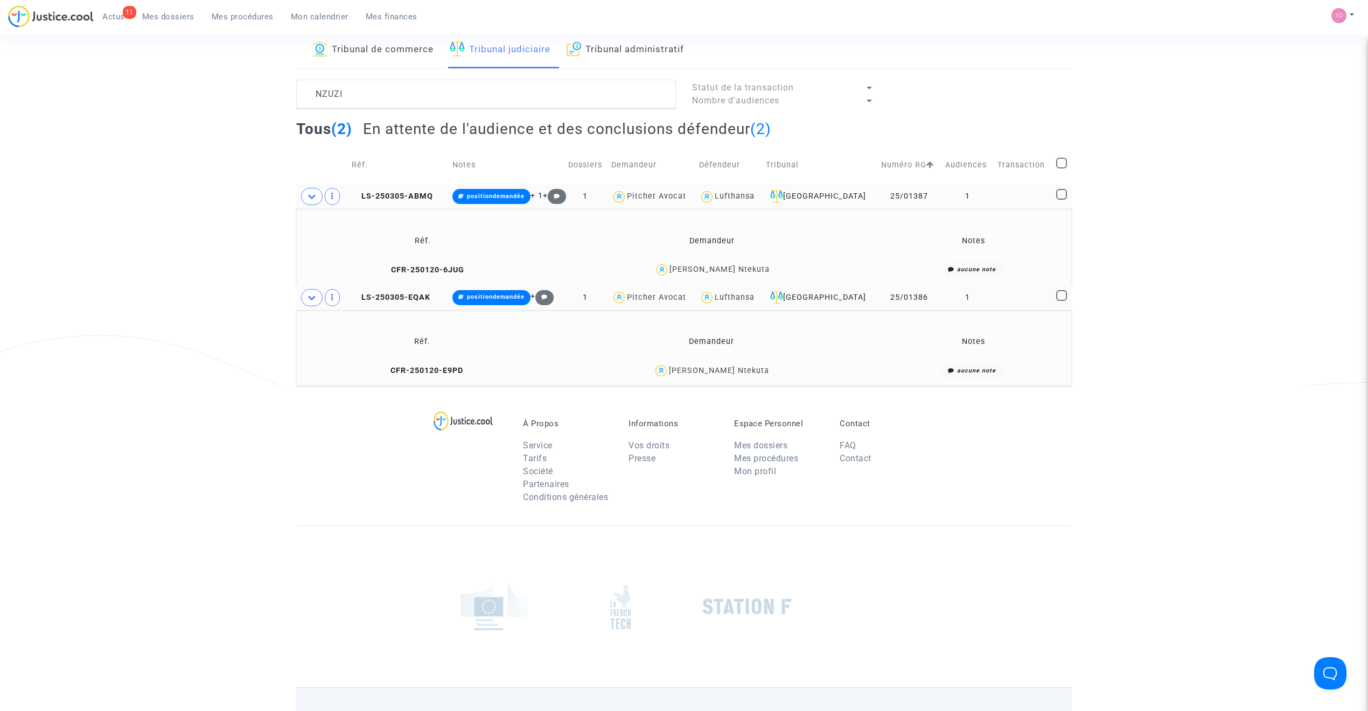
drag, startPoint x: 417, startPoint y: 326, endPoint x: 636, endPoint y: 314, distance: 220.0
click at [636, 314] on div "Tribunal de commerce Tribunal judiciaire Tribunal administratif NZUZI Statut de…" at bounding box center [684, 209] width 1368 height 354
click at [171, 291] on div "Tribunal de commerce Tribunal judiciaire Tribunal administratif NZUZI Statut de…" at bounding box center [684, 209] width 1368 height 354
click at [725, 266] on div "Pascoal Nzuzi Ntekuta" at bounding box center [719, 269] width 100 height 9
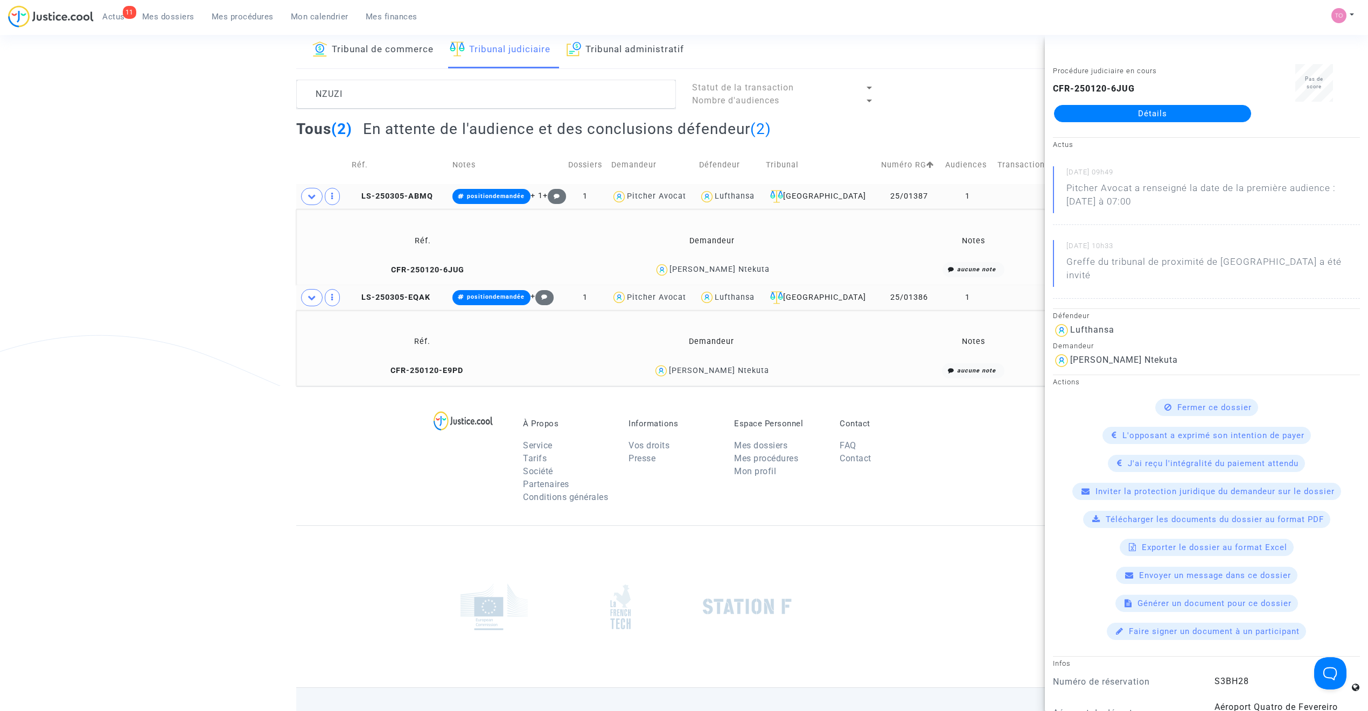
click at [701, 367] on div "Pascoal Nzuzi Ntekuta" at bounding box center [719, 370] width 100 height 9
click at [317, 302] on span at bounding box center [312, 297] width 22 height 17
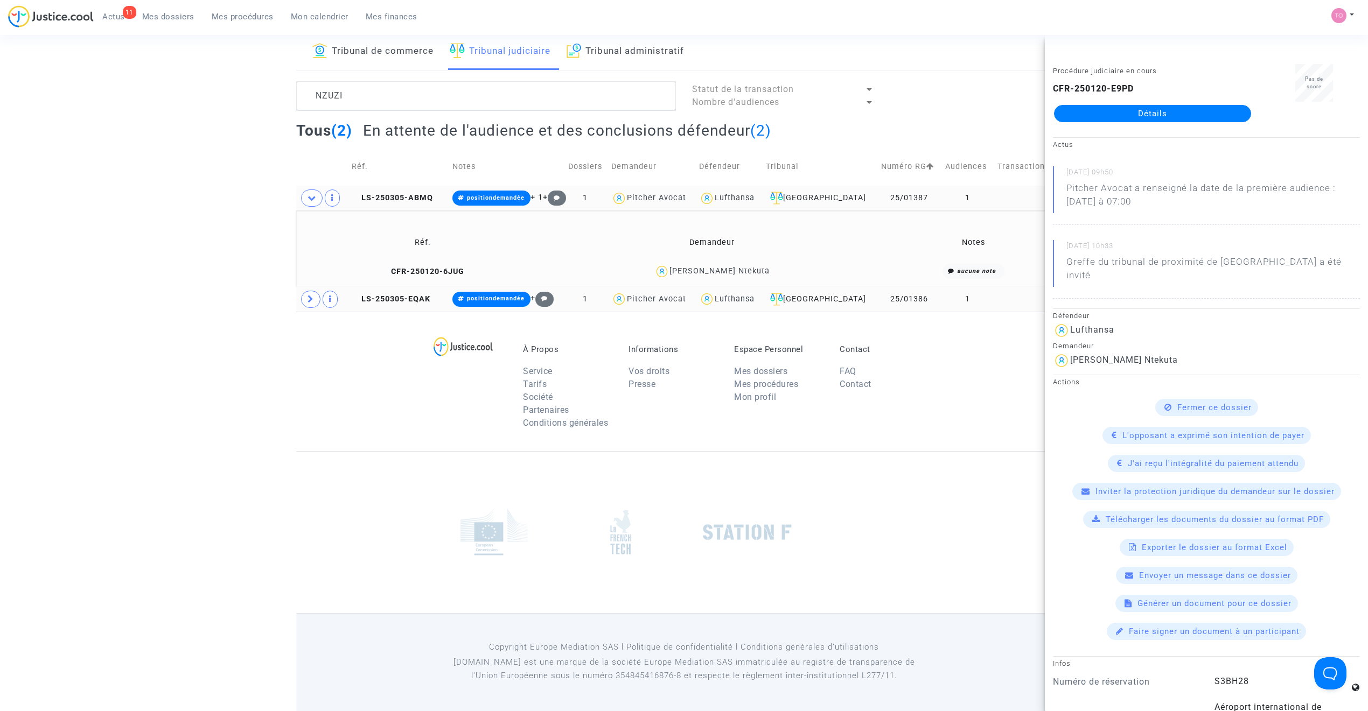
click at [745, 267] on div "Pascoal Nzuzi Ntekuta" at bounding box center [719, 271] width 100 height 9
drag, startPoint x: 365, startPoint y: 85, endPoint x: 188, endPoint y: 88, distance: 176.7
click at [190, 88] on div "Tribunal de commerce Tribunal judiciaire Tribunal administratif NZUZI Statut de…" at bounding box center [684, 172] width 1368 height 278
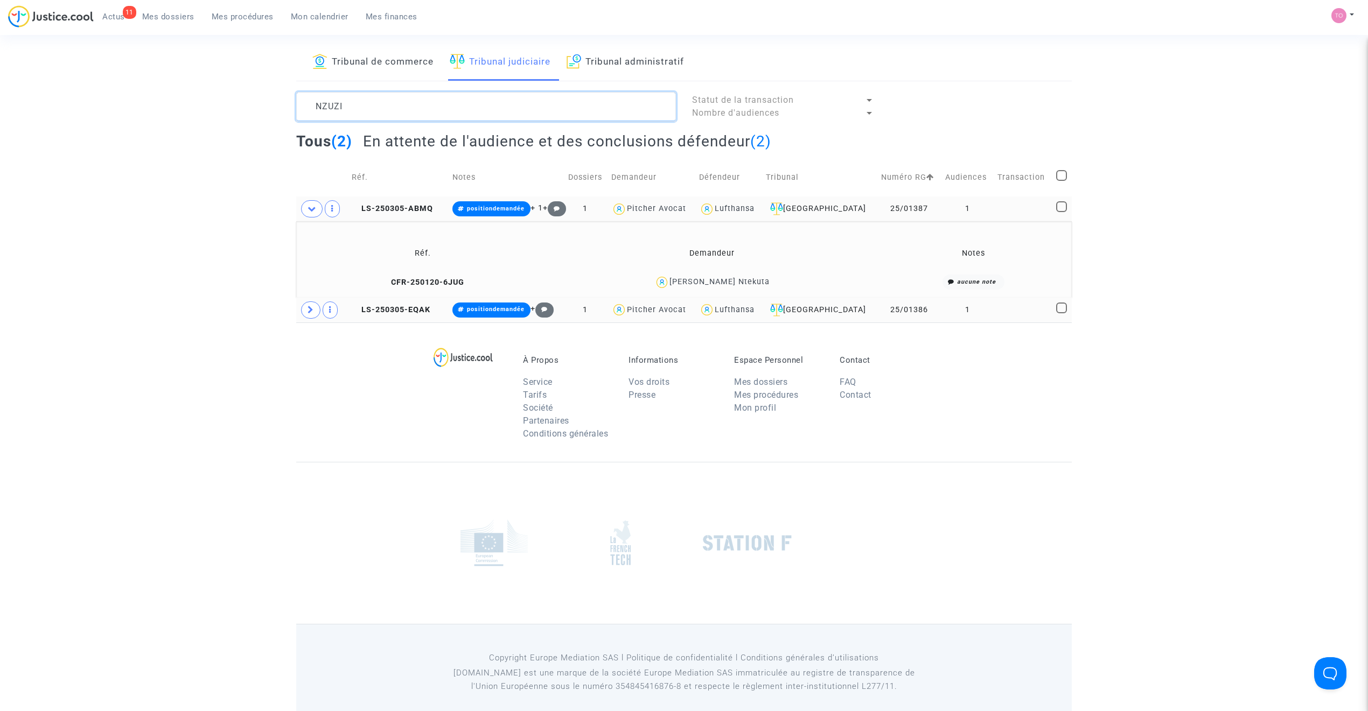
scroll to position [0, 0]
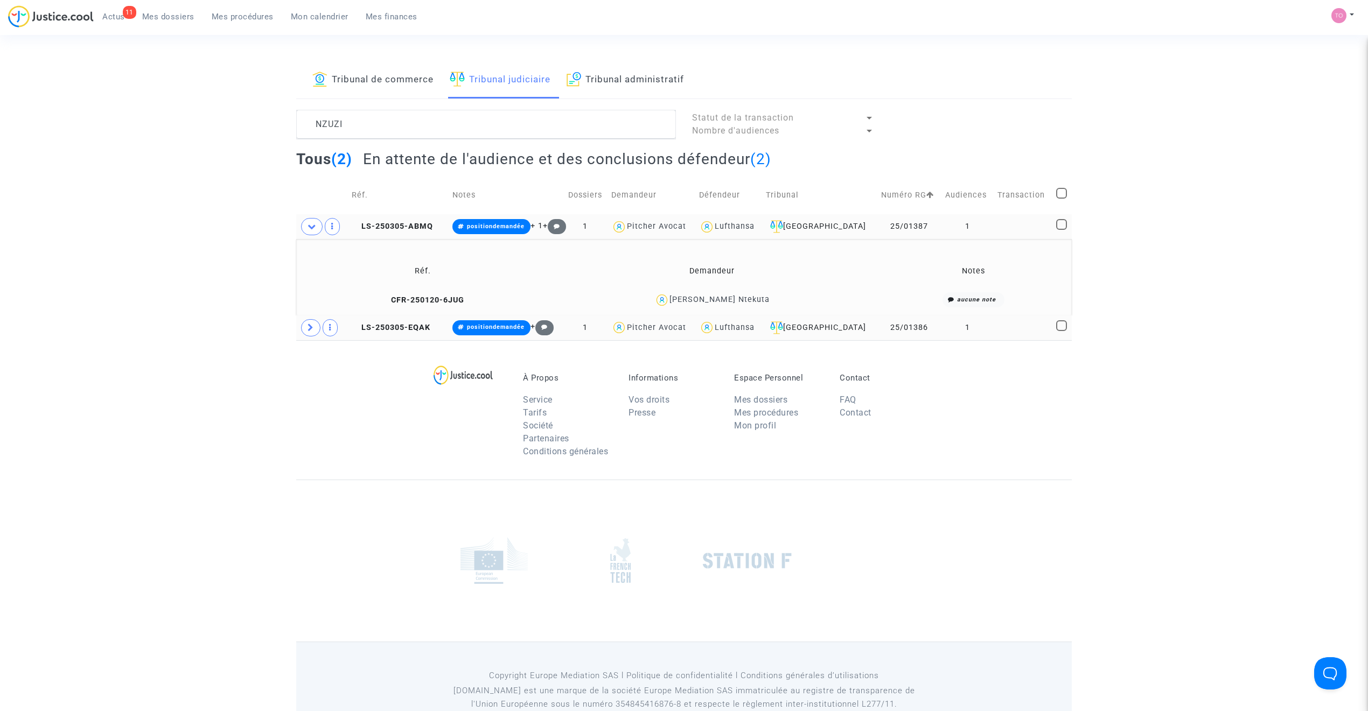
click at [173, 22] on link "Mes dossiers" at bounding box center [168, 17] width 69 height 16
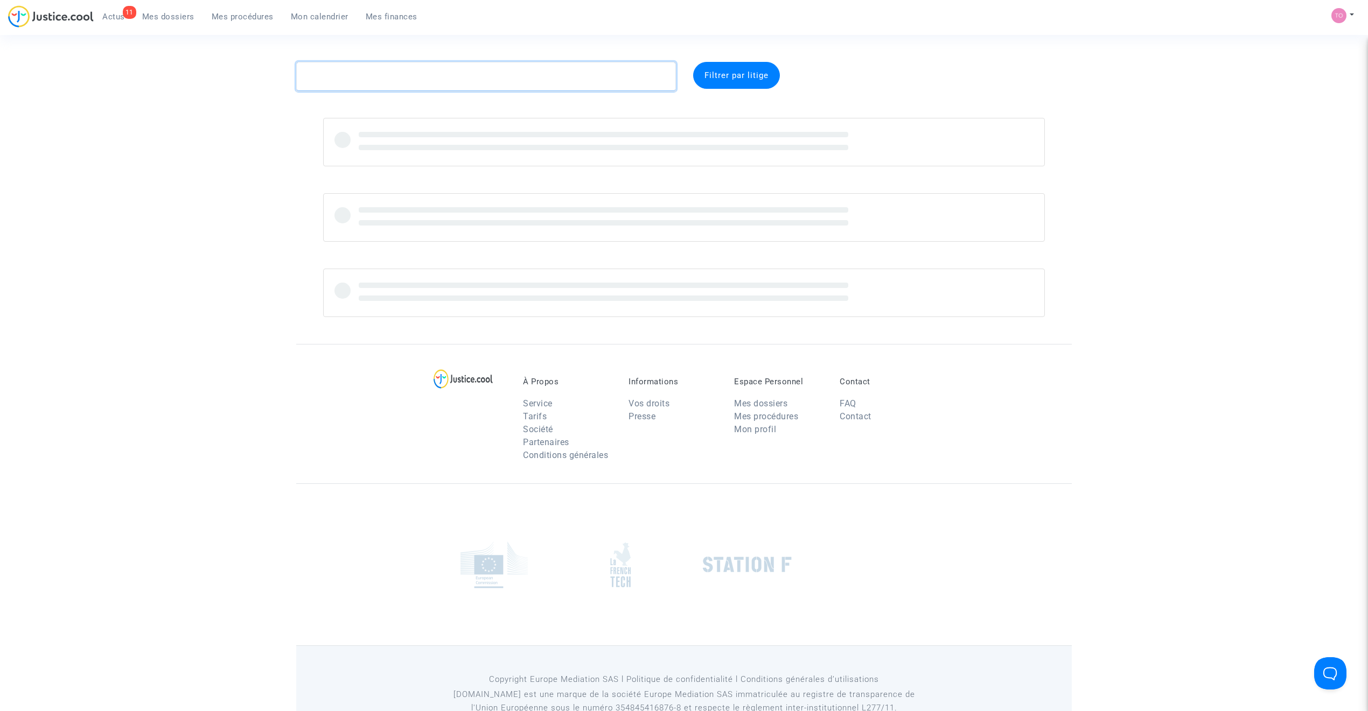
drag, startPoint x: 373, startPoint y: 76, endPoint x: 302, endPoint y: 76, distance: 71.1
click at [302, 76] on textarea at bounding box center [486, 76] width 380 height 29
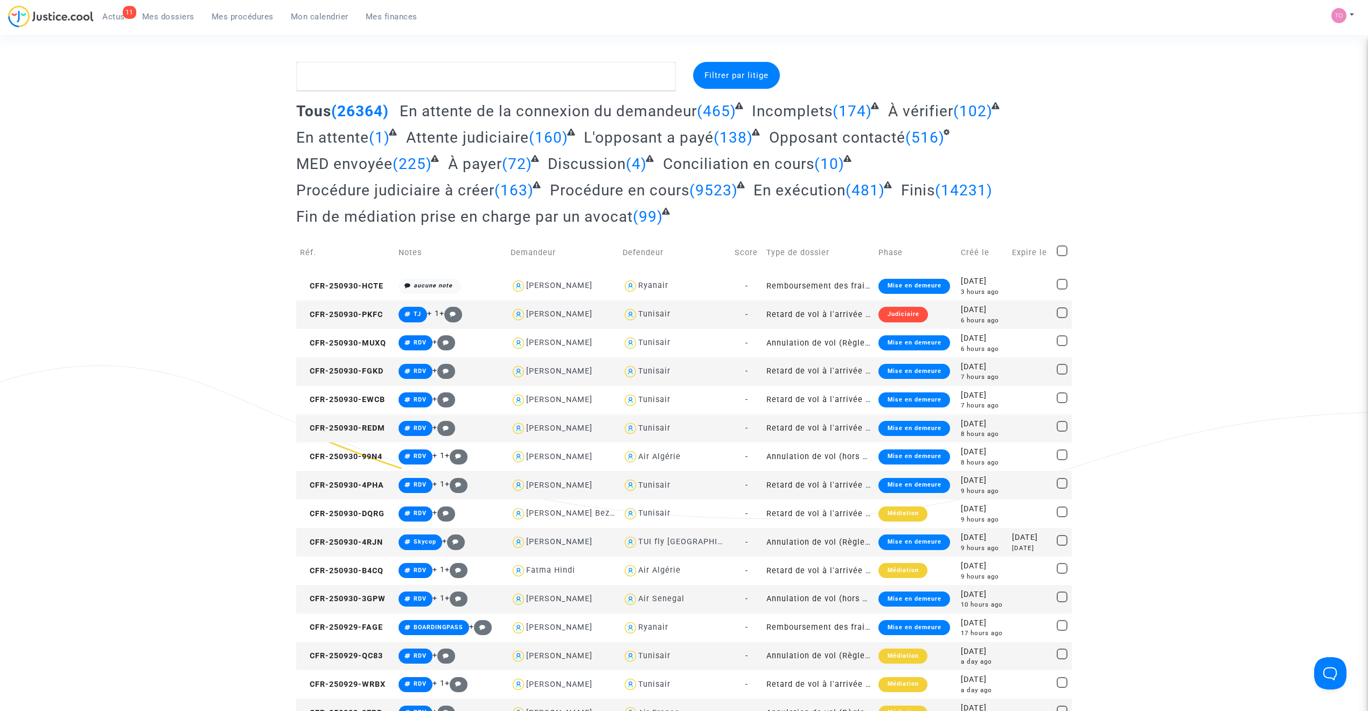
click at [321, 13] on span "Mon calendrier" at bounding box center [320, 17] width 58 height 10
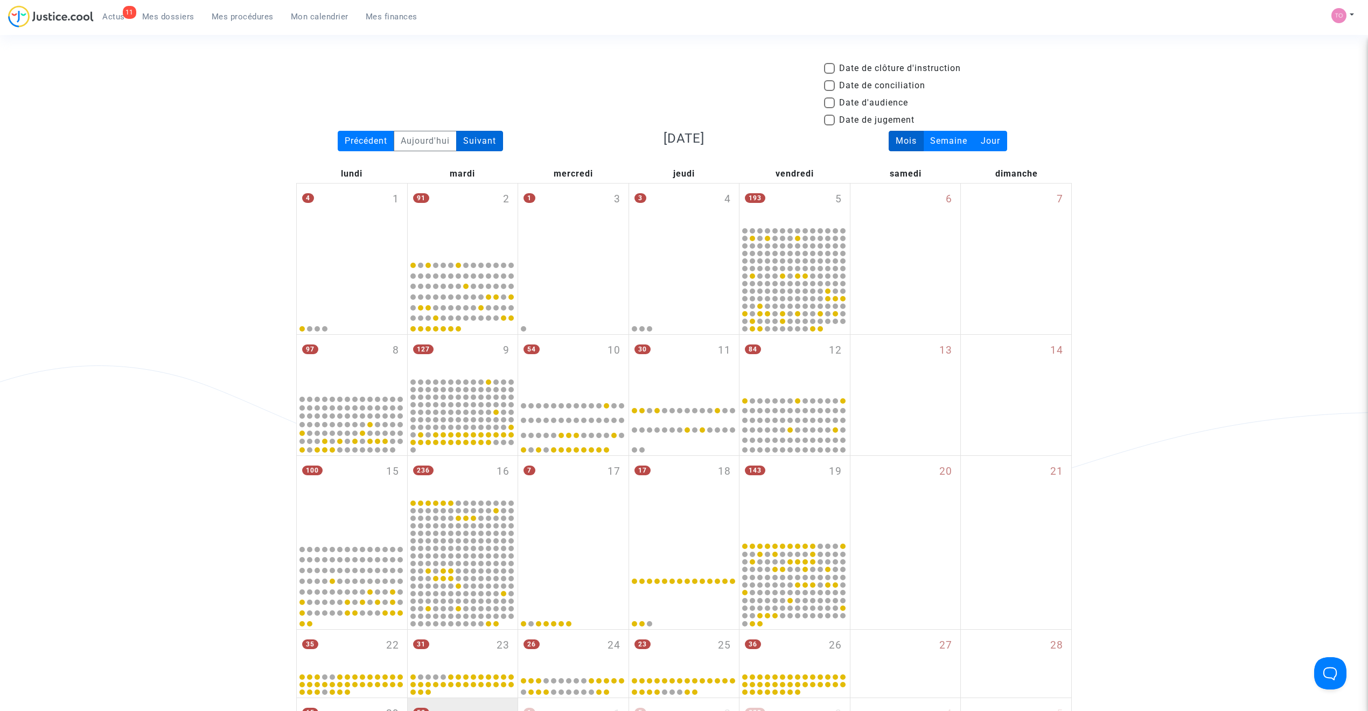
click at [494, 137] on div "Suivant" at bounding box center [479, 141] width 47 height 20
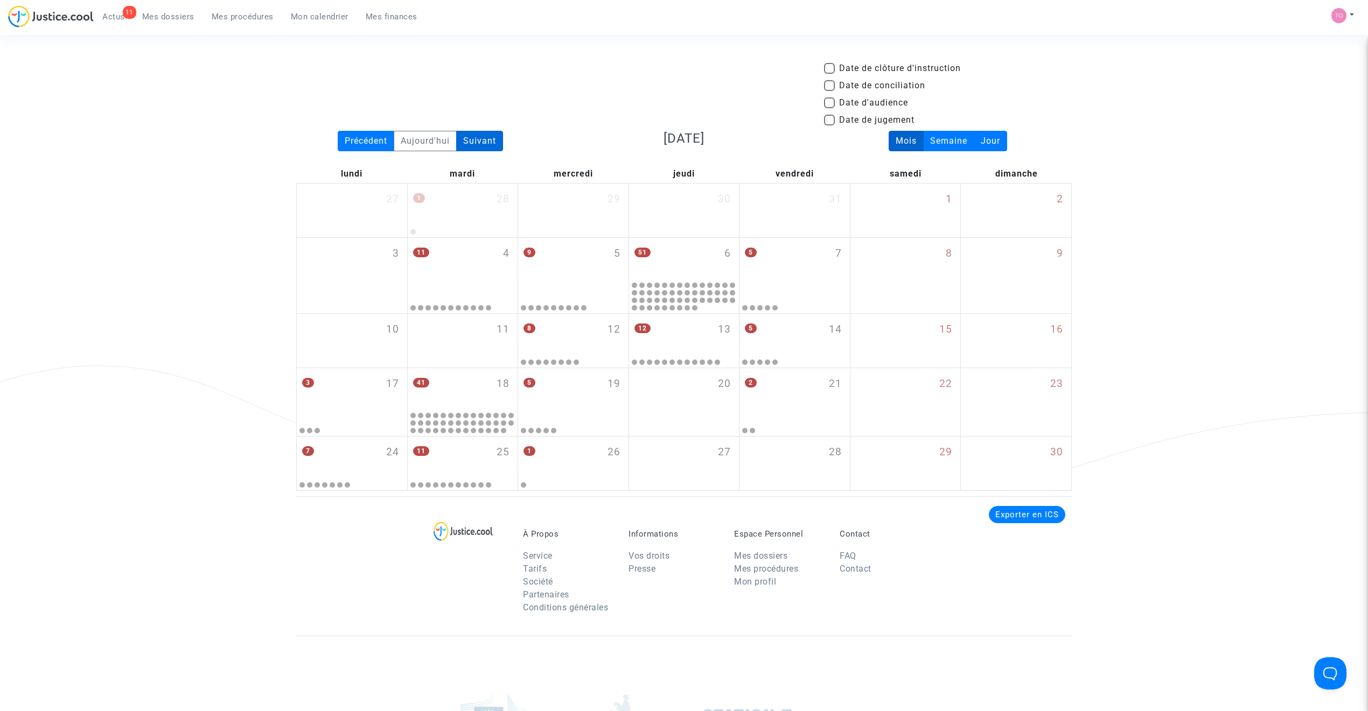
click at [486, 136] on div "Suivant" at bounding box center [479, 141] width 47 height 20
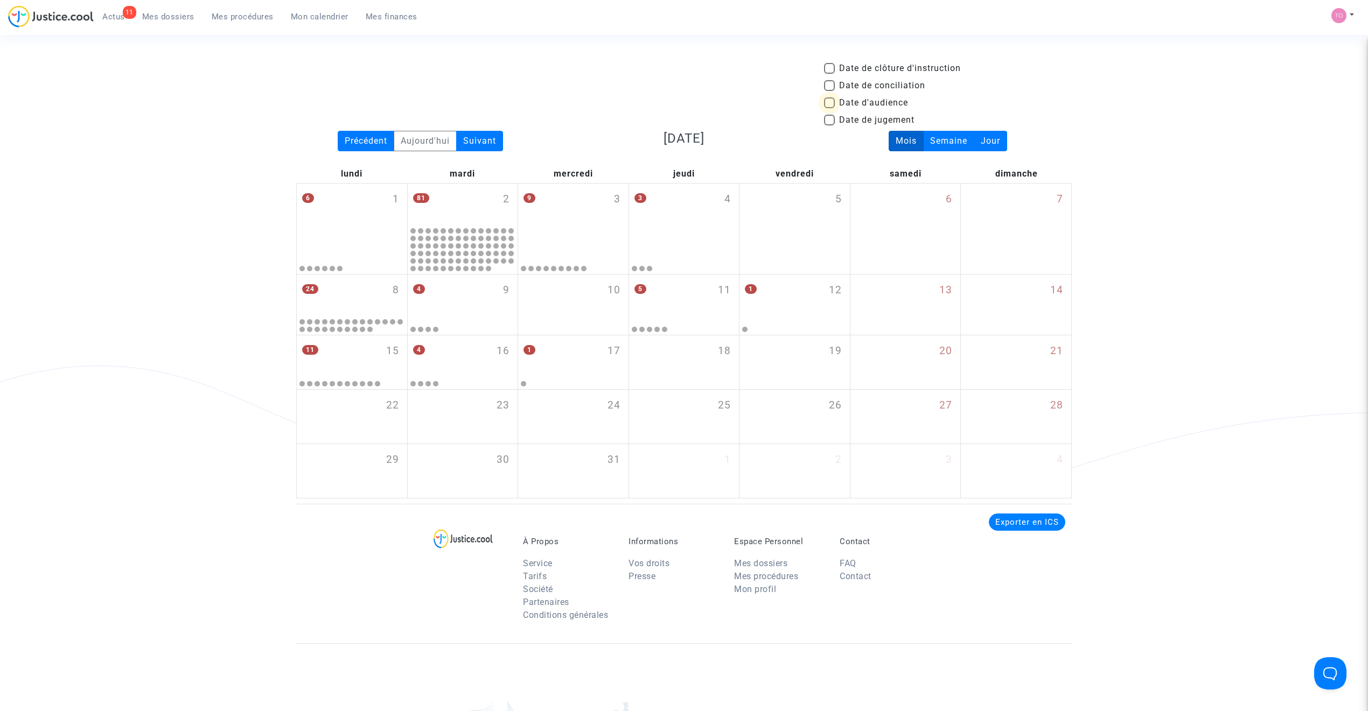
click at [831, 104] on span at bounding box center [829, 102] width 11 height 11
click at [829, 108] on input "Date d'audience" at bounding box center [829, 108] width 1 height 1
checkbox input "true"
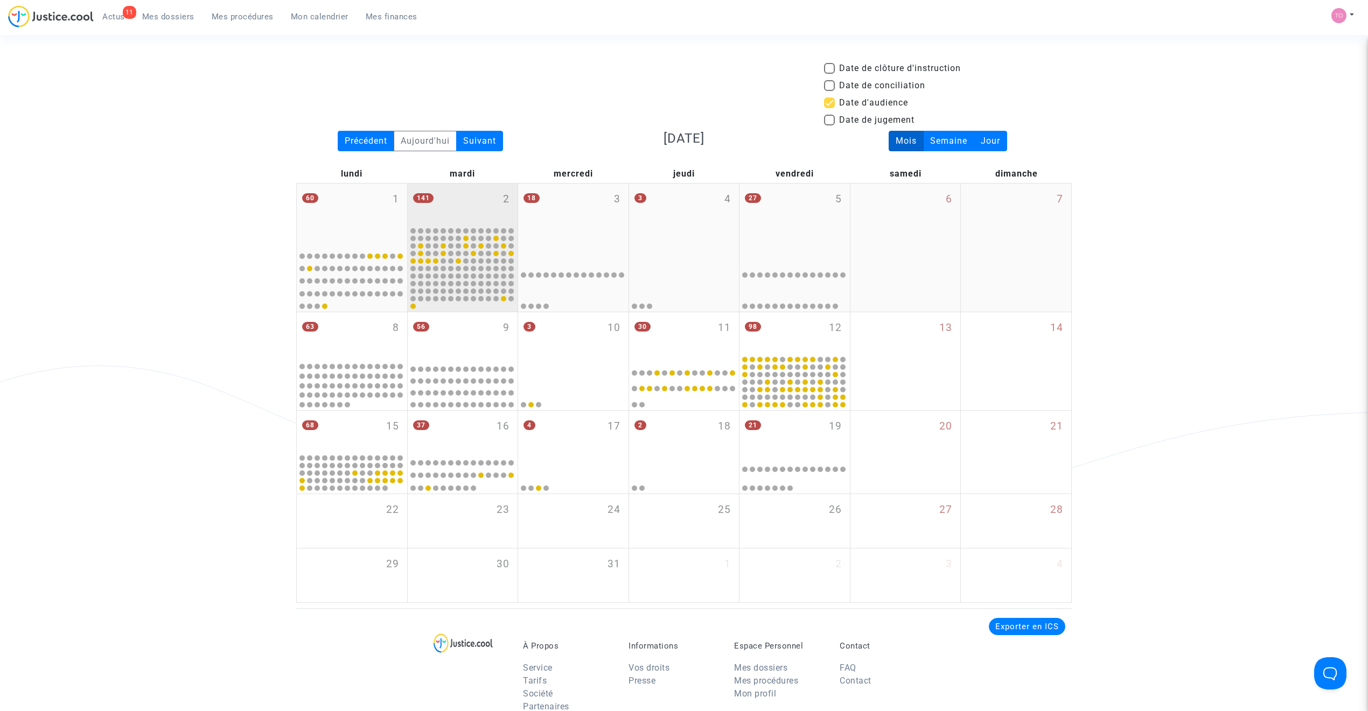
click at [489, 212] on div "141 2" at bounding box center [463, 205] width 110 height 42
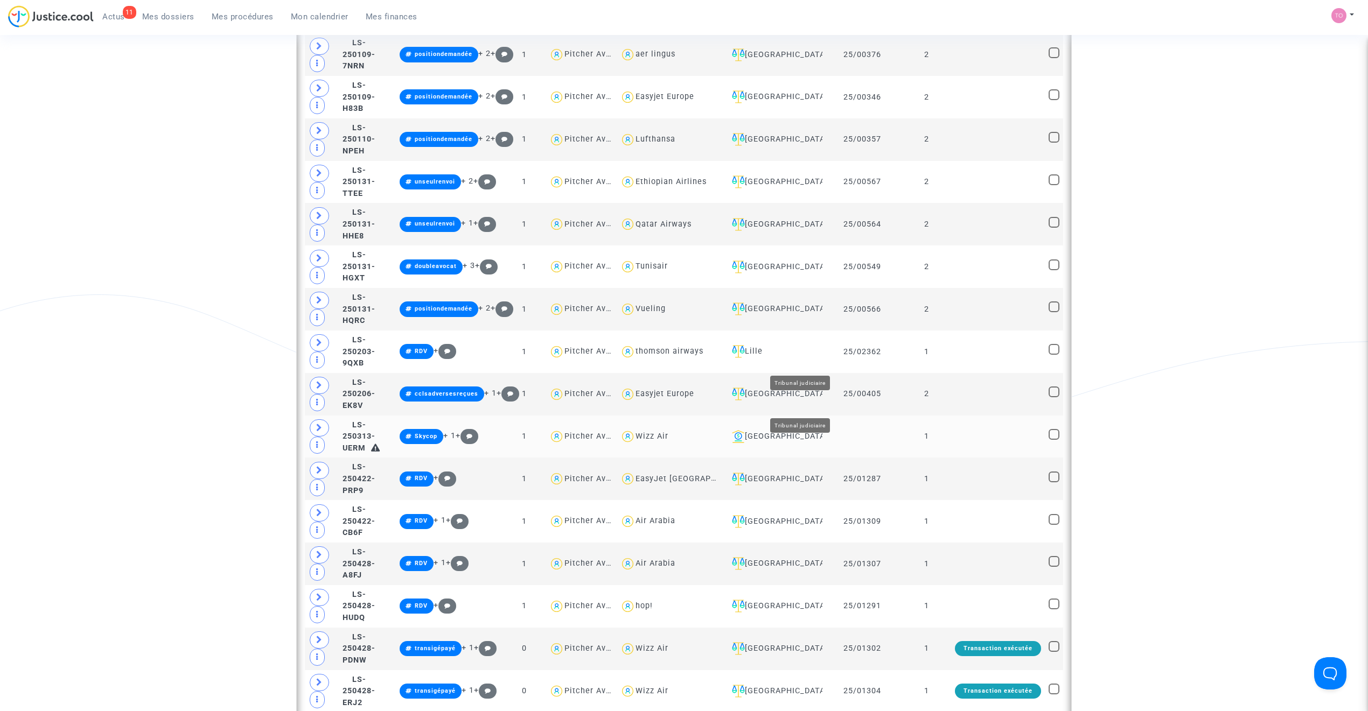
scroll to position [838, 0]
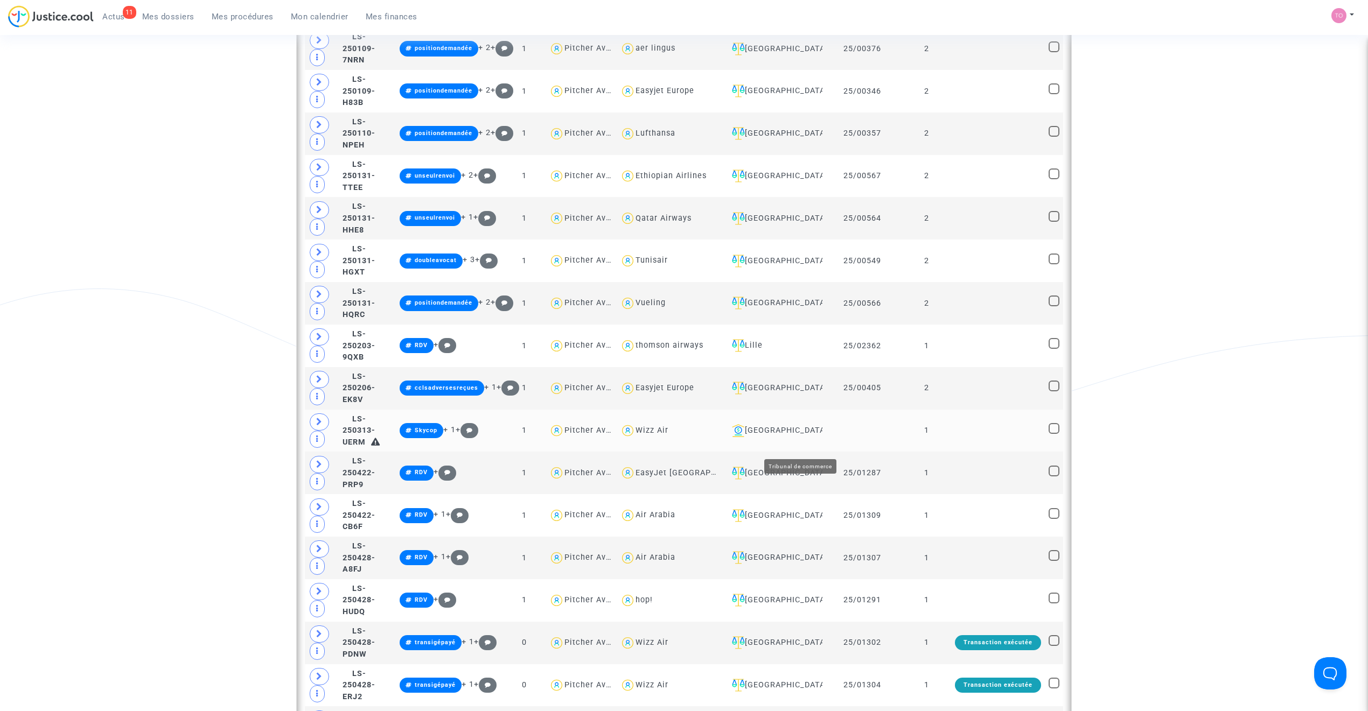
click at [797, 437] on div "Lyon" at bounding box center [772, 430] width 91 height 13
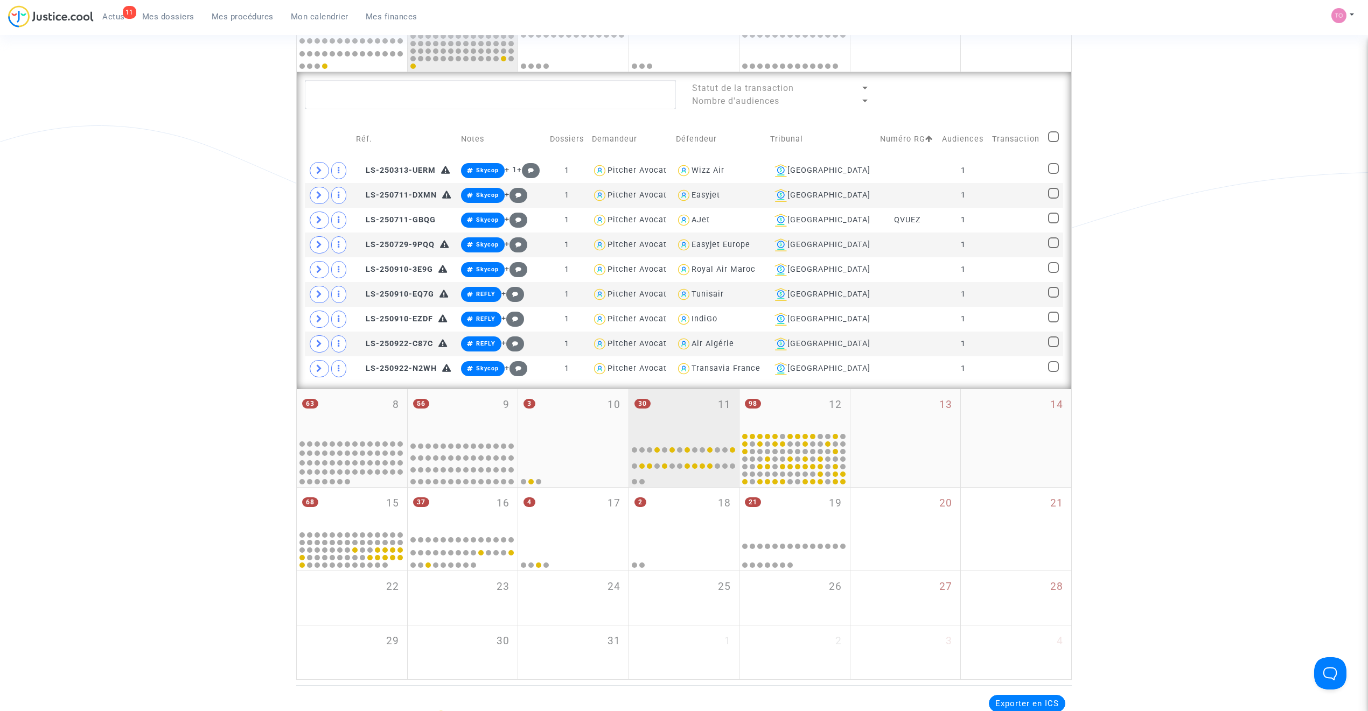
scroll to position [164, 0]
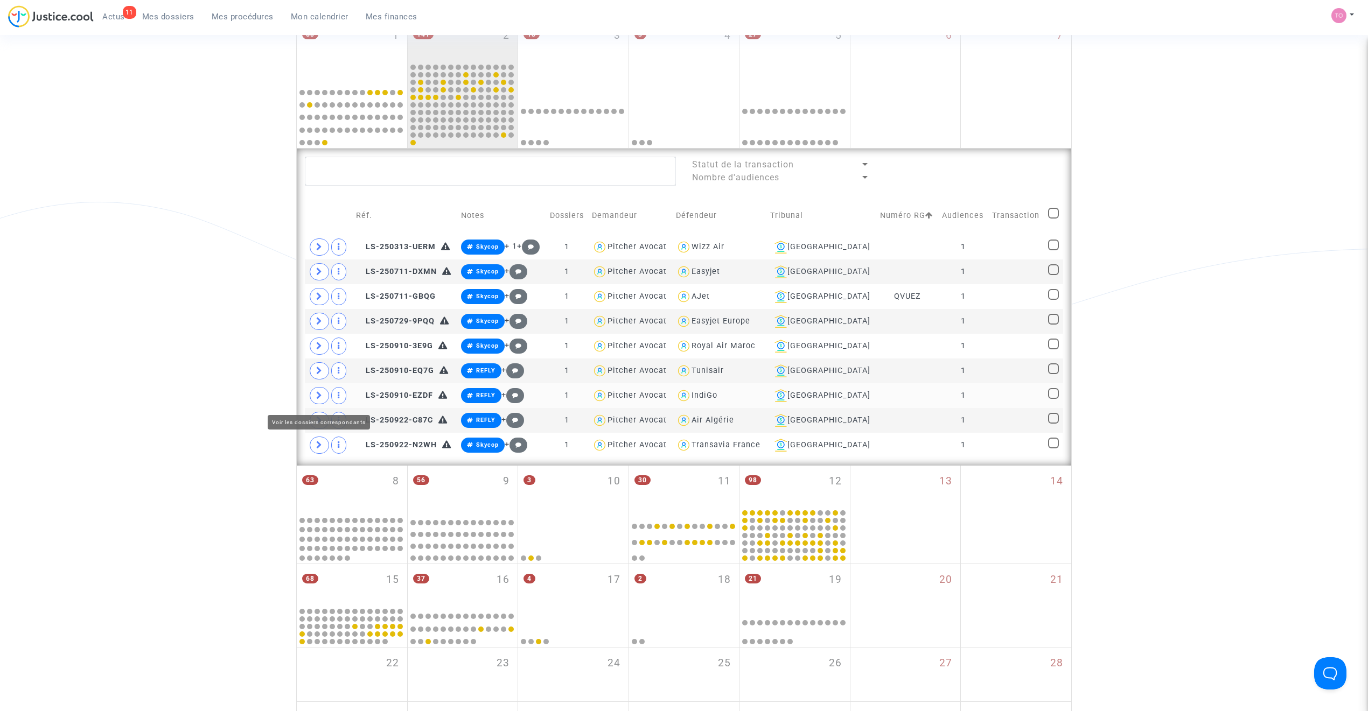
click at [323, 399] on span at bounding box center [319, 395] width 19 height 17
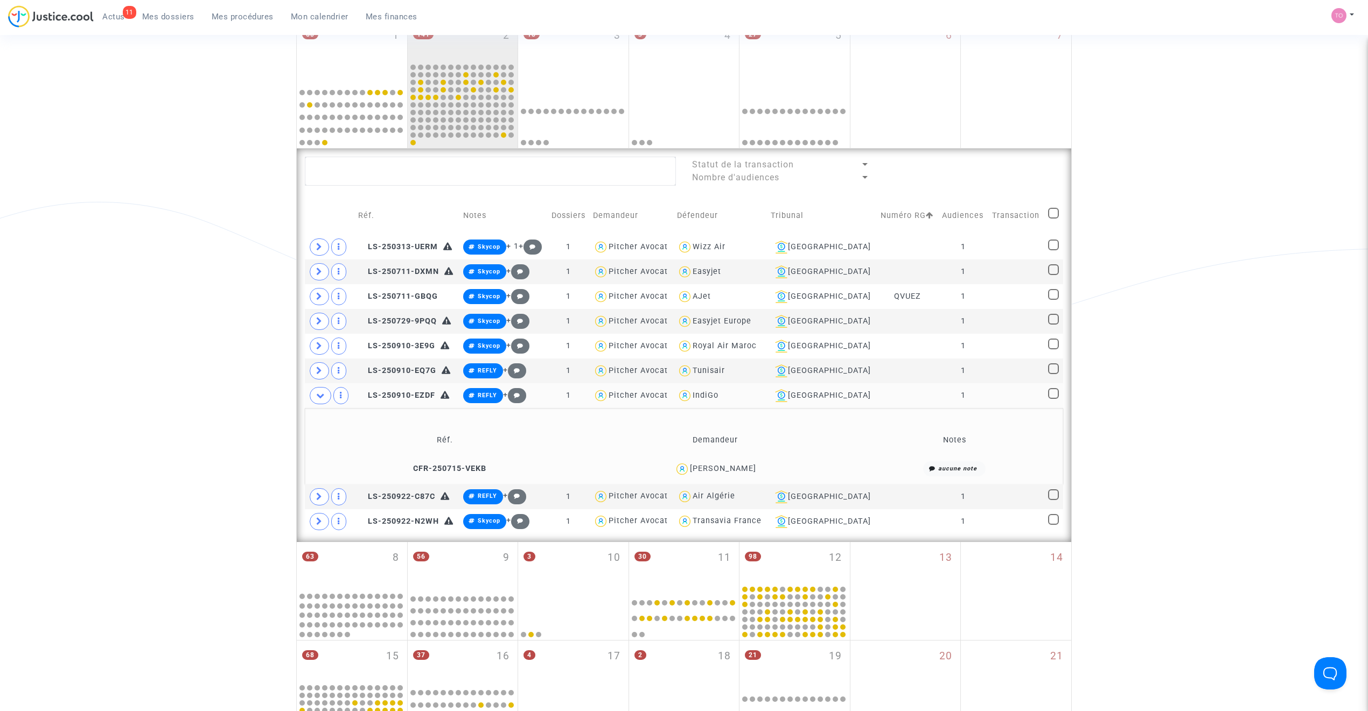
click at [718, 395] on div "IndiGo" at bounding box center [705, 395] width 26 height 9
type textarea "@IndiGo"
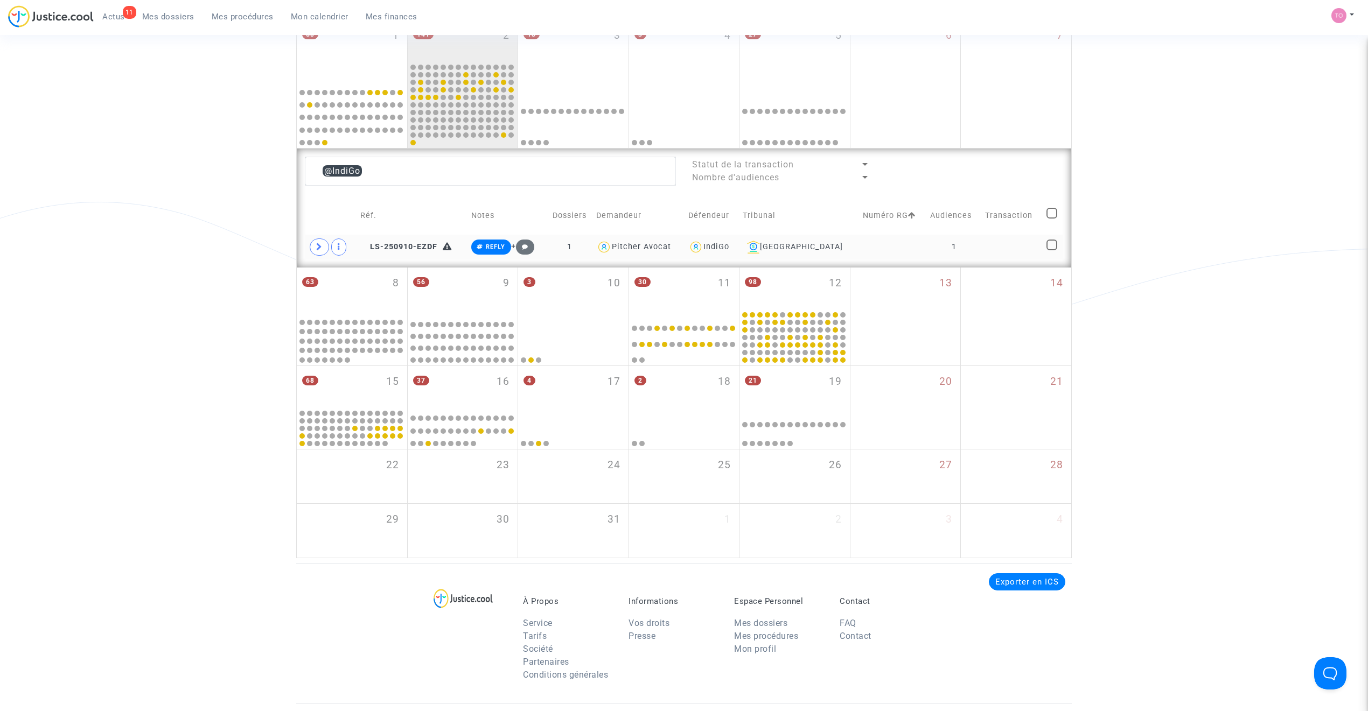
click at [729, 246] on div "IndiGo" at bounding box center [716, 246] width 26 height 9
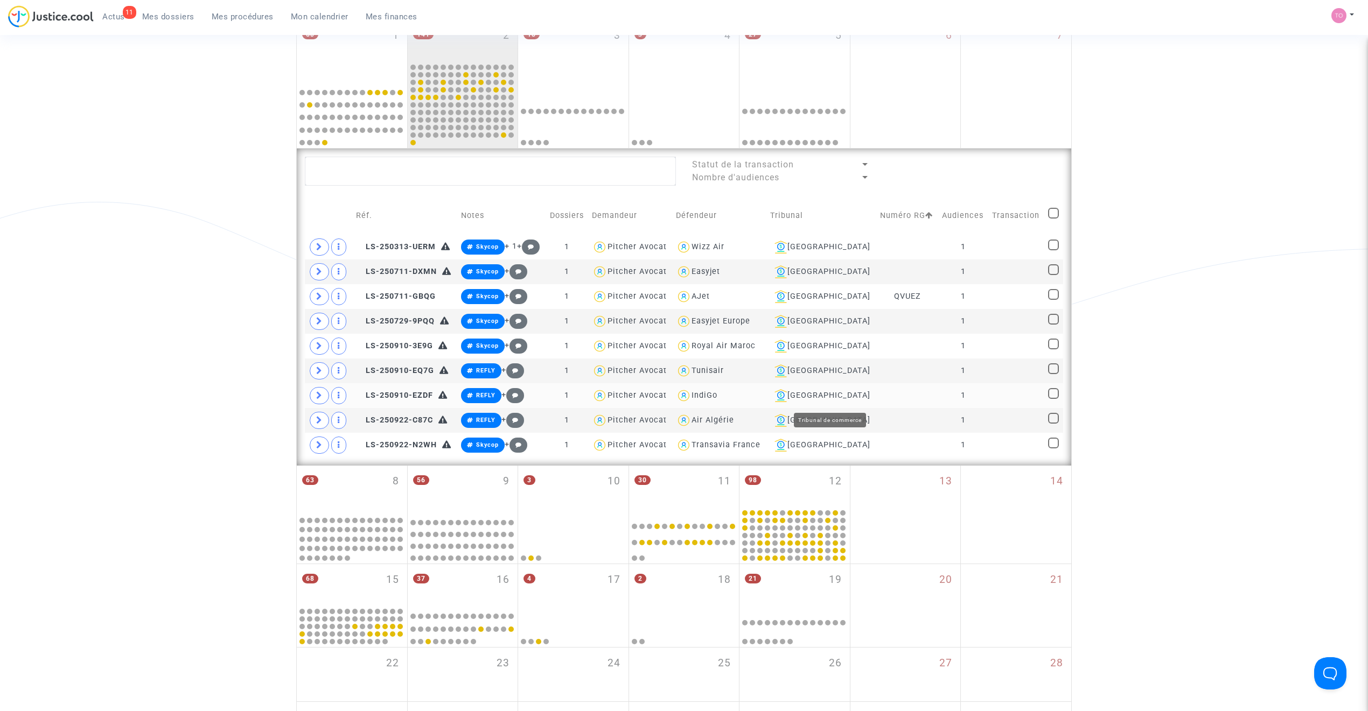
click at [841, 400] on div "Lyon" at bounding box center [821, 395] width 103 height 13
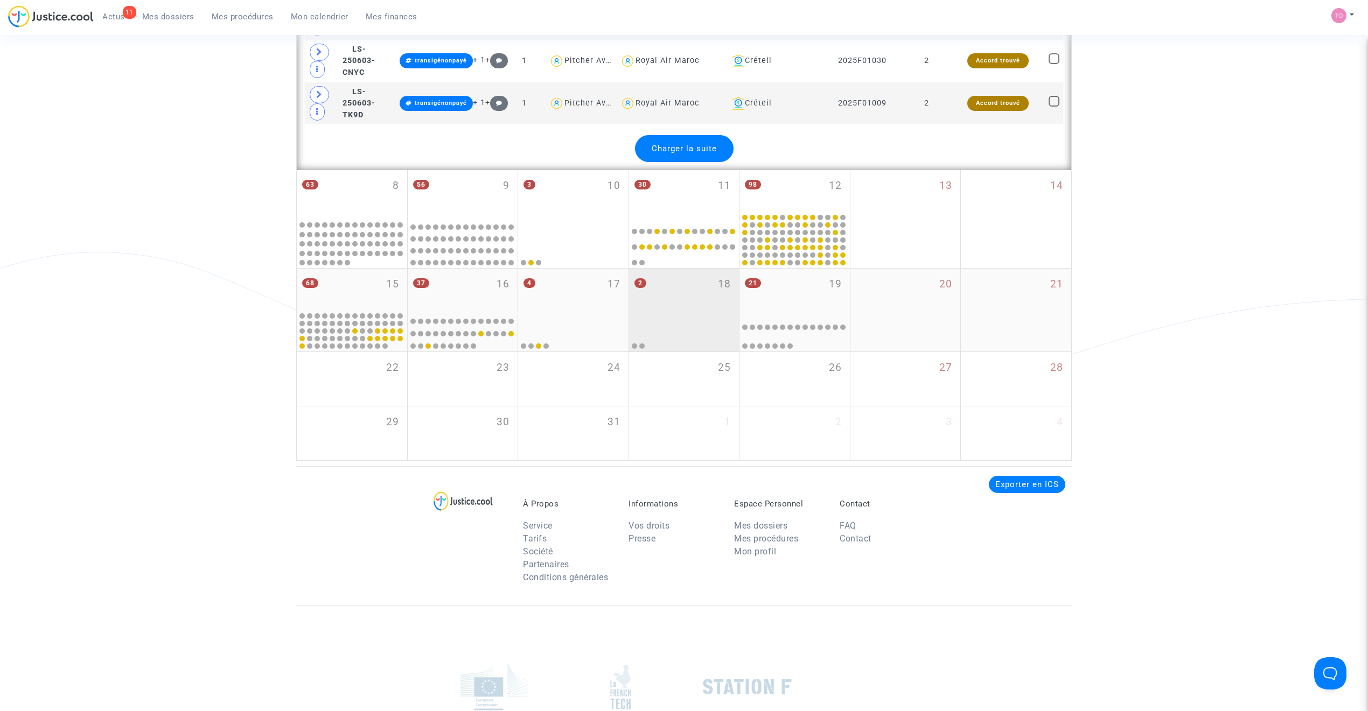
scroll to position [2389, 0]
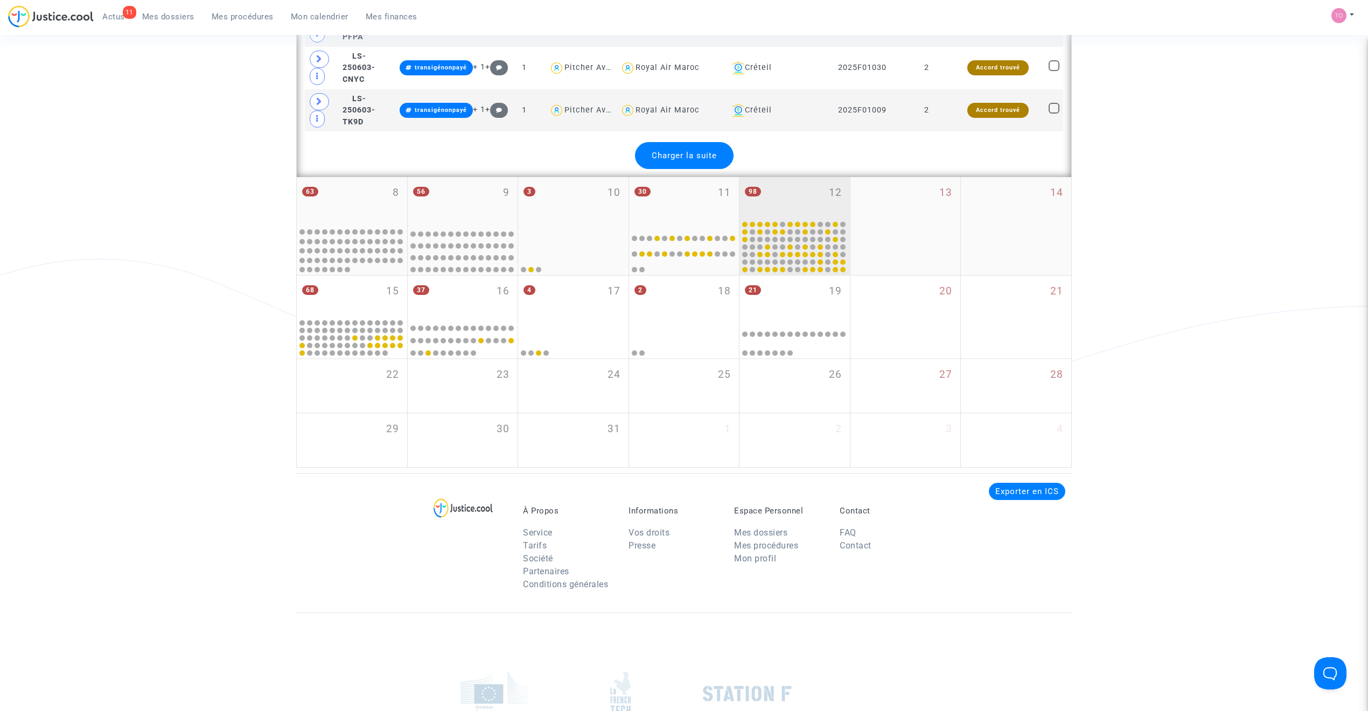
click at [797, 219] on div "98 12" at bounding box center [794, 198] width 110 height 42
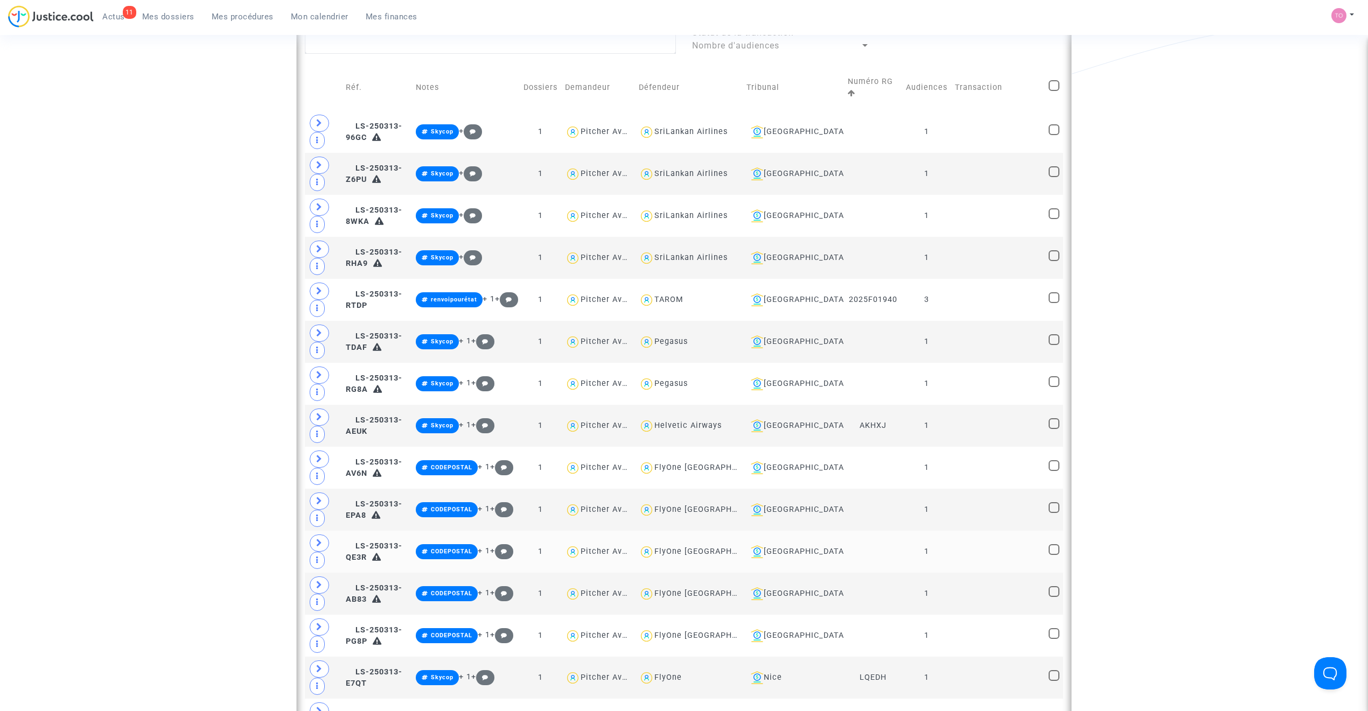
scroll to position [379, 0]
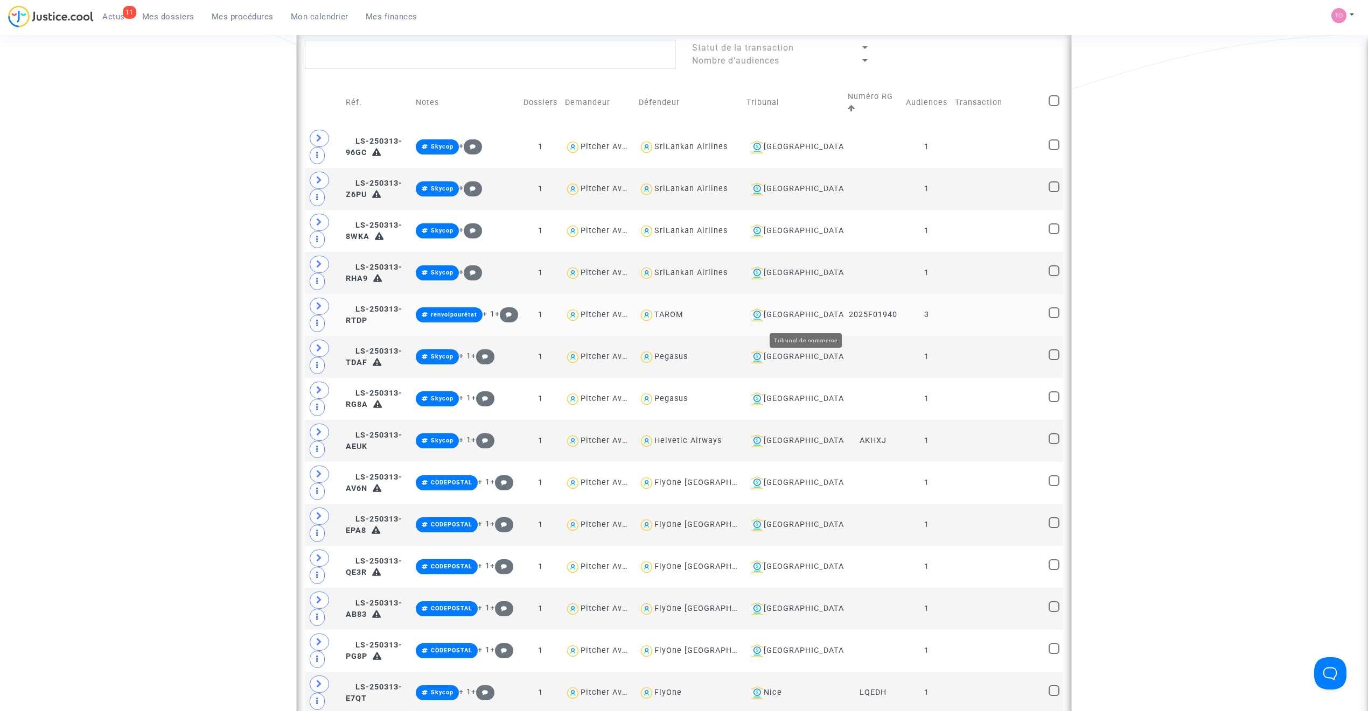
click at [820, 313] on div "[GEOGRAPHIC_DATA]" at bounding box center [792, 315] width 93 height 13
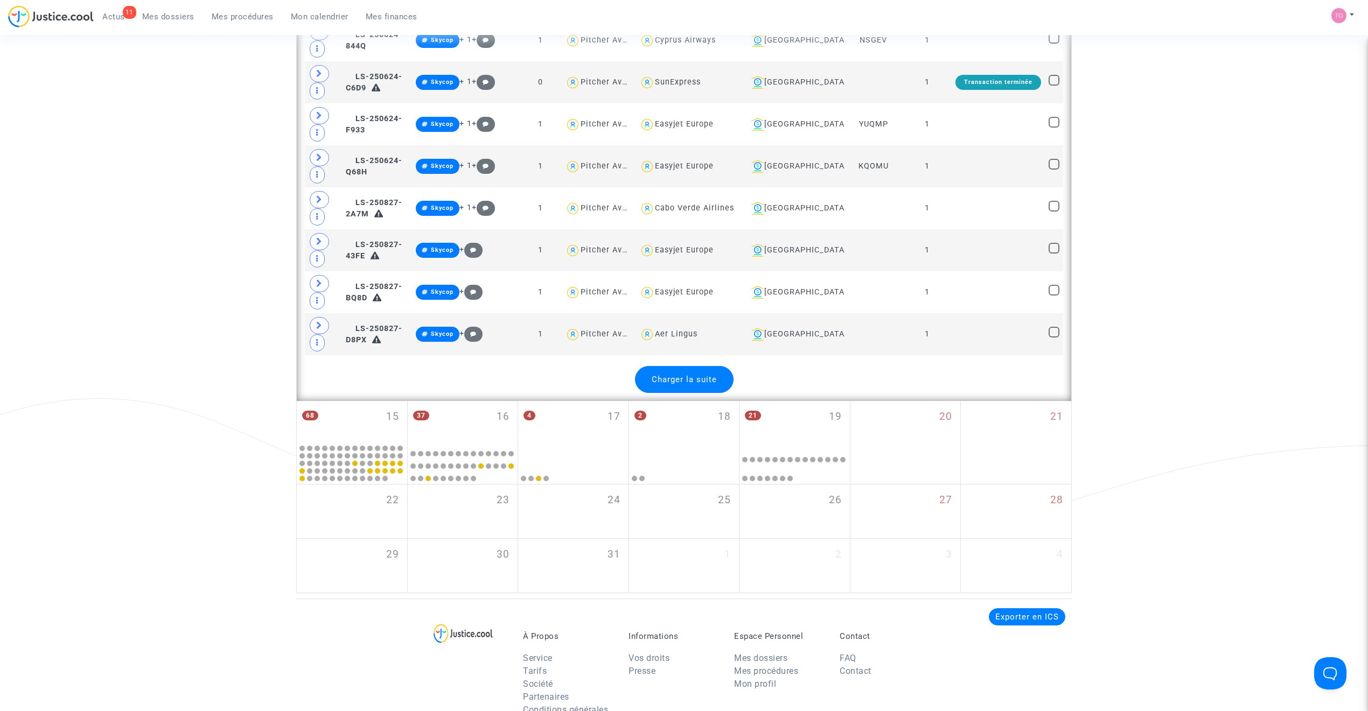
scroll to position [2294, 0]
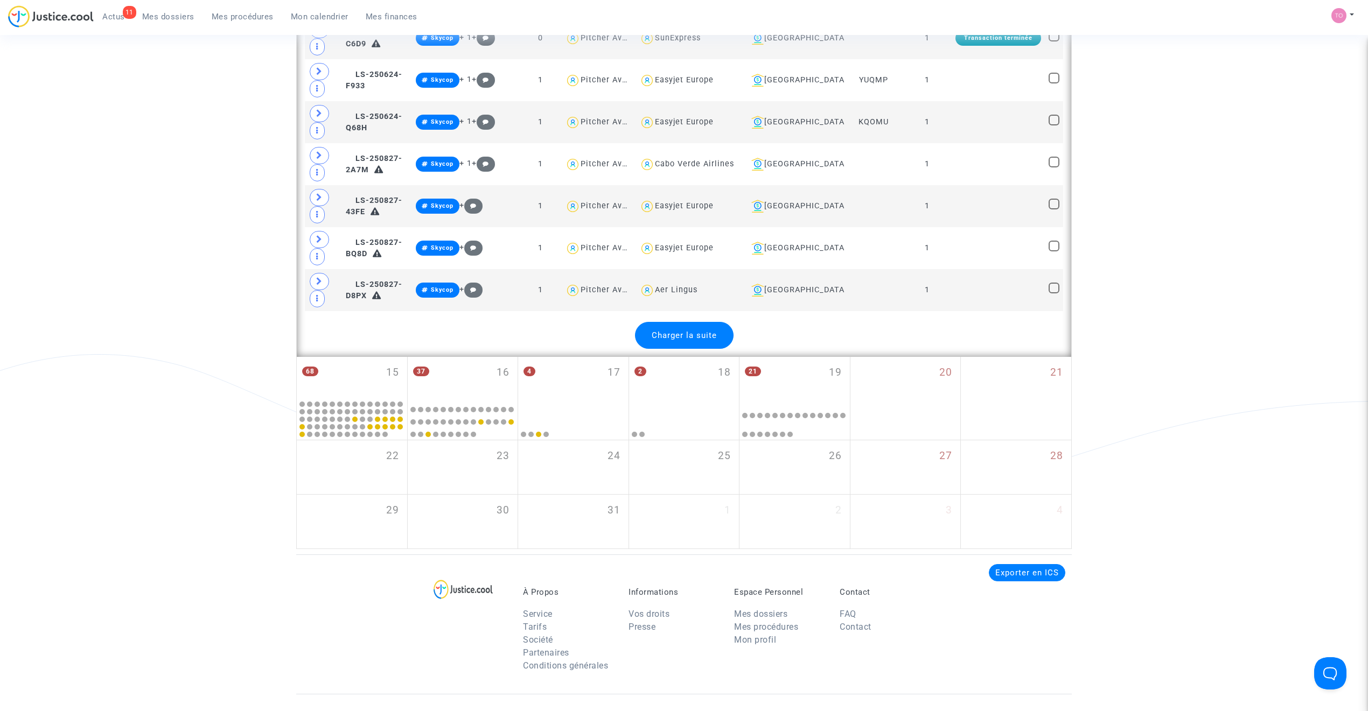
click at [698, 340] on span "Charger la suite" at bounding box center [684, 336] width 65 height 10
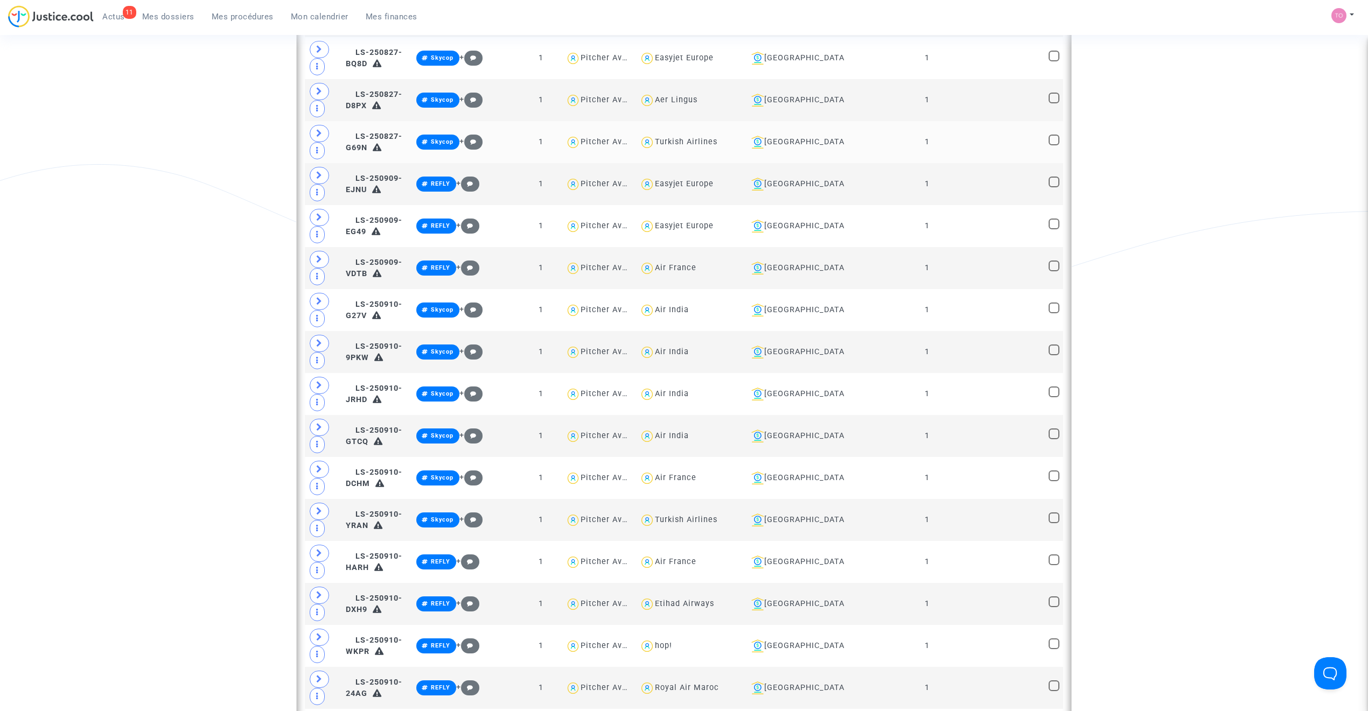
scroll to position [2485, 0]
click at [689, 314] on div "Air India" at bounding box center [672, 309] width 34 height 9
type textarea "@"Air India""
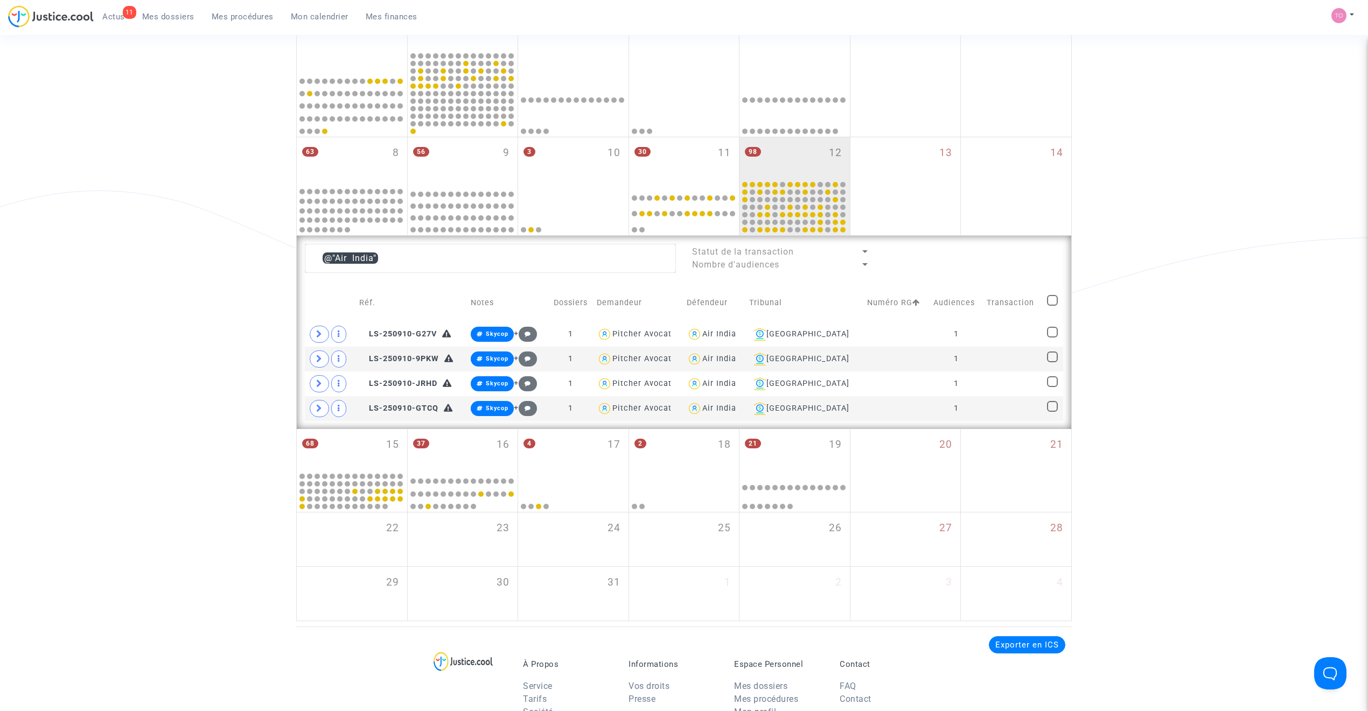
scroll to position [158, 0]
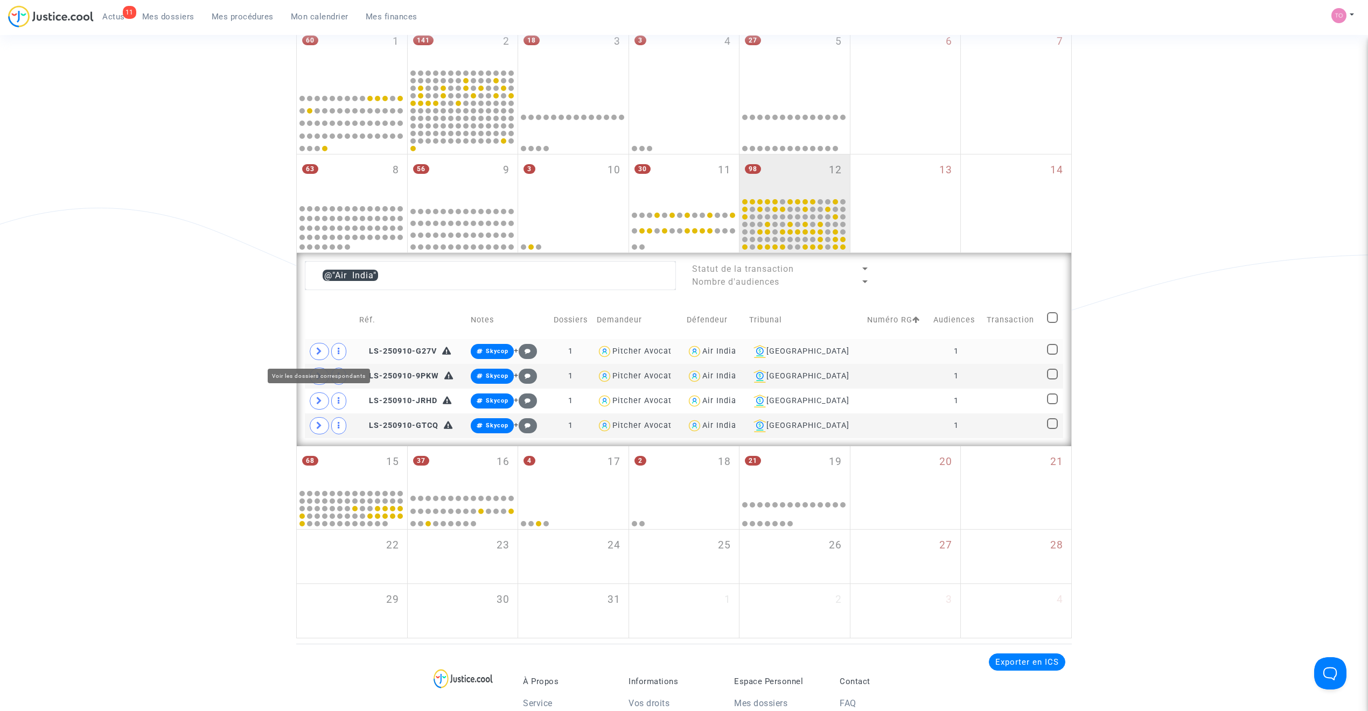
click at [321, 349] on icon at bounding box center [319, 351] width 6 height 8
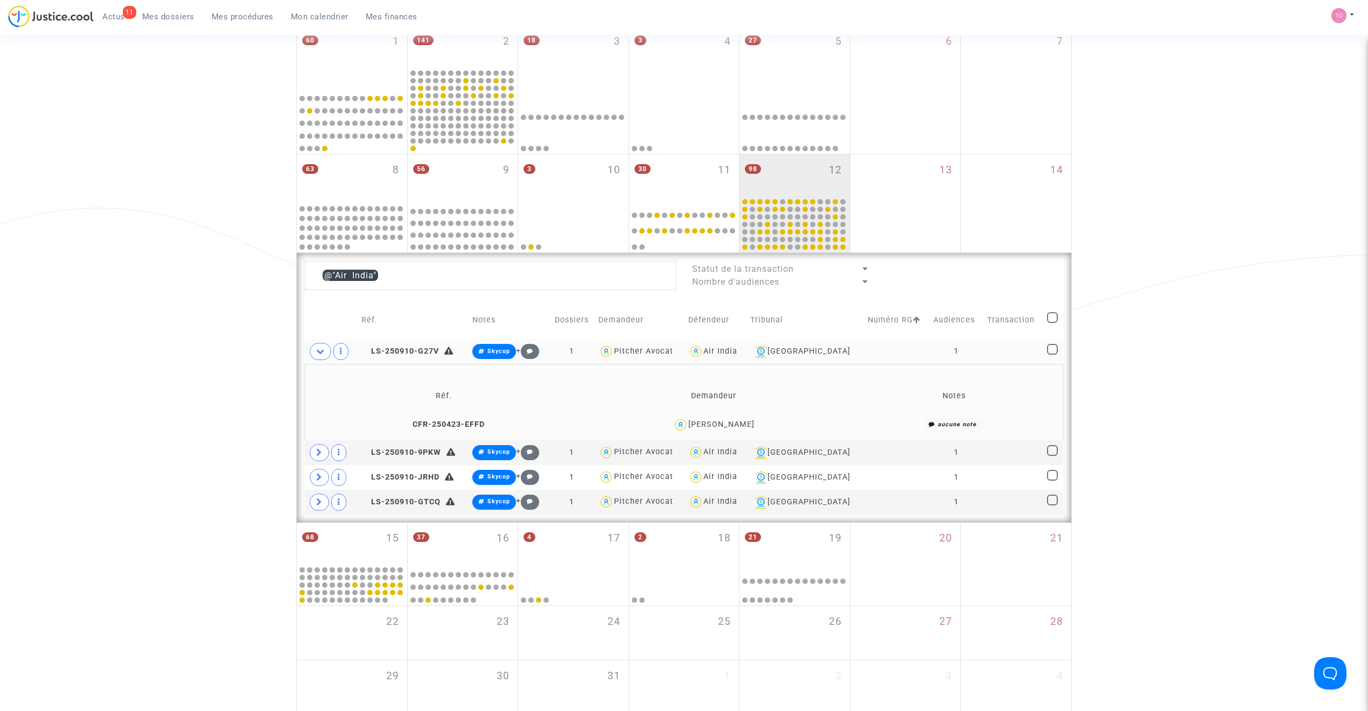
click at [738, 423] on div "[PERSON_NAME]" at bounding box center [721, 424] width 66 height 9
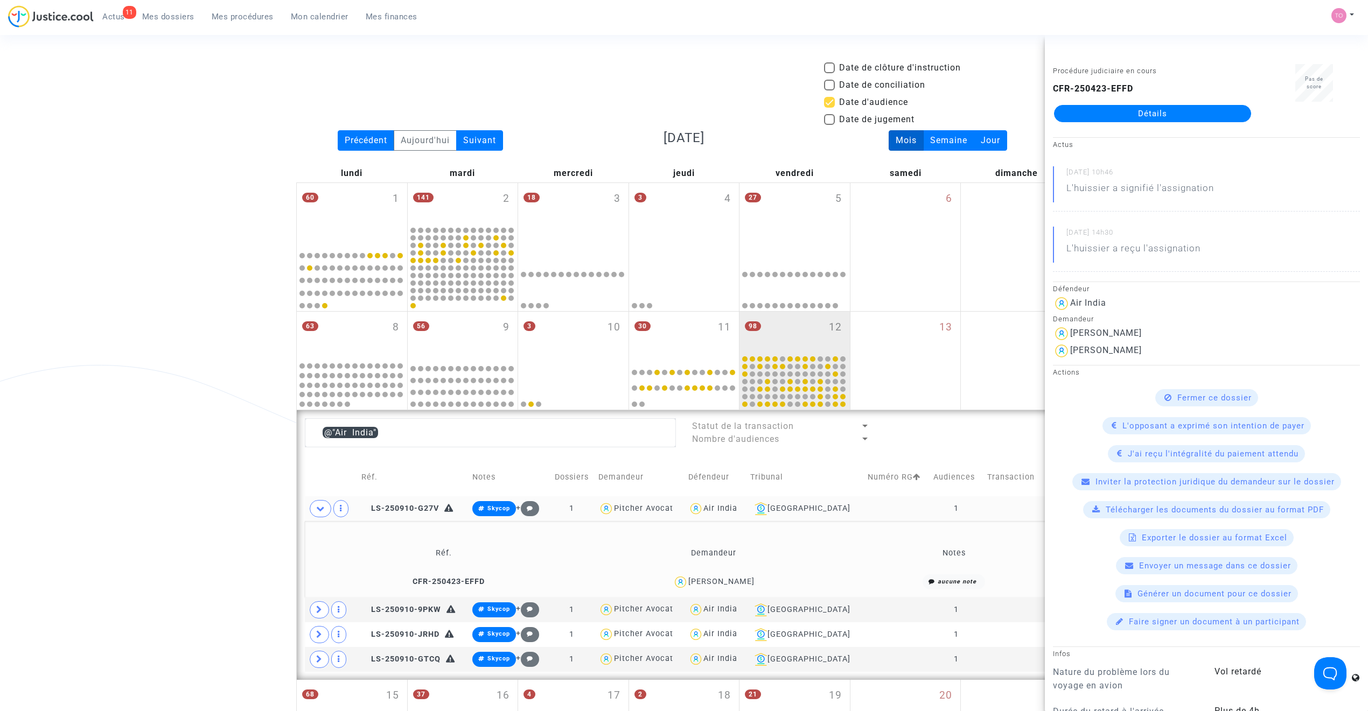
scroll to position [0, 0]
click at [466, 213] on div "141 2" at bounding box center [463, 205] width 110 height 42
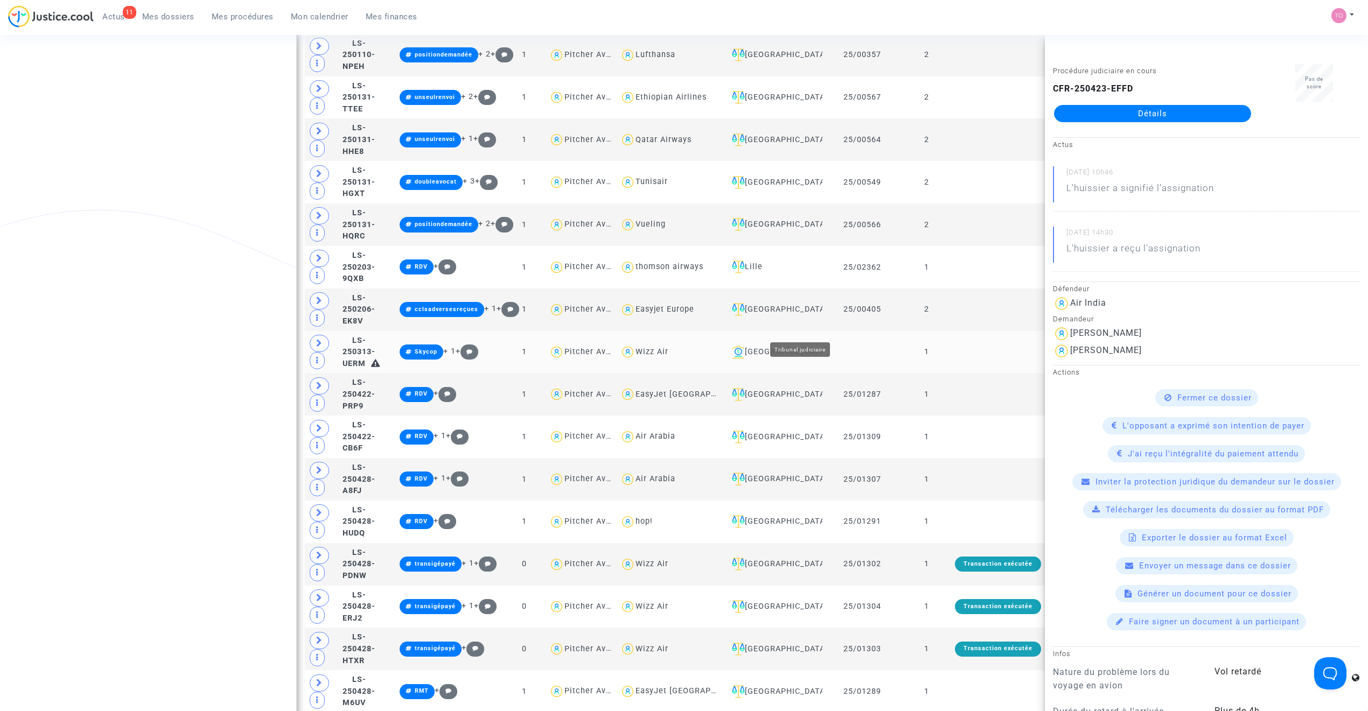
scroll to position [910, 0]
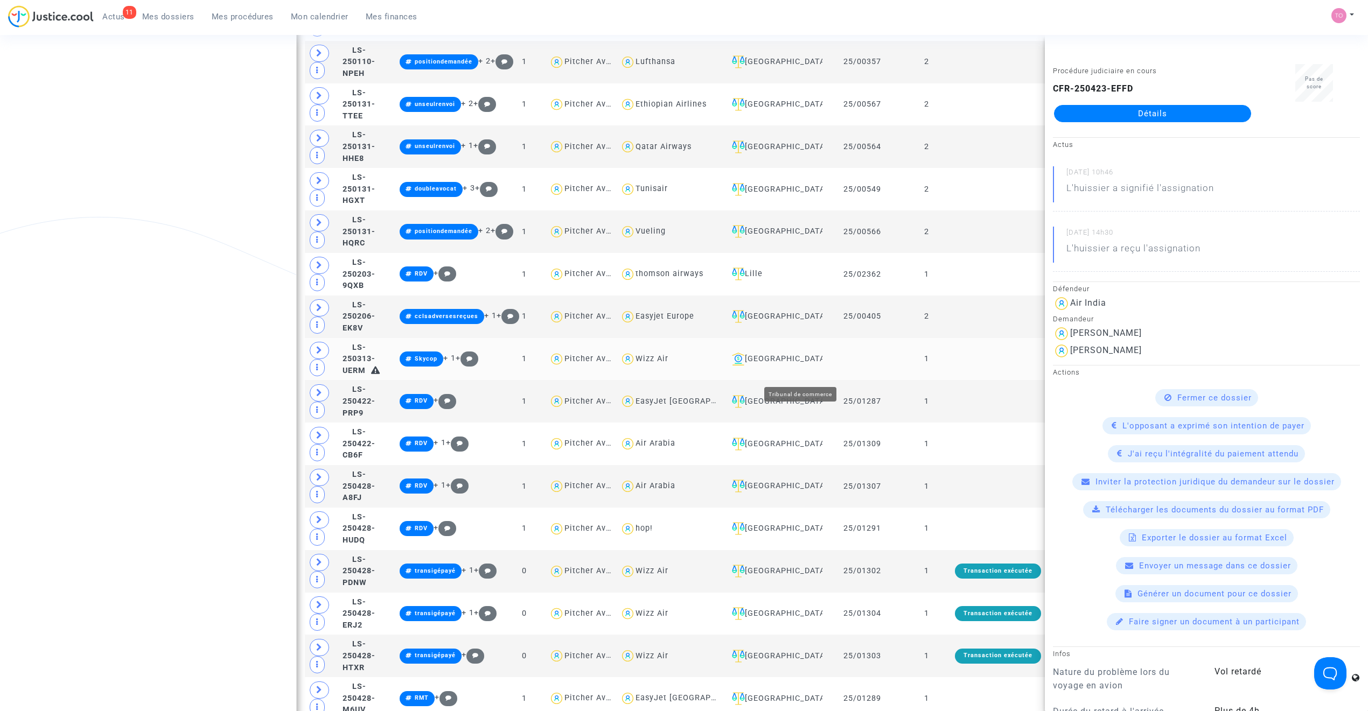
click at [796, 366] on div "Lyon" at bounding box center [772, 359] width 91 height 13
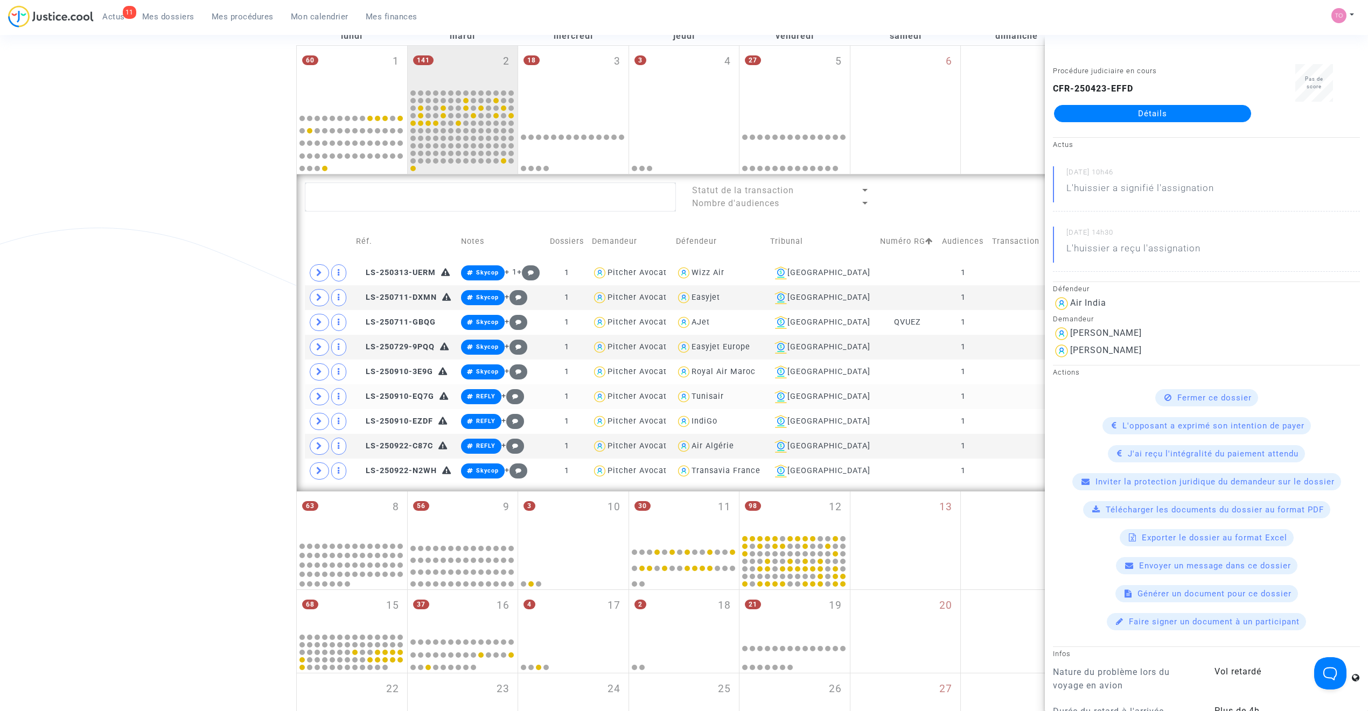
scroll to position [140, 0]
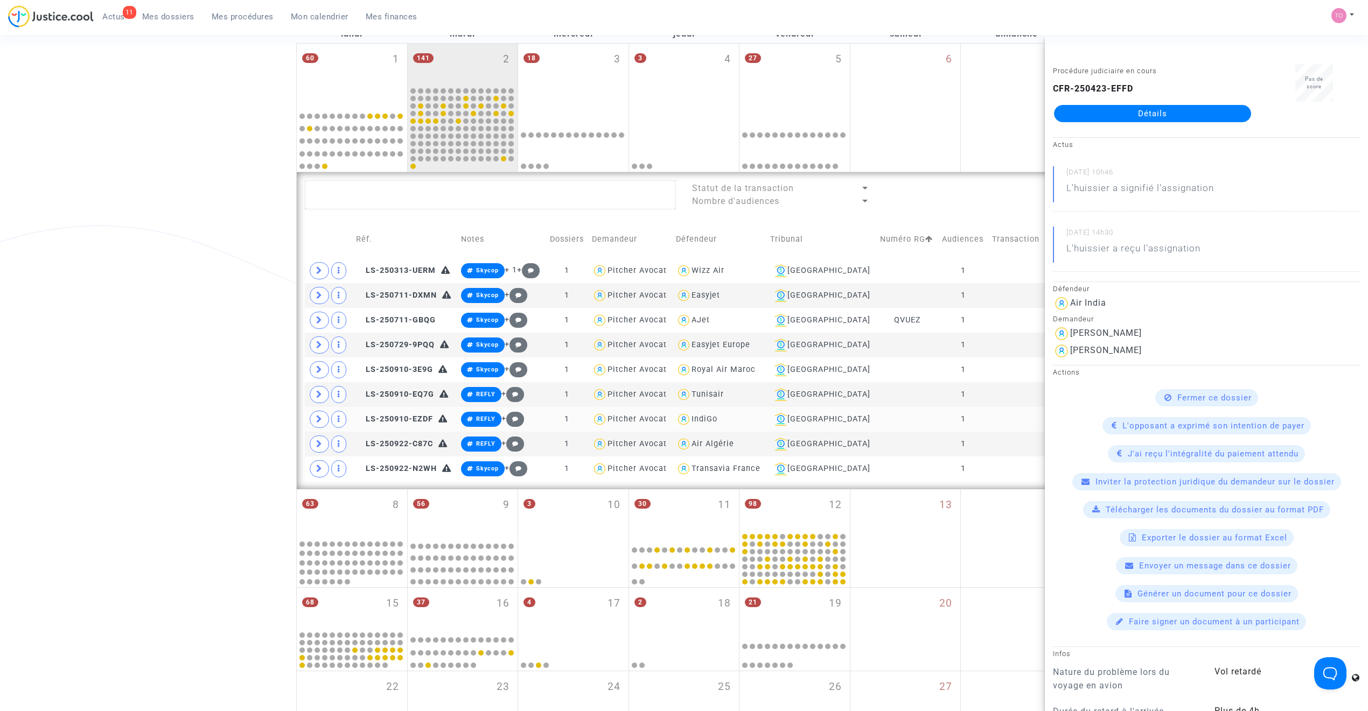
click at [717, 423] on div "IndiGo" at bounding box center [704, 419] width 26 height 9
type textarea "@IndiGo"
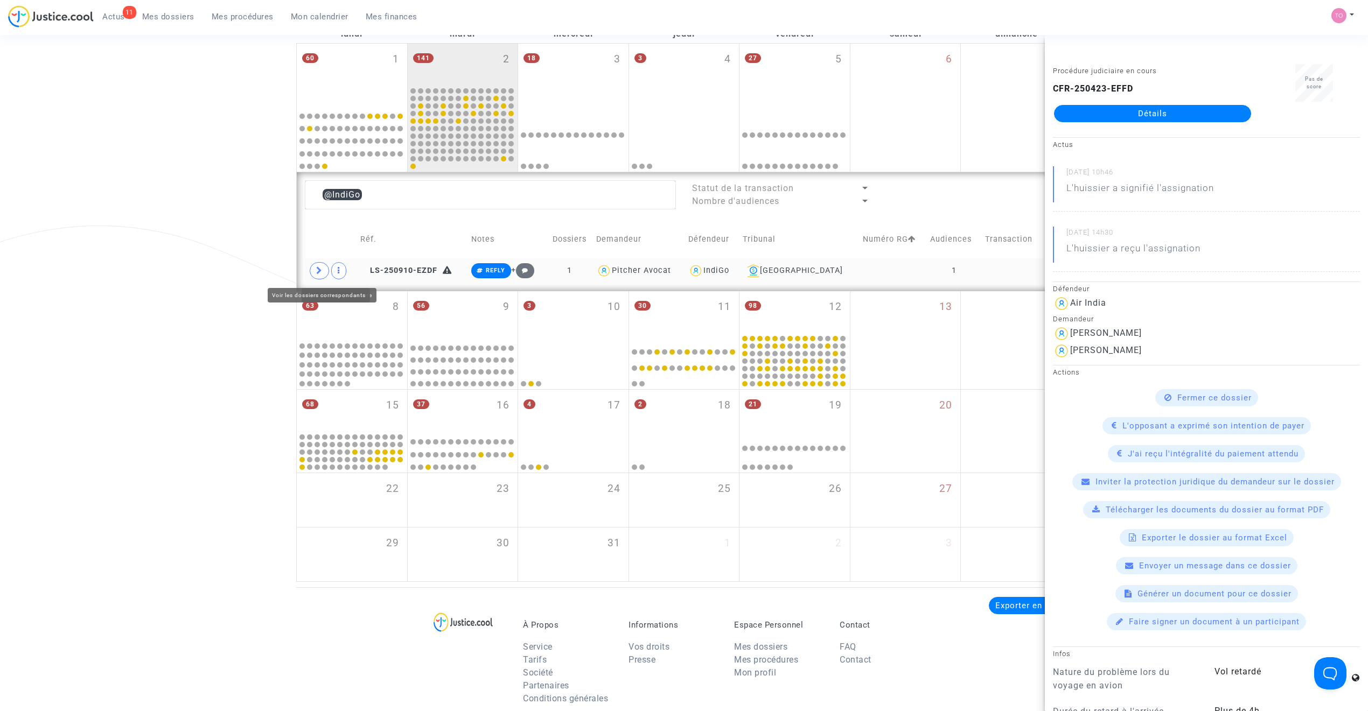
click at [319, 270] on icon at bounding box center [319, 271] width 6 height 8
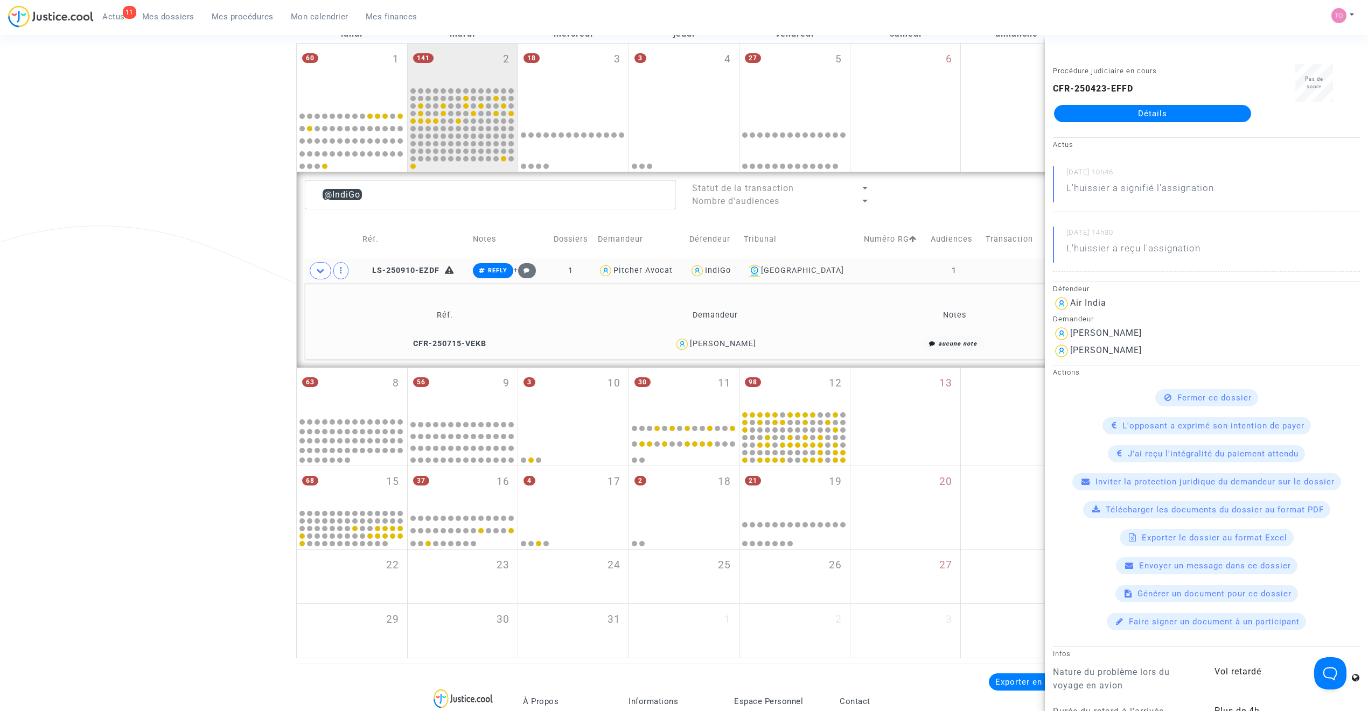
click at [724, 347] on div "Maher Chater" at bounding box center [723, 343] width 66 height 9
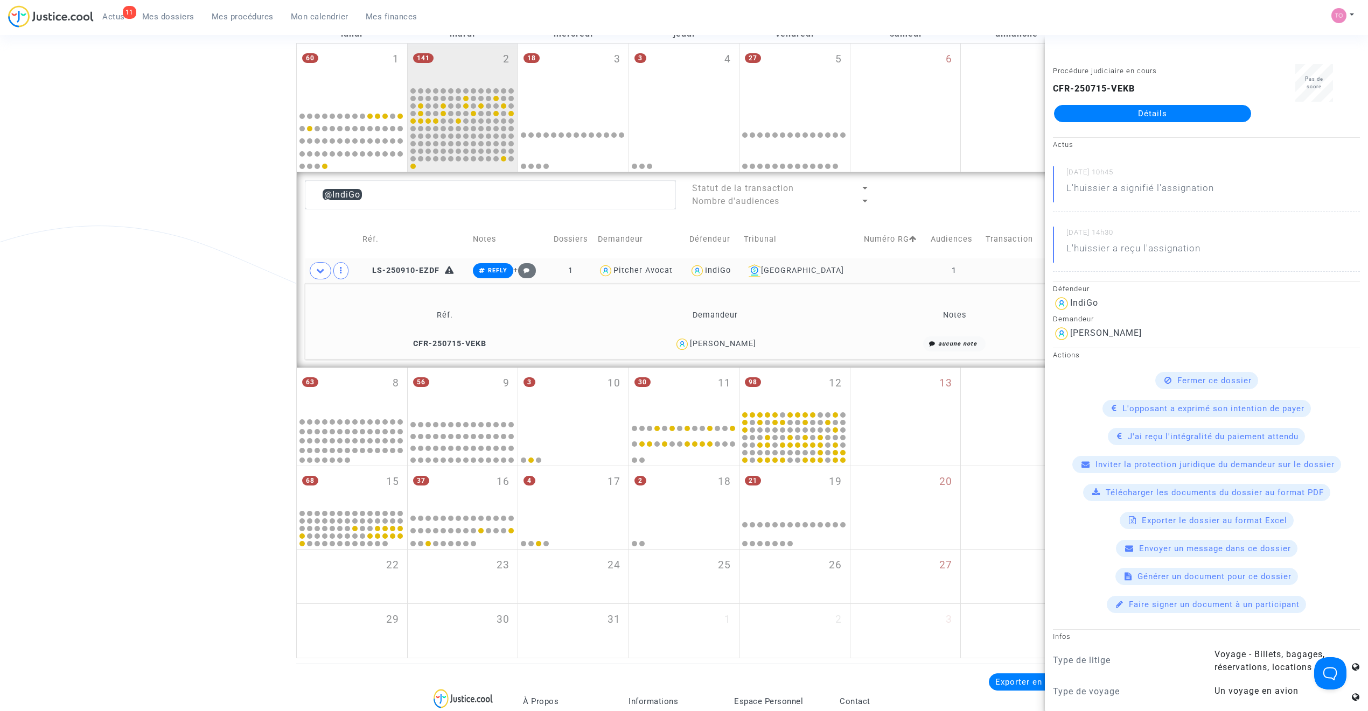
click at [1121, 114] on link "Détails" at bounding box center [1152, 113] width 197 height 17
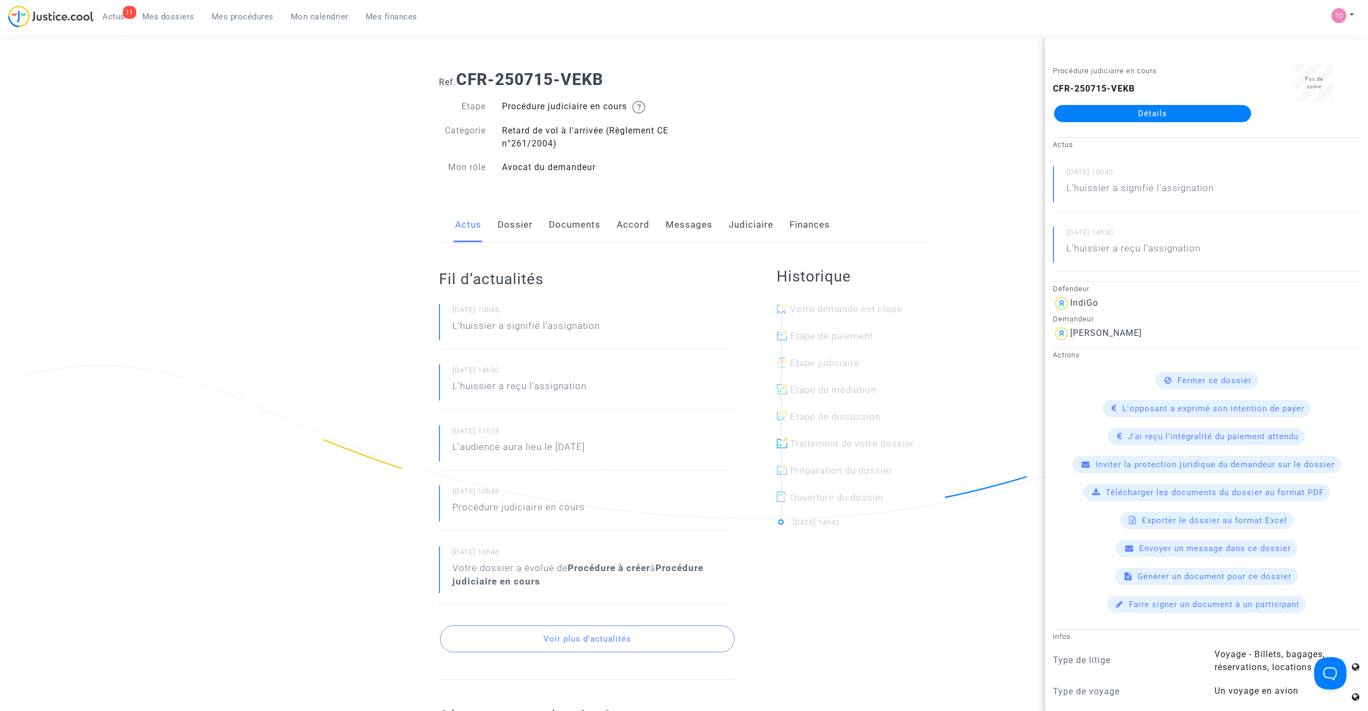
click at [519, 223] on link "Dossier" at bounding box center [515, 225] width 35 height 36
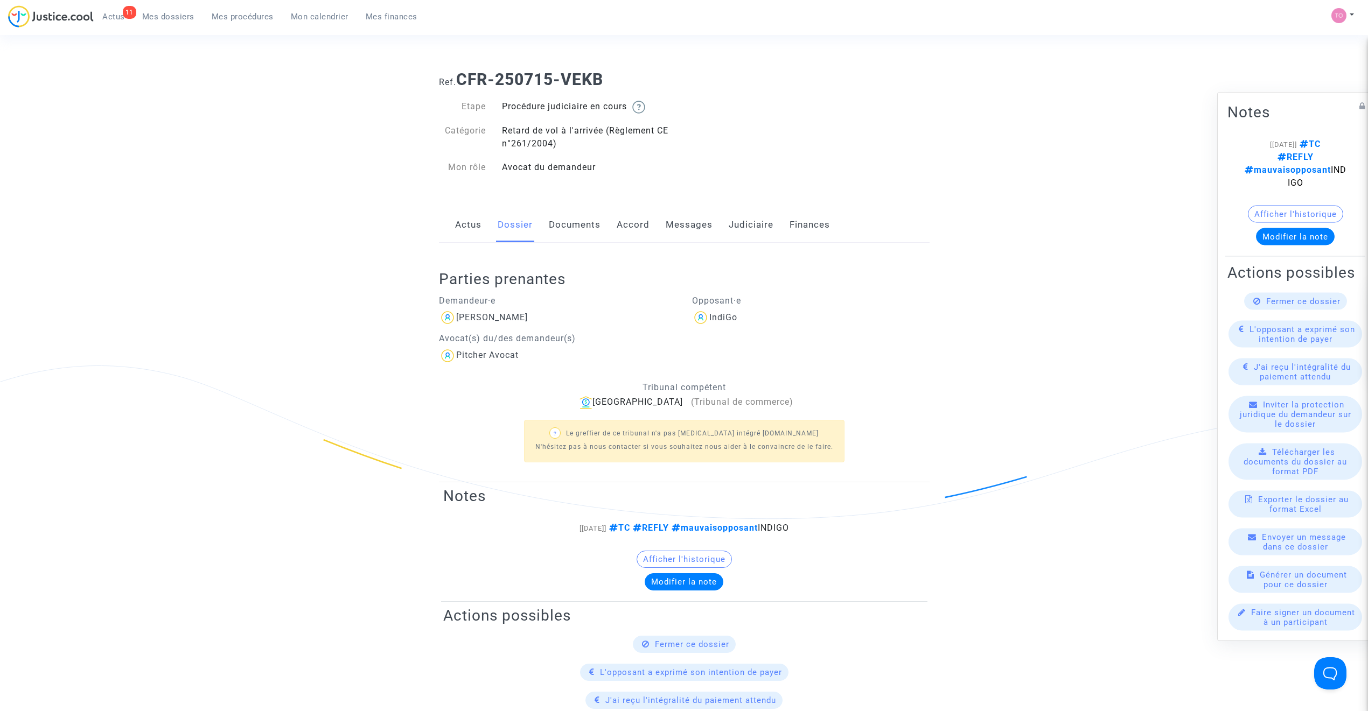
click at [566, 216] on link "Documents" at bounding box center [575, 225] width 52 height 36
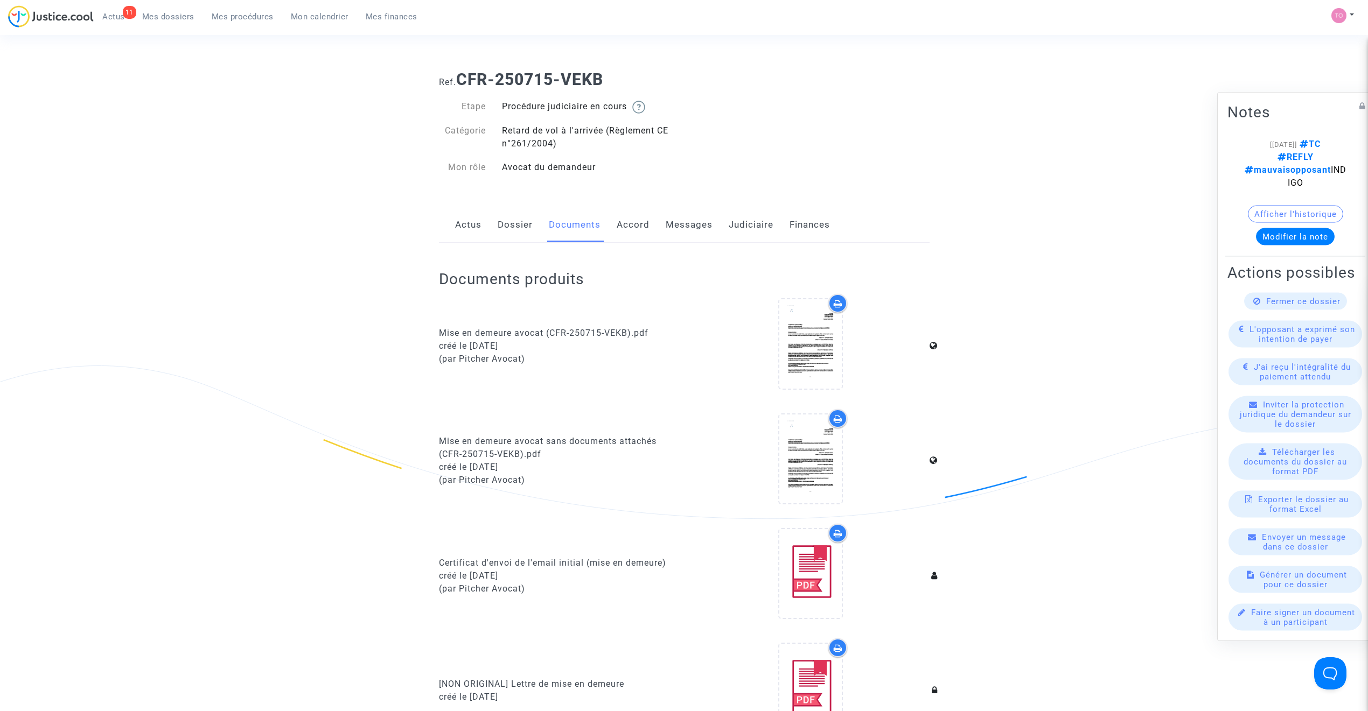
click at [629, 225] on link "Accord" at bounding box center [633, 225] width 33 height 36
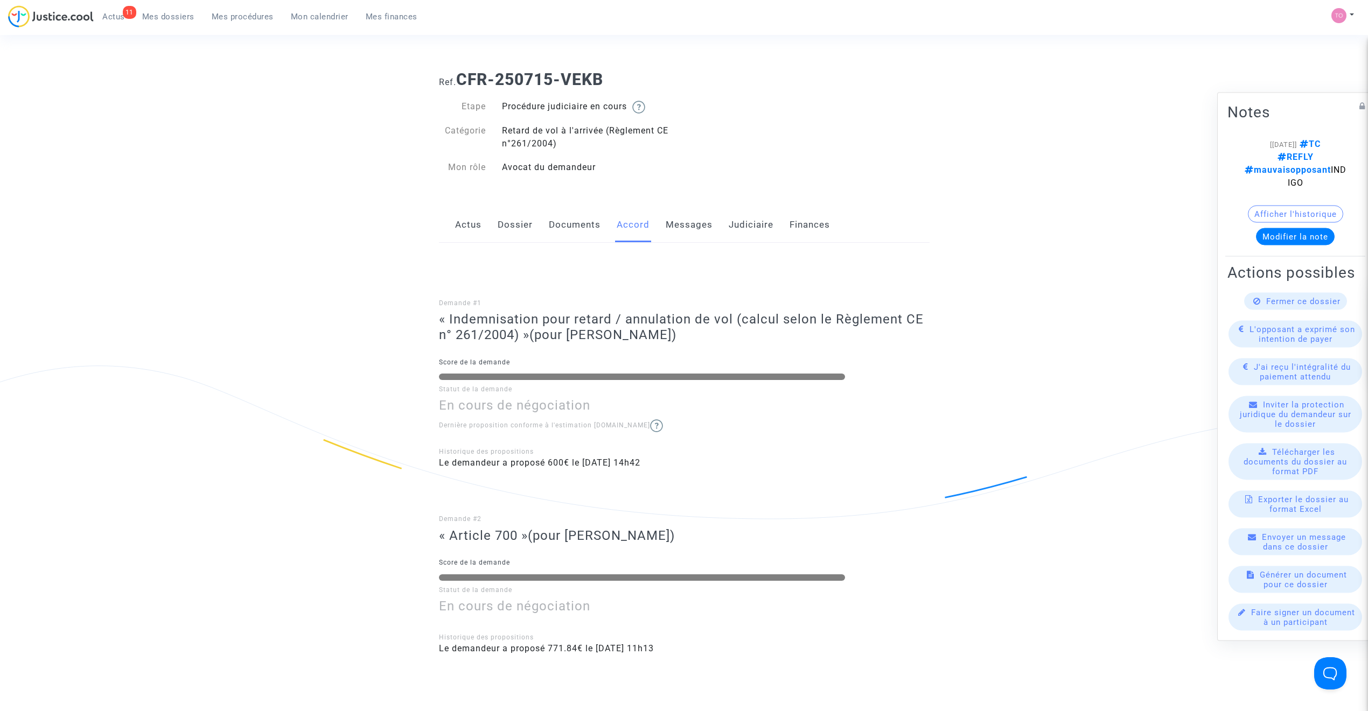
click at [592, 227] on link "Documents" at bounding box center [575, 225] width 52 height 36
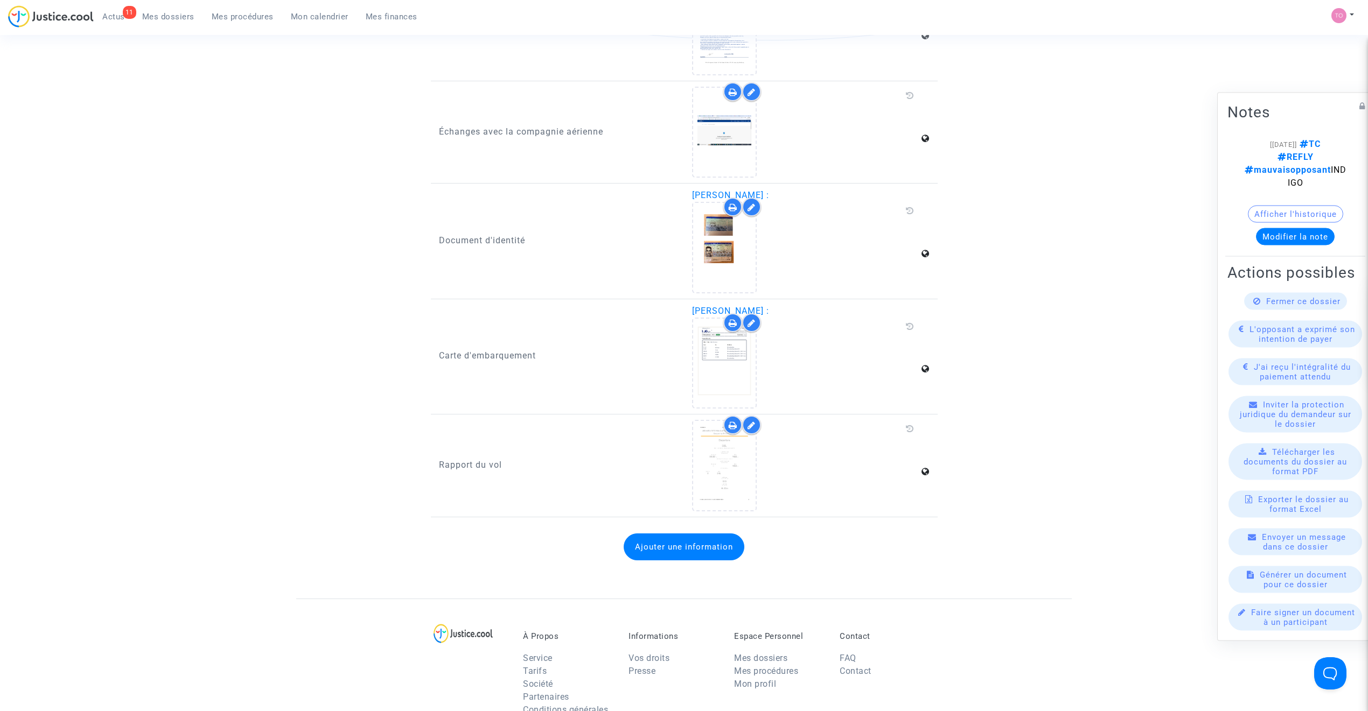
scroll to position [1229, 0]
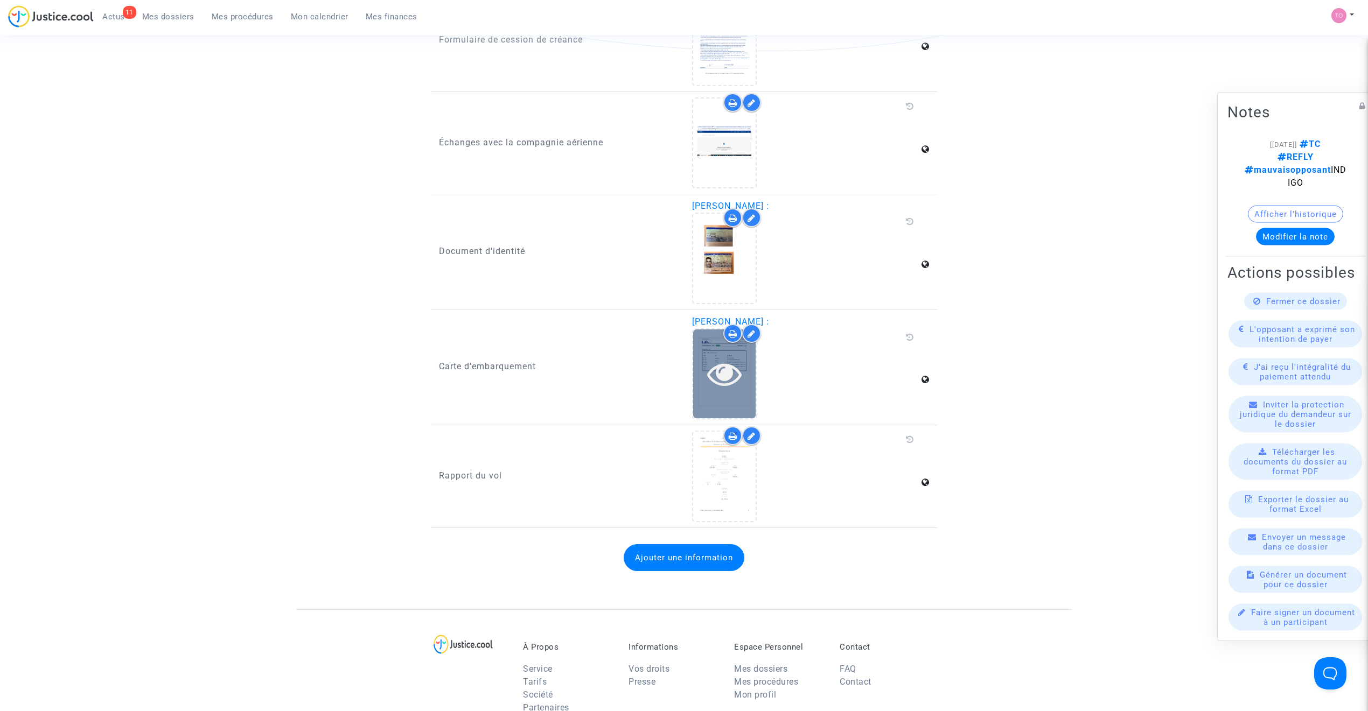
click at [700, 356] on div at bounding box center [724, 373] width 62 height 34
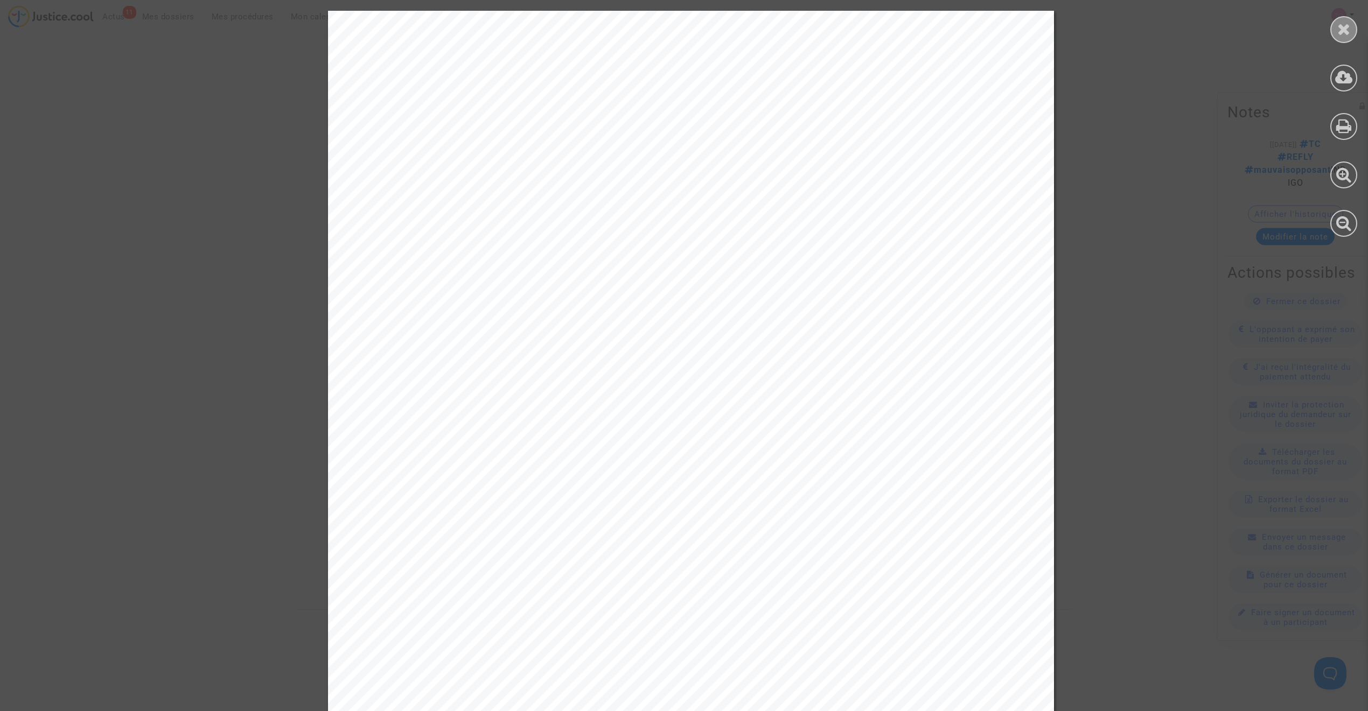
click at [1332, 37] on div at bounding box center [1343, 29] width 27 height 27
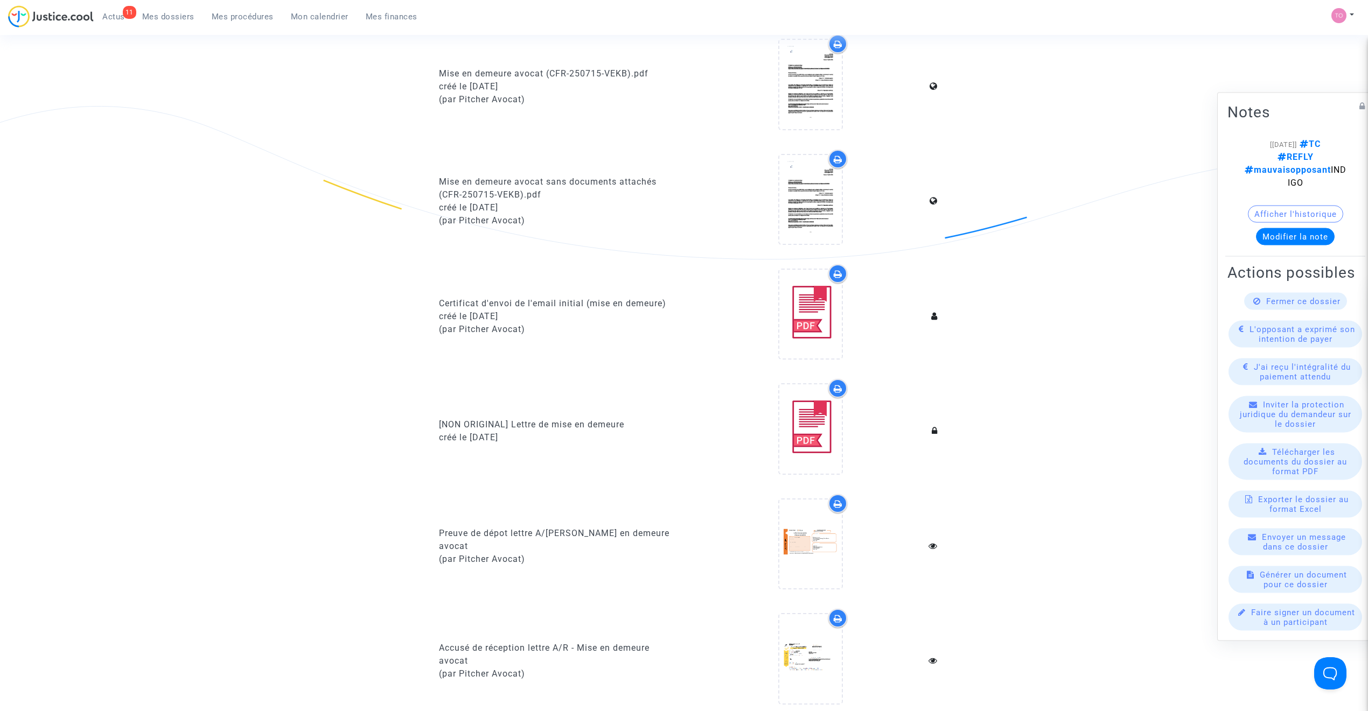
scroll to position [248, 0]
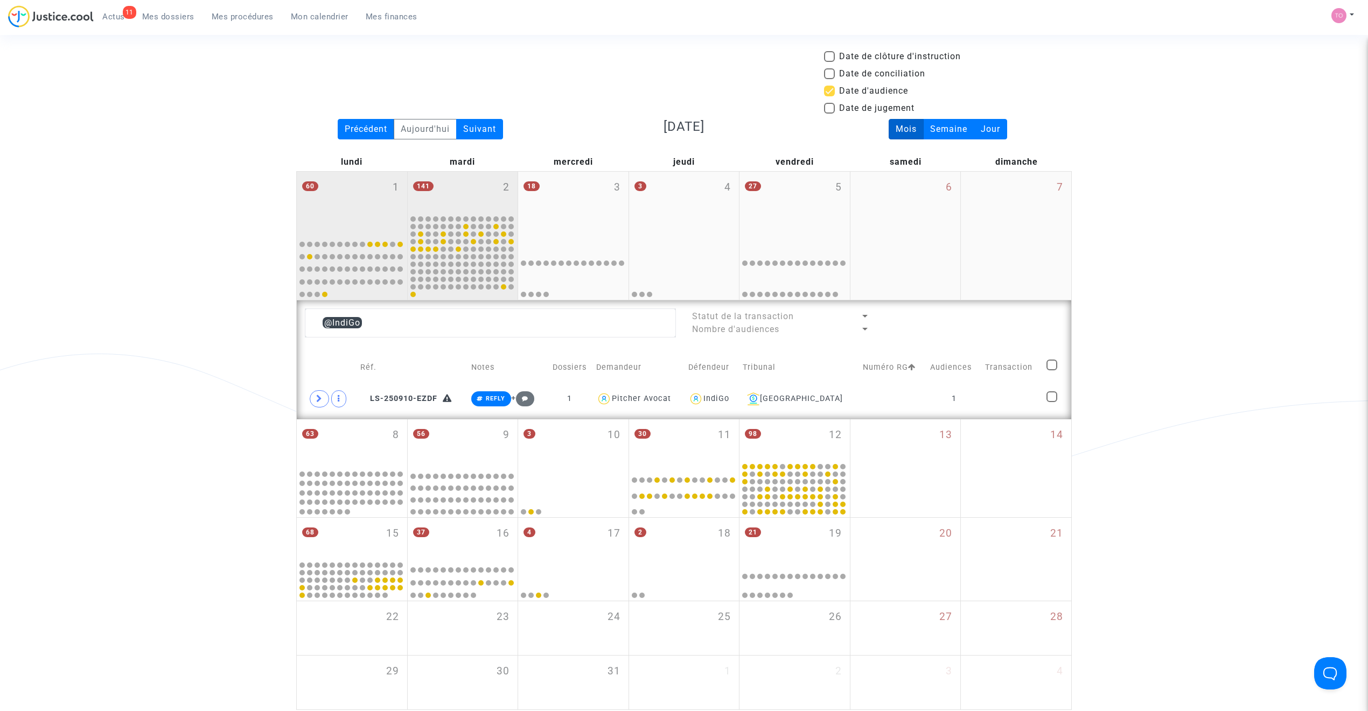
scroll to position [24, 0]
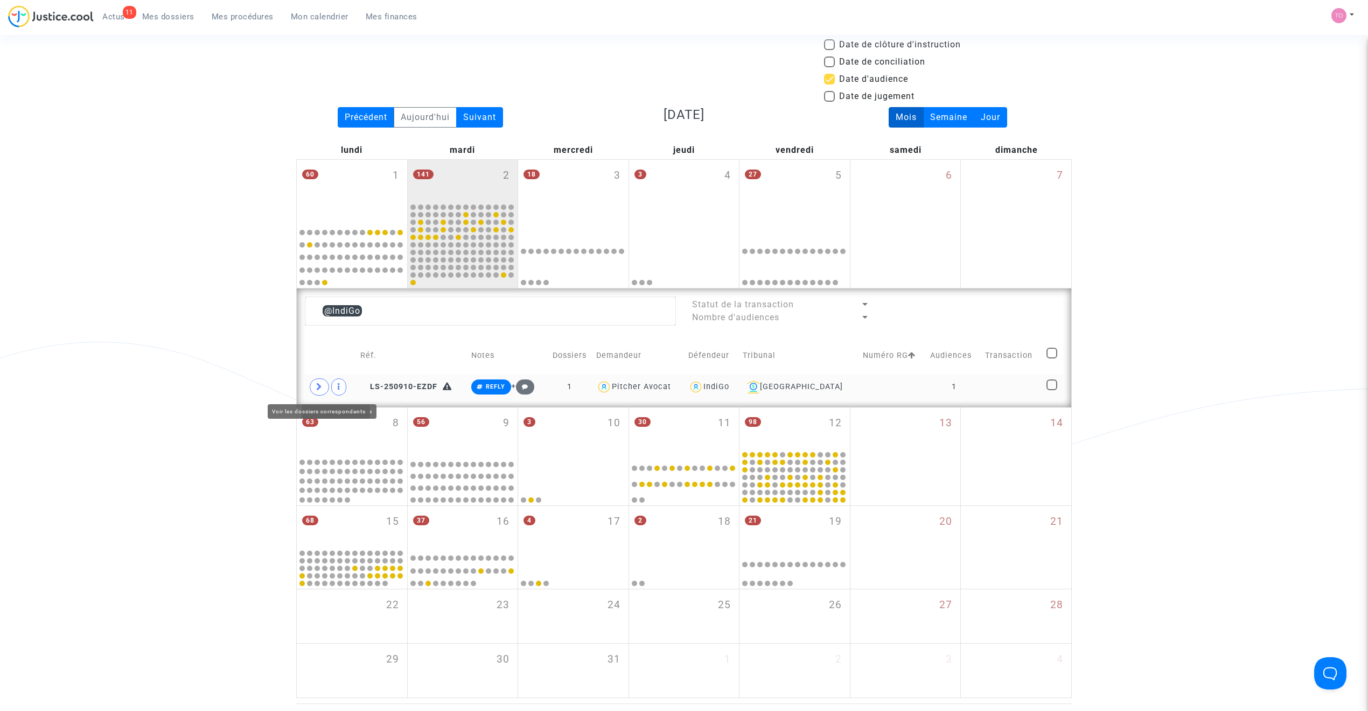
click at [317, 388] on icon at bounding box center [319, 387] width 6 height 8
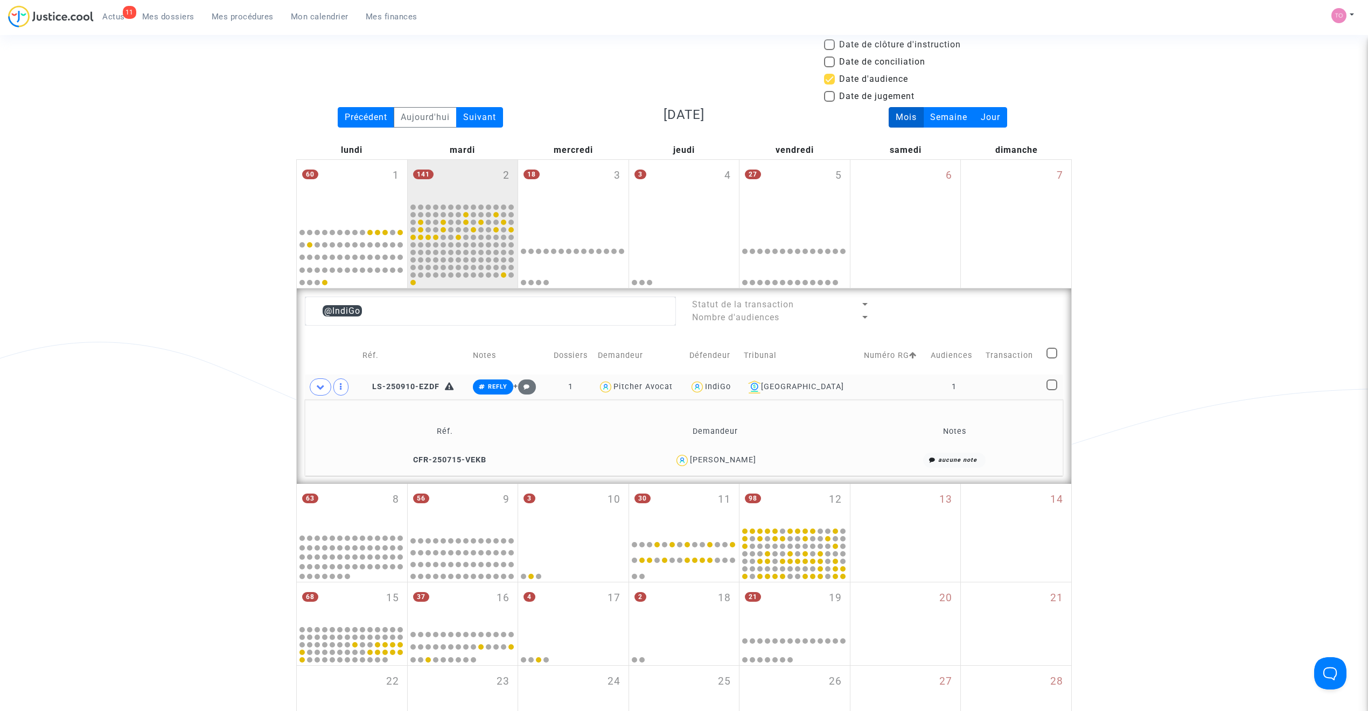
click at [733, 461] on div "Maher Chater" at bounding box center [723, 460] width 66 height 9
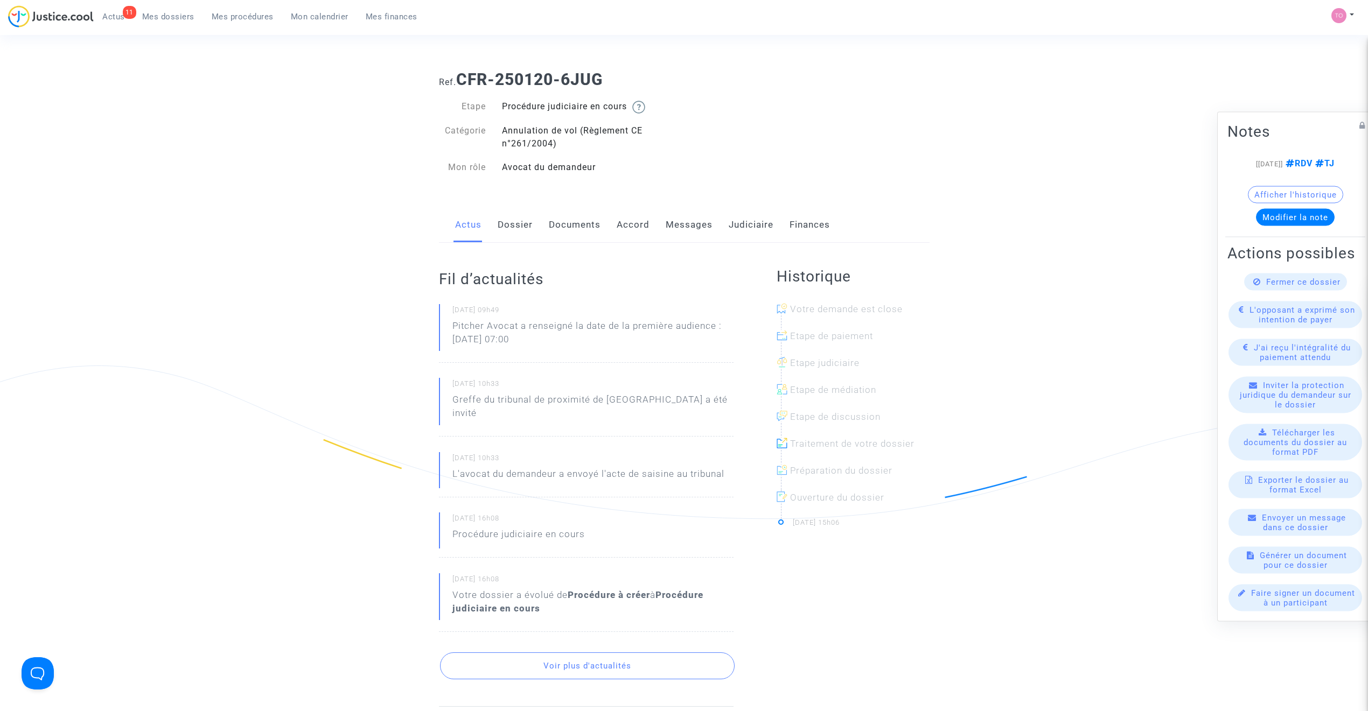
click at [517, 226] on link "Dossier" at bounding box center [515, 225] width 35 height 36
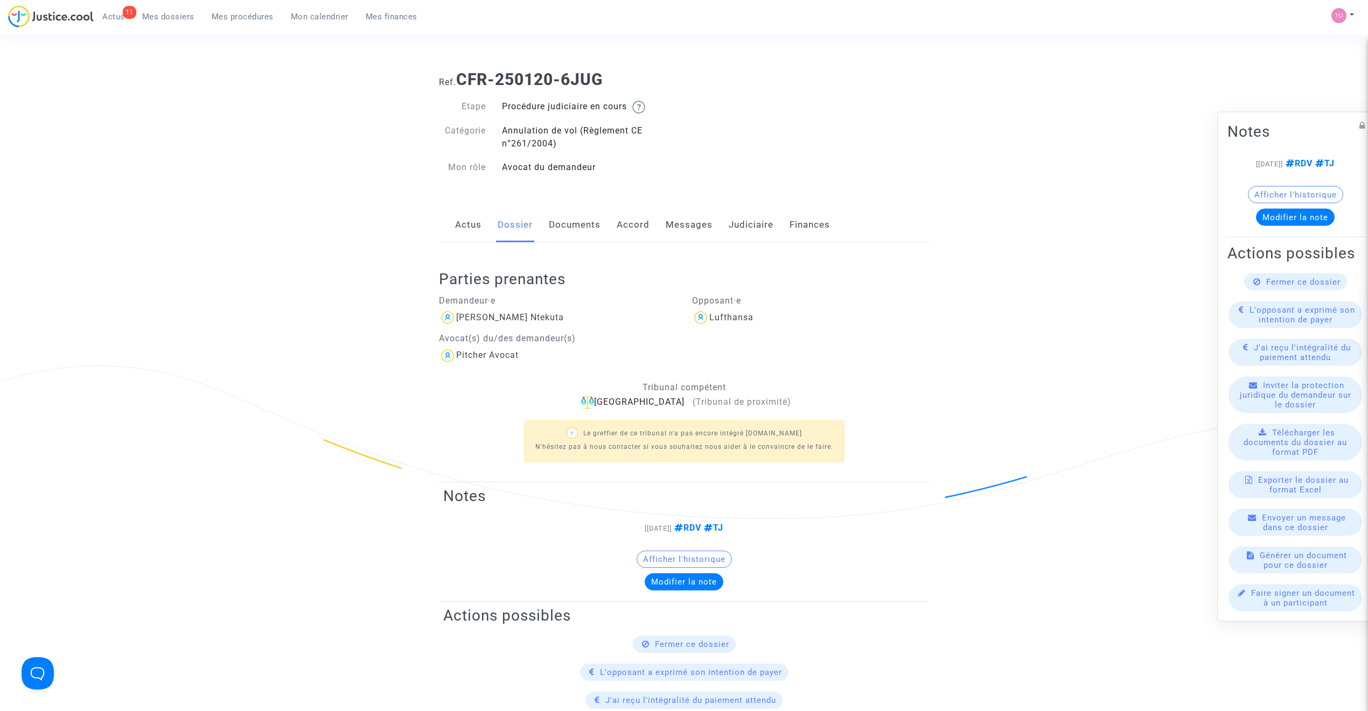
click at [464, 227] on link "Actus" at bounding box center [468, 225] width 26 height 36
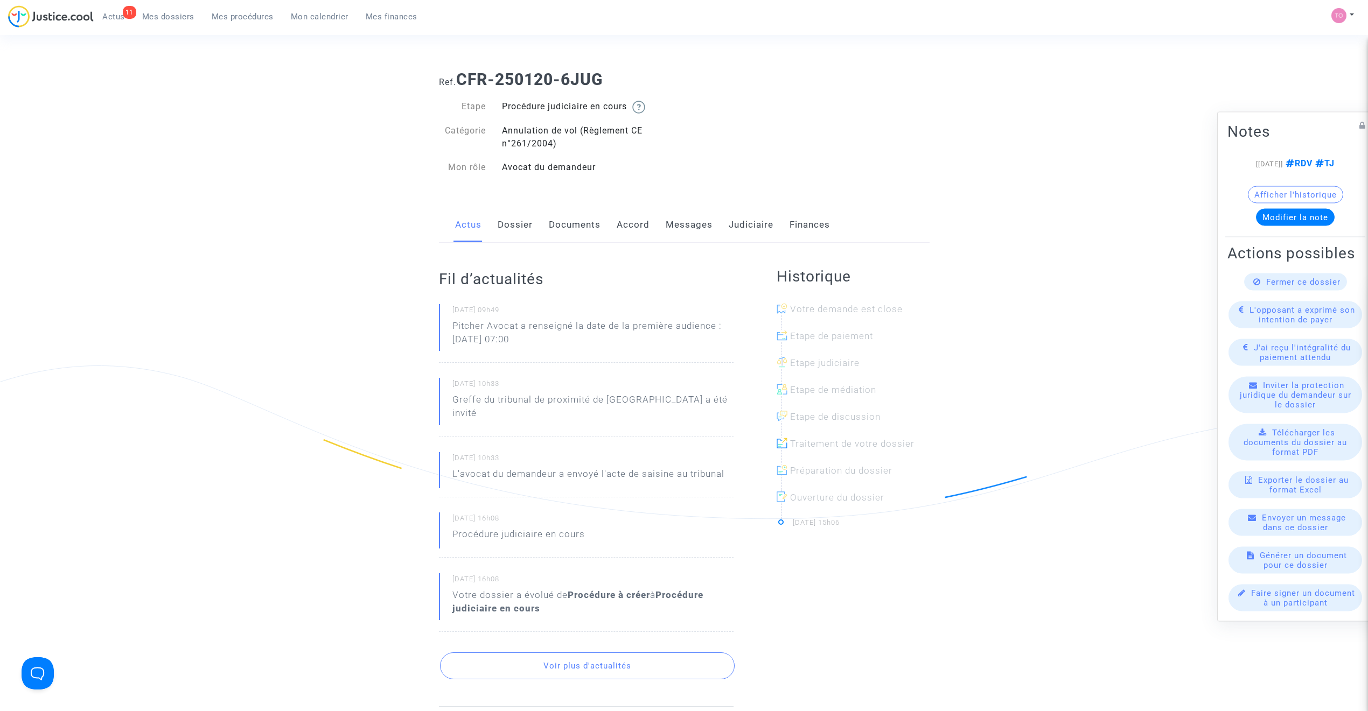
click at [510, 222] on link "Dossier" at bounding box center [515, 225] width 35 height 36
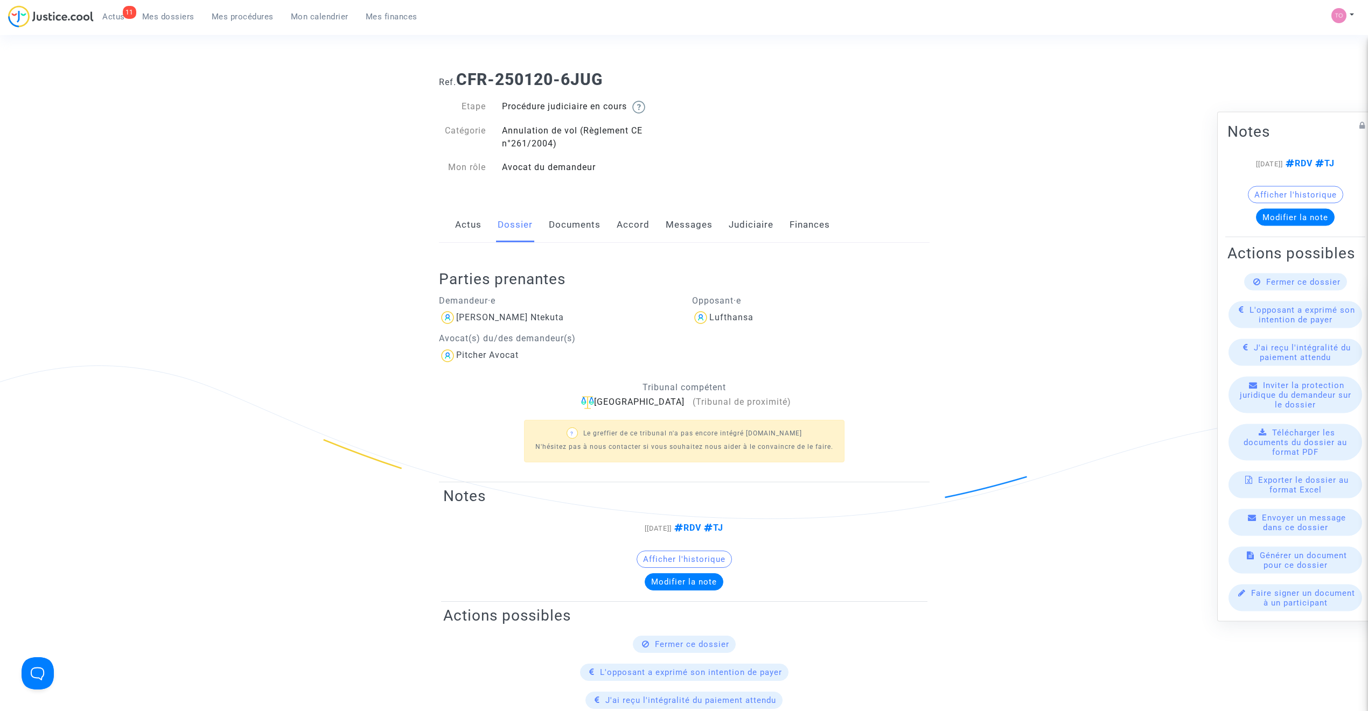
click at [568, 223] on link "Documents" at bounding box center [575, 225] width 52 height 36
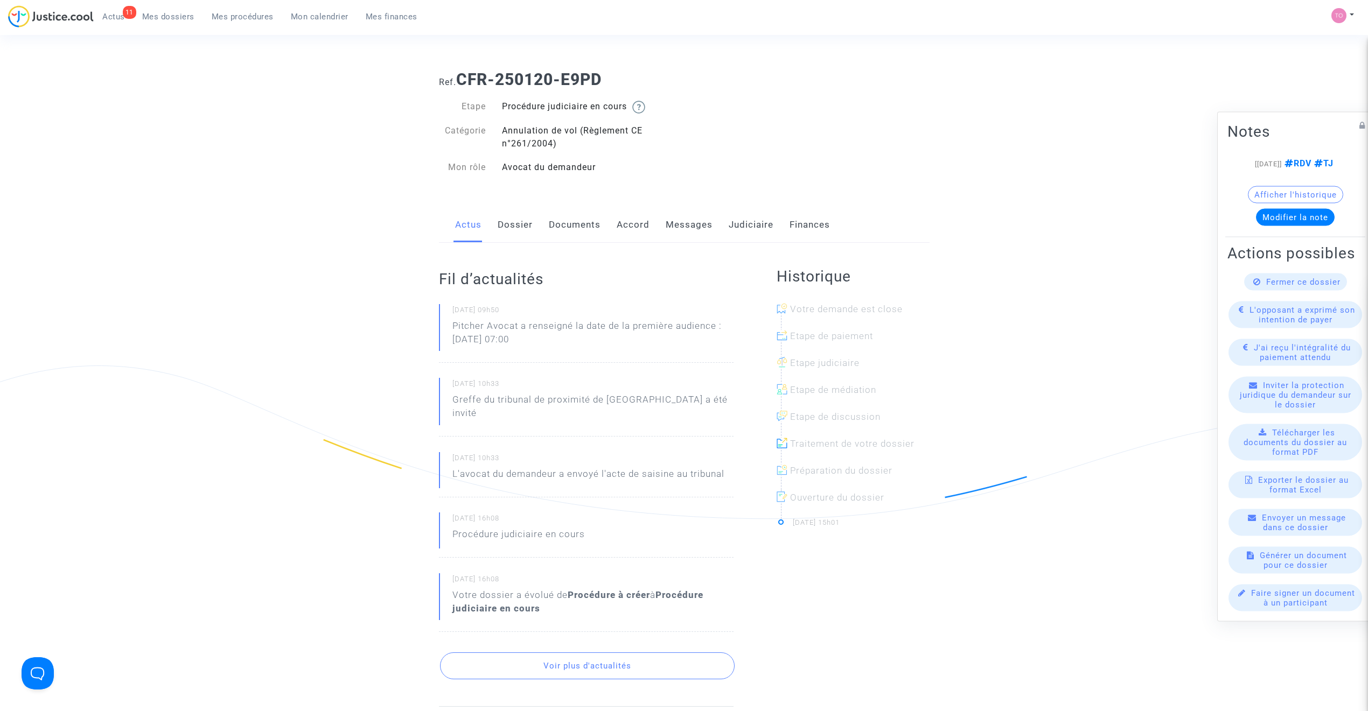
click at [509, 228] on link "Dossier" at bounding box center [515, 225] width 35 height 36
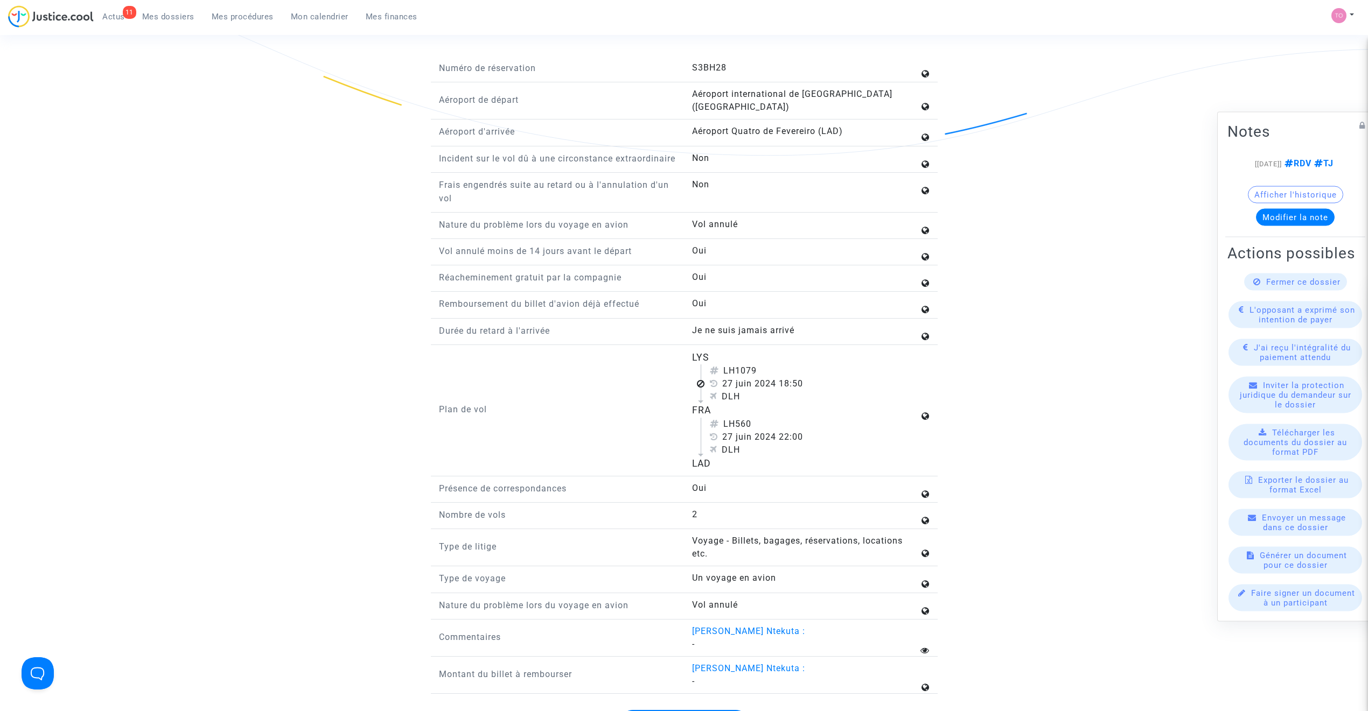
scroll to position [1125, 0]
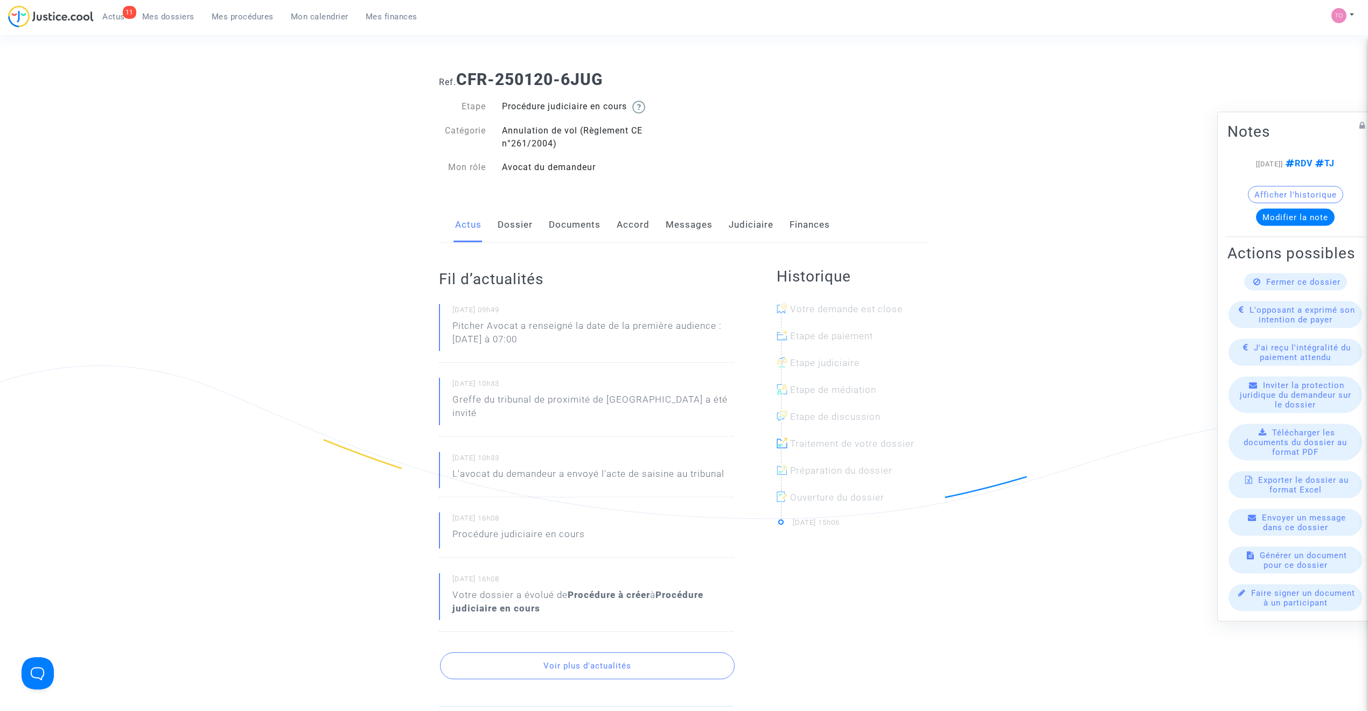
click at [639, 225] on link "Accord" at bounding box center [633, 225] width 33 height 36
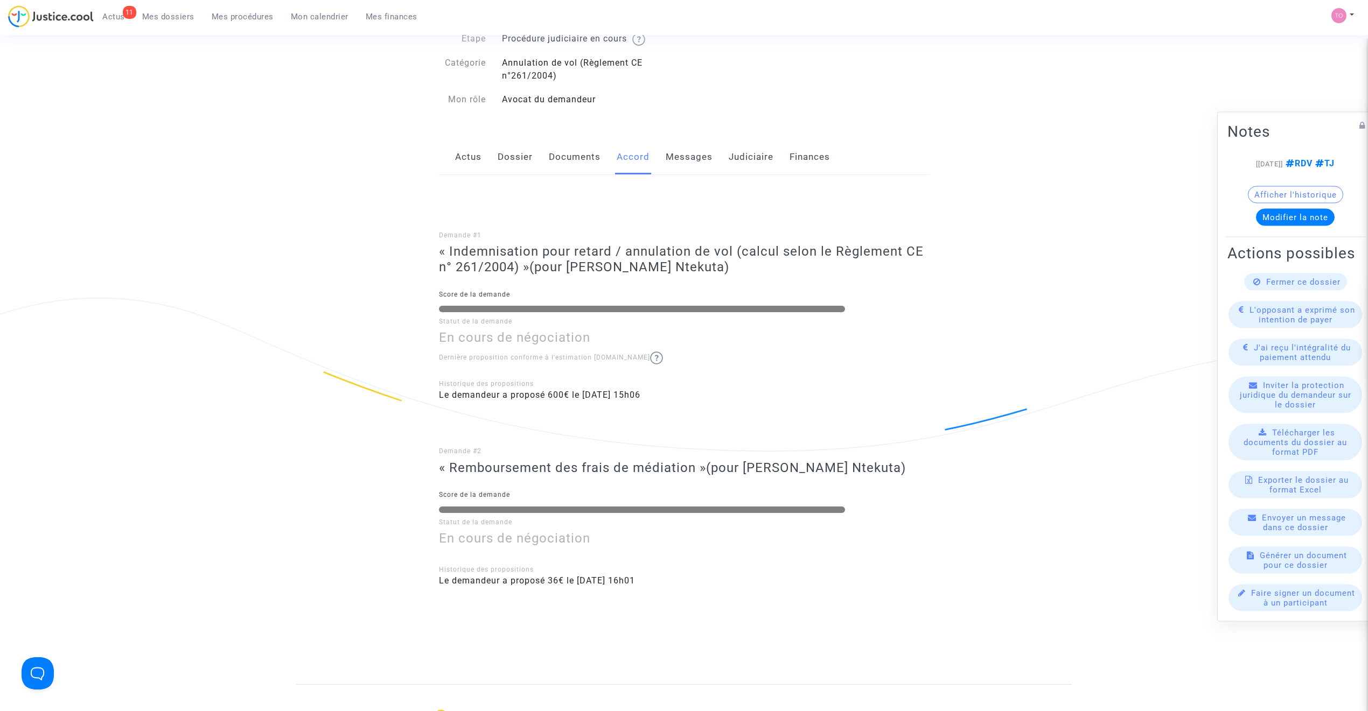
scroll to position [72, 0]
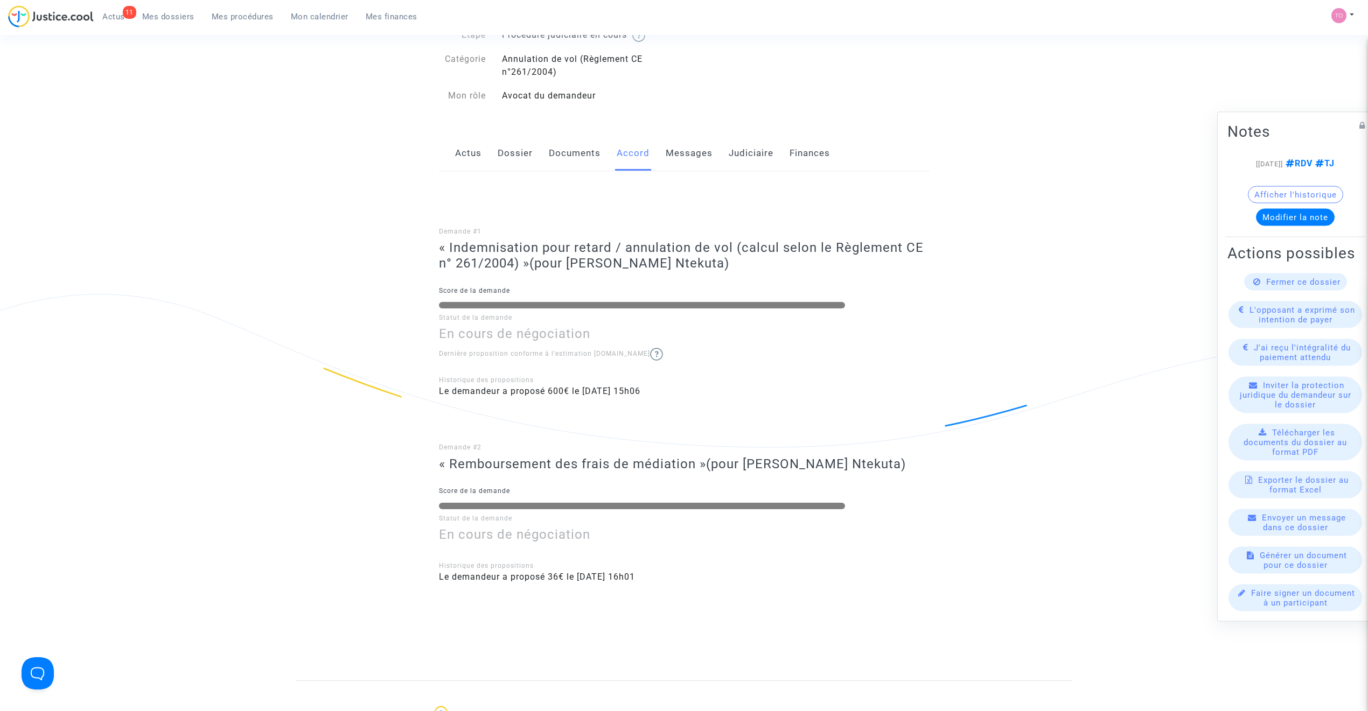
click at [515, 151] on link "Dossier" at bounding box center [515, 154] width 35 height 36
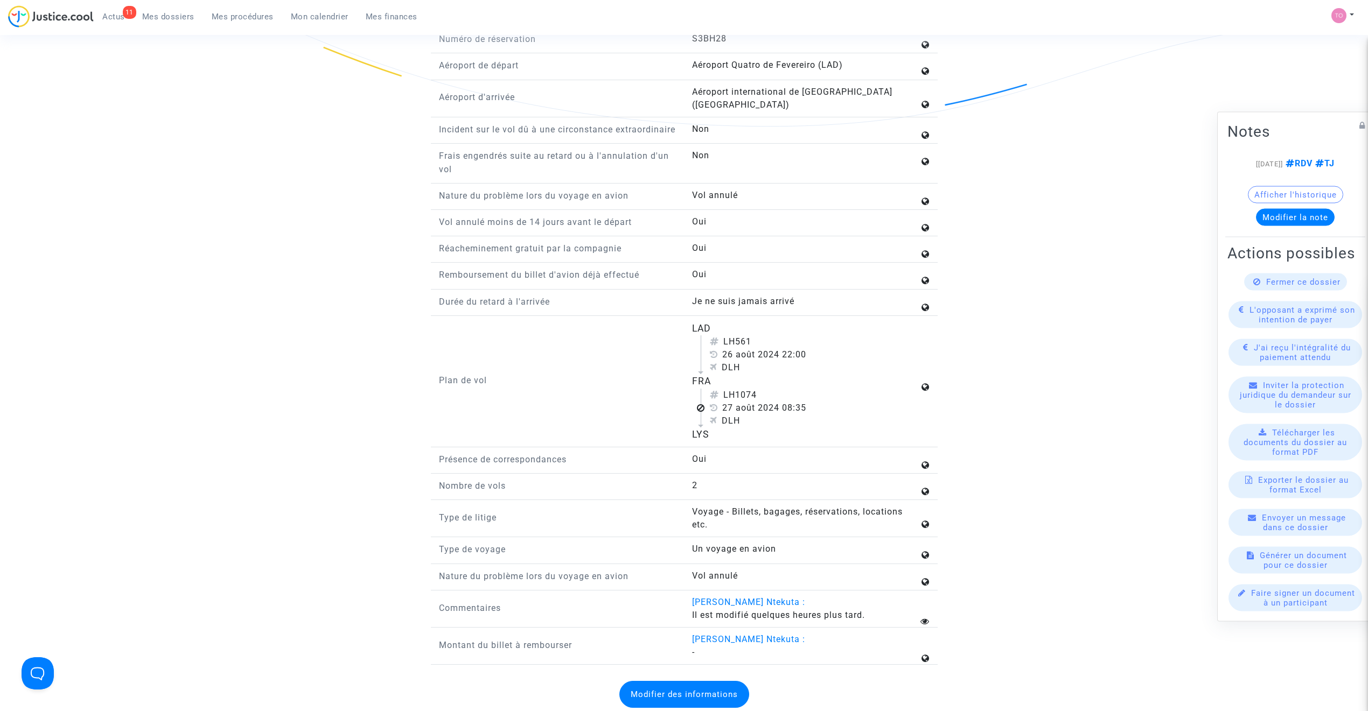
scroll to position [1261, 0]
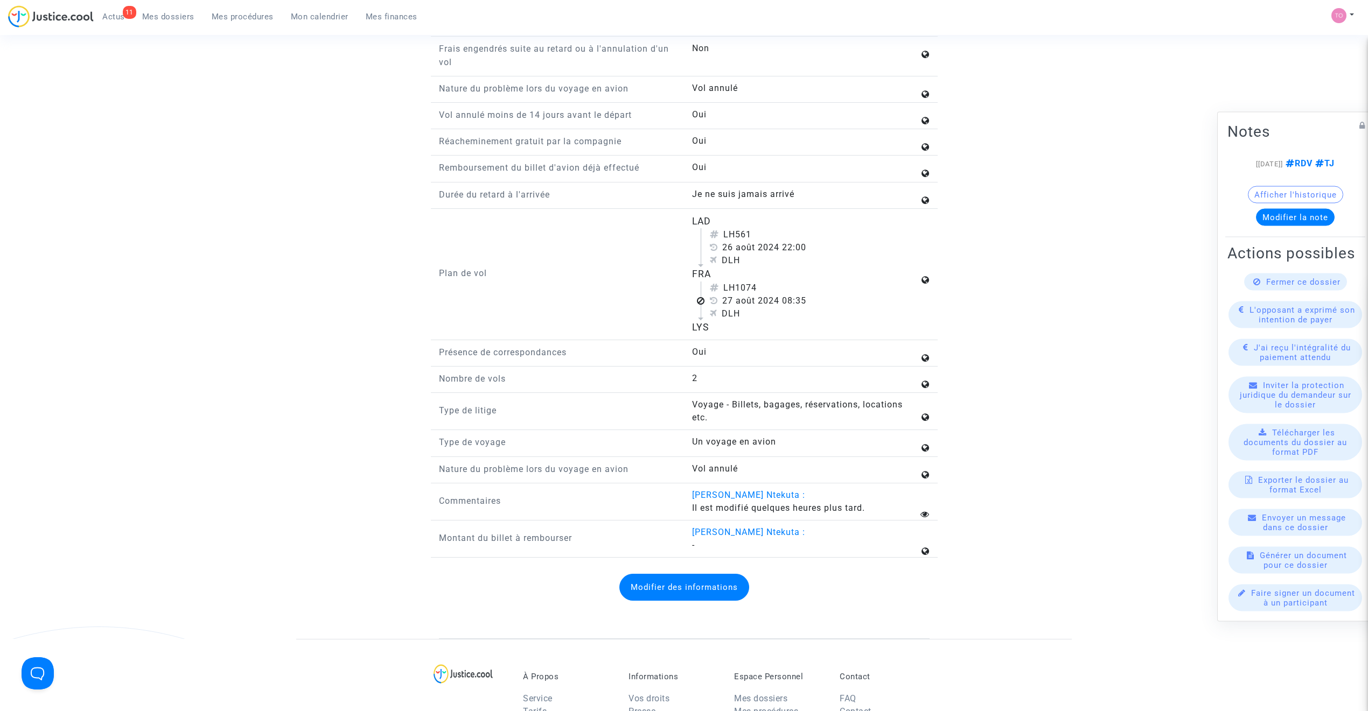
click at [175, 15] on span "Mes dossiers" at bounding box center [168, 17] width 52 height 10
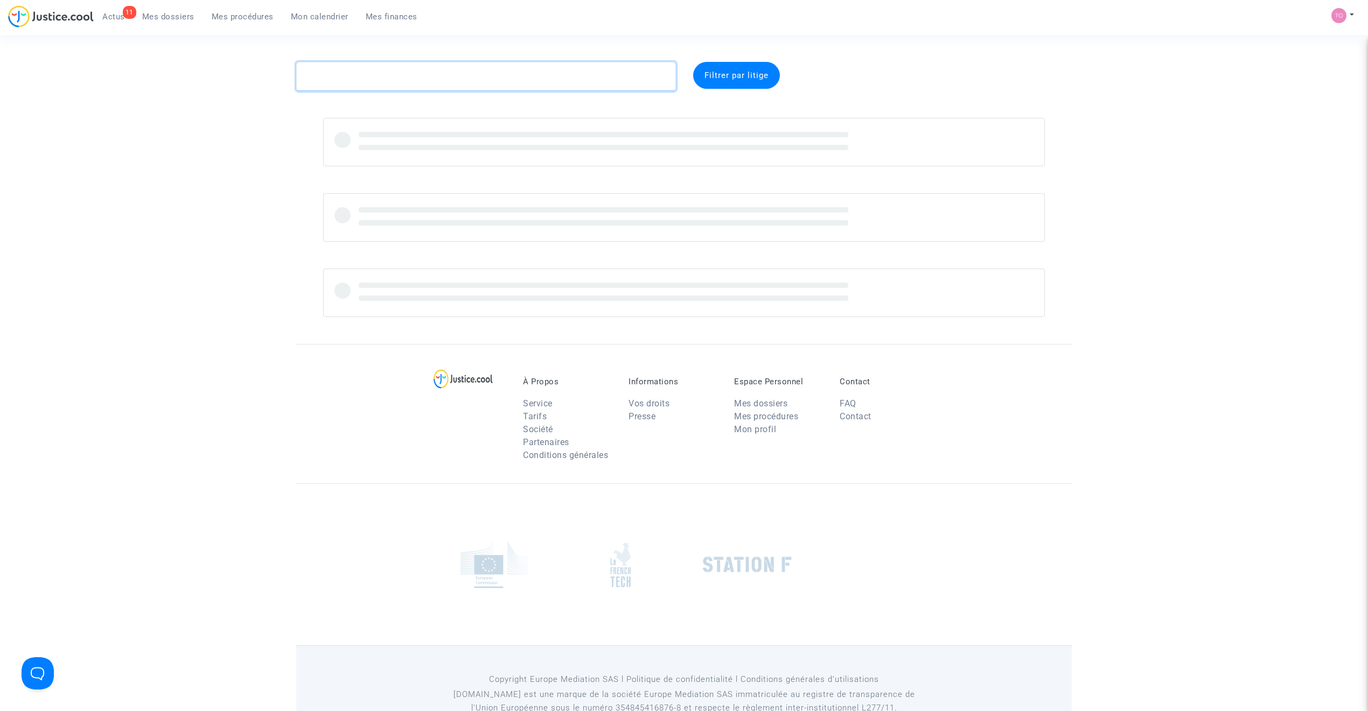
click at [355, 81] on textarea at bounding box center [486, 76] width 380 height 29
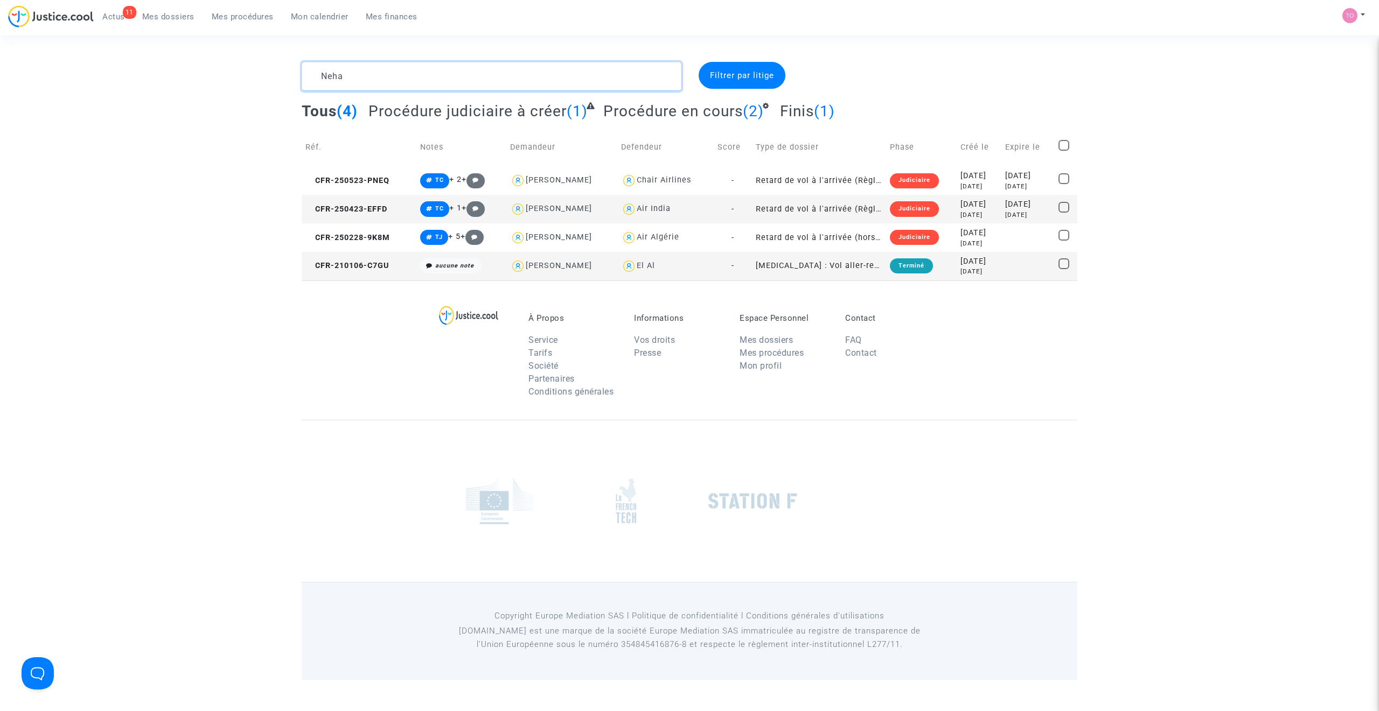
type textarea "Neha"
drag, startPoint x: 952, startPoint y: 211, endPoint x: 967, endPoint y: 206, distance: 16.0
click at [960, 211] on div "[DATE]" at bounding box center [978, 215] width 37 height 9
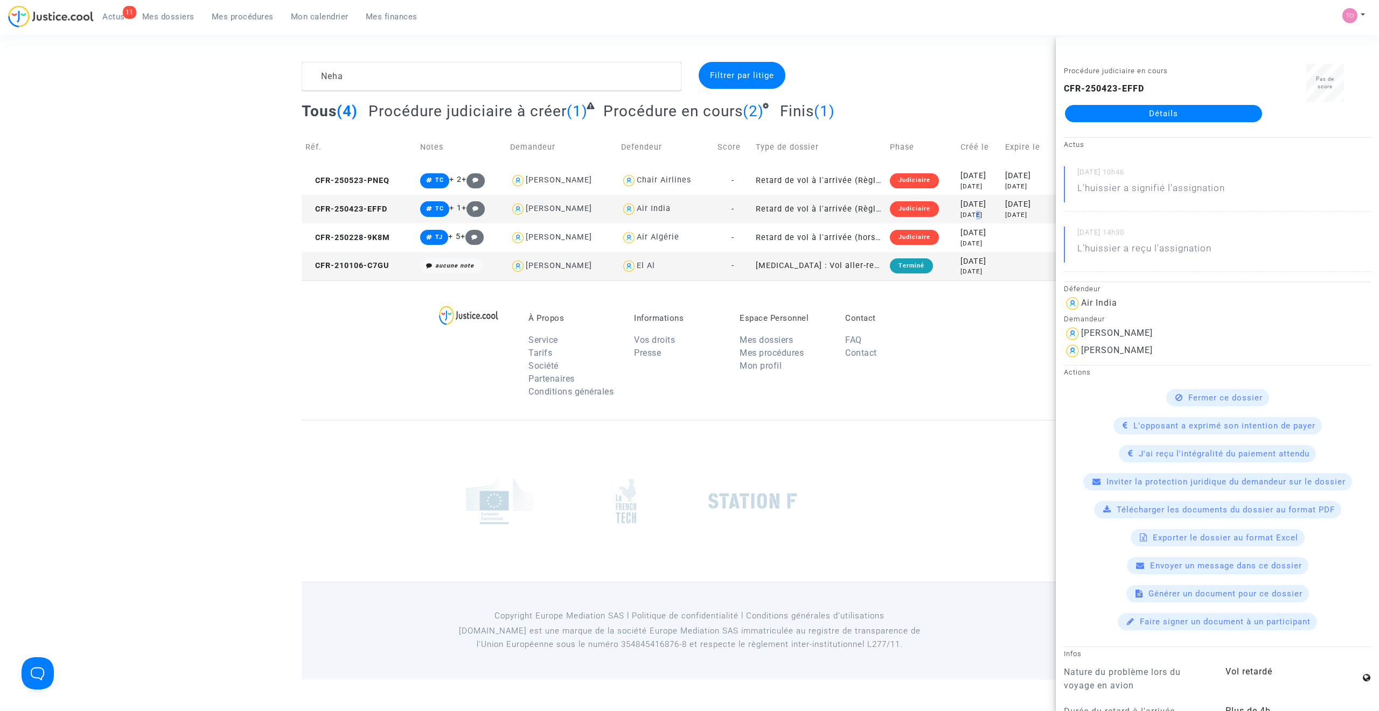
click at [1145, 113] on link "Détails" at bounding box center [1163, 113] width 197 height 17
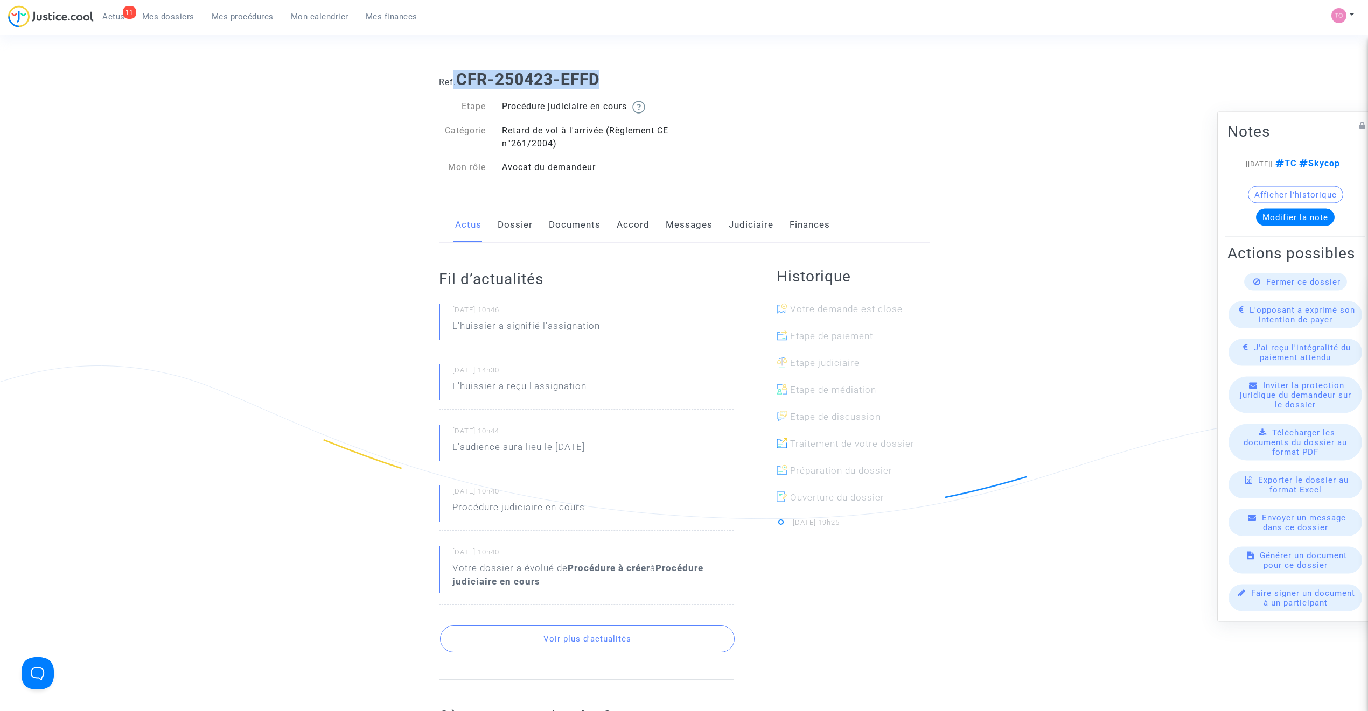
drag, startPoint x: 602, startPoint y: 78, endPoint x: 453, endPoint y: 82, distance: 149.2
click at [453, 82] on h1 "Ref. CFR-250423-EFFD" at bounding box center [684, 79] width 491 height 19
click at [516, 225] on link "Dossier" at bounding box center [515, 225] width 35 height 36
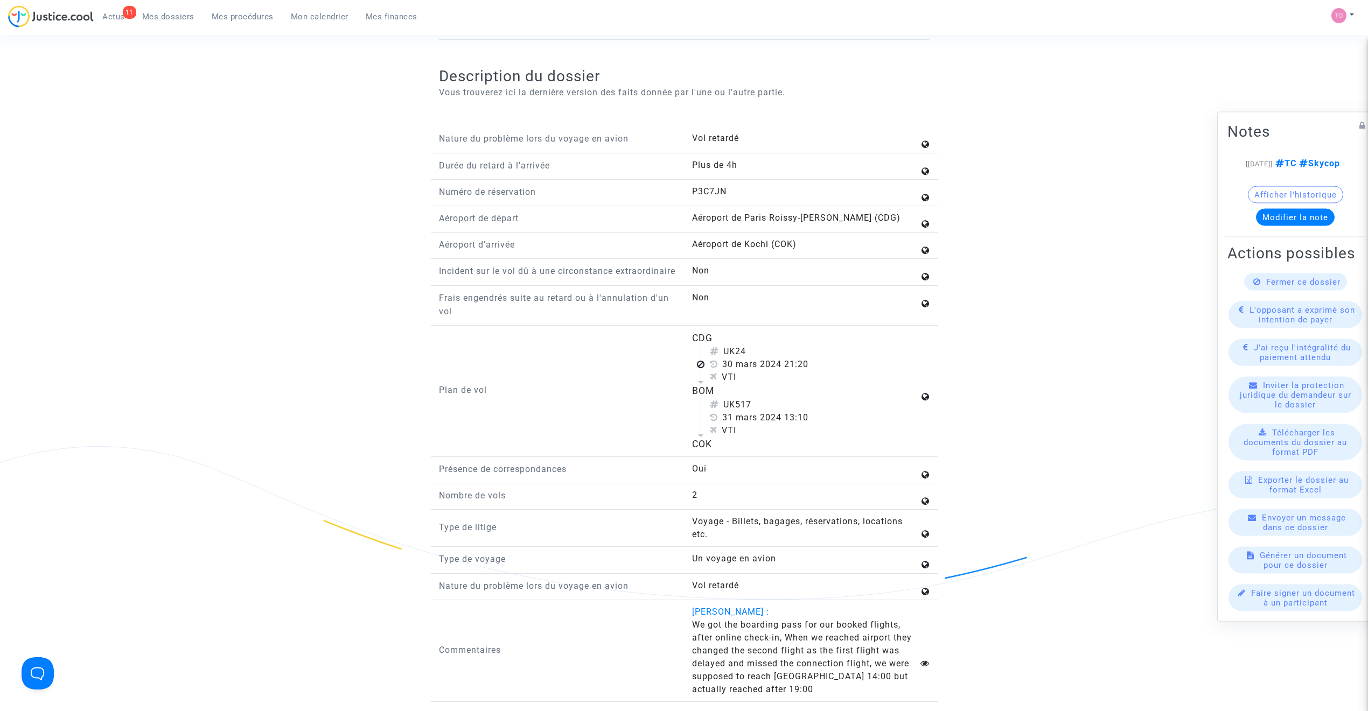
scroll to position [1484, 0]
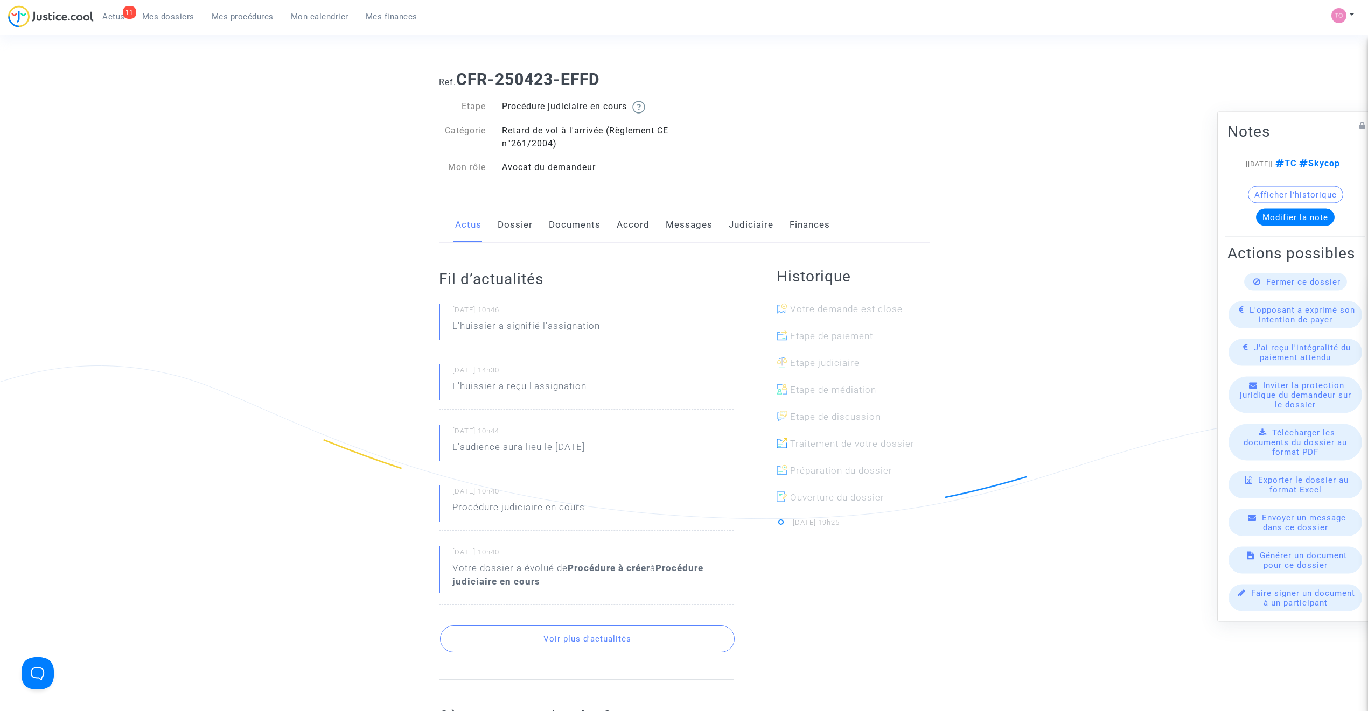
click at [516, 233] on link "Dossier" at bounding box center [515, 225] width 35 height 36
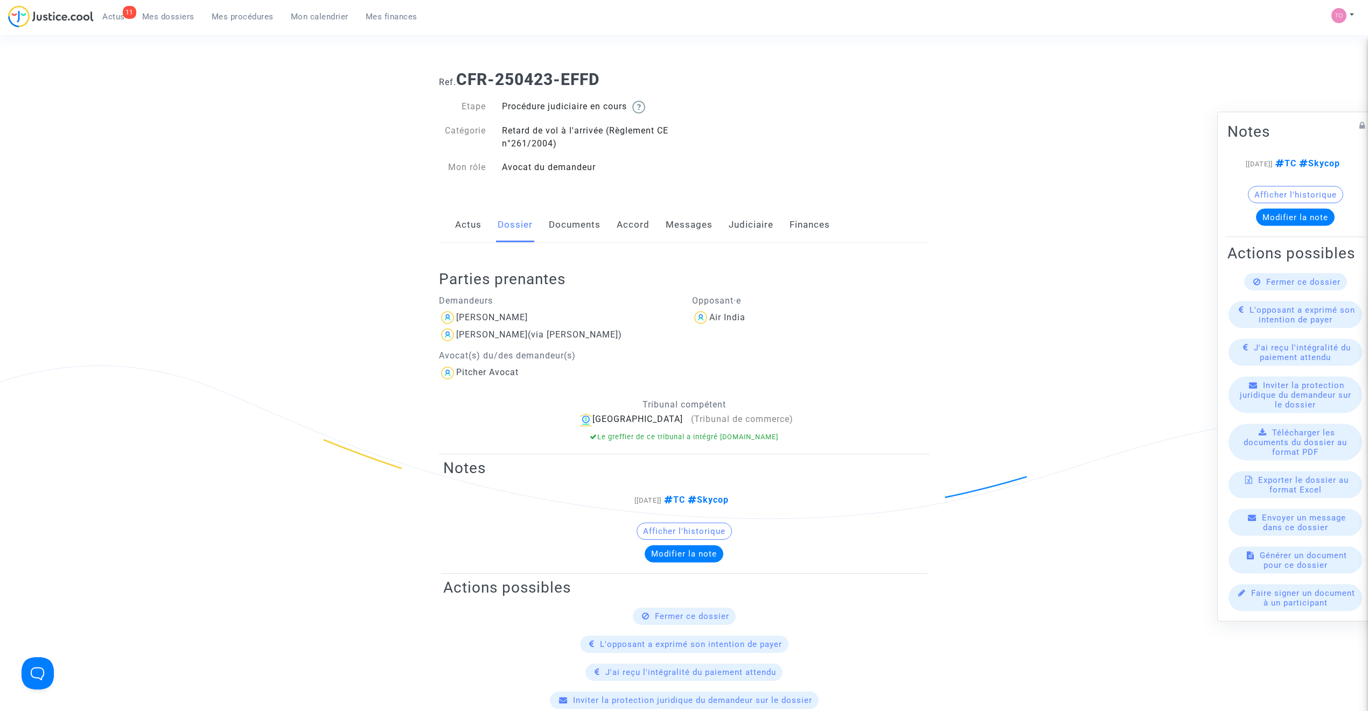
click at [563, 237] on link "Documents" at bounding box center [575, 225] width 52 height 36
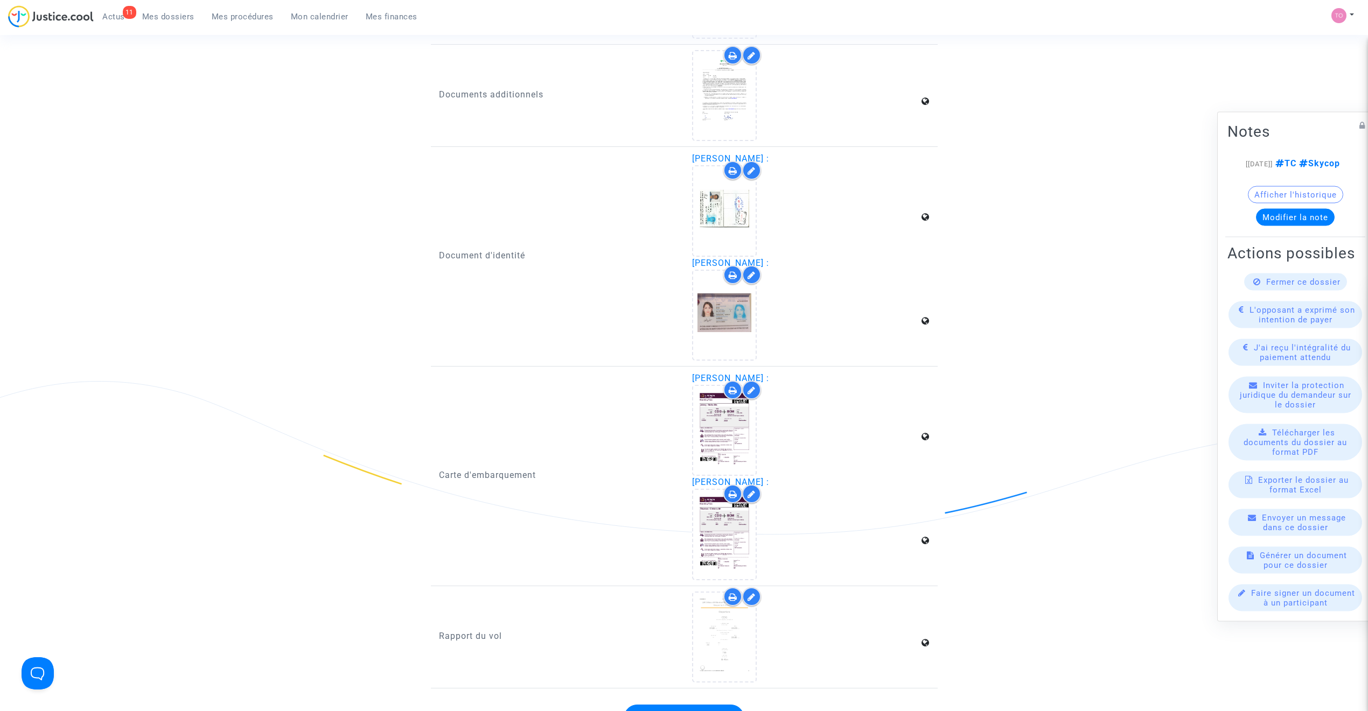
scroll to position [1484, 0]
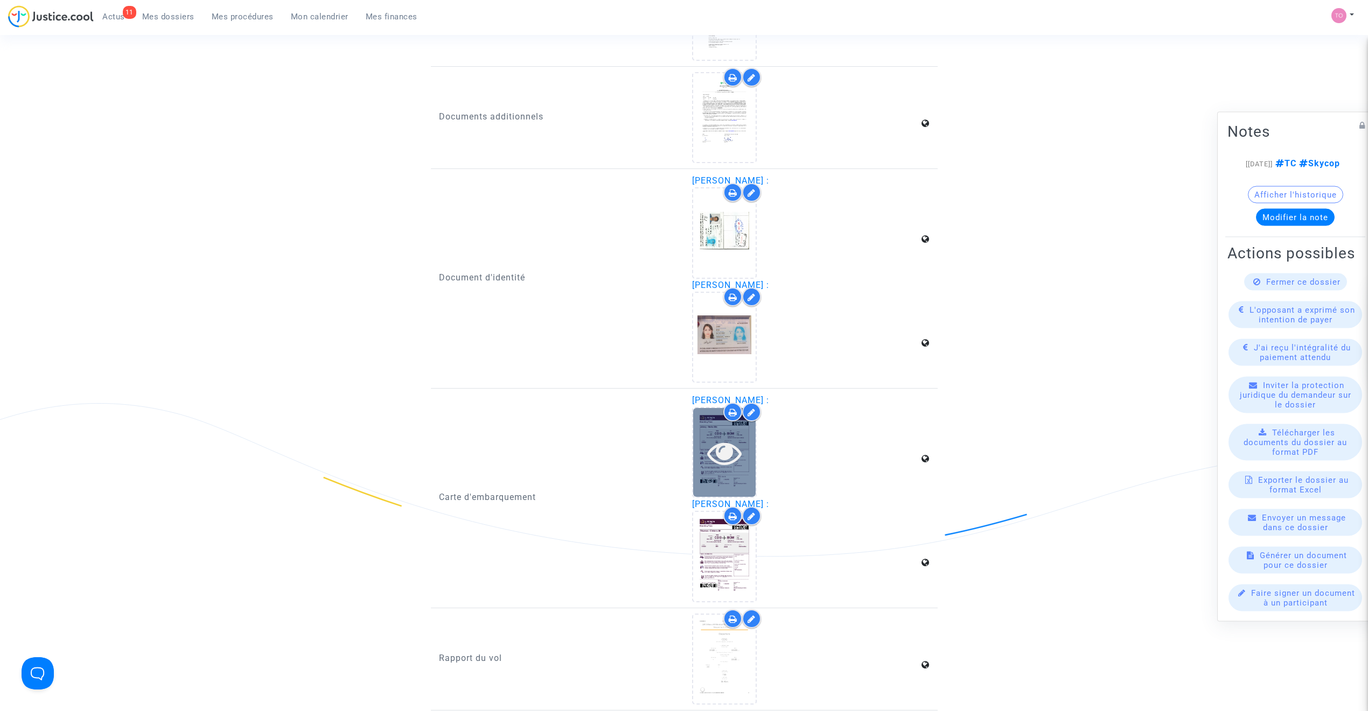
click at [709, 438] on icon at bounding box center [724, 453] width 35 height 34
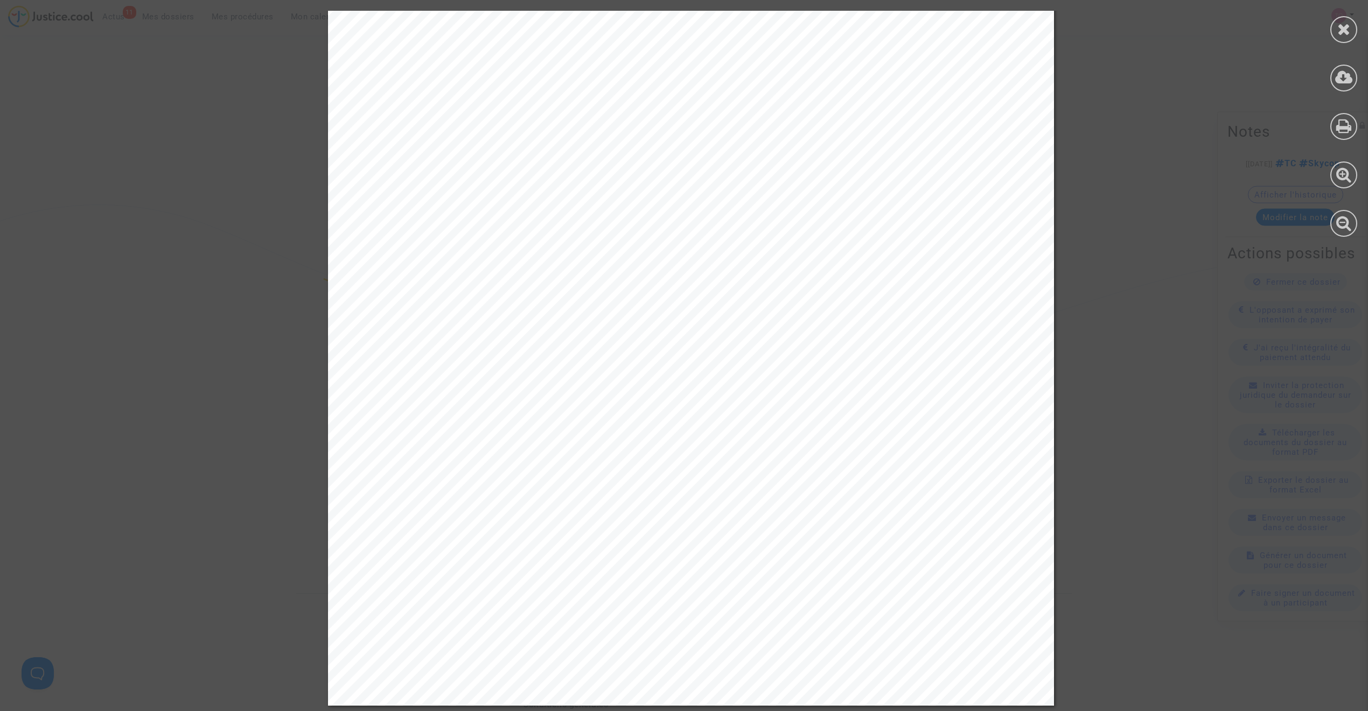
scroll to position [1699, 0]
click at [1351, 20] on div at bounding box center [1343, 29] width 27 height 27
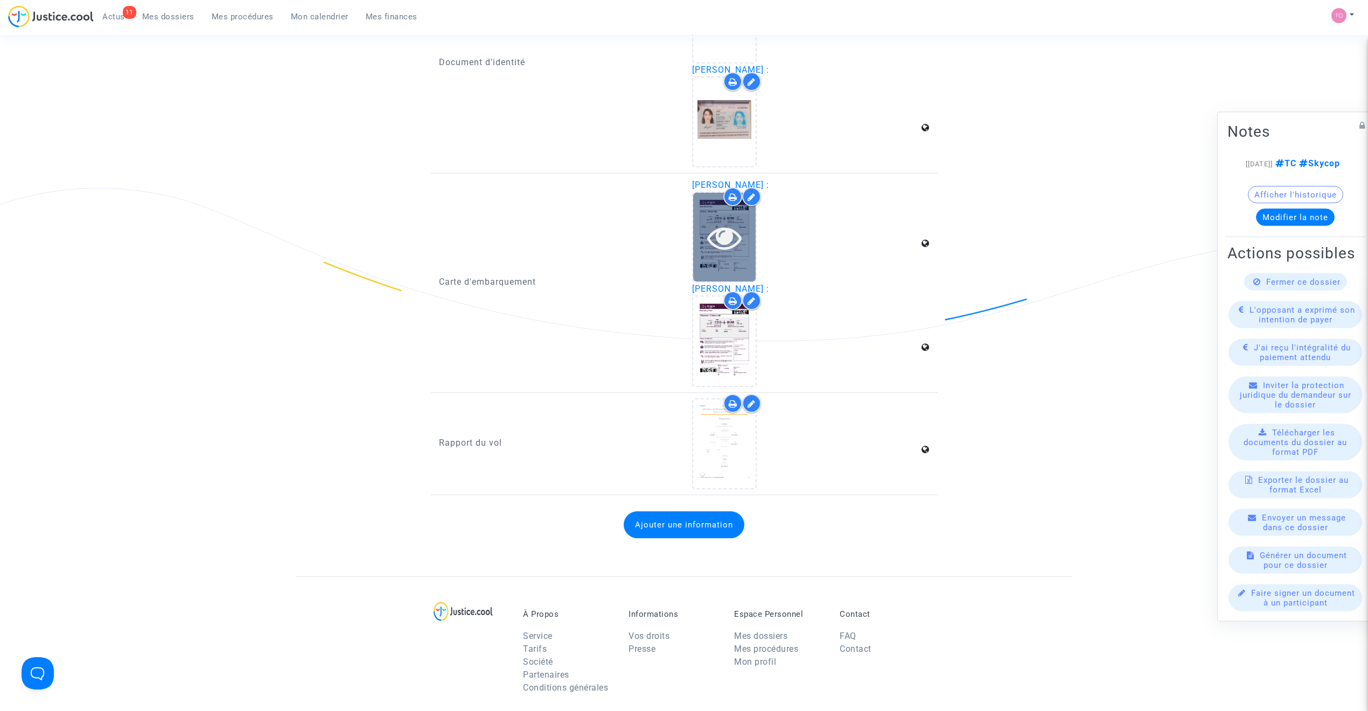
click at [720, 231] on icon at bounding box center [724, 237] width 35 height 34
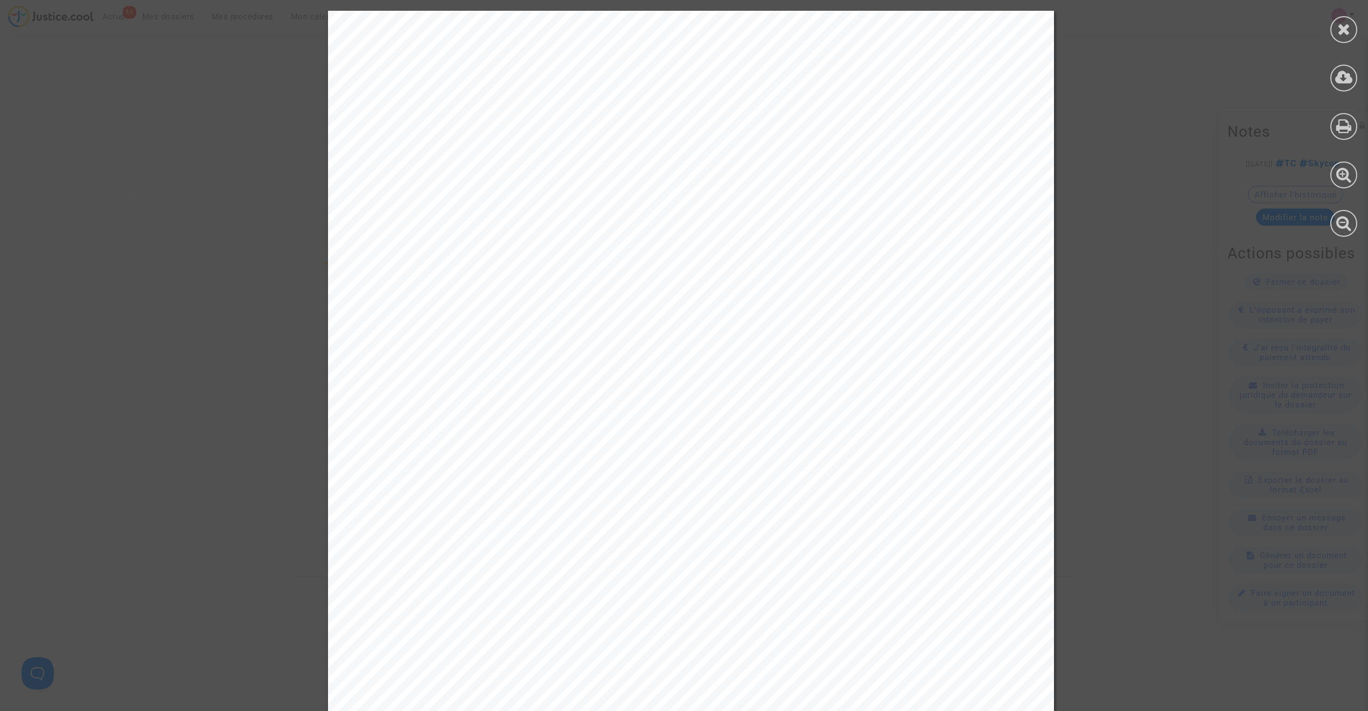
scroll to position [1077, 0]
click at [1360, 26] on div at bounding box center [1343, 124] width 48 height 248
click at [1355, 27] on div at bounding box center [1343, 29] width 27 height 27
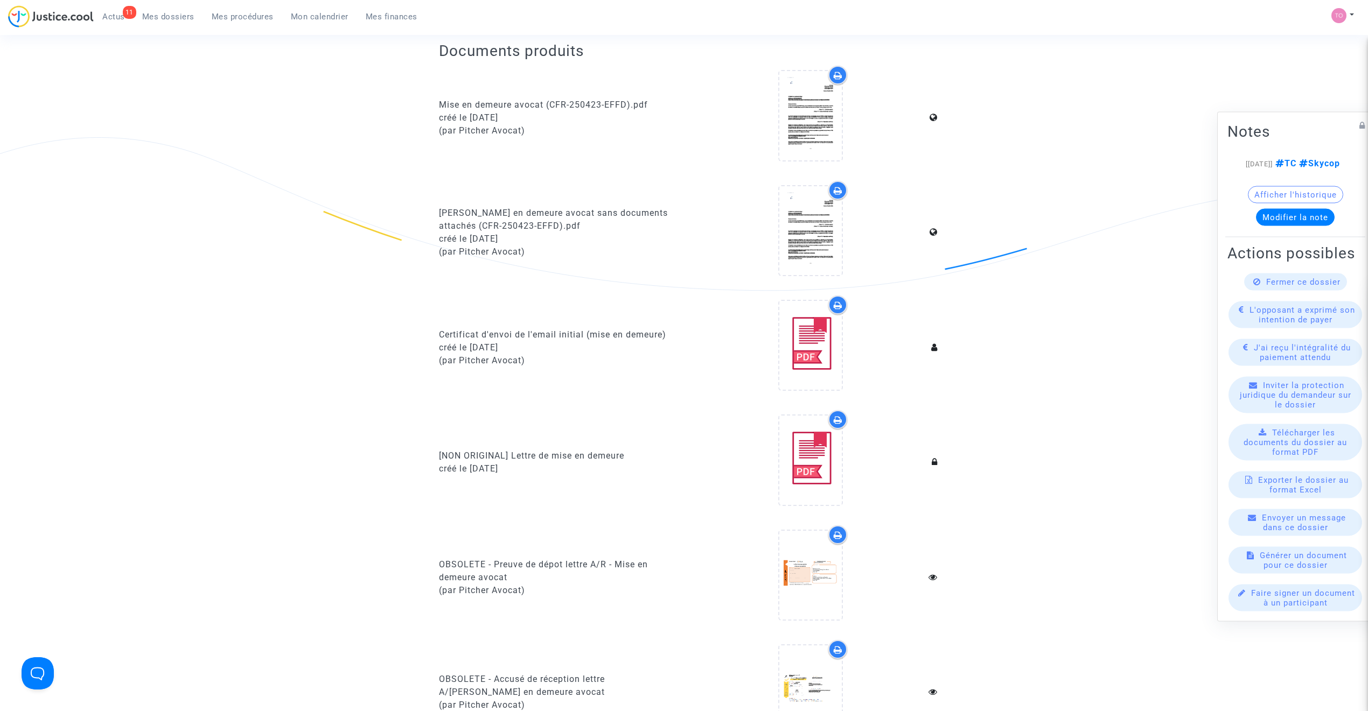
scroll to position [0, 0]
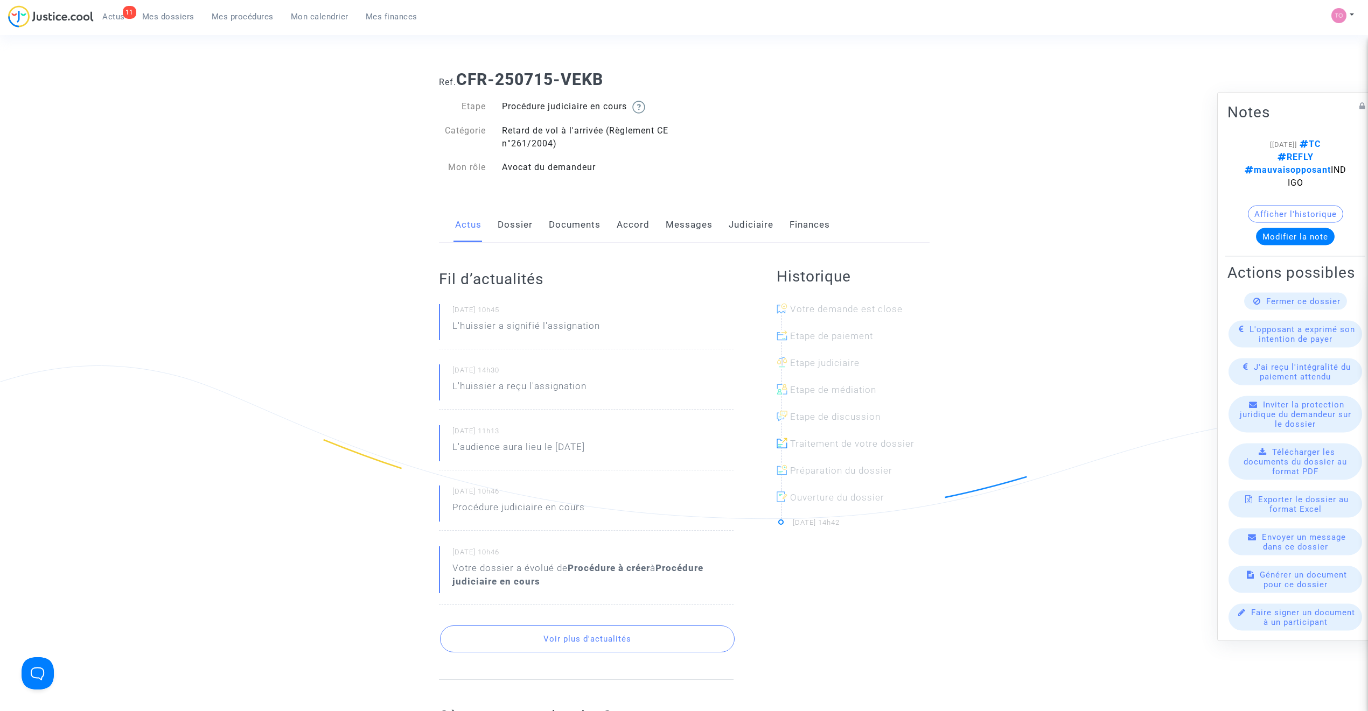
click at [573, 227] on link "Documents" at bounding box center [575, 225] width 52 height 36
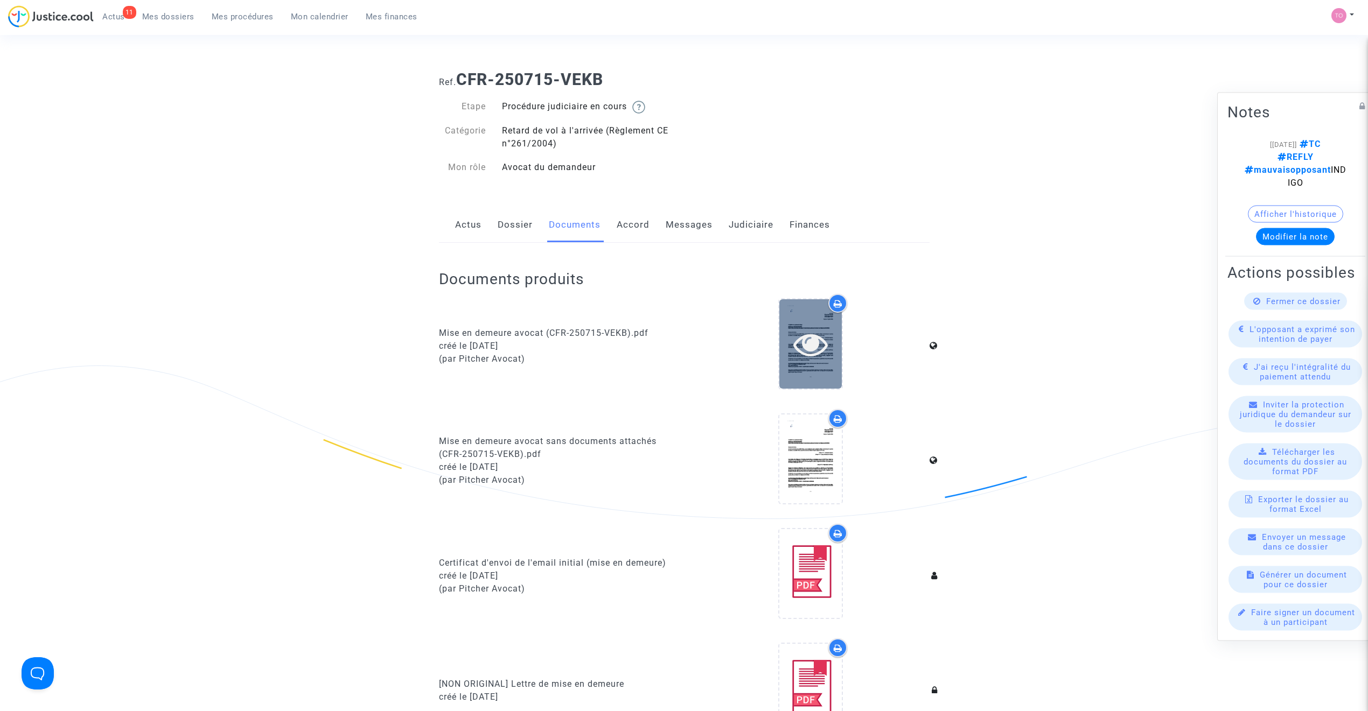
click at [787, 353] on div at bounding box center [810, 344] width 62 height 34
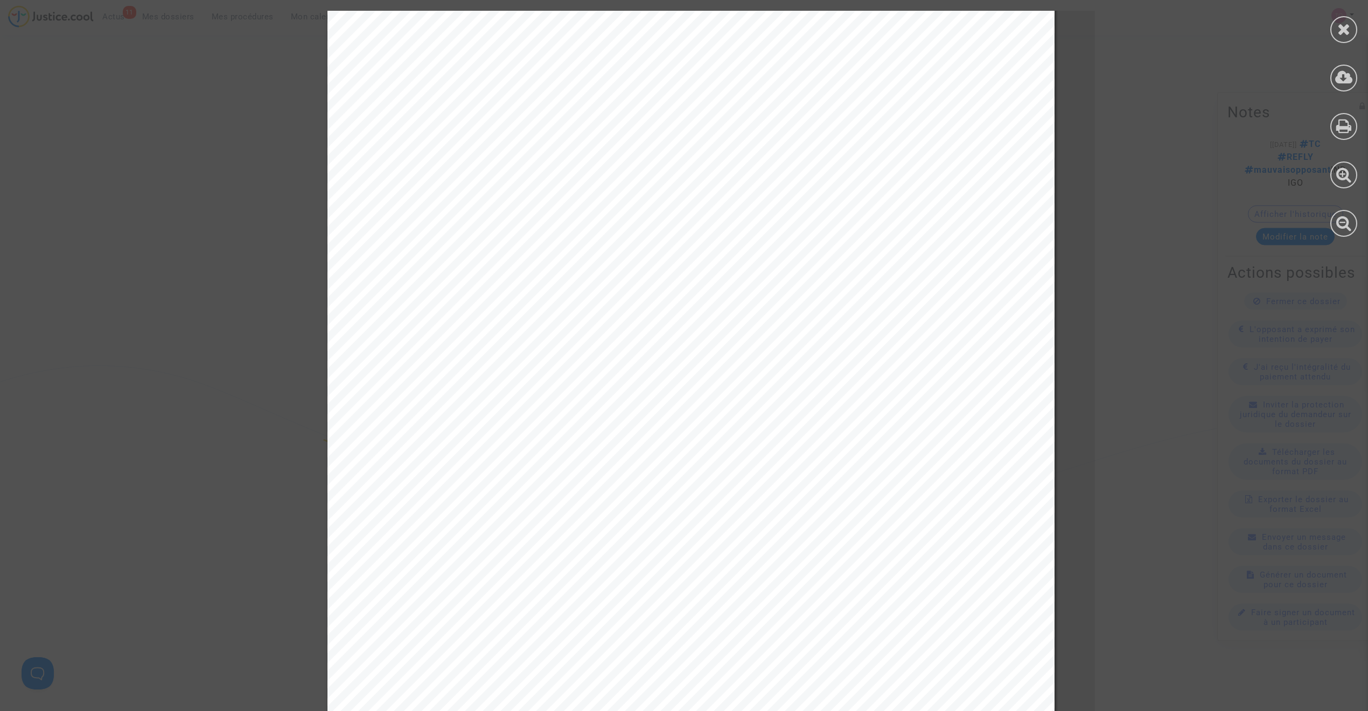
scroll to position [48, 0]
click at [1348, 33] on icon at bounding box center [1343, 29] width 13 height 16
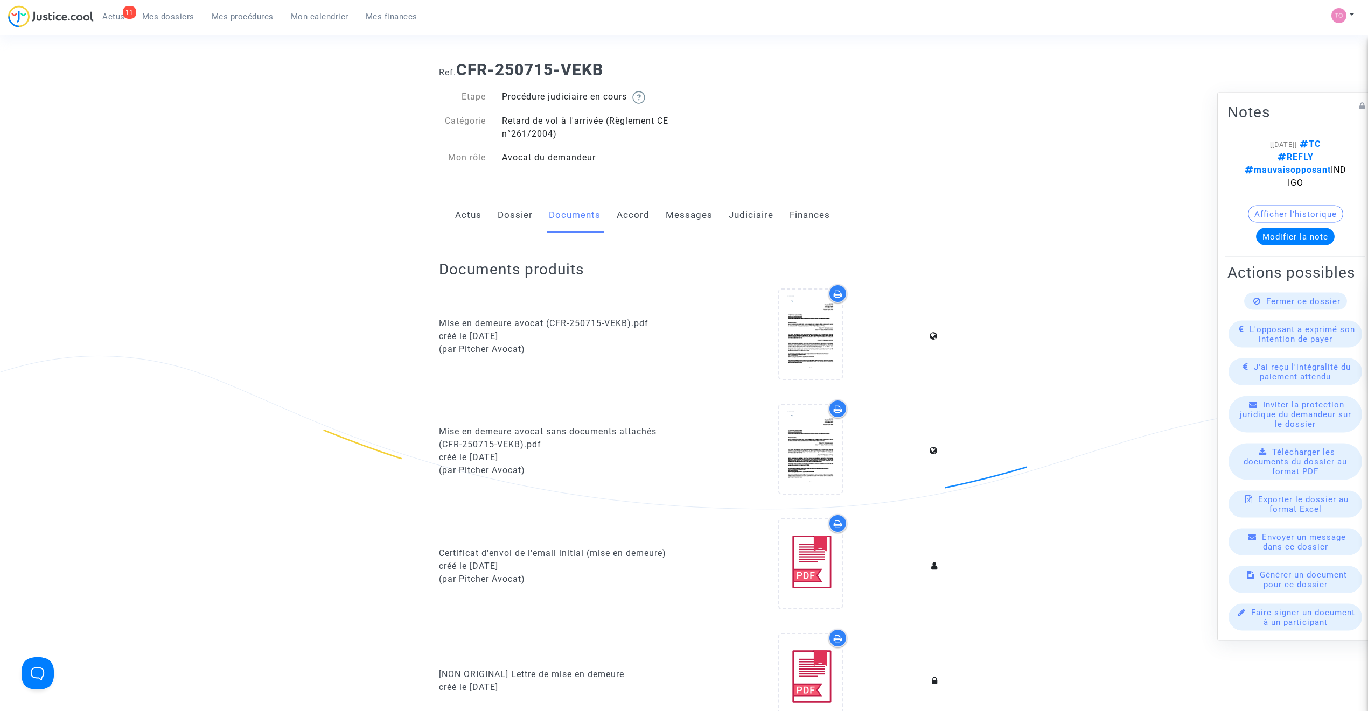
scroll to position [0, 0]
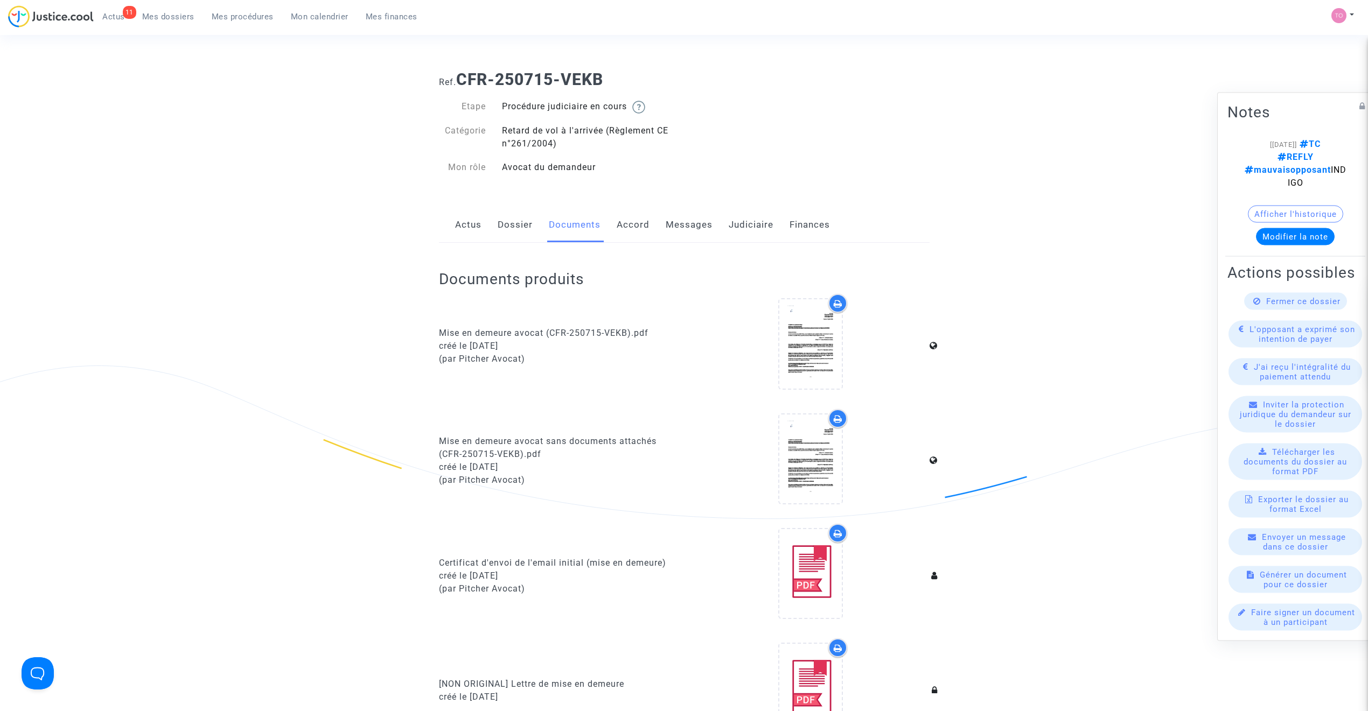
click at [627, 225] on link "Accord" at bounding box center [633, 225] width 33 height 36
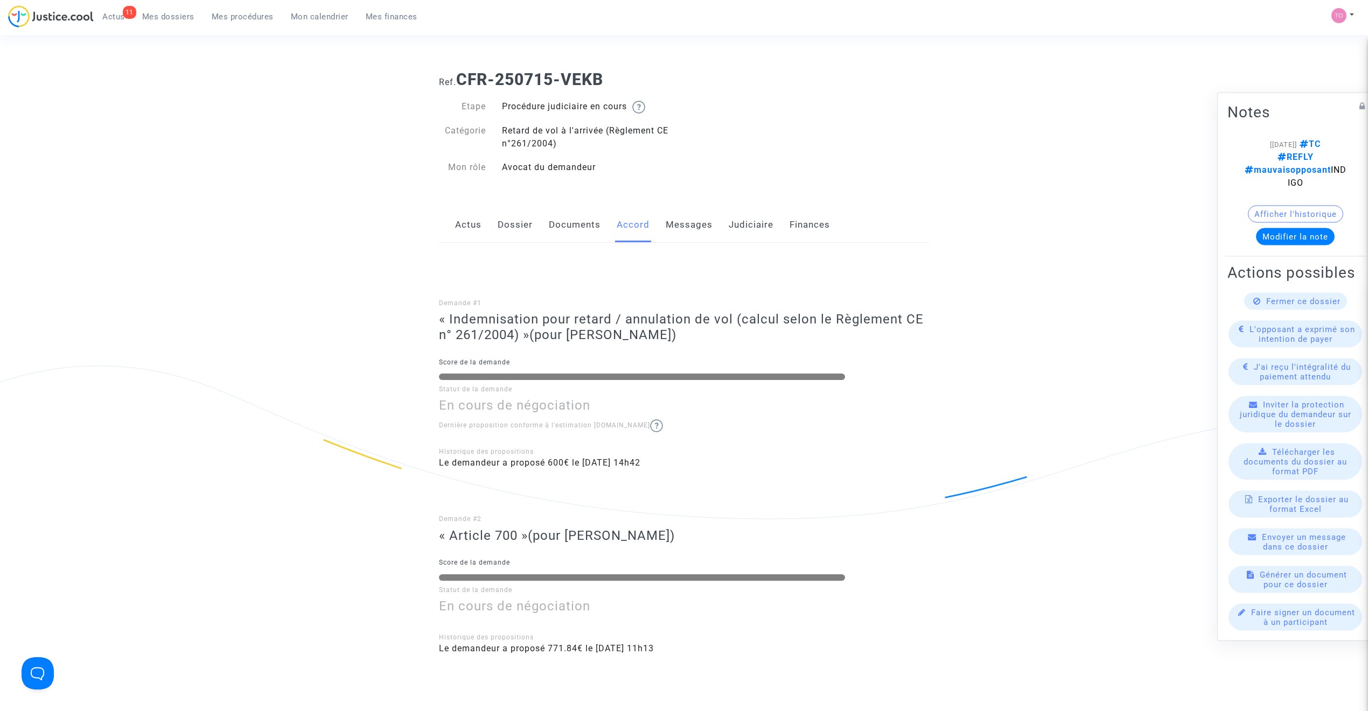
click at [748, 225] on link "Judiciaire" at bounding box center [751, 225] width 45 height 36
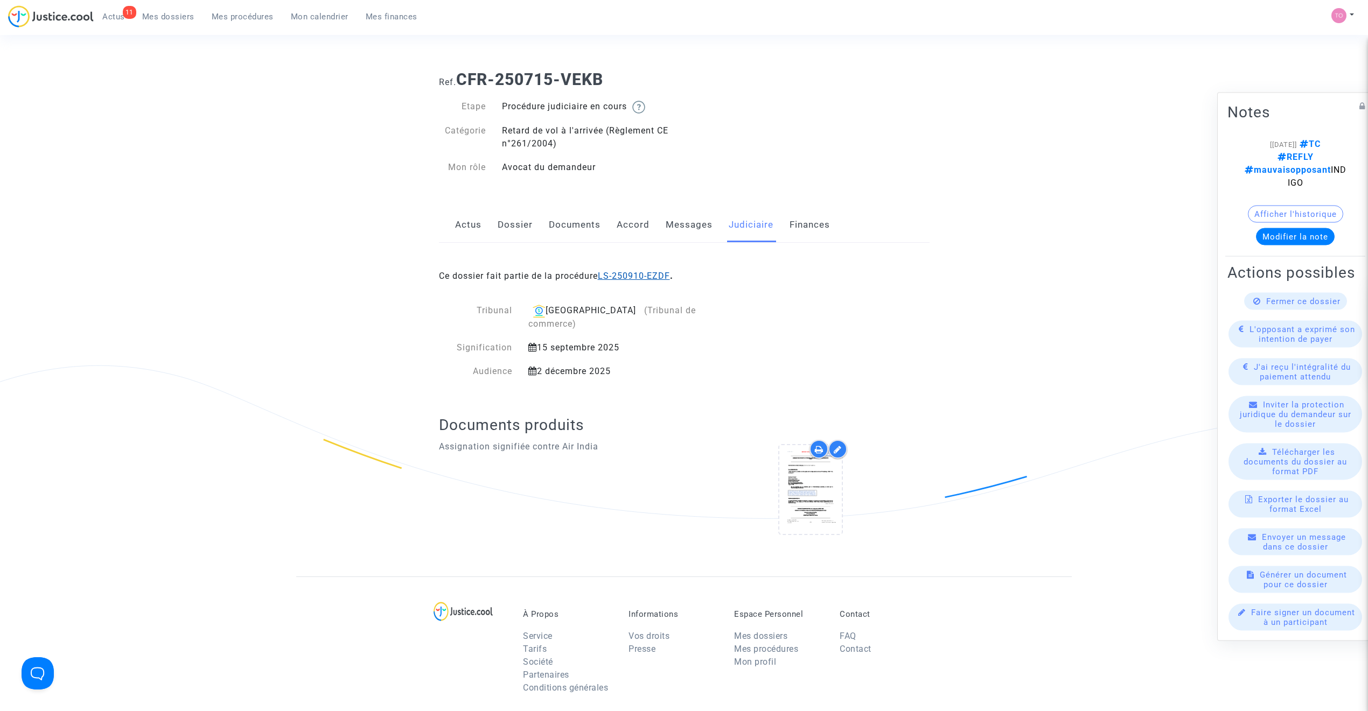
click at [634, 277] on link "LS-250910-EZDF" at bounding box center [634, 276] width 72 height 10
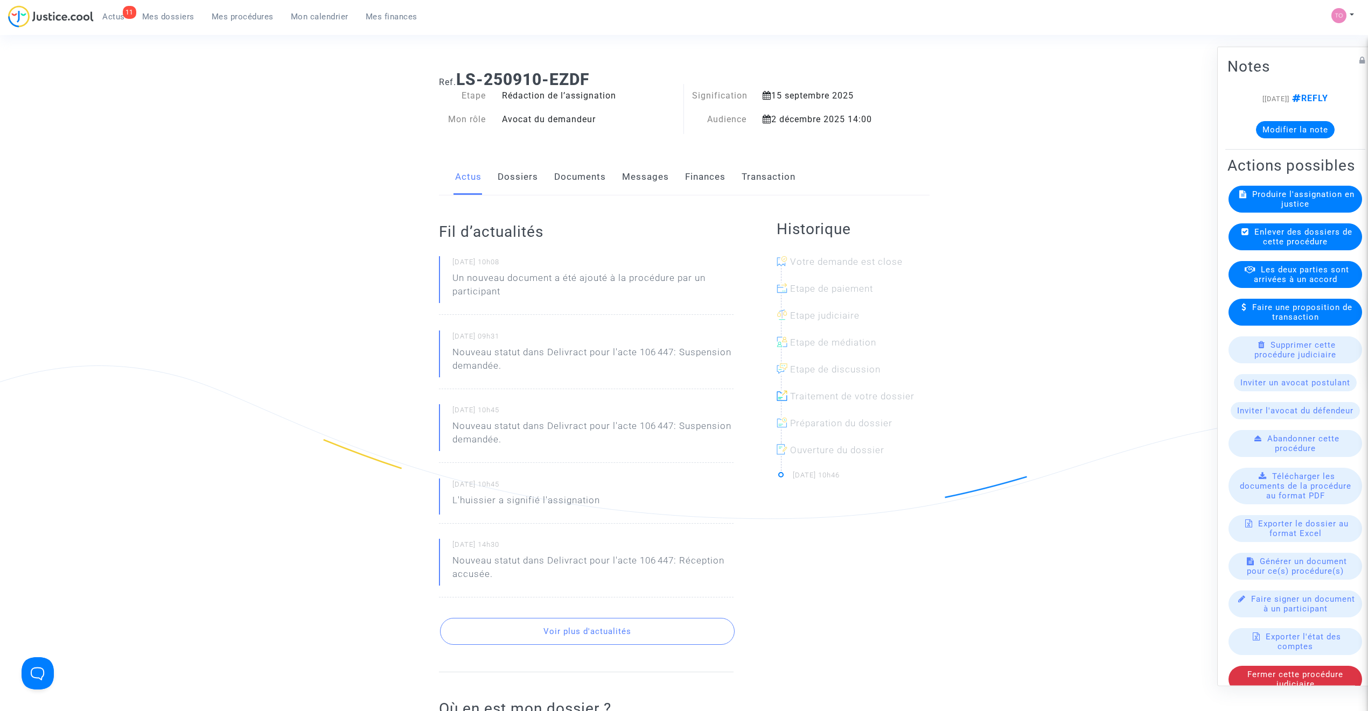
click at [563, 179] on link "Documents" at bounding box center [580, 177] width 52 height 36
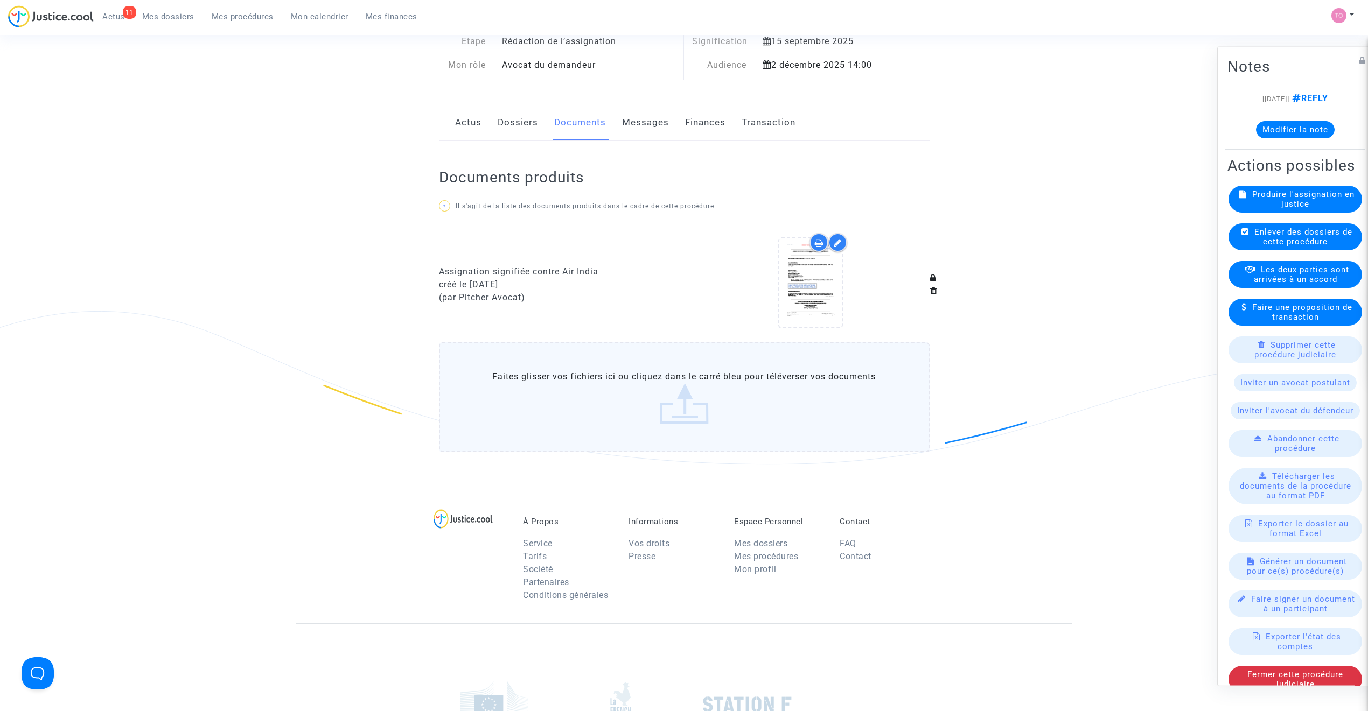
scroll to position [34, 0]
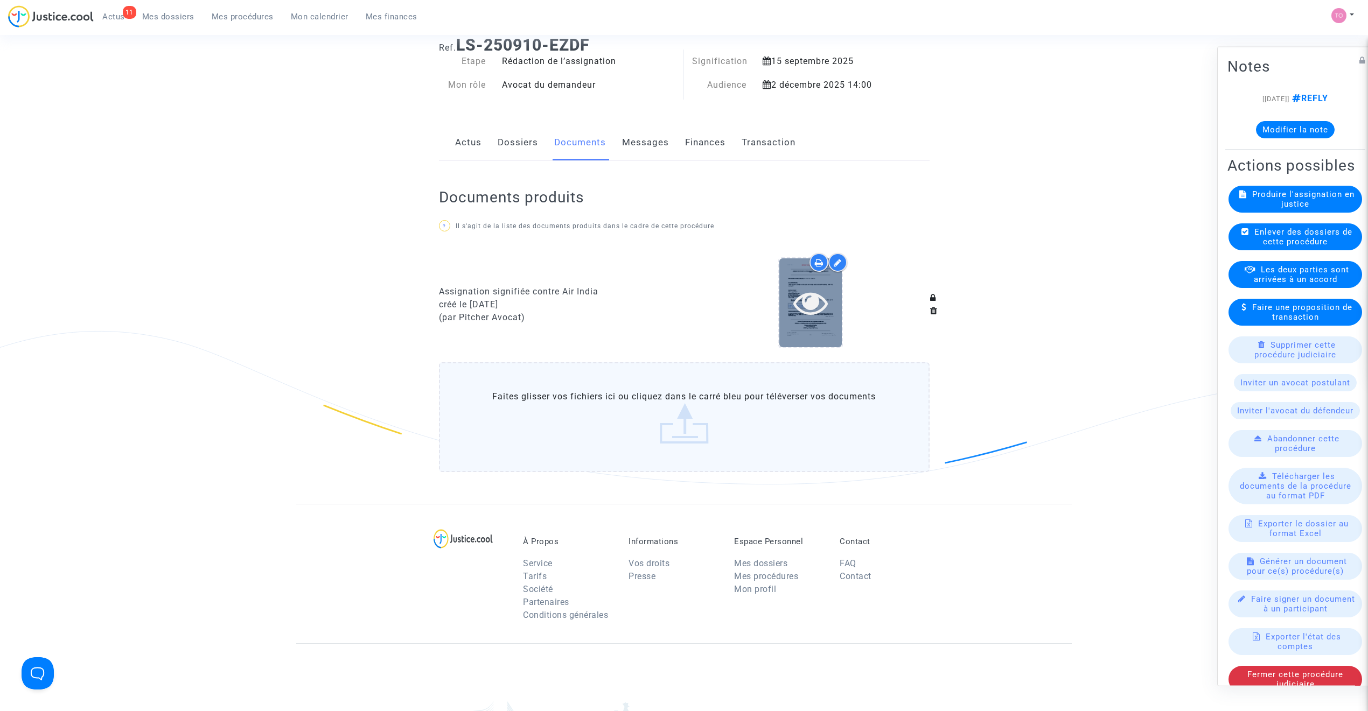
click at [779, 298] on div at bounding box center [810, 302] width 62 height 34
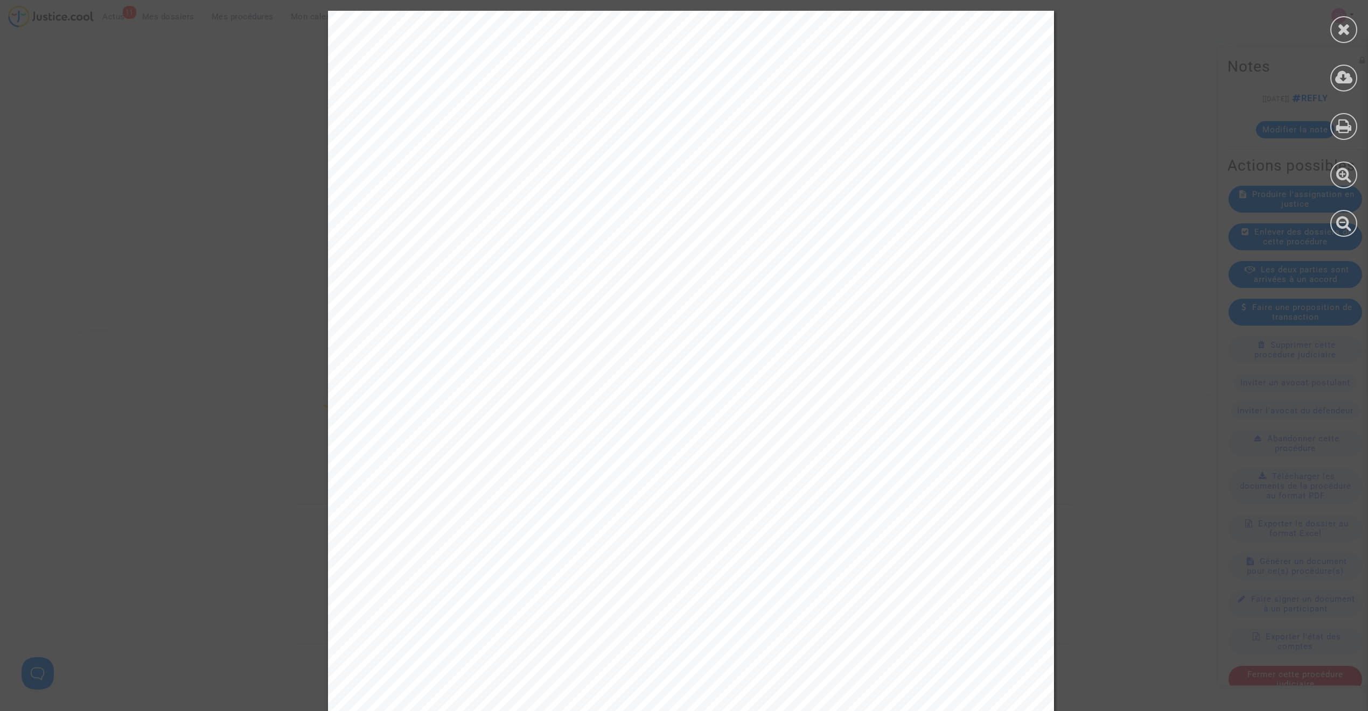
click at [1360, 29] on div at bounding box center [1343, 124] width 48 height 248
click at [1348, 29] on icon at bounding box center [1343, 29] width 13 height 16
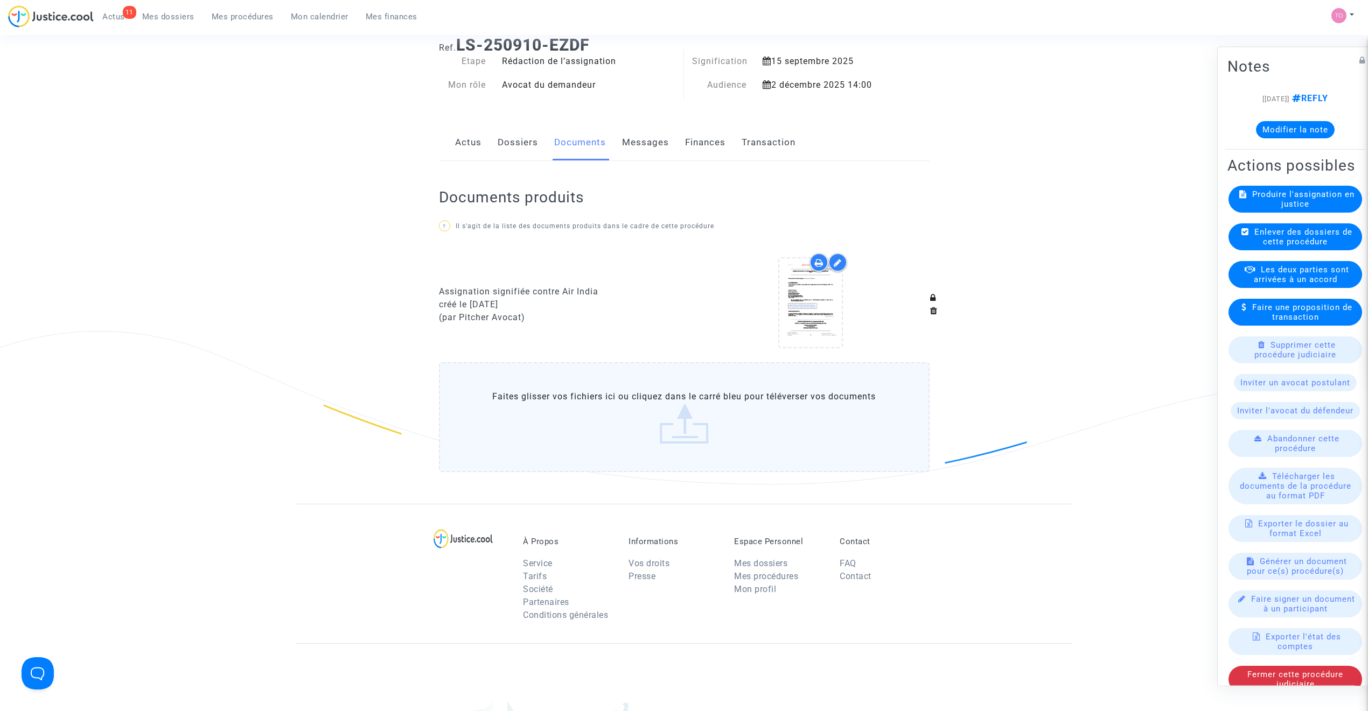
click at [1296, 130] on button "Modifier la note" at bounding box center [1295, 129] width 79 height 17
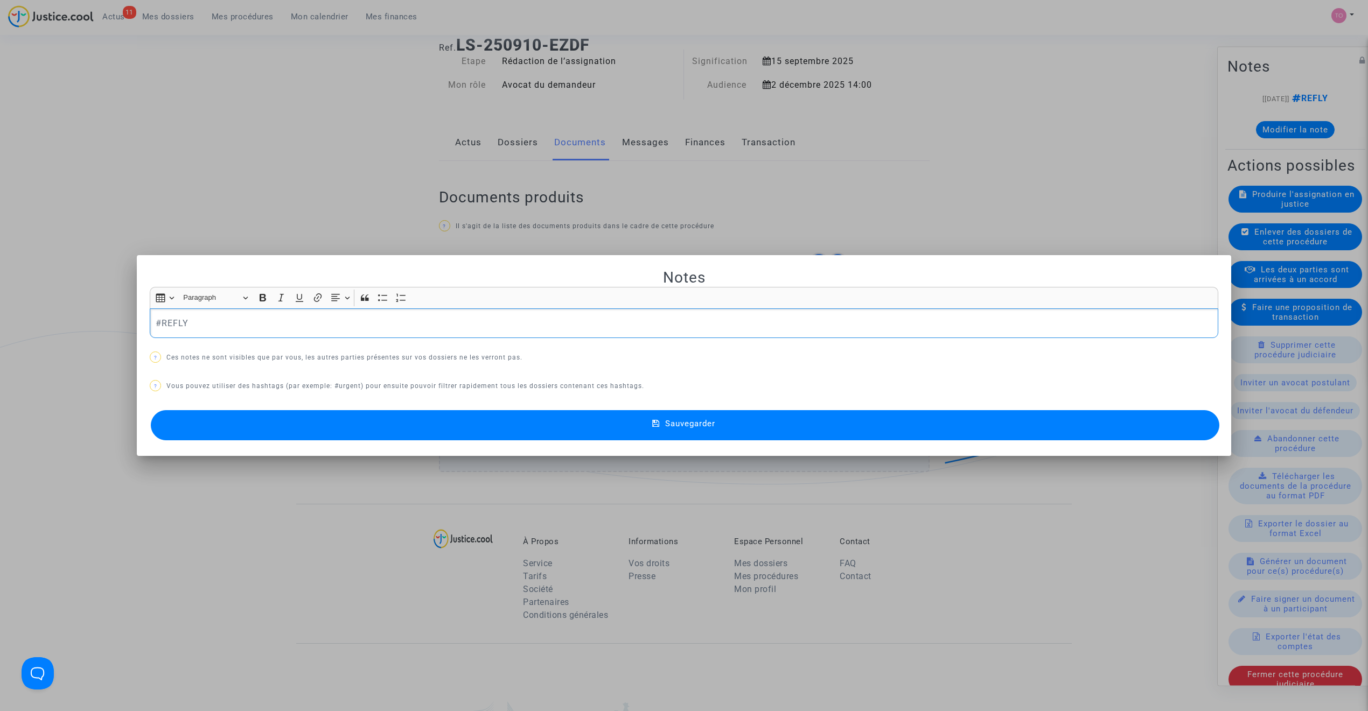
scroll to position [0, 0]
click at [482, 193] on div at bounding box center [684, 355] width 1368 height 711
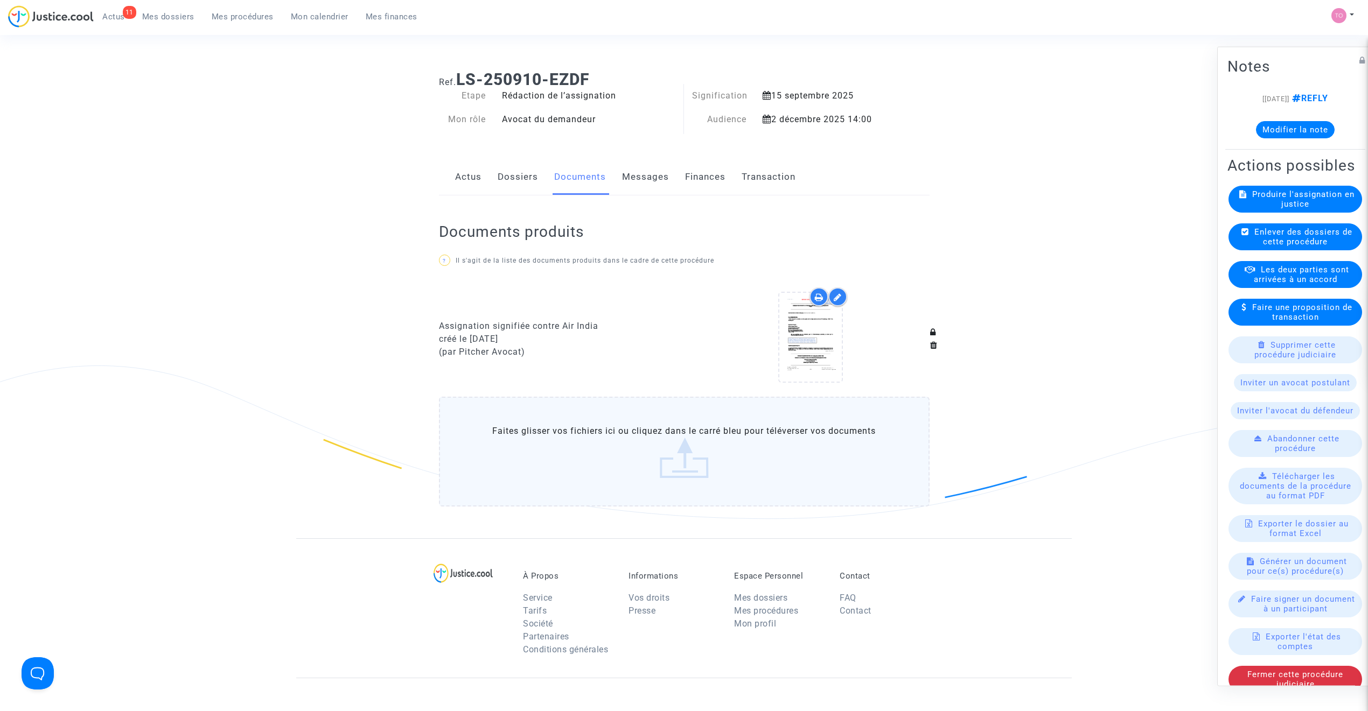
click at [1275, 128] on button "Modifier la note" at bounding box center [1295, 129] width 79 height 17
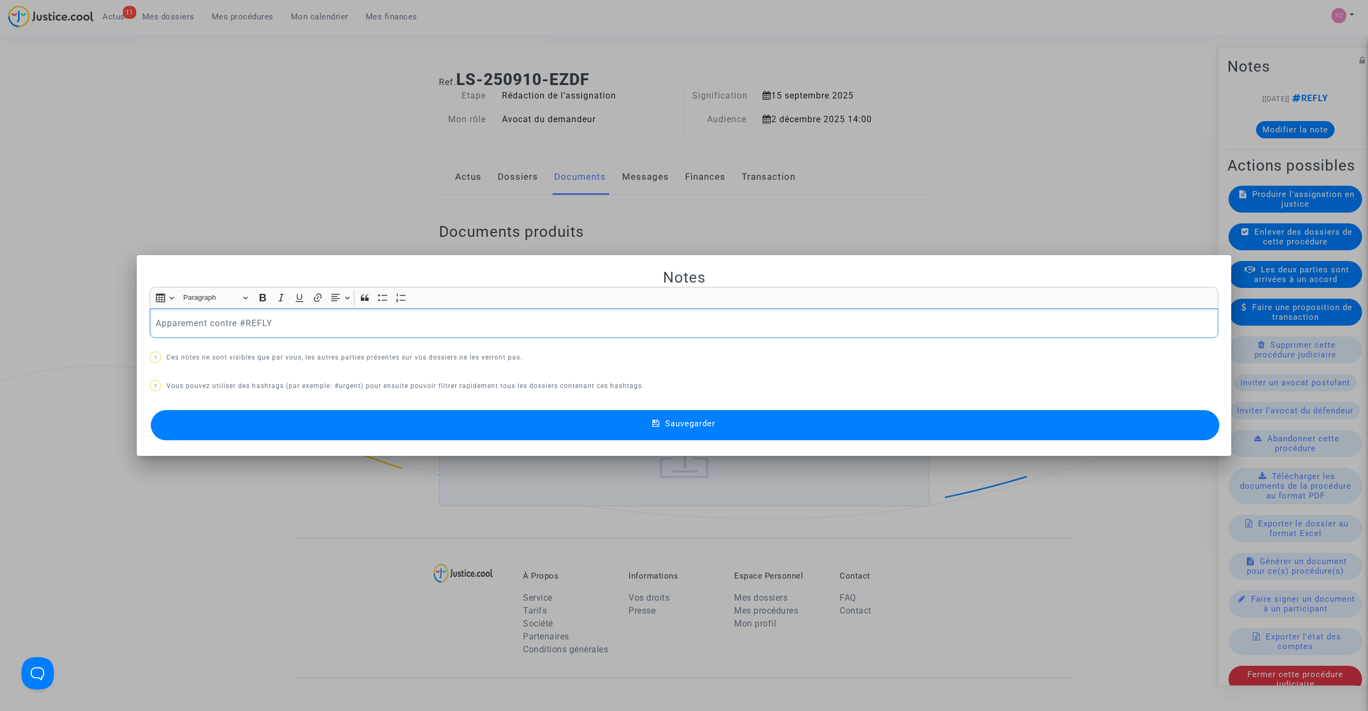
click at [173, 320] on p "Apparement contre #REFLY" at bounding box center [684, 323] width 1057 height 13
click at [168, 324] on p "Apparement contre #REFLY" at bounding box center [684, 323] width 1057 height 13
click at [167, 324] on p "Apparement contre #REFLY" at bounding box center [684, 323] width 1057 height 13
click at [203, 325] on p "Apparement contre #REFLY" at bounding box center [684, 323] width 1057 height 13
click at [211, 319] on p "Apparement contre #REFLY" at bounding box center [684, 323] width 1057 height 13
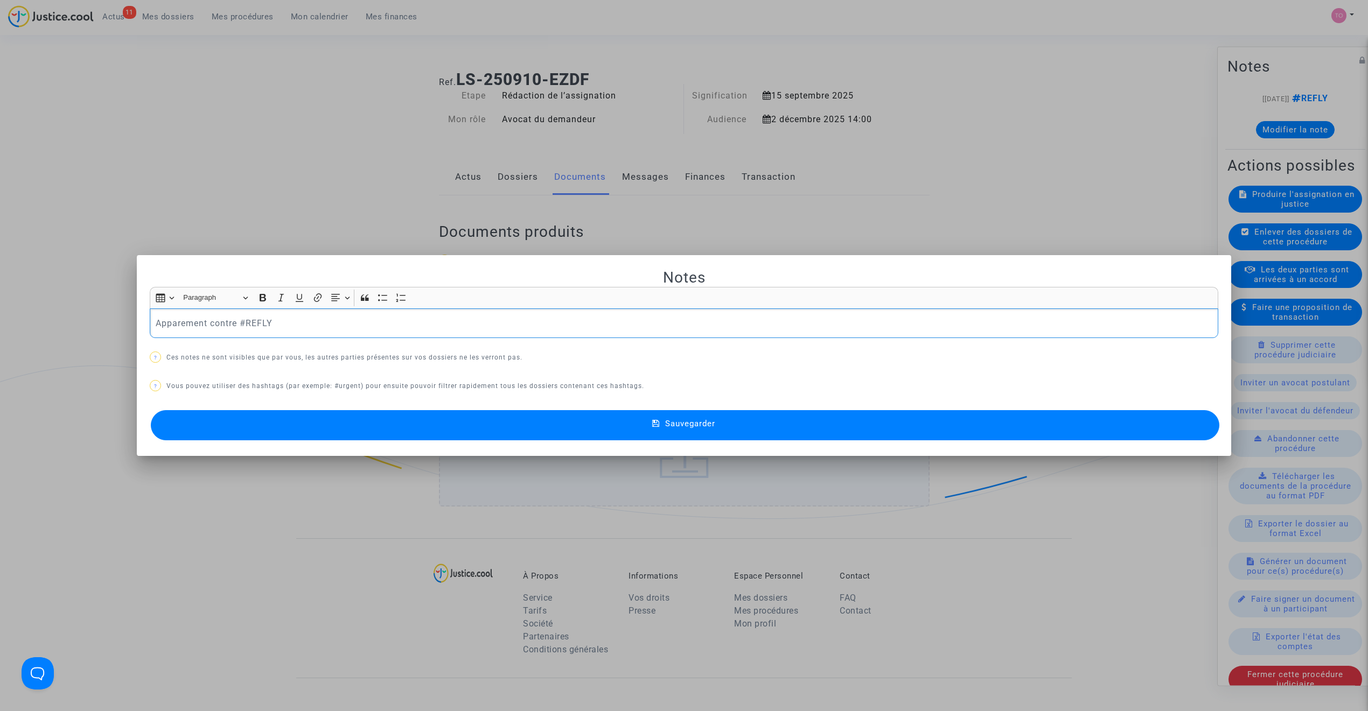
click at [234, 321] on p "Apparement contre #REFLY" at bounding box center [684, 323] width 1057 height 13
drag, startPoint x: 272, startPoint y: 322, endPoint x: 82, endPoint y: 323, distance: 189.6
click at [82, 323] on div "Notes Rich Text Editor Insert table Insert table Heading Paragraph Paragraph He…" at bounding box center [684, 355] width 1368 height 711
drag, startPoint x: 287, startPoint y: 325, endPoint x: 295, endPoint y: 326, distance: 8.1
click at [288, 325] on p "Air india pas associé à Indogo -→ #REFLY" at bounding box center [684, 323] width 1057 height 13
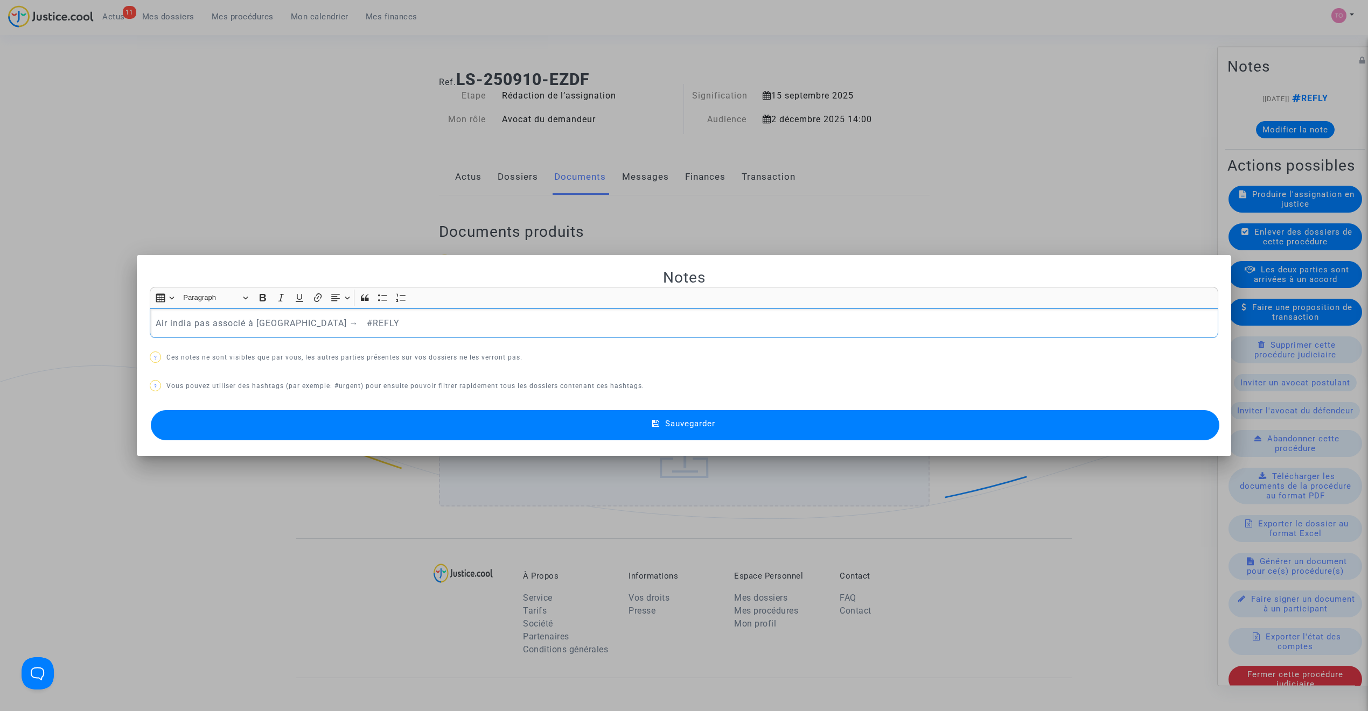
click at [296, 319] on p "Air india pas associé à Indogo → #REFLY" at bounding box center [684, 323] width 1057 height 13
click at [466, 430] on button "Sauvegarder" at bounding box center [685, 425] width 1068 height 30
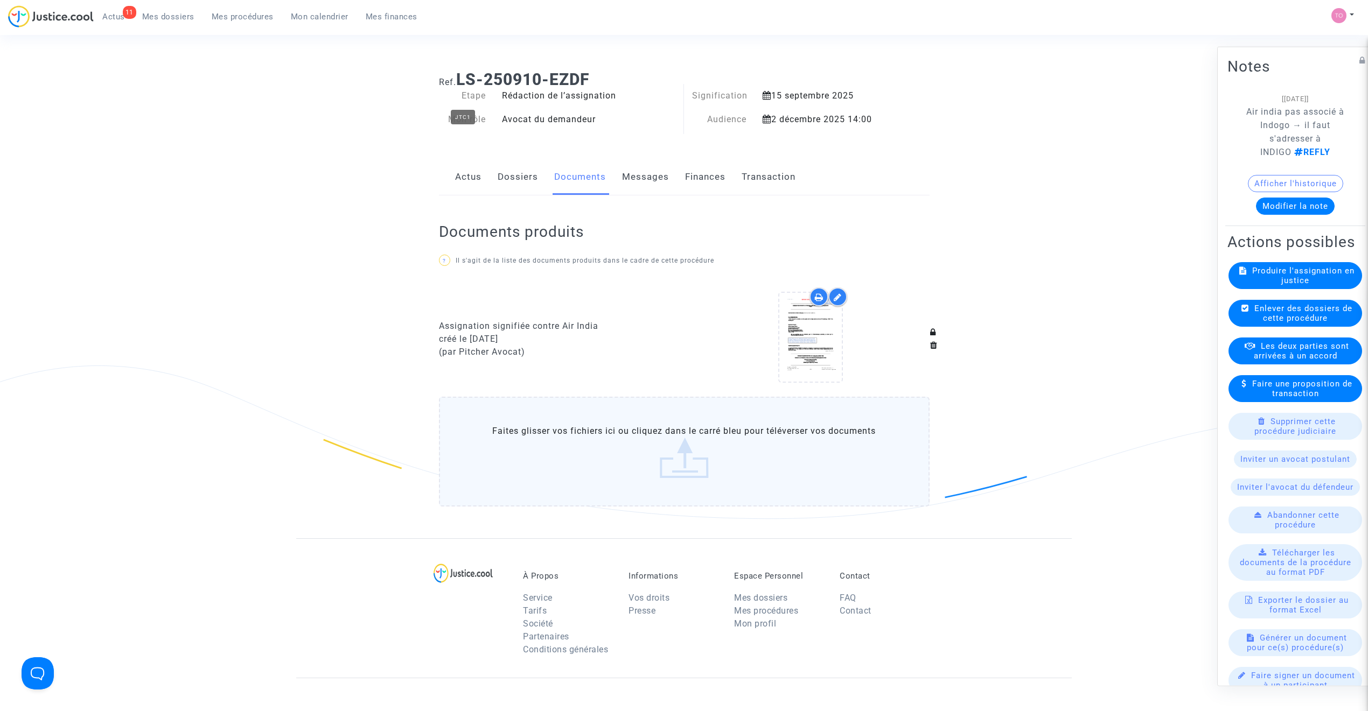
drag, startPoint x: 591, startPoint y: 87, endPoint x: 479, endPoint y: 95, distance: 112.3
click at [479, 95] on div "Ref. LS-250910-EZDF Etape Rédaction de l’assignation Mon rôle Avocat du demande…" at bounding box center [684, 99] width 507 height 75
click at [521, 136] on div "Etape Rédaction de l’assignation Mon rôle Avocat du demandeur" at bounding box center [558, 113] width 254 height 48
drag, startPoint x: 458, startPoint y: 78, endPoint x: 601, endPoint y: 69, distance: 143.5
click at [601, 70] on h1 "Ref. LS-250910-EZDF" at bounding box center [684, 79] width 491 height 19
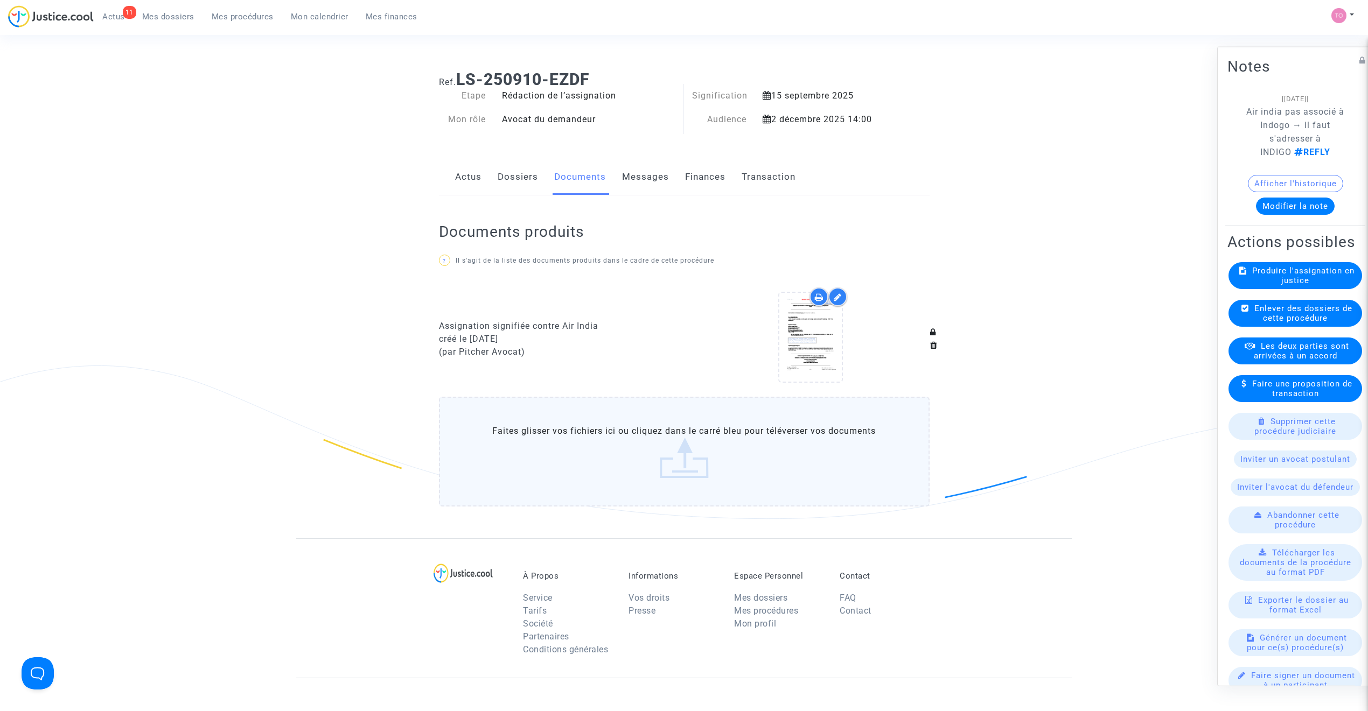
copy b "LS-250910-EZDF"
click at [521, 177] on link "Dossiers" at bounding box center [518, 177] width 40 height 36
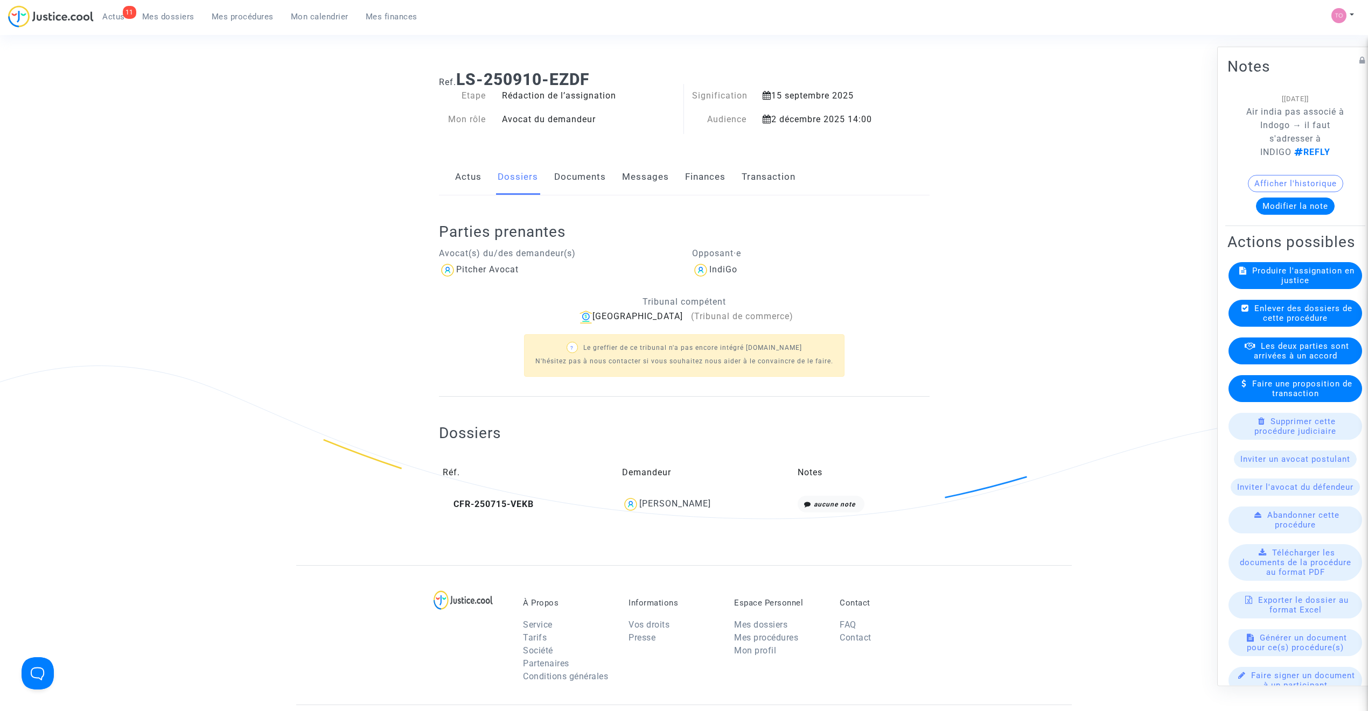
drag, startPoint x: 709, startPoint y: 502, endPoint x: 653, endPoint y: 505, distance: 56.1
click at [653, 505] on div "Maher Chater" at bounding box center [706, 504] width 168 height 17
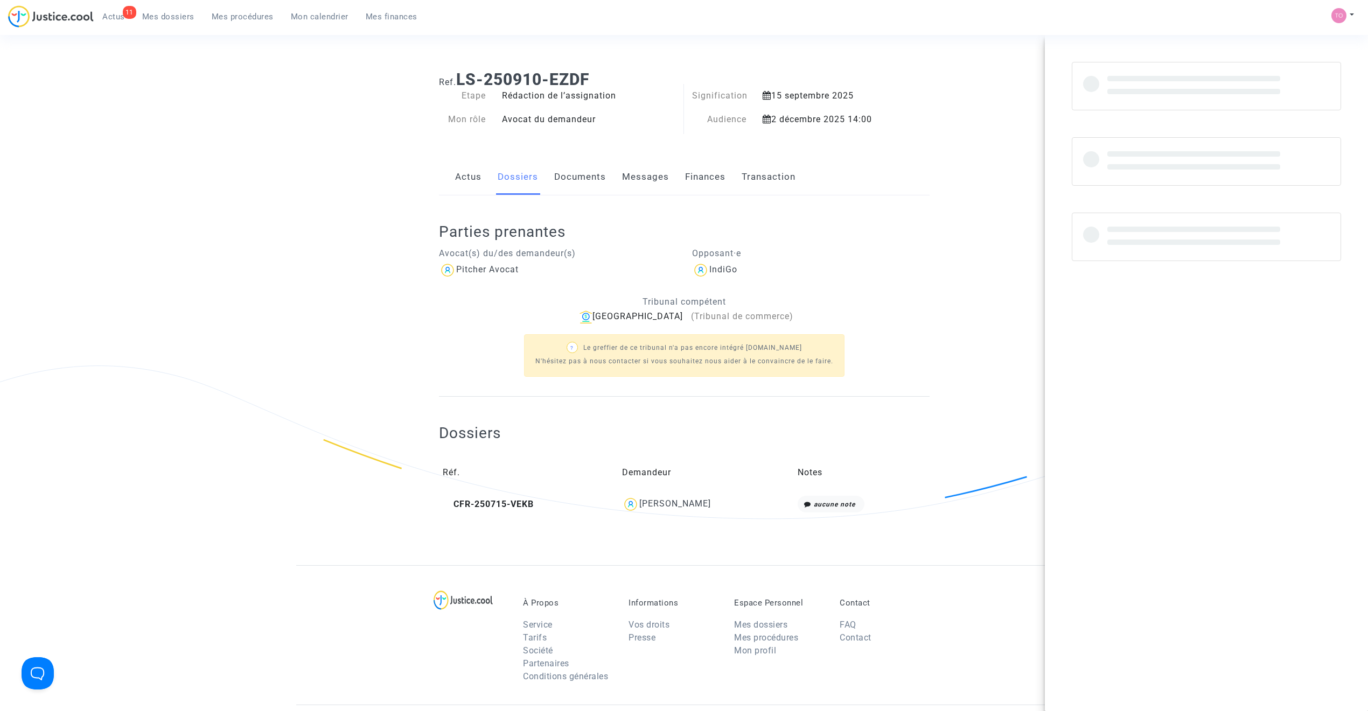
copy div "Maher Chater"
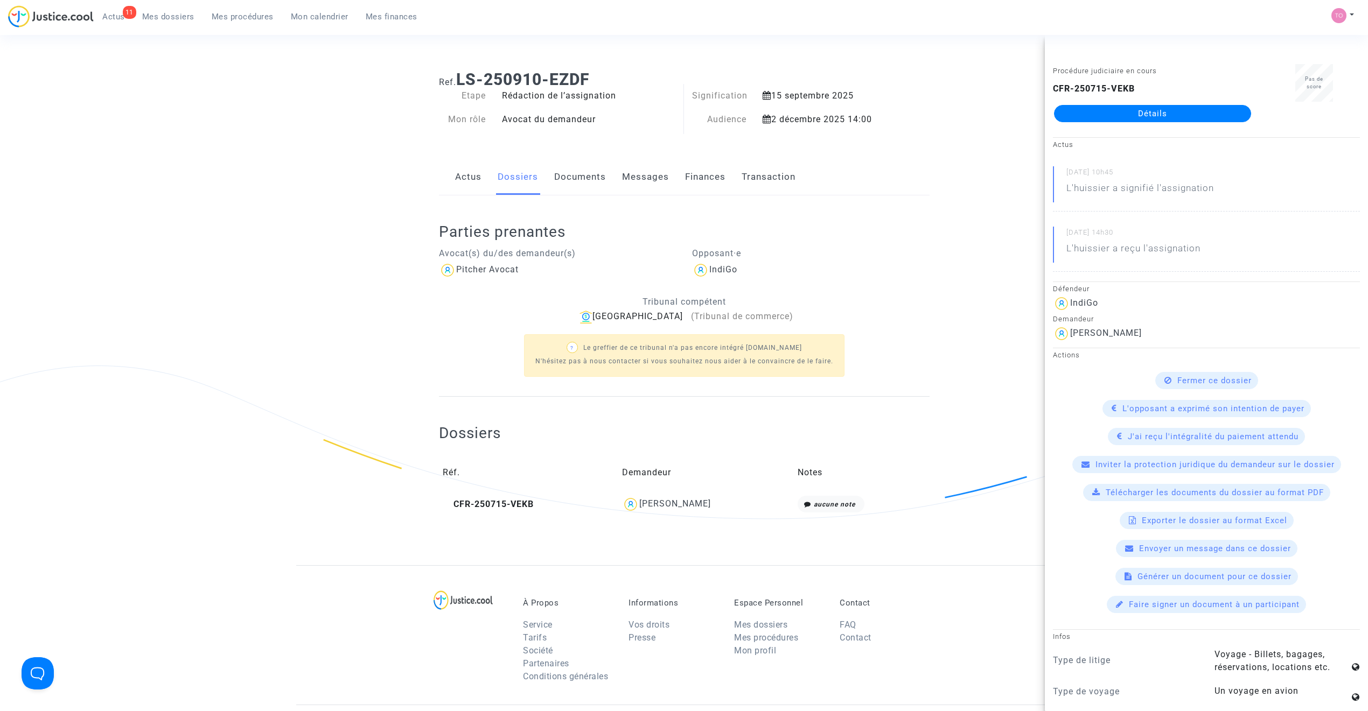
click at [573, 187] on link "Documents" at bounding box center [580, 177] width 52 height 36
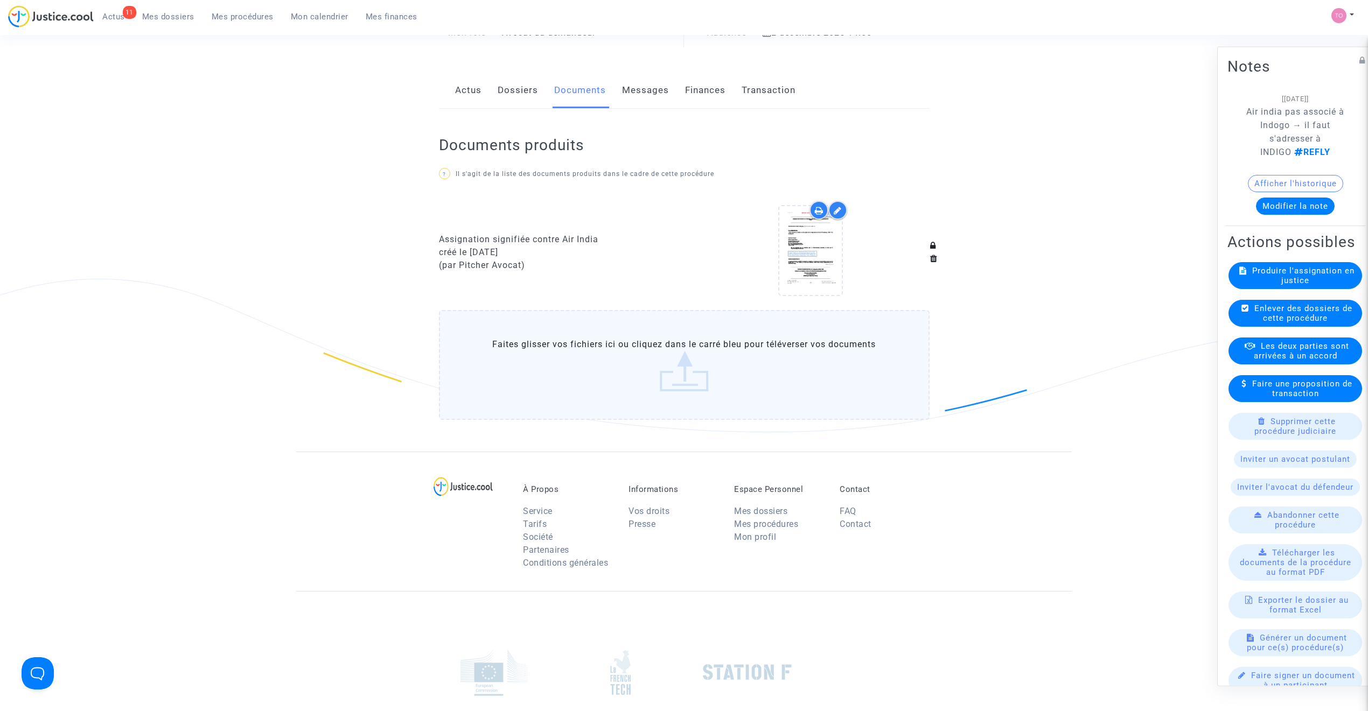
scroll to position [59, 0]
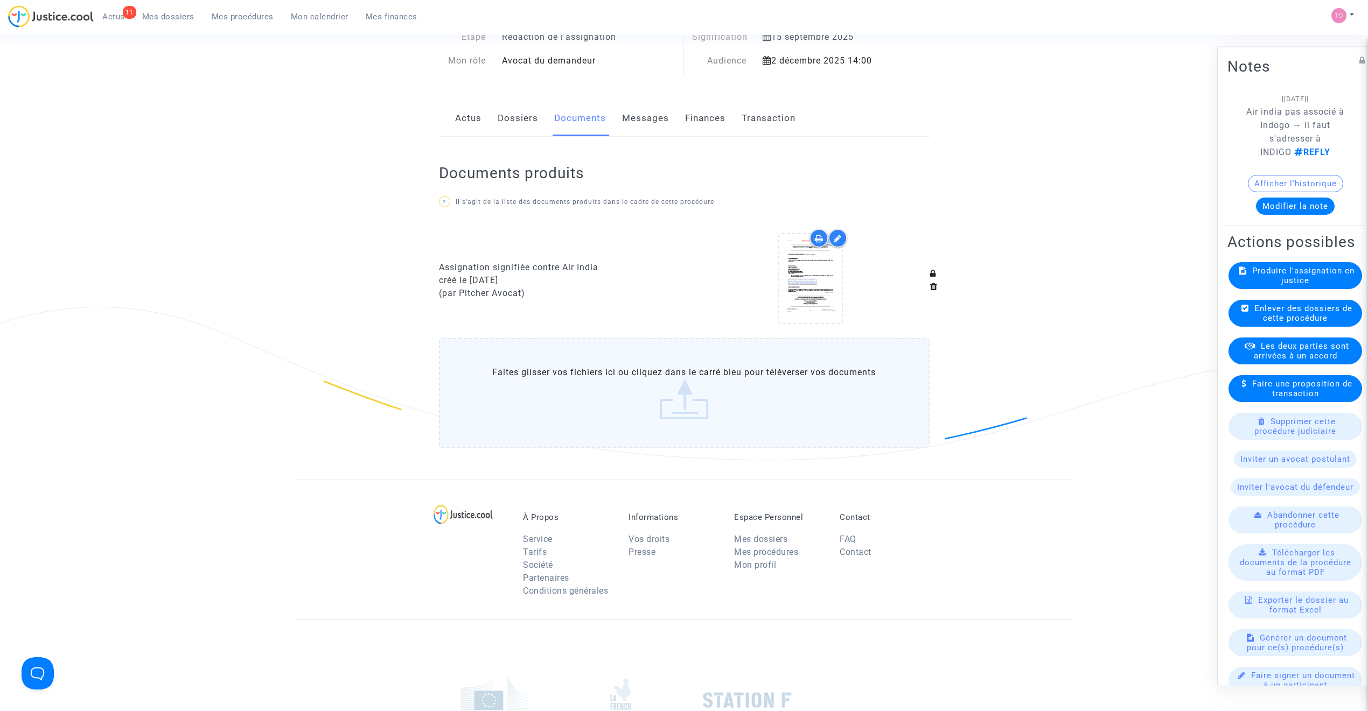
click at [517, 122] on link "Dossiers" at bounding box center [518, 119] width 40 height 36
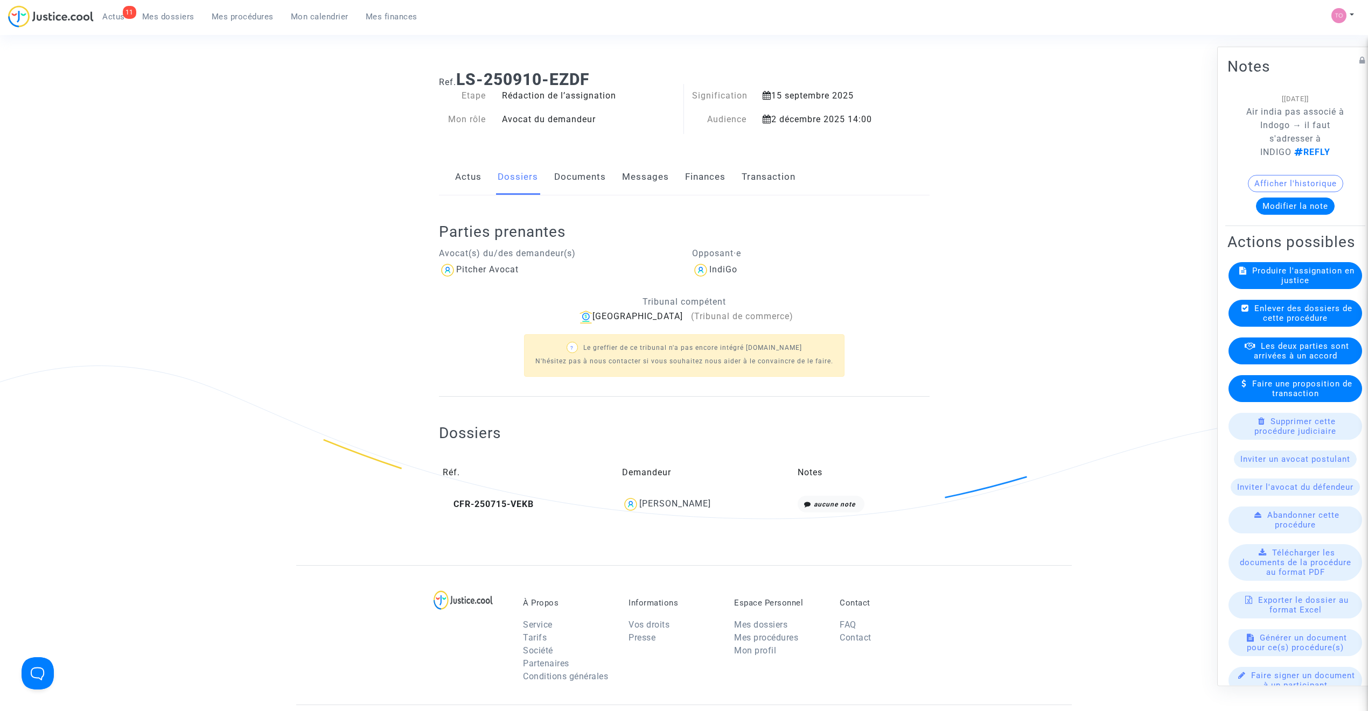
click at [676, 493] on td "Maher Chater" at bounding box center [706, 504] width 176 height 25
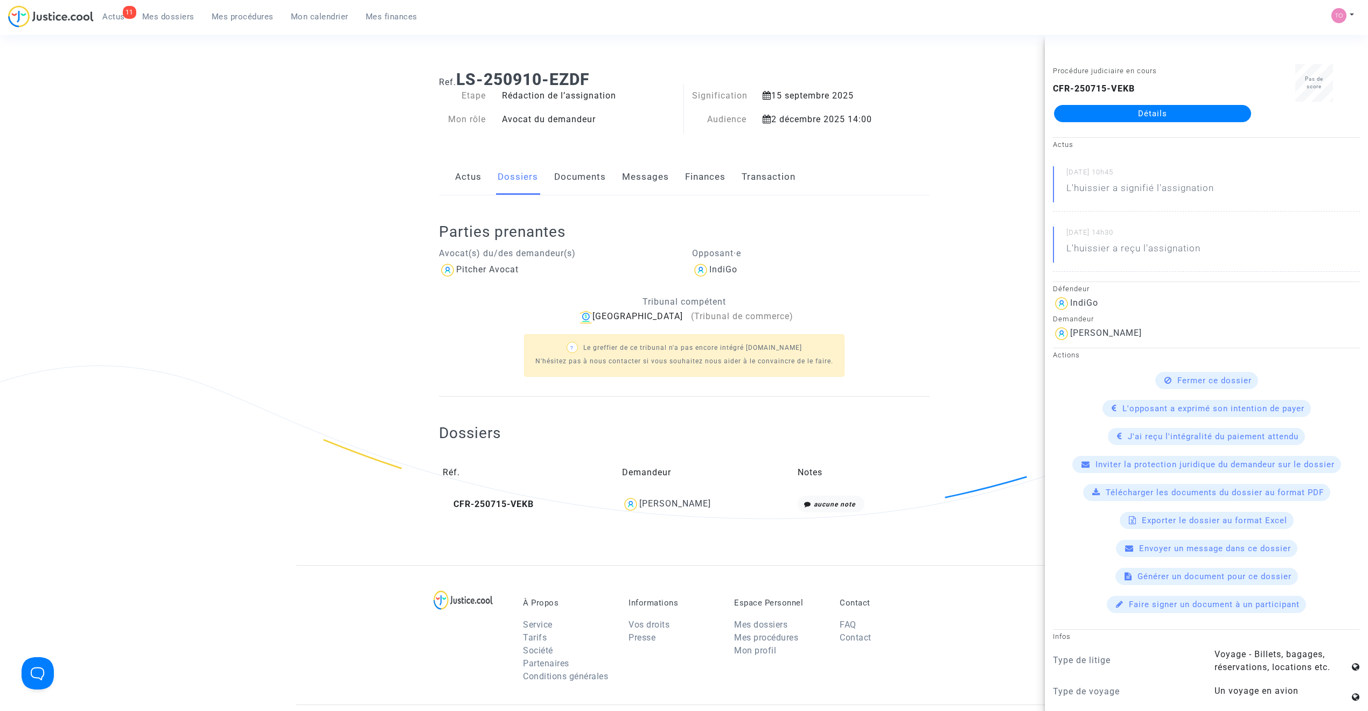
click at [1108, 110] on link "Détails" at bounding box center [1152, 113] width 197 height 17
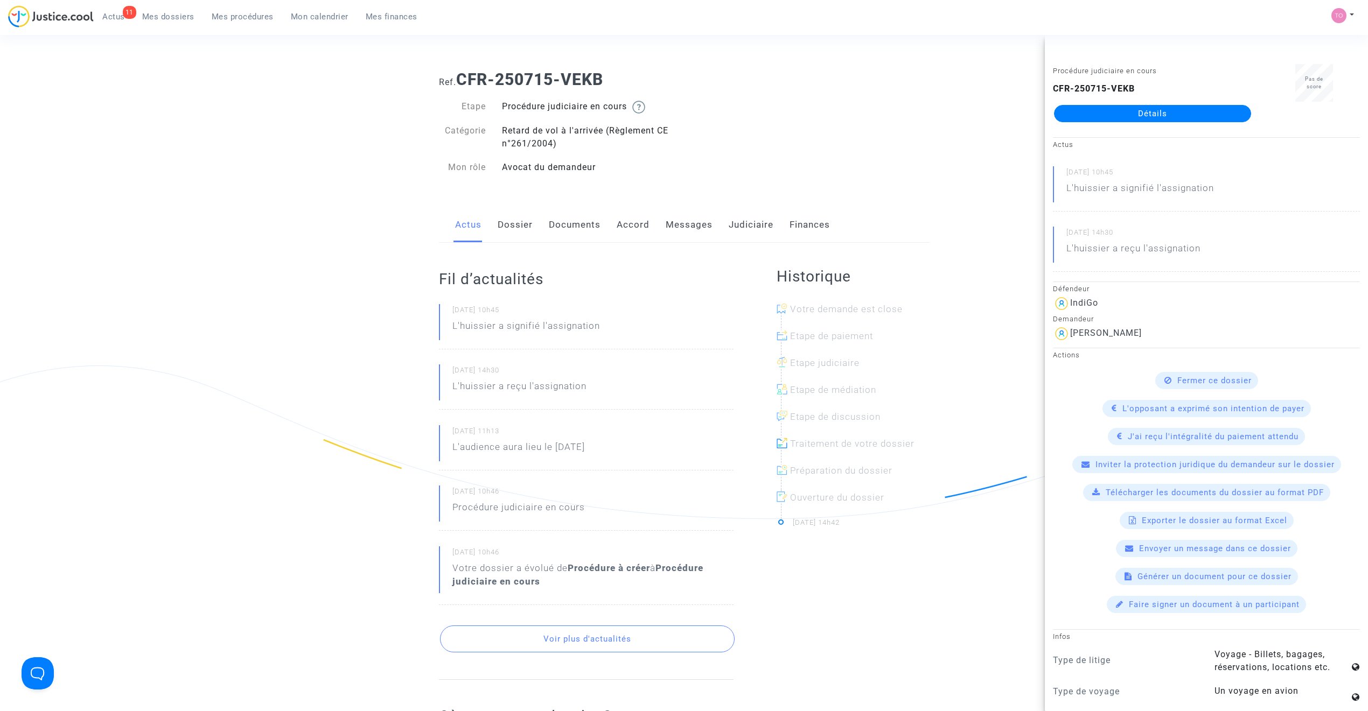
click at [571, 222] on link "Documents" at bounding box center [575, 225] width 52 height 36
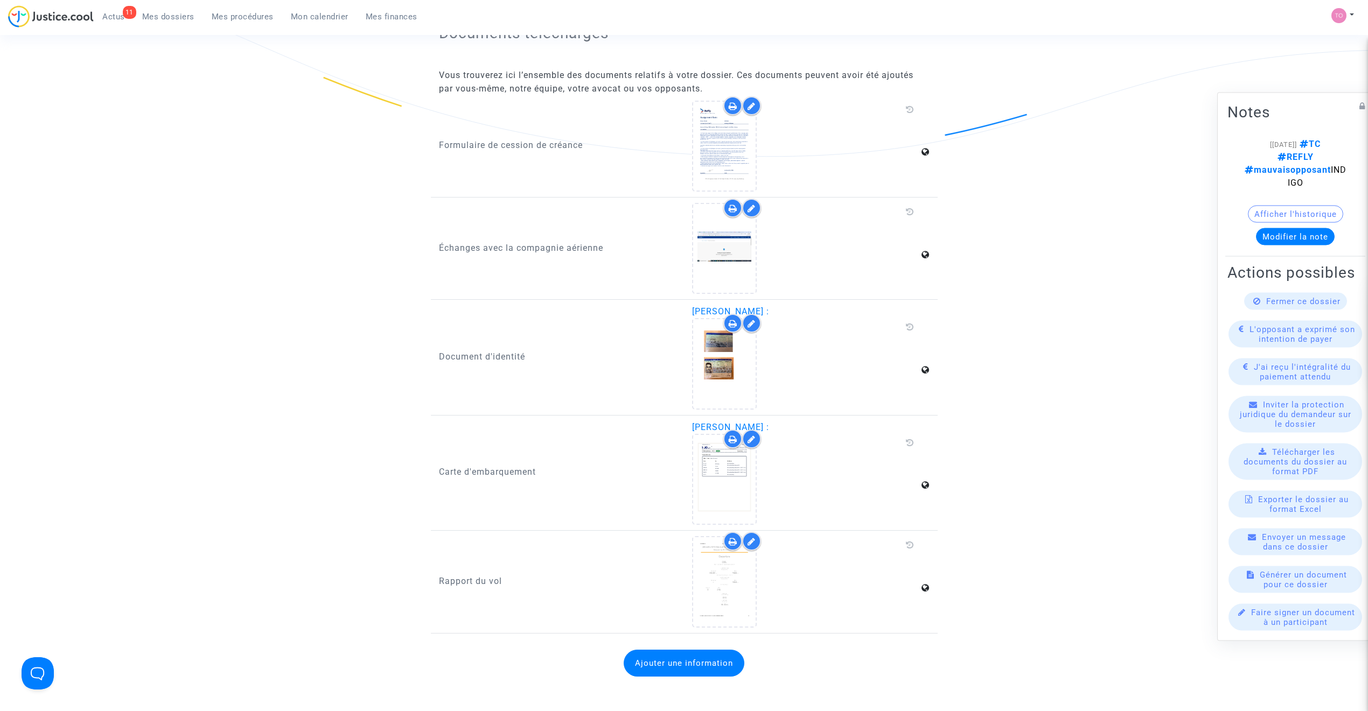
scroll to position [1149, 0]
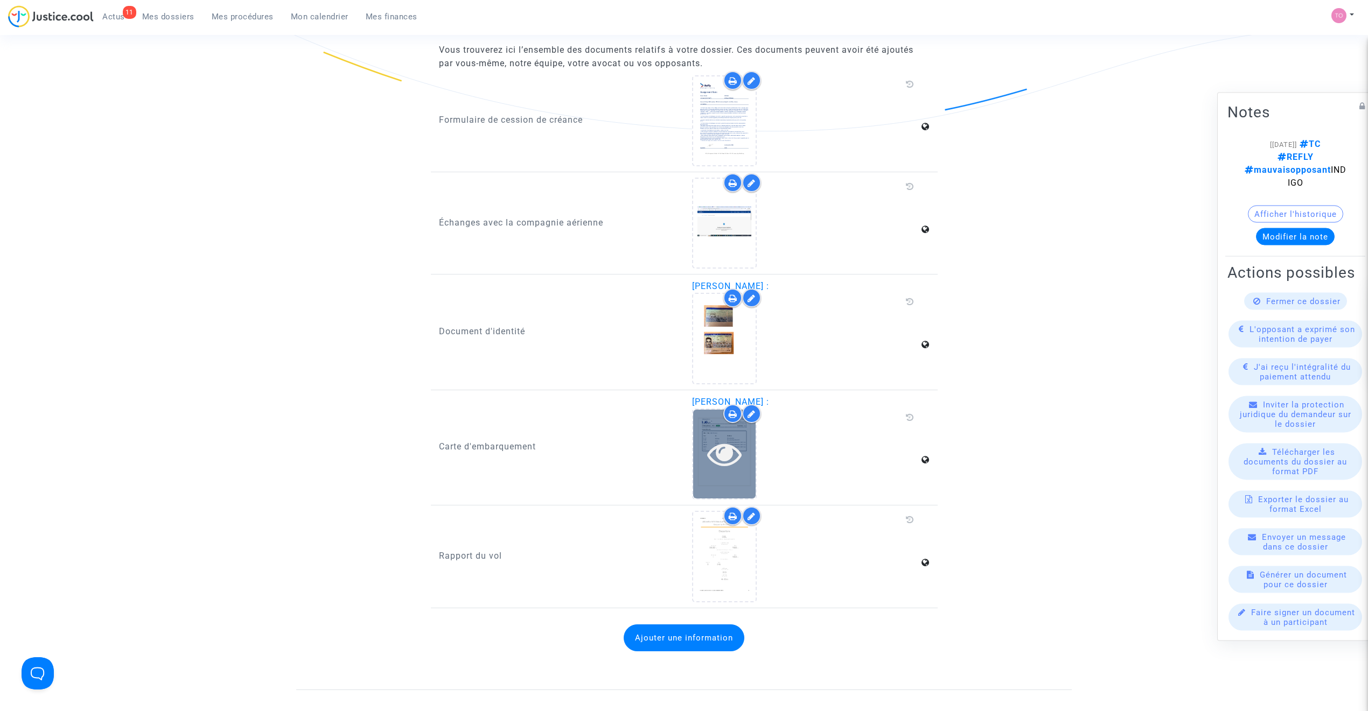
click at [717, 449] on icon at bounding box center [724, 454] width 35 height 34
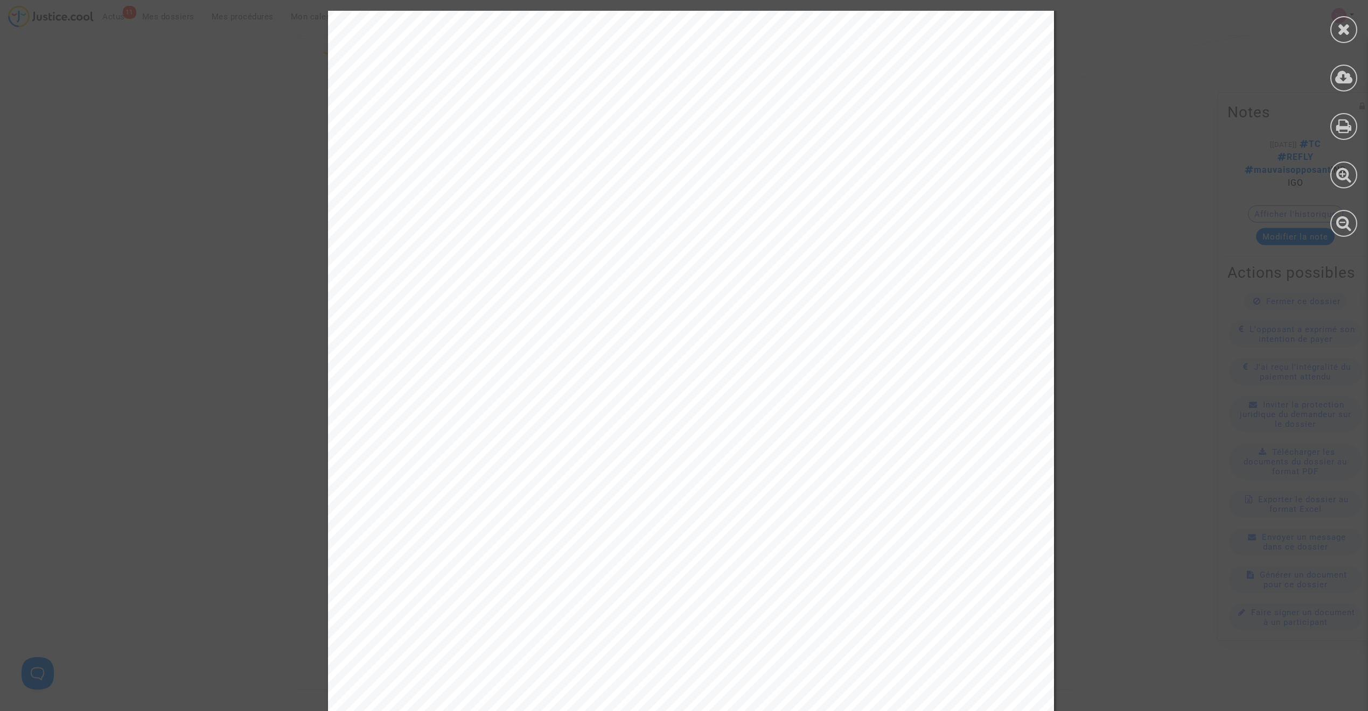
scroll to position [3135, 0]
click at [1358, 37] on div at bounding box center [1343, 124] width 48 height 248
click at [1341, 31] on icon at bounding box center [1343, 29] width 13 height 16
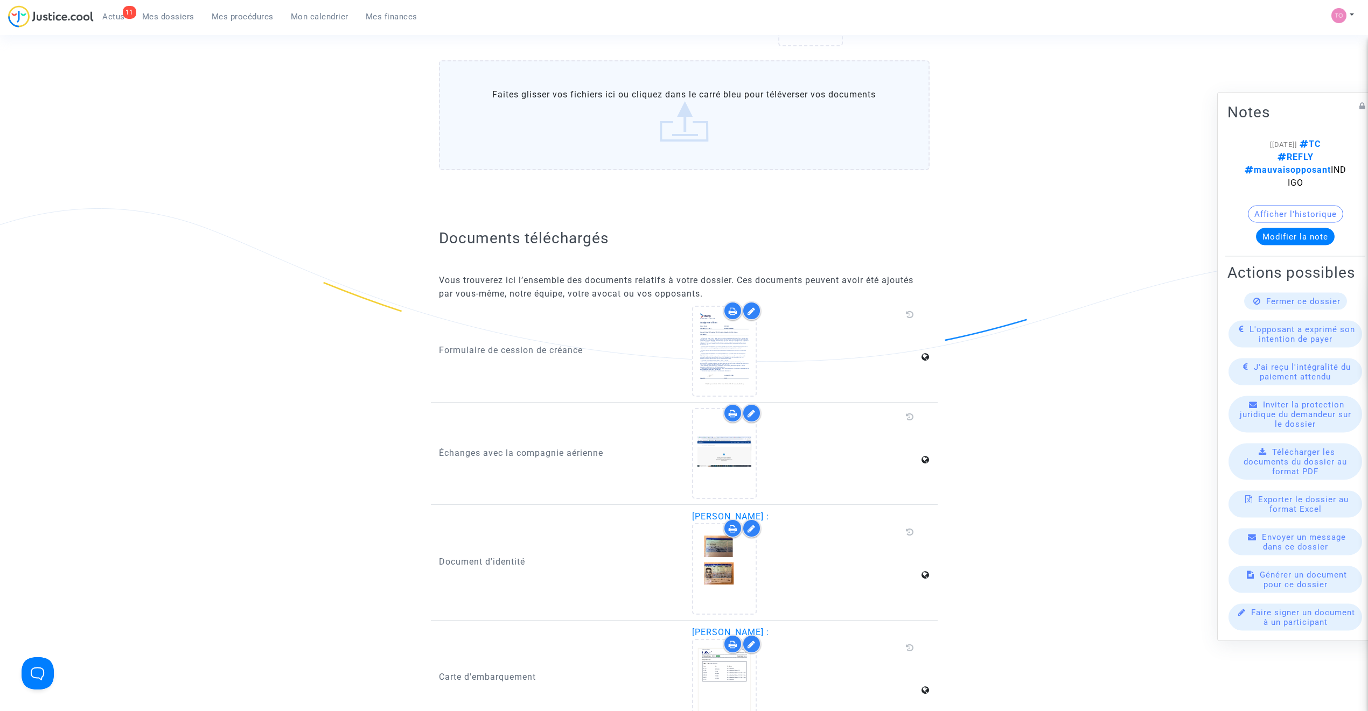
scroll to position [910, 0]
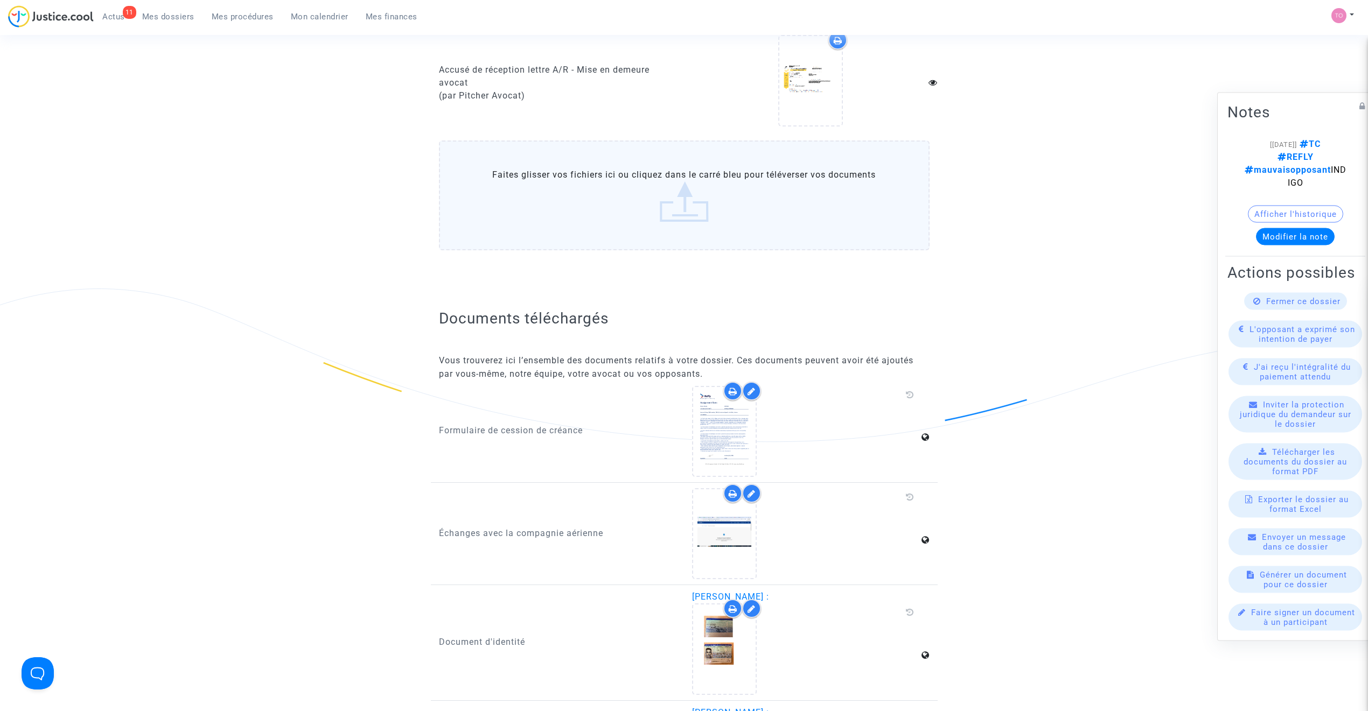
click at [1274, 205] on button "Afficher l'historique" at bounding box center [1295, 213] width 95 height 17
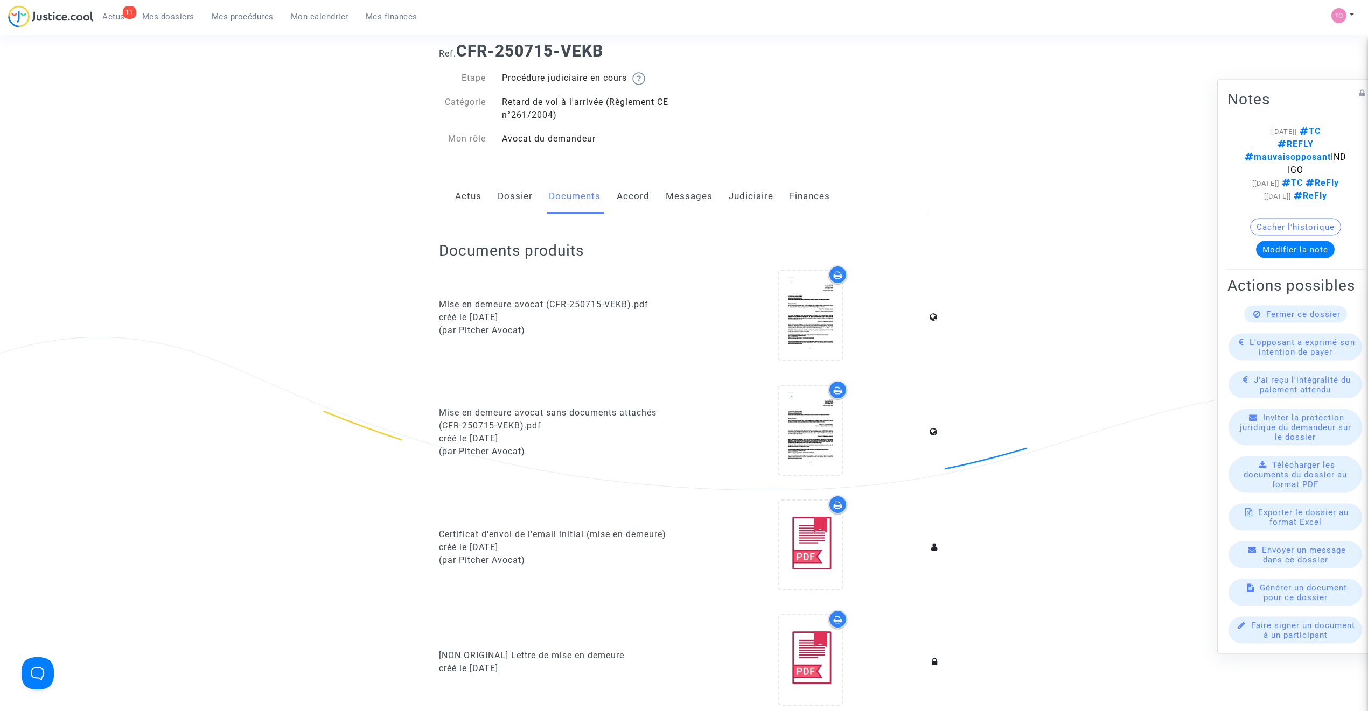
scroll to position [0, 0]
